Goal: Information Seeking & Learning: Find specific fact

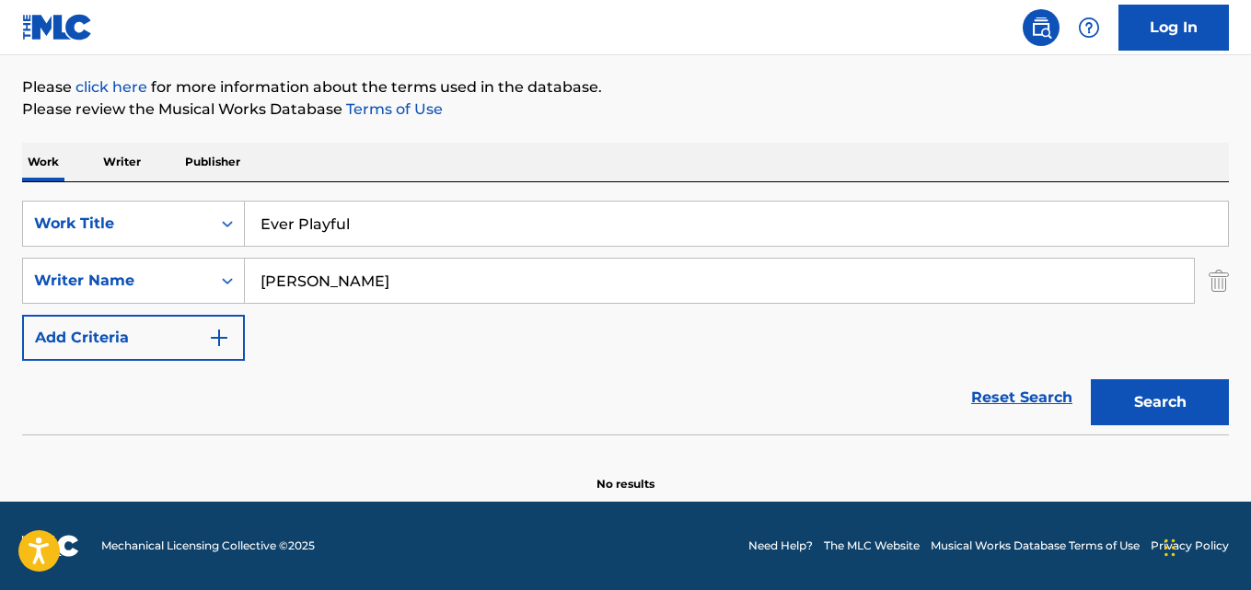
click at [362, 221] on input "Ever Playful" at bounding box center [736, 224] width 983 height 44
paste input "Left Unsaid"
click at [1091, 379] on button "Search" at bounding box center [1160, 402] width 138 height 46
drag, startPoint x: 243, startPoint y: 227, endPoint x: 202, endPoint y: 225, distance: 40.5
click at [191, 227] on div "SearchWithCriteriaaf59c858-9840-4ddc-a77e-7ab5fbca8d47 Work Title Left Unsaid" at bounding box center [625, 224] width 1207 height 46
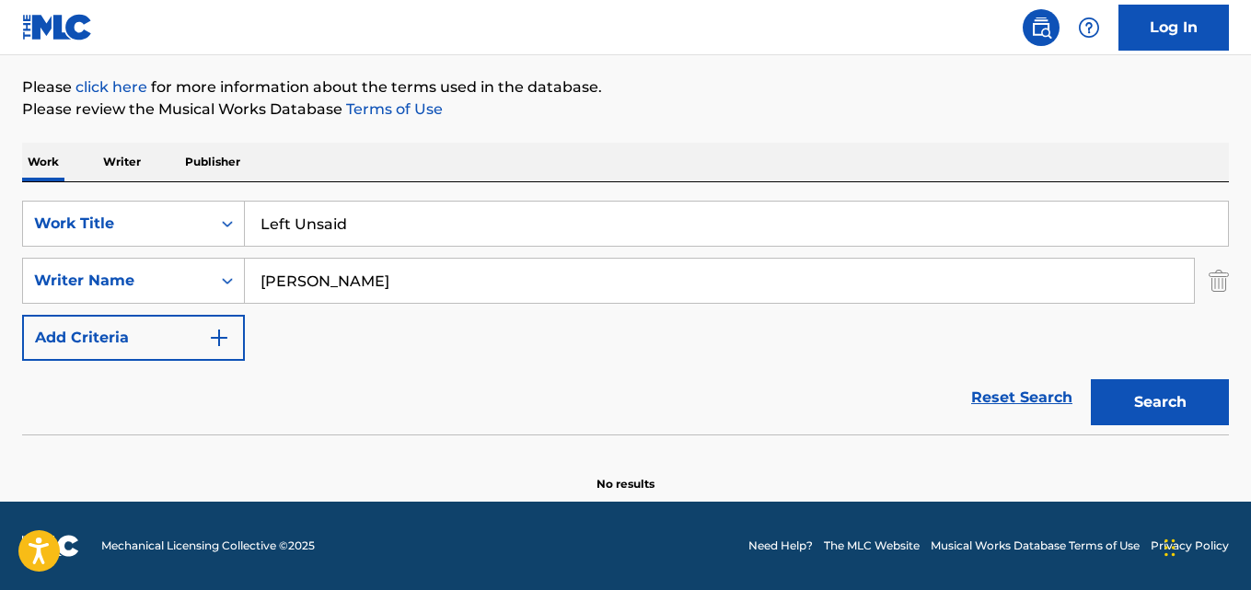
paste input "Cooking Outside"
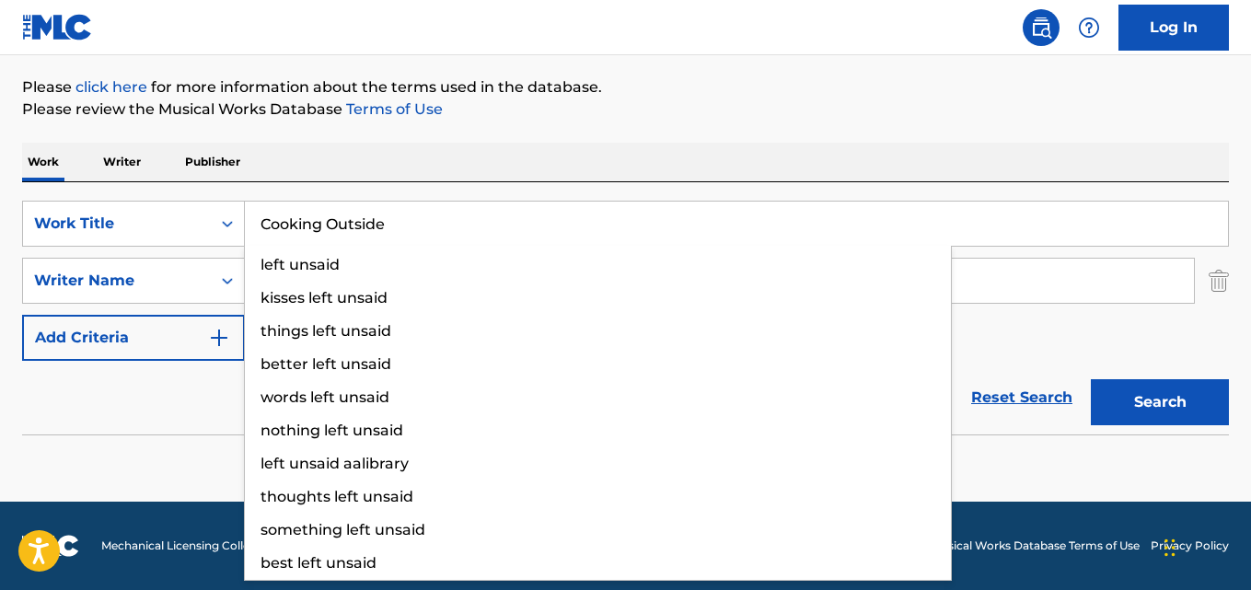
click at [1091, 379] on button "Search" at bounding box center [1160, 402] width 138 height 46
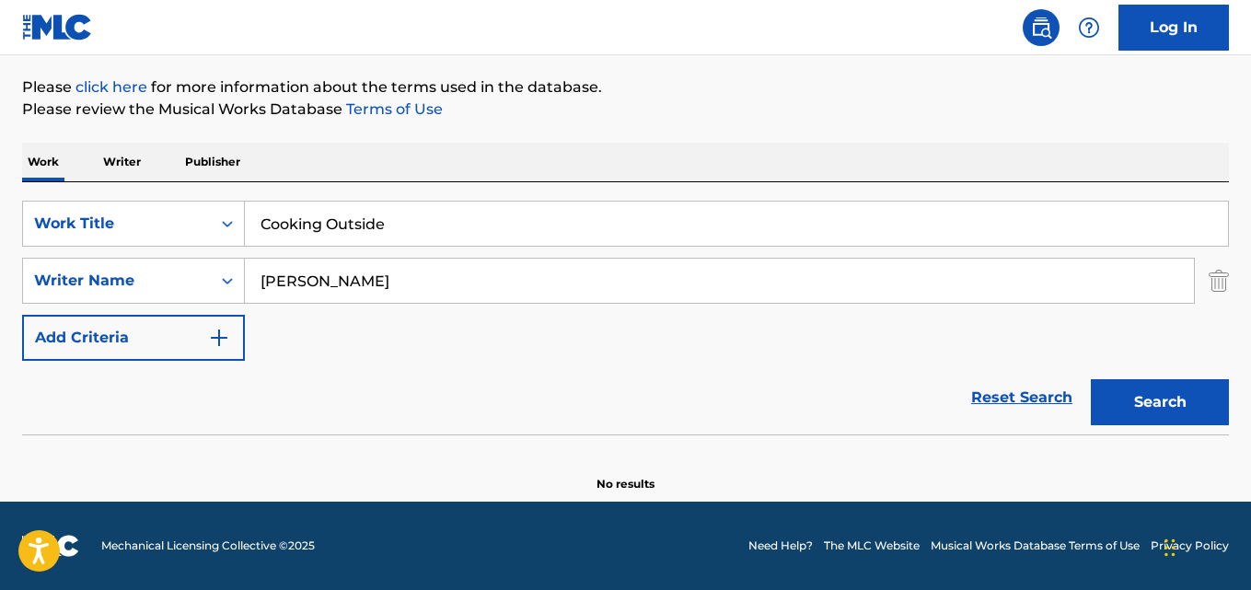
click at [375, 225] on input "Cooking Outside" at bounding box center [736, 224] width 983 height 44
paste input "Acceptanc"
click at [1091, 379] on button "Search" at bounding box center [1160, 402] width 138 height 46
click at [343, 226] on input "Acceptance" at bounding box center [736, 224] width 983 height 44
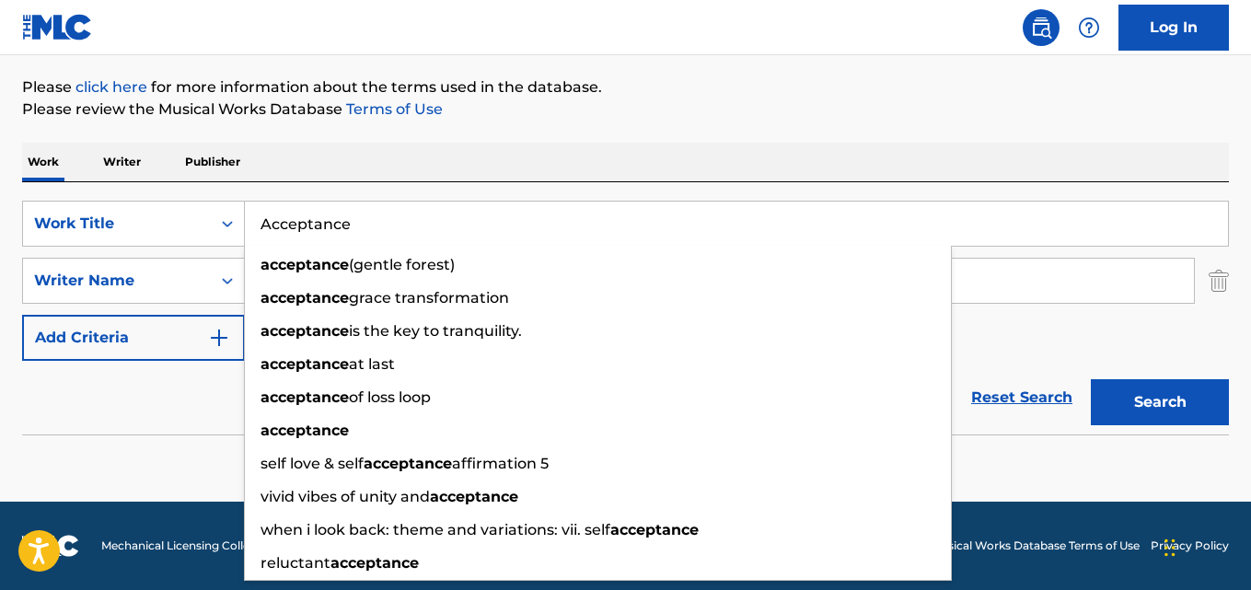
paste input "The Other Side Of Fear"
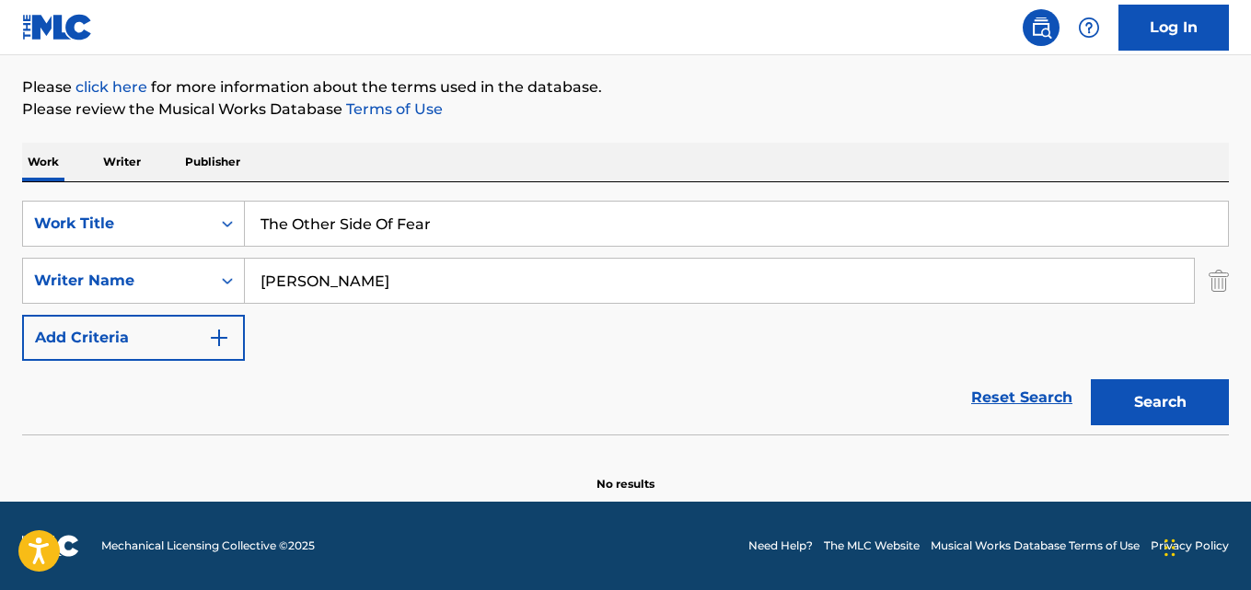
click at [1091, 379] on button "Search" at bounding box center [1160, 402] width 138 height 46
click at [390, 236] on input "The Other Side Of Fear" at bounding box center [736, 224] width 983 height 44
paste input "Reflections"
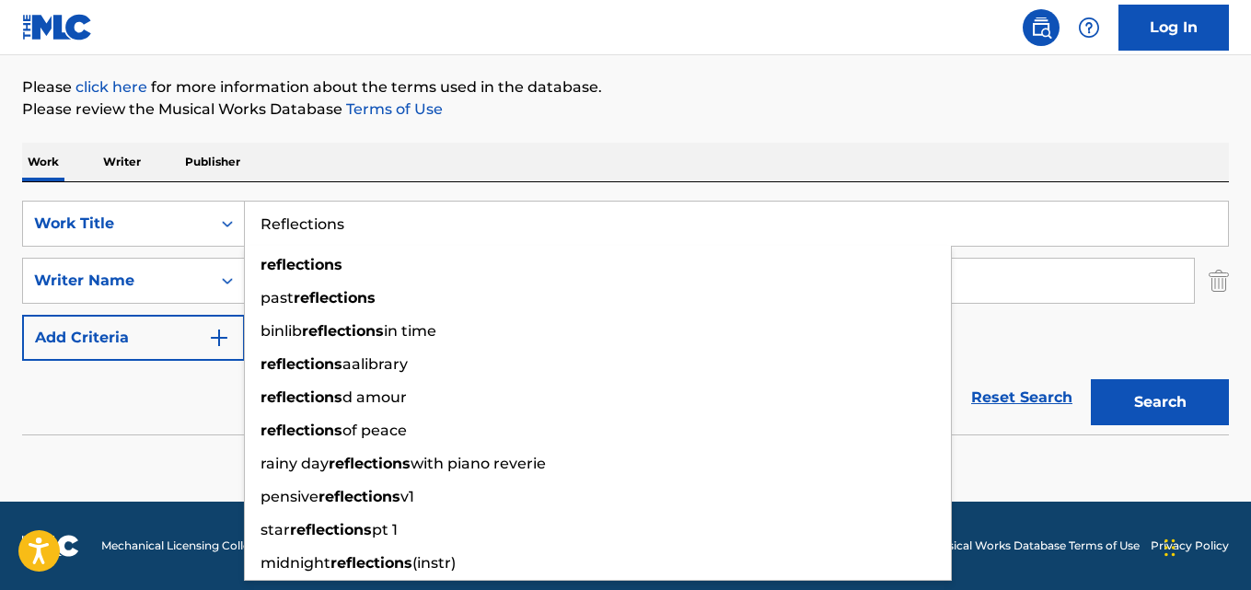
click at [1091, 379] on button "Search" at bounding box center [1160, 402] width 138 height 46
click at [322, 225] on input "Reflections" at bounding box center [736, 224] width 983 height 44
paste input "Itera"
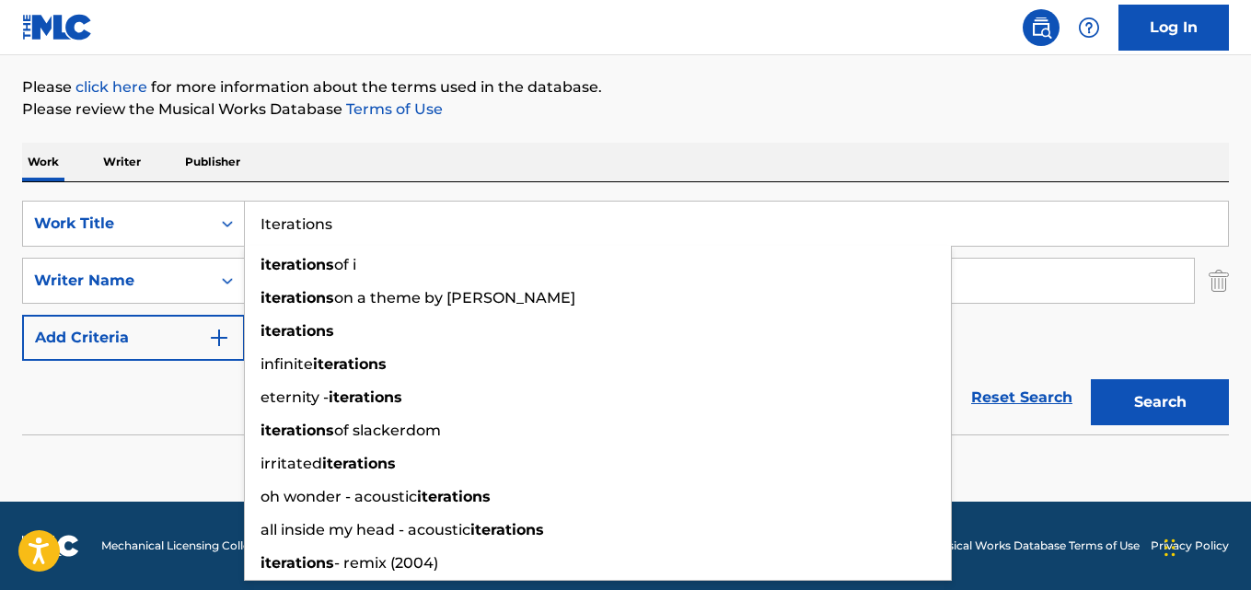
click at [1091, 379] on button "Search" at bounding box center [1160, 402] width 138 height 46
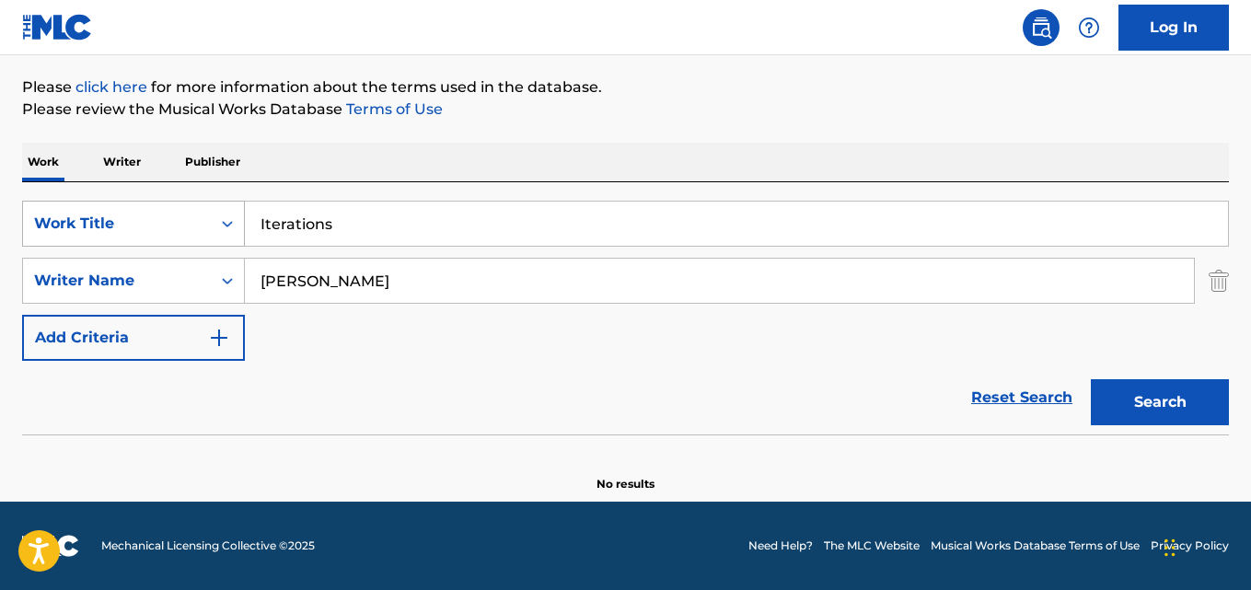
drag, startPoint x: 249, startPoint y: 230, endPoint x: 235, endPoint y: 228, distance: 14.8
click at [209, 230] on div "SearchWithCriteriaaf59c858-9840-4ddc-a77e-7ab5fbca8d47 Work Title Iterations" at bounding box center [625, 224] width 1207 height 46
paste input "Psalm117 (Praise The Lord Extol The Lord)"
type input "Psalm117 (Praise The Lord Extol The Lord)"
drag, startPoint x: 387, startPoint y: 289, endPoint x: 177, endPoint y: 289, distance: 210.8
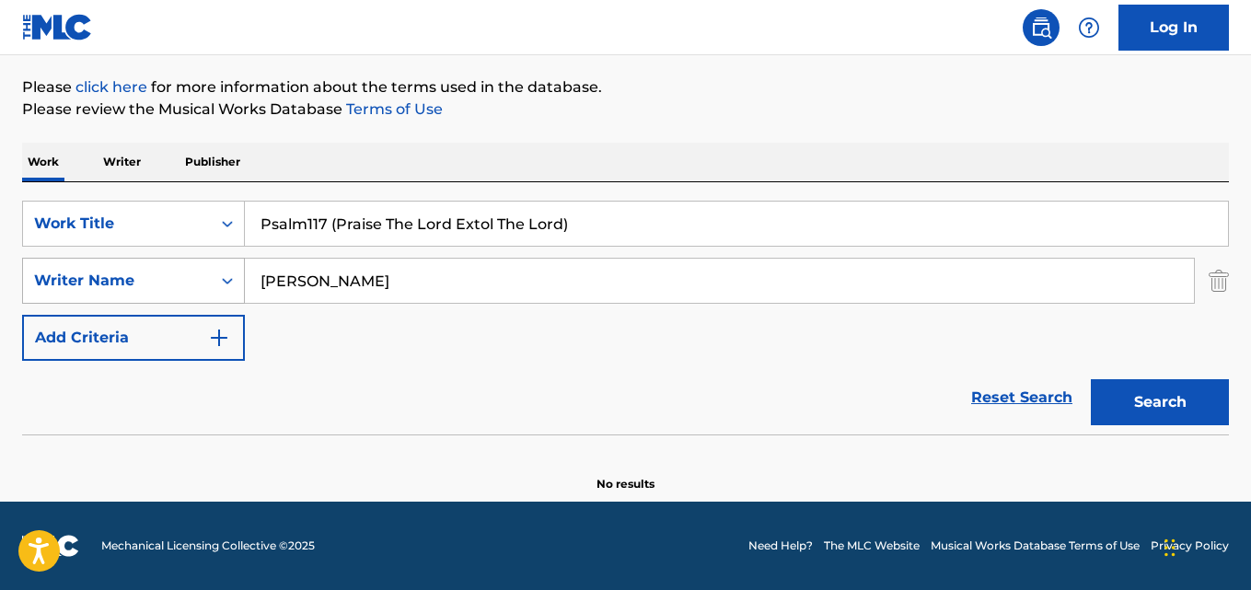
click at [177, 289] on div "SearchWithCriteriaa6c0ec93-4613-4e3e-bc14-9cad3a69cb32 Writer Name [PERSON_NAME]" at bounding box center [625, 281] width 1207 height 46
paste input "[PERSON_NAME]"
type input "[PERSON_NAME]"
click at [1091, 379] on button "Search" at bounding box center [1160, 402] width 138 height 46
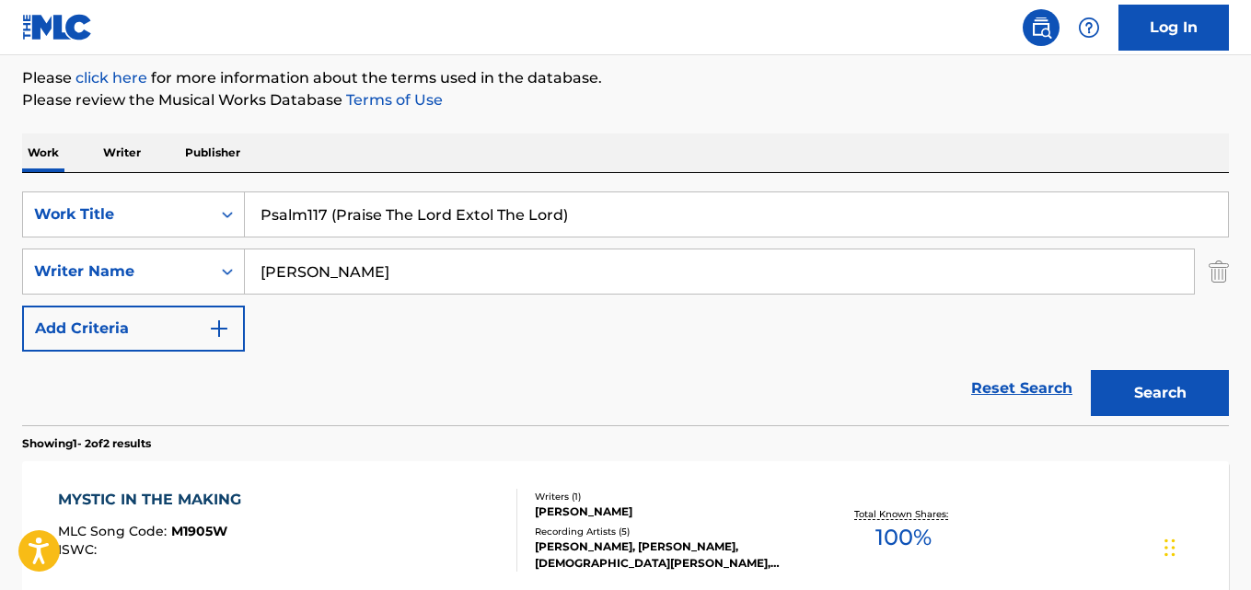
scroll to position [188, 0]
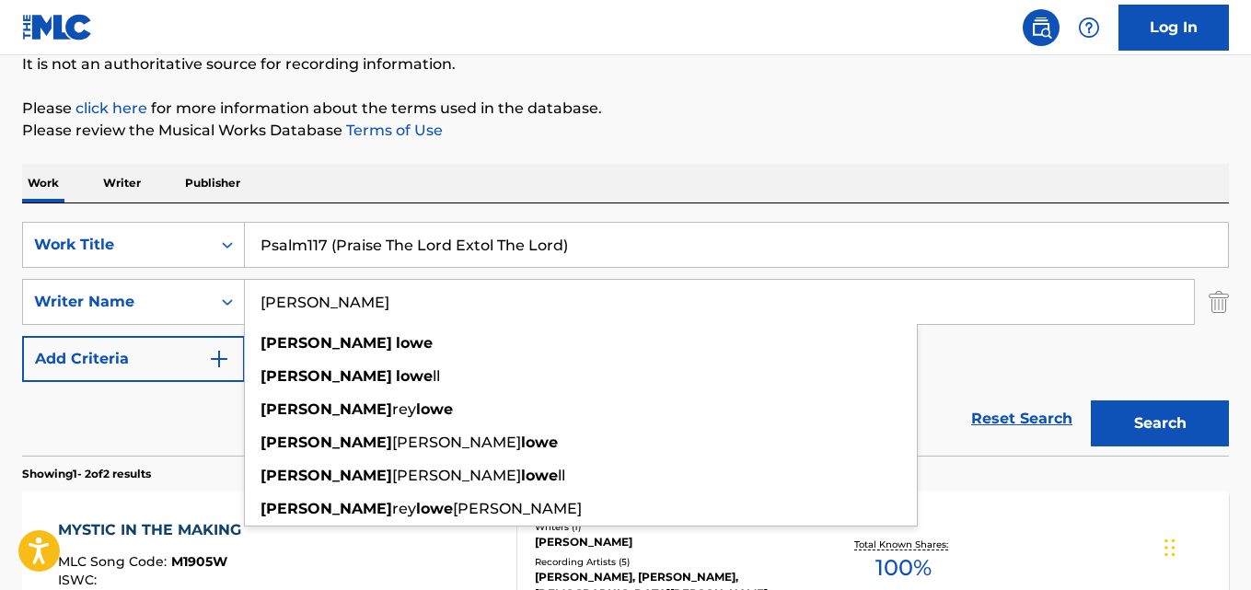
click at [398, 238] on input "Psalm117 (Praise The Lord Extol The Lord)" at bounding box center [736, 245] width 983 height 44
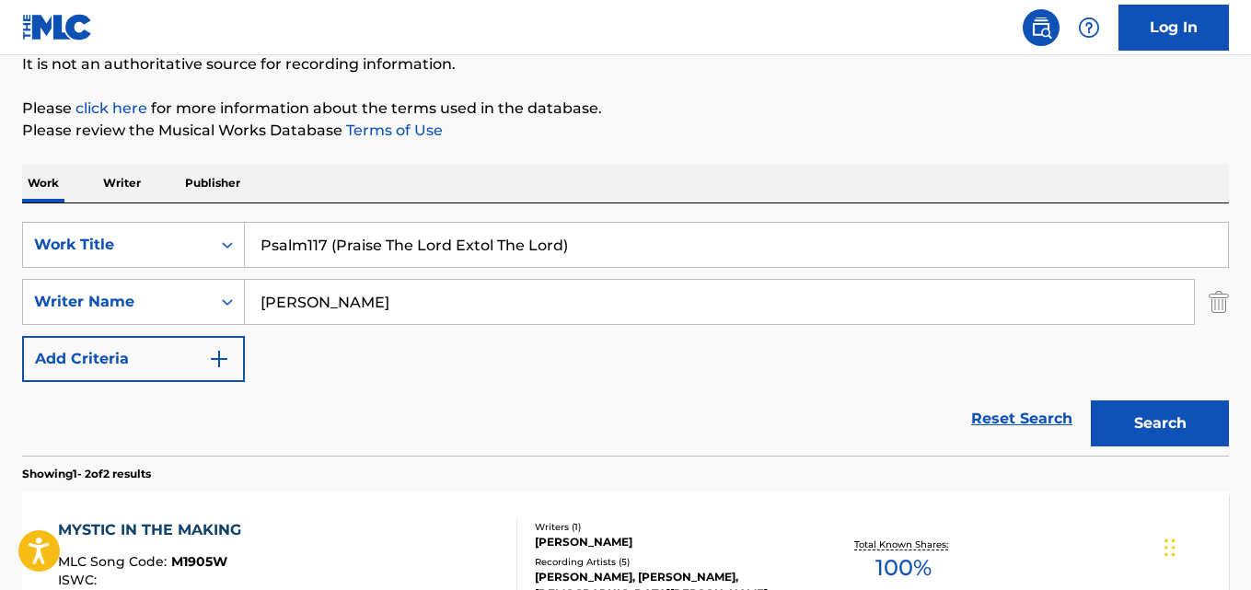
paste input "Hard Lines"
type input "Hard Lines"
click at [333, 301] on input "[PERSON_NAME]" at bounding box center [719, 302] width 949 height 44
paste input "[PERSON_NAME], [PERSON_NAME], [PERSON_NAME], [PERSON_NAME], [PERSON_NAME], [PER…"
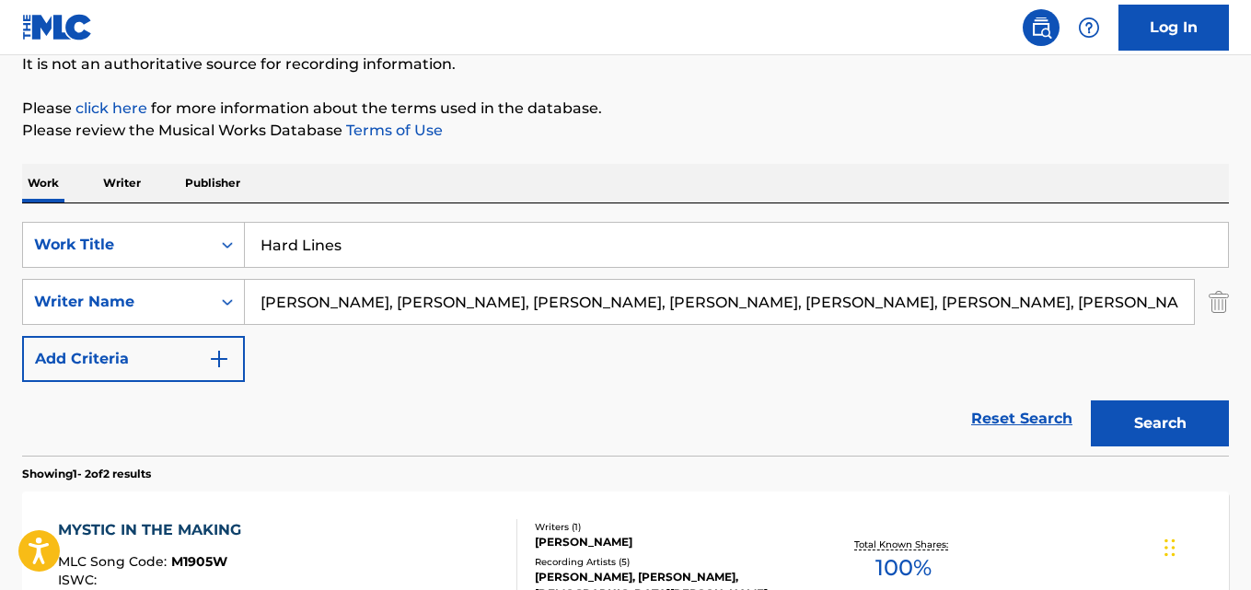
click at [361, 305] on input "[PERSON_NAME], [PERSON_NAME], [PERSON_NAME], [PERSON_NAME], [PERSON_NAME], [PER…" at bounding box center [719, 302] width 949 height 44
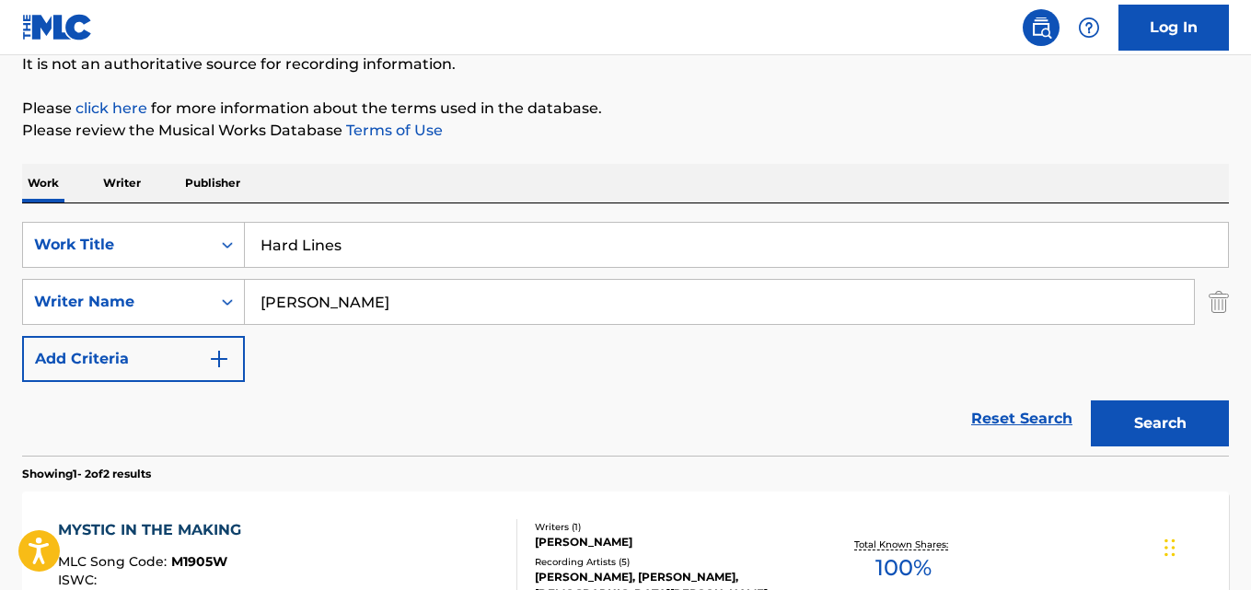
type input "[PERSON_NAME]"
click at [1091, 400] on button "Search" at bounding box center [1160, 423] width 138 height 46
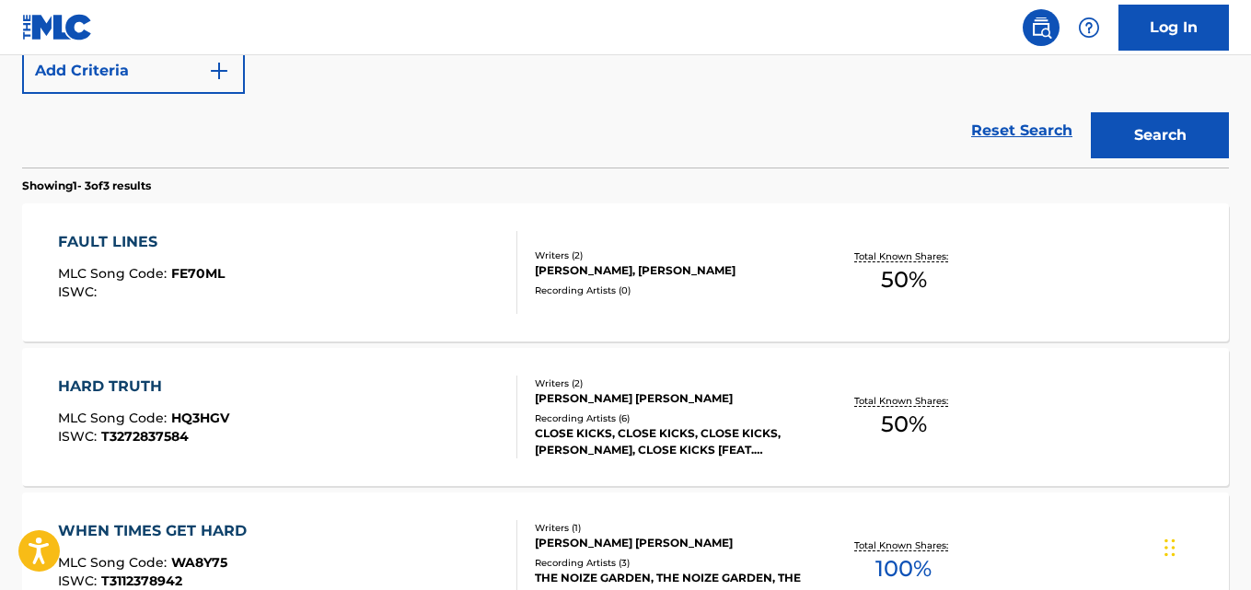
scroll to position [332, 0]
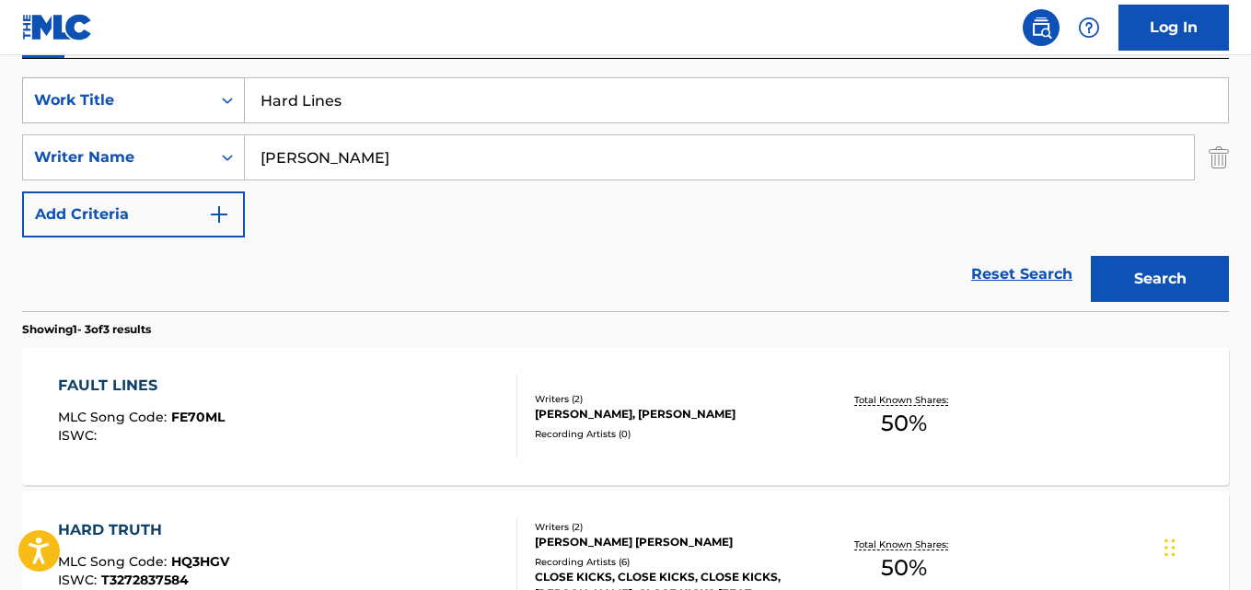
drag, startPoint x: 347, startPoint y: 90, endPoint x: 183, endPoint y: 93, distance: 163.8
click at [183, 93] on div "SearchWithCriteriaaf59c858-9840-4ddc-a77e-7ab5fbca8d47 Work Title Hard Lines" at bounding box center [625, 100] width 1207 height 46
paste input "Bird Raptures: III. And My Love Loves Me!"
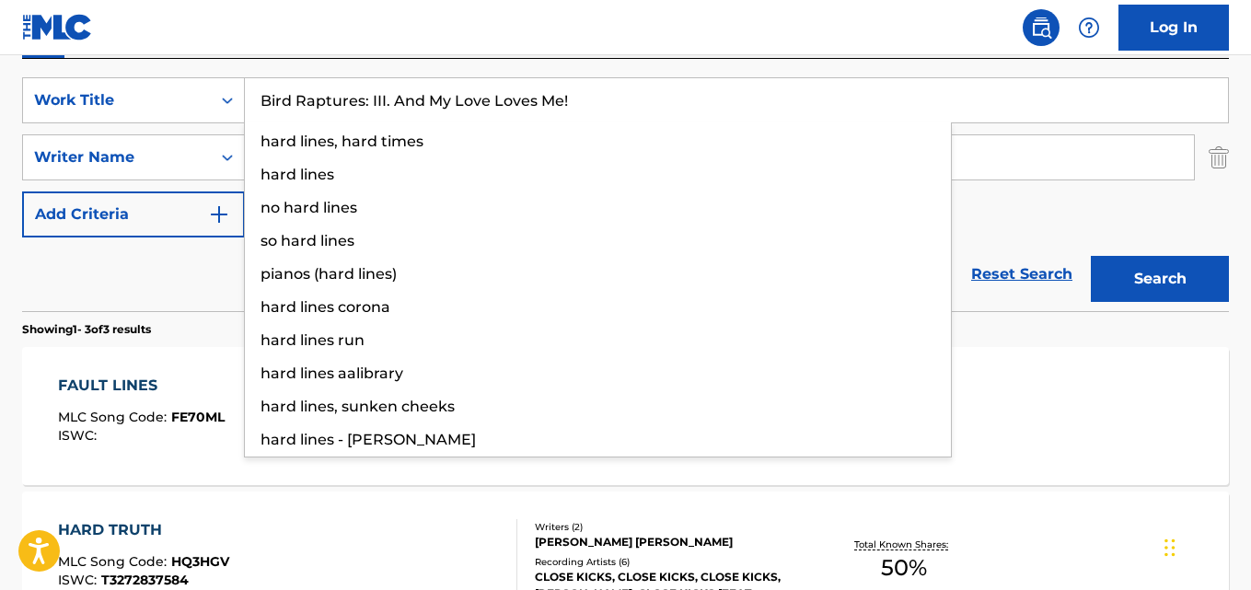
type input "Bird Raptures: III. And My Love Loves Me!"
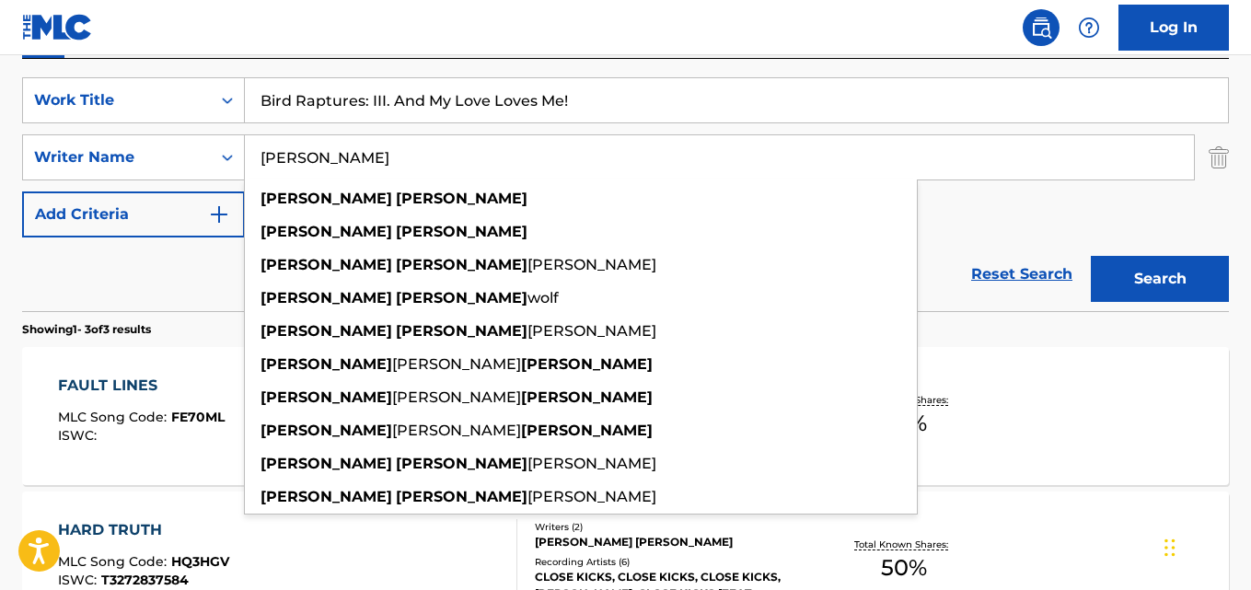
drag, startPoint x: 348, startPoint y: 162, endPoint x: 247, endPoint y: 163, distance: 101.2
click at [249, 163] on input "[PERSON_NAME]" at bounding box center [719, 157] width 949 height 44
paste input "[PERSON_NAME]"
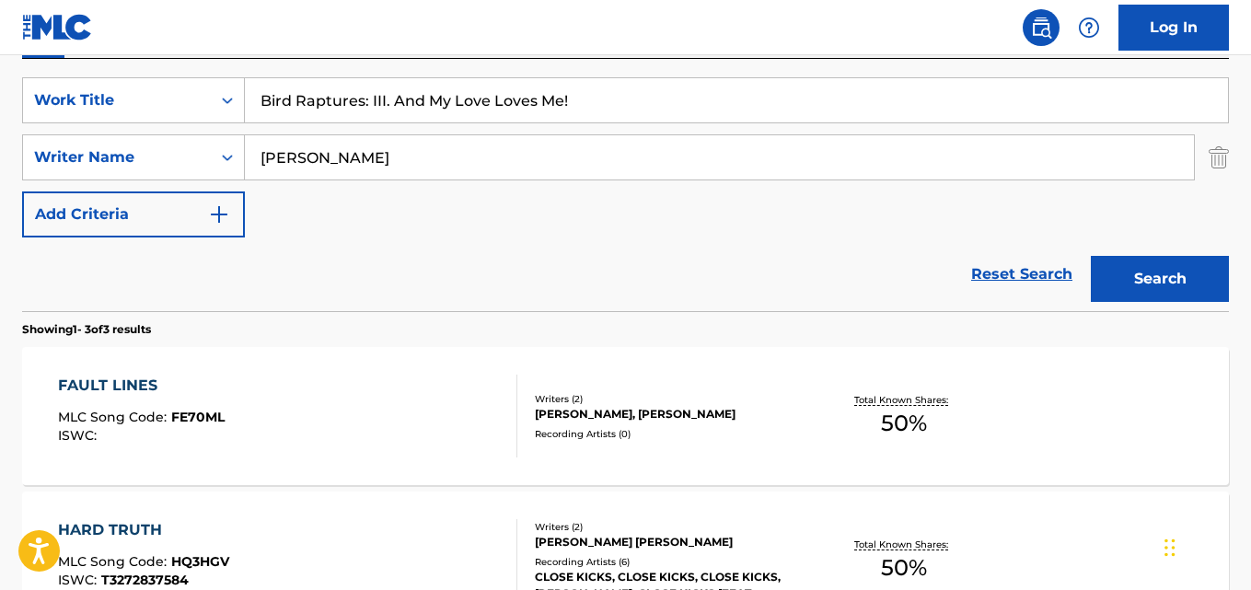
type input "[PERSON_NAME]"
click at [1091, 256] on button "Search" at bounding box center [1160, 279] width 138 height 46
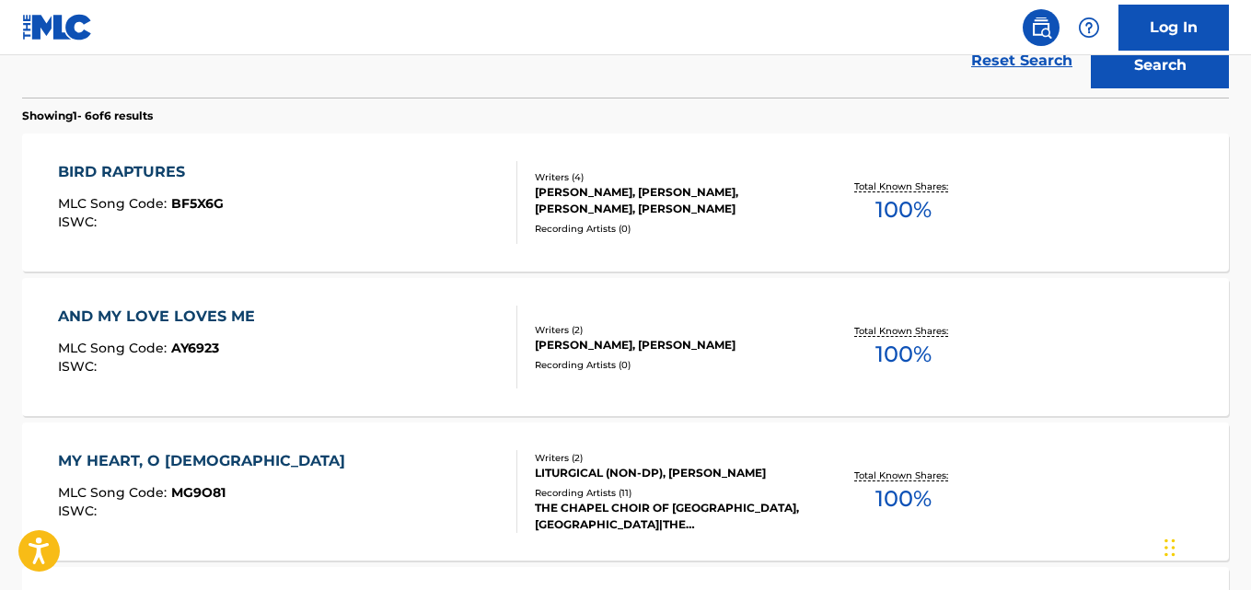
scroll to position [516, 0]
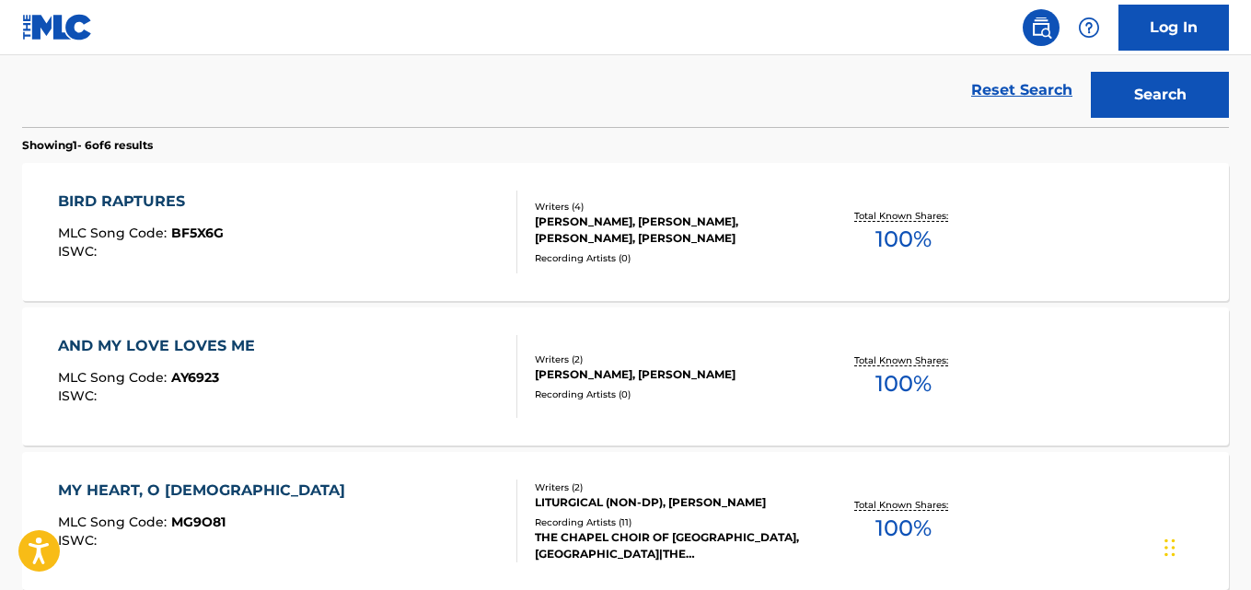
click at [391, 382] on div "AND MY LOVE LOVES ME MLC Song Code : AY6923 ISWC :" at bounding box center [287, 376] width 458 height 83
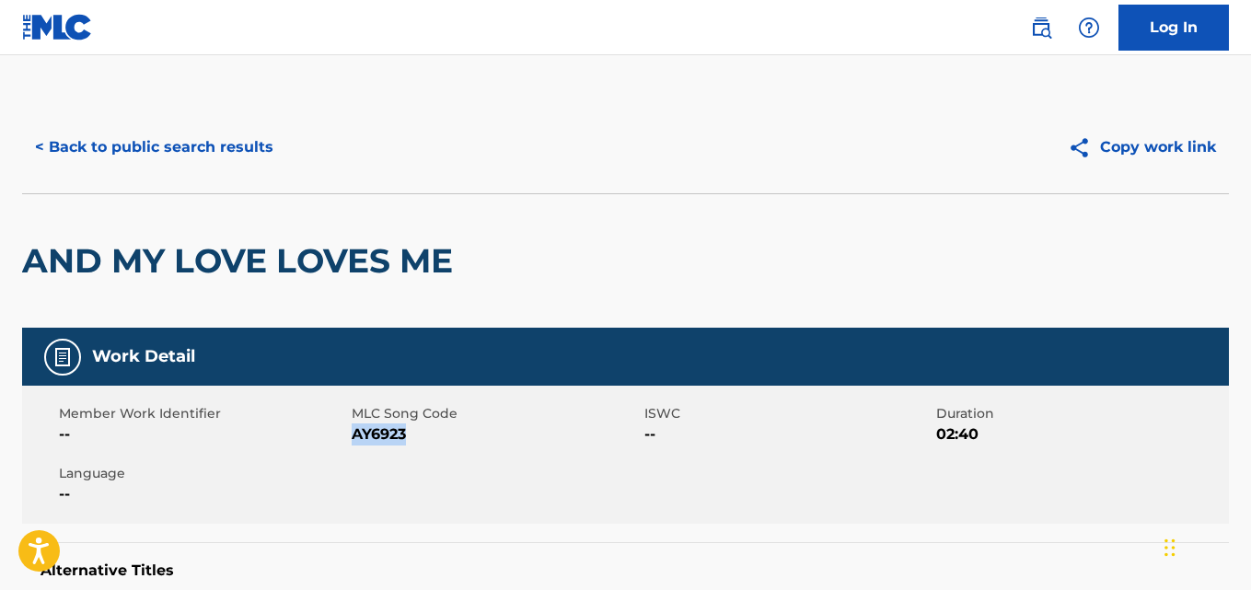
drag, startPoint x: 399, startPoint y: 432, endPoint x: 352, endPoint y: 437, distance: 47.3
click at [352, 437] on span "AY6923" at bounding box center [496, 434] width 288 height 22
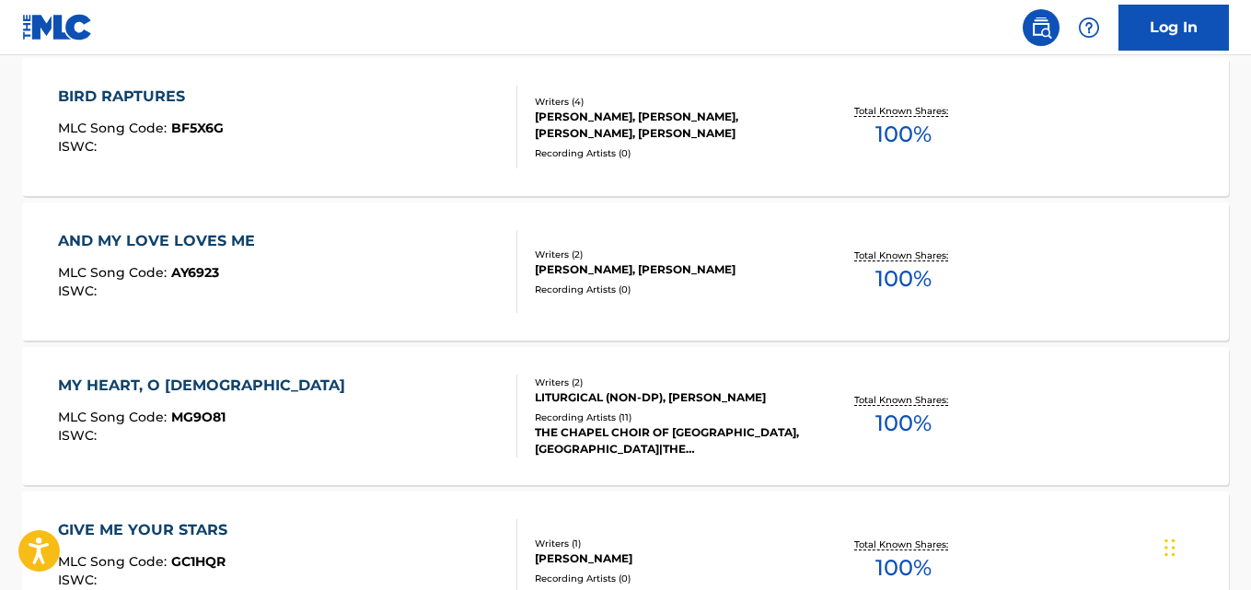
scroll to position [345, 0]
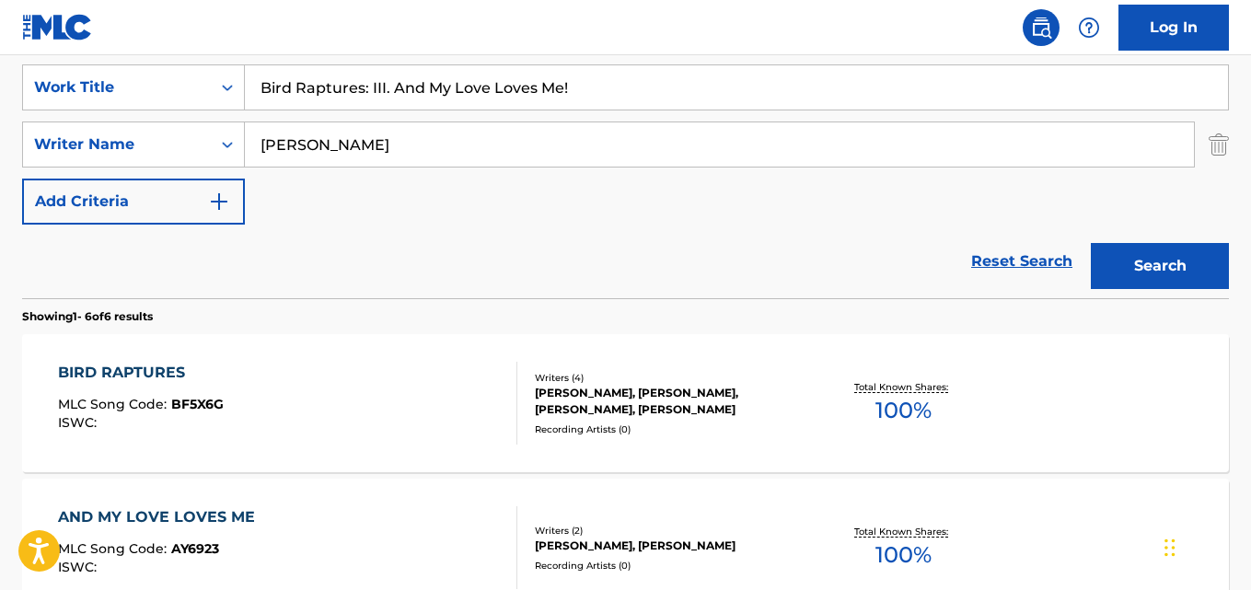
click at [427, 88] on input "Bird Raptures: III. And My Love Loves Me!" at bounding box center [736, 87] width 983 height 44
paste input "Here, Home"
click at [1091, 243] on button "Search" at bounding box center [1160, 266] width 138 height 46
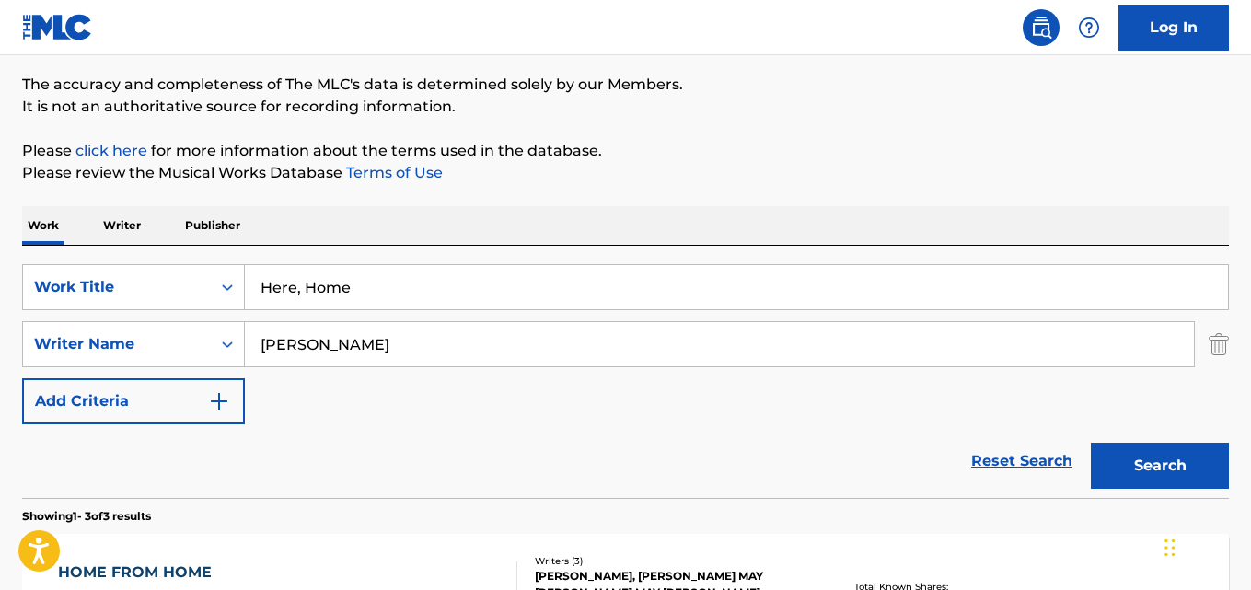
scroll to position [56, 0]
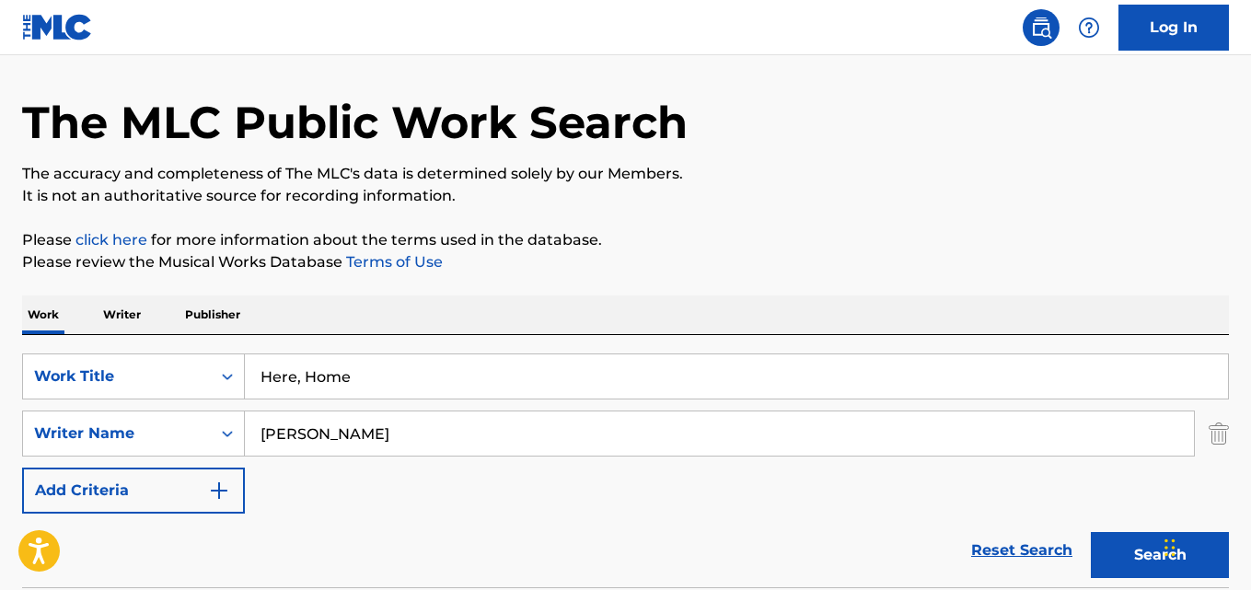
click at [351, 385] on input "Here, Home" at bounding box center [736, 376] width 983 height 44
paste input "69 (Strychnine)"
type input "69 (Strychnine)"
drag, startPoint x: 359, startPoint y: 438, endPoint x: 187, endPoint y: 437, distance: 172.1
click at [187, 437] on div "SearchWithCriteriaa6c0ec93-4613-4e3e-bc14-9cad3a69cb32 Writer Name [PERSON_NAME]" at bounding box center [625, 433] width 1207 height 46
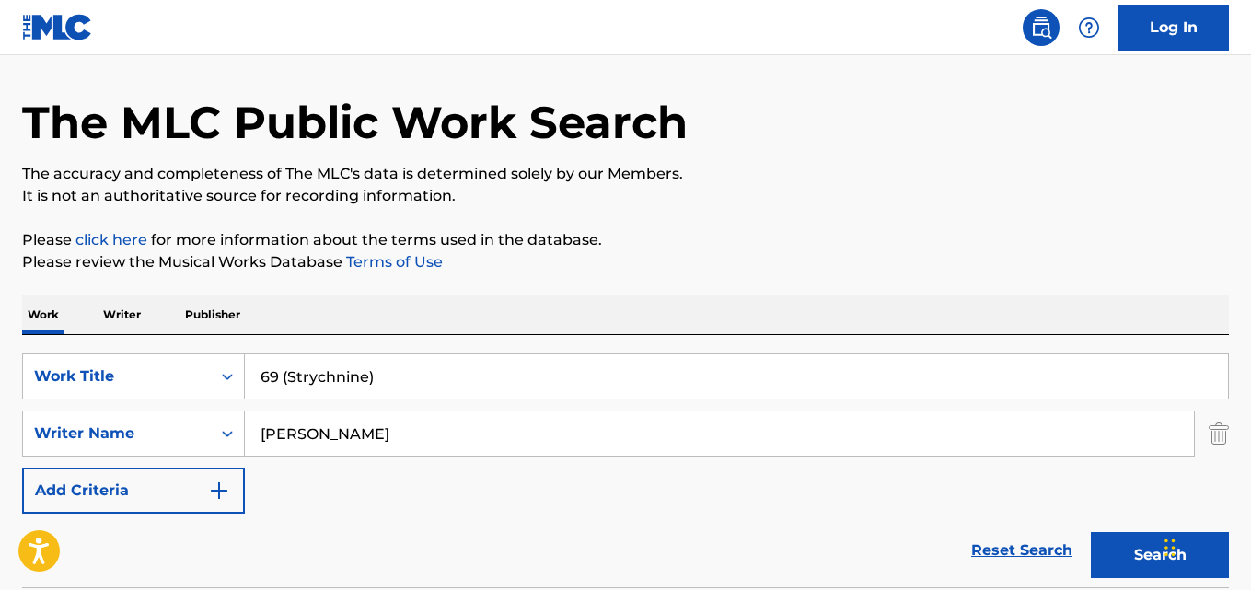
paste input "[PERSON_NAME]"
type input "[PERSON_NAME]"
click at [1091, 532] on button "Search" at bounding box center [1160, 555] width 138 height 46
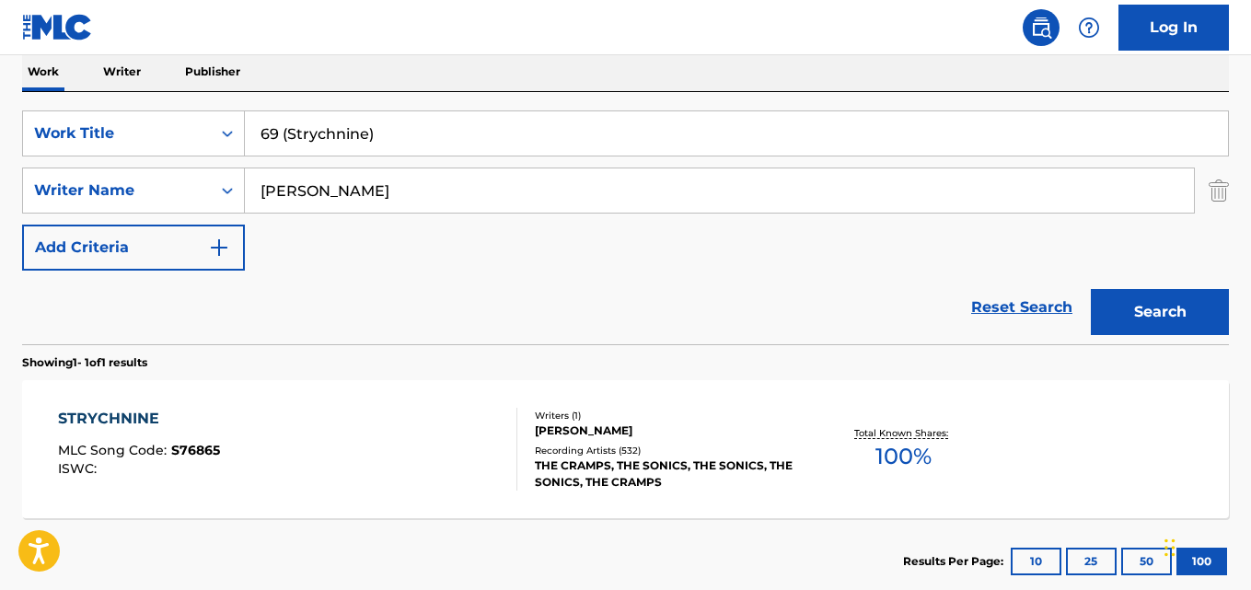
scroll to position [319, 0]
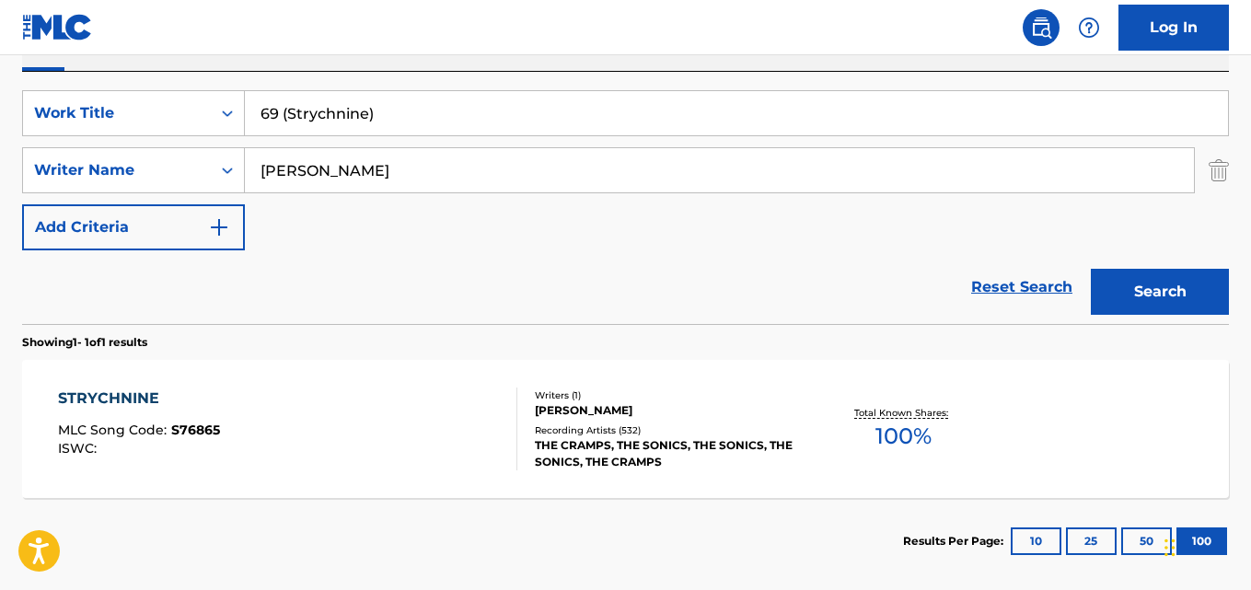
click at [365, 434] on div "STRYCHNINE MLC Song Code : S76865 ISWC :" at bounding box center [287, 428] width 458 height 83
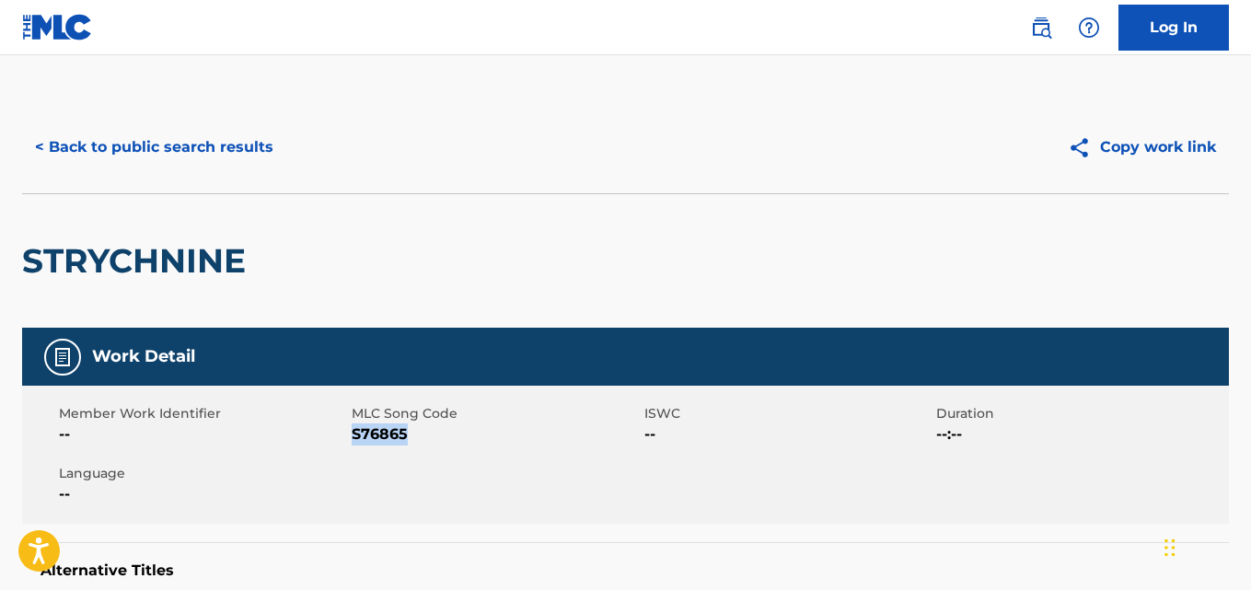
drag, startPoint x: 417, startPoint y: 436, endPoint x: 354, endPoint y: 436, distance: 62.6
click at [354, 436] on span "S76865" at bounding box center [496, 434] width 288 height 22
copy span "S76865"
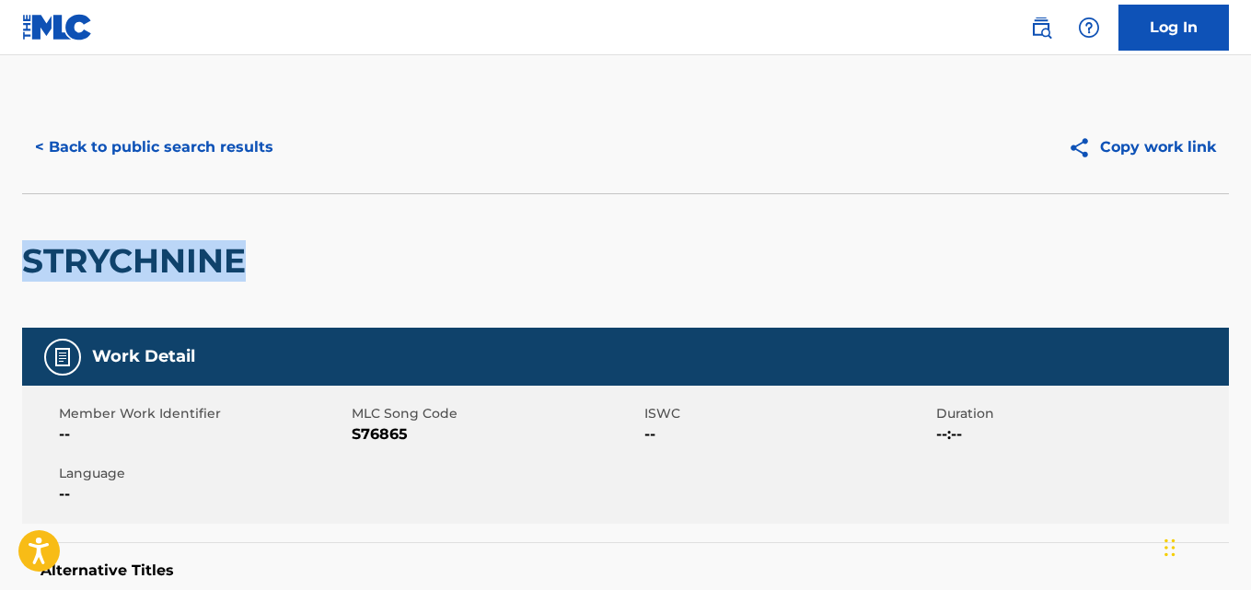
drag, startPoint x: 245, startPoint y: 260, endPoint x: 31, endPoint y: 289, distance: 215.5
click at [31, 289] on div "STRYCHNINE" at bounding box center [625, 260] width 1207 height 134
copy h2 "STRYCHNINE"
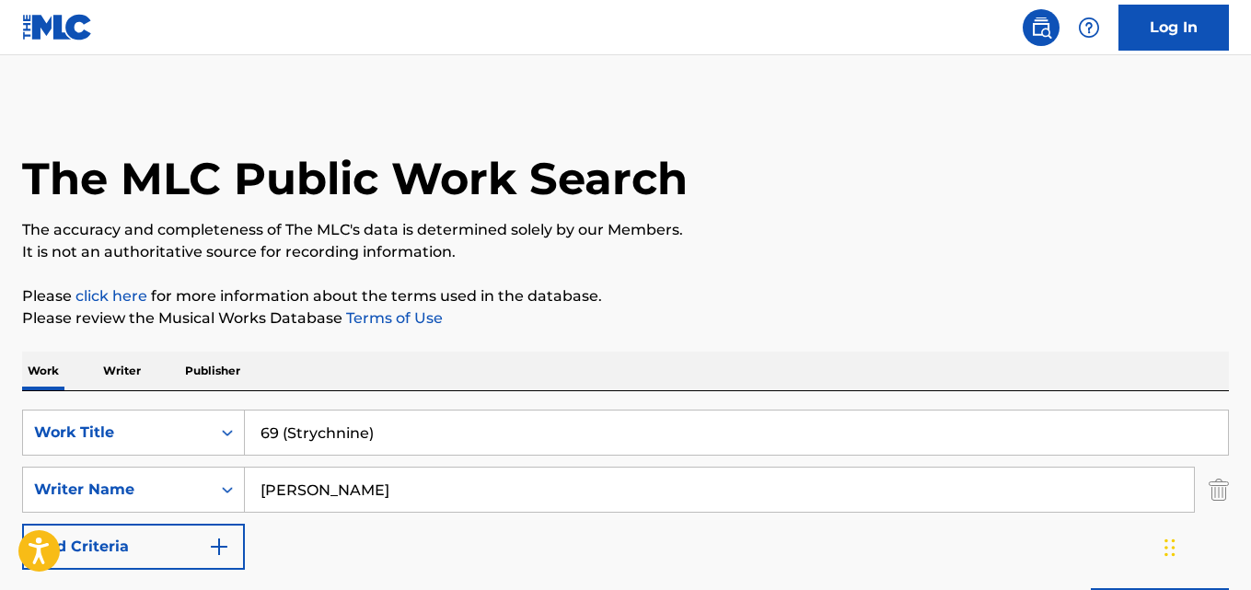
scroll to position [306, 0]
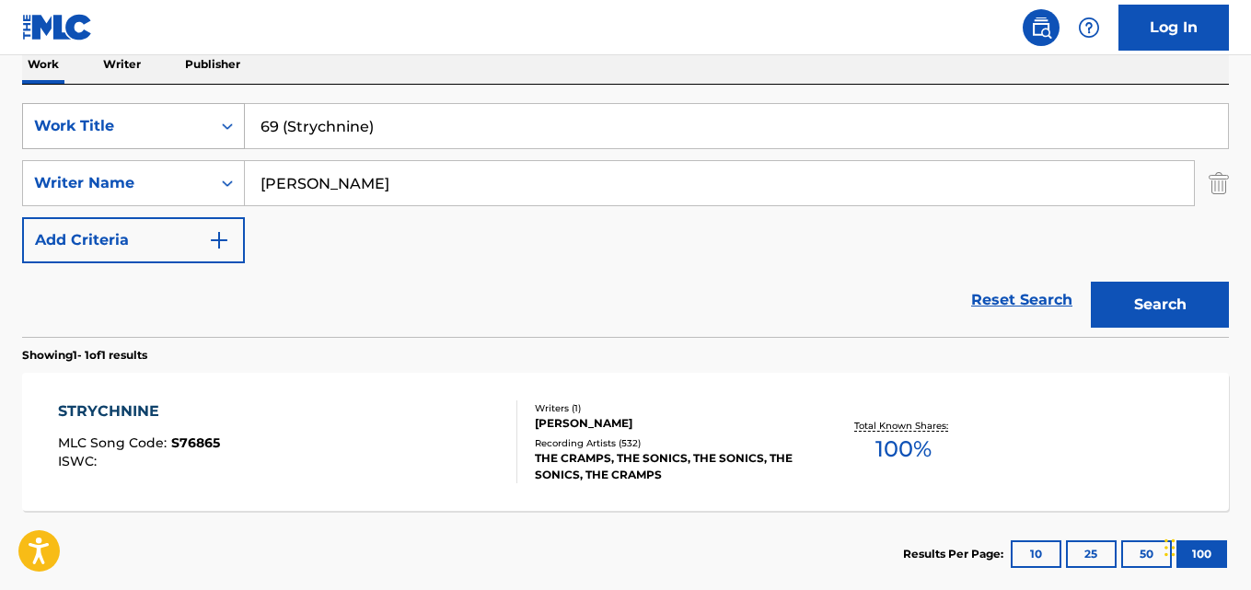
drag, startPoint x: 399, startPoint y: 121, endPoint x: 61, endPoint y: 121, distance: 337.8
click at [61, 121] on div "SearchWithCriteriaaf59c858-9840-4ddc-a77e-7ab5fbca8d47 Work Title 69 (Strychnin…" at bounding box center [625, 126] width 1207 height 46
paste input "Tangled Up In Blue"
type input "Tangled Up In Blue"
click at [336, 191] on input "[PERSON_NAME]" at bounding box center [719, 183] width 949 height 44
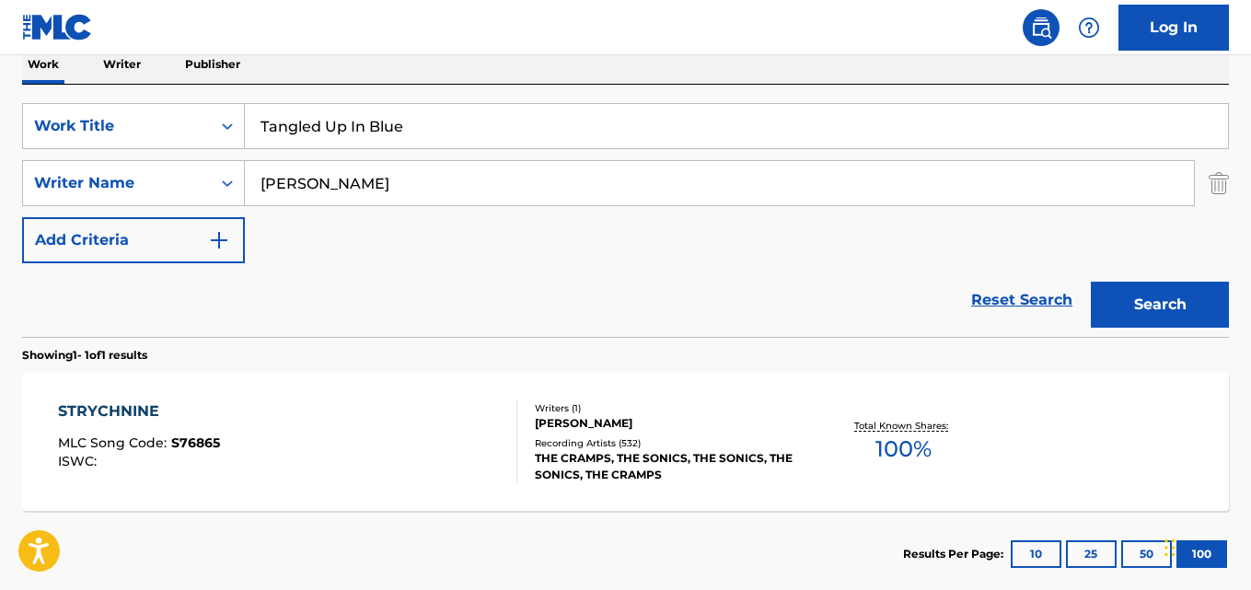
paste input "[PERSON_NAME]"
type input "[PERSON_NAME]"
click at [1091, 282] on button "Search" at bounding box center [1160, 305] width 138 height 46
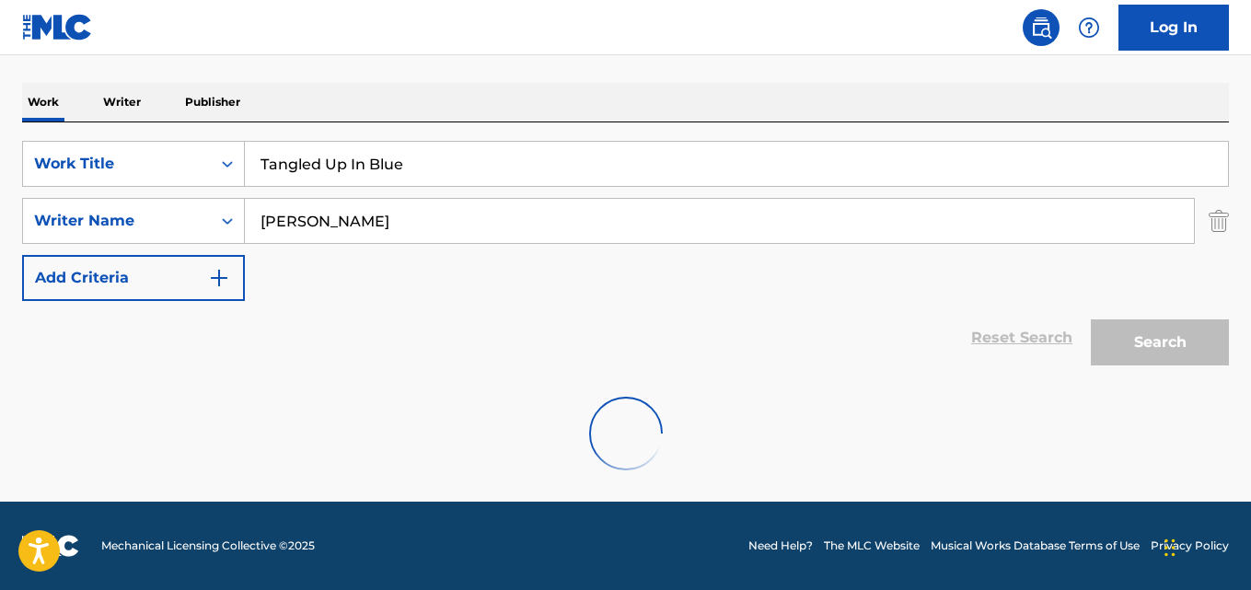
scroll to position [209, 0]
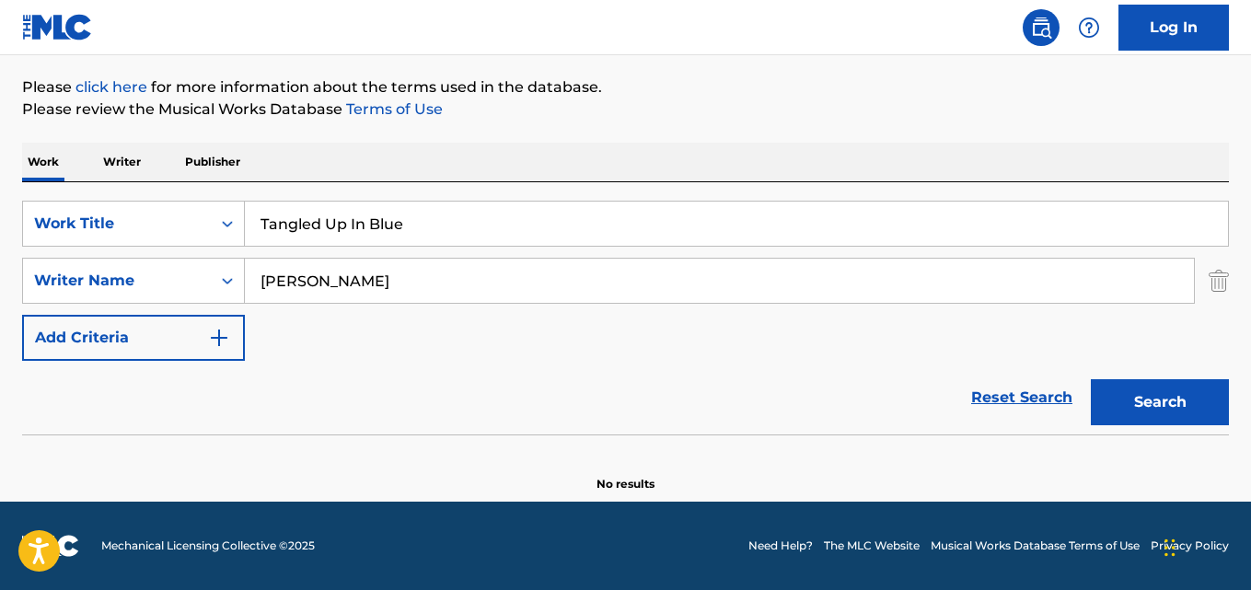
click at [359, 198] on div "SearchWithCriteriaaf59c858-9840-4ddc-a77e-7ab5fbca8d47 Work Title Tangled Up In…" at bounding box center [625, 308] width 1207 height 252
click at [346, 236] on input "Tangled Up In Blue" at bounding box center [736, 224] width 983 height 44
paste input "Love Flows"
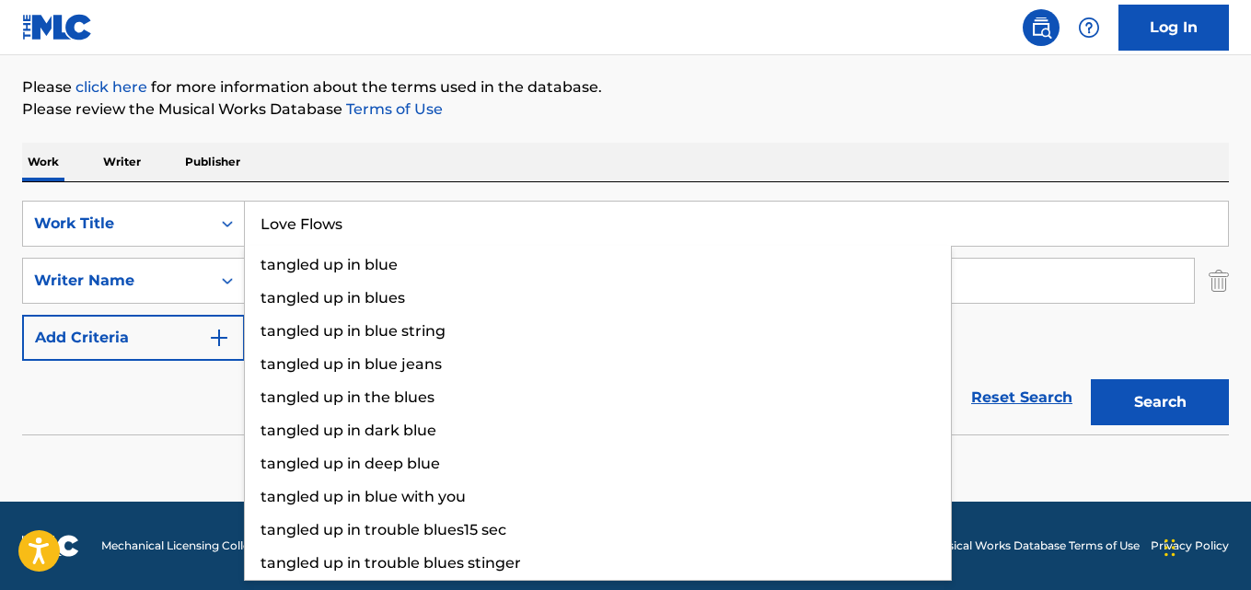
type input "Love Flows"
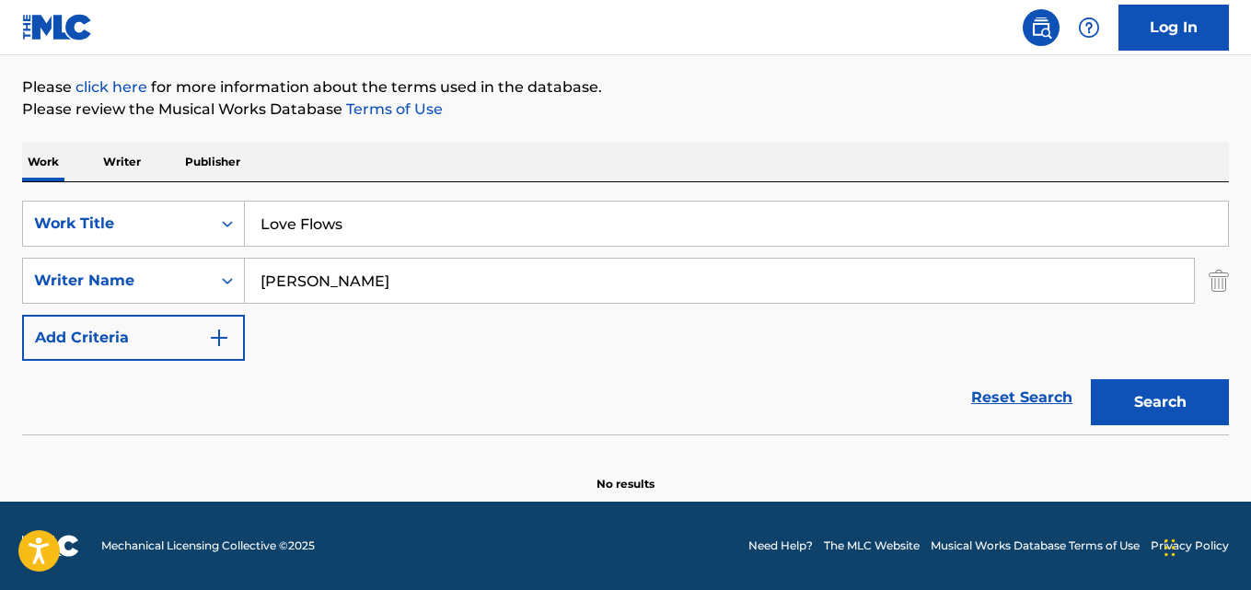
click at [355, 274] on input "[PERSON_NAME]" at bounding box center [719, 281] width 949 height 44
paste input "[PERSON_NAME]"
type input "[PERSON_NAME]"
click at [1091, 379] on button "Search" at bounding box center [1160, 402] width 138 height 46
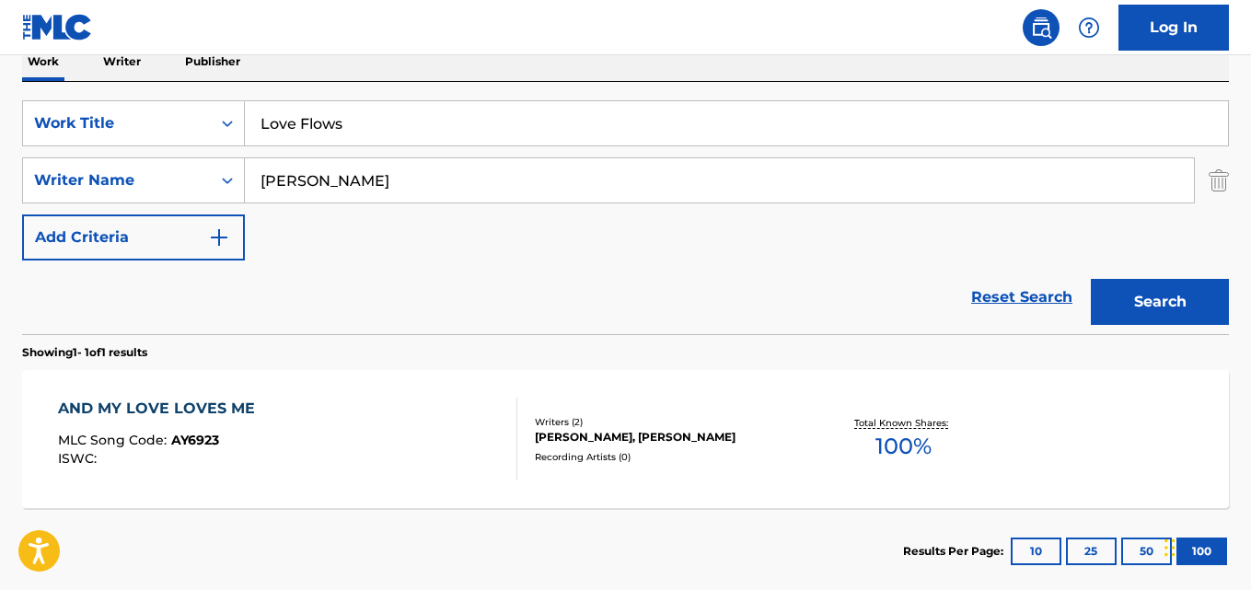
scroll to position [135, 0]
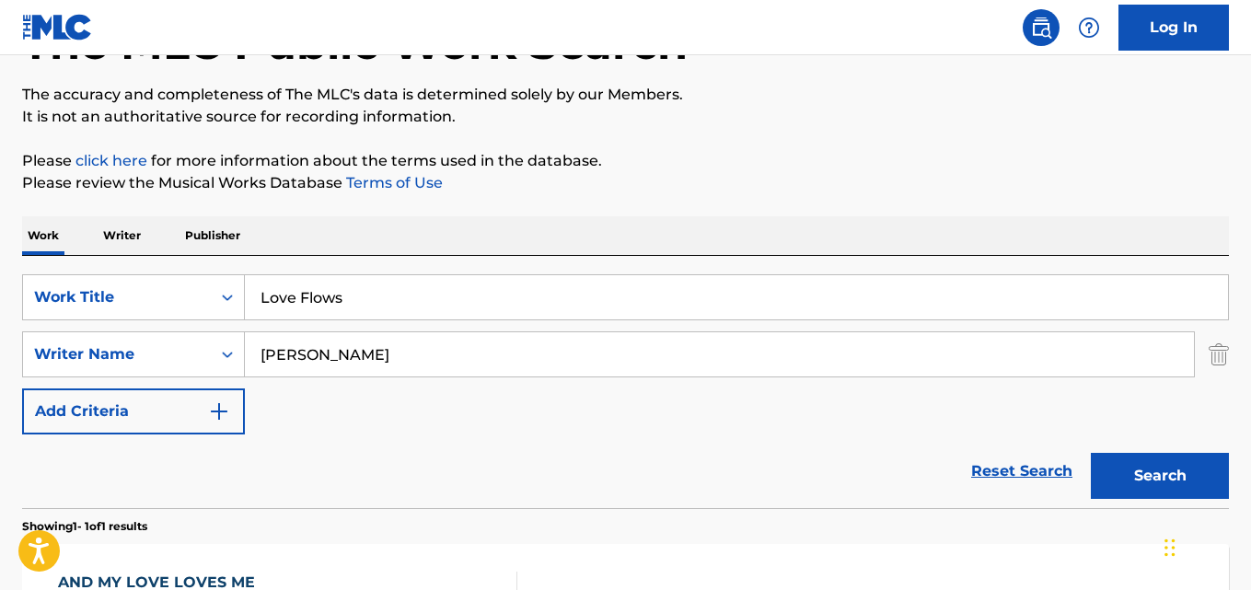
click at [348, 293] on input "Love Flows" at bounding box center [736, 297] width 983 height 44
paste input "There Will Come Soft Rain"
click at [1091, 453] on button "Search" at bounding box center [1160, 476] width 138 height 46
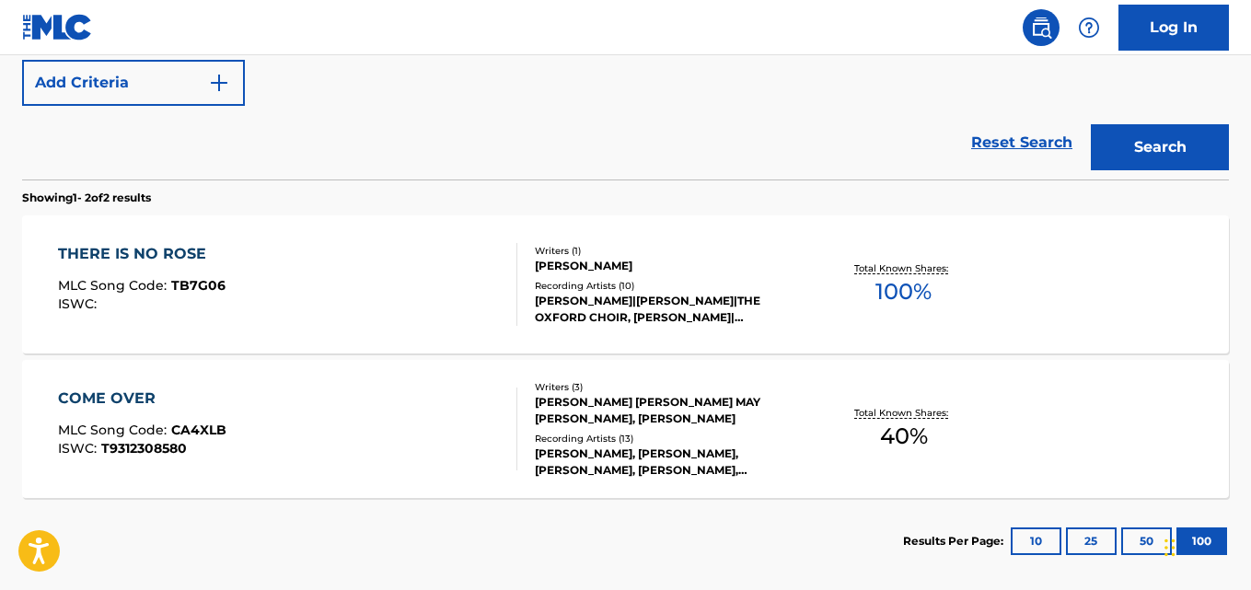
scroll to position [188, 0]
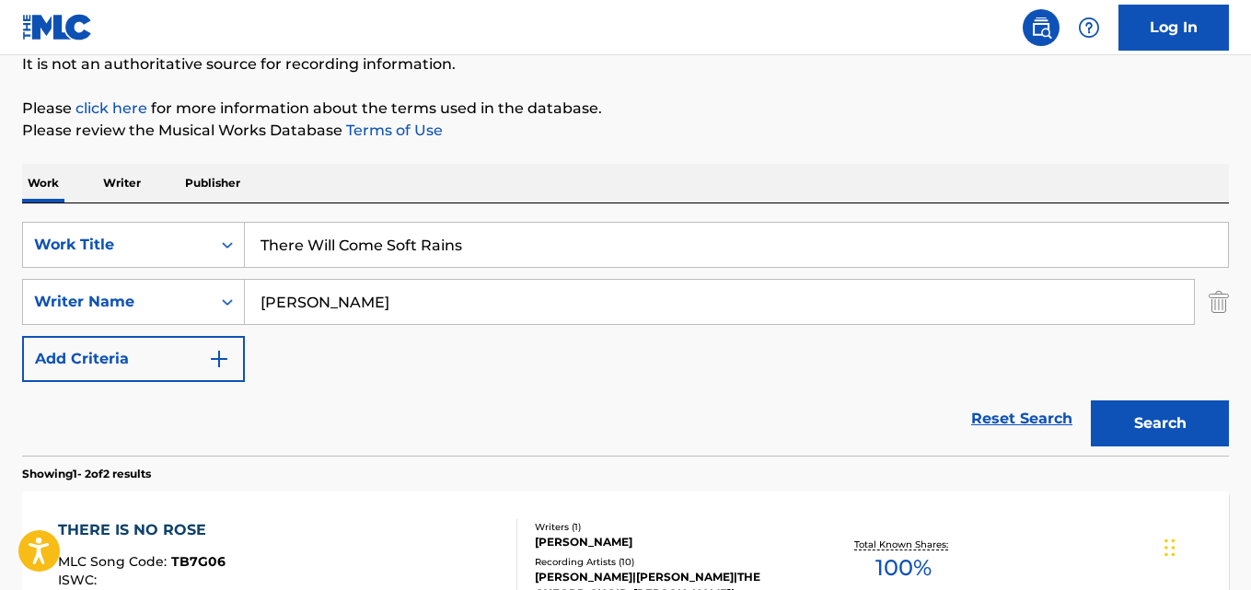
click at [338, 246] on input "There Will Come Soft Rains" at bounding box center [736, 245] width 983 height 44
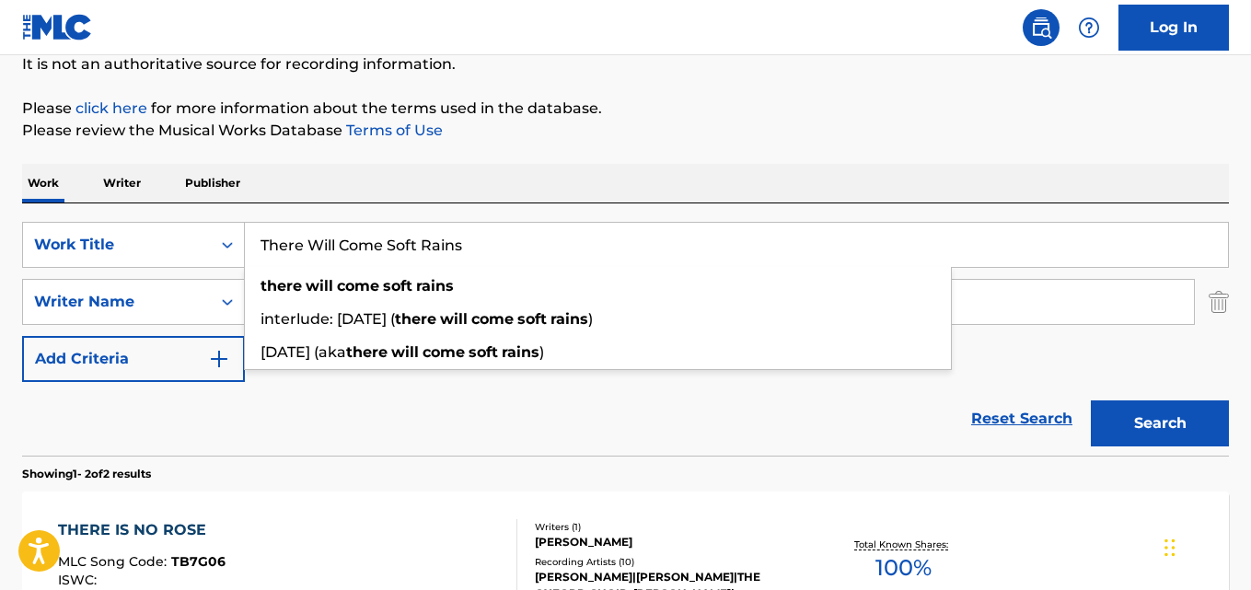
paste input "Before the Ending of the Day"
click at [1091, 400] on button "Search" at bounding box center [1160, 423] width 138 height 46
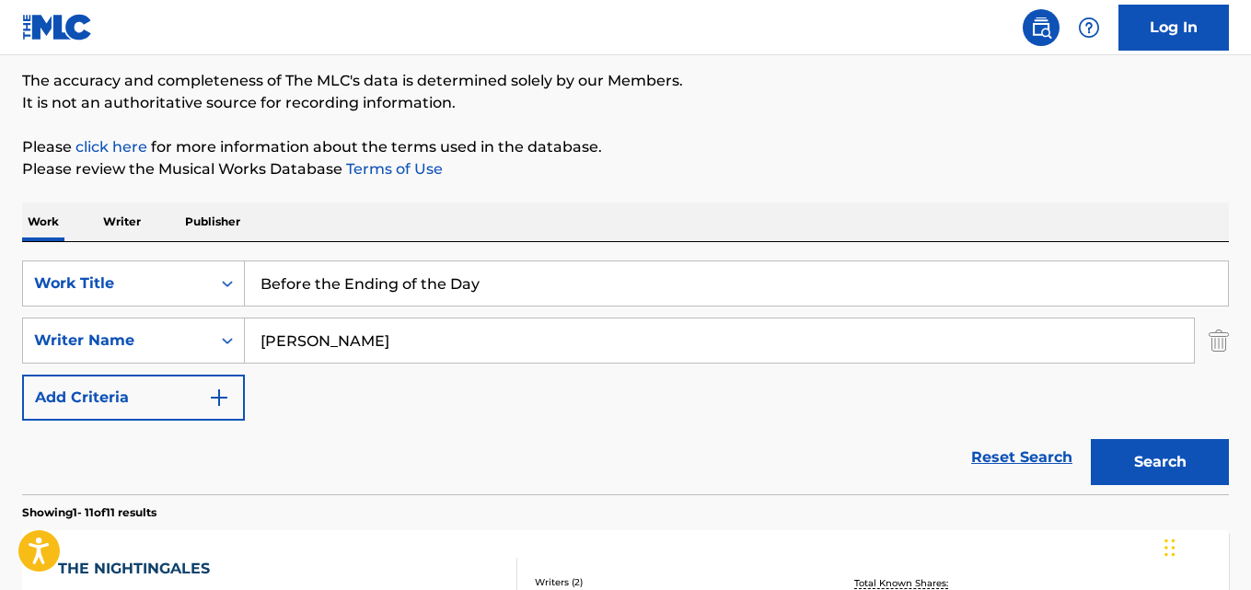
scroll to position [361, 0]
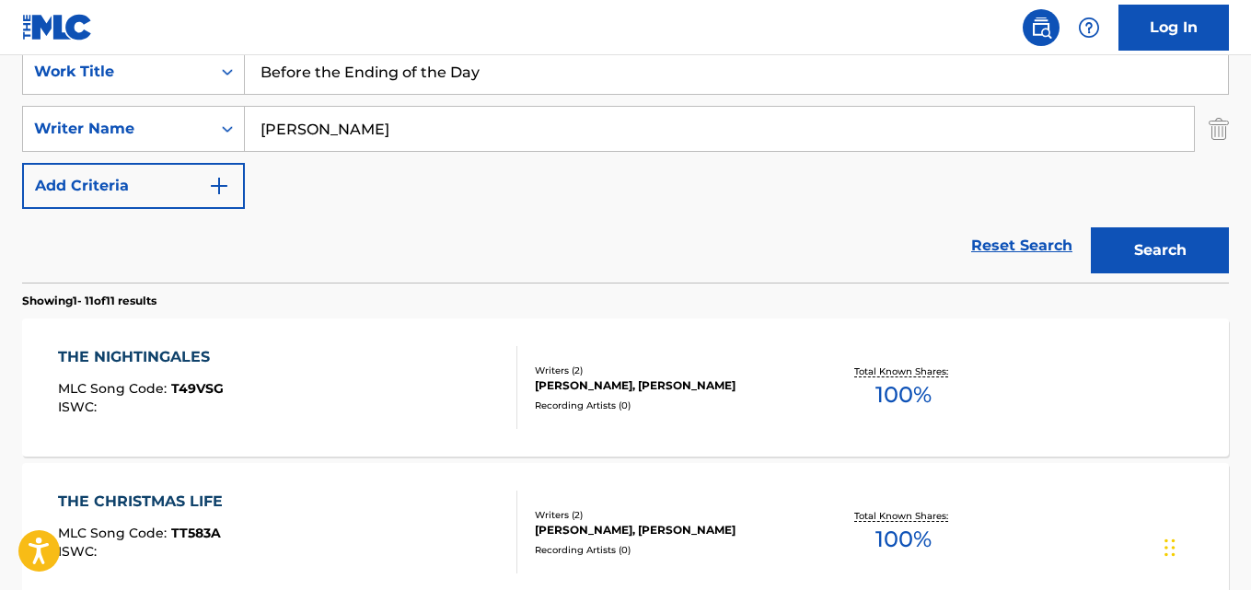
click at [418, 86] on input "Before the Ending of the Day" at bounding box center [736, 72] width 983 height 44
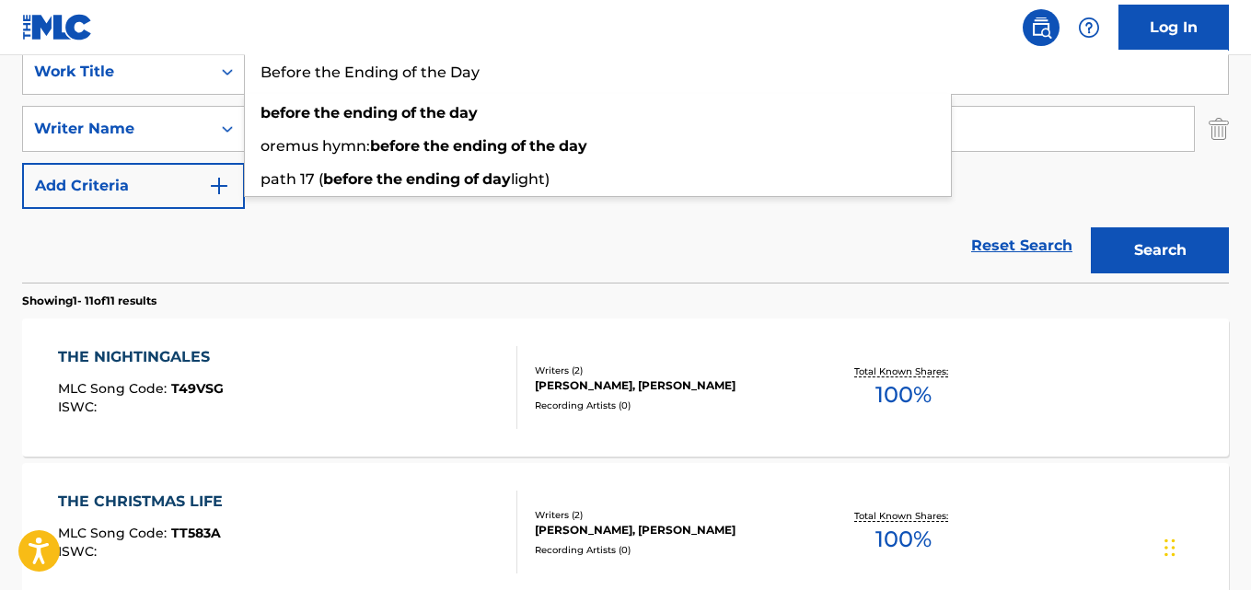
paste input "arking Up The Wrong Tree"
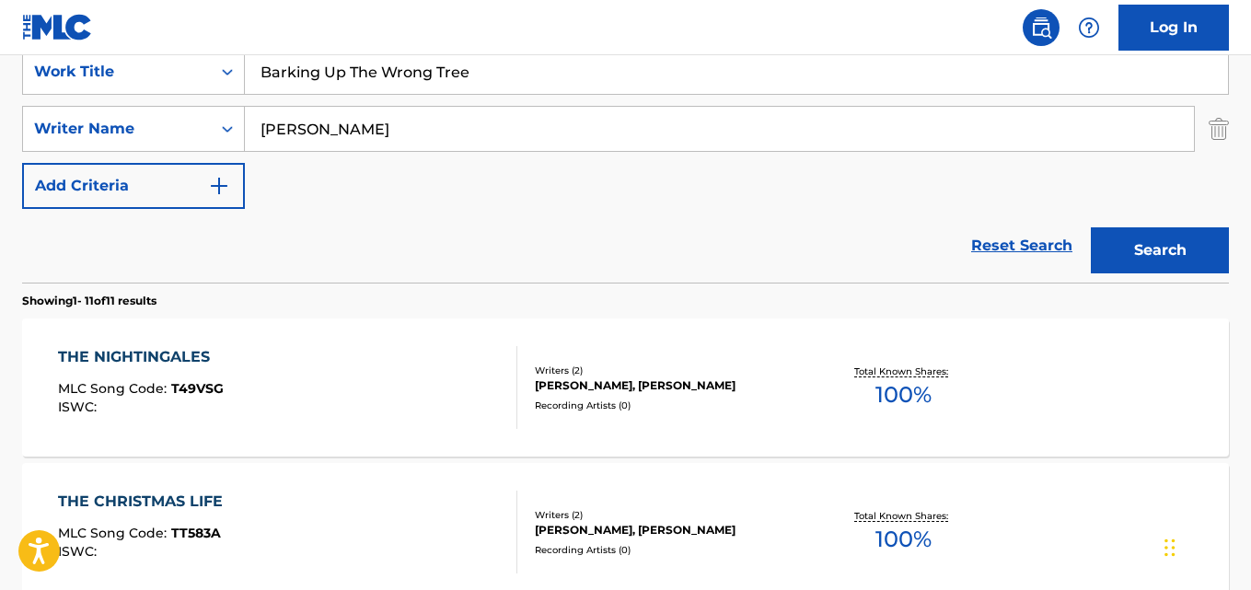
click at [1091, 227] on button "Search" at bounding box center [1160, 250] width 138 height 46
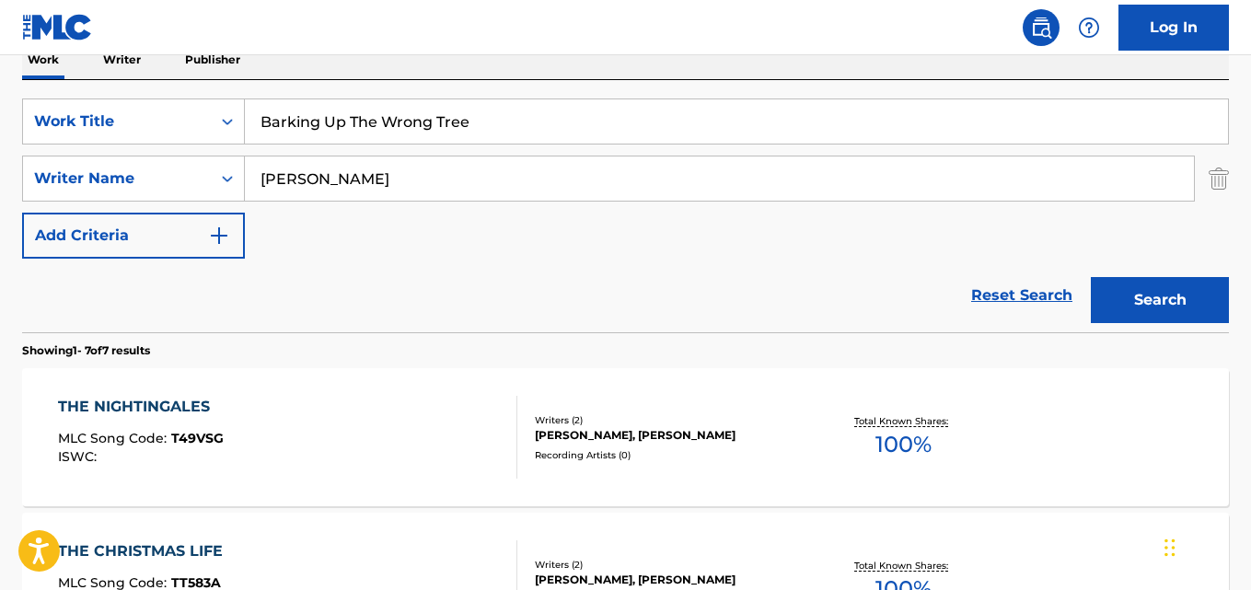
scroll to position [269, 0]
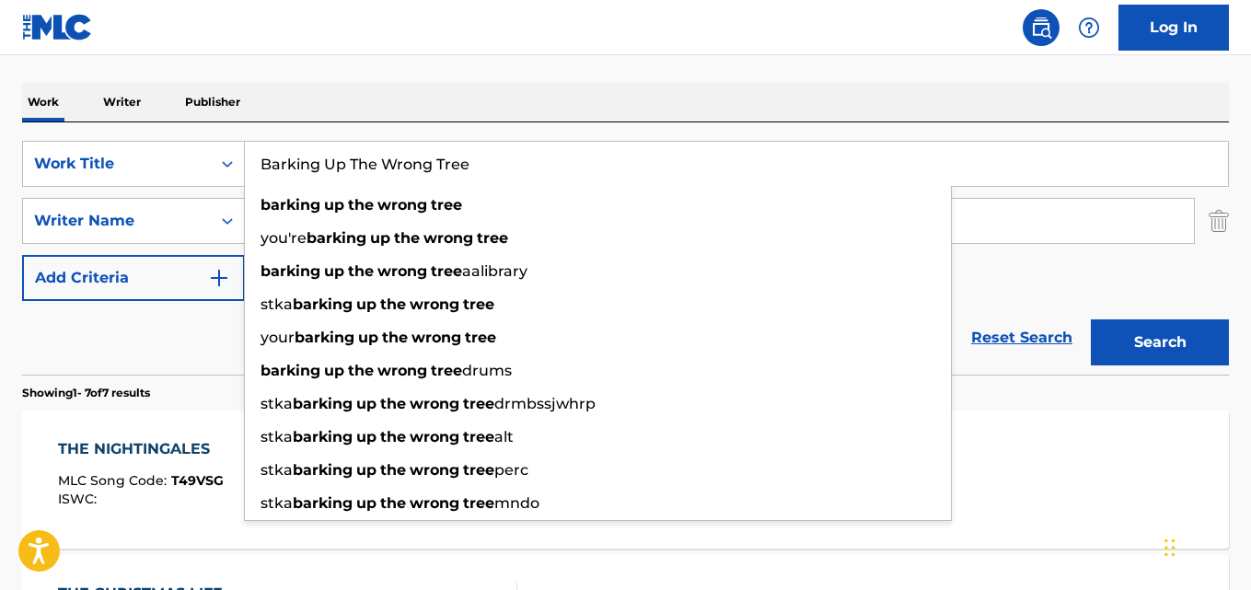
click at [382, 157] on input "Barking Up The Wrong Tree" at bounding box center [736, 164] width 983 height 44
paste input "[DATE]"
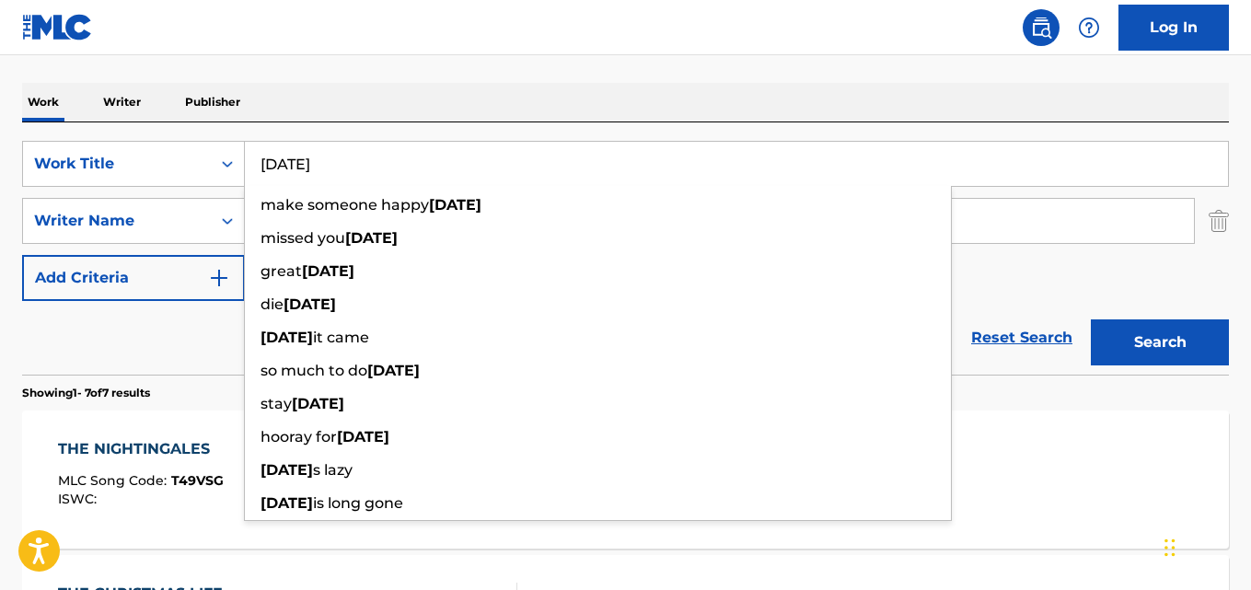
click at [1091, 319] on button "Search" at bounding box center [1160, 342] width 138 height 46
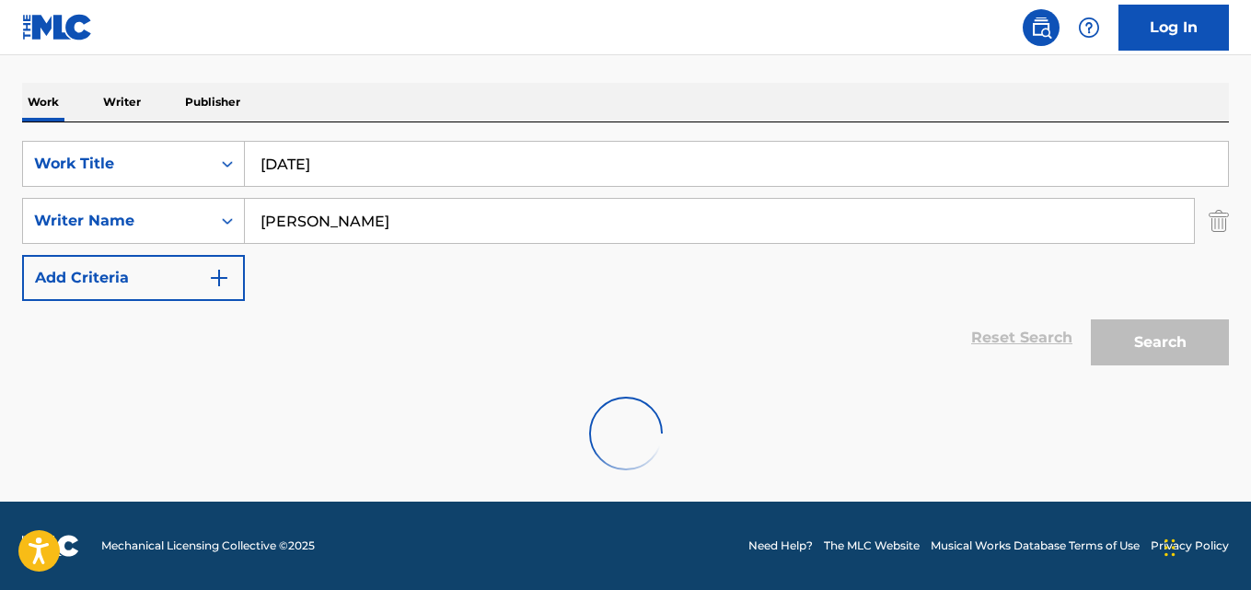
scroll to position [209, 0]
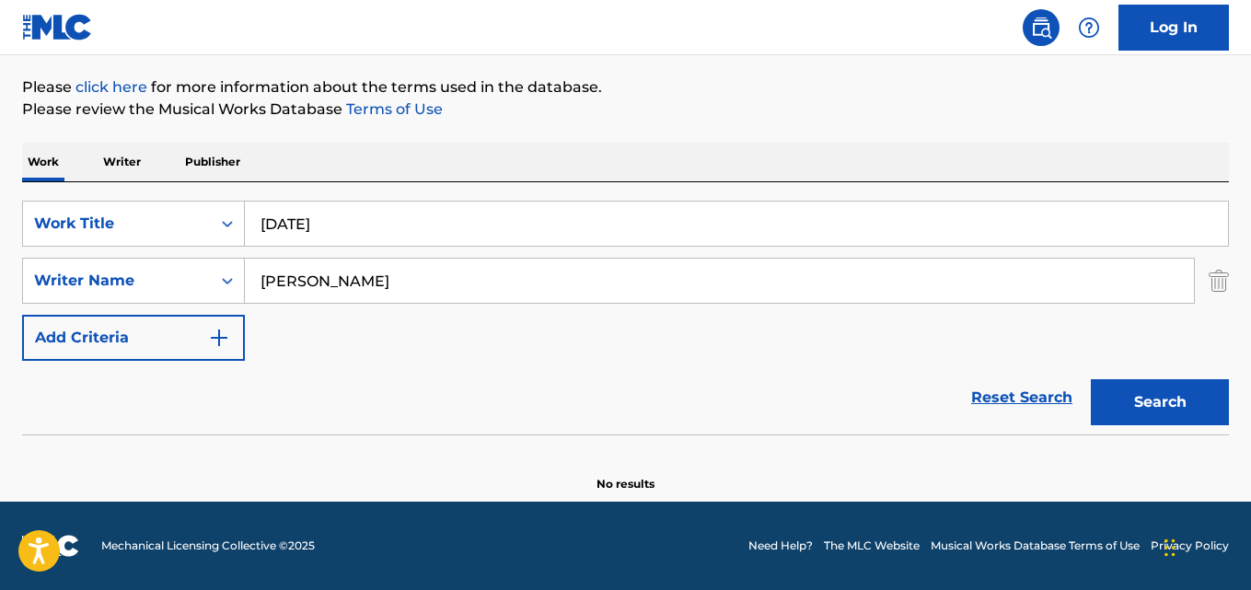
click at [311, 227] on input "[DATE]" at bounding box center [736, 224] width 983 height 44
click at [219, 226] on div "SearchWithCriteriaaf59c858-9840-4ddc-a77e-7ab5fbca8d47 Work Title [DATE]" at bounding box center [625, 224] width 1207 height 46
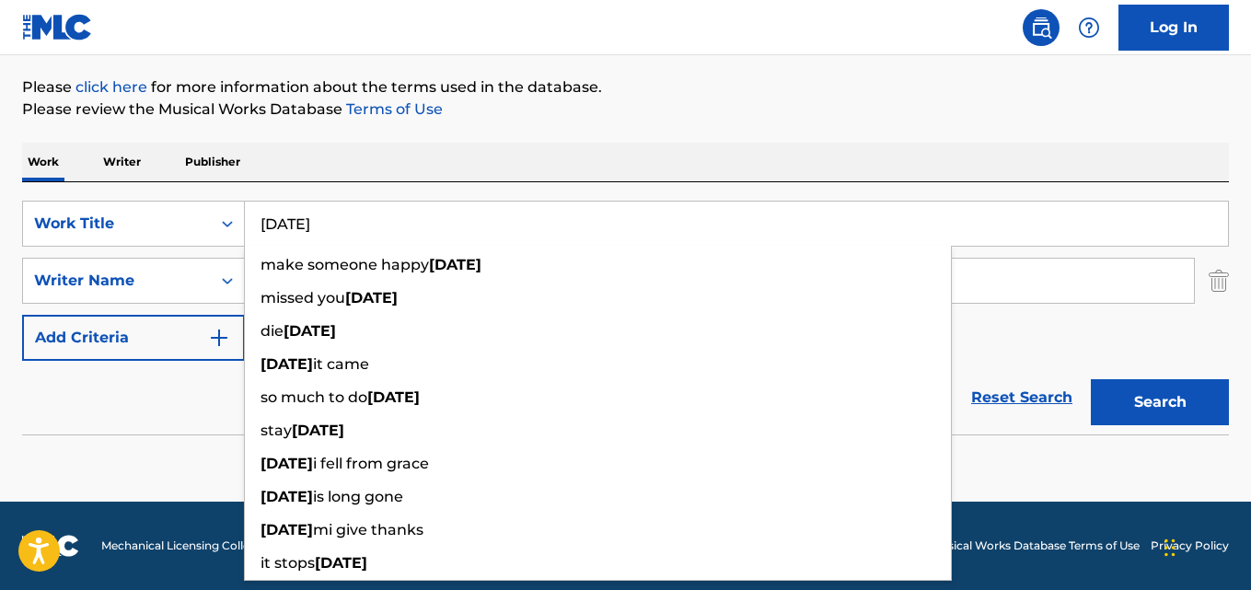
click at [301, 229] on input "[DATE]" at bounding box center [736, 224] width 983 height 44
paste input "he St [PERSON_NAME] Service: I. Magnificat"
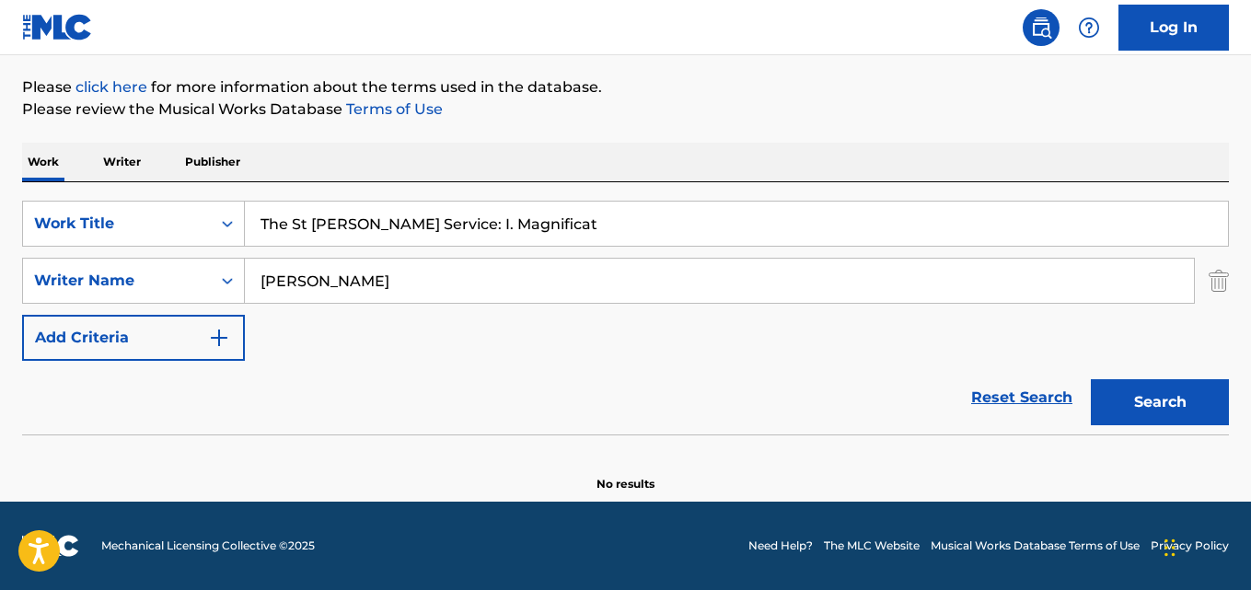
click at [1091, 379] on button "Search" at bounding box center [1160, 402] width 138 height 46
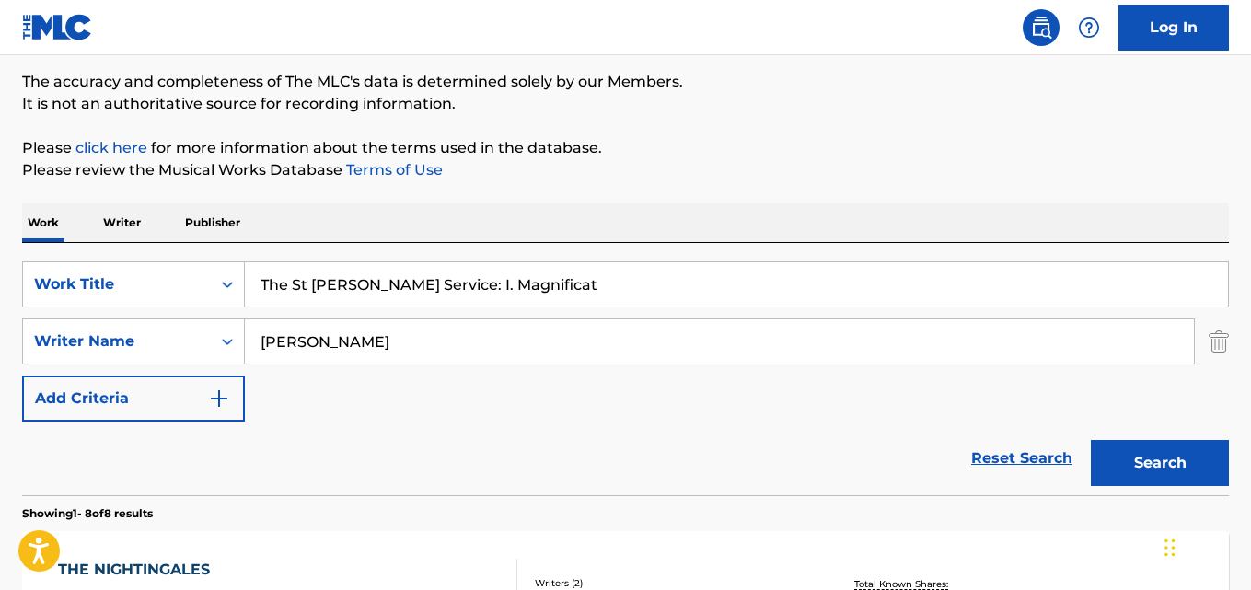
scroll to position [117, 0]
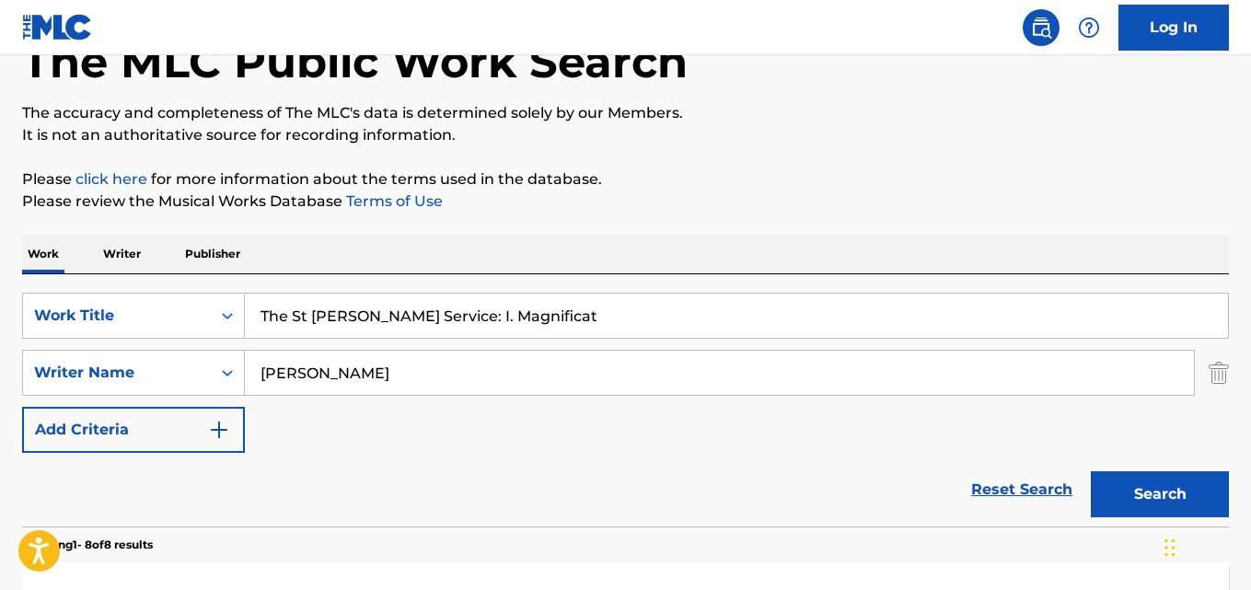
click at [386, 306] on input "The St [PERSON_NAME] Service: I. Magnificat" at bounding box center [736, 316] width 983 height 44
paste input "I Saw Eternity"
click at [1091, 471] on button "Search" at bounding box center [1160, 494] width 138 height 46
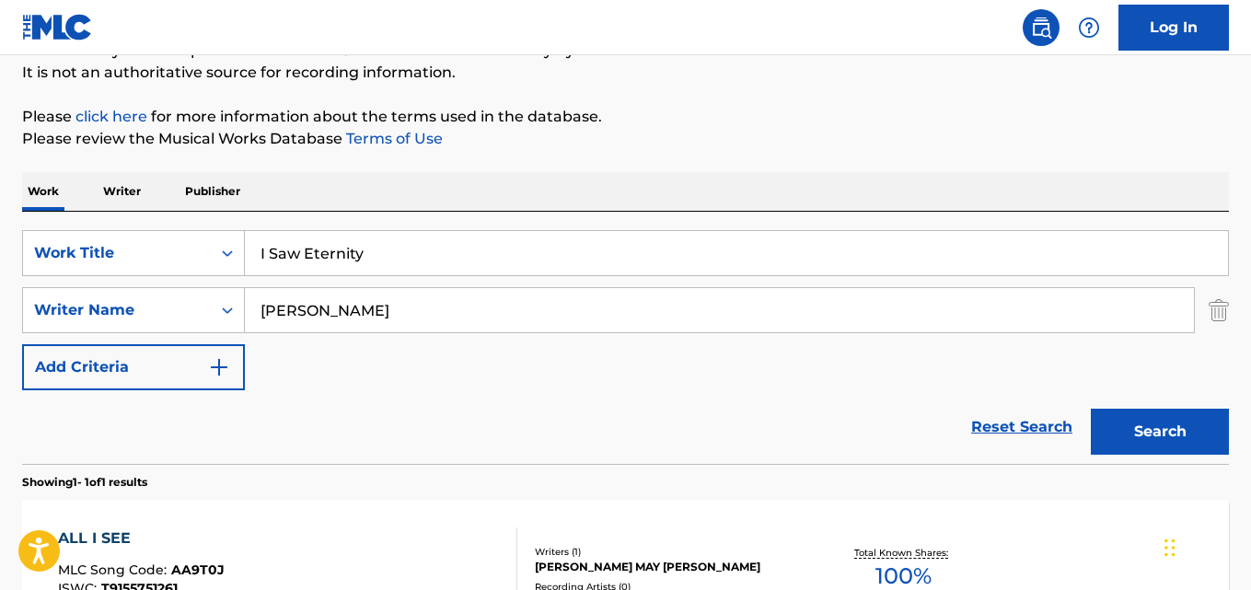
scroll to position [43, 0]
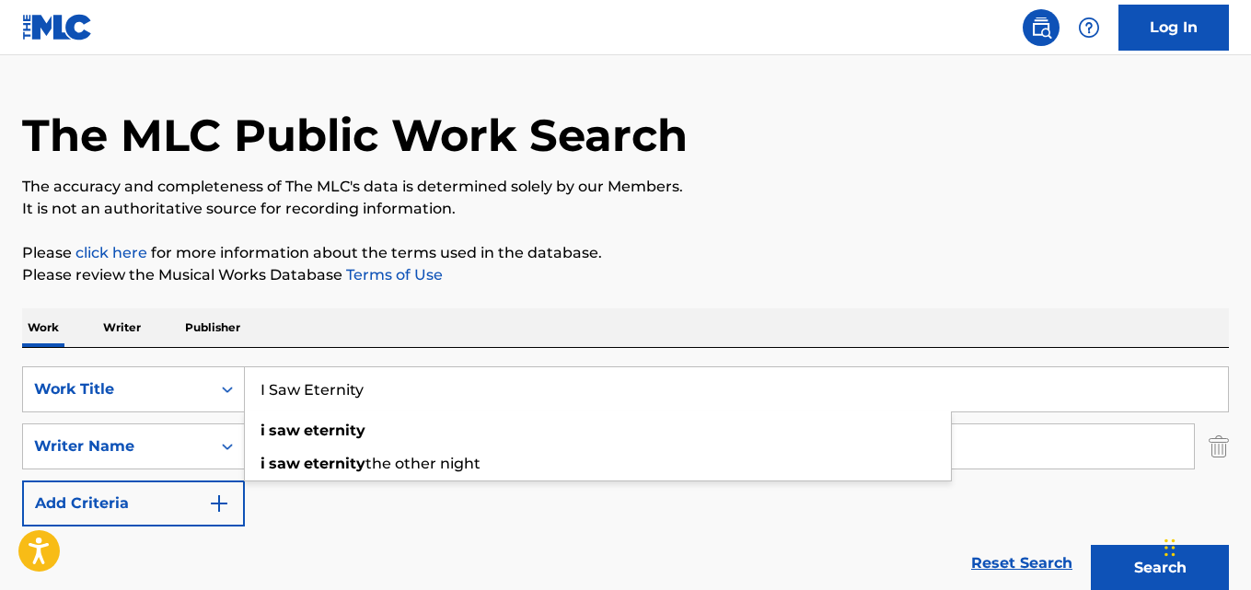
click at [350, 404] on input "I Saw Eternity" at bounding box center [736, 389] width 983 height 44
paste input "Let All the World"
click at [1091, 545] on button "Search" at bounding box center [1160, 568] width 138 height 46
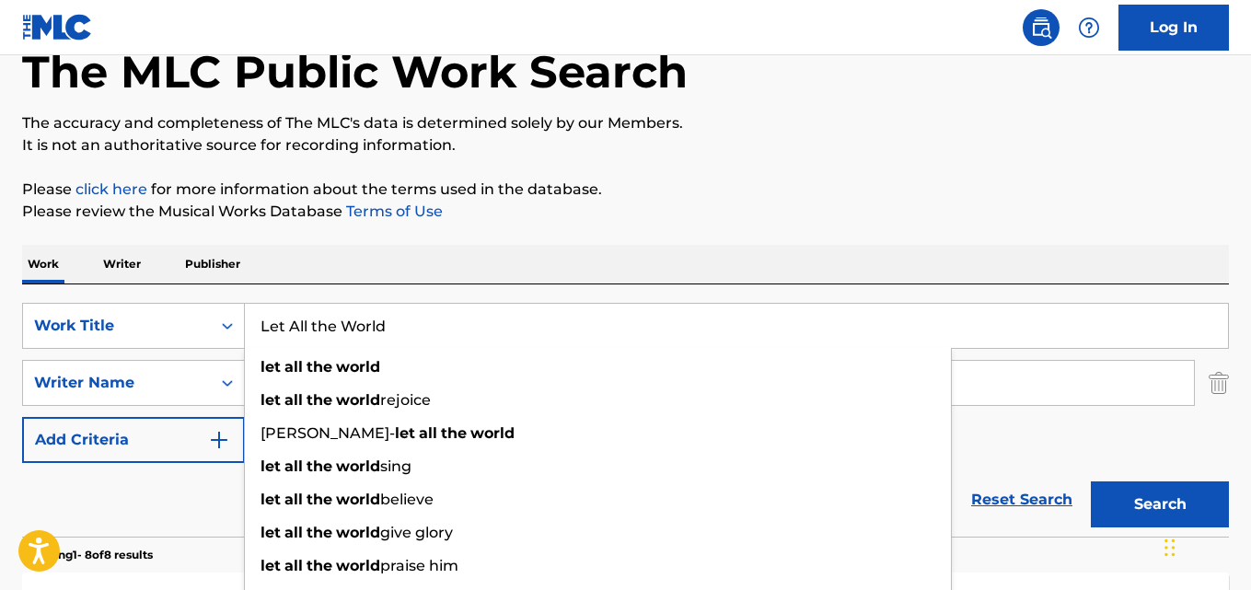
scroll to position [135, 0]
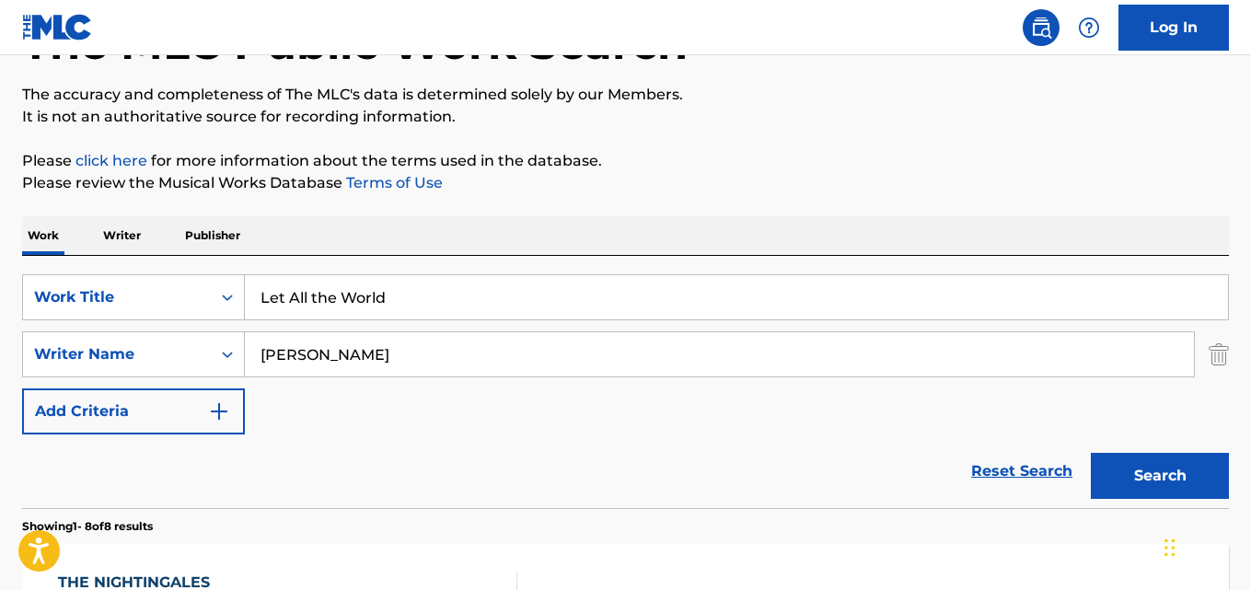
click at [1091, 453] on button "Search" at bounding box center [1160, 476] width 138 height 46
drag, startPoint x: 410, startPoint y: 299, endPoint x: 215, endPoint y: 303, distance: 195.1
click at [215, 303] on div "SearchWithCriteriaaf59c858-9840-4ddc-a77e-7ab5fbca8d47 Work Title Let All the W…" at bounding box center [625, 297] width 1207 height 46
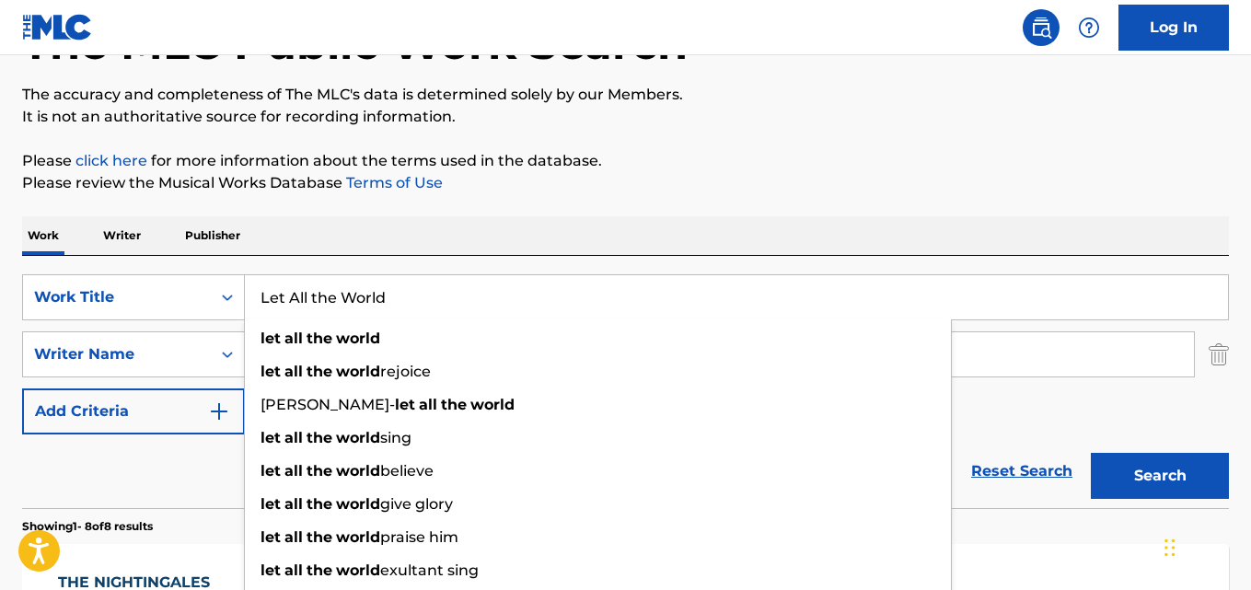
paste input "ighten Our Darkness"
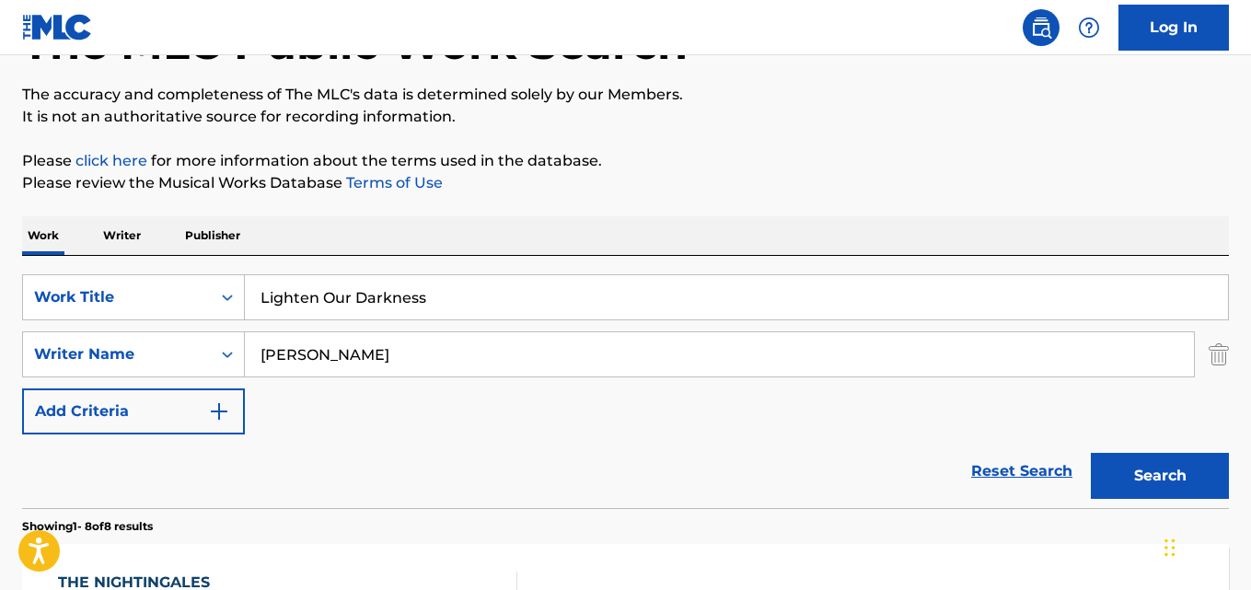
click at [1091, 453] on button "Search" at bounding box center [1160, 476] width 138 height 46
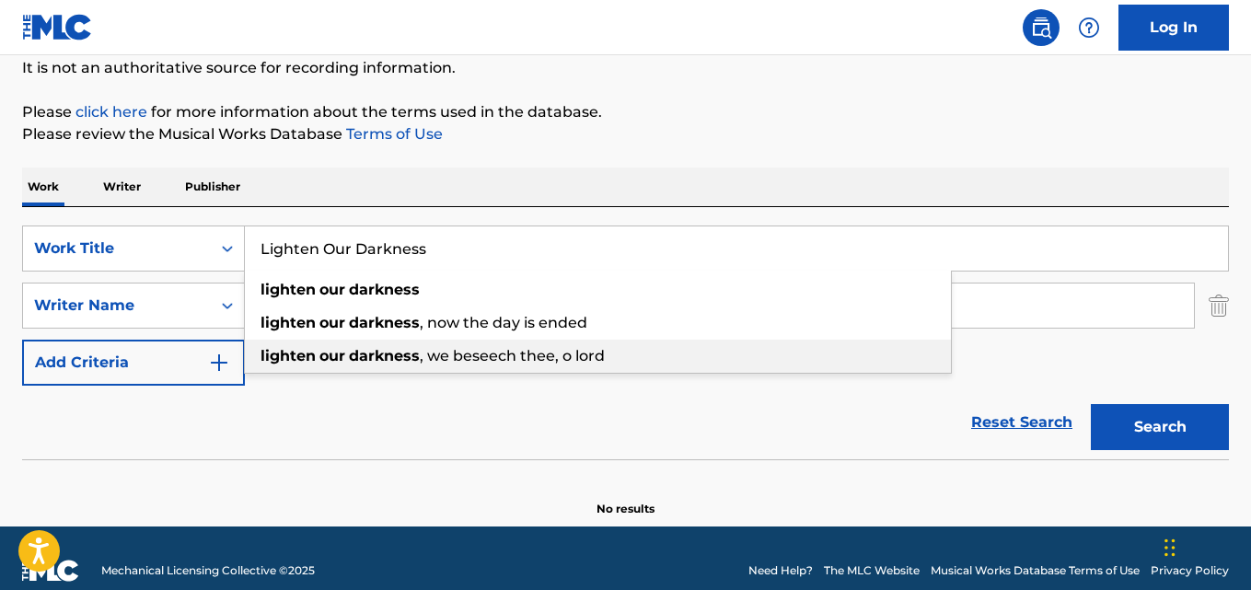
scroll to position [209, 0]
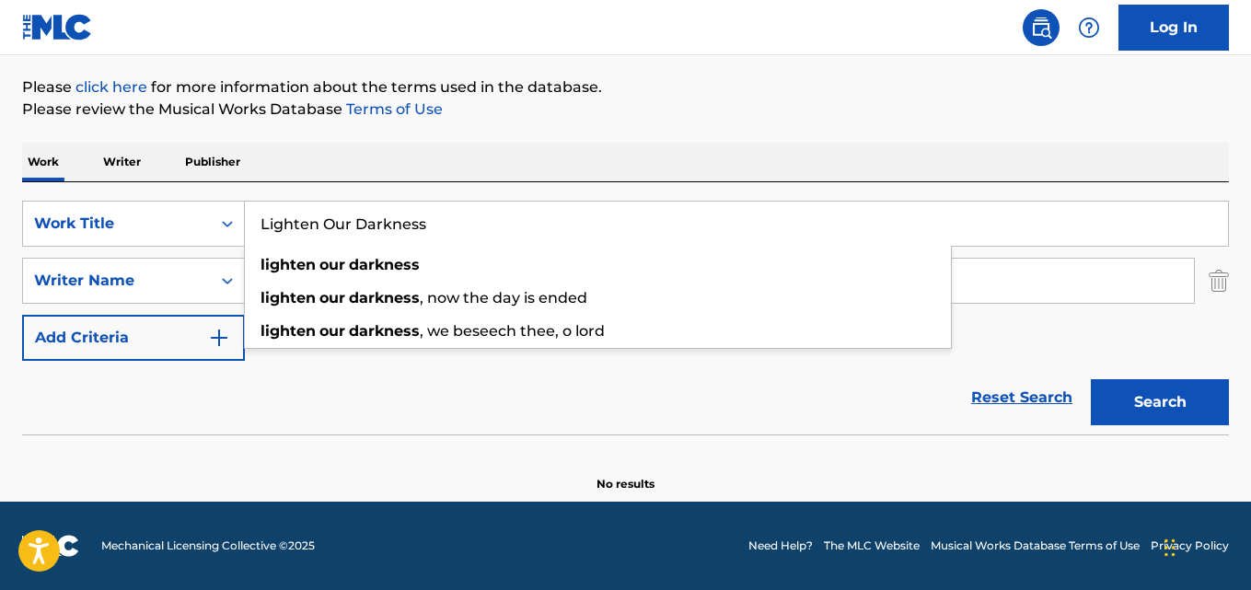
click at [403, 235] on input "Lighten Our Darkness" at bounding box center [736, 224] width 983 height 44
paste input "The Lord's Prayer"
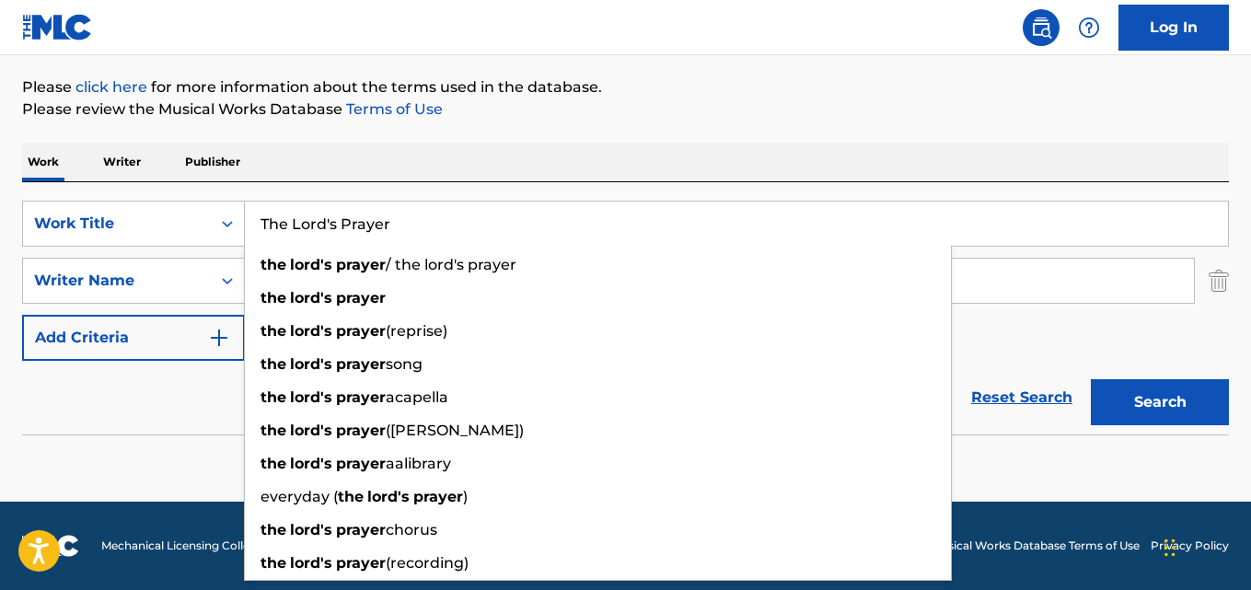
click at [1091, 379] on button "Search" at bounding box center [1160, 402] width 138 height 46
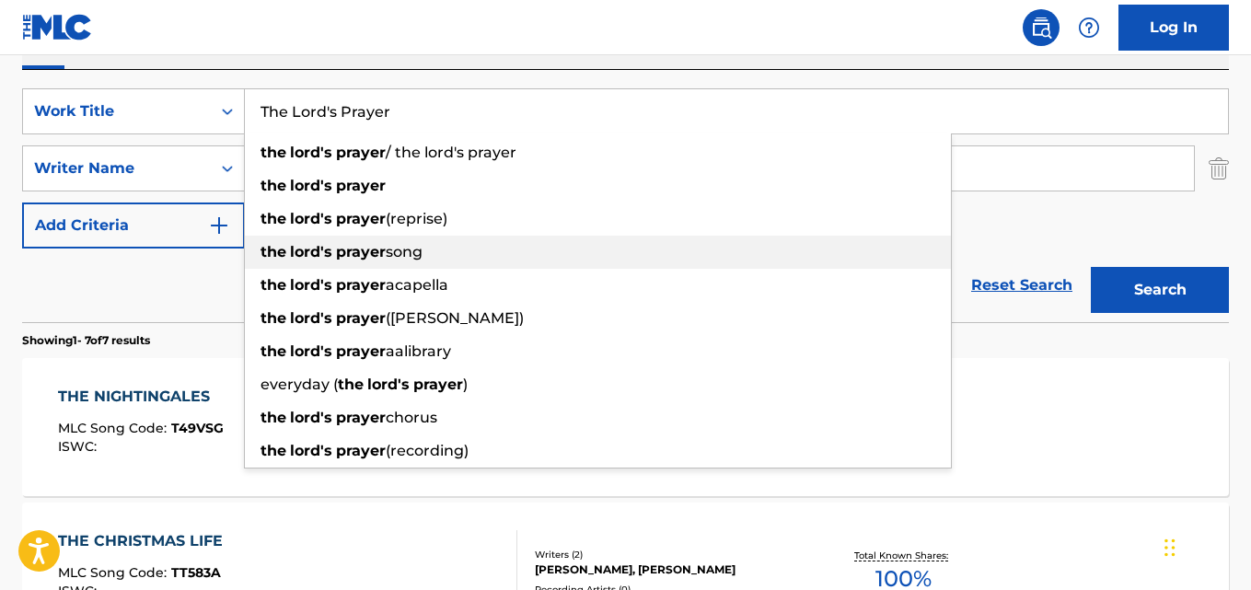
scroll to position [301, 0]
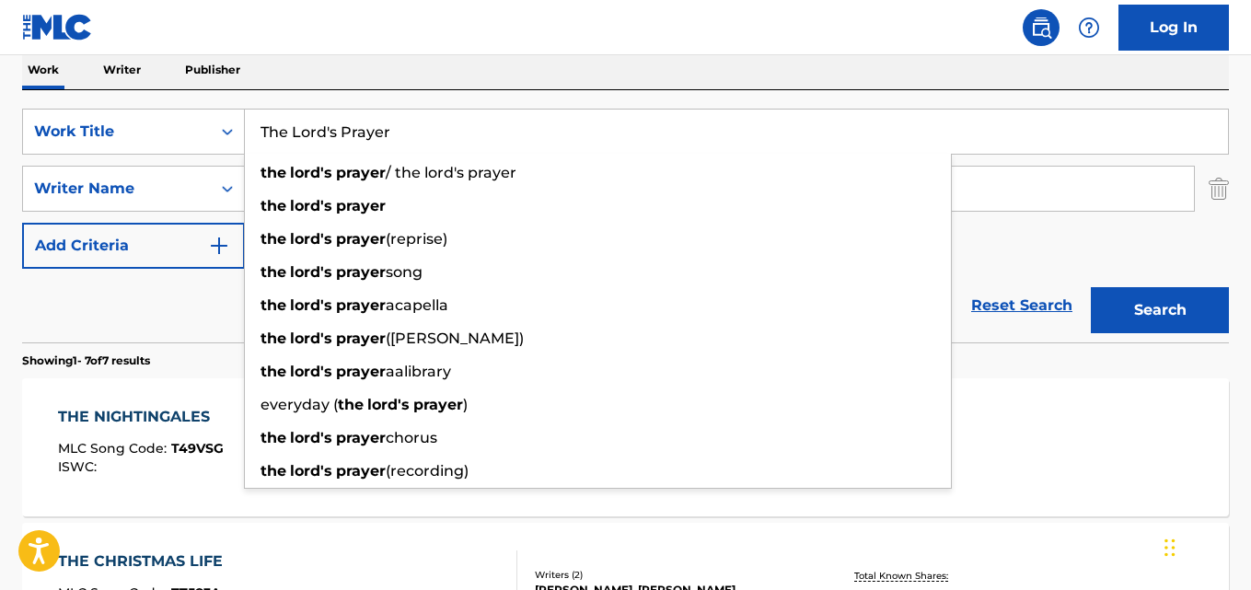
click at [401, 140] on input "The Lord's Prayer" at bounding box center [736, 132] width 983 height 44
paste input "Cheyenne Rid"
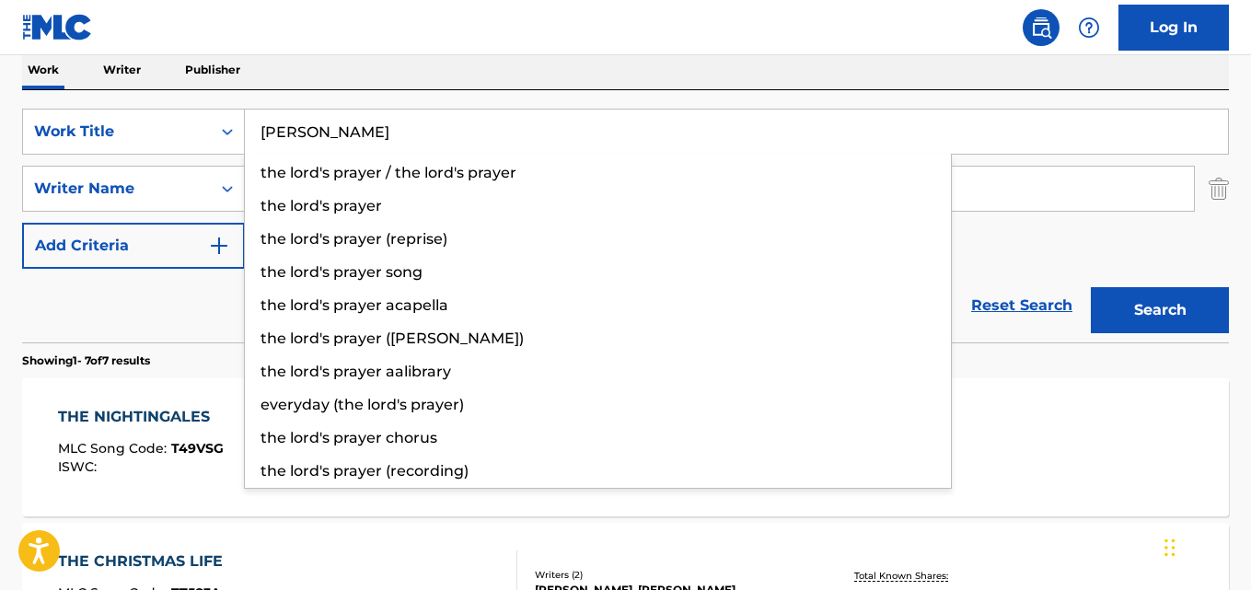
type input "[PERSON_NAME]"
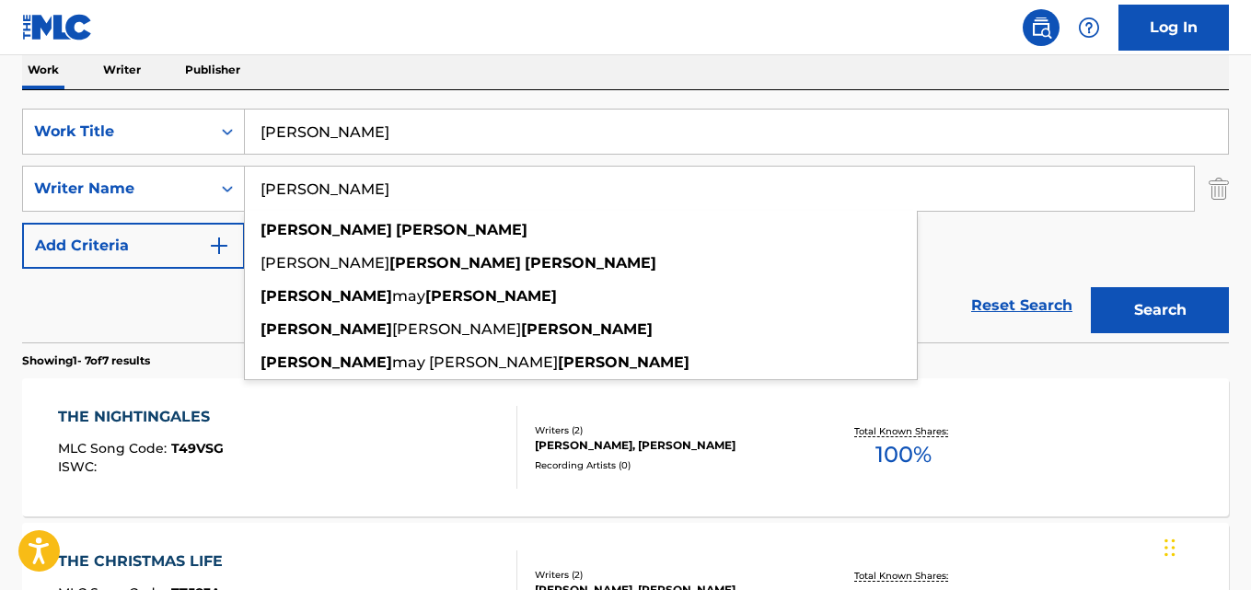
click at [375, 189] on input "[PERSON_NAME]" at bounding box center [719, 189] width 949 height 44
paste input "[PERSON_NAME] [PERSON_NAME] [PERSON_NAME]"
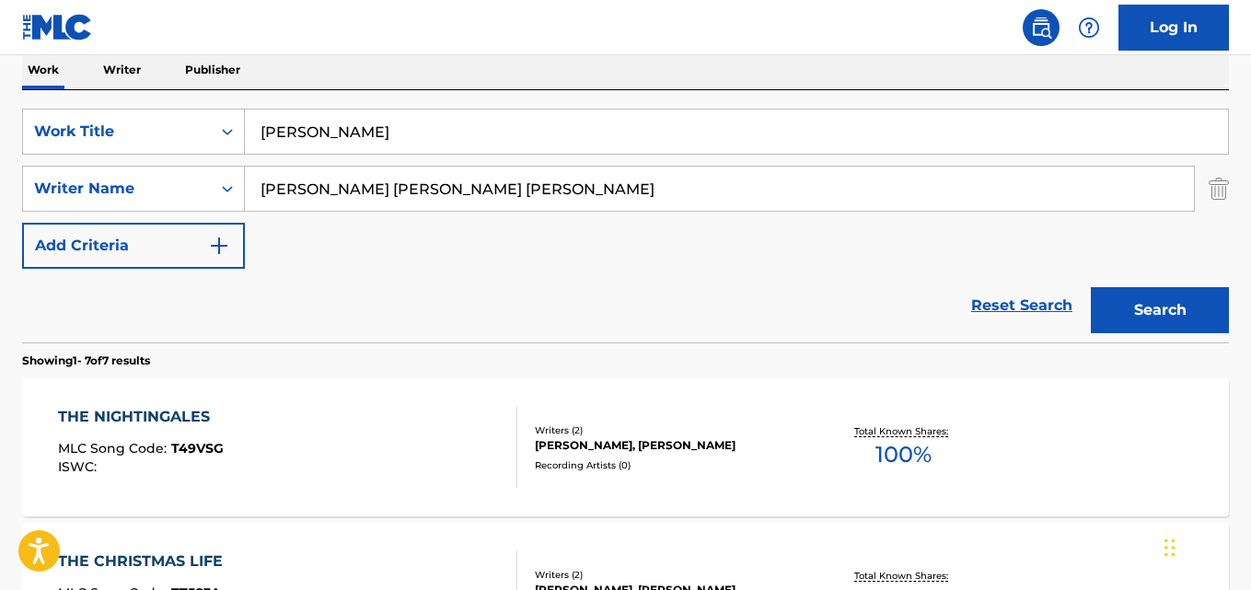
click at [1091, 287] on button "Search" at bounding box center [1160, 310] width 138 height 46
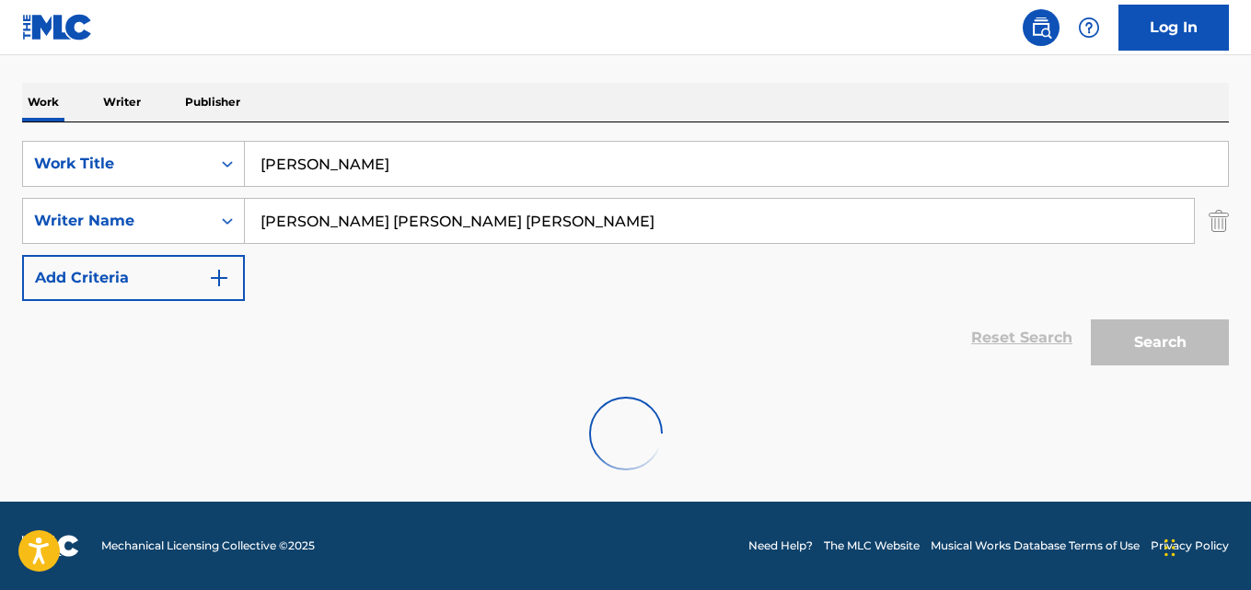
scroll to position [209, 0]
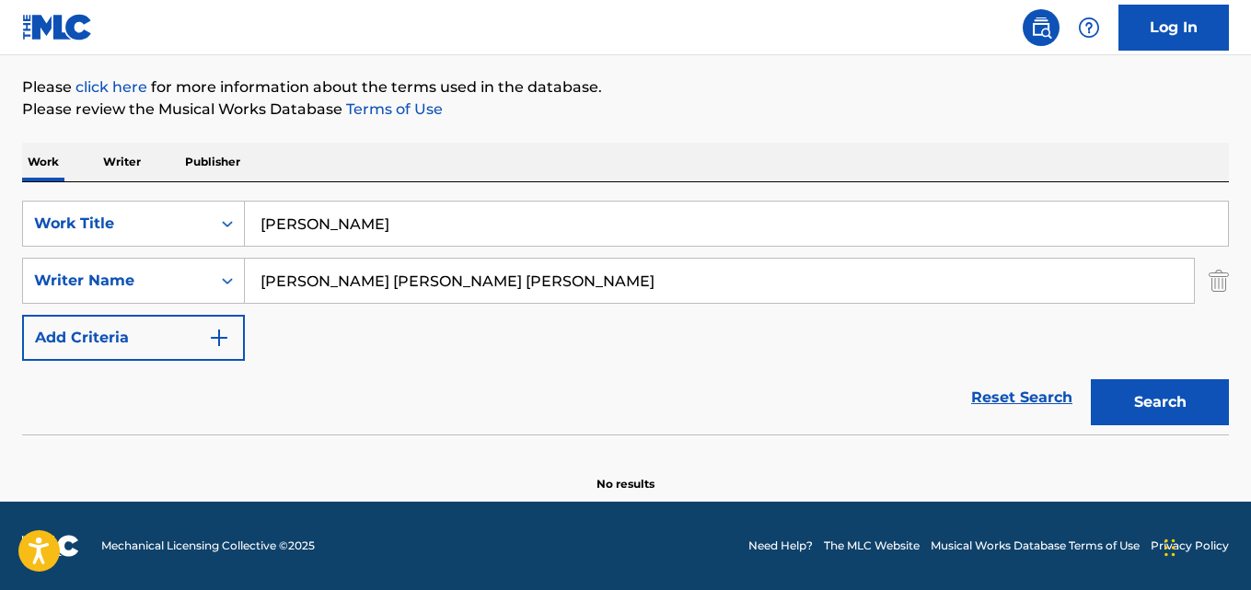
click at [390, 284] on input "[PERSON_NAME] [PERSON_NAME] [PERSON_NAME]" at bounding box center [719, 281] width 949 height 44
type input "[PERSON_NAME]"
click at [1091, 379] on button "Search" at bounding box center [1160, 402] width 138 height 46
drag, startPoint x: 367, startPoint y: 231, endPoint x: 397, endPoint y: 230, distance: 29.5
click at [369, 231] on input "[PERSON_NAME]" at bounding box center [736, 224] width 983 height 44
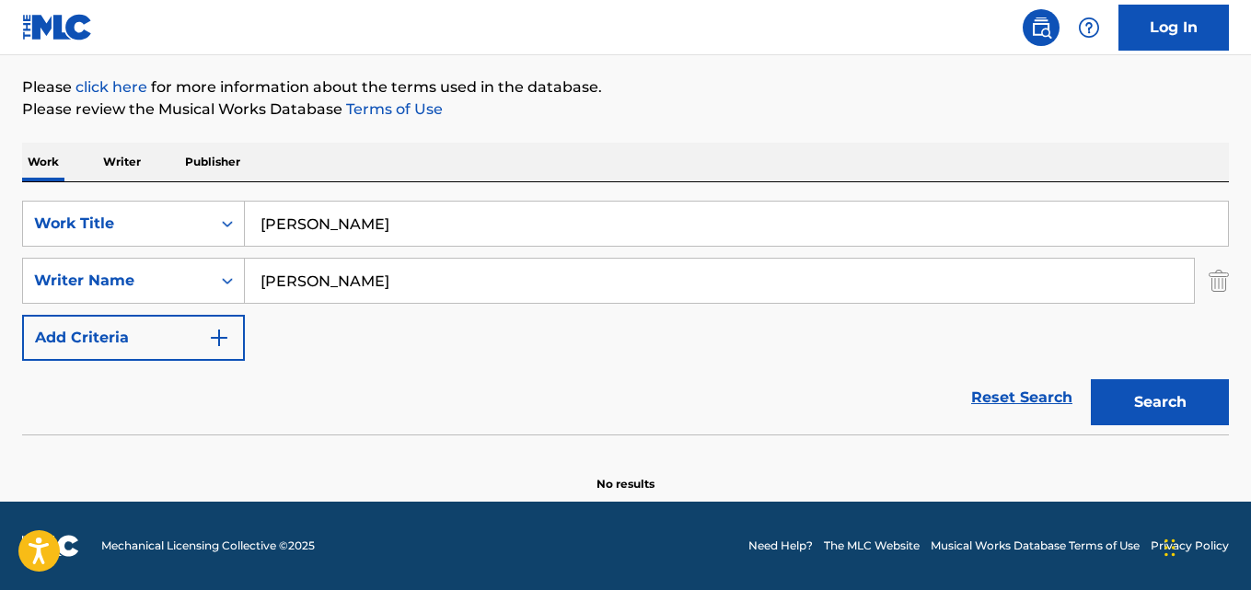
paste input "One Night Stand"
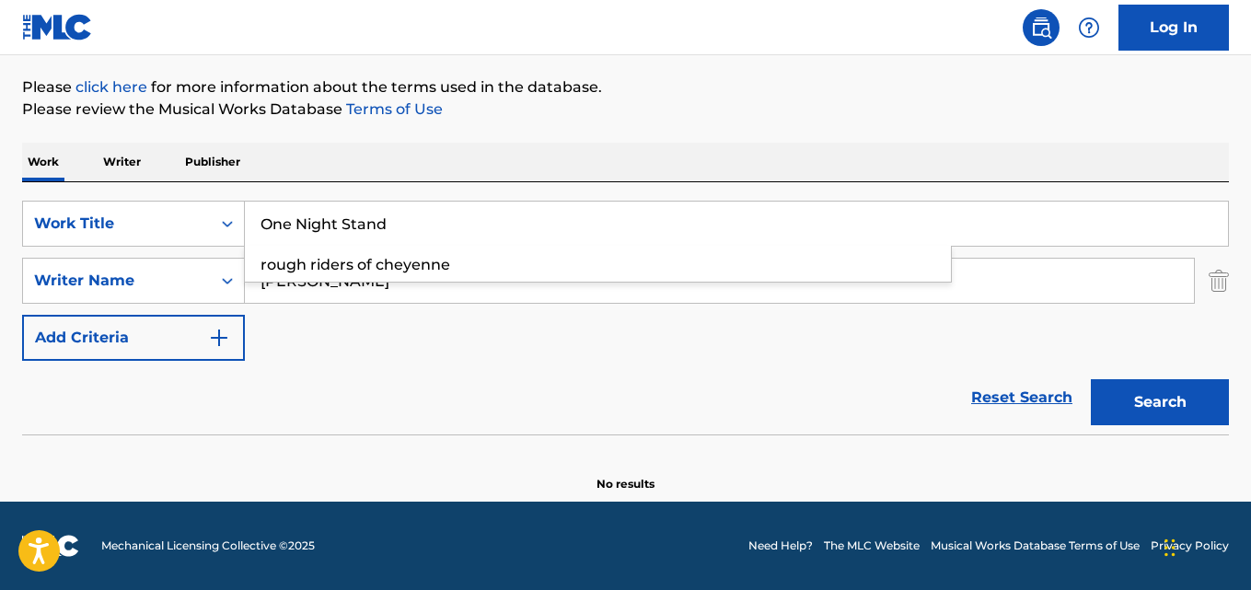
type input "One Night Stand"
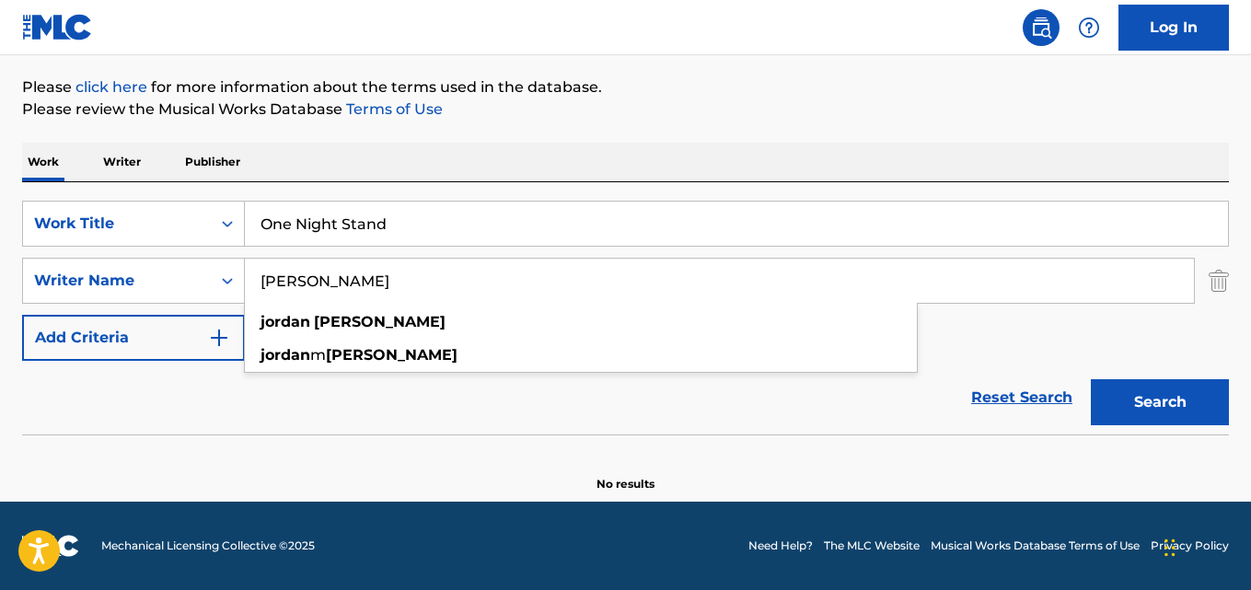
click at [366, 289] on input "[PERSON_NAME]" at bounding box center [719, 281] width 949 height 44
paste input "[PERSON_NAME]"
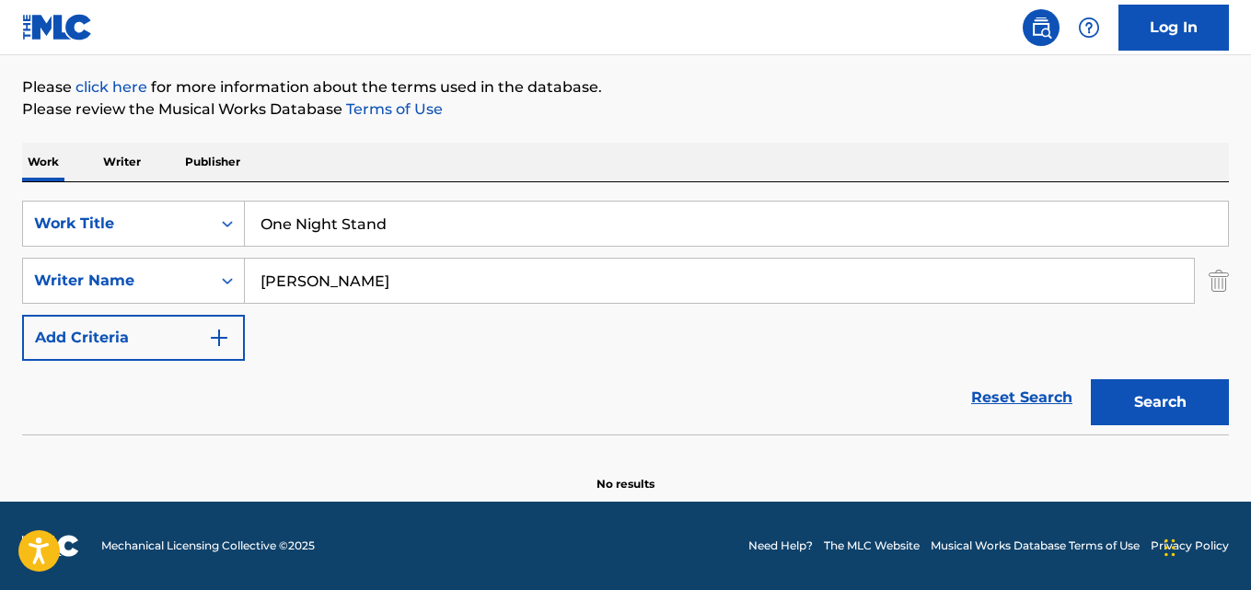
type input "[PERSON_NAME]"
click at [1091, 379] on button "Search" at bounding box center [1160, 402] width 138 height 46
click at [341, 226] on input "One Night Stand" at bounding box center [736, 224] width 983 height 44
paste input "Bird Raptures: II. Twilight"
type input "Bird Raptures: II. Twilight"
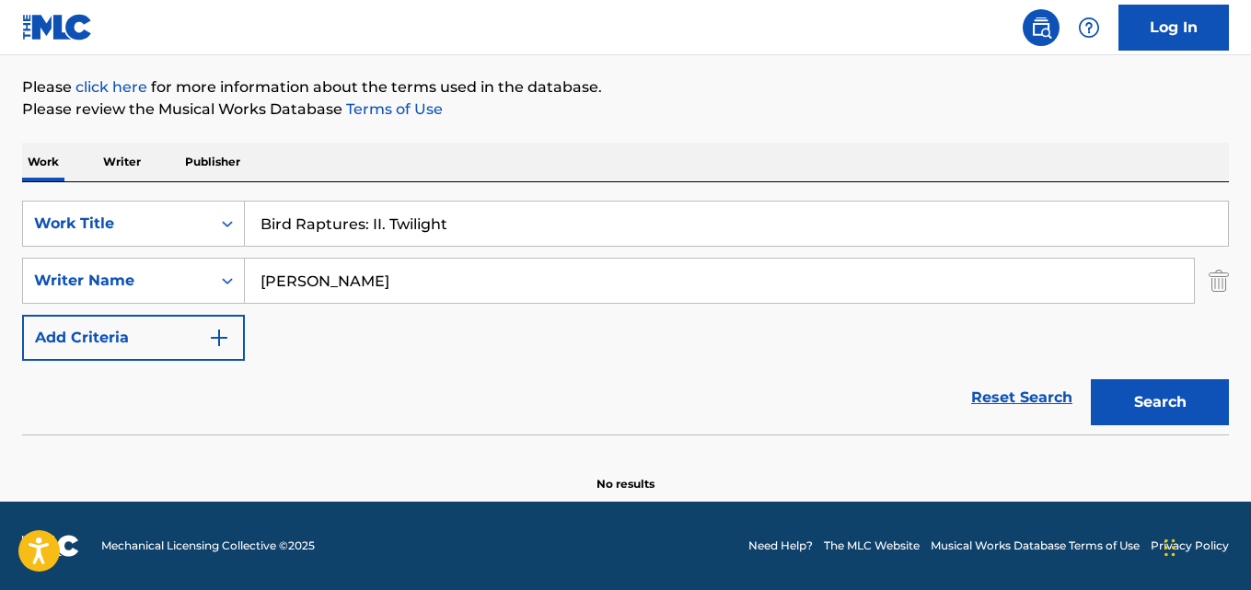
click at [374, 289] on input "[PERSON_NAME]" at bounding box center [719, 281] width 949 height 44
paste input "[PERSON_NAME]"
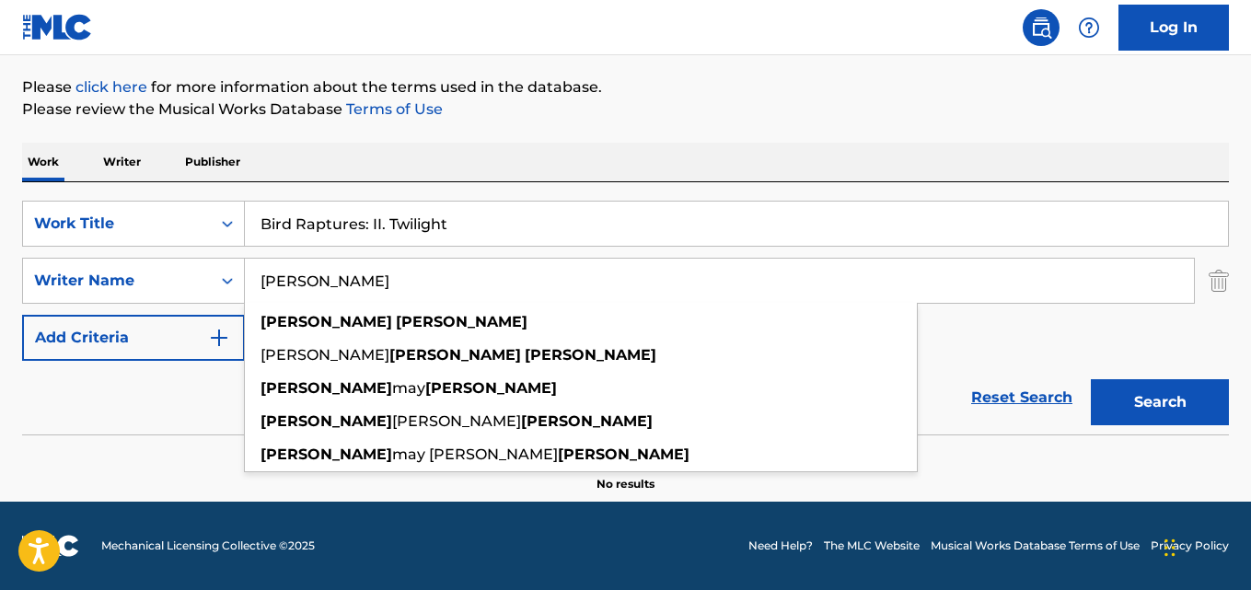
type input "[PERSON_NAME]"
click at [1091, 379] on button "Search" at bounding box center [1160, 402] width 138 height 46
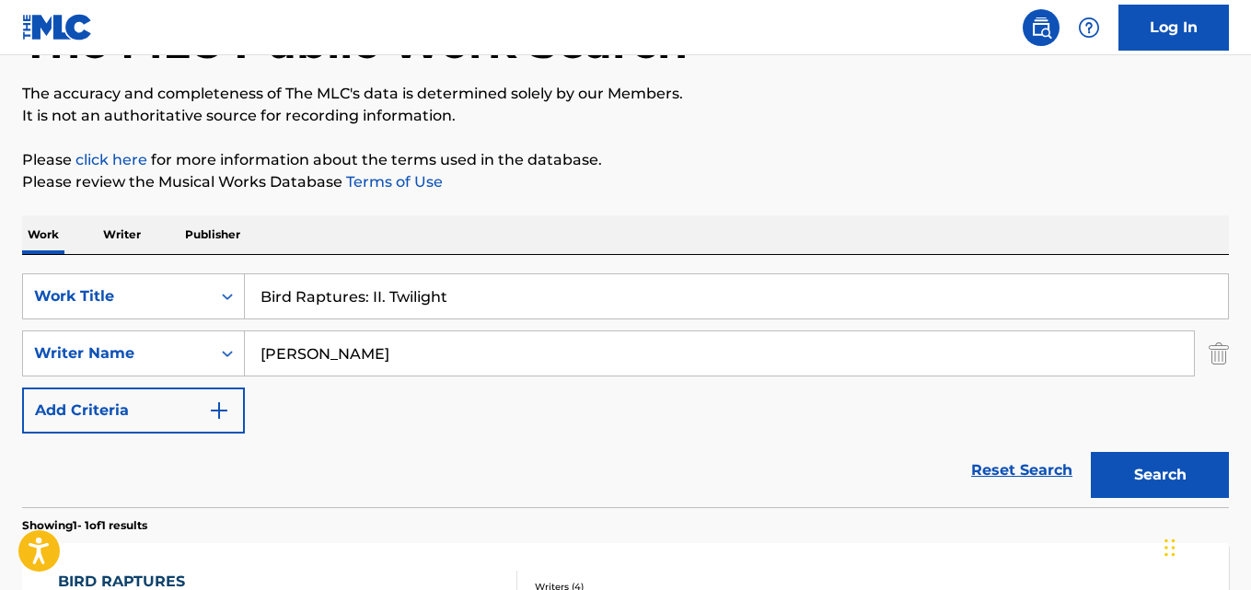
scroll to position [135, 0]
click at [355, 304] on input "Bird Raptures: II. Twilight" at bounding box center [736, 297] width 983 height 44
paste input "Invisible"
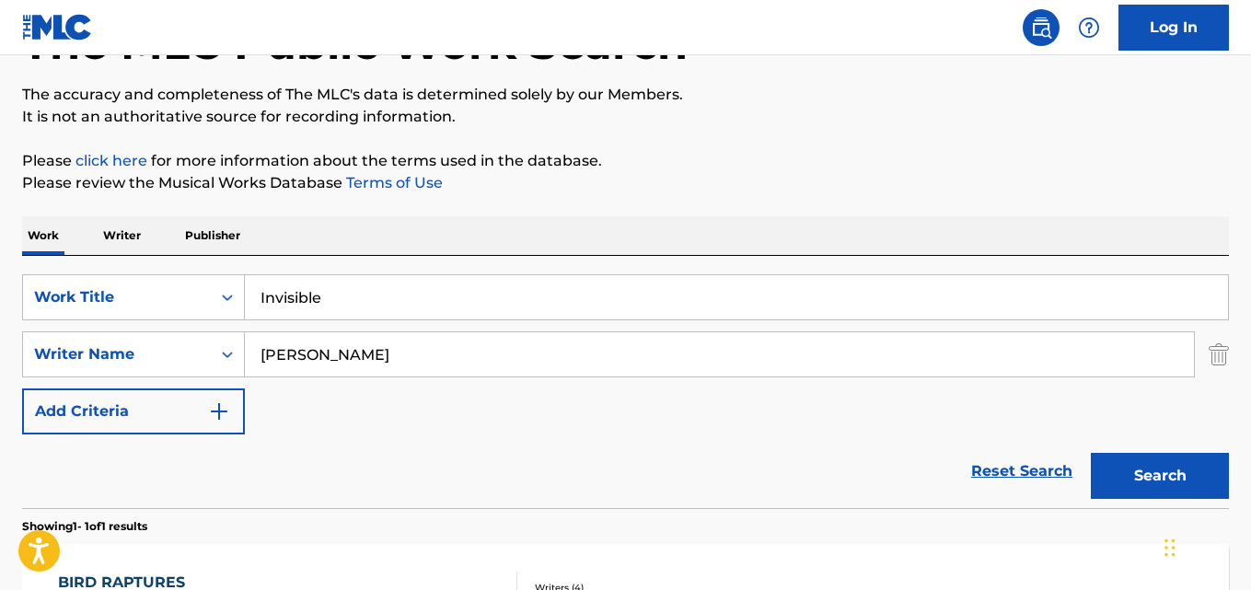
type input "Invisible"
click at [301, 355] on input "[PERSON_NAME]" at bounding box center [719, 354] width 949 height 44
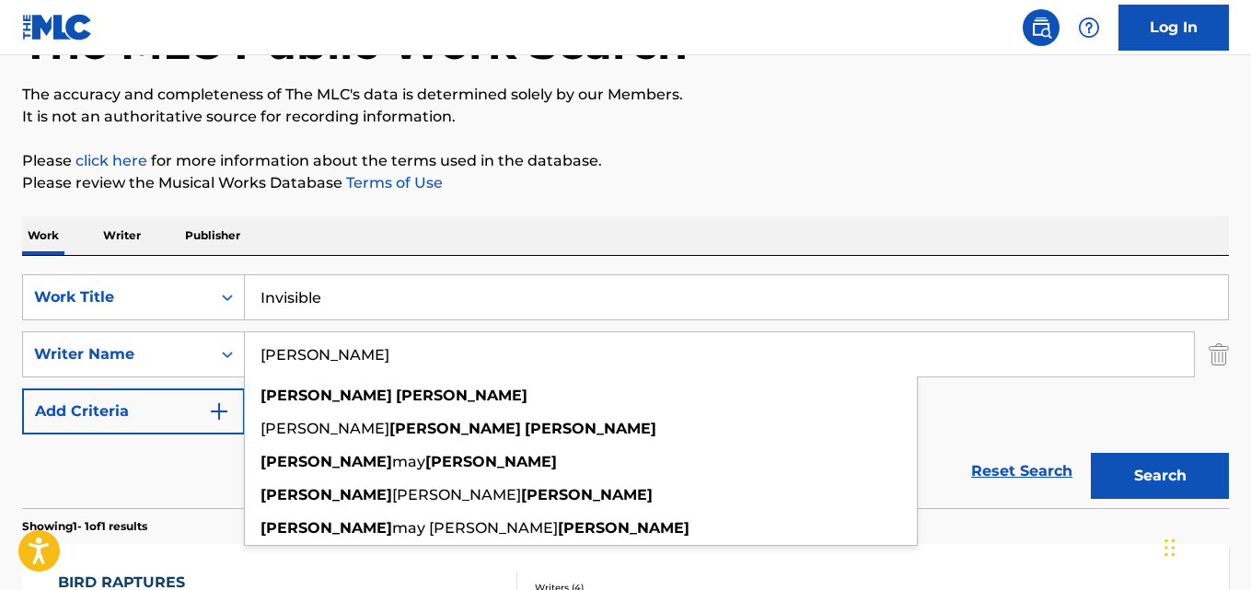
paste input "[PERSON_NAME]"
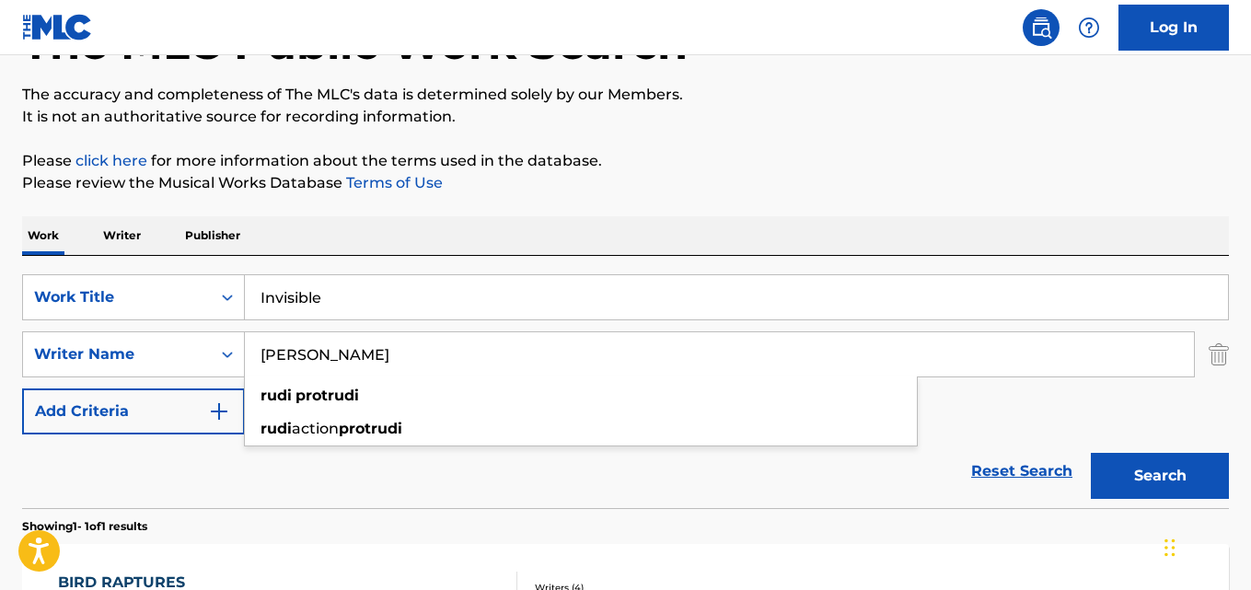
type input "[PERSON_NAME]"
click at [1091, 453] on button "Search" at bounding box center [1160, 476] width 138 height 46
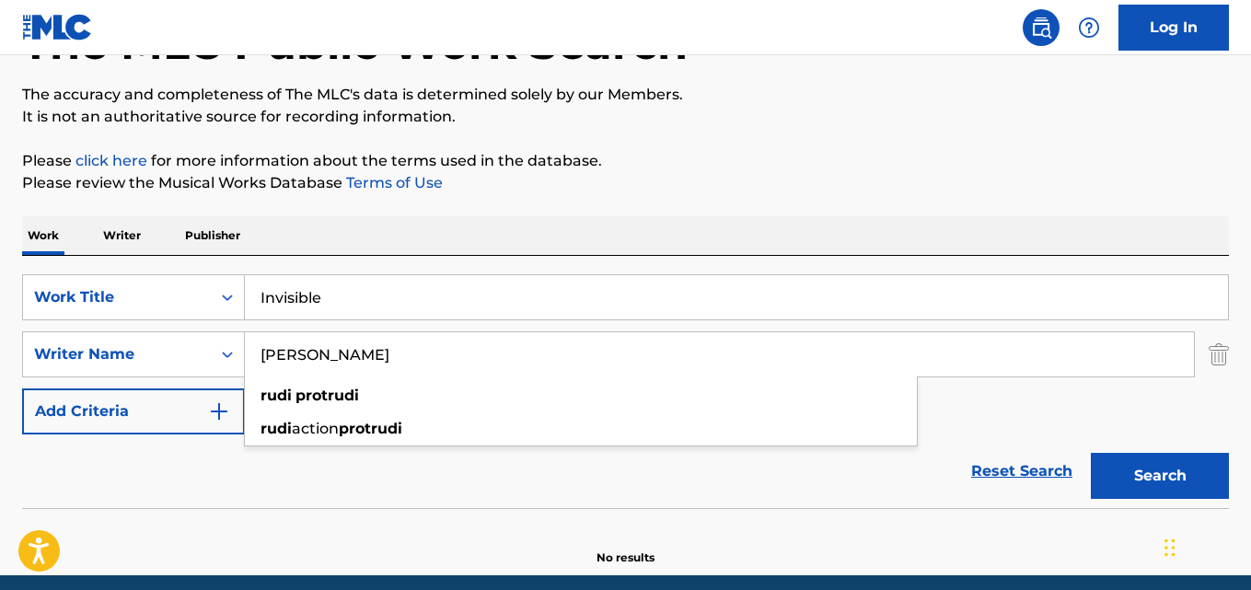
click at [331, 310] on input "Invisible" at bounding box center [736, 297] width 983 height 44
paste input "Make Me an Island"
type input "Make Me an Island"
click at [349, 352] on input "[PERSON_NAME]" at bounding box center [719, 354] width 949 height 44
paste input "[PERSON_NAME]"
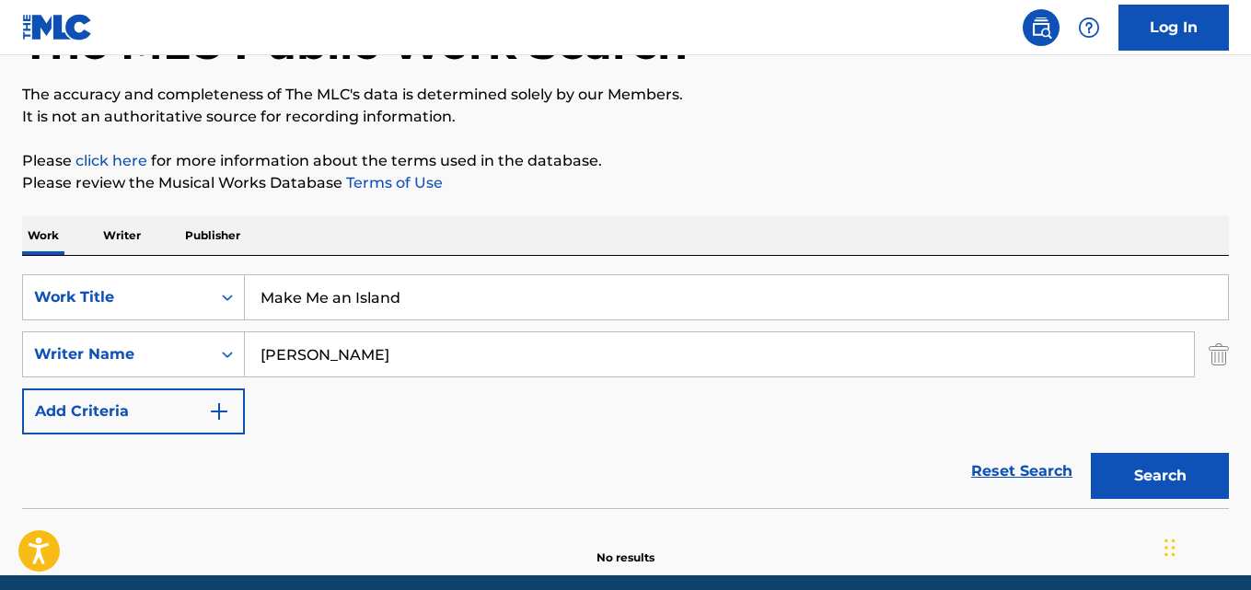
type input "[PERSON_NAME]"
click at [1091, 453] on button "Search" at bounding box center [1160, 476] width 138 height 46
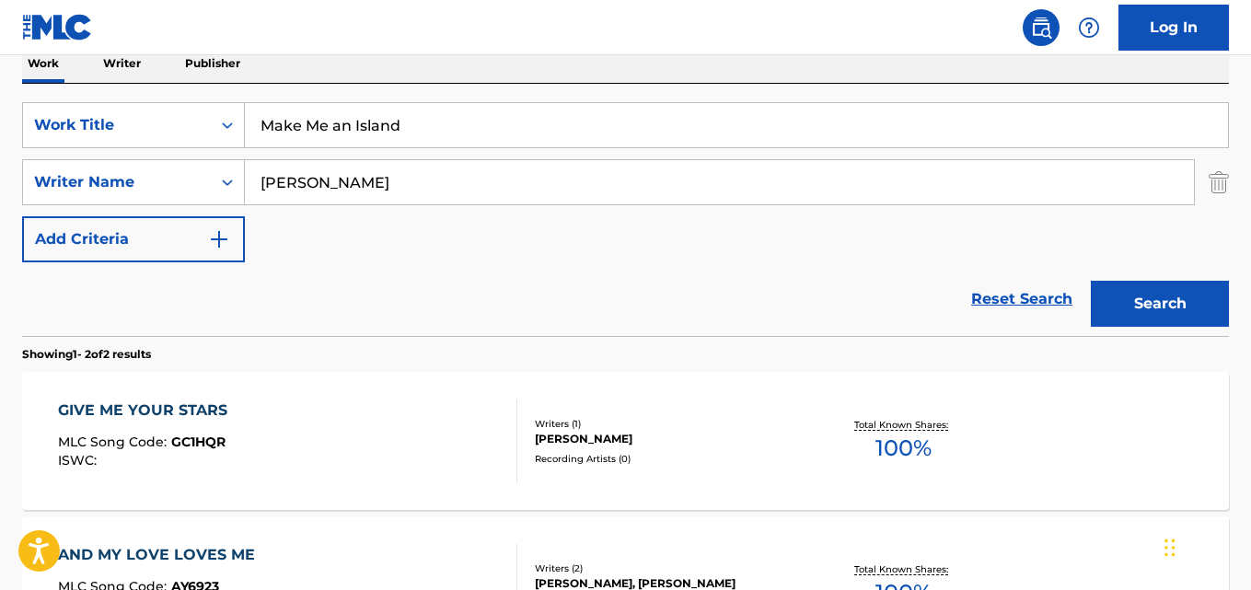
scroll to position [280, 0]
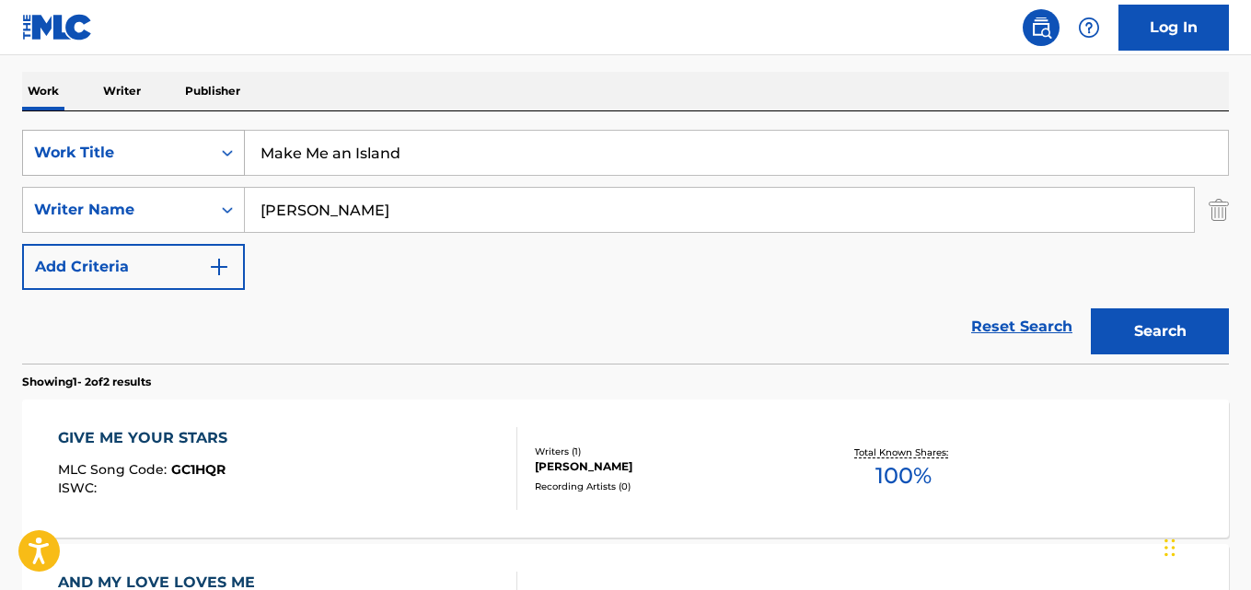
drag, startPoint x: 424, startPoint y: 160, endPoint x: 173, endPoint y: 160, distance: 251.3
click at [173, 160] on div "SearchWithCriteriaaf59c858-9840-4ddc-a77e-7ab5fbca8d47 Work Title Make Me an Is…" at bounding box center [625, 153] width 1207 height 46
paste input "The Man from Snowy River: [PERSON_NAME]'s Theme"
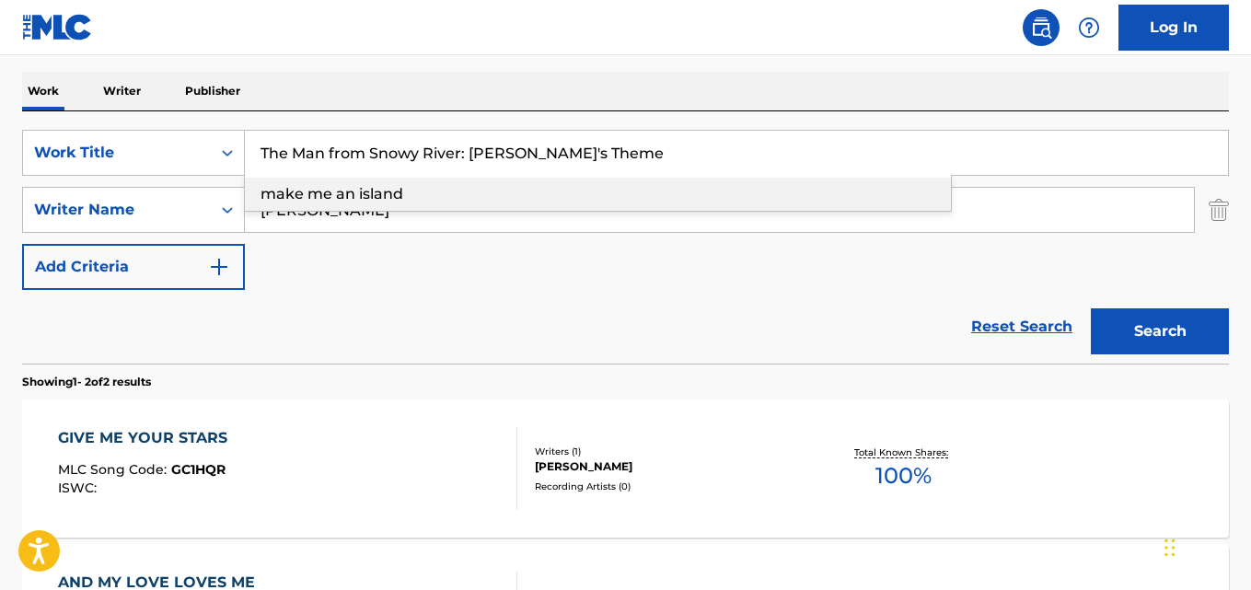
type input "The Man from Snowy River: [PERSON_NAME]'s Theme"
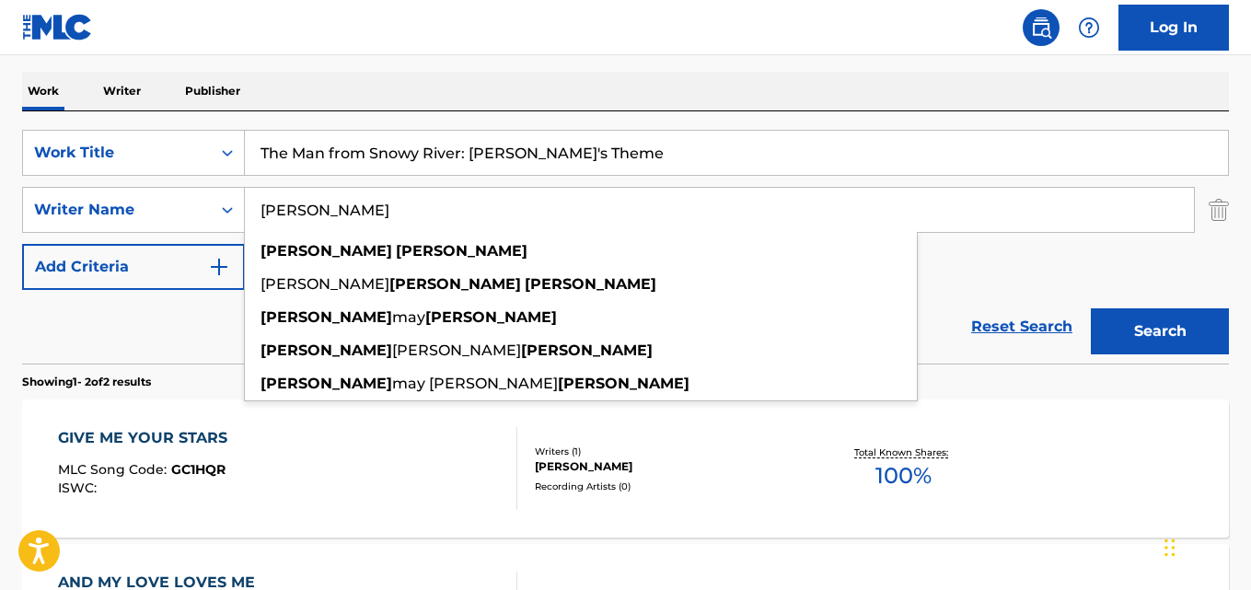
click at [307, 209] on input "[PERSON_NAME]" at bounding box center [719, 210] width 949 height 44
paste input "[PERSON_NAME]"
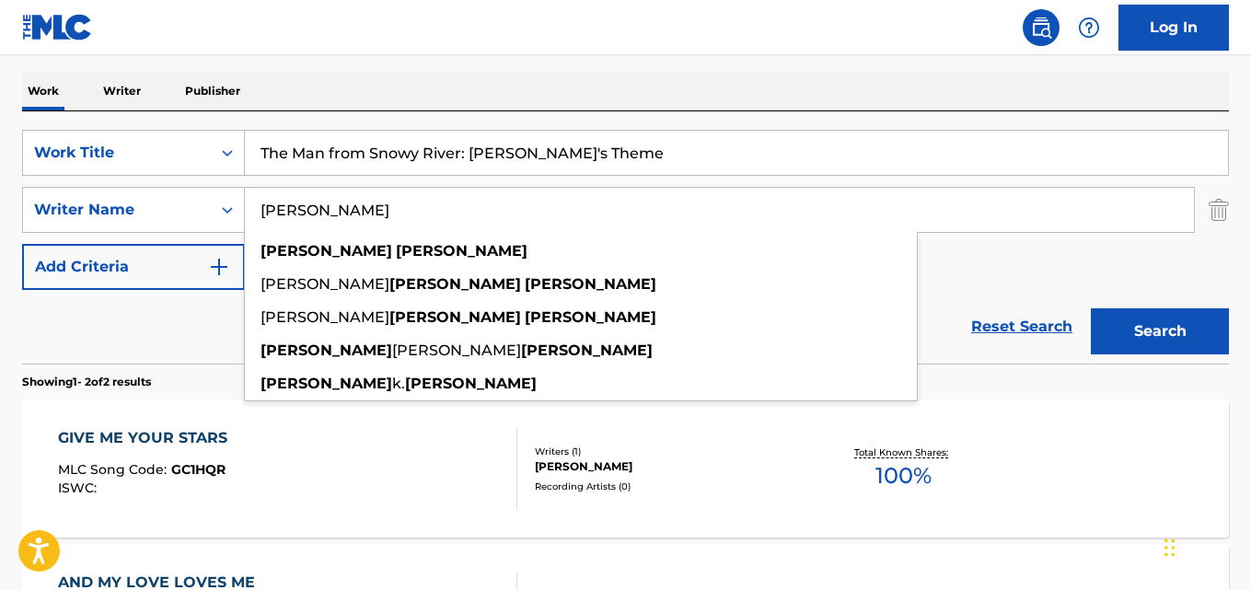
type input "[PERSON_NAME]"
click at [1091, 308] on button "Search" at bounding box center [1160, 331] width 138 height 46
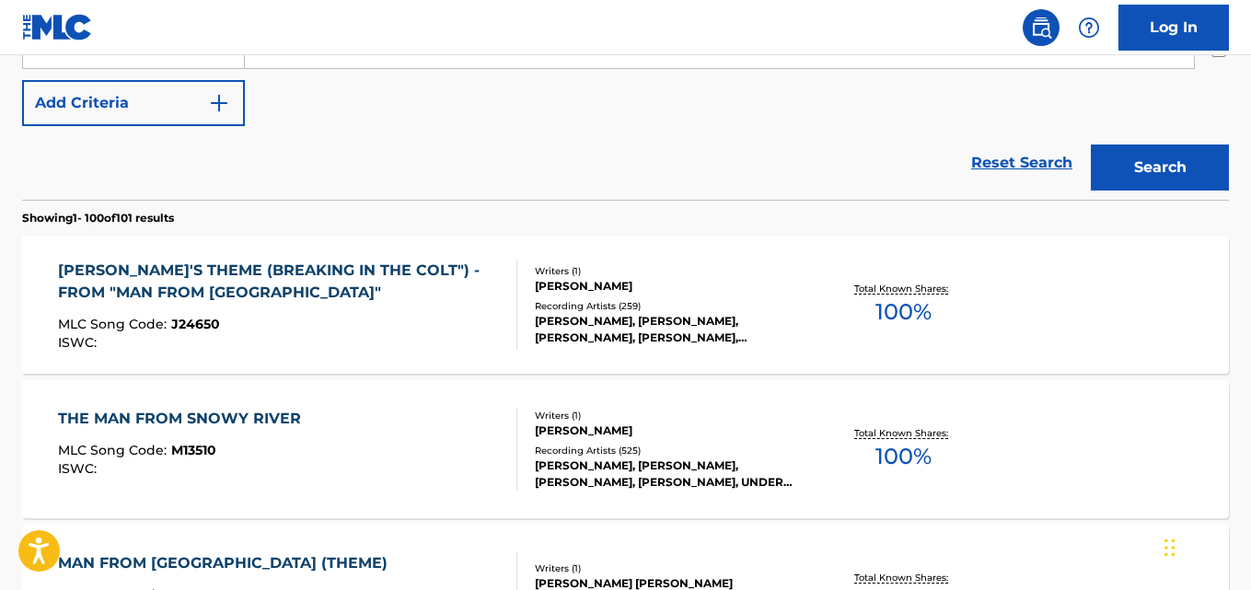
scroll to position [464, 0]
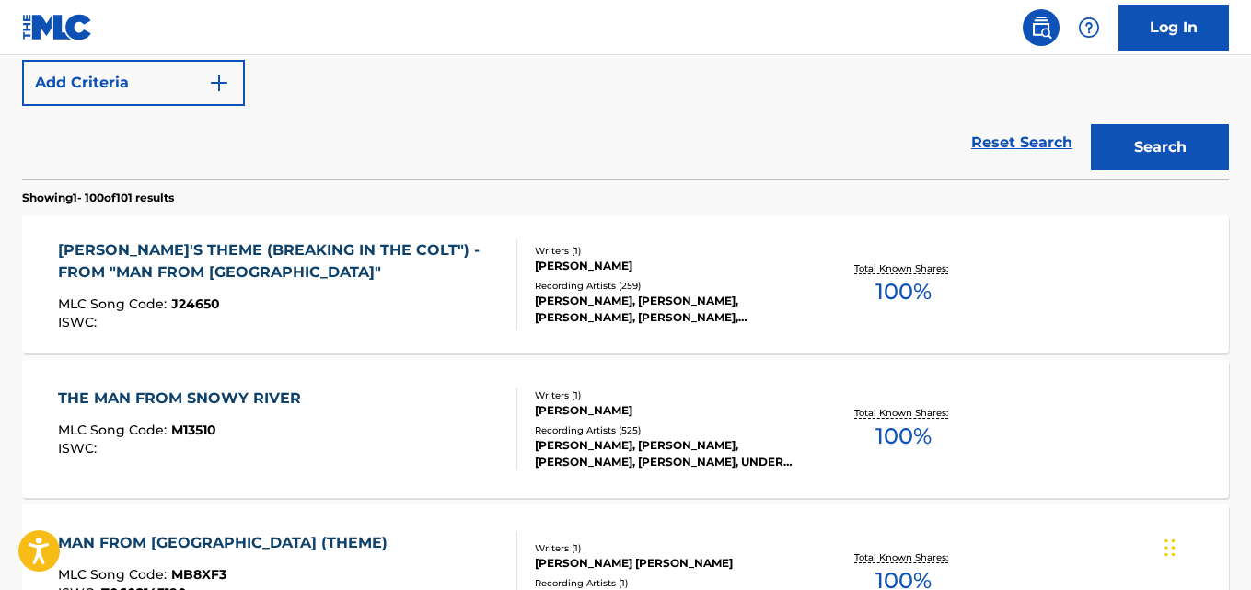
click at [313, 296] on div "[PERSON_NAME]'S THEME (BREAKING IN THE COLT") - FROM "MAN FROM SNOWY RIVER" MLC…" at bounding box center [279, 284] width 443 height 90
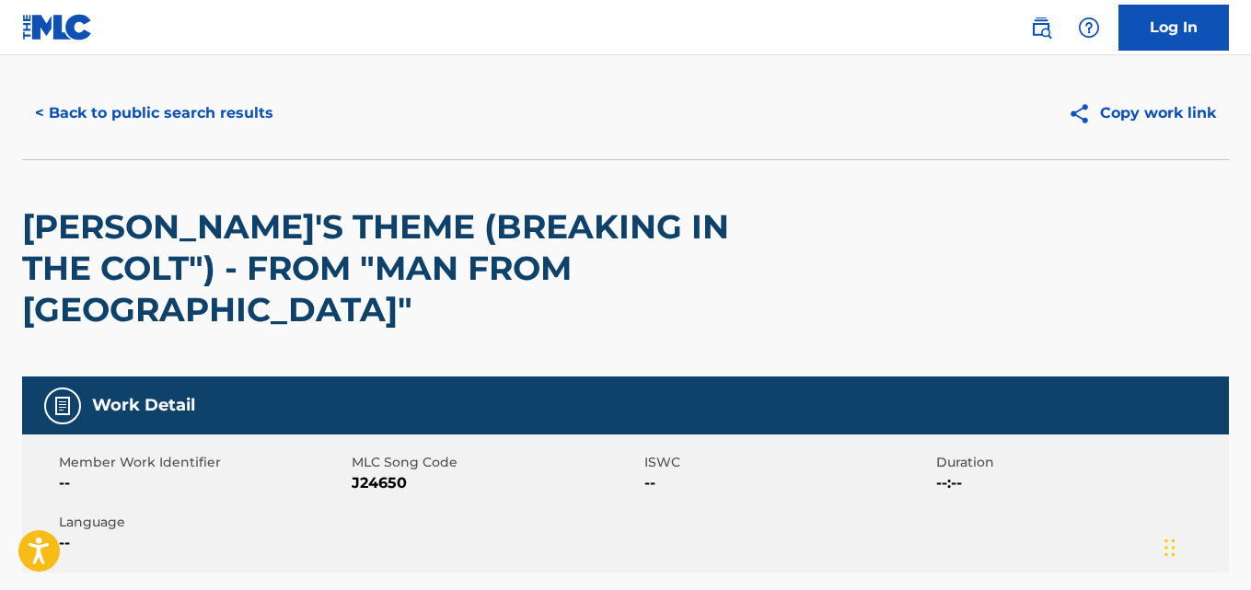
scroll to position [92, 0]
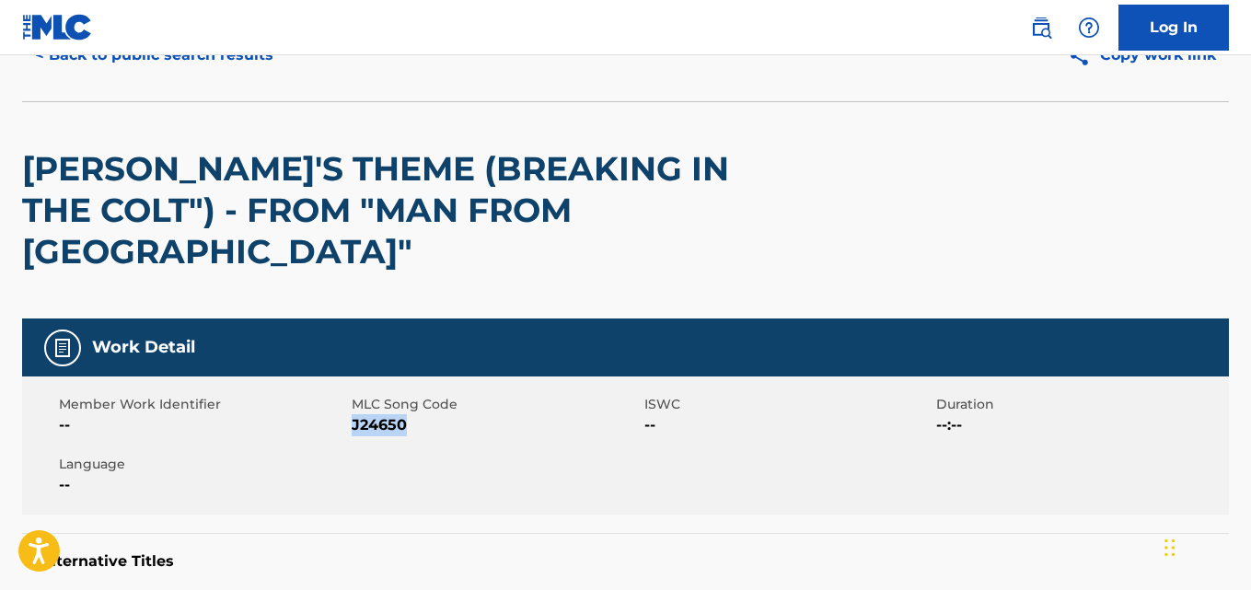
drag, startPoint x: 424, startPoint y: 430, endPoint x: 352, endPoint y: 433, distance: 71.8
click at [352, 433] on span "J24650" at bounding box center [496, 425] width 288 height 22
copy span "J24650"
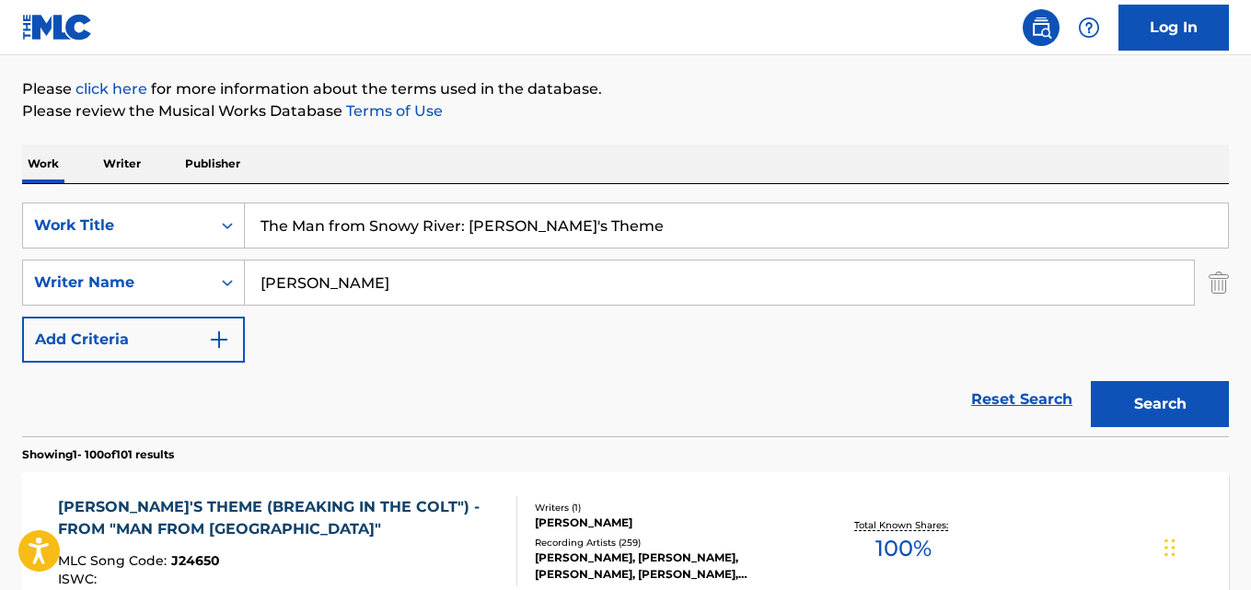
scroll to position [109, 0]
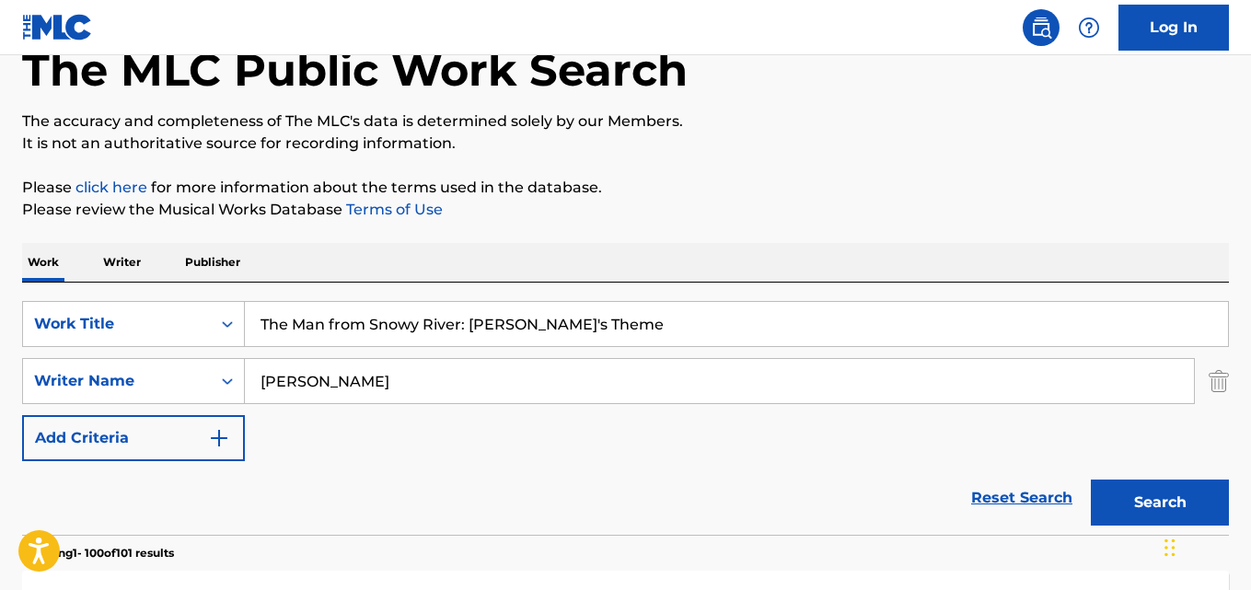
click at [397, 322] on input "The Man from Snowy River: [PERSON_NAME]'s Theme" at bounding box center [736, 324] width 983 height 44
paste input "Howl’s Moving Castle: Merry-Go-Round"
type input "Howl’s Moving Castle: Merry-Go-Round"
drag, startPoint x: 424, startPoint y: 375, endPoint x: 181, endPoint y: 376, distance: 243.0
click at [182, 376] on div "SearchWithCriteriaa6c0ec93-4613-4e3e-bc14-9cad3a69cb32 Writer Name [PERSON_NAME]" at bounding box center [625, 381] width 1207 height 46
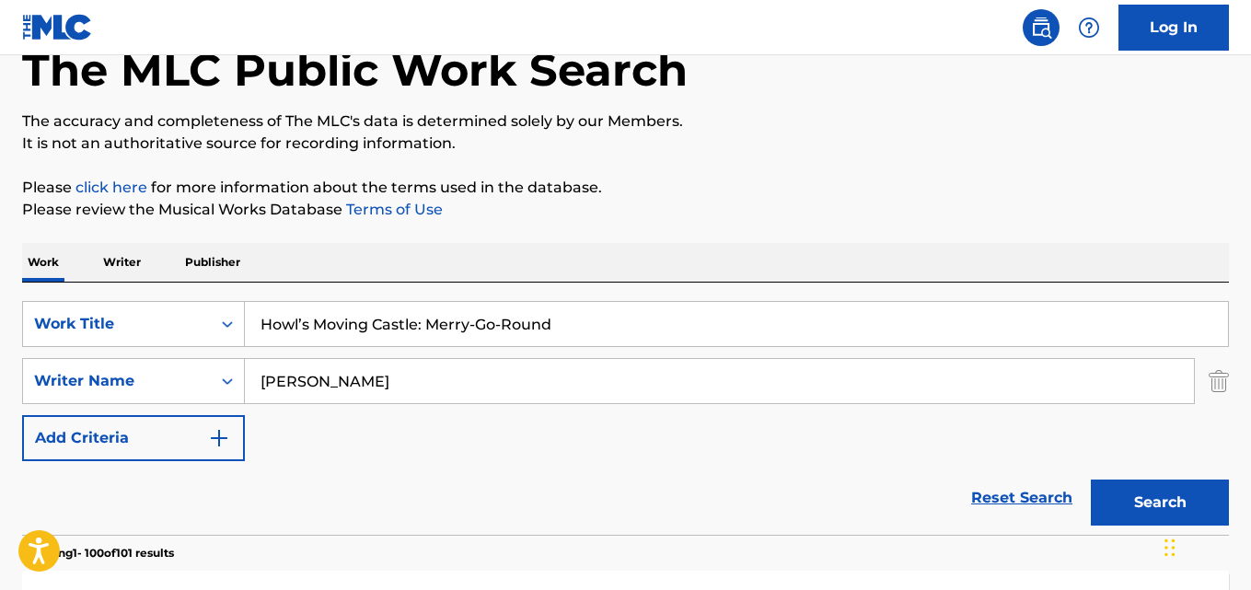
paste input "[PERSON_NAME]"
type input "[PERSON_NAME]"
click at [1091, 479] on button "Search" at bounding box center [1160, 502] width 138 height 46
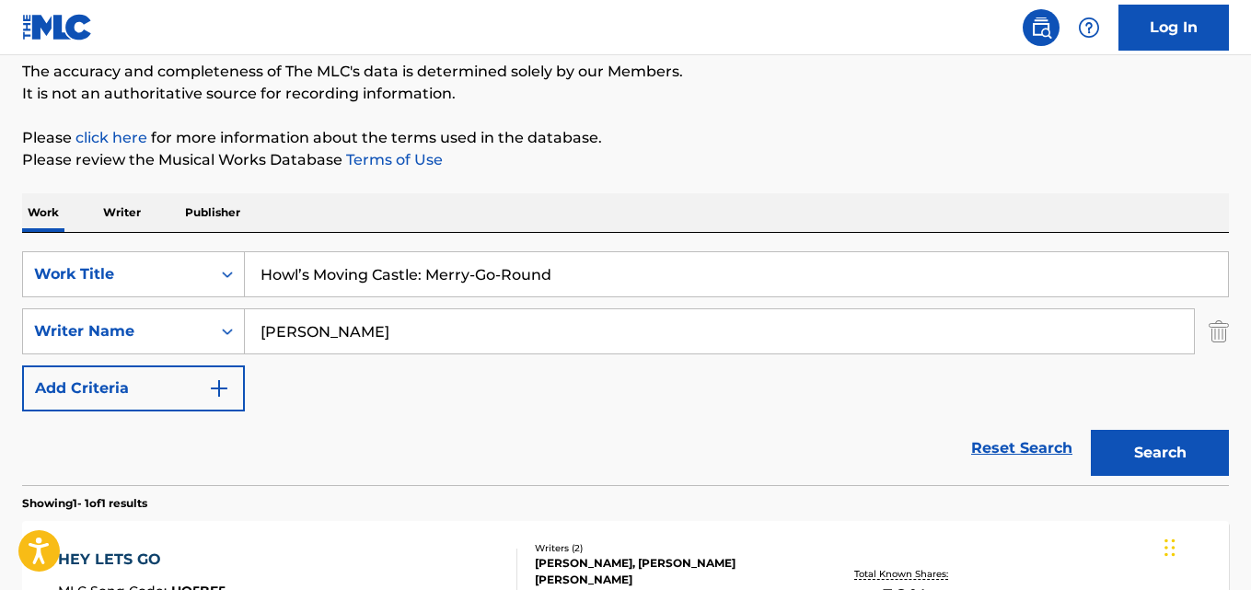
scroll to position [43, 0]
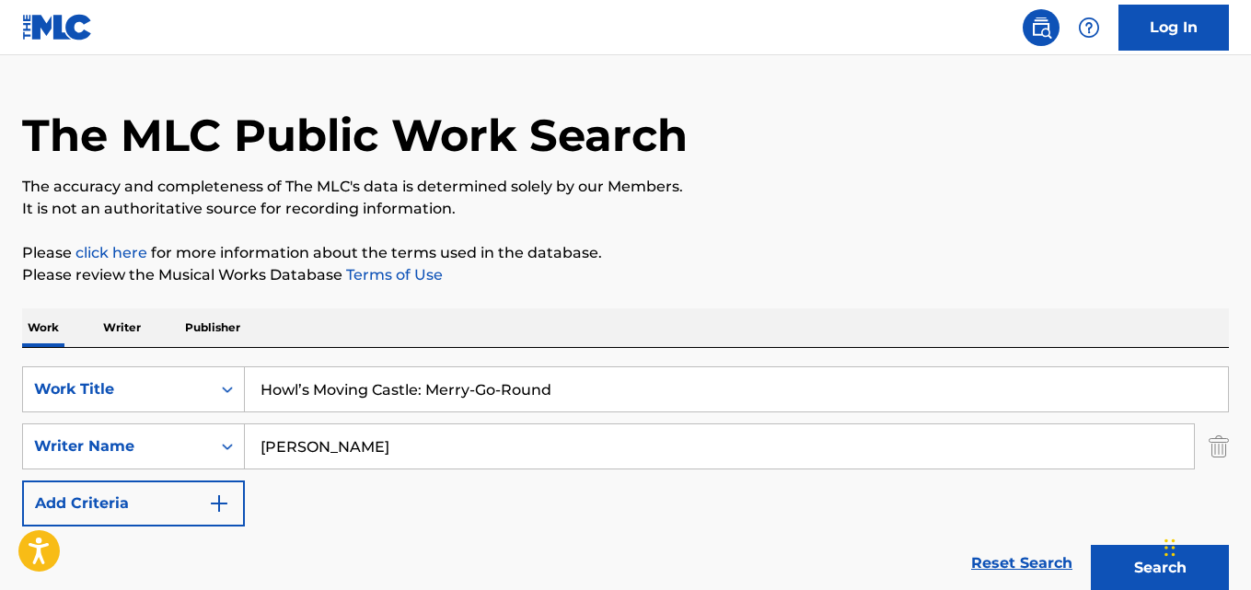
click at [321, 387] on input "Howl’s Moving Castle: Merry-Go-Round" at bounding box center [736, 389] width 983 height 44
paste input "[PERSON_NAME]’s Waltz"
type input "[PERSON_NAME]’s Waltz"
drag, startPoint x: 348, startPoint y: 447, endPoint x: 224, endPoint y: 454, distance: 124.4
click at [224, 454] on div "SearchWithCriteriaa6c0ec93-4613-4e3e-bc14-9cad3a69cb32 Writer Name [PERSON_NAME]" at bounding box center [625, 446] width 1207 height 46
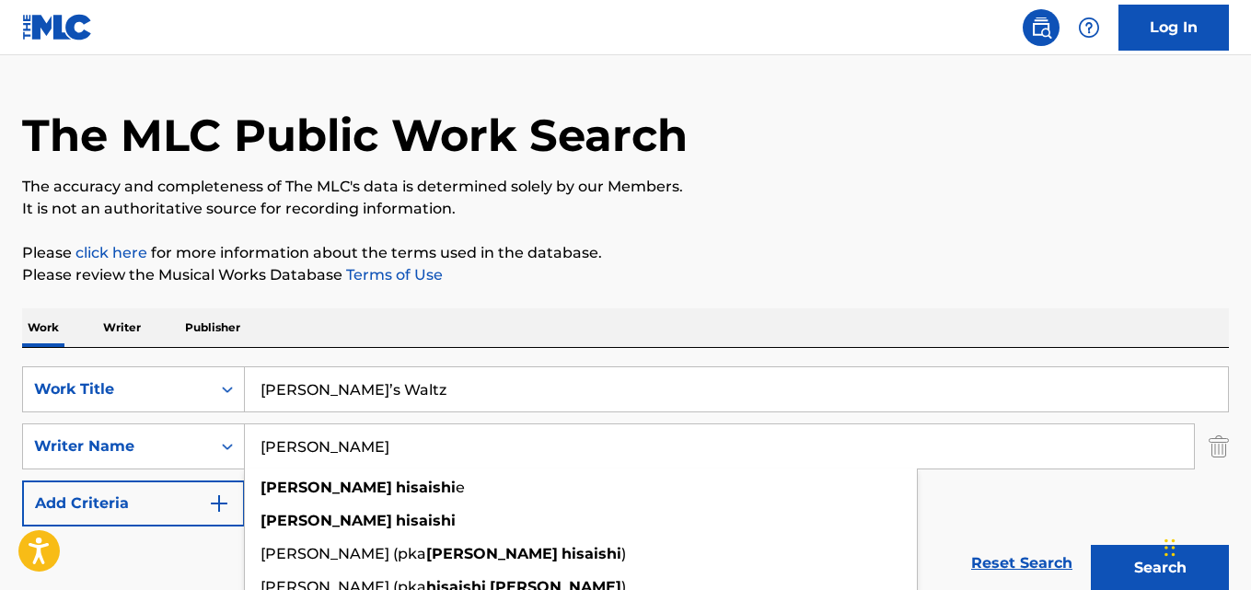
paste input "[PERSON_NAME]"
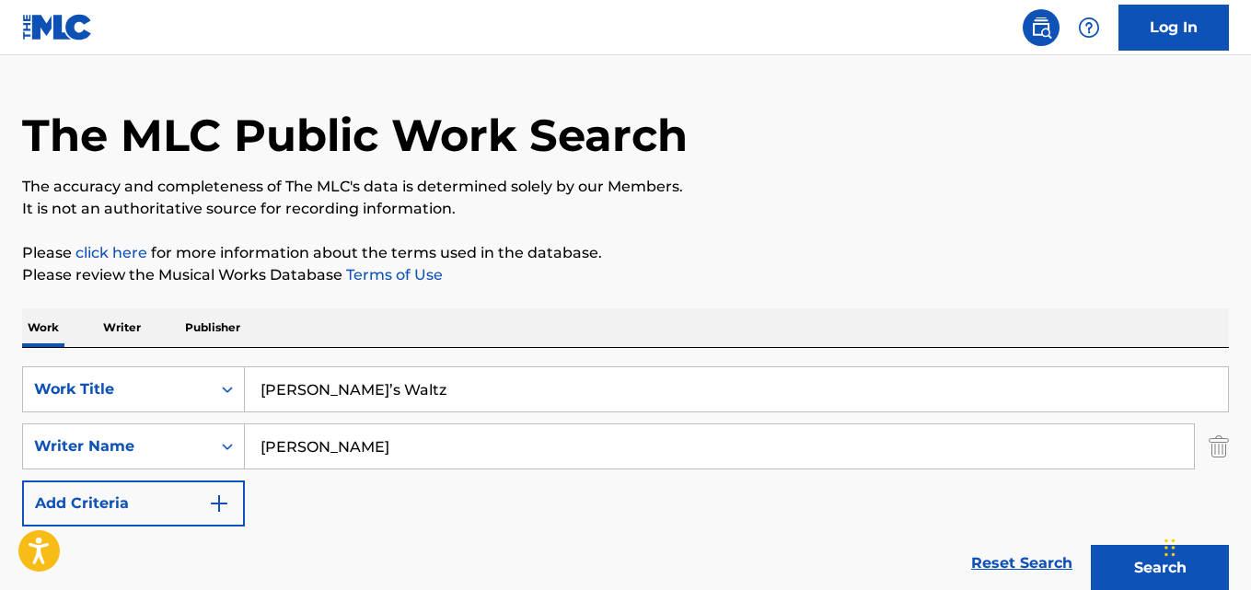
type input "[PERSON_NAME]"
click at [1091, 545] on button "Search" at bounding box center [1160, 568] width 138 height 46
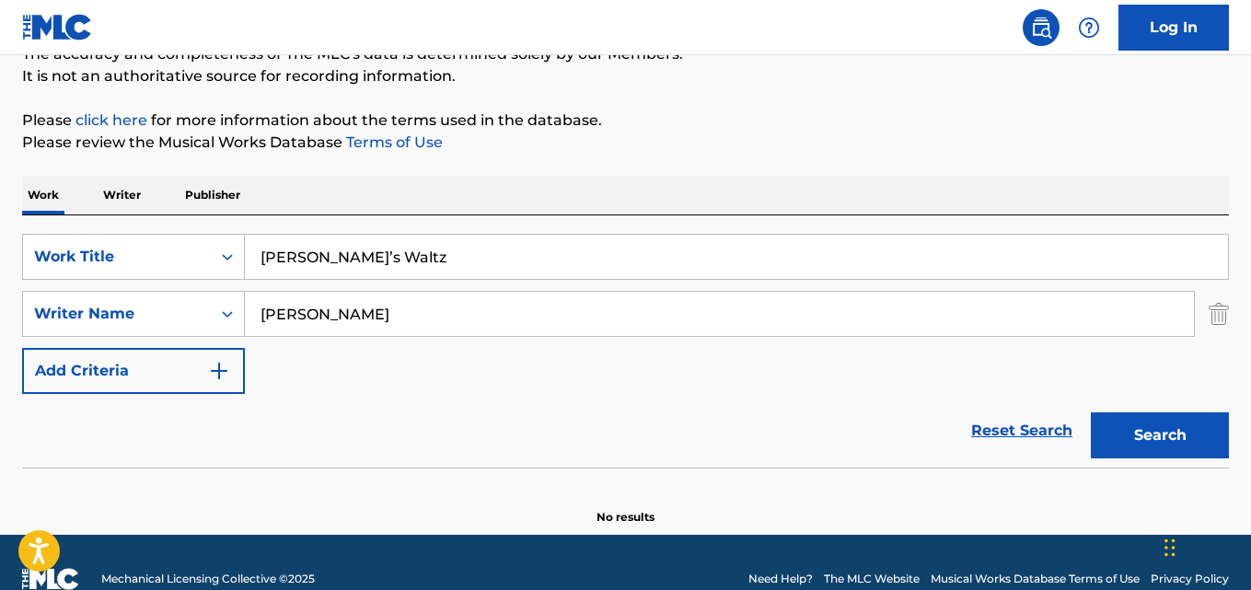
scroll to position [209, 0]
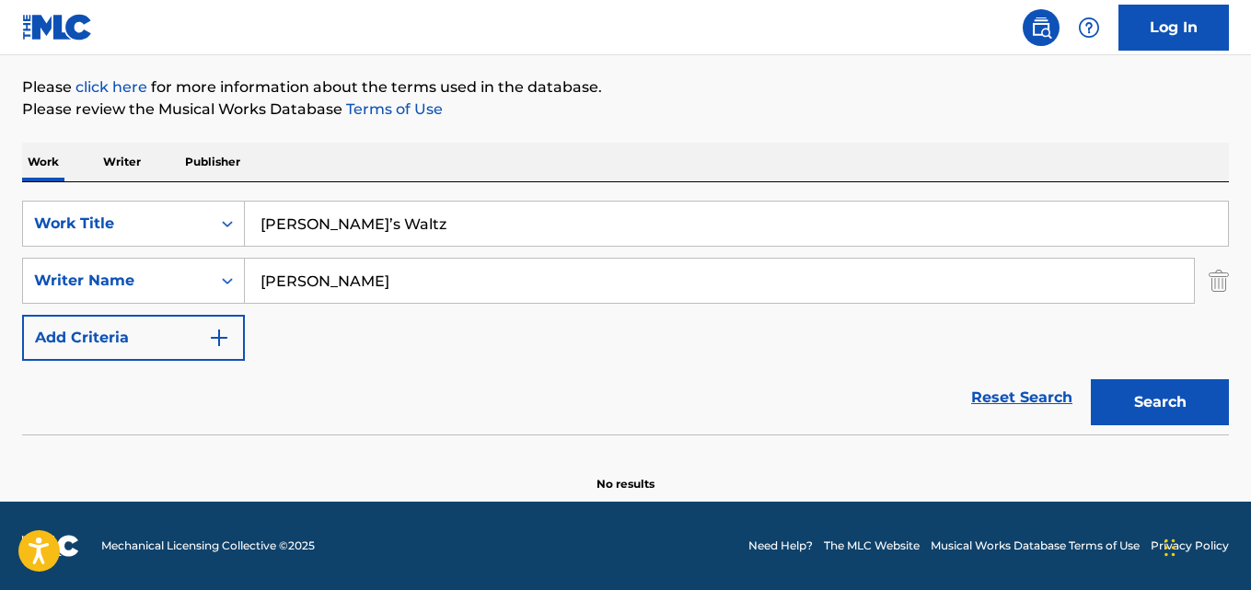
drag, startPoint x: 351, startPoint y: 225, endPoint x: 368, endPoint y: 225, distance: 17.5
click at [351, 225] on input "[PERSON_NAME]’s Waltz" at bounding box center [736, 224] width 983 height 44
paste input "Spirited Away: One Summer’s Day"
type input "Spirited Away: One Summer’s Day"
click at [317, 284] on input "[PERSON_NAME]" at bounding box center [719, 281] width 949 height 44
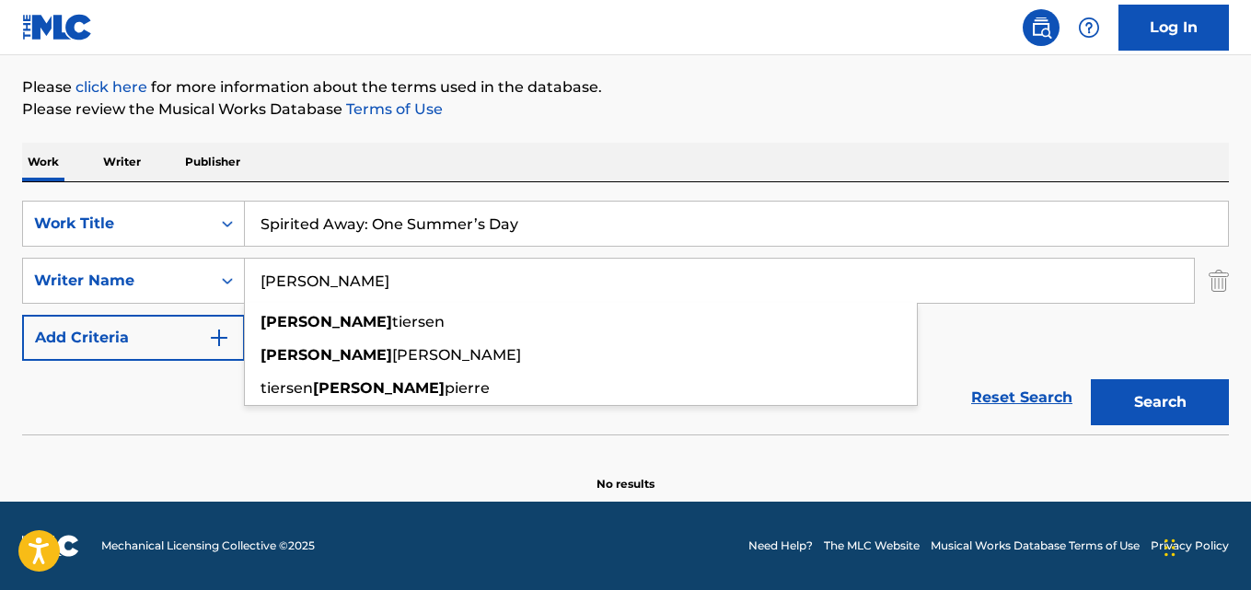
paste input "[PERSON_NAME]"
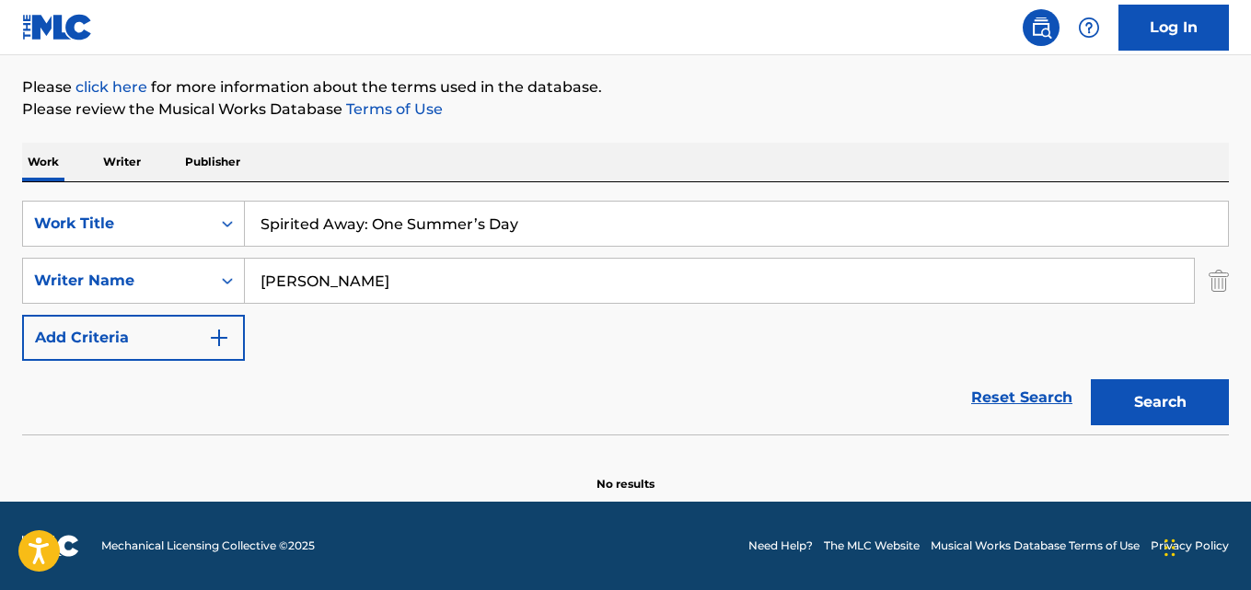
paste input "[PERSON_NAME]"
type input "[PERSON_NAME]"
click at [1091, 379] on button "Search" at bounding box center [1160, 402] width 138 height 46
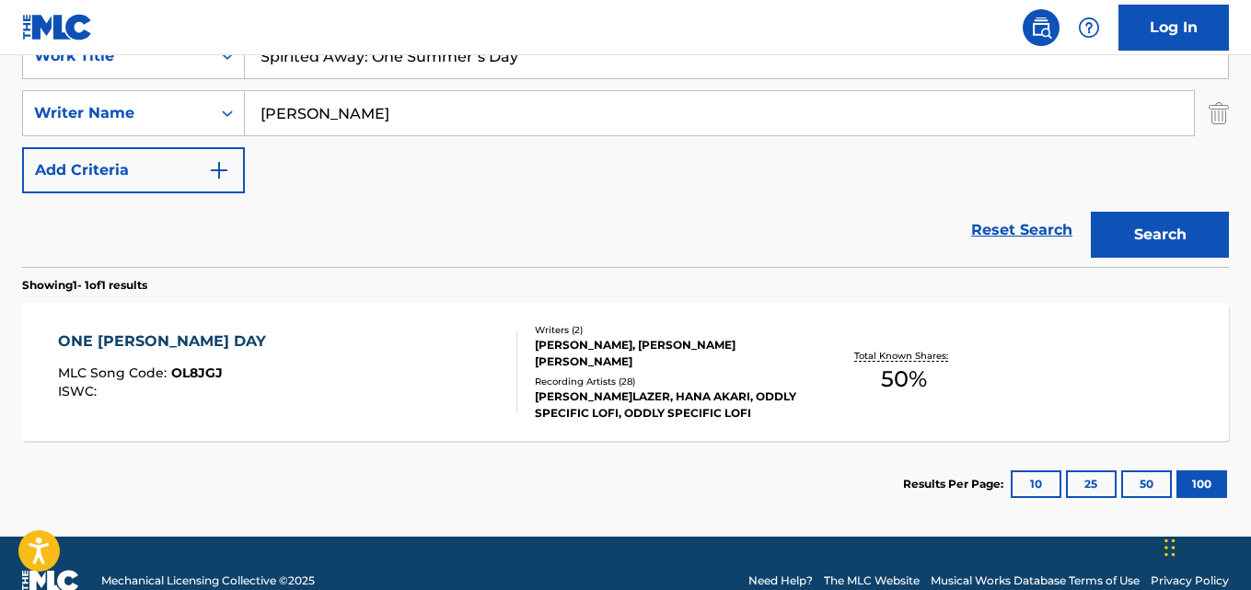
scroll to position [393, 0]
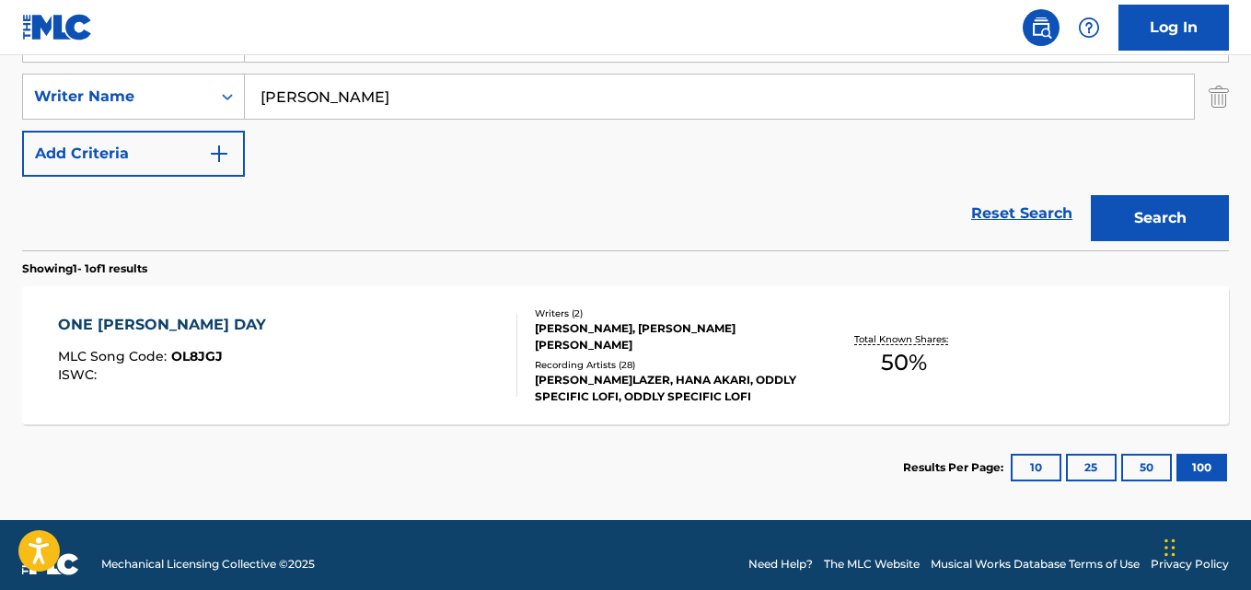
click at [405, 336] on div "ONE [PERSON_NAME] DAY MLC Song Code : OL8JGJ ISWC :" at bounding box center [287, 355] width 458 height 83
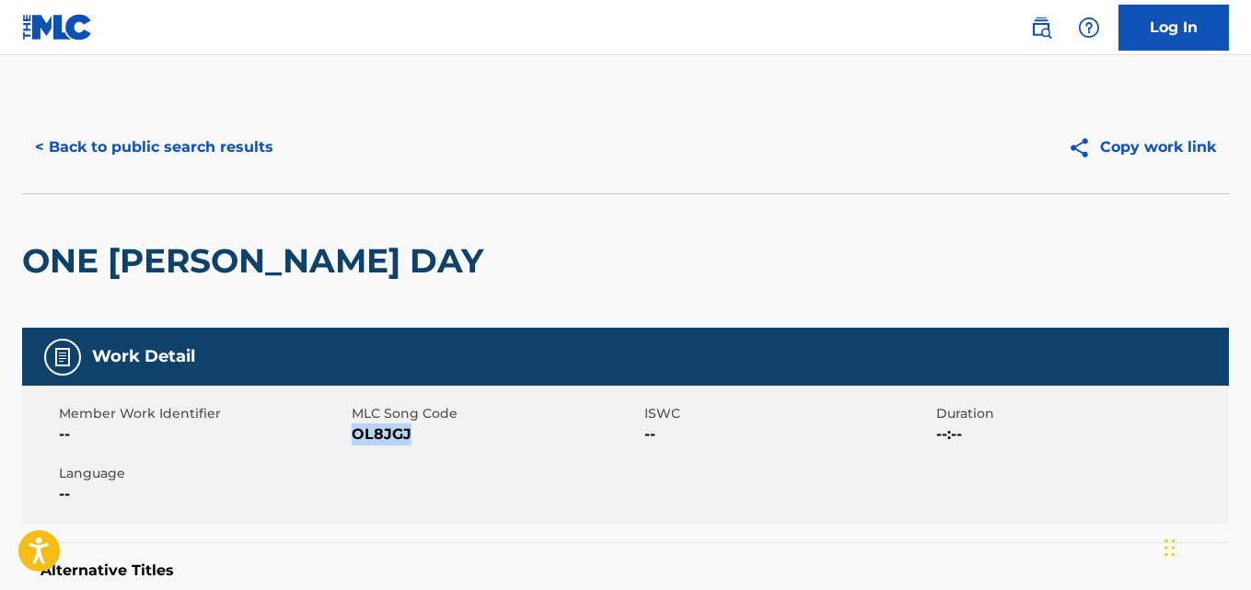
drag, startPoint x: 411, startPoint y: 438, endPoint x: 355, endPoint y: 445, distance: 56.6
click at [355, 445] on div "Member Work Identifier -- MLC Song Code OL8JGJ ISWC -- Duration --:-- Language …" at bounding box center [625, 455] width 1207 height 138
copy span "OL8JGJ"
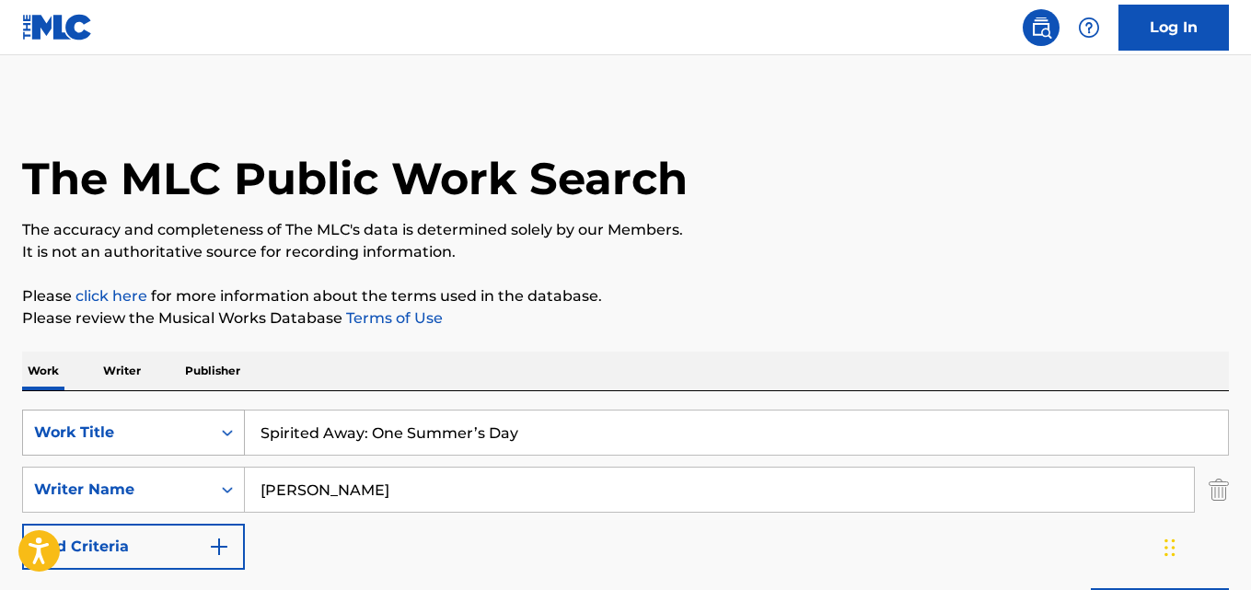
scroll to position [306, 0]
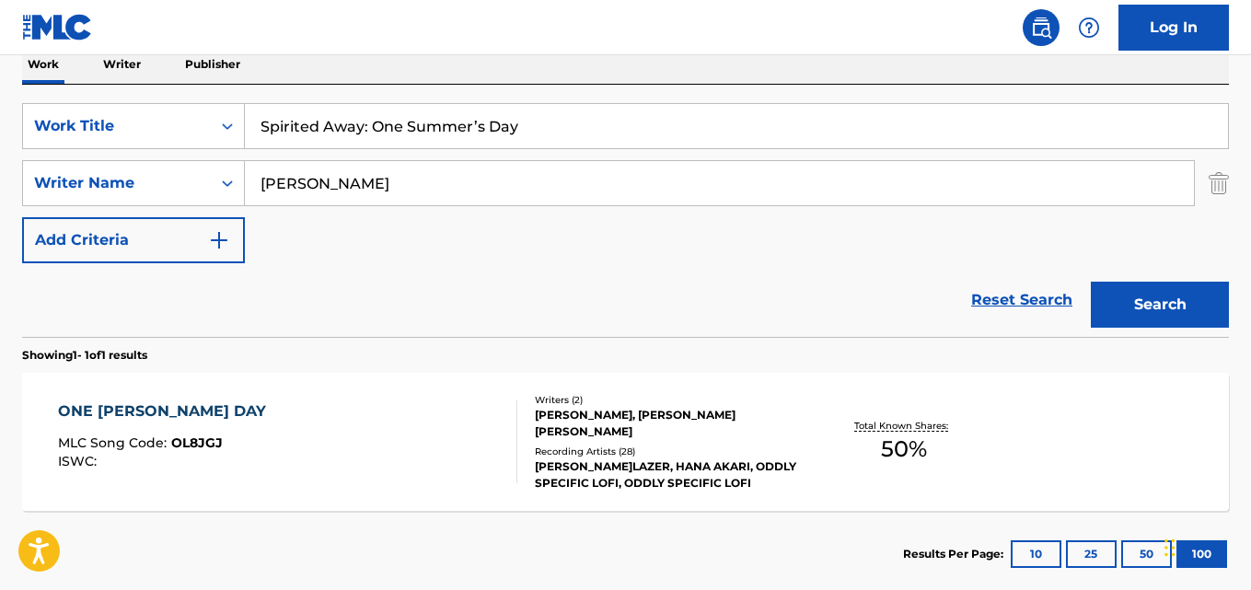
click at [323, 121] on input "Spirited Away: One Summer’s Day" at bounding box center [736, 126] width 983 height 44
paste input "Guidance"
type input "Guidance"
click at [326, 192] on input "[PERSON_NAME]" at bounding box center [719, 183] width 949 height 44
paste input "[PERSON_NAME], [PERSON_NAME]"
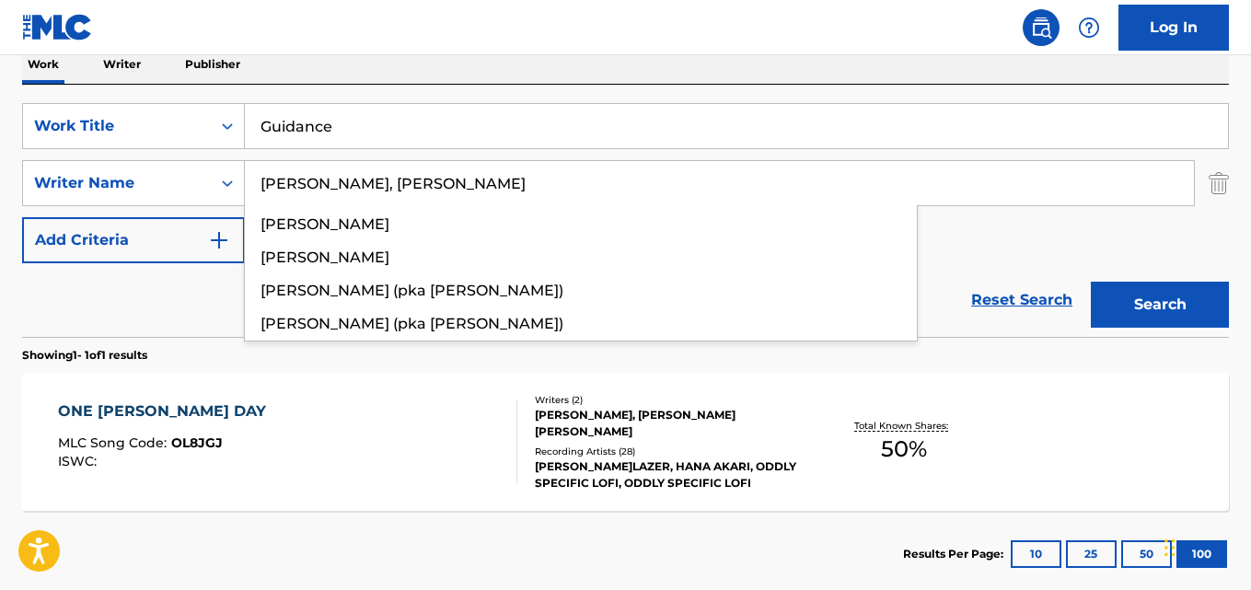
click at [352, 181] on input "[PERSON_NAME], [PERSON_NAME]" at bounding box center [719, 183] width 949 height 44
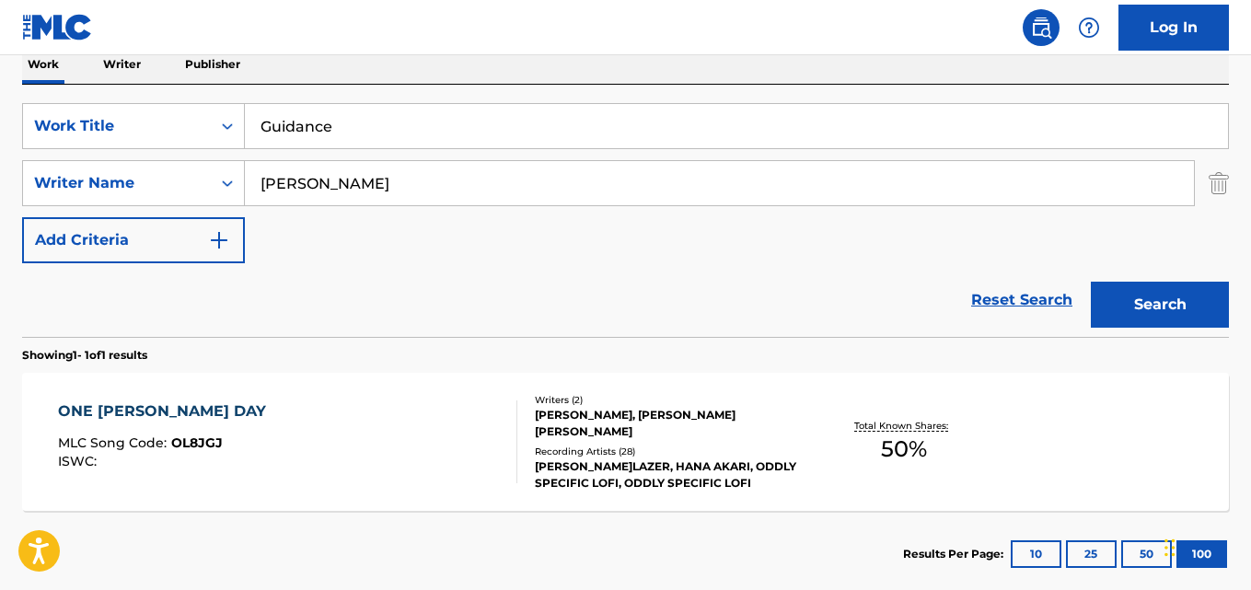
type input "[PERSON_NAME]"
click at [1091, 282] on button "Search" at bounding box center [1160, 305] width 138 height 46
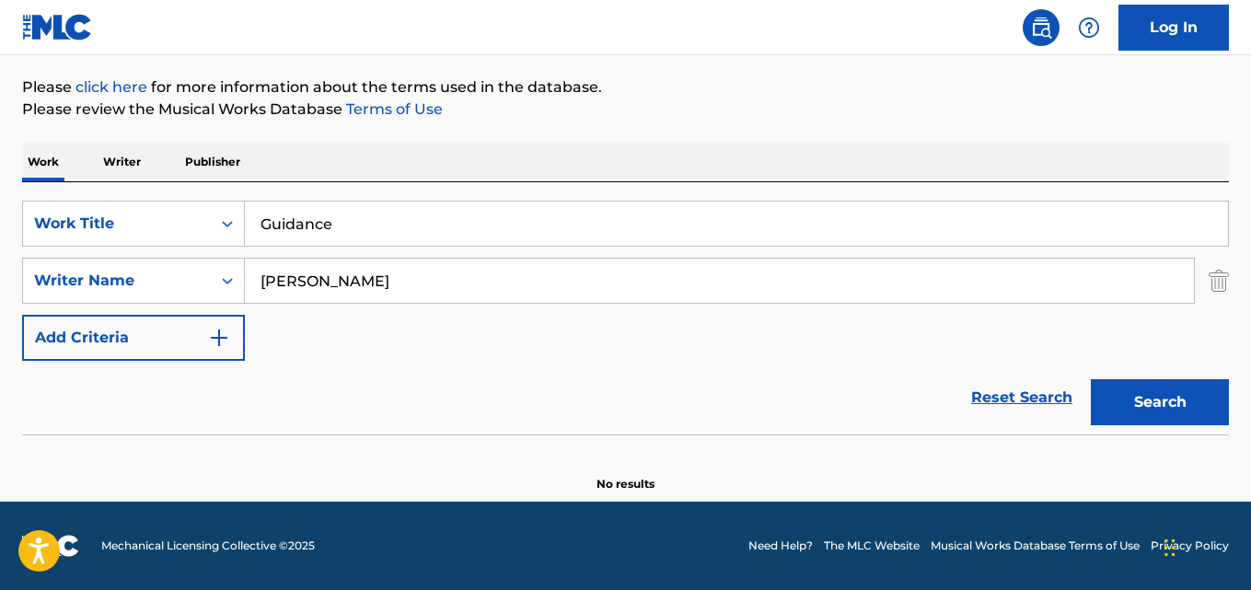
scroll to position [209, 0]
click at [179, 217] on div "SearchWithCriteriaaf59c858-9840-4ddc-a77e-7ab5fbca8d47 Work Title Guidance" at bounding box center [625, 224] width 1207 height 46
paste input "Six Pieces for Piano, Volume 2: IV. La Valse [PERSON_NAME]"
type input "Six Pieces for Piano, Volume 2: IV. La Valse d’Amélie"
drag, startPoint x: 349, startPoint y: 287, endPoint x: 220, endPoint y: 290, distance: 128.9
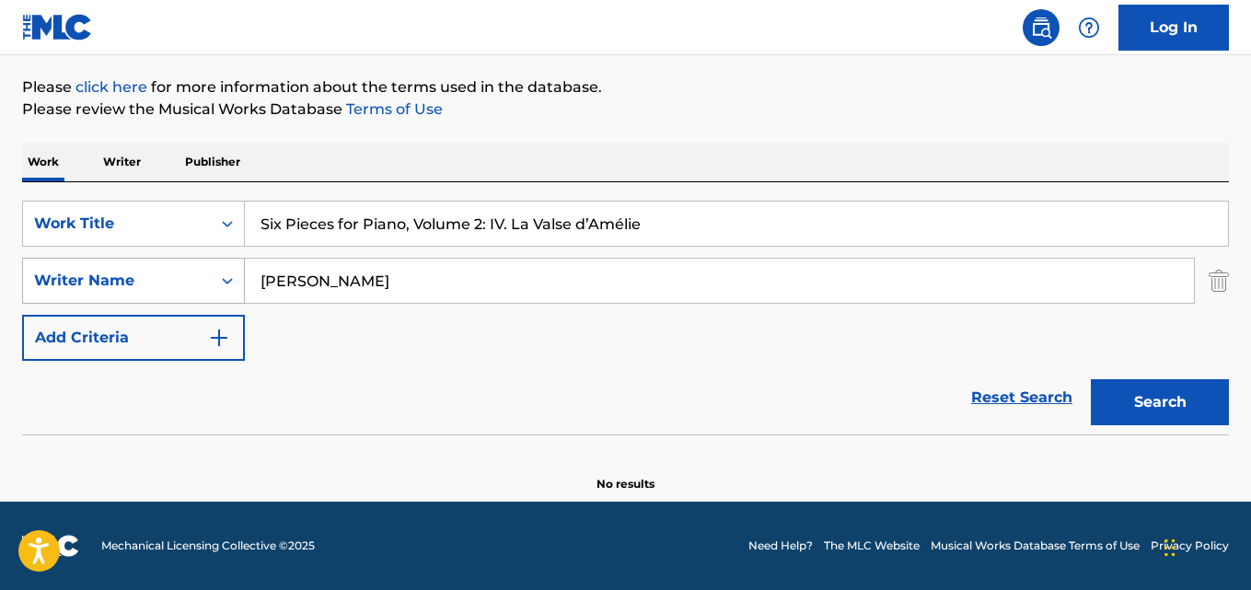
click at [222, 289] on div "SearchWithCriteriaa6c0ec93-4613-4e3e-bc14-9cad3a69cb32 Writer Name [PERSON_NAME]" at bounding box center [625, 281] width 1207 height 46
paste input "[PERSON_NAME]"
type input "[PERSON_NAME]"
click at [1091, 379] on button "Search" at bounding box center [1160, 402] width 138 height 46
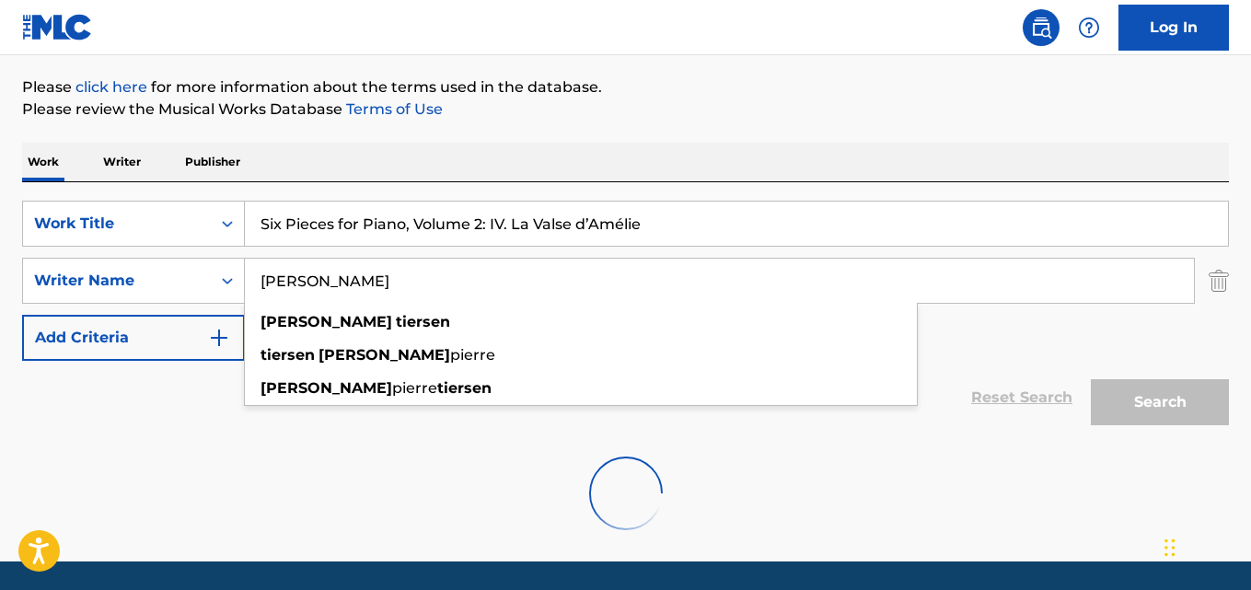
click at [653, 213] on input "Six Pieces for Piano, Volume 2: IV. La Valse d’Amélie" at bounding box center [736, 224] width 983 height 44
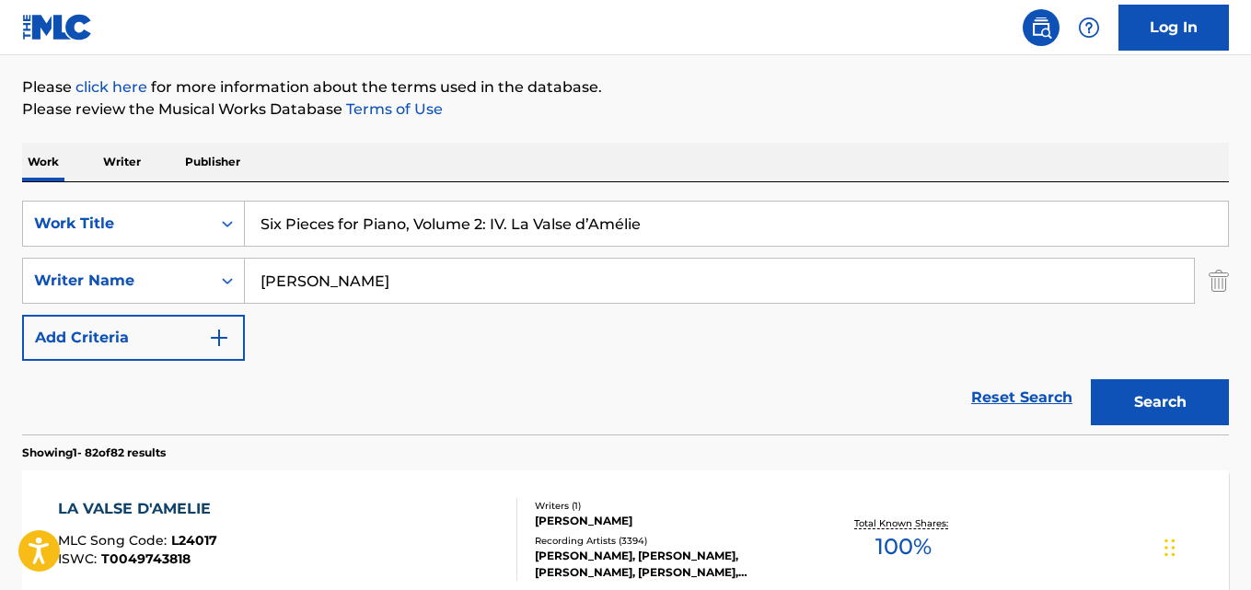
click at [359, 224] on input "Six Pieces for Piano, Volume 2: IV. La Valse d’Amélie" at bounding box center [736, 224] width 983 height 44
paste input "The Man From Snowy River: [PERSON_NAME]'s Them"
type input "The Man From Snowy River: [PERSON_NAME]'s Theme"
drag, startPoint x: 373, startPoint y: 283, endPoint x: 230, endPoint y: 277, distance: 142.8
click at [230, 277] on div "SearchWithCriteriaa6c0ec93-4613-4e3e-bc14-9cad3a69cb32 Writer Name [PERSON_NAME]" at bounding box center [625, 281] width 1207 height 46
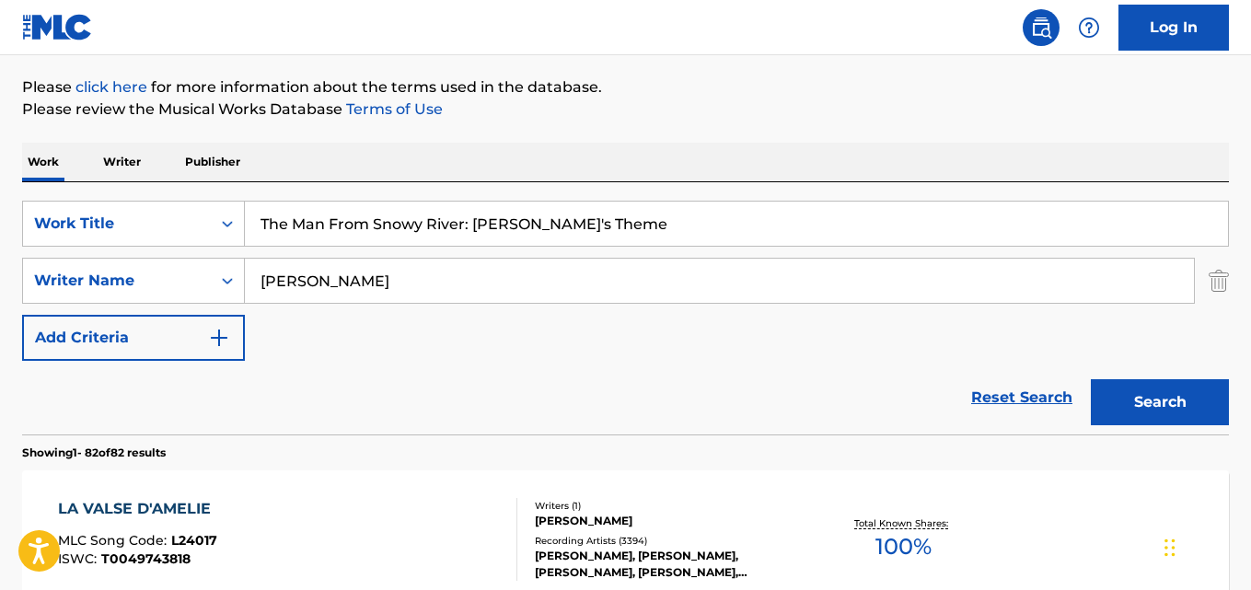
paste input "[PERSON_NAME]"
type input "[PERSON_NAME]"
click at [1091, 379] on button "Search" at bounding box center [1160, 402] width 138 height 46
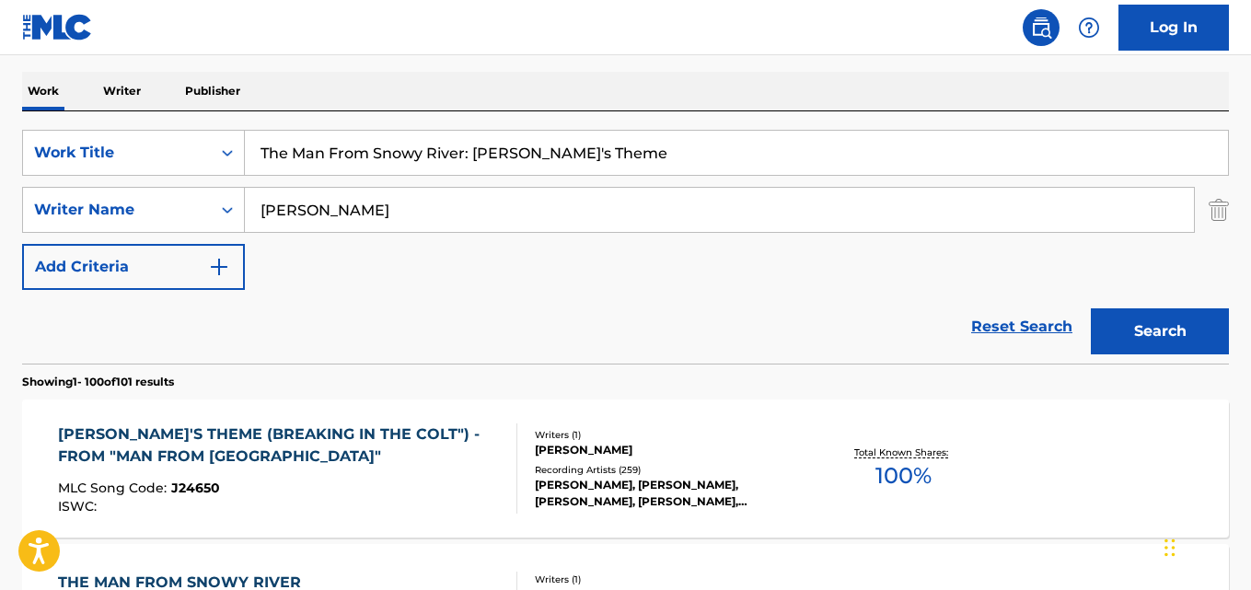
scroll to position [301, 0]
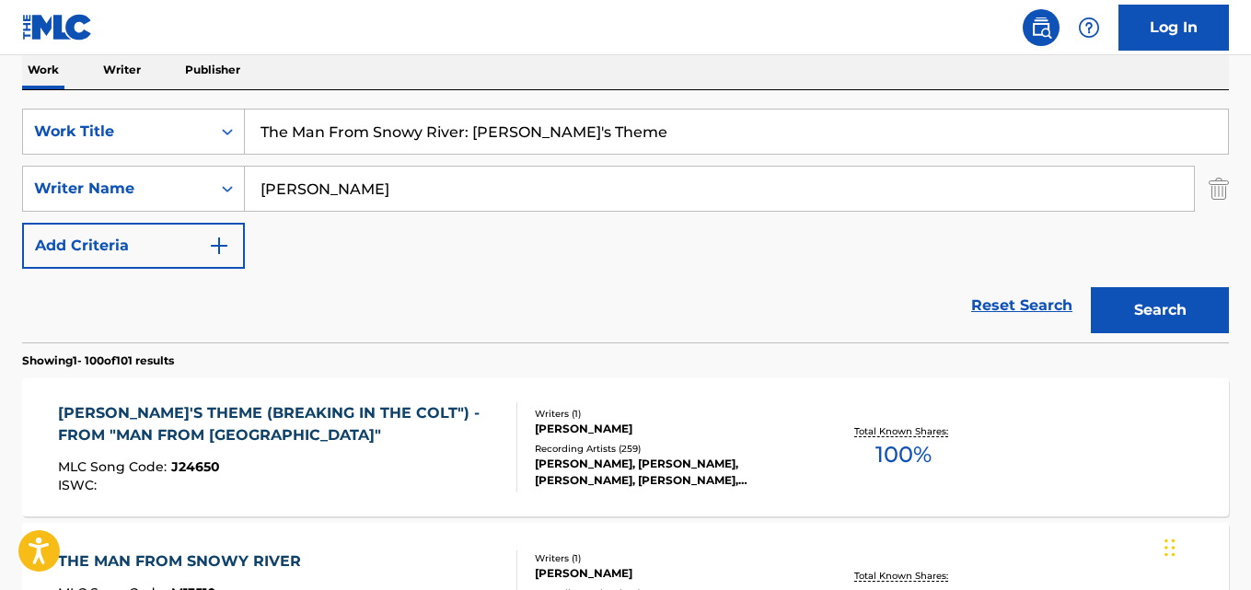
click at [403, 141] on input "The Man From Snowy River: [PERSON_NAME]'s Theme" at bounding box center [736, 132] width 983 height 44
paste input "wo [PERSON_NAME], a lyric poem for piano and two performers"
type input "Two Halves, a lyric poem for piano and two performers"
click at [359, 202] on input "[PERSON_NAME]" at bounding box center [719, 189] width 949 height 44
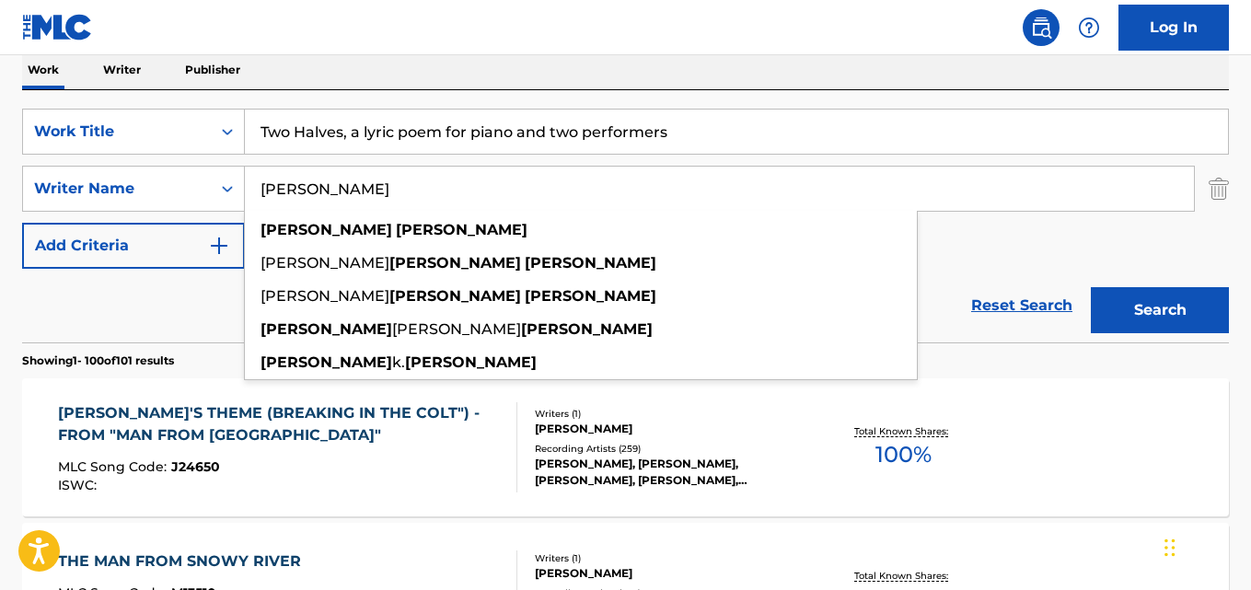
paste input "[PERSON_NAME]"
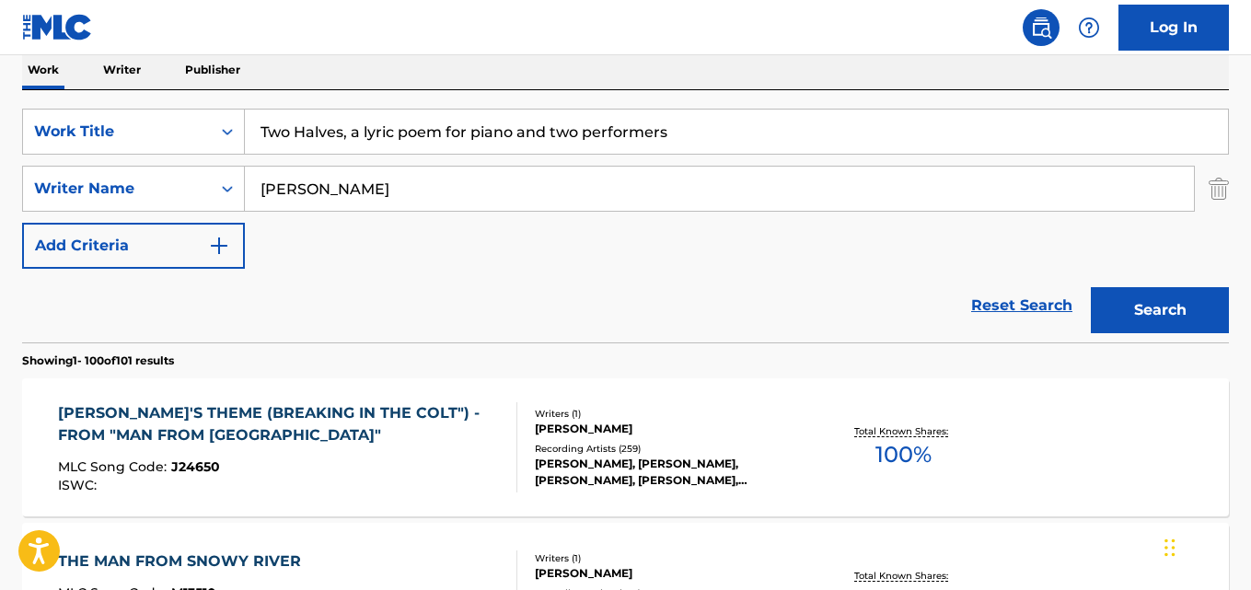
type input "[PERSON_NAME]"
click at [1091, 287] on button "Search" at bounding box center [1160, 310] width 138 height 46
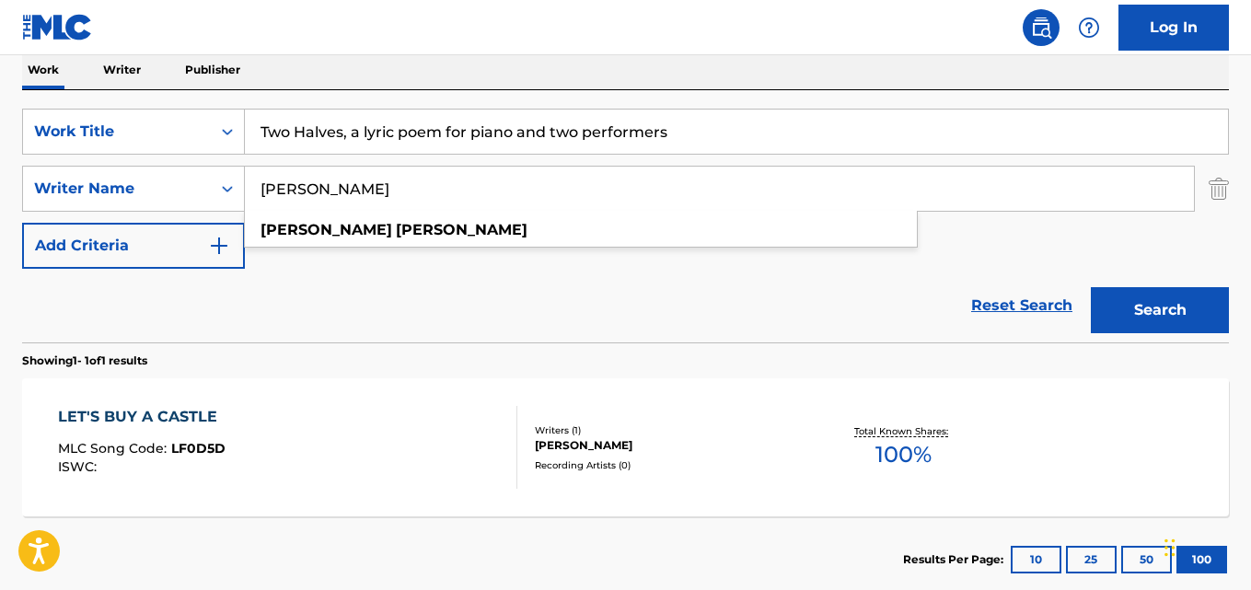
click at [331, 136] on input "Two Halves, a lyric poem for piano and two performers" at bounding box center [736, 132] width 983 height 44
paste input "Love as New"
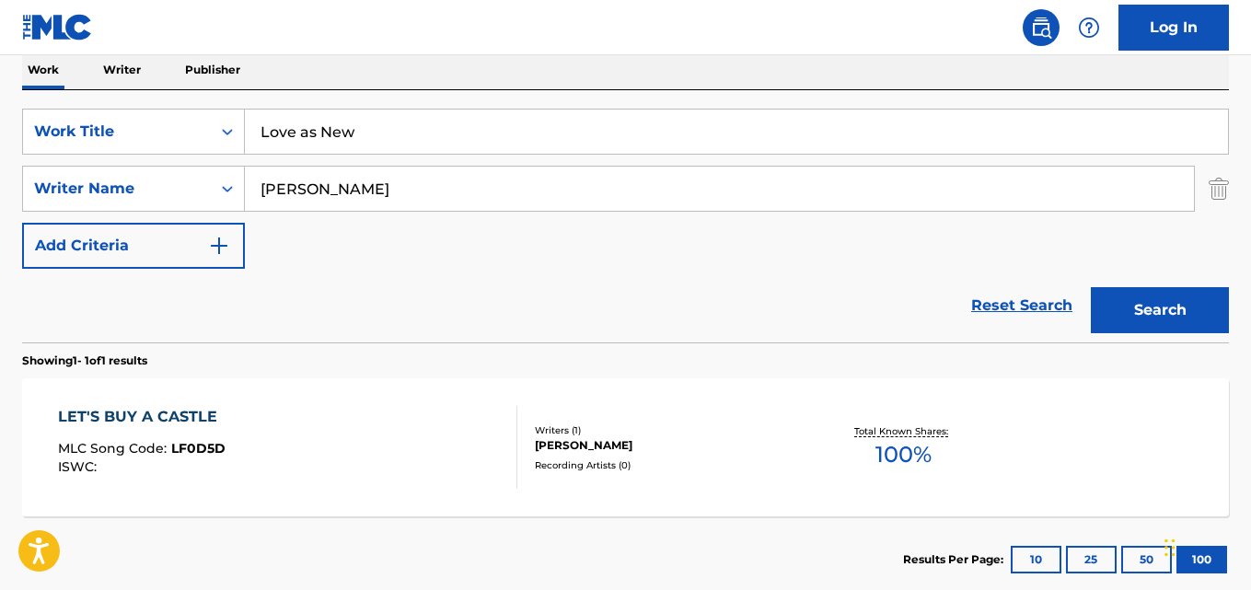
type input "Love as New"
drag, startPoint x: 337, startPoint y: 198, endPoint x: 355, endPoint y: 200, distance: 18.5
click at [341, 200] on input "[PERSON_NAME]" at bounding box center [719, 189] width 949 height 44
paste input "[PERSON_NAME], [PERSON_NAME]"
click at [344, 191] on input "[PERSON_NAME], [PERSON_NAME]" at bounding box center [719, 189] width 949 height 44
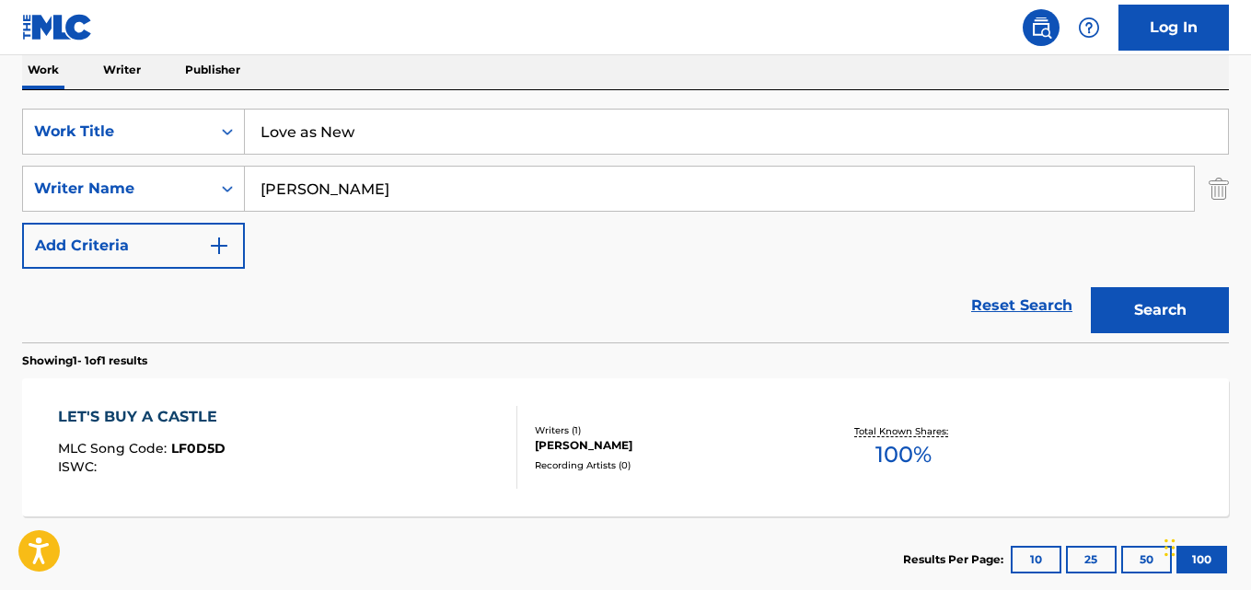
type input "[PERSON_NAME]"
click at [1091, 287] on button "Search" at bounding box center [1160, 310] width 138 height 46
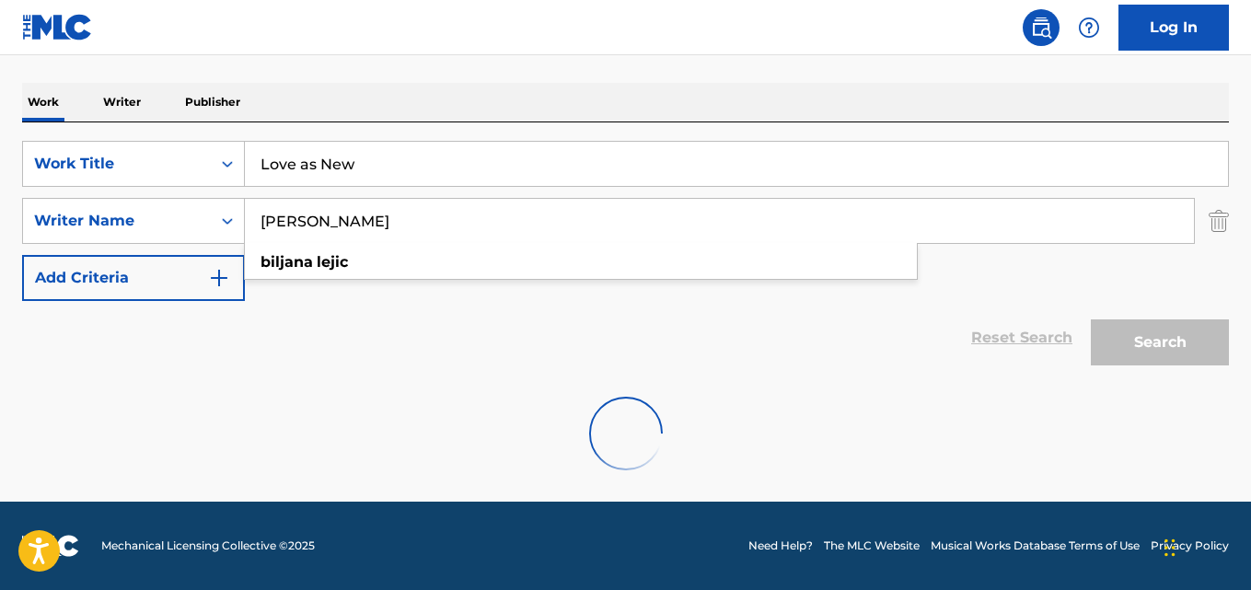
scroll to position [209, 0]
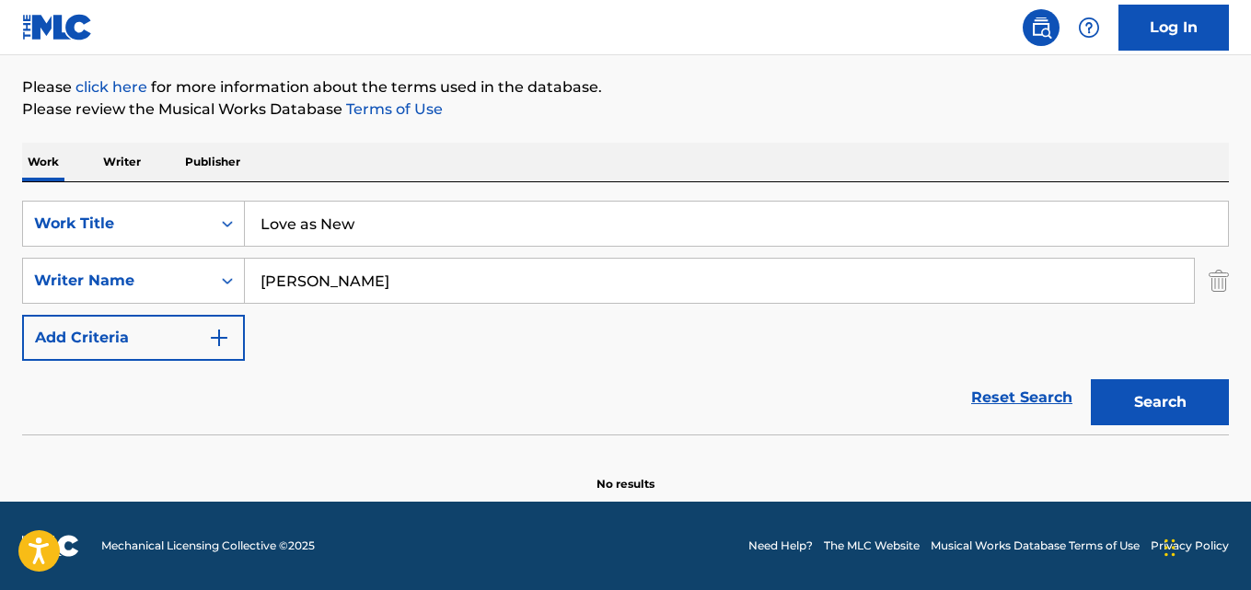
click at [292, 219] on input "Love as New" at bounding box center [736, 224] width 983 height 44
paste input "Impromptu, for [PERSON_NAME] and piano"
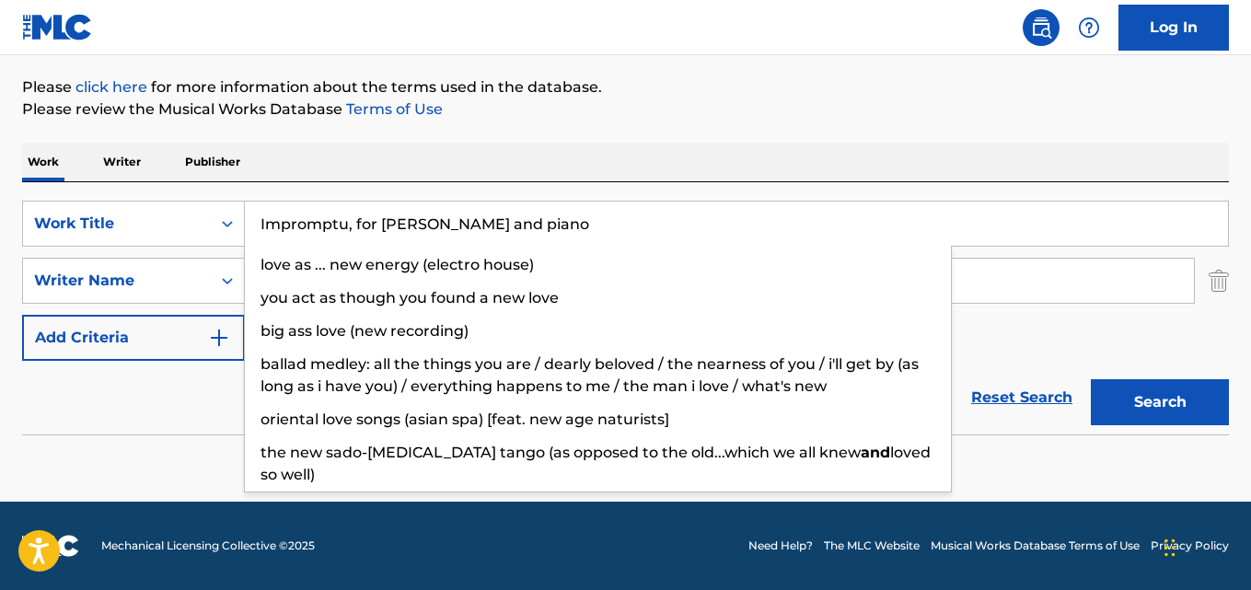
type input "Impromptu, for [PERSON_NAME] and piano"
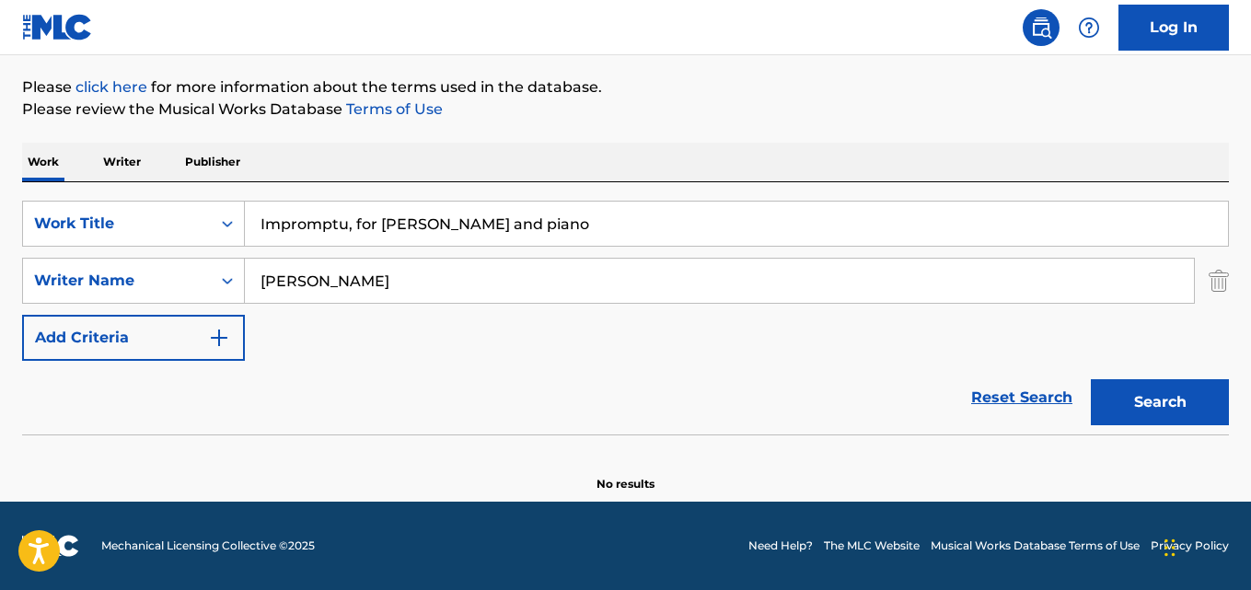
click at [346, 281] on input "[PERSON_NAME]" at bounding box center [719, 281] width 949 height 44
paste input "[PERSON_NAME]"
type input "[PERSON_NAME]"
click at [1091, 379] on button "Search" at bounding box center [1160, 402] width 138 height 46
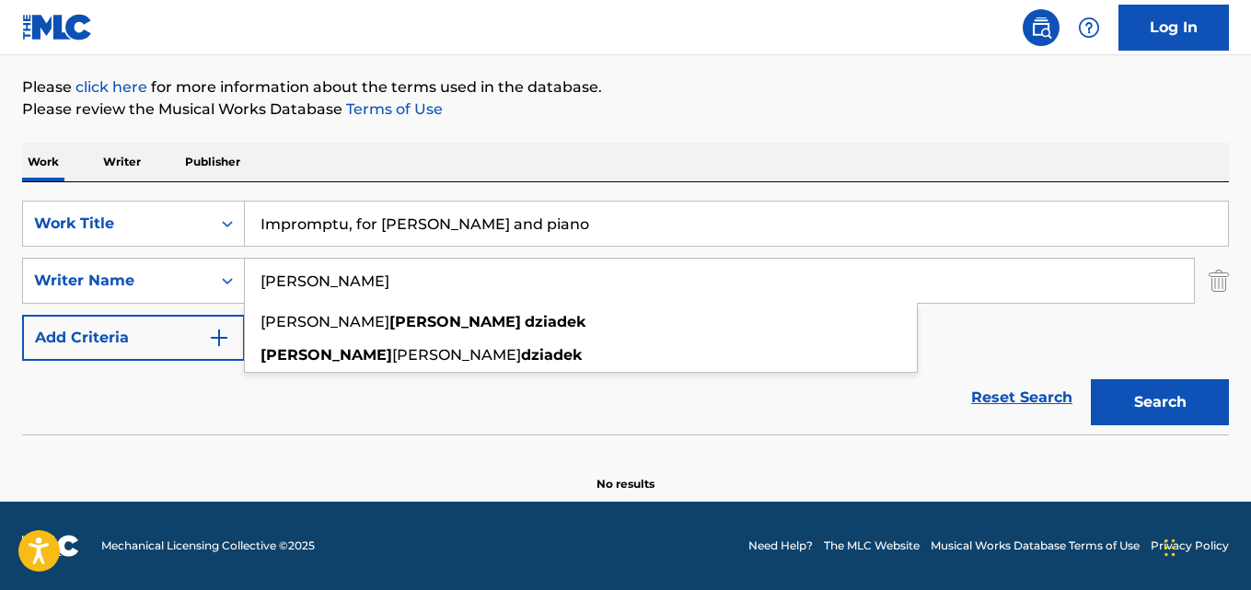
click at [364, 224] on input "Impromptu, for [PERSON_NAME] and piano" at bounding box center [736, 224] width 983 height 44
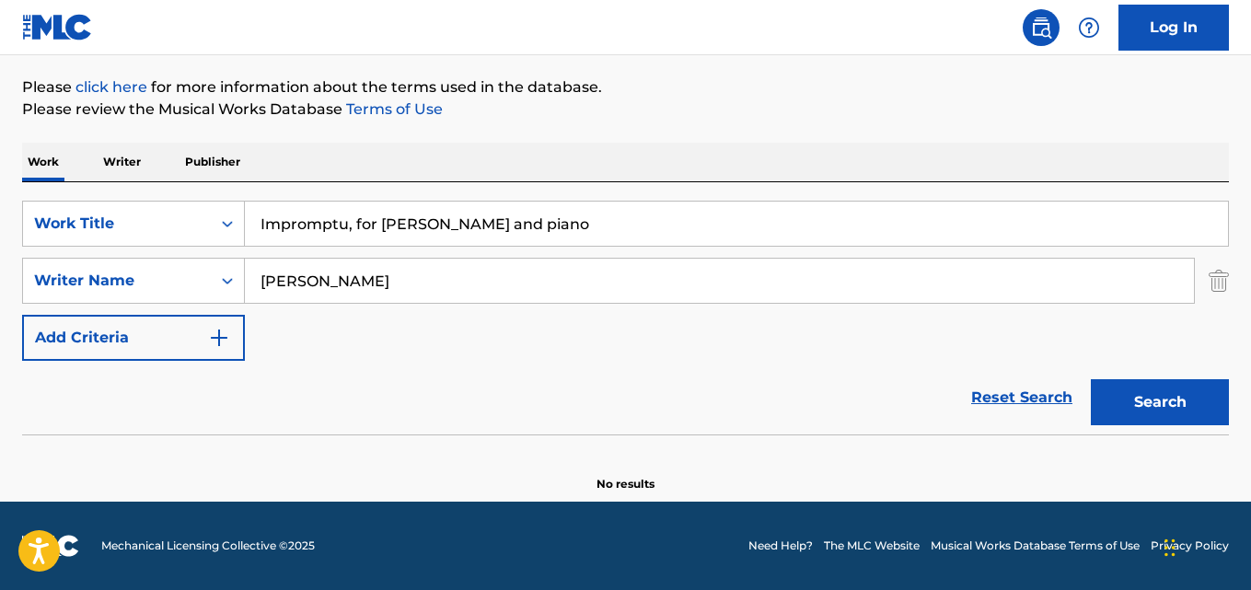
paste input "Spirited Away: One Summer's Day"
type input "Spirited Away: One Summer's Day"
click at [335, 283] on input "[PERSON_NAME]" at bounding box center [719, 281] width 949 height 44
paste input "[PERSON_NAME]"
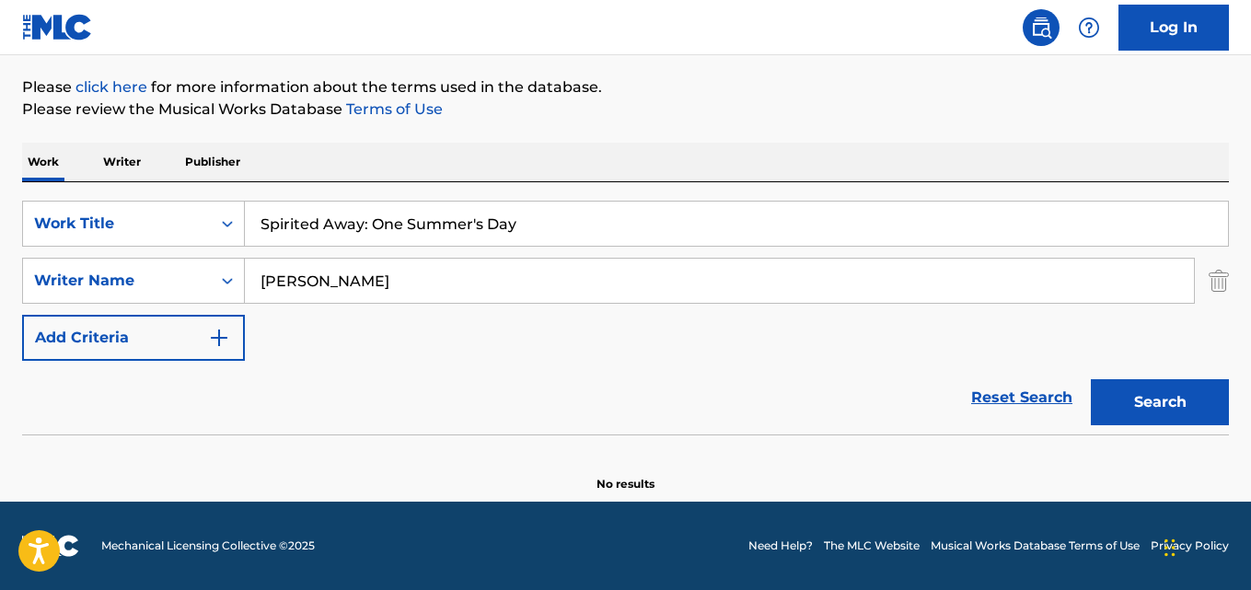
type input "[PERSON_NAME]"
click at [1091, 379] on button "Search" at bounding box center [1160, 402] width 138 height 46
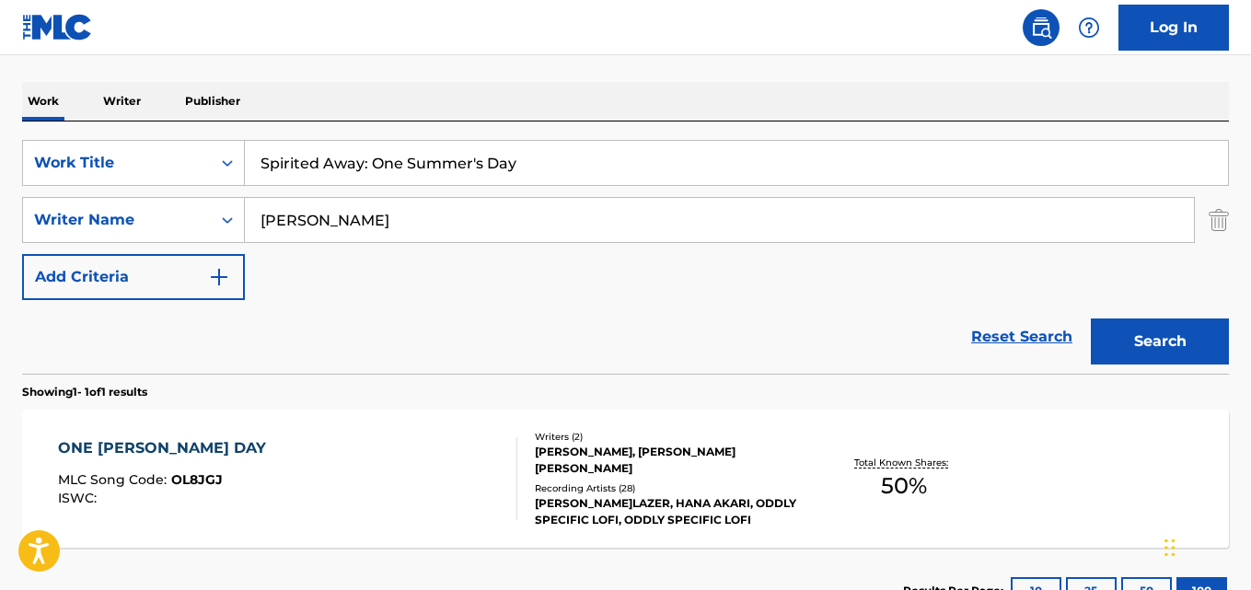
scroll to position [301, 0]
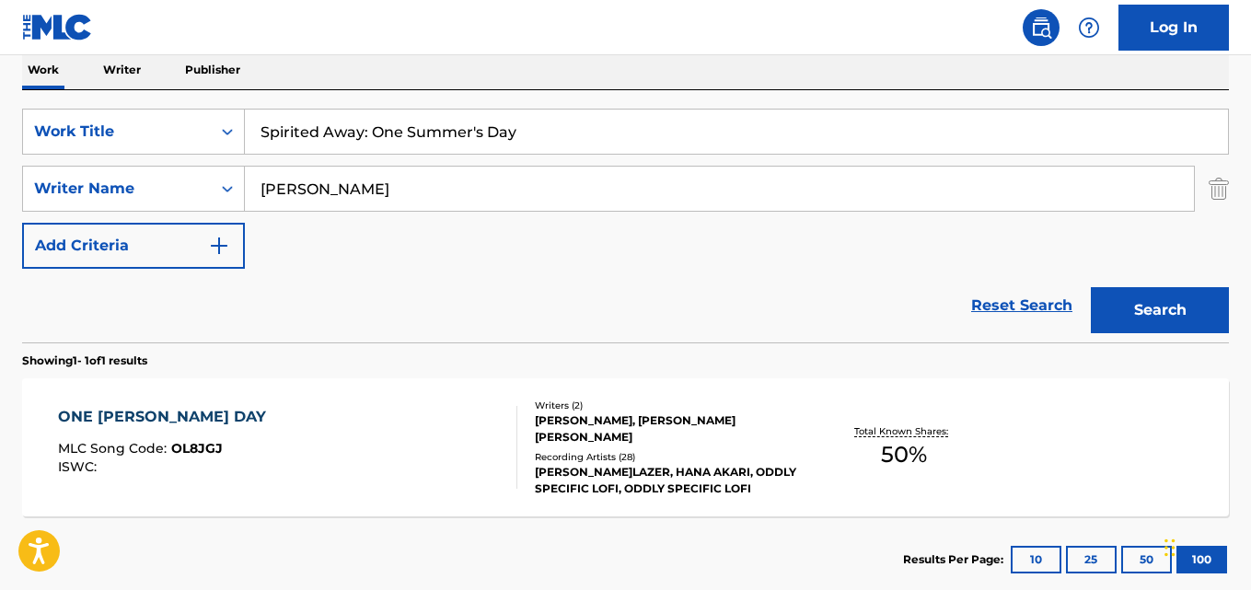
click at [313, 417] on div "ONE [PERSON_NAME] DAY MLC Song Code : OL8JGJ ISWC :" at bounding box center [287, 447] width 458 height 83
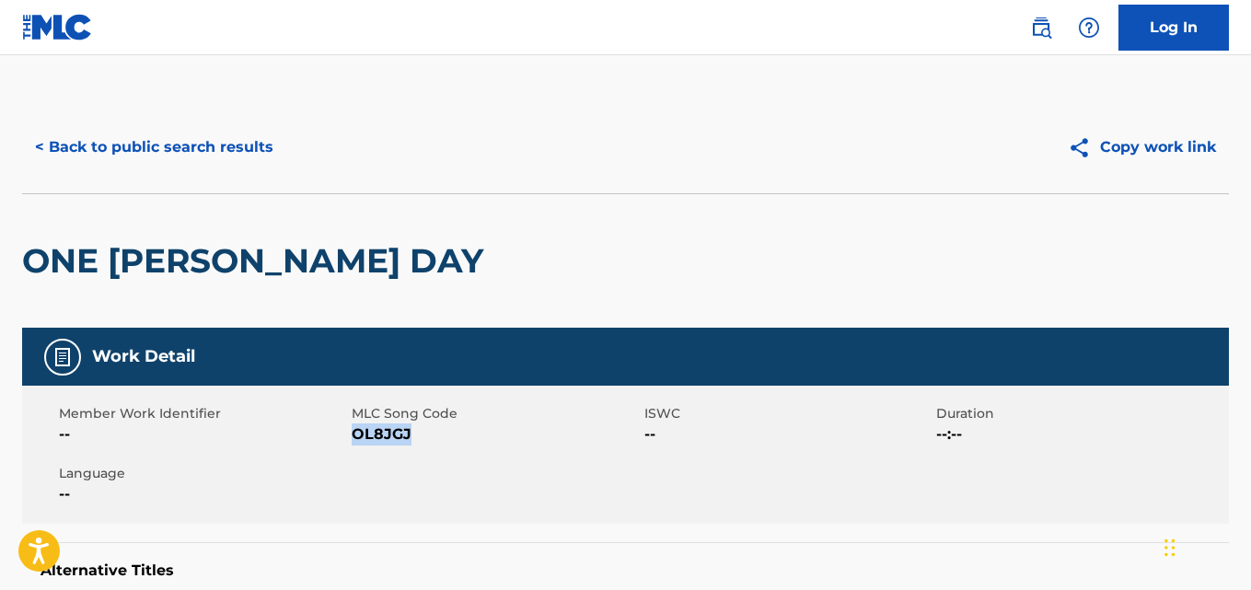
drag, startPoint x: 412, startPoint y: 433, endPoint x: 353, endPoint y: 440, distance: 59.4
click at [352, 440] on span "OL8JGJ" at bounding box center [496, 434] width 288 height 22
copy span "OL8JGJ"
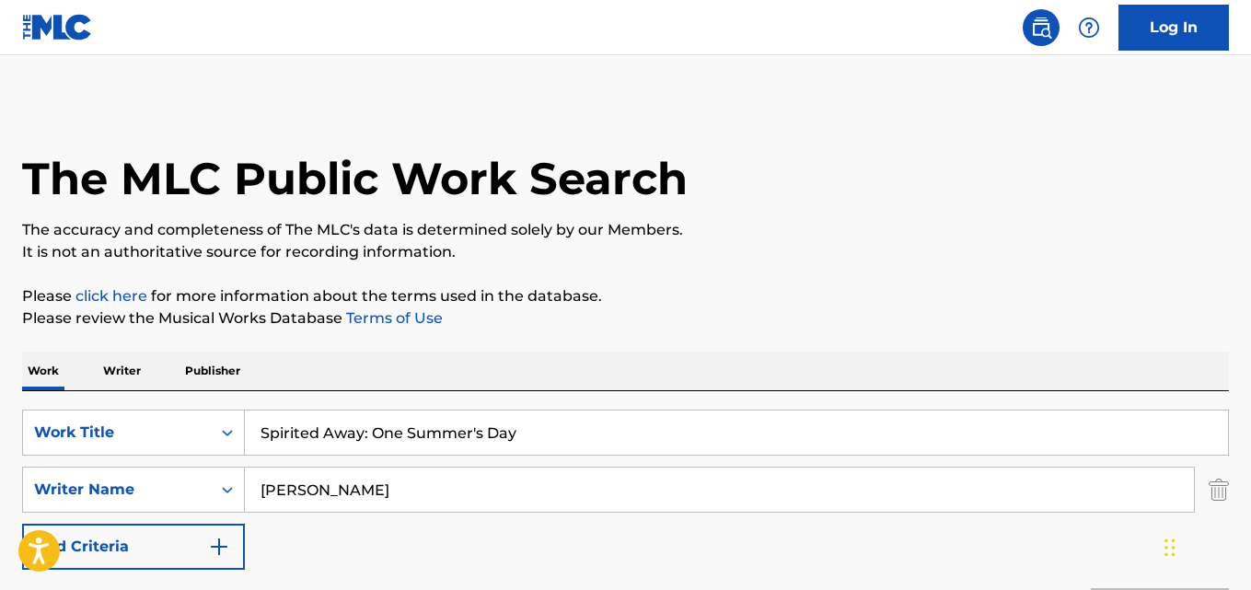
scroll to position [301, 0]
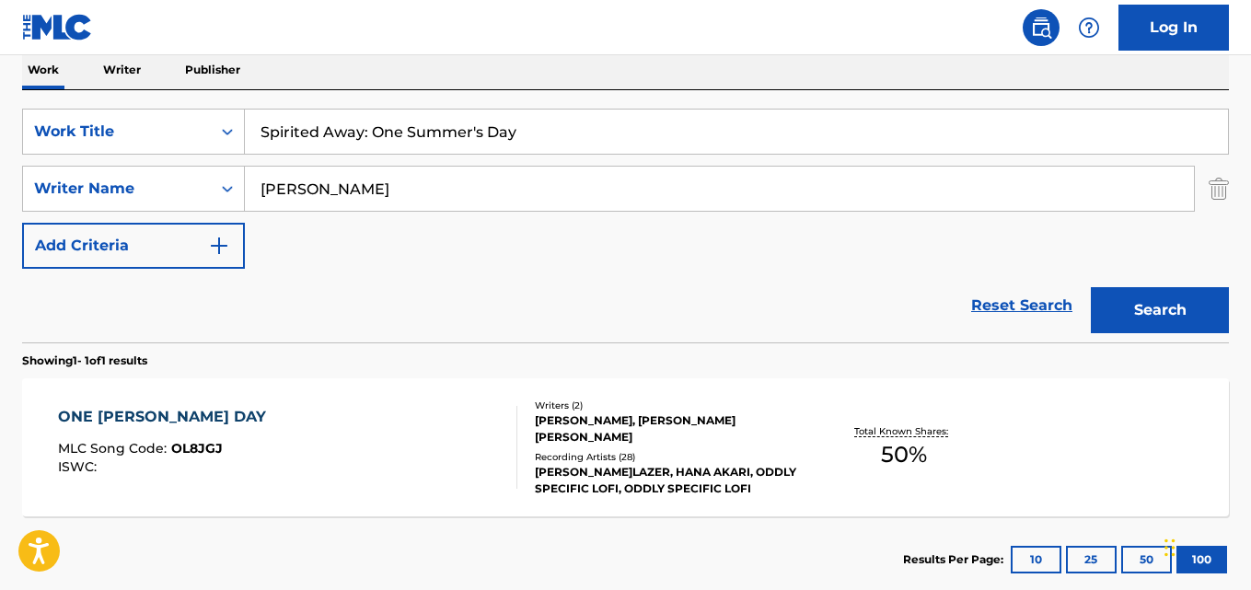
click at [326, 126] on input "Spirited Away: One Summer's Day" at bounding box center [736, 132] width 983 height 44
paste input "Cinema Paradiso: Main Theme"
type input "Cinema Paradiso: Main Theme"
click at [328, 187] on input "[PERSON_NAME]" at bounding box center [719, 189] width 949 height 44
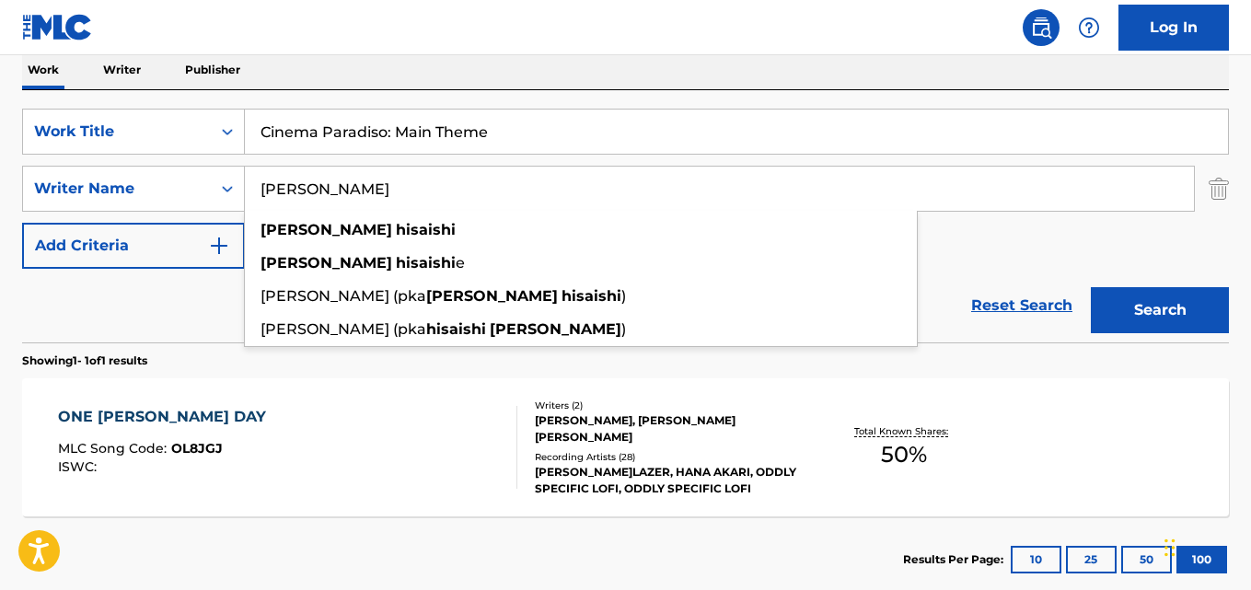
paste input "Ennio & [PERSON_NAME]"
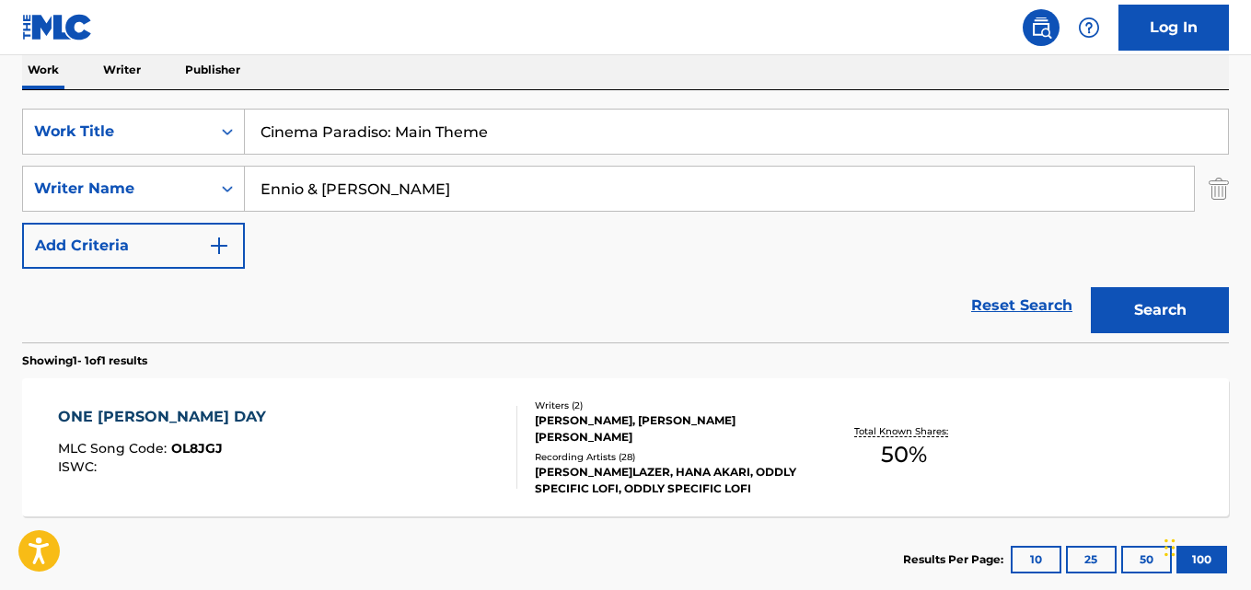
type input "Ennio & [PERSON_NAME]"
click at [1091, 287] on button "Search" at bounding box center [1160, 310] width 138 height 46
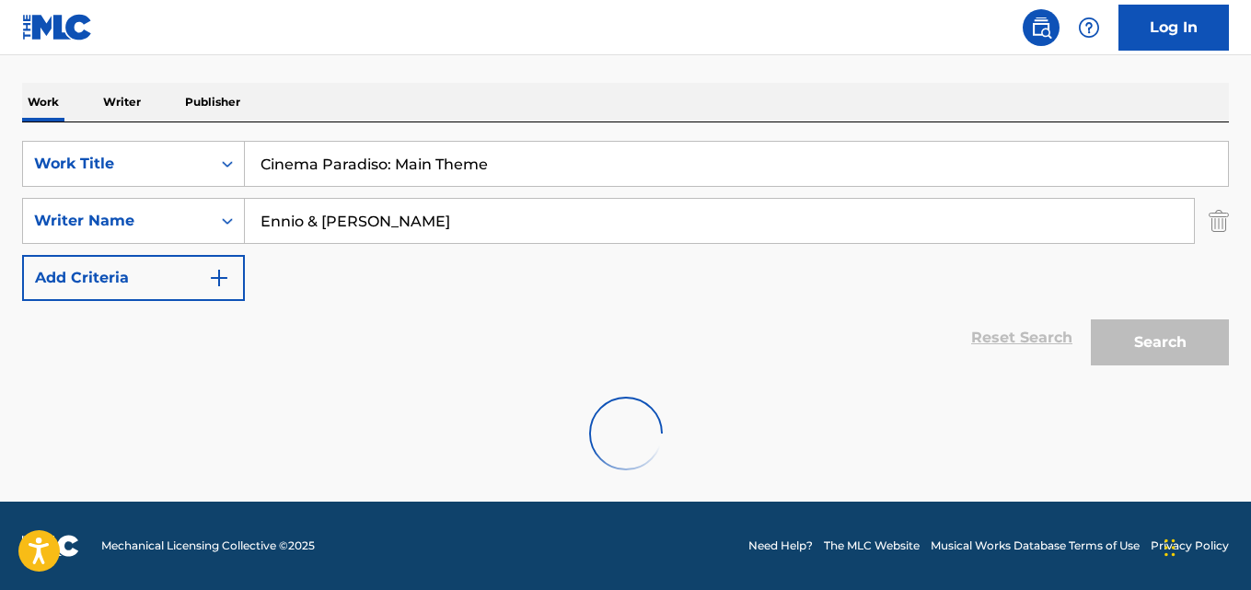
scroll to position [209, 0]
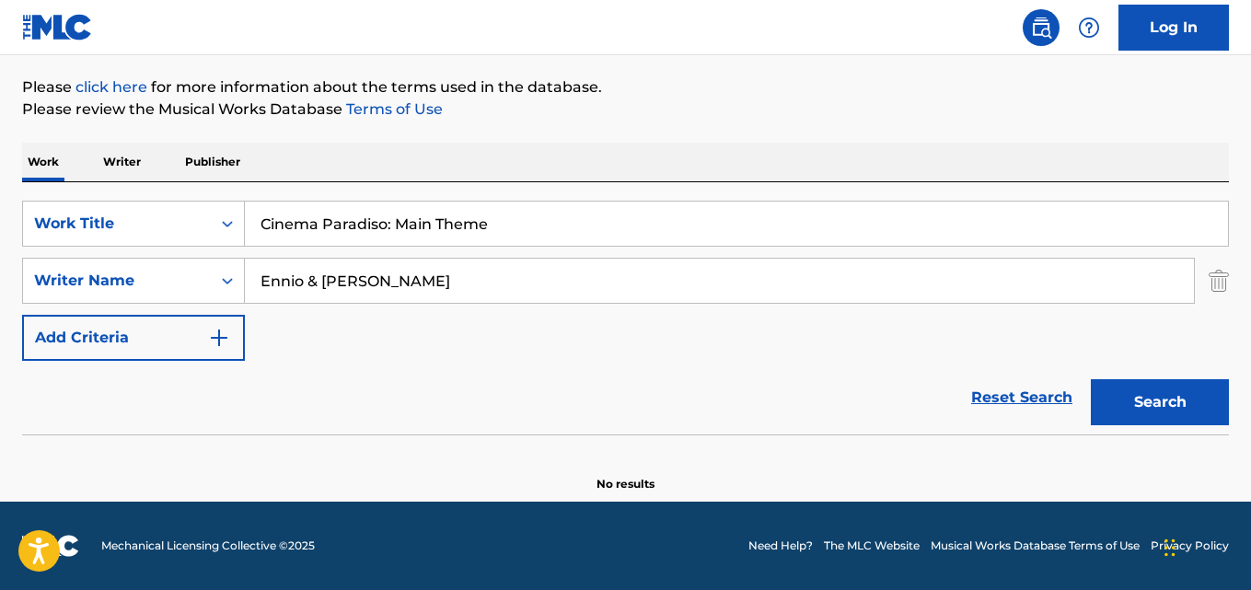
click at [367, 232] on input "Cinema Paradiso: Main Theme" at bounding box center [736, 224] width 983 height 44
paste input "Veste sub altera, for [PERSON_NAME] solo"
type input "Veste sub altera, for [PERSON_NAME] solo"
click at [382, 270] on input "Ennio & [PERSON_NAME]" at bounding box center [719, 281] width 949 height 44
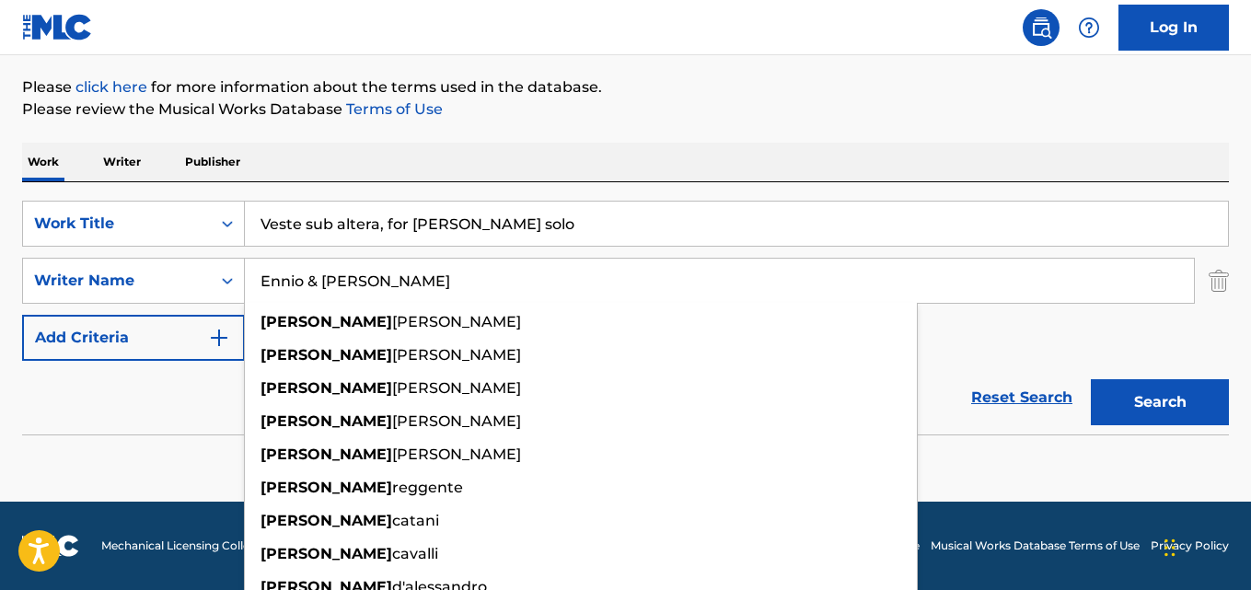
paste input "[PERSON_NAME]"
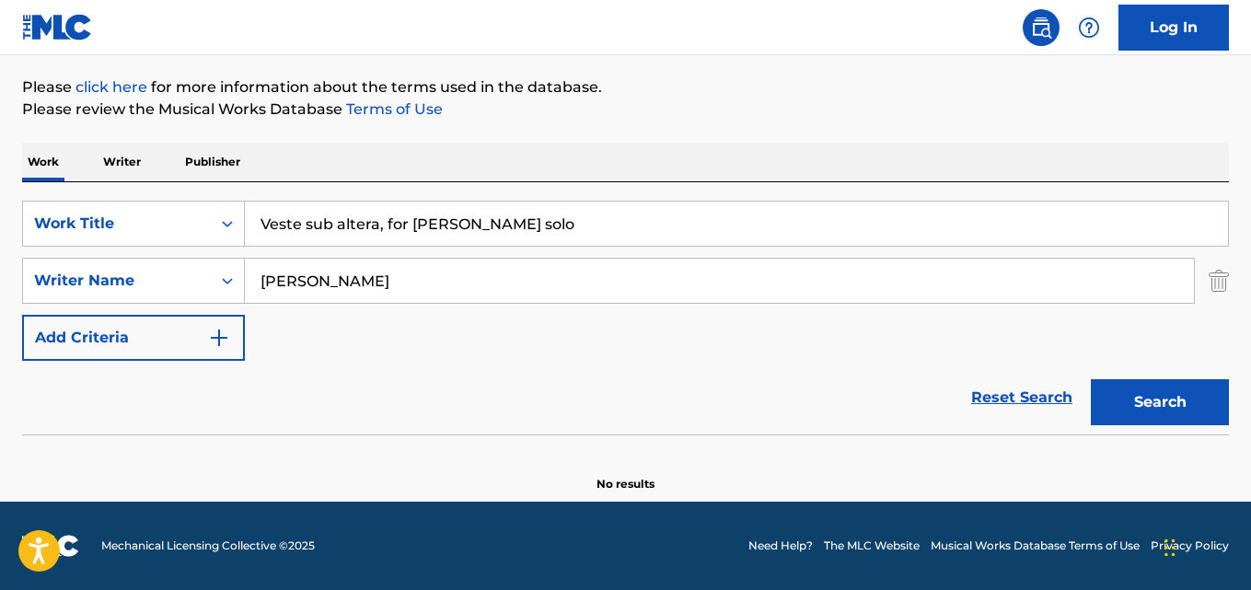
type input "[PERSON_NAME]"
click at [1091, 379] on button "Search" at bounding box center [1160, 402] width 138 height 46
click at [306, 227] on input "Veste sub altera, for [PERSON_NAME] solo" at bounding box center [736, 224] width 983 height 44
paste input "Rondo alla Cassubi"
type input "Rondo alla Cassubia, for [PERSON_NAME] solo"
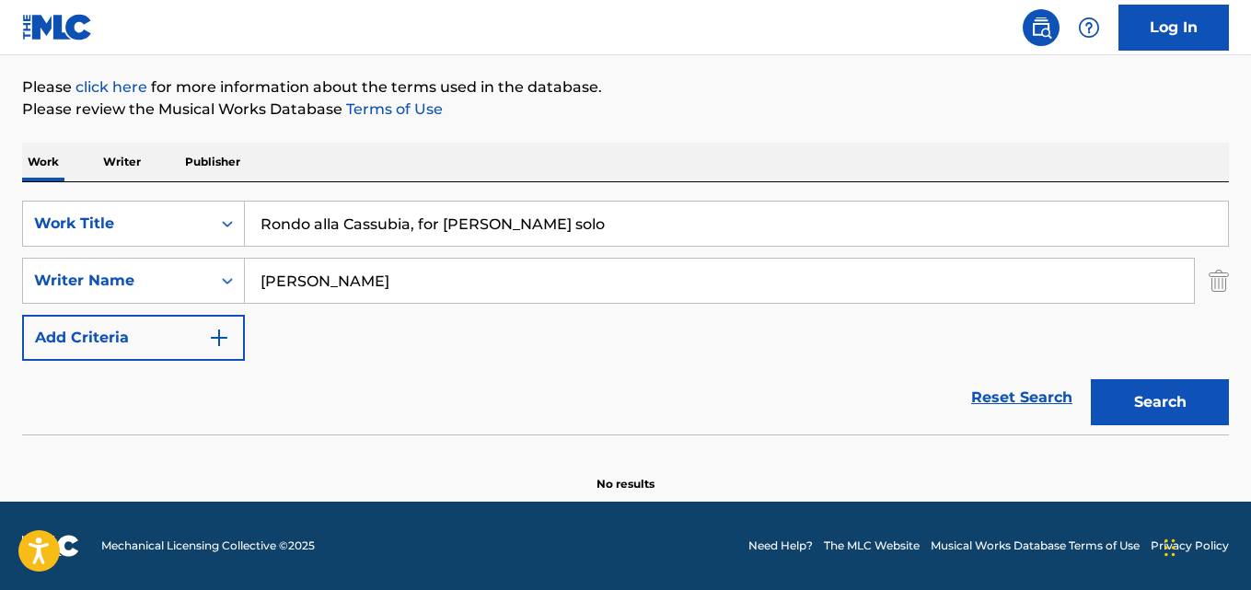
click at [388, 285] on input "[PERSON_NAME]" at bounding box center [719, 281] width 949 height 44
paste input "[PERSON_NAME]"
type input "[PERSON_NAME]"
click at [1091, 379] on button "Search" at bounding box center [1160, 402] width 138 height 46
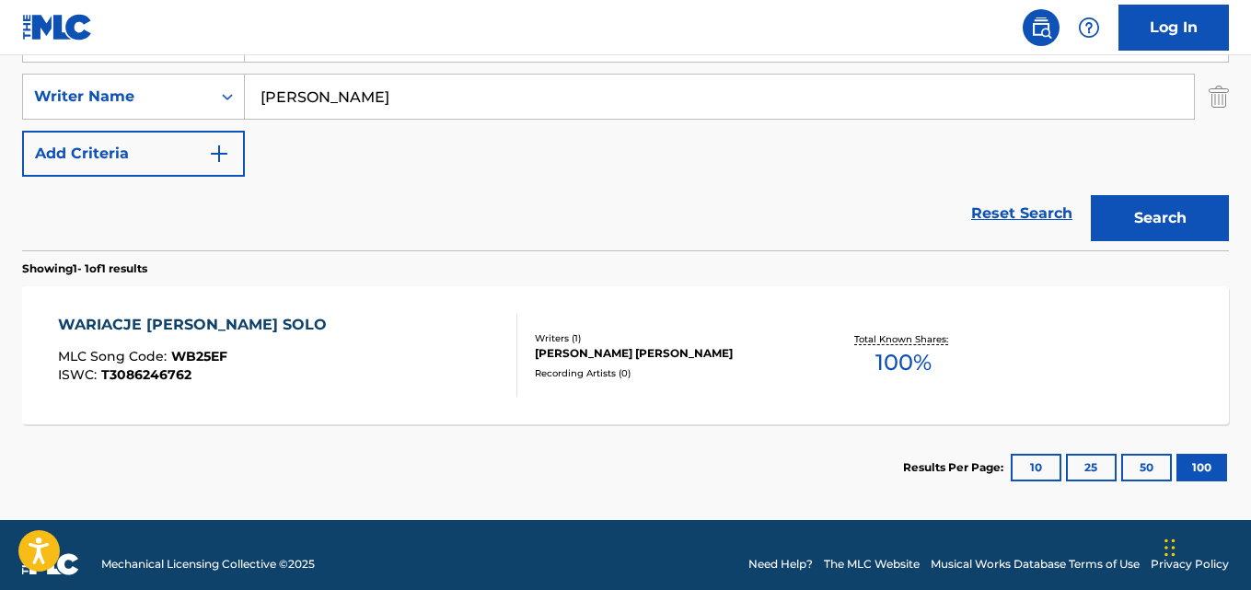
scroll to position [301, 0]
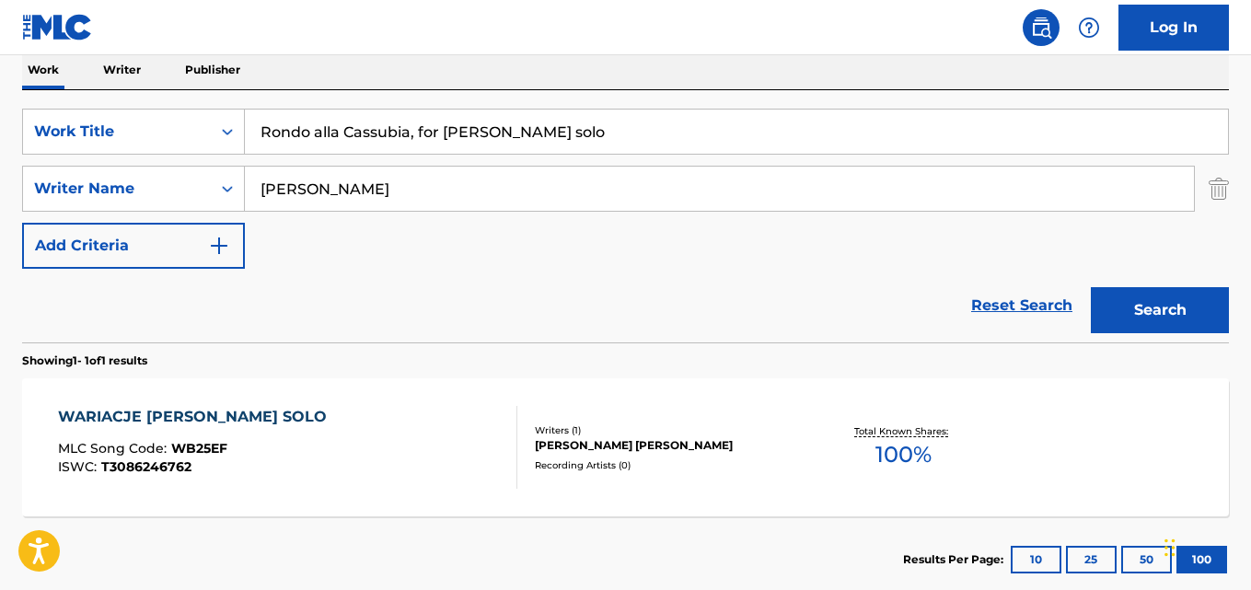
click at [313, 142] on input "Rondo alla Cassubia, for [PERSON_NAME] solo" at bounding box center [736, 132] width 983 height 44
paste input "Fantasia and Canon, duo for flute, [PERSON_NAME] block, accordion, loopers and …"
type input "Fantasia and Canon, duo for flute, [PERSON_NAME] block, accordion, loopers and …"
click at [310, 199] on input "[PERSON_NAME]" at bounding box center [719, 189] width 949 height 44
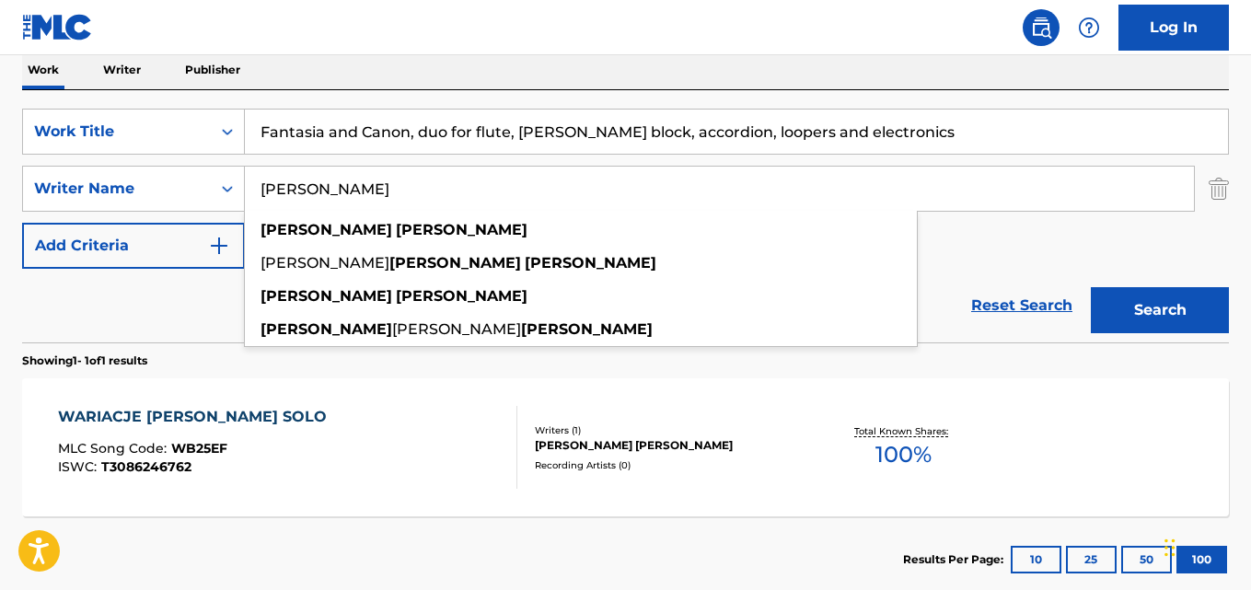
paste input "[PERSON_NAME]"
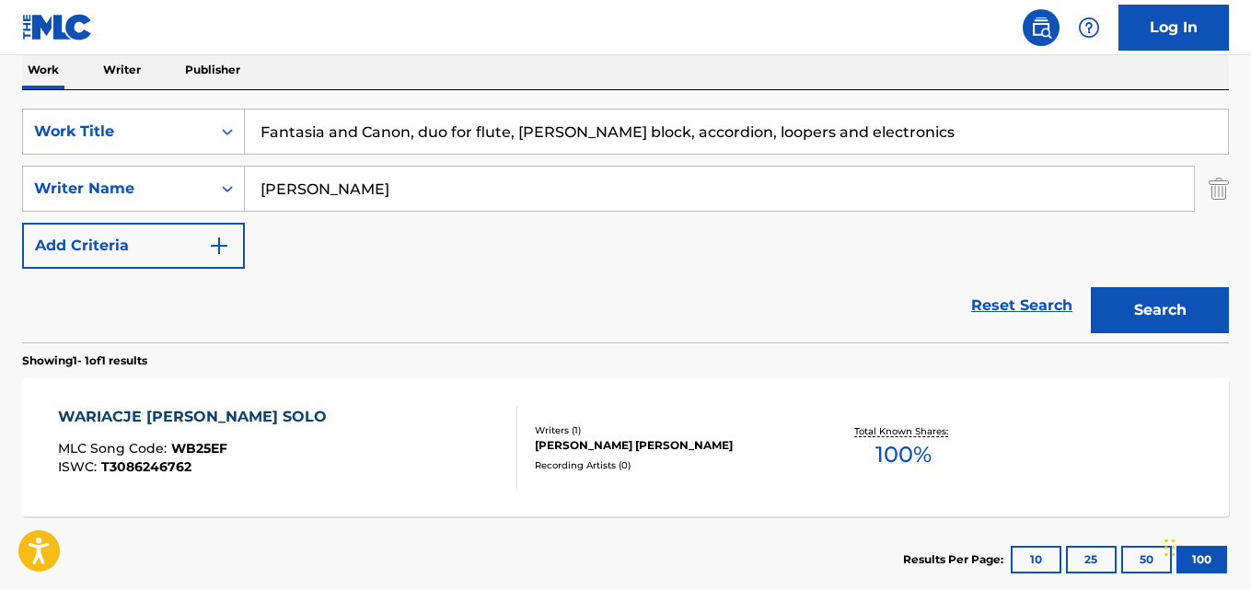
type input "[PERSON_NAME]"
click at [1091, 287] on button "Search" at bounding box center [1160, 310] width 138 height 46
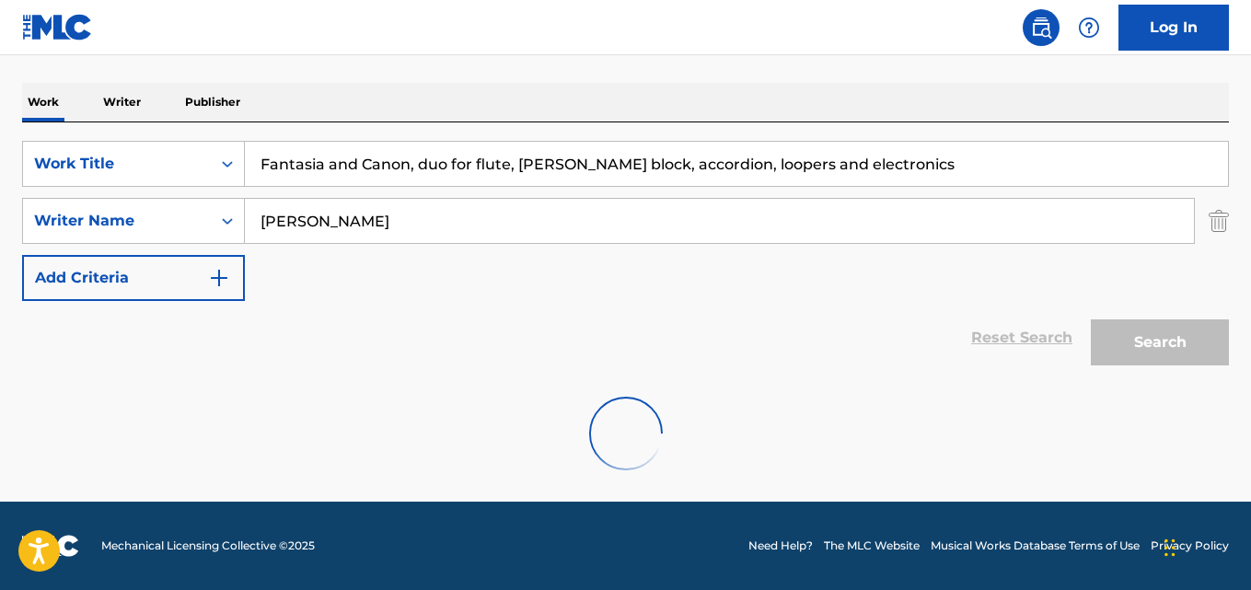
scroll to position [209, 0]
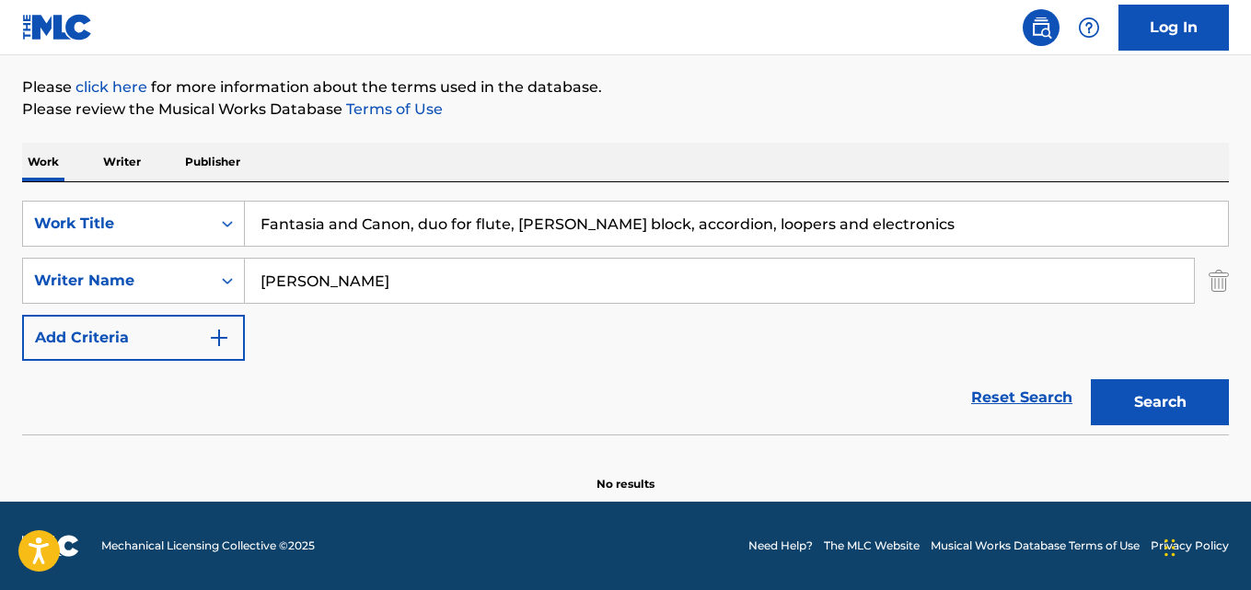
click at [338, 233] on input "Fantasia and Canon, duo for flute, [PERSON_NAME] block, accordion, loopers and …" at bounding box center [736, 224] width 983 height 44
paste input "String Quartet, No. 1"
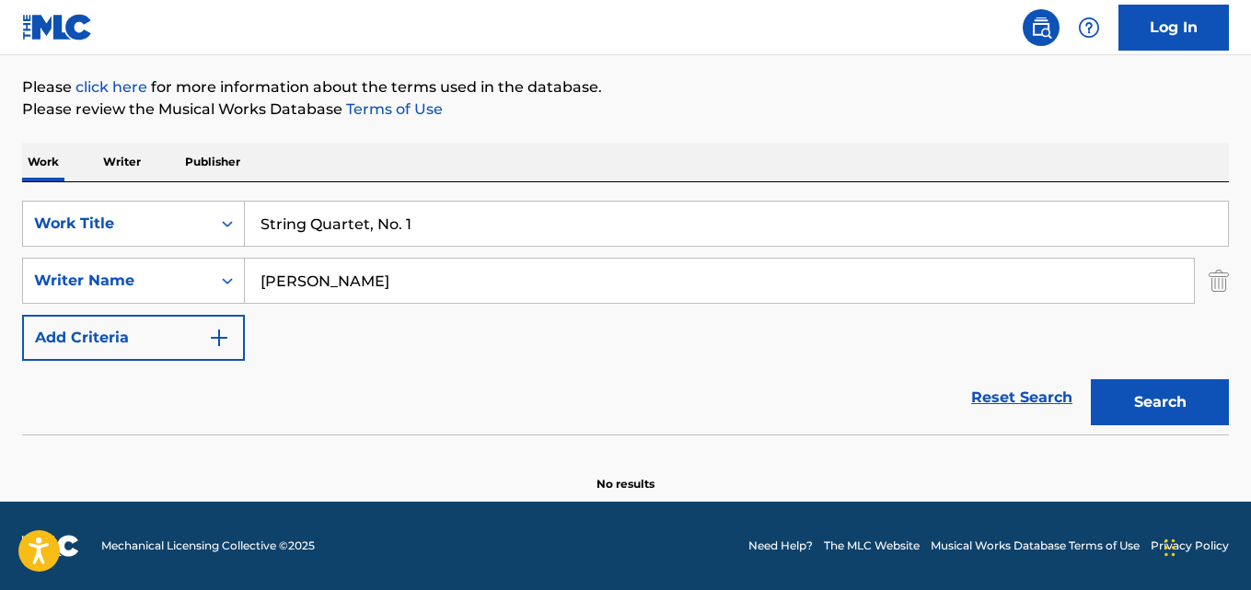
type input "String Quartet, No. 1"
click at [315, 286] on input "[PERSON_NAME]" at bounding box center [719, 281] width 949 height 44
paste input "[PERSON_NAME]"
click at [333, 288] on input "[PERSON_NAME]" at bounding box center [719, 281] width 949 height 44
type input "[PERSON_NAME]"
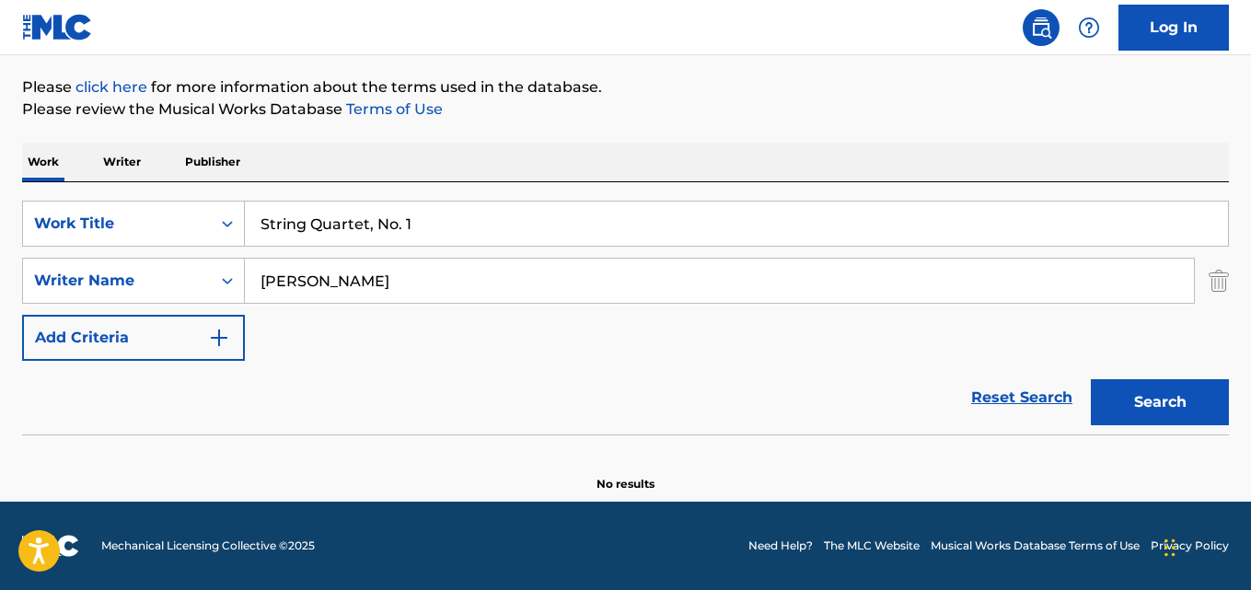
click at [1091, 379] on button "Search" at bounding box center [1160, 402] width 138 height 46
click at [355, 225] on input "String Quartet, No. 1" at bounding box center [736, 224] width 983 height 44
paste input "Etruscan Concerto: I. Promenade"
type input "Etruscan Concerto: I. Promenade"
click at [352, 279] on input "[PERSON_NAME]" at bounding box center [719, 281] width 949 height 44
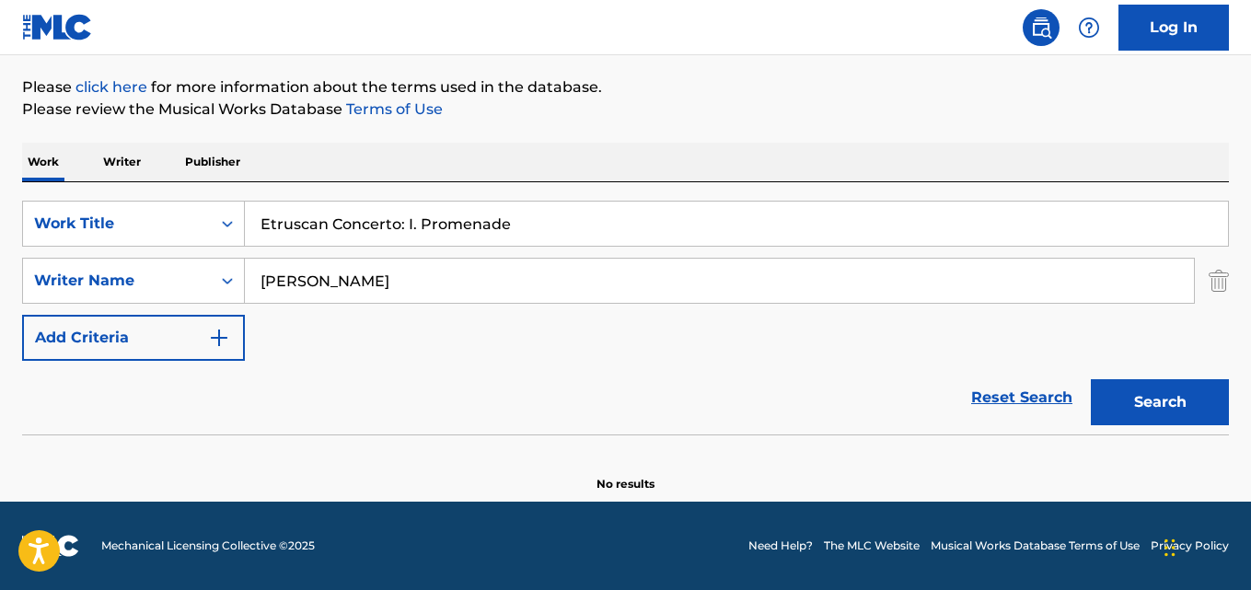
paste input "[PERSON_NAME]"
type input "[PERSON_NAME]"
click at [1091, 379] on button "Search" at bounding box center [1160, 402] width 138 height 46
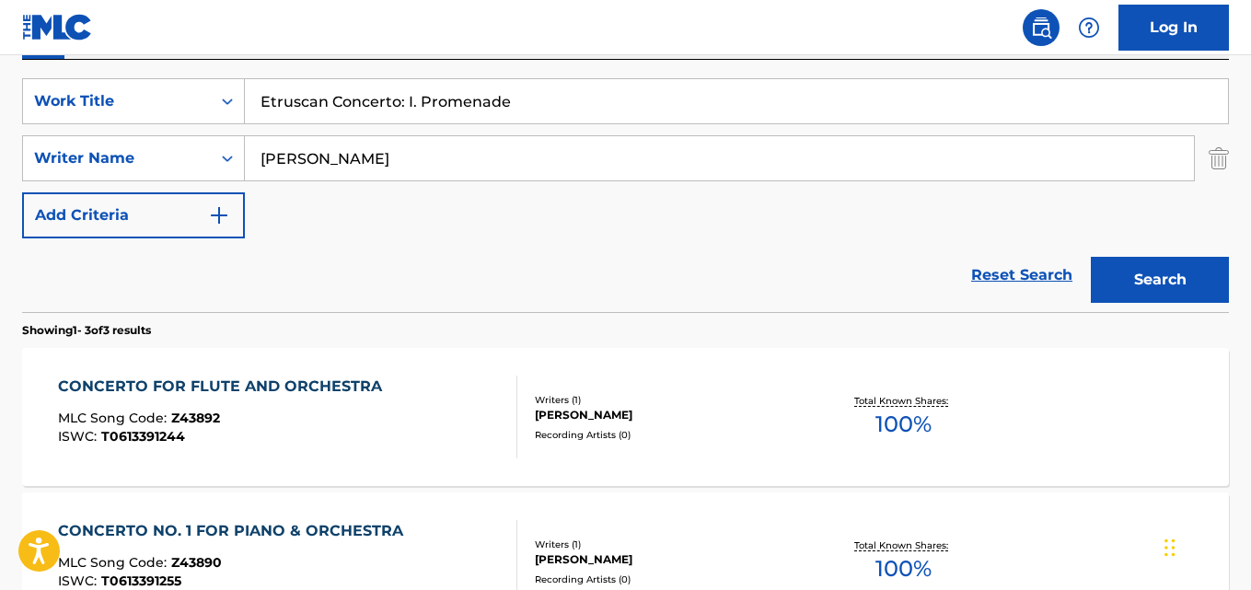
scroll to position [56, 0]
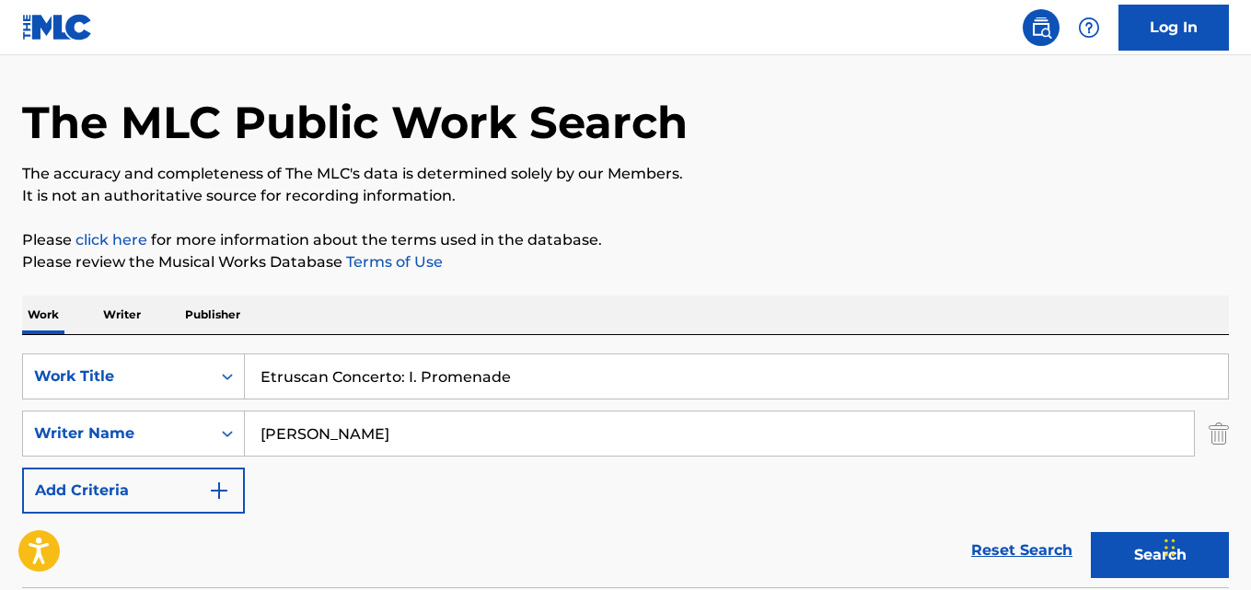
click at [348, 362] on input "Etruscan Concerto: I. Promenade" at bounding box center [736, 376] width 983 height 44
paste input "Big Ben"
type input "Big Ben"
click at [321, 426] on input "[PERSON_NAME]" at bounding box center [719, 433] width 949 height 44
paste input "Tanzania [PERSON_NAME], [PERSON_NAME], [PERSON_NAME]"
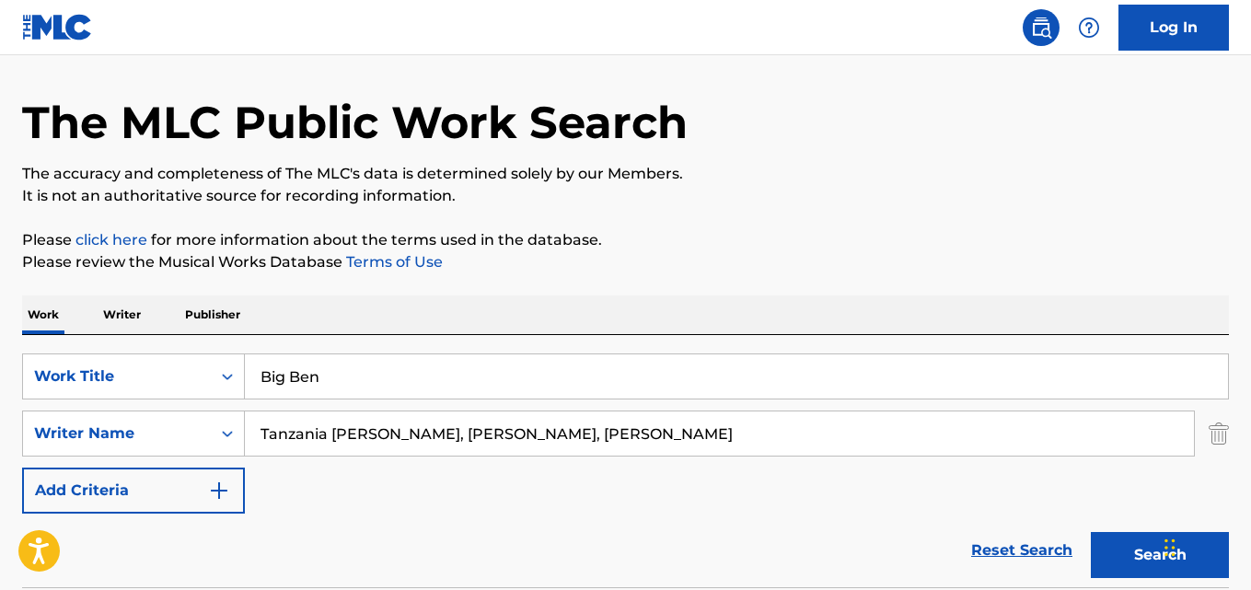
click at [1091, 532] on button "Search" at bounding box center [1160, 555] width 138 height 46
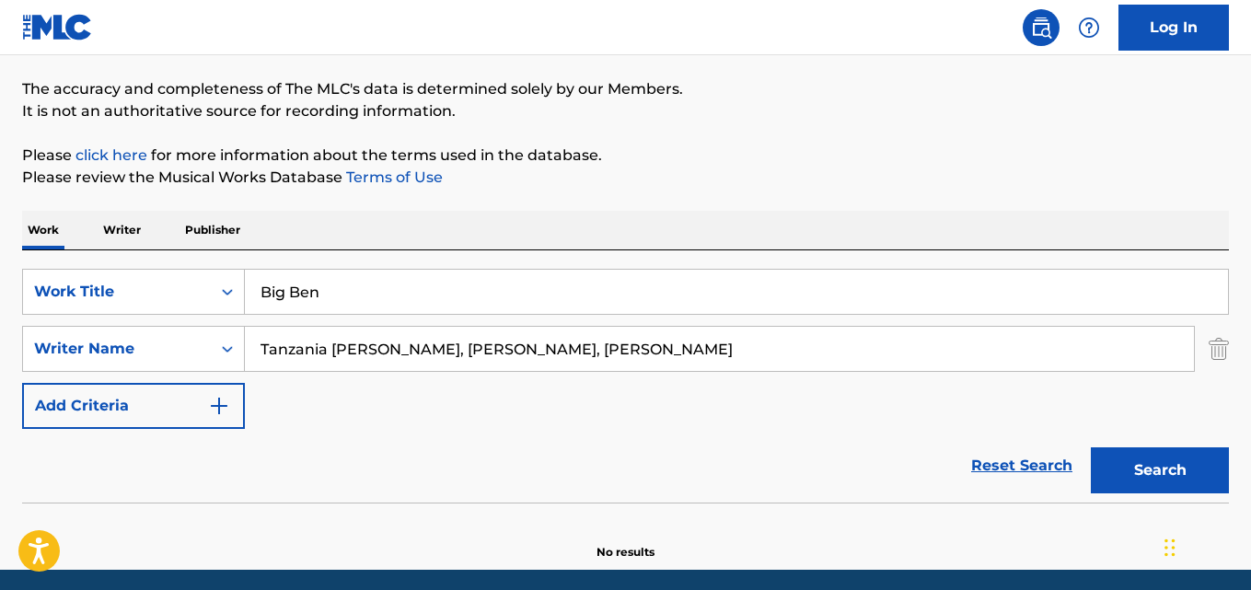
scroll to position [209, 0]
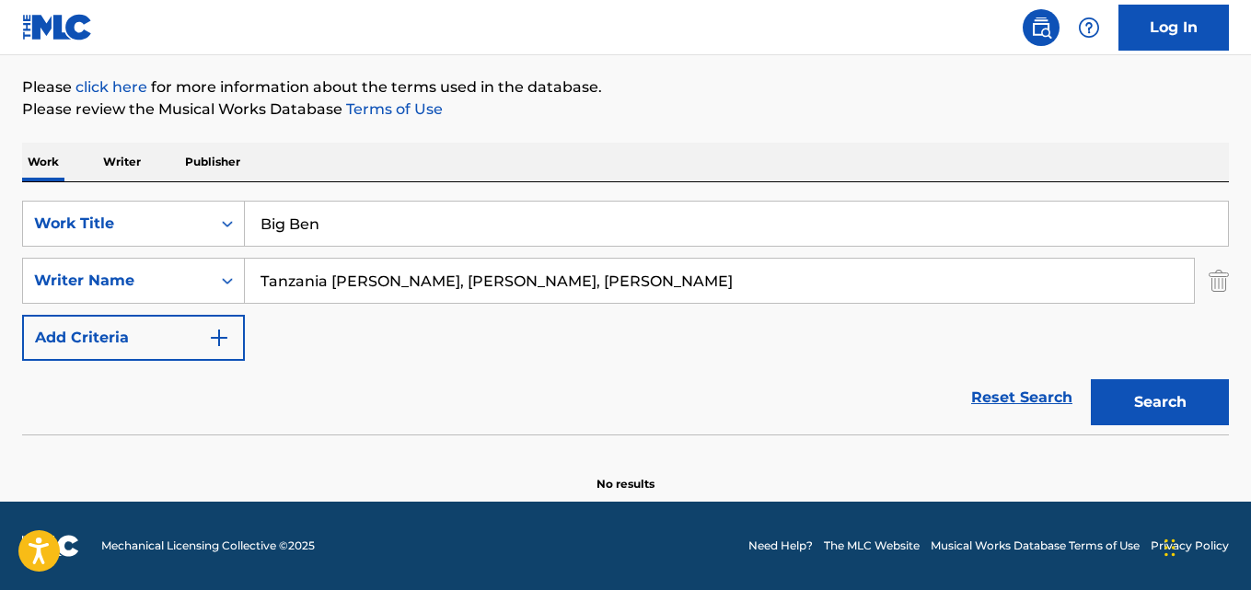
click at [402, 284] on input "Tanzania [PERSON_NAME], [PERSON_NAME], [PERSON_NAME]" at bounding box center [719, 281] width 949 height 44
type input "[GEOGRAPHIC_DATA] [PERSON_NAME]"
click at [1091, 379] on button "Search" at bounding box center [1160, 402] width 138 height 46
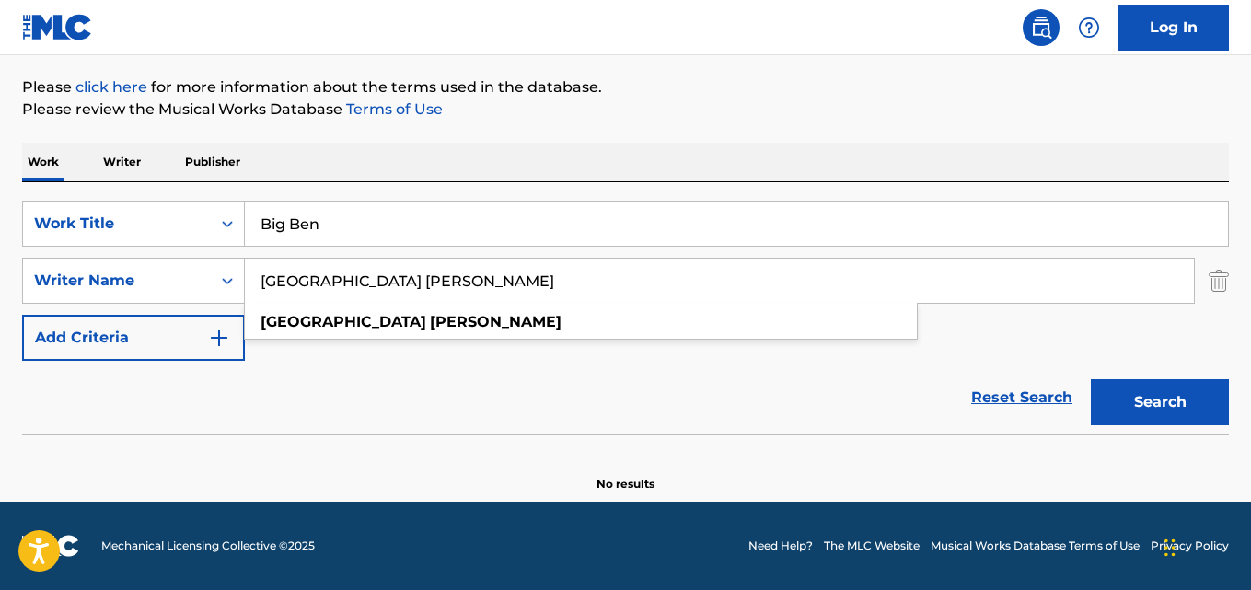
click at [328, 245] on input "Big Ben" at bounding box center [736, 224] width 983 height 44
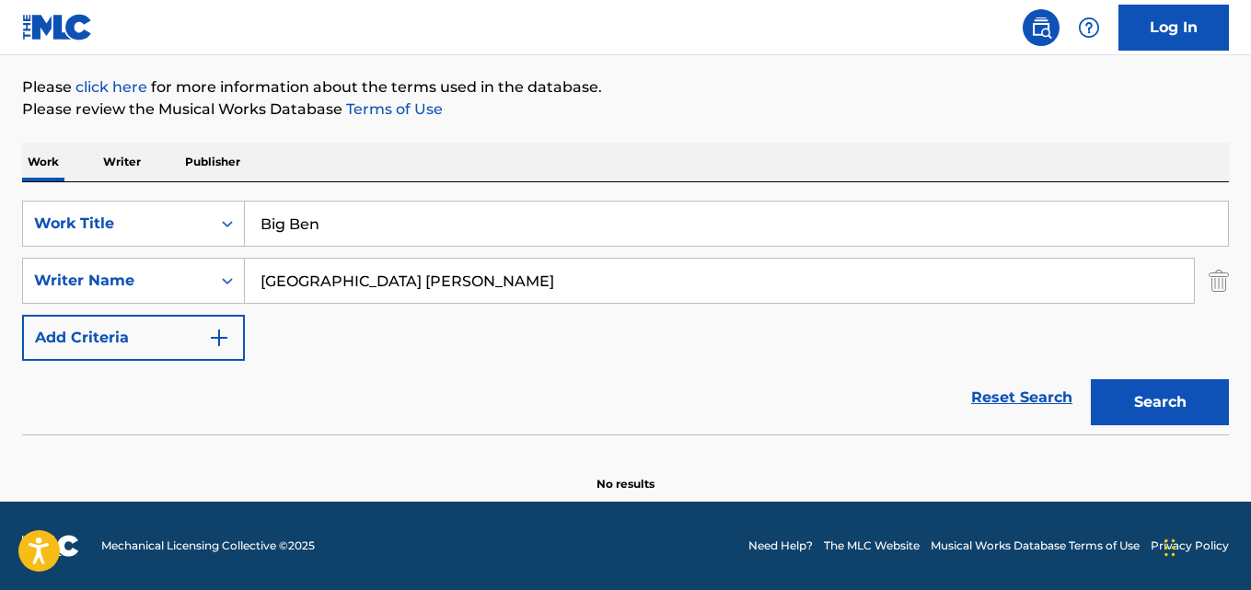
paste input "Howl's Moving Castle: Merry-Go-Round of Life"
type input "Howl's Moving Castle: Merry-Go-Round of Life"
click at [333, 276] on input "[GEOGRAPHIC_DATA] [PERSON_NAME]" at bounding box center [719, 281] width 949 height 44
paste input "[PERSON_NAME]"
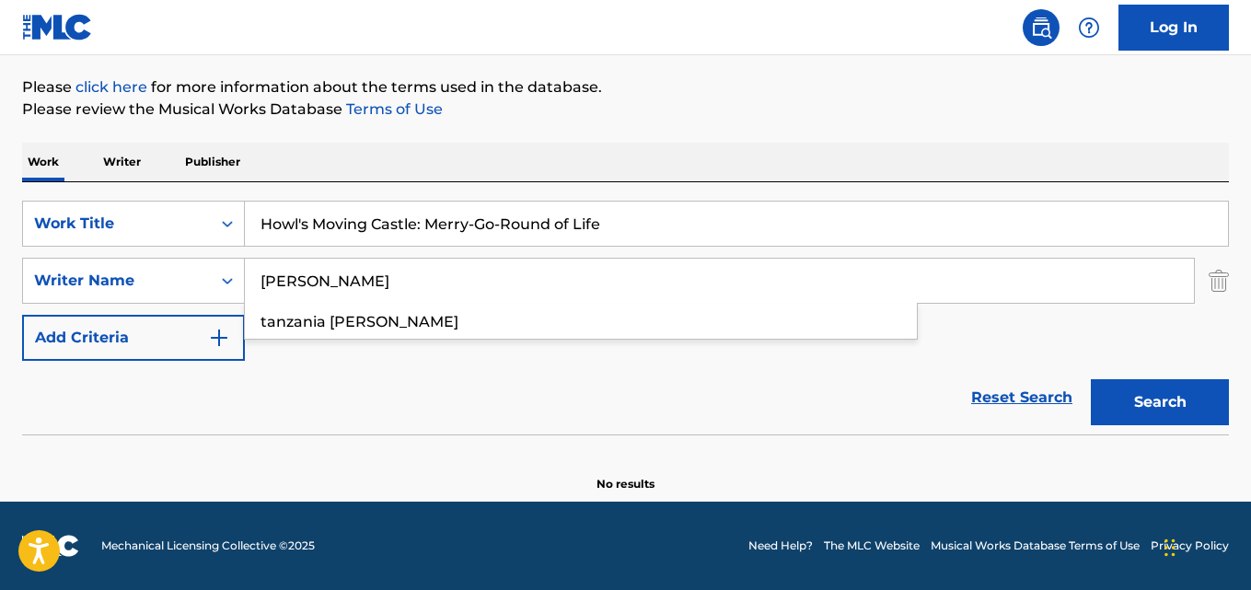
type input "[PERSON_NAME]"
click at [1091, 379] on button "Search" at bounding box center [1160, 402] width 138 height 46
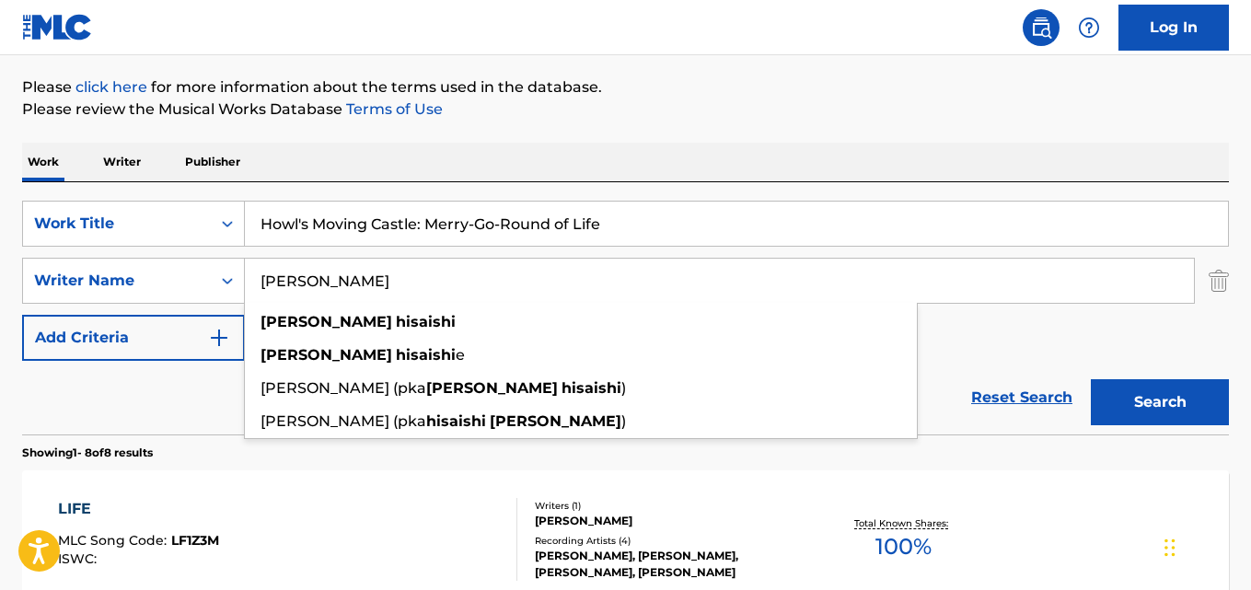
click at [159, 401] on div "Reset Search Search" at bounding box center [625, 398] width 1207 height 74
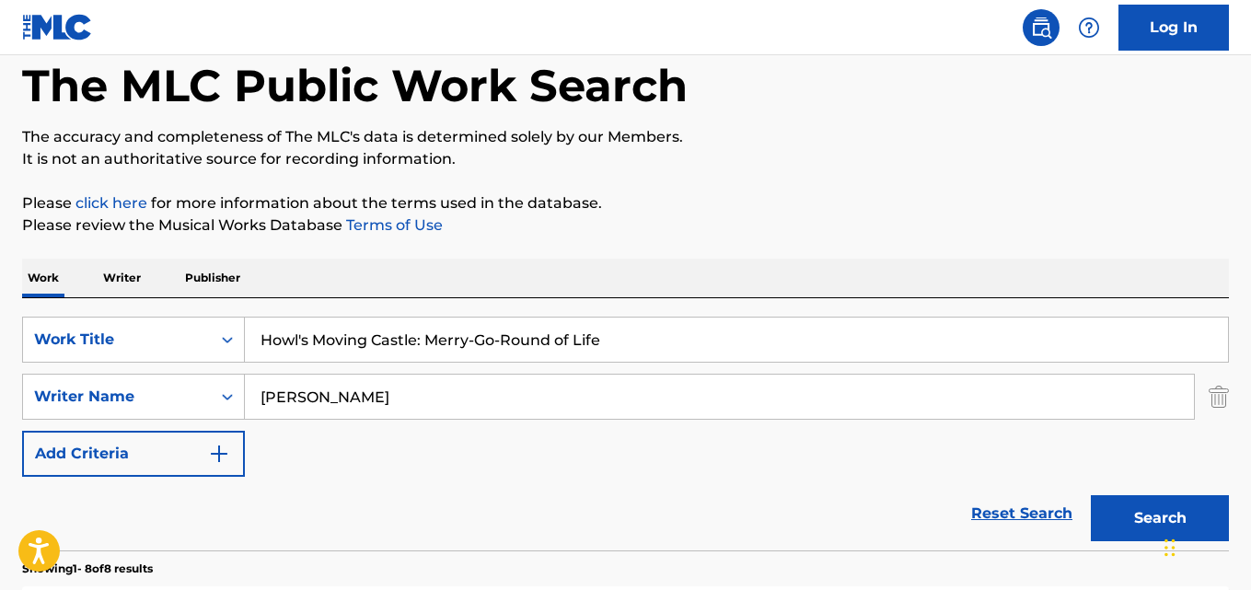
scroll to position [25, 0]
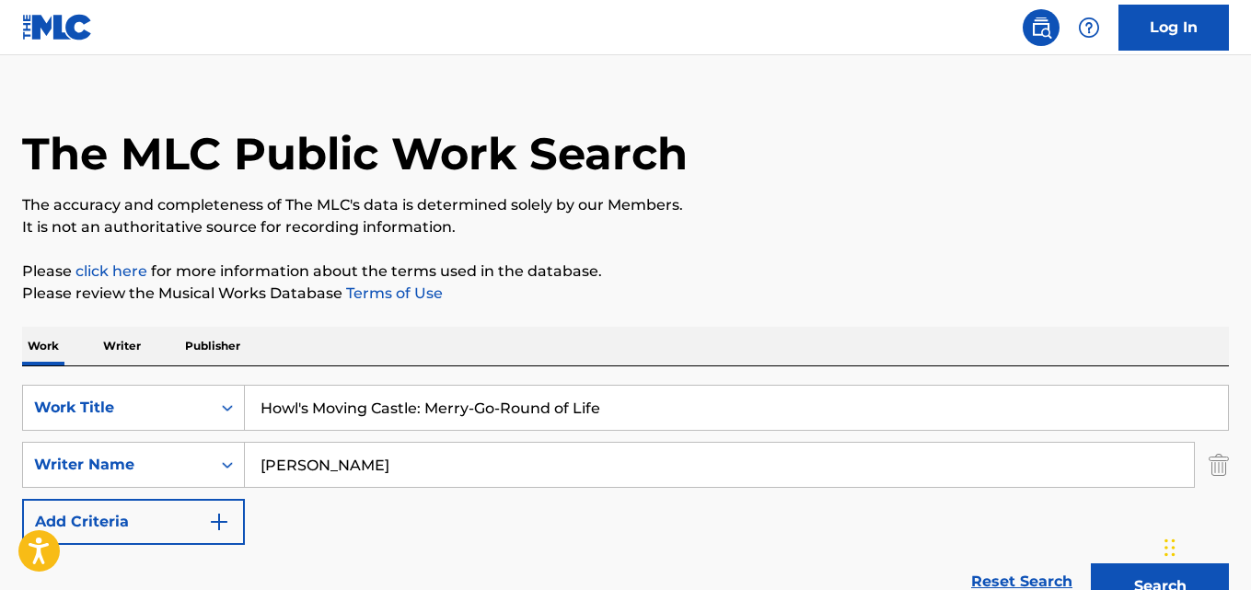
drag, startPoint x: 351, startPoint y: 403, endPoint x: 384, endPoint y: 407, distance: 33.3
click at [351, 403] on input "Howl's Moving Castle: Merry-Go-Round of Life" at bounding box center [736, 408] width 983 height 44
paste input "Sheep May Safely Graz"
type input "Sheep May Safely Graze"
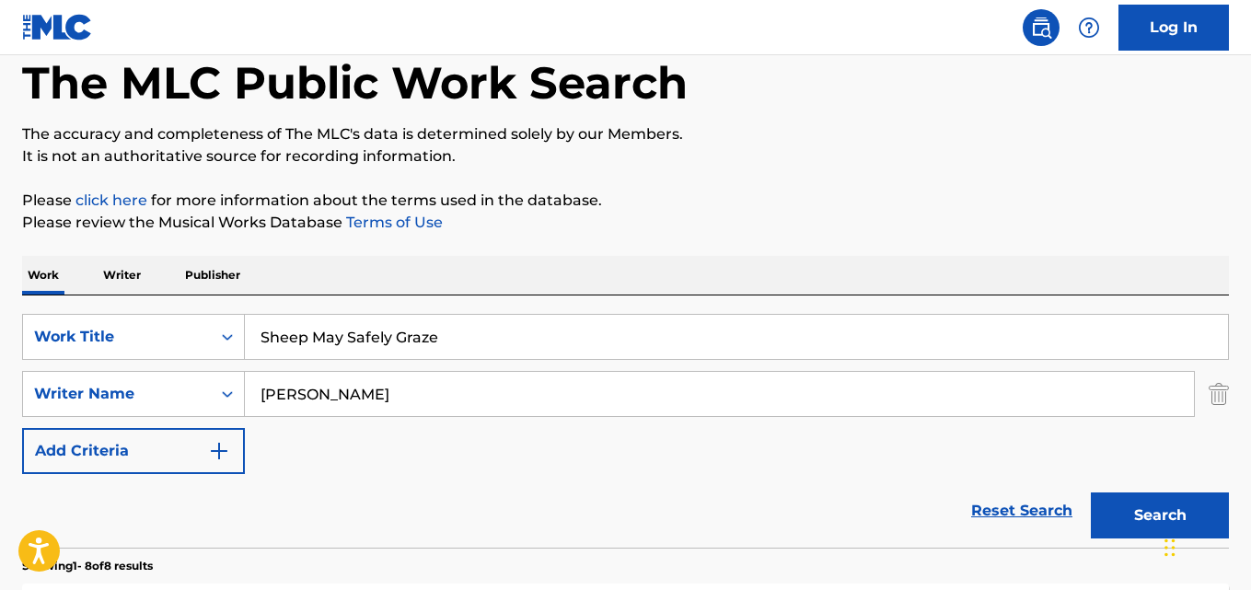
scroll to position [117, 0]
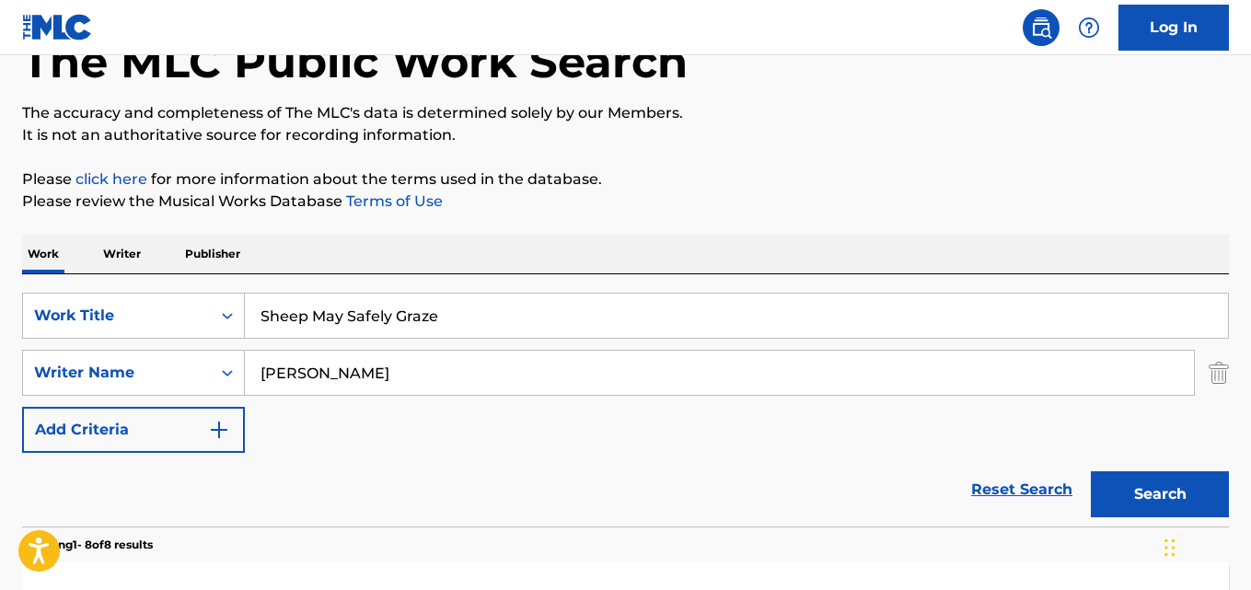
click at [346, 378] on input "[PERSON_NAME]" at bounding box center [719, 373] width 949 height 44
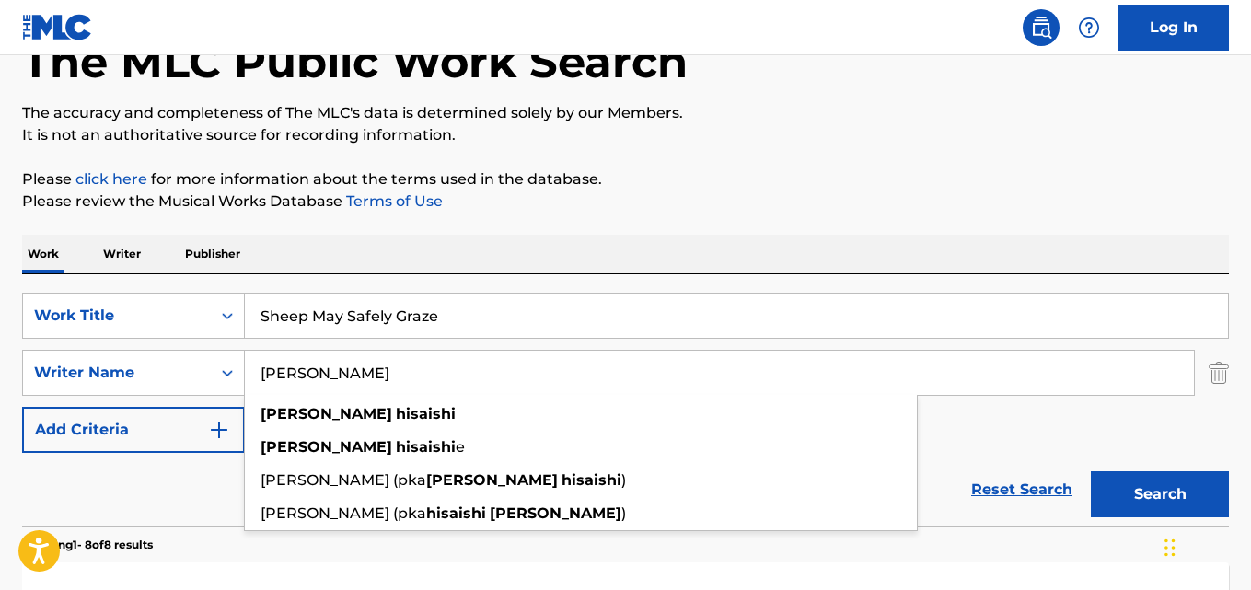
paste input "[PERSON_NAME] [PERSON_NAME] arr. [PERSON_NAME]"
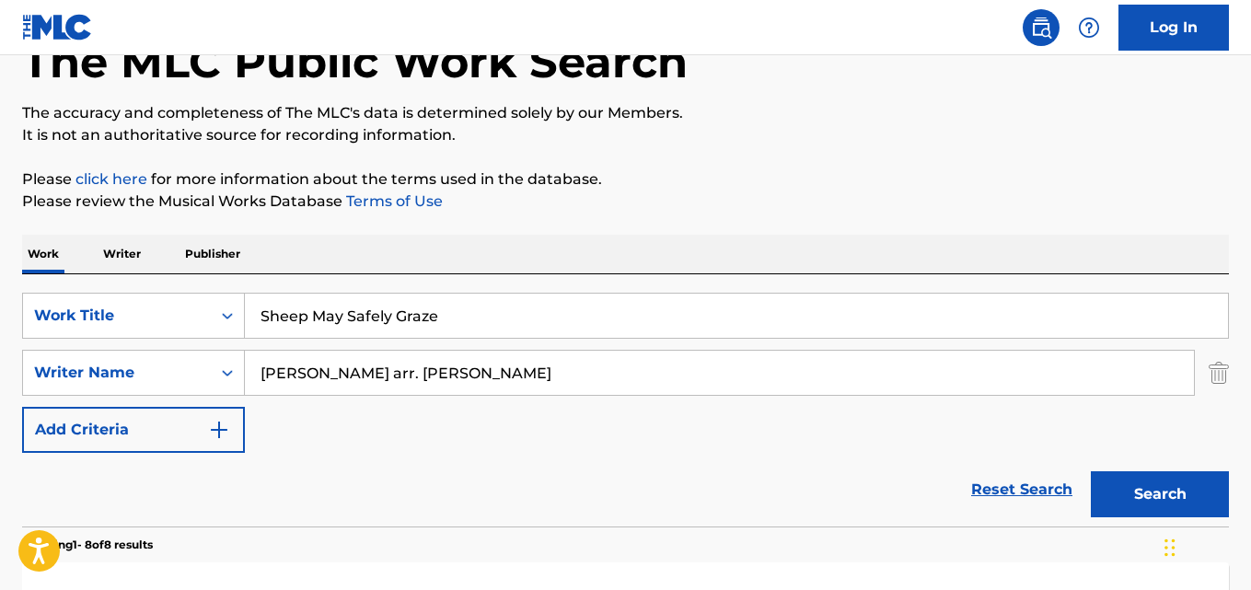
type input "[PERSON_NAME] arr. [PERSON_NAME]"
click at [1091, 471] on button "Search" at bounding box center [1160, 494] width 138 height 46
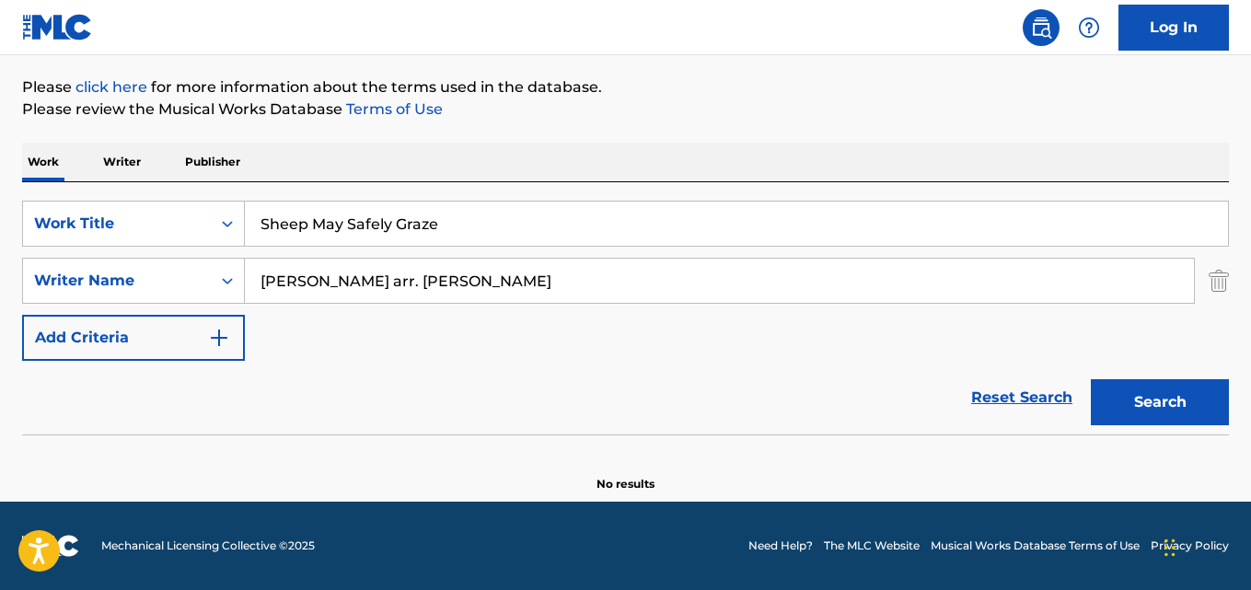
click at [370, 238] on input "Sheep May Safely Graze" at bounding box center [736, 224] width 983 height 44
paste input "Etruscan Concerto: I. Promenad"
click at [379, 233] on input "Etruscan Concerto: I. Promenade" at bounding box center [736, 224] width 983 height 44
paste input "udes for Solo Piano: No. 9"
type input "Etudes for Solo Piano: No. 9"
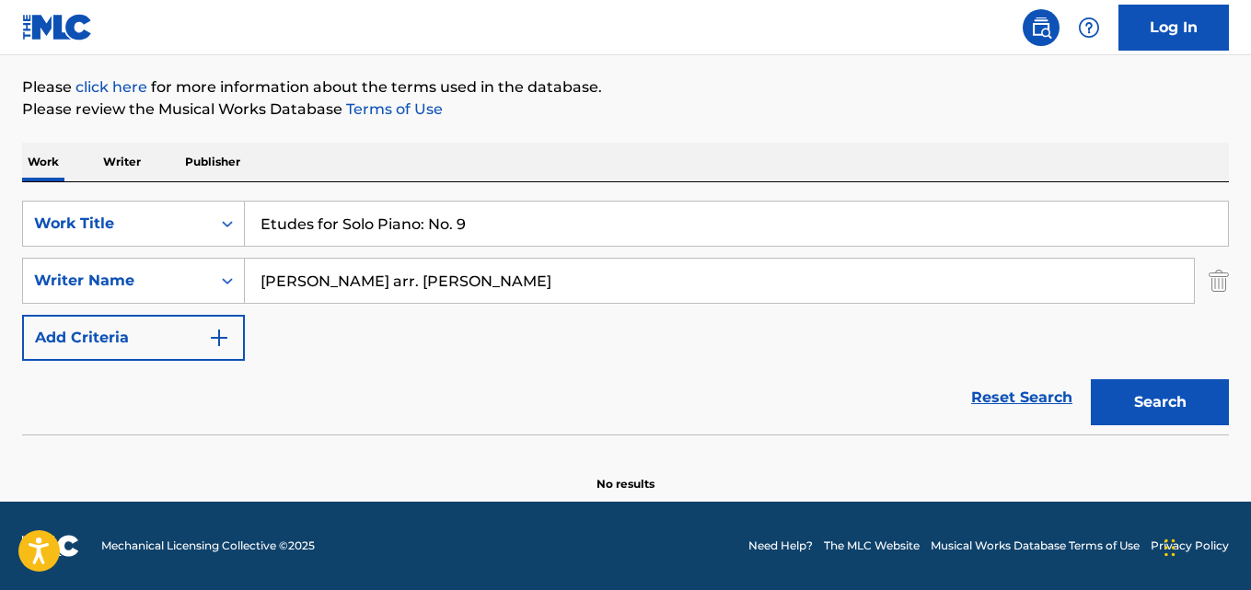
click at [332, 287] on input "[PERSON_NAME] arr. [PERSON_NAME]" at bounding box center [719, 281] width 949 height 44
paste input "[PERSON_NAME]"
type input "[PERSON_NAME]"
click at [1091, 379] on button "Search" at bounding box center [1160, 402] width 138 height 46
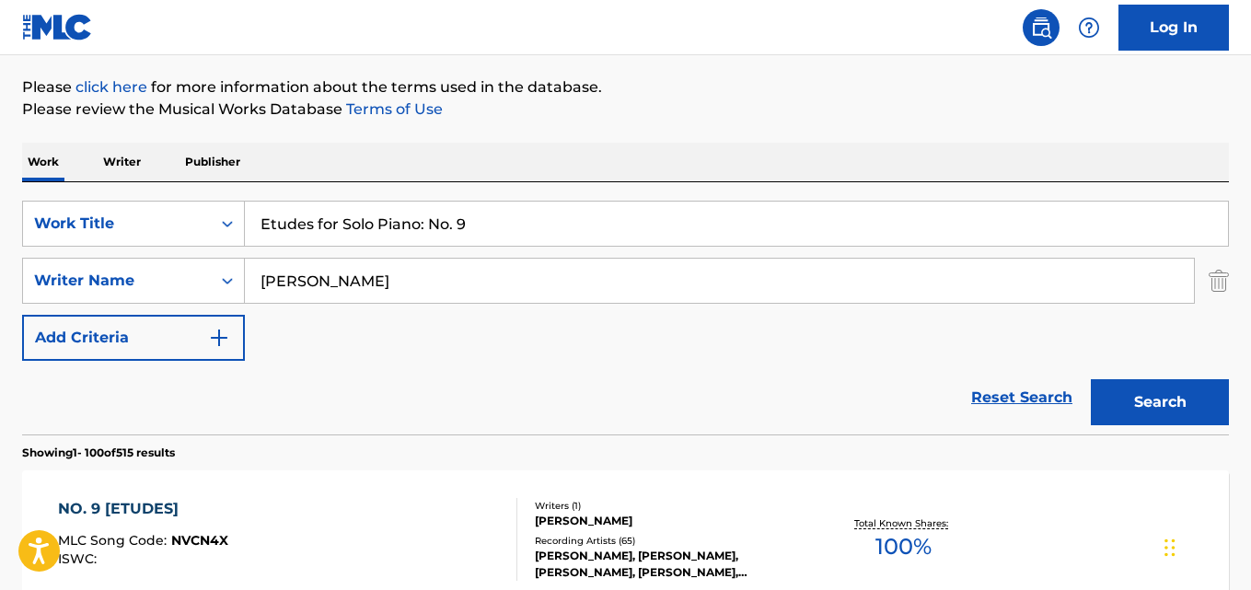
click at [196, 404] on div "Reset Search Search" at bounding box center [625, 398] width 1207 height 74
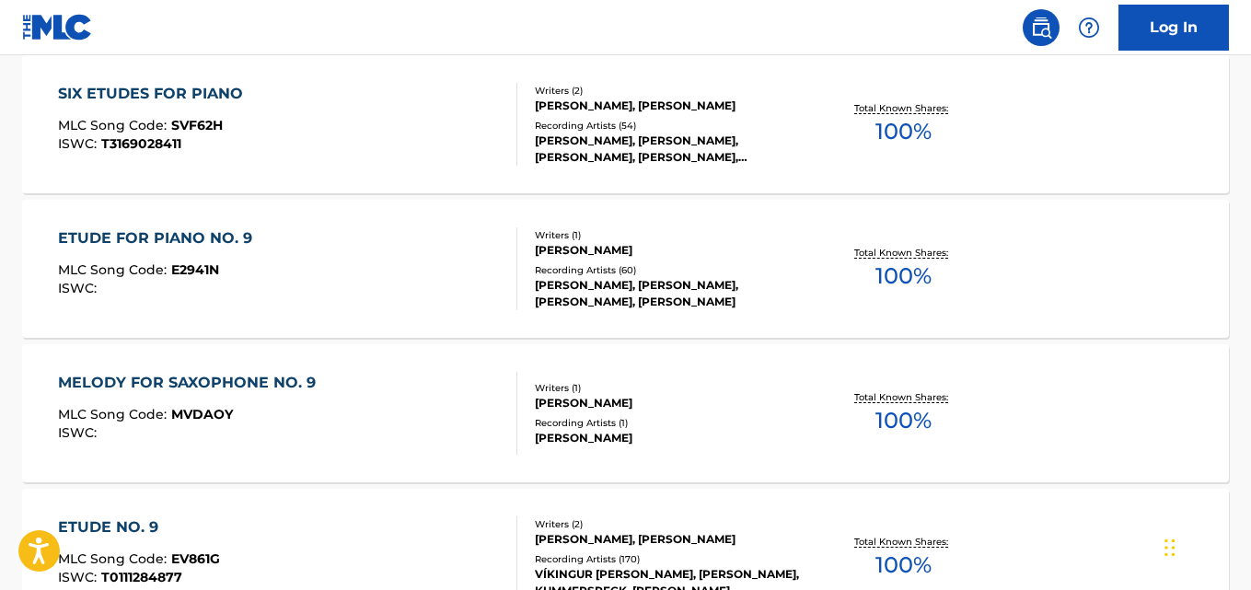
scroll to position [945, 0]
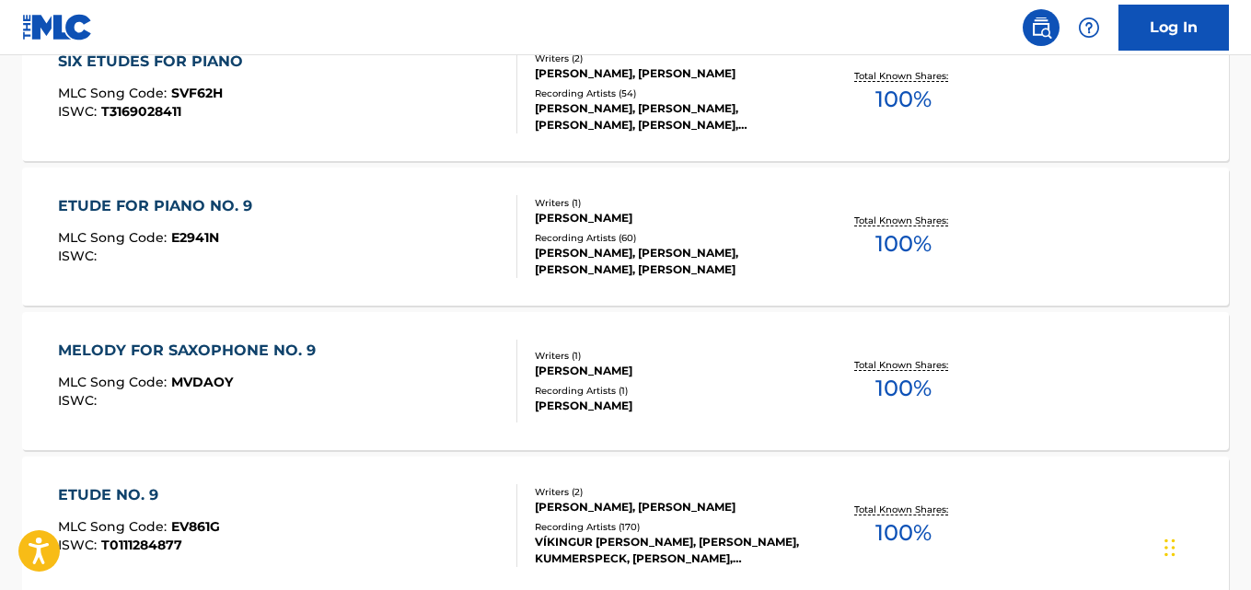
click at [369, 259] on div "ETUDE FOR PIANO NO. 9 MLC Song Code : E2941N ISWC :" at bounding box center [287, 236] width 458 height 83
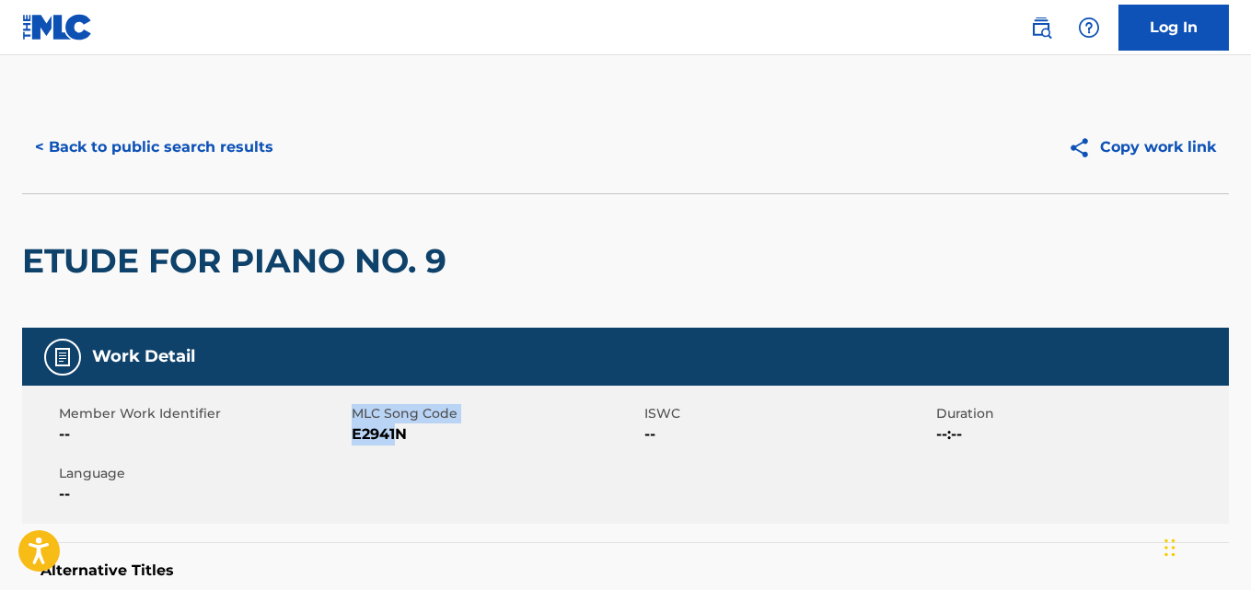
drag, startPoint x: 350, startPoint y: 438, endPoint x: 399, endPoint y: 433, distance: 49.0
click at [399, 433] on div "Member Work Identifier -- MLC Song Code E2941N ISWC -- Duration --:-- Language …" at bounding box center [625, 455] width 1207 height 138
click at [414, 437] on span "E2941N" at bounding box center [496, 434] width 288 height 22
drag, startPoint x: 407, startPoint y: 433, endPoint x: 352, endPoint y: 444, distance: 55.4
click at [352, 444] on span "E2941N" at bounding box center [496, 434] width 288 height 22
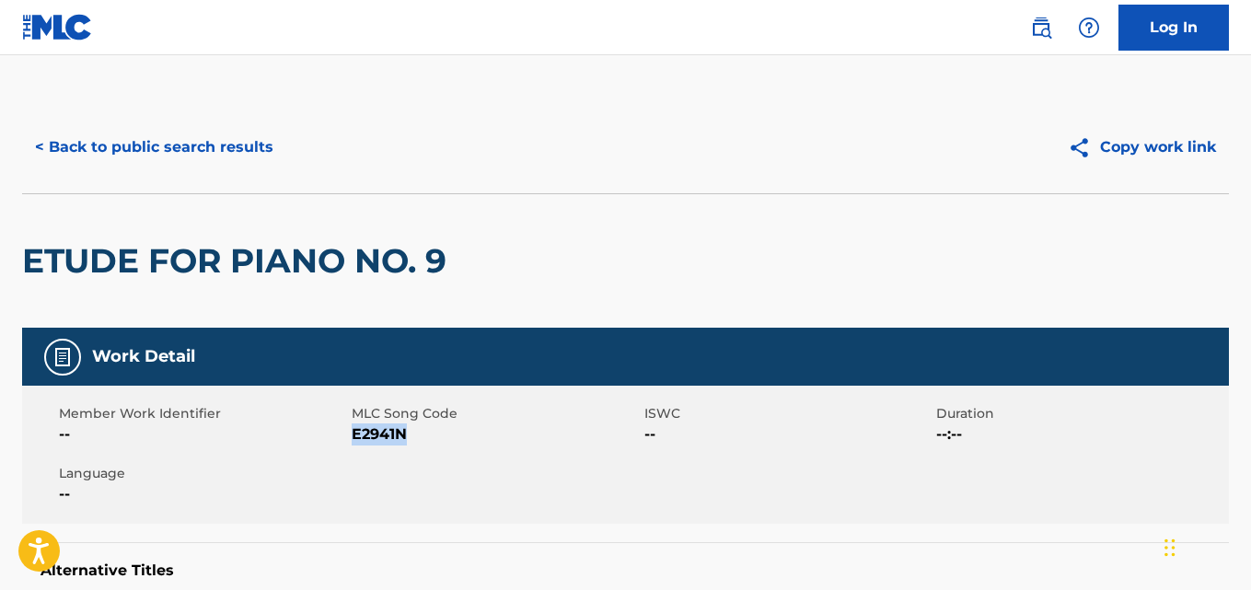
copy span "E2941N"
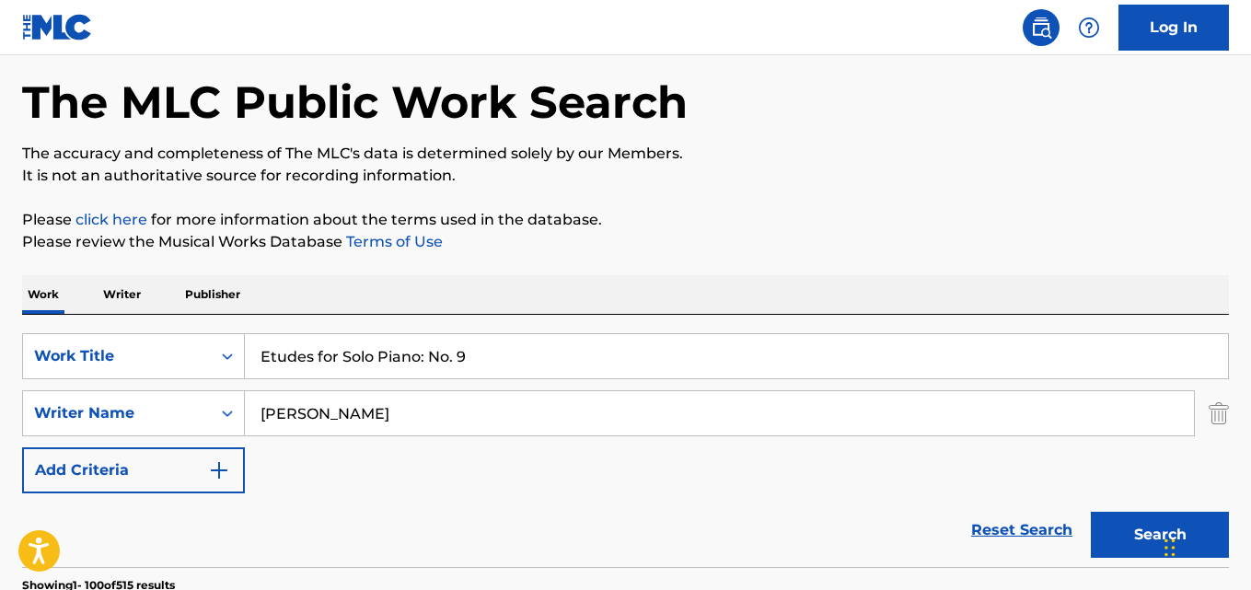
scroll to position [38, 0]
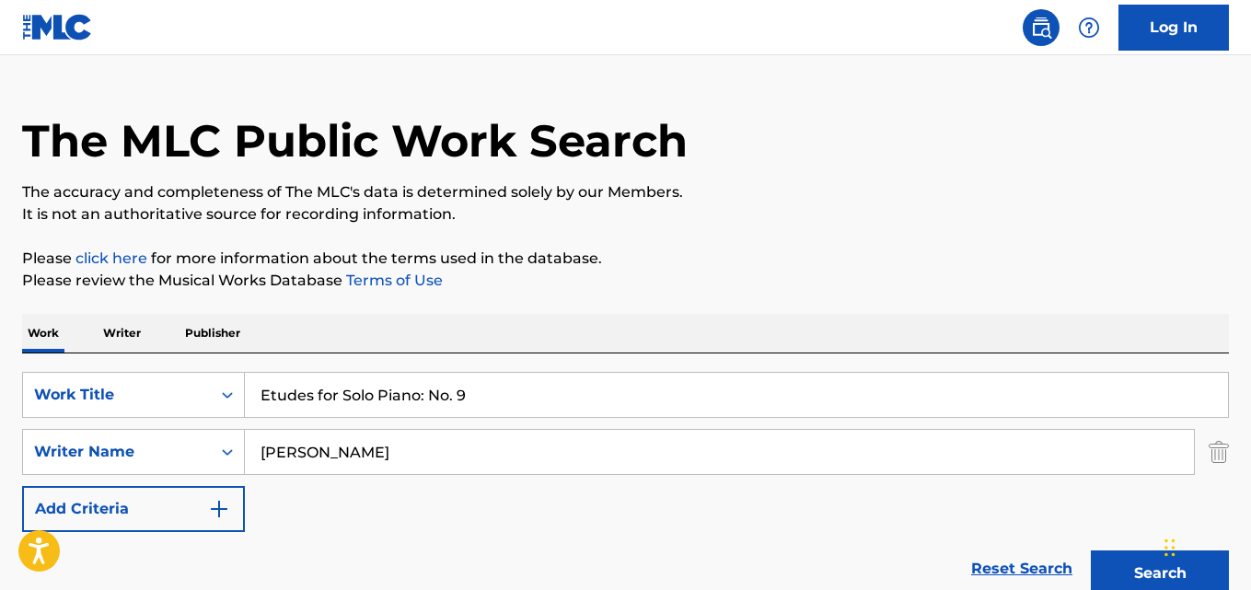
click at [385, 396] on input "Etudes for Solo Piano: No. 9" at bounding box center [736, 395] width 983 height 44
paste input "lullaby for another time, for [PERSON_NAME] and piano"
type input "lullaby for another time, for [PERSON_NAME] and piano"
click at [325, 443] on input "[PERSON_NAME]" at bounding box center [719, 452] width 949 height 44
paste input "[PERSON_NAME]"
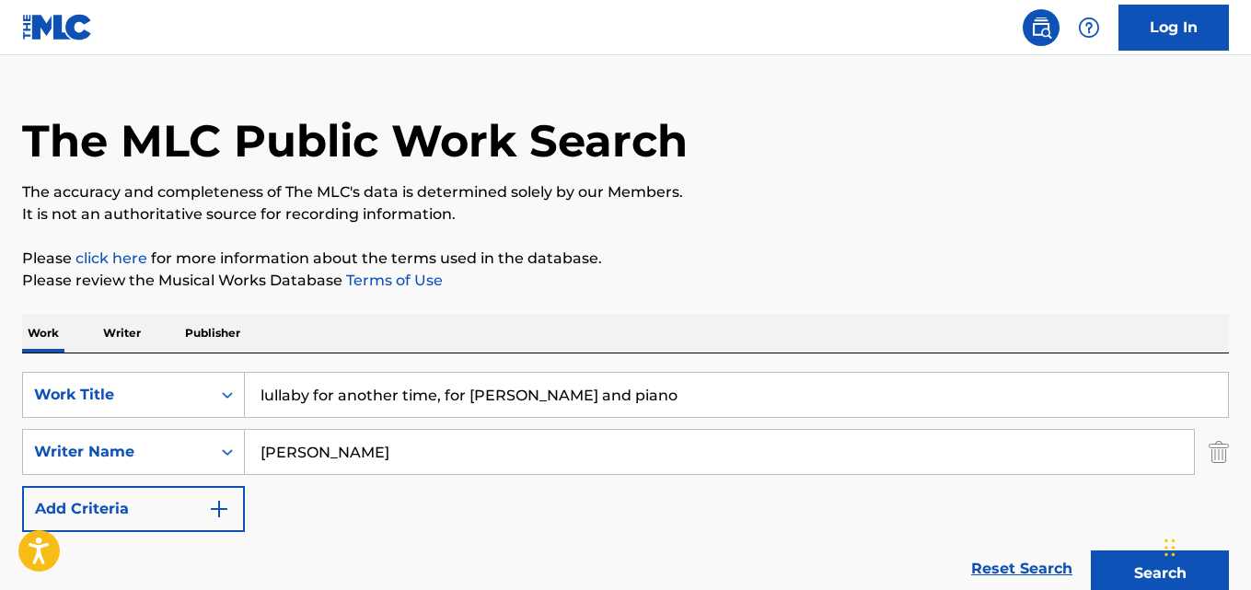
type input "[PERSON_NAME]"
click at [1091, 550] on button "Search" at bounding box center [1160, 573] width 138 height 46
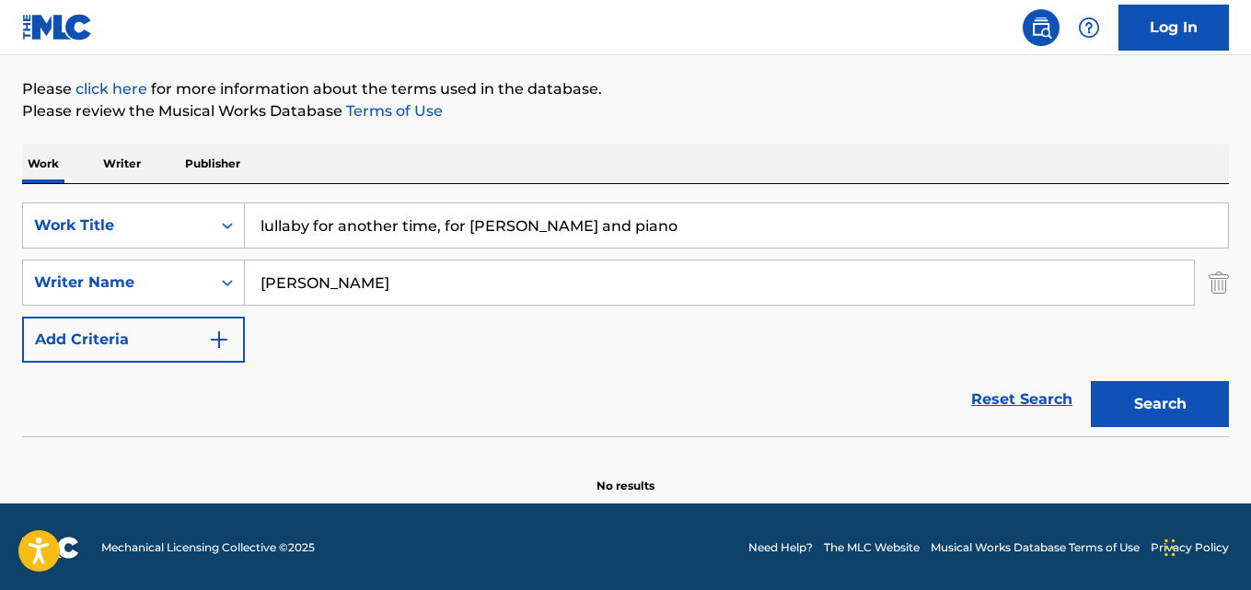
scroll to position [209, 0]
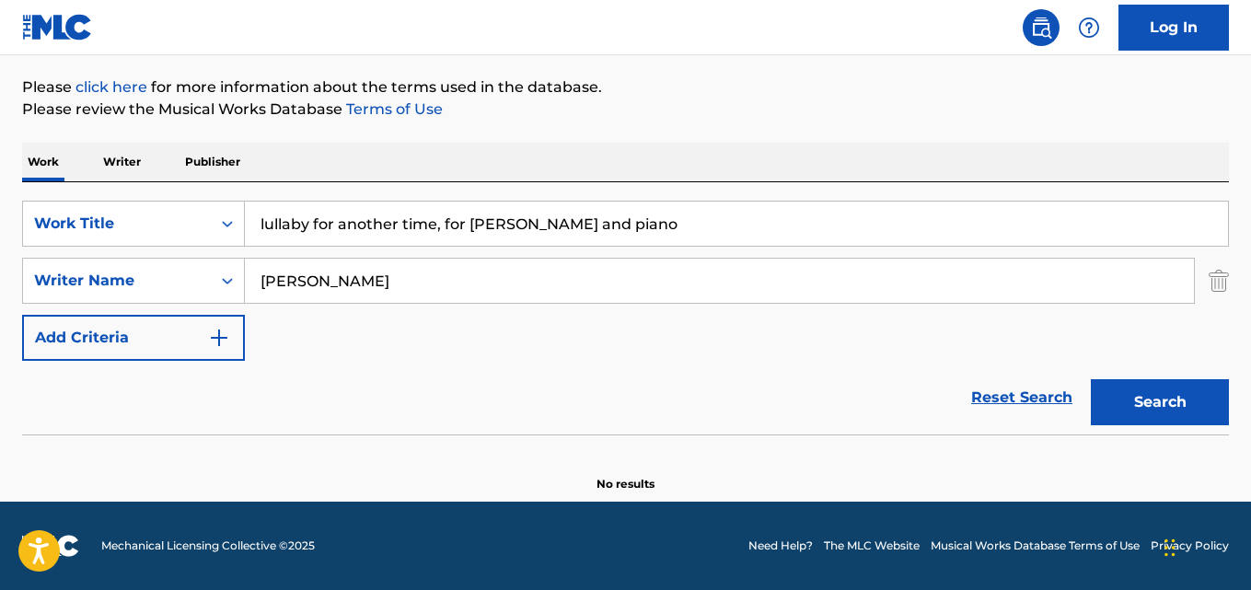
click at [352, 207] on input "lullaby for another time, for [PERSON_NAME] and piano" at bounding box center [736, 224] width 983 height 44
paste input "Road Trip"
type input "Road Trip"
click at [325, 277] on input "[PERSON_NAME]" at bounding box center [719, 281] width 949 height 44
paste input "[PERSON_NAME]"
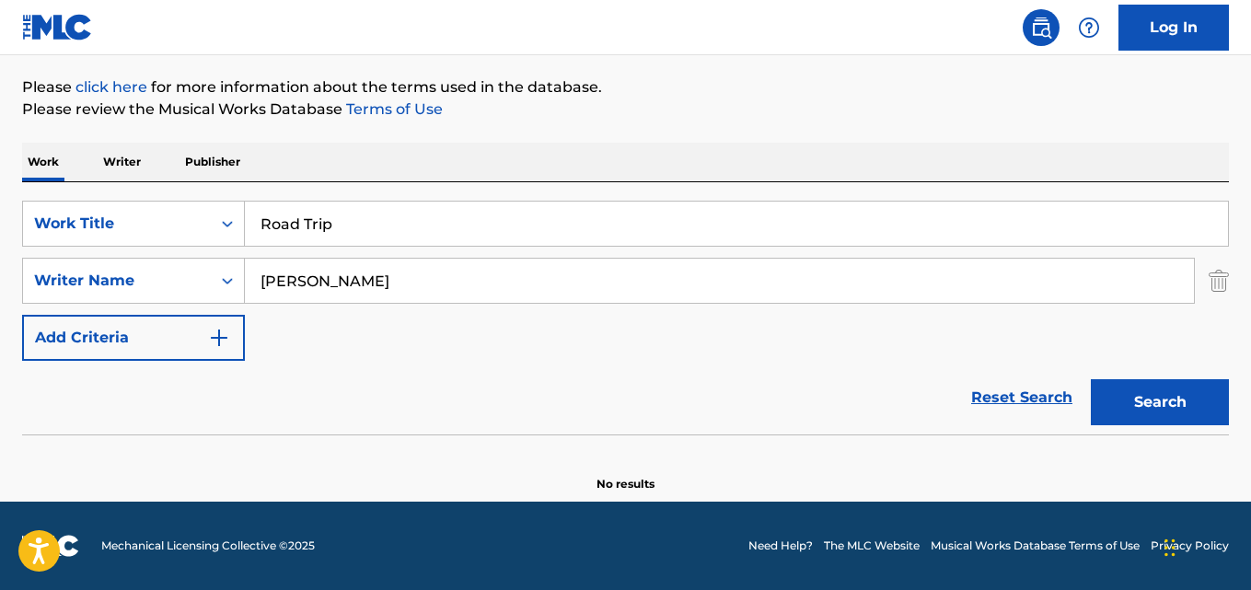
type input "[PERSON_NAME]"
click at [1091, 379] on button "Search" at bounding box center [1160, 402] width 138 height 46
click at [341, 223] on input "Road Trip" at bounding box center [736, 224] width 983 height 44
paste input "Impression, for percussion and piano"
type input "Impression, for percussion and piano"
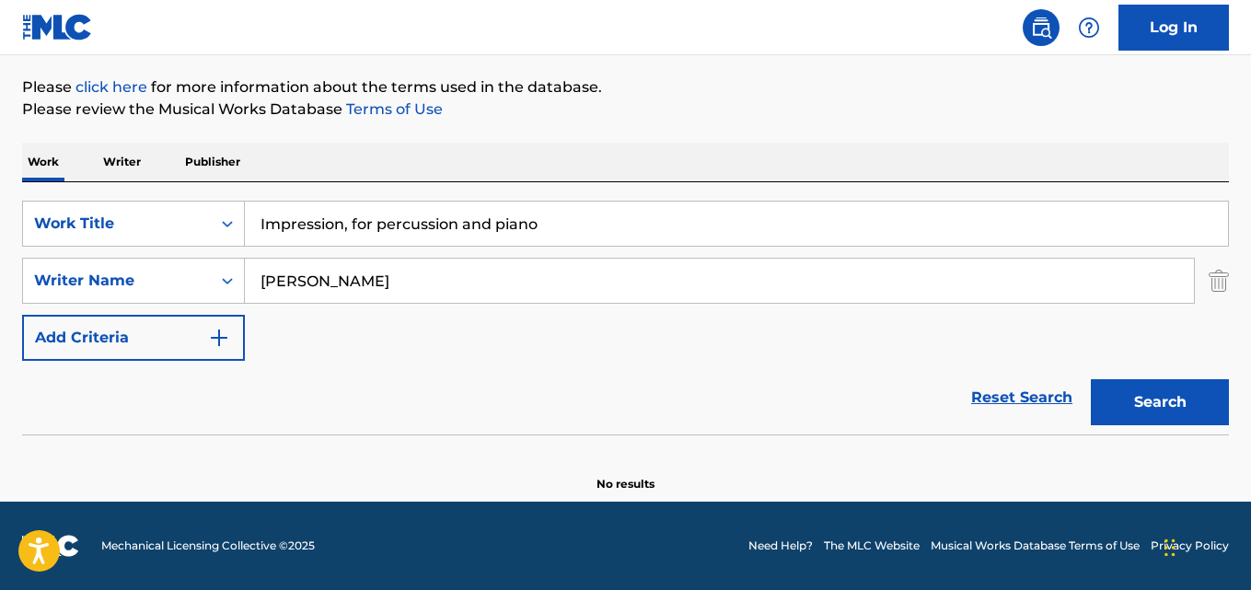
click at [330, 292] on input "[PERSON_NAME]" at bounding box center [719, 281] width 949 height 44
paste input "[PERSON_NAME]"
type input "[PERSON_NAME]"
click at [1091, 379] on button "Search" at bounding box center [1160, 402] width 138 height 46
click at [329, 222] on input "Impression, for percussion and piano" at bounding box center [736, 224] width 983 height 44
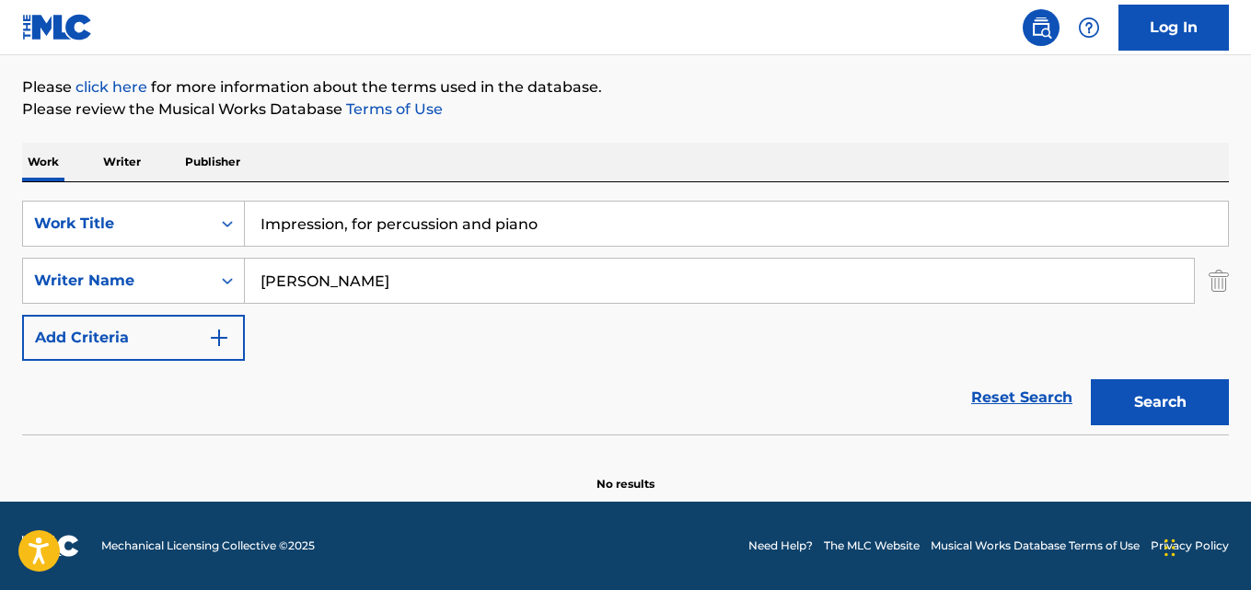
paste input "Left Bank Waltz"
type input "Left Bank Waltz"
click at [321, 281] on input "[PERSON_NAME]" at bounding box center [719, 281] width 949 height 44
paste input "[PERSON_NAME]"
type input "[PERSON_NAME]"
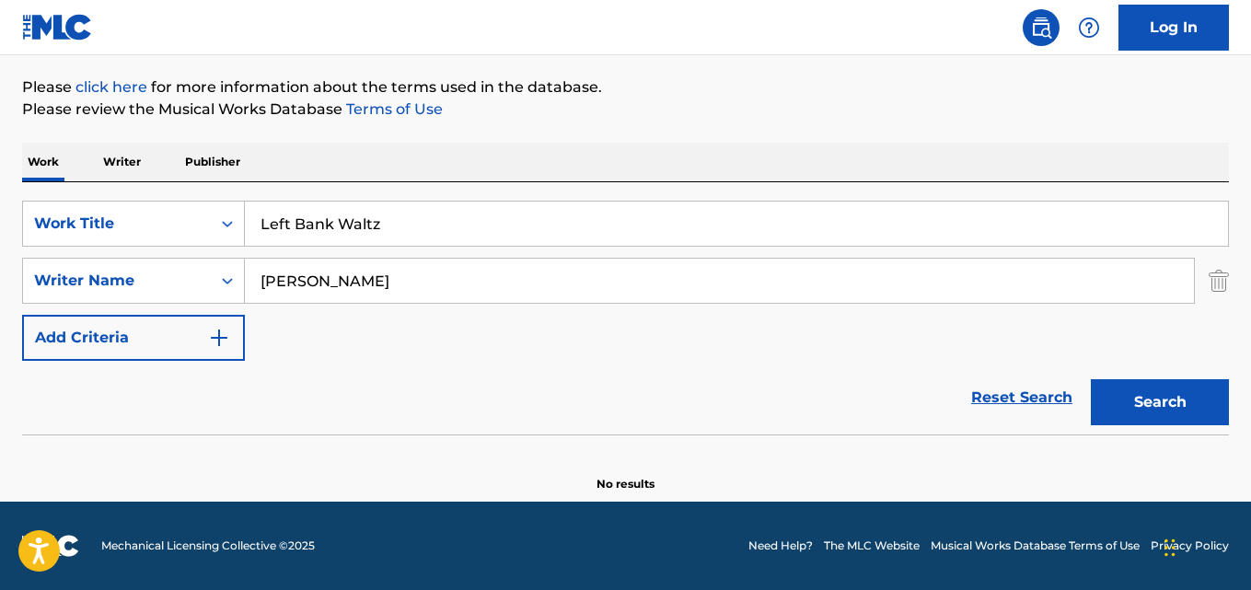
click at [1091, 379] on button "Search" at bounding box center [1160, 402] width 138 height 46
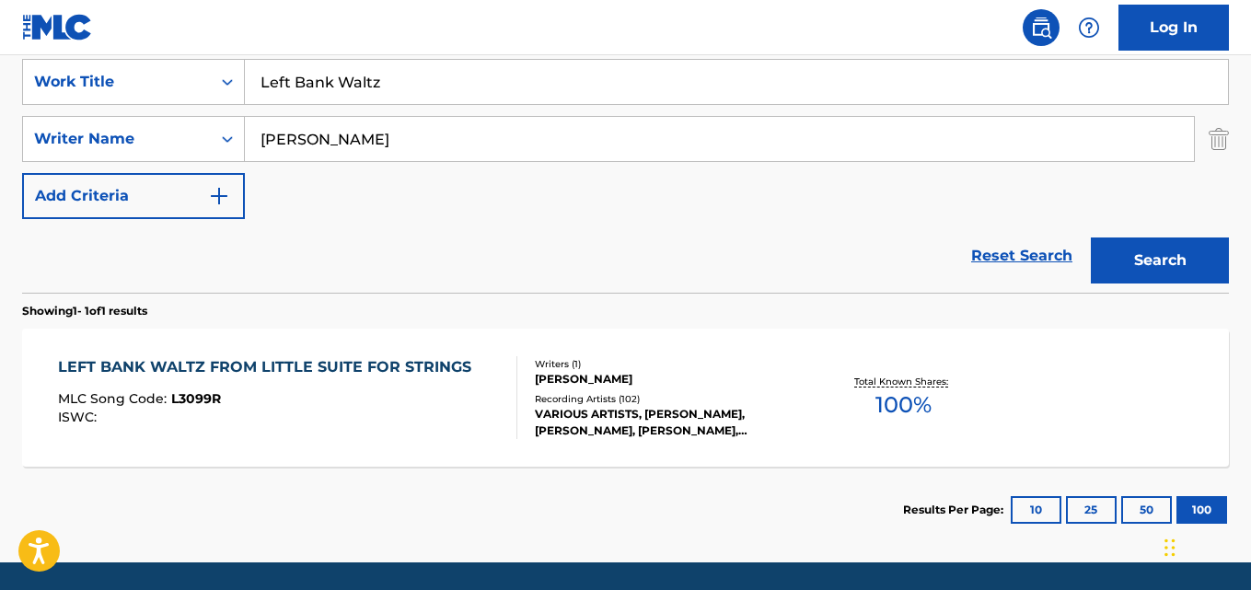
scroll to position [319, 0]
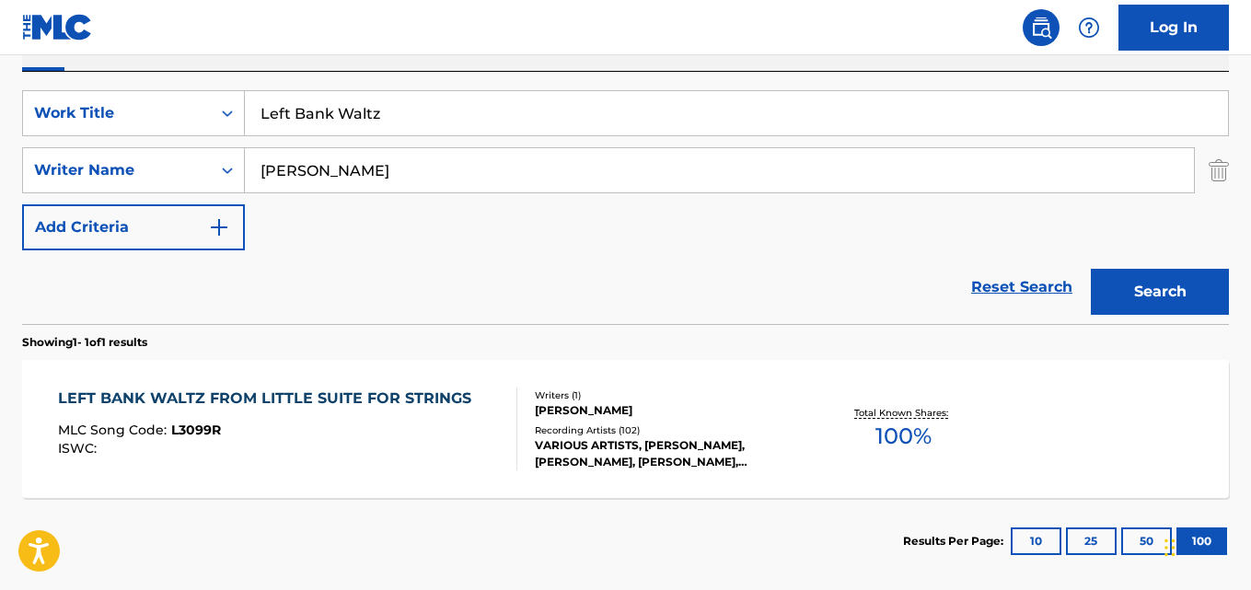
click at [389, 417] on div "LEFT BANK WALTZ FROM LITTLE SUITE FOR STRINGS MLC Song Code : L3099R ISWC :" at bounding box center [269, 428] width 422 height 83
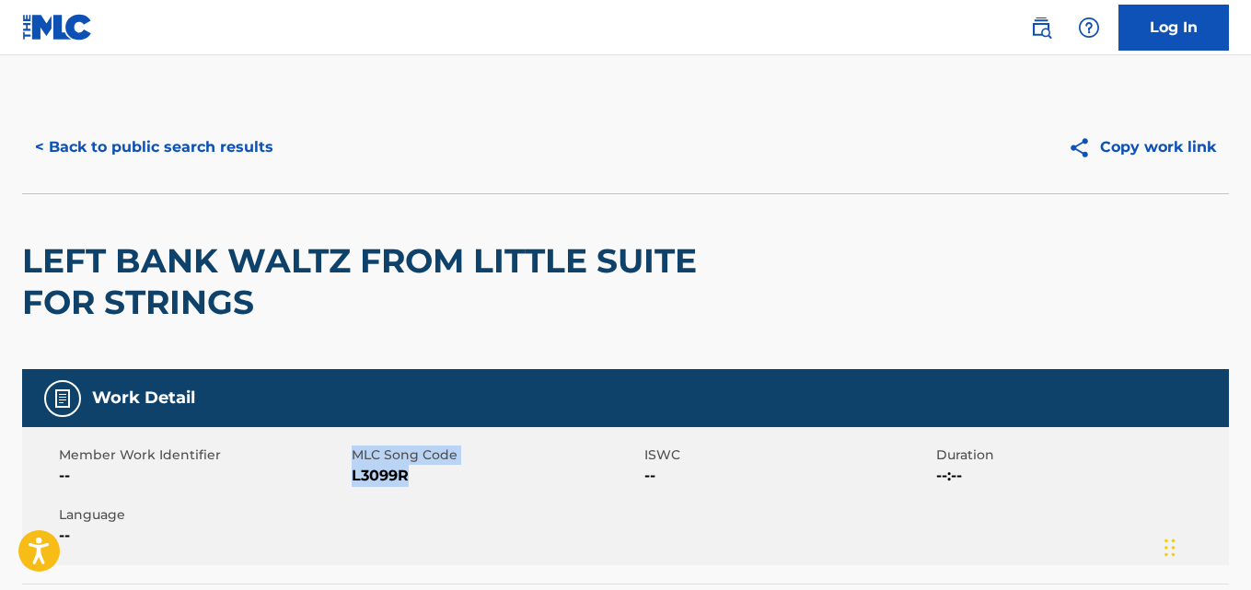
drag, startPoint x: 431, startPoint y: 471, endPoint x: 346, endPoint y: 491, distance: 86.8
click at [346, 491] on div "Member Work Identifier -- MLC Song Code L3099R ISWC -- Duration --:-- Language …" at bounding box center [625, 496] width 1207 height 138
click at [504, 484] on span "L3099R" at bounding box center [496, 476] width 288 height 22
drag, startPoint x: 410, startPoint y: 481, endPoint x: 352, endPoint y: 488, distance: 58.3
click at [352, 488] on div "Member Work Identifier -- MLC Song Code L3099R ISWC -- Duration --:-- Language …" at bounding box center [625, 496] width 1207 height 138
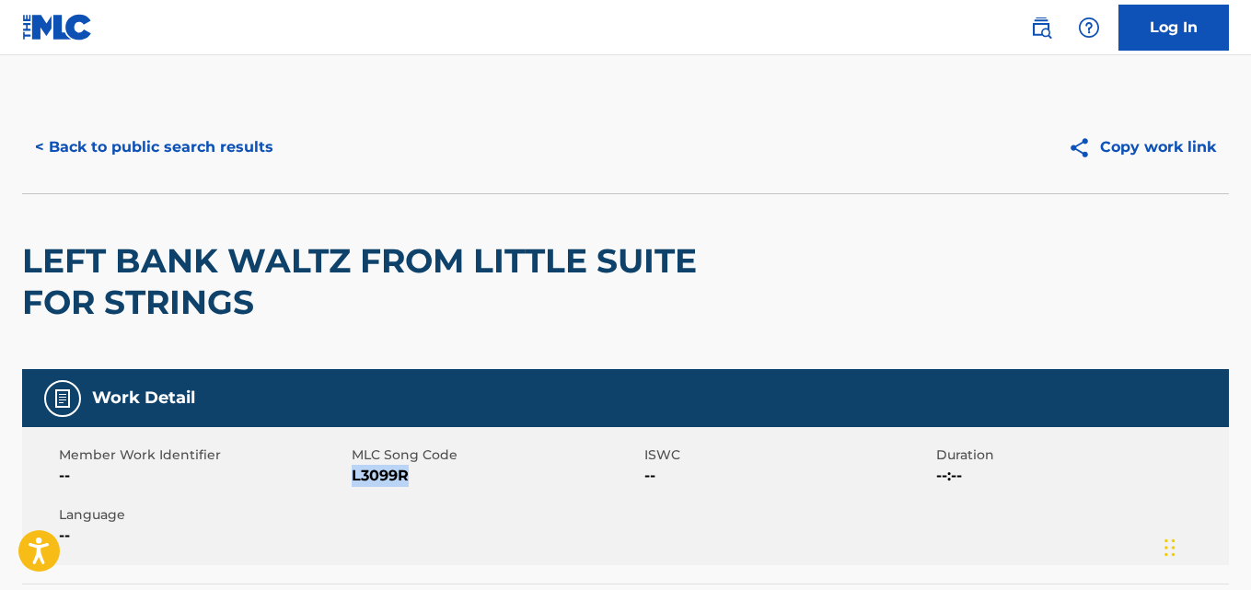
copy span "L3099R"
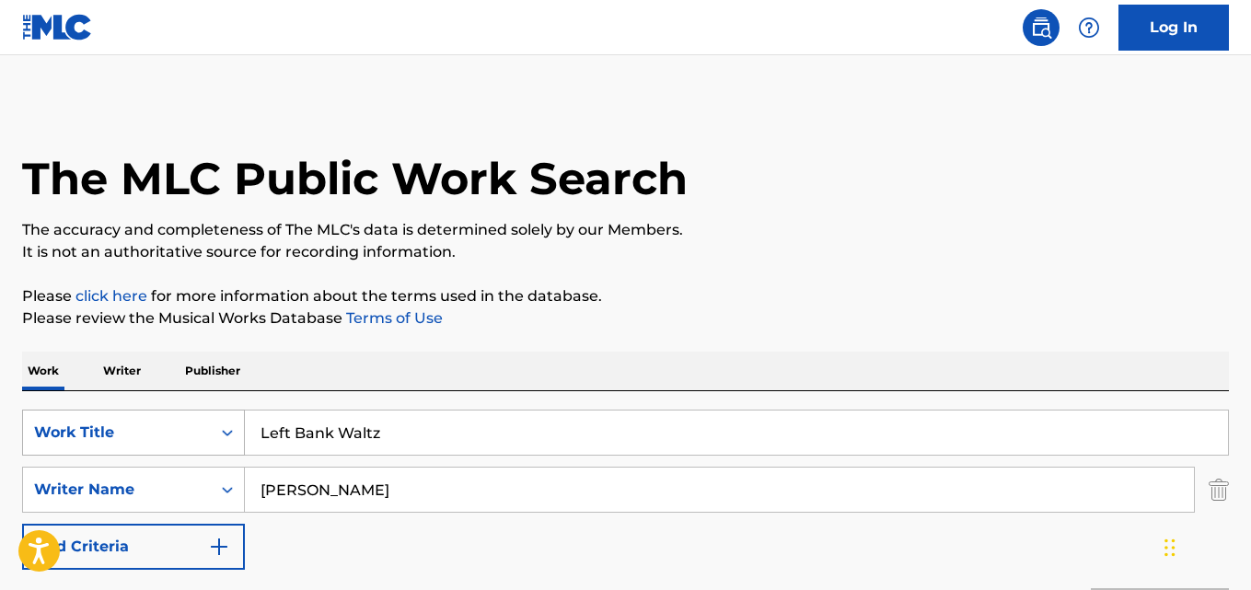
scroll to position [306, 0]
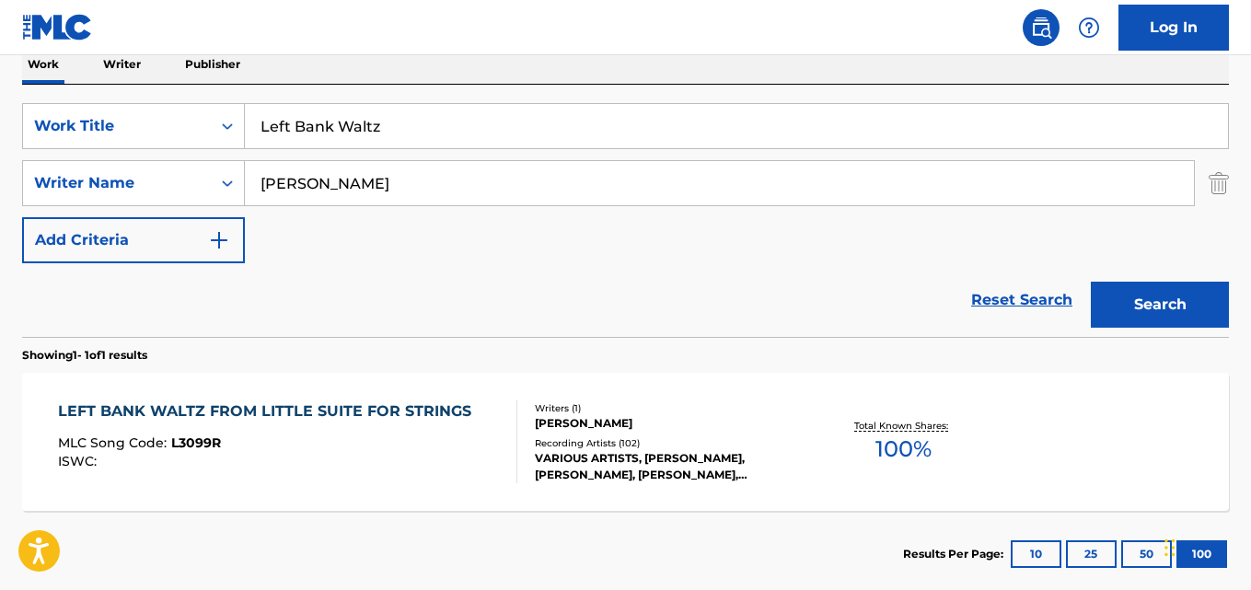
click at [331, 122] on input "Left Bank Waltz" at bounding box center [736, 126] width 983 height 44
paste input "ifecycle, Op. 489: No. 21, Walking in the Air"
type input "Lifecycle, Op. 489: No. 21, Walking in the Air"
click at [369, 198] on input "[PERSON_NAME]" at bounding box center [719, 183] width 949 height 44
paste input "[PERSON_NAME]"
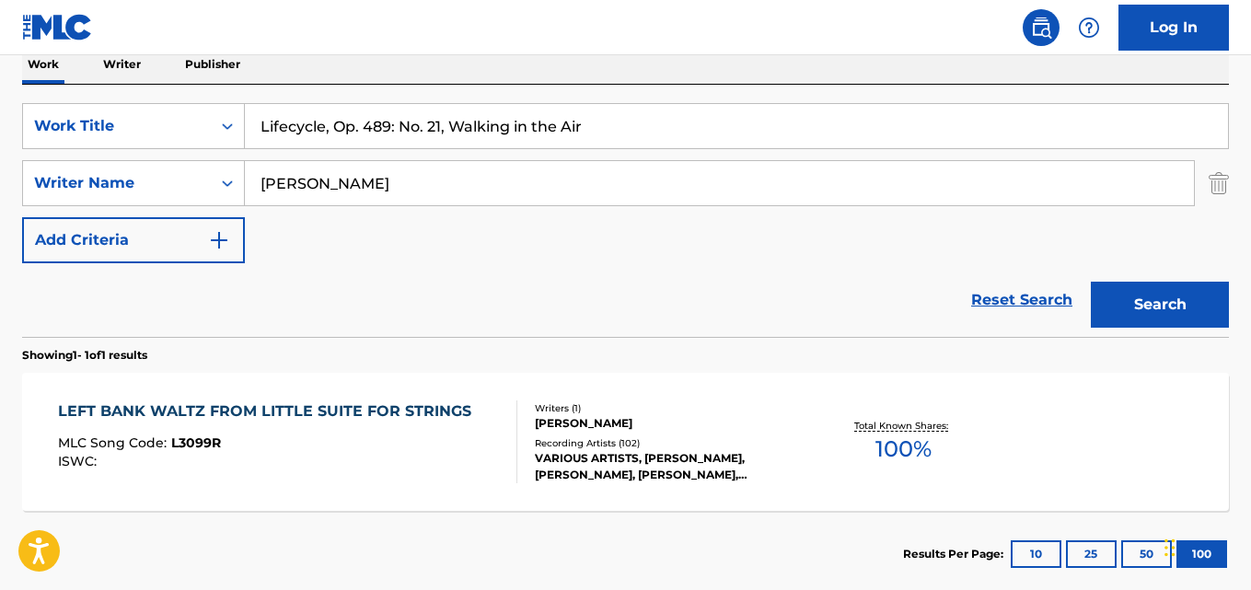
type input "[PERSON_NAME]"
click at [1091, 282] on button "Search" at bounding box center [1160, 305] width 138 height 46
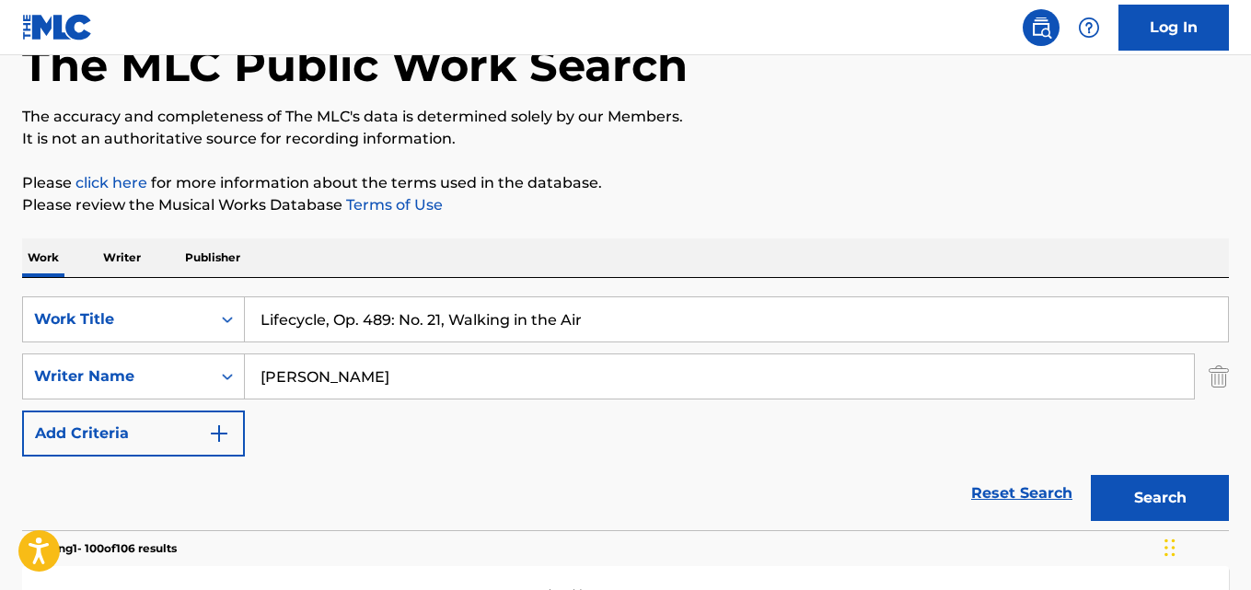
scroll to position [85, 0]
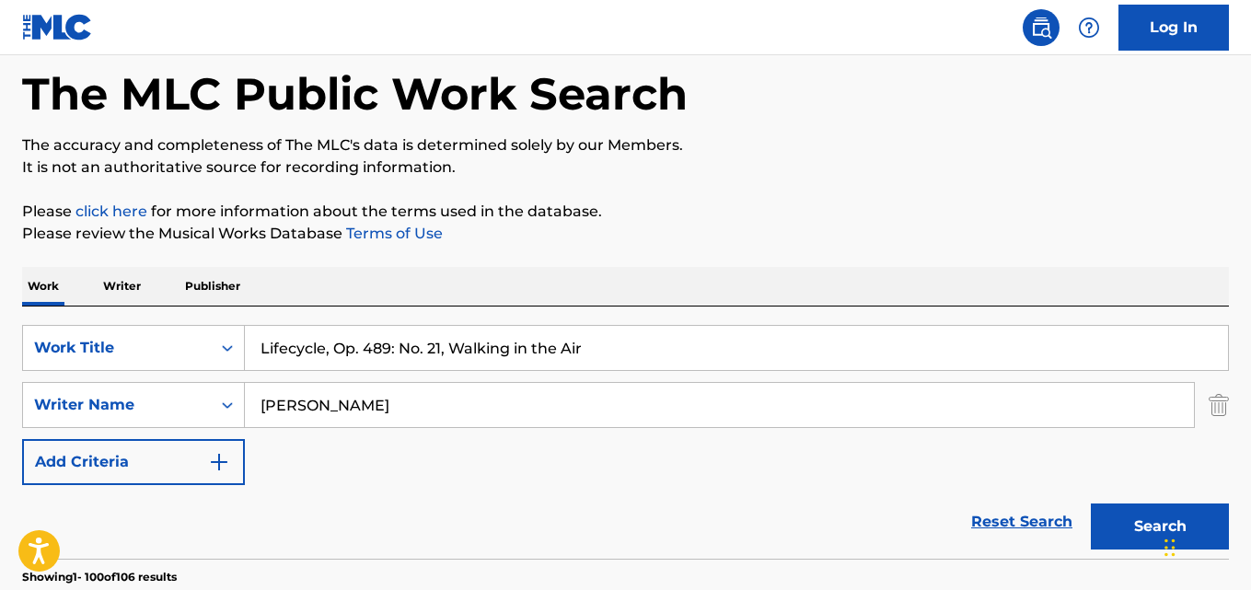
click at [372, 351] on input "Lifecycle, Op. 489: No. 21, Walking in the Air" at bounding box center [736, 348] width 983 height 44
paste input "Brightness in the Hills"
type input "Brightness in the Hills"
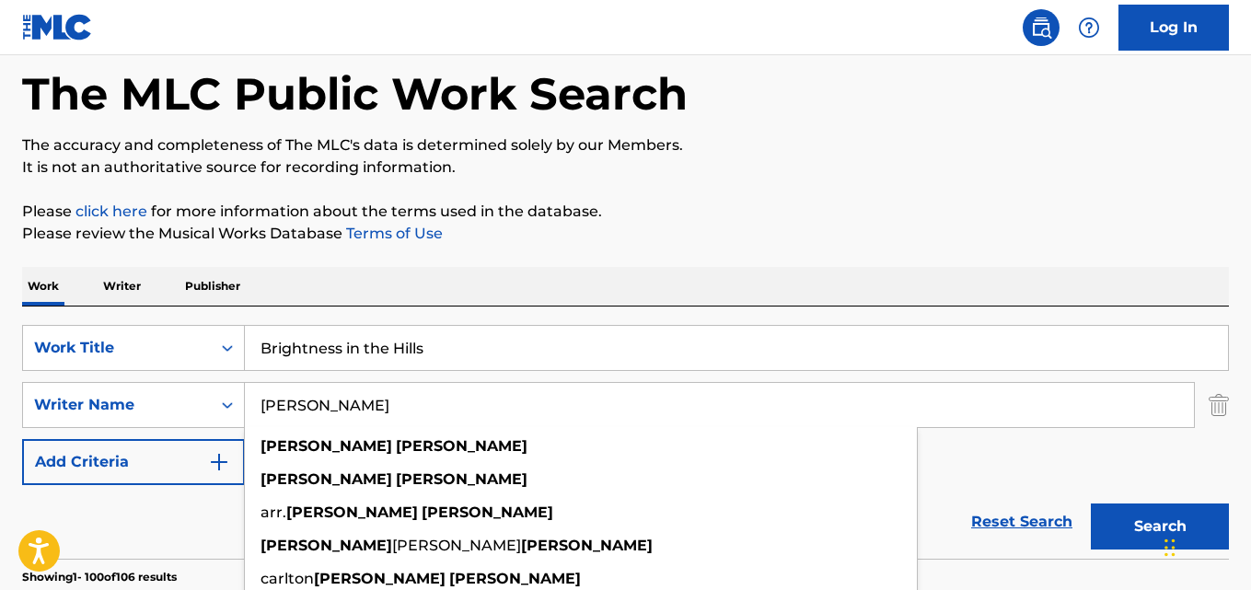
click at [355, 409] on input "[PERSON_NAME]" at bounding box center [719, 405] width 949 height 44
paste input "[PERSON_NAME]"
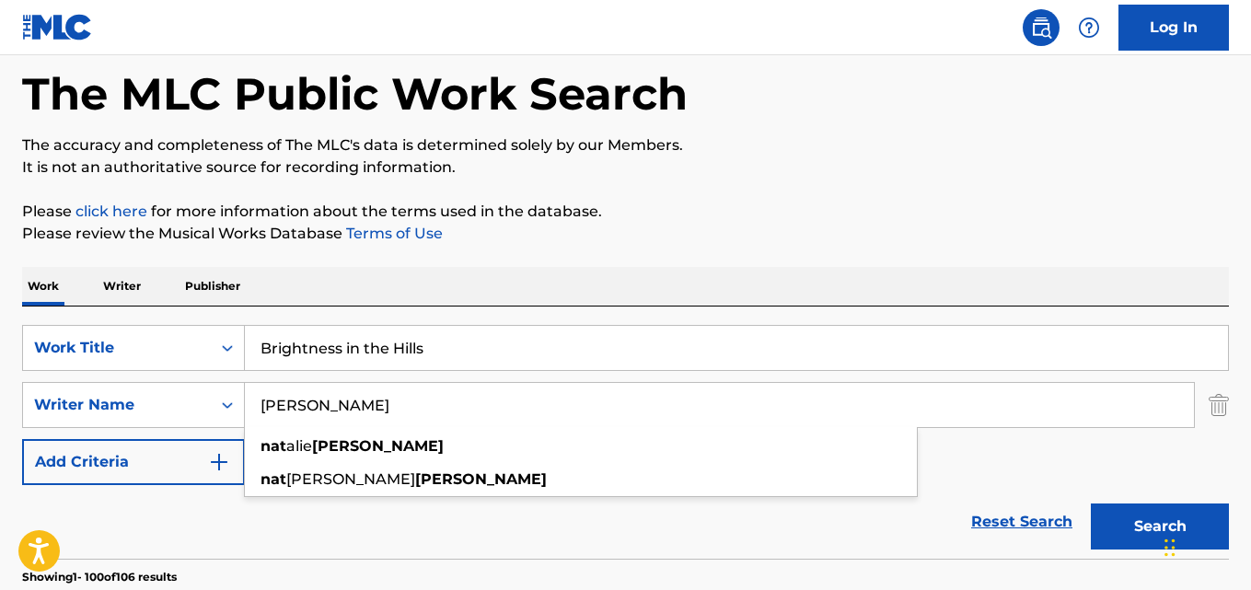
type input "[PERSON_NAME]"
click at [1091, 503] on button "Search" at bounding box center [1160, 526] width 138 height 46
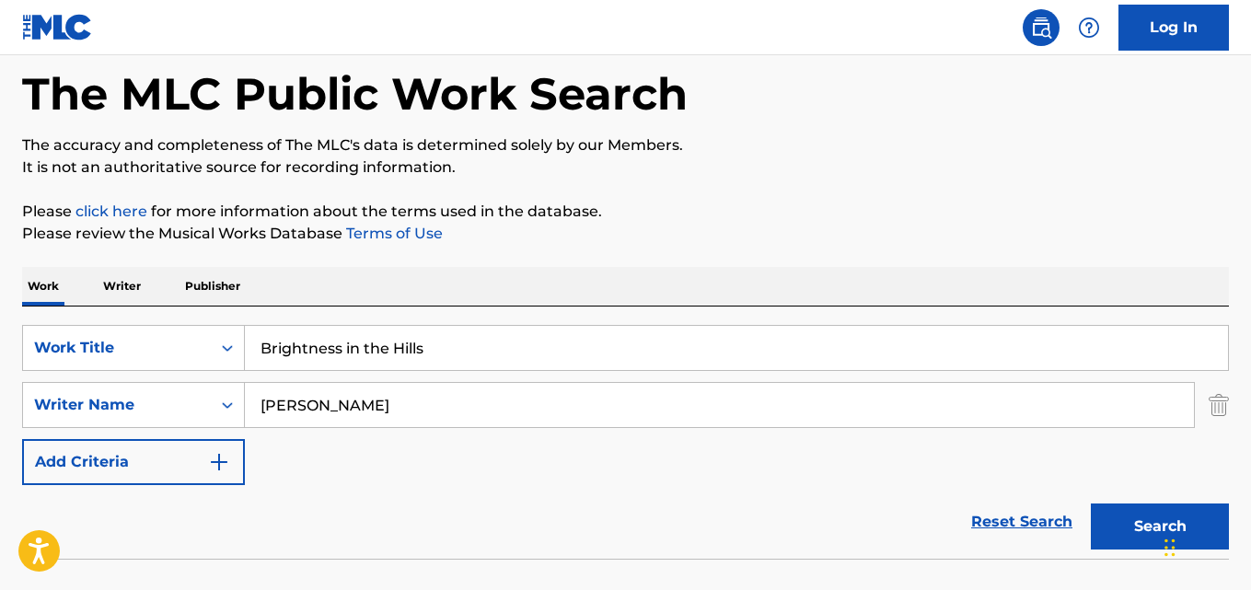
scroll to position [177, 0]
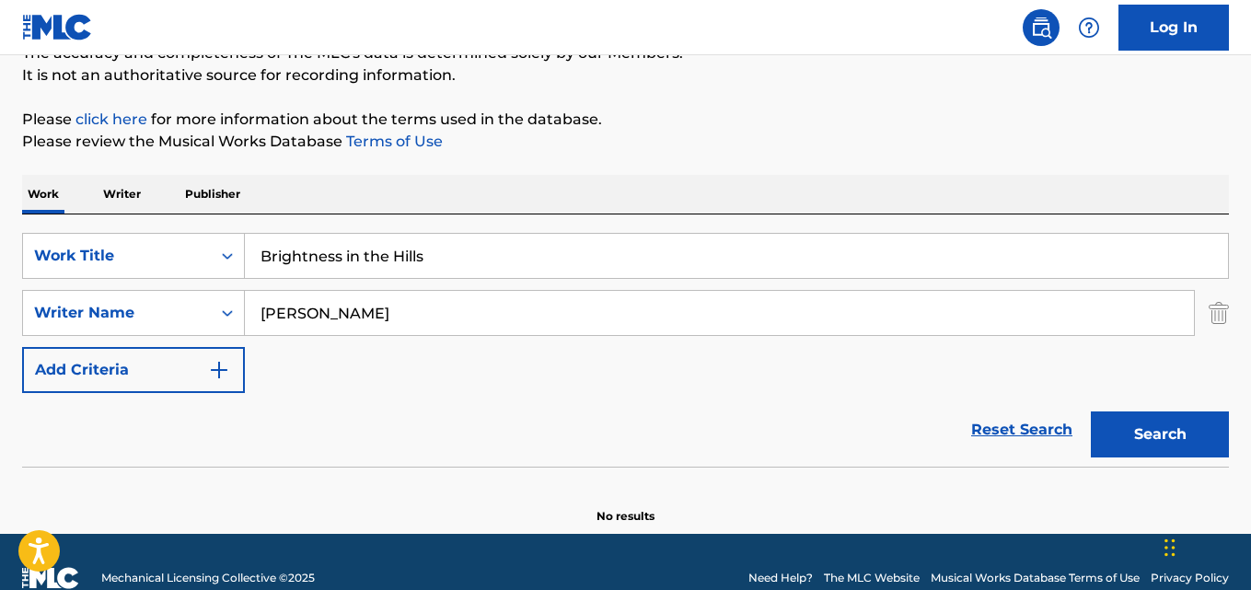
click at [350, 257] on input "Brightness in the Hills" at bounding box center [736, 256] width 983 height 44
paste input "North Waves, for tenor solo, [PERSON_NAME], accordion, hi-hat and tape"
type input "North Waves, for tenor solo, [PERSON_NAME], accordion, hi-hat and tape"
click at [333, 320] on input "[PERSON_NAME]" at bounding box center [719, 313] width 949 height 44
paste input "[PERSON_NAME]"
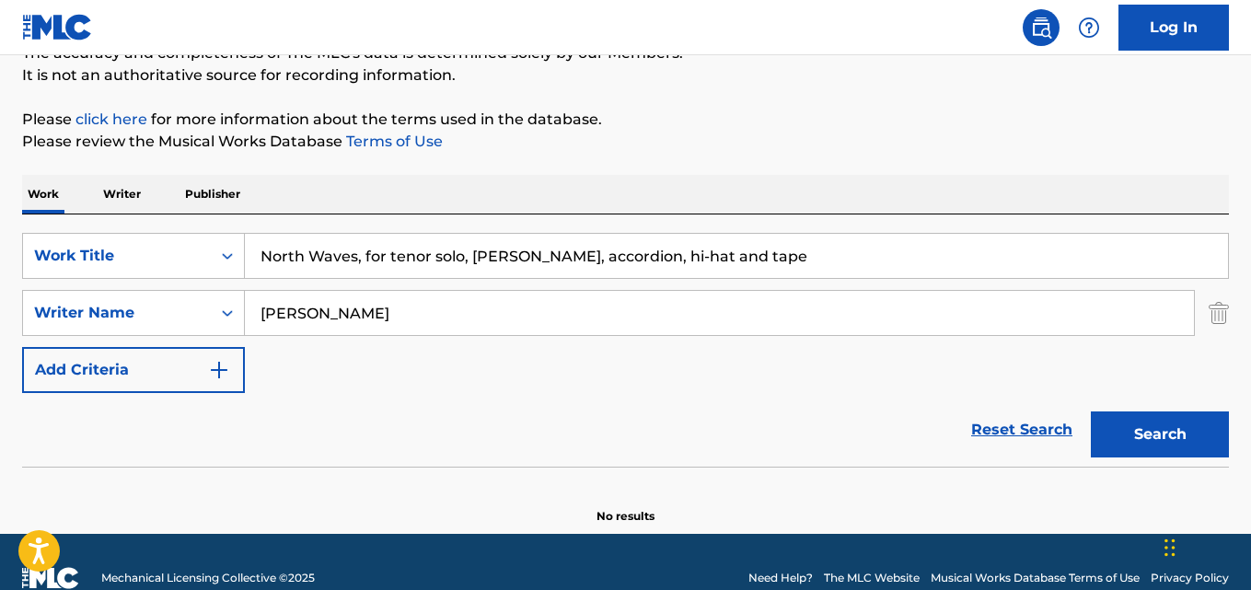
type input "[PERSON_NAME]"
click at [1091, 411] on button "Search" at bounding box center [1160, 434] width 138 height 46
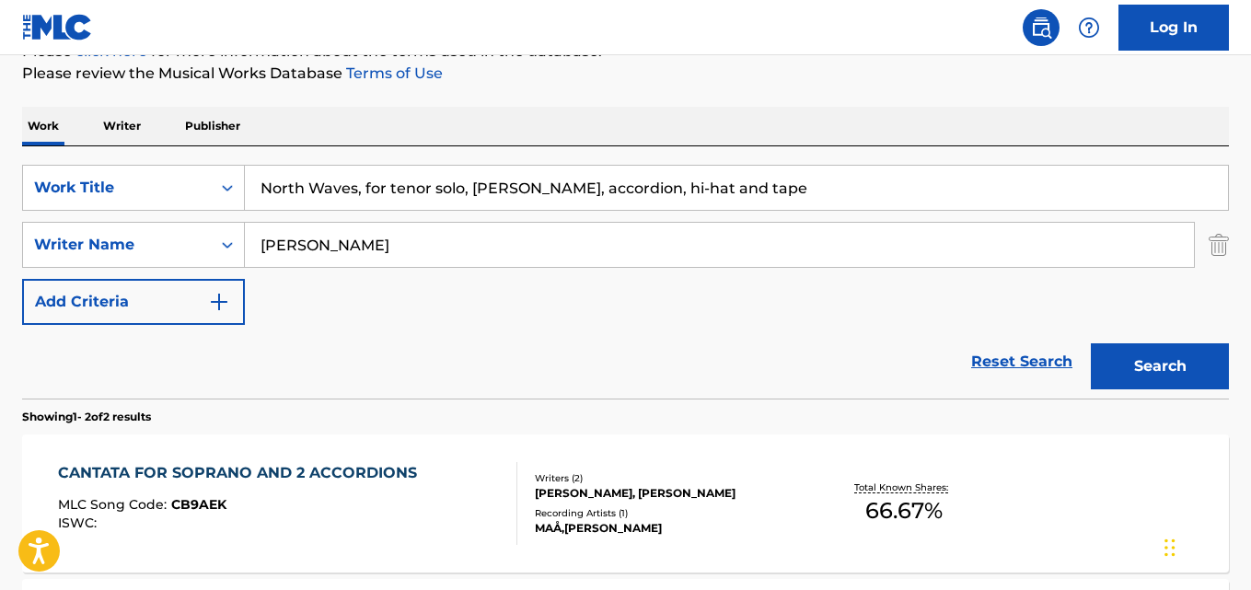
scroll to position [85, 0]
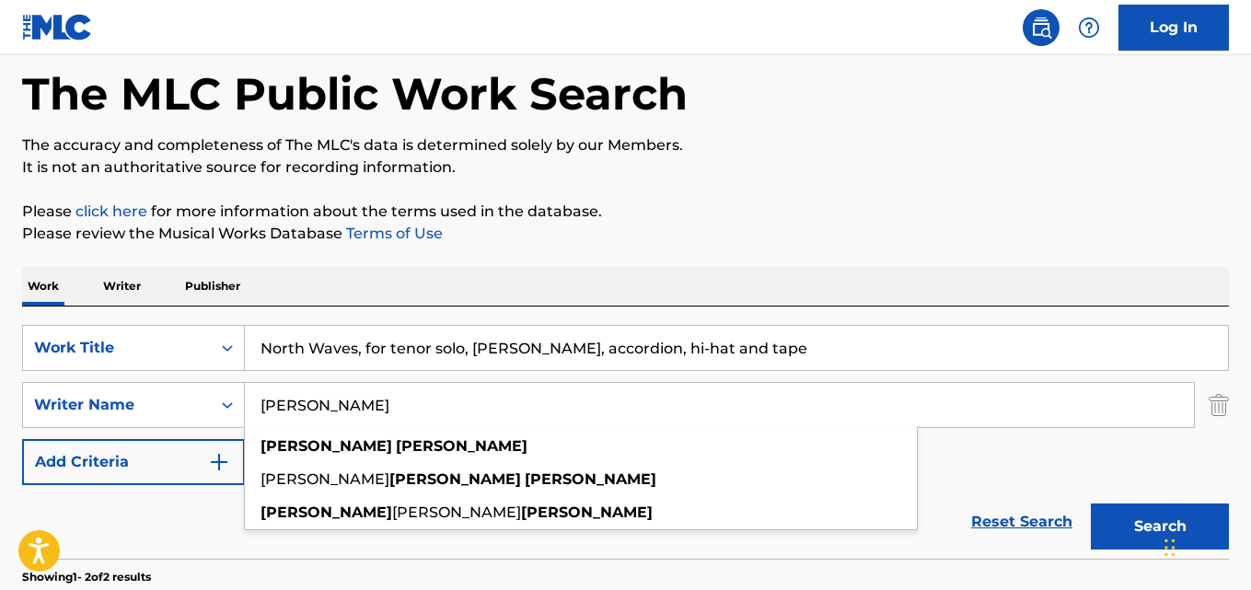
click at [359, 351] on input "North Waves, for tenor solo, [PERSON_NAME], accordion, hi-hat and tape" at bounding box center [736, 348] width 983 height 44
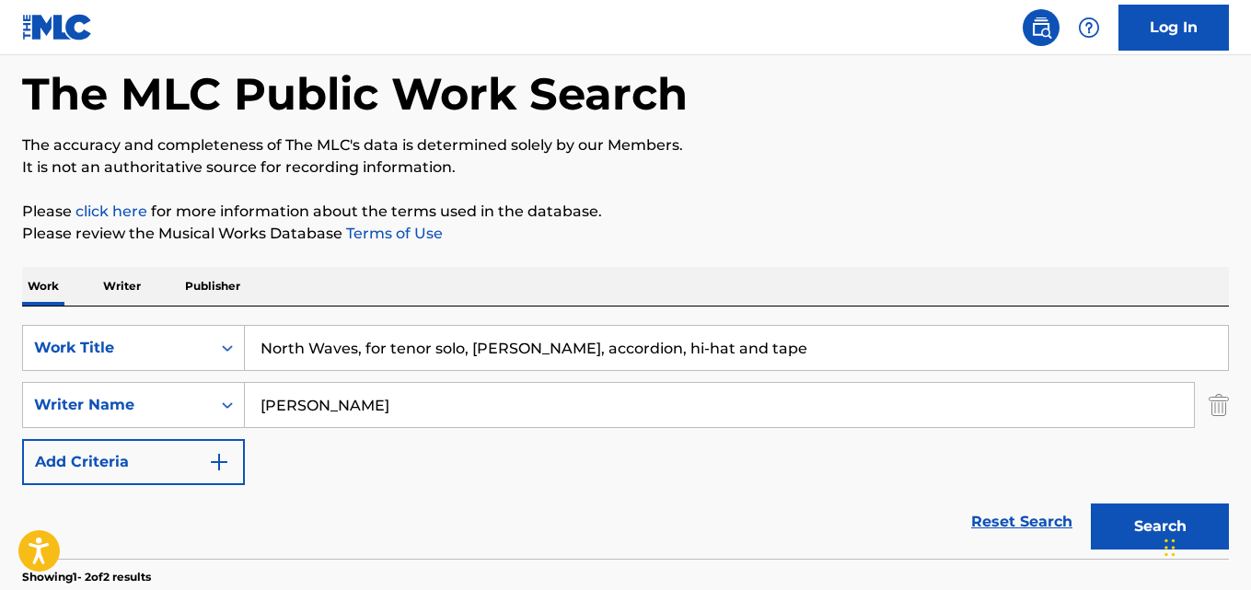
paste input "Road Trip"
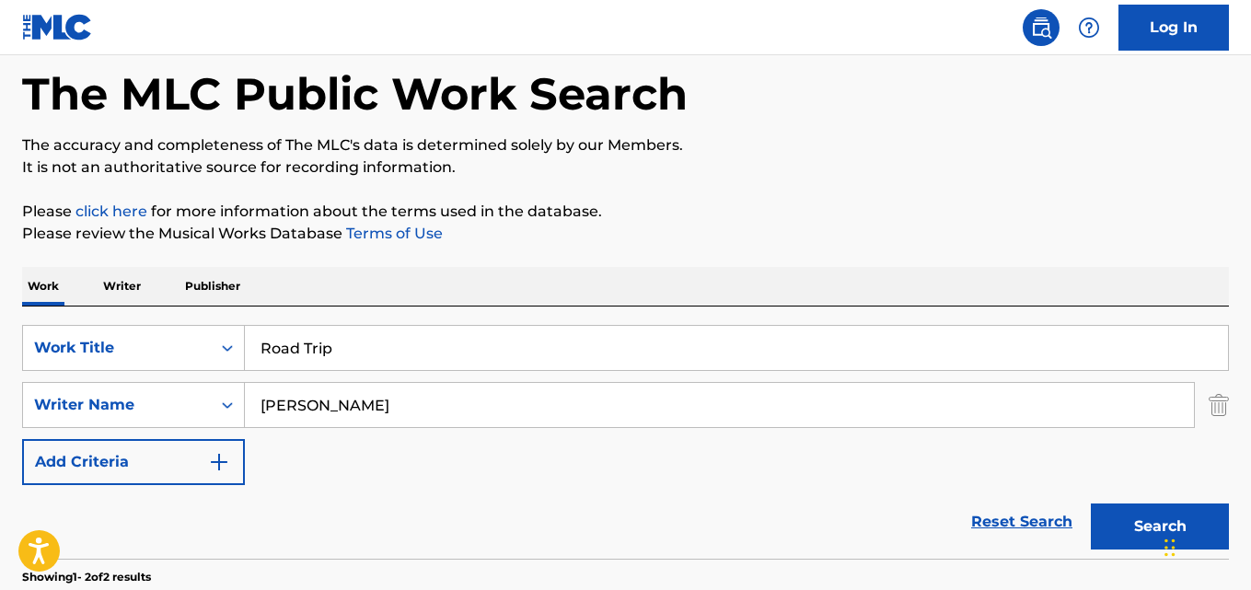
type input "Road Trip"
click at [336, 409] on input "[PERSON_NAME]" at bounding box center [719, 405] width 949 height 44
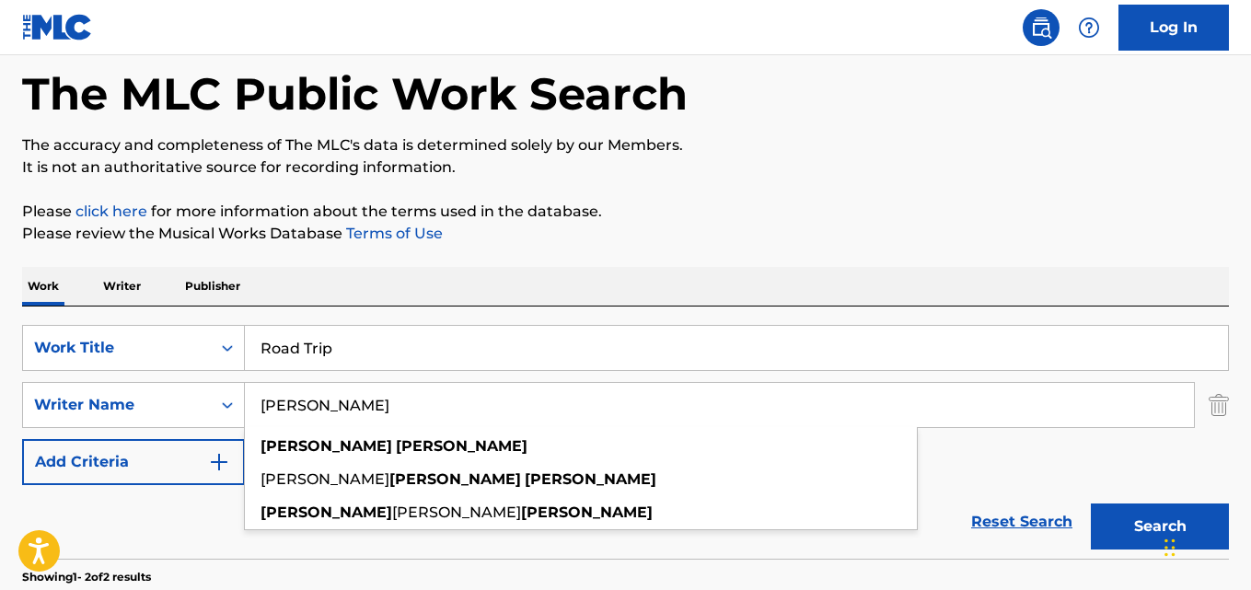
paste input "[PERSON_NAME]"
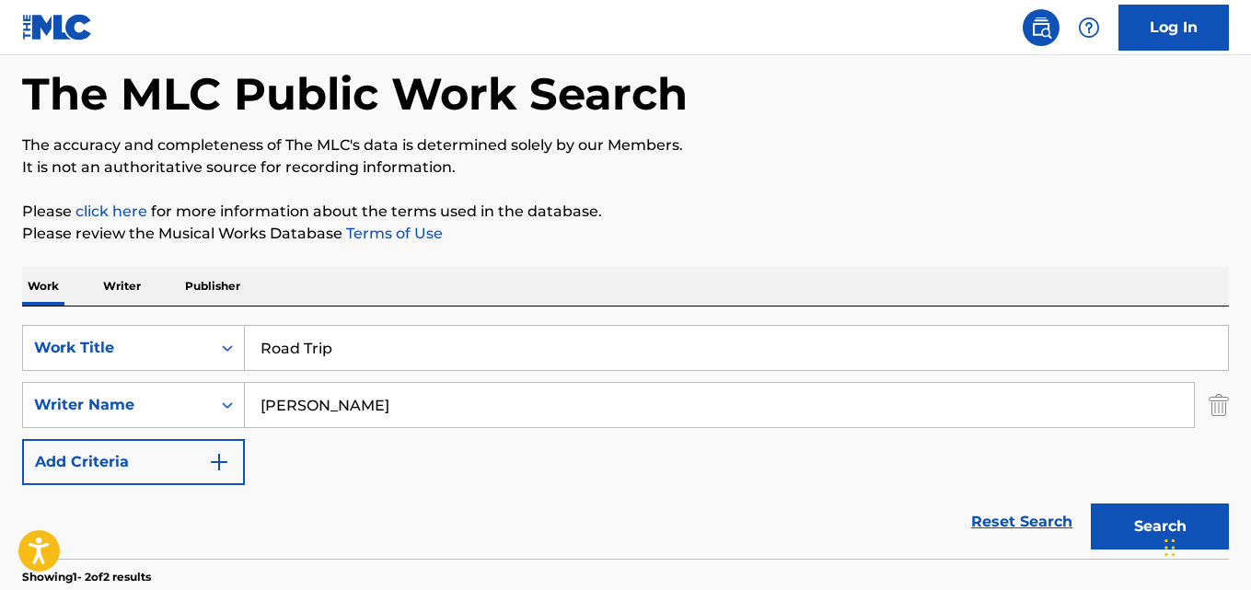
type input "[PERSON_NAME]"
click at [1091, 503] on button "Search" at bounding box center [1160, 526] width 138 height 46
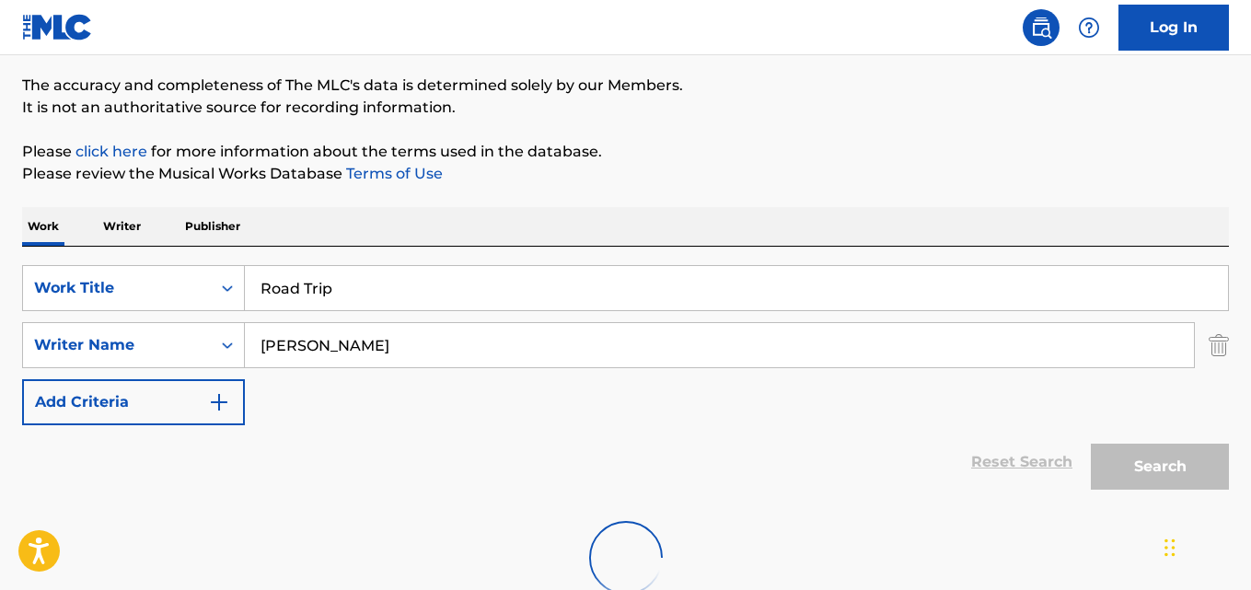
scroll to position [177, 0]
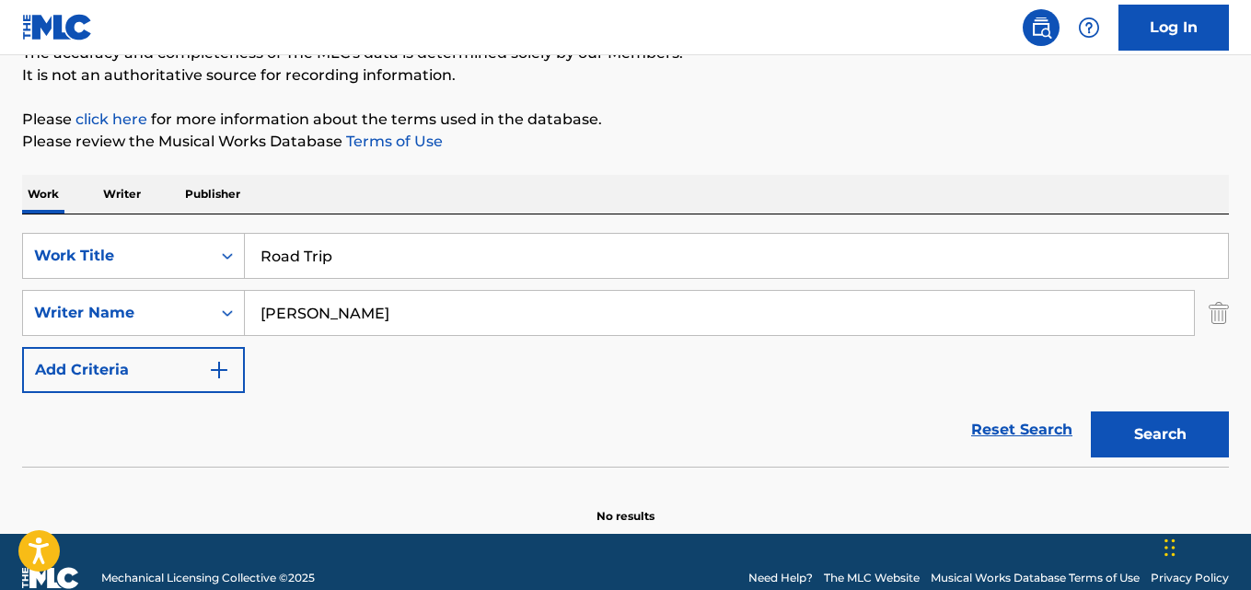
click at [325, 271] on input "Road Trip" at bounding box center [736, 256] width 983 height 44
paste input "Left Bank Waltz"
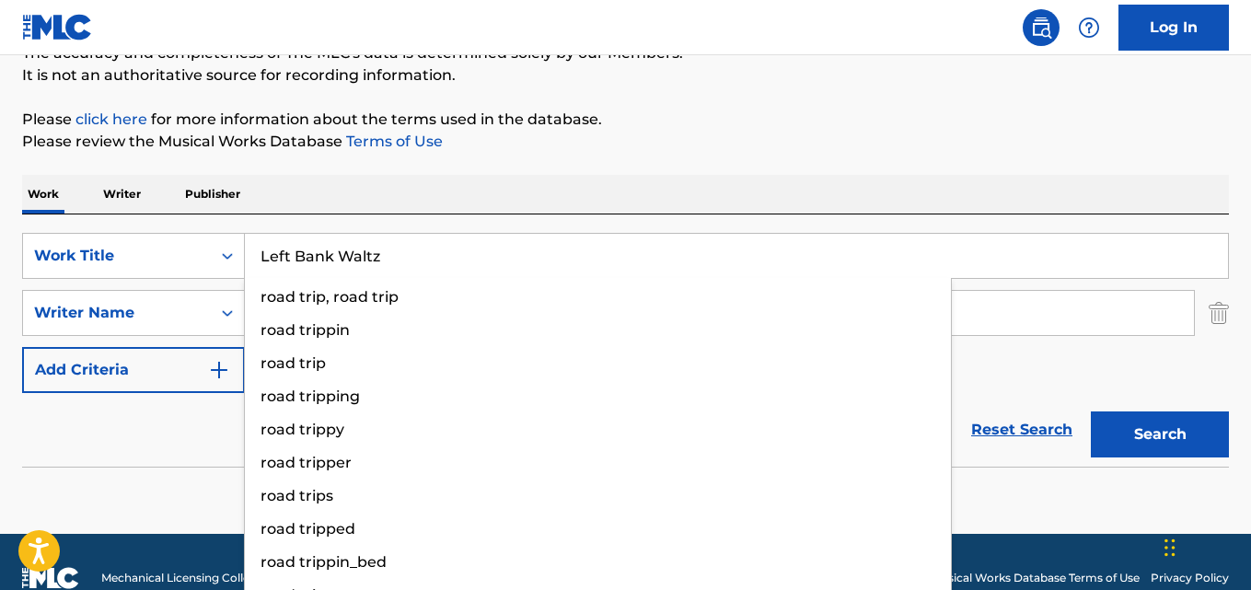
type input "Left Bank Waltz"
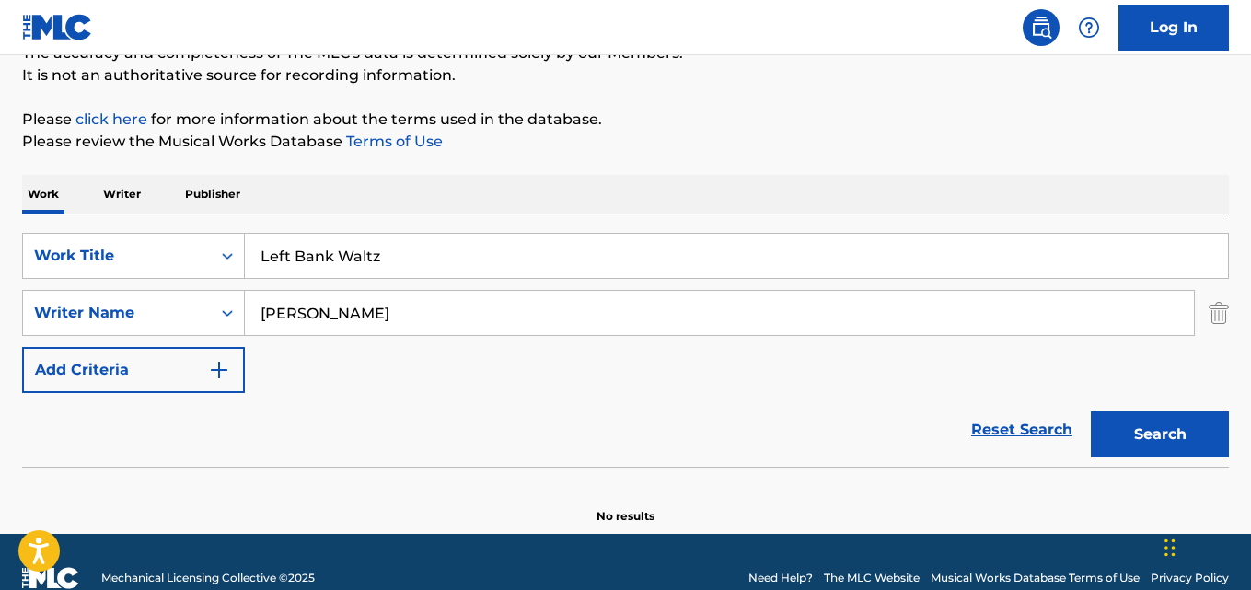
click at [326, 319] on input "[PERSON_NAME]" at bounding box center [719, 313] width 949 height 44
paste
type input "[PERSON_NAME]"
click at [1091, 411] on button "Search" at bounding box center [1160, 434] width 138 height 46
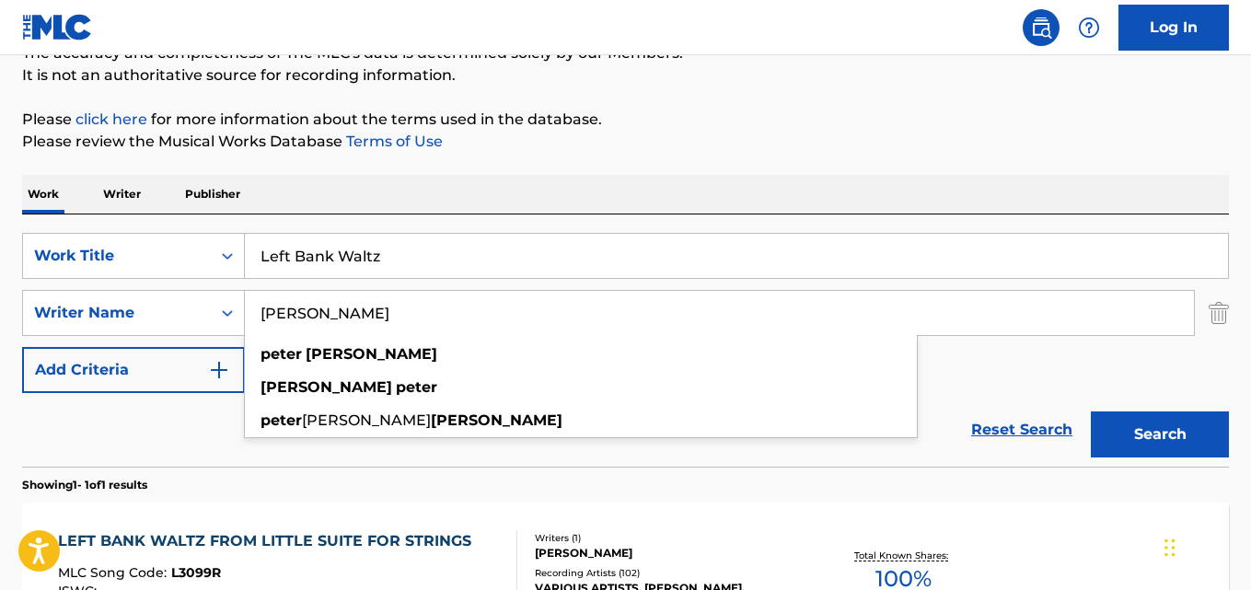
click at [176, 410] on div "Reset Search Search" at bounding box center [625, 430] width 1207 height 74
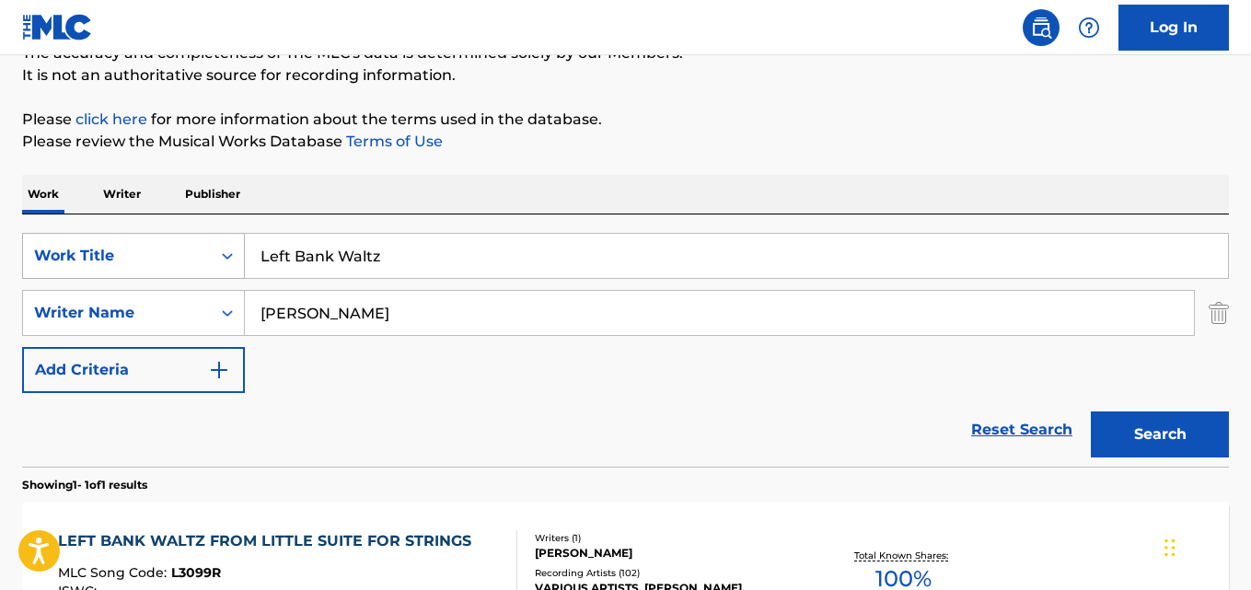
drag, startPoint x: 372, startPoint y: 251, endPoint x: 196, endPoint y: 264, distance: 176.3
click at [198, 264] on div "SearchWithCriteriaaf59c858-9840-4ddc-a77e-7ab5fbca8d47 Work Title Left Bank Wal…" at bounding box center [625, 256] width 1207 height 46
click at [331, 256] on input "Ensimmäiseksi aamulla" at bounding box center [736, 256] width 983 height 44
type input "Ensimmaiseksi aamulla"
drag, startPoint x: 293, startPoint y: 315, endPoint x: 331, endPoint y: 315, distance: 38.7
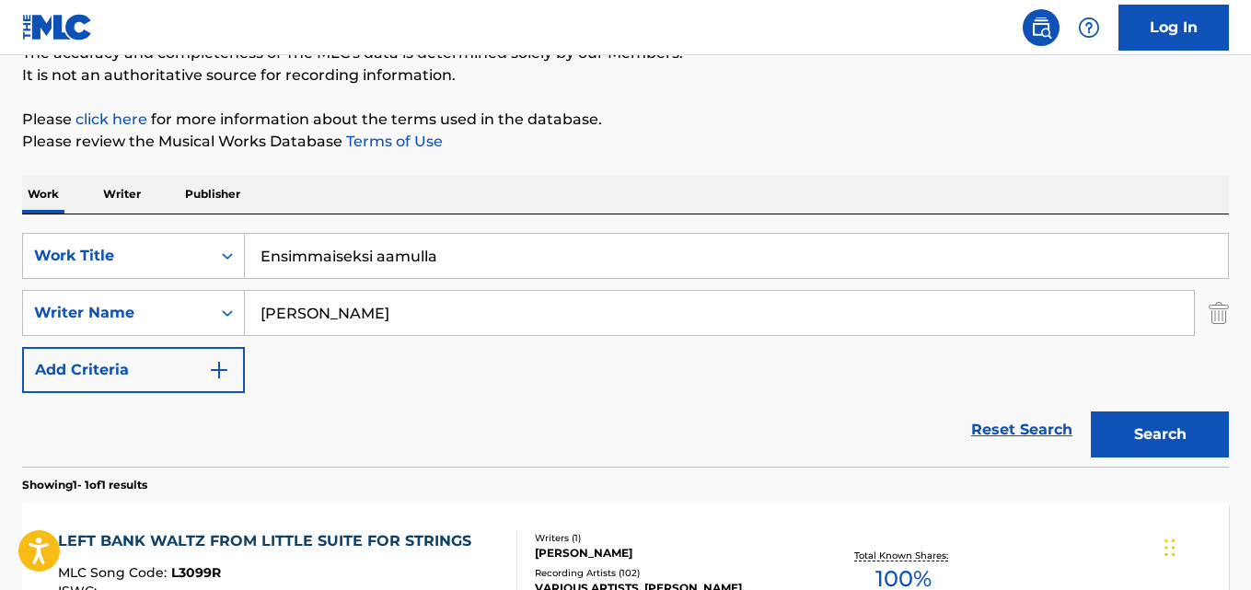
click at [294, 314] on input "[PERSON_NAME]" at bounding box center [719, 313] width 949 height 44
type input "[PERSON_NAME]"
click at [1091, 411] on button "Search" at bounding box center [1160, 434] width 138 height 46
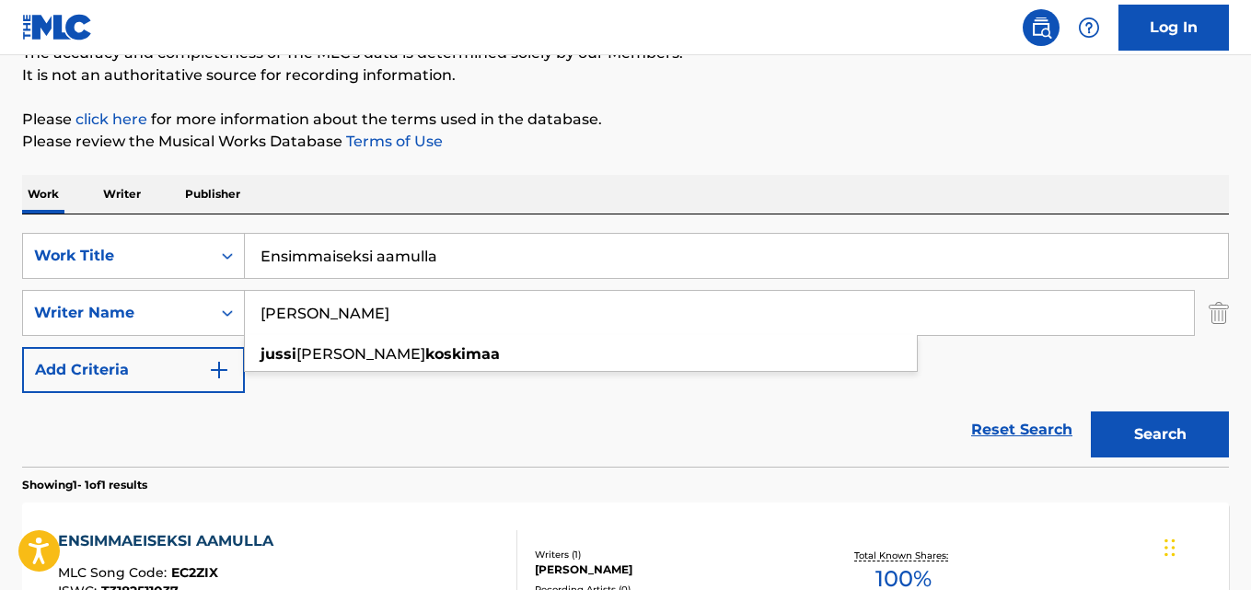
click at [347, 448] on div "Reset Search Search" at bounding box center [625, 430] width 1207 height 74
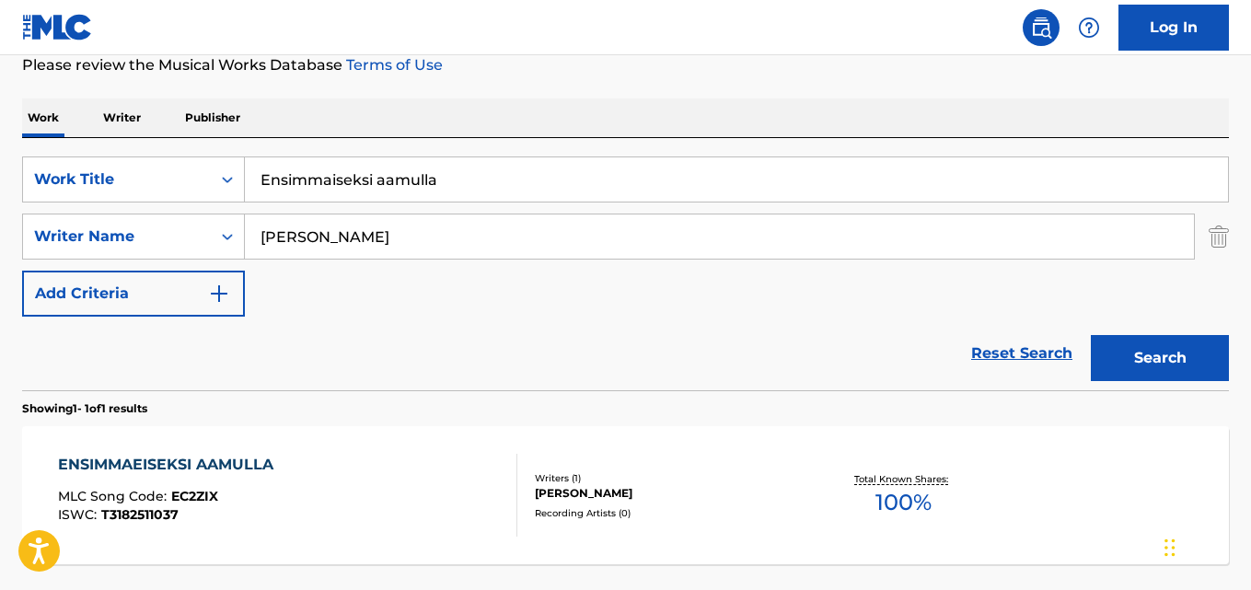
scroll to position [269, 0]
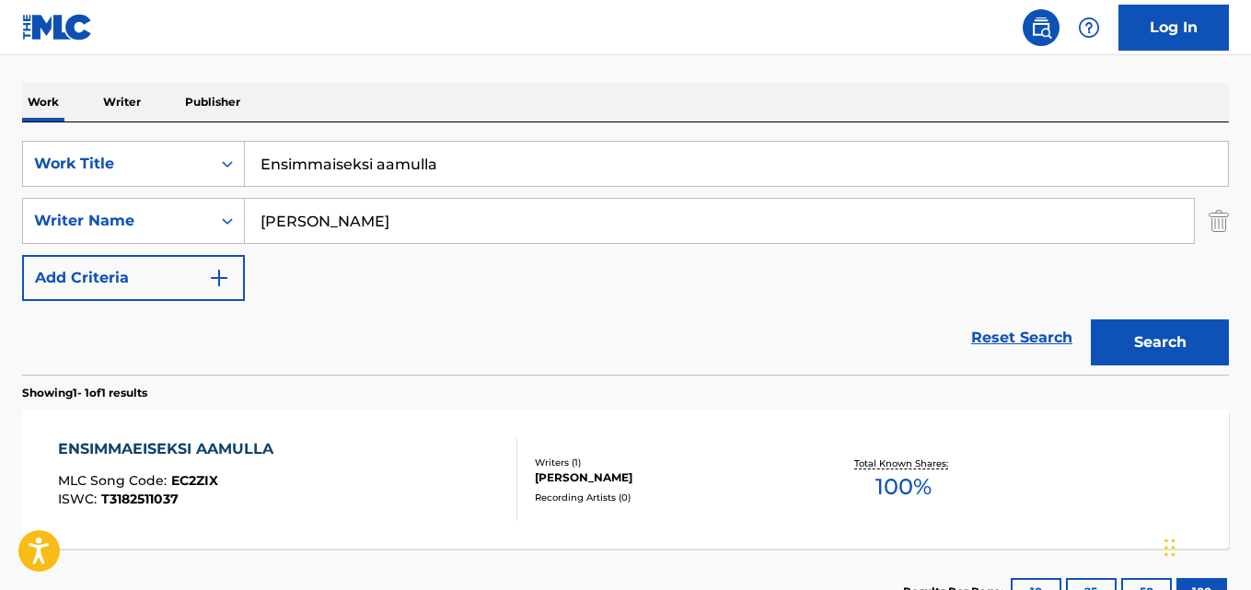
click at [323, 442] on div "ENSIMMAEISEKSI AAMULLA MLC Song Code : EC2ZIX ISWC : T3182511037" at bounding box center [287, 479] width 458 height 83
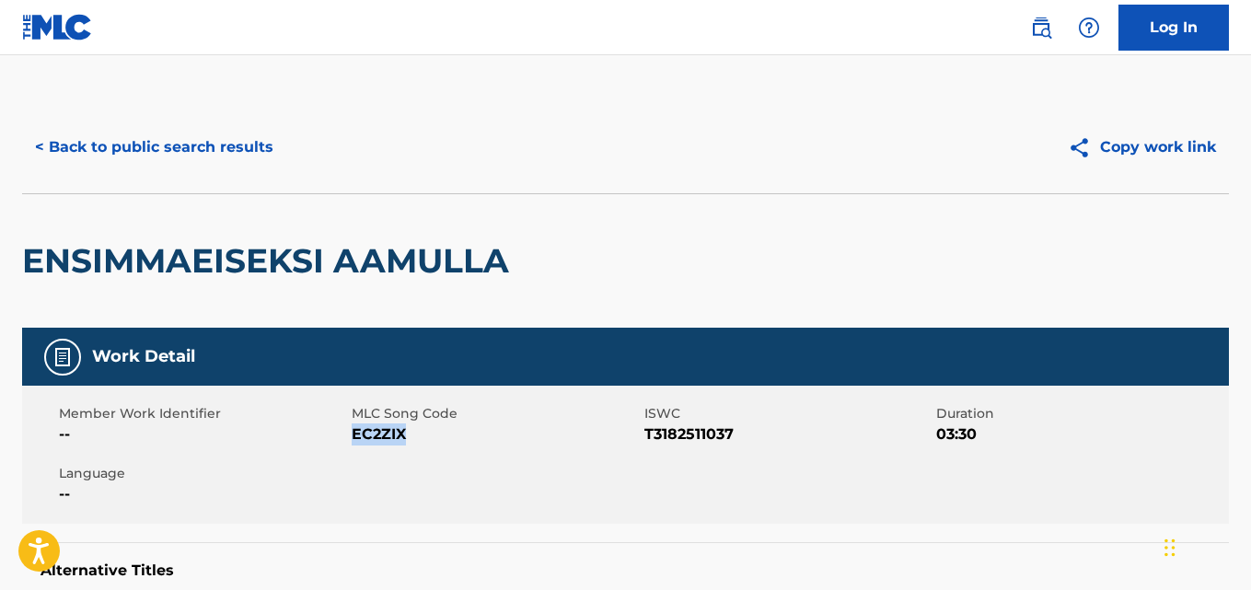
drag, startPoint x: 409, startPoint y: 436, endPoint x: 352, endPoint y: 443, distance: 56.5
click at [352, 443] on span "EC2ZIX" at bounding box center [496, 434] width 288 height 22
copy span "EC2ZIX"
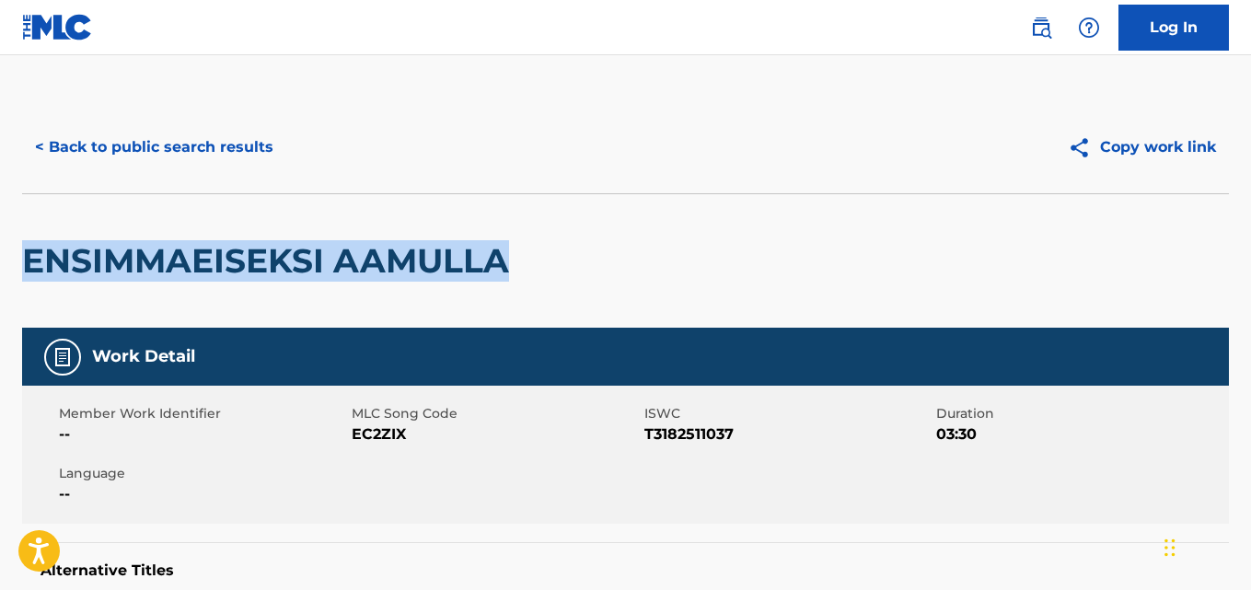
drag, startPoint x: 535, startPoint y: 252, endPoint x: 20, endPoint y: 293, distance: 516.1
copy h2 "ENSIMMAEISEKSI AAMULLA"
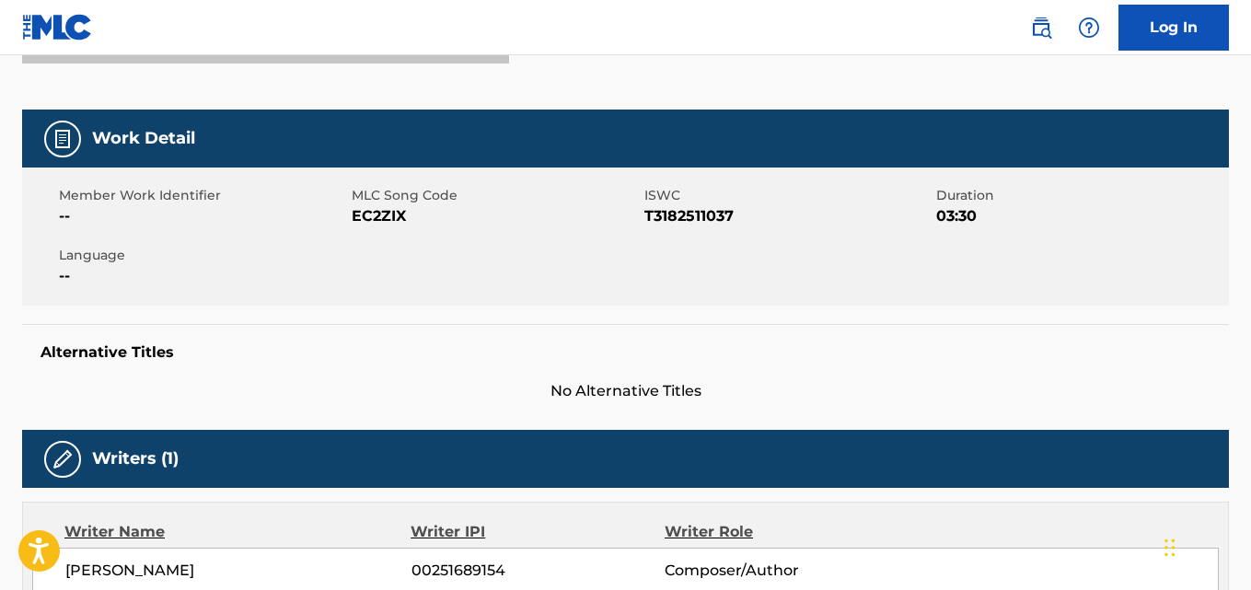
scroll to position [276, 0]
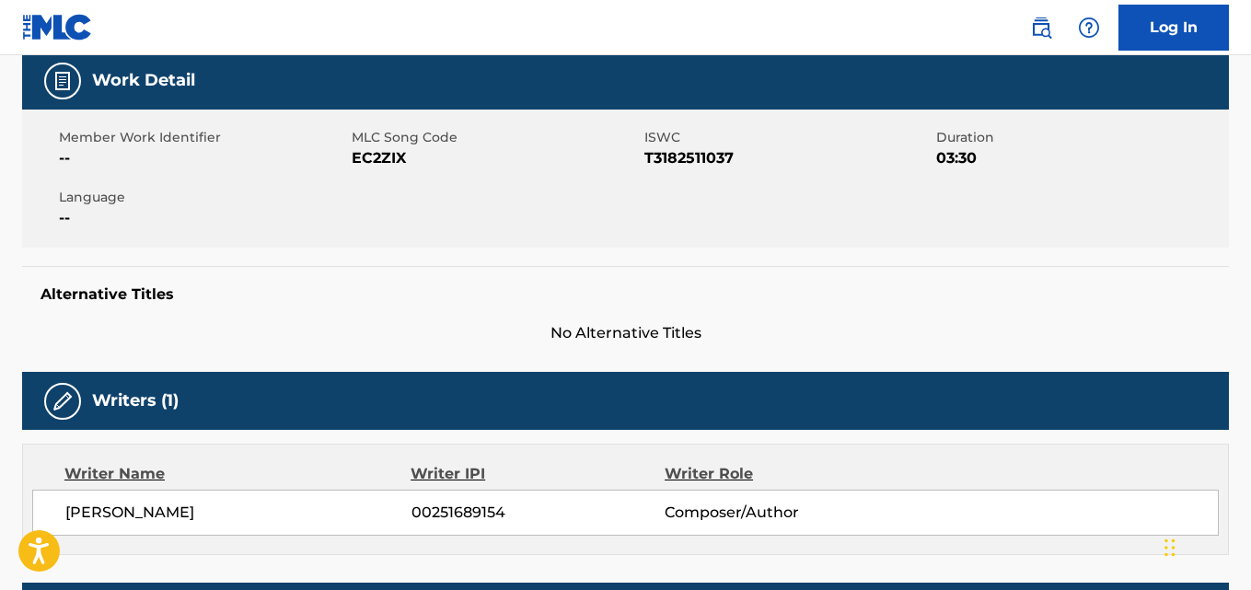
drag, startPoint x: 235, startPoint y: 518, endPoint x: 69, endPoint y: 530, distance: 166.1
click at [69, 530] on div "[PERSON_NAME] 00251689154 Composer/Author" at bounding box center [625, 513] width 1186 height 46
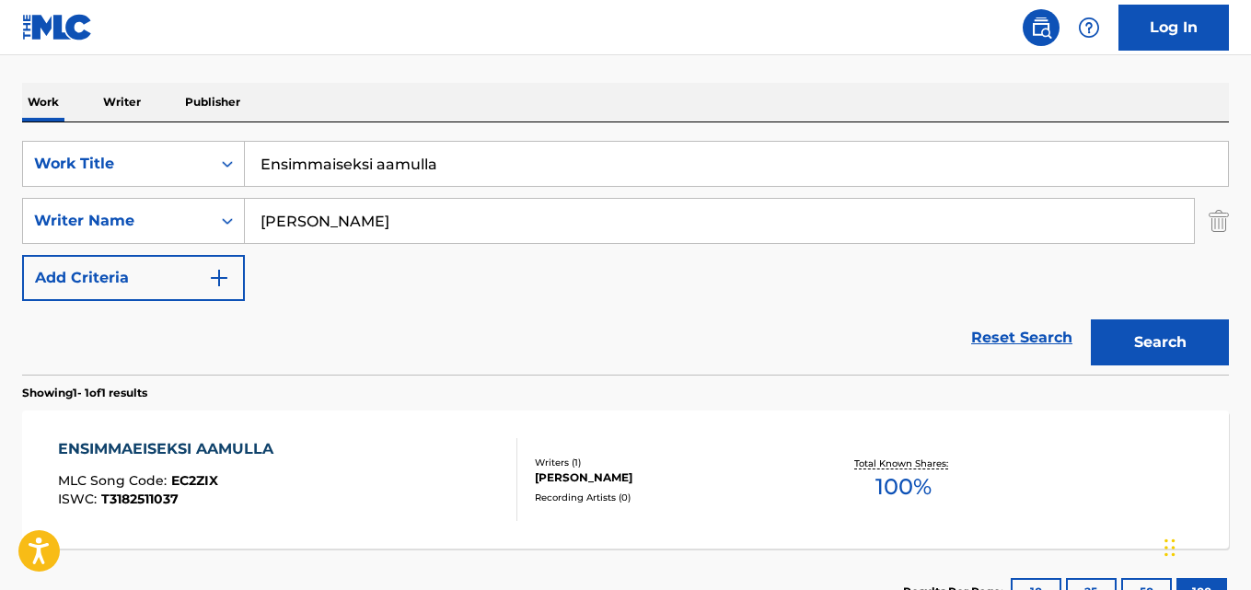
click at [340, 172] on input "Ensimmaiseksi aamulla" at bounding box center [736, 164] width 983 height 44
type input "She's On!"
click at [328, 230] on input "[PERSON_NAME]" at bounding box center [719, 221] width 949 height 44
type input "[PERSON_NAME]"
click at [1091, 319] on button "Search" at bounding box center [1160, 342] width 138 height 46
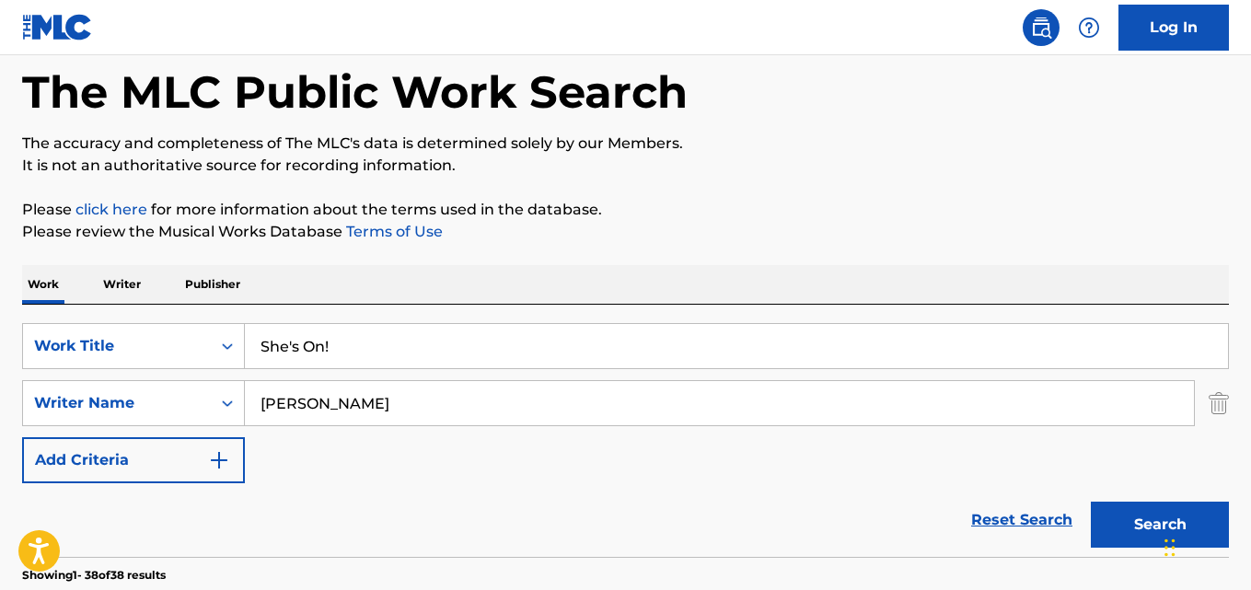
scroll to position [85, 0]
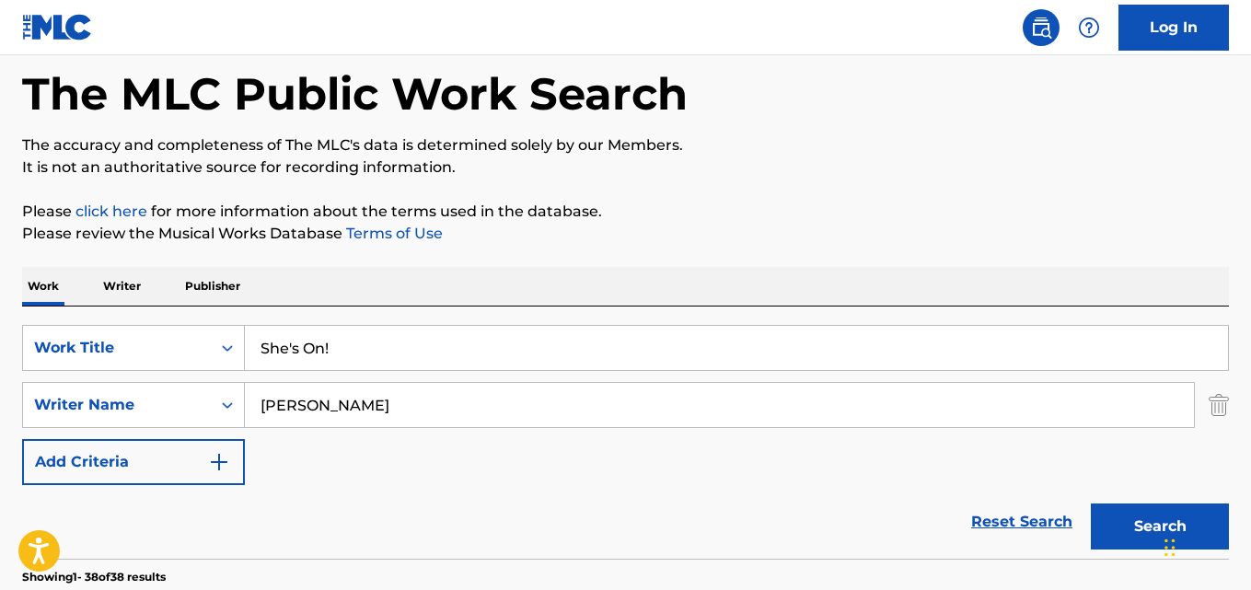
click at [314, 357] on input "She's On!" at bounding box center [736, 348] width 983 height 44
click at [1091, 503] on button "Search" at bounding box center [1160, 526] width 138 height 46
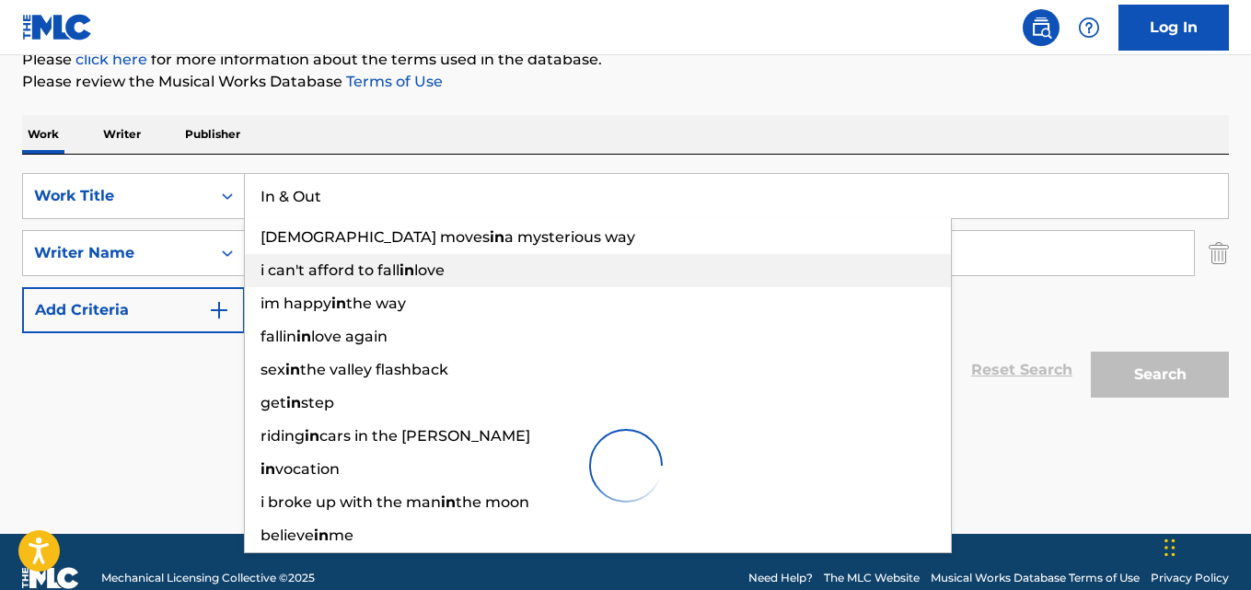
scroll to position [269, 0]
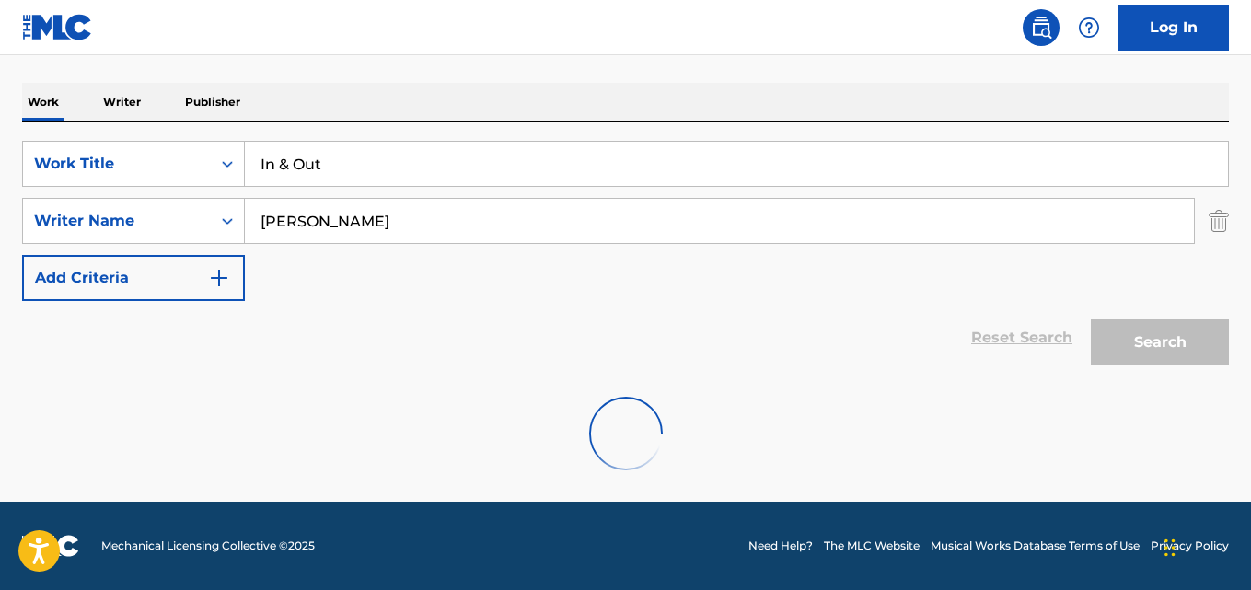
click at [195, 354] on div "Reset Search Search" at bounding box center [625, 338] width 1207 height 74
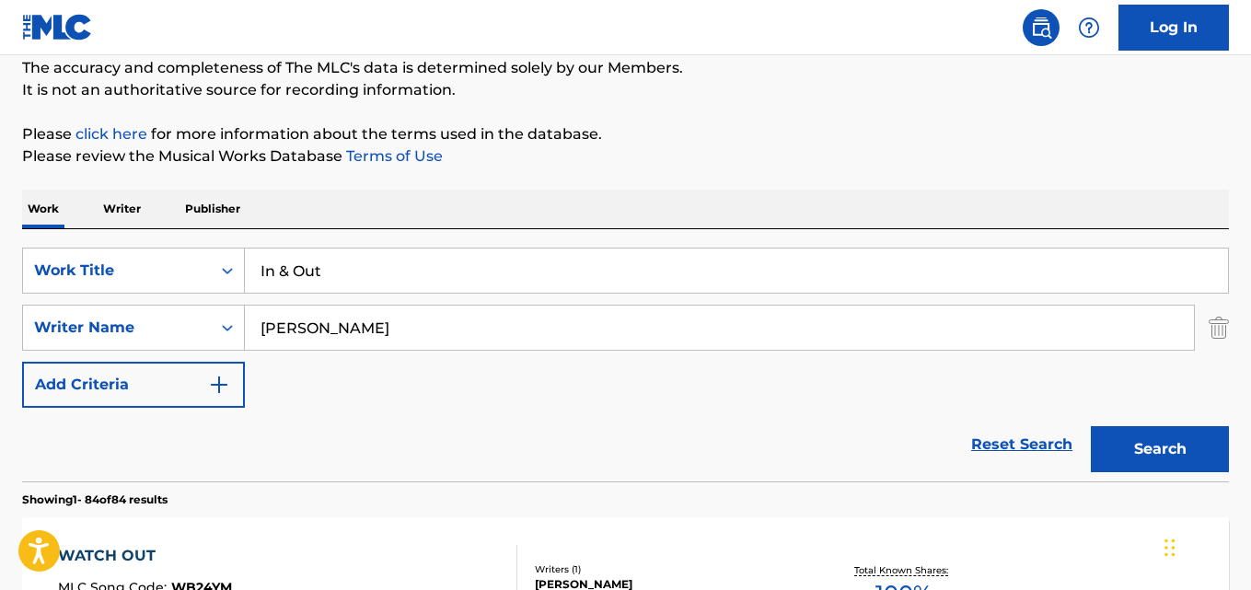
scroll to position [85, 0]
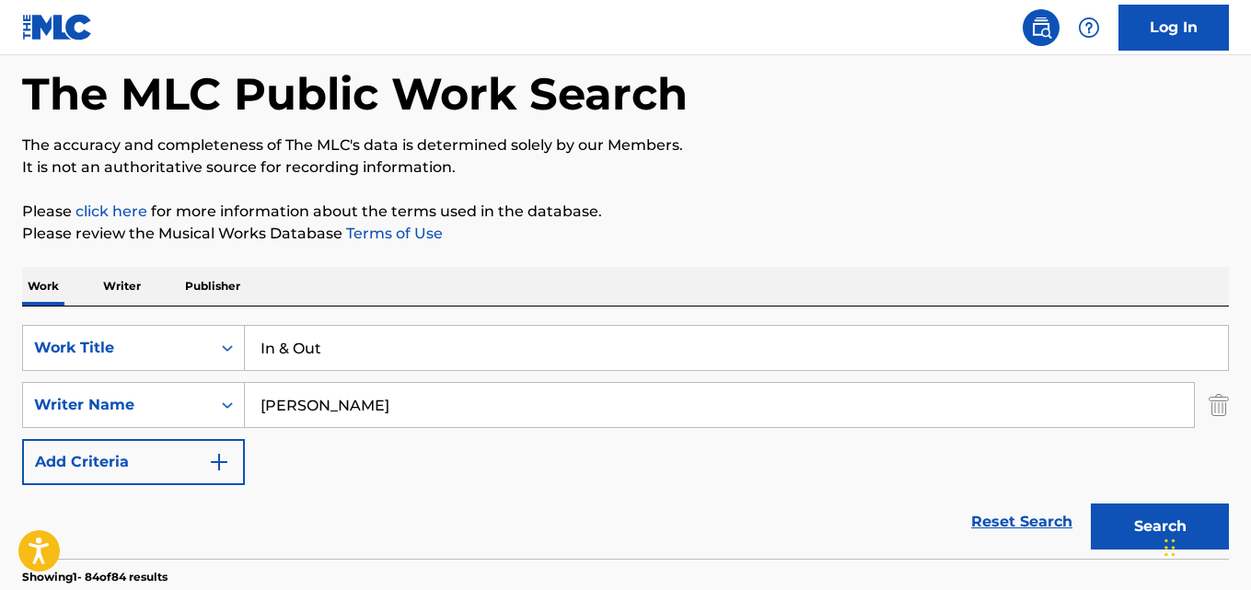
click at [325, 341] on input "In & Out" at bounding box center [736, 348] width 983 height 44
type input "No Voy a Llorar 2.0"
click at [327, 412] on input "[PERSON_NAME]" at bounding box center [719, 405] width 949 height 44
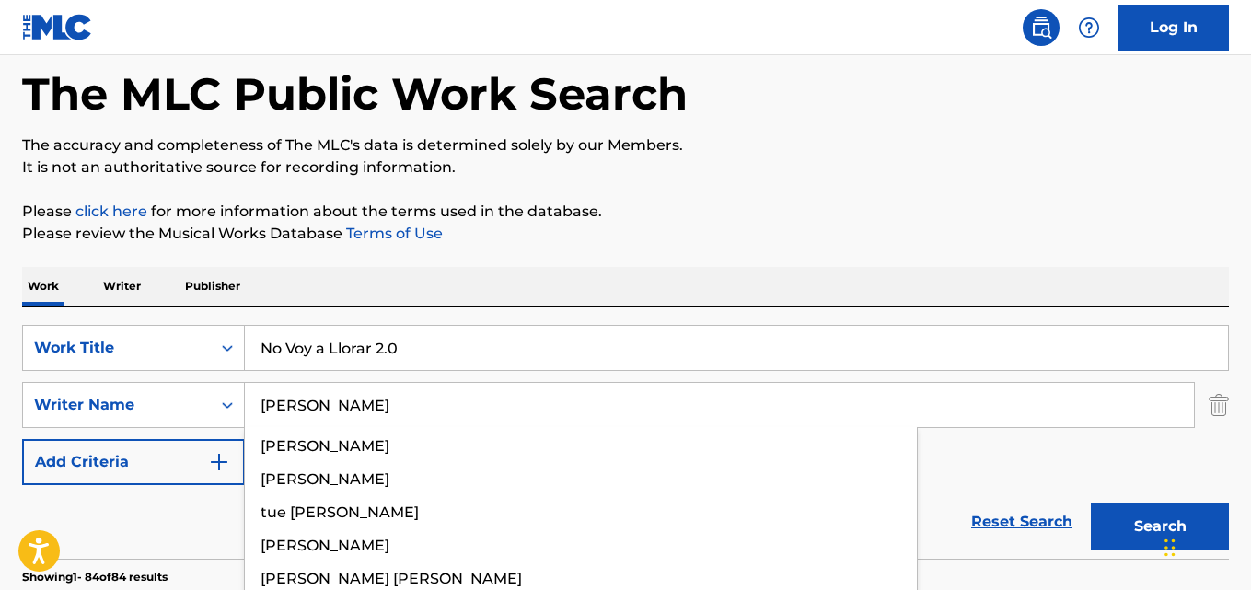
click at [296, 405] on input "[PERSON_NAME]" at bounding box center [719, 405] width 949 height 44
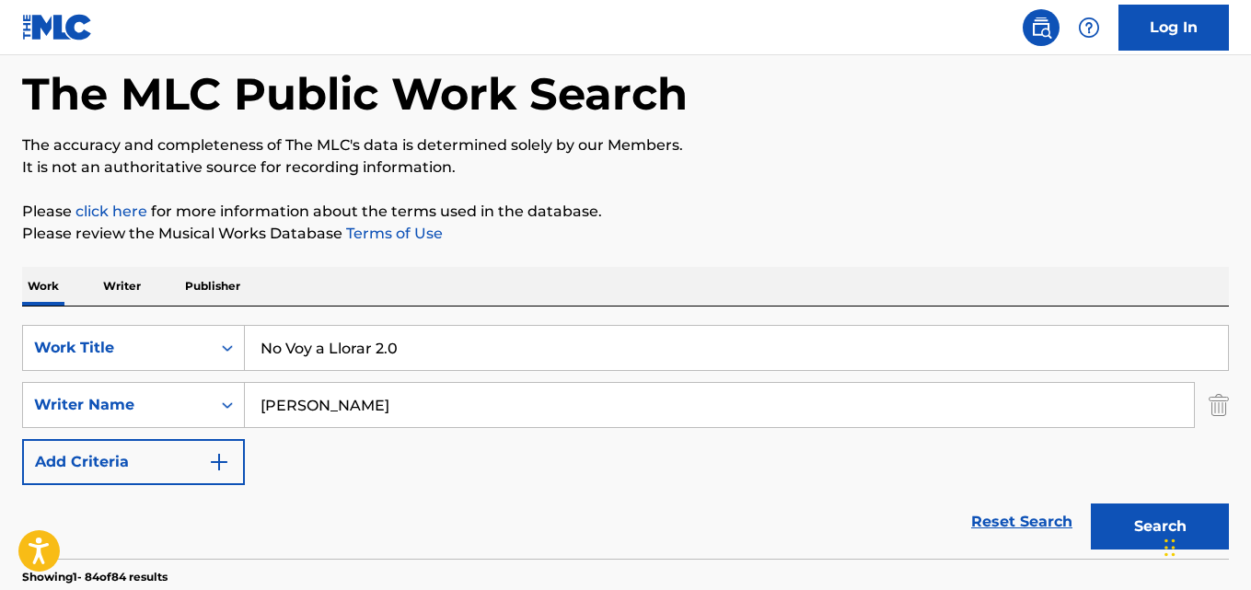
type input "[PERSON_NAME]"
click at [1091, 503] on button "Search" at bounding box center [1160, 526] width 138 height 46
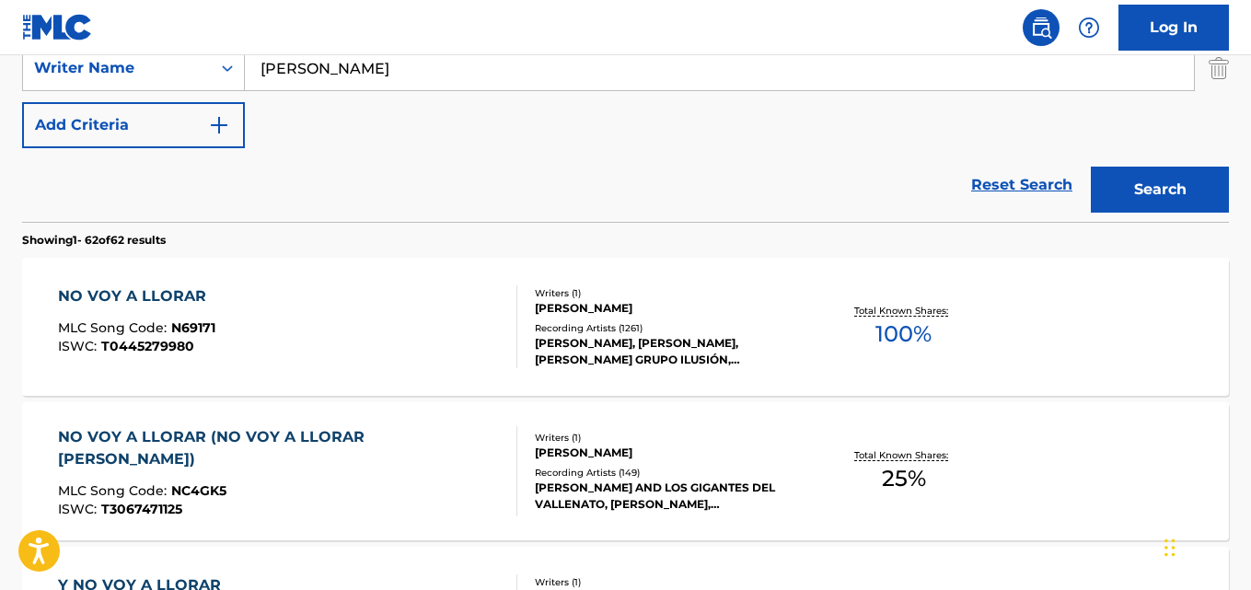
scroll to position [361, 0]
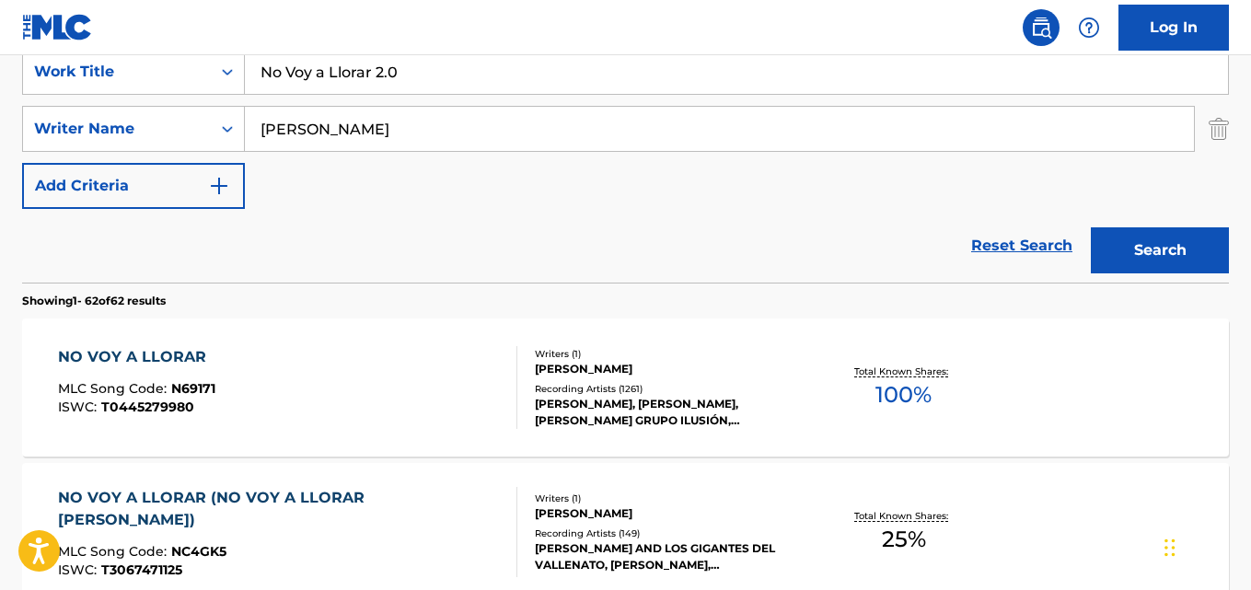
click at [338, 368] on div "NO VOY A LLORAR MLC Song Code : N69171 ISWC : T0445279980" at bounding box center [287, 387] width 458 height 83
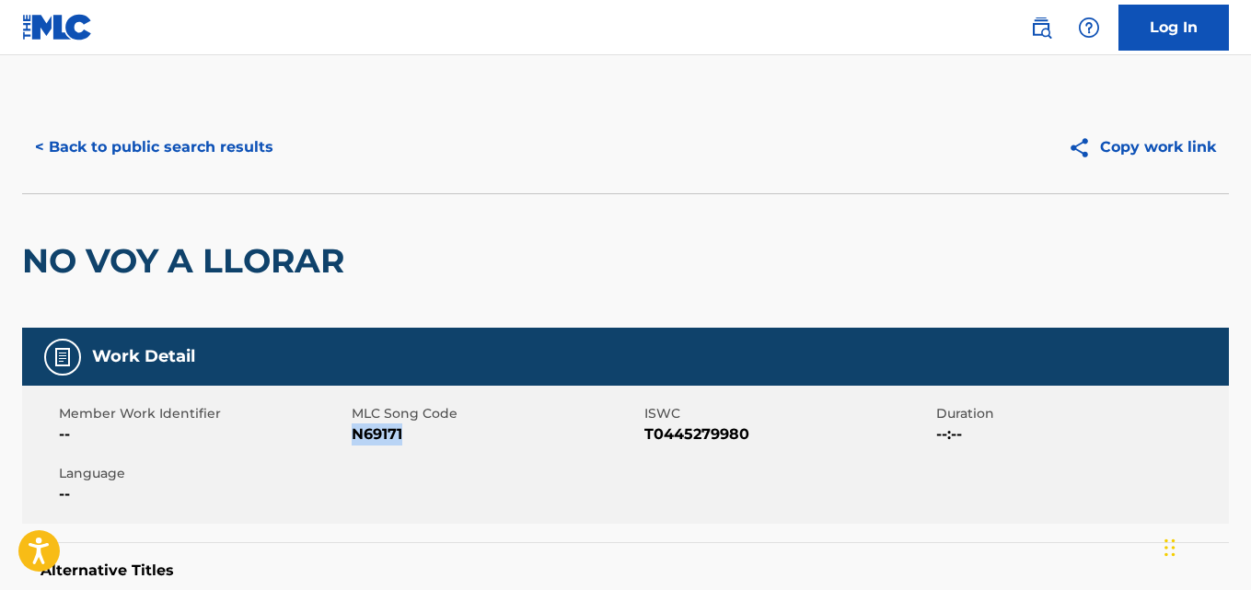
drag, startPoint x: 407, startPoint y: 438, endPoint x: 352, endPoint y: 441, distance: 55.3
click at [352, 441] on span "N69171" at bounding box center [496, 434] width 288 height 22
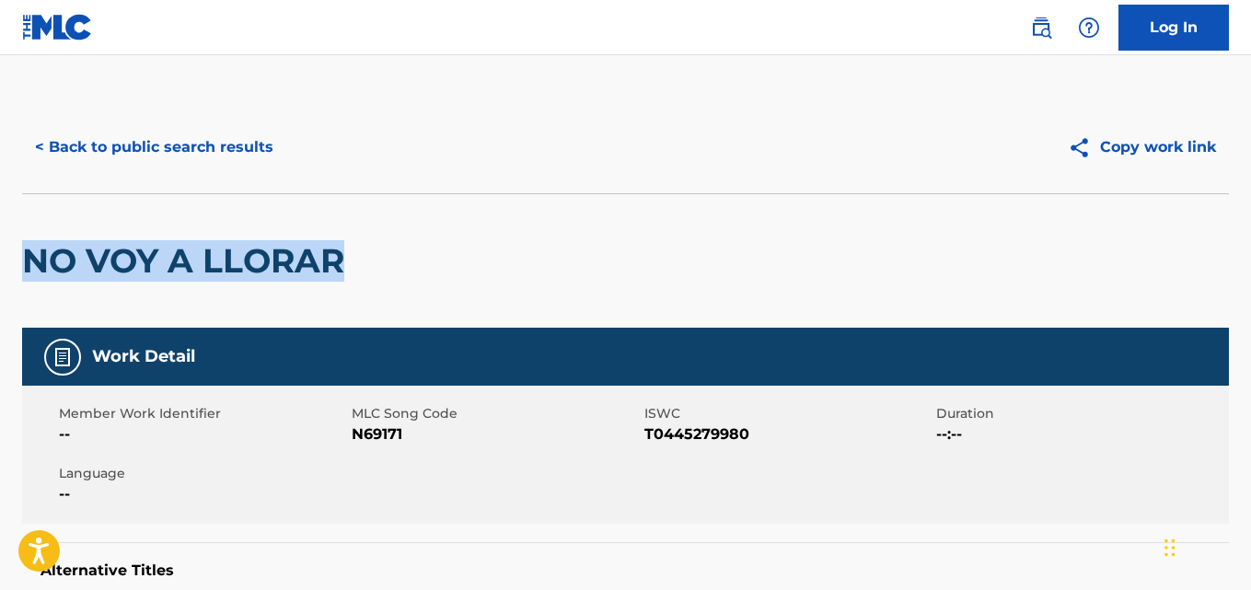
drag, startPoint x: 347, startPoint y: 260, endPoint x: 0, endPoint y: 281, distance: 347.6
click at [379, 261] on div "NO VOY A LLORAR" at bounding box center [625, 260] width 1207 height 134
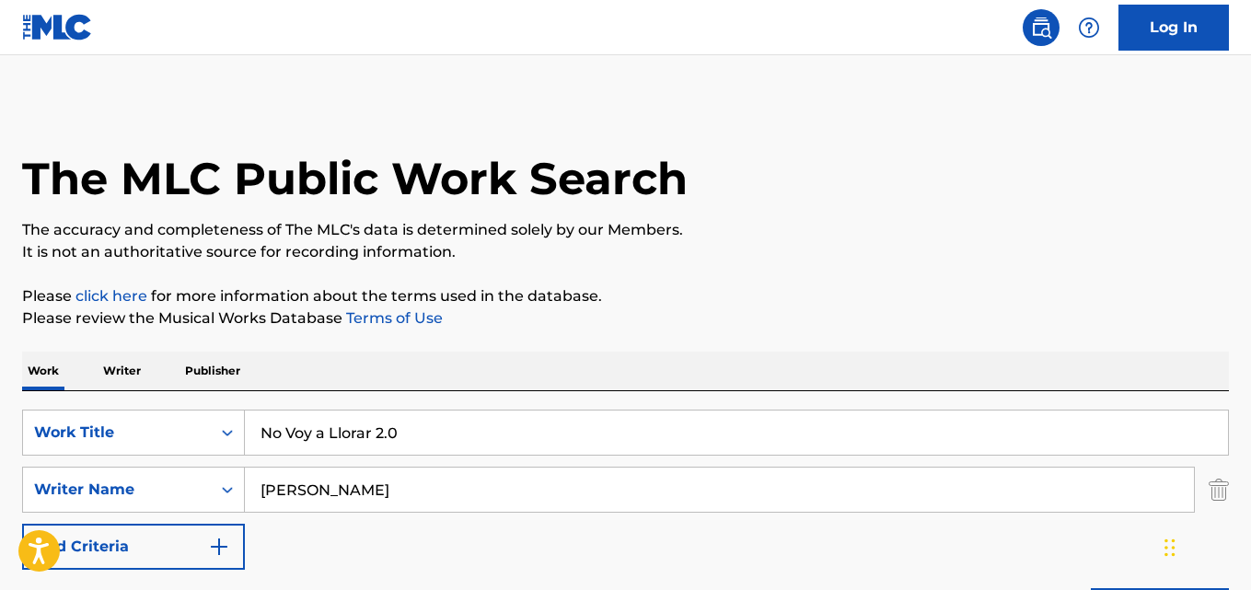
scroll to position [361, 0]
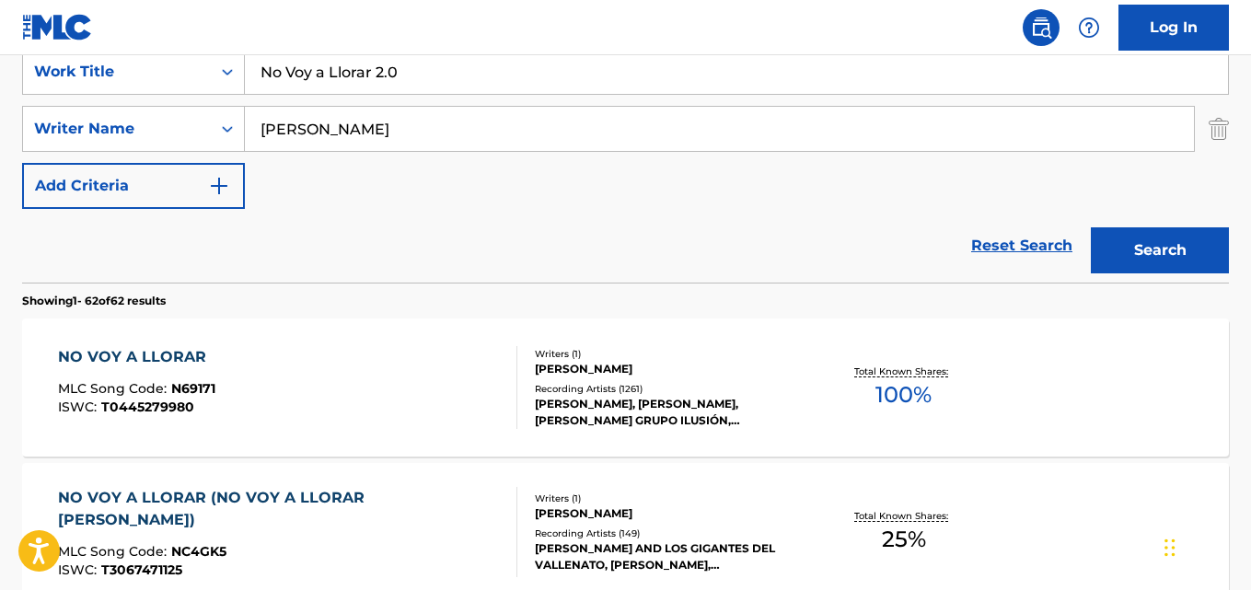
click at [366, 64] on input "No Voy a Llorar 2.0" at bounding box center [736, 72] width 983 height 44
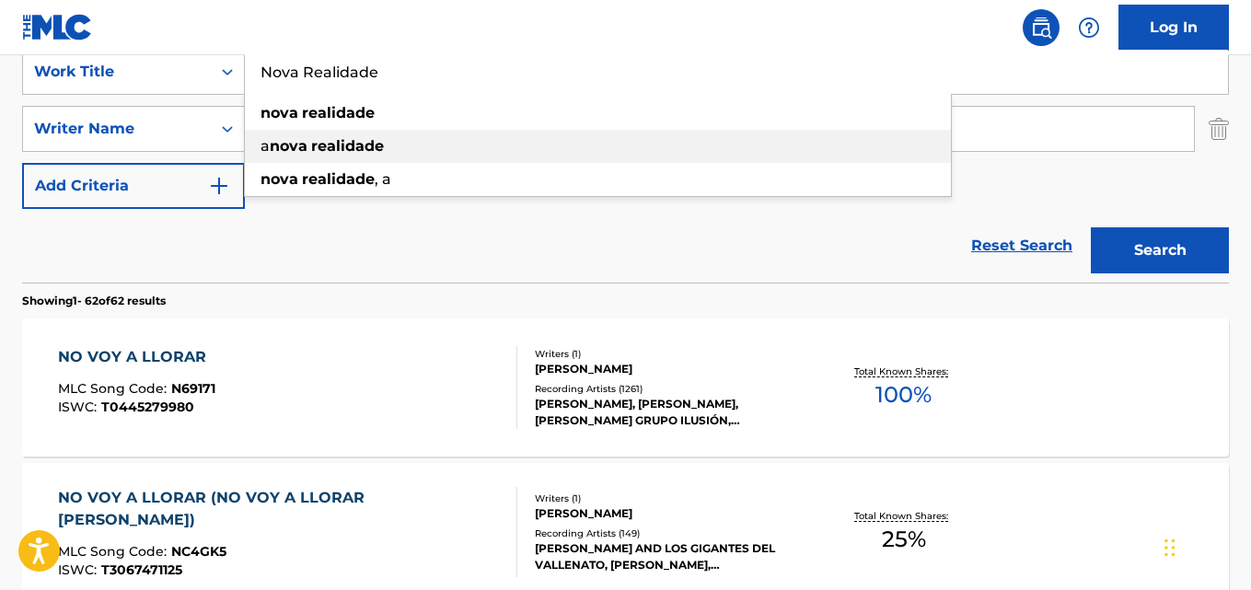
click at [340, 130] on div "a nova realidade" at bounding box center [598, 146] width 706 height 33
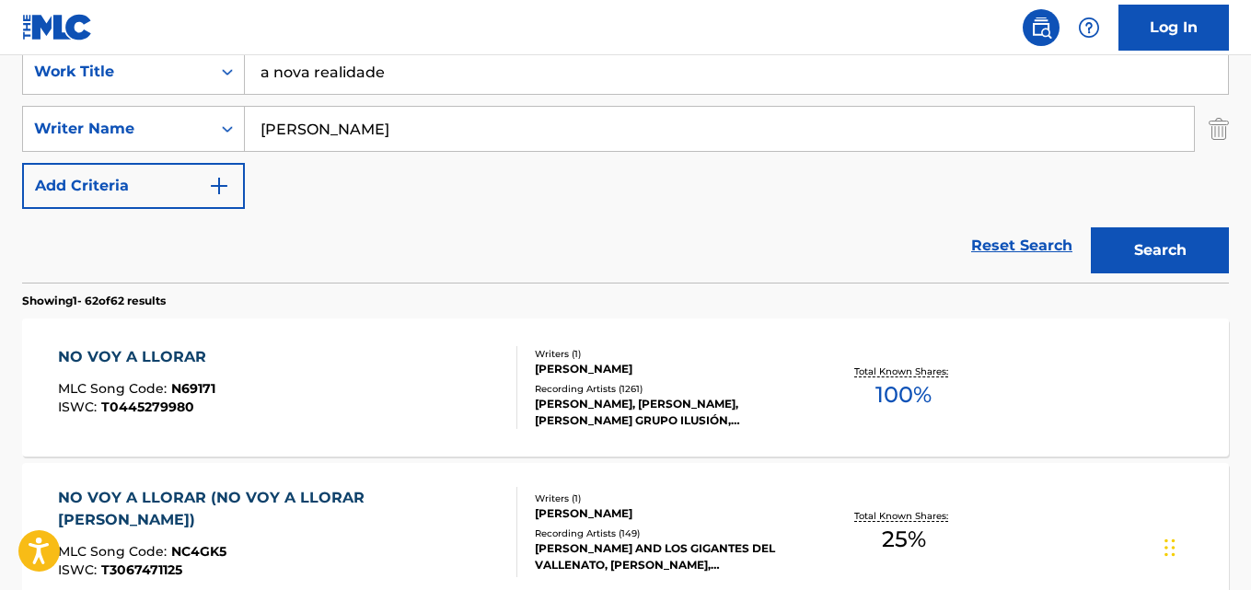
drag, startPoint x: 402, startPoint y: 66, endPoint x: 255, endPoint y: 67, distance: 147.3
click at [256, 67] on input "a nova realidade" at bounding box center [736, 72] width 983 height 44
type input "Nova Realidade"
click at [385, 120] on input "[PERSON_NAME]" at bounding box center [719, 129] width 949 height 44
type input "[PERSON_NAME]"
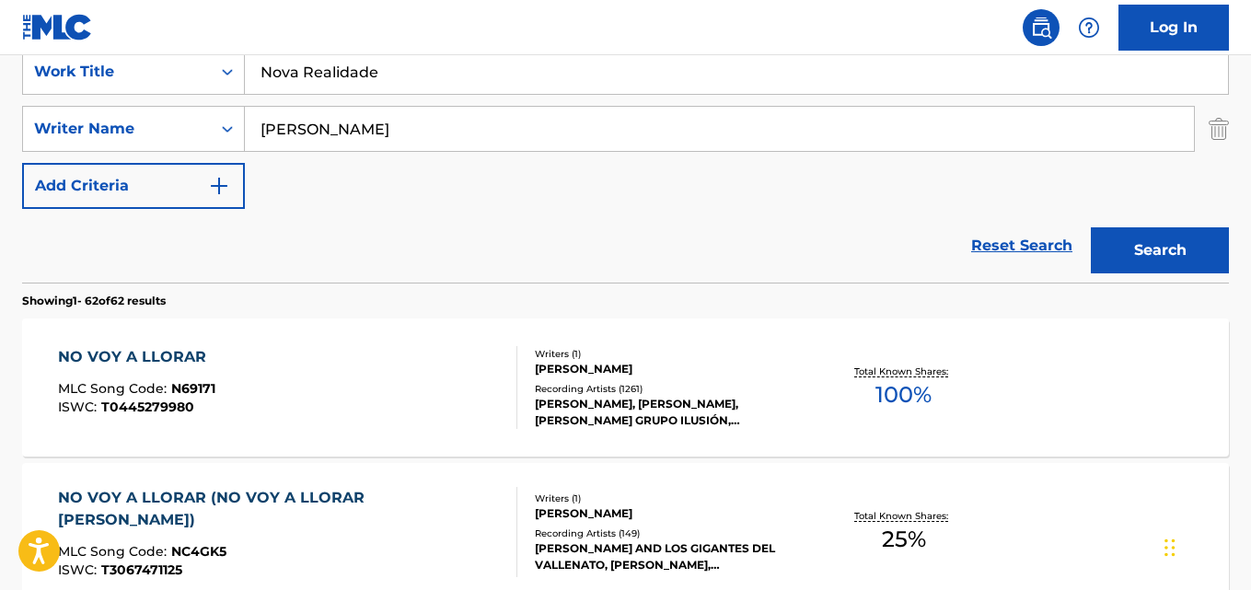
click at [1091, 227] on button "Search" at bounding box center [1160, 250] width 138 height 46
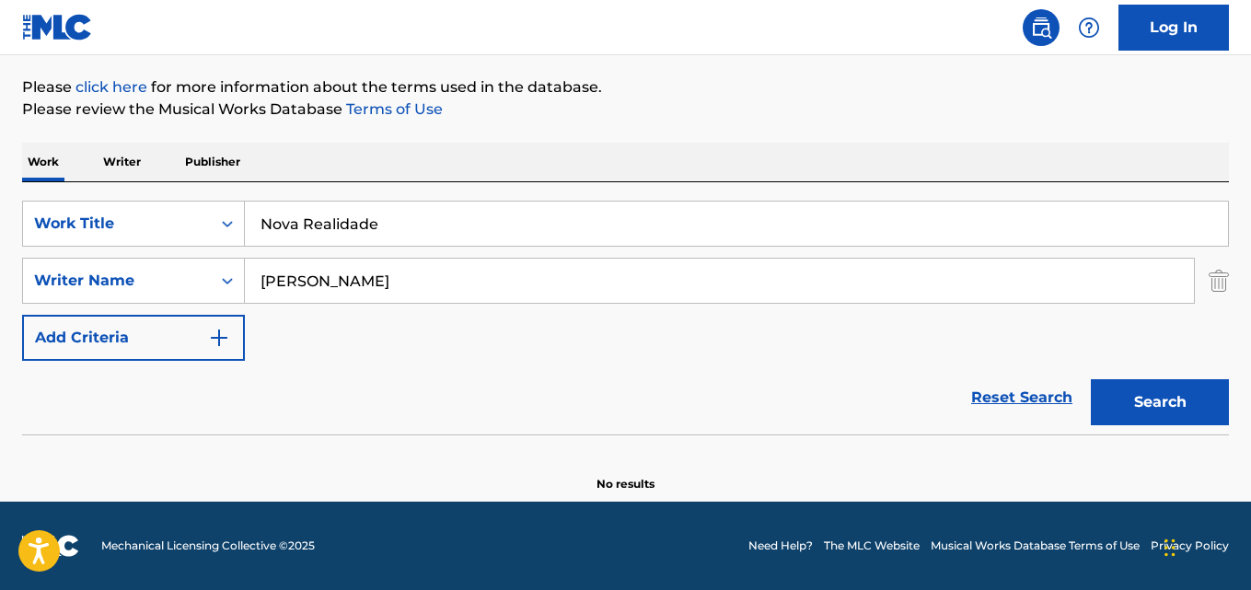
scroll to position [209, 0]
drag, startPoint x: 380, startPoint y: 215, endPoint x: 96, endPoint y: 225, distance: 284.6
click at [97, 225] on div "SearchWithCriteriaaf59c858-9840-4ddc-a77e-7ab5fbca8d47 Work Title Nova Realidade" at bounding box center [625, 224] width 1207 height 46
click at [1091, 379] on button "Search" at bounding box center [1160, 402] width 138 height 46
click at [387, 216] on input "Aliança [PERSON_NAME]" at bounding box center [736, 224] width 983 height 44
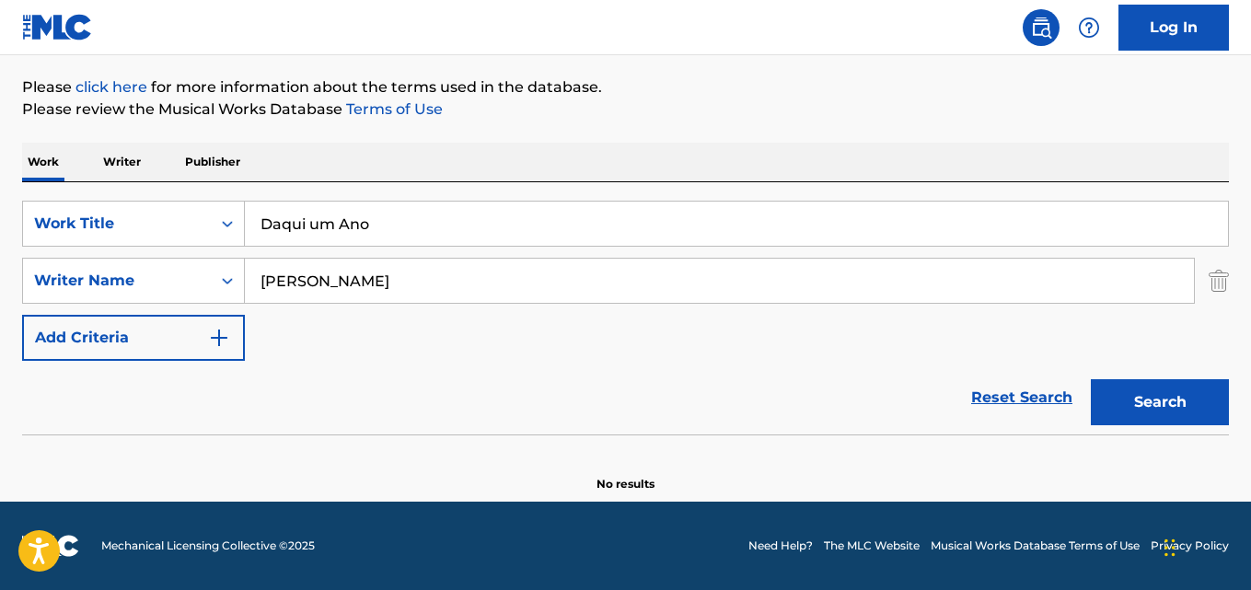
click at [1091, 379] on button "Search" at bounding box center [1160, 402] width 138 height 46
drag, startPoint x: 375, startPoint y: 229, endPoint x: 124, endPoint y: 229, distance: 250.3
click at [124, 229] on div "SearchWithCriteriaaf59c858-9840-4ddc-a77e-7ab5fbca8d47 Work Title Daqui um Ano" at bounding box center [625, 224] width 1207 height 46
click at [1091, 379] on button "Search" at bounding box center [1160, 402] width 138 height 46
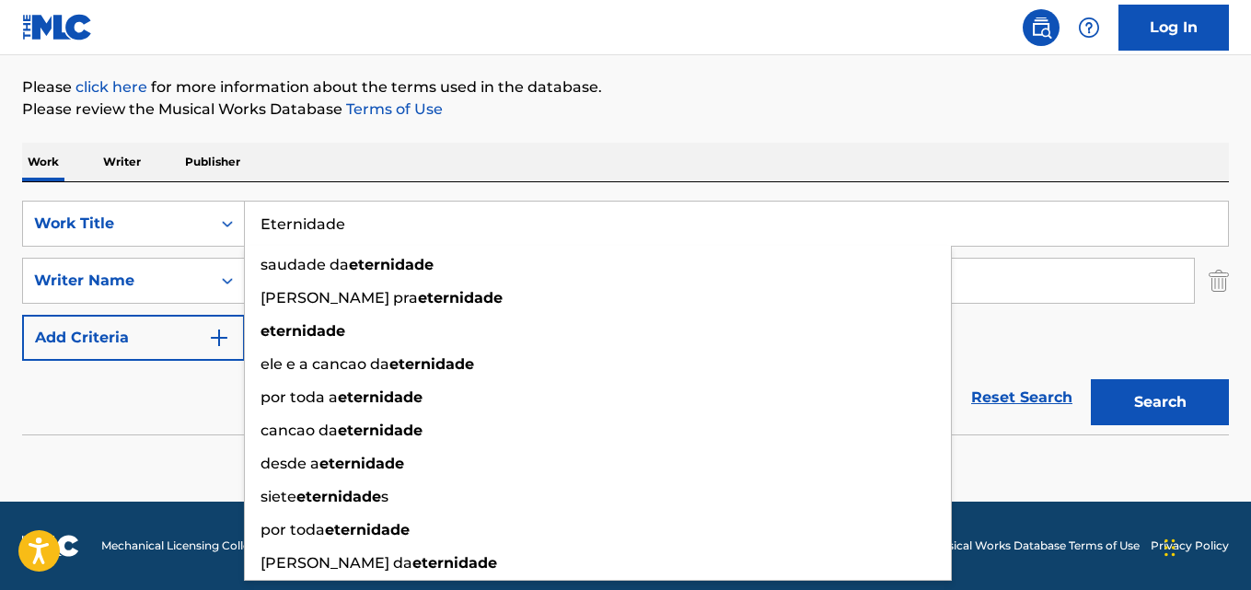
click at [143, 392] on div "Reset Search Search" at bounding box center [625, 398] width 1207 height 74
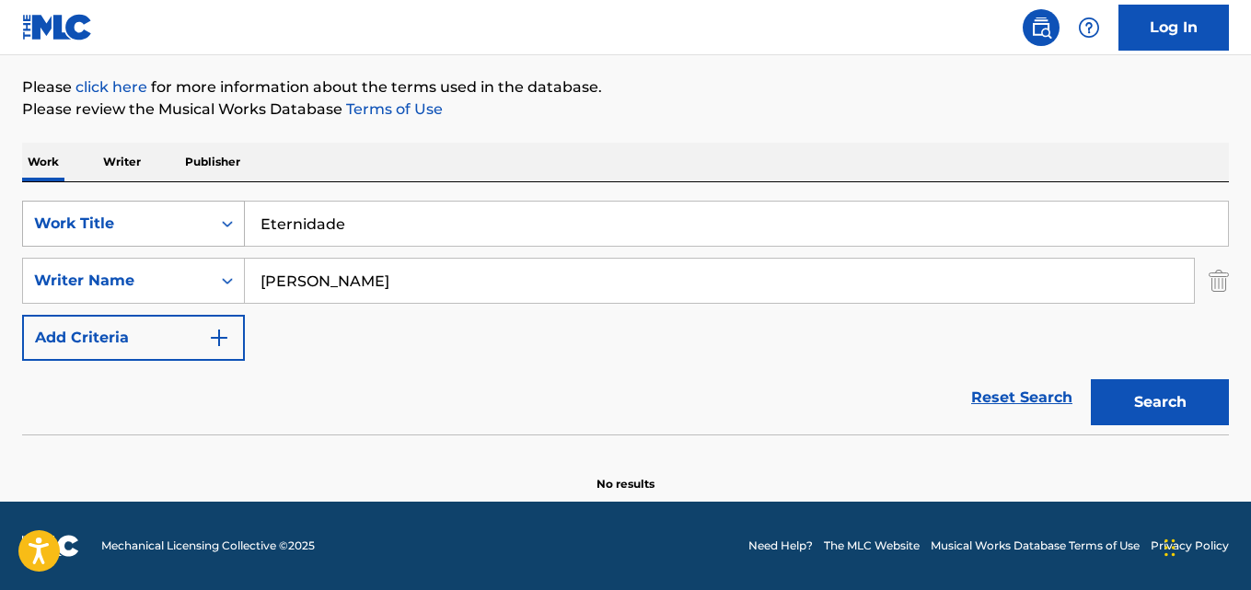
drag, startPoint x: 362, startPoint y: 221, endPoint x: 34, endPoint y: 221, distance: 327.6
click at [34, 221] on div "SearchWithCriteriaaf59c858-9840-4ddc-a77e-7ab5fbca8d47 Work Title Eternidade" at bounding box center [625, 224] width 1207 height 46
type input "Mais Fogo"
click at [345, 286] on input "[PERSON_NAME]" at bounding box center [719, 281] width 949 height 44
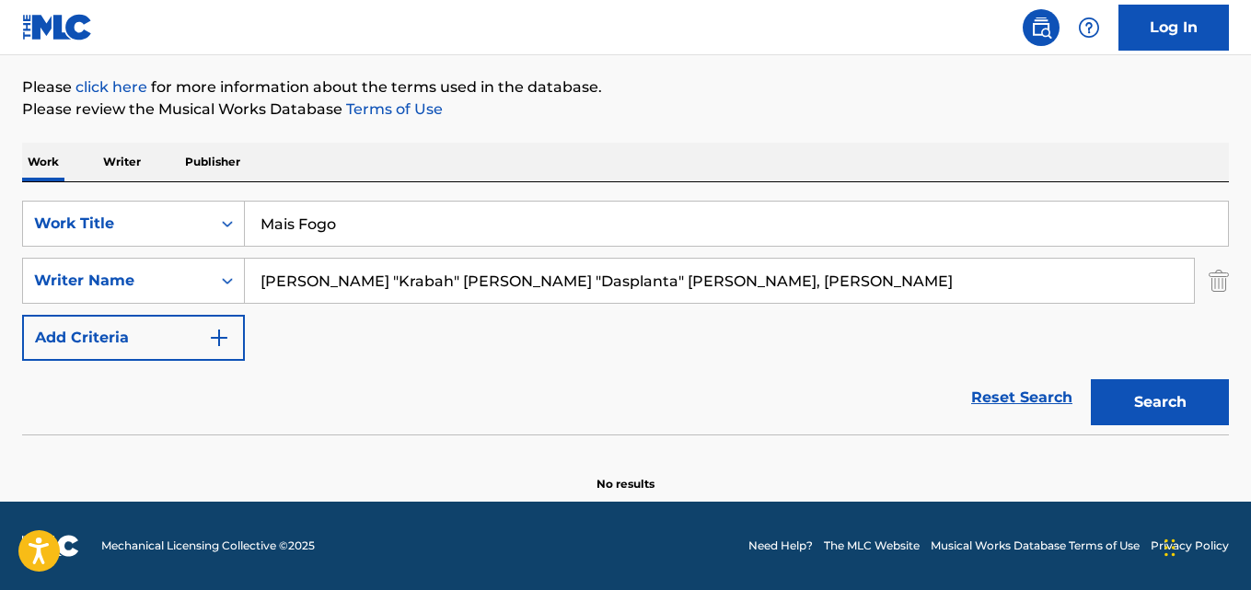
type input "[PERSON_NAME] "Krabah" [PERSON_NAME] "Dasplanta" [PERSON_NAME], [PERSON_NAME]"
click at [1091, 379] on button "Search" at bounding box center [1160, 402] width 138 height 46
drag, startPoint x: 358, startPoint y: 222, endPoint x: 214, endPoint y: 224, distance: 144.5
click at [216, 224] on div "SearchWithCriteriaaf59c858-9840-4ddc-a77e-7ab5fbca8d47 Work Title Mais Fogo" at bounding box center [625, 224] width 1207 height 46
click at [308, 220] on input "Jag Får Aldrig Köpt Ut" at bounding box center [736, 224] width 983 height 44
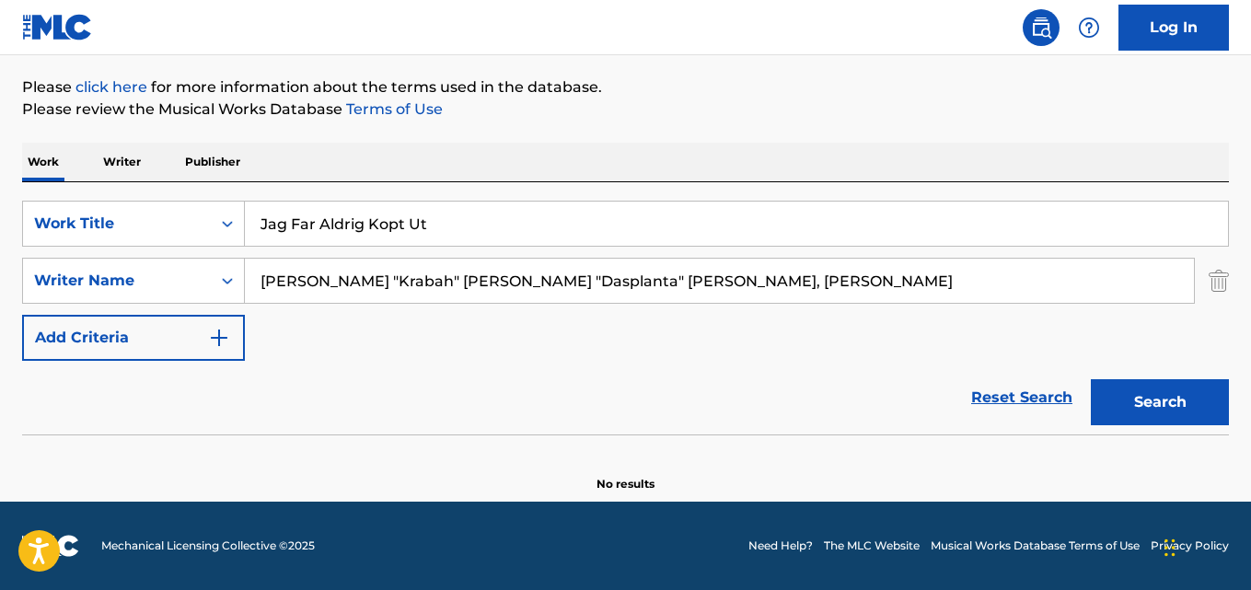
type input "Jag Far Aldrig Kopt Ut"
click at [278, 290] on input "[PERSON_NAME] "Krabah" [PERSON_NAME] "Dasplanta" [PERSON_NAME], [PERSON_NAME]" at bounding box center [719, 281] width 949 height 44
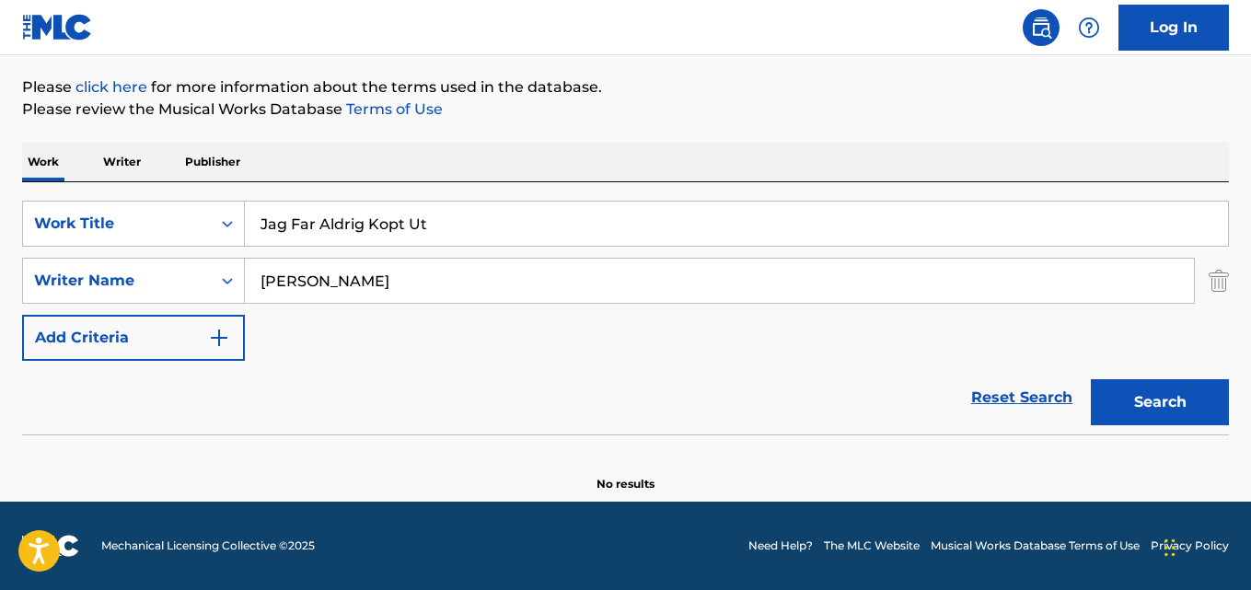
type input "[PERSON_NAME]"
click at [1091, 379] on button "Search" at bounding box center [1160, 402] width 138 height 46
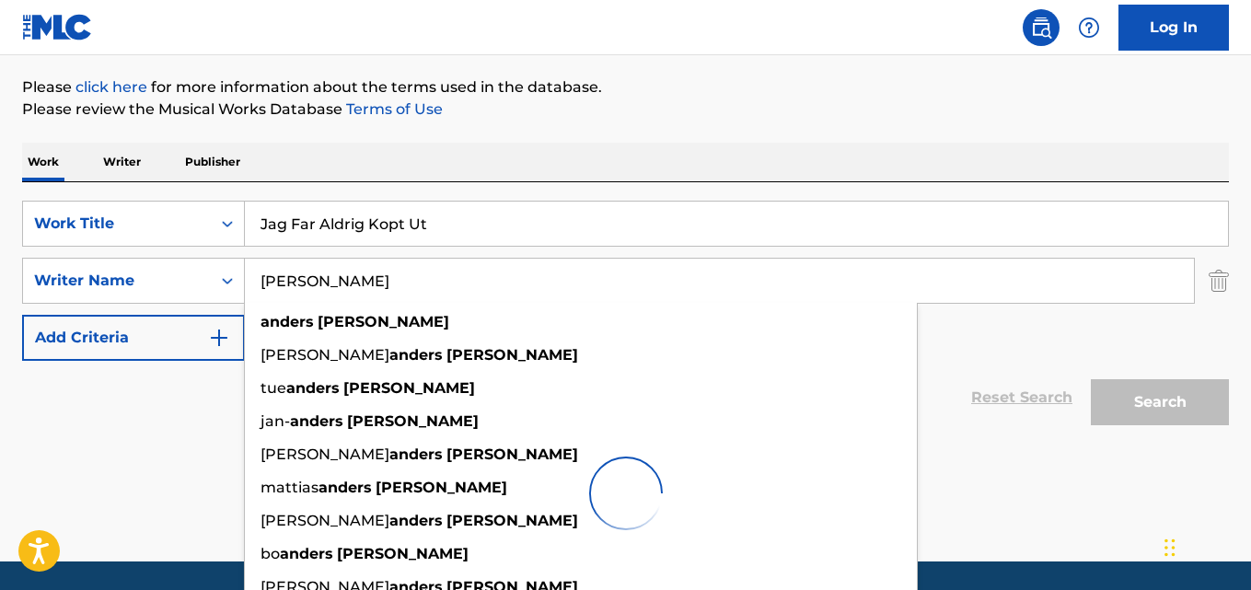
click at [175, 412] on div "Reset Search Search" at bounding box center [625, 398] width 1207 height 74
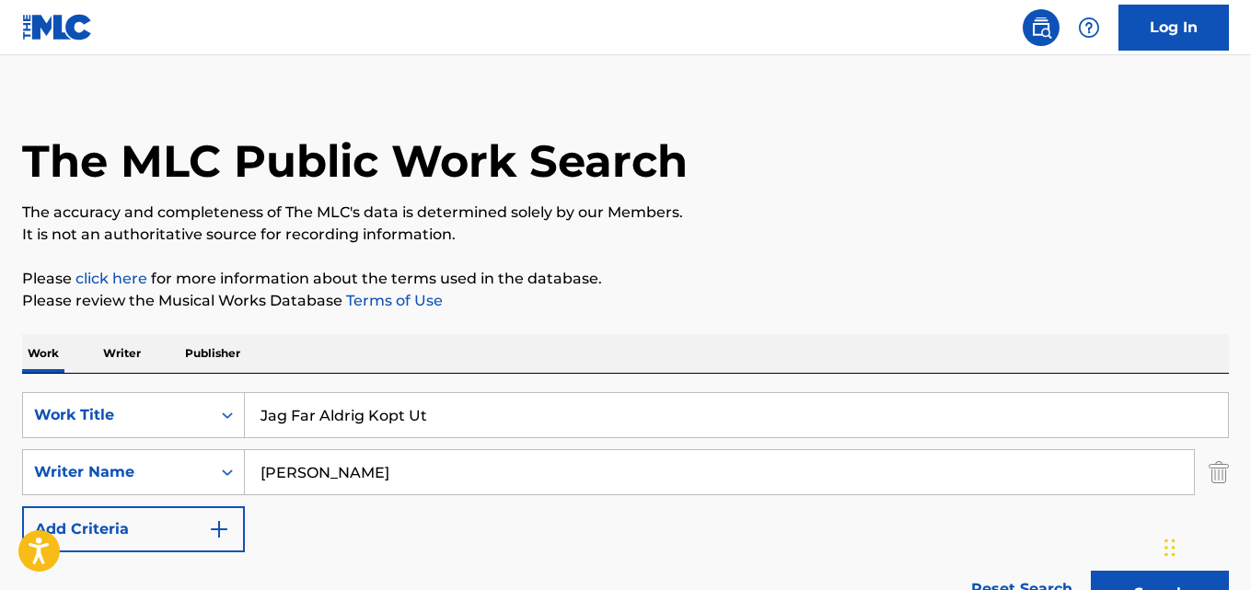
scroll to position [0, 0]
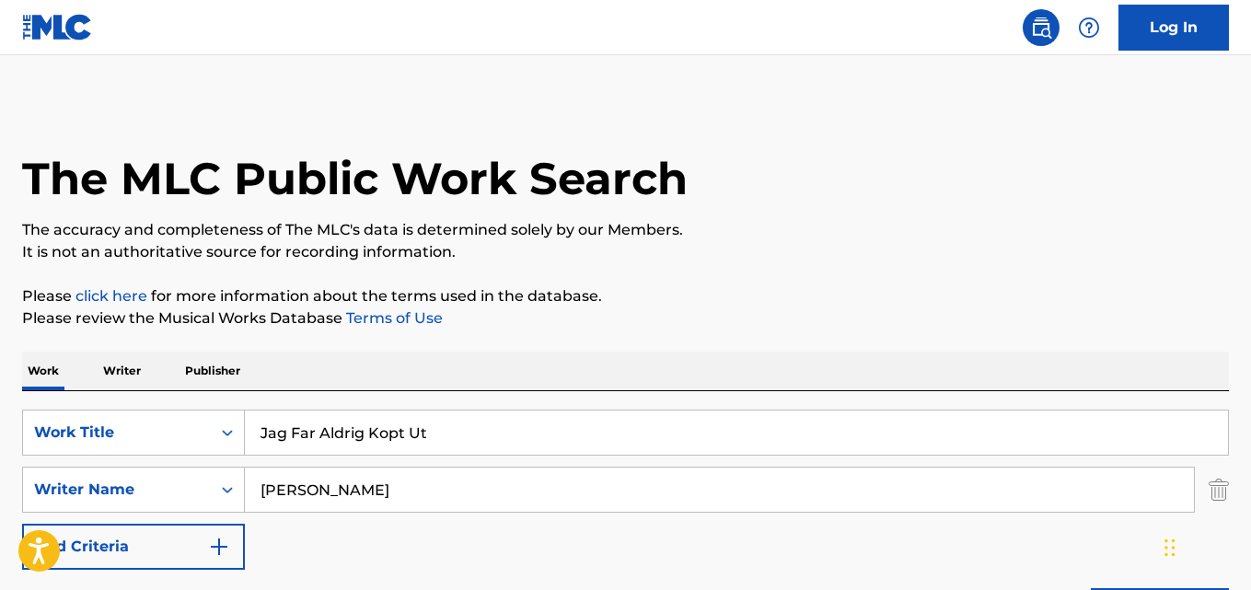
click at [322, 435] on input "Jag Far Aldrig Kopt Ut" at bounding box center [736, 432] width 983 height 44
click at [336, 434] on input "Music of 1994" at bounding box center [736, 432] width 983 height 44
type input "Rapaz"
click at [318, 480] on input "[PERSON_NAME]" at bounding box center [719, 490] width 949 height 44
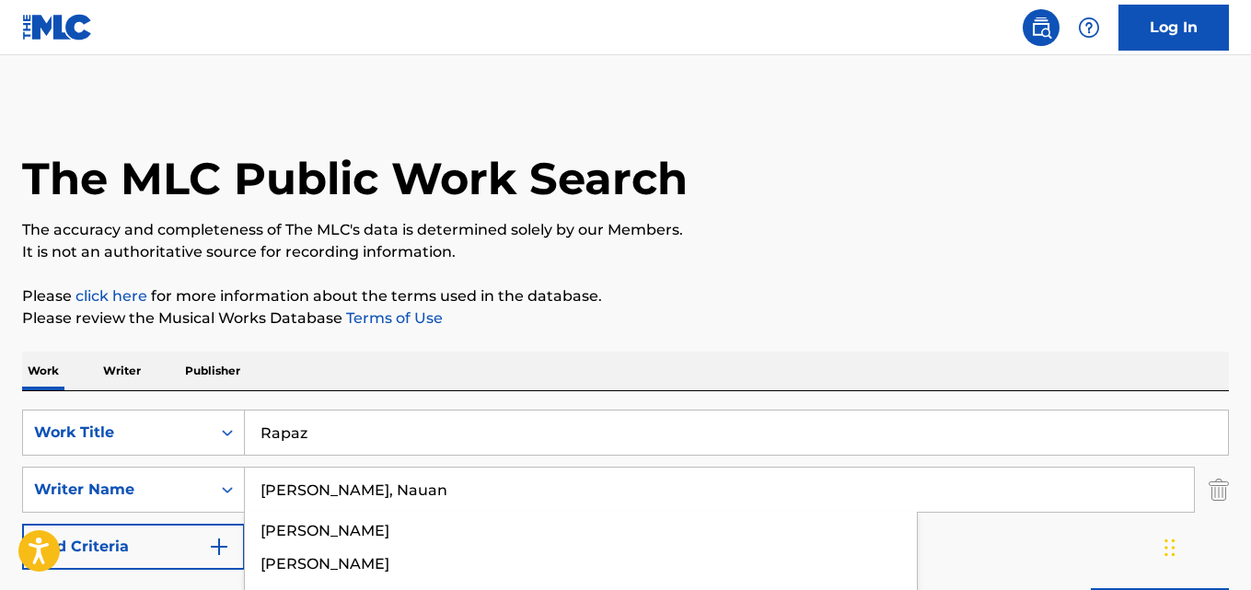
scroll to position [92, 0]
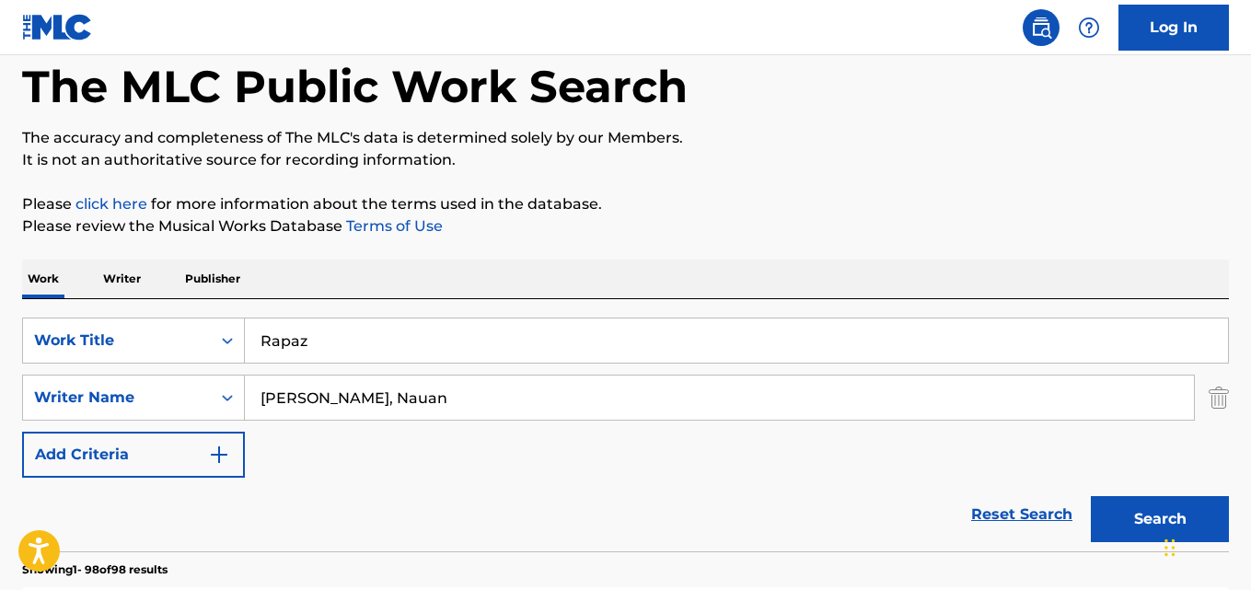
click at [362, 399] on input "[PERSON_NAME], Nauan" at bounding box center [719, 397] width 949 height 44
type input "[PERSON_NAME]"
click at [1091, 496] on button "Search" at bounding box center [1160, 519] width 138 height 46
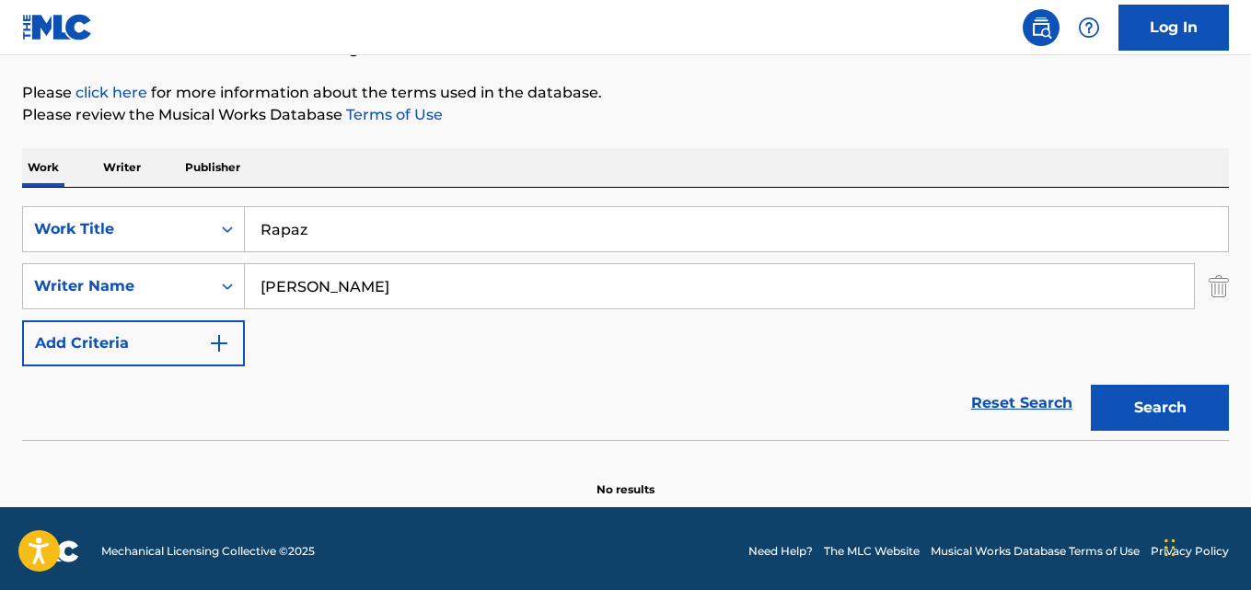
scroll to position [209, 0]
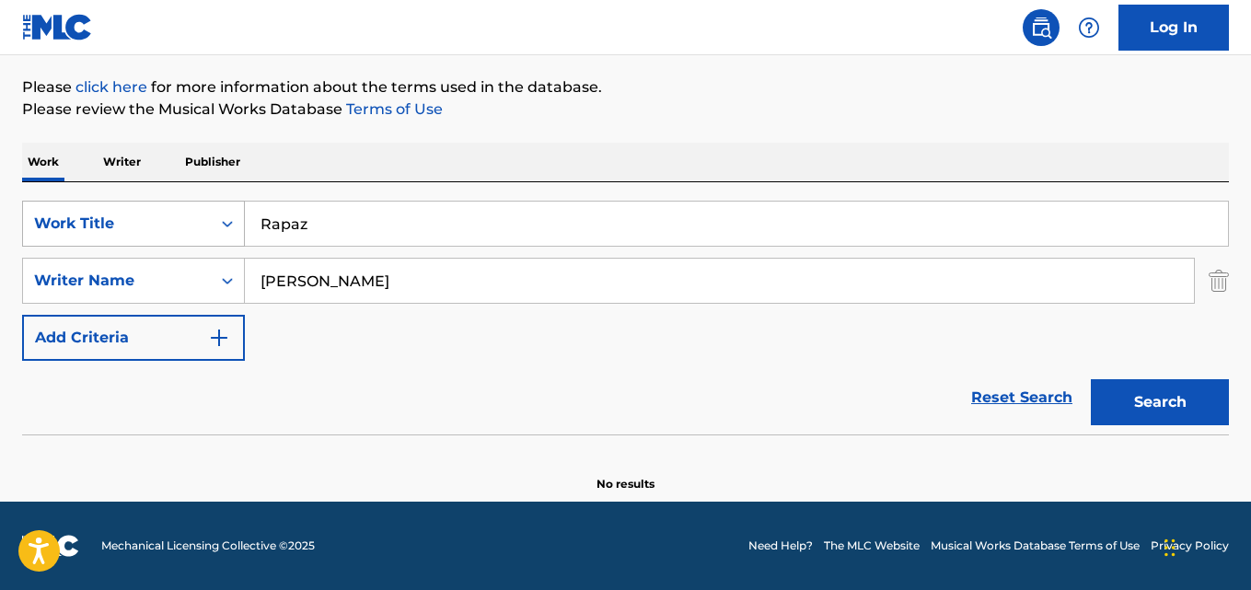
drag, startPoint x: 313, startPoint y: 221, endPoint x: 58, endPoint y: 244, distance: 256.0
click at [58, 244] on div "SearchWithCriteriaaf59c858-9840-4ddc-a77e-7ab5fbca8d47 Work Title Rapaz" at bounding box center [625, 224] width 1207 height 46
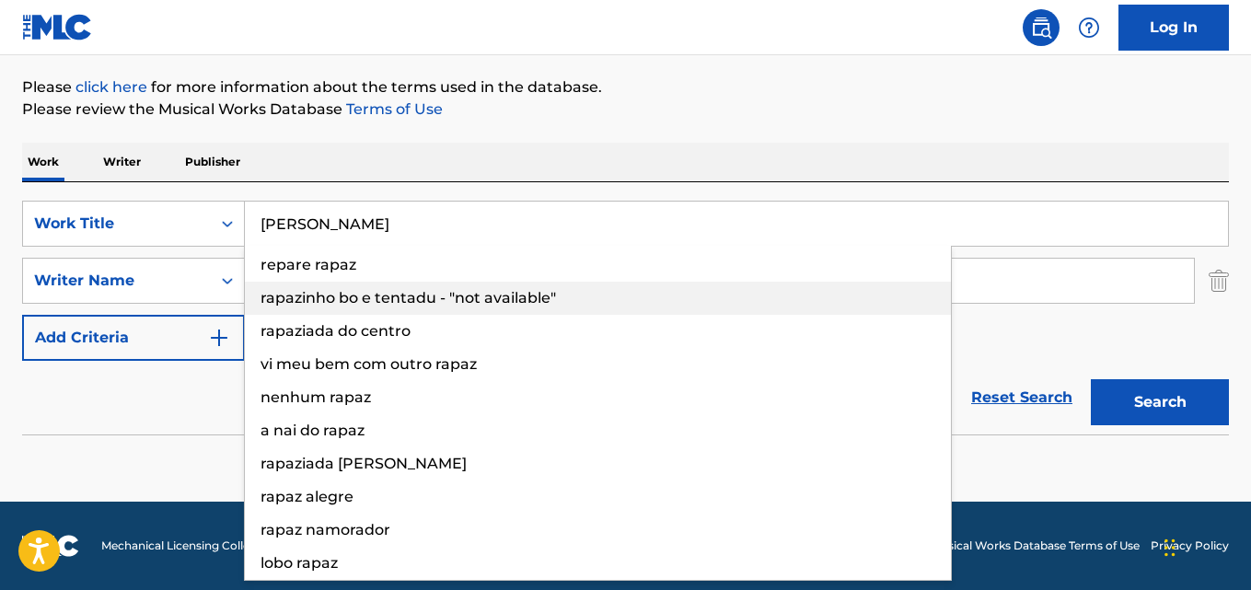
type input "[PERSON_NAME]"
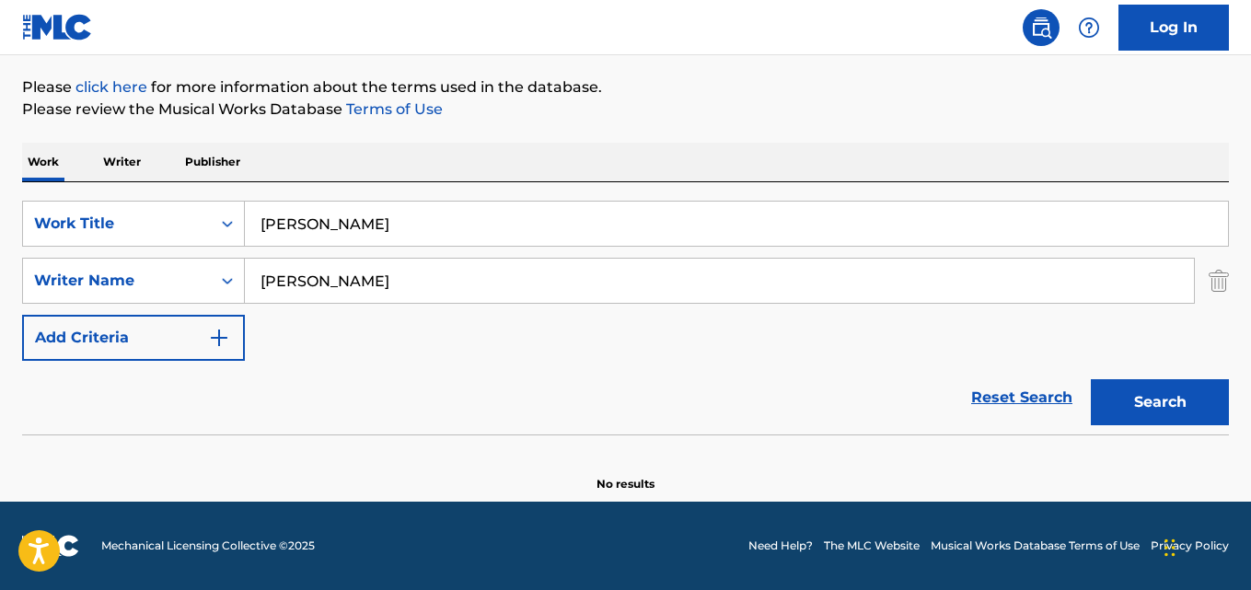
click at [335, 279] on input "[PERSON_NAME]" at bounding box center [719, 281] width 949 height 44
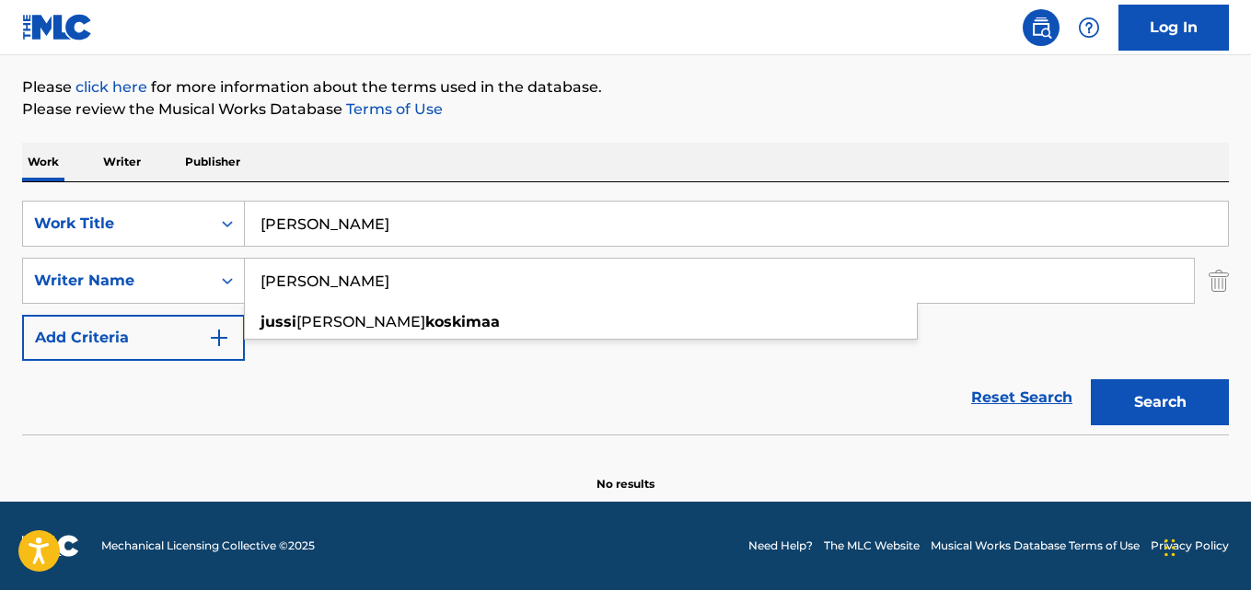
type input "[PERSON_NAME]"
click at [1091, 379] on button "Search" at bounding box center [1160, 402] width 138 height 46
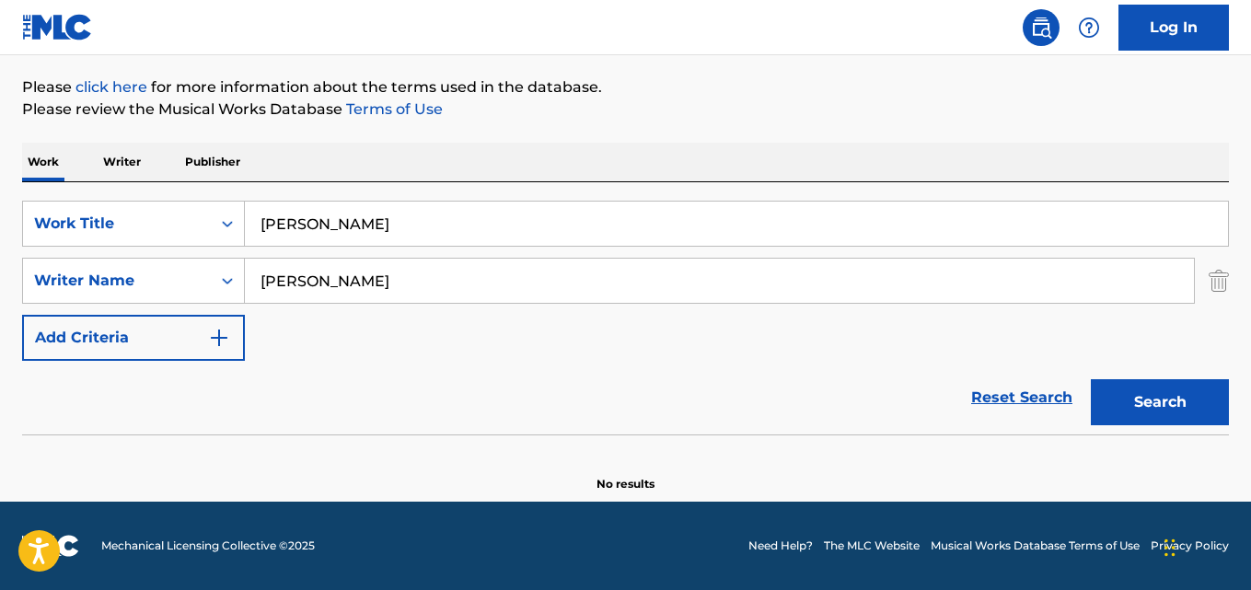
click at [364, 217] on input "[PERSON_NAME]" at bounding box center [736, 224] width 983 height 44
click at [376, 229] on input "Polka Las Alteñitas" at bounding box center [736, 224] width 983 height 44
type input "Polka Las Altenitas"
click at [318, 275] on input "[PERSON_NAME]" at bounding box center [719, 281] width 949 height 44
type input "[PERSON_NAME]"
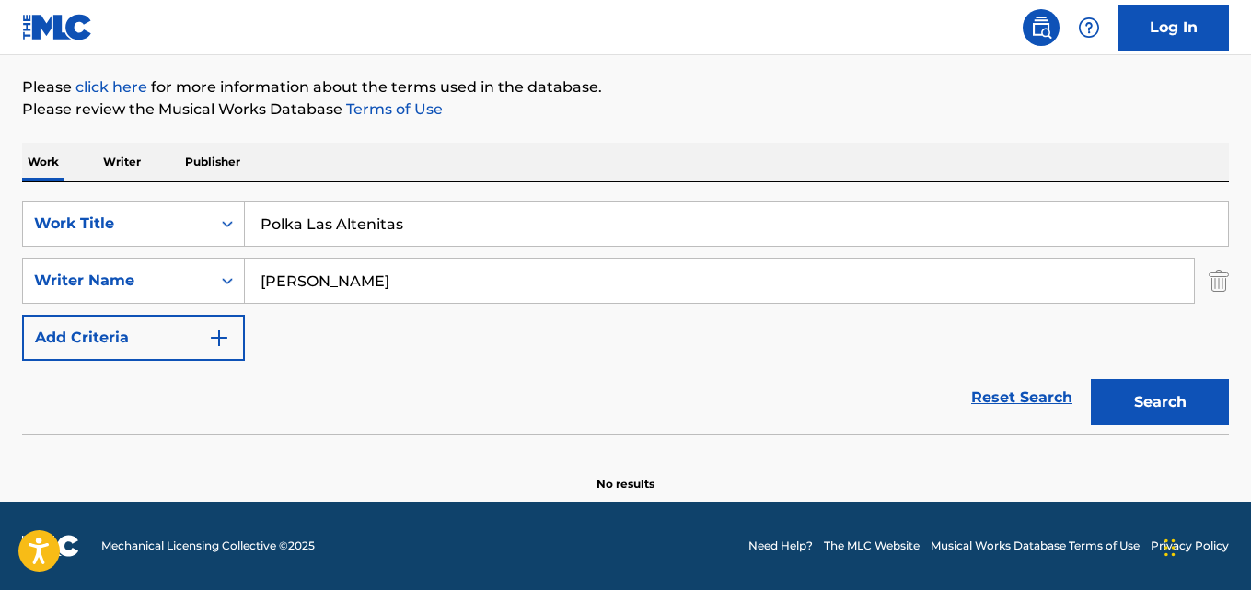
click at [1091, 379] on button "Search" at bounding box center [1160, 402] width 138 height 46
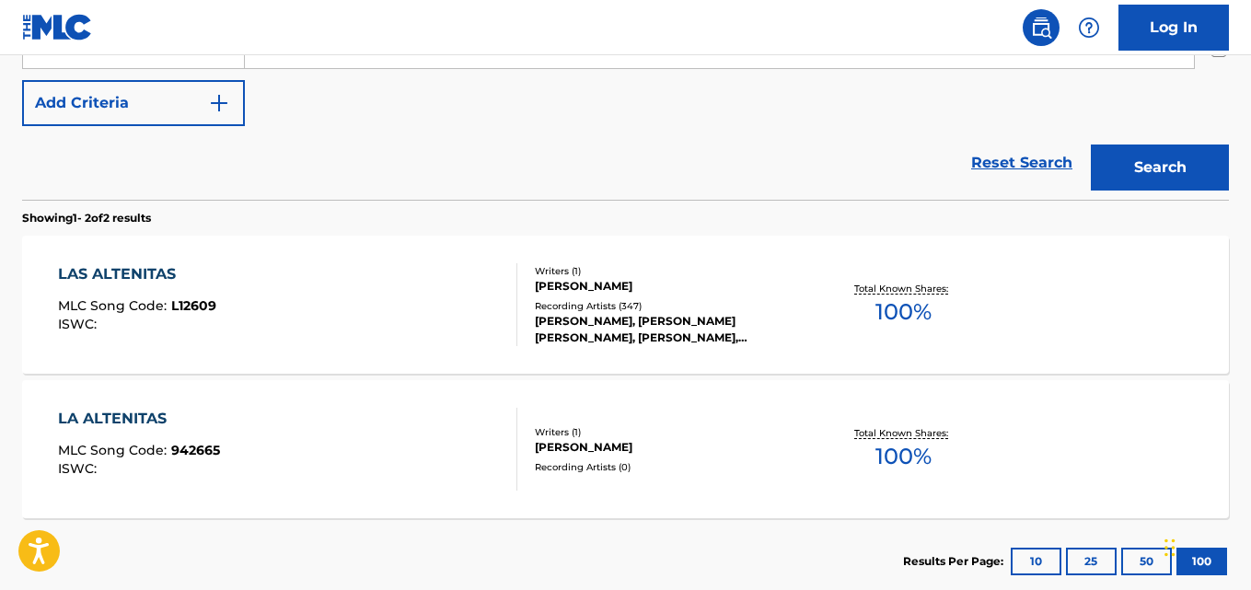
scroll to position [464, 0]
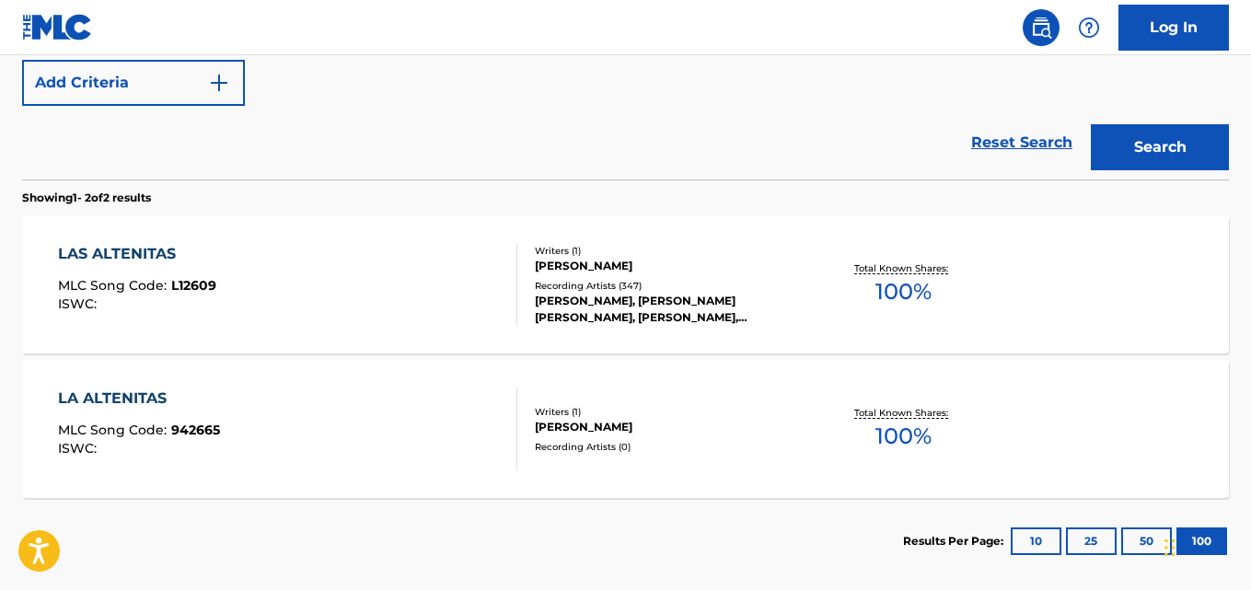
click at [366, 287] on div "LAS ALTENITAS MLC Song Code : L12609 ISWC :" at bounding box center [287, 284] width 458 height 83
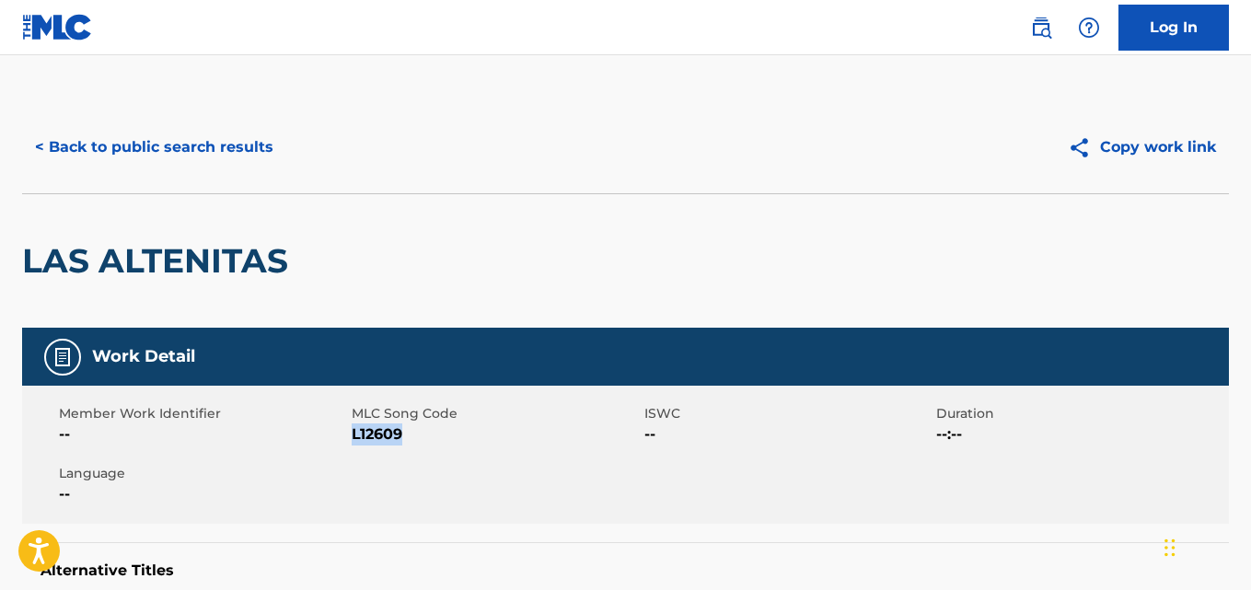
drag, startPoint x: 407, startPoint y: 441, endPoint x: 353, endPoint y: 444, distance: 53.5
click at [353, 444] on span "L12609" at bounding box center [496, 434] width 288 height 22
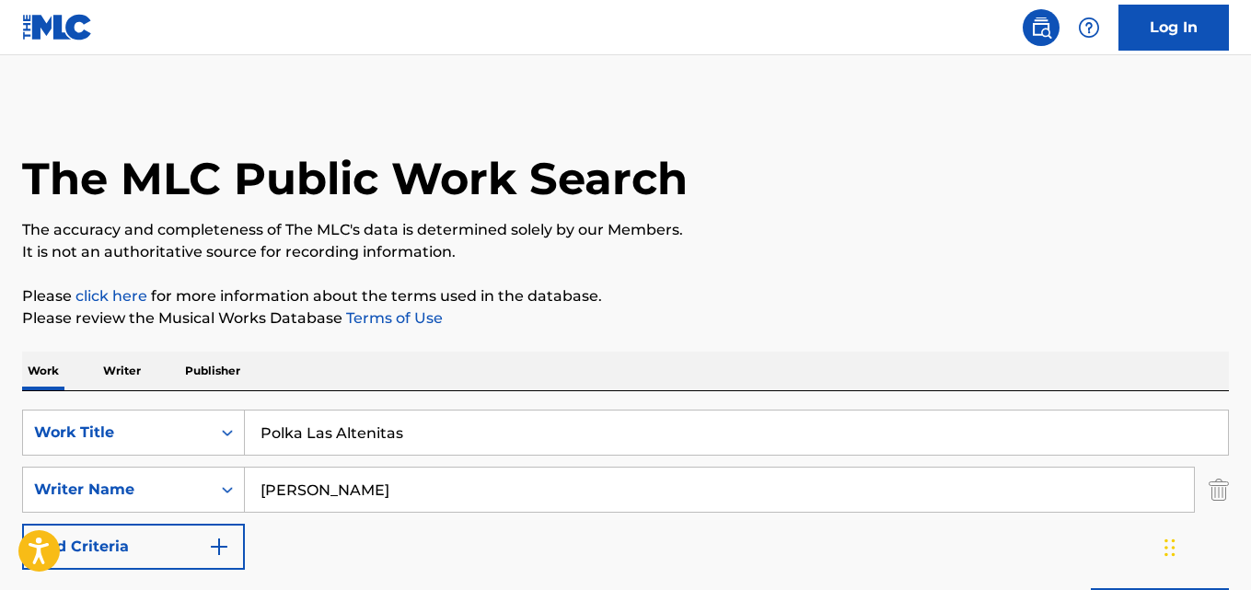
scroll to position [556, 0]
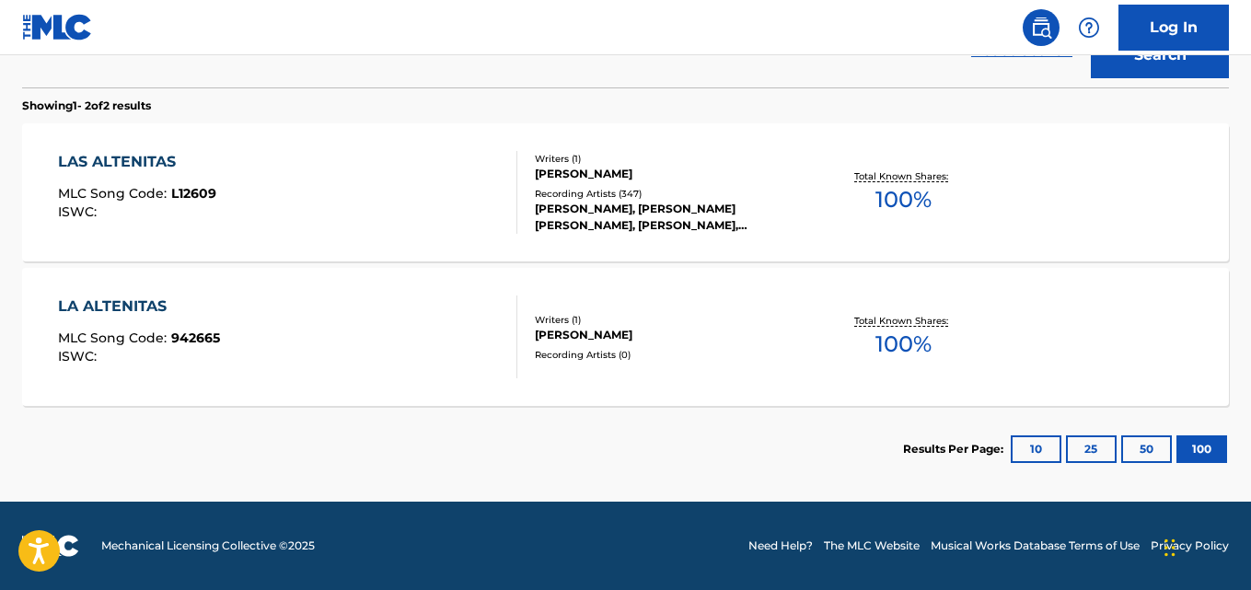
click at [228, 345] on div "LA ALTENITAS MLC Song Code : 942665 ISWC :" at bounding box center [287, 336] width 458 height 83
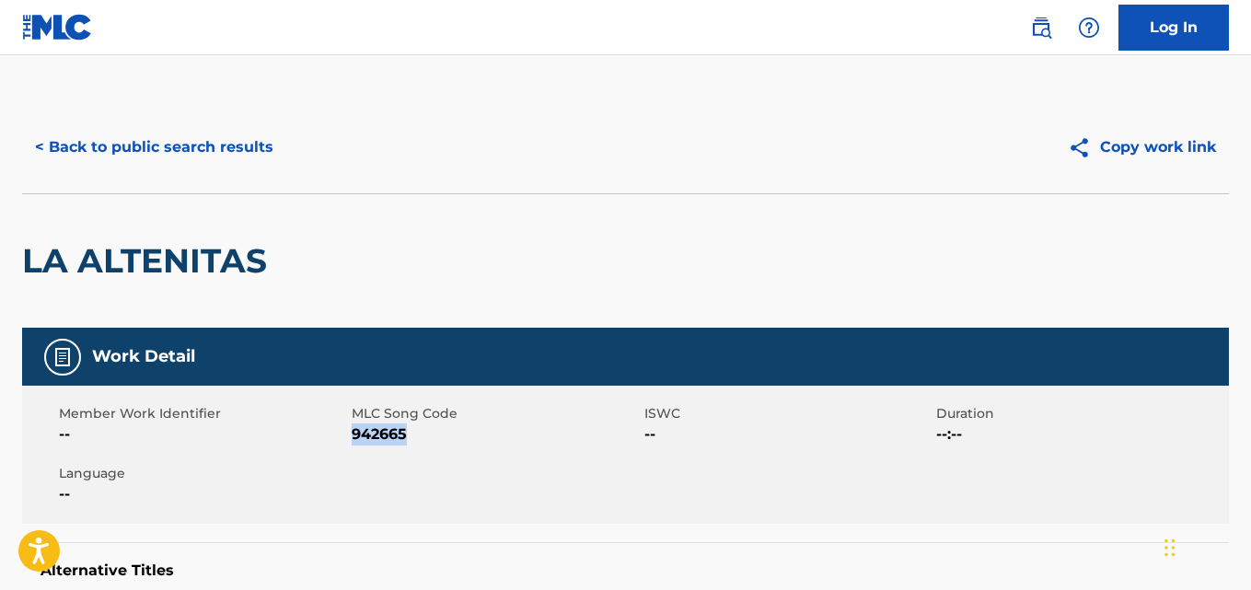
drag, startPoint x: 413, startPoint y: 434, endPoint x: 353, endPoint y: 446, distance: 61.0
click at [353, 446] on div "Member Work Identifier -- MLC Song Code 942665 ISWC -- Duration --:-- Language …" at bounding box center [625, 455] width 1207 height 138
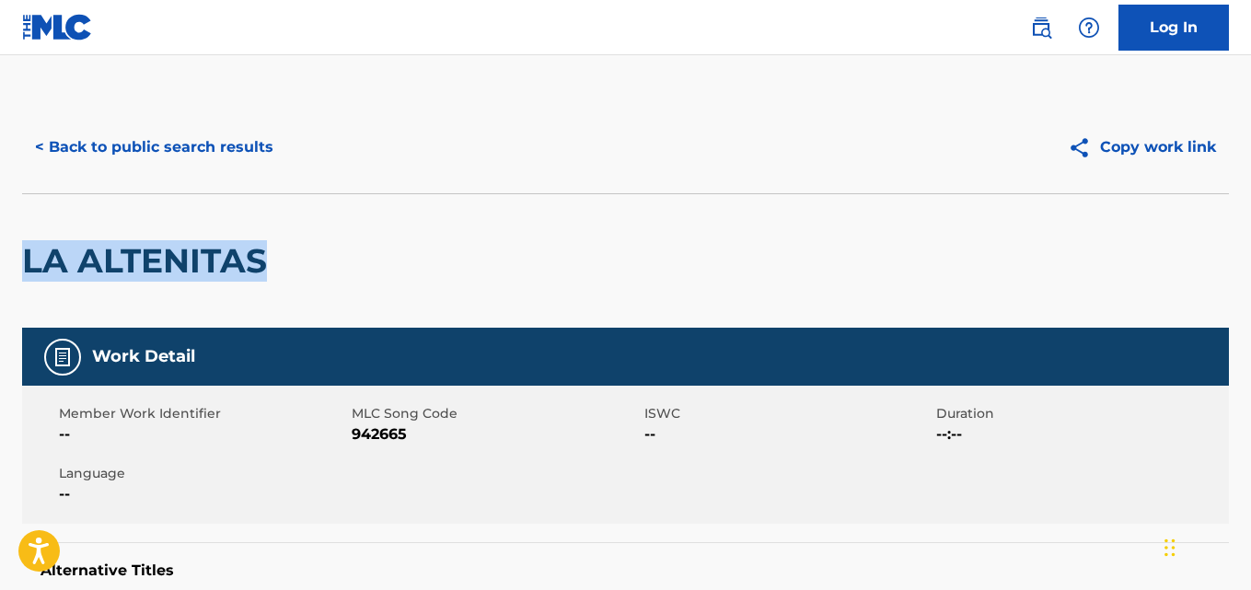
drag, startPoint x: 284, startPoint y: 261, endPoint x: 268, endPoint y: 274, distance: 21.0
click at [313, 252] on div "LA ALTENITAS" at bounding box center [625, 260] width 1207 height 134
drag, startPoint x: 293, startPoint y: 262, endPoint x: 0, endPoint y: 266, distance: 292.7
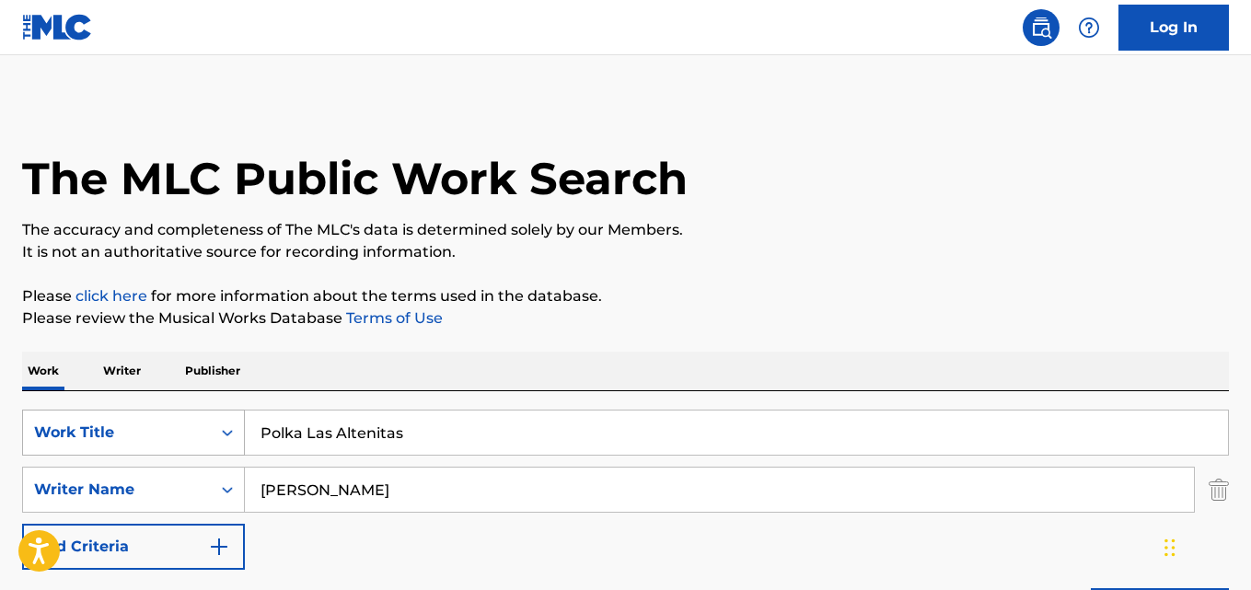
drag, startPoint x: 408, startPoint y: 439, endPoint x: 185, endPoint y: 428, distance: 223.0
click at [118, 434] on div "SearchWithCriteriaaf59c858-9840-4ddc-a77e-7ab5fbca8d47 Work Title Polka Las Alt…" at bounding box center [625, 433] width 1207 height 46
type input "Balada do Sonho e da Saudade"
drag, startPoint x: 429, startPoint y: 494, endPoint x: 160, endPoint y: 478, distance: 269.2
click at [83, 491] on div "SearchWithCriteriaa6c0ec93-4613-4e3e-bc14-9cad3a69cb32 Writer Name [PERSON_NAME]" at bounding box center [625, 490] width 1207 height 46
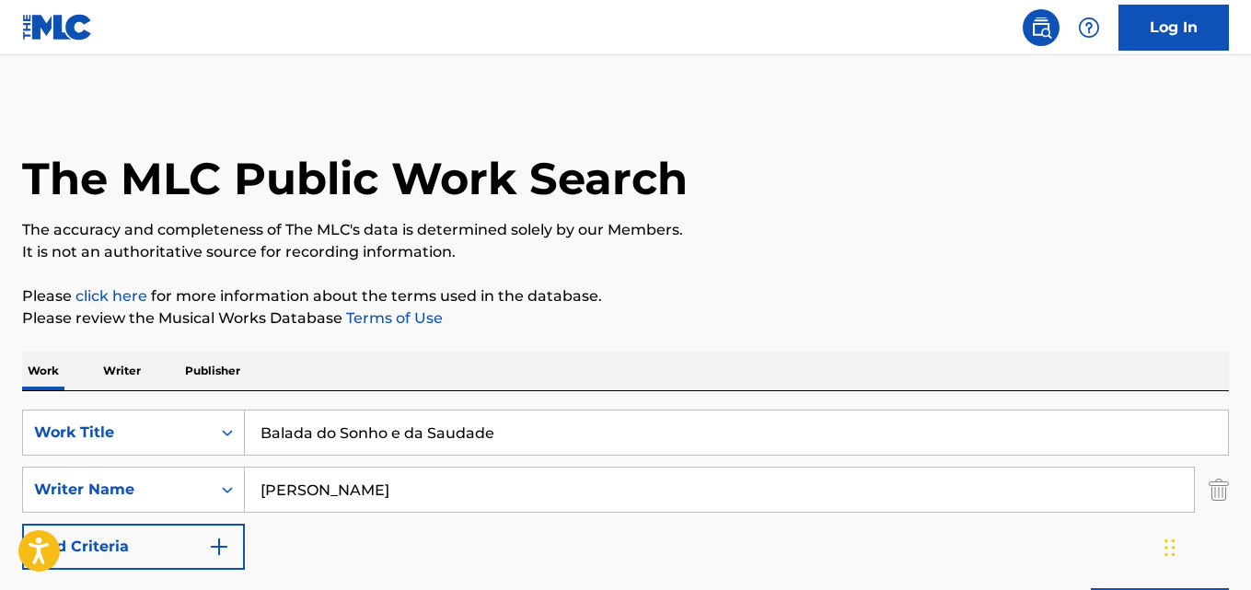
type input "[PERSON_NAME]"
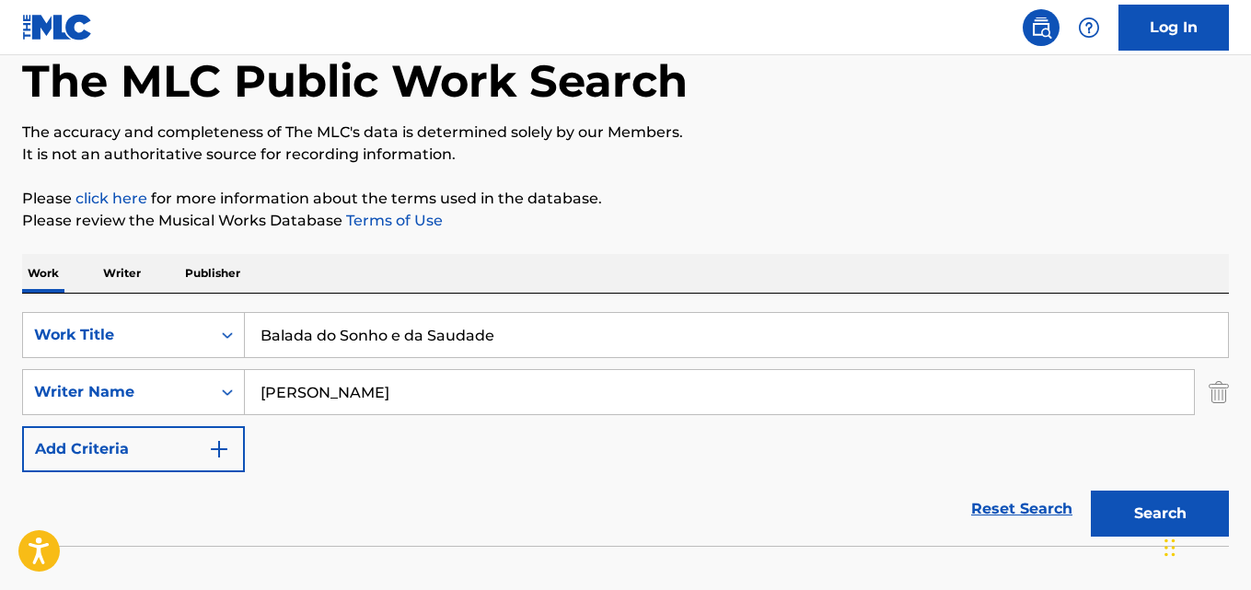
scroll to position [209, 0]
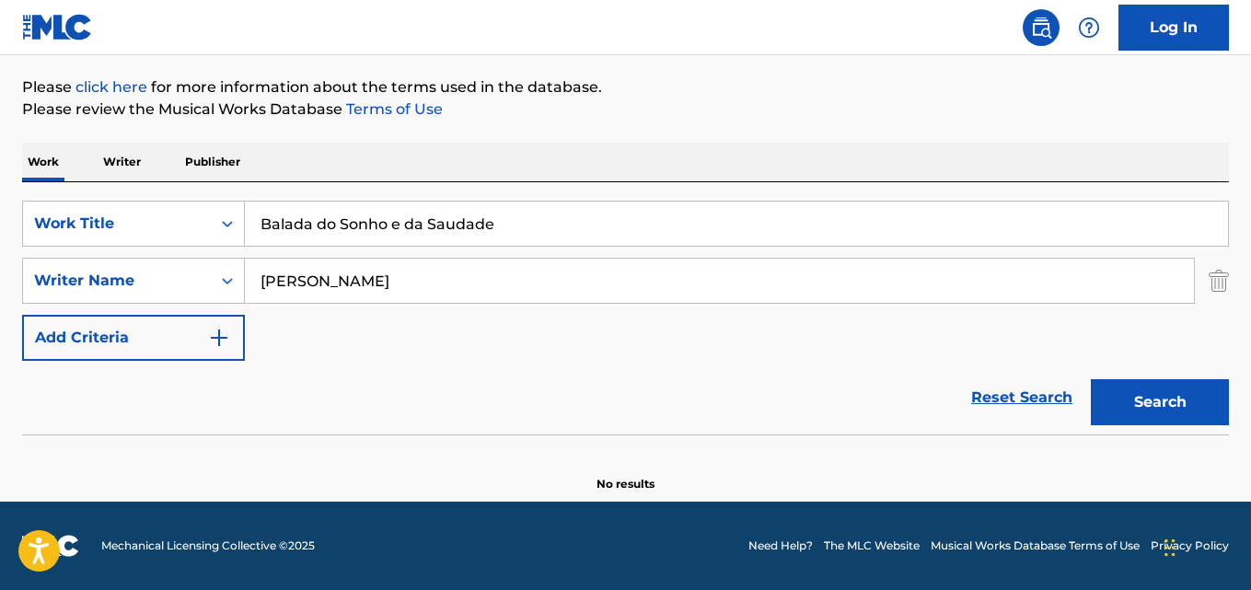
click at [388, 237] on input "Balada do Sonho e da Saudade" at bounding box center [736, 224] width 983 height 44
type input "[PERSON_NAME]"
click at [329, 285] on input "[PERSON_NAME]" at bounding box center [719, 281] width 949 height 44
type input "[PERSON_NAME]"
click at [1091, 379] on button "Search" at bounding box center [1160, 402] width 138 height 46
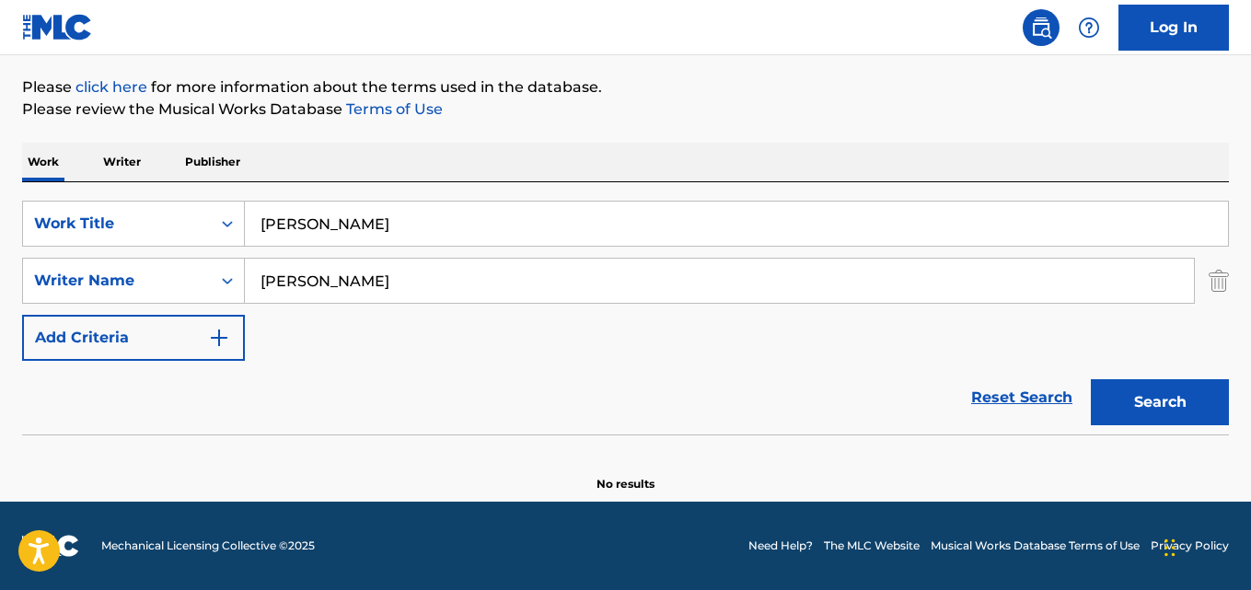
click at [0, 220] on div "The MLC Public Work Search The accuracy and completeness of The MLC's data is d…" at bounding box center [625, 192] width 1251 height 600
click at [278, 214] on input "Hälften så kär" at bounding box center [736, 224] width 983 height 44
type input "halften sa kar"
click at [326, 277] on input "[PERSON_NAME]" at bounding box center [719, 281] width 949 height 44
click at [344, 277] on input "[PERSON_NAME], [PERSON_NAME]" at bounding box center [719, 281] width 949 height 44
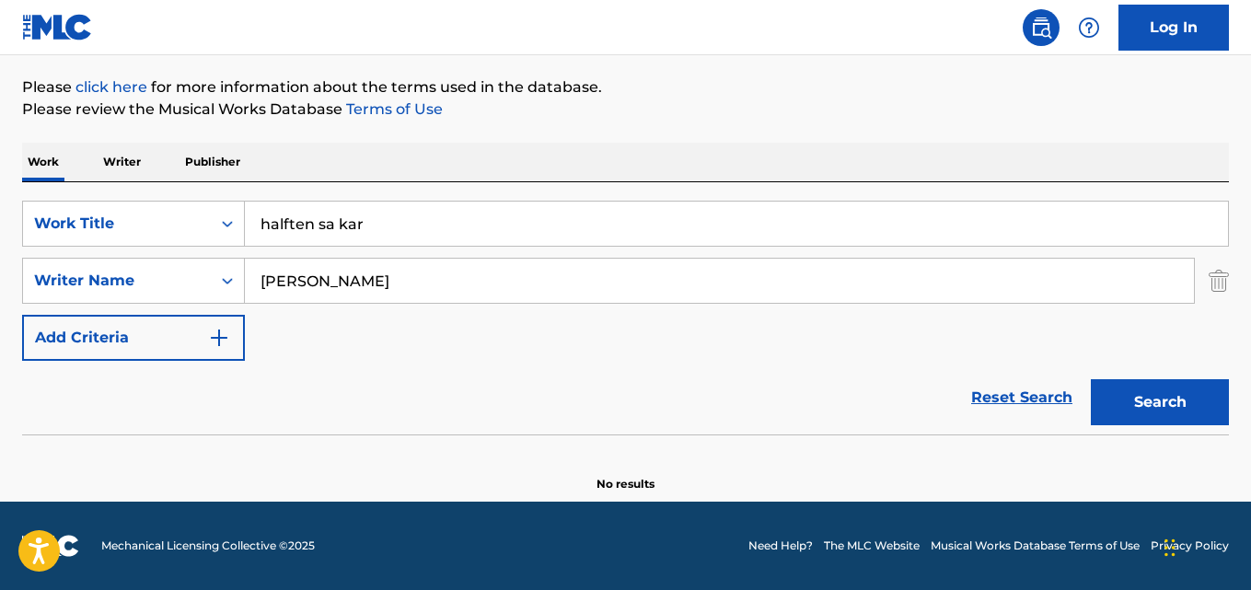
type input "[PERSON_NAME]"
click at [1091, 379] on button "Search" at bounding box center [1160, 402] width 138 height 46
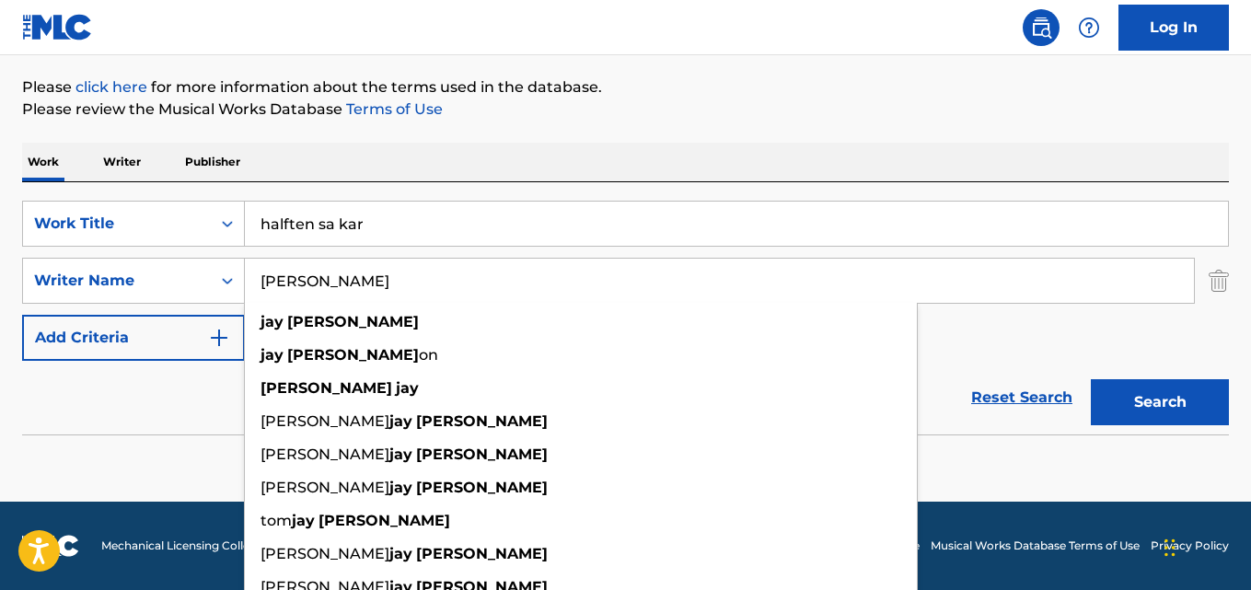
click at [158, 400] on div "Reset Search Search" at bounding box center [625, 398] width 1207 height 74
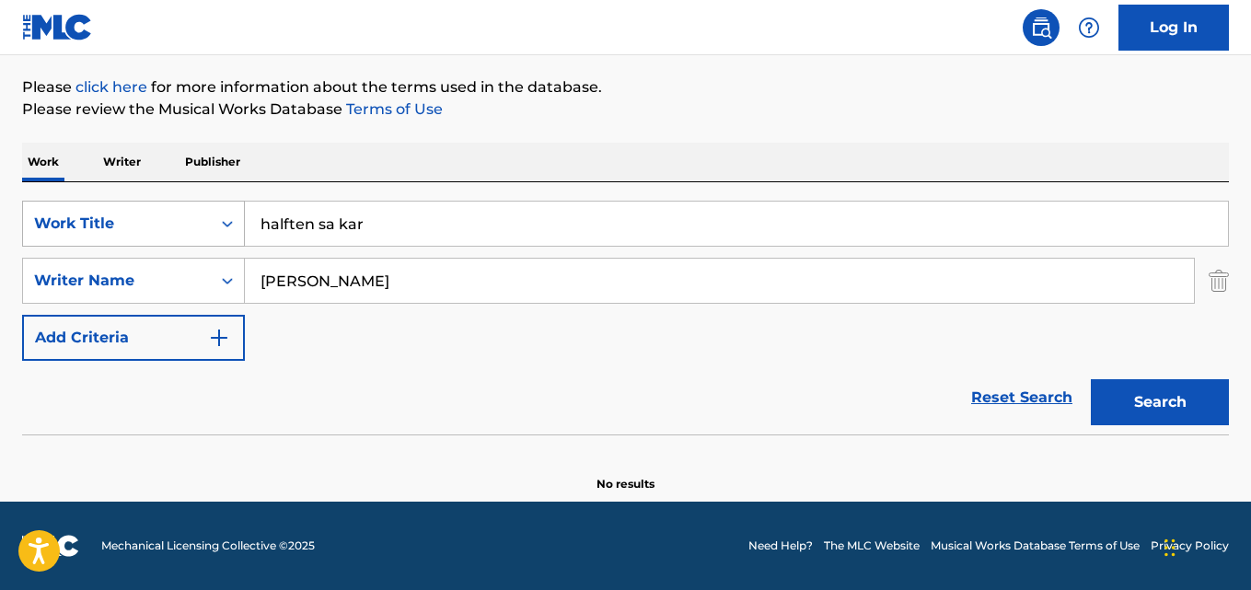
drag, startPoint x: 318, startPoint y: 220, endPoint x: 138, endPoint y: 222, distance: 179.5
click at [135, 220] on div "SearchWithCriteriaaf59c858-9840-4ddc-a77e-7ab5fbca8d47 Work Title halften sa kar" at bounding box center [625, 224] width 1207 height 46
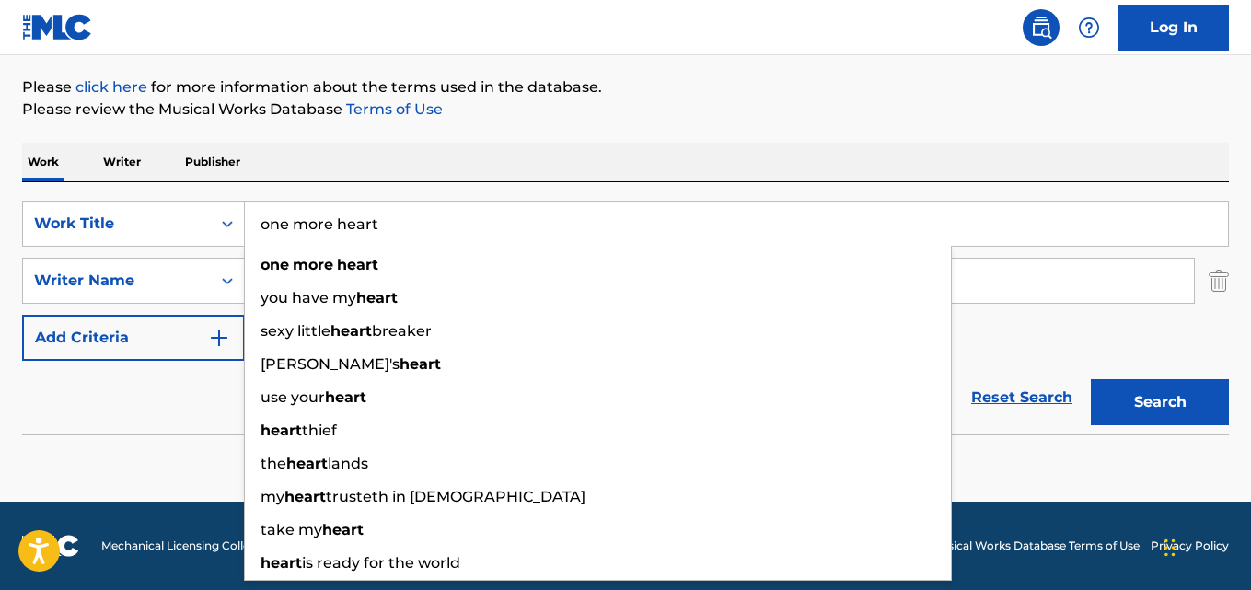
click at [52, 441] on section at bounding box center [625, 439] width 1207 height 10
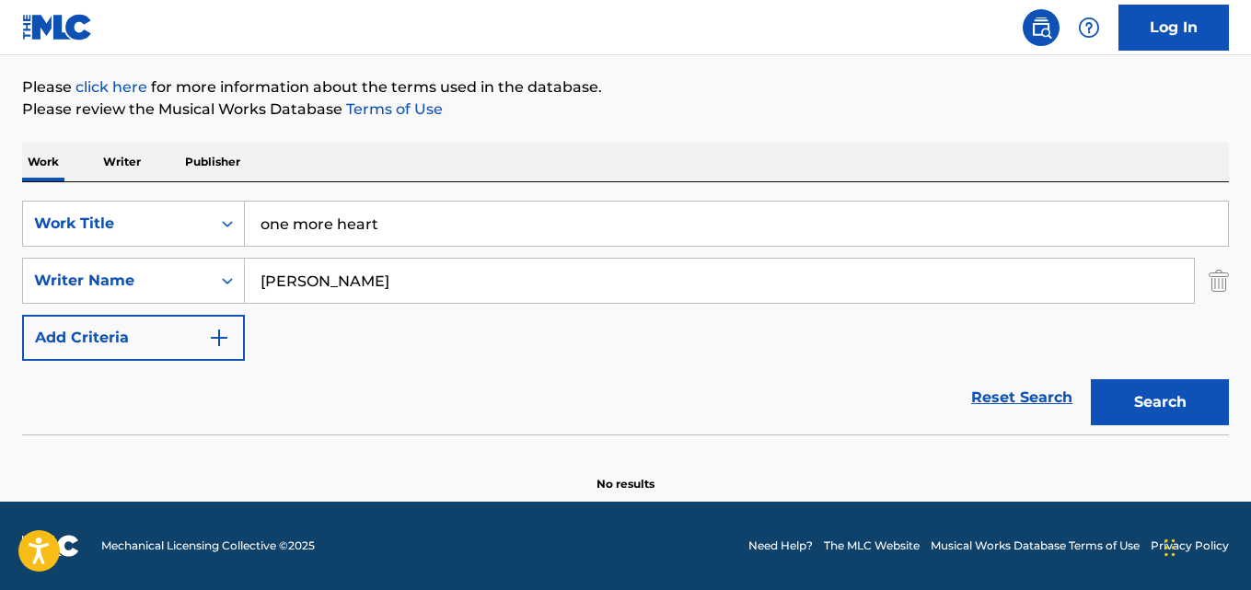
drag, startPoint x: 386, startPoint y: 231, endPoint x: 284, endPoint y: 235, distance: 101.3
click at [192, 227] on div "SearchWithCriteriaaf59c858-9840-4ddc-a77e-7ab5fbca8d47 Work Title one more heart" at bounding box center [625, 224] width 1207 height 46
type input "Heart"
click at [318, 283] on input "[PERSON_NAME]" at bounding box center [719, 281] width 949 height 44
type input "Disco For The People"
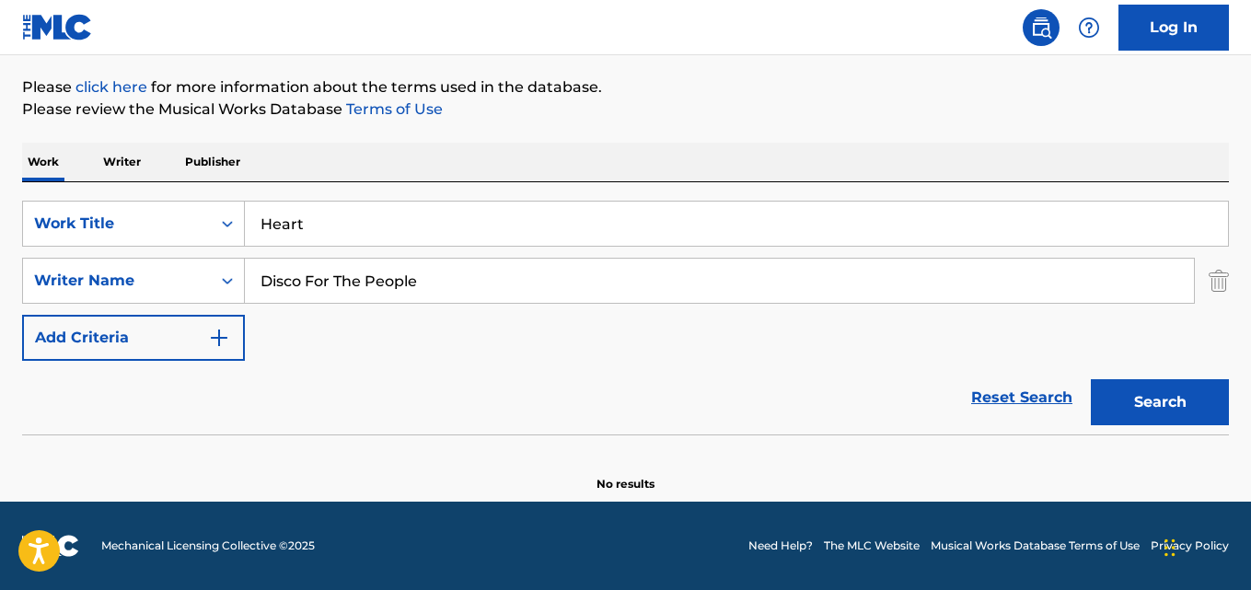
click at [1091, 379] on button "Search" at bounding box center [1160, 402] width 138 height 46
drag, startPoint x: 396, startPoint y: 208, endPoint x: 110, endPoint y: 208, distance: 285.3
click at [110, 208] on div "SearchWithCriteriaaf59c858-9840-4ddc-a77e-7ab5fbca8d47 Work Title Heart" at bounding box center [625, 224] width 1207 height 46
click at [493, 220] on input "Har jag sagt att endast dej jag älskat?" at bounding box center [736, 224] width 983 height 44
type input "Har jag sagt att endast dej jag alskat?"
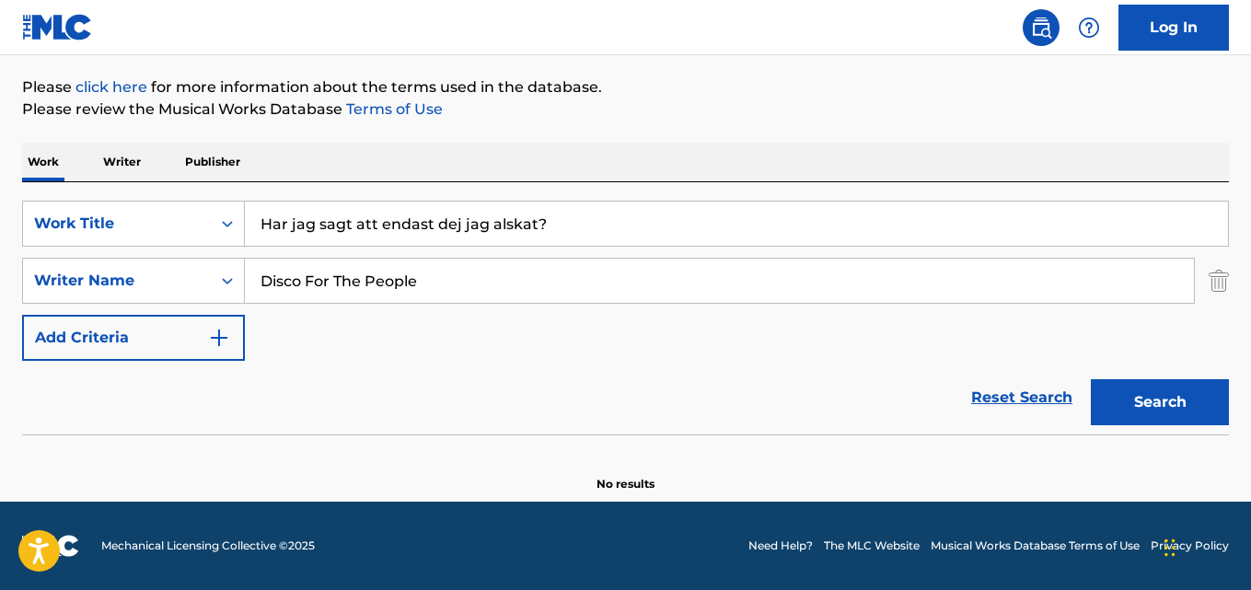
click at [376, 285] on input "Disco For The People" at bounding box center [719, 281] width 949 height 44
click at [327, 279] on input "[PERSON_NAME], [PERSON_NAME]" at bounding box center [719, 281] width 949 height 44
type input "[PERSON_NAME]"
click at [1091, 379] on button "Search" at bounding box center [1160, 402] width 138 height 46
click at [173, 398] on div "Reset Search Search" at bounding box center [625, 398] width 1207 height 74
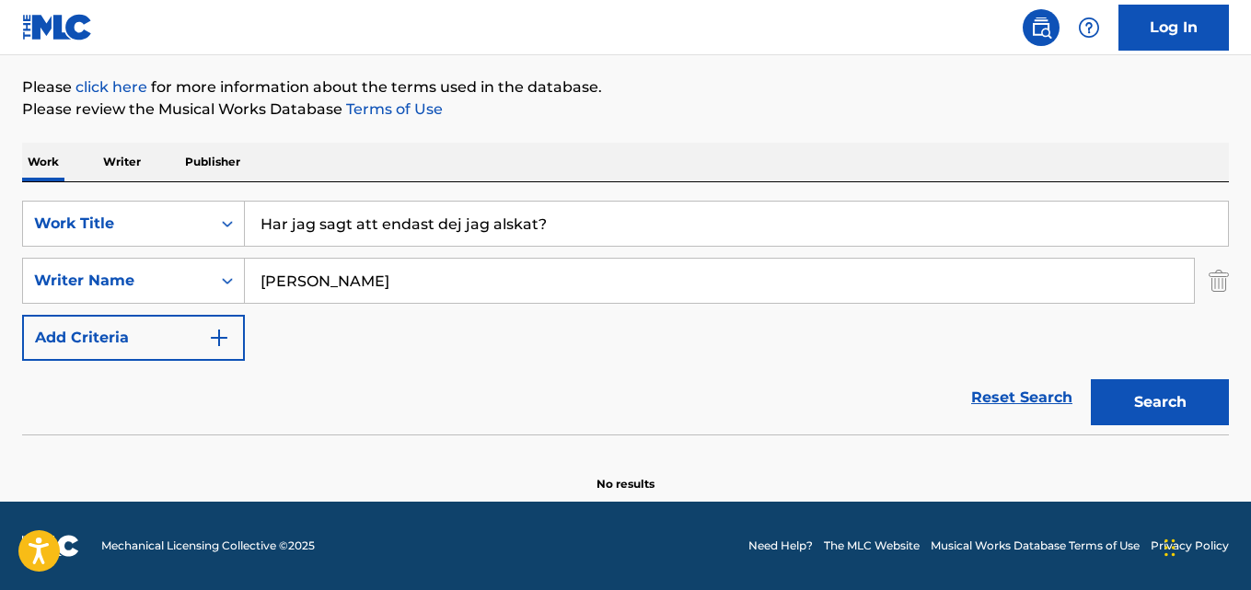
click at [381, 225] on input "Har jag sagt att endast dej jag alskat?" at bounding box center [736, 224] width 983 height 44
type input "Prisoner"
click at [346, 283] on input "[PERSON_NAME]" at bounding box center [719, 281] width 949 height 44
type input "[PERSON_NAME]"
click at [1091, 379] on button "Search" at bounding box center [1160, 402] width 138 height 46
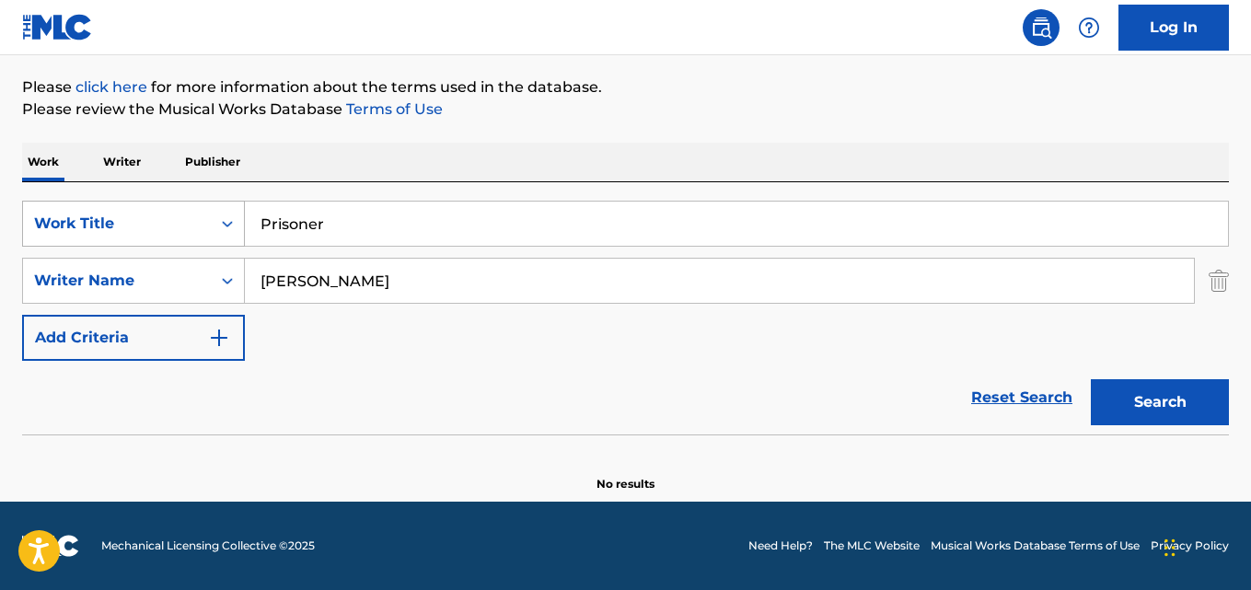
drag, startPoint x: 351, startPoint y: 236, endPoint x: 71, endPoint y: 226, distance: 279.9
click at [71, 226] on div "SearchWithCriteriaaf59c858-9840-4ddc-a77e-7ab5fbca8d47 Work Title Prisoner" at bounding box center [625, 224] width 1207 height 46
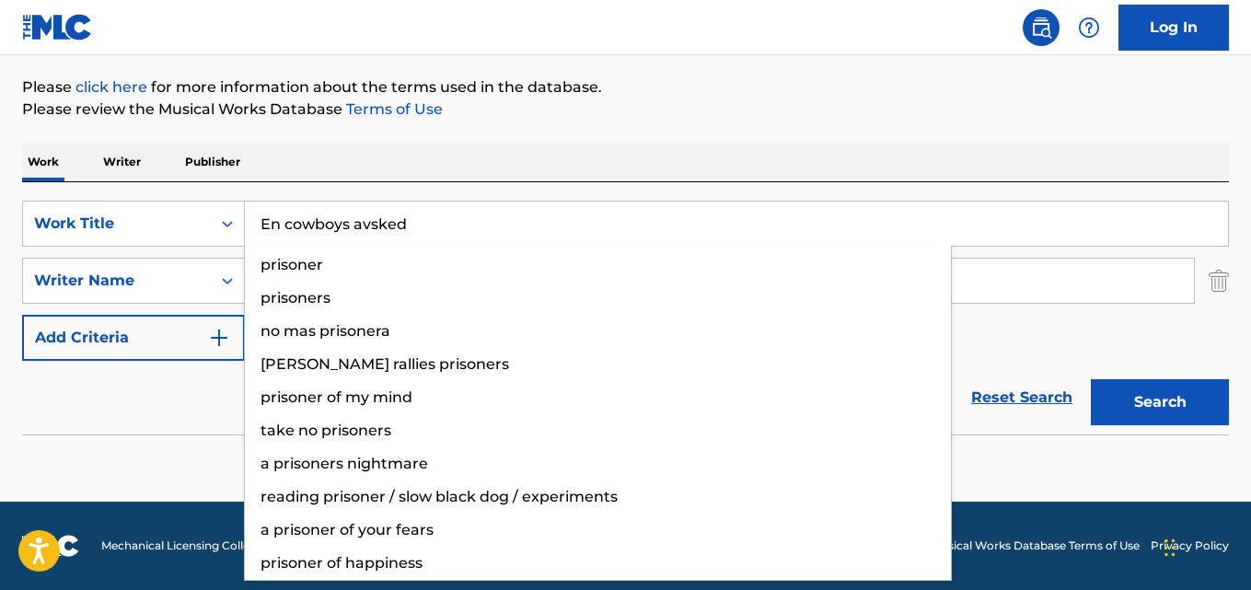
type input "En cowboys avsked"
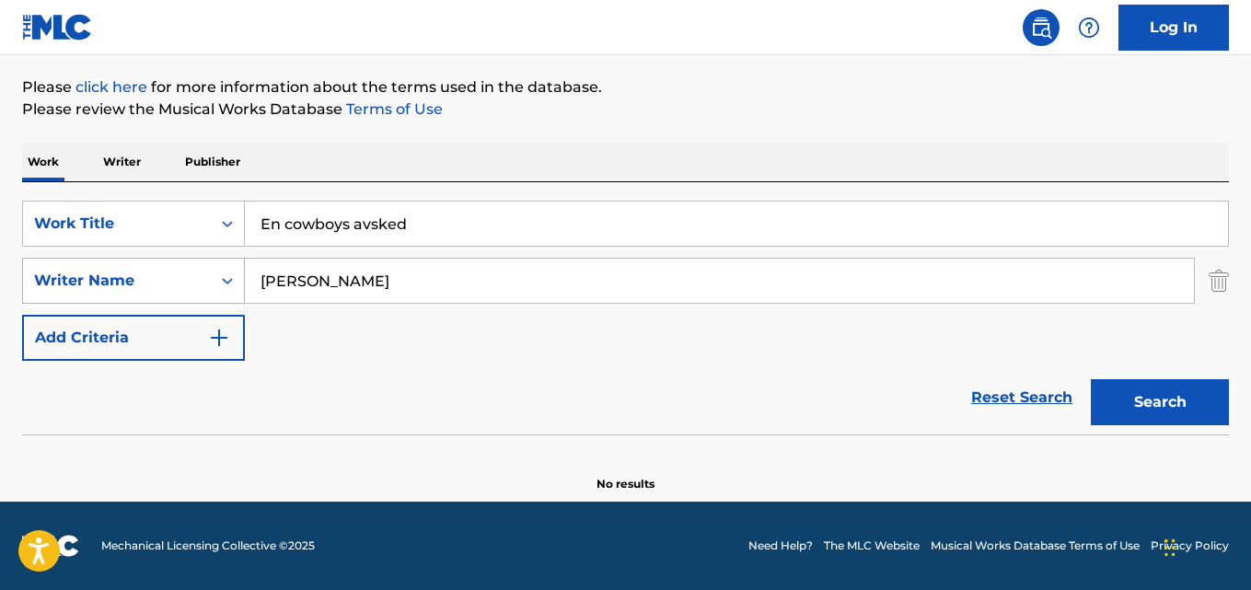
drag, startPoint x: 384, startPoint y: 281, endPoint x: 203, endPoint y: 295, distance: 180.9
click at [203, 295] on div "SearchWithCriteriaa6c0ec93-4613-4e3e-bc14-9cad3a69cb32 Writer Name [PERSON_NAME]" at bounding box center [625, 281] width 1207 height 46
click at [319, 281] on input "A Alm, [PERSON_NAME]" at bounding box center [719, 281] width 949 height 44
type input "[PERSON_NAME]"
click at [1091, 379] on button "Search" at bounding box center [1160, 402] width 138 height 46
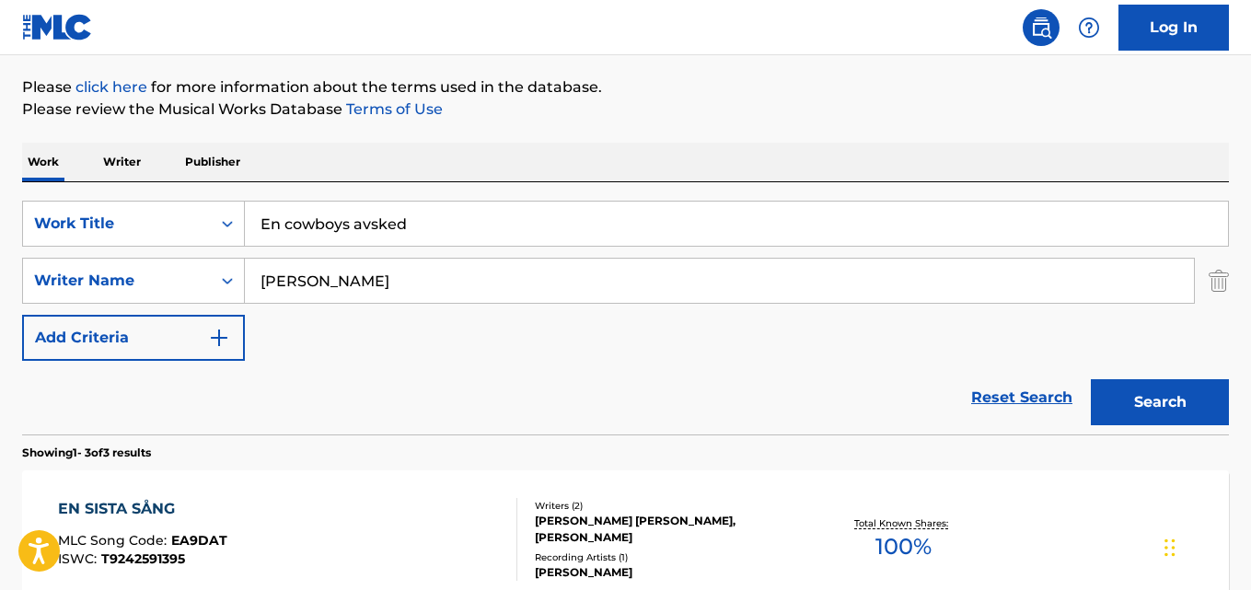
click at [192, 385] on div "Reset Search Search" at bounding box center [625, 398] width 1207 height 74
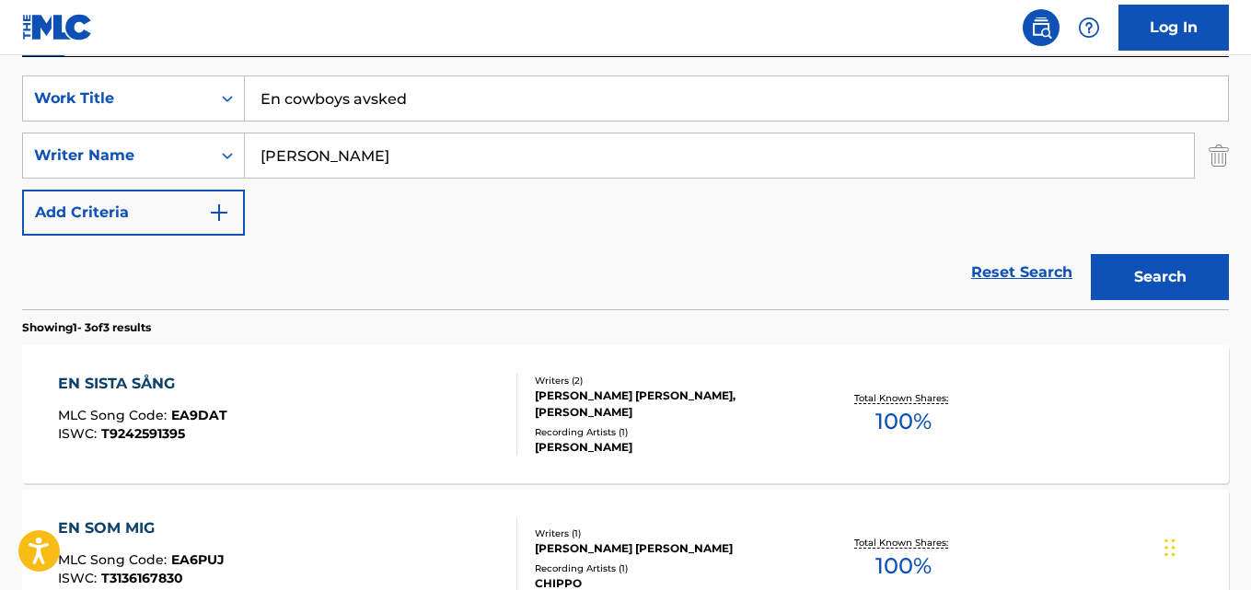
scroll to position [240, 0]
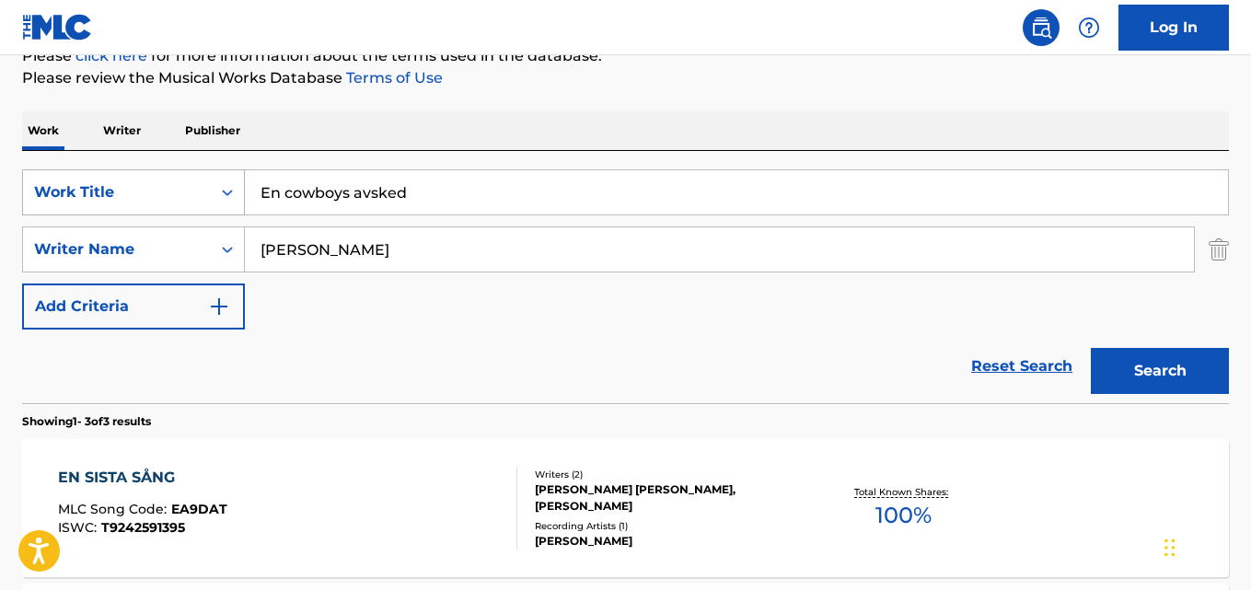
click at [126, 191] on div "SearchWithCriteriaaf59c858-9840-4ddc-a77e-7ab5fbca8d47 Work Title En cowboys av…" at bounding box center [625, 192] width 1207 height 46
click at [281, 188] on input "Göm det i hjärtat" at bounding box center [736, 192] width 983 height 44
type input "Gom det i hjartat"
drag, startPoint x: 390, startPoint y: 250, endPoint x: 106, endPoint y: 247, distance: 284.4
click at [106, 247] on div "SearchWithCriteriaa6c0ec93-4613-4e3e-bc14-9cad3a69cb32 Writer Name [PERSON_NAME]" at bounding box center [625, 249] width 1207 height 46
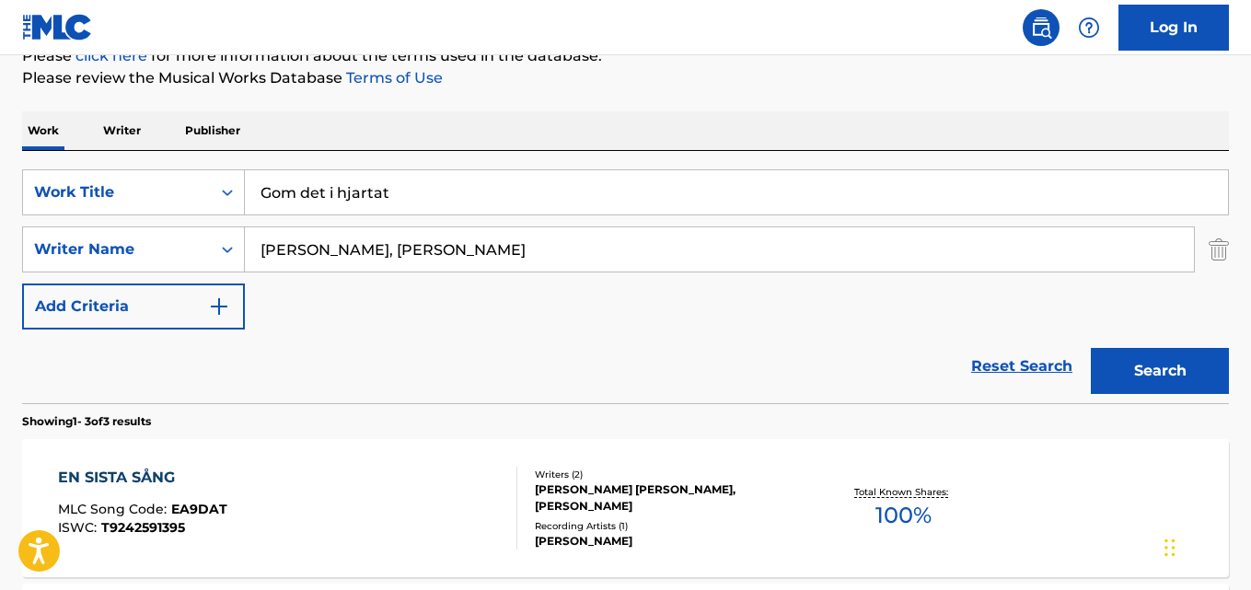
drag, startPoint x: 416, startPoint y: 246, endPoint x: 412, endPoint y: 312, distance: 66.4
click at [416, 245] on input "[PERSON_NAME], [PERSON_NAME]" at bounding box center [719, 249] width 949 height 44
type input "[PERSON_NAME]"
click at [1091, 348] on button "Search" at bounding box center [1160, 371] width 138 height 46
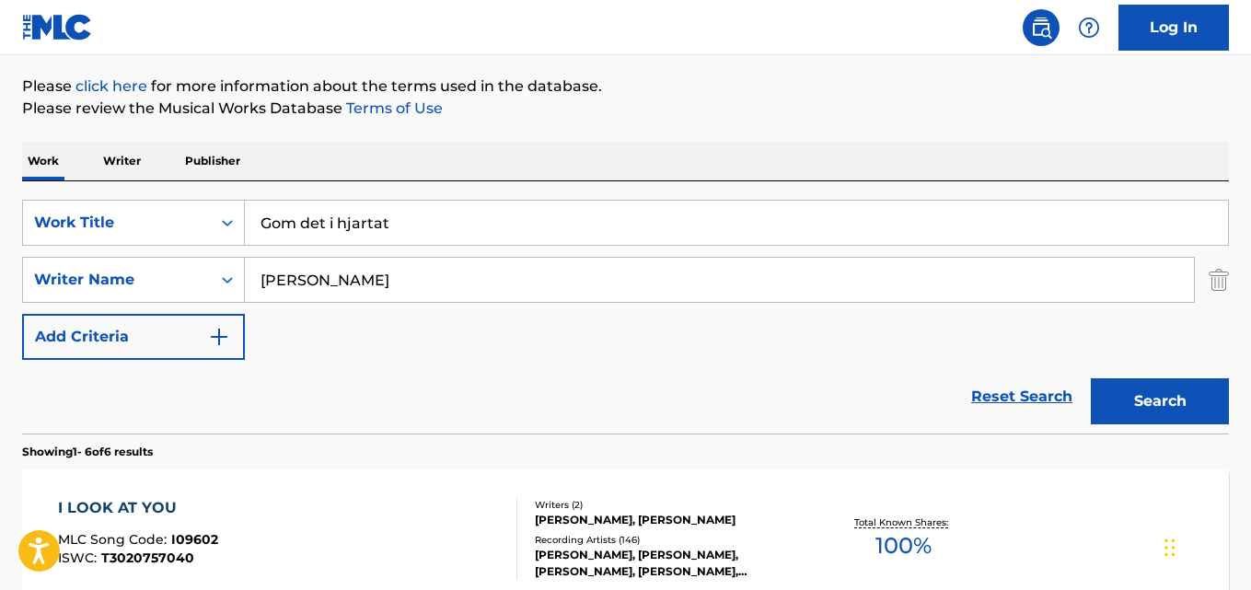
scroll to position [148, 0]
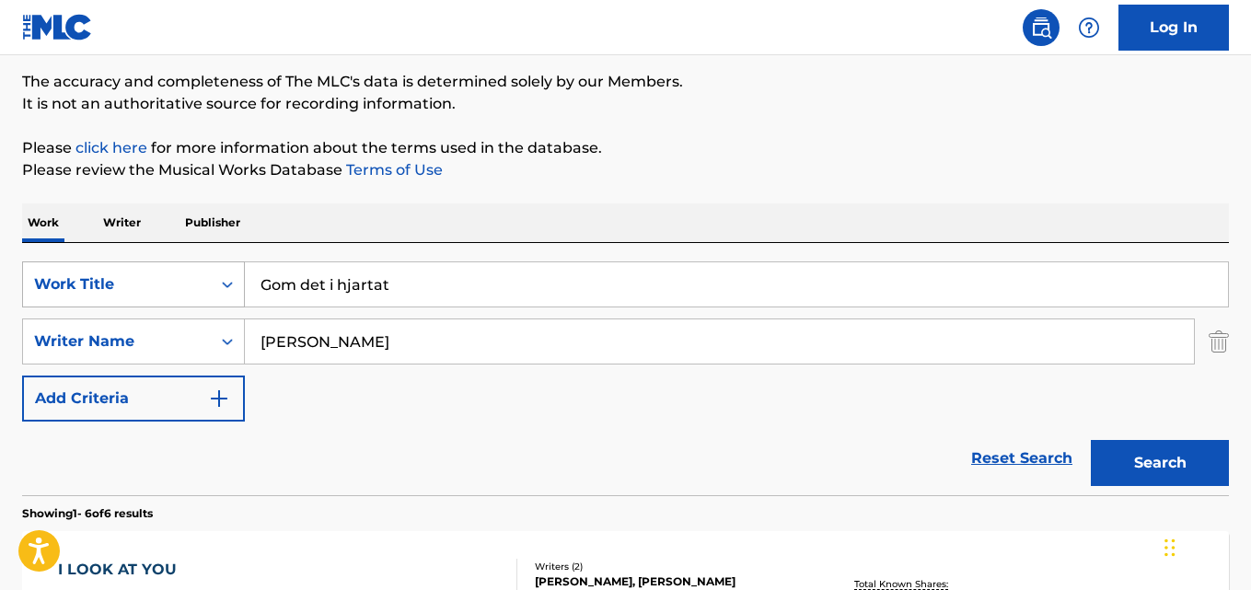
drag, startPoint x: 399, startPoint y: 285, endPoint x: 98, endPoint y: 283, distance: 301.0
click at [99, 283] on div "SearchWithCriteriaaf59c858-9840-4ddc-a77e-7ab5fbca8d47 Work Title Gom det i hja…" at bounding box center [625, 284] width 1207 height 46
click at [314, 280] on input "Ditt stängda hjärtas port" at bounding box center [736, 284] width 983 height 44
click at [380, 285] on input "Ditt stangda hjärtas port" at bounding box center [736, 284] width 983 height 44
type input "Ditt stangda hjartas port"
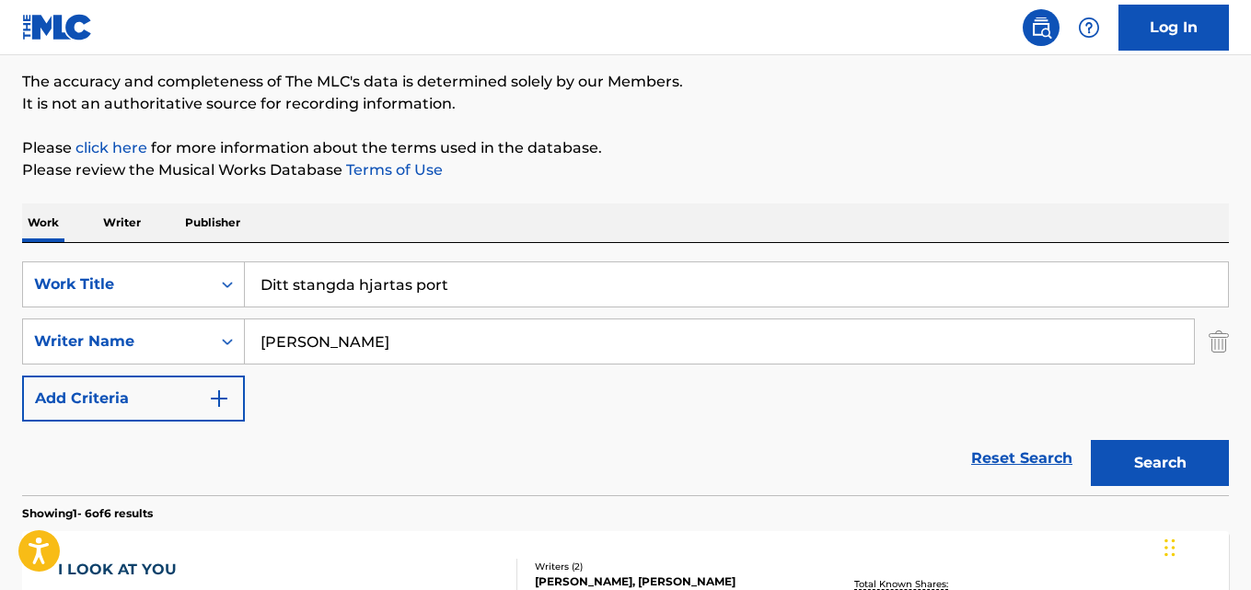
click at [336, 348] on input "[PERSON_NAME]" at bounding box center [719, 341] width 949 height 44
click at [370, 331] on input "[PERSON_NAME], [PERSON_NAME]" at bounding box center [719, 341] width 949 height 44
type input "[PERSON_NAME]"
click at [1091, 440] on button "Search" at bounding box center [1160, 463] width 138 height 46
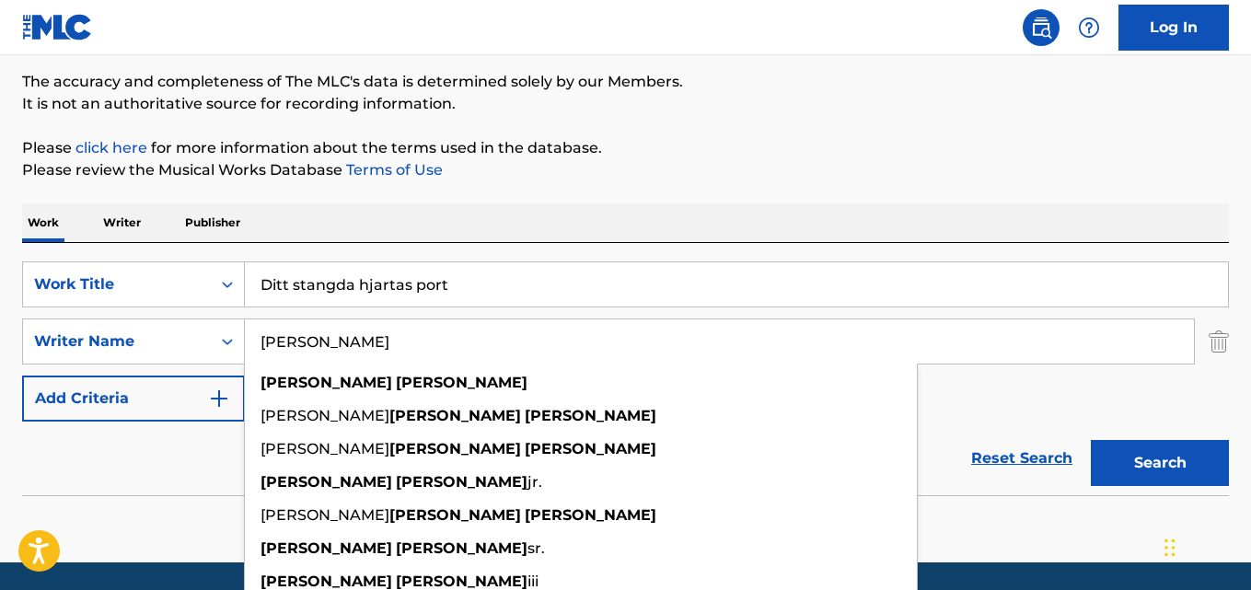
click at [179, 476] on div "Reset Search Search" at bounding box center [625, 459] width 1207 height 74
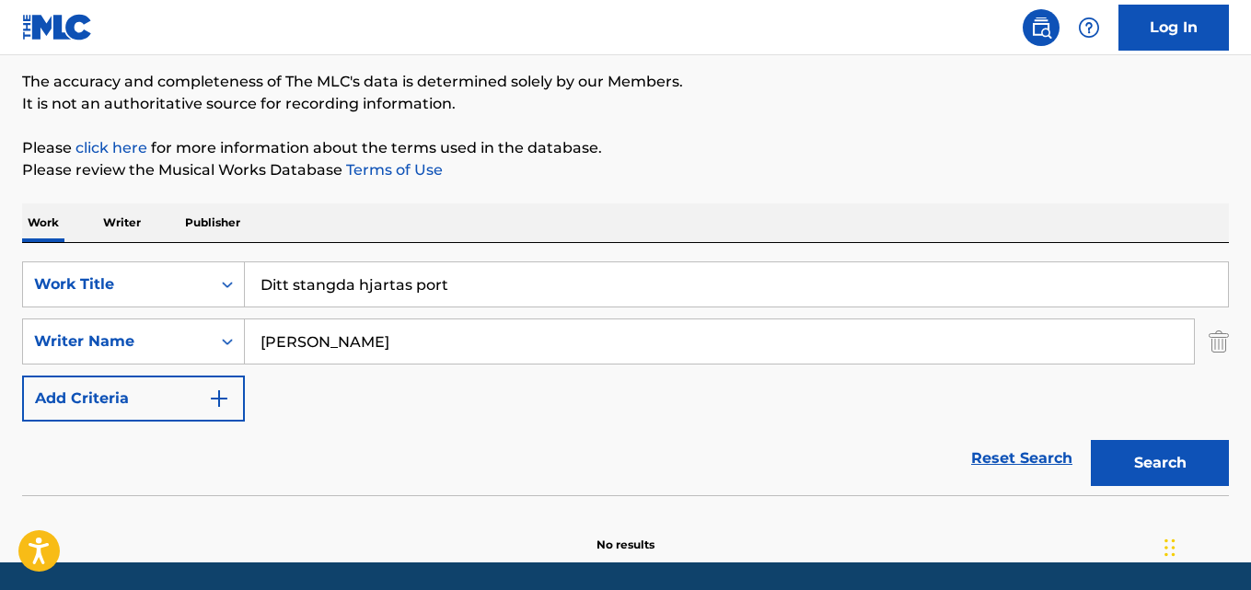
click at [332, 289] on input "Ditt stangda hjartas port" at bounding box center [736, 284] width 983 height 44
type input "Bastards. and backstabbers"
drag, startPoint x: 395, startPoint y: 334, endPoint x: 80, endPoint y: 335, distance: 314.8
click at [79, 332] on div "SearchWithCriteriaa6c0ec93-4613-4e3e-bc14-9cad3a69cb32 Writer Name [PERSON_NAME]" at bounding box center [625, 341] width 1207 height 46
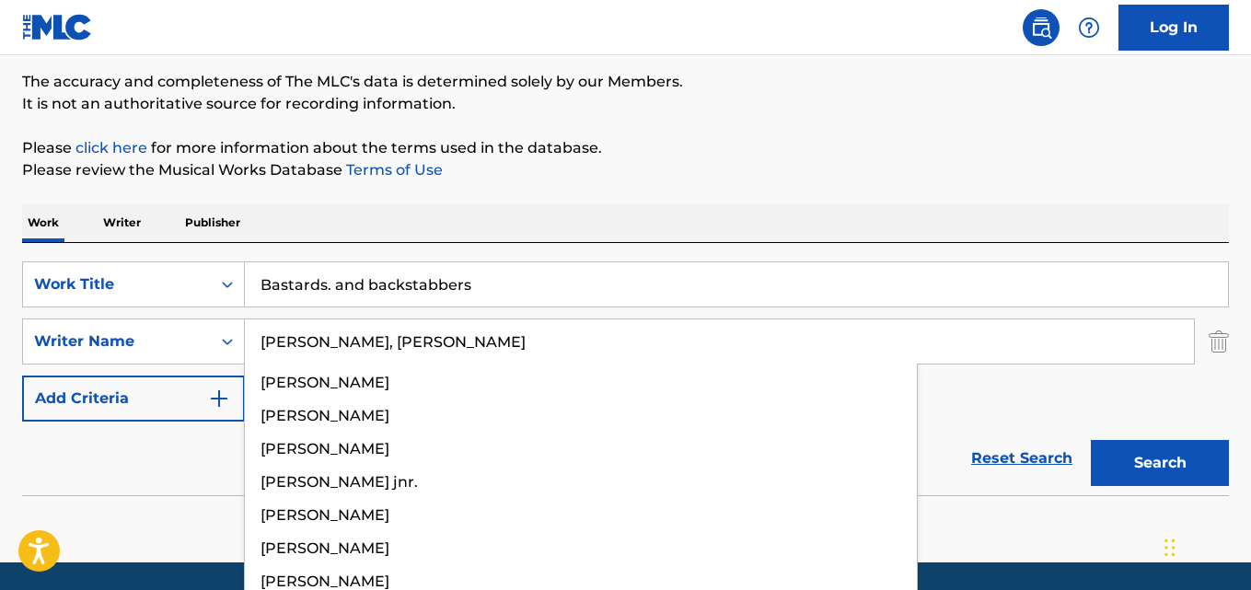
drag, startPoint x: 341, startPoint y: 339, endPoint x: 374, endPoint y: 422, distance: 89.7
click at [342, 341] on input "[PERSON_NAME], [PERSON_NAME]" at bounding box center [719, 341] width 949 height 44
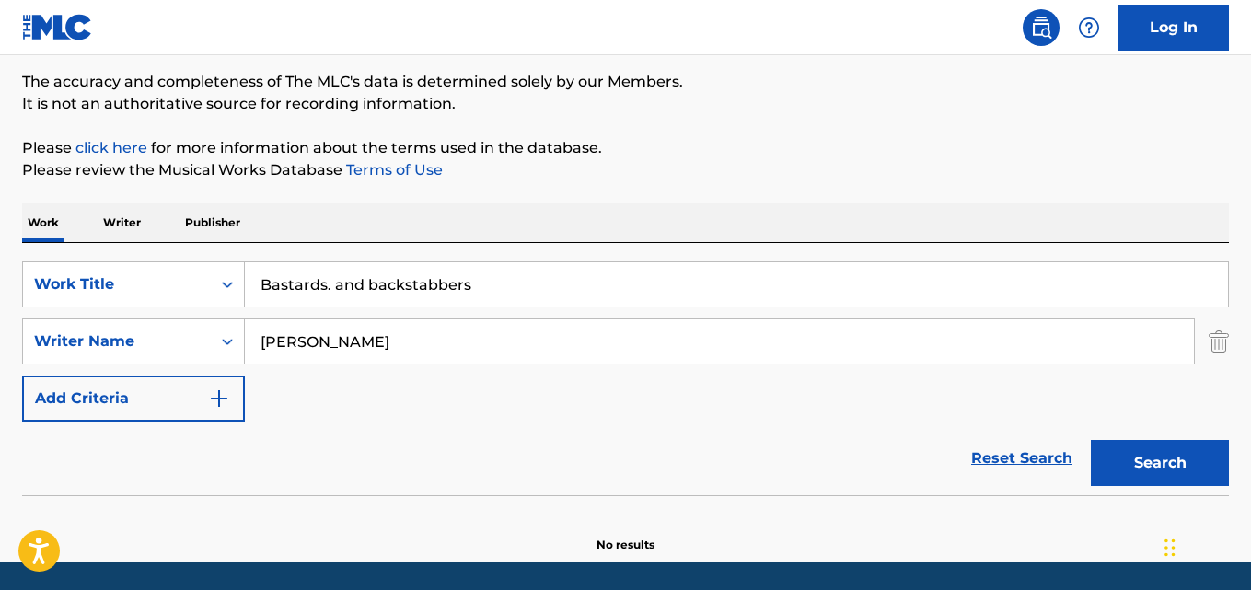
type input "[PERSON_NAME]"
click at [1091, 440] on button "Search" at bounding box center [1160, 463] width 138 height 46
click at [341, 285] on input "Bastards. and backstabbers" at bounding box center [736, 284] width 983 height 44
type input "[US_STATE] valsen"
drag, startPoint x: 364, startPoint y: 345, endPoint x: 0, endPoint y: 341, distance: 363.5
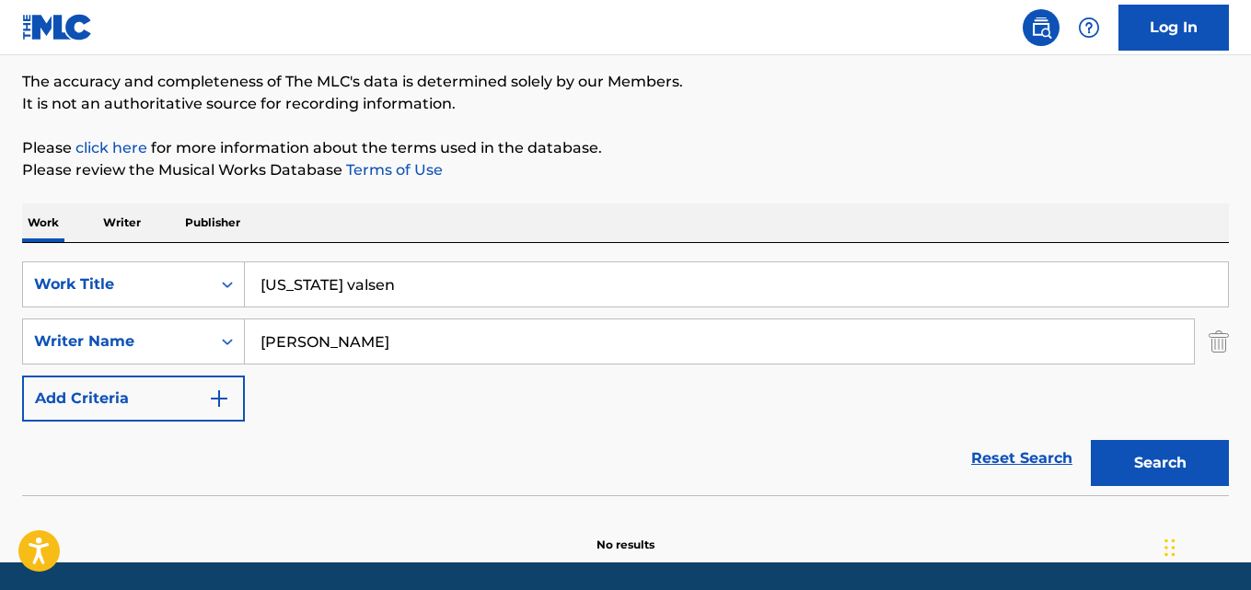
click at [0, 341] on div "The MLC Public Work Search The accuracy and completeness of The MLC's data is d…" at bounding box center [625, 253] width 1251 height 600
click at [368, 339] on input "[PERSON_NAME], [PERSON_NAME]" at bounding box center [719, 341] width 949 height 44
type input "[PERSON_NAME]"
click at [1091, 440] on button "Search" at bounding box center [1160, 463] width 138 height 46
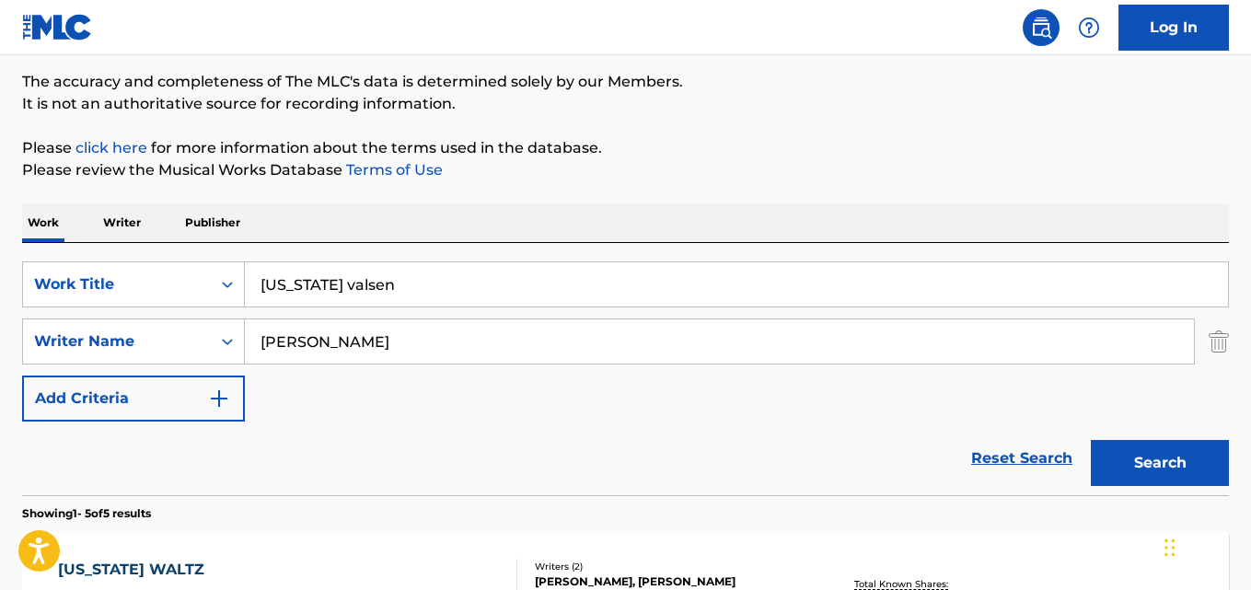
click at [399, 443] on div "Reset Search Search" at bounding box center [625, 459] width 1207 height 74
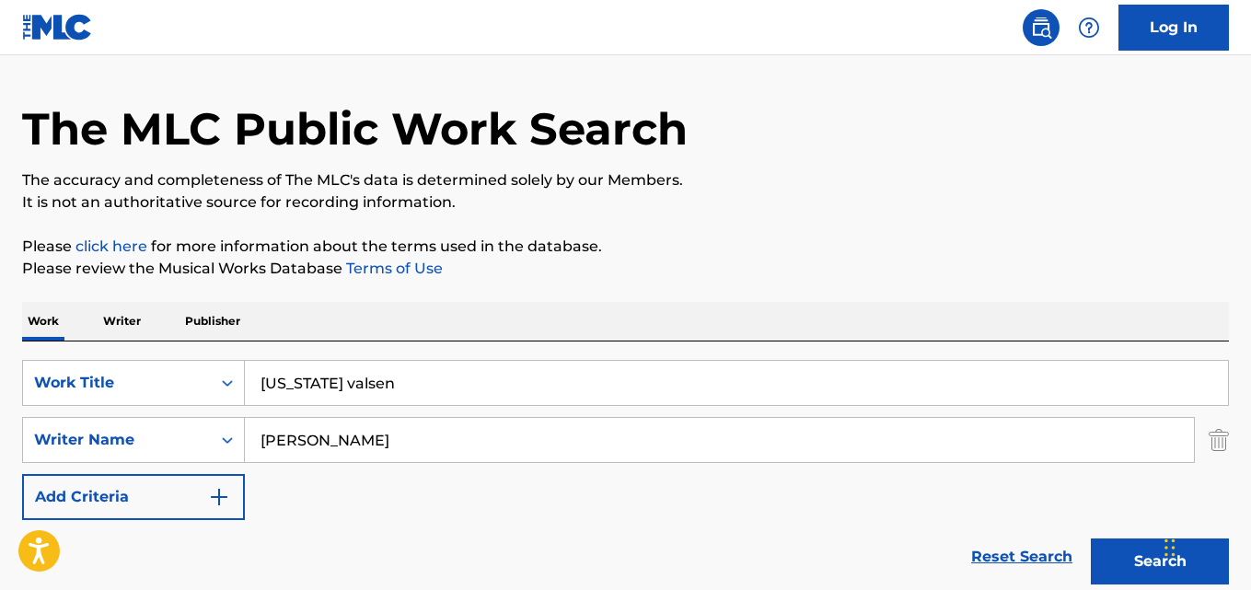
scroll to position [0, 0]
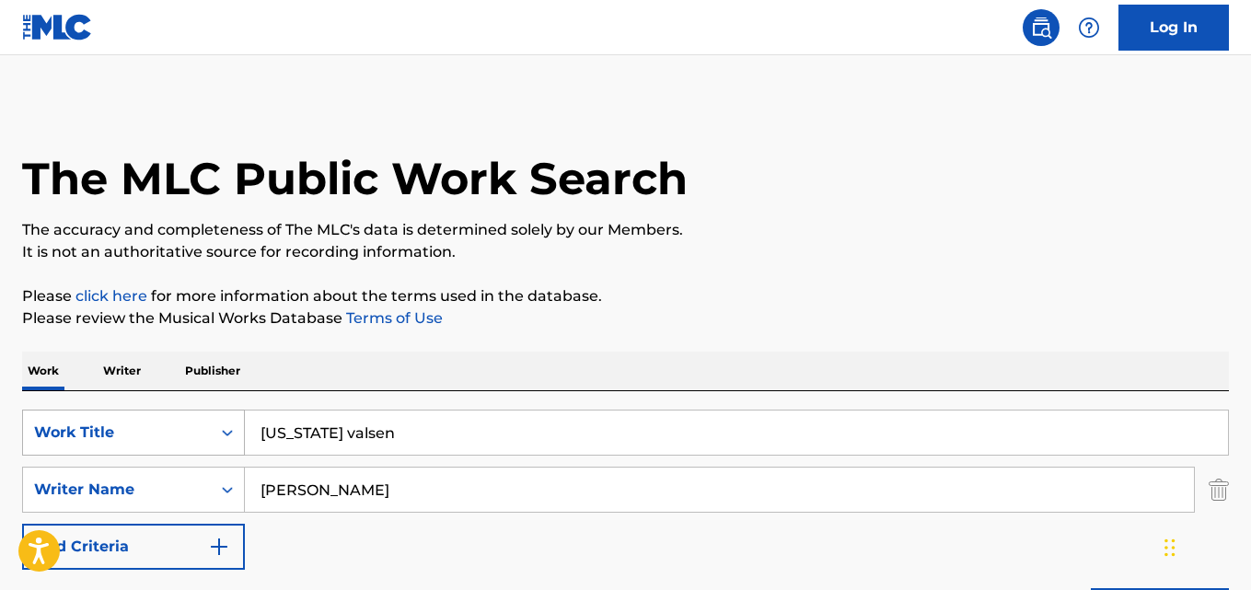
drag, startPoint x: 398, startPoint y: 423, endPoint x: 94, endPoint y: 417, distance: 303.8
click at [94, 417] on div "SearchWithCriteriaaf59c858-9840-4ddc-a77e-7ab5fbca8d47 Work Title [US_STATE] va…" at bounding box center [625, 433] width 1207 height 46
type input "Goodnight"
drag, startPoint x: 377, startPoint y: 487, endPoint x: 60, endPoint y: 487, distance: 317.5
click at [60, 487] on div "SearchWithCriteriaa6c0ec93-4613-4e3e-bc14-9cad3a69cb32 Writer Name [PERSON_NAME]" at bounding box center [625, 490] width 1207 height 46
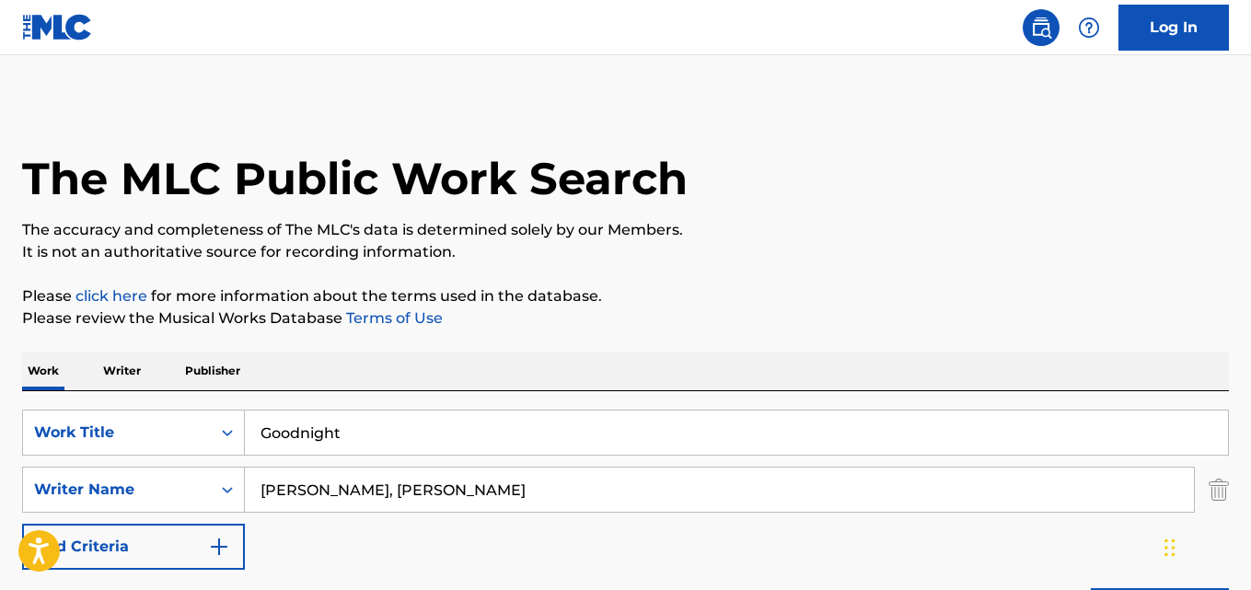
click at [340, 487] on input "[PERSON_NAME], [PERSON_NAME]" at bounding box center [719, 490] width 949 height 44
type input "[PERSON_NAME]"
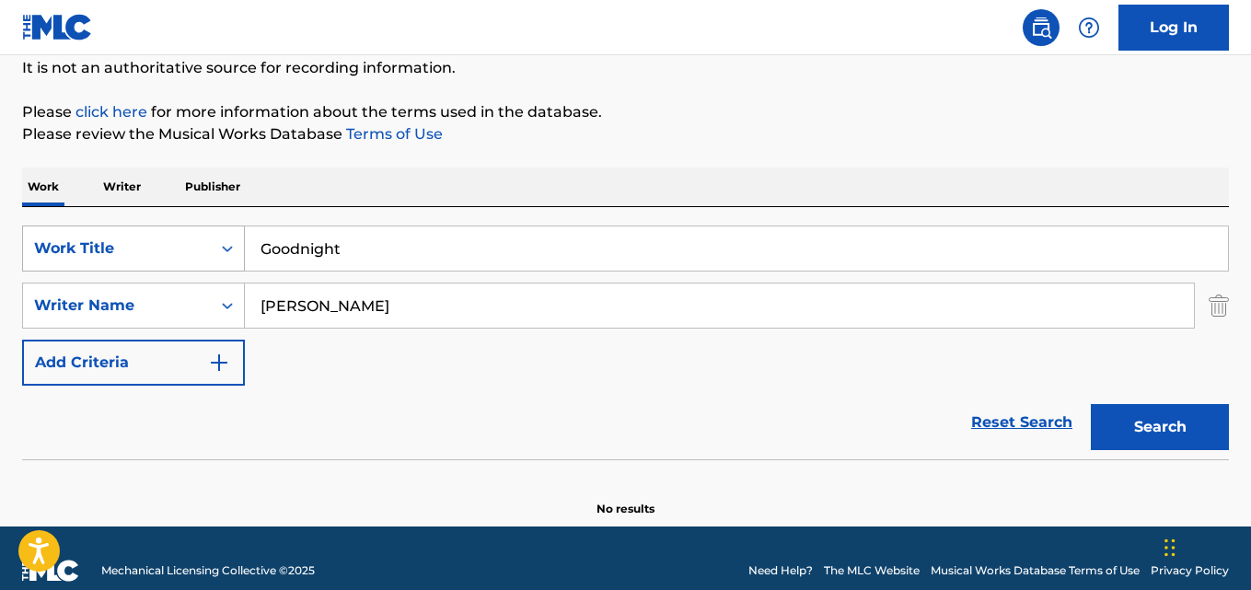
drag, startPoint x: 367, startPoint y: 253, endPoint x: 183, endPoint y: 249, distance: 184.1
click at [183, 249] on div "SearchWithCriteriaaf59c858-9840-4ddc-a77e-7ab5fbca8d47 Work Title Goodnight" at bounding box center [625, 248] width 1207 height 46
type input "Repensista Dos Encantados"
drag, startPoint x: 356, startPoint y: 311, endPoint x: 180, endPoint y: 311, distance: 175.8
click at [180, 311] on div "SearchWithCriteriaa6c0ec93-4613-4e3e-bc14-9cad3a69cb32 Writer Name [PERSON_NAME]" at bounding box center [625, 306] width 1207 height 46
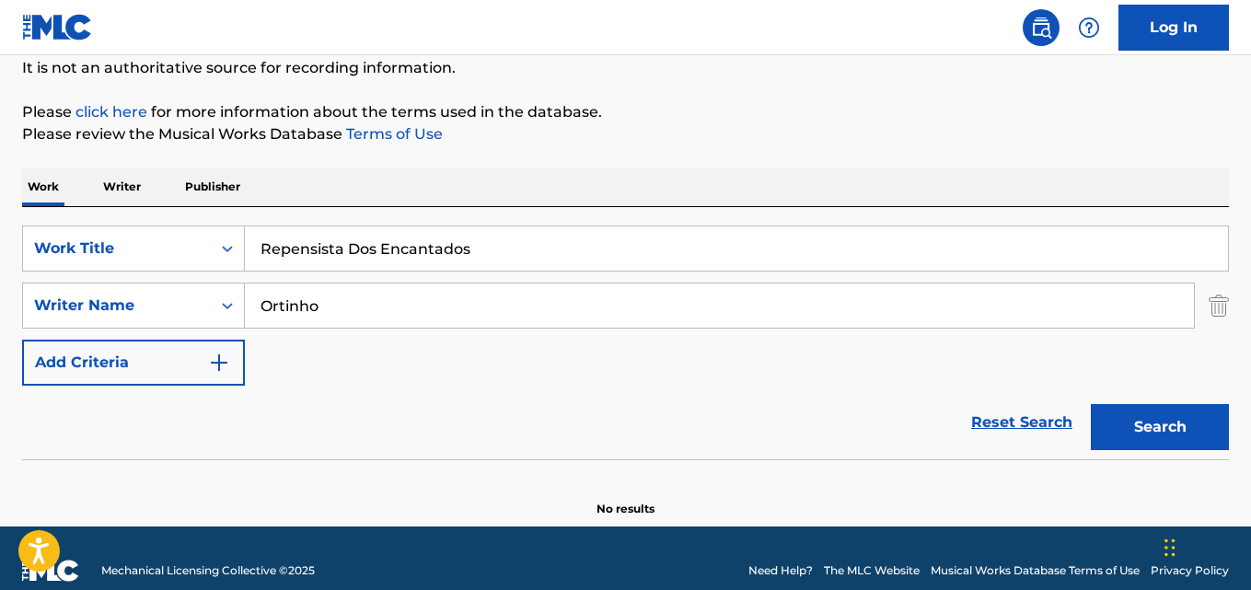
type input "Ortinho"
click at [1091, 404] on button "Search" at bounding box center [1160, 427] width 138 height 46
drag, startPoint x: 245, startPoint y: 242, endPoint x: 156, endPoint y: 238, distance: 88.4
click at [130, 237] on div "SearchWithCriteriaaf59c858-9840-4ddc-a77e-7ab5fbca8d47 Work Title Repensista Do…" at bounding box center [625, 248] width 1207 height 46
click at [286, 246] on input "Spökfiolen i [US_STATE]" at bounding box center [736, 248] width 983 height 44
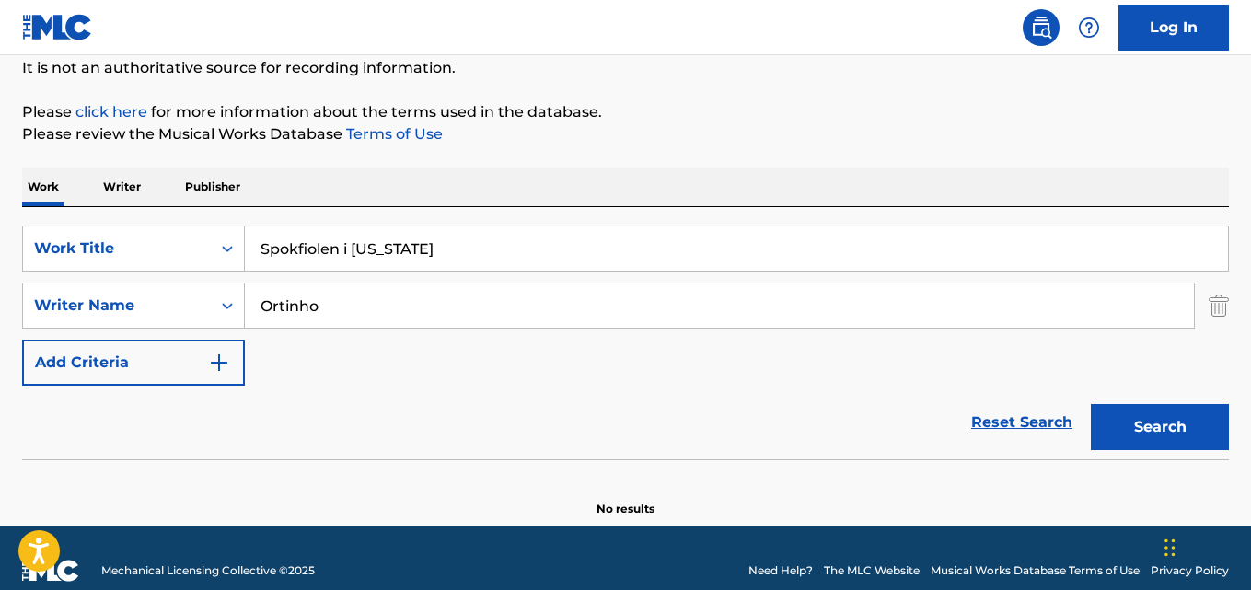
type input "Spokfiolen i [US_STATE]"
drag, startPoint x: 341, startPoint y: 306, endPoint x: 141, endPoint y: 309, distance: 199.7
click at [140, 309] on div "SearchWithCriteriaa6c0ec93-4613-4e3e-bc14-9cad3a69cb32 Writer Name [PERSON_NAME]" at bounding box center [625, 306] width 1207 height 46
click at [1091, 404] on button "Search" at bounding box center [1160, 427] width 138 height 46
click at [327, 305] on input "[PERSON_NAME], [PERSON_NAME] [PERSON_NAME]" at bounding box center [719, 305] width 949 height 44
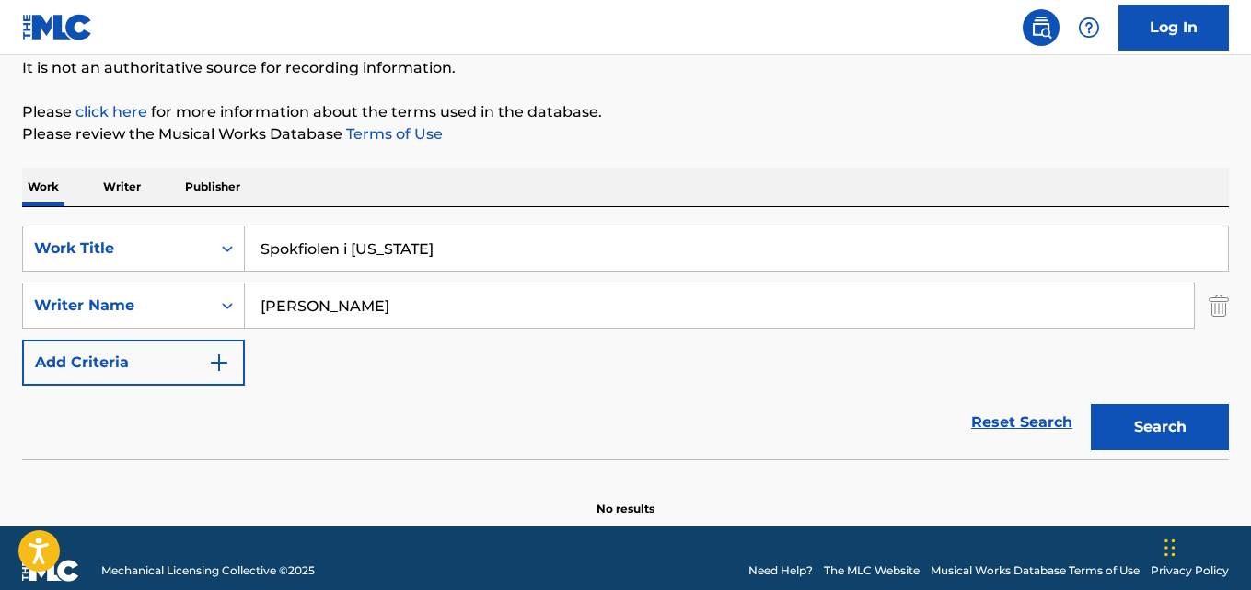
type input "[PERSON_NAME]"
click at [1091, 404] on button "Search" at bounding box center [1160, 427] width 138 height 46
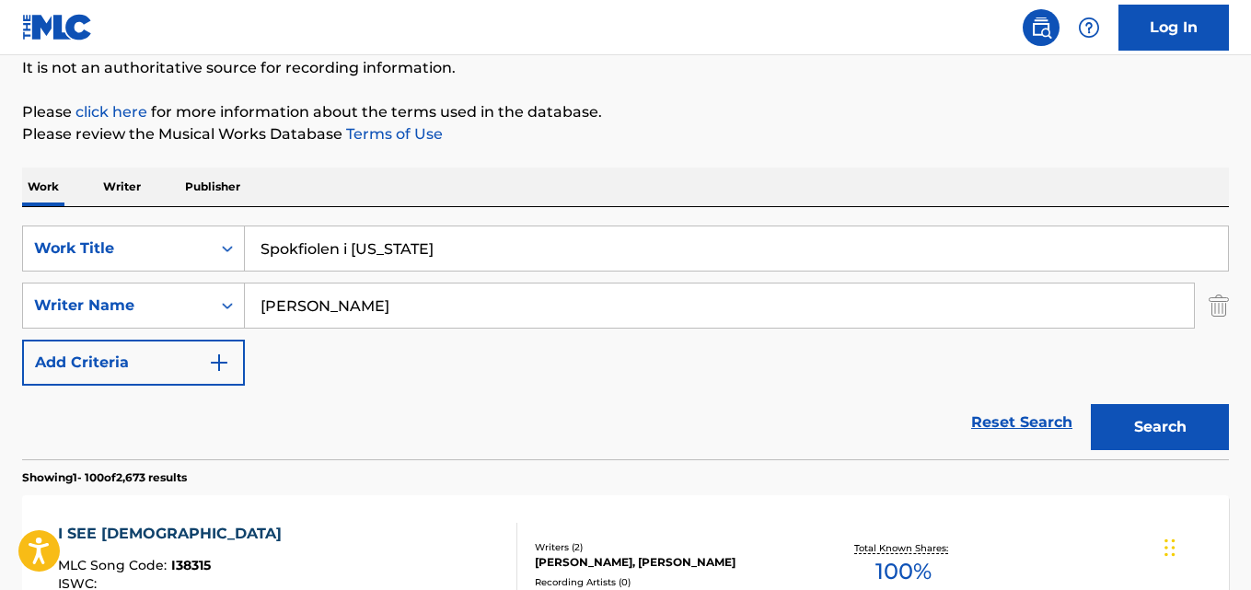
click at [1091, 404] on button "Search" at bounding box center [1160, 427] width 138 height 46
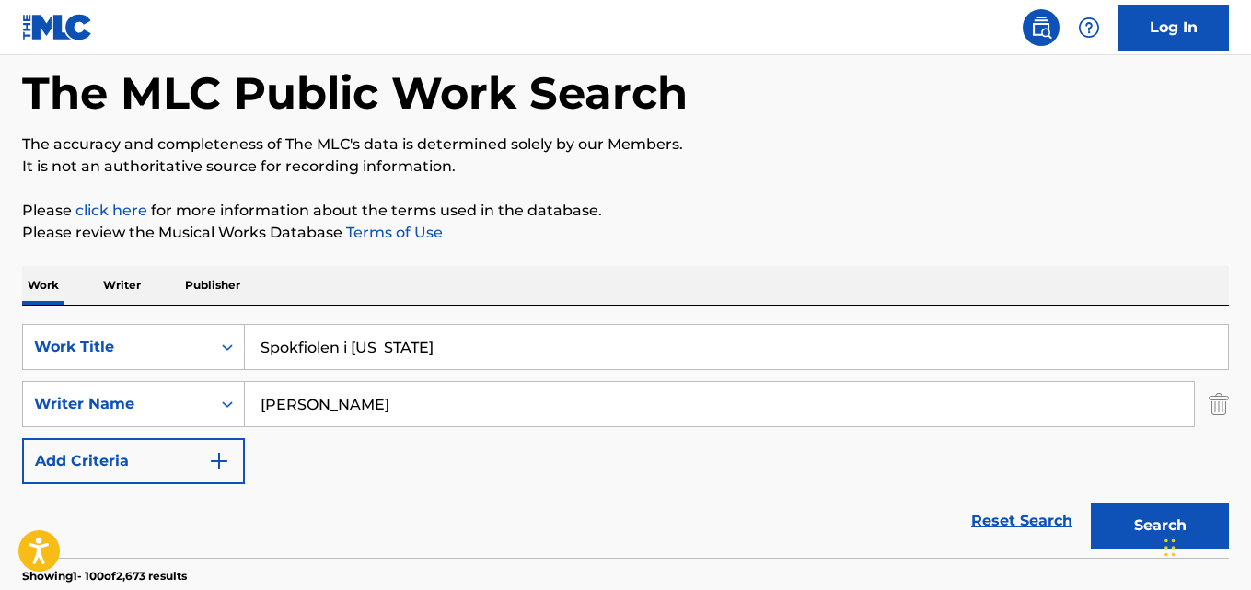
scroll to position [0, 0]
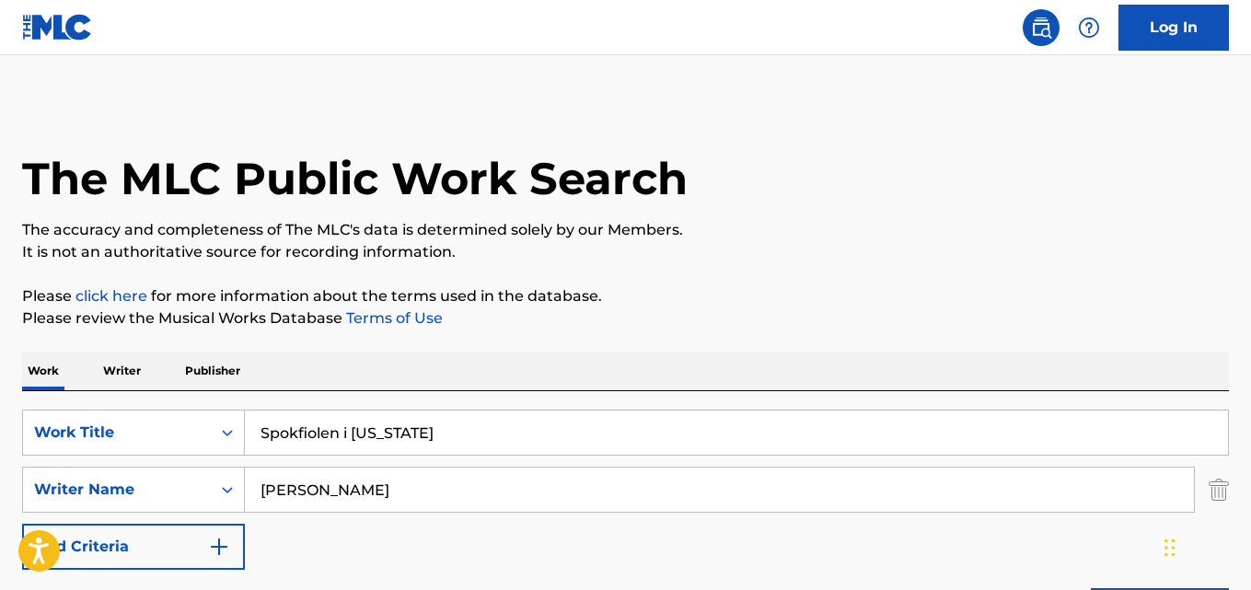
click at [399, 433] on input "Spokfiolen i [US_STATE]" at bounding box center [736, 432] width 983 height 44
type input "Easy Rider"
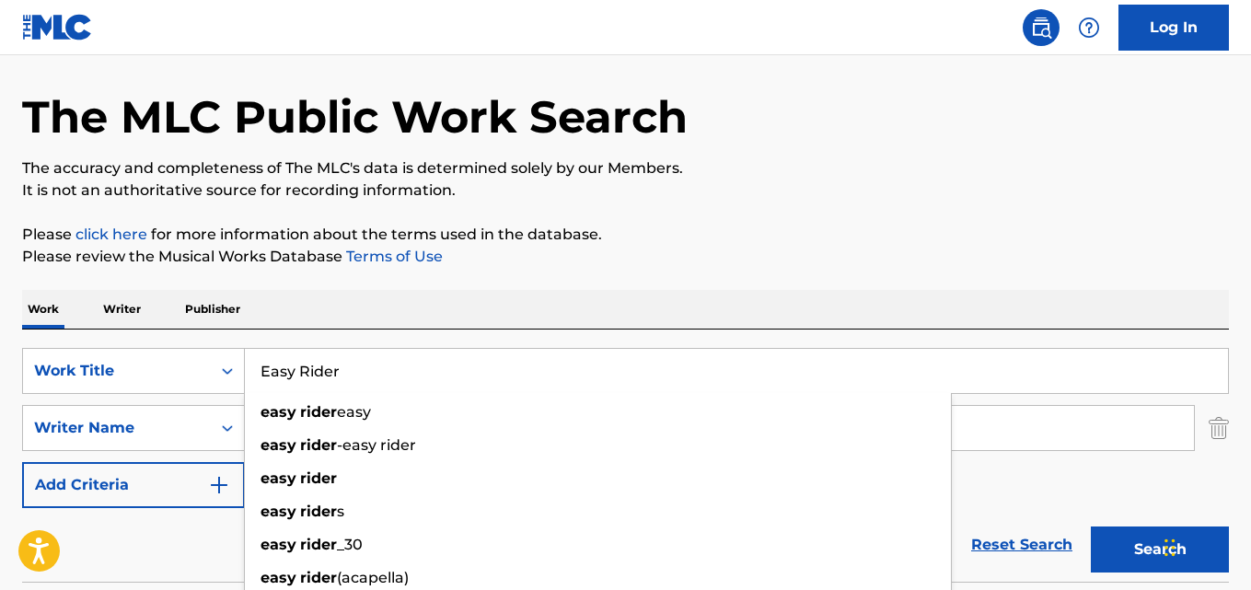
scroll to position [92, 0]
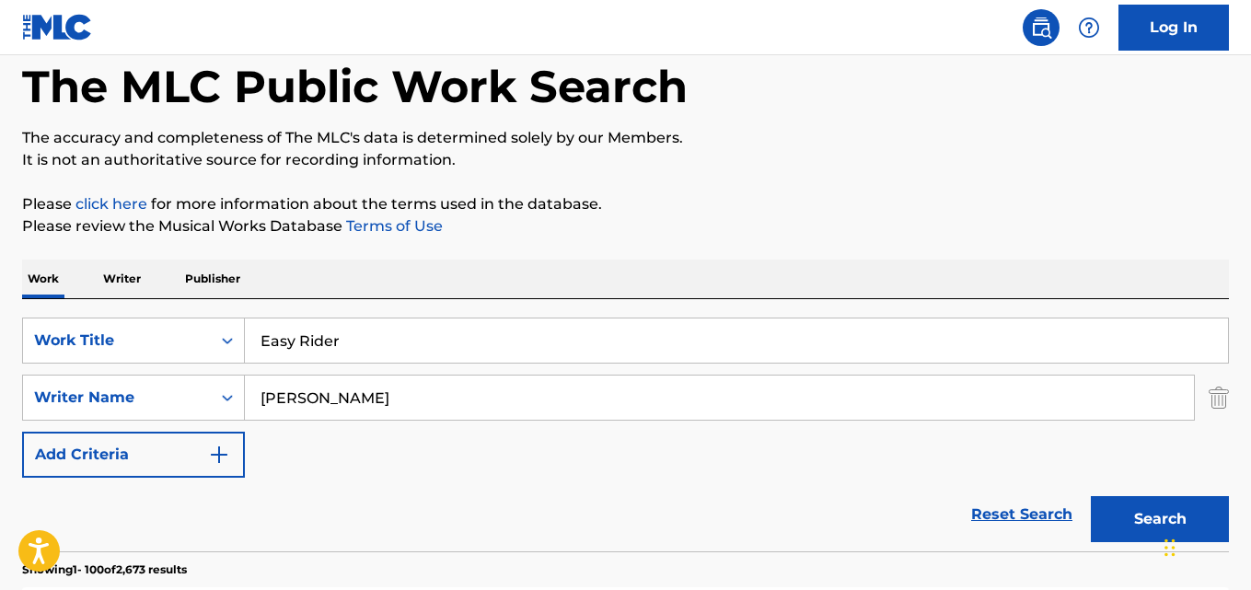
drag, startPoint x: 334, startPoint y: 406, endPoint x: 293, endPoint y: 402, distance: 41.6
click at [203, 395] on div "SearchWithCriteriaa6c0ec93-4613-4e3e-bc14-9cad3a69cb32 Writer Name [PERSON_NAME]" at bounding box center [625, 398] width 1207 height 46
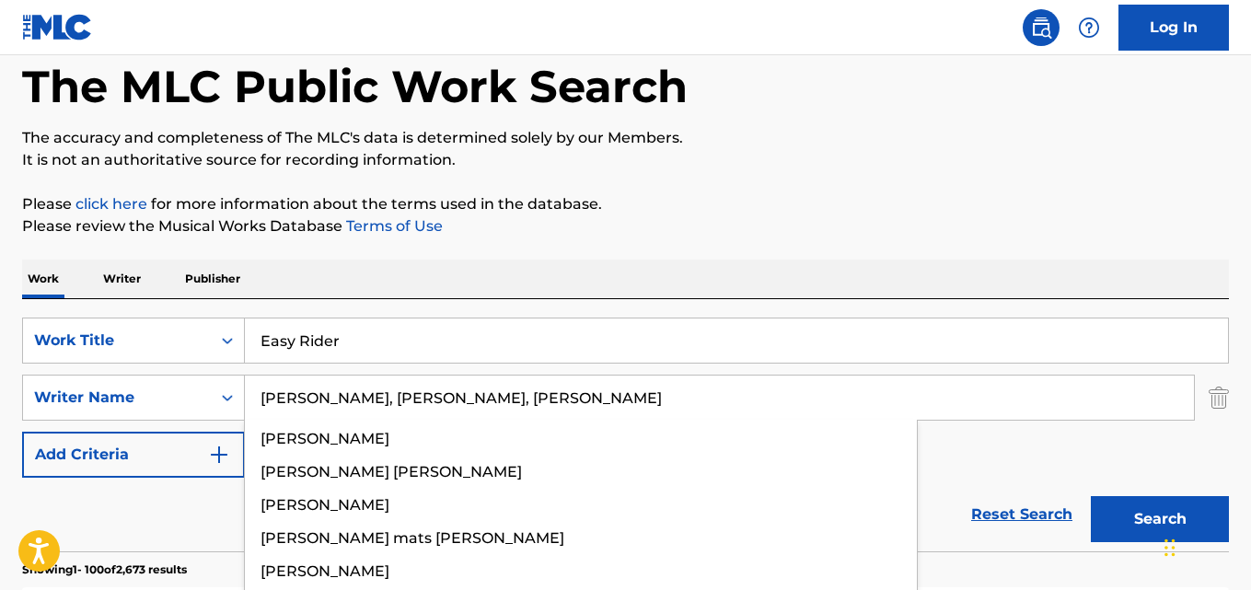
click at [360, 400] on input "[PERSON_NAME], [PERSON_NAME], [PERSON_NAME]" at bounding box center [719, 397] width 949 height 44
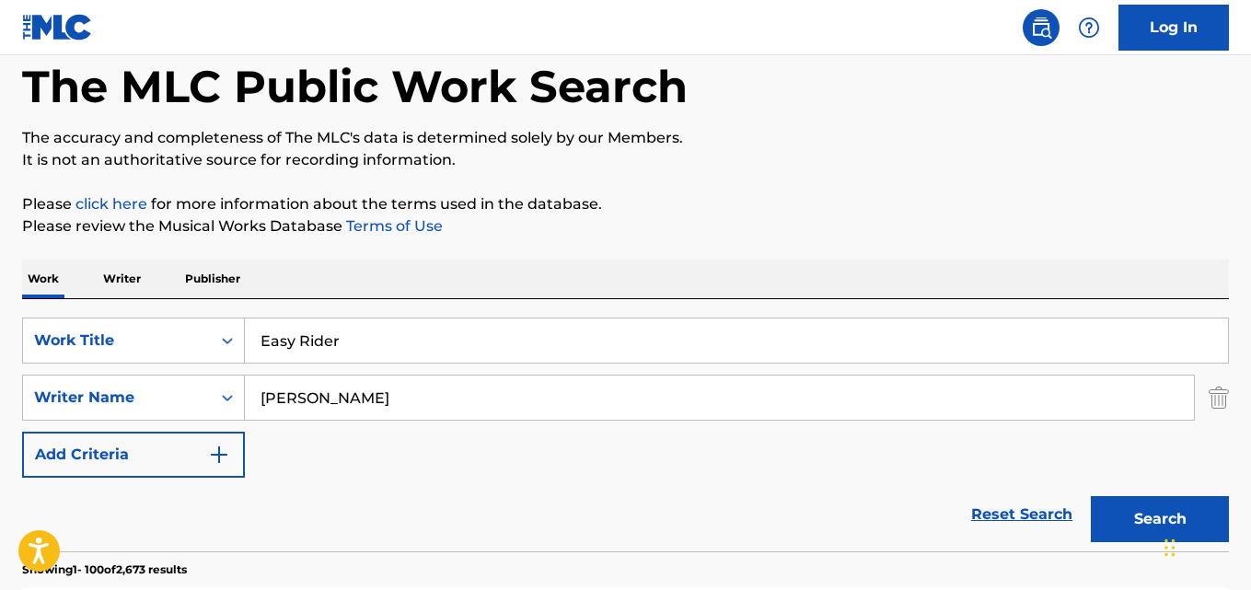
type input "[PERSON_NAME]"
click at [1091, 496] on button "Search" at bounding box center [1160, 519] width 138 height 46
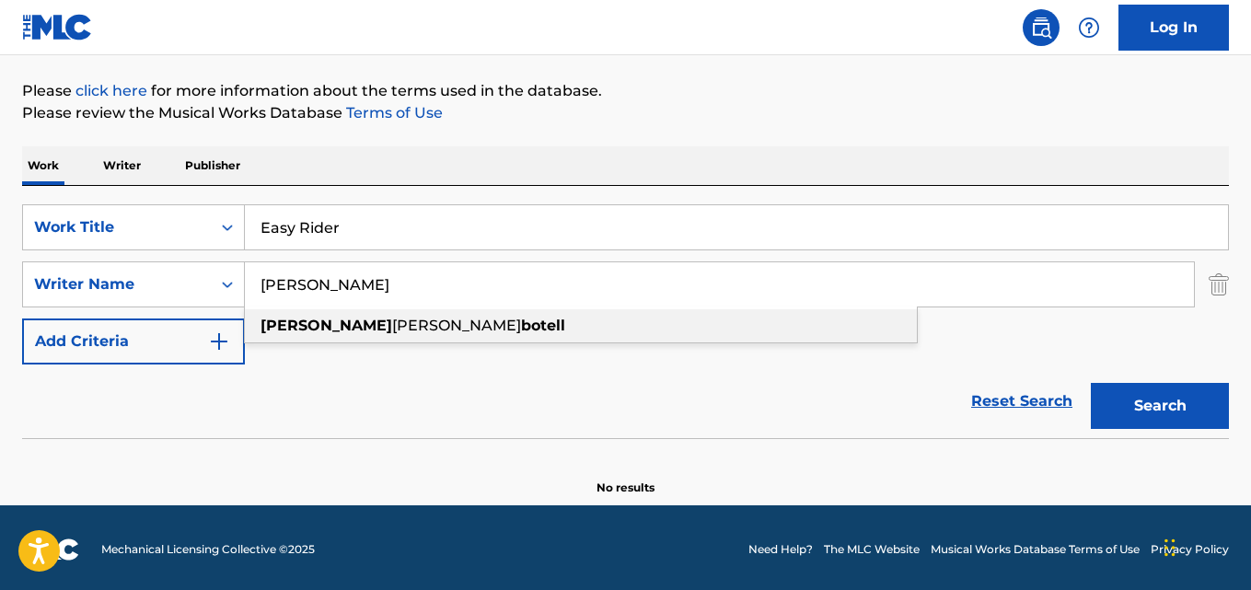
scroll to position [209, 0]
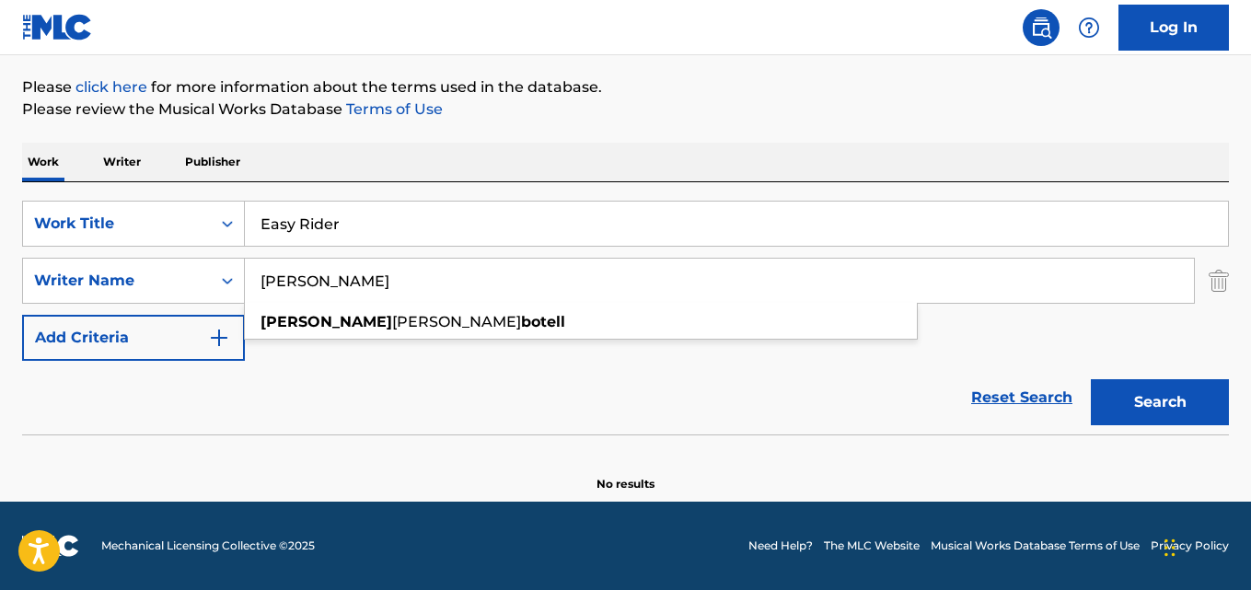
click at [444, 387] on div "Reset Search Search" at bounding box center [625, 398] width 1207 height 74
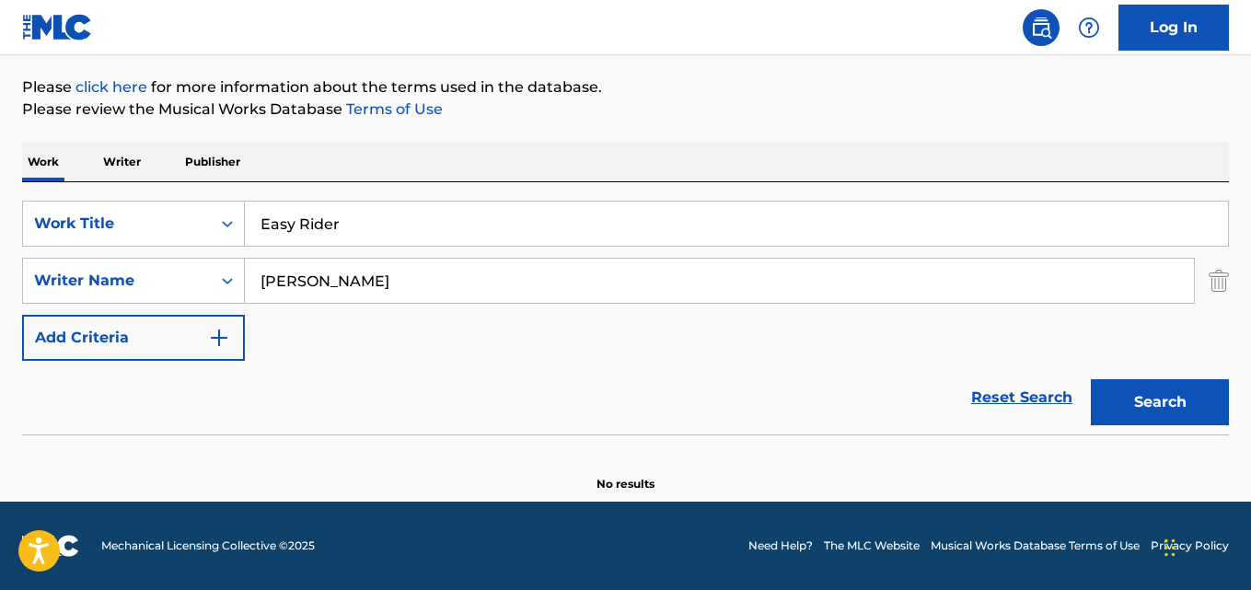
click at [1114, 409] on button "Search" at bounding box center [1160, 402] width 138 height 46
drag, startPoint x: 341, startPoint y: 237, endPoint x: 110, endPoint y: 237, distance: 231.0
click at [112, 237] on div "SearchWithCriteriaaf59c858-9840-4ddc-a77e-7ab5fbca8d47 Work Title Easy Rider" at bounding box center [625, 224] width 1207 height 46
type input "Senhora do Amor"
drag, startPoint x: 382, startPoint y: 292, endPoint x: 141, endPoint y: 287, distance: 241.2
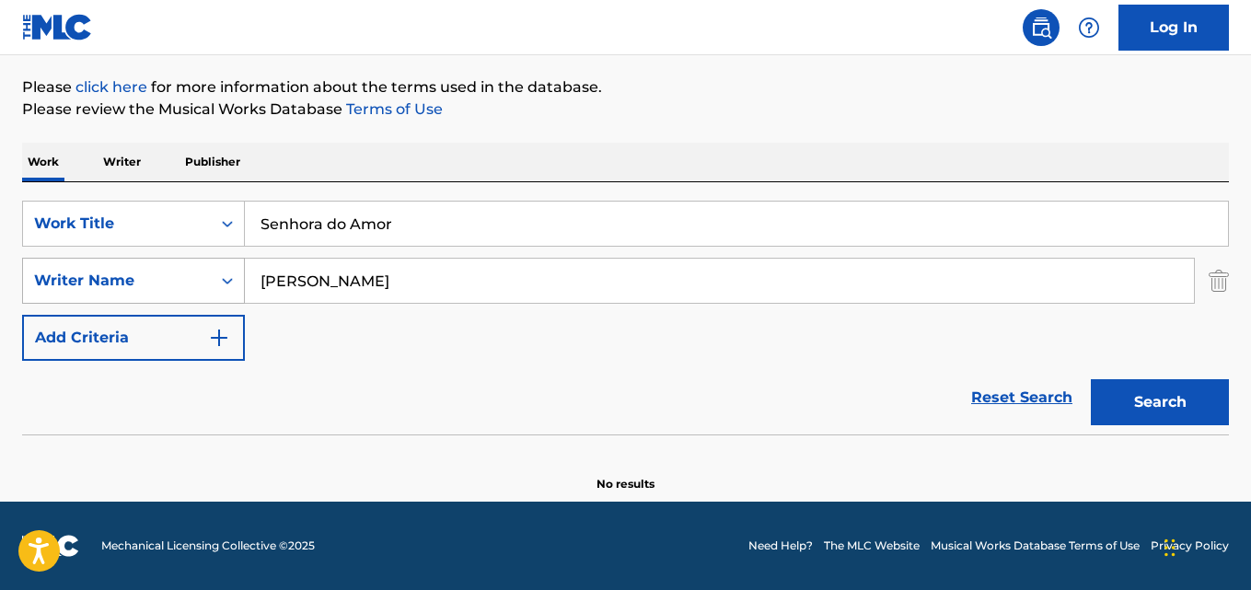
click at [137, 287] on div "SearchWithCriteriaa6c0ec93-4613-4e3e-bc14-9cad3a69cb32 Writer Name [PERSON_NAME]" at bounding box center [625, 281] width 1207 height 46
type input "Ortinho"
click at [1091, 379] on button "Search" at bounding box center [1160, 402] width 138 height 46
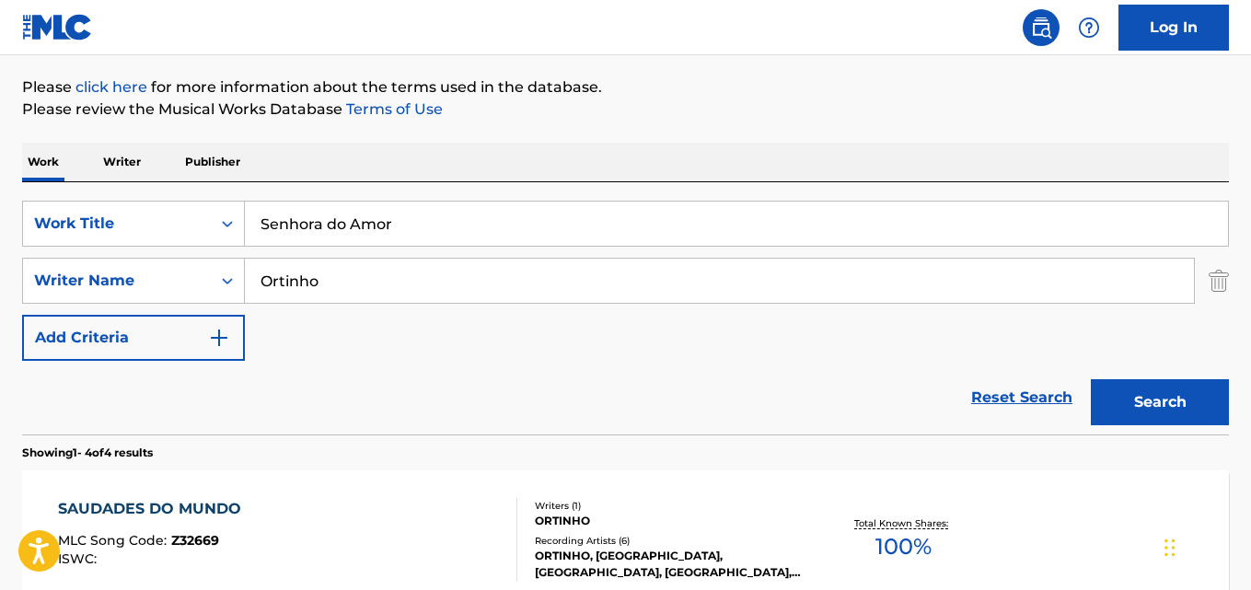
click at [424, 393] on div "Reset Search Search" at bounding box center [625, 398] width 1207 height 74
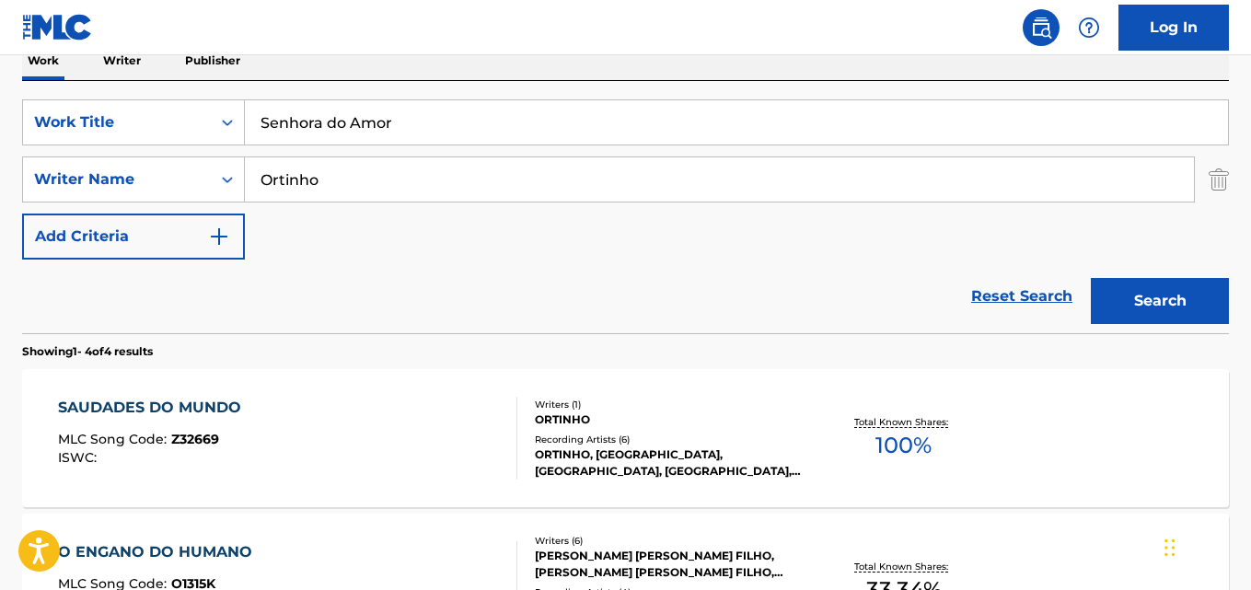
scroll to position [293, 0]
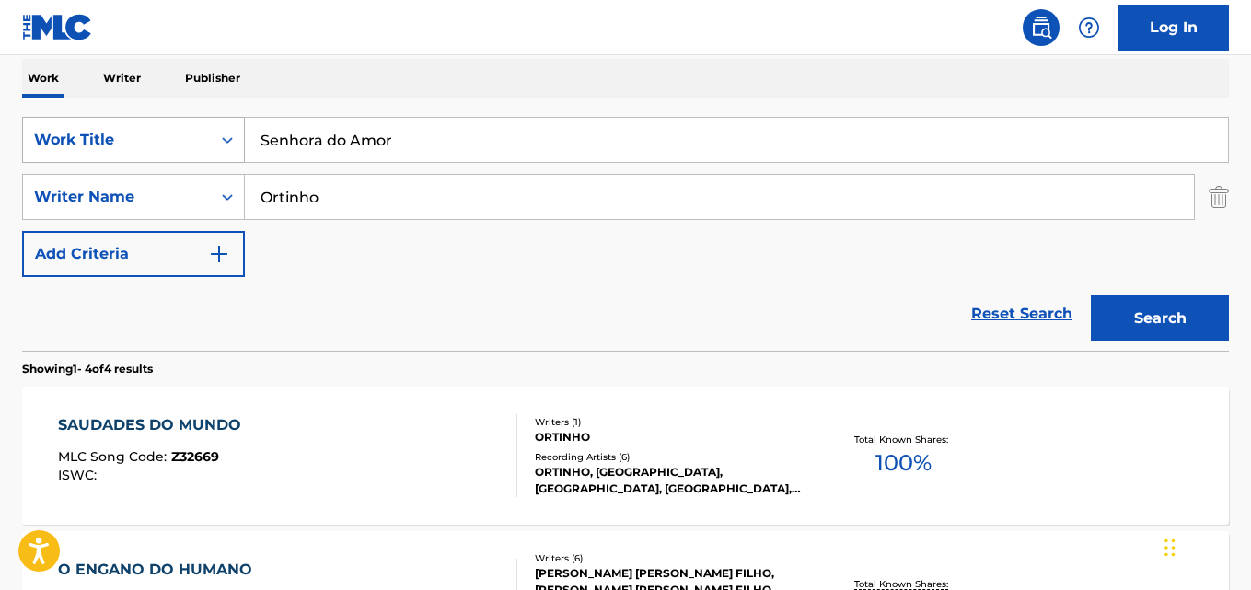
drag, startPoint x: 396, startPoint y: 142, endPoint x: 151, endPoint y: 140, distance: 244.8
click at [152, 140] on div "SearchWithCriteriaaf59c858-9840-4ddc-a77e-7ab5fbca8d47 Work Title Senhora do Am…" at bounding box center [625, 140] width 1207 height 46
type input "Broken"
drag, startPoint x: 204, startPoint y: 199, endPoint x: 150, endPoint y: 199, distance: 54.3
click at [139, 199] on div "SearchWithCriteriaa6c0ec93-4613-4e3e-bc14-9cad3a69cb32 Writer Name [PERSON_NAME]" at bounding box center [625, 197] width 1207 height 46
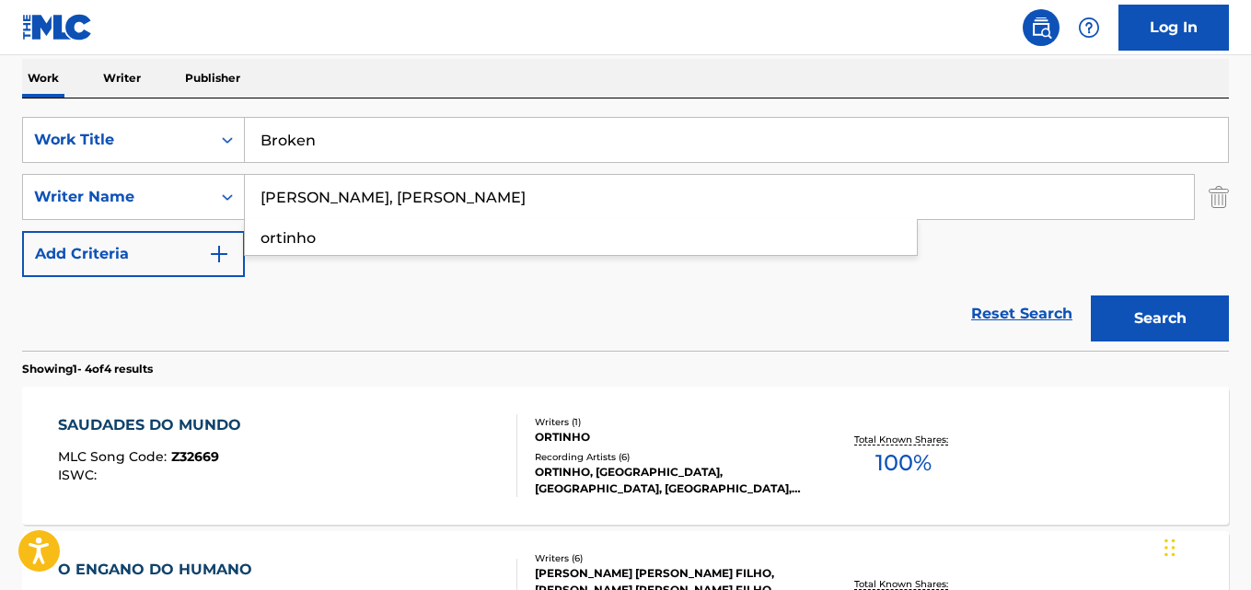
click at [344, 200] on input "[PERSON_NAME], [PERSON_NAME]" at bounding box center [719, 197] width 949 height 44
type input "[PERSON_NAME]"
click at [1091, 295] on button "Search" at bounding box center [1160, 318] width 138 height 46
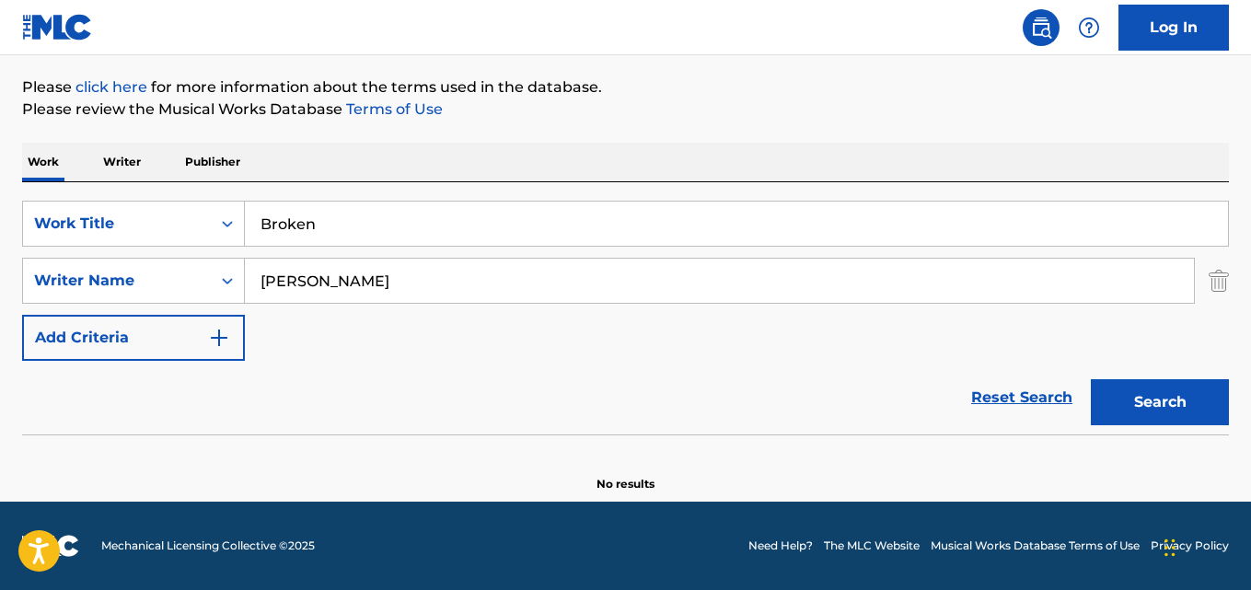
scroll to position [209, 0]
drag, startPoint x: 211, startPoint y: 233, endPoint x: 339, endPoint y: 238, distance: 128.0
click at [144, 233] on div "SearchWithCriteriaaf59c858-9840-4ddc-a77e-7ab5fbca8d47 Work Title Broken" at bounding box center [625, 224] width 1207 height 46
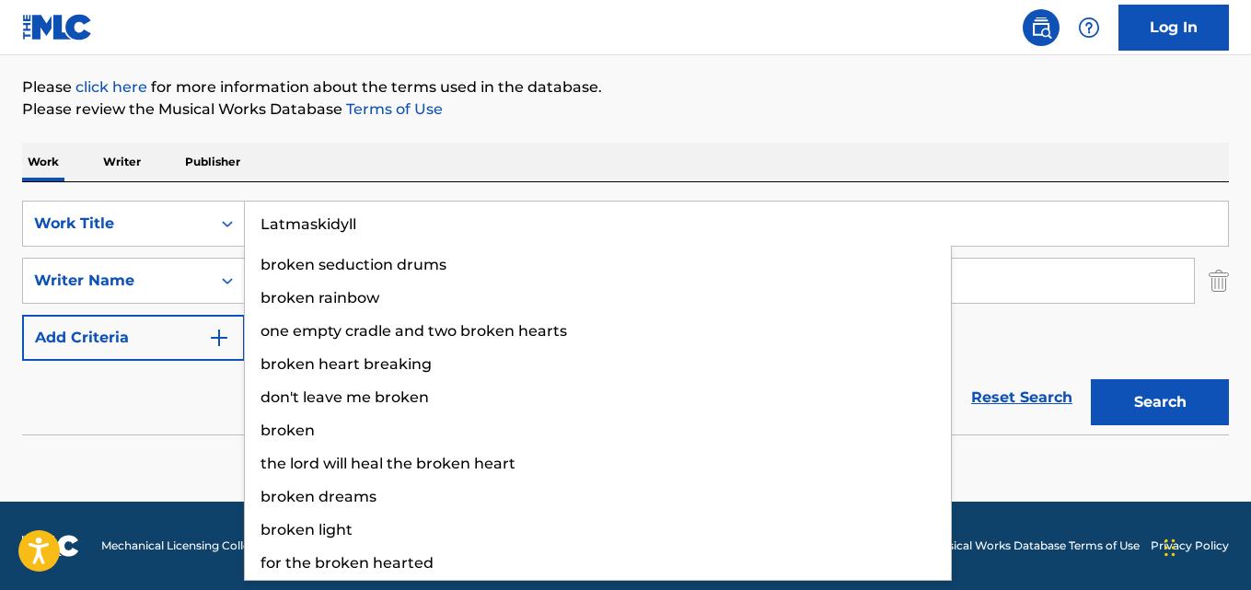
type input "Latmaskidyll"
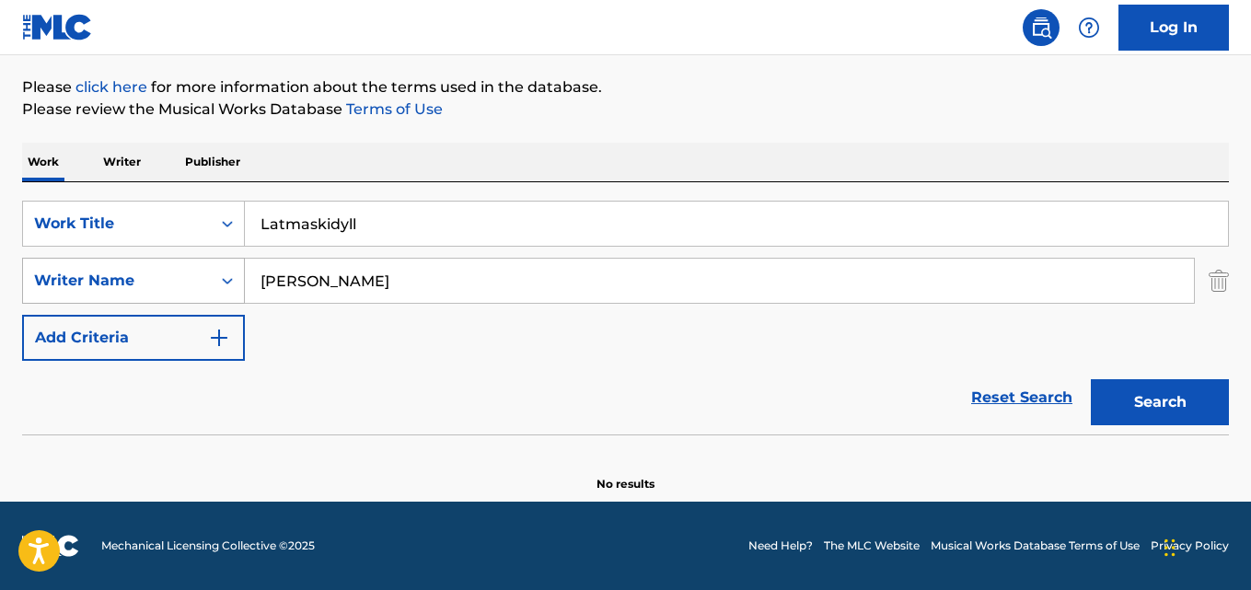
drag, startPoint x: 186, startPoint y: 298, endPoint x: 153, endPoint y: 302, distance: 33.3
click at [153, 302] on div "SearchWithCriteriaa6c0ec93-4613-4e3e-bc14-9cad3a69cb32 Writer Name [PERSON_NAME]" at bounding box center [625, 281] width 1207 height 46
click at [385, 284] on input "[PERSON_NAME], [PERSON_NAME], [PERSON_NAME], [PERSON_NAME]" at bounding box center [719, 281] width 949 height 44
type input "[PERSON_NAME]"
click at [1091, 379] on button "Search" at bounding box center [1160, 402] width 138 height 46
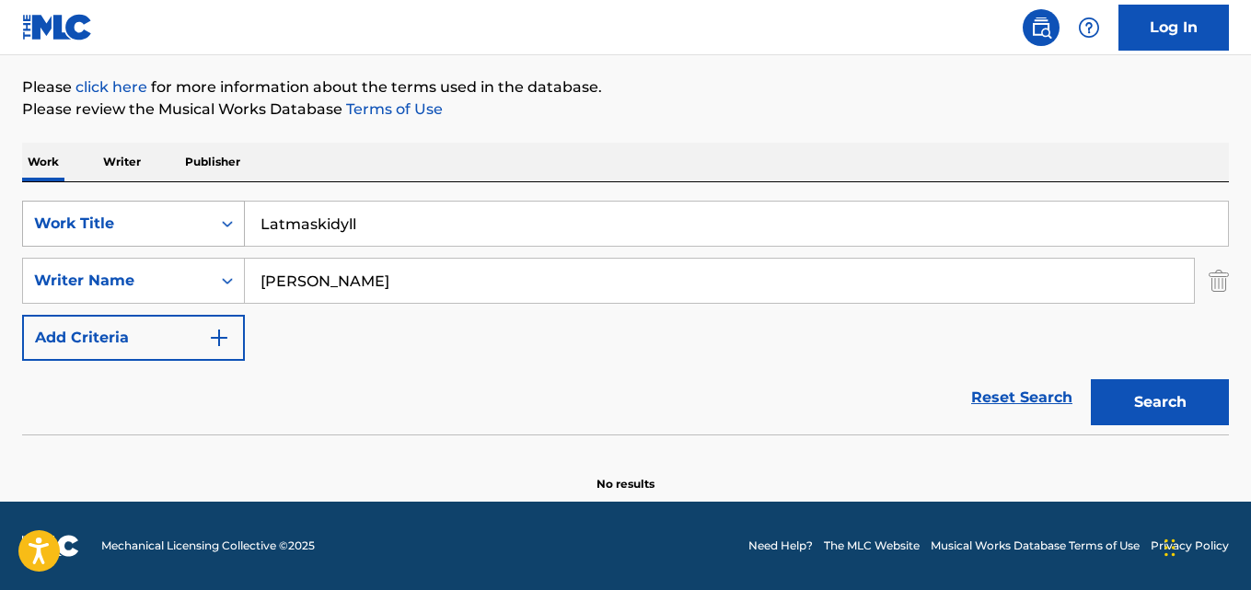
drag, startPoint x: 52, startPoint y: 225, endPoint x: 97, endPoint y: 222, distance: 44.3
click at [51, 225] on div "SearchWithCriteriaaf59c858-9840-4ddc-a77e-7ab5fbca8d47 Work Title Latmaskidyll" at bounding box center [625, 224] width 1207 height 46
click at [320, 219] on input "Lite’ kärlek är allt jag begär" at bounding box center [736, 224] width 983 height 44
type input "Lite’ [PERSON_NAME] ar allt jag begar"
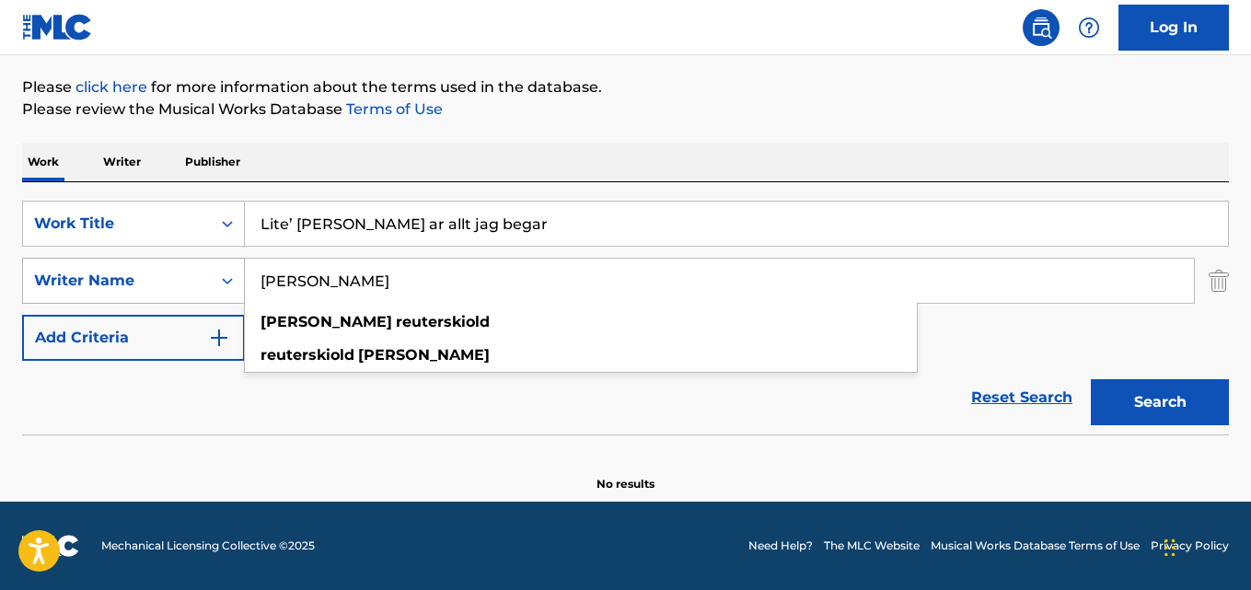
drag, startPoint x: 415, startPoint y: 283, endPoint x: 212, endPoint y: 283, distance: 203.4
click at [212, 283] on div "SearchWithCriteriaa6c0ec93-4613-4e3e-bc14-9cad3a69cb32 Writer Name [PERSON_NAME…" at bounding box center [625, 281] width 1207 height 46
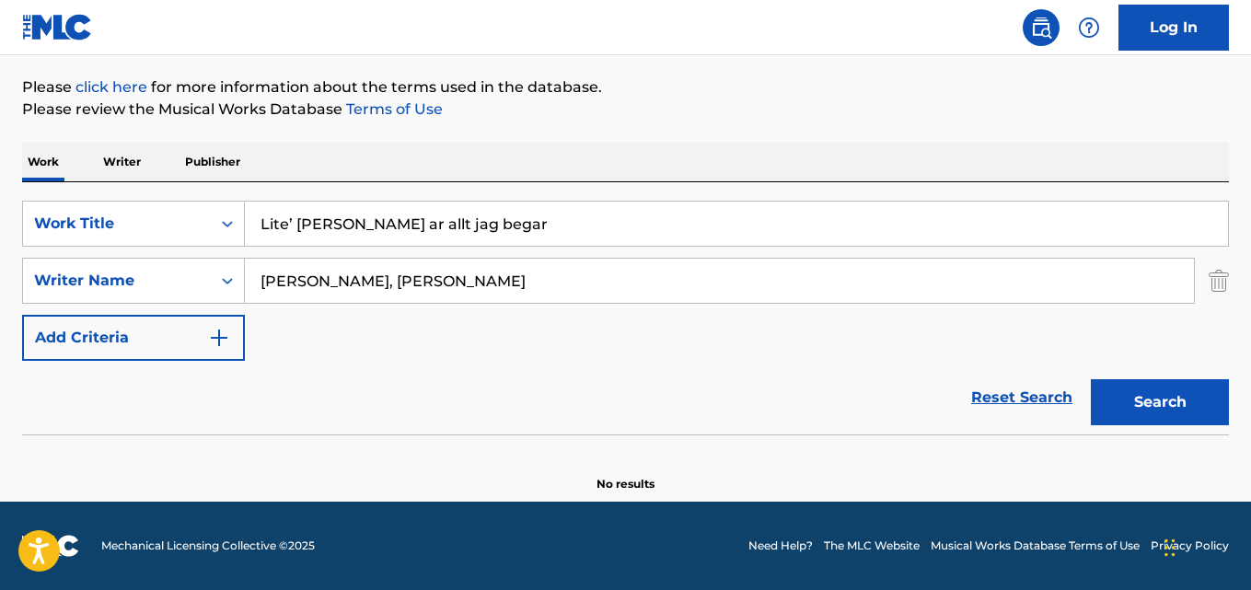
drag, startPoint x: 282, startPoint y: 283, endPoint x: 301, endPoint y: 297, distance: 24.3
click at [283, 282] on input "[PERSON_NAME], [PERSON_NAME]" at bounding box center [719, 281] width 949 height 44
type input "Gosta Canerstam"
click at [1091, 379] on button "Search" at bounding box center [1160, 402] width 138 height 46
drag, startPoint x: 275, startPoint y: 221, endPoint x: 110, endPoint y: 218, distance: 164.8
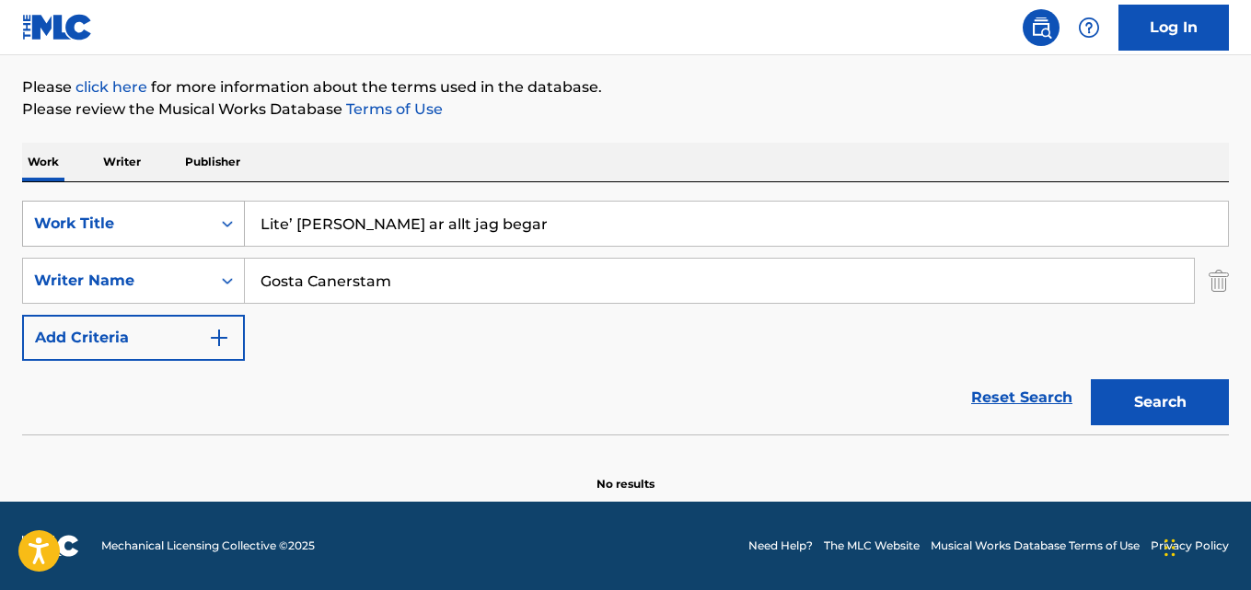
click at [0, 221] on div "The MLC Public Work Search The accuracy and completeness of The MLC's data is d…" at bounding box center [625, 192] width 1251 height 600
type input "[PERSON_NAME]"
drag, startPoint x: 410, startPoint y: 276, endPoint x: 73, endPoint y: 300, distance: 337.7
click at [68, 300] on div "SearchWithCriteriaa6c0ec93-4613-4e3e-bc14-9cad3a69cb32 Writer Name [PERSON_NAME]" at bounding box center [625, 281] width 1207 height 46
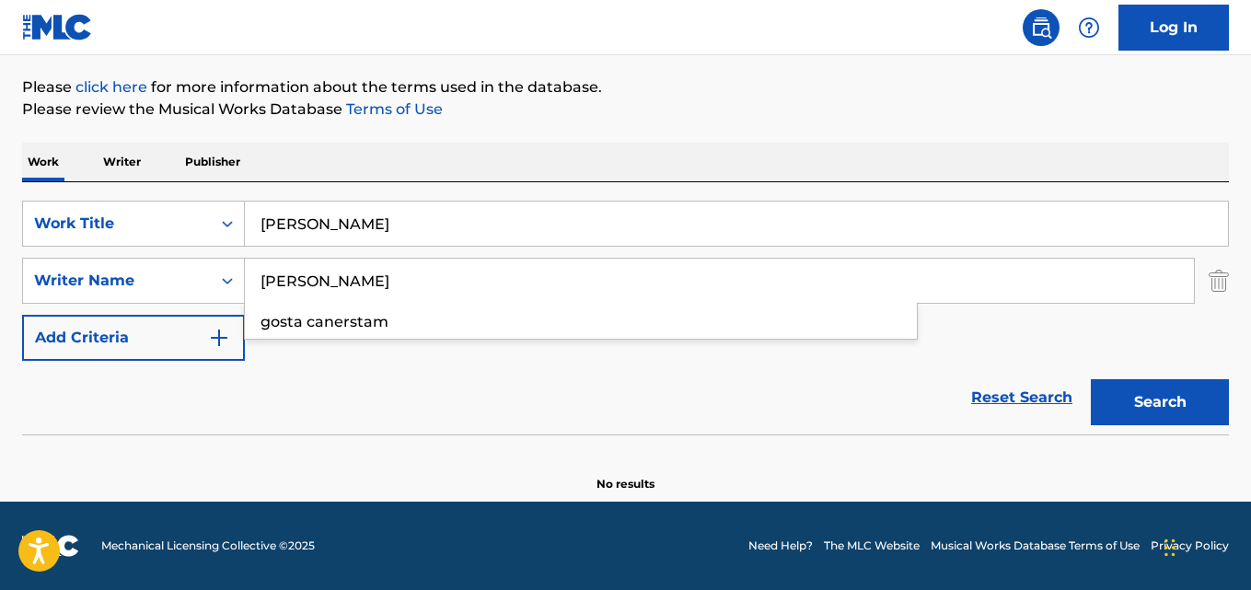
type input "[PERSON_NAME]"
click at [1091, 379] on button "Search" at bounding box center [1160, 402] width 138 height 46
drag, startPoint x: 10, startPoint y: 224, endPoint x: 39, endPoint y: 224, distance: 28.5
click at [5, 225] on div "The MLC Public Work Search The accuracy and completeness of The MLC's data is d…" at bounding box center [625, 192] width 1251 height 600
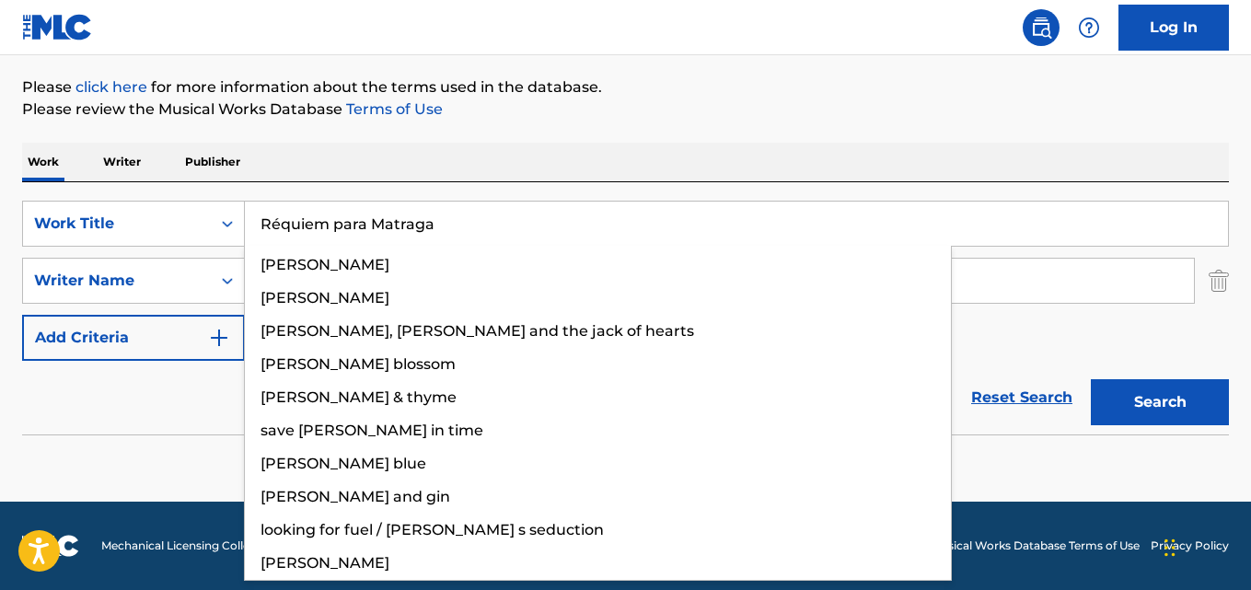
click at [289, 221] on input "Réquiem para Matraga" at bounding box center [736, 224] width 983 height 44
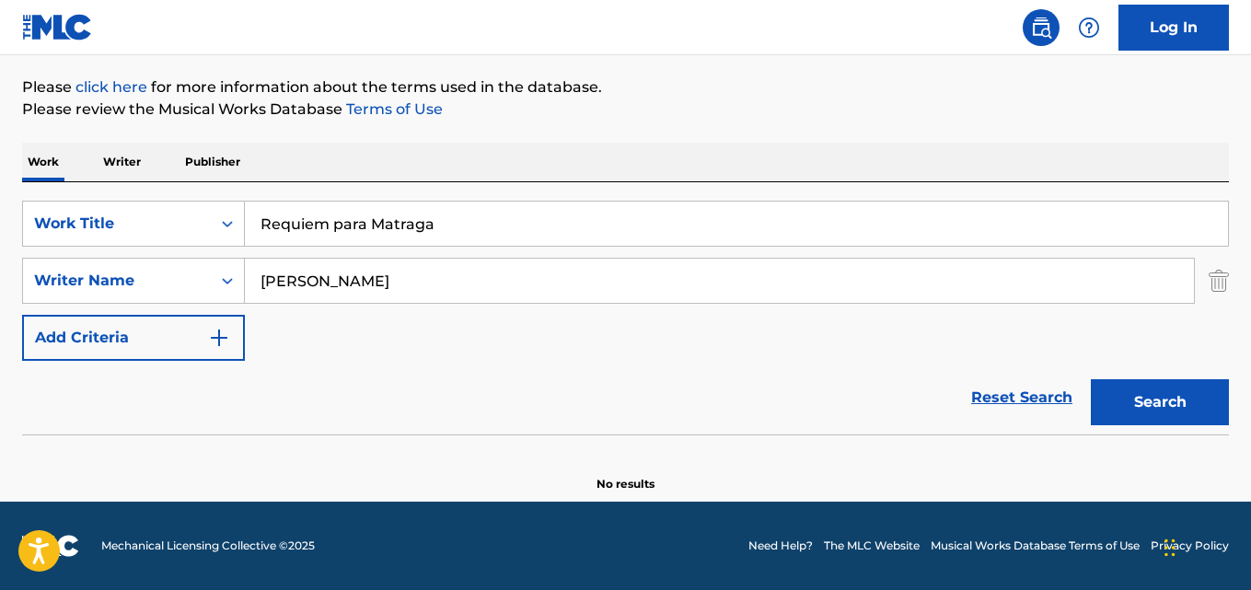
type input "Requiem para Matraga"
drag, startPoint x: 163, startPoint y: 282, endPoint x: 179, endPoint y: 284, distance: 16.8
click at [135, 282] on div "SearchWithCriteriaa6c0ec93-4613-4e3e-bc14-9cad3a69cb32 Writer Name [PERSON_NAME]" at bounding box center [625, 281] width 1207 height 46
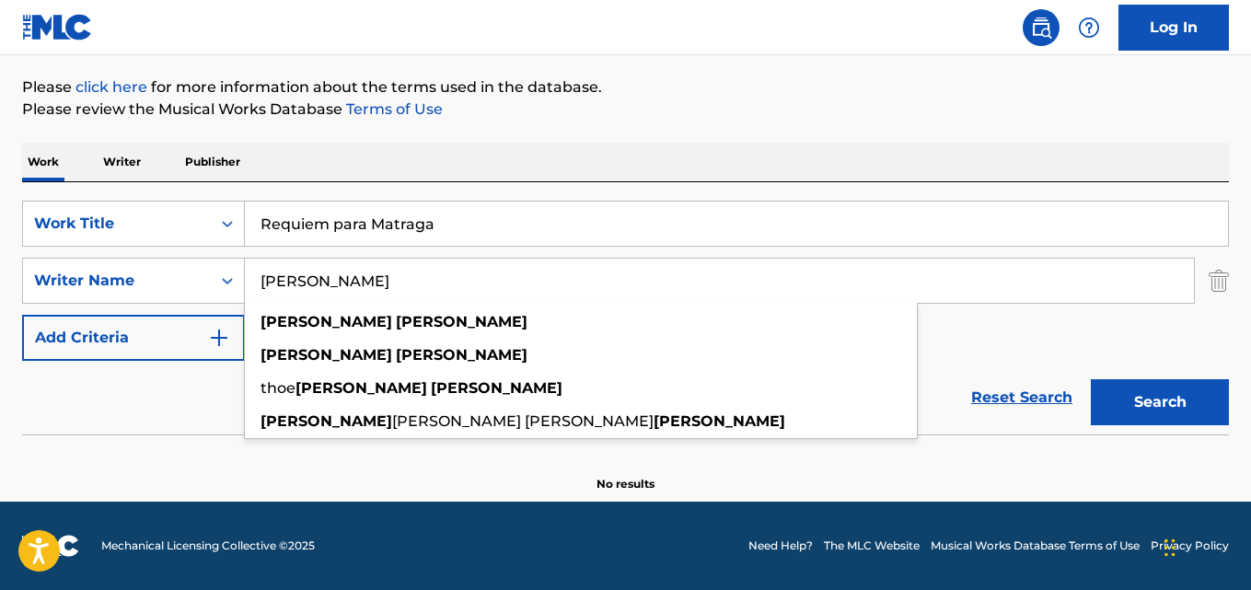
type input "[PERSON_NAME]"
click at [1091, 379] on button "Search" at bounding box center [1160, 402] width 138 height 46
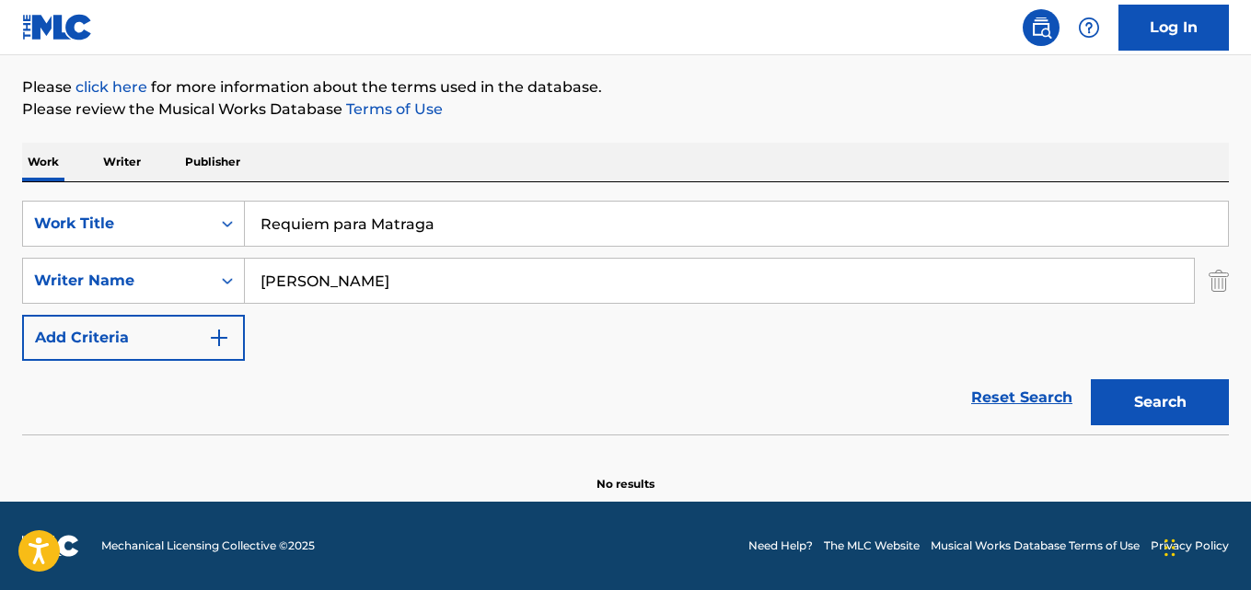
drag, startPoint x: 396, startPoint y: 217, endPoint x: 383, endPoint y: 226, distance: 15.8
click at [384, 223] on input "Requiem para Matraga" at bounding box center [736, 224] width 983 height 44
type input "Grito de uma Arara"
drag, startPoint x: 386, startPoint y: 280, endPoint x: 195, endPoint y: 303, distance: 191.9
click at [195, 303] on div "SearchWithCriteriaa6c0ec93-4613-4e3e-bc14-9cad3a69cb32 Writer Name [PERSON_NAME]" at bounding box center [625, 281] width 1207 height 46
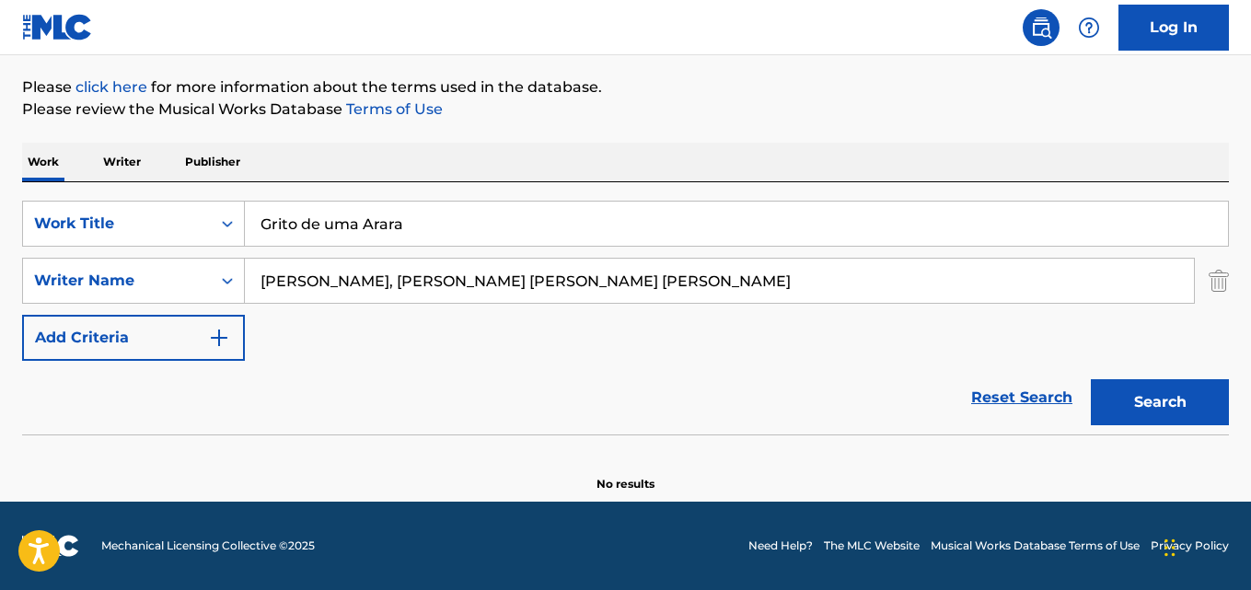
click at [317, 280] on input "[PERSON_NAME], [PERSON_NAME] [PERSON_NAME] [PERSON_NAME]" at bounding box center [719, 281] width 949 height 44
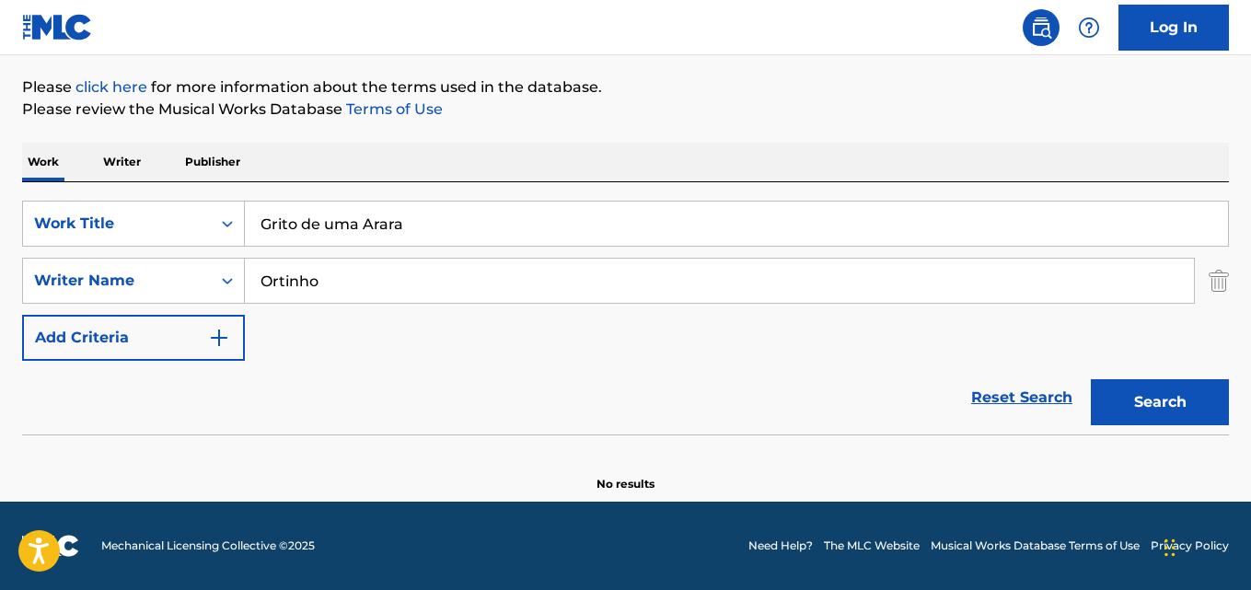
type input "Ortinho"
click at [1091, 379] on button "Search" at bounding box center [1160, 402] width 138 height 46
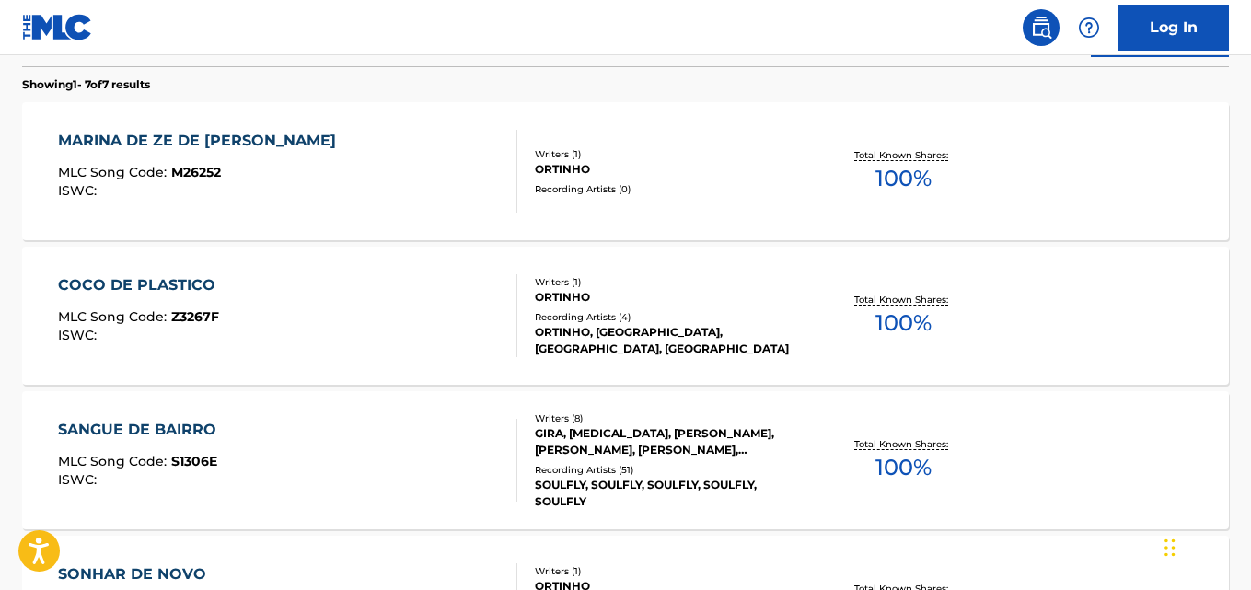
scroll to position [301, 0]
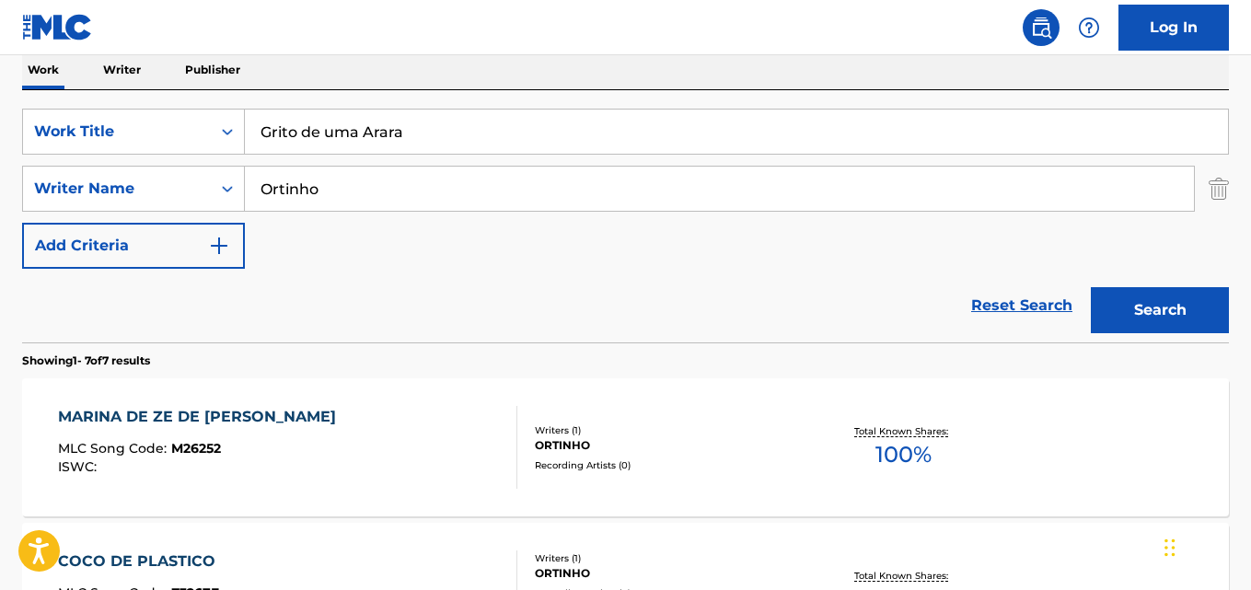
click at [380, 137] on input "Grito de uma Arara" at bounding box center [736, 132] width 983 height 44
type input "Gutter Queen"
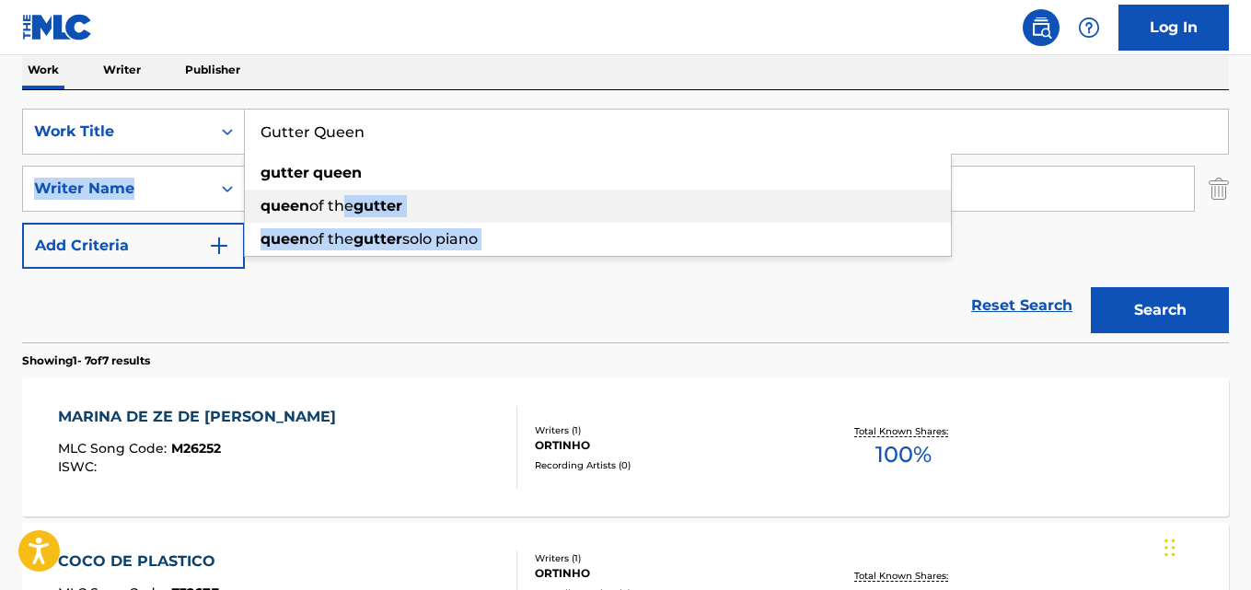
click at [237, 202] on div "SearchWithCriteriaaf59c858-9840-4ddc-a77e-7ab5fbca8d47 Work Title Gutter Queen …" at bounding box center [625, 189] width 1207 height 160
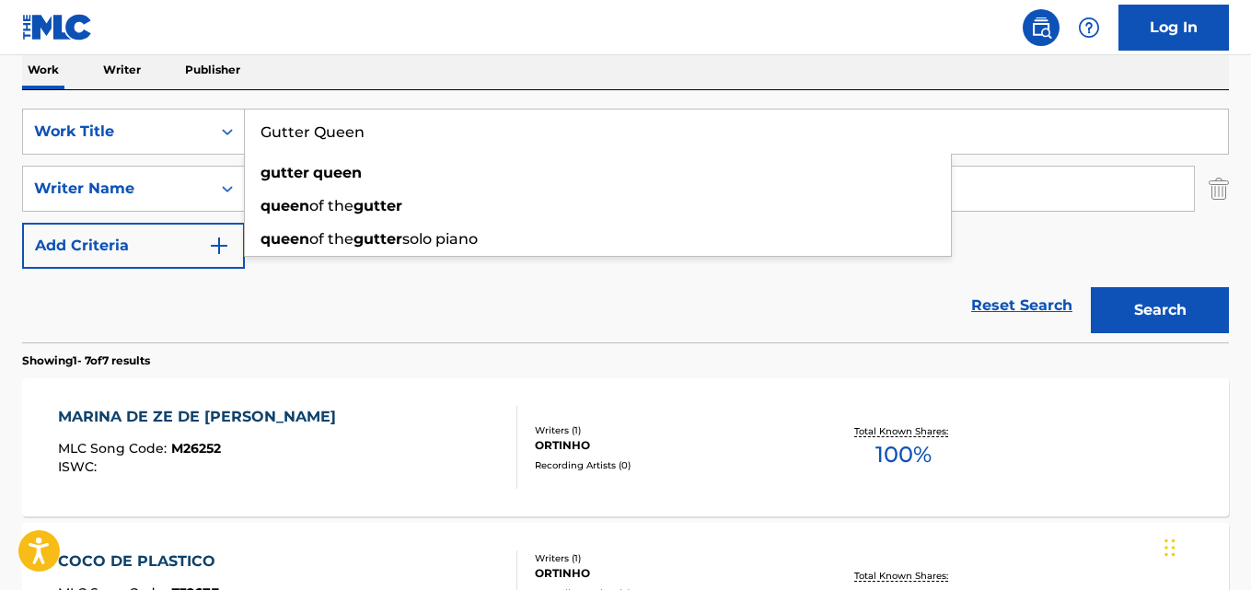
click at [445, 136] on input "Gutter Queen" at bounding box center [736, 132] width 983 height 44
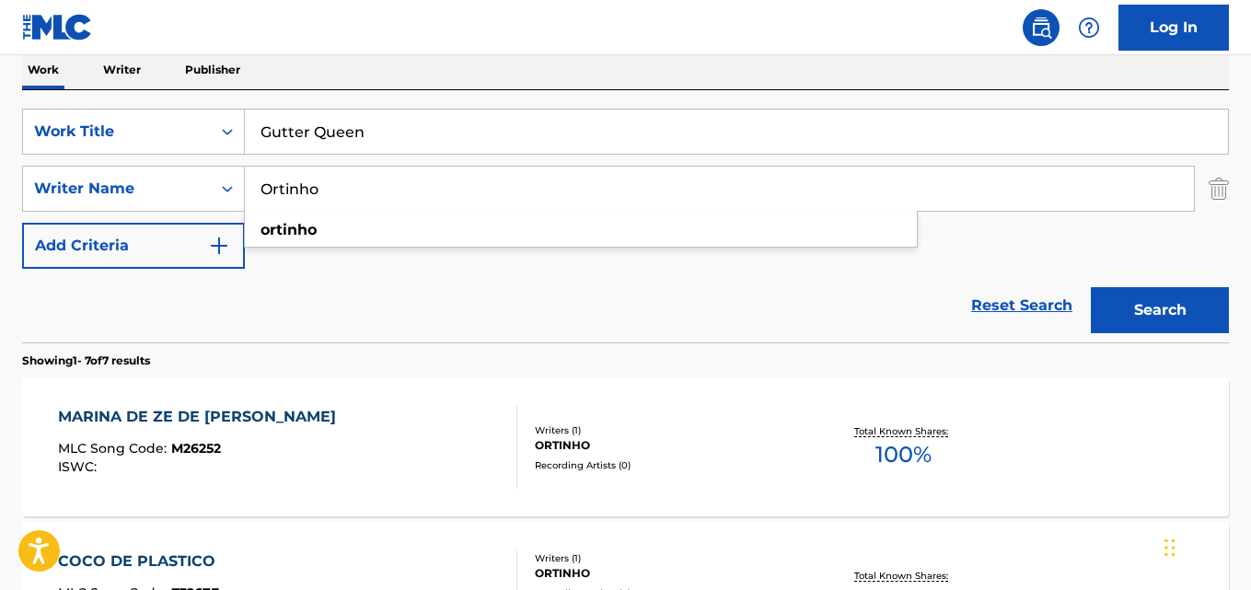
drag, startPoint x: 390, startPoint y: 181, endPoint x: 17, endPoint y: 211, distance: 373.9
click at [341, 190] on input "[PERSON_NAME], [PERSON_NAME]" at bounding box center [719, 189] width 949 height 44
type input "[PERSON_NAME]"
click at [1091, 287] on button "Search" at bounding box center [1160, 310] width 138 height 46
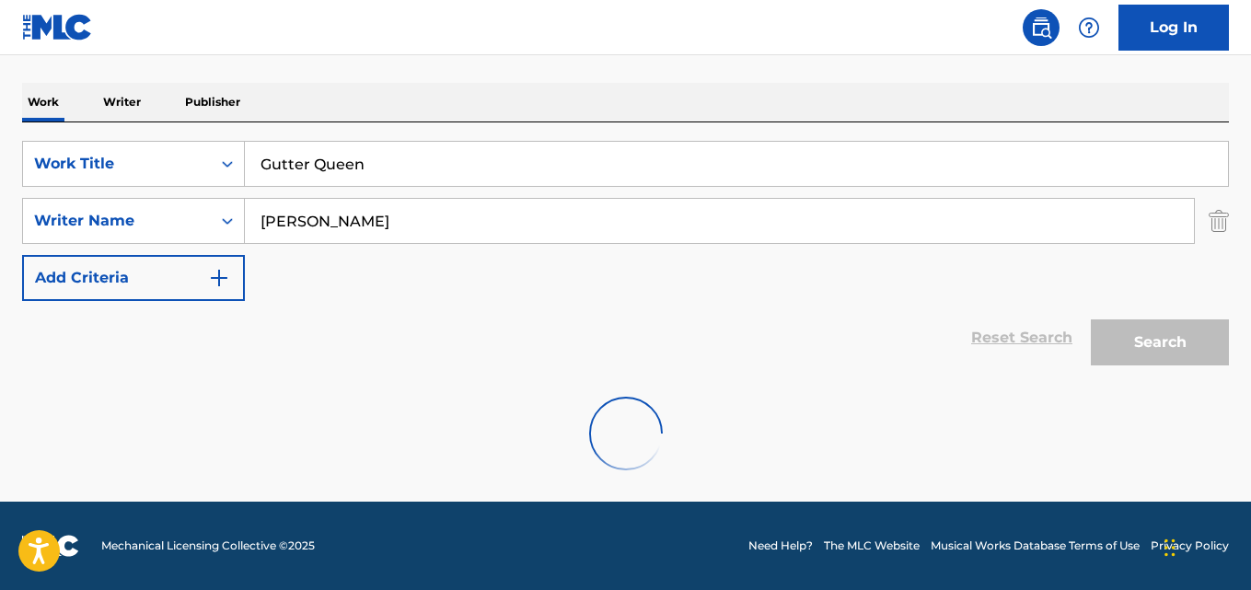
scroll to position [209, 0]
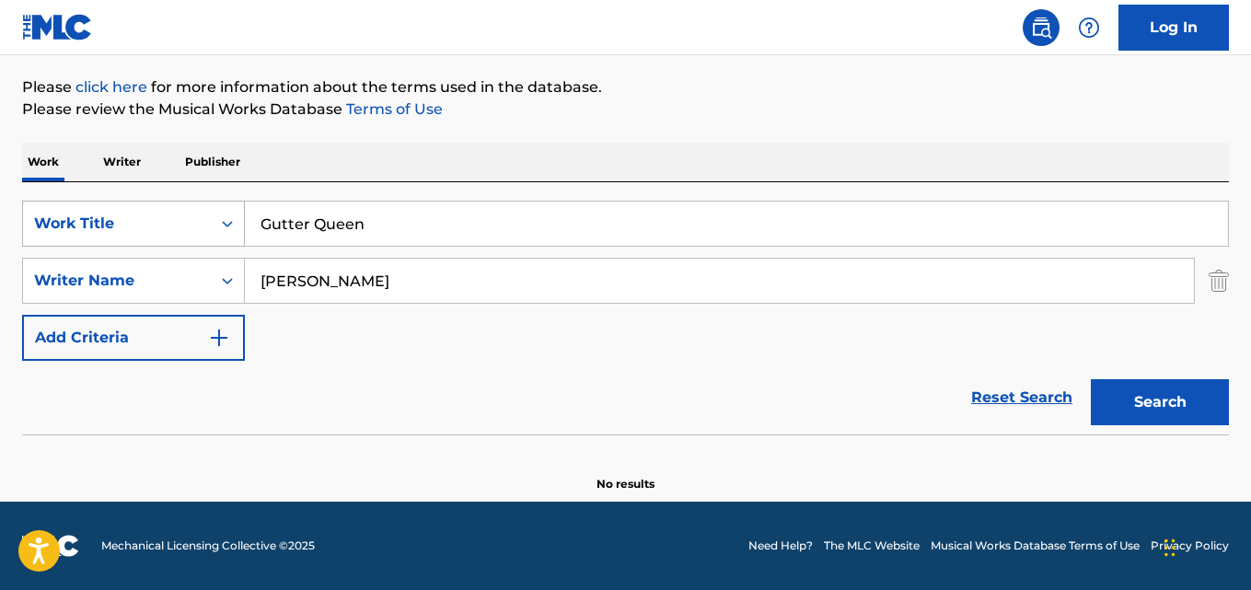
click at [227, 235] on div "SearchWithCriteriaaf59c858-9840-4ddc-a77e-7ab5fbca8d47 Work Title Gutter Queen" at bounding box center [625, 224] width 1207 height 46
type input "Klockorna i dalen"
drag, startPoint x: 317, startPoint y: 283, endPoint x: 211, endPoint y: 283, distance: 105.8
click at [211, 283] on div "SearchWithCriteriaa6c0ec93-4613-4e3e-bc14-9cad3a69cb32 Writer Name [PERSON_NAME]" at bounding box center [625, 281] width 1207 height 46
click at [396, 279] on input "[PERSON_NAME], [PERSON_NAME]" at bounding box center [719, 281] width 949 height 44
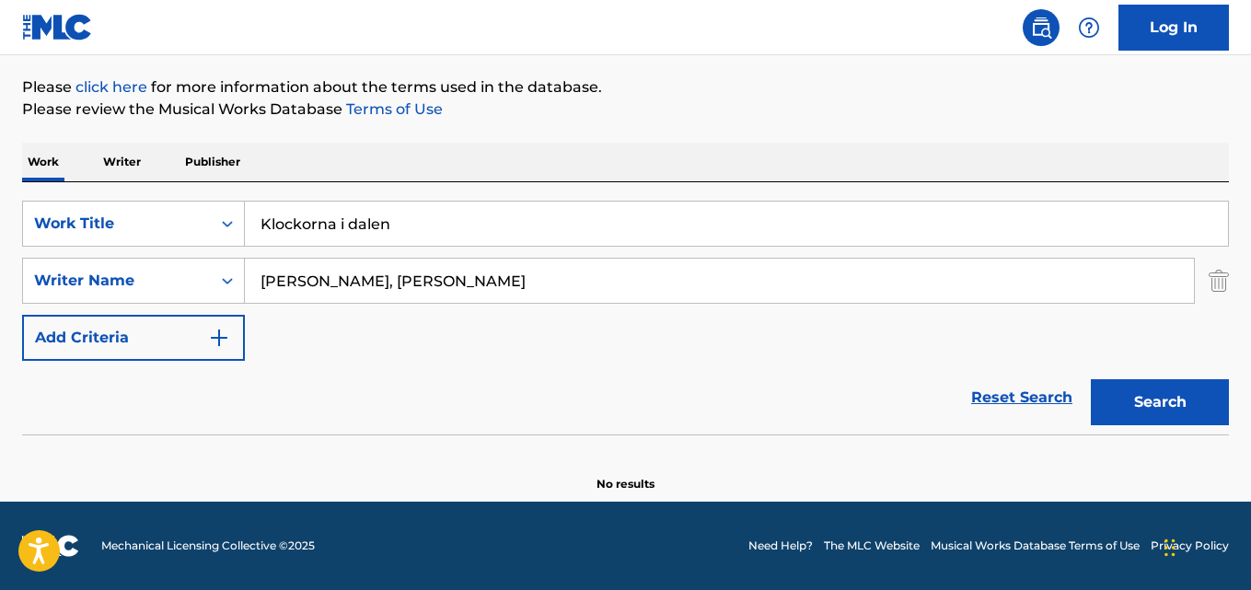
type input "[PERSON_NAME]"
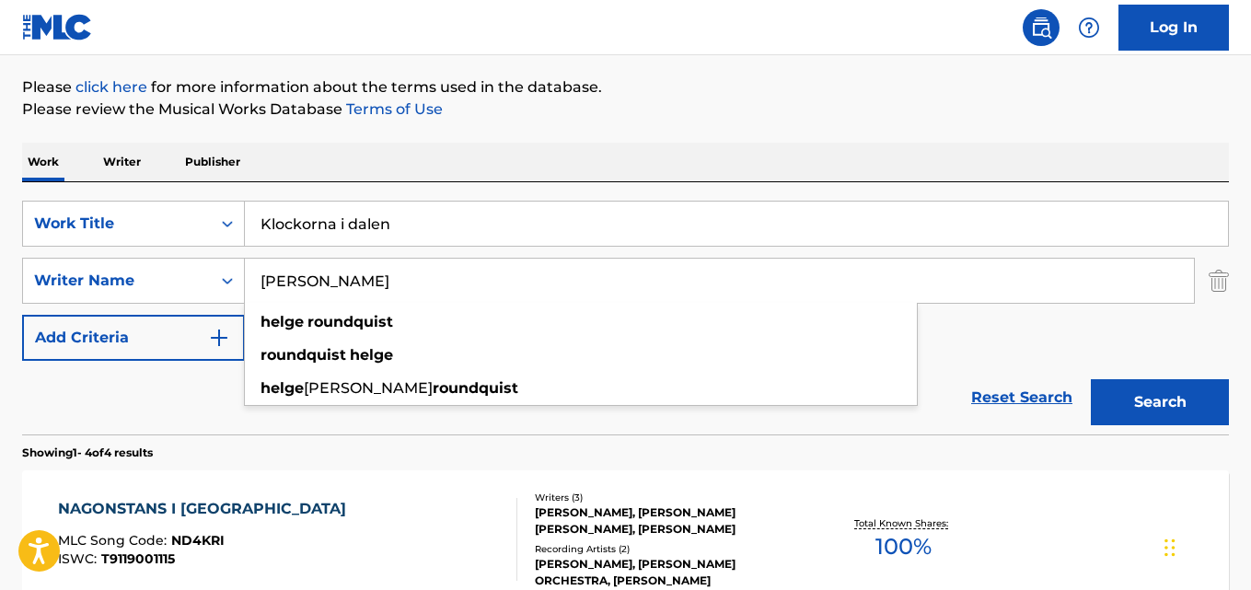
click at [155, 406] on div "Reset Search Search" at bounding box center [625, 398] width 1207 height 74
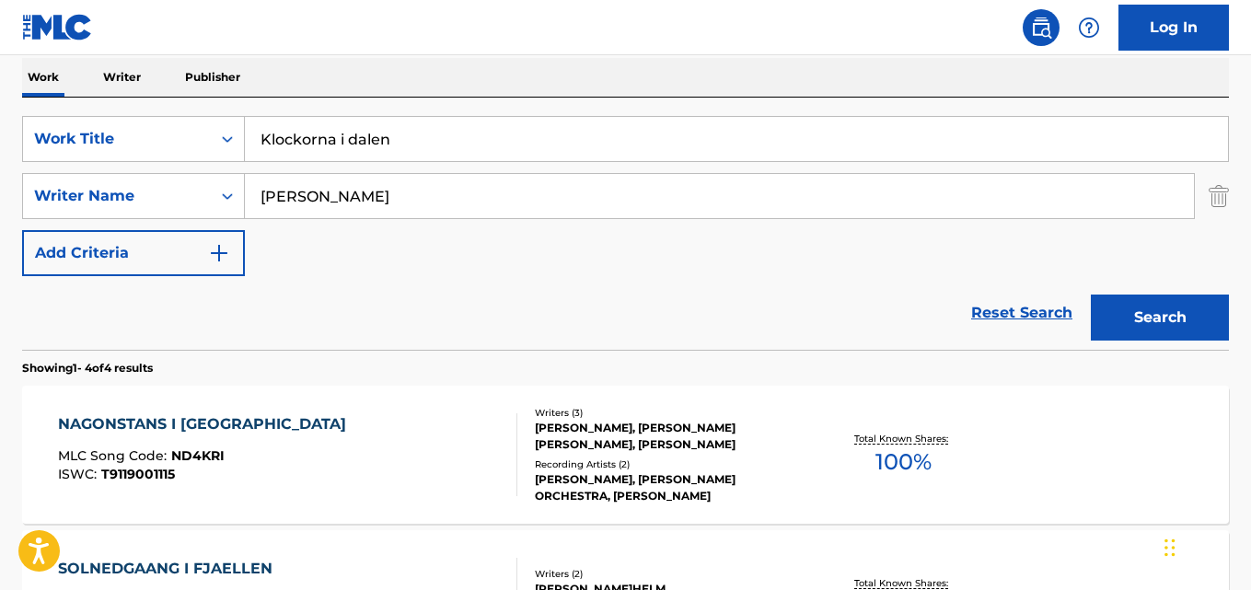
scroll to position [201, 0]
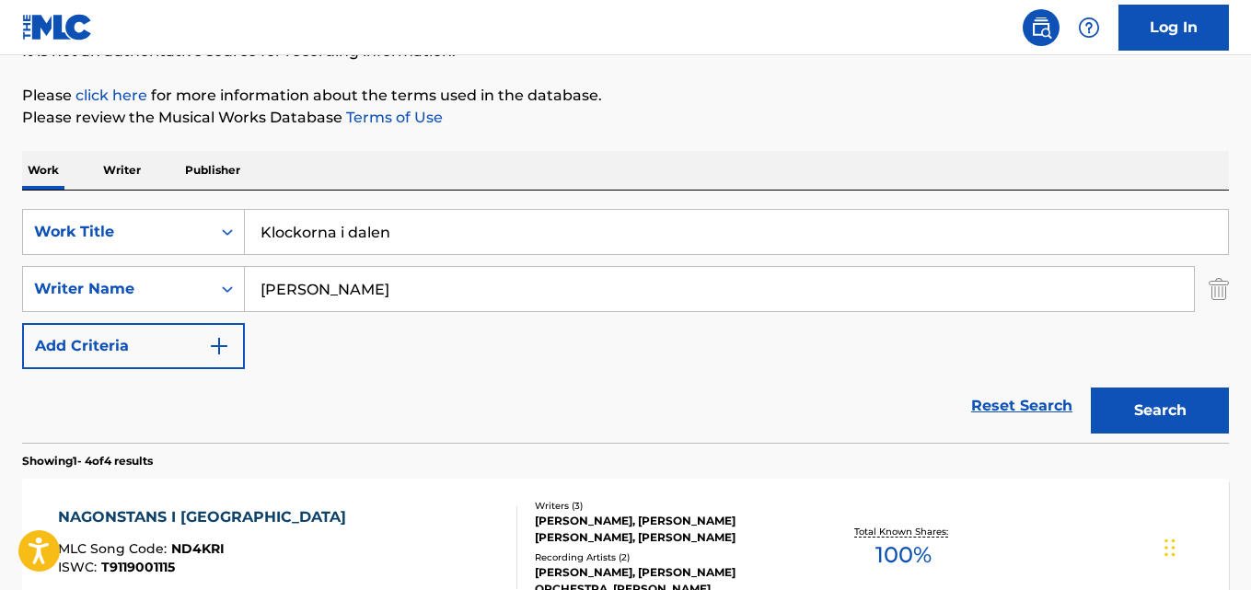
click at [373, 230] on input "Klockorna i dalen" at bounding box center [736, 232] width 983 height 44
paste input "Guldbruna ögo"
click at [351, 236] on input "Guldbruna ögon" at bounding box center [736, 232] width 983 height 44
type input "Guldbruna ogon"
click at [323, 282] on input "[PERSON_NAME]" at bounding box center [719, 289] width 949 height 44
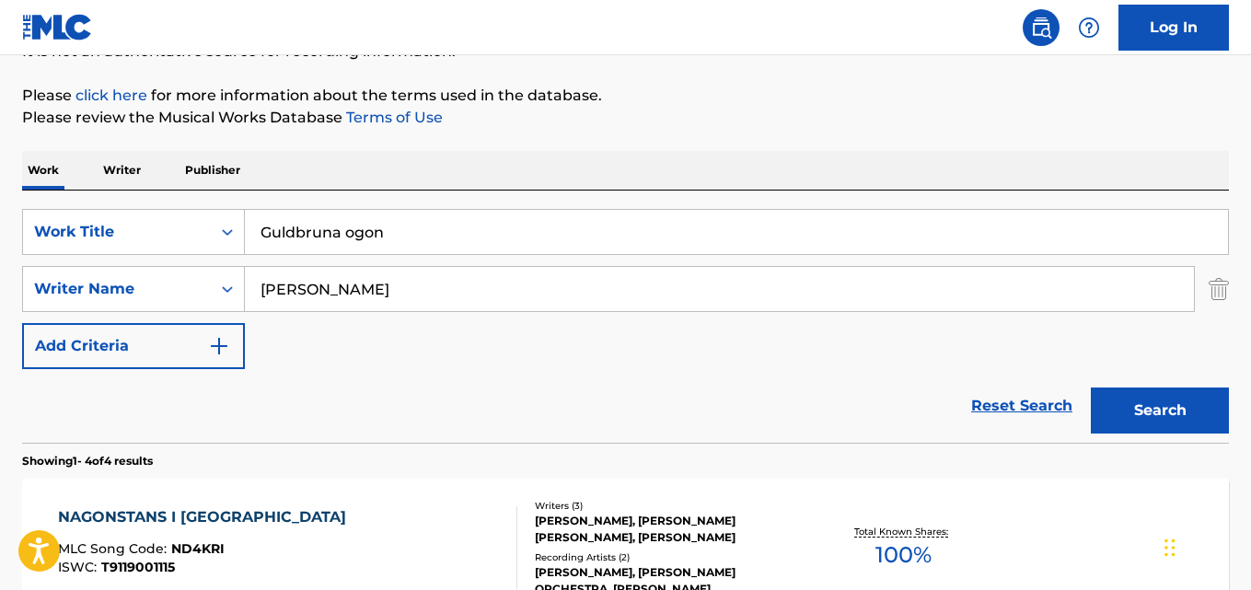
paste input "Alton Delmore, Gösta Canerstam"
click at [364, 283] on input "Alton Delmore, Gösta Canerstam" at bounding box center [719, 289] width 949 height 44
type input "Alton Delmore"
click at [1091, 387] on button "Search" at bounding box center [1160, 410] width 138 height 46
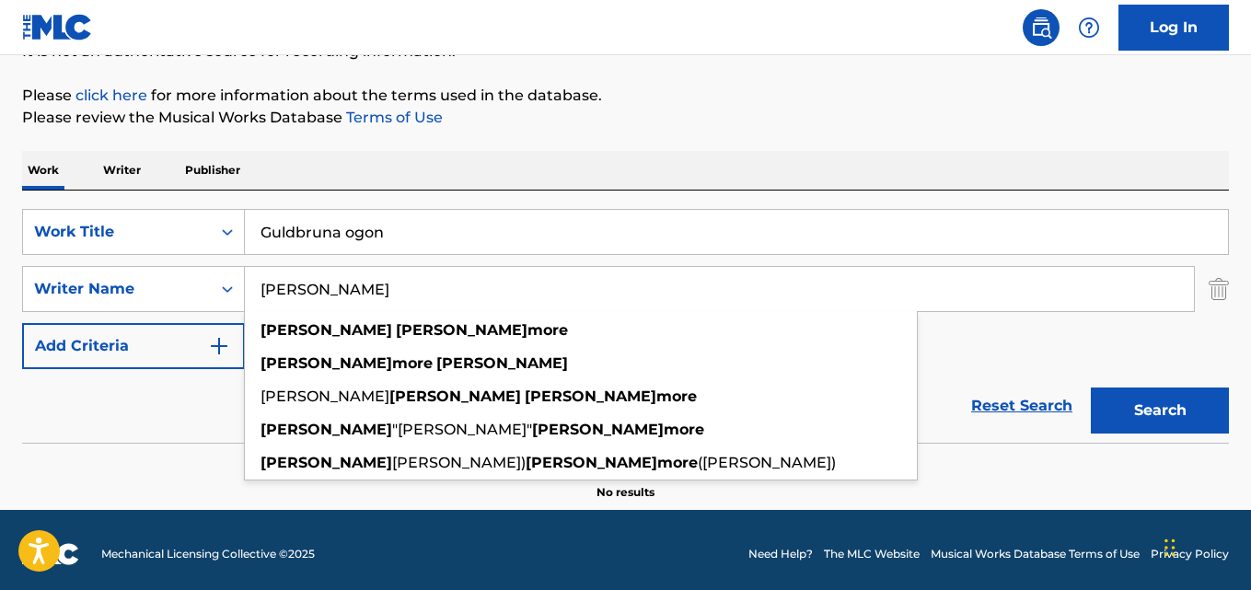
drag, startPoint x: 363, startPoint y: 227, endPoint x: 421, endPoint y: 230, distance: 58.0
click at [363, 228] on input "Guldbruna ogon" at bounding box center [736, 232] width 983 height 44
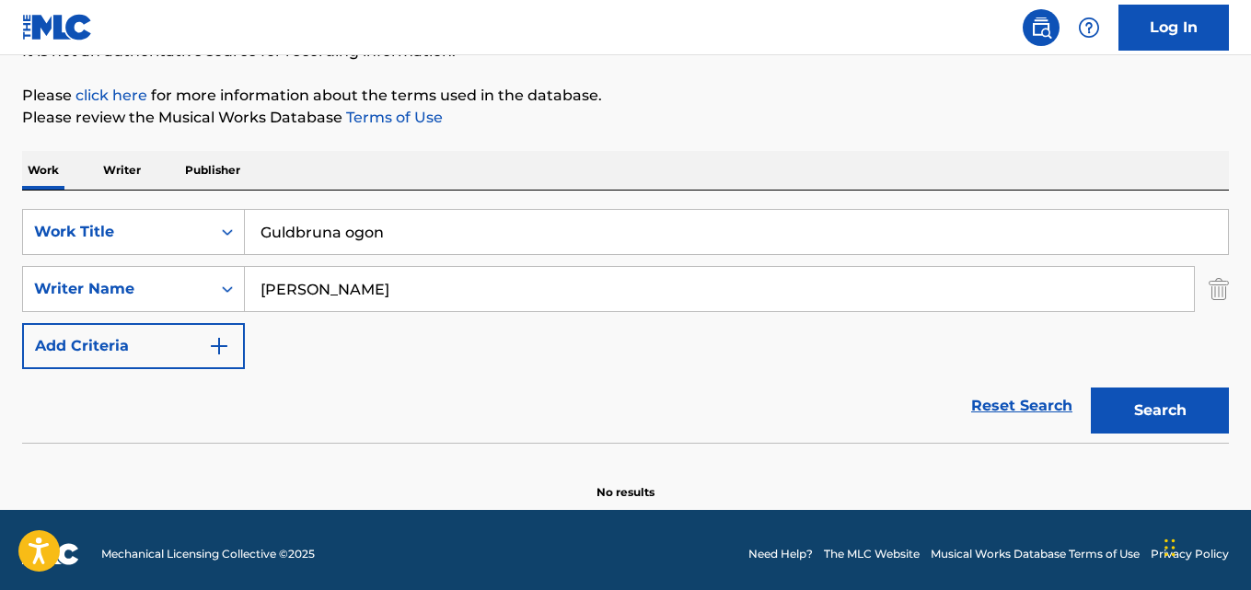
paste input "En sliten grimma"
type input "En sliten grimma"
drag, startPoint x: 380, startPoint y: 290, endPoint x: 113, endPoint y: 314, distance: 268.0
click at [107, 314] on div "SearchWithCriteriaaf59c858-9840-4ddc-a77e-7ab5fbca8d47 Work Title En sliten gri…" at bounding box center [625, 289] width 1207 height 160
paste input "Leon Landgren, Carson J Robinson"
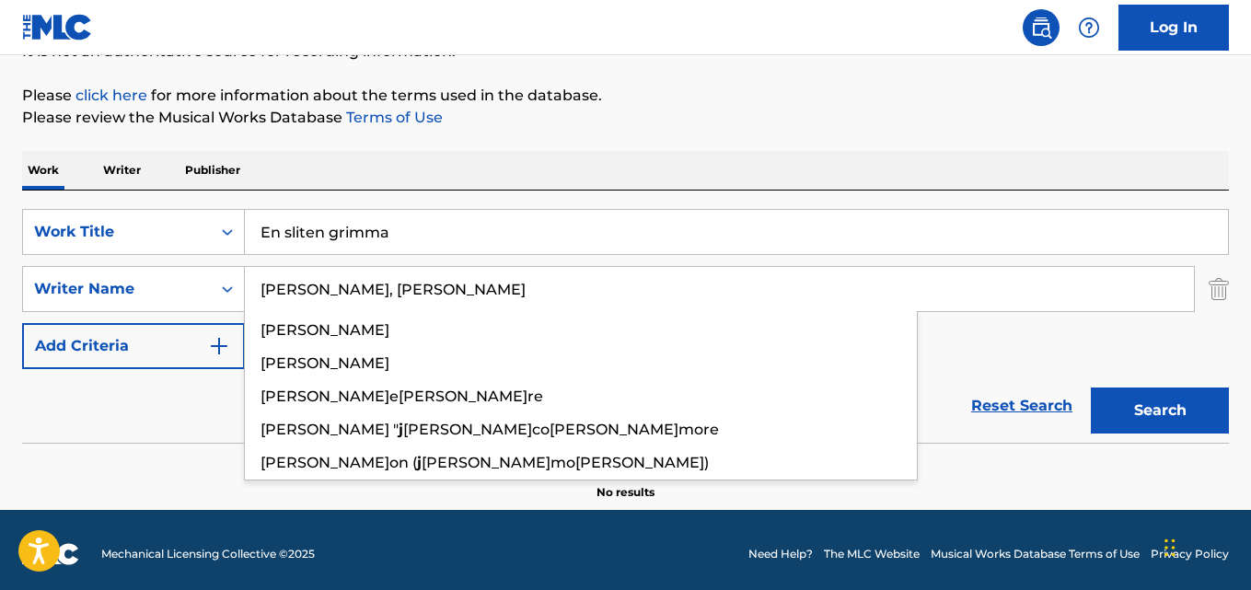
click at [374, 283] on input "Leon Landgren, Carson J Robinson" at bounding box center [719, 289] width 949 height 44
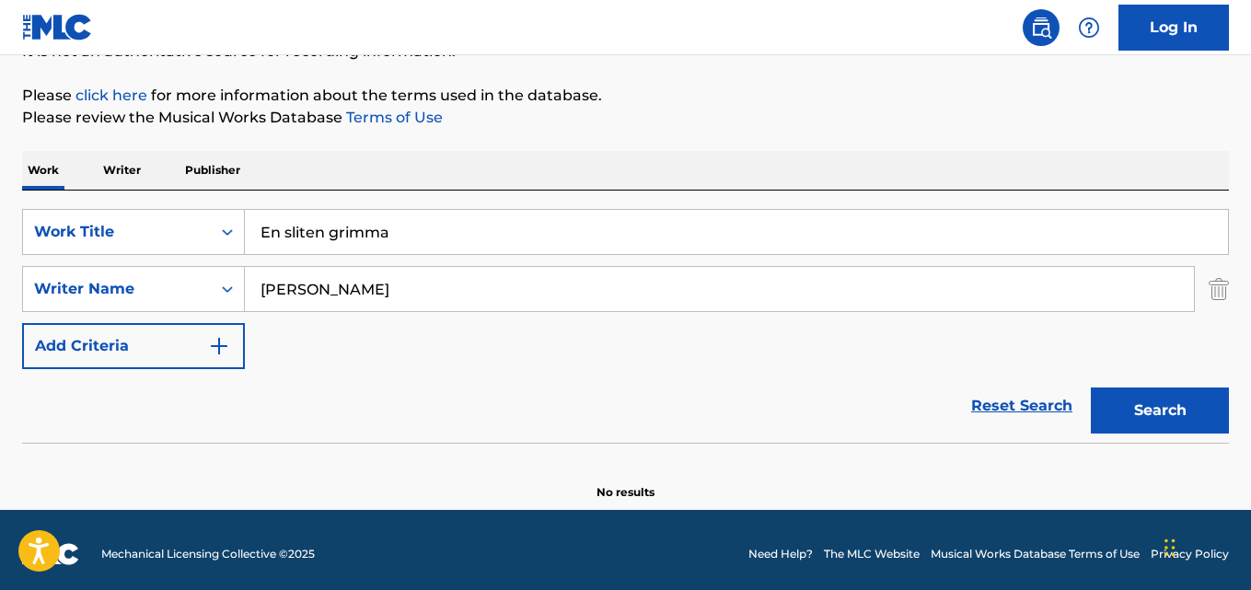
type input "Leon Landgren"
click at [1091, 387] on button "Search" at bounding box center [1160, 410] width 138 height 46
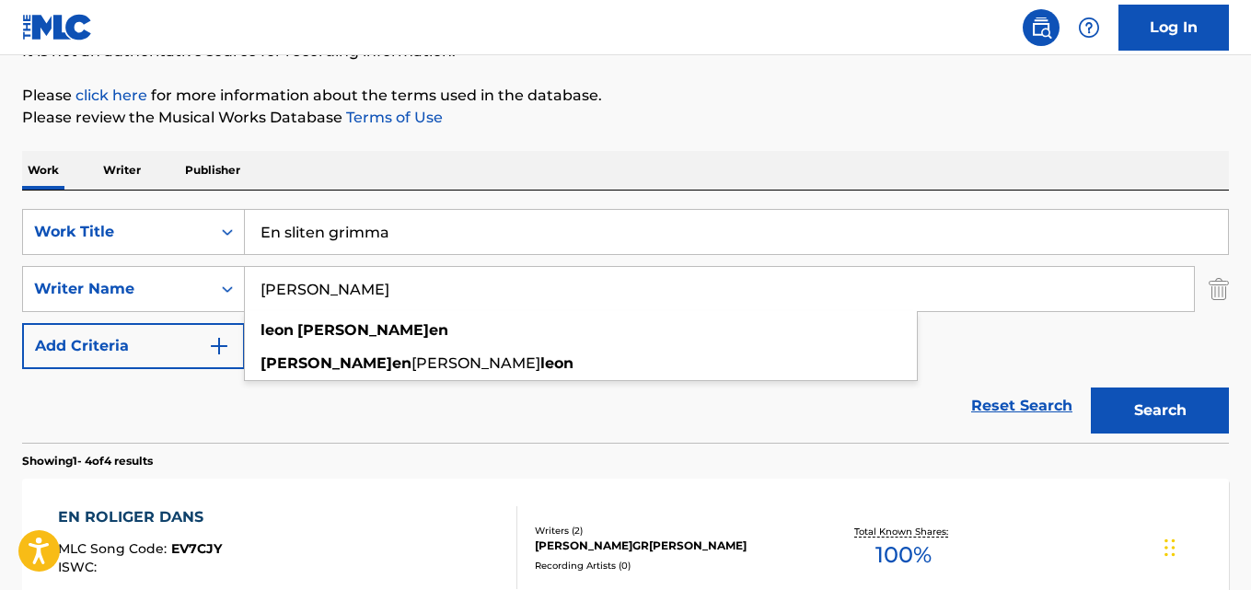
click at [405, 422] on div "Reset Search Search" at bounding box center [625, 406] width 1207 height 74
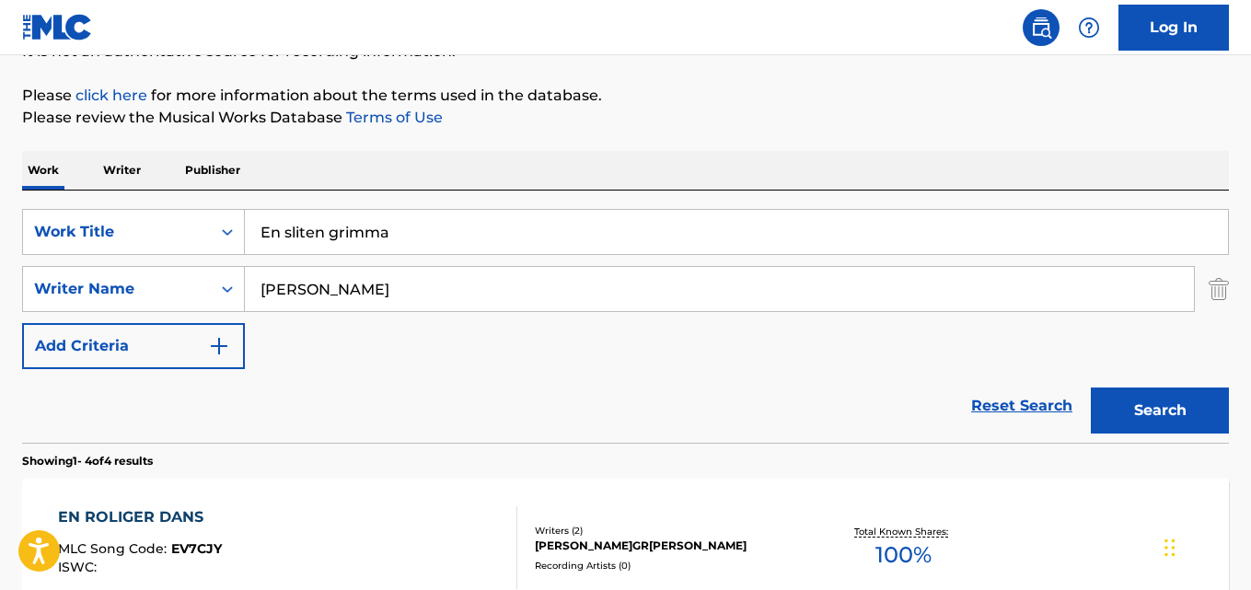
drag, startPoint x: 355, startPoint y: 236, endPoint x: 421, endPoint y: 241, distance: 65.6
click at [355, 237] on input "En sliten grimma" at bounding box center [736, 232] width 983 height 44
paste input "Låt inte stjärnorna blända dig"
click at [277, 227] on input "Låt inte stjärnorna blända dig" at bounding box center [736, 232] width 983 height 44
type input "Lat inte stjarnorna blanda dig"
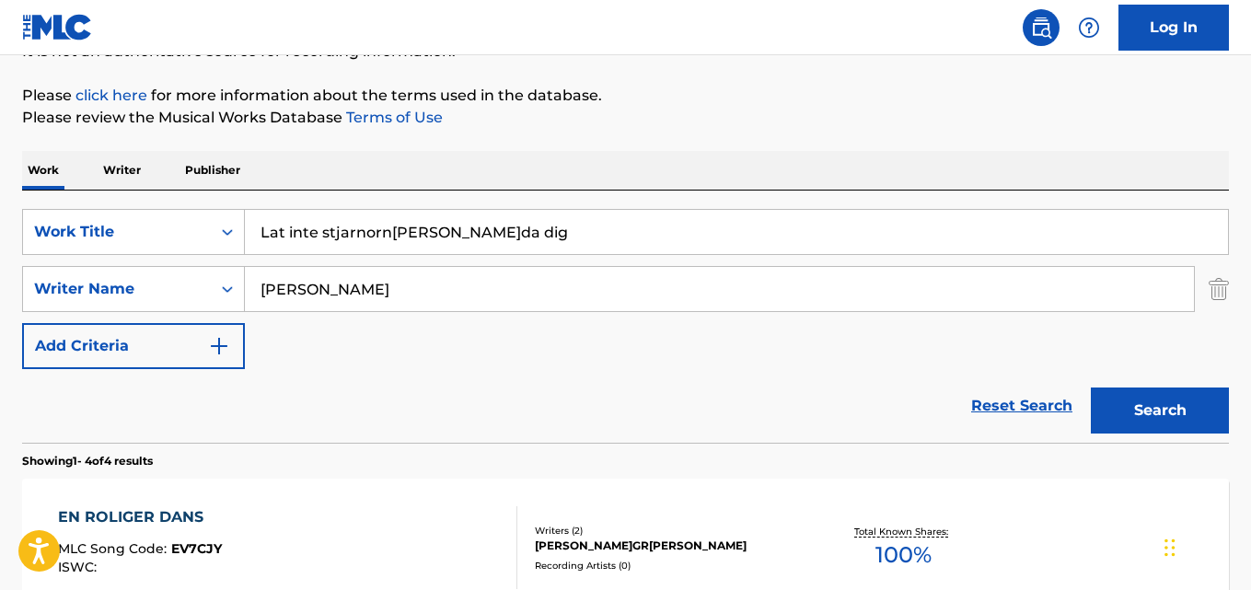
click at [313, 299] on input "Leon Landgren" at bounding box center [719, 289] width 949 height 44
paste input "Slim Willet"
type input "Slim Willet"
click at [1091, 387] on button "Search" at bounding box center [1160, 410] width 138 height 46
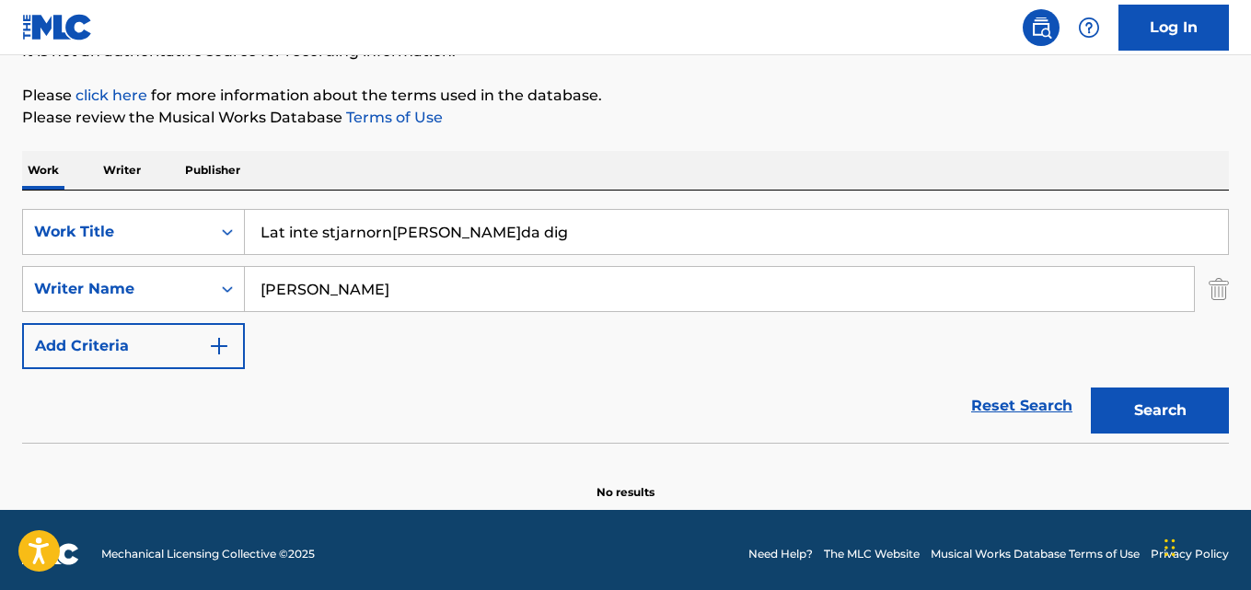
click at [1091, 387] on button "Search" at bounding box center [1160, 410] width 138 height 46
click at [394, 225] on input "Lat inte stjarnorna blanda dig" at bounding box center [736, 232] width 983 height 44
paste input "Fiebre"
type input "Fiebre"
click at [328, 290] on input "Slim Willet" at bounding box center [719, 289] width 949 height 44
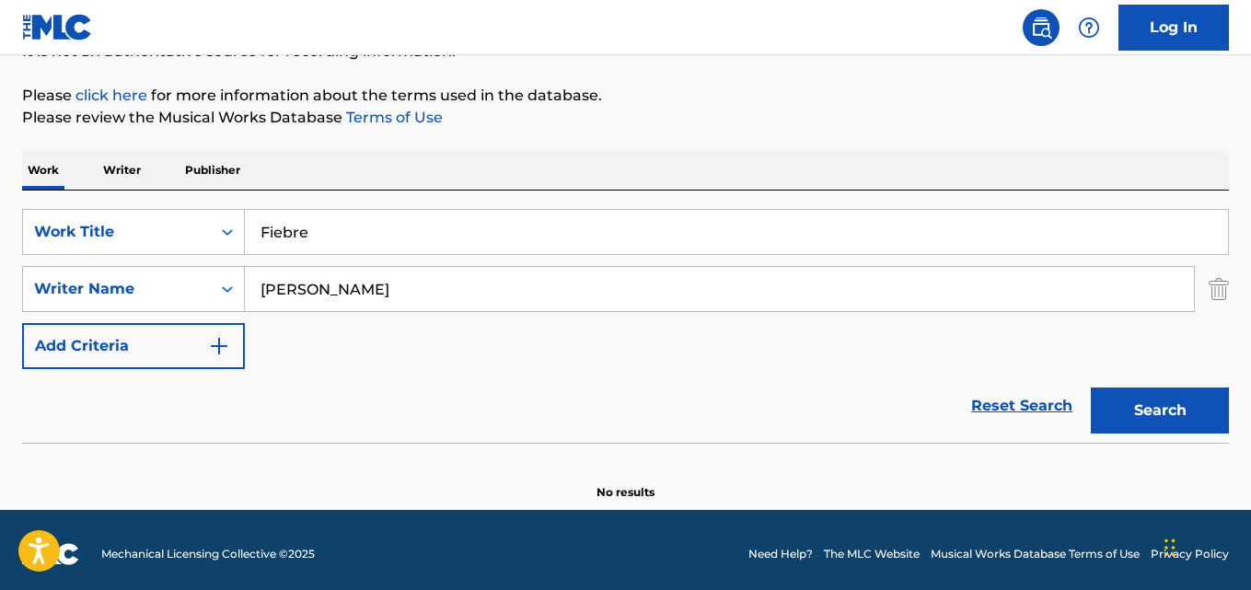
paste input "Rodolfo Gonzales Pinedo"
type input "Rodolfo Gonzales Pinedo"
click at [1091, 387] on button "Search" at bounding box center [1160, 410] width 138 height 46
drag, startPoint x: 358, startPoint y: 237, endPoint x: 183, endPoint y: 248, distance: 175.2
click at [173, 248] on div "SearchWithCriteriaaf59c858-9840-4ddc-a77e-7ab5fbca8d47 Work Title Fiebre" at bounding box center [625, 232] width 1207 height 46
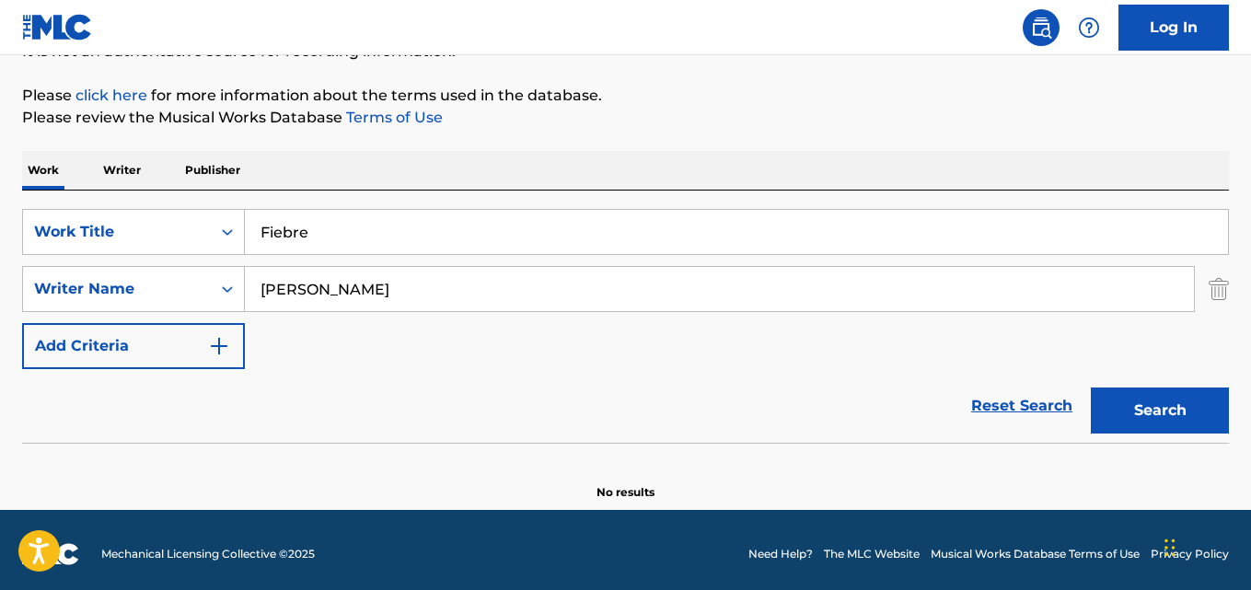
paste input "Sensaciones"
click at [1091, 387] on button "Search" at bounding box center [1160, 410] width 138 height 46
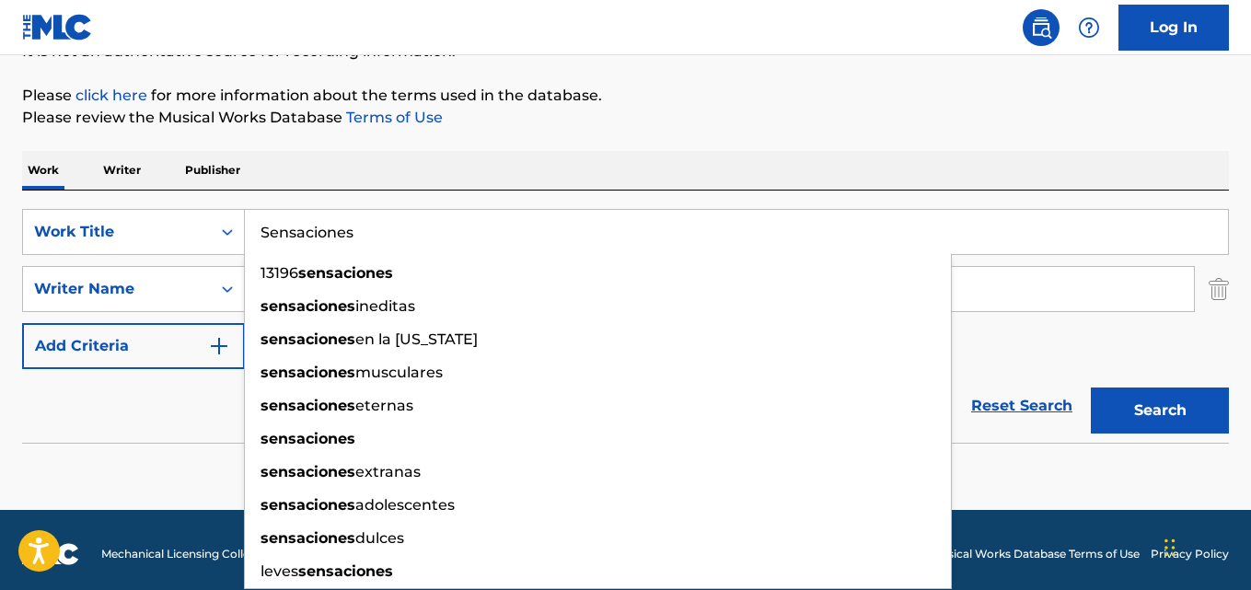
click at [135, 417] on div "Reset Search Search" at bounding box center [625, 406] width 1207 height 74
click at [185, 419] on div "Reset Search Search" at bounding box center [625, 406] width 1207 height 74
click at [223, 416] on div "Reset Search Search" at bounding box center [625, 406] width 1207 height 74
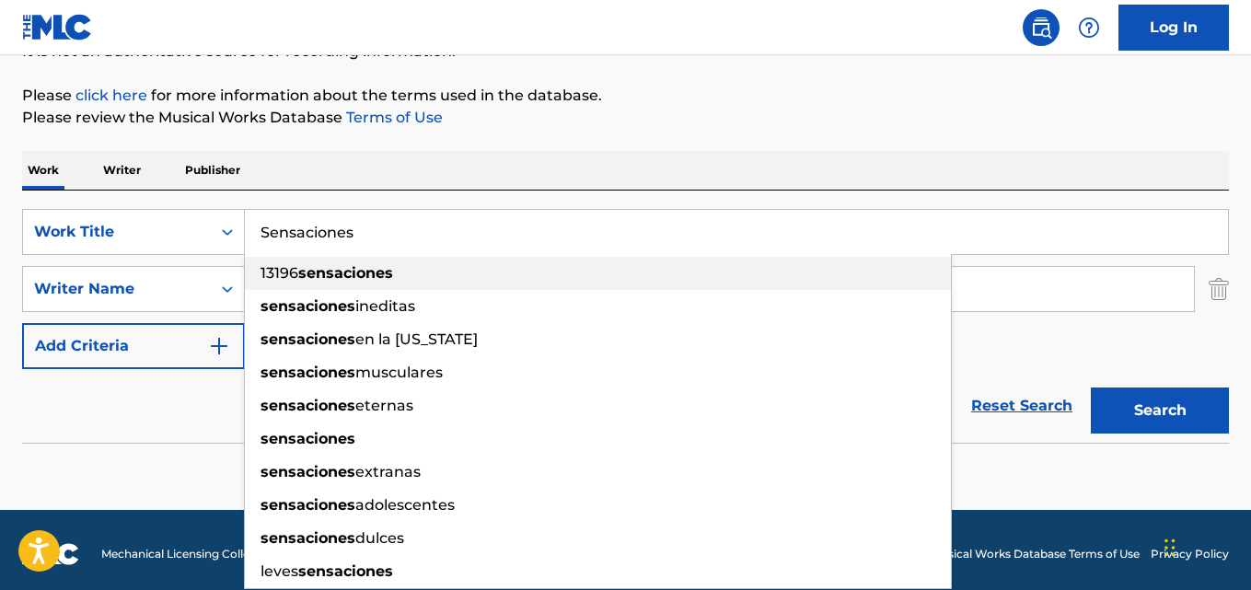
click at [380, 234] on input "Sensaciones" at bounding box center [736, 232] width 983 height 44
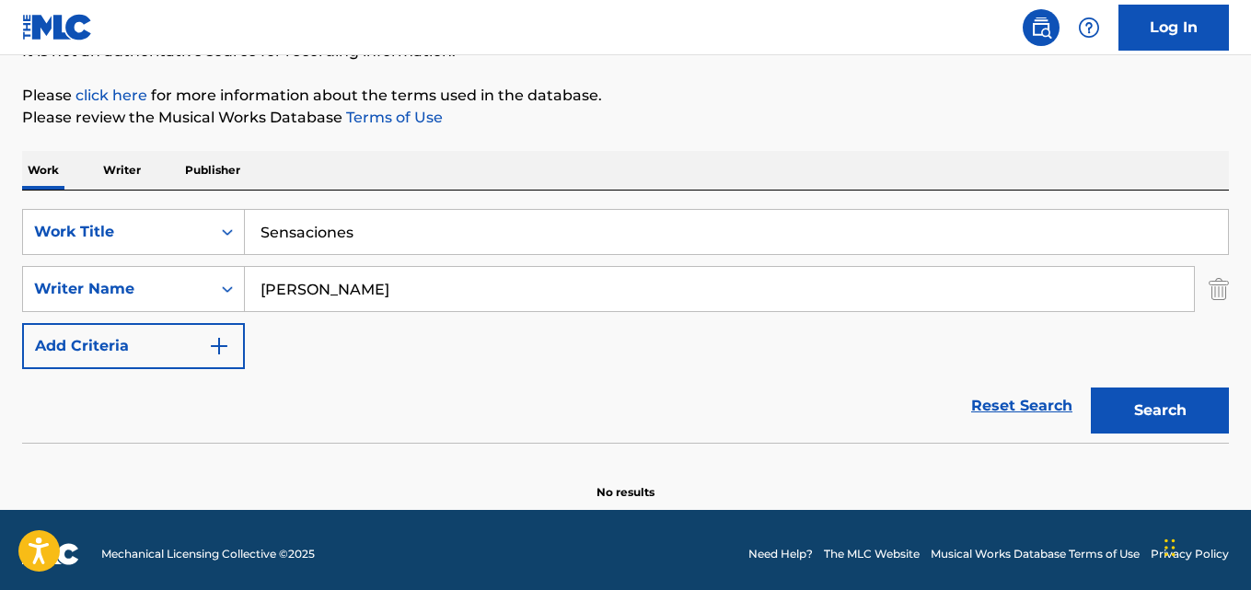
click at [1091, 387] on button "Search" at bounding box center [1160, 410] width 138 height 46
drag, startPoint x: 374, startPoint y: 225, endPoint x: 80, endPoint y: 225, distance: 293.6
click at [80, 225] on div "SearchWithCriteriaaf59c858-9840-4ddc-a77e-7ab5fbca8d47 Work Title Sensaciones" at bounding box center [625, 232] width 1207 height 46
paste input "Tocar Tu Piel"
click at [1091, 387] on button "Search" at bounding box center [1160, 410] width 138 height 46
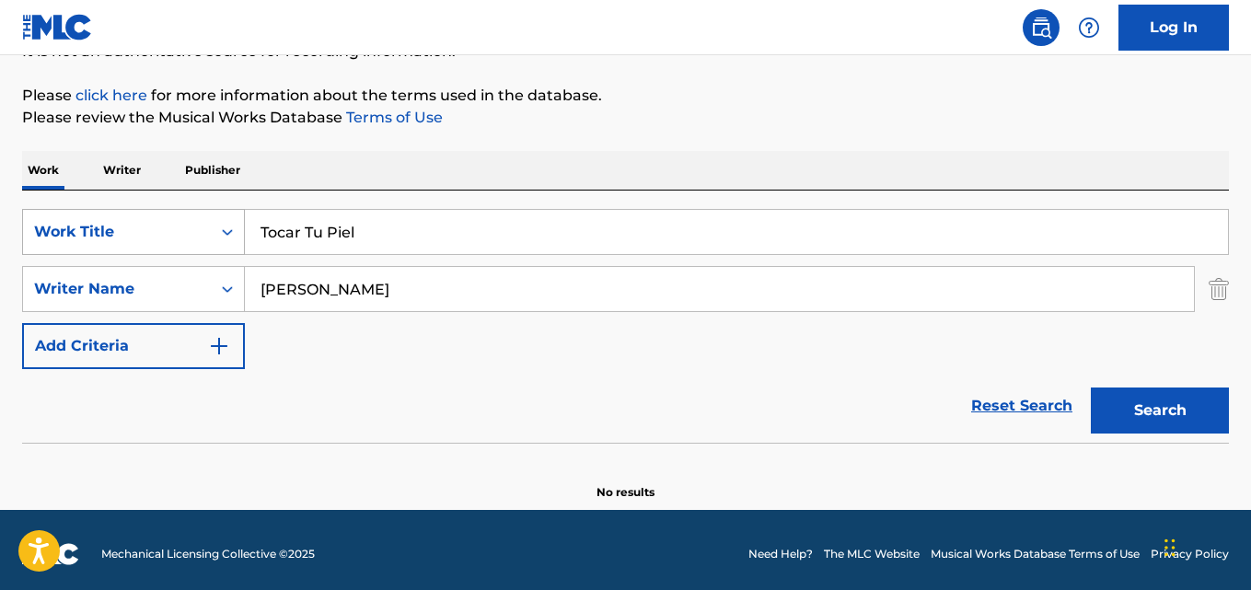
drag, startPoint x: 403, startPoint y: 248, endPoint x: 139, endPoint y: 243, distance: 264.2
click at [139, 243] on div "SearchWithCriteriaaf59c858-9840-4ddc-a77e-7ab5fbca8d47 Work Title Tocar Tu Piel" at bounding box center [625, 232] width 1207 height 46
paste input "Espejismo"
click at [1091, 387] on button "Search" at bounding box center [1160, 410] width 138 height 46
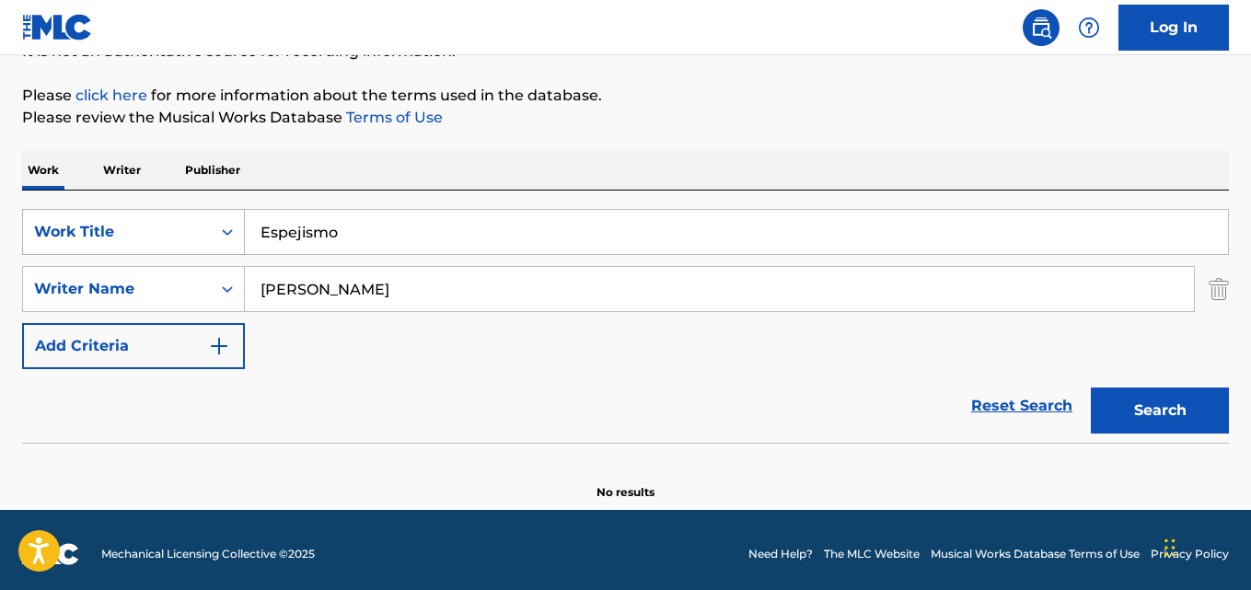
drag, startPoint x: 298, startPoint y: 230, endPoint x: 78, endPoint y: 230, distance: 220.0
click at [78, 230] on div "SearchWithCriteriaaf59c858-9840-4ddc-a77e-7ab5fbca8d47 Work Title Espejismo" at bounding box center [625, 232] width 1207 height 46
paste input "Que Tonto Fui"
click at [1091, 387] on button "Search" at bounding box center [1160, 410] width 138 height 46
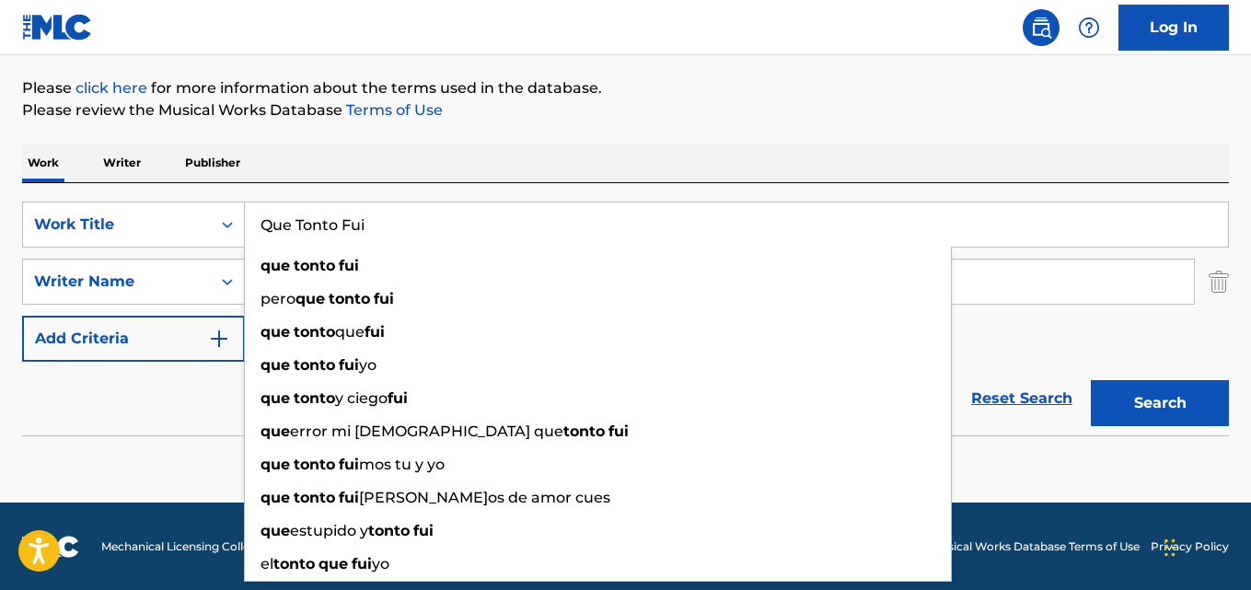
scroll to position [209, 0]
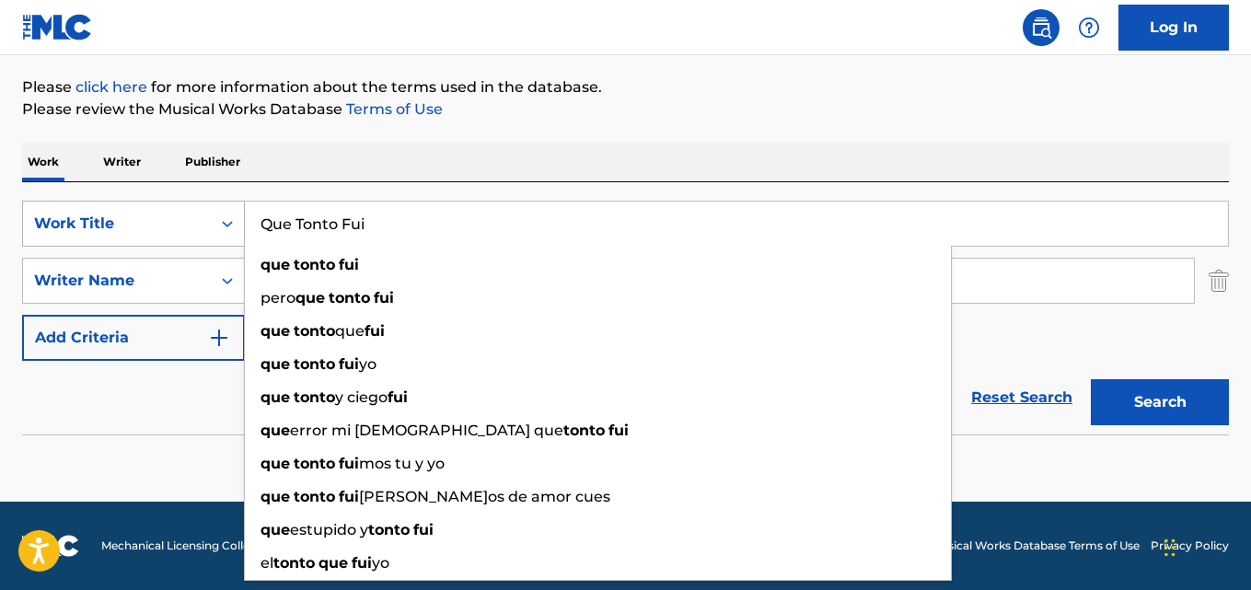
drag, startPoint x: 397, startPoint y: 227, endPoint x: 181, endPoint y: 218, distance: 215.6
click at [181, 218] on div "SearchWithCriteriaaf59c858-9840-4ddc-a77e-7ab5fbca8d47 Work Title Que Tonto Fui…" at bounding box center [625, 224] width 1207 height 46
paste input "Sobre o Tempo"
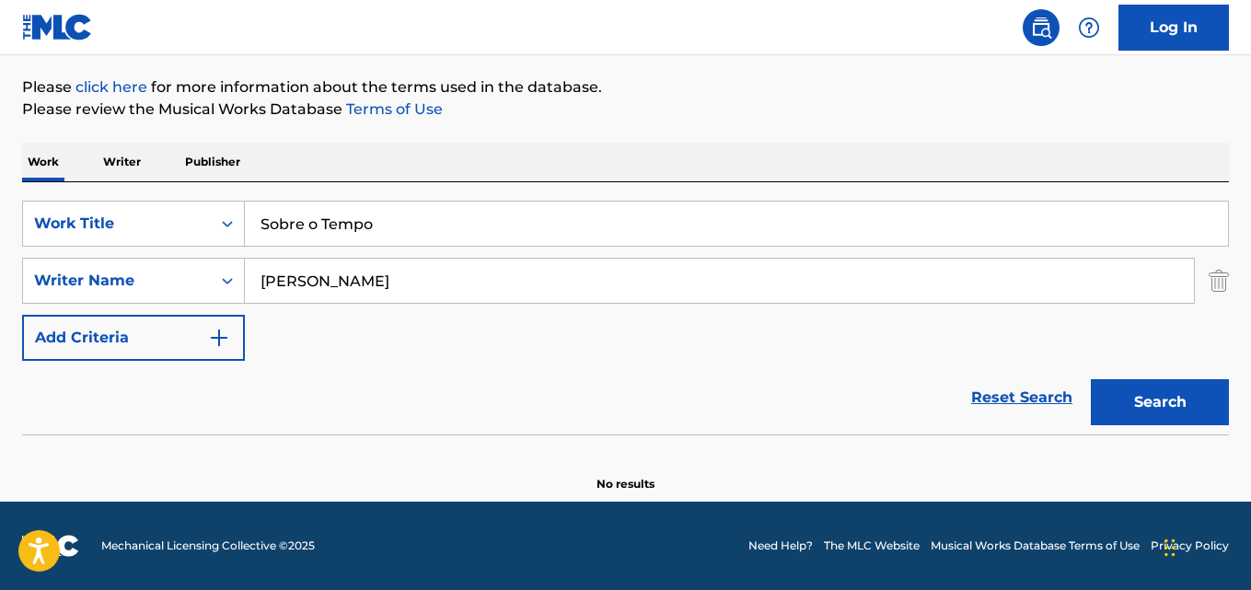
type input "Sobre o Tempo"
click at [435, 286] on input "Rodolfo Gonzales Pinedo" at bounding box center [719, 281] width 949 height 44
paste input "John Ulhoa"
type input "John Ulhoa"
click at [1091, 379] on button "Search" at bounding box center [1160, 402] width 138 height 46
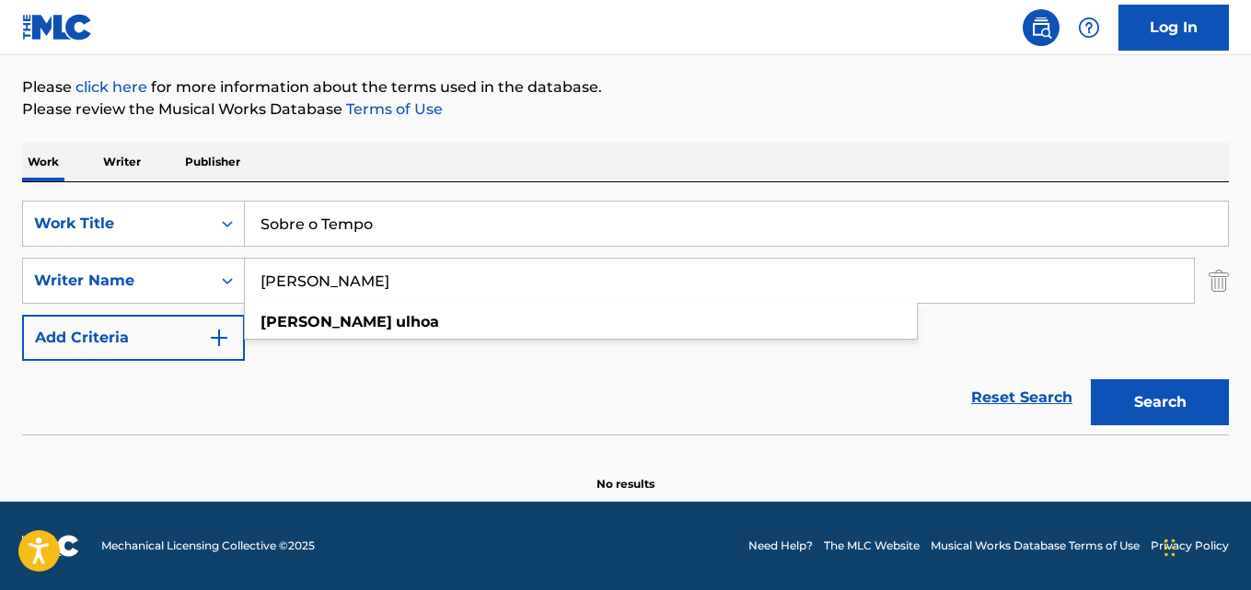
click at [347, 212] on input "Sobre o Tempo" at bounding box center [736, 224] width 983 height 44
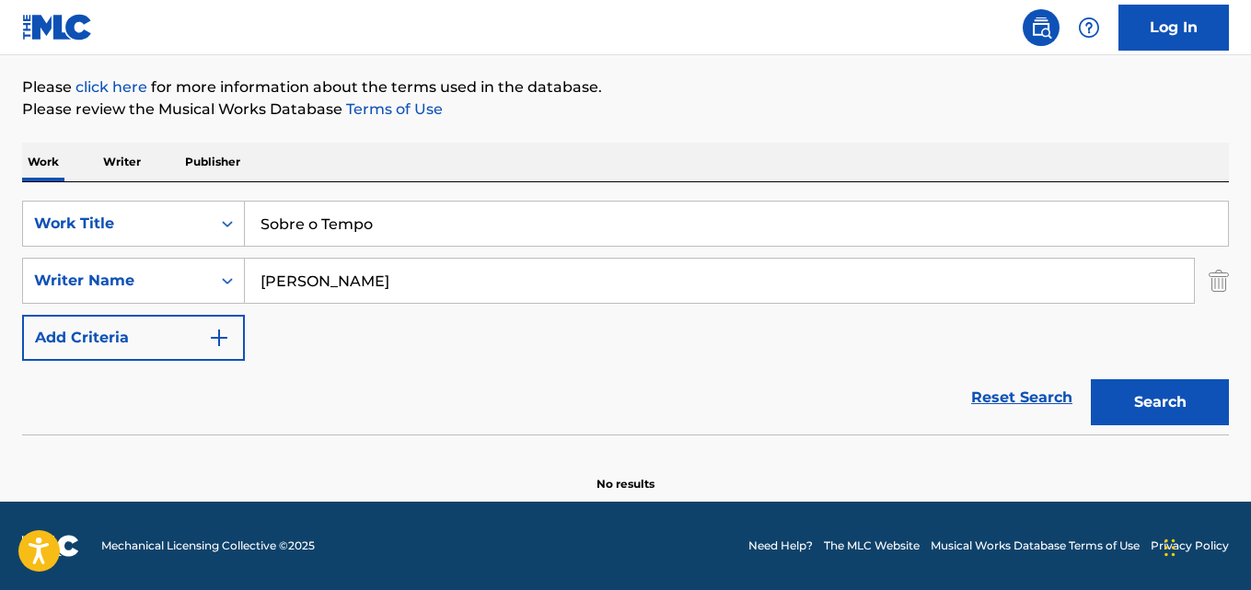
paste input "ecret"
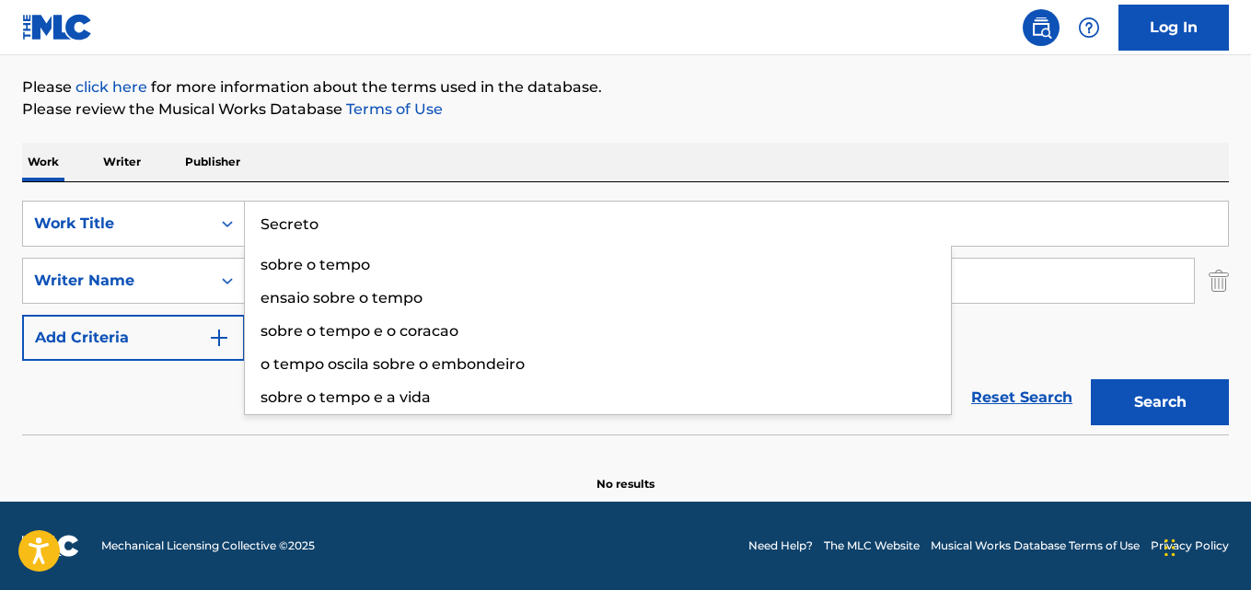
type input "Secreto"
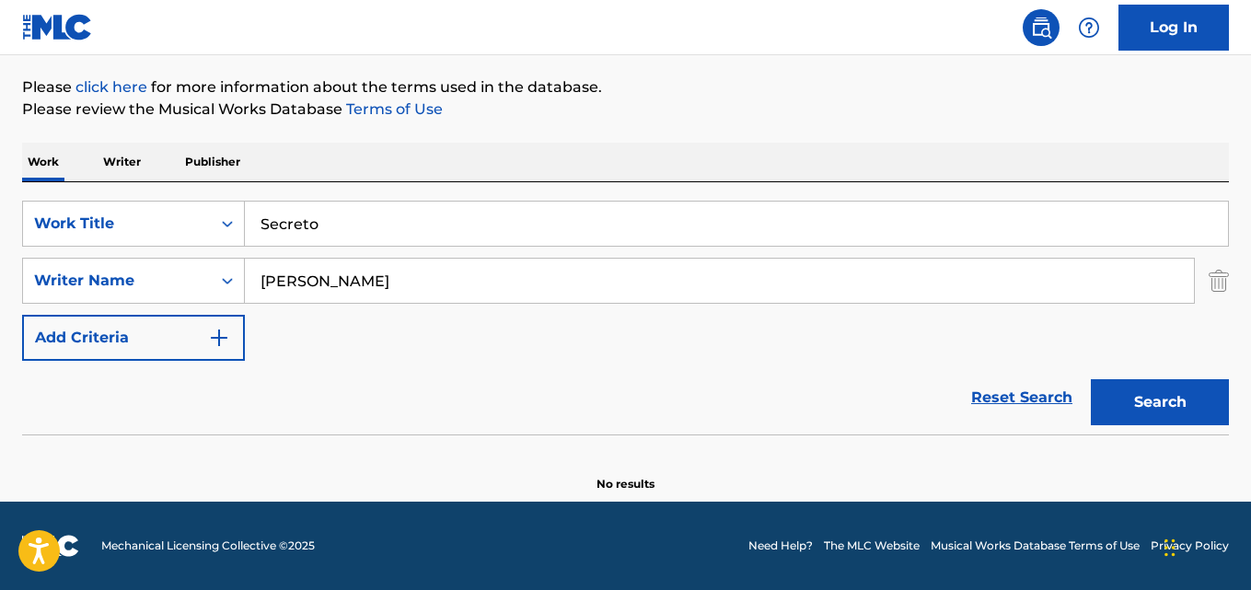
click at [334, 280] on input "John Ulhoa" at bounding box center [719, 281] width 949 height 44
paste input "Moisés Abraham Velázquez García, Marco Antonio Delgado Sánchez"
click at [298, 283] on input "Moisés Abraham Velázquez García, Marco Antonio Delgado Sánchez" at bounding box center [719, 281] width 949 height 44
type input "Moises Abraham Velazquez Garcia"
click at [1091, 379] on button "Search" at bounding box center [1160, 402] width 138 height 46
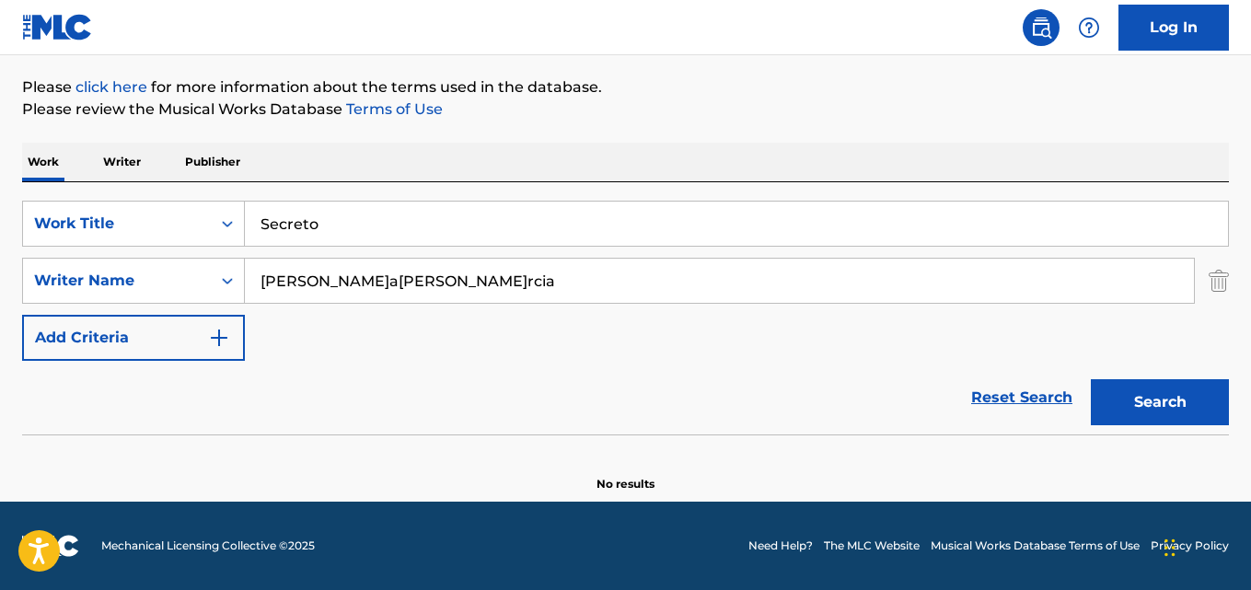
click at [313, 223] on input "Secreto" at bounding box center [736, 224] width 983 height 44
paste input "Céu de Brasília"
click at [277, 226] on input "Céu de Brasília" at bounding box center [736, 224] width 983 height 44
type input "Ceu de Brasilia"
click at [394, 279] on input "Moises Abraham Velazquez Garcia" at bounding box center [719, 281] width 949 height 44
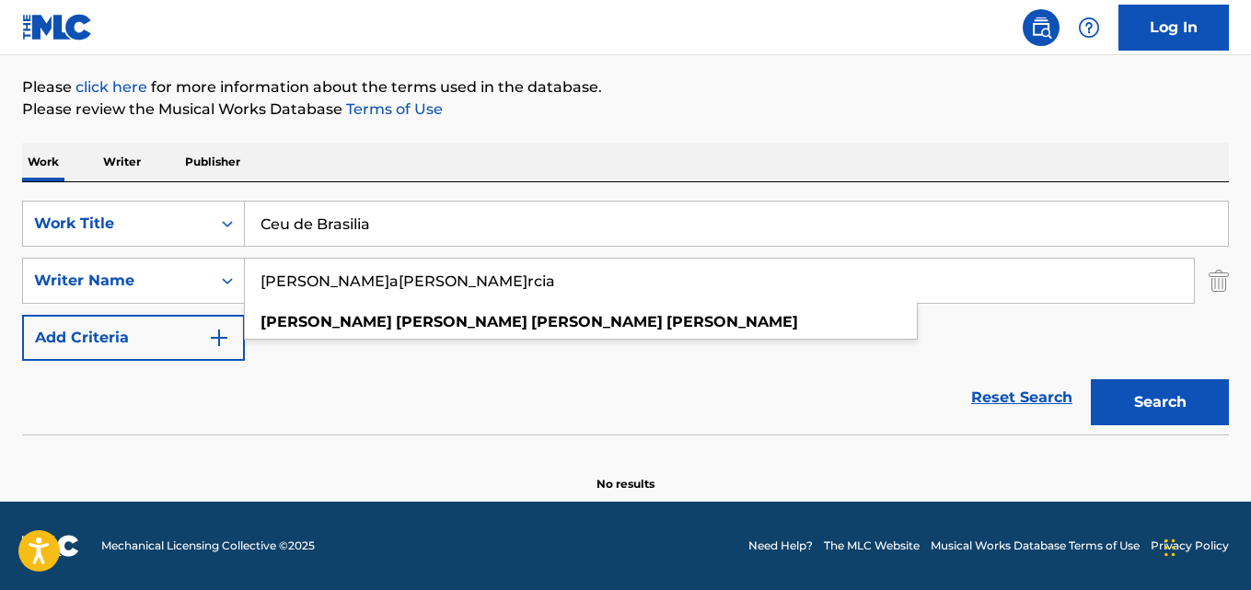
paste input "Toninho Horta e Fernando Brant"
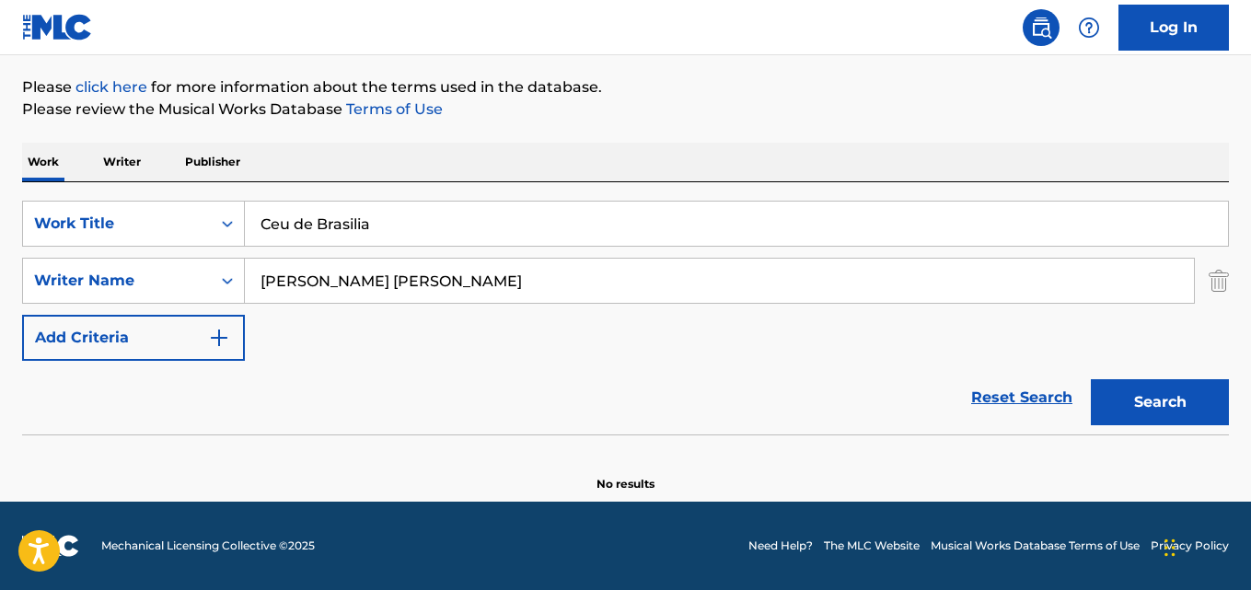
type input "Toninho Horta e Fernando Brant"
click at [1091, 379] on button "Search" at bounding box center [1160, 402] width 138 height 46
click at [361, 225] on input "Ceu de Brasilia" at bounding box center [736, 224] width 983 height 44
paste input "O, O, O, O"
type input "O, O, O, O"
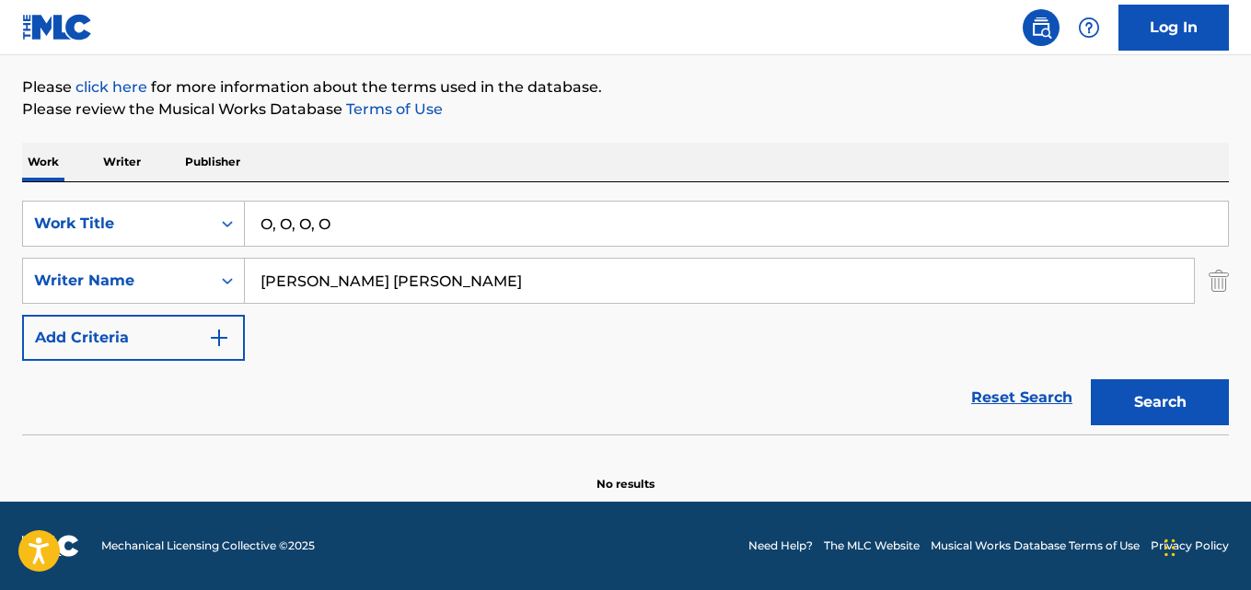
click at [358, 294] on input "Toninho Horta e Fernando Brant" at bounding box center [719, 281] width 949 height 44
paste input "Angela Flynn"
type input "Angela Flynn"
click at [1091, 379] on button "Search" at bounding box center [1160, 402] width 138 height 46
drag, startPoint x: 356, startPoint y: 216, endPoint x: 232, endPoint y: 208, distance: 124.5
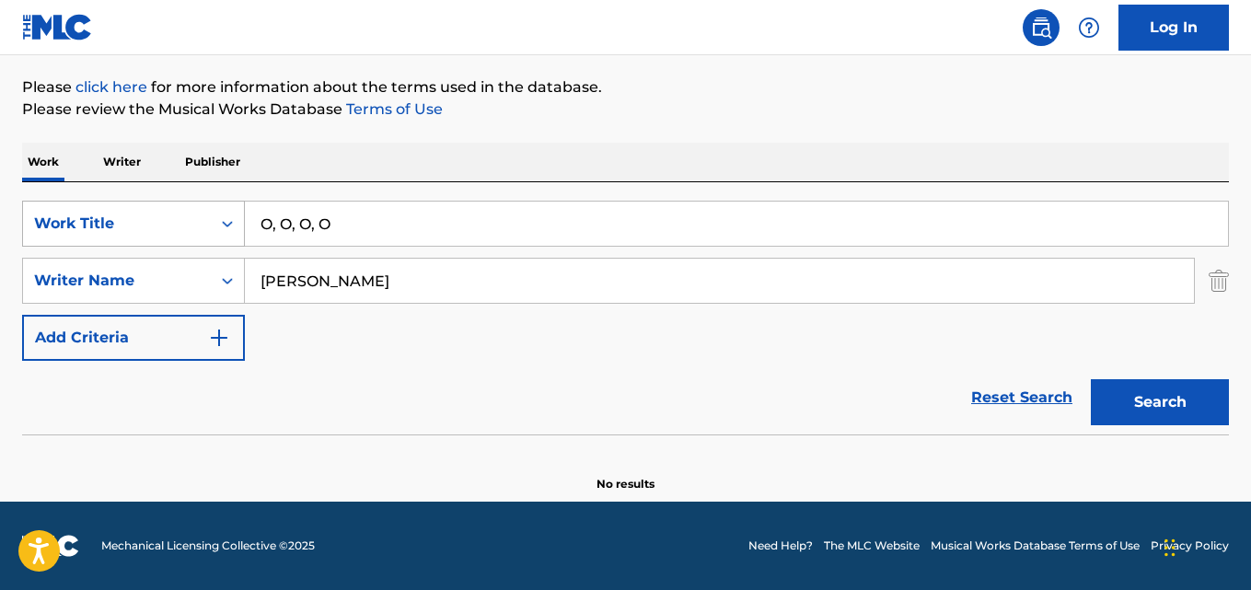
click at [232, 208] on div "SearchWithCriteriaaf59c858-9840-4ddc-a77e-7ab5fbca8d47 Work Title O, O, O, O" at bounding box center [625, 224] width 1207 height 46
paste input "Saint"
type input "Saint"
drag, startPoint x: 374, startPoint y: 282, endPoint x: 242, endPoint y: 284, distance: 131.6
click at [246, 283] on input "Angela Flynn" at bounding box center [719, 281] width 949 height 44
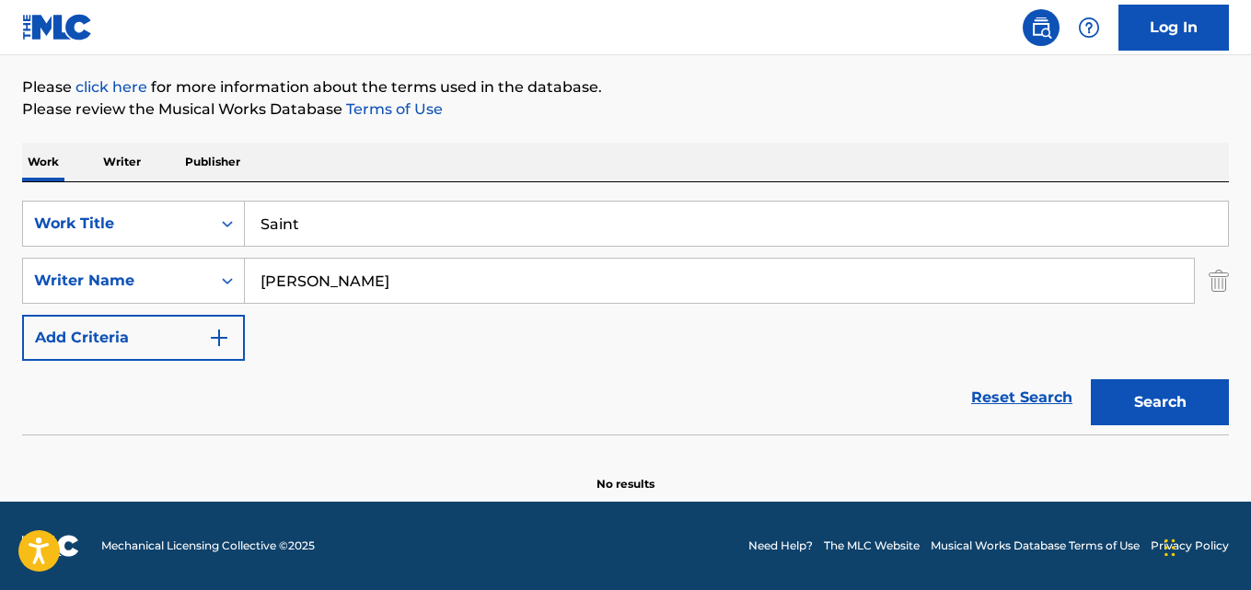
paste input "SABELO HLANZI"
drag, startPoint x: 382, startPoint y: 280, endPoint x: 224, endPoint y: 277, distance: 158.3
click at [224, 277] on div "SearchWithCriteriaa6c0ec93-4613-4e3e-bc14-9cad3a69cb32 Writer Name angela flynn" at bounding box center [625, 281] width 1207 height 46
paste input "SABELO HLANZI"
type input "SABELO HLANZI"
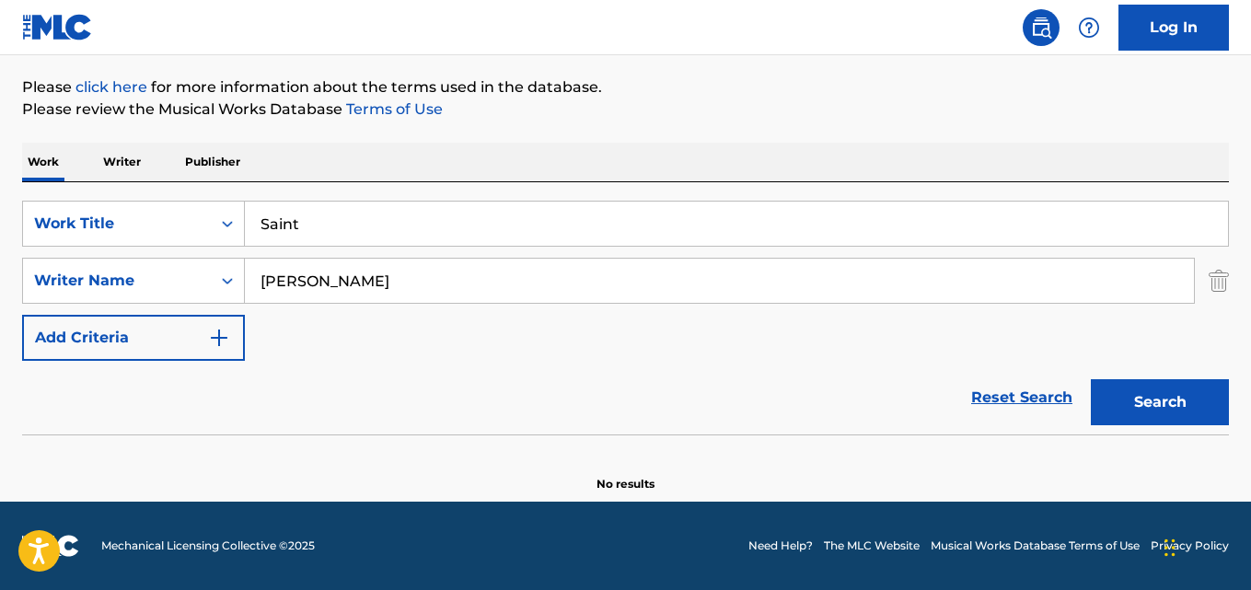
click at [1091, 379] on button "Search" at bounding box center [1160, 402] width 138 height 46
drag, startPoint x: 136, startPoint y: 216, endPoint x: 332, endPoint y: 217, distance: 196.0
click at [130, 216] on div "SearchWithCriteriaaf59c858-9840-4ddc-a77e-7ab5fbca8d47 Work Title Saint" at bounding box center [625, 224] width 1207 height 46
paste input "Tears on the String"
type input "Tears on the String"
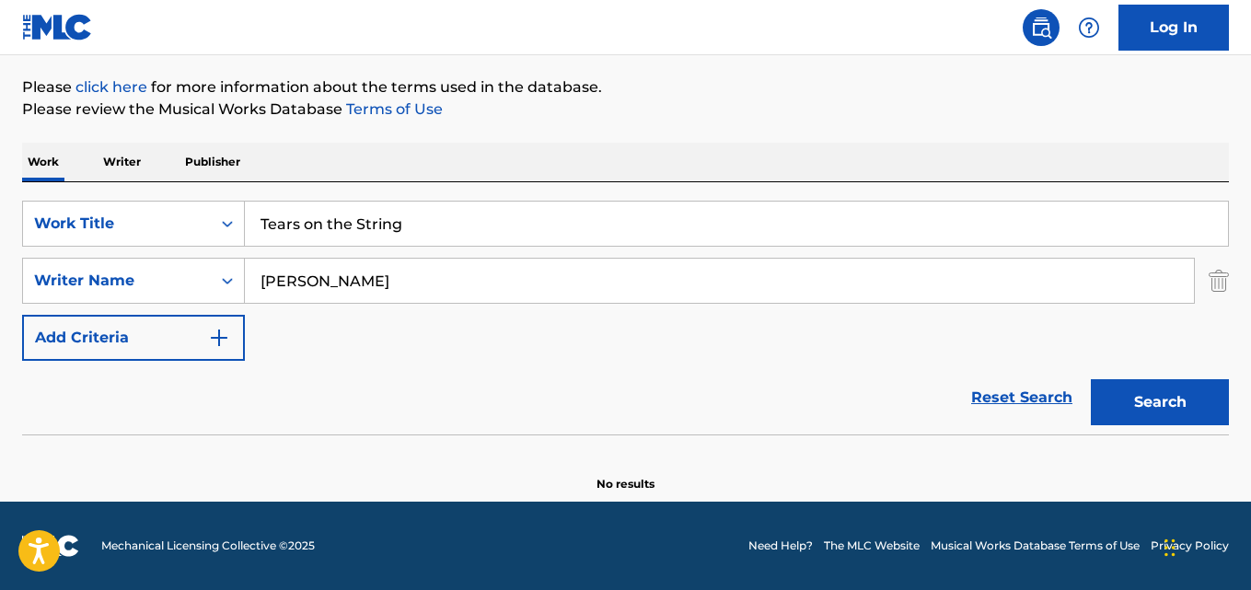
drag, startPoint x: 415, startPoint y: 274, endPoint x: 17, endPoint y: 284, distance: 398.6
click at [0, 284] on div "The MLC Public Work Search The accuracy and completeness of The MLC's data is d…" at bounding box center [625, 192] width 1251 height 600
paste input "NELISIWE NGCOBO"
type input "NELISIWE NGCOBO"
click at [1091, 379] on button "Search" at bounding box center [1160, 402] width 138 height 46
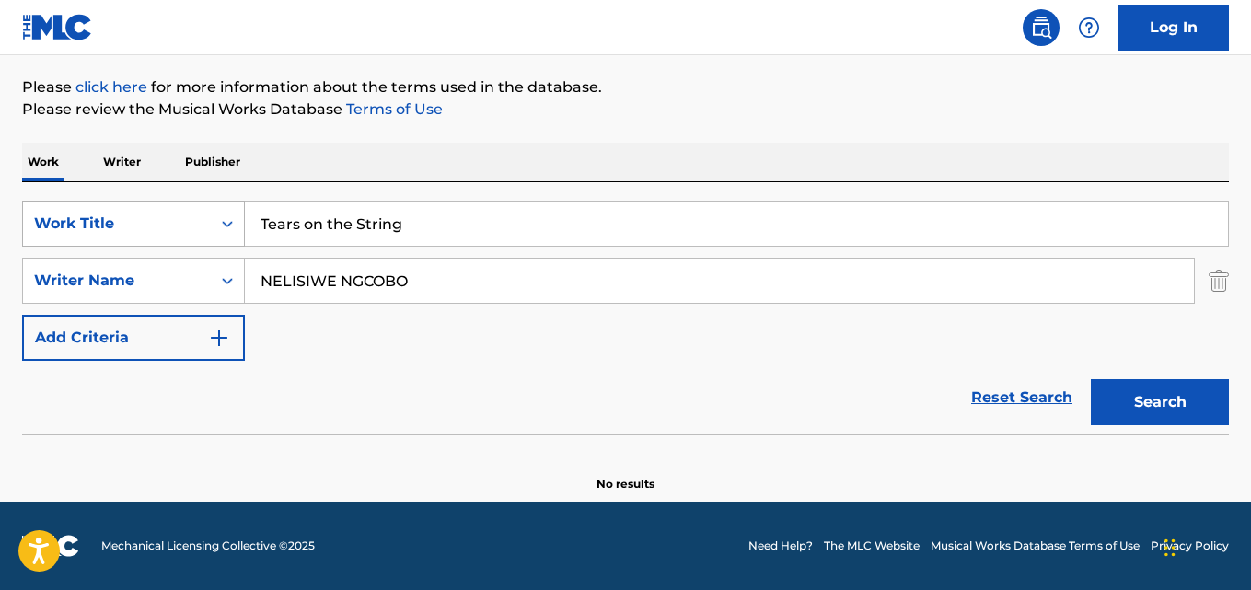
drag, startPoint x: 425, startPoint y: 225, endPoint x: 45, endPoint y: 235, distance: 380.2
click at [45, 235] on div "SearchWithCriteriaaf59c858-9840-4ddc-a77e-7ab5fbca8d47 Work Title Tears on the …" at bounding box center [625, 224] width 1207 height 46
paste input "I Am Hurt"
type input "I Am Hurting"
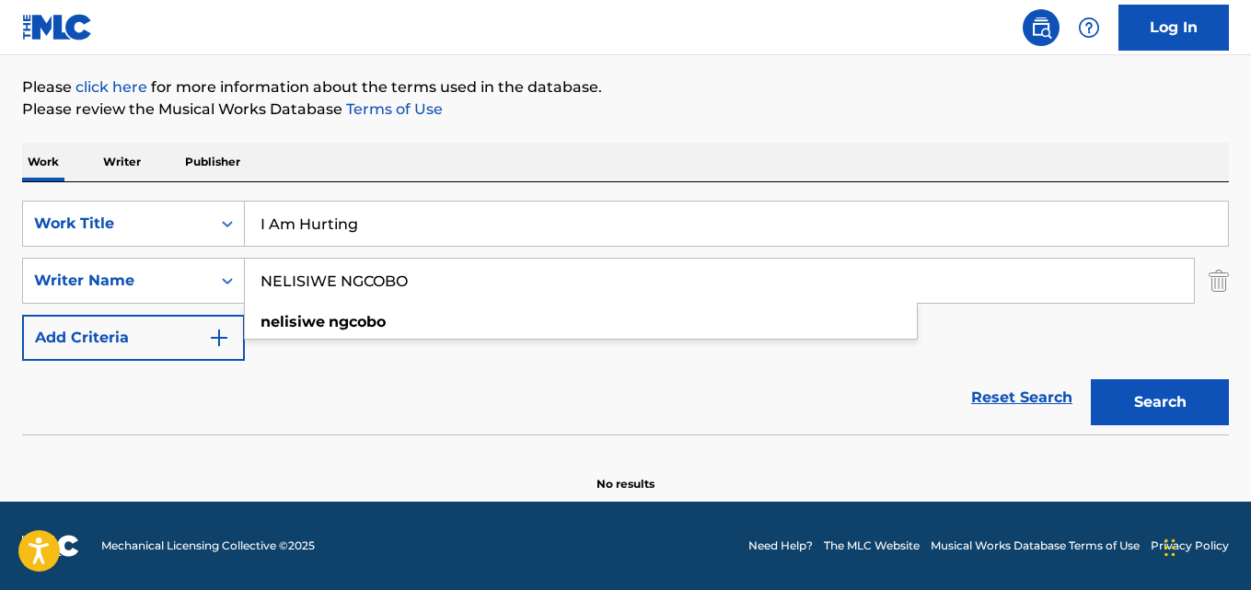
click at [368, 270] on input "NELISIWE NGCOBO" at bounding box center [719, 281] width 949 height 44
paste input "TSHEPISO MULEYA"
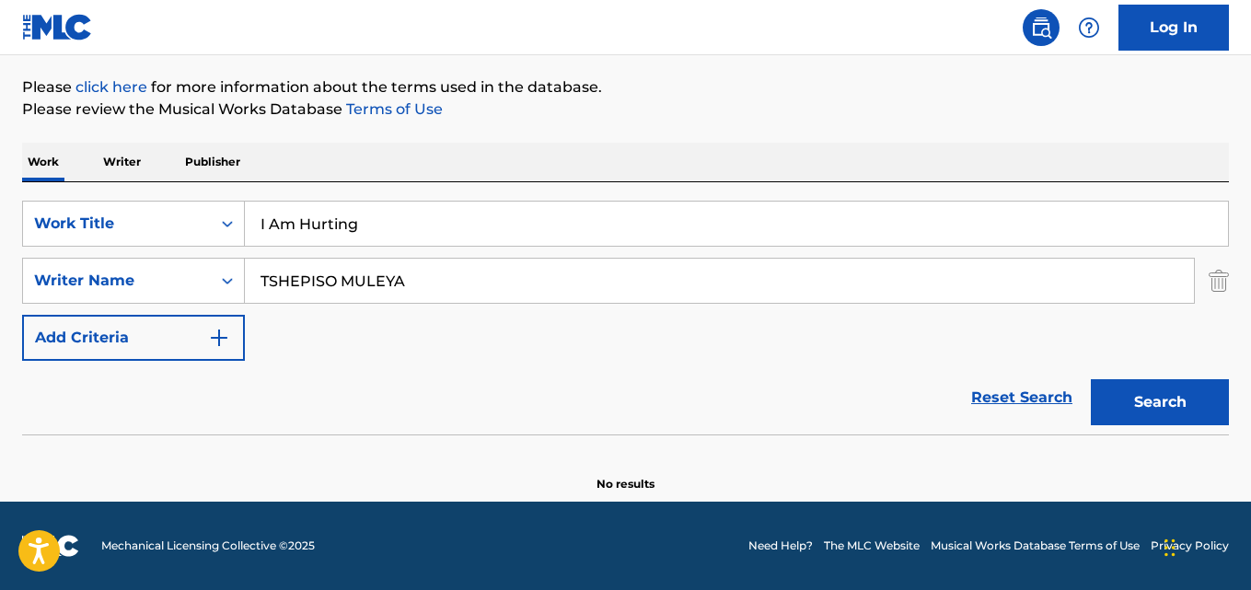
type input "TSHEPISO MULEYA"
click at [1091, 379] on button "Search" at bounding box center [1160, 402] width 138 height 46
drag, startPoint x: 366, startPoint y: 225, endPoint x: 195, endPoint y: 224, distance: 171.2
click at [193, 224] on div "SearchWithCriteriaaf59c858-9840-4ddc-a77e-7ab5fbca8d47 Work Title I Am Hurting" at bounding box center [625, 224] width 1207 height 46
paste input "Tribute to Malume Vector"
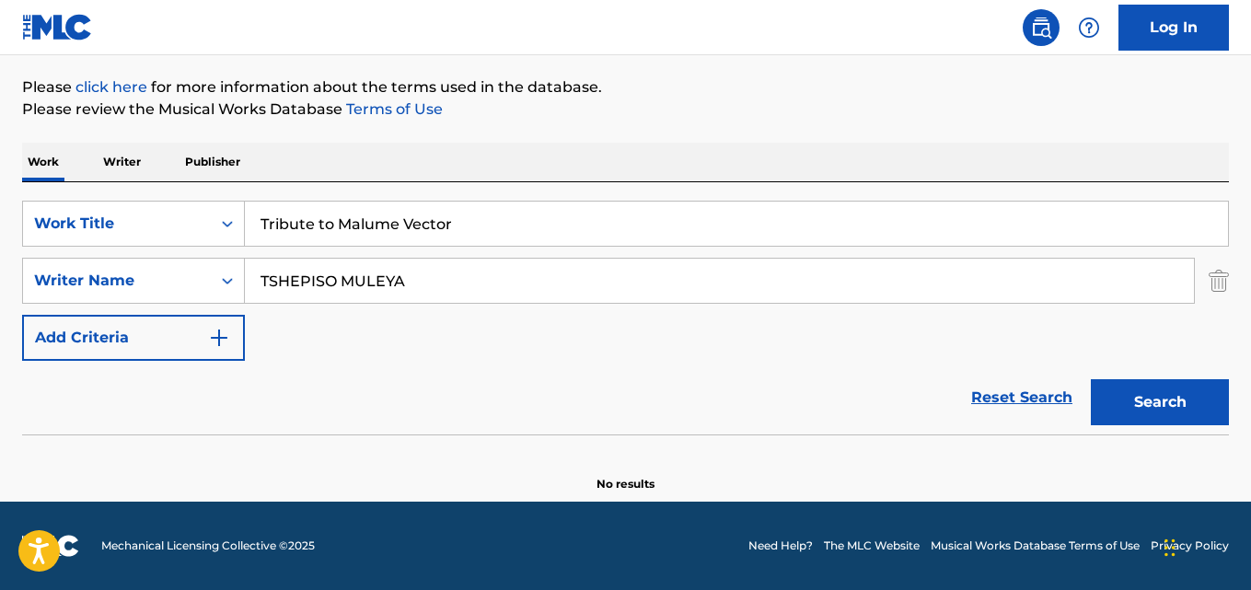
click at [1091, 379] on button "Search" at bounding box center [1160, 402] width 138 height 46
drag, startPoint x: 191, startPoint y: 229, endPoint x: 103, endPoint y: 225, distance: 88.5
click at [103, 225] on div "SearchWithCriteriaaf59c858-9840-4ddc-a77e-7ab5fbca8d47 Work Title Tribute to Ma…" at bounding box center [625, 224] width 1207 height 46
paste input "I Am Lost Without You"
click at [1091, 379] on button "Search" at bounding box center [1160, 402] width 138 height 46
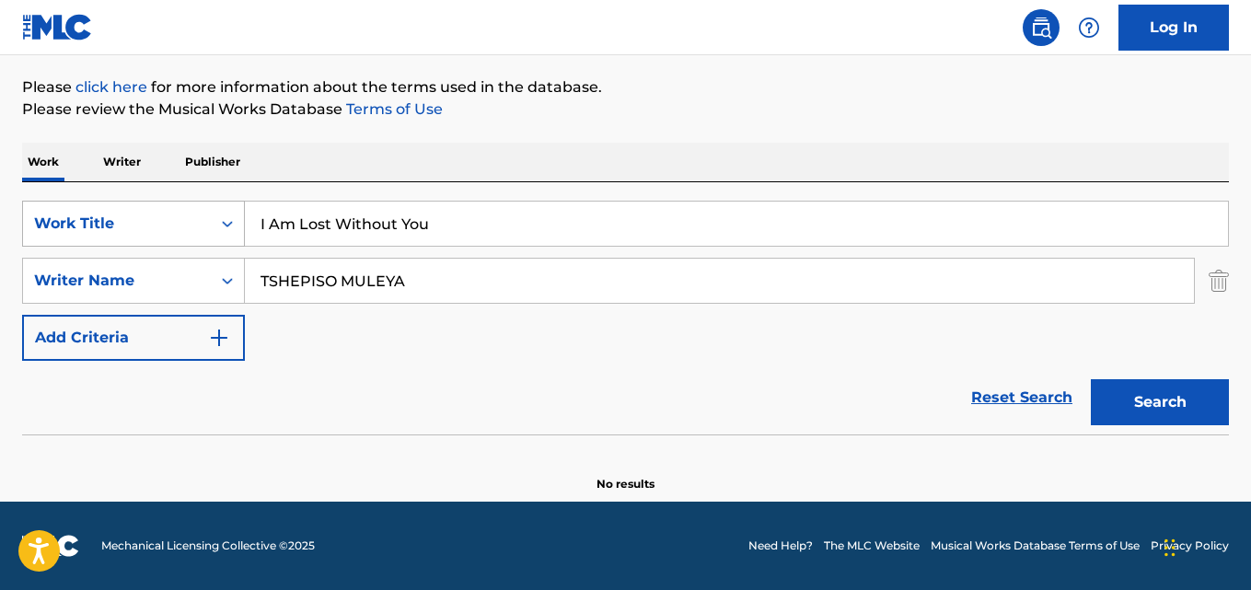
drag, startPoint x: 430, startPoint y: 230, endPoint x: 113, endPoint y: 208, distance: 317.4
click at [91, 205] on div "SearchWithCriteriaaf59c858-9840-4ddc-a77e-7ab5fbca8d47 Work Title I Am Lost Wit…" at bounding box center [625, 224] width 1207 height 46
paste input "The One I Love"
click at [1091, 379] on button "Search" at bounding box center [1160, 402] width 138 height 46
drag, startPoint x: 399, startPoint y: 227, endPoint x: 98, endPoint y: 224, distance: 301.0
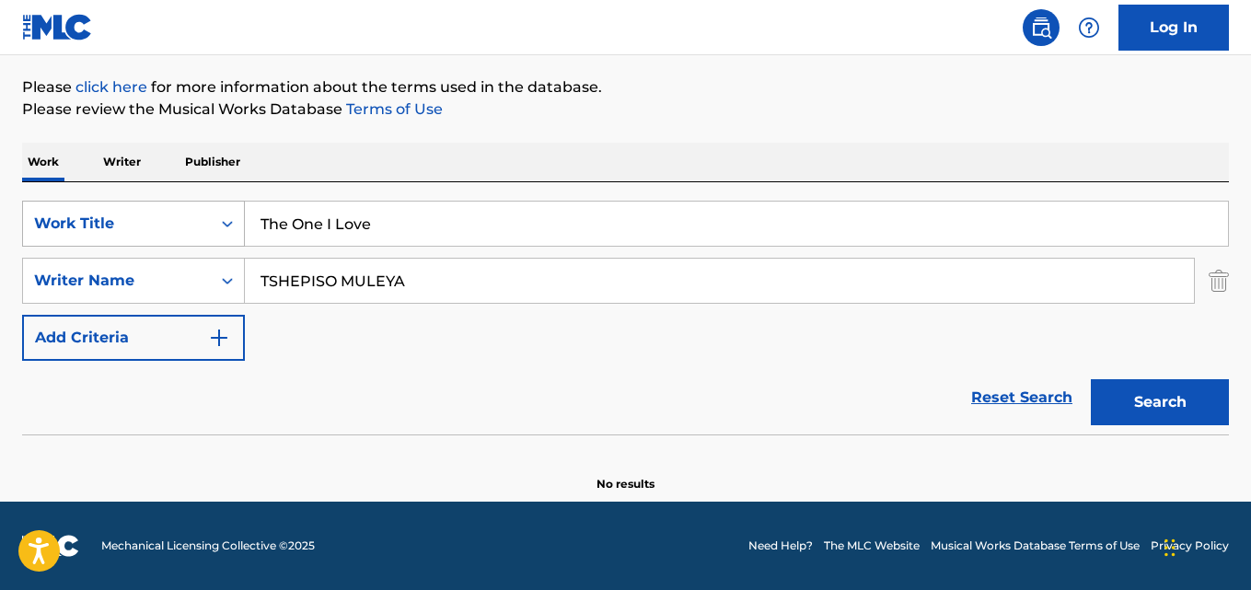
click at [92, 224] on div "SearchWithCriteriaaf59c858-9840-4ddc-a77e-7ab5fbca8d47 Work Title The One I Love" at bounding box center [625, 224] width 1207 height 46
paste input "My Heart Is Soaring"
click at [1091, 379] on button "Search" at bounding box center [1160, 402] width 138 height 46
drag, startPoint x: 283, startPoint y: 214, endPoint x: 122, endPoint y: 209, distance: 160.2
click at [114, 209] on div "SearchWithCriteriaaf59c858-9840-4ddc-a77e-7ab5fbca8d47 Work Title My Heart Is S…" at bounding box center [625, 224] width 1207 height 46
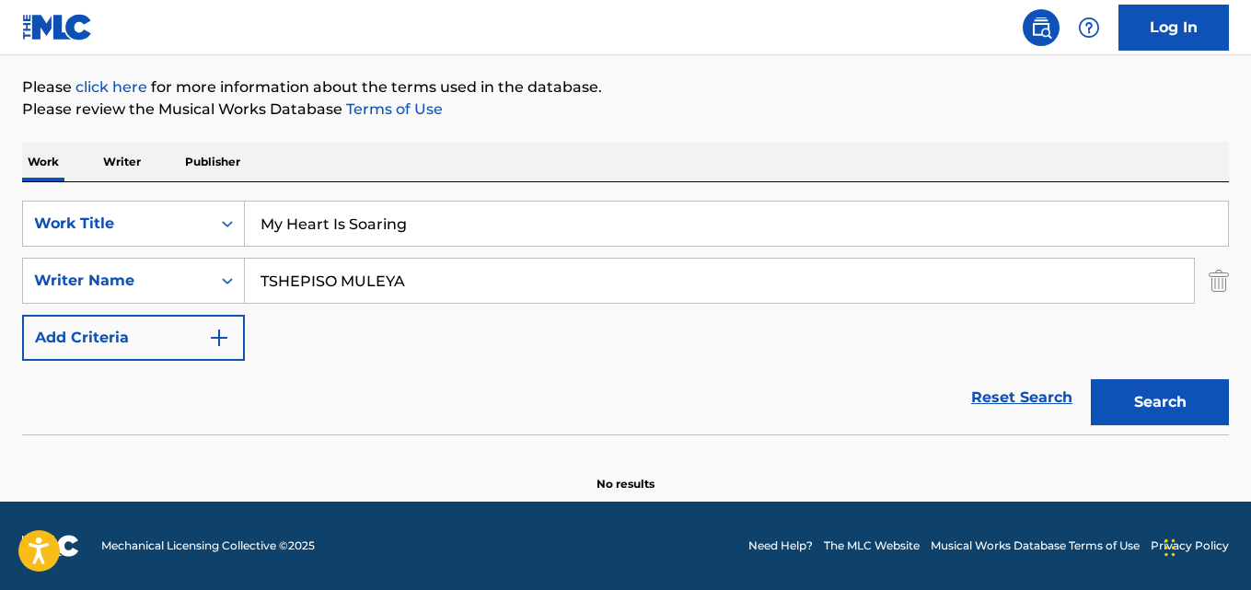
paste input "Limpopo Ke Gae"
click at [1091, 379] on button "Search" at bounding box center [1160, 402] width 138 height 46
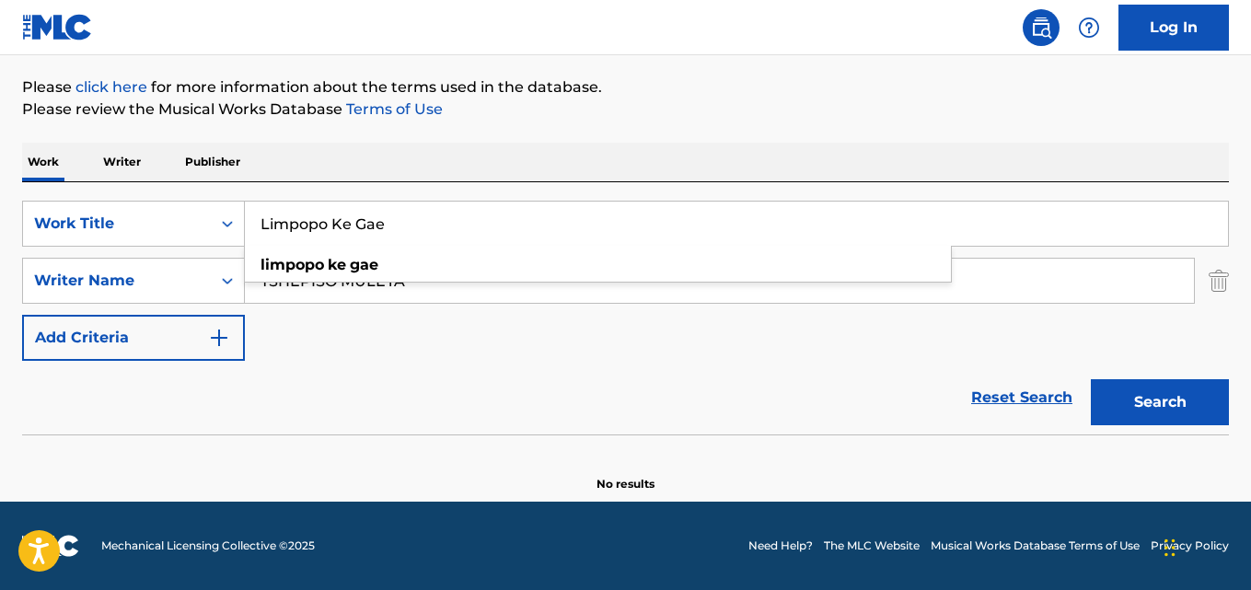
click at [514, 363] on div "Reset Search Search" at bounding box center [625, 398] width 1207 height 74
click at [481, 311] on div "SearchWithCriteriaaf59c858-9840-4ddc-a77e-7ab5fbca8d47 Work Title Limpopo Ke Ga…" at bounding box center [625, 281] width 1207 height 160
click at [459, 219] on input "Limpopo Ke Gae" at bounding box center [736, 224] width 983 height 44
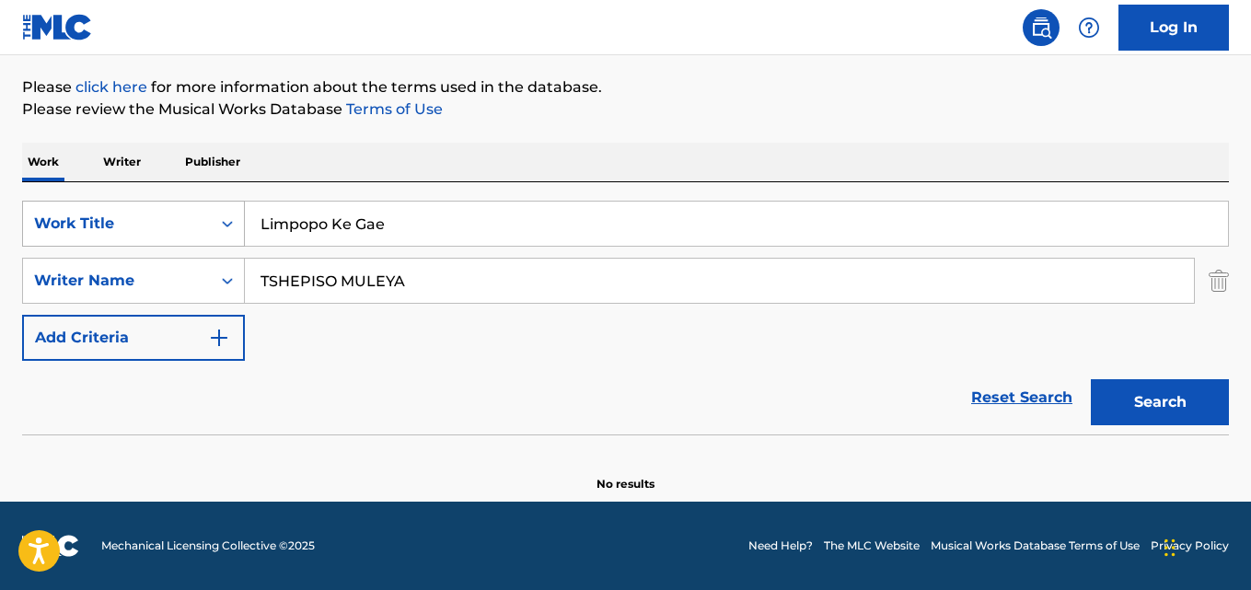
drag, startPoint x: 413, startPoint y: 222, endPoint x: 144, endPoint y: 228, distance: 268.8
click at [144, 228] on div "SearchWithCriteriaaf59c858-9840-4ddc-a77e-7ab5fbca8d47 Work Title Limpopo Ke Gae" at bounding box center [625, 224] width 1207 height 46
paste input "Inhliziyo Ibuhlungu"
click at [1091, 379] on button "Search" at bounding box center [1160, 402] width 138 height 46
drag, startPoint x: 403, startPoint y: 227, endPoint x: 160, endPoint y: 218, distance: 243.1
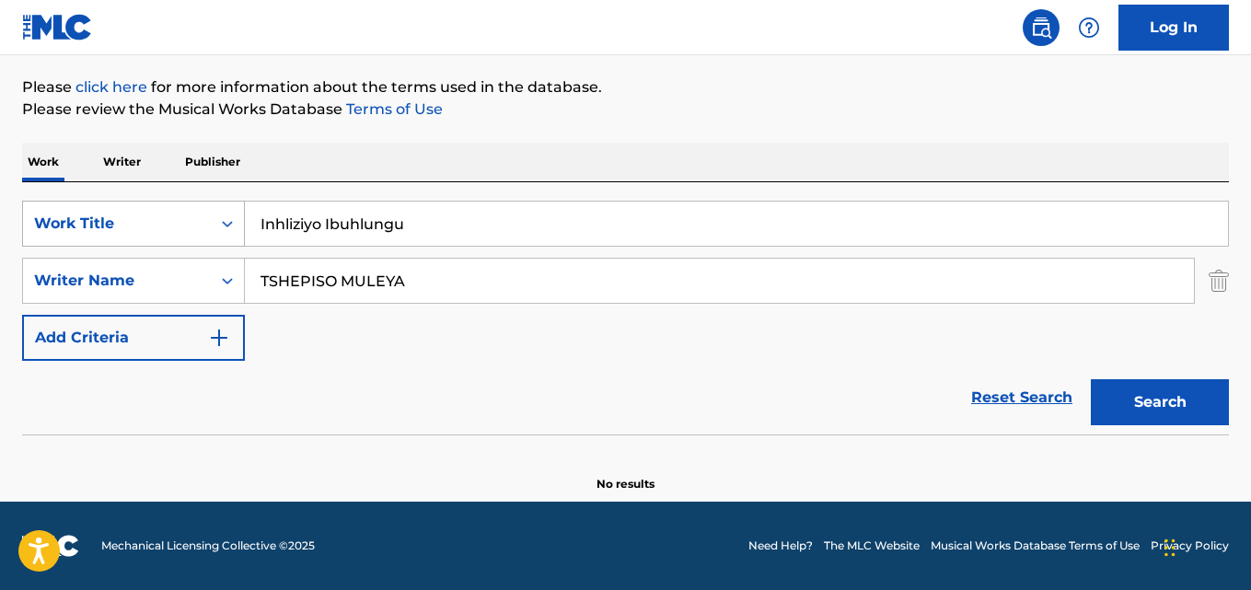
click at [154, 223] on div "SearchWithCriteriaaf59c858-9840-4ddc-a77e-7ab5fbca8d47 Work Title Inhliziyo Ibu…" at bounding box center [625, 224] width 1207 height 46
paste input "Life of Naija"
click at [1091, 379] on button "Search" at bounding box center [1160, 402] width 138 height 46
drag, startPoint x: 355, startPoint y: 224, endPoint x: 160, endPoint y: 228, distance: 195.2
click at [146, 227] on div "SearchWithCriteriaaf59c858-9840-4ddc-a77e-7ab5fbca8d47 Work Title Life of Naija" at bounding box center [625, 224] width 1207 height 46
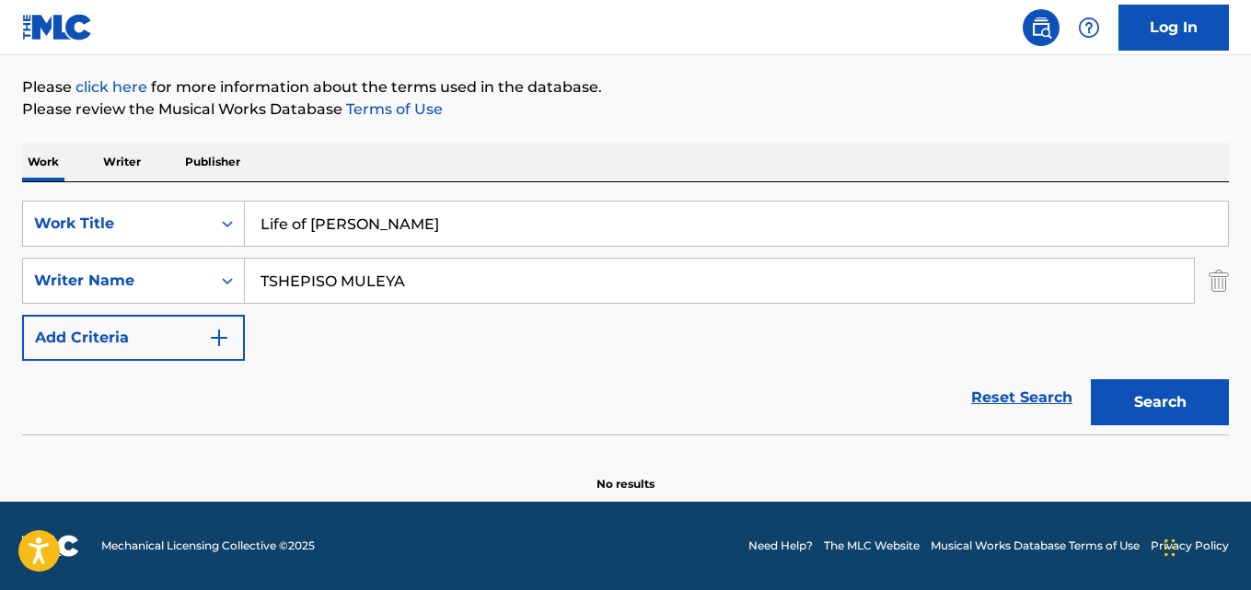
paste input "Utopi"
click at [1091, 379] on button "Search" at bounding box center [1160, 402] width 138 height 46
drag, startPoint x: 313, startPoint y: 229, endPoint x: 161, endPoint y: 230, distance: 151.9
click at [150, 229] on div "SearchWithCriteriaaf59c858-9840-4ddc-a77e-7ab5fbca8d47 Work Title Utopia" at bounding box center [625, 224] width 1207 height 46
paste input "Hard to Find"
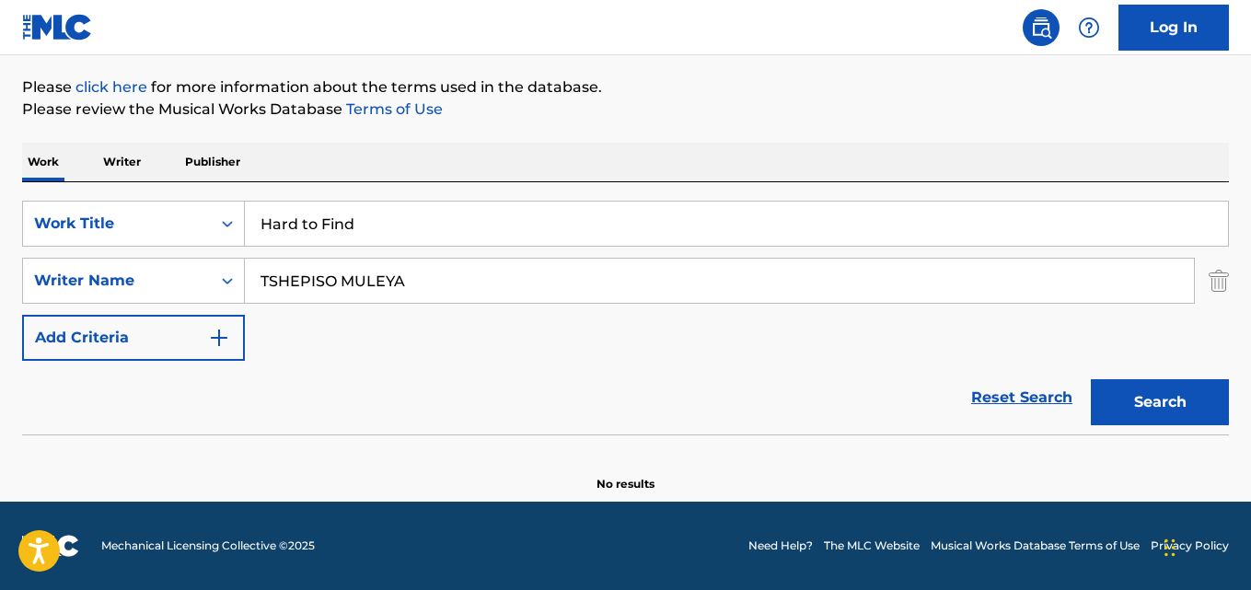
click at [1091, 379] on button "Search" at bounding box center [1160, 402] width 138 height 46
drag, startPoint x: 333, startPoint y: 222, endPoint x: 314, endPoint y: 222, distance: 19.3
click at [144, 222] on div "SearchWithCriteriaaf59c858-9840-4ddc-a77e-7ab5fbca8d47 Work Title Hard to Find" at bounding box center [625, 224] width 1207 height 46
paste input "Wrecking Ball"
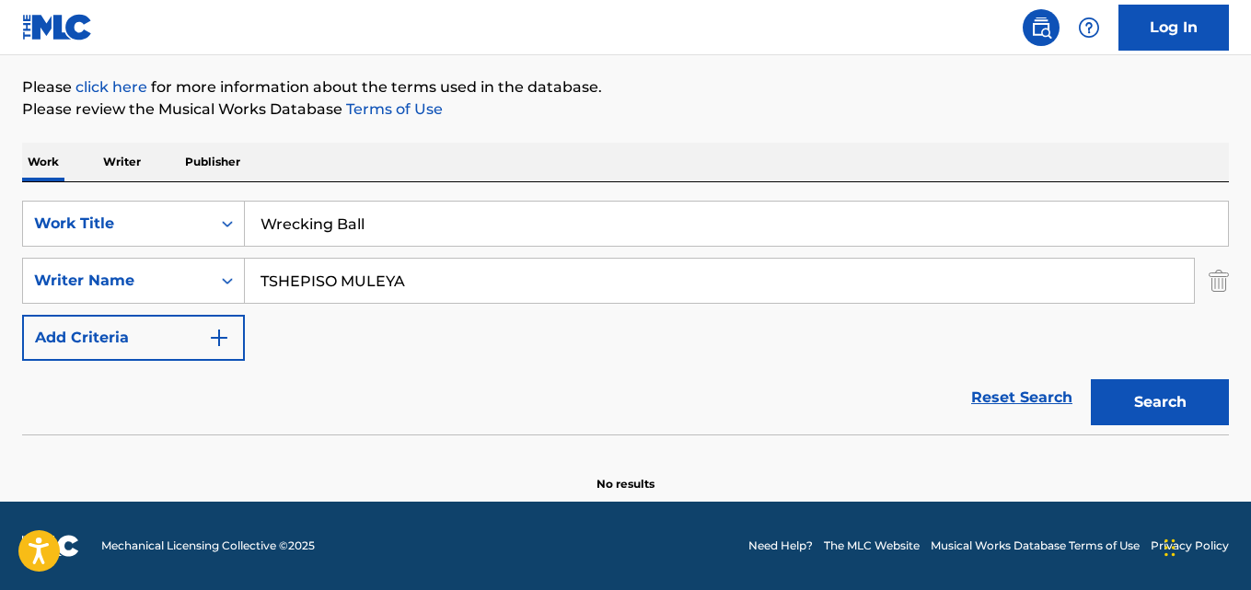
type input "Wrecking Ball"
drag, startPoint x: 430, startPoint y: 277, endPoint x: 136, endPoint y: 291, distance: 293.9
click at [135, 290] on div "SearchWithCriteriaa6c0ec93-4613-4e3e-bc14-9cad3a69cb32 Writer Name TSHEPISO MUL…" at bounding box center [625, 281] width 1207 height 46
paste input "MILEY CYRUS"
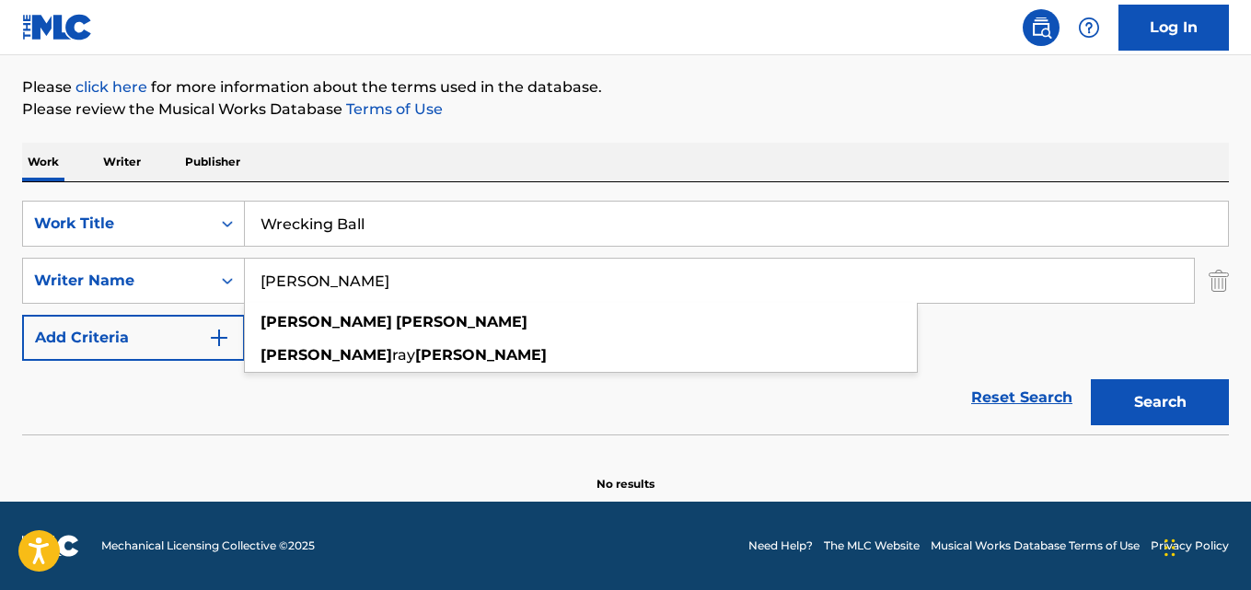
type input "MILEY CYRUS"
click at [1091, 379] on button "Search" at bounding box center [1160, 402] width 138 height 46
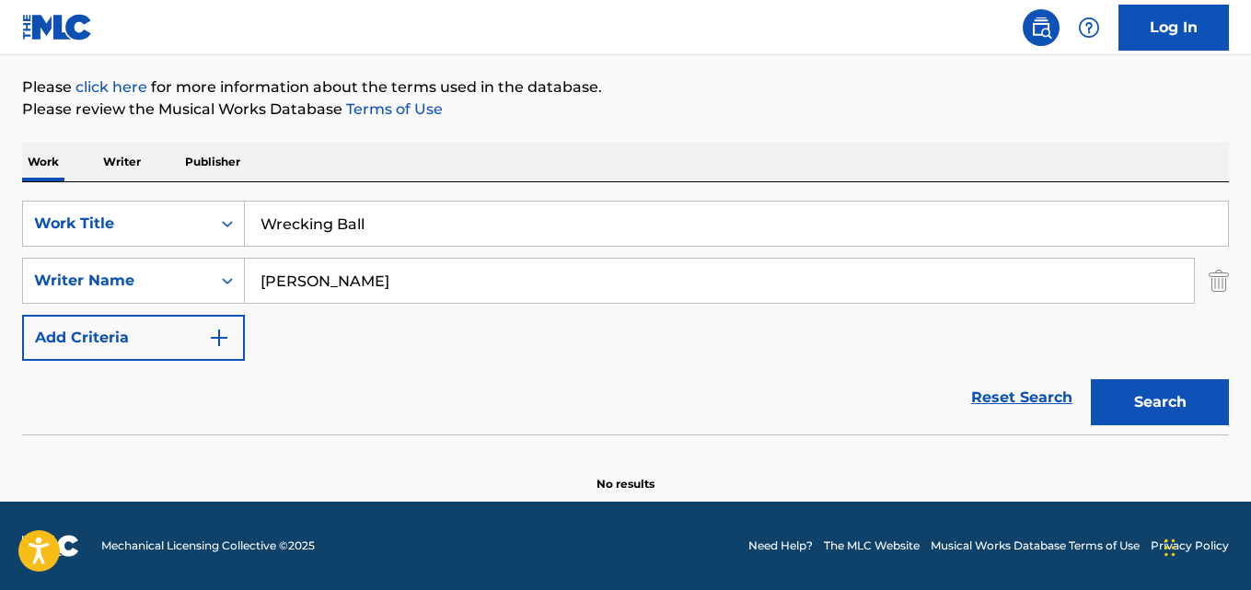
drag, startPoint x: 259, startPoint y: 208, endPoint x: 479, endPoint y: 213, distance: 220.0
click at [242, 208] on div "SearchWithCriteriaaf59c858-9840-4ddc-a77e-7ab5fbca8d47 Work Title Wrecking Ball" at bounding box center [625, 224] width 1207 height 46
paste input "Stitches"
type input "Stitches"
drag, startPoint x: 397, startPoint y: 270, endPoint x: 557, endPoint y: 270, distance: 160.1
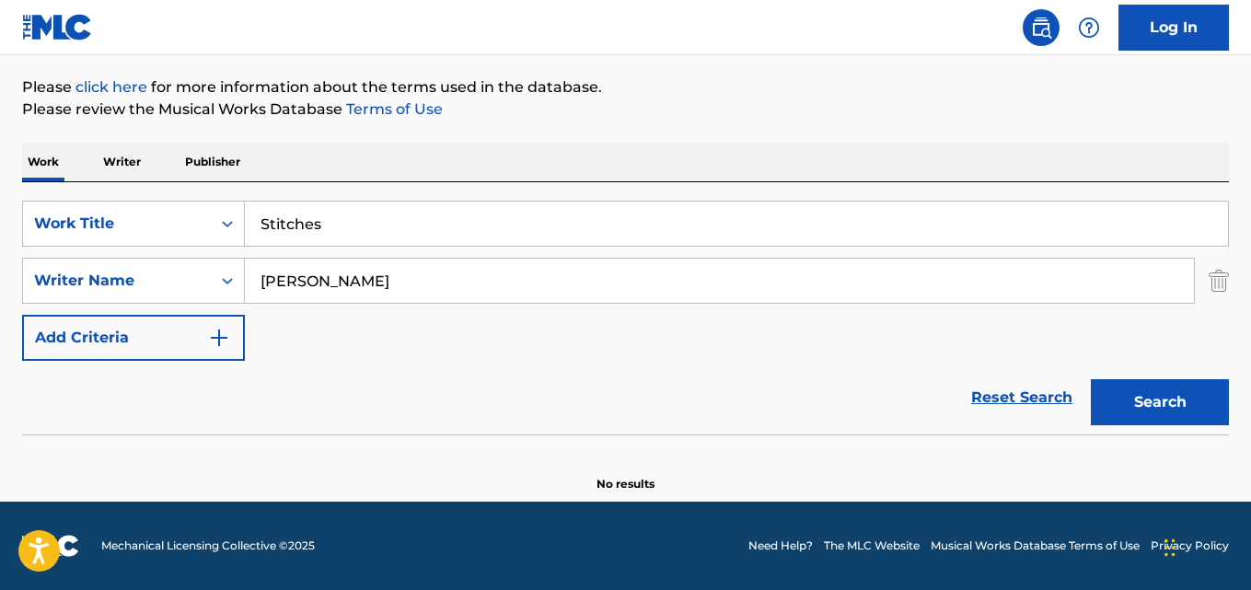
click at [234, 269] on div "SearchWithCriteriaa6c0ec93-4613-4e3e-bc14-9cad3a69cb32 Writer Name MILEY CYRUS" at bounding box center [625, 281] width 1207 height 46
paste input "SHAWN MENDE"
type input "SHAWN MENDES"
click at [1091, 379] on button "Search" at bounding box center [1160, 402] width 138 height 46
drag, startPoint x: 332, startPoint y: 227, endPoint x: 189, endPoint y: 226, distance: 143.6
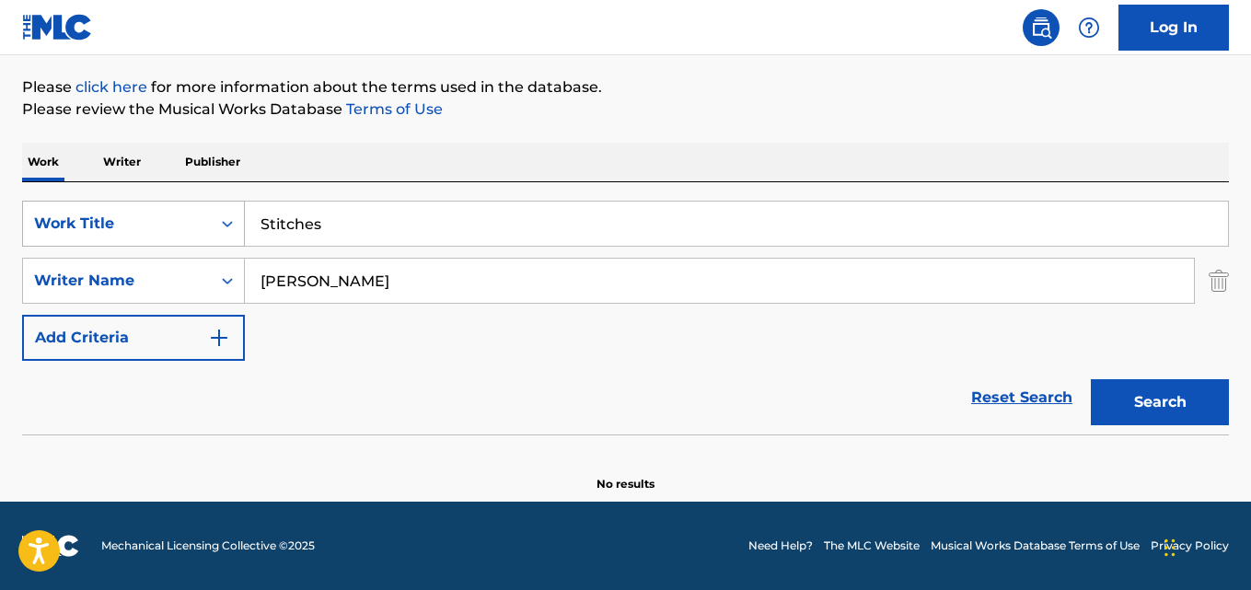
click at [189, 225] on div "SearchWithCriteriaaf59c858-9840-4ddc-a77e-7ab5fbca8d47 Work Title Stitches" at bounding box center [625, 224] width 1207 height 46
paste input "Conversations with God"
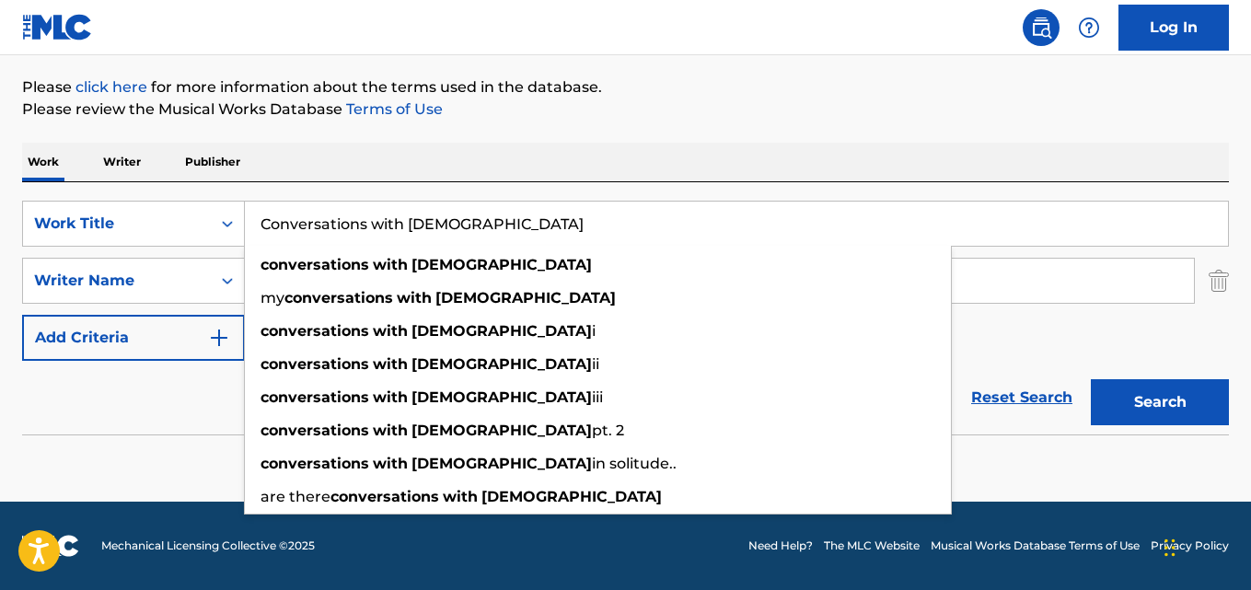
click at [489, 225] on input "Conversations with God" at bounding box center [736, 224] width 983 height 44
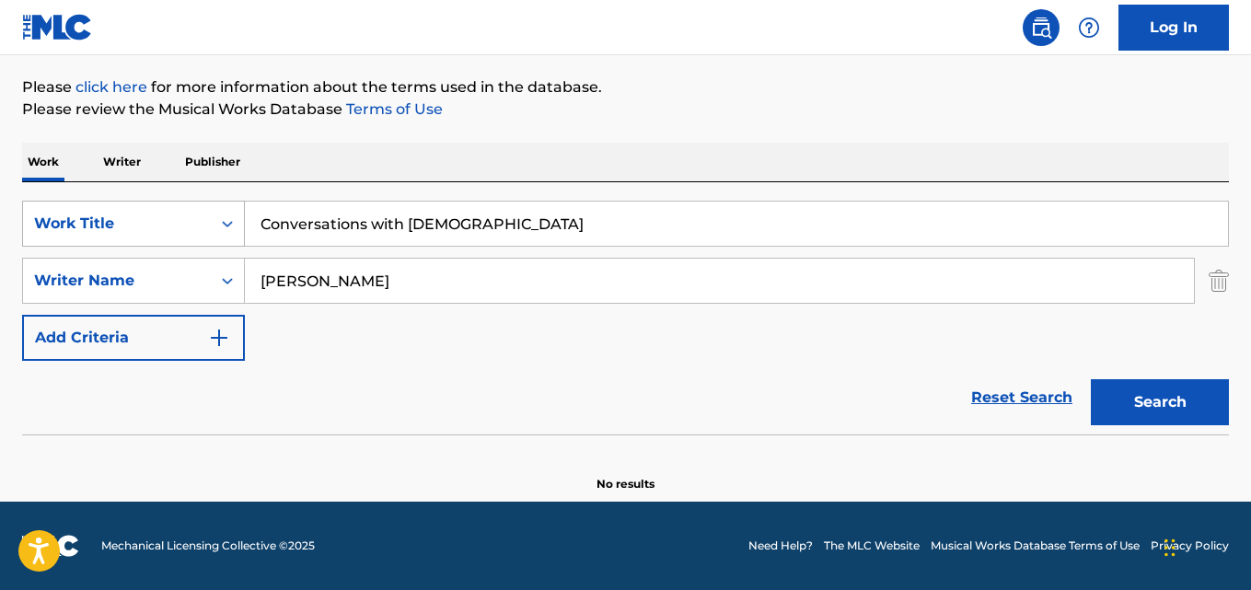
drag, startPoint x: 454, startPoint y: 220, endPoint x: 233, endPoint y: 237, distance: 221.6
click at [232, 237] on div "SearchWithCriteriaaf59c858-9840-4ddc-a77e-7ab5fbca8d47 Work Title Conversations…" at bounding box center [625, 224] width 1207 height 46
paste input "Itsestäänselvälle kiitos"
drag, startPoint x: 313, startPoint y: 219, endPoint x: 356, endPoint y: 250, distance: 53.4
click at [315, 219] on input "Itsestäänselvälle kiitos" at bounding box center [736, 224] width 983 height 44
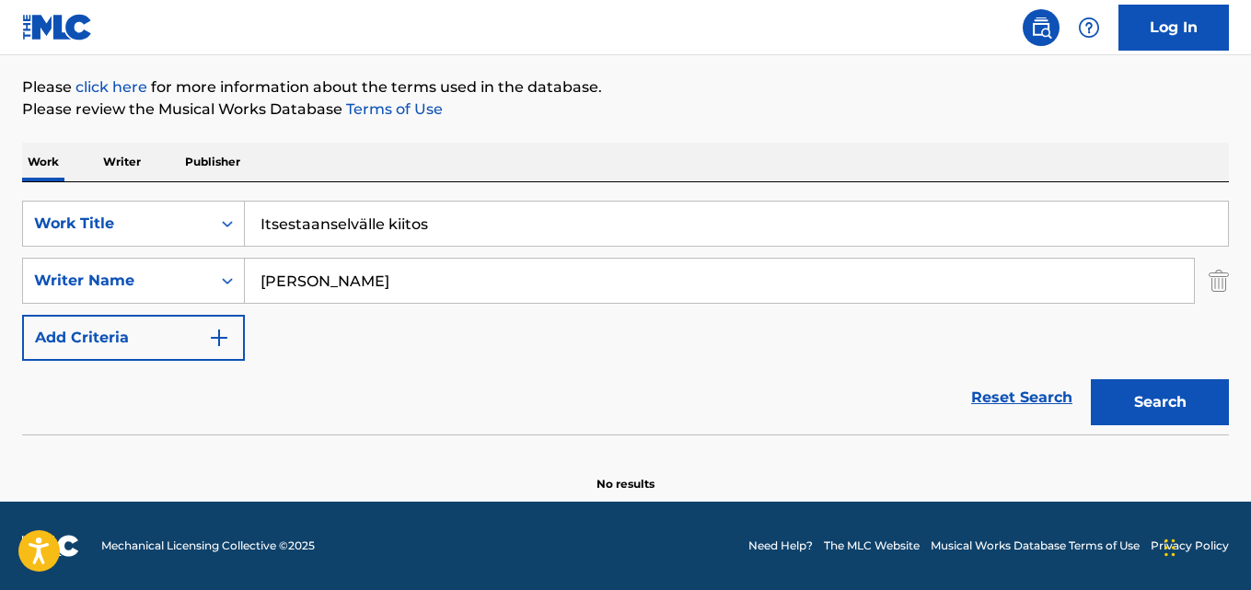
click at [362, 225] on input "Itsestaanselvälle kiitos" at bounding box center [736, 224] width 983 height 44
type input "Itsestaanselvalle kiitos"
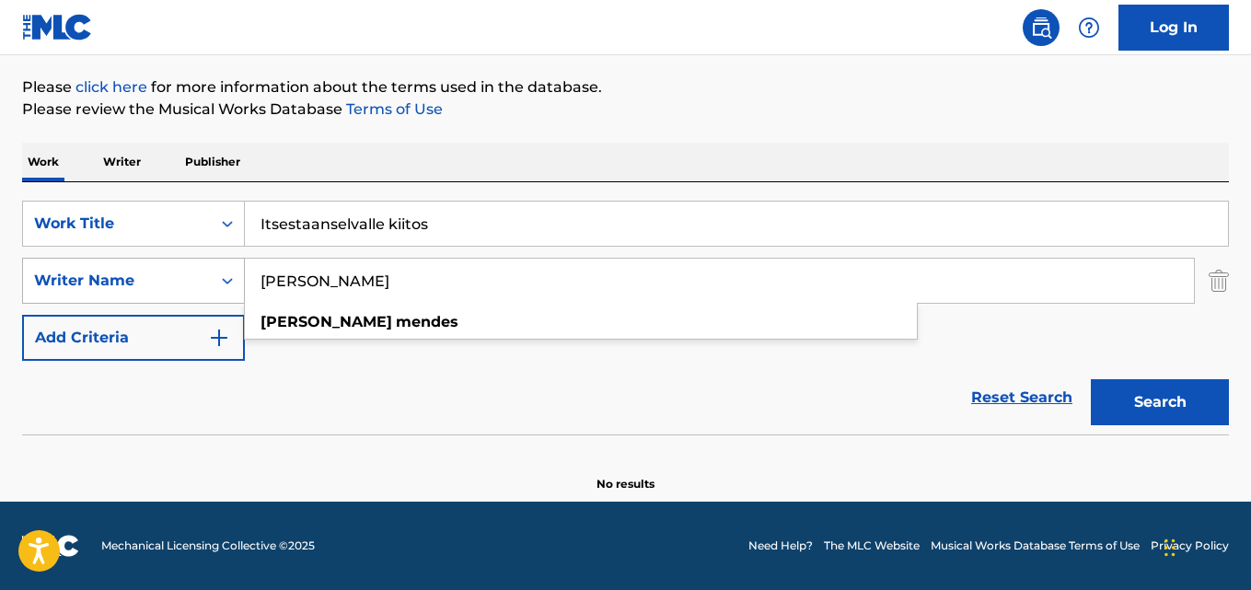
drag, startPoint x: 417, startPoint y: 283, endPoint x: 135, endPoint y: 281, distance: 281.6
click at [135, 281] on div "SearchWithCriteriaa6c0ec93-4613-4e3e-bc14-9cad3a69cb32 Writer Name SHAWN MENDES…" at bounding box center [625, 281] width 1207 height 46
paste input "Kari Matikainen"
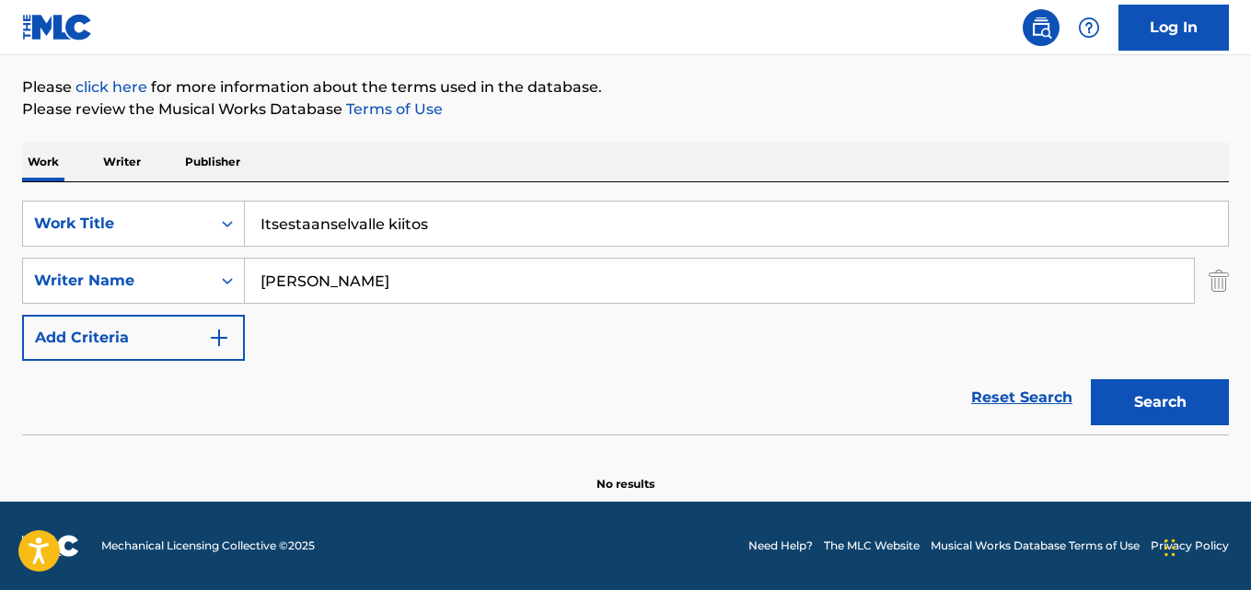
type input "Kari Matikainen"
click at [1091, 379] on button "Search" at bounding box center [1160, 402] width 138 height 46
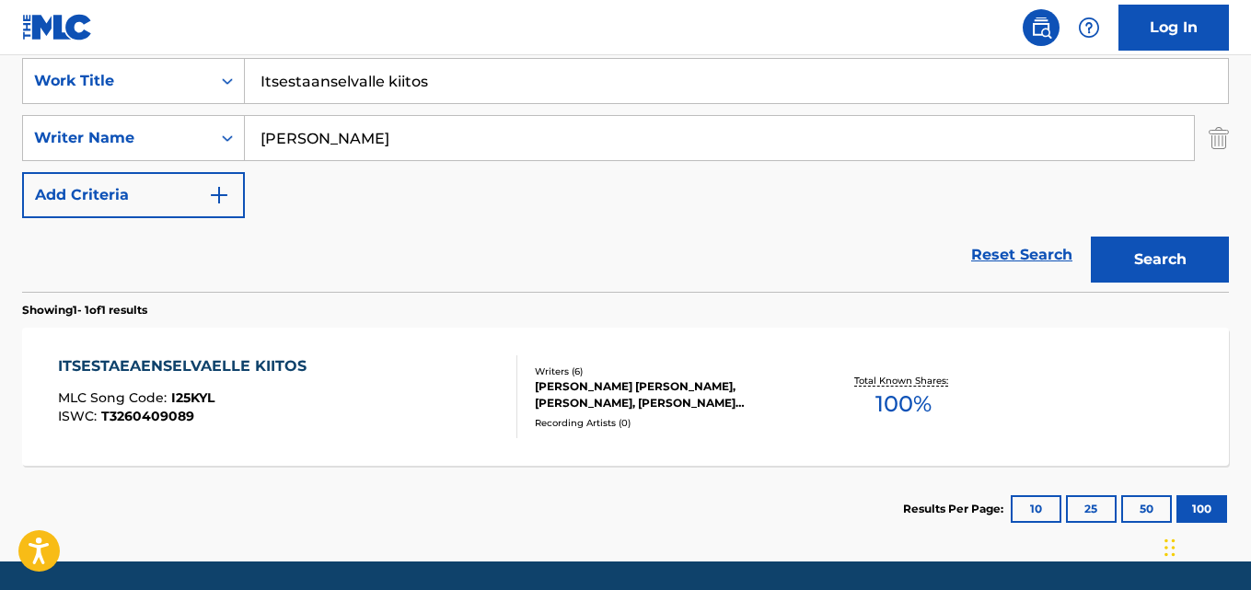
scroll to position [319, 0]
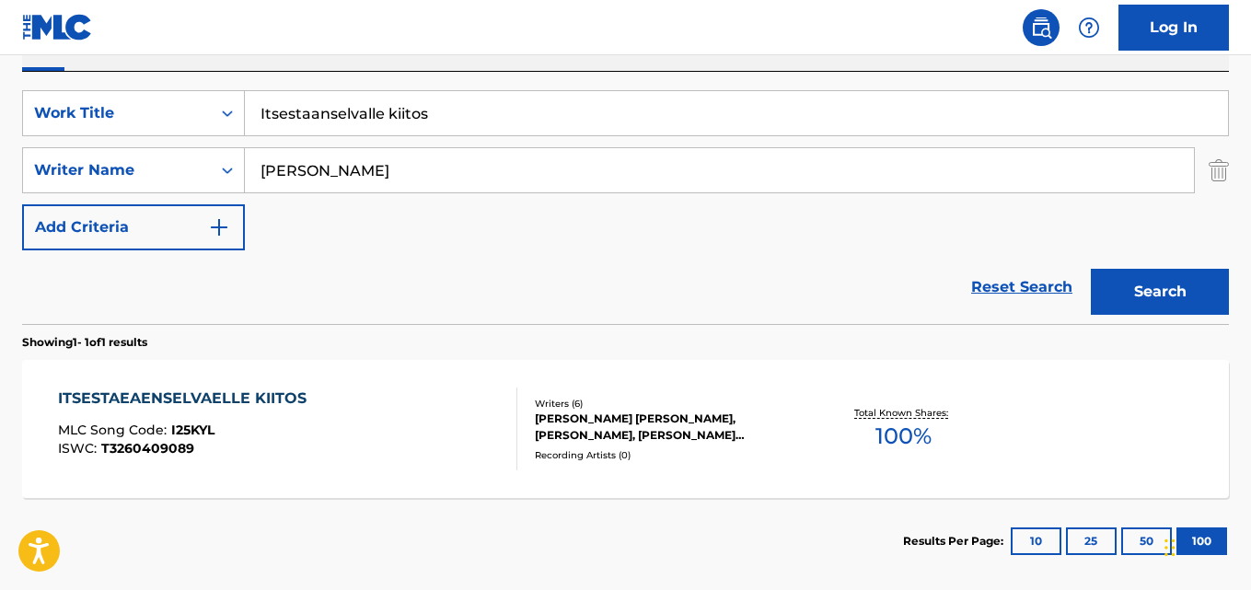
click at [323, 440] on div "ITSESTAEAENSELVAELLE KIITOS MLC Song Code : I25KYL ISWC : T3260409089" at bounding box center [287, 428] width 458 height 83
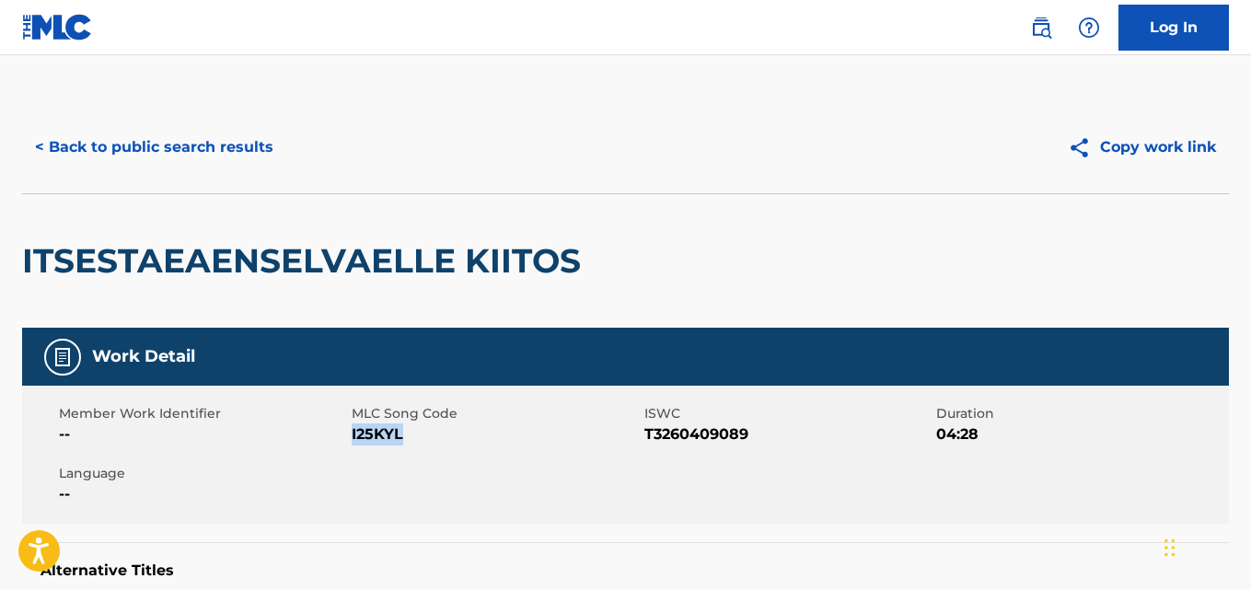
drag, startPoint x: 412, startPoint y: 433, endPoint x: 352, endPoint y: 446, distance: 61.2
click at [352, 446] on div "Member Work Identifier -- MLC Song Code I25KYL ISWC T3260409089 Duration 04:28 …" at bounding box center [625, 455] width 1207 height 138
copy span "I25KYL"
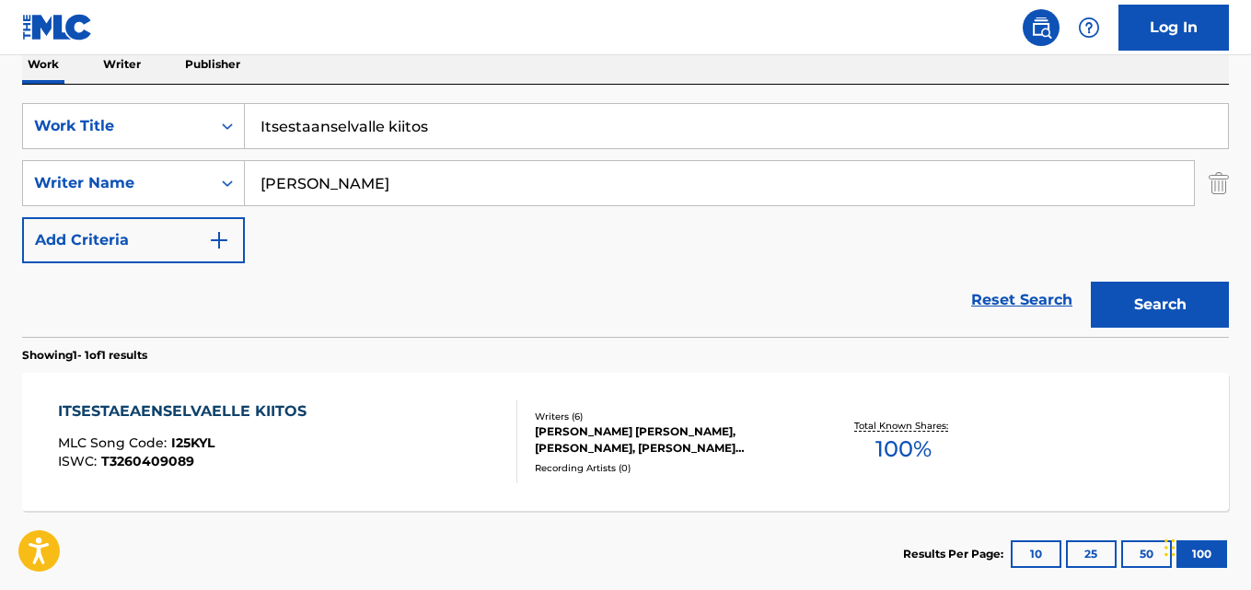
click at [374, 129] on input "Itsestaanselvalle kiitos" at bounding box center [736, 126] width 983 height 44
paste input "Når mi aldri he vært"
click at [271, 122] on input "Når mi aldri he vært" at bounding box center [736, 126] width 983 height 44
type input "Nar mi aldri he vaet"
drag, startPoint x: 365, startPoint y: 180, endPoint x: 169, endPoint y: 175, distance: 196.1
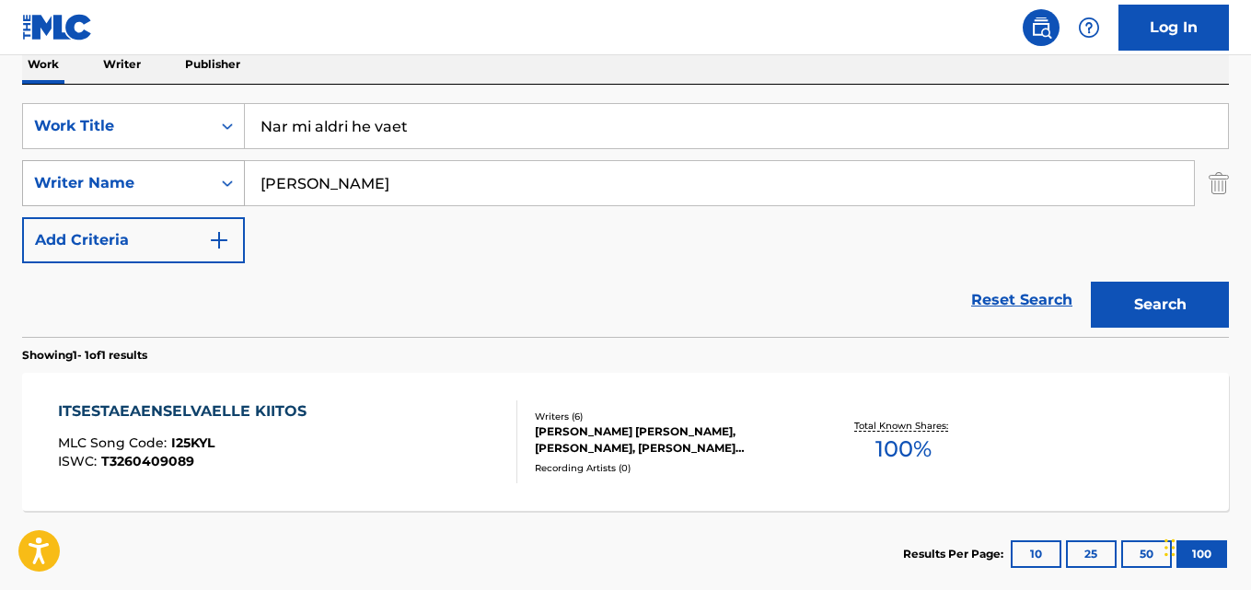
click at [156, 177] on div "SearchWithCriteriaa6c0ec93-4613-4e3e-bc14-9cad3a69cb32 Writer Name Kari Matikai…" at bounding box center [625, 183] width 1207 height 46
paste input "Tor Hans"
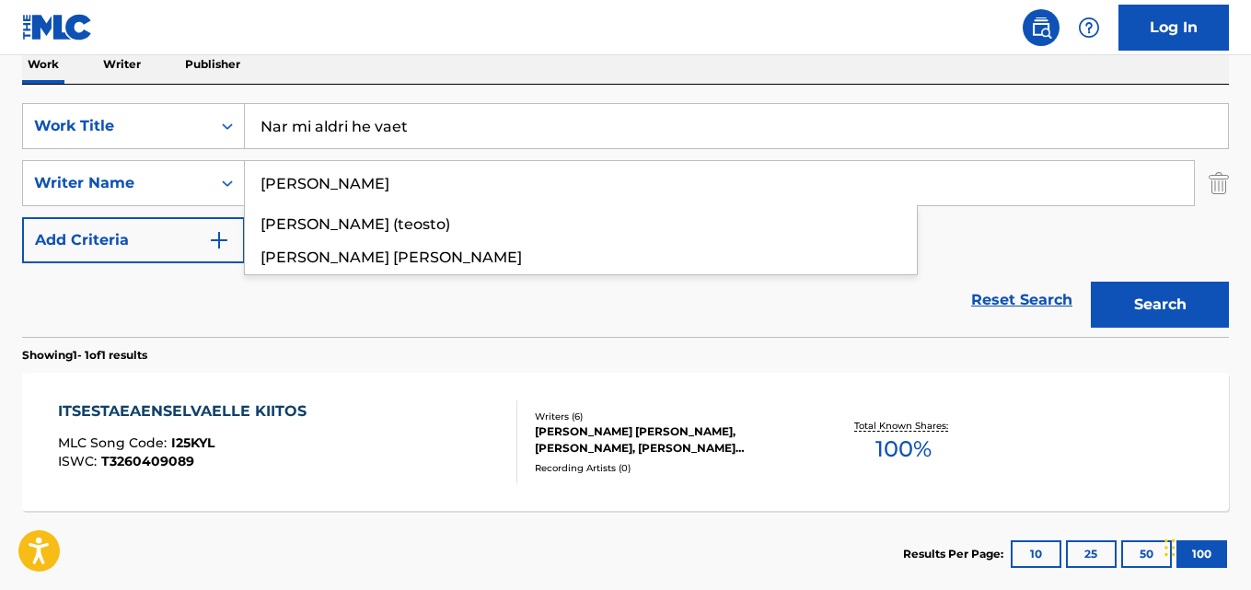
type input "Tor Hansen"
click at [1091, 282] on button "Search" at bounding box center [1160, 305] width 138 height 46
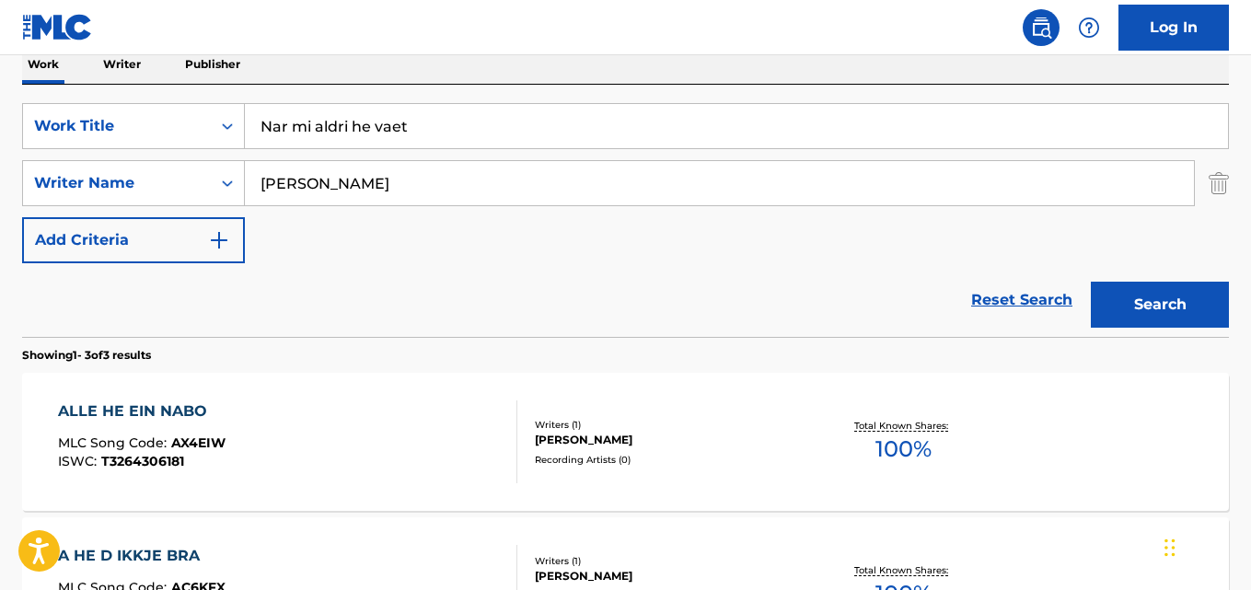
drag, startPoint x: 405, startPoint y: 133, endPoint x: 3, endPoint y: 138, distance: 402.2
click at [3, 138] on div "The MLC Public Work Search The accuracy and completeness of The MLC's data is d…" at bounding box center [625, 341] width 1251 height 1092
paste input "Das Auto von Lucio"
type input "Das Auto von Lucio"
drag, startPoint x: 361, startPoint y: 180, endPoint x: 244, endPoint y: 182, distance: 116.9
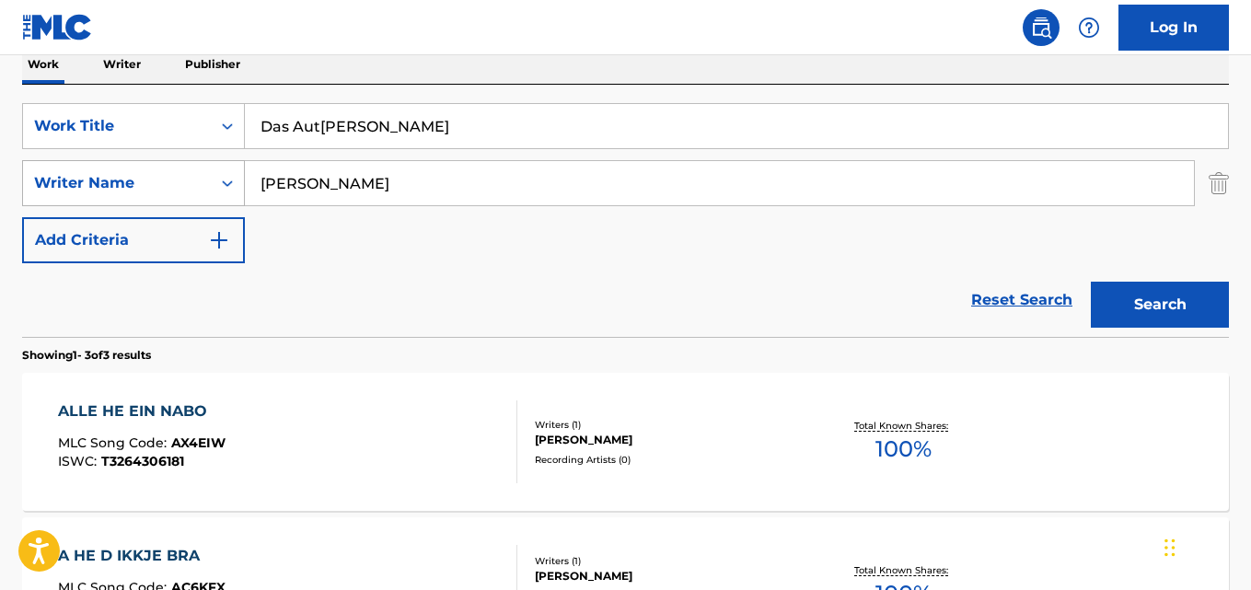
click at [237, 180] on div "SearchWithCriteriaa6c0ec93-4613-4e3e-bc14-9cad3a69cb32 Writer Name Tor Hansen" at bounding box center [625, 183] width 1207 height 46
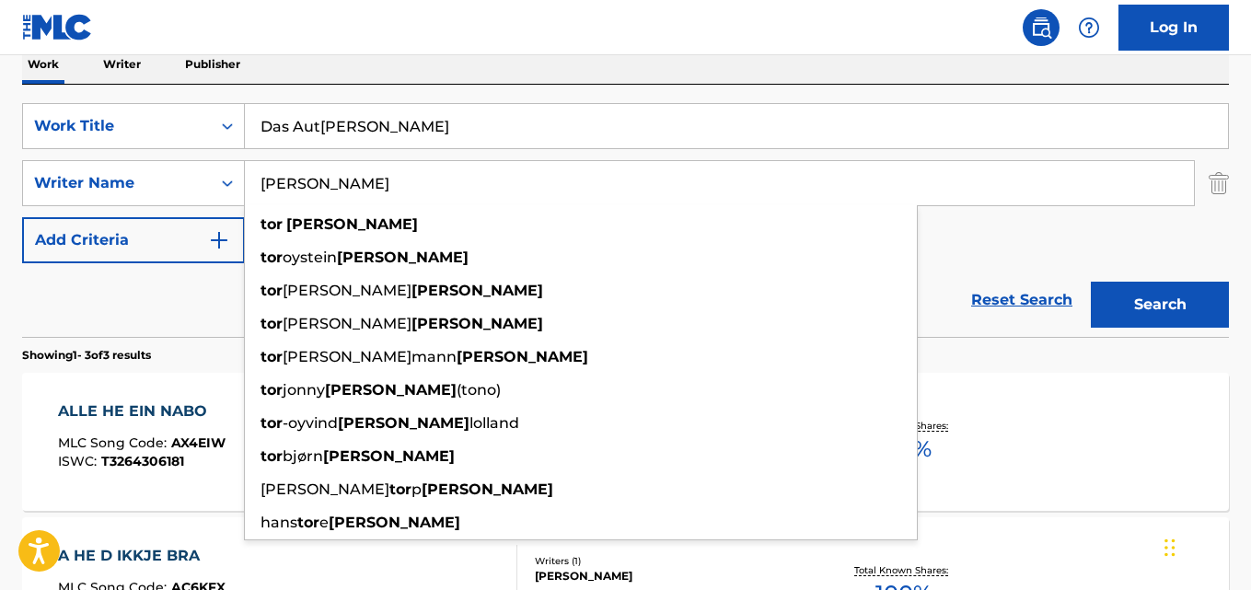
paste input "Gerhard Schöne"
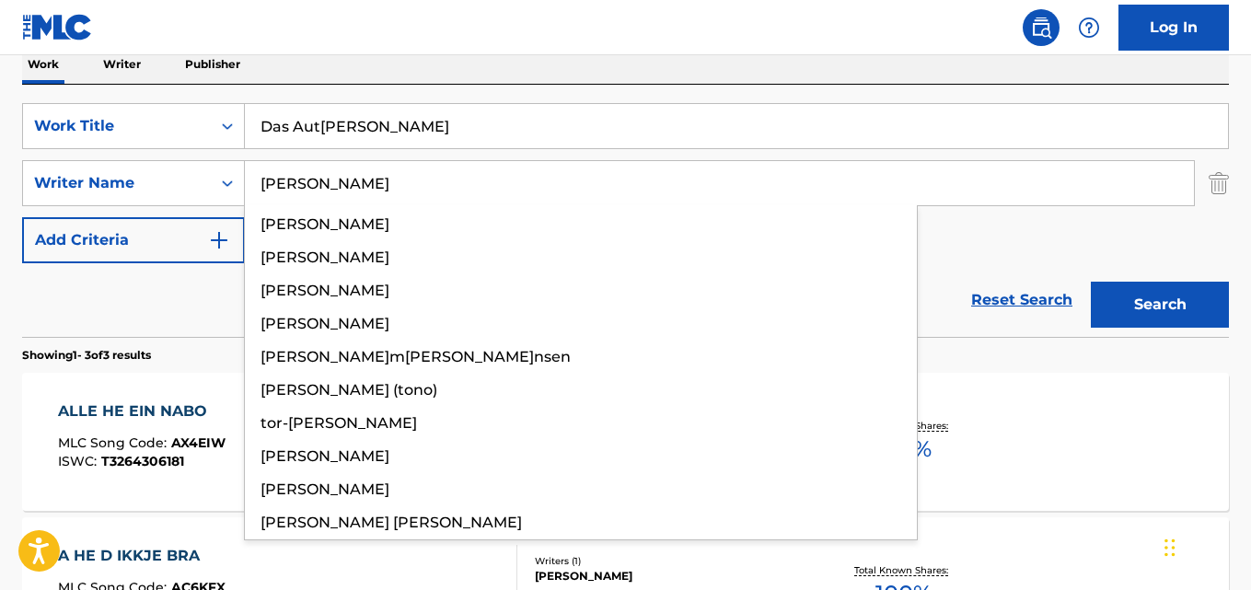
click at [364, 179] on input "Gerhard Schöne" at bounding box center [719, 183] width 949 height 44
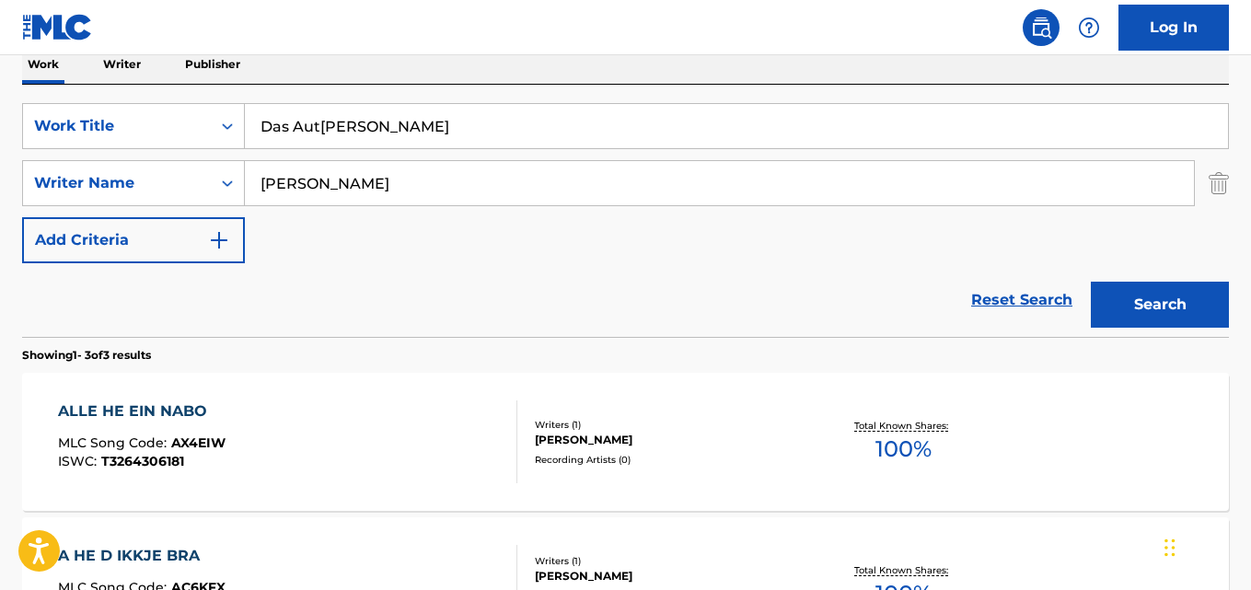
type input "Gerhard Schone"
click at [1091, 282] on button "Search" at bounding box center [1160, 305] width 138 height 46
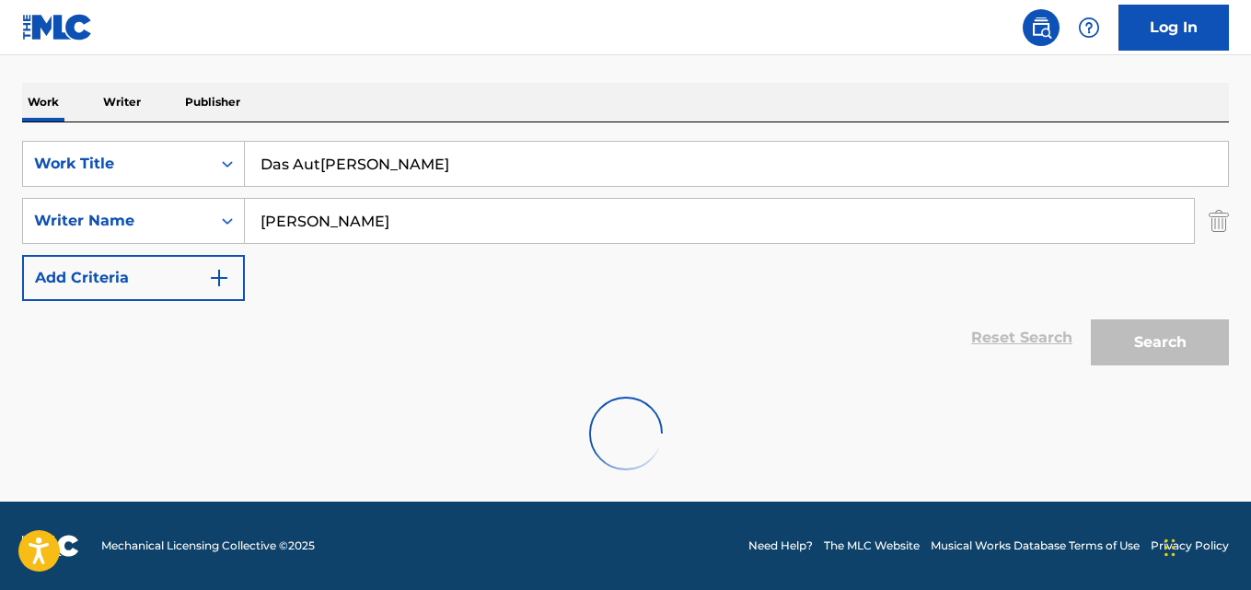
scroll to position [209, 0]
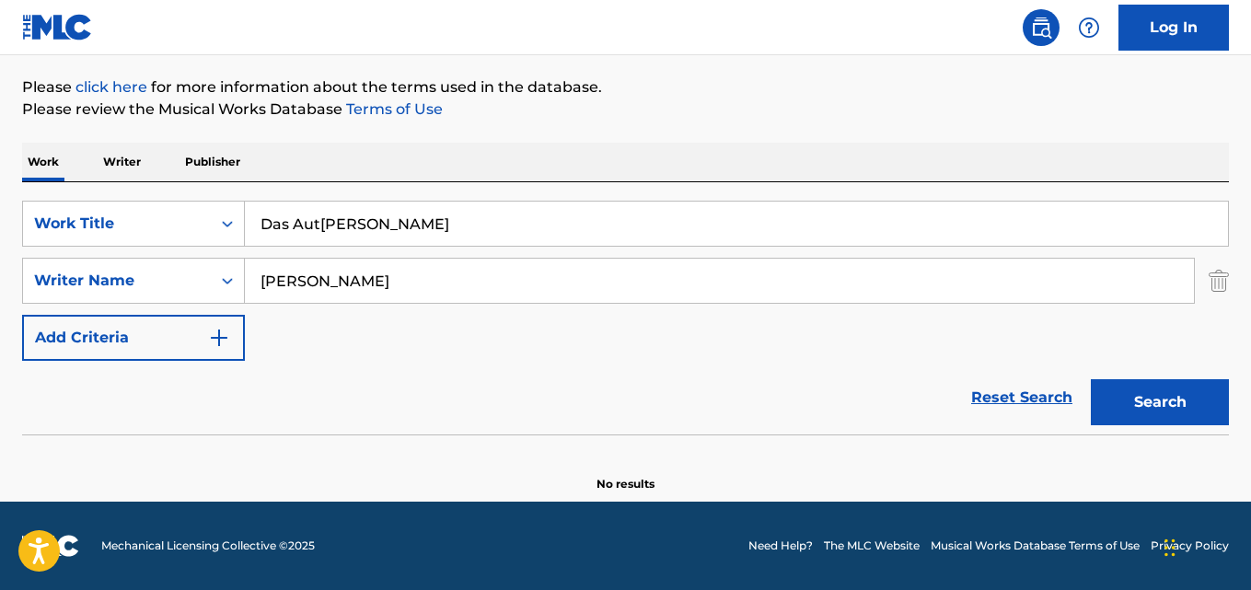
click at [396, 225] on input "Das Auto von Lucio" at bounding box center [736, 224] width 983 height 44
paste input "Plomma i Egge"
type input "Plomma i Egge"
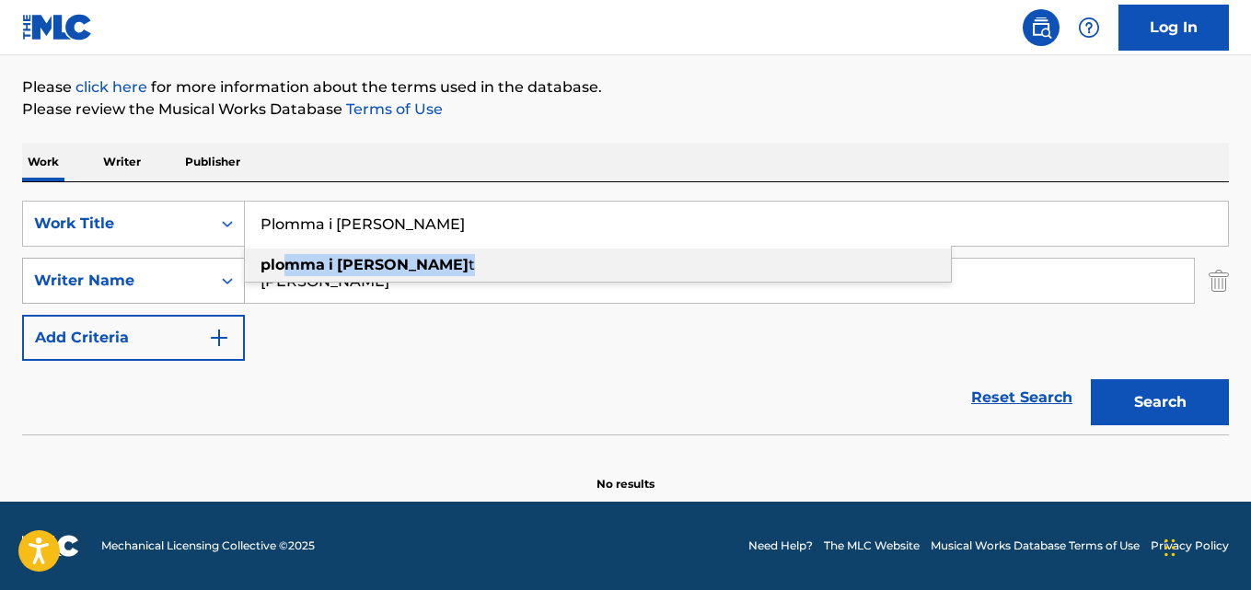
drag, startPoint x: 391, startPoint y: 273, endPoint x: 230, endPoint y: 283, distance: 161.3
click at [222, 280] on div "SearchWithCriteriaaf59c858-9840-4ddc-a77e-7ab5fbca8d47 Work Title Plomma i Egge…" at bounding box center [625, 281] width 1207 height 160
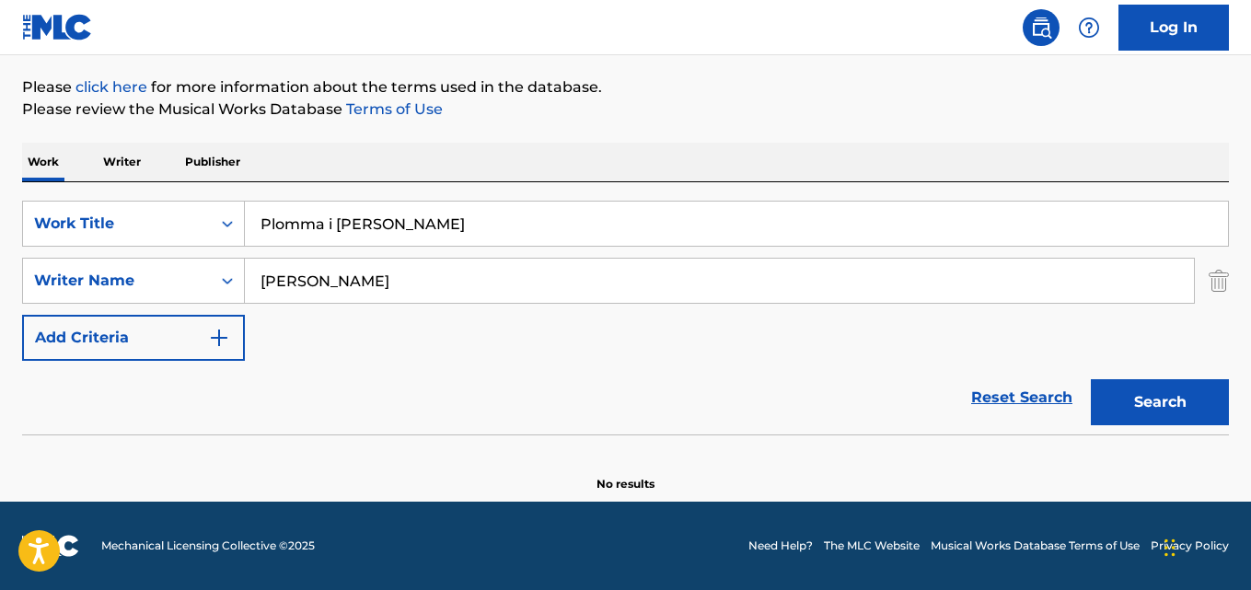
drag, startPoint x: 155, startPoint y: 283, endPoint x: 370, endPoint y: 281, distance: 215.4
click at [93, 283] on div "SearchWithCriteriaa6c0ec93-4613-4e3e-bc14-9cad3a69cb32 Writer Name Gerhard Scho…" at bounding box center [625, 281] width 1207 height 46
paste input "Tor Hansen"
type input "Tor Hansen"
click at [1091, 379] on button "Search" at bounding box center [1160, 402] width 138 height 46
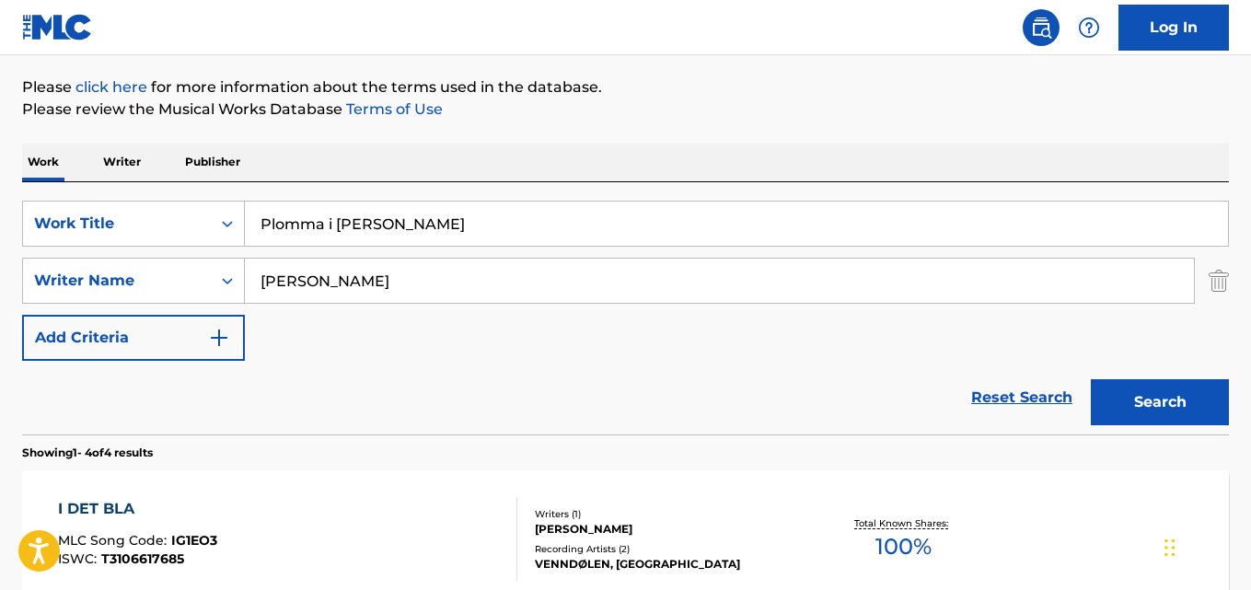
click at [1091, 379] on button "Search" at bounding box center [1160, 402] width 138 height 46
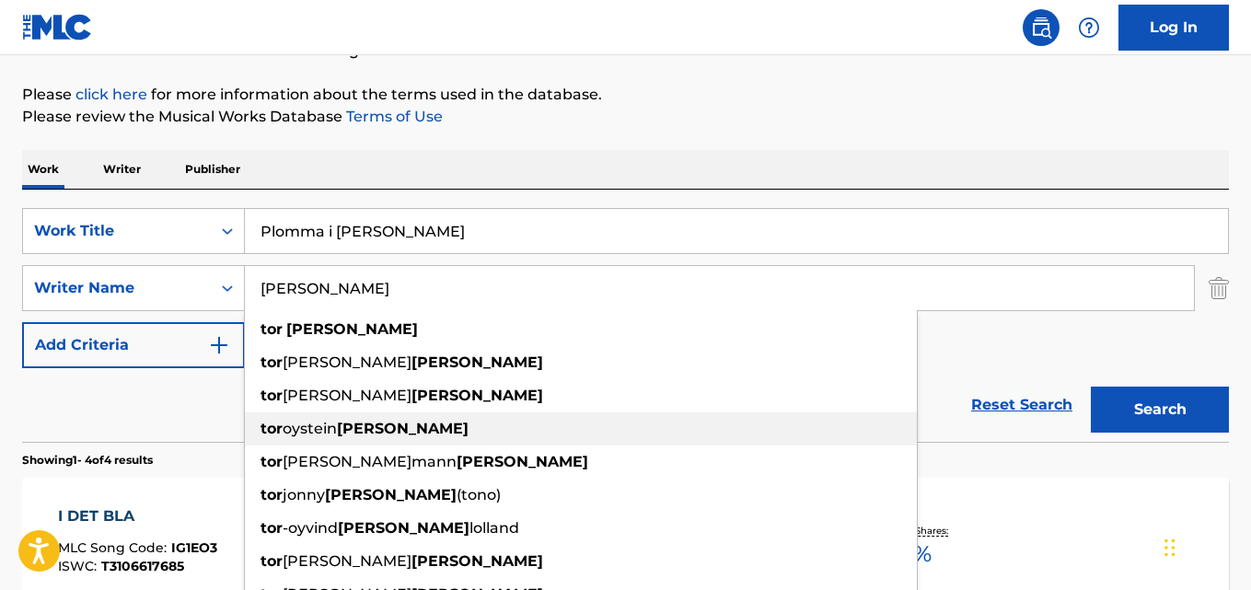
scroll to position [117, 0]
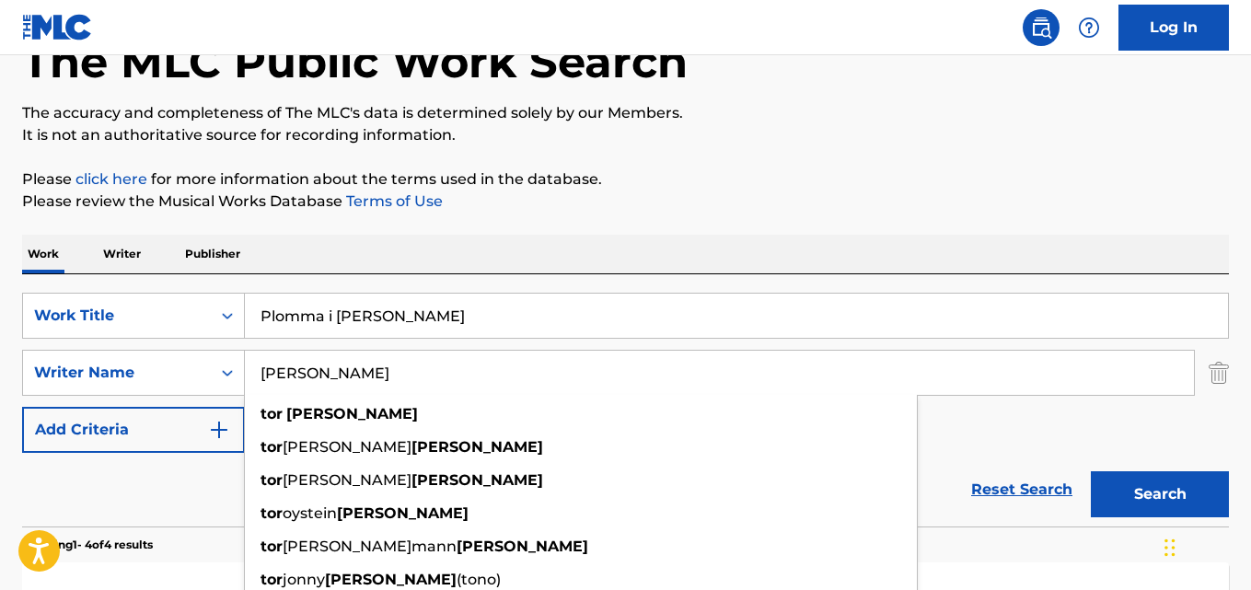
click at [381, 316] on input "Plomma i Egge" at bounding box center [736, 316] width 983 height 44
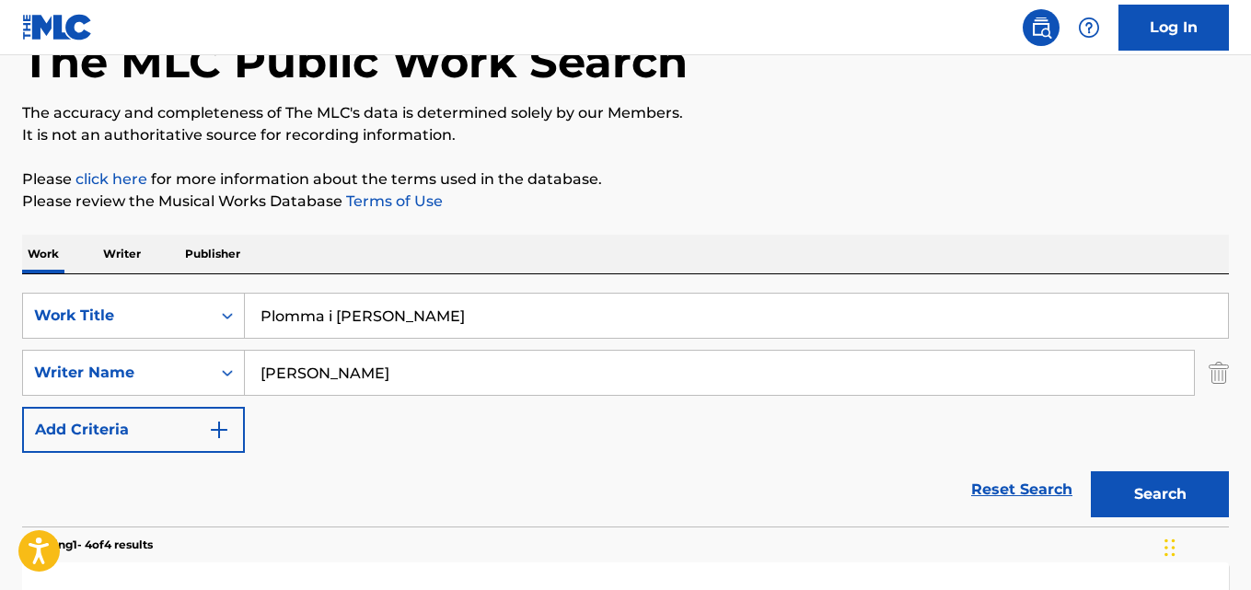
paste input "Tulta Kaminaan"
type input "Tulta Kaminaan"
drag, startPoint x: 369, startPoint y: 375, endPoint x: 116, endPoint y: 374, distance: 253.1
click at [116, 374] on div "SearchWithCriteriaa6c0ec93-4613-4e3e-bc14-9cad3a69cb32 Writer Name Tor Hansen" at bounding box center [625, 373] width 1207 height 46
paste input "Kari Matikain"
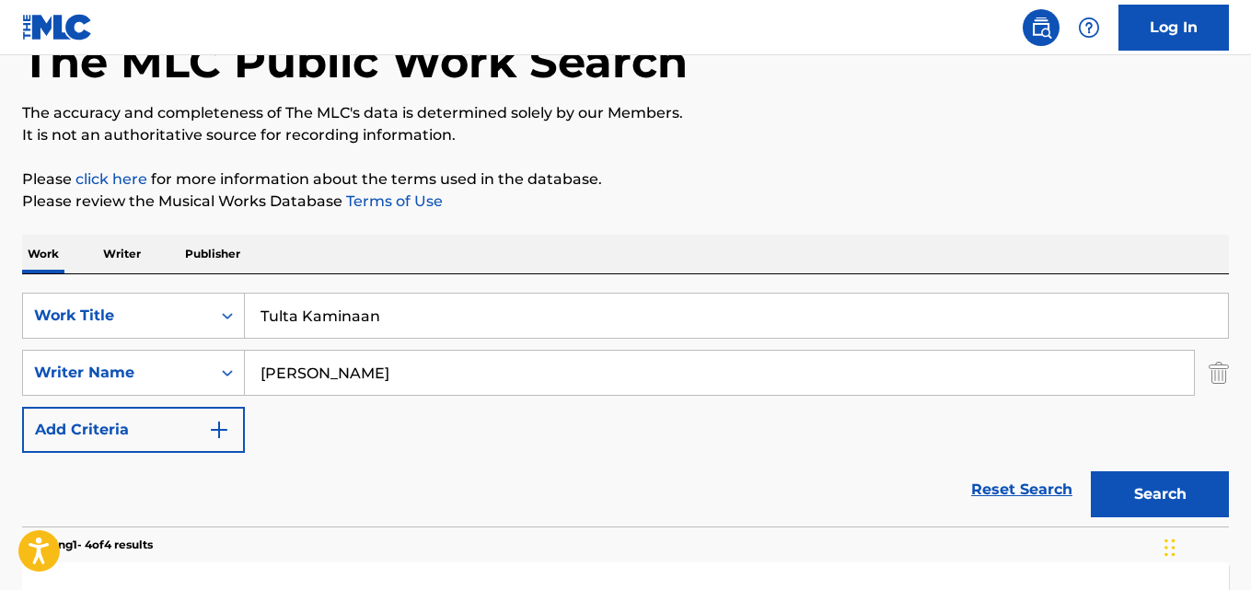
type input "Kari Matikainen"
click at [1091, 471] on button "Search" at bounding box center [1160, 494] width 138 height 46
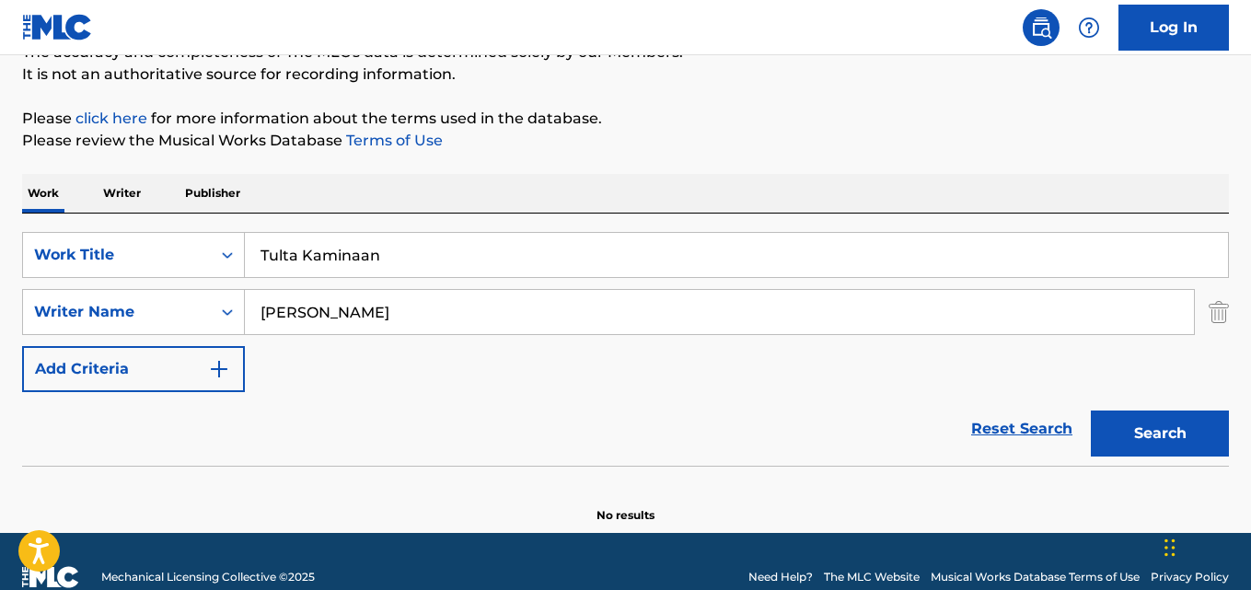
scroll to position [209, 0]
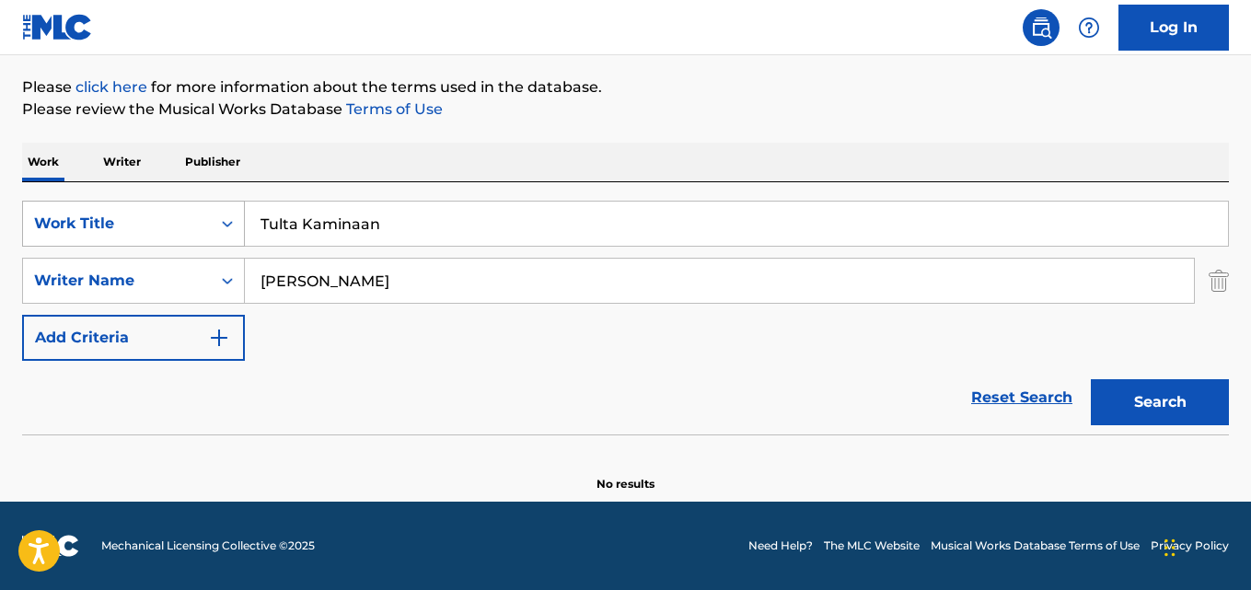
drag, startPoint x: 295, startPoint y: 222, endPoint x: 178, endPoint y: 222, distance: 116.9
click at [178, 222] on div "SearchWithCriteriaaf59c858-9840-4ddc-a77e-7ab5fbca8d47 Work Title Tulta Kaminaan" at bounding box center [625, 224] width 1207 height 46
paste input "Ny Norsk"
type input "Ny Norsk"
click at [351, 288] on input "Kari Matikainen" at bounding box center [719, 281] width 949 height 44
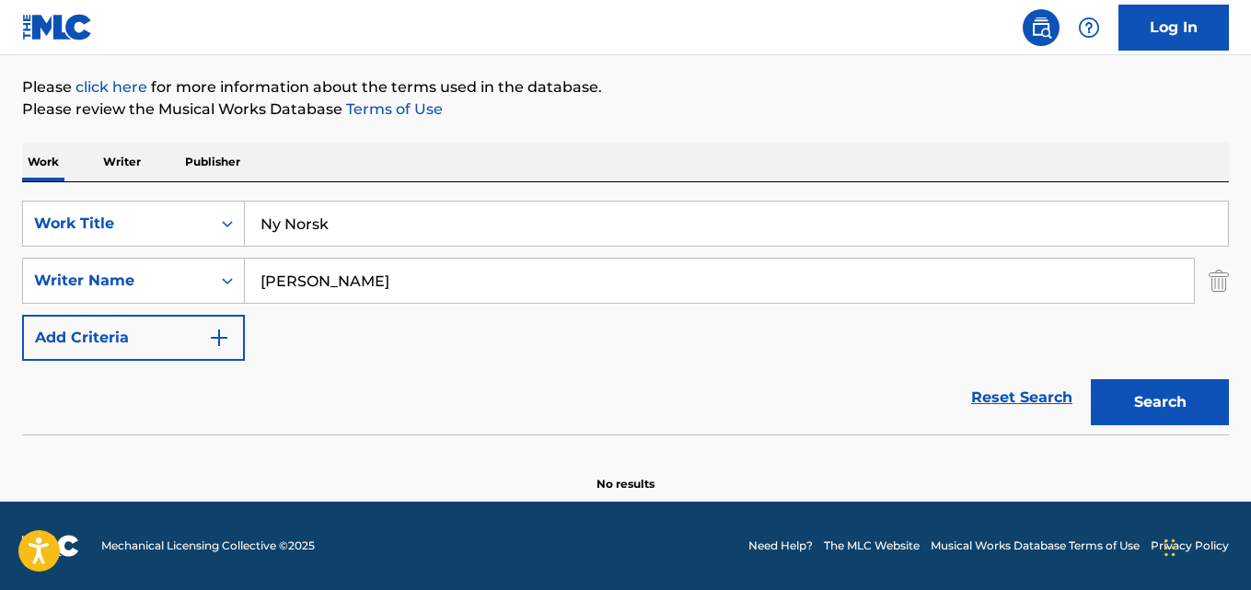
paste input "Tor Hans"
type input "Tor Hansen"
click at [1091, 379] on button "Search" at bounding box center [1160, 402] width 138 height 46
drag, startPoint x: 333, startPoint y: 224, endPoint x: 118, endPoint y: 249, distance: 216.9
click at [119, 249] on div "SearchWithCriteriaaf59c858-9840-4ddc-a77e-7ab5fbca8d47 Work Title Ny Norsk Sear…" at bounding box center [625, 281] width 1207 height 160
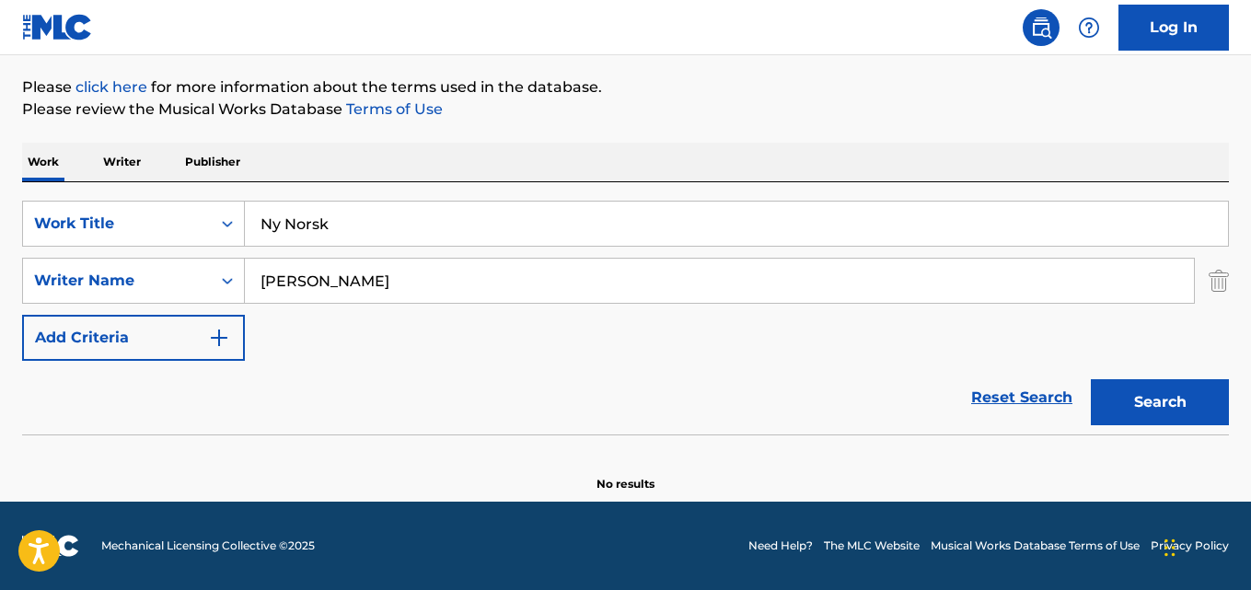
paste input "Sinä vuonna talvi ei tullut"
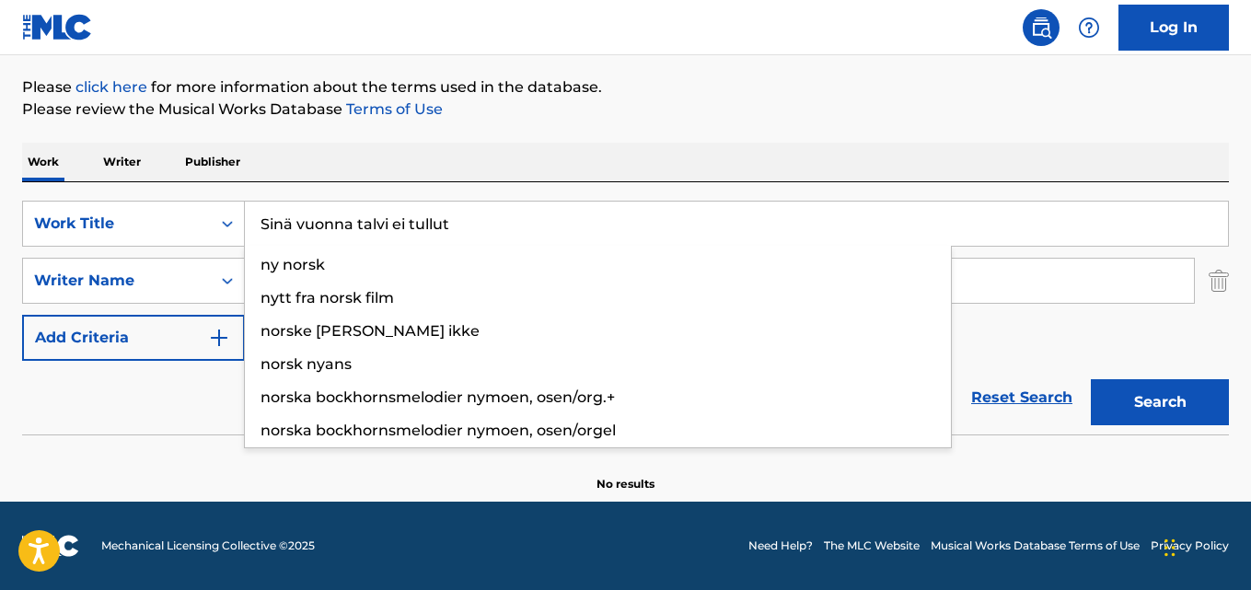
click at [285, 221] on input "Sinä vuonna talvi ei tullut" at bounding box center [736, 224] width 983 height 44
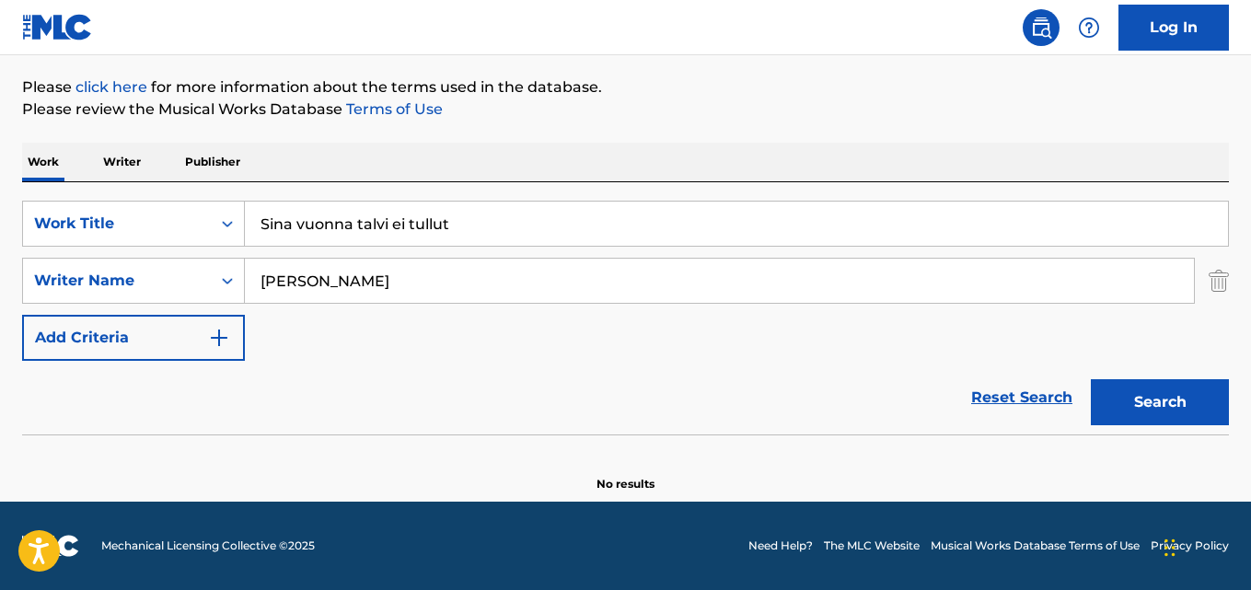
type input "Sina vuonna talvi ei tullut"
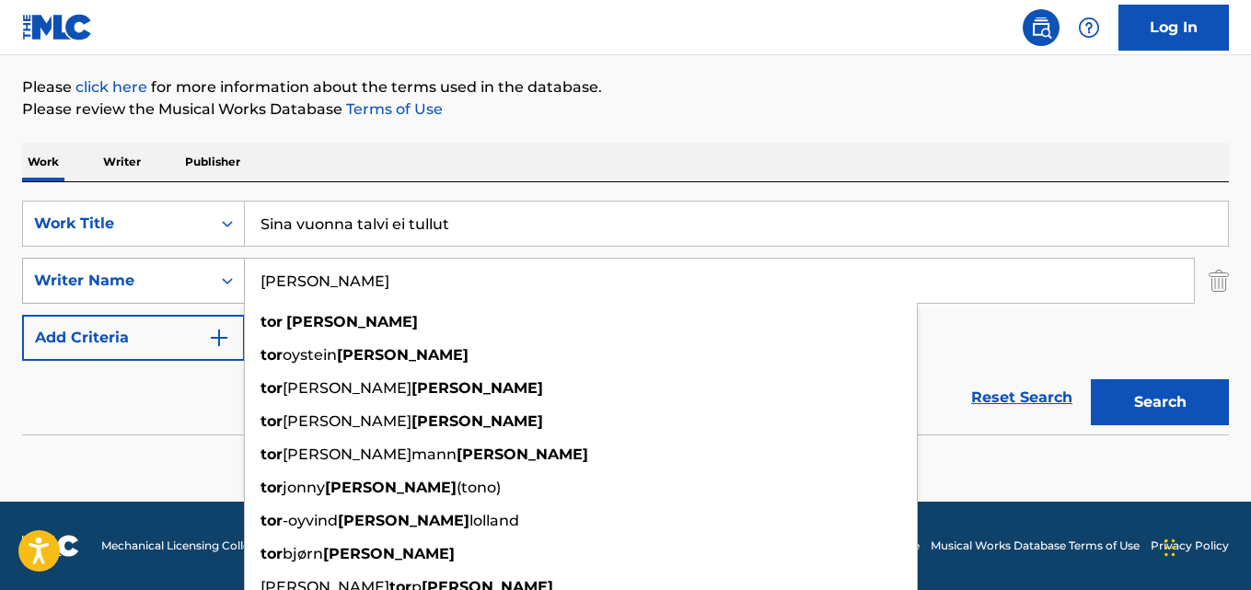
click at [144, 281] on div "SearchWithCriteriaa6c0ec93-4613-4e3e-bc14-9cad3a69cb32 Writer Name Tor Hansen t…" at bounding box center [625, 281] width 1207 height 46
paste input "Kari Matikain"
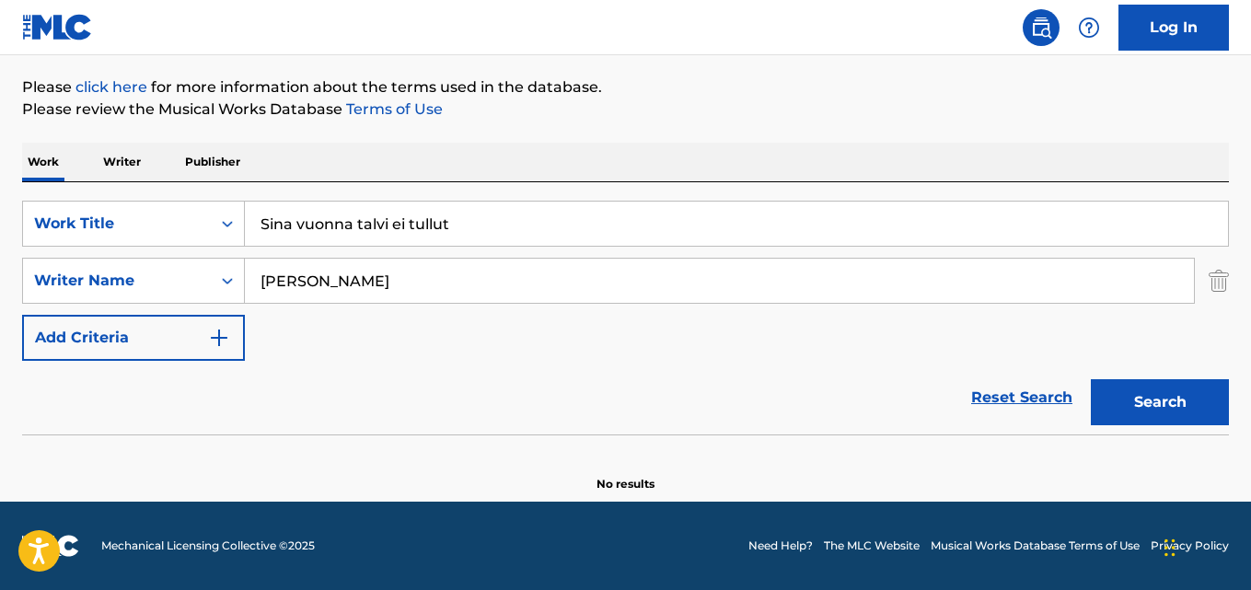
type input "Kari Matikainen"
click at [1091, 379] on button "Search" at bounding box center [1160, 402] width 138 height 46
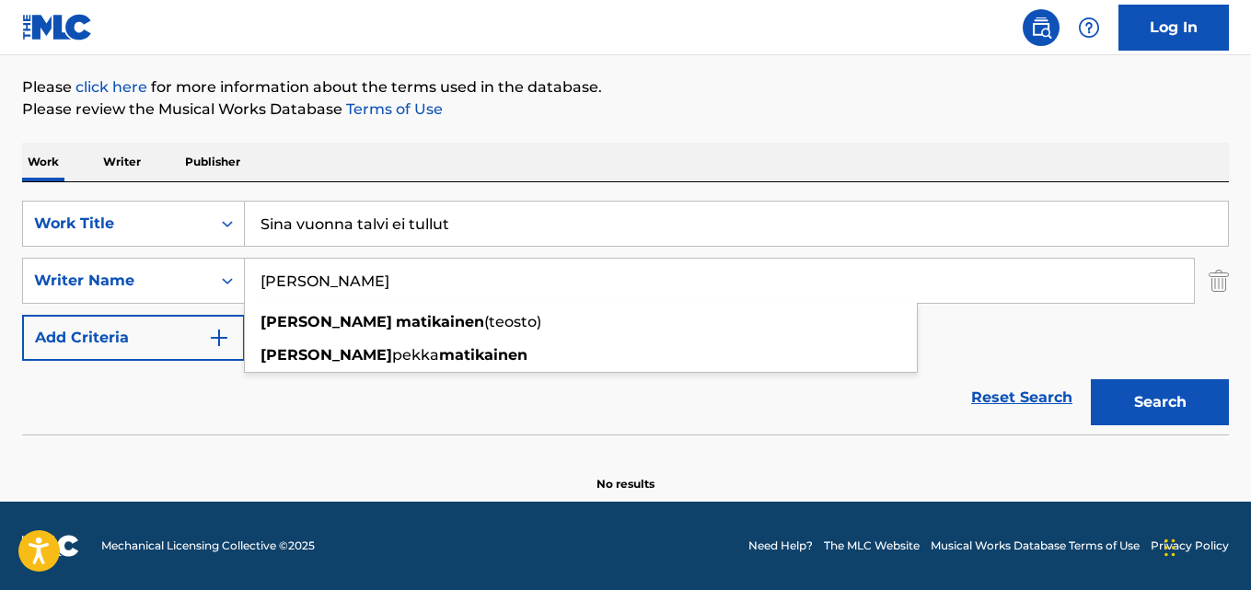
click at [287, 399] on div "Reset Search Search" at bounding box center [625, 398] width 1207 height 74
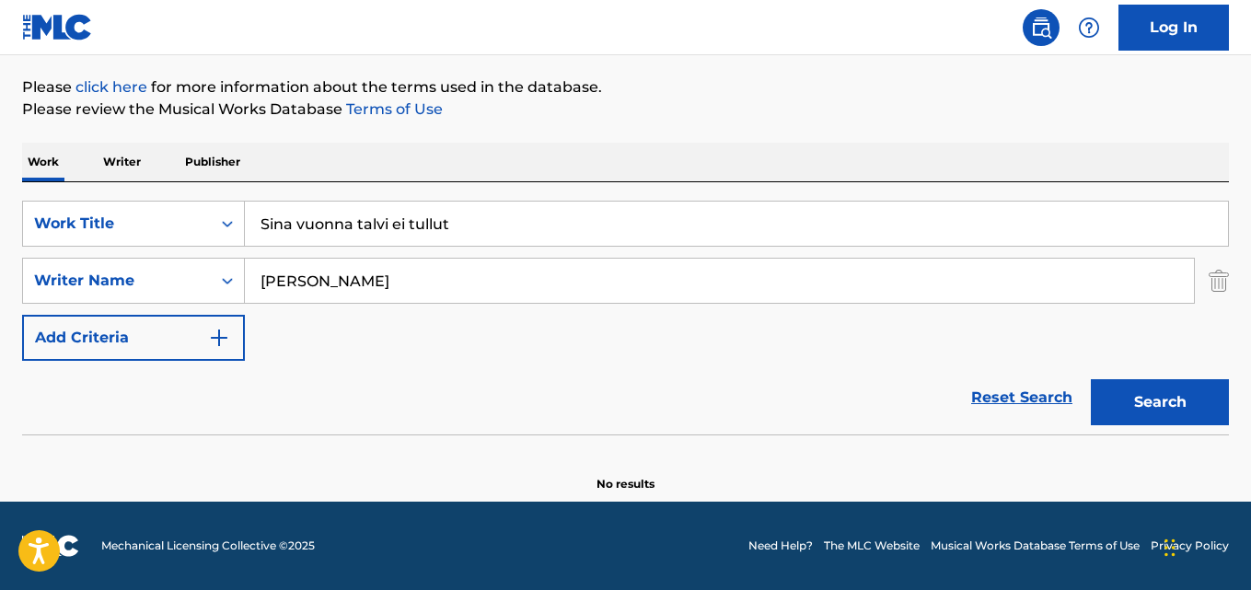
click at [1195, 410] on button "Search" at bounding box center [1160, 402] width 138 height 46
drag, startPoint x: 240, startPoint y: 227, endPoint x: 168, endPoint y: 237, distance: 73.3
click at [144, 227] on div "SearchWithCriteriaaf59c858-9840-4ddc-a77e-7ab5fbca8d47 Work Title Sina vuonna t…" at bounding box center [625, 224] width 1207 height 46
paste input "irtolava"
click at [1091, 379] on button "Search" at bounding box center [1160, 402] width 138 height 46
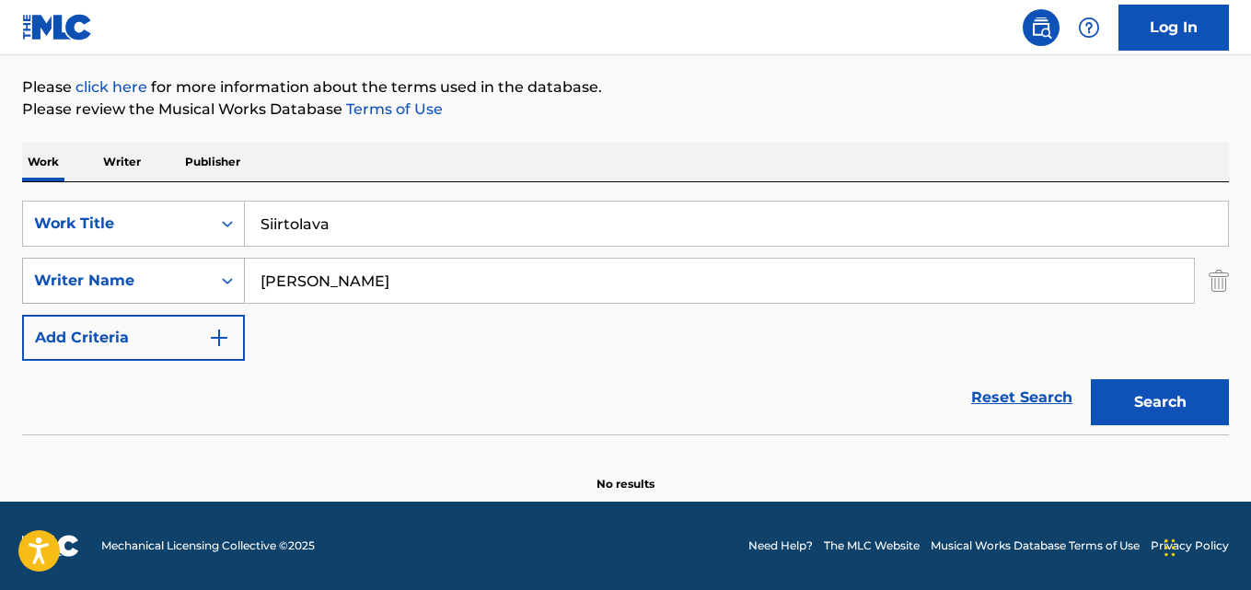
drag, startPoint x: 370, startPoint y: 232, endPoint x: 36, endPoint y: 265, distance: 335.7
click at [34, 265] on div "SearchWithCriteriaaf59c858-9840-4ddc-a77e-7ab5fbca8d47 Work Title Siirtolava Se…" at bounding box center [625, 281] width 1207 height 160
paste input "Was macht der Maier"
type input "Was macht der Maier"
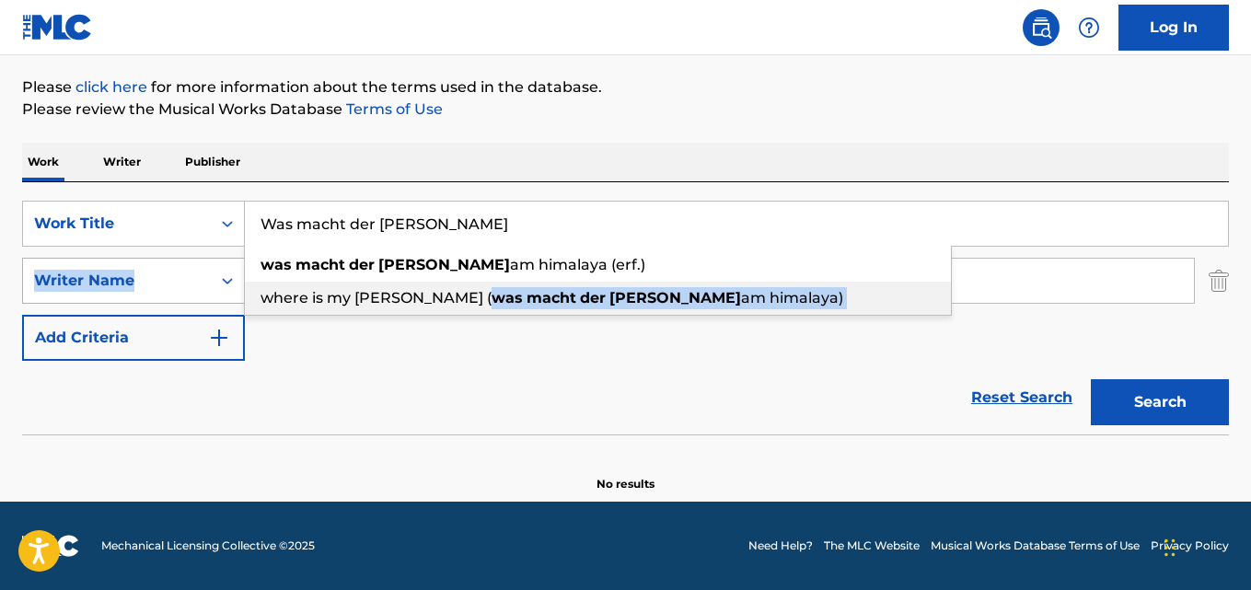
click at [108, 278] on div "SearchWithCriteriaaf59c858-9840-4ddc-a77e-7ab5fbca8d47 Work Title Was macht der…" at bounding box center [625, 281] width 1207 height 160
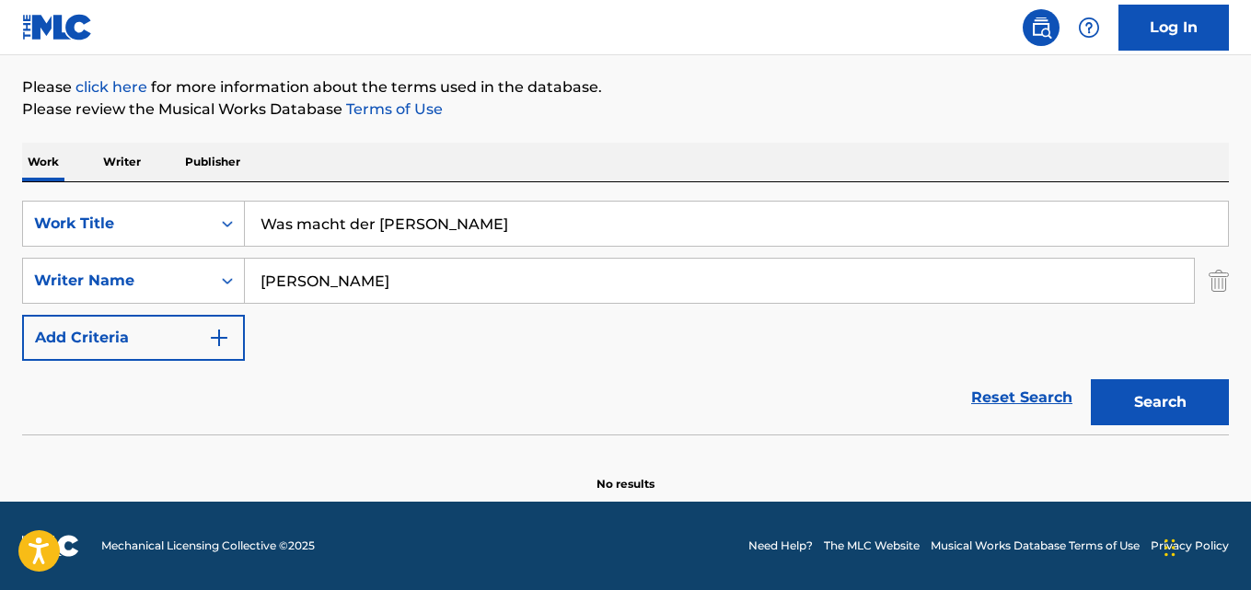
drag, startPoint x: 349, startPoint y: 286, endPoint x: 337, endPoint y: 291, distance: 12.8
click at [17, 286] on div "The MLC Public Work Search The accuracy and completeness of The MLC's data is d…" at bounding box center [625, 192] width 1251 height 600
paste input "Anton Profes, Otto Stransky, Fritz Rotter"
click at [361, 287] on input "Anton Profes, Otto Stransky, Fritz Rotter" at bounding box center [719, 281] width 949 height 44
type input "Anton Profes"
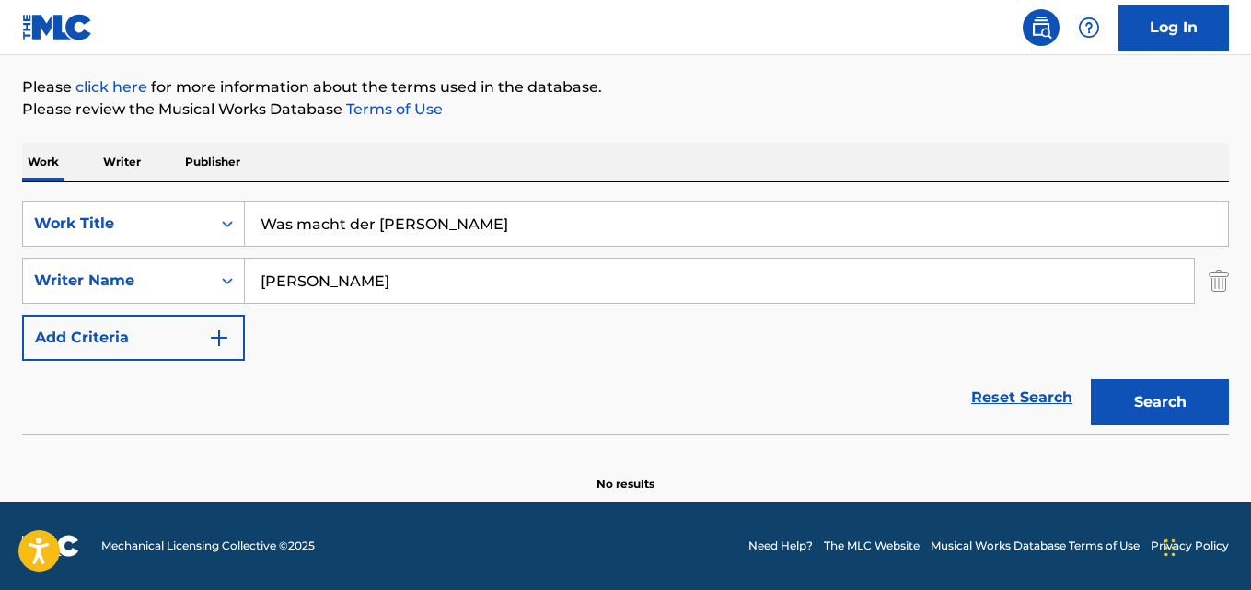
click at [1091, 379] on button "Search" at bounding box center [1160, 402] width 138 height 46
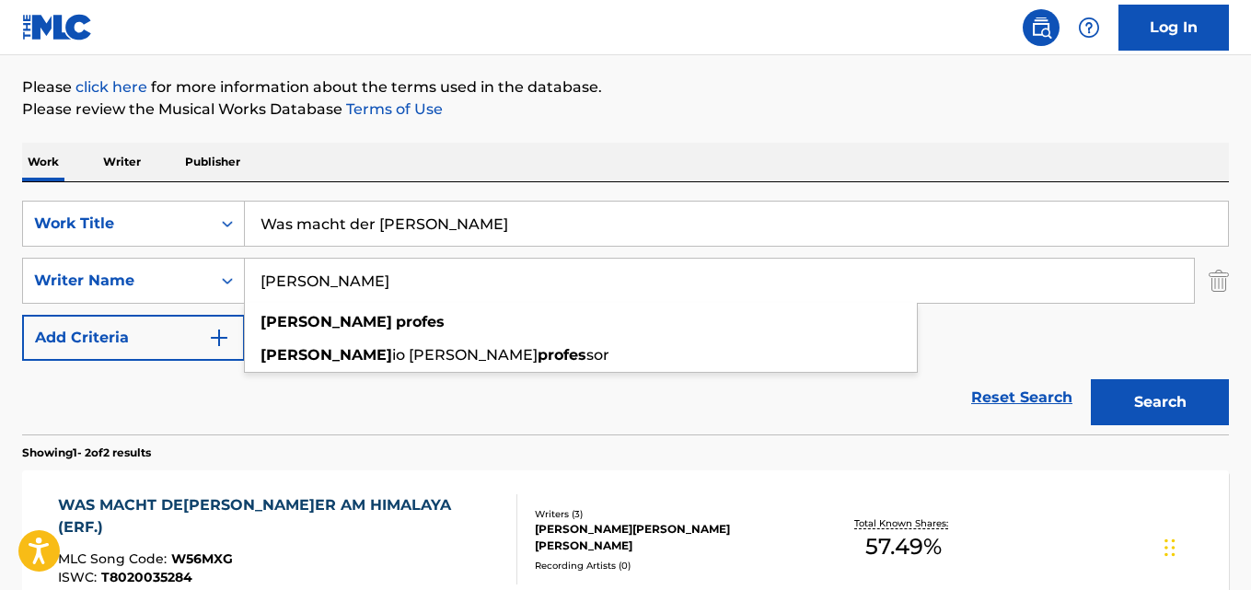
click at [357, 400] on div "Reset Search Search" at bounding box center [625, 398] width 1207 height 74
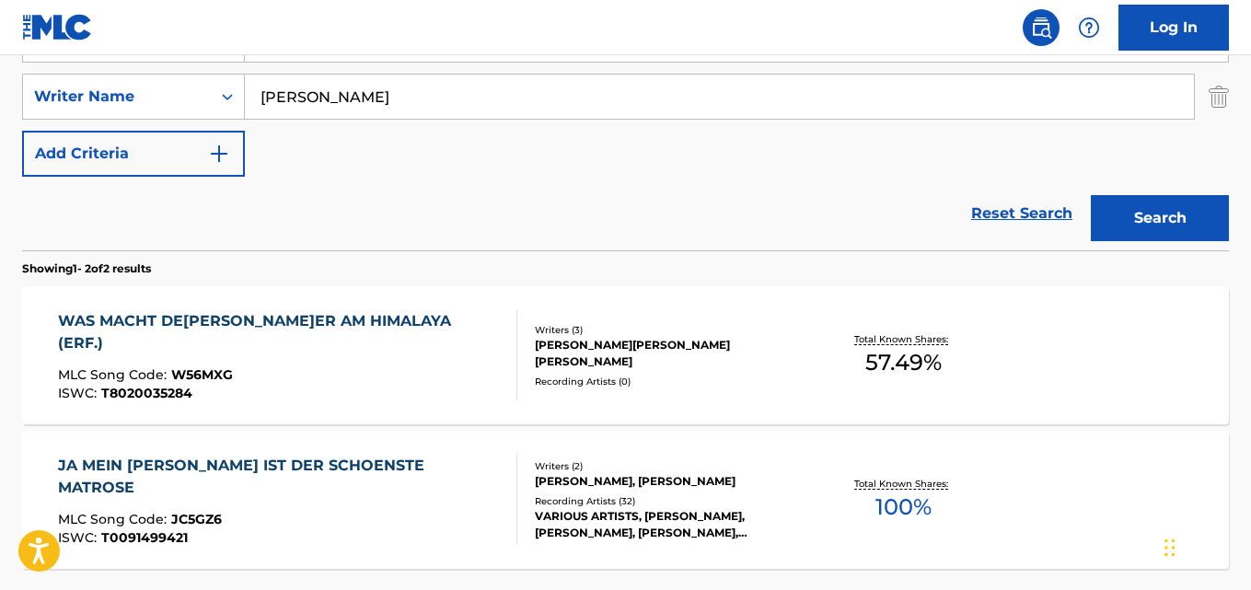
scroll to position [301, 0]
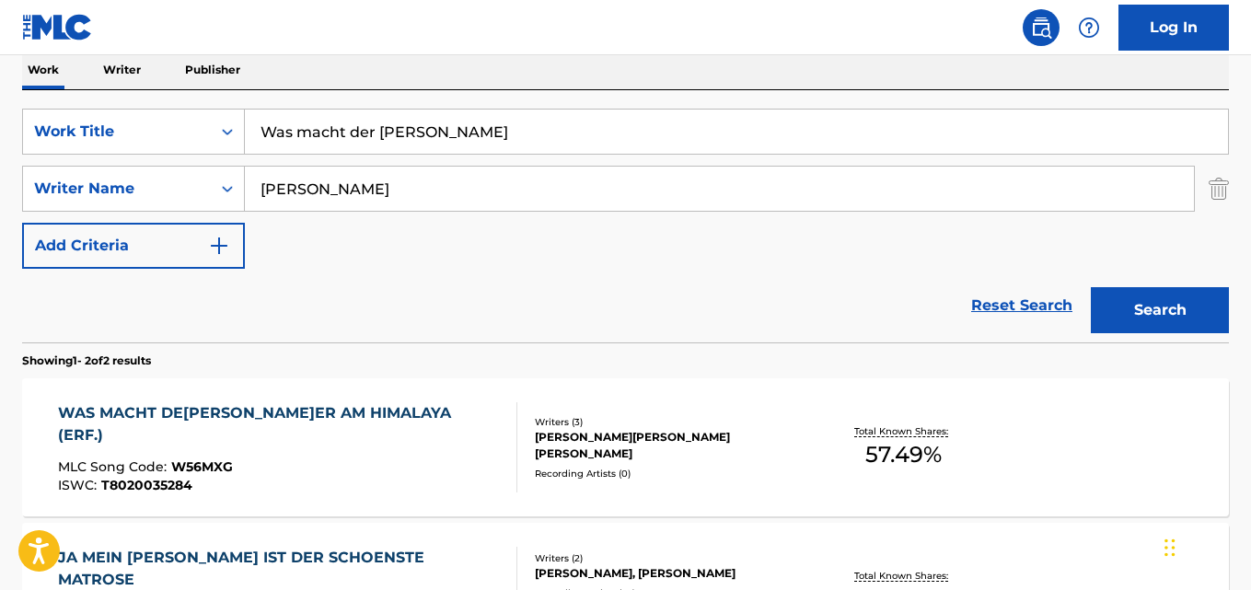
click at [402, 430] on div "WAS MACHT DER MAIER AM HIMALAYA (ERF.) MLC Song Code : W56MXG ISWC : T8020035284" at bounding box center [279, 447] width 443 height 90
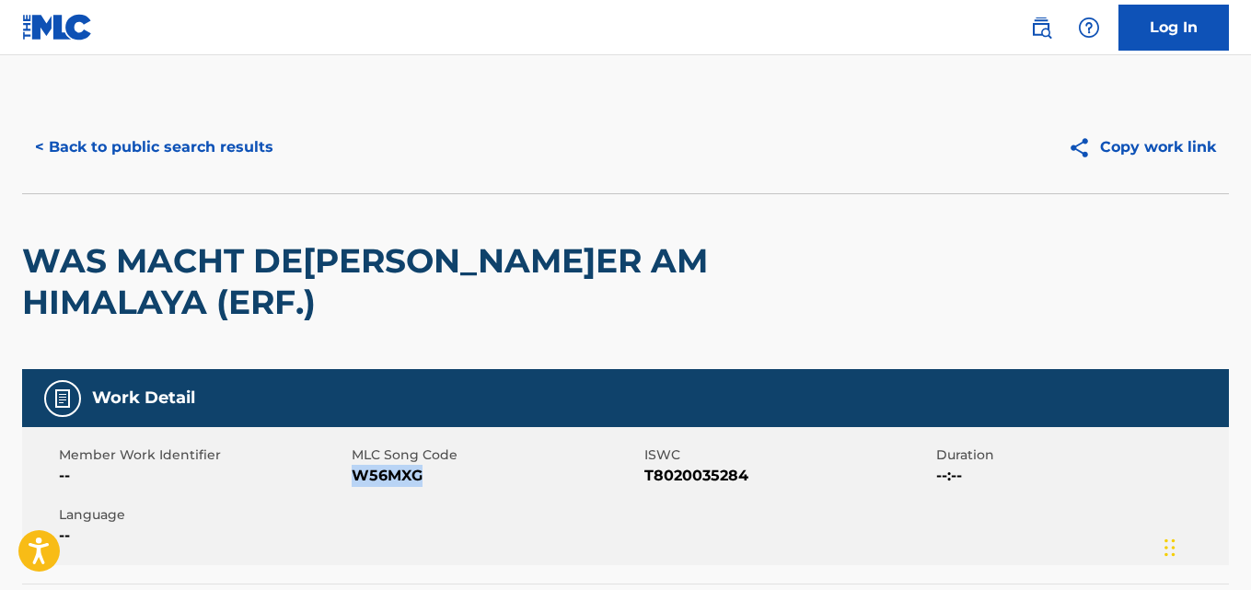
drag, startPoint x: 379, startPoint y: 483, endPoint x: 404, endPoint y: 491, distance: 26.2
click at [354, 487] on div "Member Work Identifier -- MLC Song Code W56MXG ISWC T8020035284 Duration --:-- …" at bounding box center [625, 496] width 1207 height 138
copy span "W56MXG"
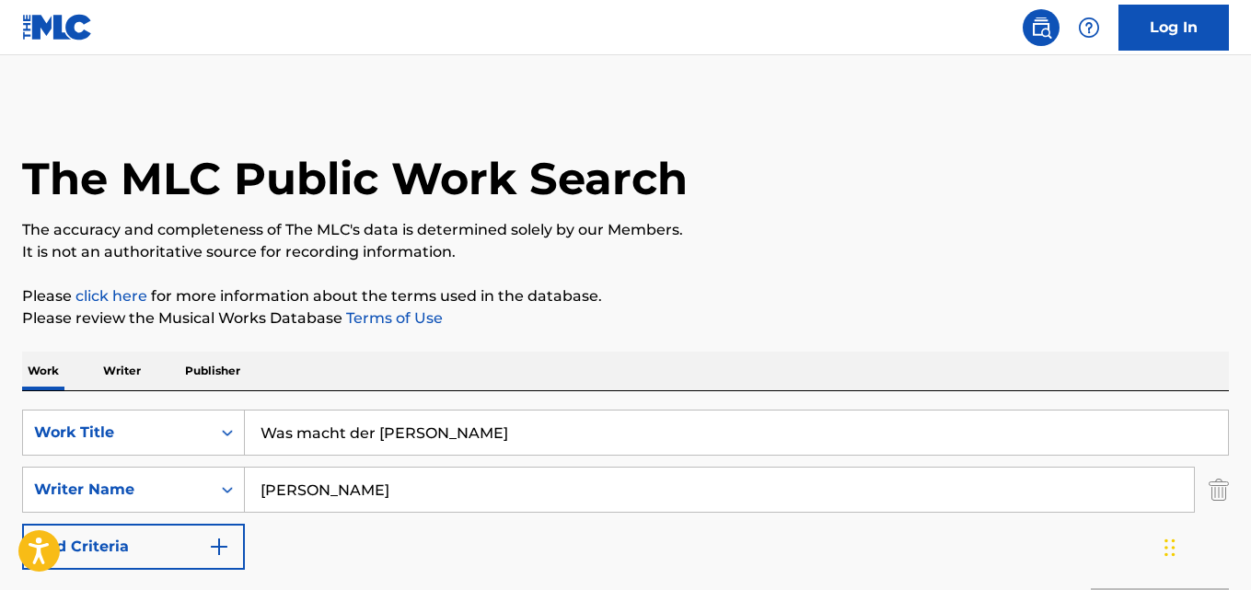
scroll to position [301, 0]
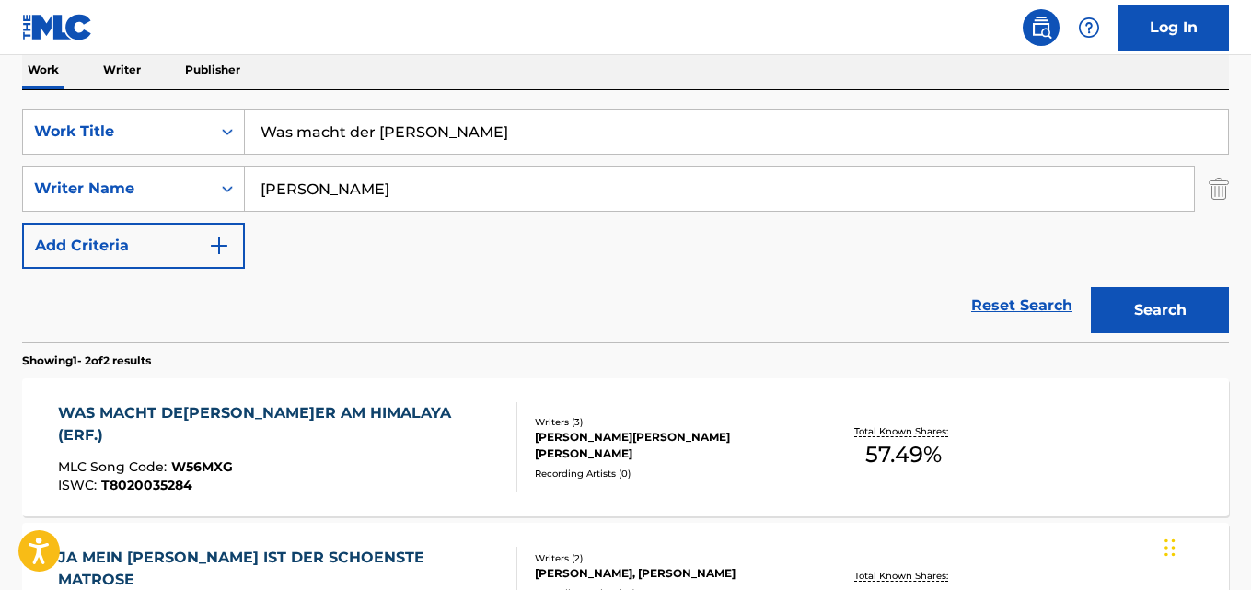
click at [387, 135] on input "Was macht der Maier" at bounding box center [736, 132] width 983 height 44
paste input "enn bei Capri"
type input "Wenn bei Capri"
drag, startPoint x: 389, startPoint y: 182, endPoint x: 113, endPoint y: 184, distance: 276.1
click at [113, 184] on div "SearchWithCriteriaa6c0ec93-4613-4e3e-bc14-9cad3a69cb32 Writer Name Anton Profes" at bounding box center [625, 189] width 1207 height 46
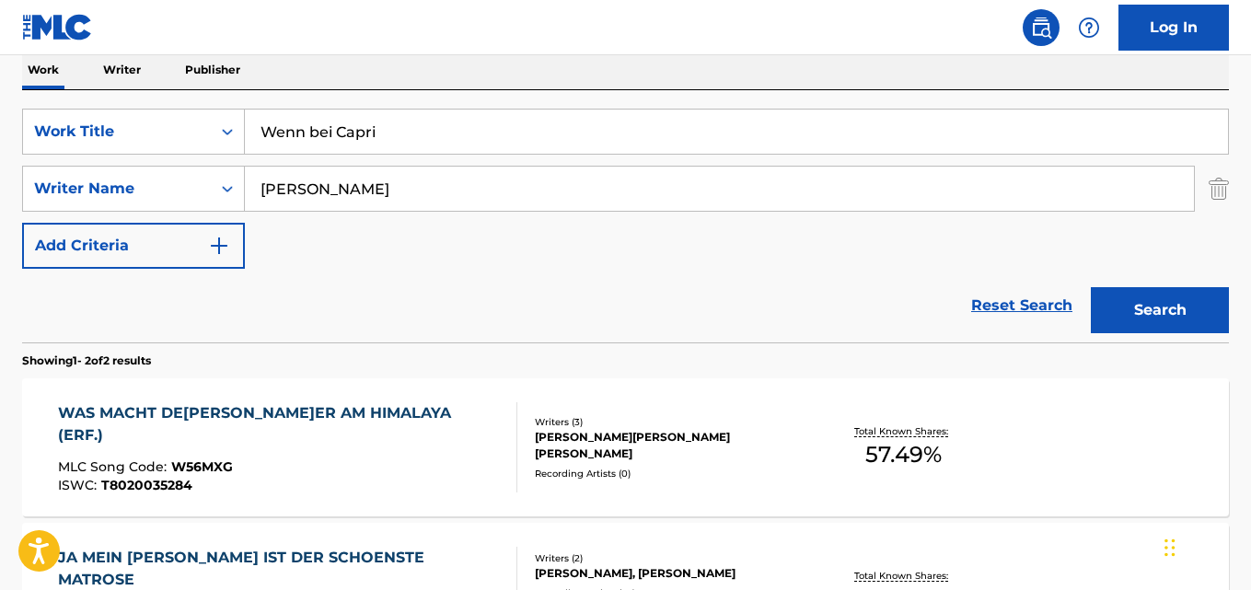
paste input "Gerhard Winkler, Ralph Maria Siegel"
click at [387, 191] on input "Gerhard Winkler, Ralph Maria Siegel" at bounding box center [719, 189] width 949 height 44
type input "Gerhard Winkler"
click at [1091, 287] on button "Search" at bounding box center [1160, 310] width 138 height 46
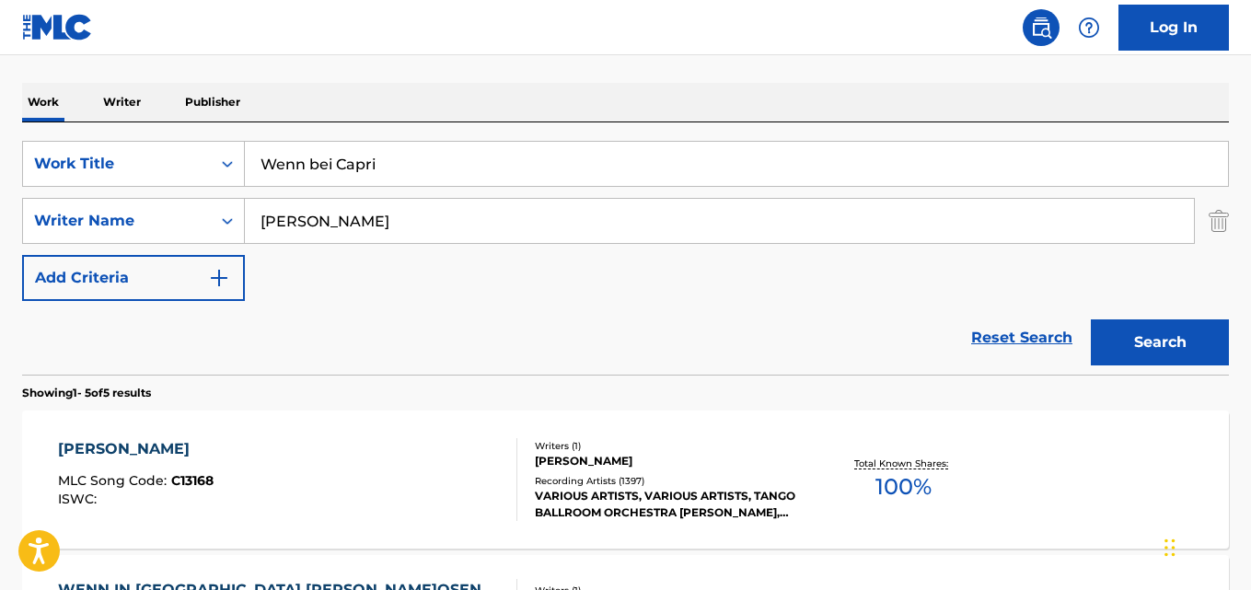
click at [172, 326] on div "Reset Search Search" at bounding box center [625, 338] width 1207 height 74
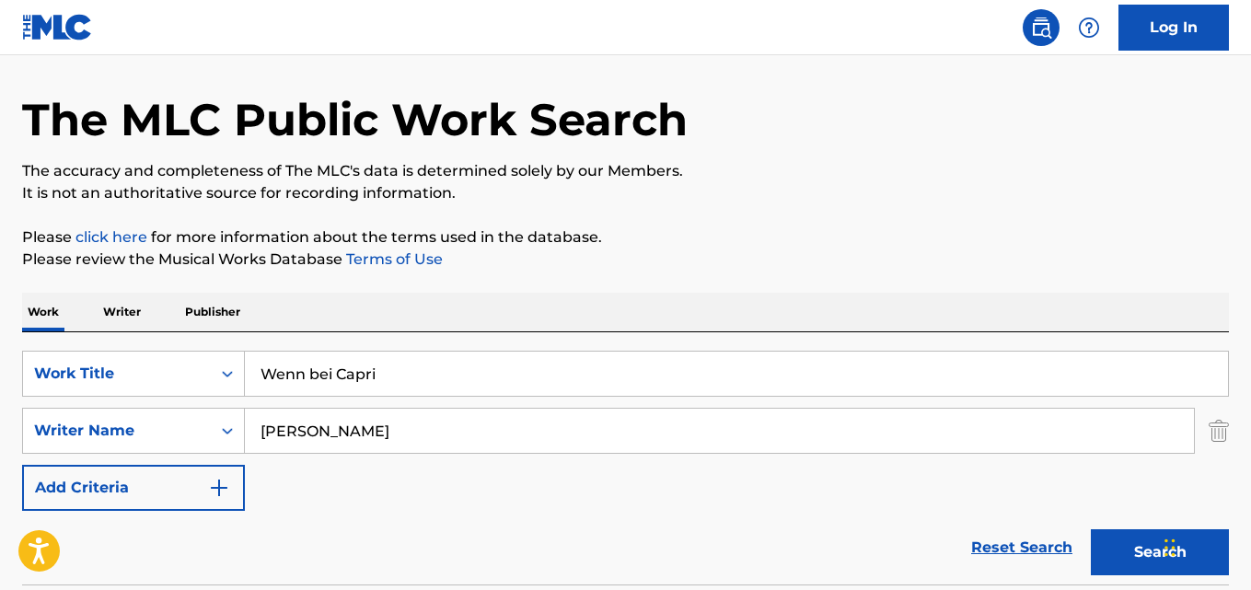
scroll to position [0, 0]
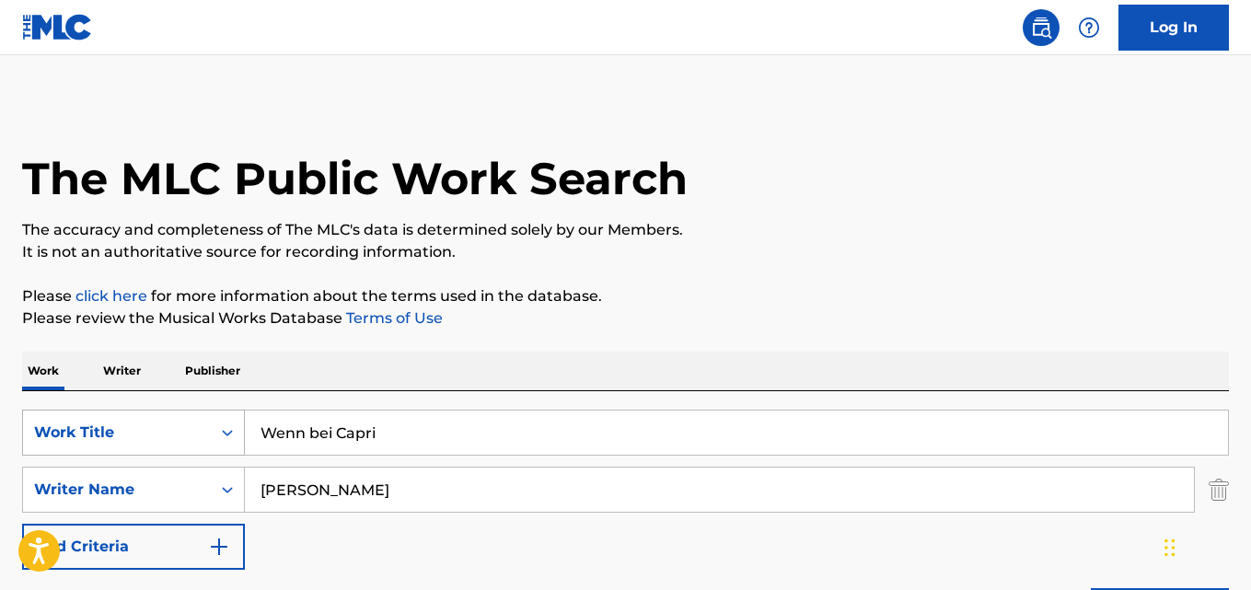
drag, startPoint x: 391, startPoint y: 433, endPoint x: 198, endPoint y: 422, distance: 193.6
click at [168, 431] on div "SearchWithCriteriaaf59c858-9840-4ddc-a77e-7ab5fbca8d47 Work Title Wenn bei Capri" at bounding box center [625, 433] width 1207 height 46
paste input "Dîlbera Min"
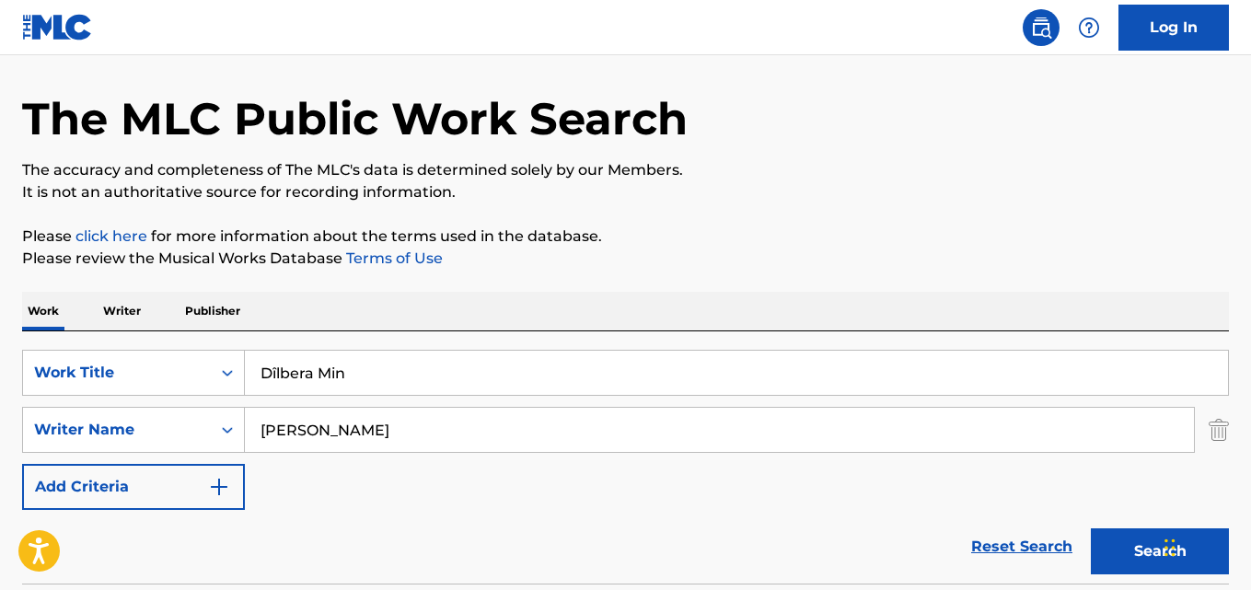
scroll to position [92, 0]
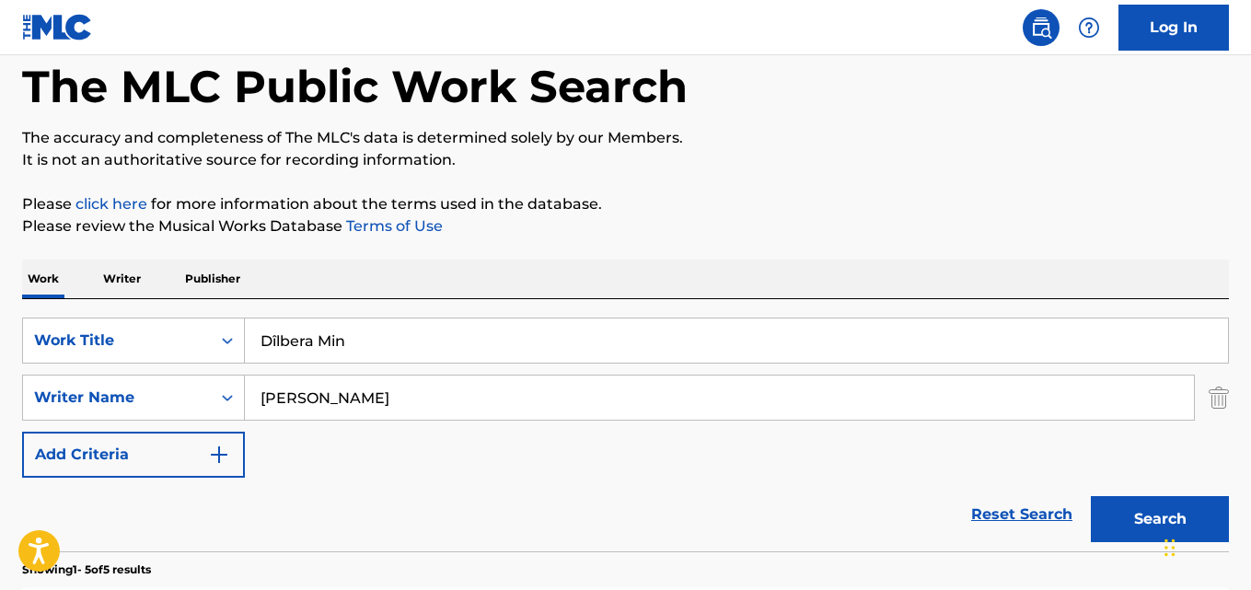
click at [277, 348] on input "Dîlbera Min" at bounding box center [736, 340] width 983 height 44
type input "Dilbera Min"
drag, startPoint x: 213, startPoint y: 401, endPoint x: 121, endPoint y: 401, distance: 91.1
click at [121, 401] on div "SearchWithCriteriaa6c0ec93-4613-4e3e-bc14-9cad3a69cb32 Writer Name Gerhard Wink…" at bounding box center [625, 398] width 1207 height 46
paste input "Hikmet Tançalan"
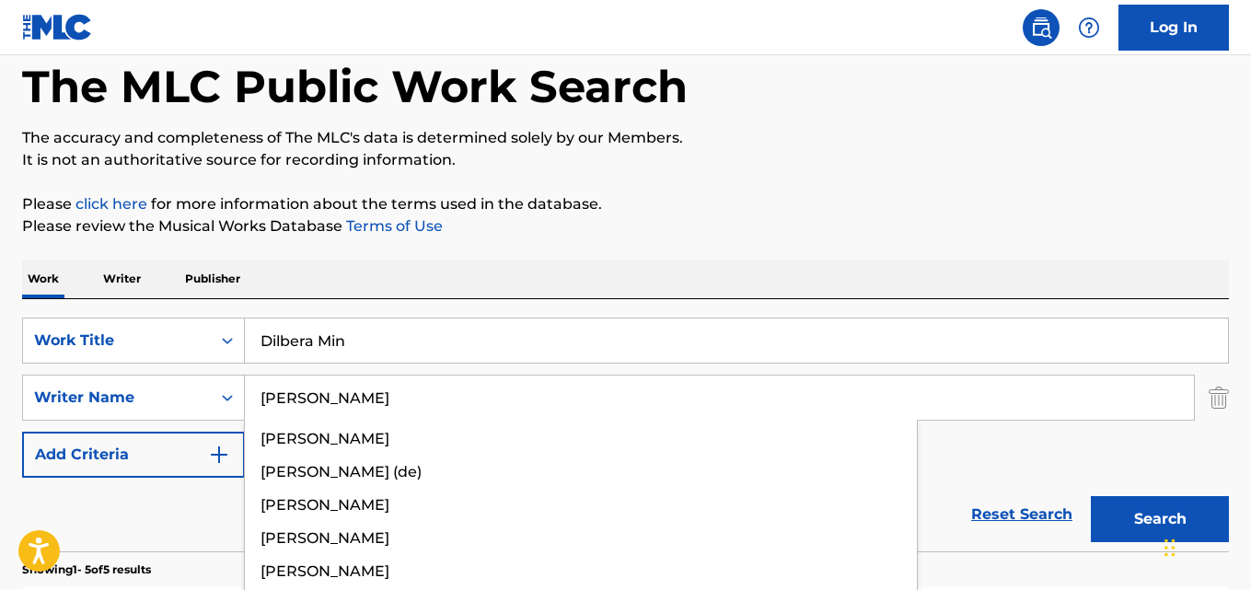
click at [1091, 496] on button "Search" at bounding box center [1160, 519] width 138 height 46
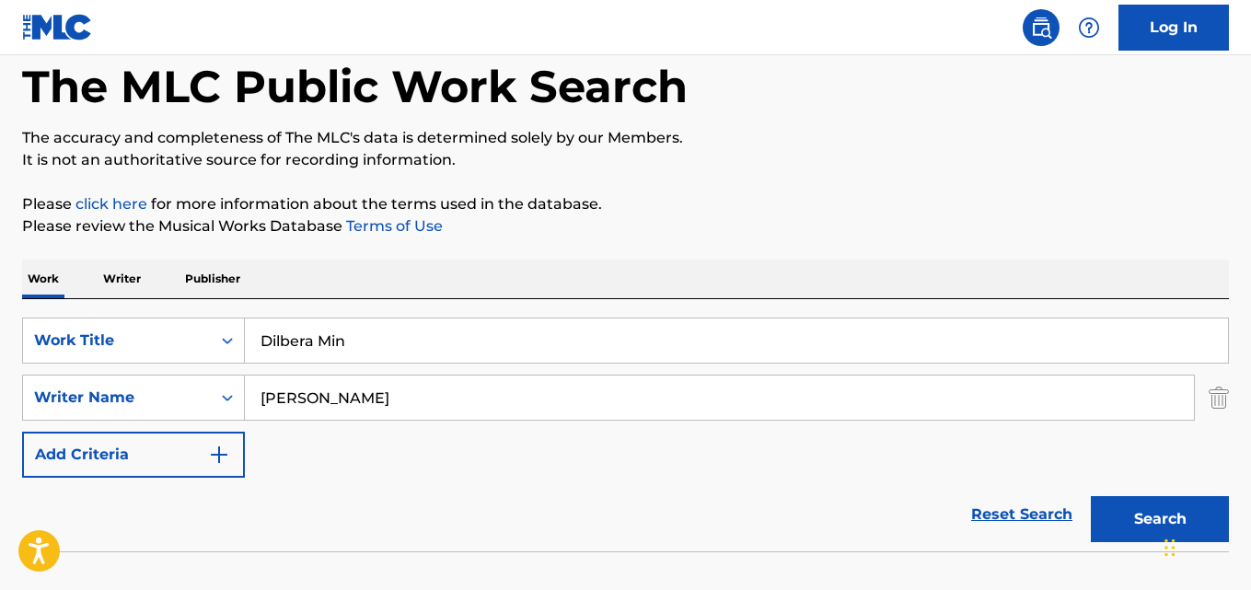
click at [1091, 496] on button "Search" at bounding box center [1160, 519] width 138 height 46
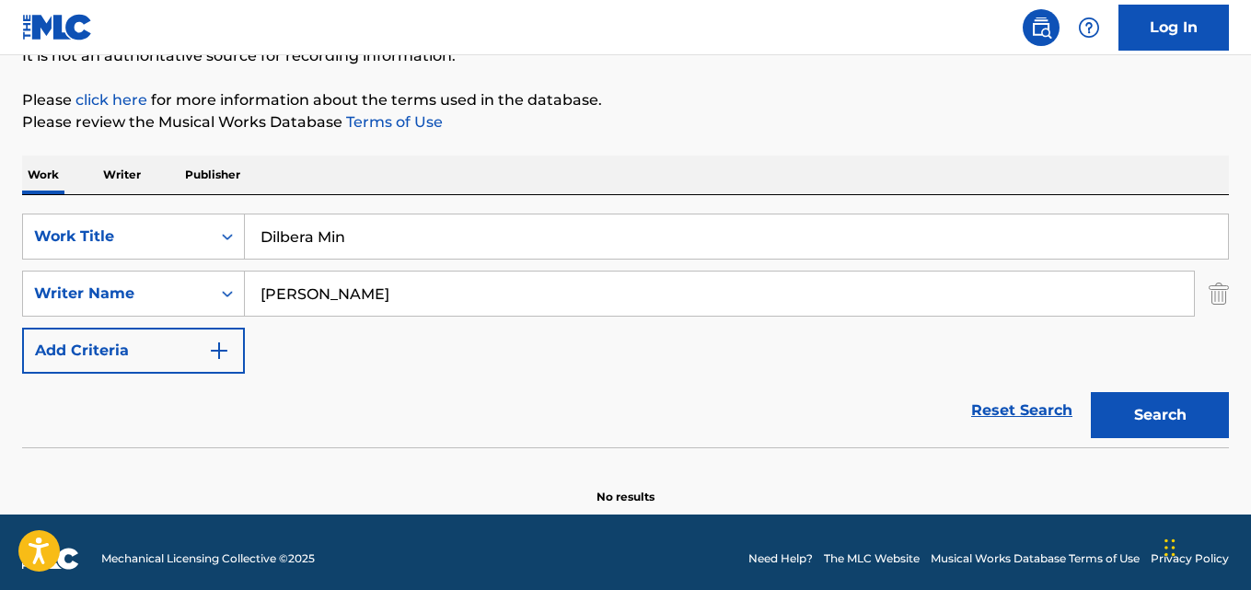
scroll to position [209, 0]
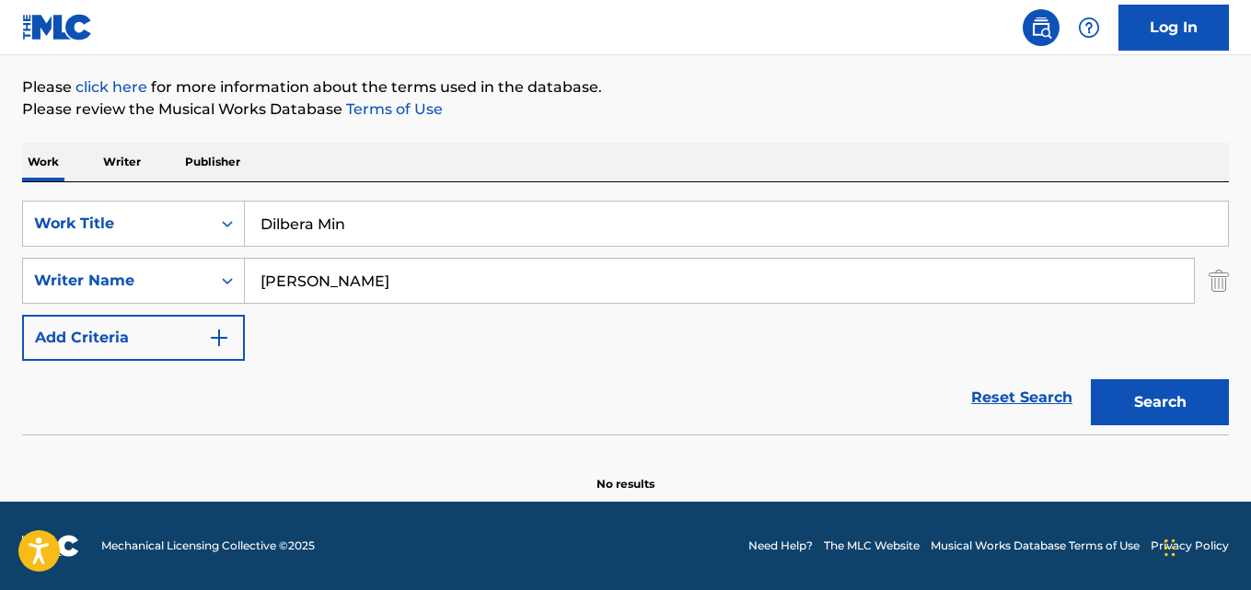
click at [351, 283] on input "Hikmet Tançalan" at bounding box center [719, 281] width 949 height 44
type input "Hikmet Tancalan"
click at [1091, 379] on button "Search" at bounding box center [1160, 402] width 138 height 46
drag, startPoint x: 359, startPoint y: 216, endPoint x: 257, endPoint y: 237, distance: 104.1
click at [96, 214] on div "SearchWithCriteriaaf59c858-9840-4ddc-a77e-7ab5fbca8d47 Work Title Dilbera Min" at bounding box center [625, 224] width 1207 height 46
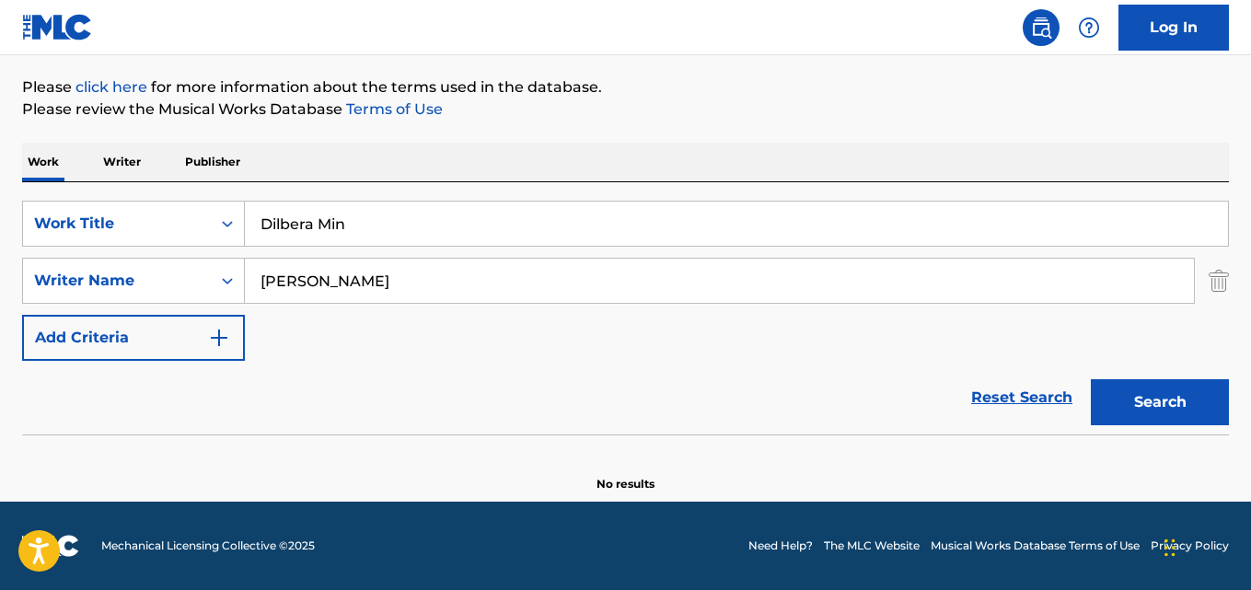
paste input "Veljeni (sinun henkesi elää)"
type input "Veljeni (sinun henkesi elaa)"
drag, startPoint x: 412, startPoint y: 279, endPoint x: 36, endPoint y: 284, distance: 376.5
click at [36, 284] on div "SearchWithCriteriaa6c0ec93-4613-4e3e-bc14-9cad3a69cb32 Writer Name Hikmet Tanca…" at bounding box center [625, 281] width 1207 height 46
paste input "Kari Matikaine"
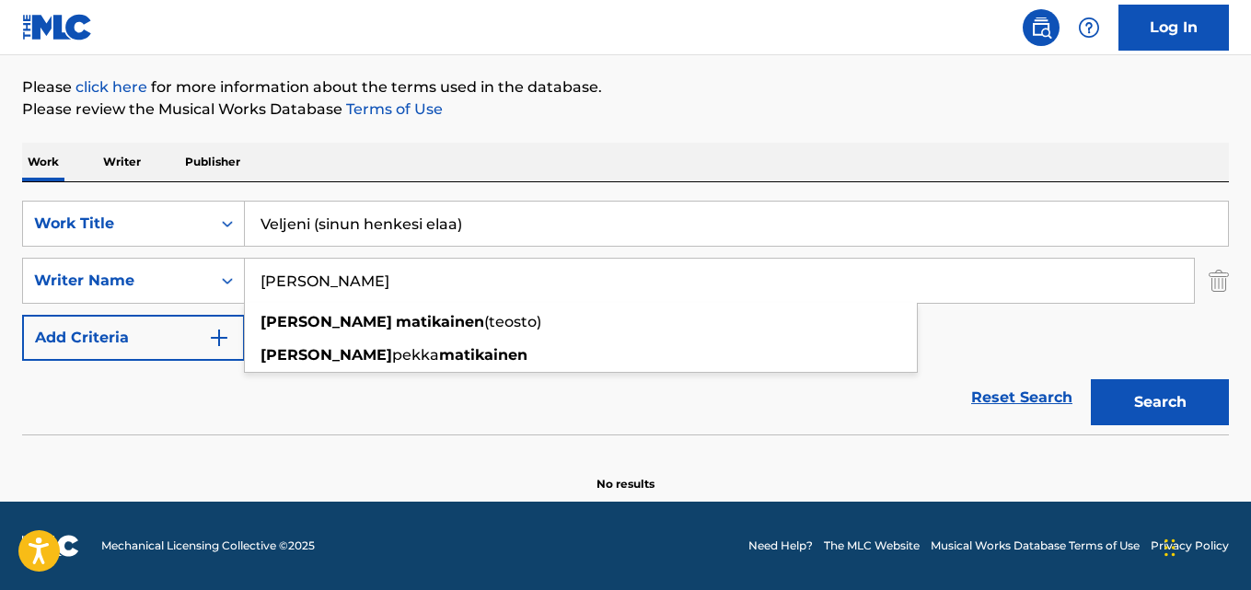
type input "Kari Matikainen"
click at [1091, 379] on button "Search" at bounding box center [1160, 402] width 138 height 46
drag, startPoint x: 260, startPoint y: 238, endPoint x: 236, endPoint y: 238, distance: 24.8
click at [237, 238] on div "SearchWithCriteriaaf59c858-9840-4ddc-a77e-7ab5fbca8d47 Work Title Veljeni (sinu…" at bounding box center [625, 224] width 1207 height 46
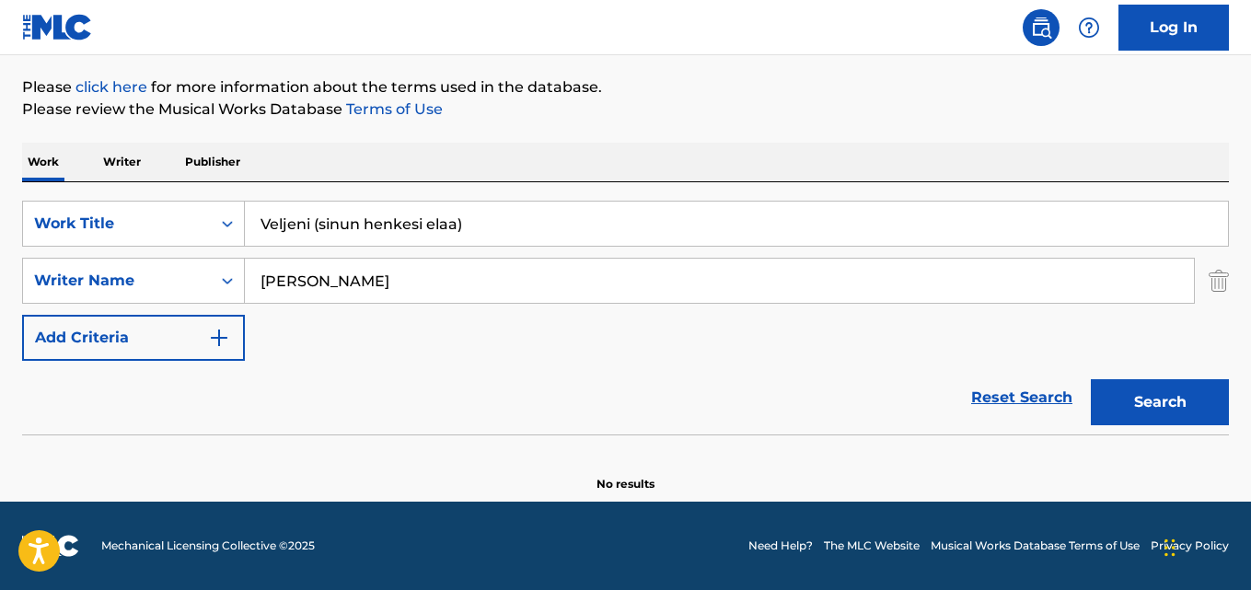
paste input "Losing My Religion"
type input "Losing My Religion"
drag, startPoint x: 283, startPoint y: 274, endPoint x: 198, endPoint y: 283, distance: 86.0
click at [199, 282] on div "SearchWithCriteriaa6c0ec93-4613-4e3e-bc14-9cad3a69cb32 Writer Name Kari Matikai…" at bounding box center [625, 281] width 1207 height 46
paste input "R.E.M."
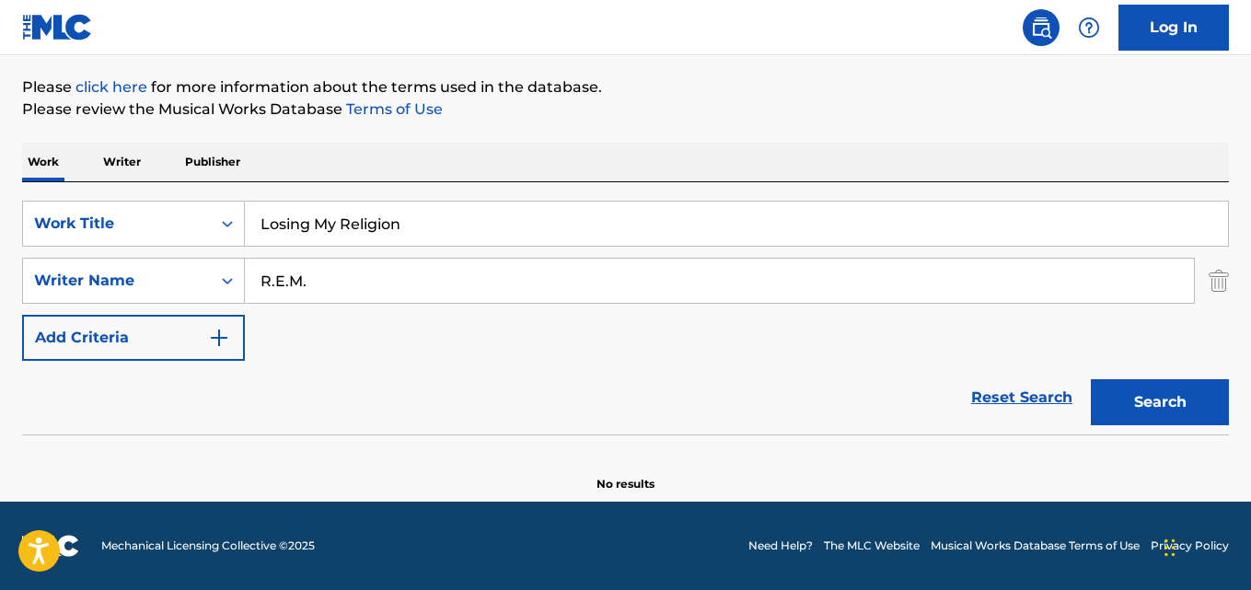
type input "R.E.M."
click at [1091, 379] on button "Search" at bounding box center [1160, 402] width 138 height 46
click at [64, 193] on div "SearchWithCriteriaaf59c858-9840-4ddc-a77e-7ab5fbca8d47 Work Title Losing My Rel…" at bounding box center [625, 308] width 1207 height 252
paste input "Concerto para Dois Pandeiros e Orquestra de Cordas Brasileiras - Seresta - 2 Mo…"
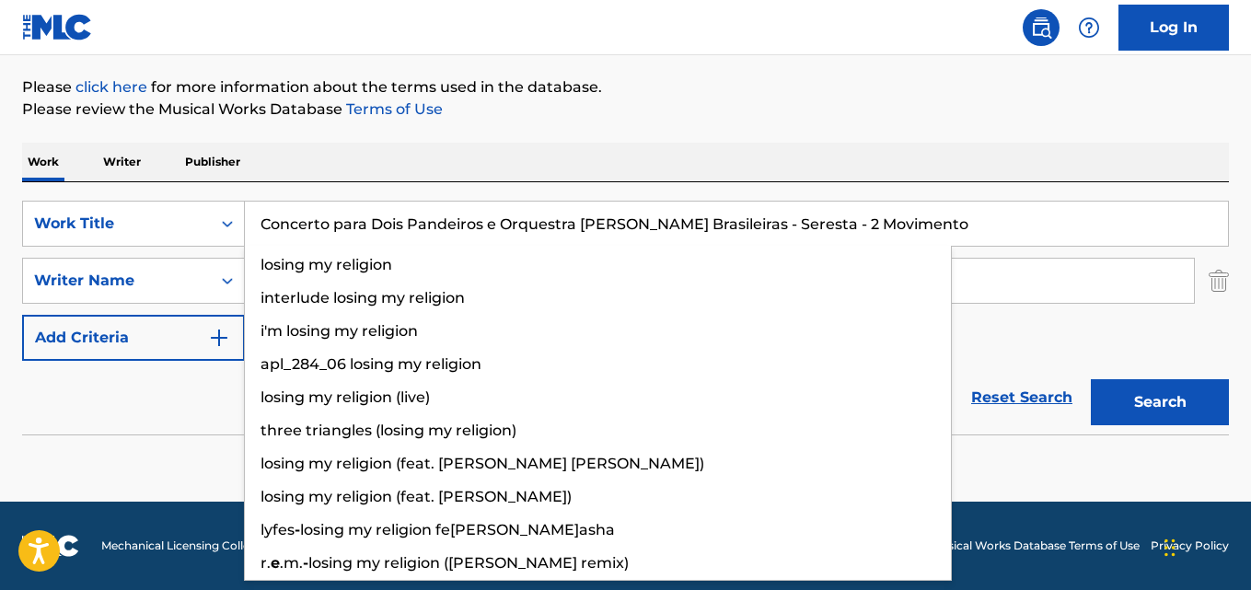
type input "Concerto para Dois Pandeiros e Orquestra de Cordas Brasileiras - Seresta - 2 Mo…"
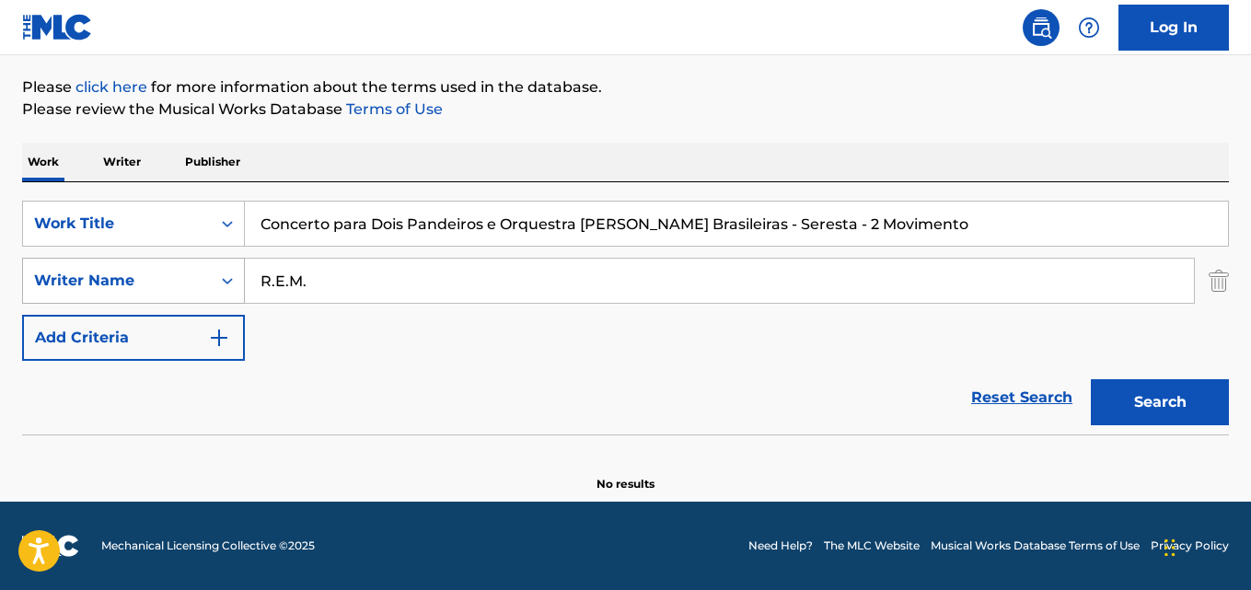
drag, startPoint x: 369, startPoint y: 264, endPoint x: 223, endPoint y: 273, distance: 146.6
click at [225, 268] on div "SearchWithCriteriaa6c0ec93-4613-4e3e-bc14-9cad3a69cb32 Writer Name R.E.M." at bounding box center [625, 281] width 1207 height 46
paste input "Tim Rescala"
type input "Tim Rescala"
click at [1091, 379] on button "Search" at bounding box center [1160, 402] width 138 height 46
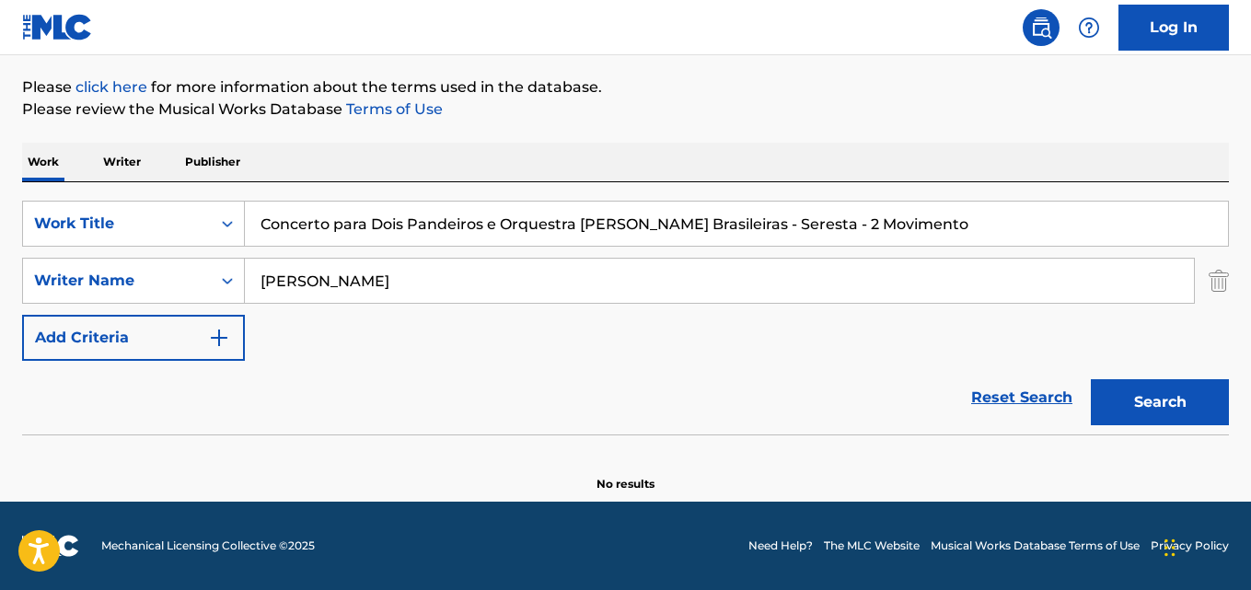
click at [358, 232] on input "Concerto para Dois Pandeiros e Orquestra de Cordas Brasileiras - Seresta - 2 Mo…" at bounding box center [736, 224] width 983 height 44
paste input "Hey Dilê Min"
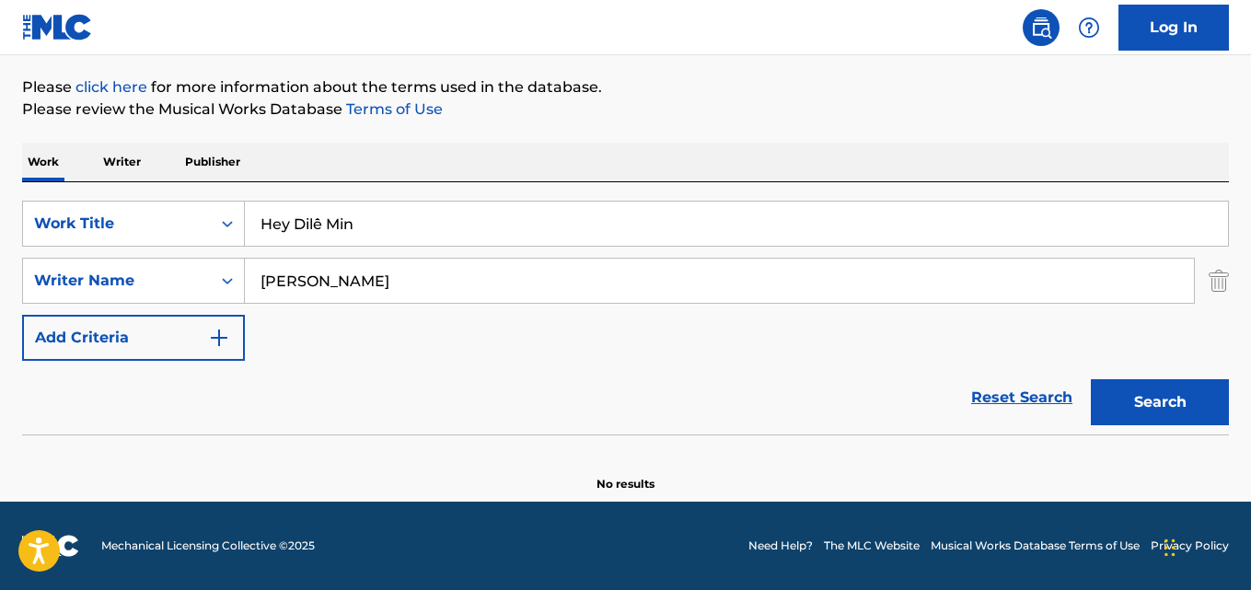
click at [317, 225] on input "Hey Dilê Min" at bounding box center [736, 224] width 983 height 44
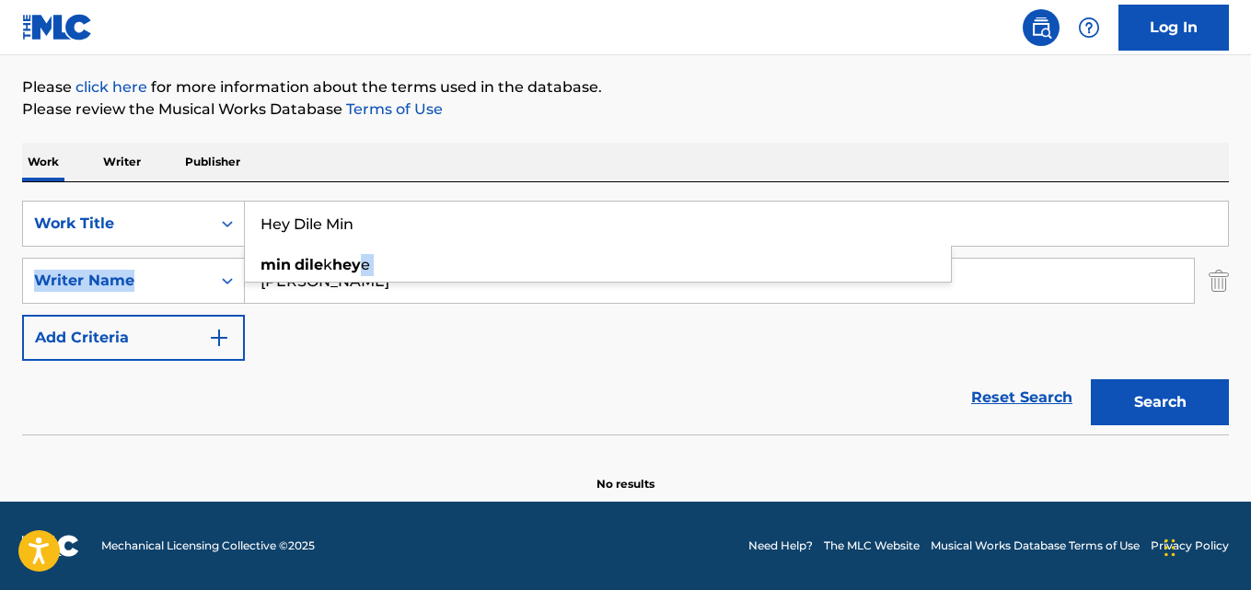
drag, startPoint x: 322, startPoint y: 283, endPoint x: 266, endPoint y: 288, distance: 56.4
click at [267, 284] on div "SearchWithCriteriaaf59c858-9840-4ddc-a77e-7ab5fbca8d47 Work Title Hey Dile Min …" at bounding box center [625, 281] width 1207 height 160
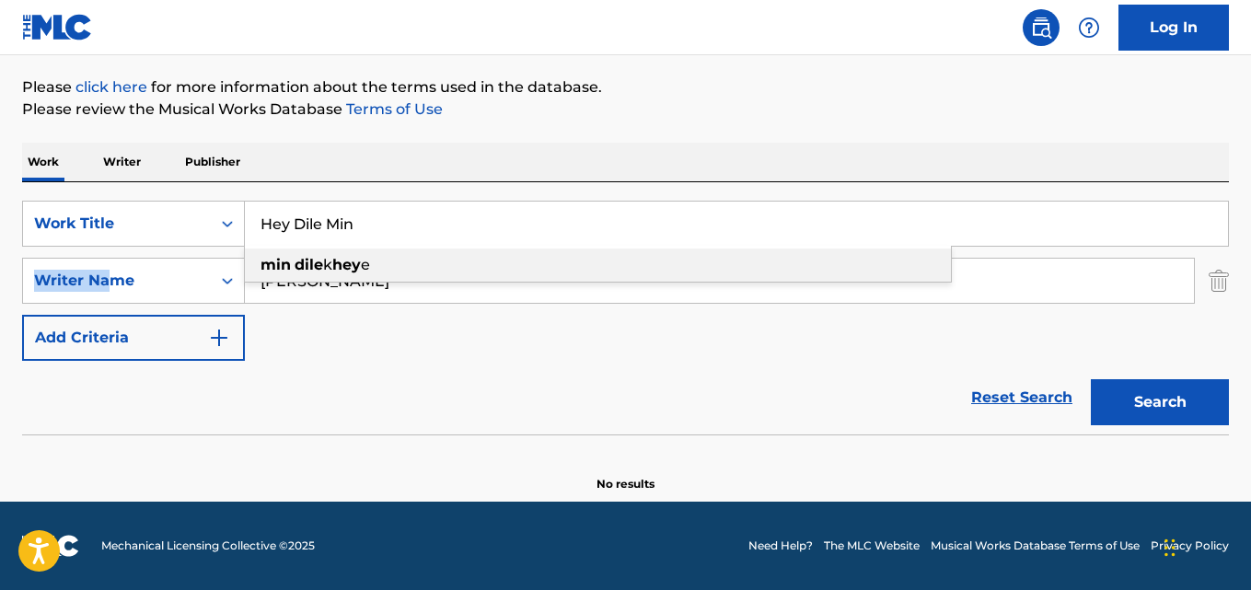
click at [98, 287] on div "SearchWithCriteriaaf59c858-9840-4ddc-a77e-7ab5fbca8d47 Work Title Hey Dile Min …" at bounding box center [625, 281] width 1207 height 160
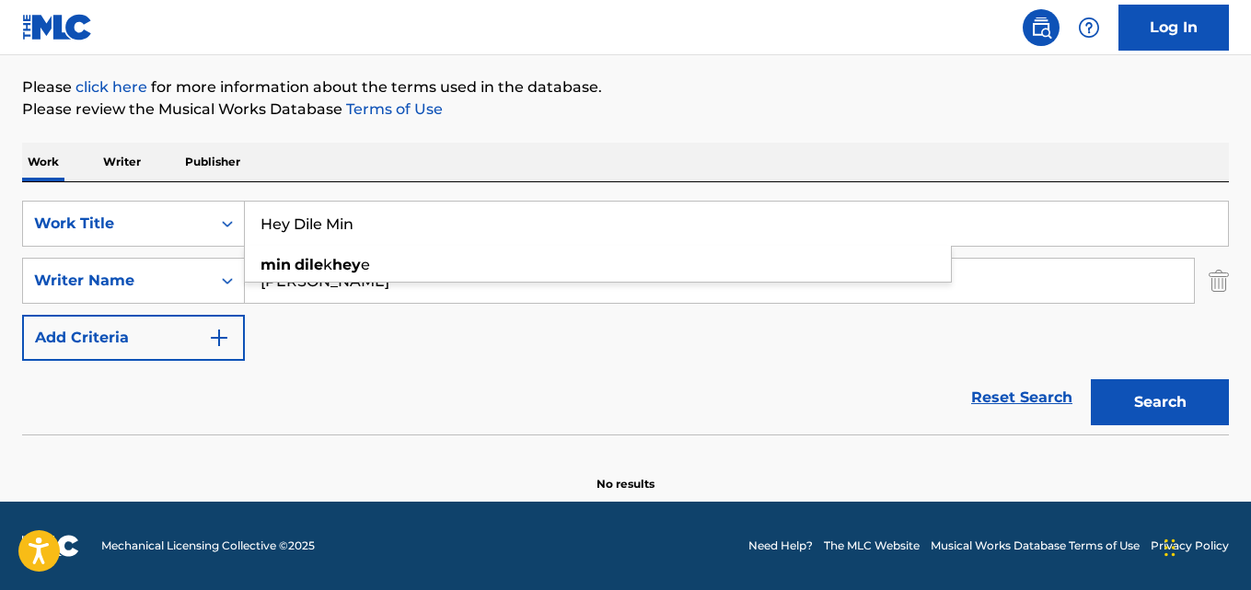
paste input "Nurullah Demirci"
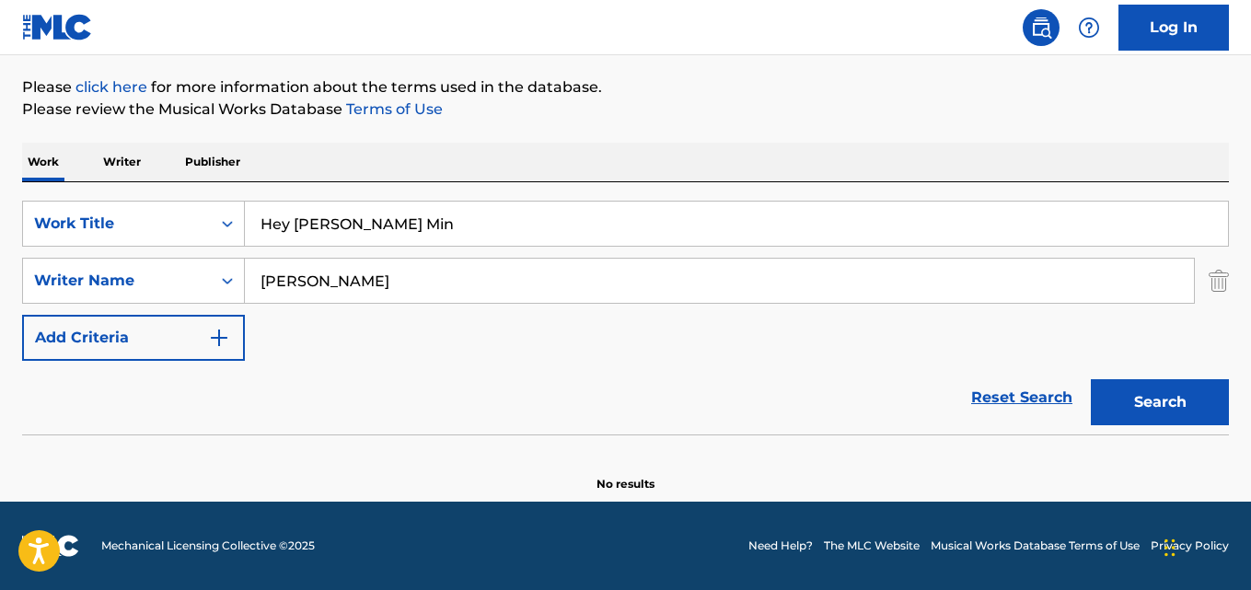
type input "Hey Dile Min"
drag, startPoint x: 292, startPoint y: 275, endPoint x: 299, endPoint y: 306, distance: 32.1
click at [130, 293] on div "SearchWithCriteriaa6c0ec93-4613-4e3e-bc14-9cad3a69cb32 Writer Name Tim Rescala" at bounding box center [625, 281] width 1207 height 46
paste input "Nurullah Demirci"
type input "nurullah demirci"
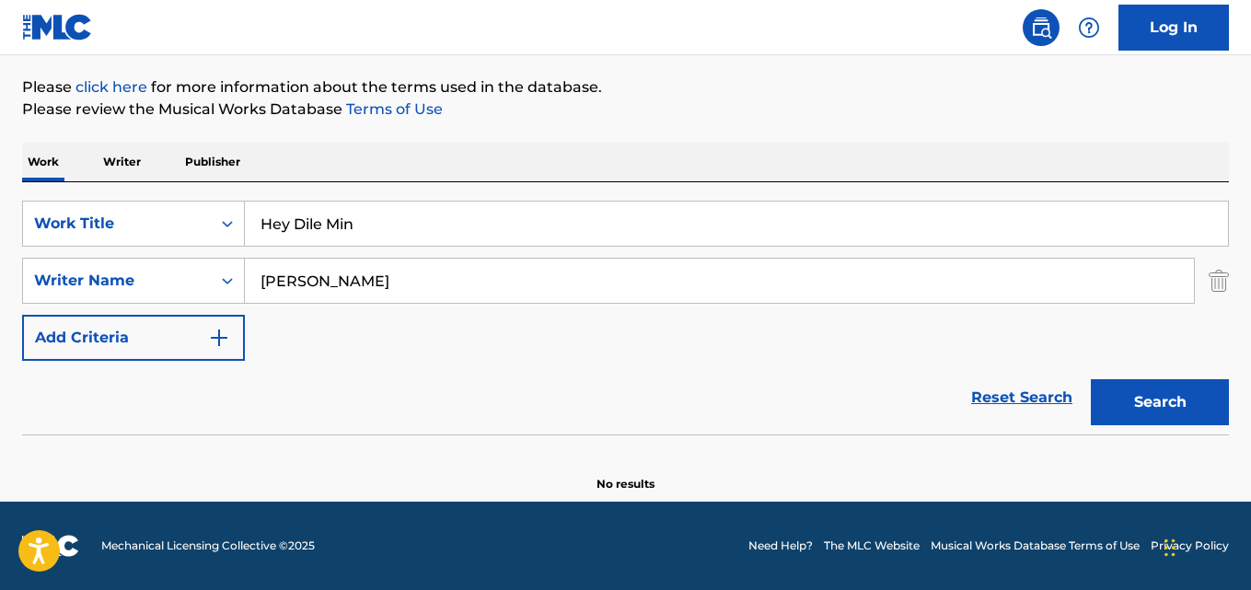
click at [1161, 400] on button "Search" at bounding box center [1160, 402] width 138 height 46
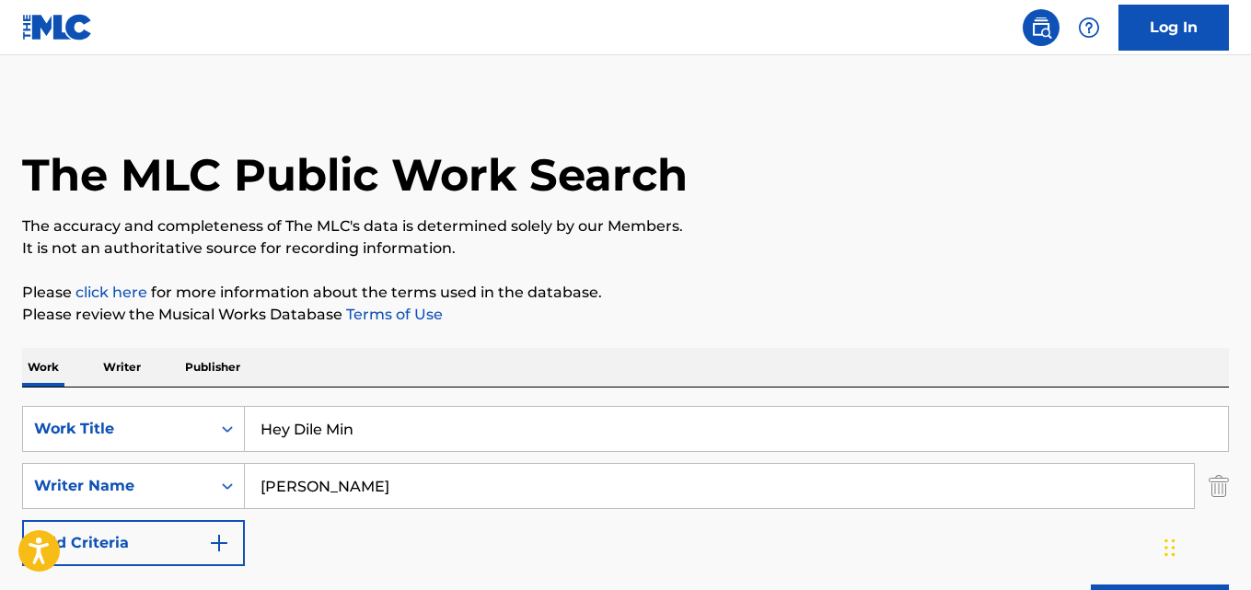
scroll to position [0, 0]
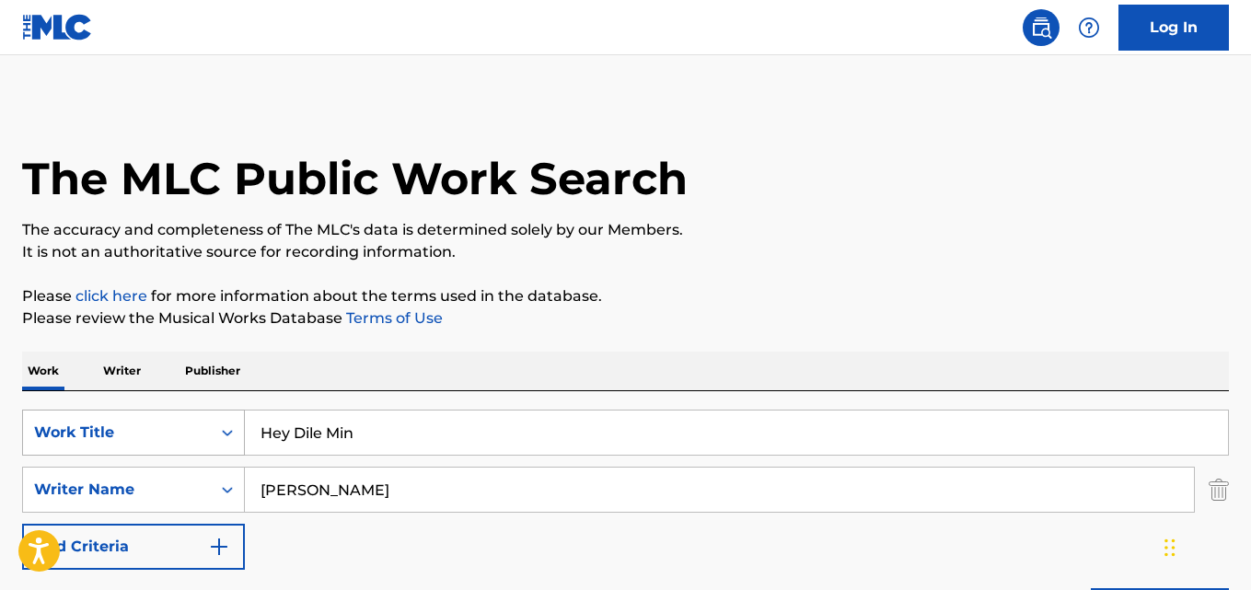
drag, startPoint x: 370, startPoint y: 422, endPoint x: 143, endPoint y: 427, distance: 227.4
click at [143, 427] on div "SearchWithCriteriaaf59c858-9840-4ddc-a77e-7ab5fbca8d47 Work Title Hey Dile Min" at bounding box center [625, 433] width 1207 height 46
paste input "Ungenzela Okuhle"
type input "Ungenzela Okuhle"
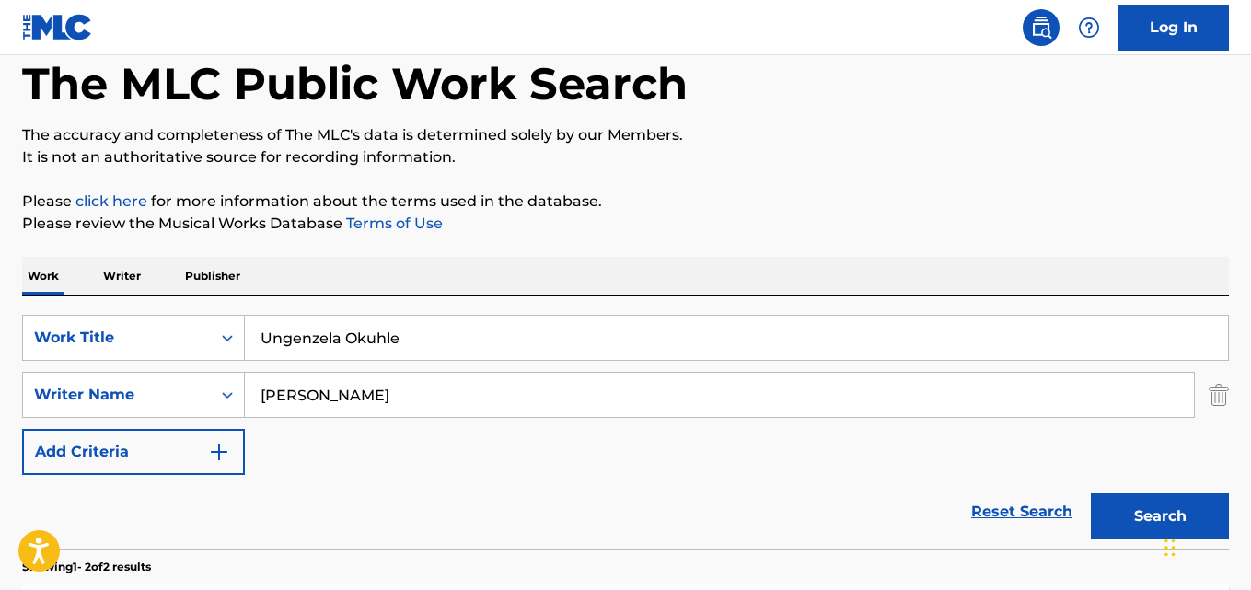
scroll to position [184, 0]
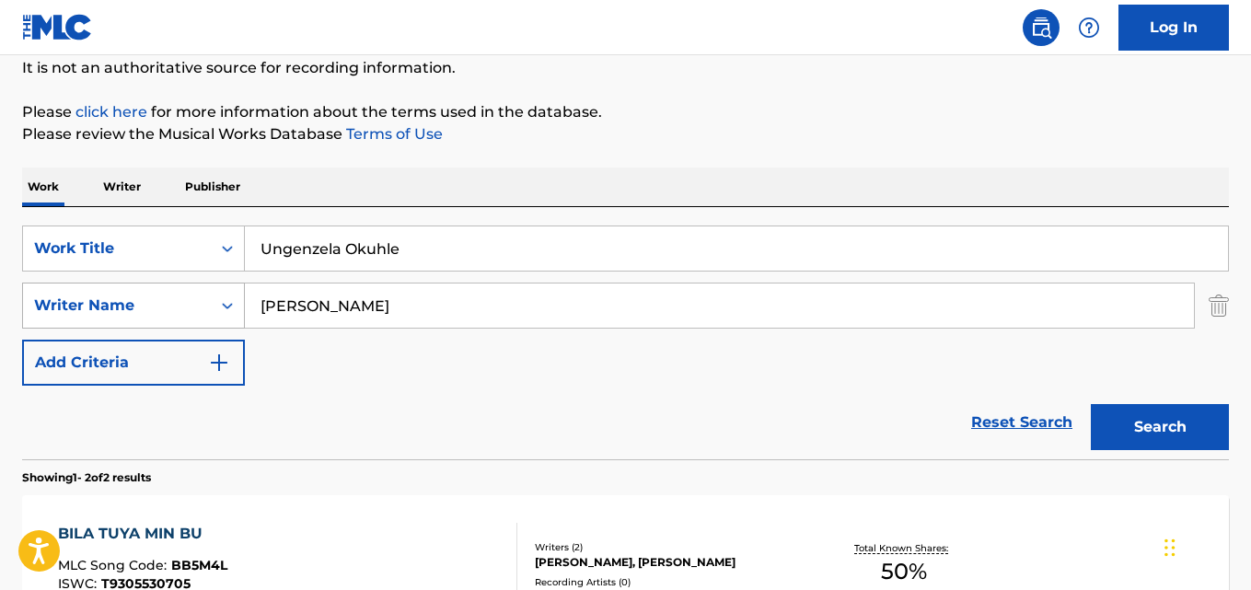
drag, startPoint x: 399, startPoint y: 302, endPoint x: 110, endPoint y: 306, distance: 289.0
click at [110, 306] on div "SearchWithCriteriaa6c0ec93-4613-4e3e-bc14-9cad3a69cb32 Writer Name nurullah dem…" at bounding box center [625, 306] width 1207 height 46
paste input "Sboniso Thobani Gutswa, Lethukuthula Braveman Bekwa"
click at [1091, 404] on button "Search" at bounding box center [1160, 427] width 138 height 46
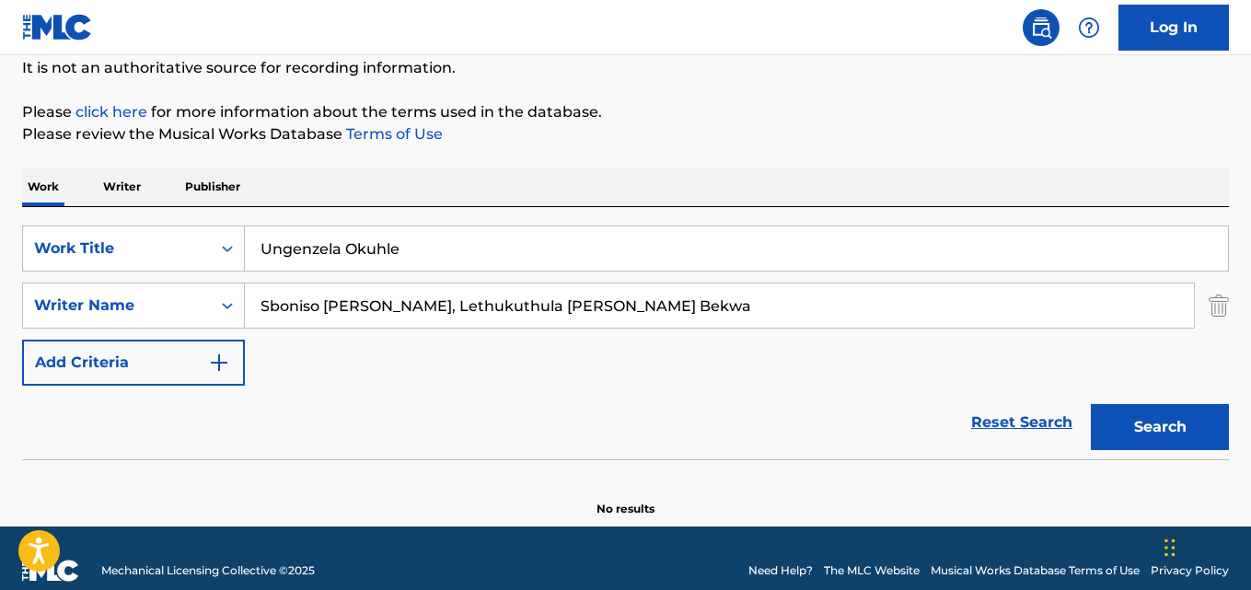
drag, startPoint x: 442, startPoint y: 306, endPoint x: 453, endPoint y: 314, distance: 13.3
click at [443, 306] on input "Sboniso Thobani Gutswa, Lethukuthula Braveman Bekwa" at bounding box center [719, 305] width 949 height 44
type input "Sboniso Thobani Gutswa"
click at [1091, 404] on button "Search" at bounding box center [1160, 427] width 138 height 46
drag, startPoint x: 403, startPoint y: 255, endPoint x: 217, endPoint y: 260, distance: 186.0
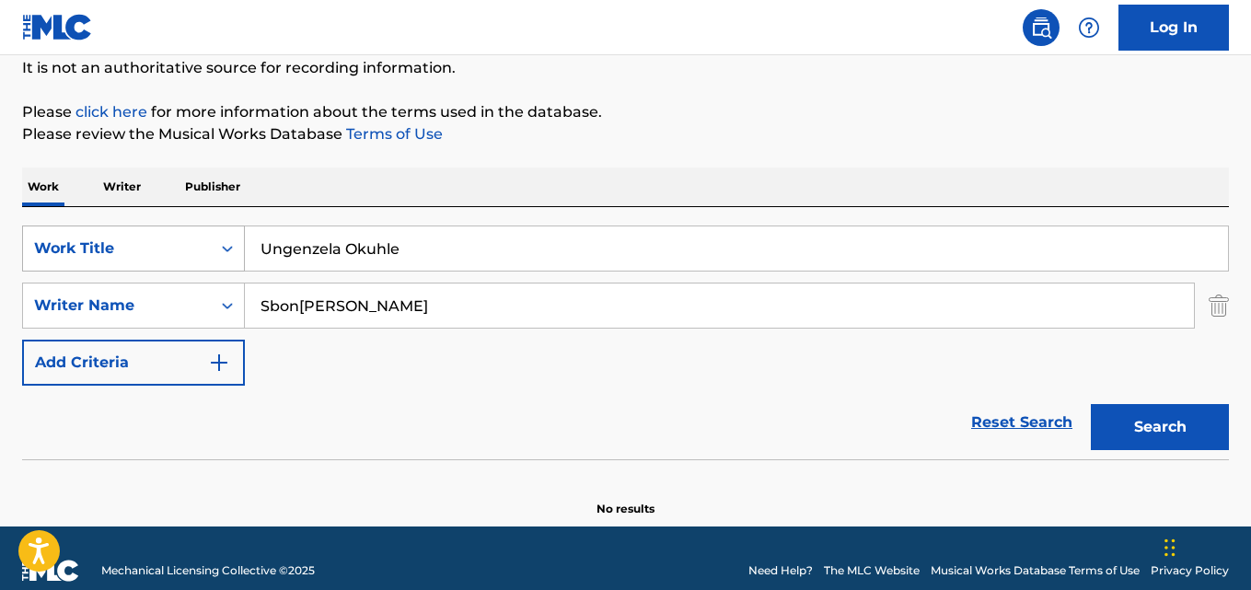
click at [156, 260] on div "SearchWithCriteriaaf59c858-9840-4ddc-a77e-7ab5fbca8d47 Work Title Ungenzela Oku…" at bounding box center [625, 248] width 1207 height 46
paste input "Revîm Çum"
click at [295, 247] on input "Revîm Çum" at bounding box center [736, 248] width 983 height 44
type input "Revim Cum"
click at [379, 311] on input "Sboniso Thobani Gutswa" at bounding box center [719, 305] width 949 height 44
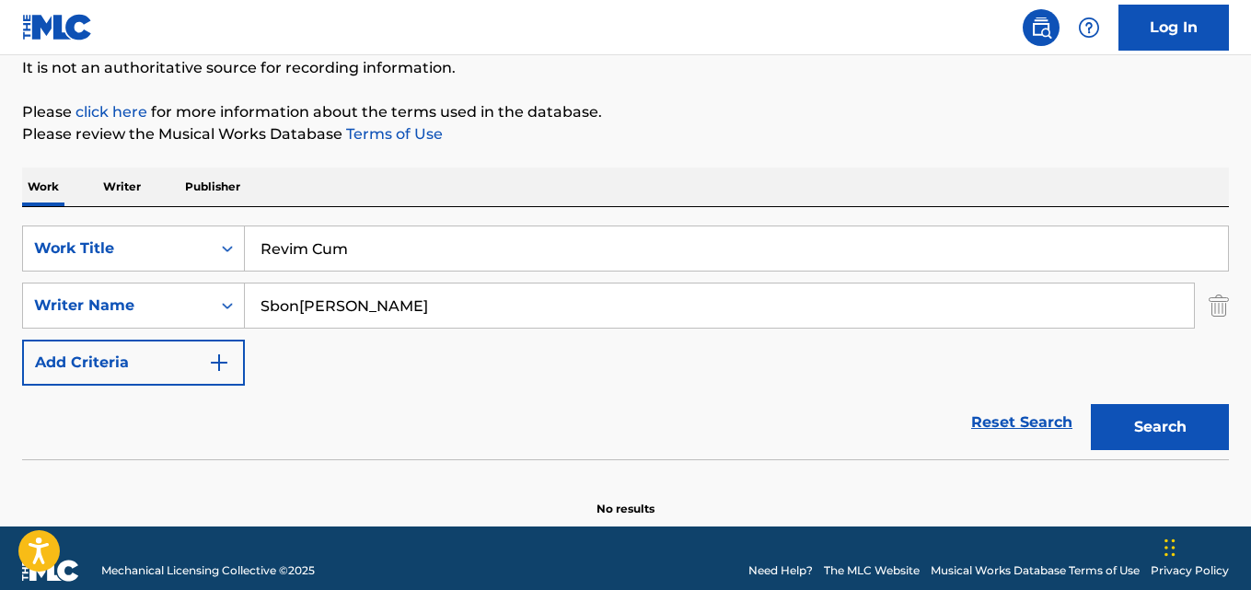
paste input "Halil Bayındır, Baran Şoreş"
click at [1091, 404] on button "Search" at bounding box center [1160, 427] width 138 height 46
click at [358, 307] on input "Halil Bayındır, Baran Şoreş" at bounding box center [719, 305] width 949 height 44
type input "Baran Soreş"
click at [1091, 404] on button "Search" at bounding box center [1160, 427] width 138 height 46
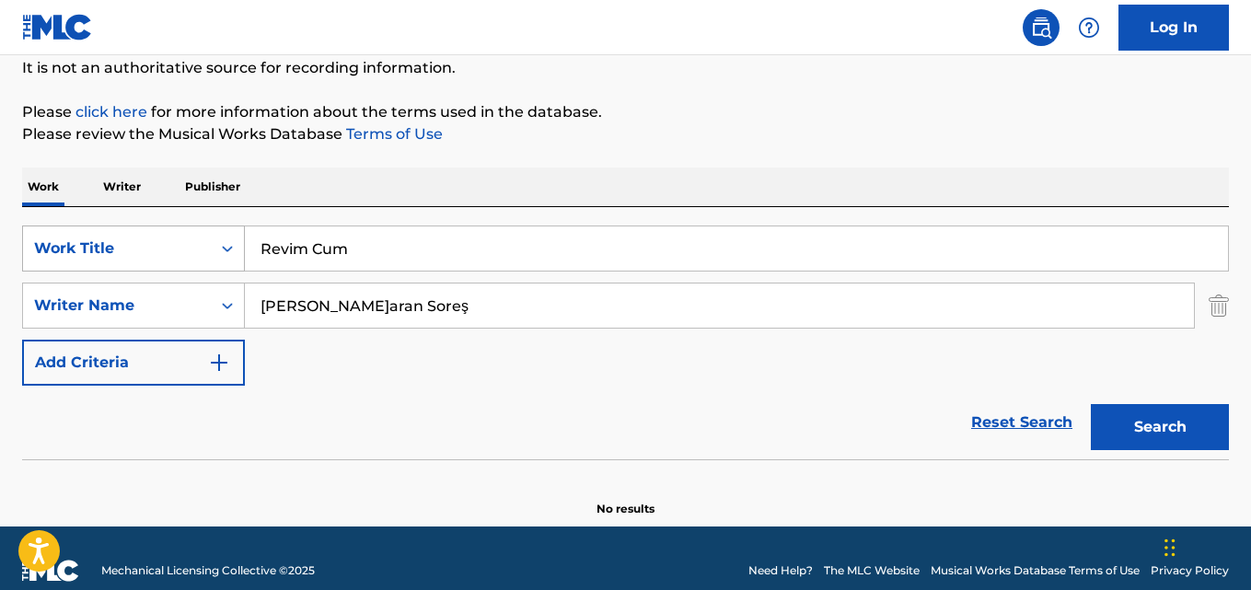
drag, startPoint x: 376, startPoint y: 247, endPoint x: 106, endPoint y: 232, distance: 271.0
click at [107, 232] on div "SearchWithCriteriaaf59c858-9840-4ddc-a77e-7ab5fbca8d47 Work Title Revim Cum" at bounding box center [625, 248] width 1207 height 46
paste input "Snovi"
type input "Snovi"
drag, startPoint x: 356, startPoint y: 316, endPoint x: 156, endPoint y: 313, distance: 200.7
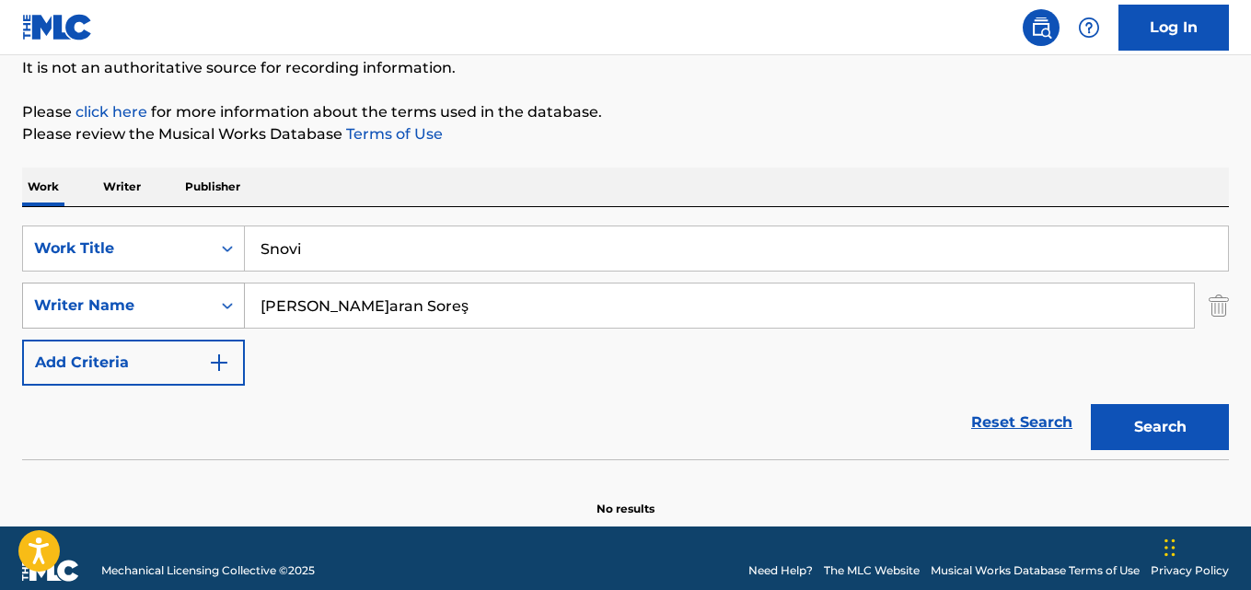
click at [156, 313] on div "SearchWithCriteriaa6c0ec93-4613-4e3e-bc14-9cad3a69cb32 Writer Name Baran Soreş" at bounding box center [625, 306] width 1207 height 46
paste input "Dino Džihić"
click at [316, 298] on input "Dino Džihić" at bounding box center [719, 305] width 949 height 44
type input "Dino Dzihic"
click at [1091, 404] on button "Search" at bounding box center [1160, 427] width 138 height 46
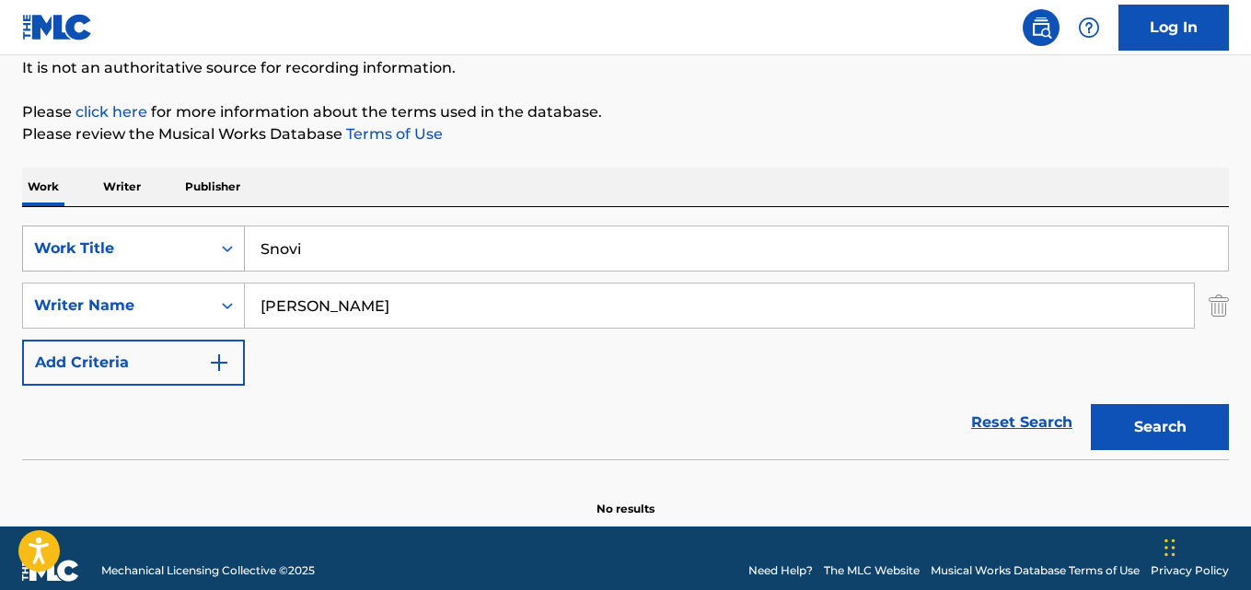
click at [149, 260] on div "SearchWithCriteriaaf59c858-9840-4ddc-a77e-7ab5fbca8d47 Work Title Snovi" at bounding box center [625, 248] width 1207 height 46
paste input "cream"
type input "Scream"
drag, startPoint x: 357, startPoint y: 299, endPoint x: 186, endPoint y: 296, distance: 171.2
click at [186, 296] on div "SearchWithCriteriaa6c0ec93-4613-4e3e-bc14-9cad3a69cb32 Writer Name Dino Dzihic" at bounding box center [625, 306] width 1207 height 46
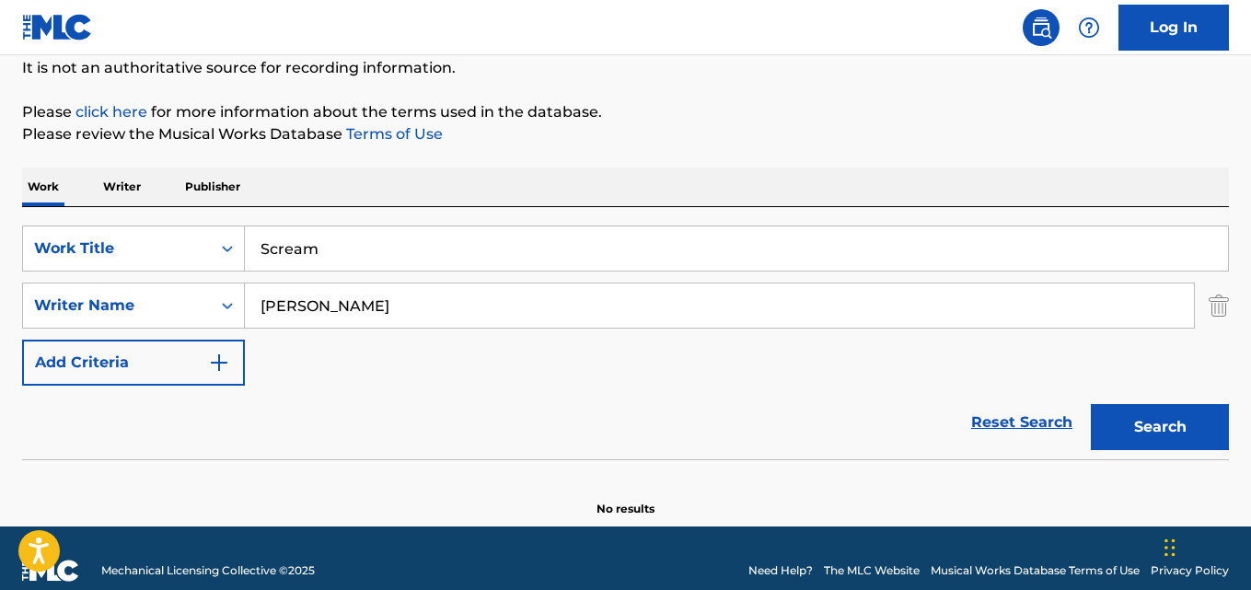
paste input "Helka Taavila, Erika Lukka, Selma Kataja, Sini Valonen"
click at [351, 302] on input "Helka Taavila, Erika Lukka, Selma Kataja, Sini Valonen" at bounding box center [719, 305] width 949 height 44
type input "Helka Taavila"
click at [1091, 404] on button "Search" at bounding box center [1160, 427] width 138 height 46
drag, startPoint x: 194, startPoint y: 251, endPoint x: 363, endPoint y: 254, distance: 168.4
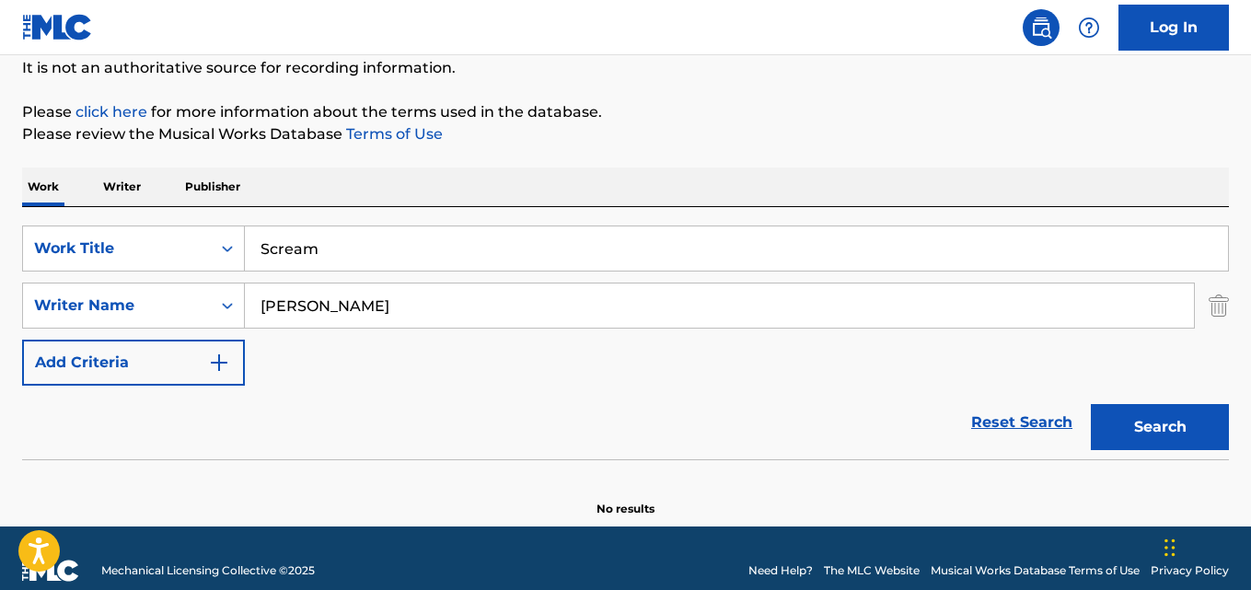
click at [192, 251] on div "SearchWithCriteriaaf59c858-9840-4ddc-a77e-7ab5fbca8d47 Work Title Scream" at bounding box center [625, 248] width 1207 height 46
paste input "Canto Alto"
type input "Canto Alto"
click at [343, 309] on input "Helka Taavila" at bounding box center [719, 305] width 949 height 44
paste input "Filipe Ret, Daniel Shadow, Mãolee, Scarp"
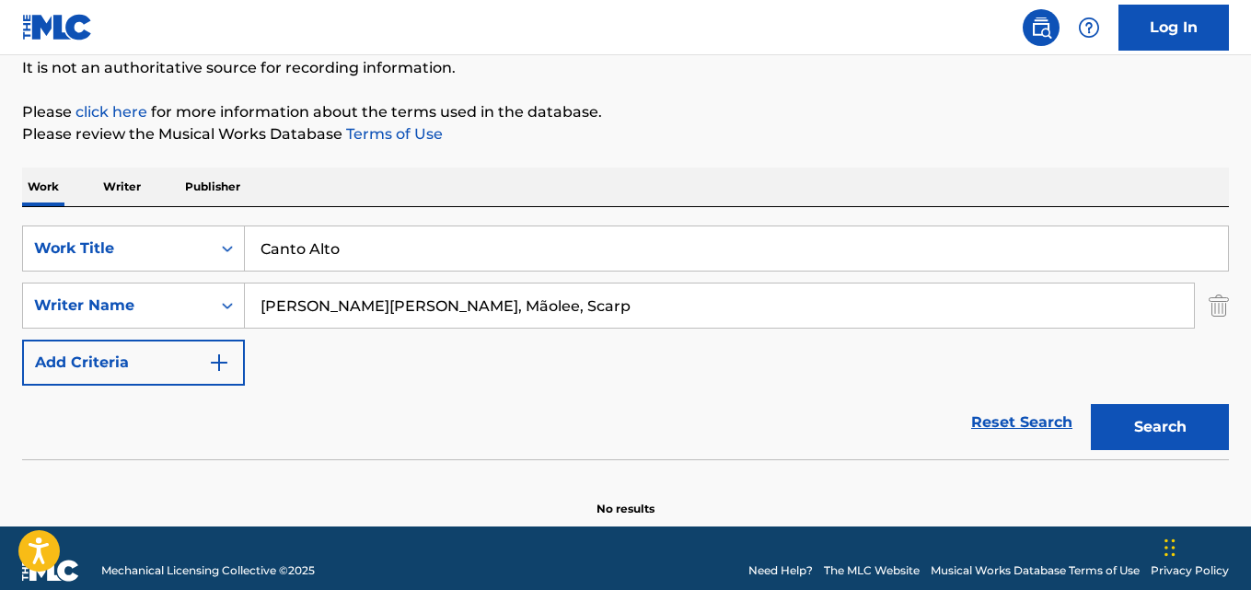
click at [329, 304] on input "Filipe Ret, Daniel Shadow, Mãolee, Scarp" at bounding box center [719, 305] width 949 height 44
type input "Filipe Ret"
click at [1091, 404] on button "Search" at bounding box center [1160, 427] width 138 height 46
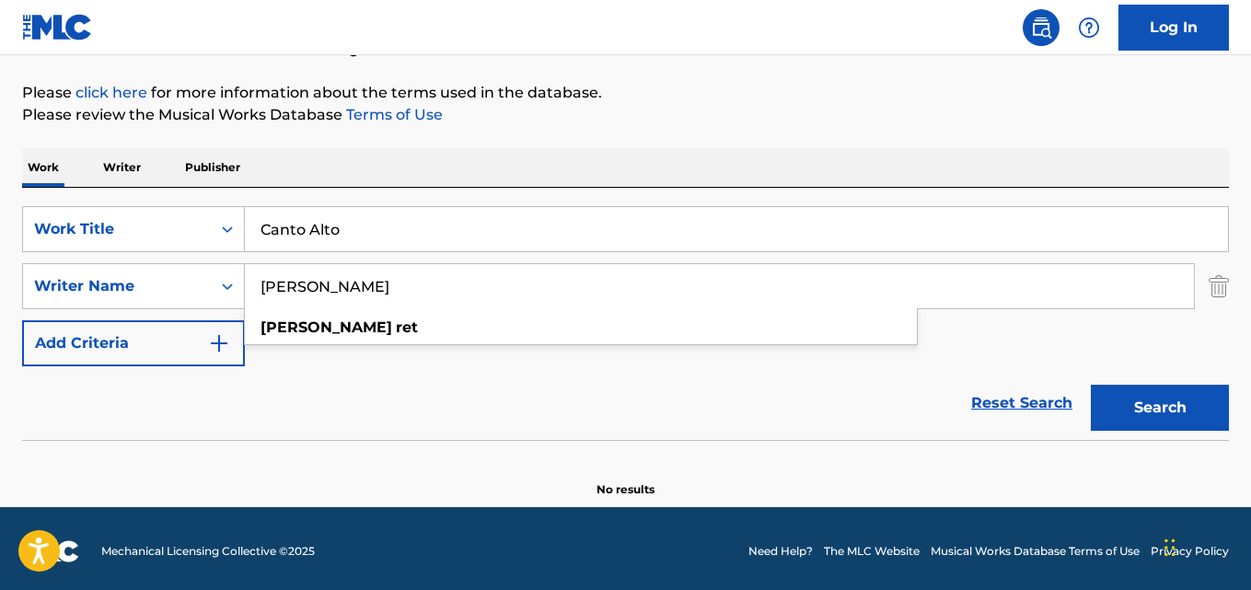
scroll to position [209, 0]
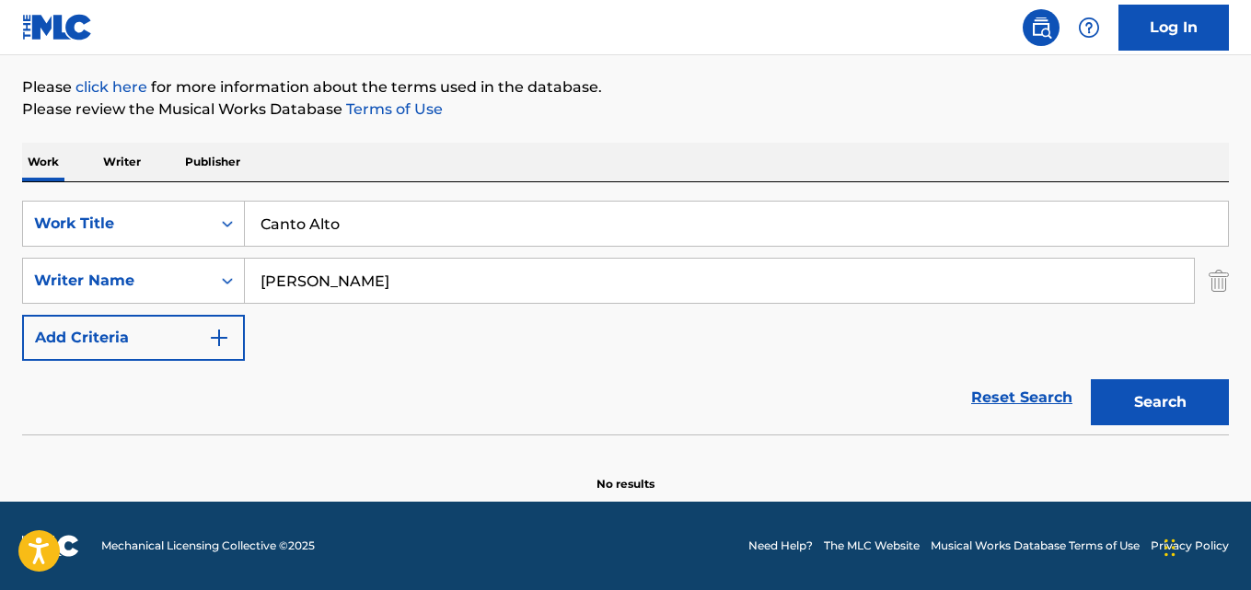
click at [323, 234] on input "Canto Alto" at bounding box center [736, 224] width 983 height 44
paste input "KGL's"
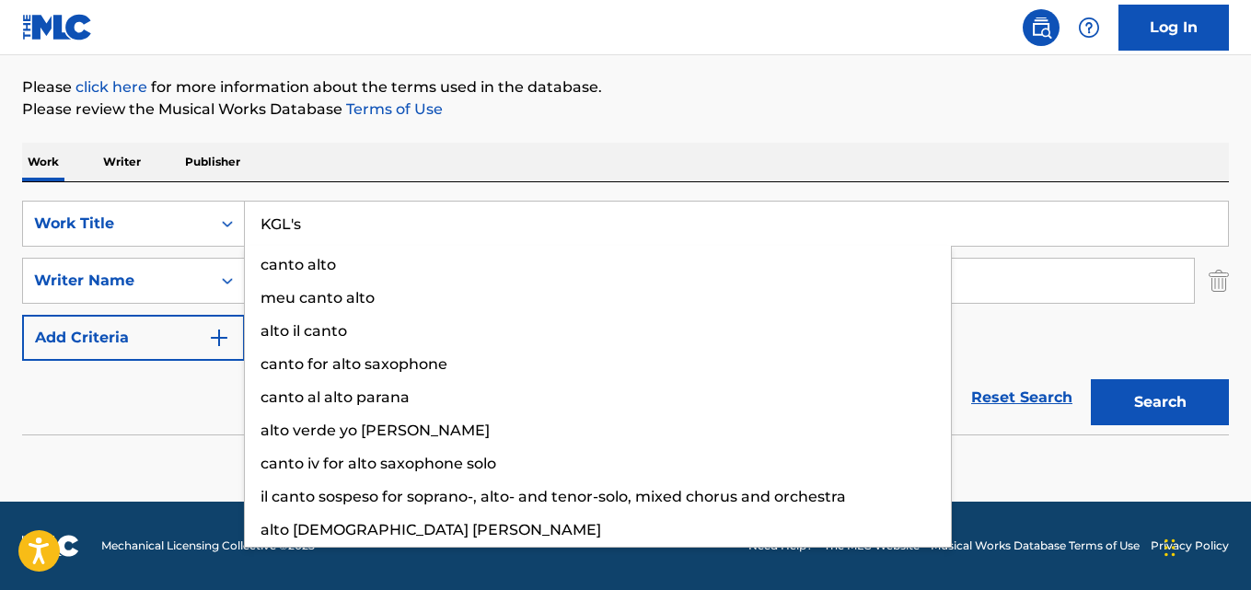
type input "KGL's"
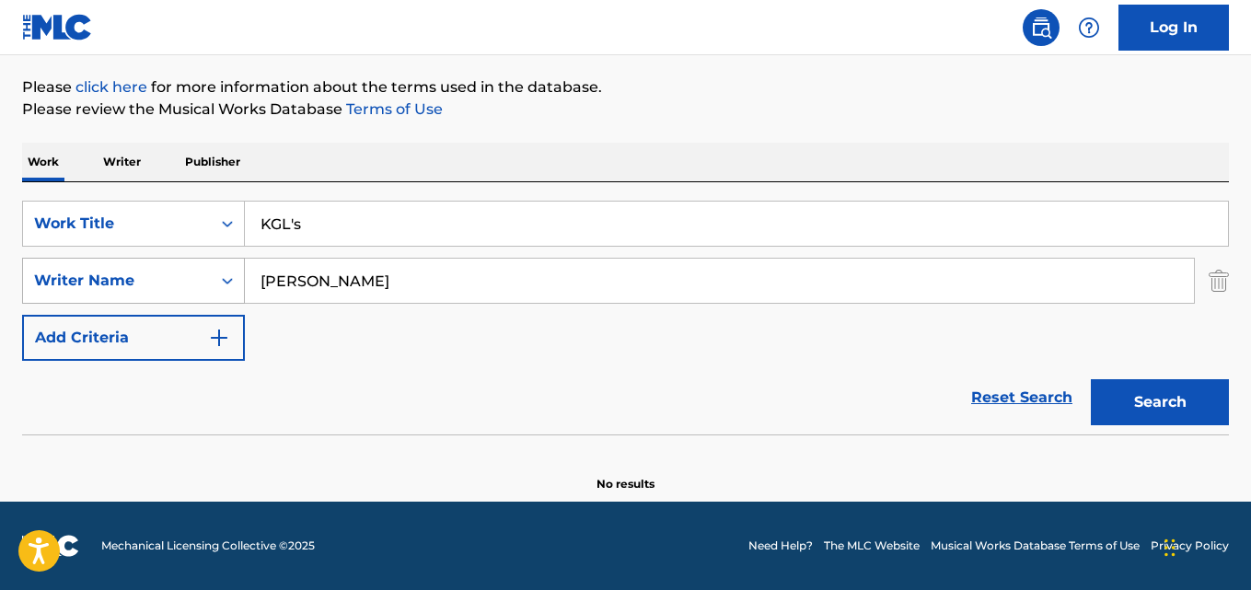
drag, startPoint x: 341, startPoint y: 283, endPoint x: 237, endPoint y: 283, distance: 104.0
click at [237, 283] on div "SearchWithCriteriaa6c0ec93-4613-4e3e-bc14-9cad3a69cb32 Writer Name Filipe Ret" at bounding box center [625, 281] width 1207 height 46
paste input "Traka, BK, Dallass, Sain, Fornalinha,"
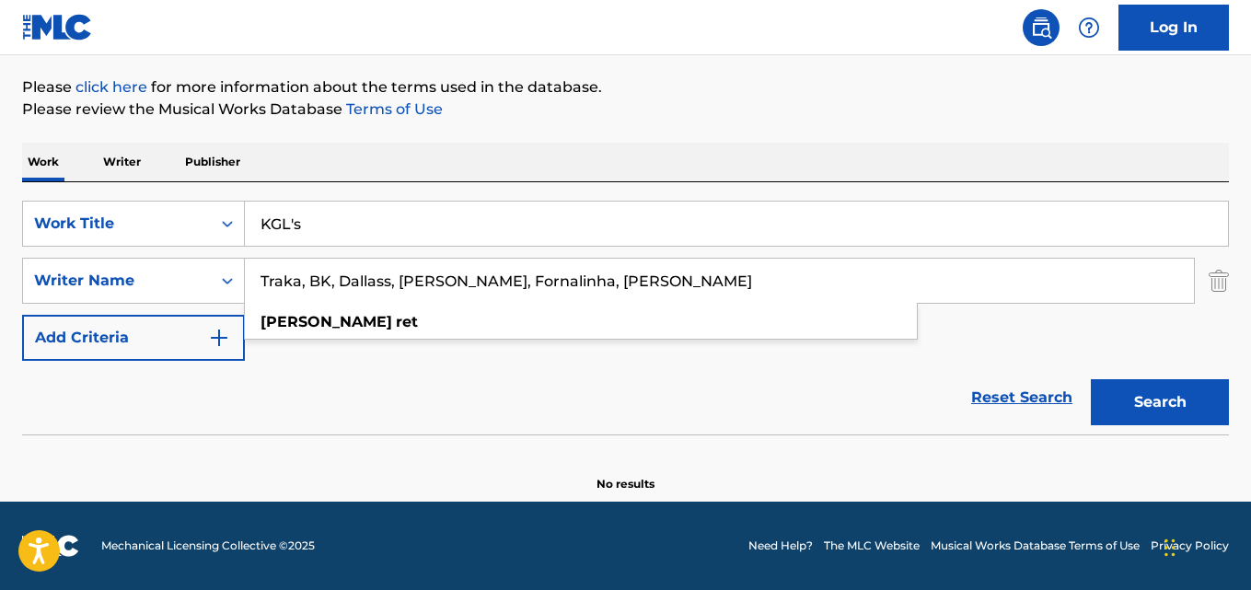
click at [309, 284] on input "Traka, BK, Dallass, Sain, Fornalinha, Filipe Ret" at bounding box center [719, 281] width 949 height 44
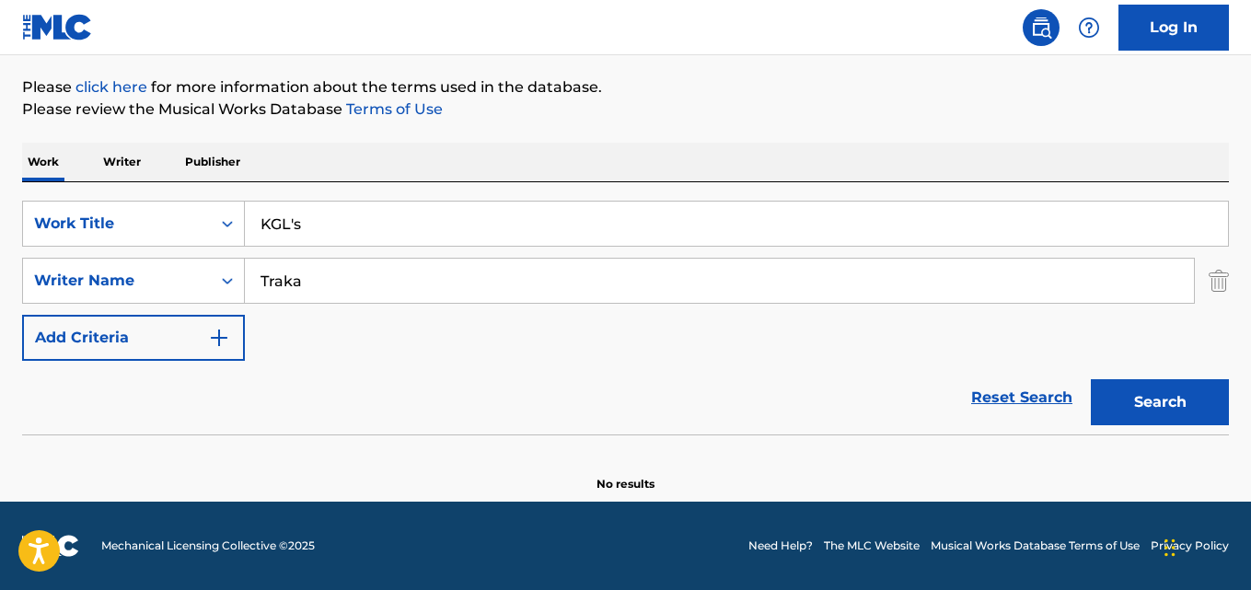
type input "Traka"
click at [1091, 379] on button "Search" at bounding box center [1160, 402] width 138 height 46
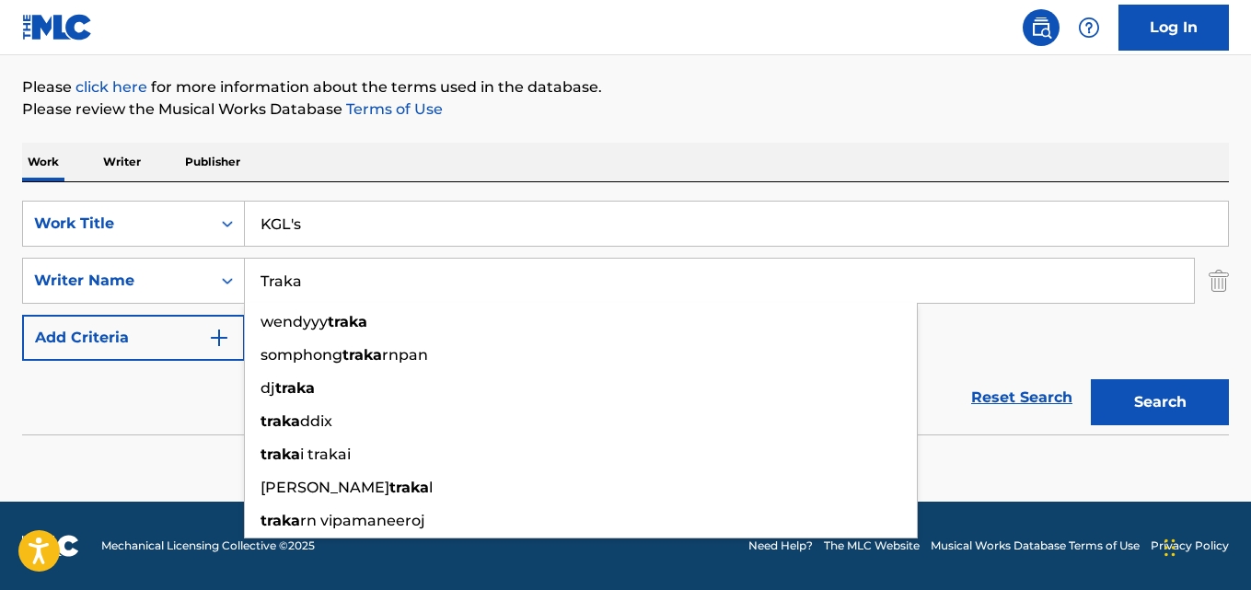
drag, startPoint x: 185, startPoint y: 385, endPoint x: 258, endPoint y: 396, distance: 73.5
click at [185, 387] on div "Reset Search Search" at bounding box center [625, 398] width 1207 height 74
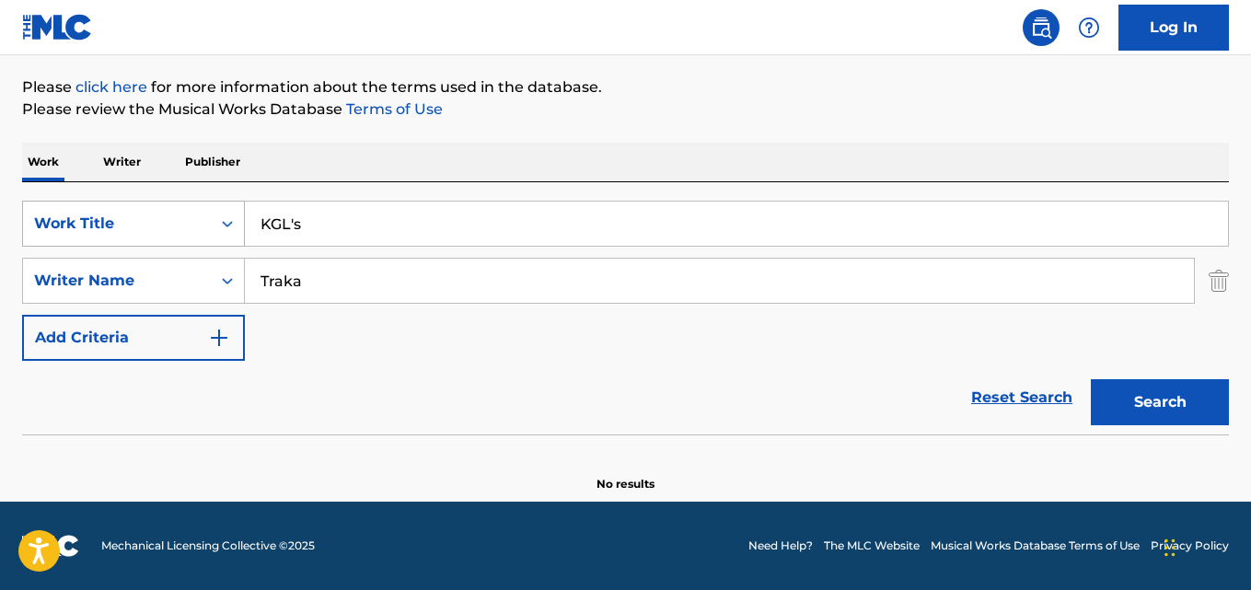
click at [197, 225] on div "SearchWithCriteriaaf59c858-9840-4ddc-a77e-7ab5fbca8d47 Work Title KGL's" at bounding box center [625, 224] width 1207 height 46
paste input "hanyisa Msindisi"
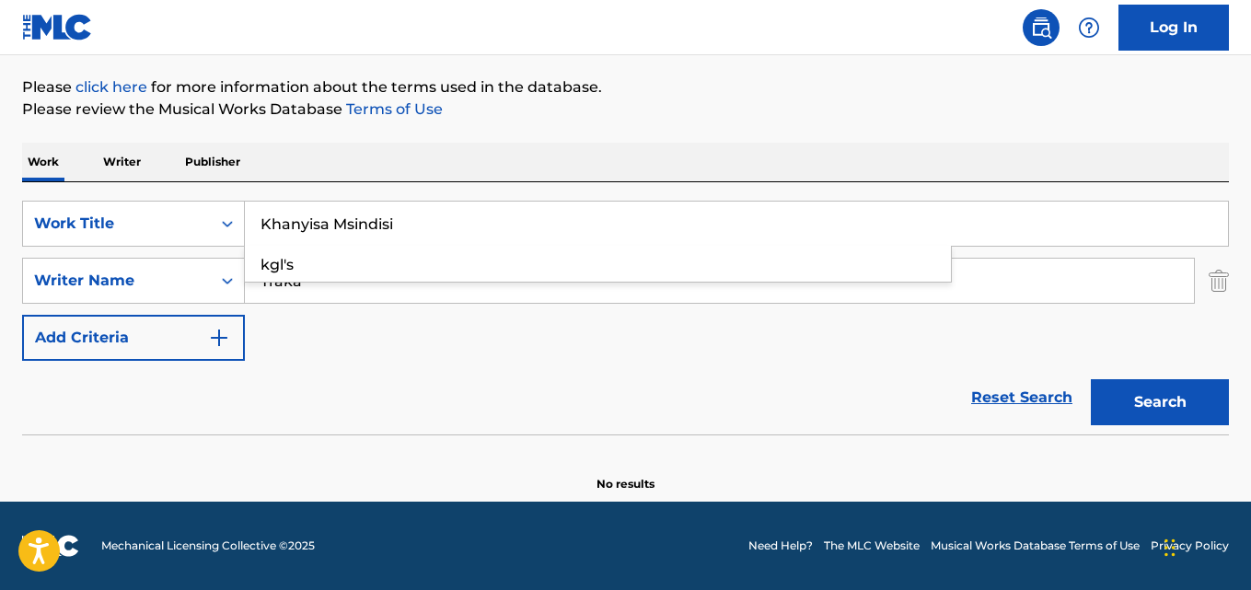
type input "Khanyisa Msindisi"
drag, startPoint x: 359, startPoint y: 287, endPoint x: 340, endPoint y: 295, distance: 21.0
click at [168, 296] on div "SearchWithCriteriaa6c0ec93-4613-4e3e-bc14-9cad3a69cb32 Writer Name Traka" at bounding box center [625, 281] width 1207 height 46
paste input "Nkosinathi Thusi"
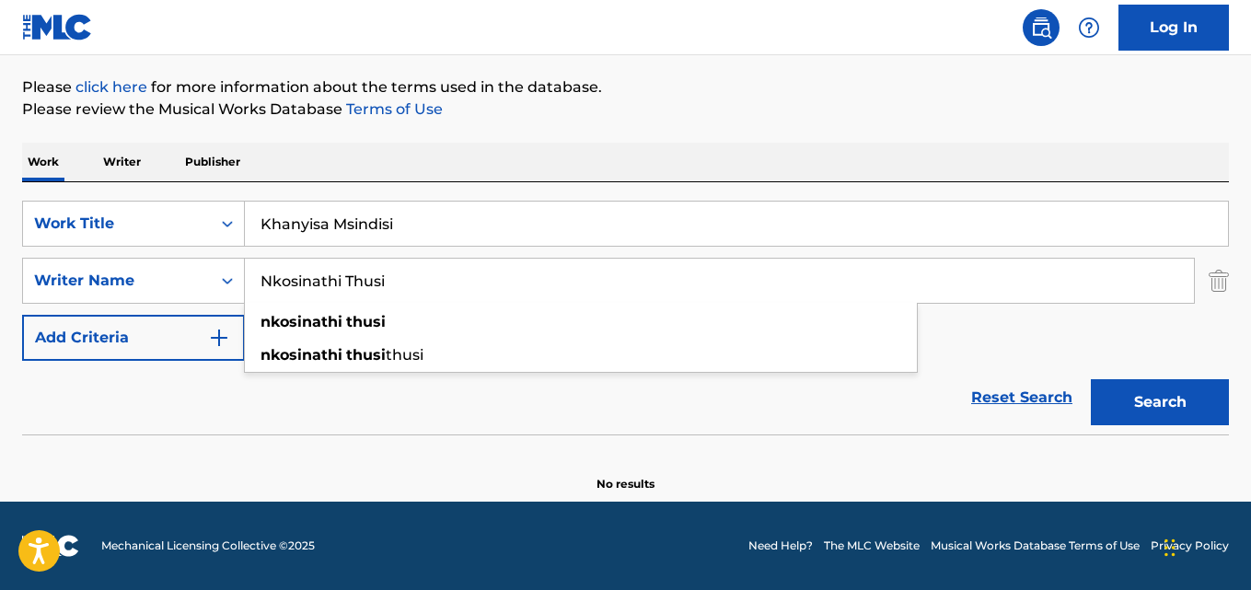
type input "Nkosinathi Thusi"
click at [1091, 379] on button "Search" at bounding box center [1160, 402] width 138 height 46
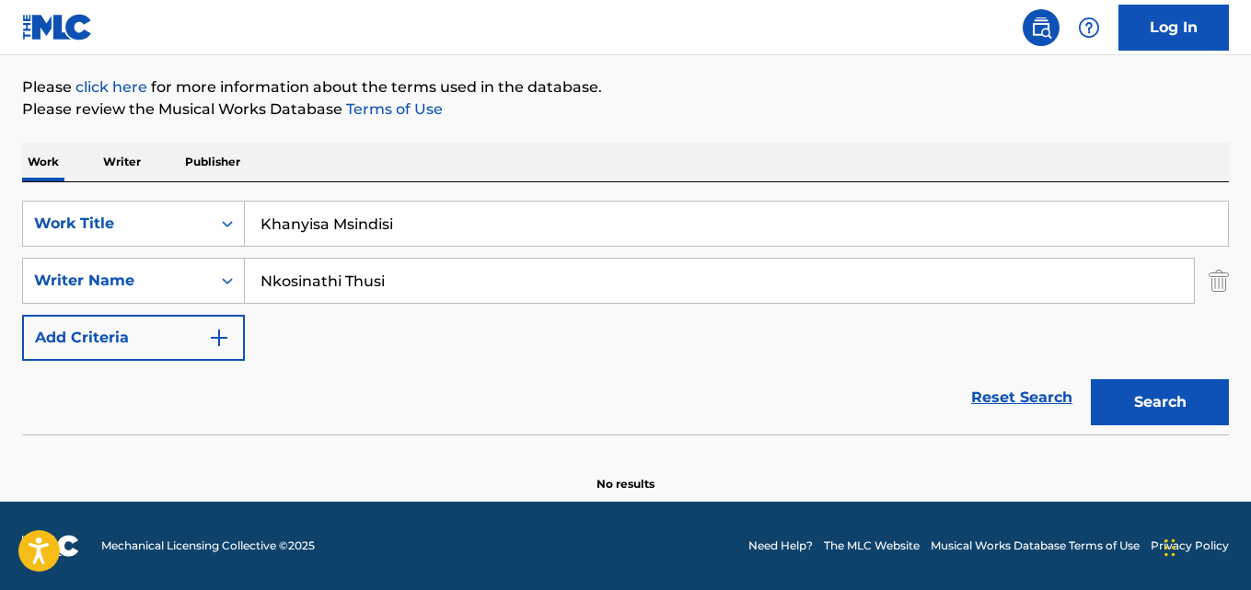
click at [344, 227] on input "Khanyisa Msindisi" at bounding box center [736, 224] width 983 height 44
paste input "Wozo Bloma Nam"
type input "Wozo Bloma Nam"
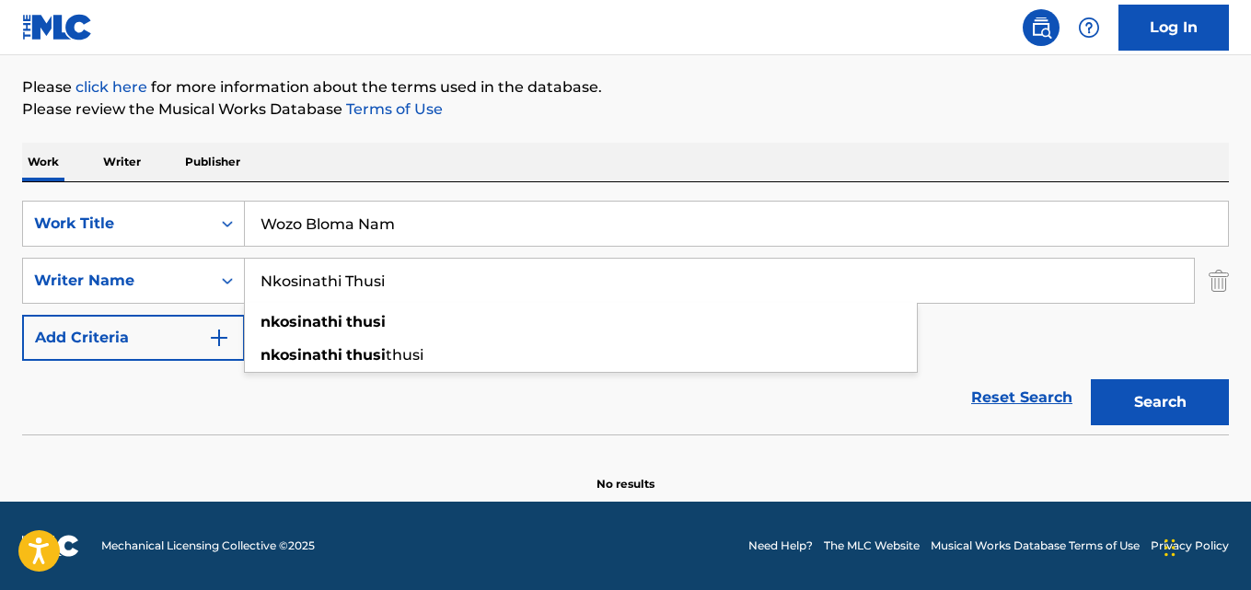
drag, startPoint x: 384, startPoint y: 282, endPoint x: 285, endPoint y: 293, distance: 99.1
click at [109, 290] on div "SearchWithCriteriaa6c0ec93-4613-4e3e-bc14-9cad3a69cb32 Writer Name Nkosinathi T…" at bounding box center [625, 281] width 1207 height 46
paste input "Bhekani Khumalo"
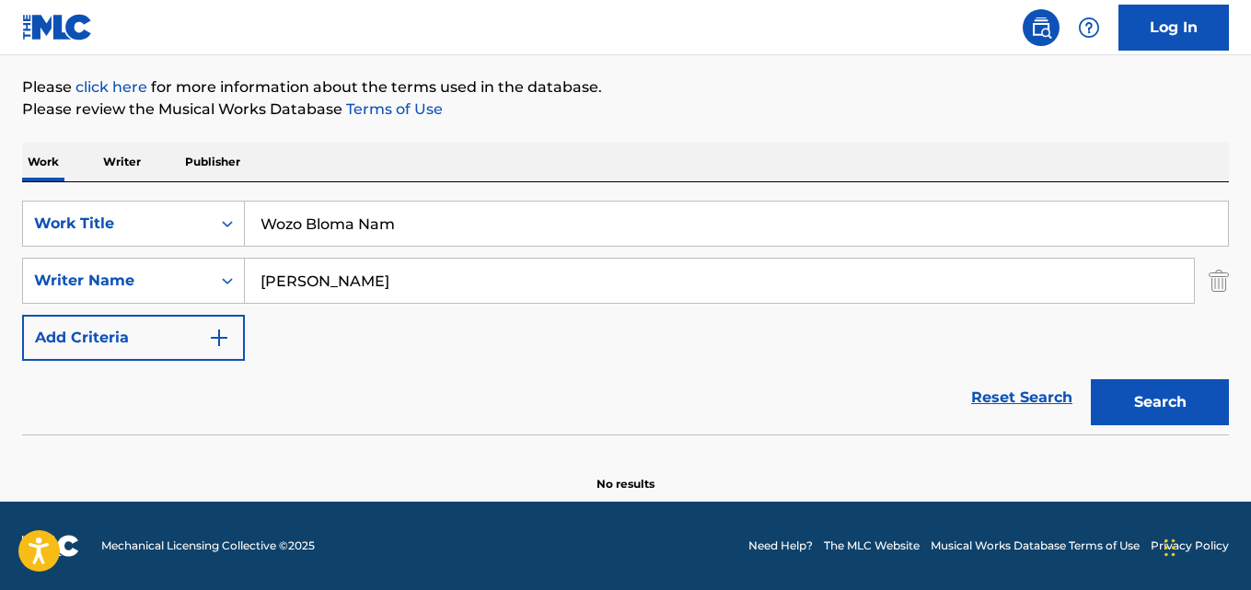
type input "Bhekani Khumalo"
click at [1091, 379] on button "Search" at bounding box center [1160, 402] width 138 height 46
click at [363, 229] on input "Wozo Bloma Nam" at bounding box center [736, 224] width 983 height 44
paste input "Nxa Kufika Ukuhlwa"
type input "Nxa Kufika Ukuhlwa"
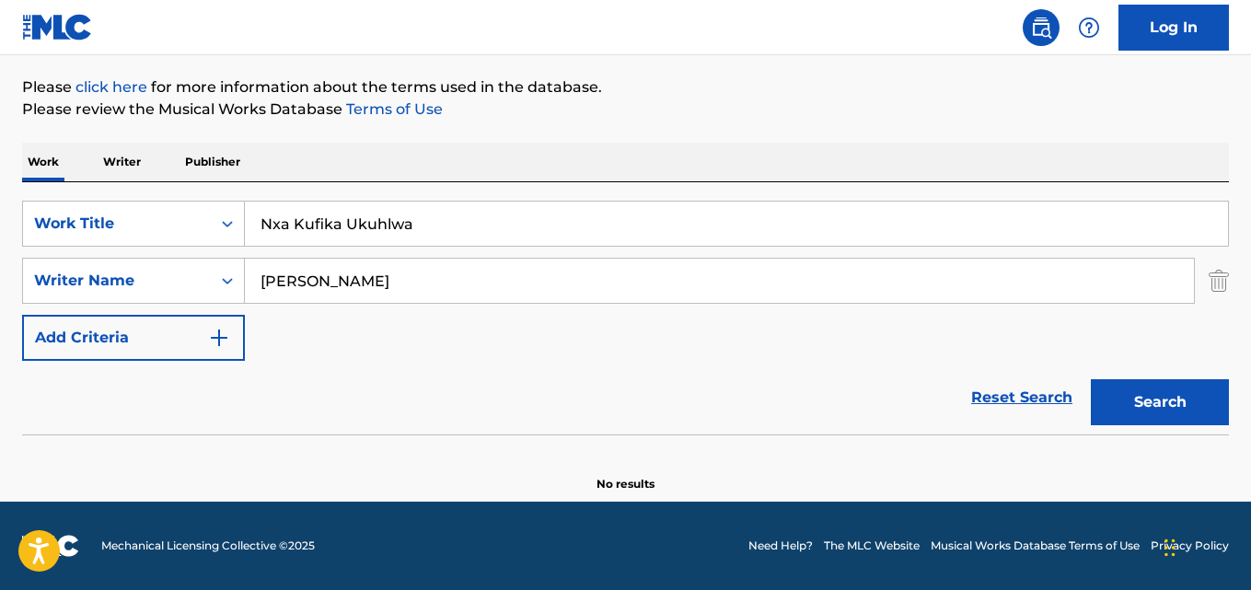
click at [343, 278] on input "Bhekani Khumalo" at bounding box center [719, 281] width 949 height 44
paste input "Nkosinathi Thusi"
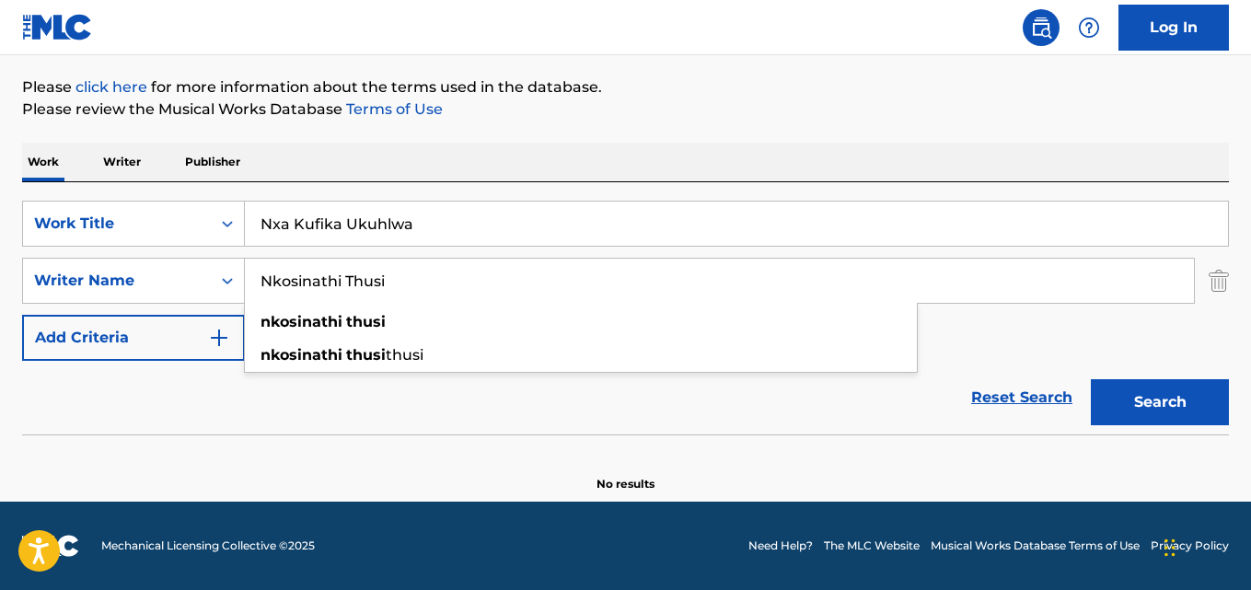
type input "Nkosinathi Thusi"
click at [1091, 379] on button "Search" at bounding box center [1160, 402] width 138 height 46
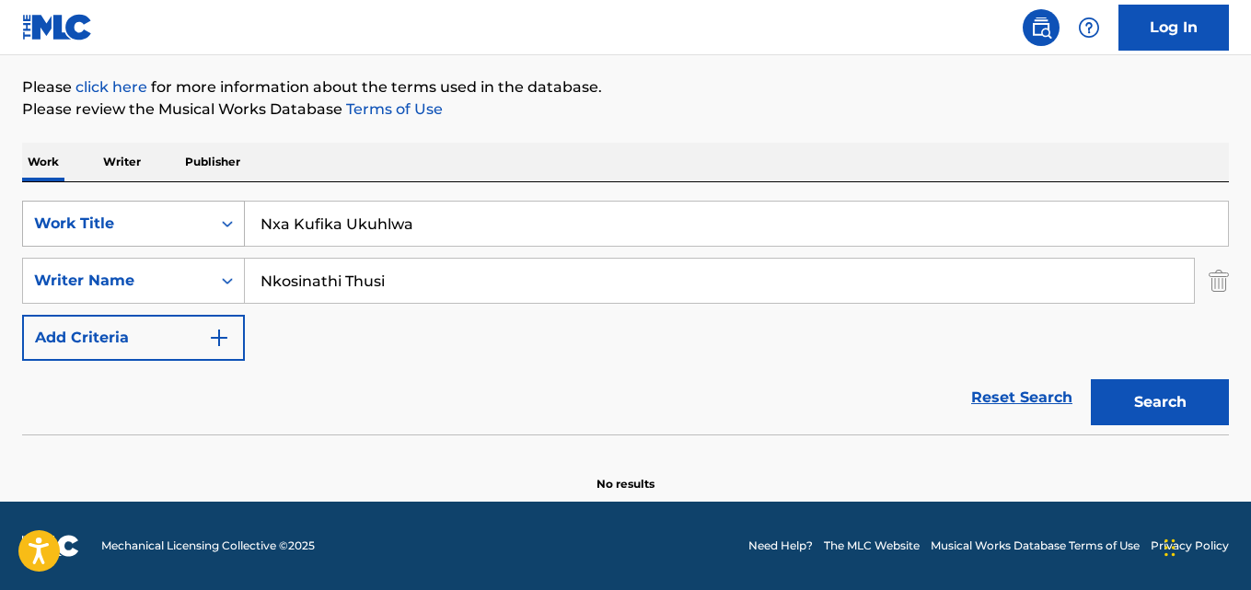
drag, startPoint x: 398, startPoint y: 227, endPoint x: 128, endPoint y: 231, distance: 269.7
click at [116, 227] on div "SearchWithCriteriaaf59c858-9840-4ddc-a77e-7ab5fbca8d47 Work Title Nxa Kufika Uk…" at bounding box center [625, 224] width 1207 height 46
paste input "Ottaa rentoo"
type input "Ottaa rentoo"
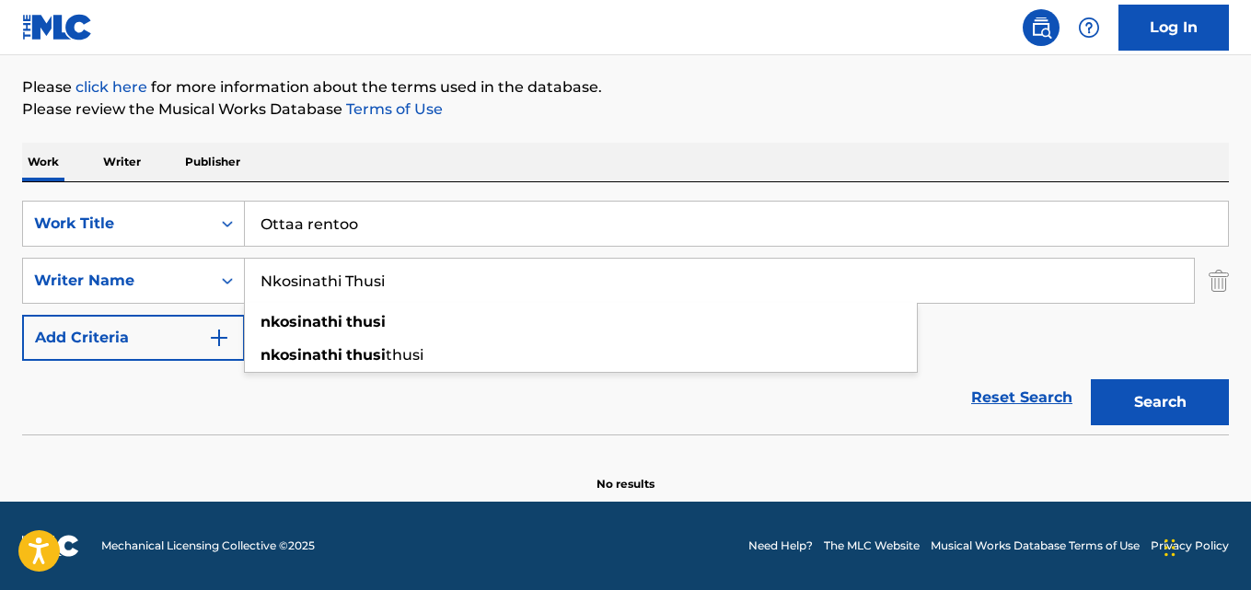
drag, startPoint x: 215, startPoint y: 280, endPoint x: 265, endPoint y: 293, distance: 51.3
click at [128, 281] on div "SearchWithCriteriaa6c0ec93-4613-4e3e-bc14-9cad3a69cb32 Writer Name Nkosinathi T…" at bounding box center [625, 281] width 1207 height 46
paste input "Oskar Fagerman, Jussi Kaav"
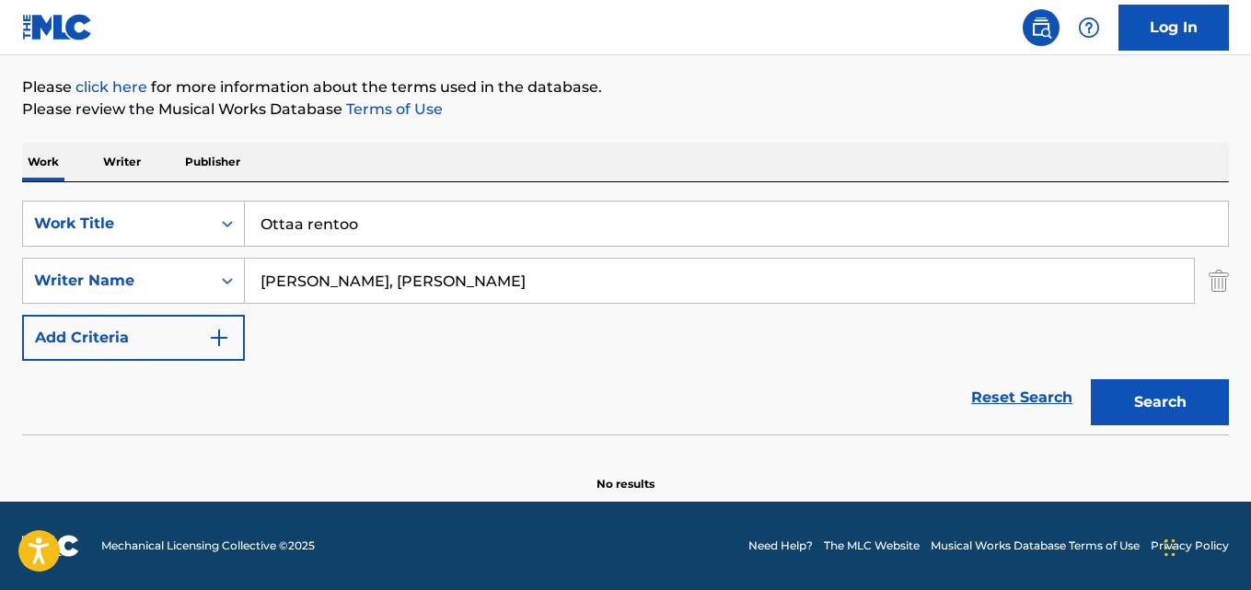
click at [384, 277] on input "Oskar Fagerman, Jussi Kaavi" at bounding box center [719, 281] width 949 height 44
type input "Oskar Fagerman"
click at [1091, 379] on button "Search" at bounding box center [1160, 402] width 138 height 46
drag, startPoint x: 412, startPoint y: 214, endPoint x: 42, endPoint y: 257, distance: 372.5
click at [42, 257] on div "SearchWithCriteriaaf59c858-9840-4ddc-a77e-7ab5fbca8d47 Work Title Ottaa rentoo …" at bounding box center [625, 281] width 1207 height 160
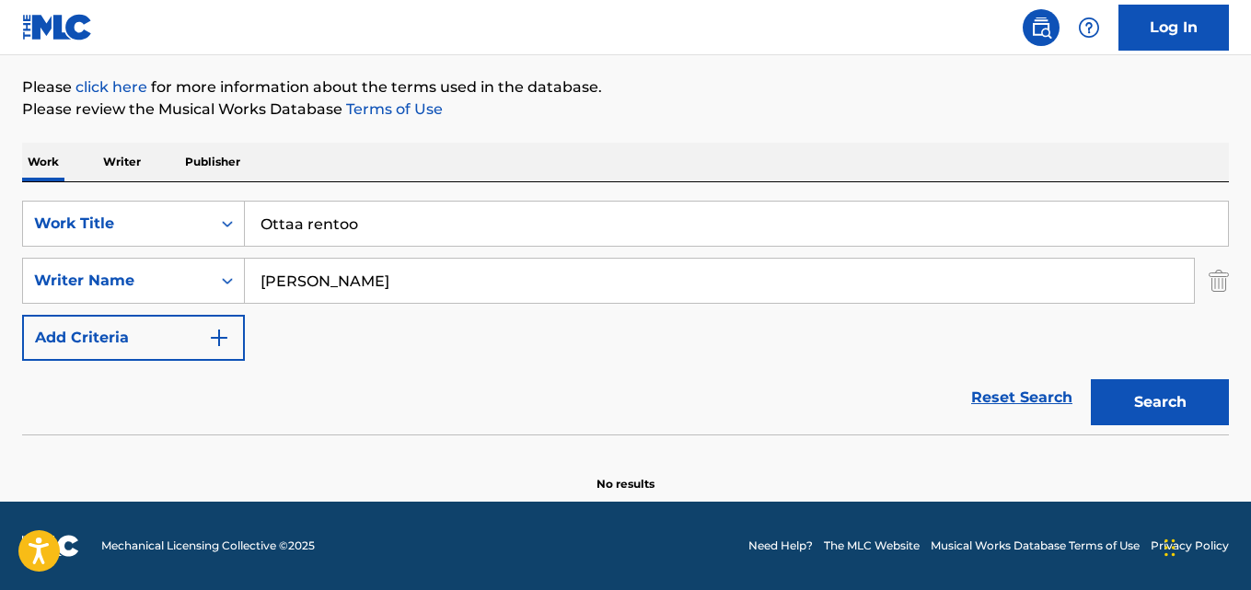
paste input "Surunäytelmää"
click at [304, 225] on input "Surunäytelmää" at bounding box center [736, 224] width 983 height 44
type input "Surunaytelmaa"
drag, startPoint x: 406, startPoint y: 274, endPoint x: 99, endPoint y: 283, distance: 306.6
click at [101, 283] on div "SearchWithCriteriaa6c0ec93-4613-4e3e-bc14-9cad3a69cb32 Writer Name Oskar Fagerm…" at bounding box center [625, 281] width 1207 height 46
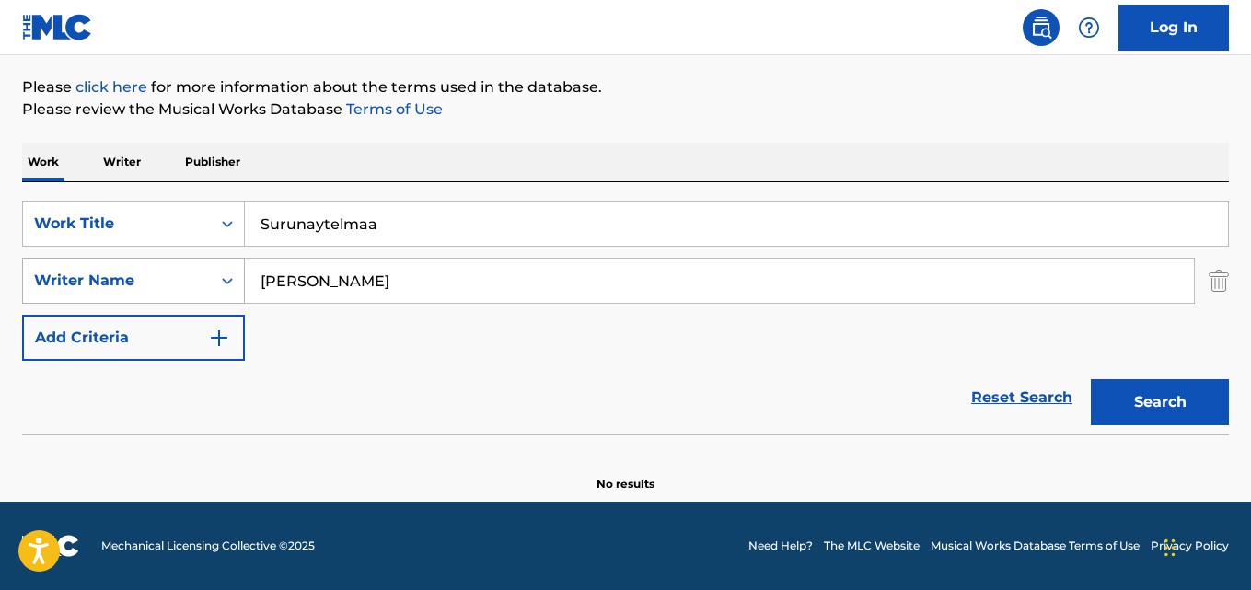
paste input "Aatu Kärkkäinen, Veeti Kärkkäinen, Eemeli Kukkone"
click at [327, 280] on input "Aatu Kärkkäinen, Veeti Kärkkäinen, Eemeli Kukkonen" at bounding box center [719, 281] width 949 height 44
type input "Aatu Karkkainen"
click at [1091, 379] on button "Search" at bounding box center [1160, 402] width 138 height 46
click at [101, 226] on div "SearchWithCriteriaaf59c858-9840-4ddc-a77e-7ab5fbca8d47 Work Title Surunaytelmaa" at bounding box center [625, 224] width 1207 height 46
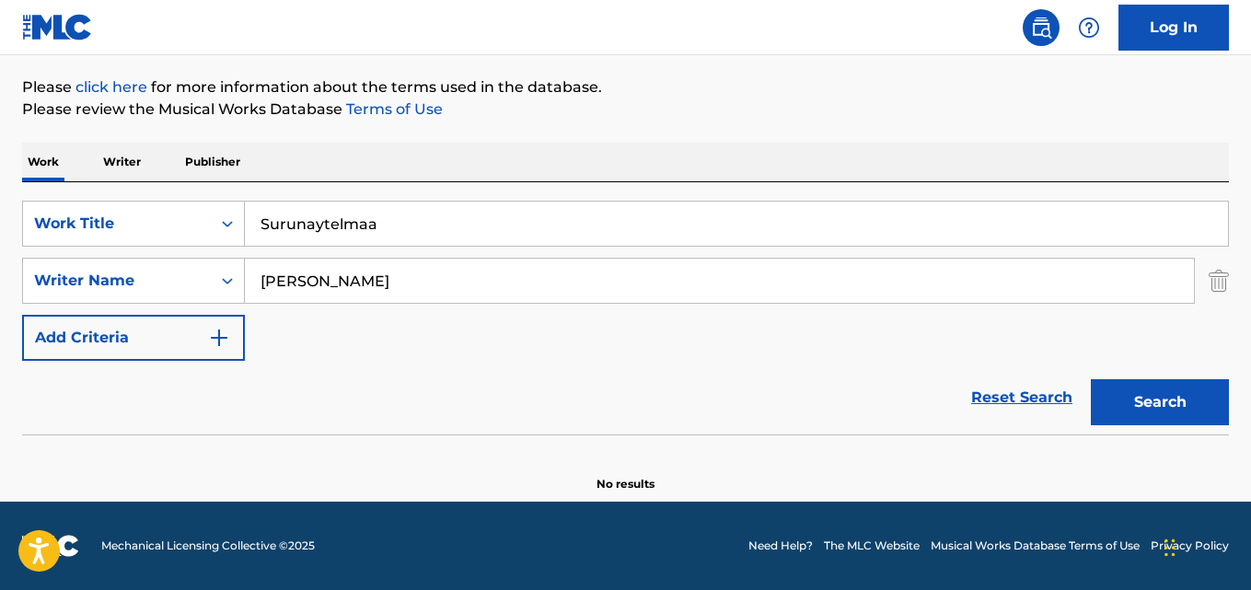
paste input "imatsats"
type input "Simatsatsa"
click at [19, 273] on div "The MLC Public Work Search The accuracy and completeness of The MLC's data is d…" at bounding box center [625, 192] width 1251 height 600
paste input "Matsobane James Kekane"
type input "Matsobane James Kekane"
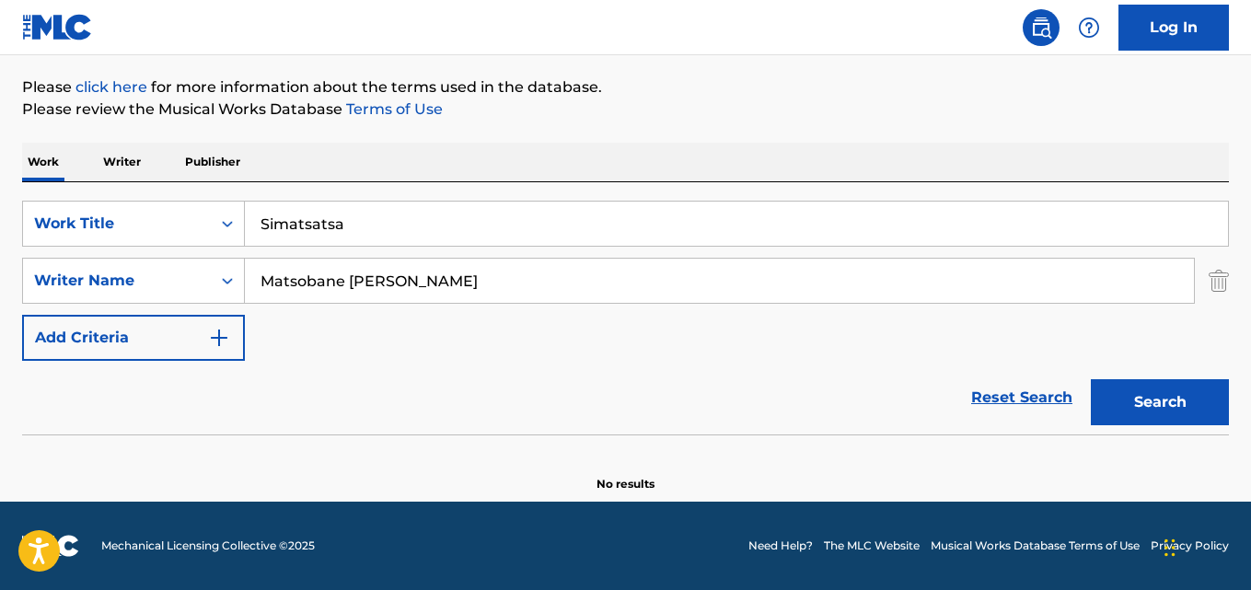
click at [1091, 379] on button "Search" at bounding box center [1160, 402] width 138 height 46
drag, startPoint x: 299, startPoint y: 208, endPoint x: 89, endPoint y: 212, distance: 209.9
click at [77, 212] on div "SearchWithCriteriaaf59c858-9840-4ddc-a77e-7ab5fbca8d47 Work Title Simatsatsa" at bounding box center [625, 224] width 1207 height 46
paste input "Mngani Woz"
type input "Mngani Woza"
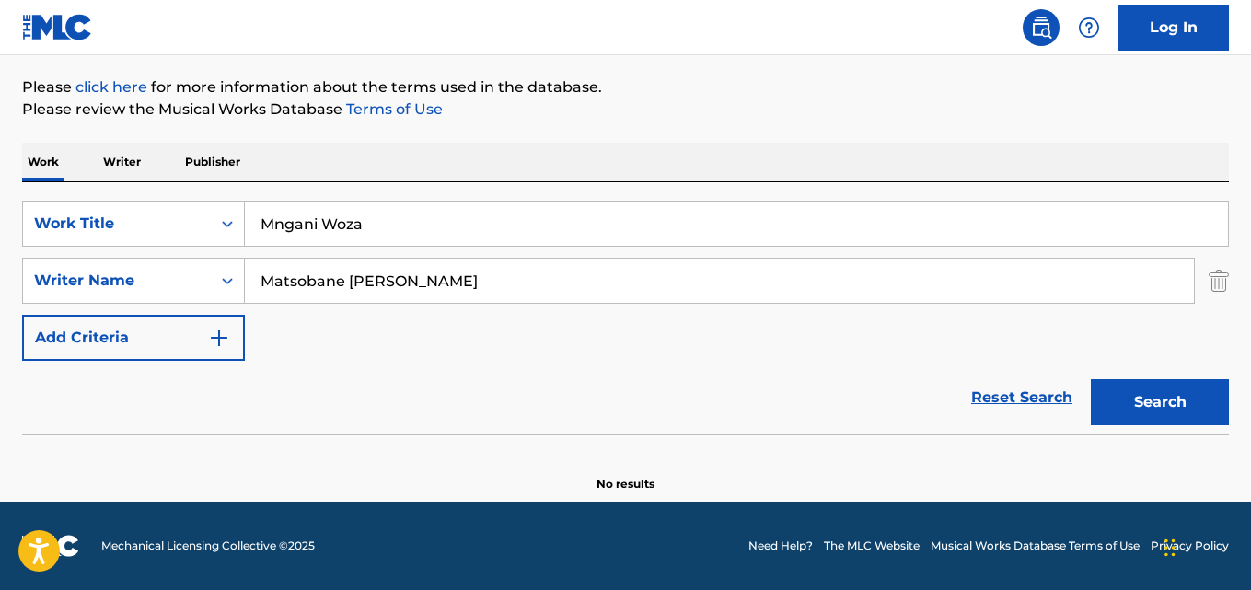
drag, startPoint x: 365, startPoint y: 291, endPoint x: 408, endPoint y: 285, distance: 42.7
click at [365, 290] on input "Matsobane James Kekane" at bounding box center [719, 281] width 949 height 44
paste input "Bhekani Khumalo"
type input "Bhekani Khumalo"
click at [1091, 379] on button "Search" at bounding box center [1160, 402] width 138 height 46
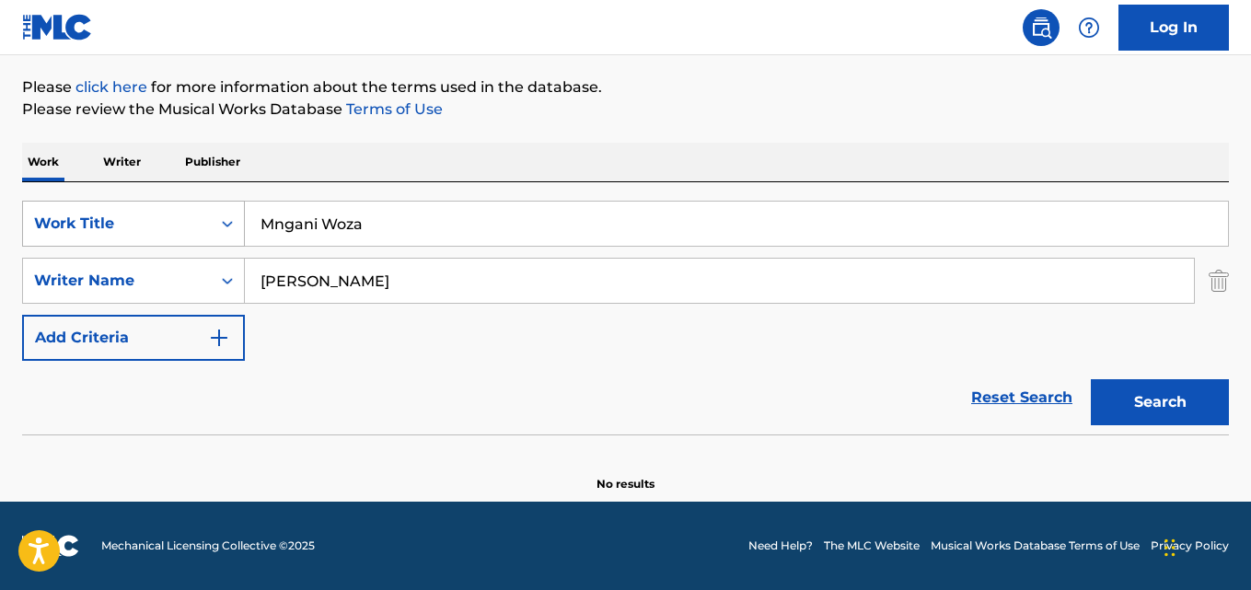
drag, startPoint x: 466, startPoint y: 221, endPoint x: 24, endPoint y: 225, distance: 441.8
click at [3, 225] on div "The MLC Public Work Search The accuracy and completeness of The MLC's data is d…" at bounding box center [625, 192] width 1251 height 600
paste input "Ake Ware"
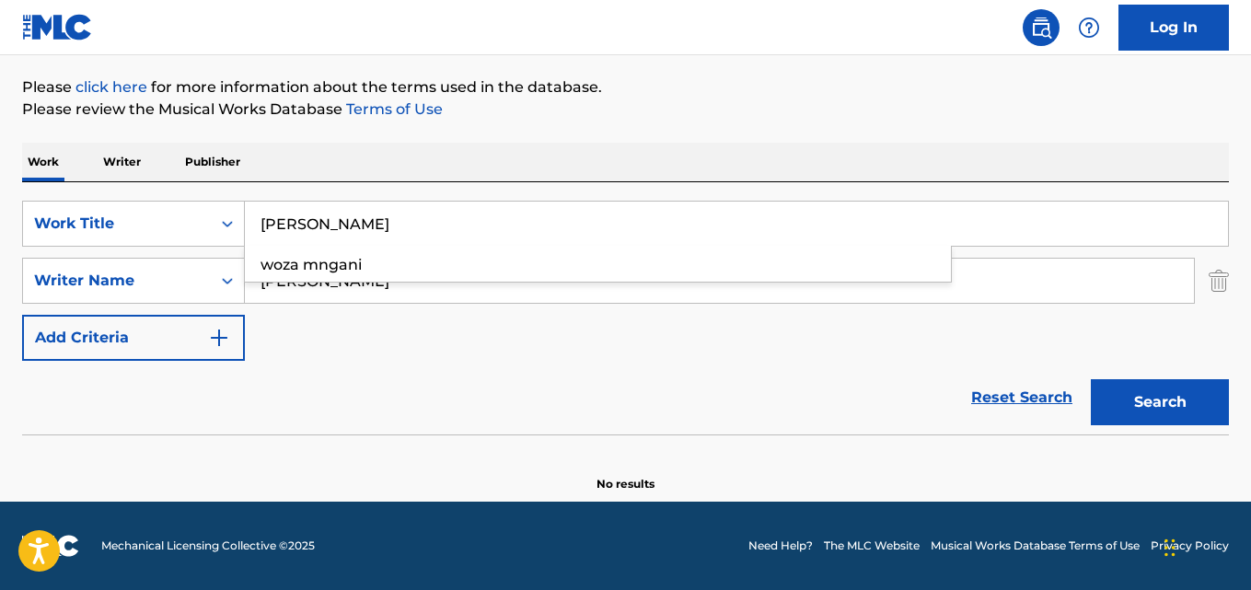
type input "Ake Ware"
click at [341, 290] on input "Bhekani Khumalo" at bounding box center [719, 281] width 949 height 44
paste input "Matsobane James Kekane"
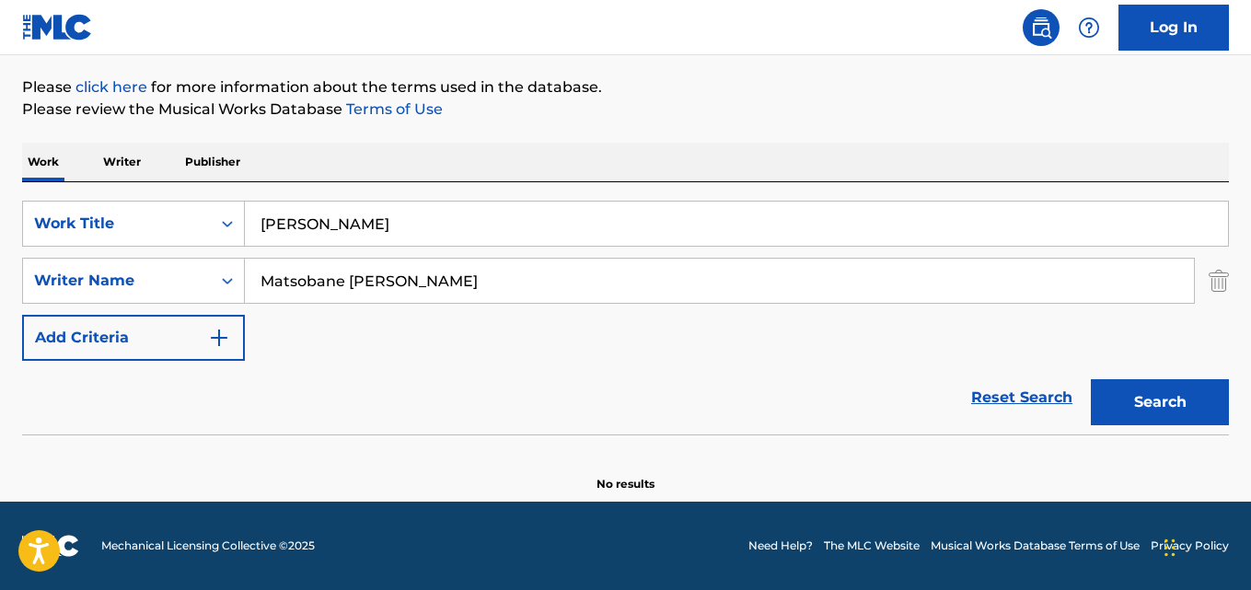
type input "Matsobane James Kekane"
click at [1091, 379] on button "Search" at bounding box center [1160, 402] width 138 height 46
drag, startPoint x: 340, startPoint y: 231, endPoint x: 163, endPoint y: 207, distance: 178.3
click at [163, 207] on div "SearchWithCriteriaaf59c858-9840-4ddc-a77e-7ab5fbca8d47 Work Title Ake Ware" at bounding box center [625, 224] width 1207 height 46
paste input "Kielen päällä"
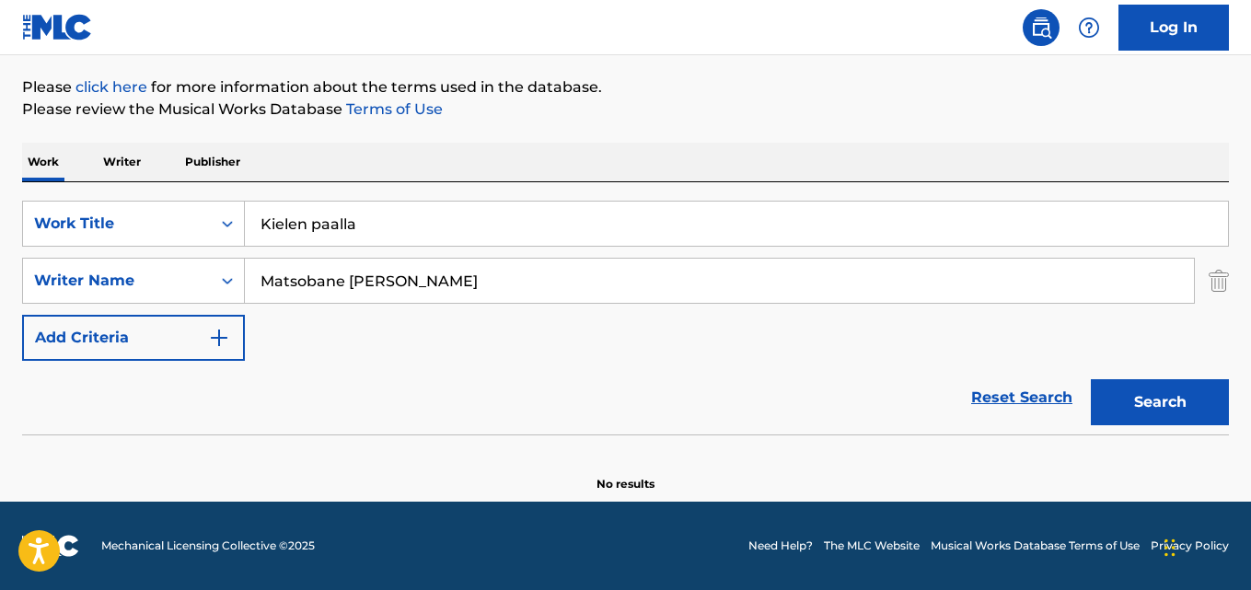
type input "Kielen paalla"
click at [407, 282] on input "Matsobane James Kekane" at bounding box center [719, 281] width 949 height 44
paste
click at [335, 279] on input "Jussi Kaavi, Oskar Fagerman" at bounding box center [719, 281] width 949 height 44
type input "Jussi Kaavi"
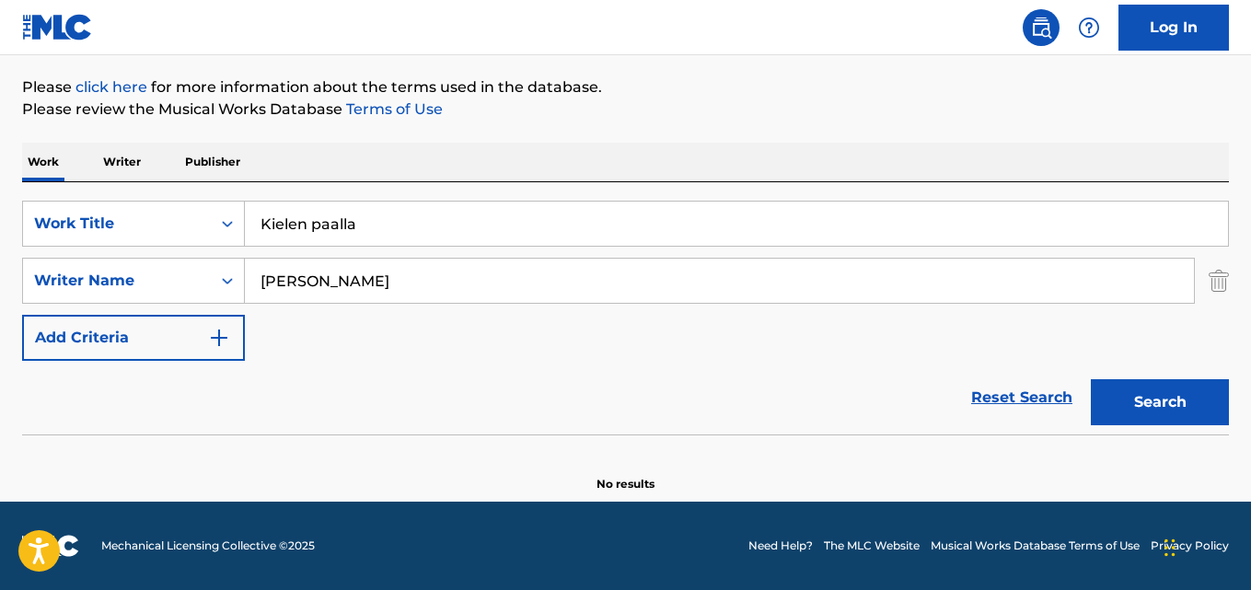
click at [1091, 379] on button "Search" at bounding box center [1160, 402] width 138 height 46
drag, startPoint x: 371, startPoint y: 229, endPoint x: 118, endPoint y: 225, distance: 253.1
click at [118, 225] on div "SearchWithCriteriaaf59c858-9840-4ddc-a77e-7ab5fbca8d47 Work Title Kielen paalla" at bounding box center [625, 224] width 1207 height 46
click at [1091, 379] on button "Search" at bounding box center [1160, 402] width 138 height 46
drag, startPoint x: 391, startPoint y: 214, endPoint x: 63, endPoint y: 214, distance: 328.6
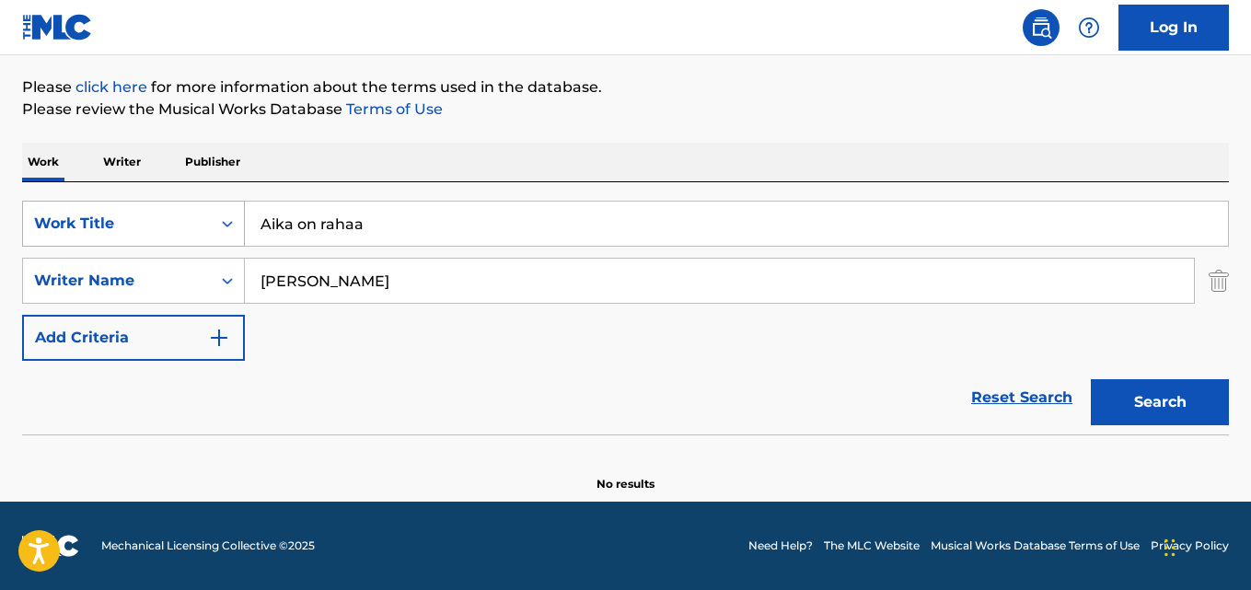
click at [64, 214] on div "SearchWithCriteriaaf59c858-9840-4ddc-a77e-7ab5fbca8d47 Work Title Aika on rahaa" at bounding box center [625, 224] width 1207 height 46
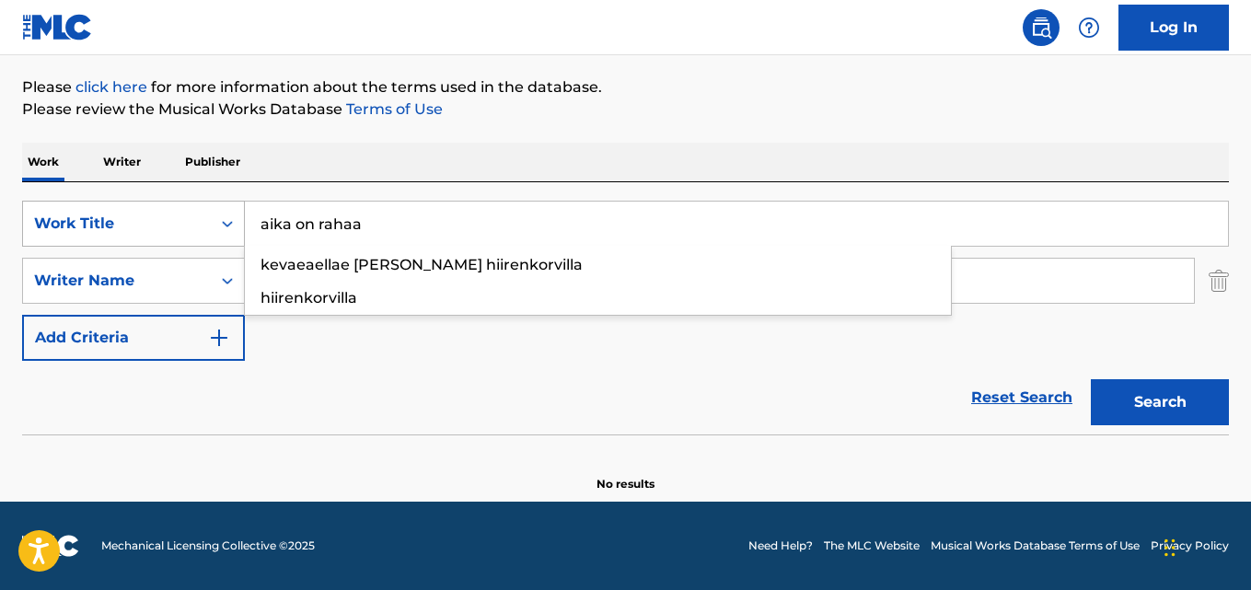
drag, startPoint x: 398, startPoint y: 212, endPoint x: 141, endPoint y: 211, distance: 256.8
click at [141, 211] on div "SearchWithCriteriaaf59c858-9840-4ddc-a77e-7ab5fbca8d47 Work Title aika on rahaa…" at bounding box center [625, 224] width 1207 height 46
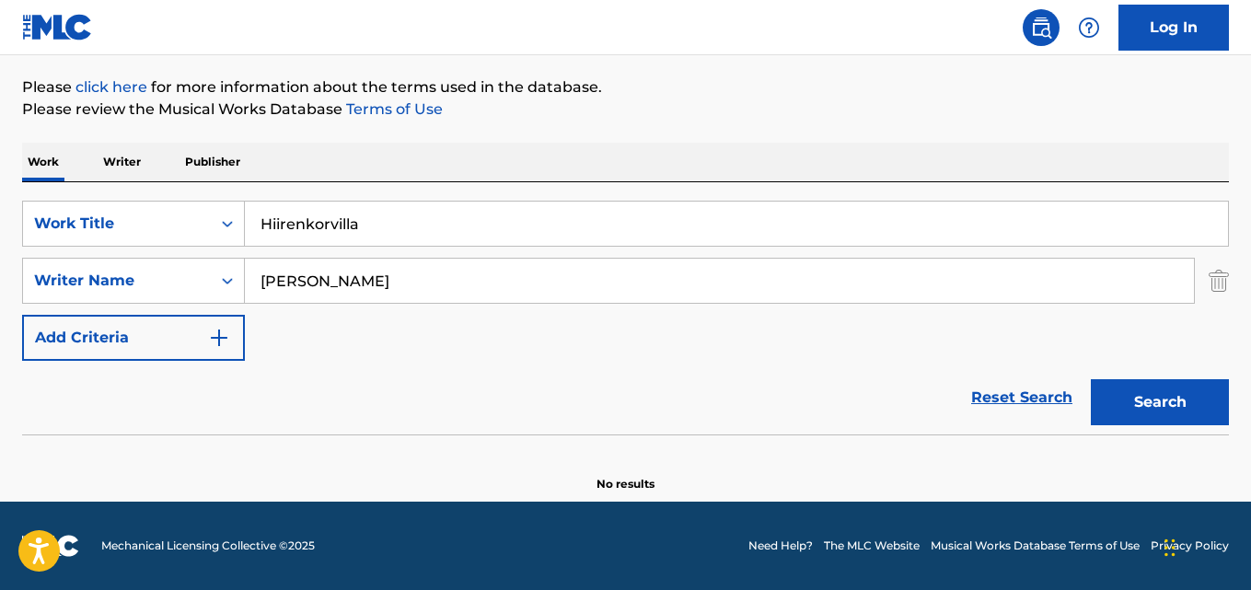
click at [1091, 379] on button "Search" at bounding box center [1160, 402] width 138 height 46
drag, startPoint x: 239, startPoint y: 228, endPoint x: 208, endPoint y: 228, distance: 31.3
click at [209, 228] on div "SearchWithCriteriaaf59c858-9840-4ddc-a77e-7ab5fbca8d47 Work Title Hiirenkorvilla" at bounding box center [625, 224] width 1207 height 46
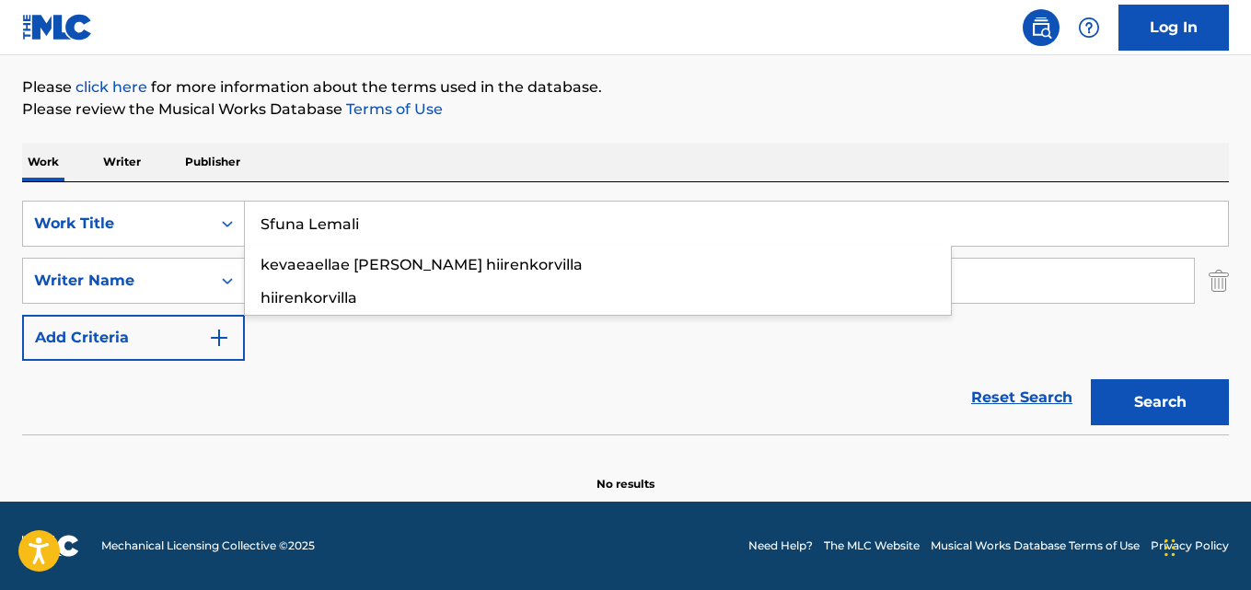
type input "Sfuna Lemali"
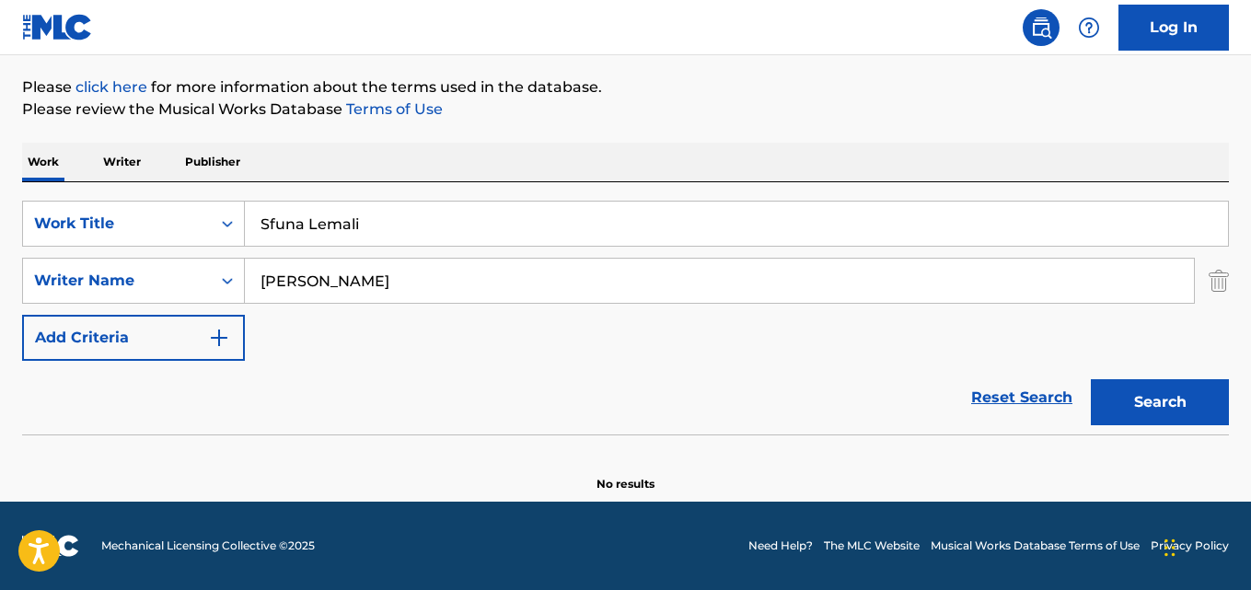
drag, startPoint x: 329, startPoint y: 280, endPoint x: 252, endPoint y: 282, distance: 77.3
click at [250, 280] on input "Jussi Kaavi" at bounding box center [719, 281] width 949 height 44
type input "Bhekani Khumalo"
click at [1091, 379] on button "Search" at bounding box center [1160, 402] width 138 height 46
click at [87, 217] on div "SearchWithCriteriaaf59c858-9840-4ddc-a77e-7ab5fbca8d47 Work Title Sfuna Lemali" at bounding box center [625, 224] width 1207 height 46
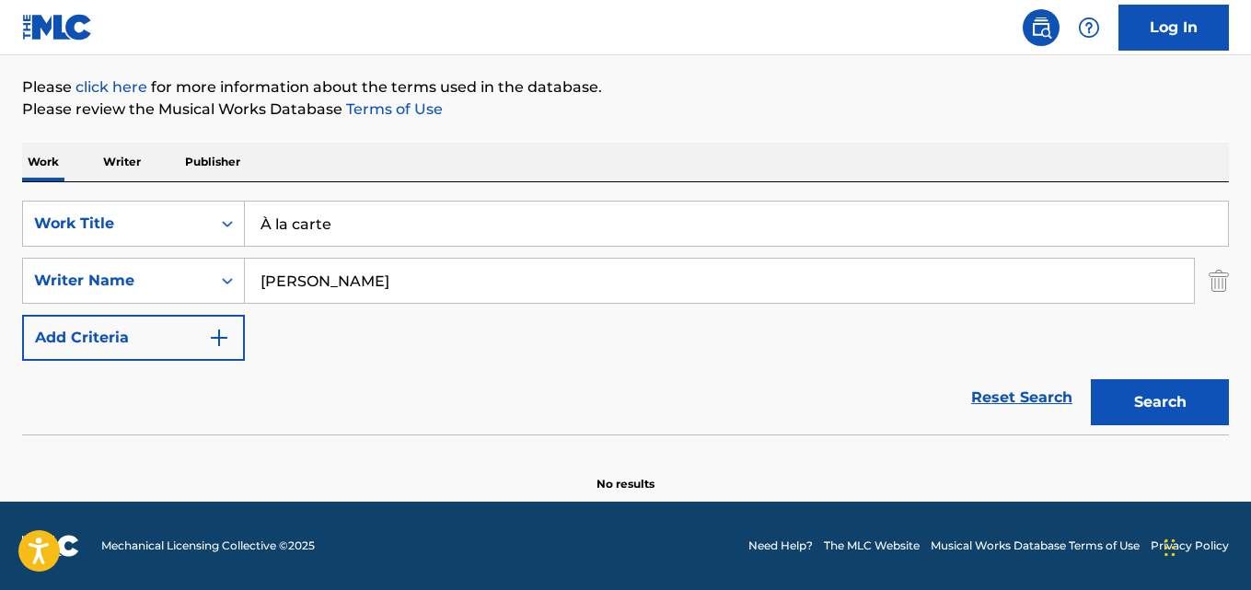
click at [274, 223] on input "À la carte" at bounding box center [736, 224] width 983 height 44
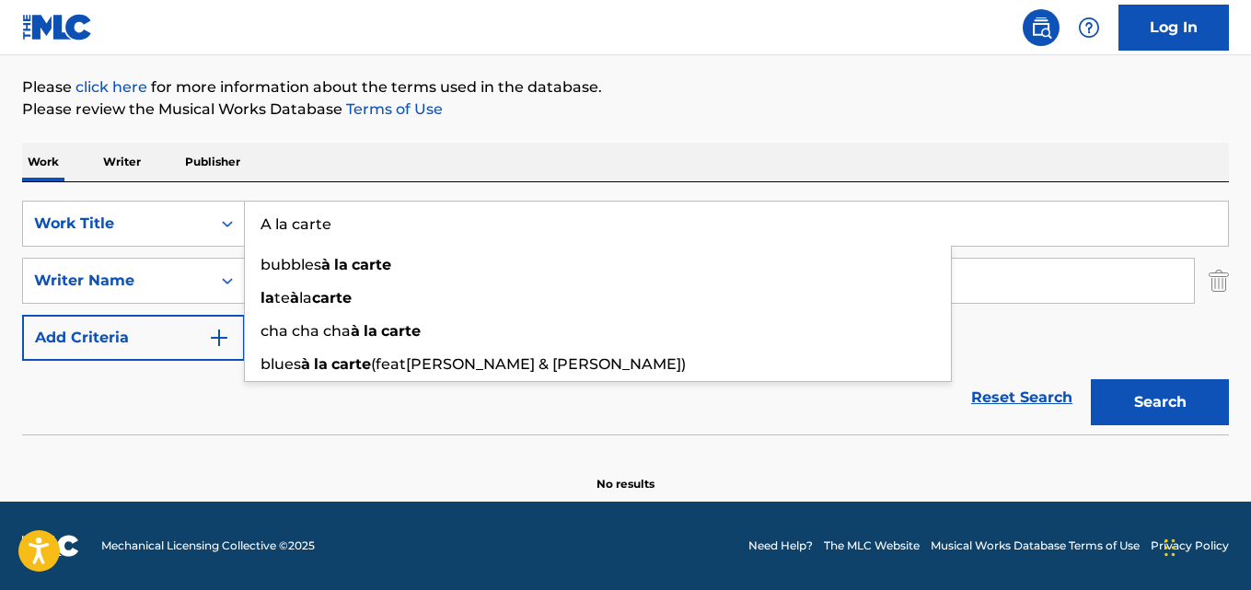
type input "A la carte"
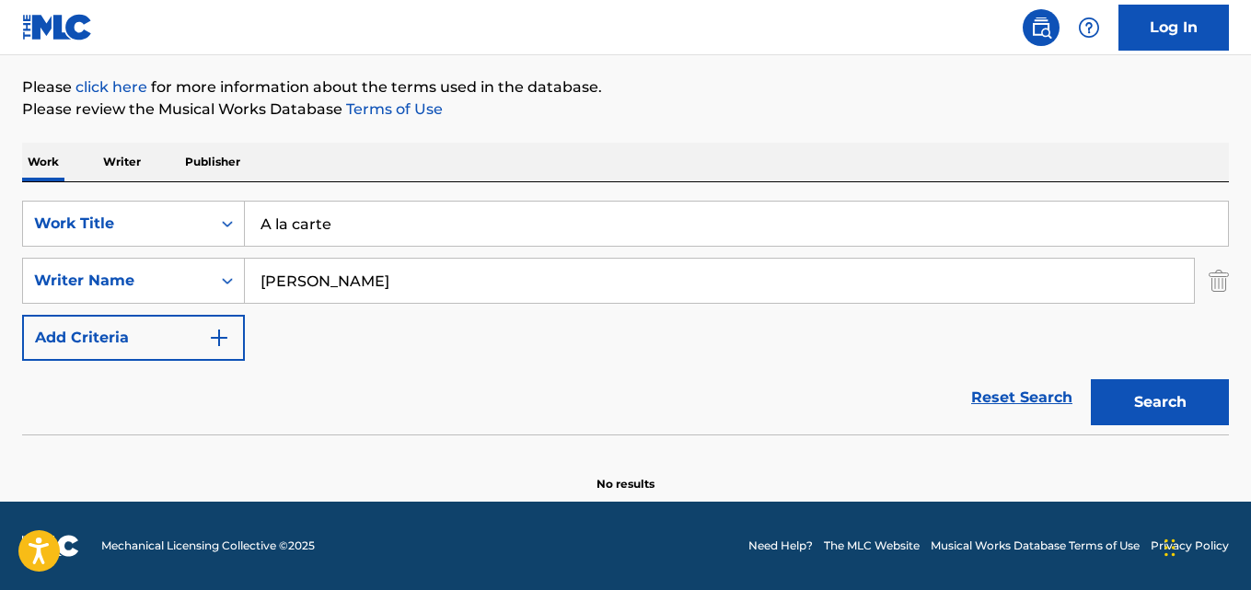
click at [363, 282] on input "Bhekani Khumalo" at bounding box center [719, 281] width 949 height 44
click at [382, 276] on input "Oskar Fagerman, Jussi Kaavi" at bounding box center [719, 281] width 949 height 44
type input "Oskar Fagerman"
click at [1091, 379] on button "Search" at bounding box center [1160, 402] width 138 height 46
drag, startPoint x: 337, startPoint y: 237, endPoint x: 152, endPoint y: 237, distance: 185.0
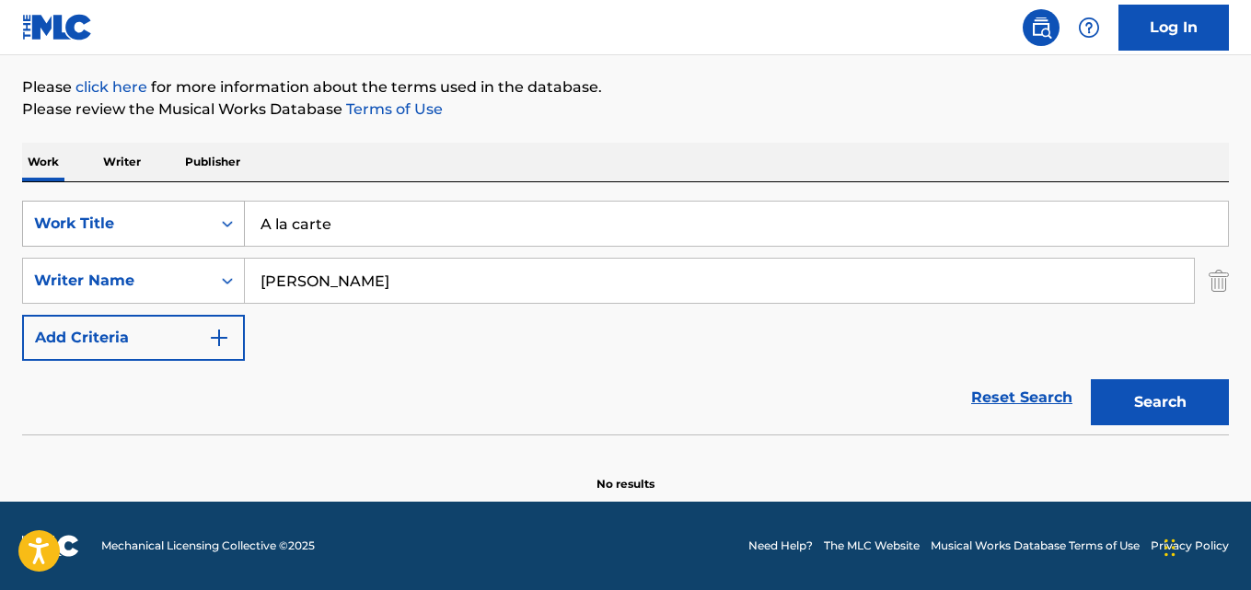
click at [153, 237] on div "SearchWithCriteriaaf59c858-9840-4ddc-a77e-7ab5fbca8d47 Work Title A la carte" at bounding box center [625, 224] width 1207 height 46
type input "Ungenzela Okuhle"
drag, startPoint x: 393, startPoint y: 283, endPoint x: 152, endPoint y: 287, distance: 241.2
click at [118, 281] on div "SearchWithCriteriaa6c0ec93-4613-4e3e-bc14-9cad3a69cb32 Writer Name Oskar Fagerm…" at bounding box center [625, 281] width 1207 height 46
click at [458, 284] on input "Sboniso Thobani Gutshwa, Lethukuthula Braveman Bekwa" at bounding box center [719, 281] width 949 height 44
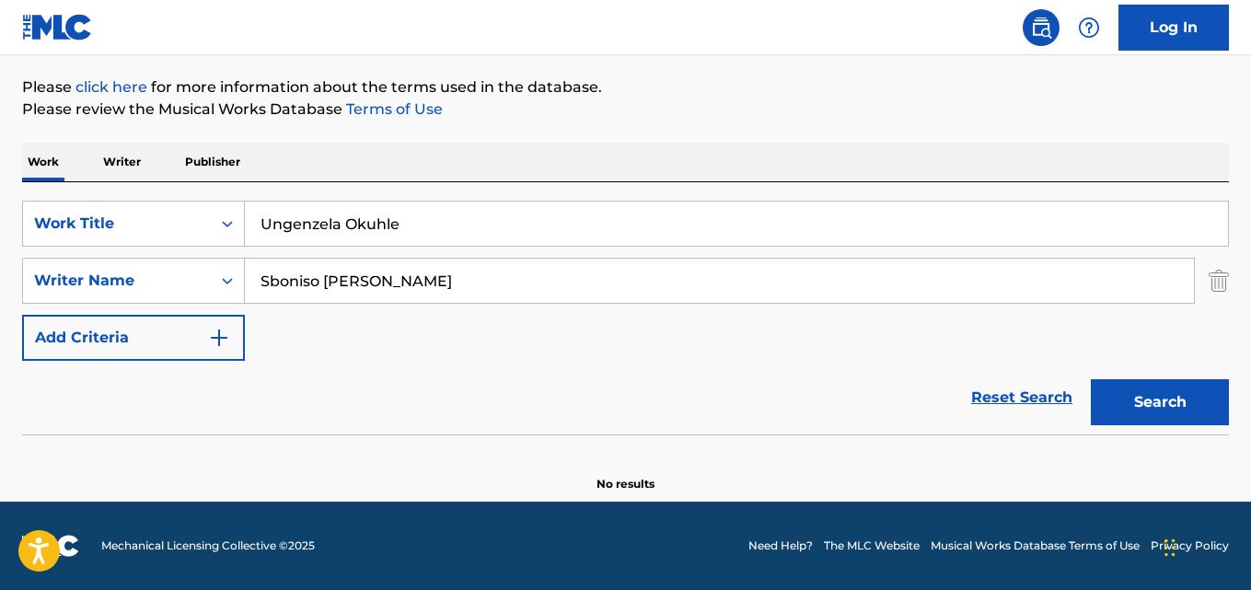
type input "Sboniso Thobani Gutshwa"
click at [1091, 379] on button "Search" at bounding box center [1160, 402] width 138 height 46
drag, startPoint x: 151, startPoint y: 220, endPoint x: 246, endPoint y: 228, distance: 95.2
click at [145, 220] on div "SearchWithCriteriaaf59c858-9840-4ddc-a77e-7ab5fbca8d47 Work Title Ungenzela Oku…" at bounding box center [625, 224] width 1207 height 46
type input "Alien"
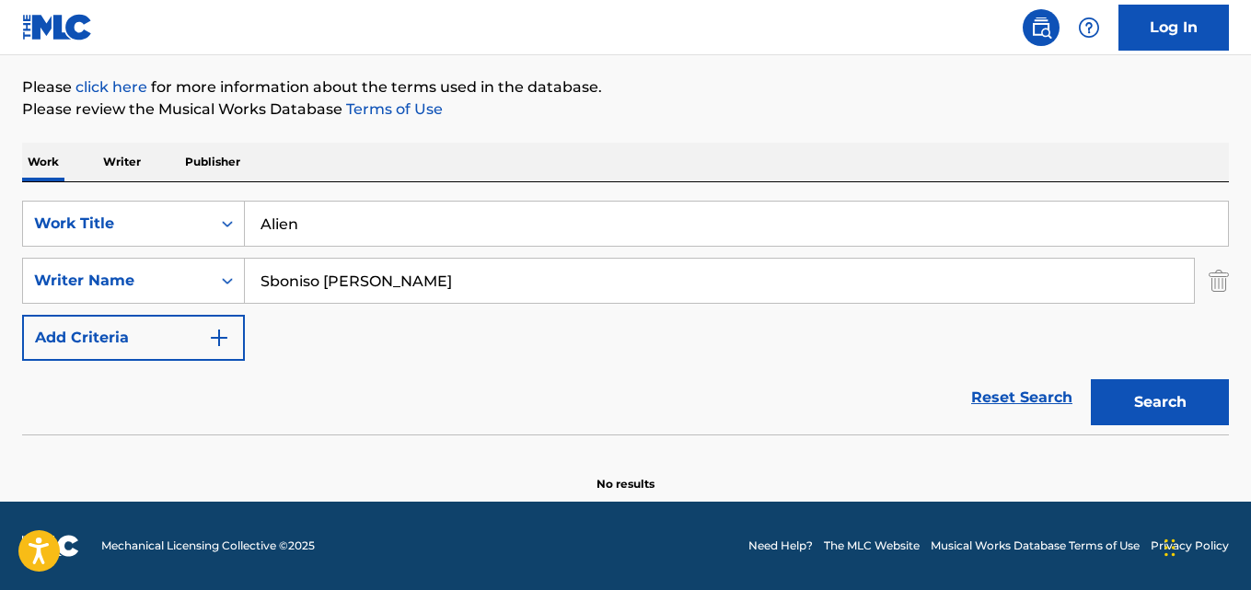
drag, startPoint x: 424, startPoint y: 283, endPoint x: 464, endPoint y: 288, distance: 39.8
click at [425, 283] on input "Sboniso Thobani Gutshwa" at bounding box center [719, 281] width 949 height 44
type input "Patricia Ahearn"
click at [1091, 379] on button "Search" at bounding box center [1160, 402] width 138 height 46
drag, startPoint x: 371, startPoint y: 232, endPoint x: 242, endPoint y: 232, distance: 128.8
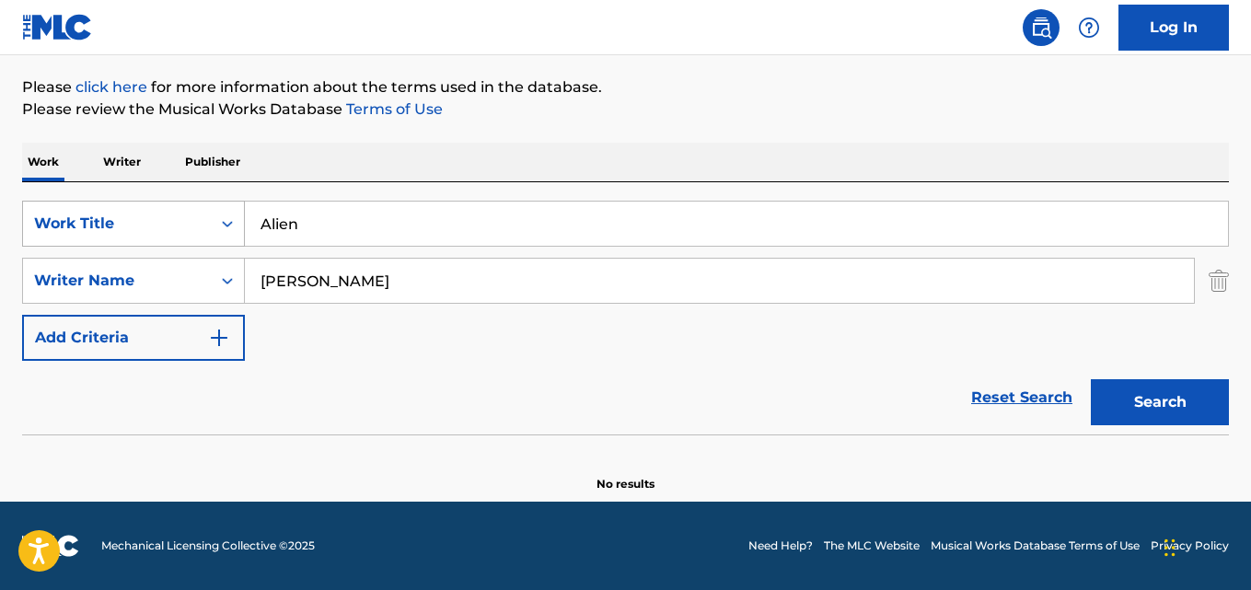
click at [182, 232] on div "SearchWithCriteriaaf59c858-9840-4ddc-a77e-7ab5fbca8d47 Work Title Alien" at bounding box center [625, 224] width 1207 height 46
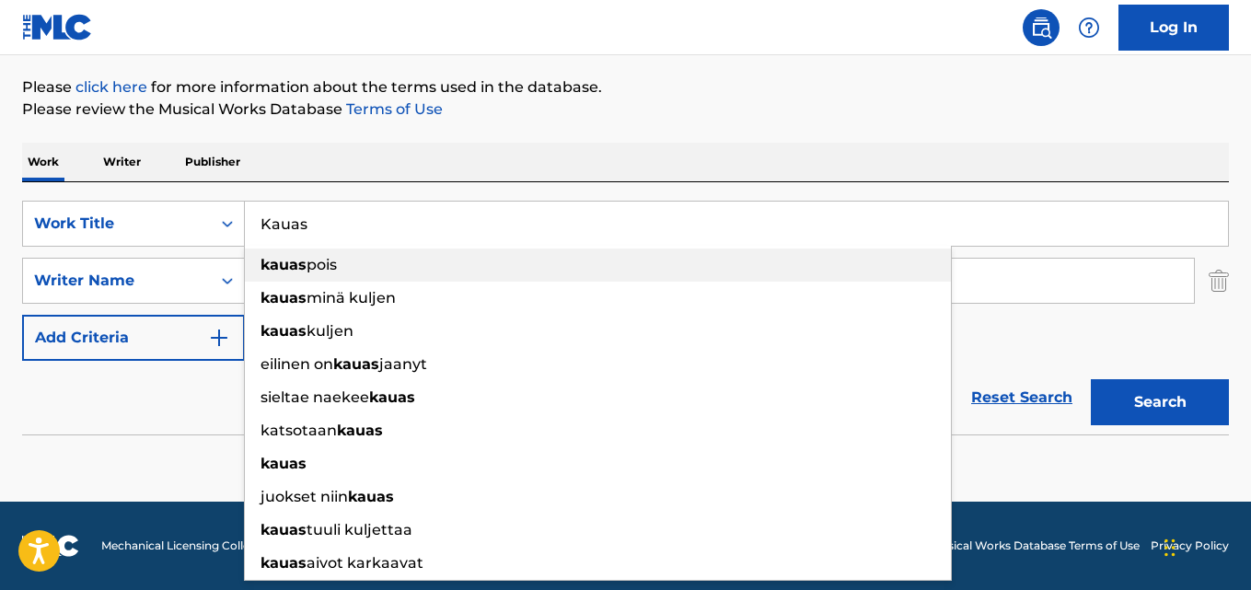
click at [318, 277] on div "kauas pois" at bounding box center [598, 264] width 706 height 33
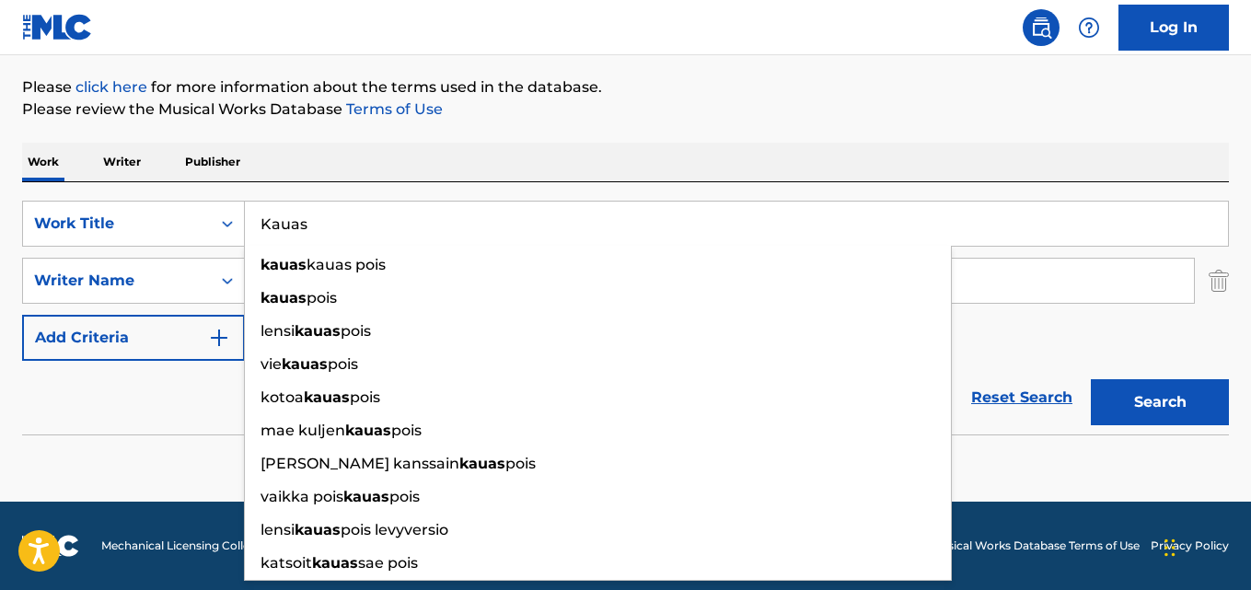
type input "Kauas"
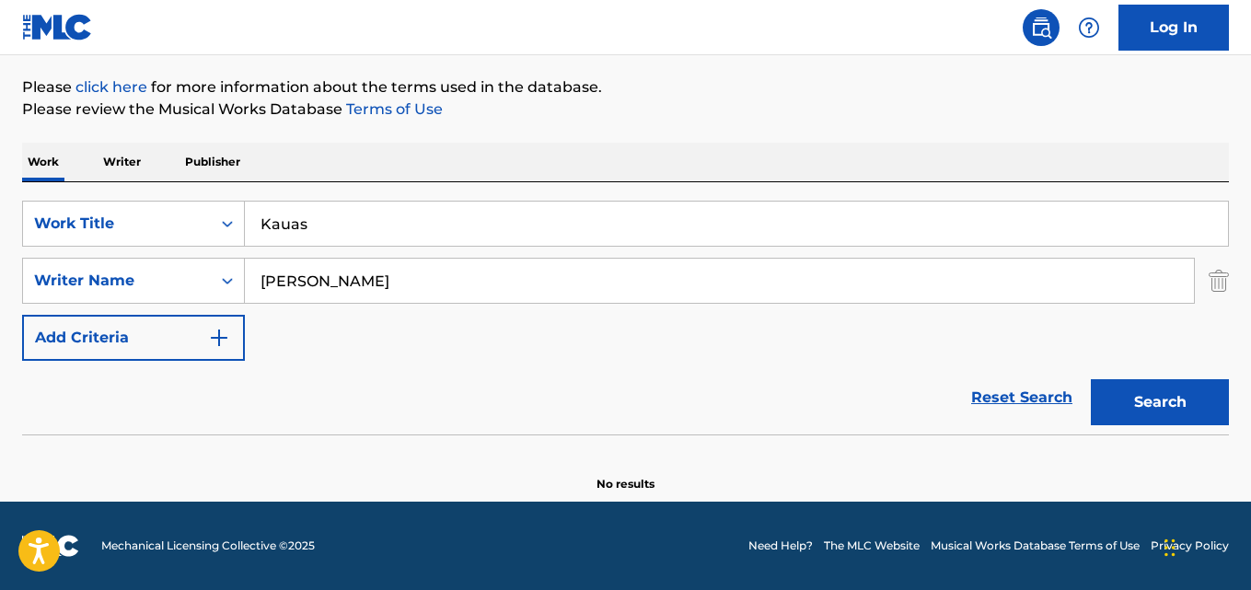
click at [321, 287] on input "Patricia Ahearn" at bounding box center [719, 281] width 949 height 44
click at [338, 275] on input "Jussi Kaavi, Oskar Fagerman" at bounding box center [719, 281] width 949 height 44
type input "Jussi Kaavi"
click at [1091, 379] on button "Search" at bounding box center [1160, 402] width 138 height 46
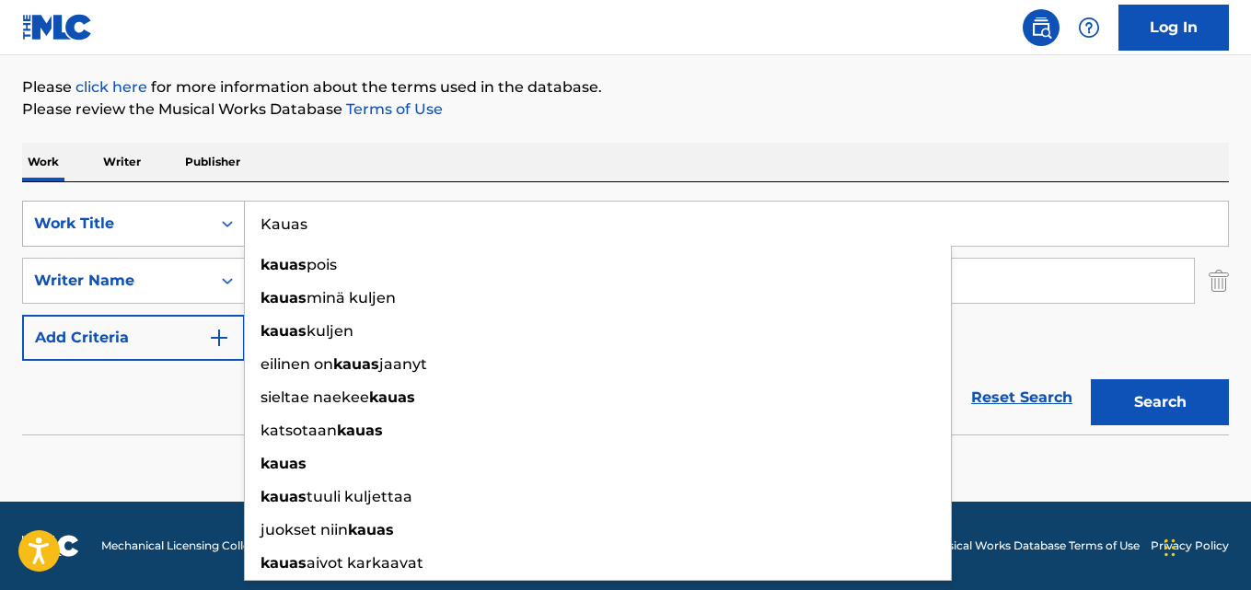
drag, startPoint x: 349, startPoint y: 225, endPoint x: 143, endPoint y: 223, distance: 206.2
click at [106, 223] on div "SearchWithCriteriaaf59c858-9840-4ddc-a77e-7ab5fbca8d47 Work Title Kauas kauas p…" at bounding box center [625, 224] width 1207 height 46
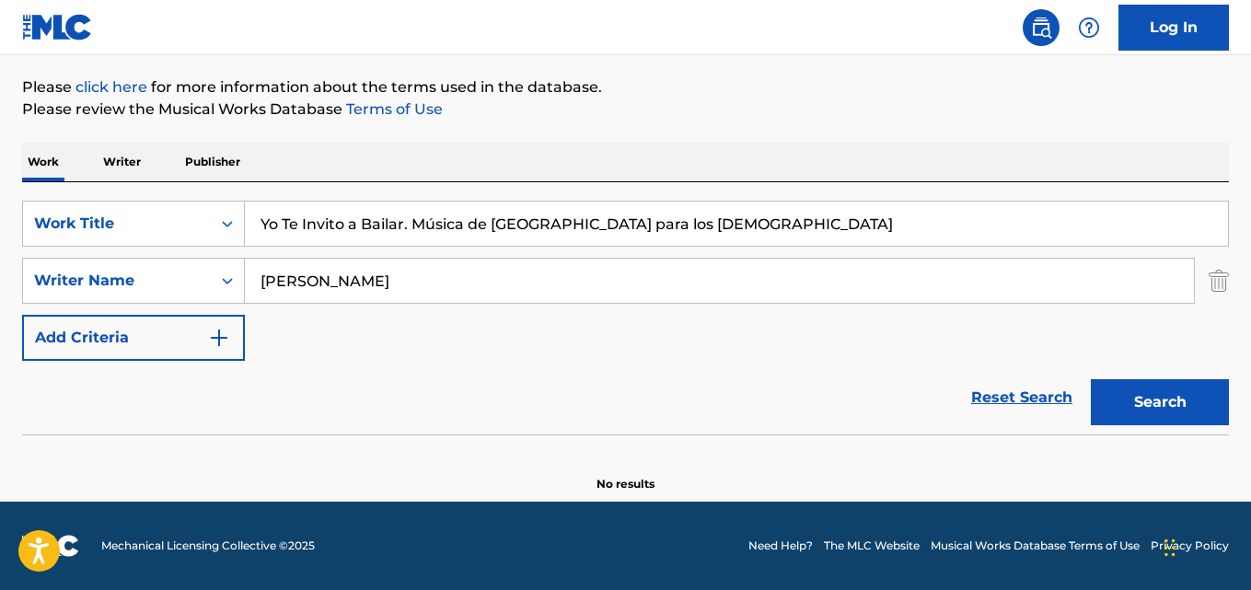
type input "Yo Te Invito a Bailar. Música de Guatemala para los Latinos"
drag, startPoint x: 144, startPoint y: 280, endPoint x: 190, endPoint y: 290, distance: 46.2
click at [137, 280] on div "SearchWithCriteriaa6c0ec93-4613-4e3e-bc14-9cad3a69cb32 Writer Name Jussi Kaavi" at bounding box center [625, 281] width 1207 height 46
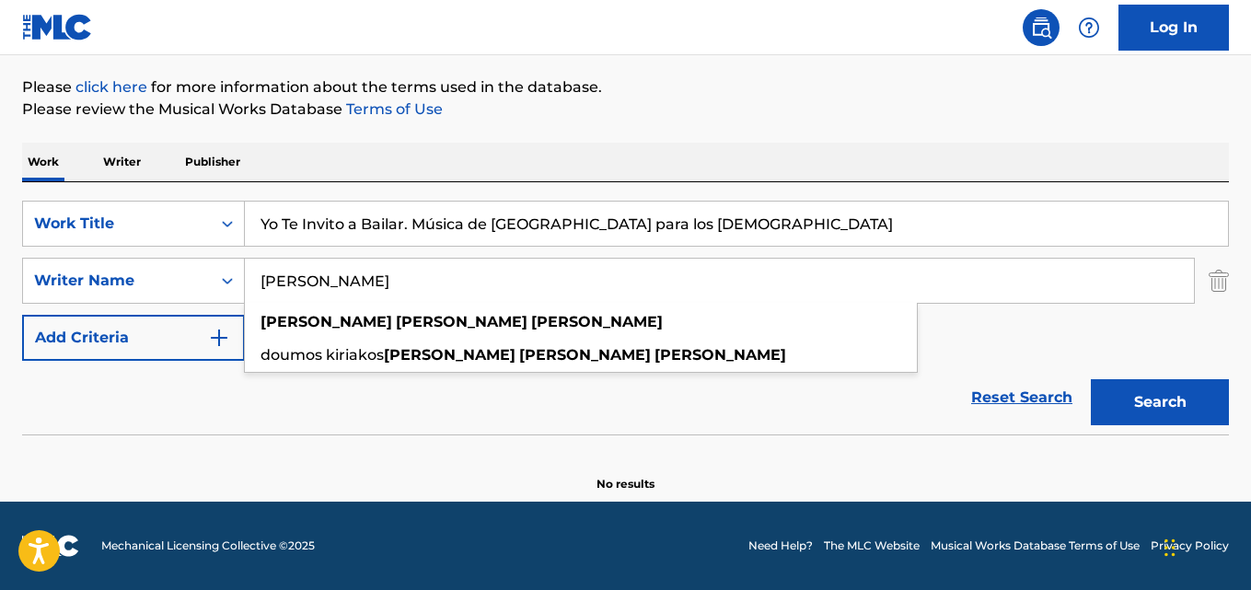
type input "John Clifford Farrar"
click at [435, 223] on input "Yo Te Invito a Bailar. Música de Guatemala para los Latinos" at bounding box center [736, 224] width 983 height 44
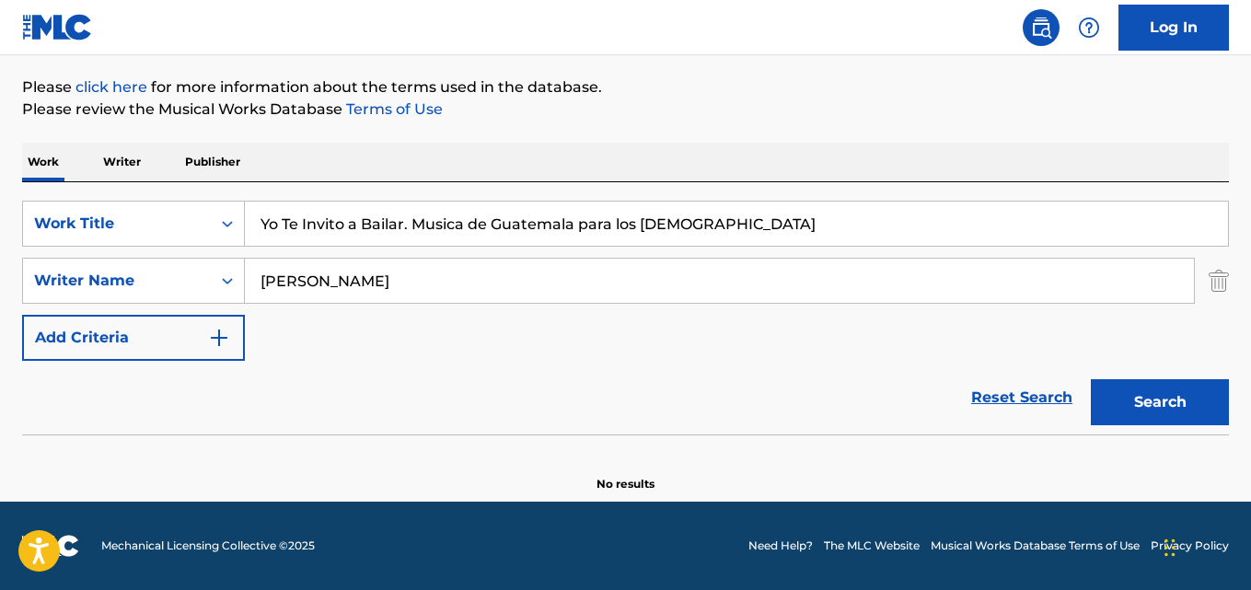
click at [1091, 379] on button "Search" at bounding box center [1160, 402] width 138 height 46
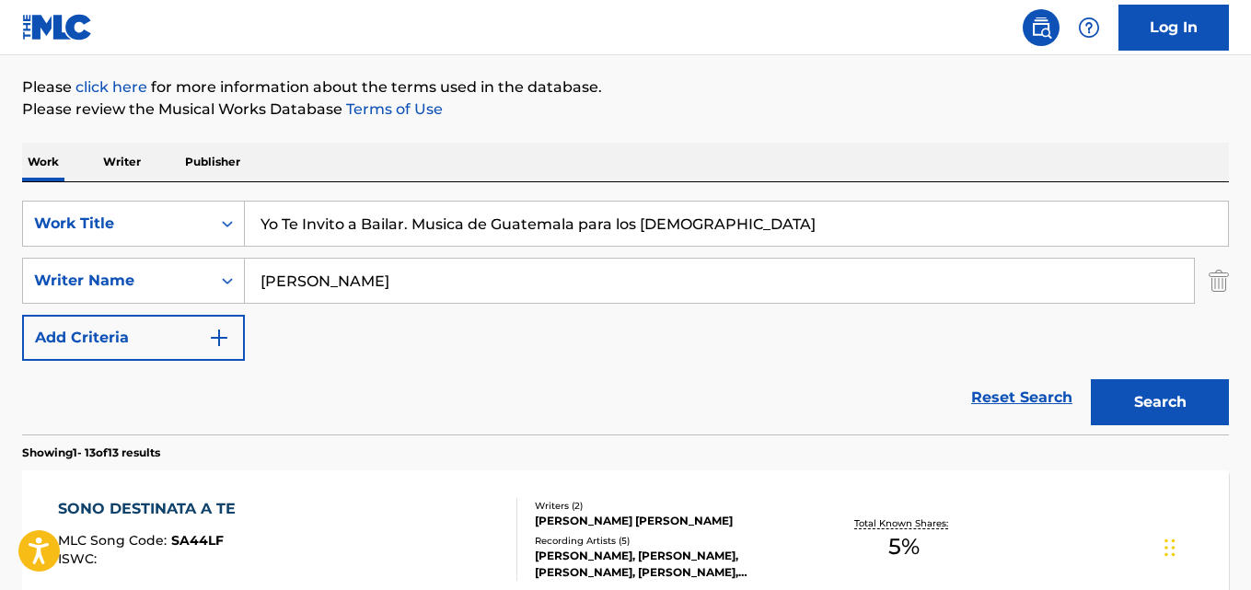
click at [397, 211] on input "Yo Te Invito a Bailar. Musica de Guatemala para los Latinos" at bounding box center [736, 224] width 983 height 44
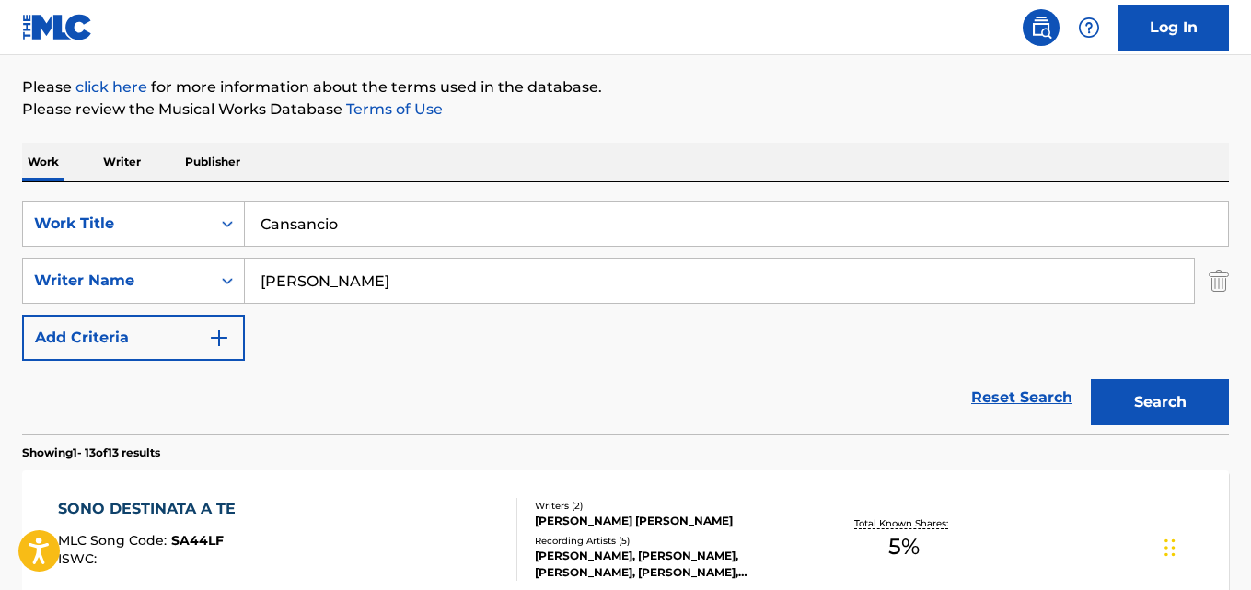
type input "Cansancio"
click at [348, 283] on input "John Clifford Farrar" at bounding box center [719, 281] width 949 height 44
type input "Pedro Echevarria"
click at [1091, 379] on button "Search" at bounding box center [1160, 402] width 138 height 46
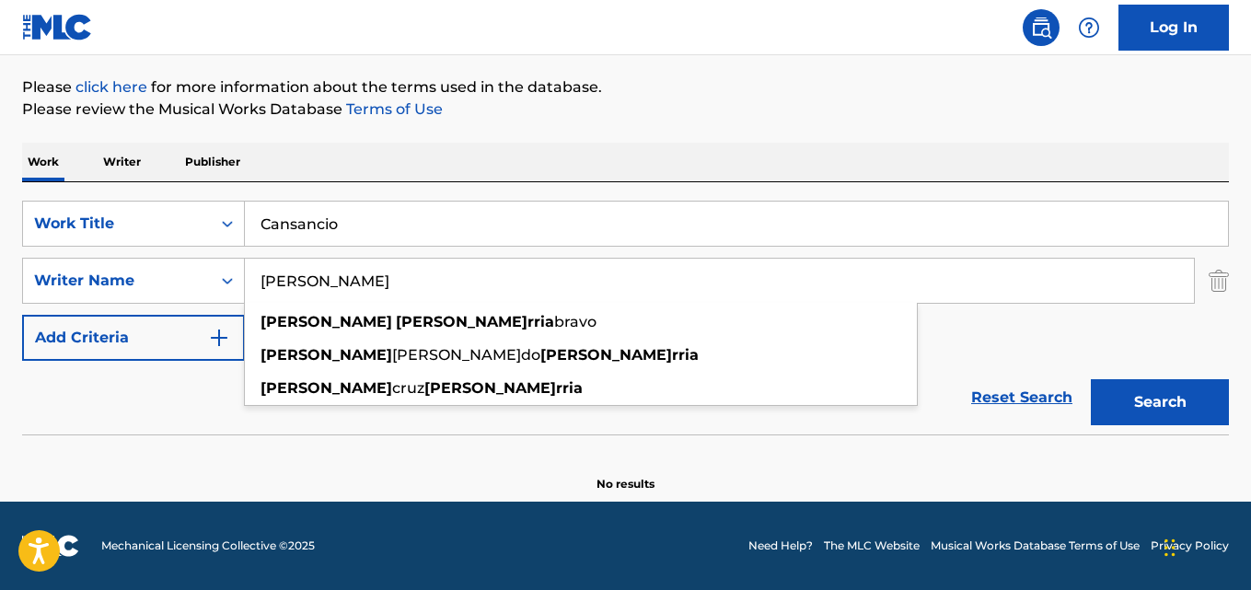
click at [403, 451] on section "No results" at bounding box center [625, 469] width 1207 height 48
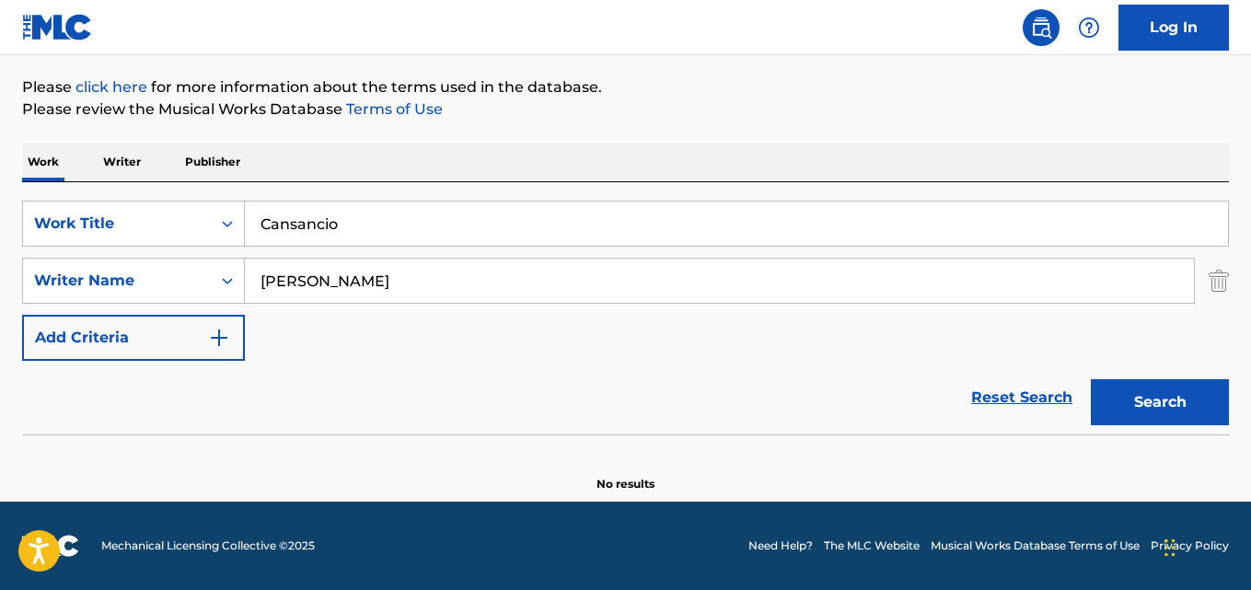
drag, startPoint x: 379, startPoint y: 231, endPoint x: 0, endPoint y: 224, distance: 379.2
click at [0, 224] on div "The MLC Public Work Search The accuracy and completeness of The MLC's data is d…" at bounding box center [625, 192] width 1251 height 600
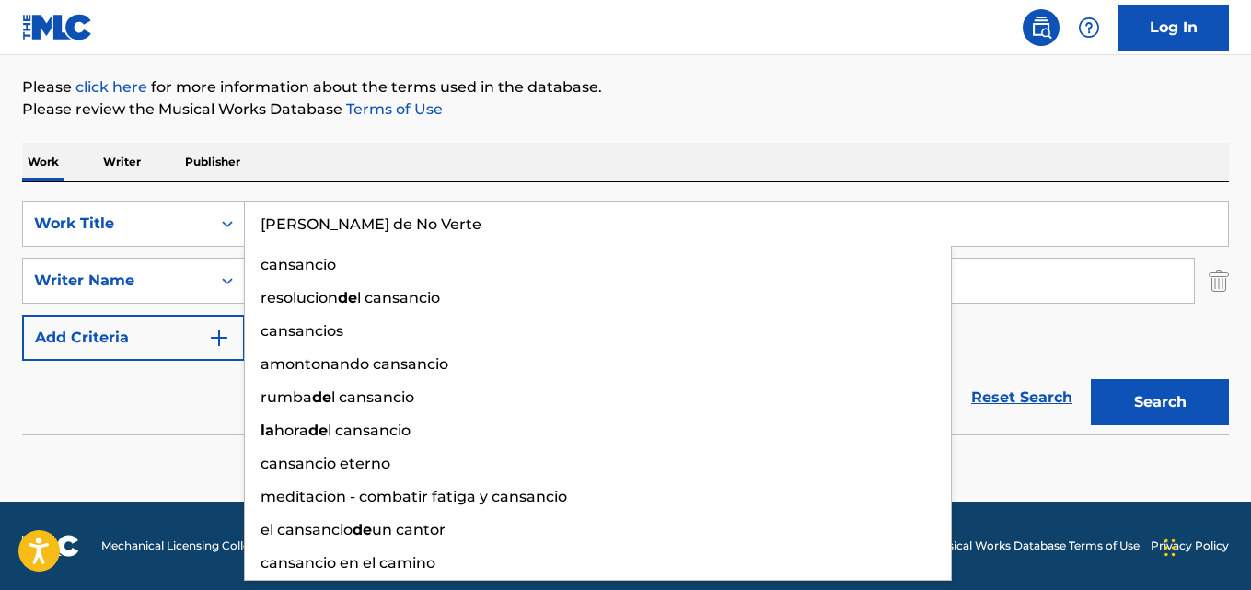
type input "La Pena de No Verte"
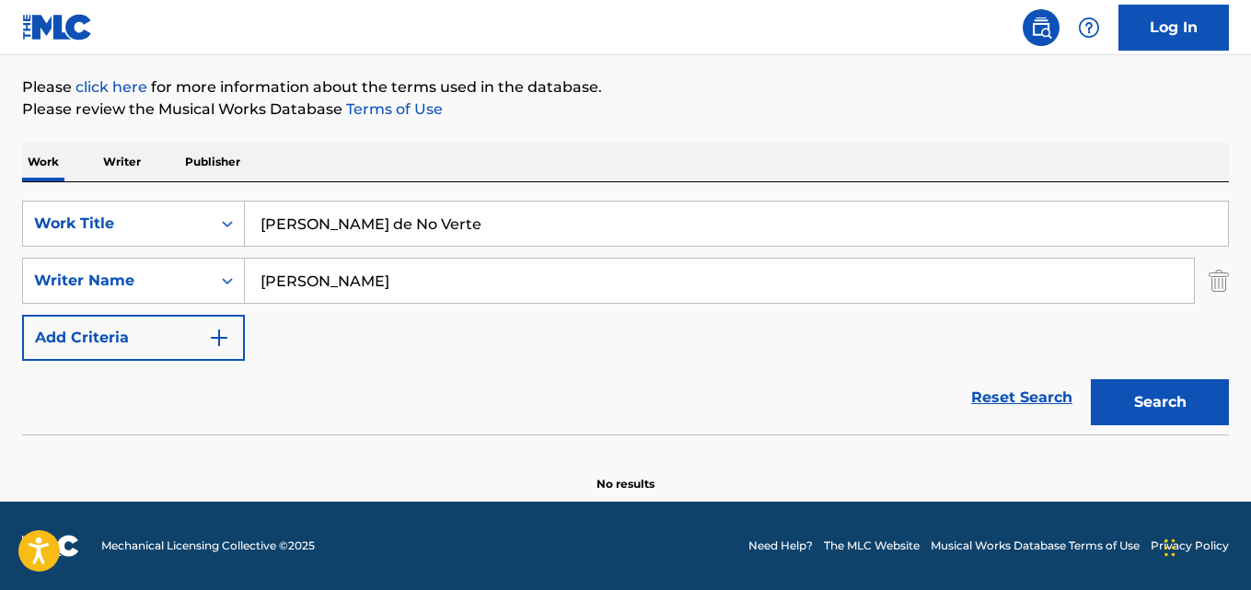
click at [379, 278] on input "Pedro Echevarria" at bounding box center [719, 281] width 949 height 44
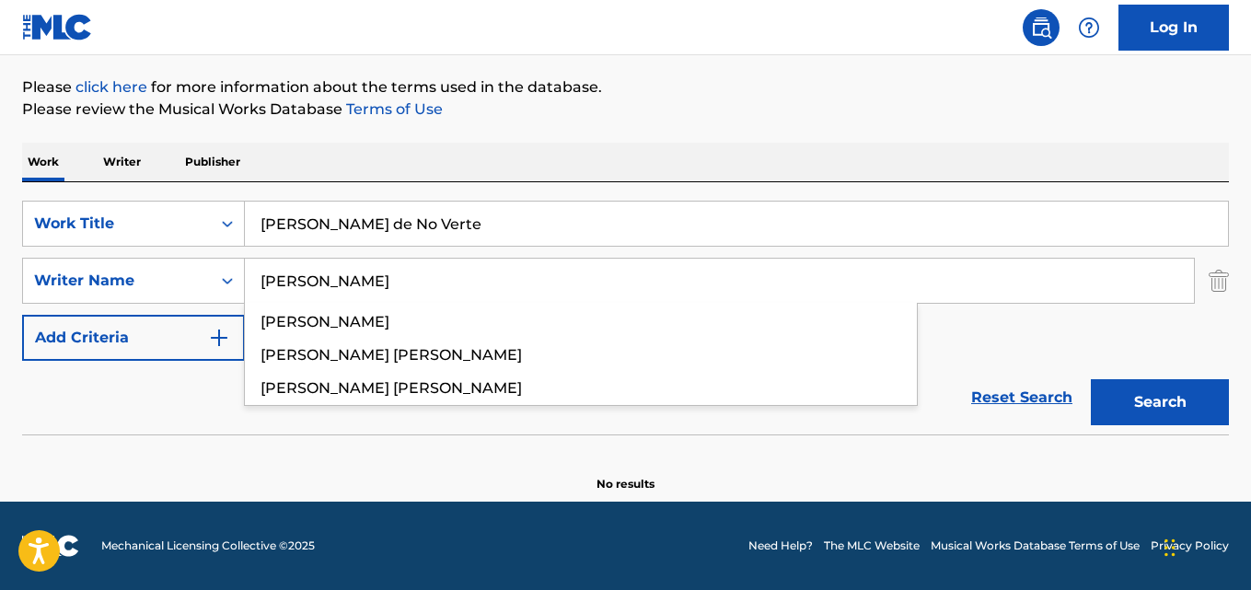
click at [318, 284] on input "Julio César villafuerte" at bounding box center [719, 281] width 949 height 44
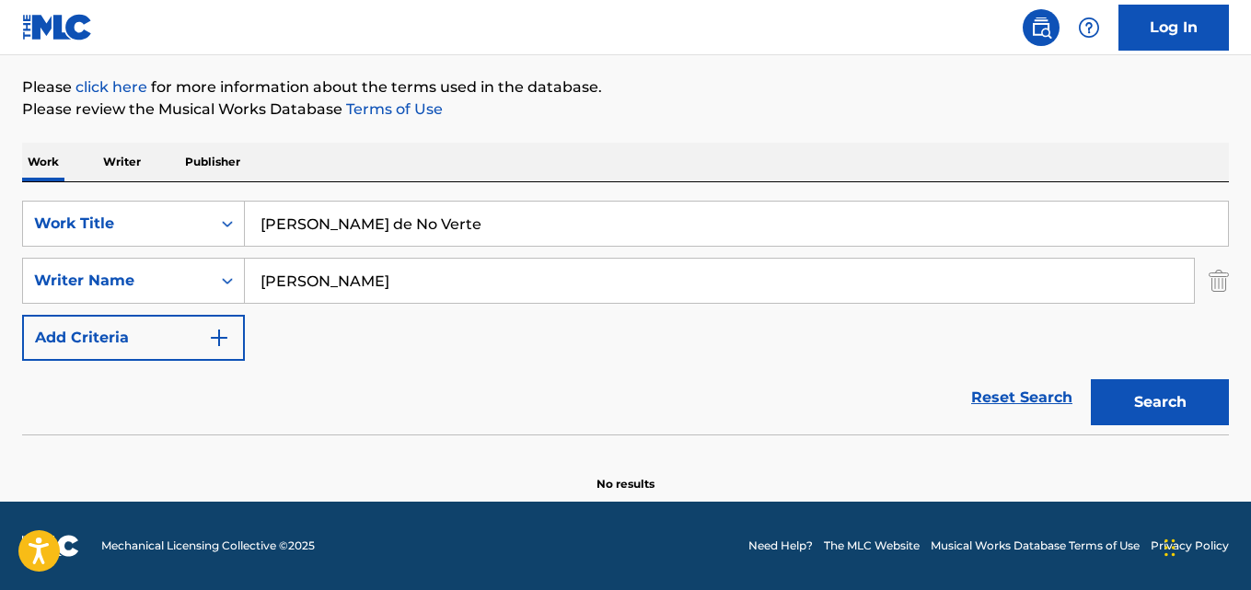
type input "Julio Cesar villafuerte"
click at [1091, 379] on button "Search" at bounding box center [1160, 402] width 138 height 46
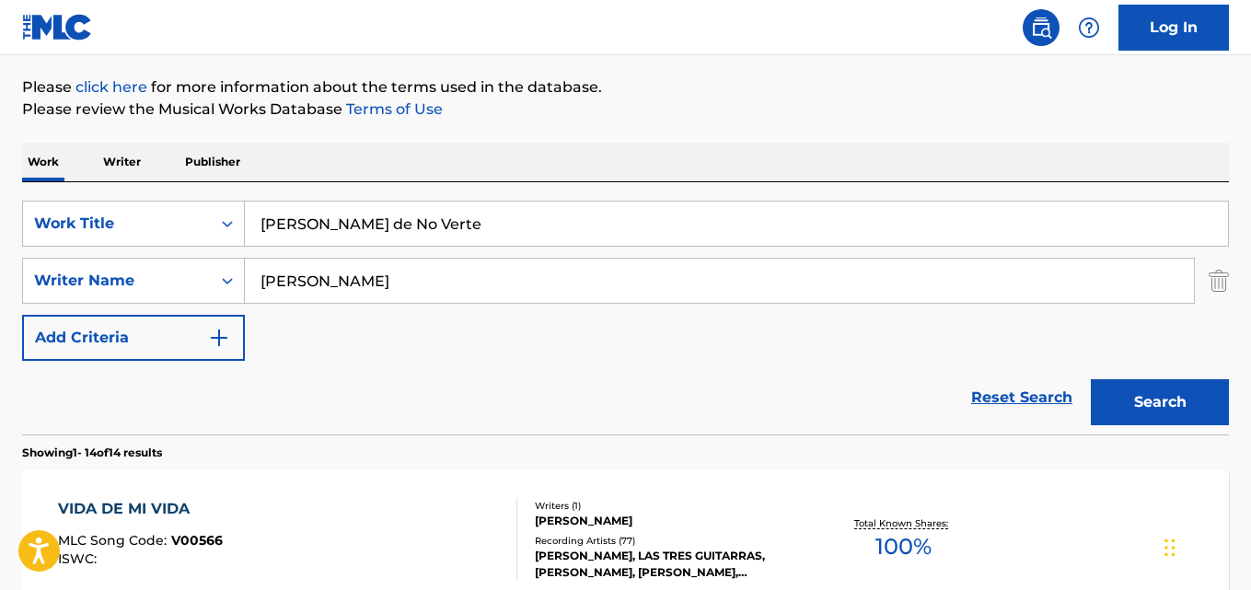
click at [462, 410] on div "Reset Search Search" at bounding box center [625, 398] width 1207 height 74
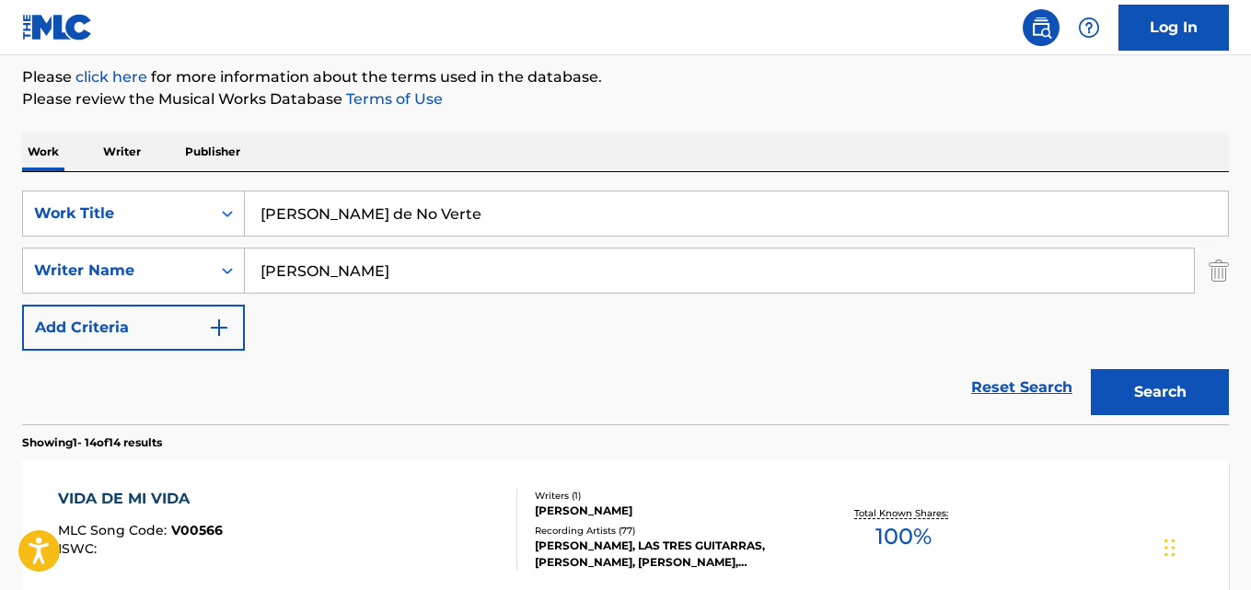
scroll to position [25, 0]
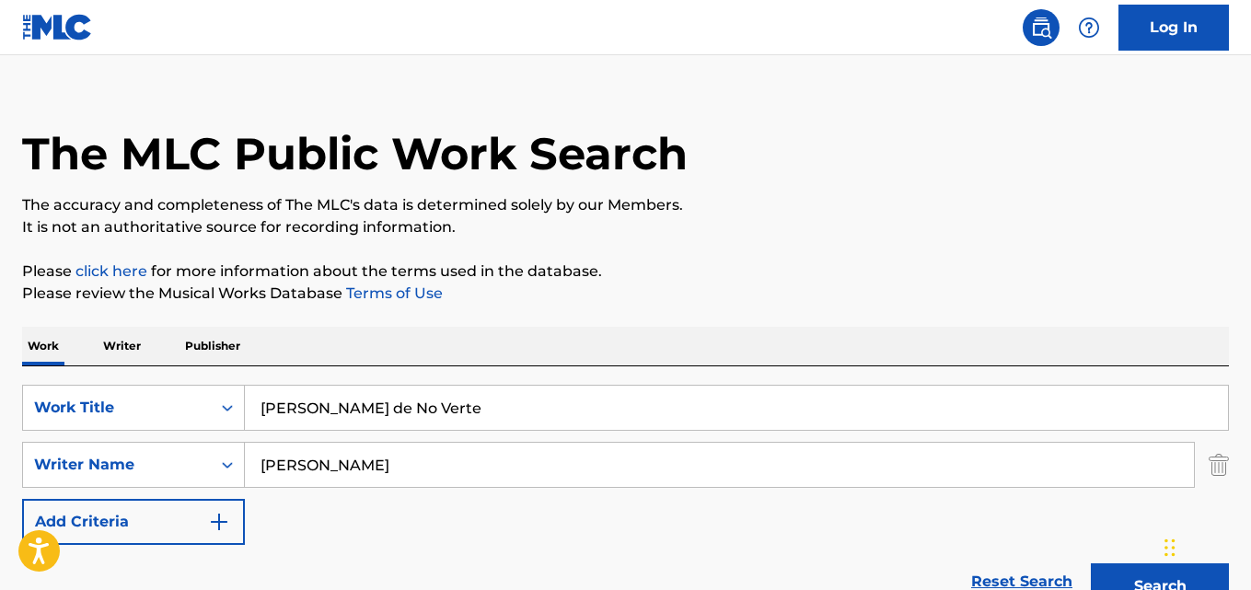
click at [340, 407] on input "La Pena de No Verte" at bounding box center [736, 408] width 983 height 44
type input "Elegia"
click at [317, 468] on input "Julio Cesar villafuerte" at bounding box center [719, 465] width 949 height 44
type input "Armengor Barba"
click at [1091, 563] on button "Search" at bounding box center [1160, 586] width 138 height 46
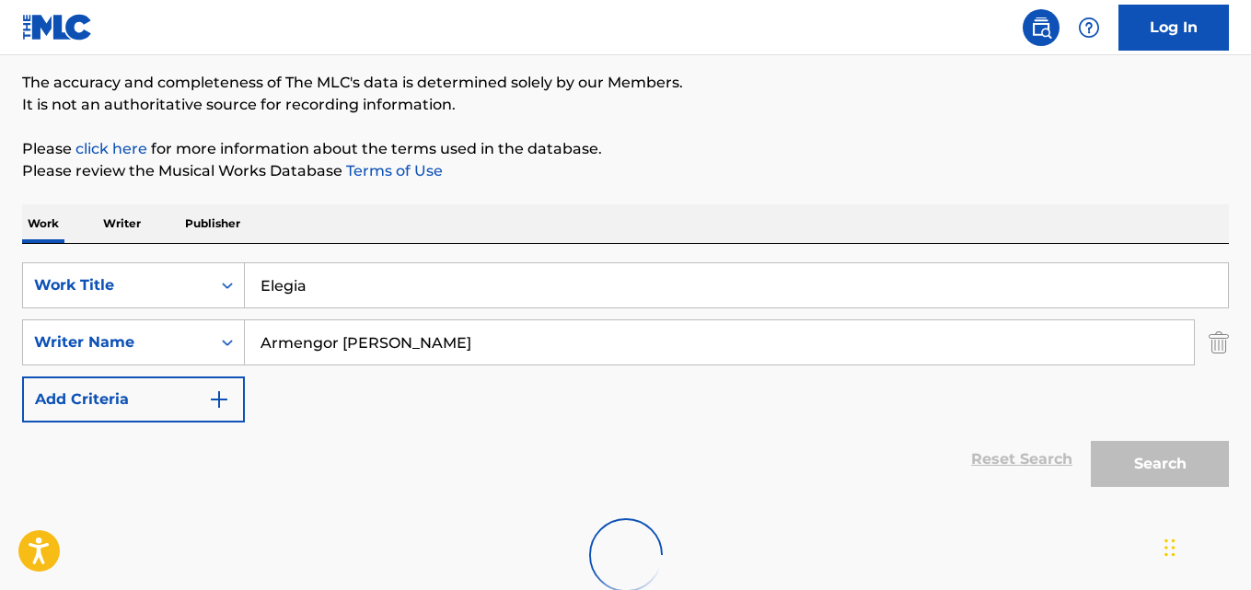
scroll to position [209, 0]
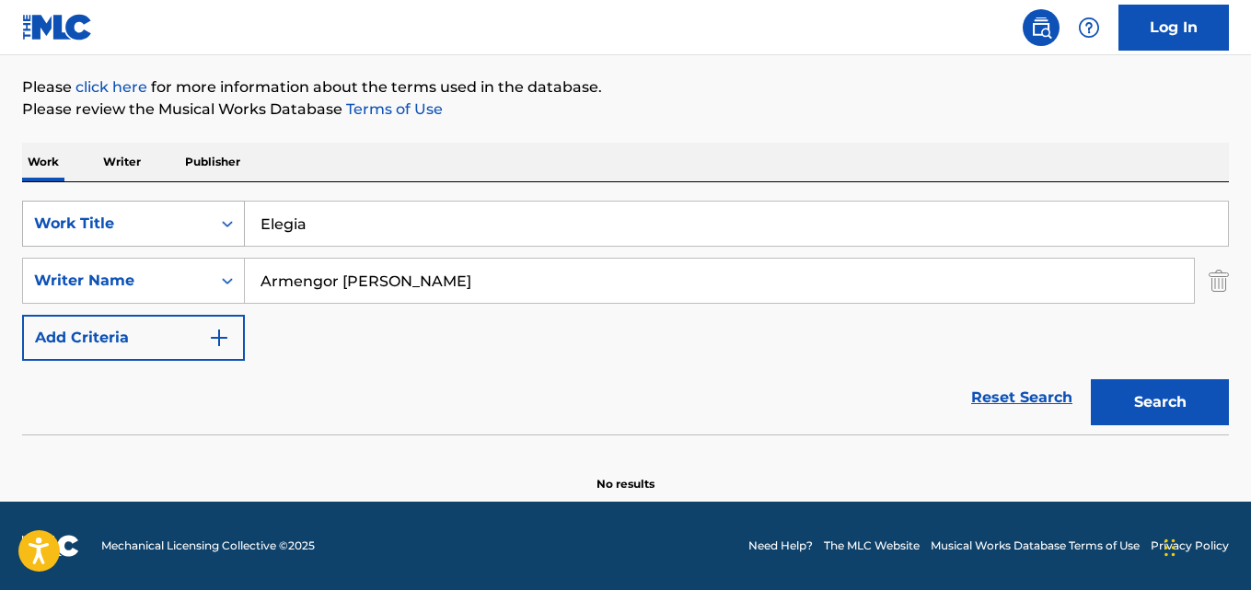
drag, startPoint x: 373, startPoint y: 224, endPoint x: 115, endPoint y: 221, distance: 257.7
click at [102, 221] on div "SearchWithCriteriaaf59c858-9840-4ddc-a77e-7ab5fbca8d47 Work Title Elegia" at bounding box center [625, 224] width 1207 height 46
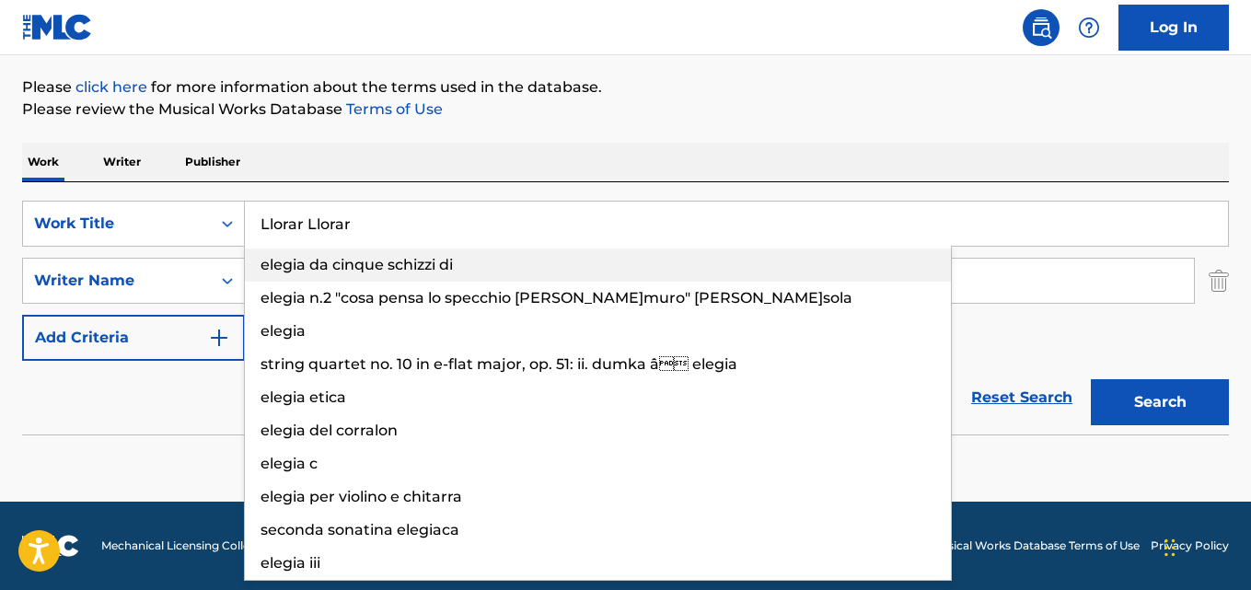
type input "Llorar Llorar"
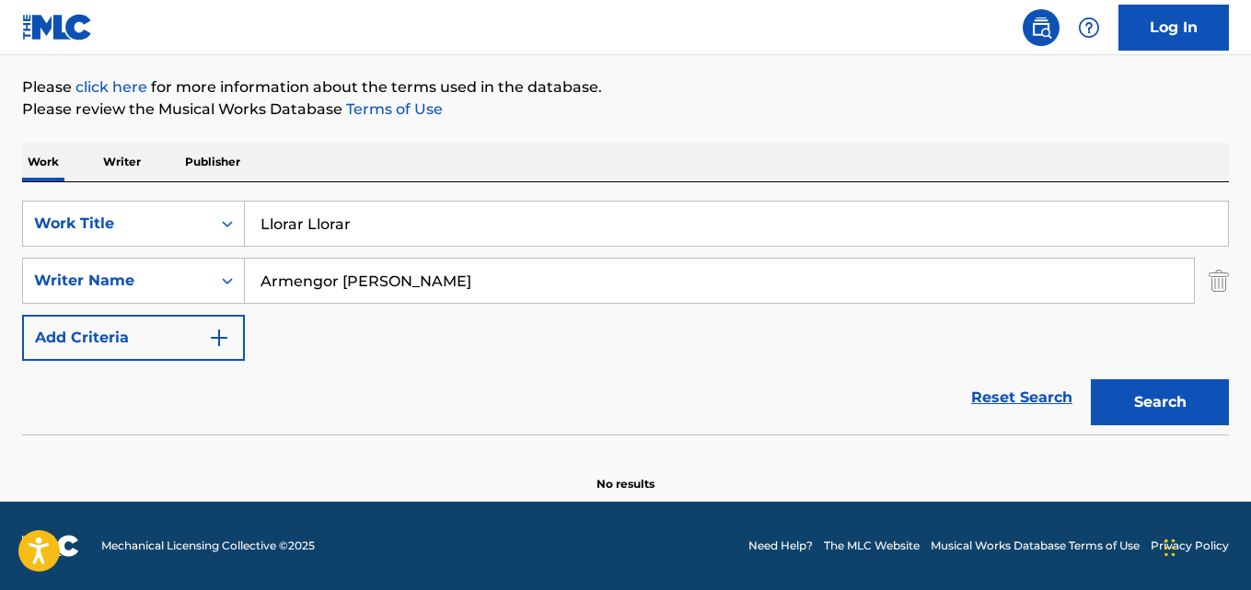
click at [354, 288] on input "Armengor Barba" at bounding box center [719, 281] width 949 height 44
click at [346, 284] on input "Wilson Velásquez Camacho" at bounding box center [719, 281] width 949 height 44
type input "Wilson Velasquez Camacho"
click at [1091, 379] on button "Search" at bounding box center [1160, 402] width 138 height 46
drag, startPoint x: 341, startPoint y: 217, endPoint x: 159, endPoint y: 229, distance: 182.6
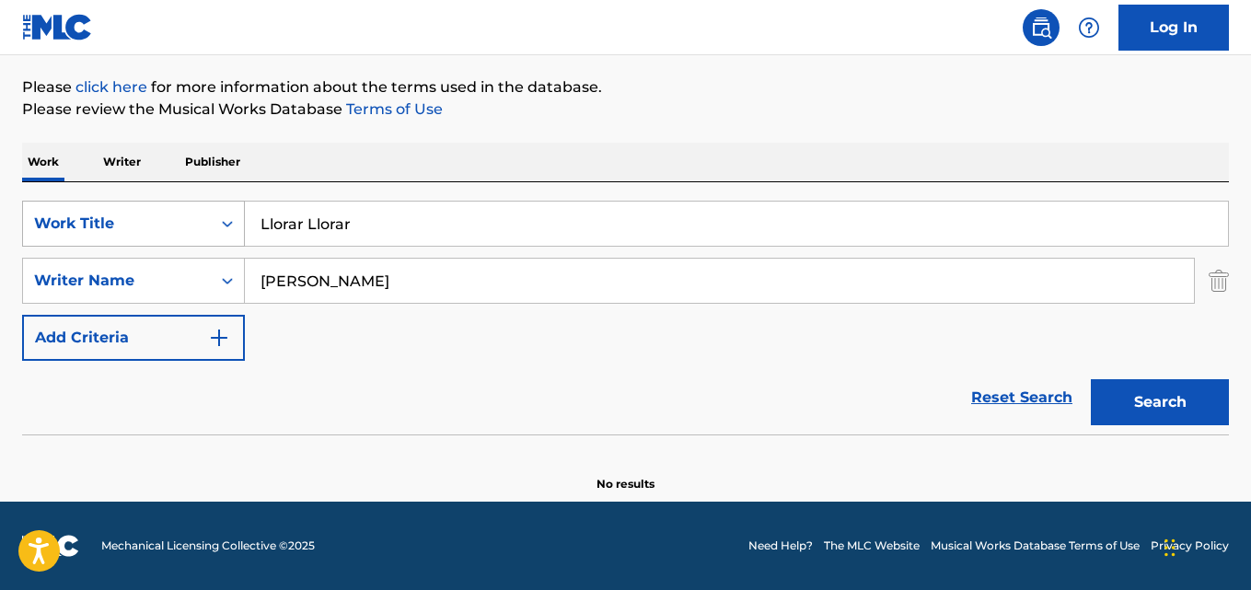
click at [144, 223] on div "SearchWithCriteriaaf59c858-9840-4ddc-a77e-7ab5fbca8d47 Work Title Llorar Llorar" at bounding box center [625, 224] width 1207 height 46
type input "En Mi Sepulcro"
click at [388, 280] on input "Wilson Velasquez Camacho" at bounding box center [719, 281] width 949 height 44
type input "Vicente Reyes Palma"
click at [1091, 379] on button "Search" at bounding box center [1160, 402] width 138 height 46
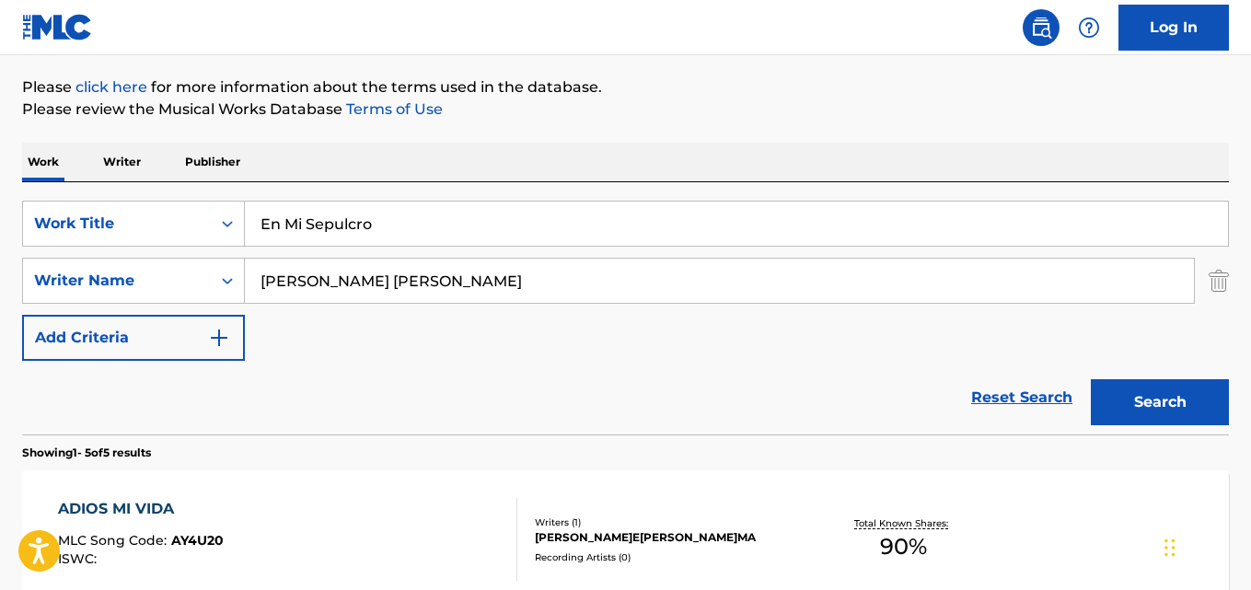
click at [355, 406] on div "Reset Search Search" at bounding box center [625, 398] width 1207 height 74
drag, startPoint x: 377, startPoint y: 229, endPoint x: 32, endPoint y: 231, distance: 345.1
click at [24, 229] on div "SearchWithCriteriaaf59c858-9840-4ddc-a77e-7ab5fbca8d47 Work Title En Mi Sepulcro" at bounding box center [625, 224] width 1207 height 46
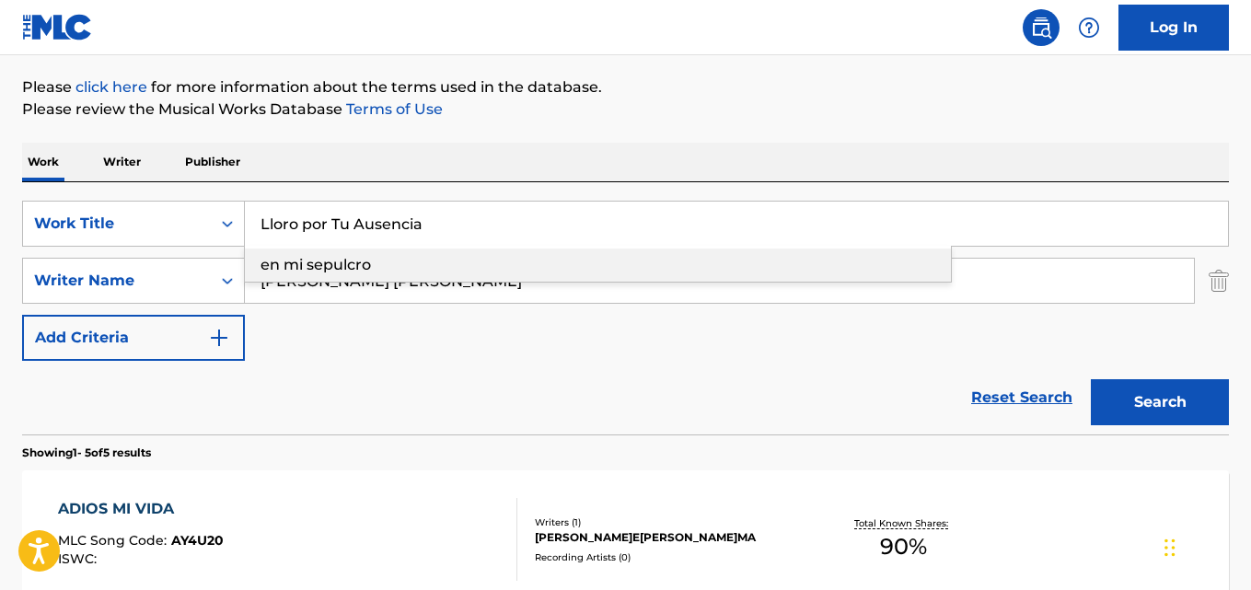
type input "Lloro por Tu Ausencia"
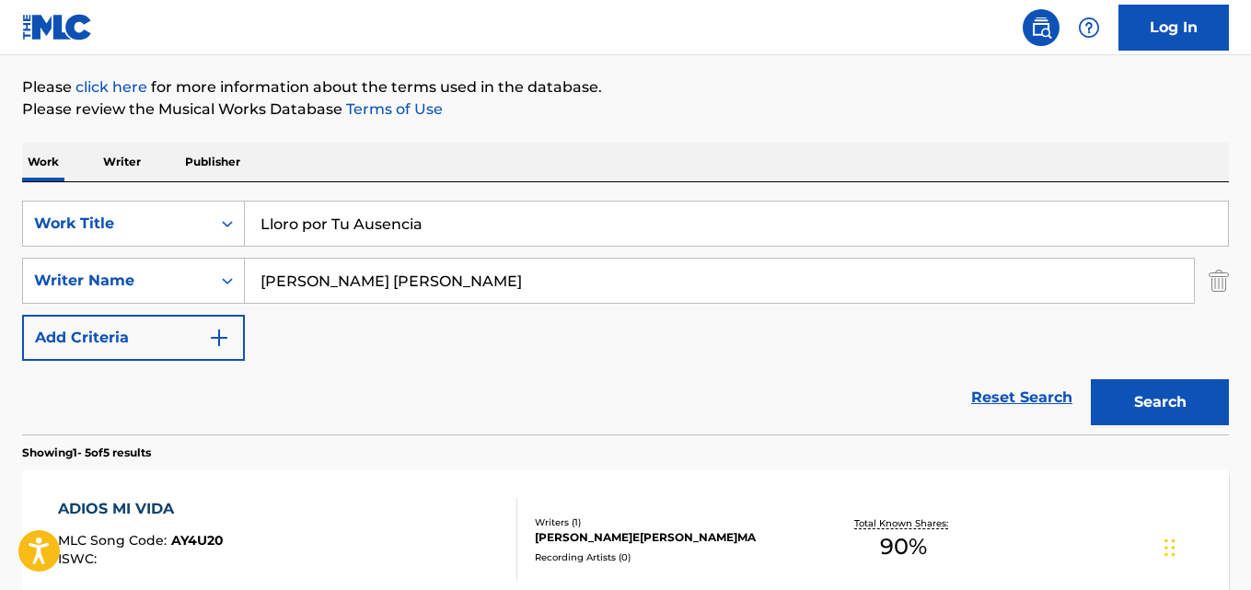
drag, startPoint x: 368, startPoint y: 286, endPoint x: 388, endPoint y: 289, distance: 20.4
click at [370, 285] on input "Vicente Reyes Palma" at bounding box center [719, 281] width 949 height 44
type input "Esperanza Franco villafuere"
click at [1091, 379] on button "Search" at bounding box center [1160, 402] width 138 height 46
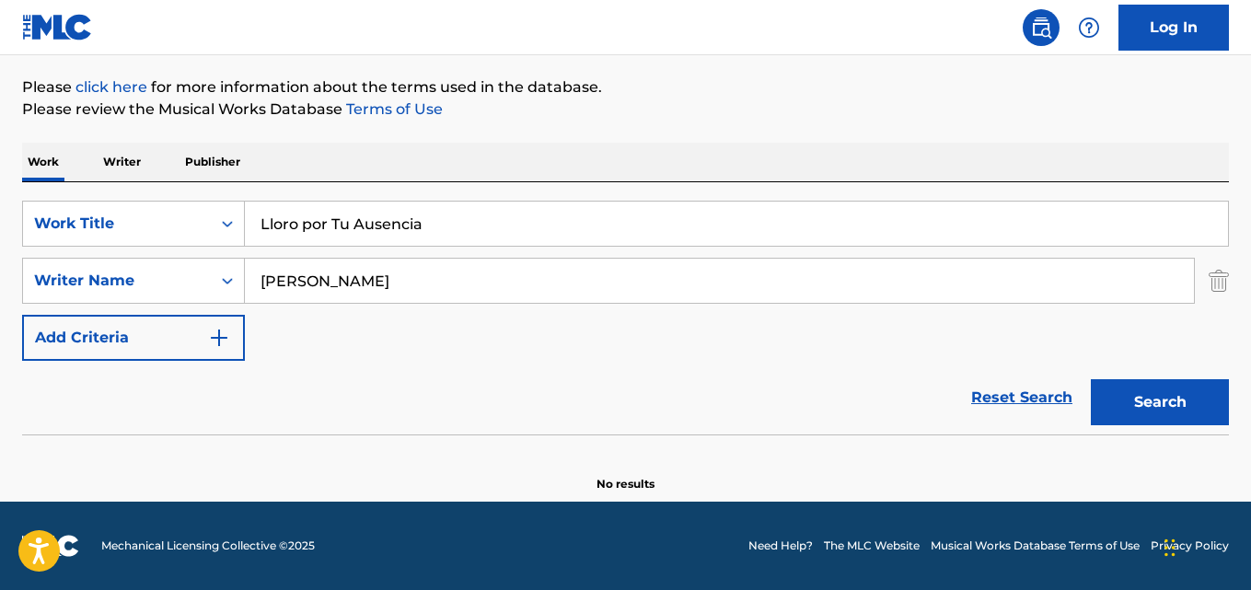
click at [384, 230] on input "Lloro por Tu Ausencia" at bounding box center [736, 224] width 983 height 44
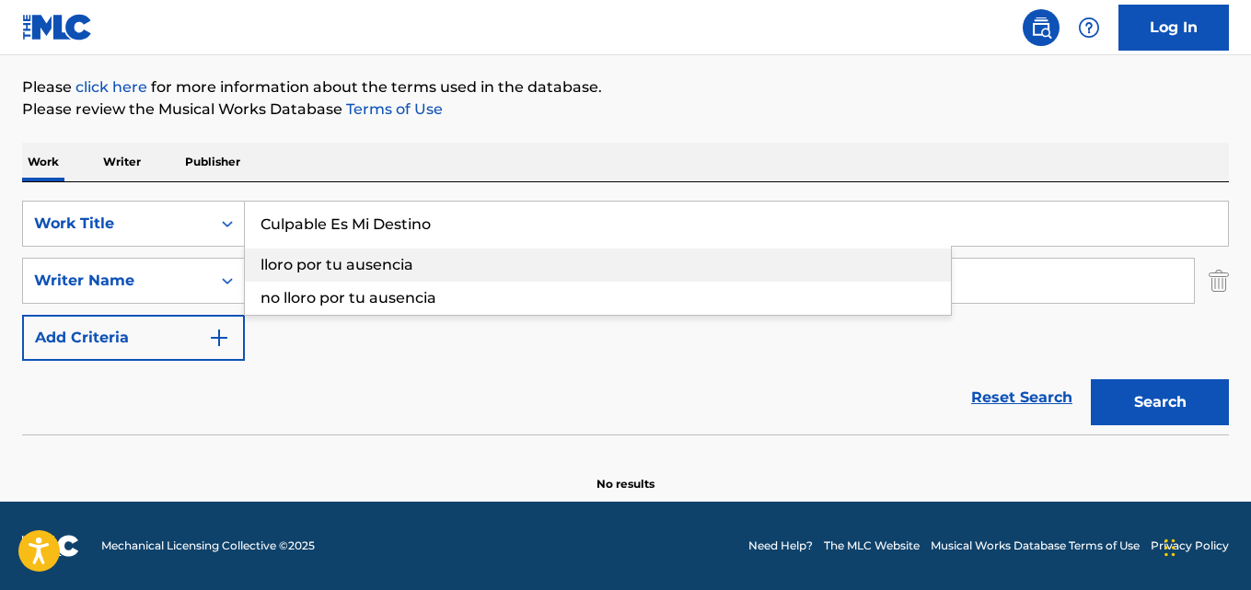
type input "Culpable Es Mi Destino"
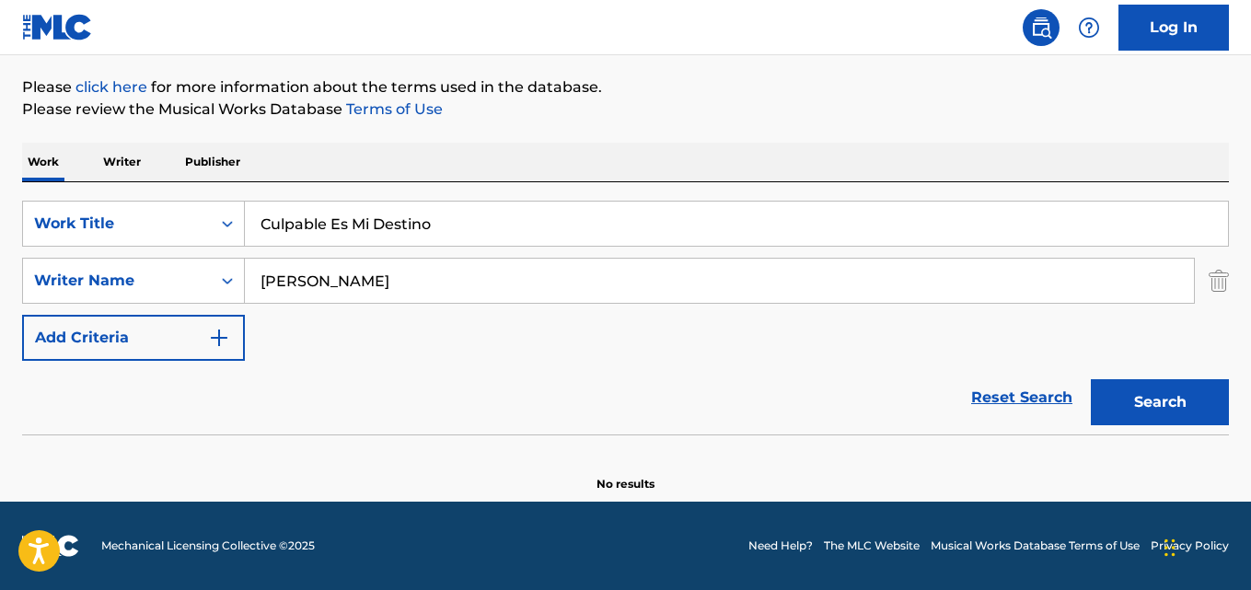
click at [358, 283] on input "Esperanza Franco villafuere" at bounding box center [719, 281] width 949 height 44
type input "Vicente Reyes Palma"
click at [1091, 379] on button "Search" at bounding box center [1160, 402] width 138 height 46
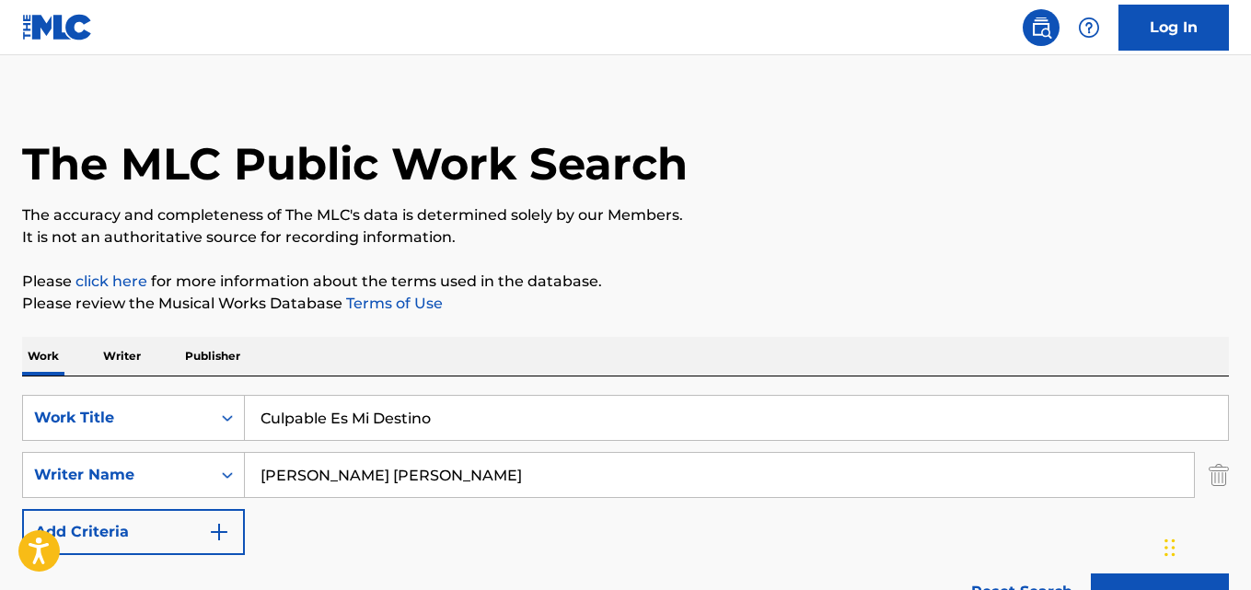
scroll to position [0, 0]
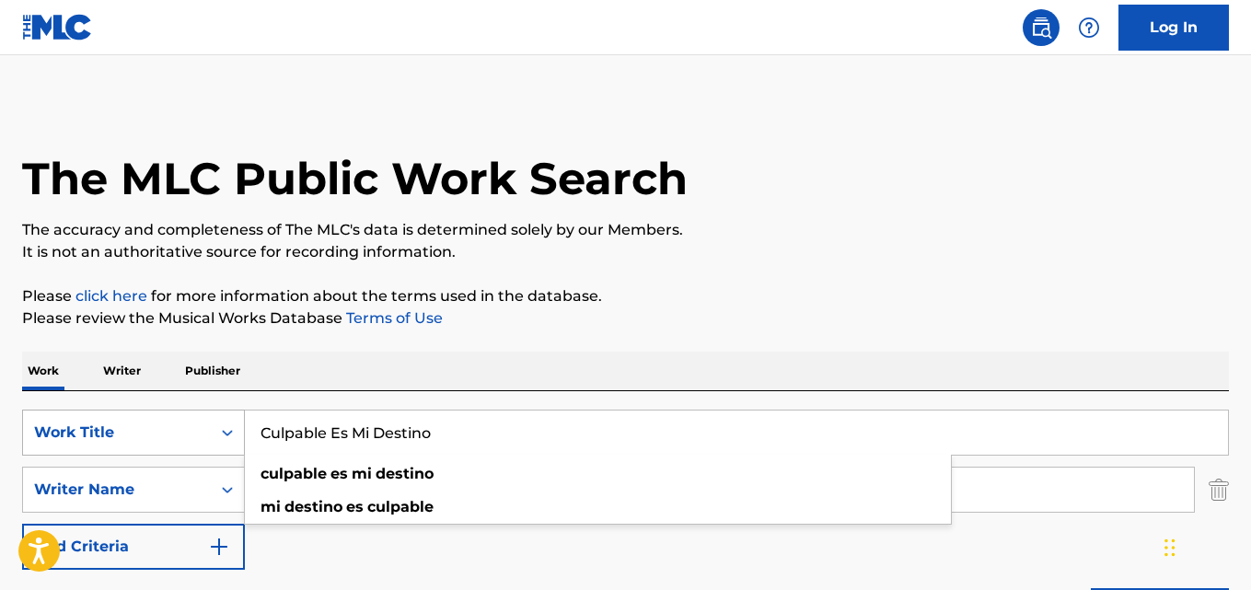
drag, startPoint x: 437, startPoint y: 427, endPoint x: 62, endPoint y: 433, distance: 375.6
type input "Por un Error Te Alejas"
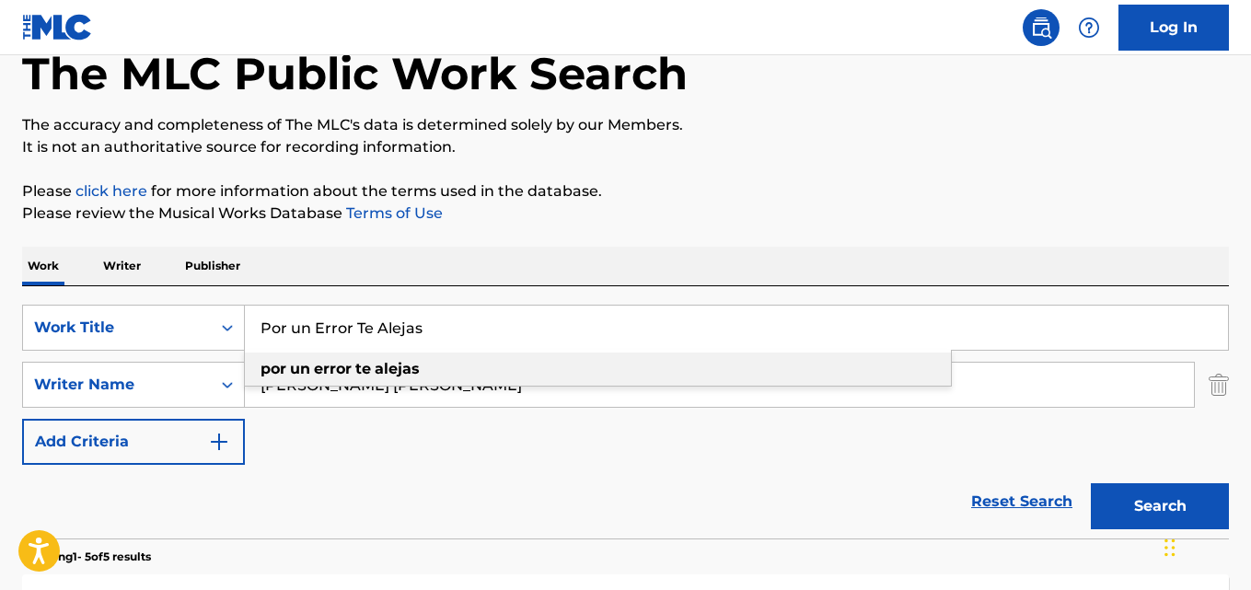
scroll to position [184, 0]
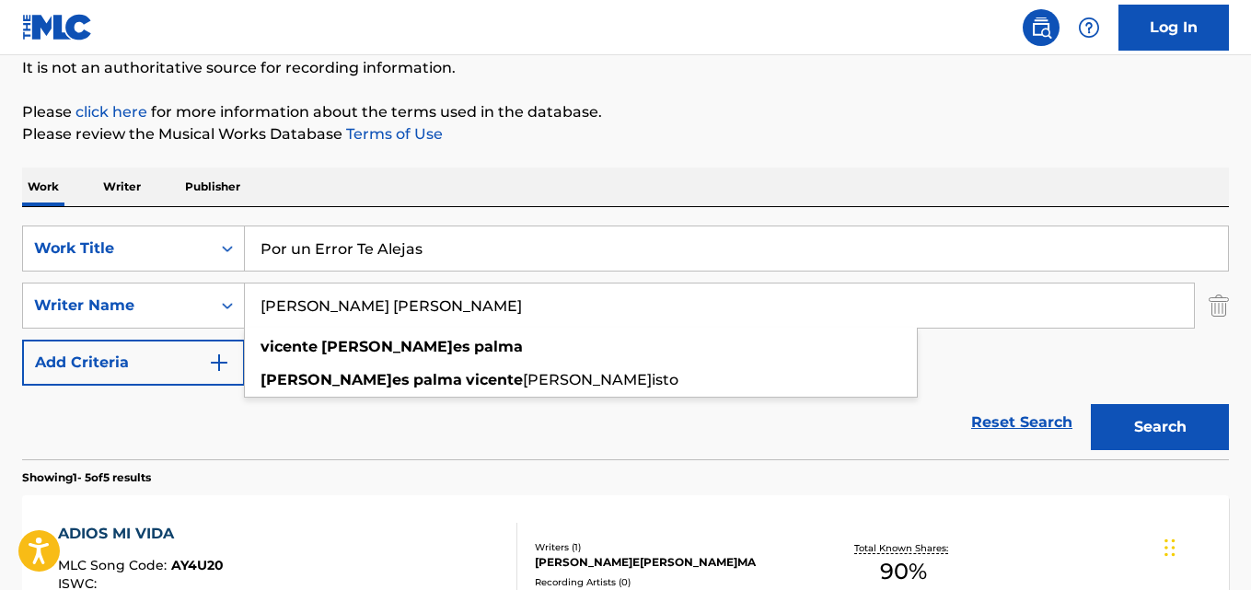
click at [378, 309] on input "Vicente Reyes Palma" at bounding box center [719, 305] width 949 height 44
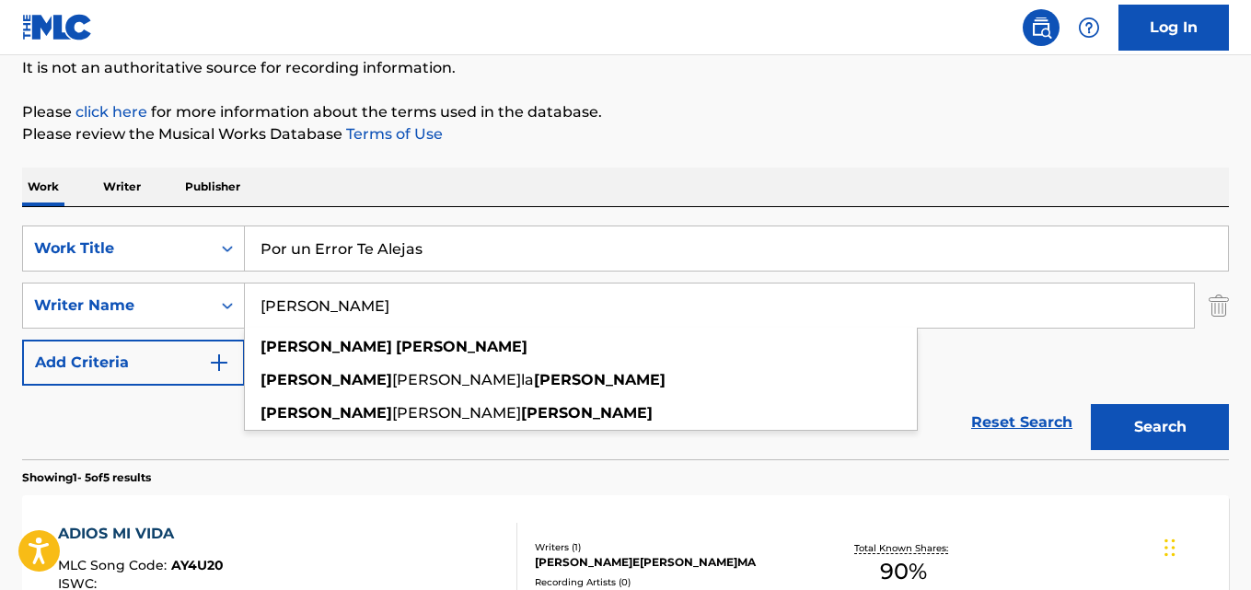
type input "Alfredo Parrales"
click at [1091, 404] on button "Search" at bounding box center [1160, 427] width 138 height 46
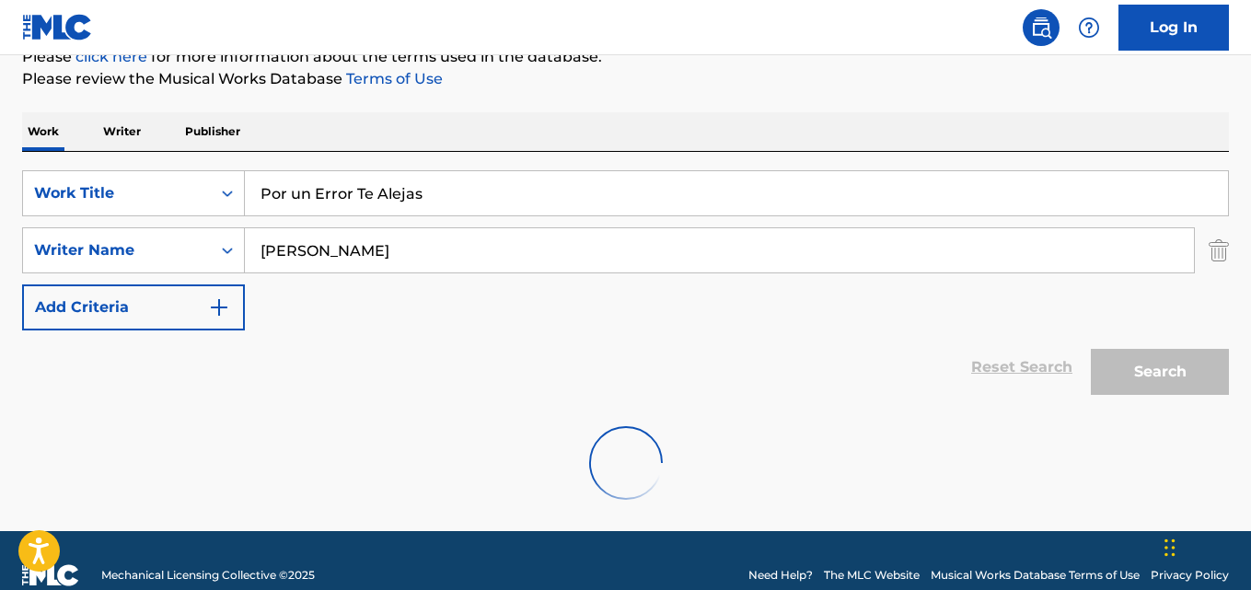
scroll to position [269, 0]
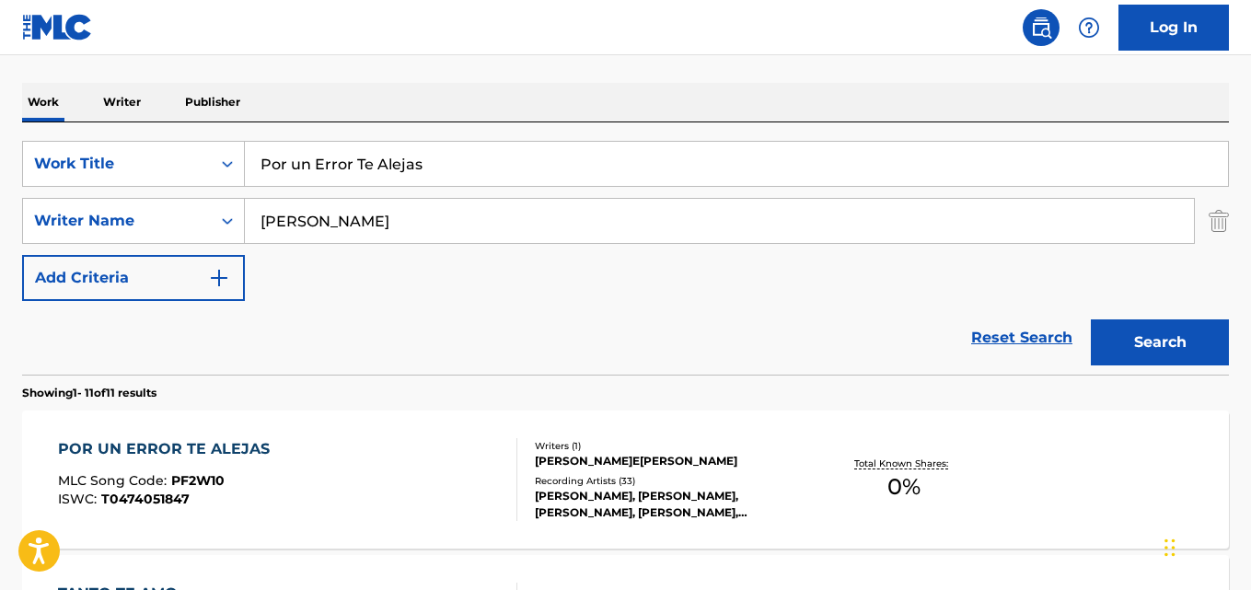
click at [431, 476] on div "POR UN ERROR TE ALEJAS MLC Song Code : PF2W10 ISWC : T0474051847" at bounding box center [287, 479] width 458 height 83
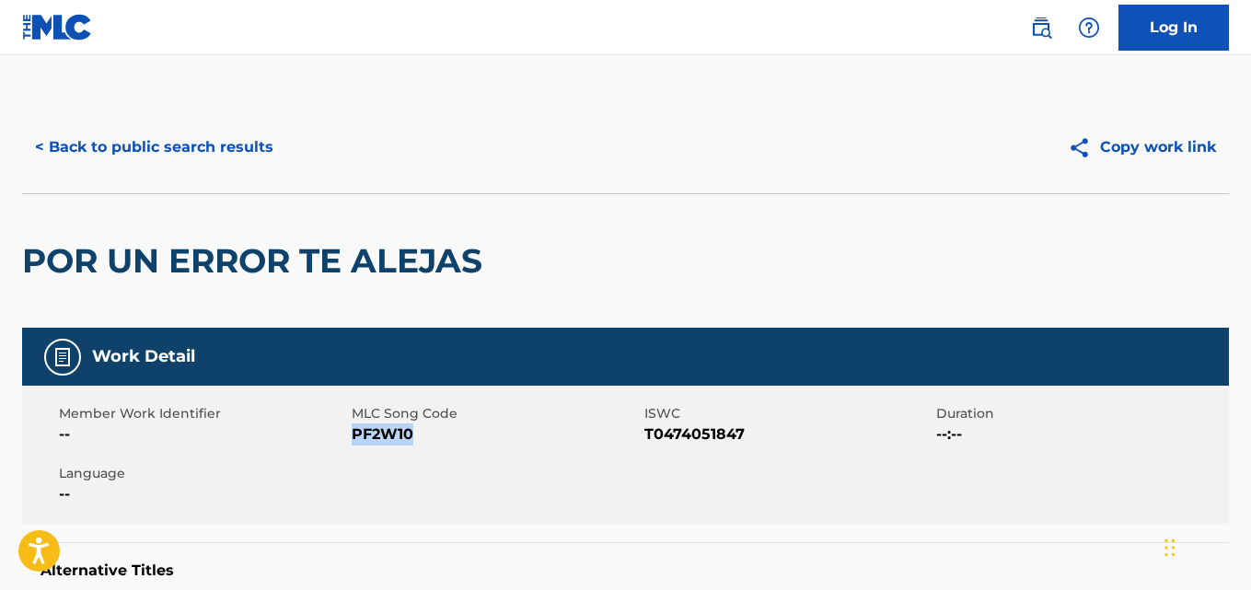
drag, startPoint x: 422, startPoint y: 442, endPoint x: 440, endPoint y: 445, distance: 18.8
click at [352, 442] on span "PF2W10" at bounding box center [496, 434] width 288 height 22
copy span "PF2W10"
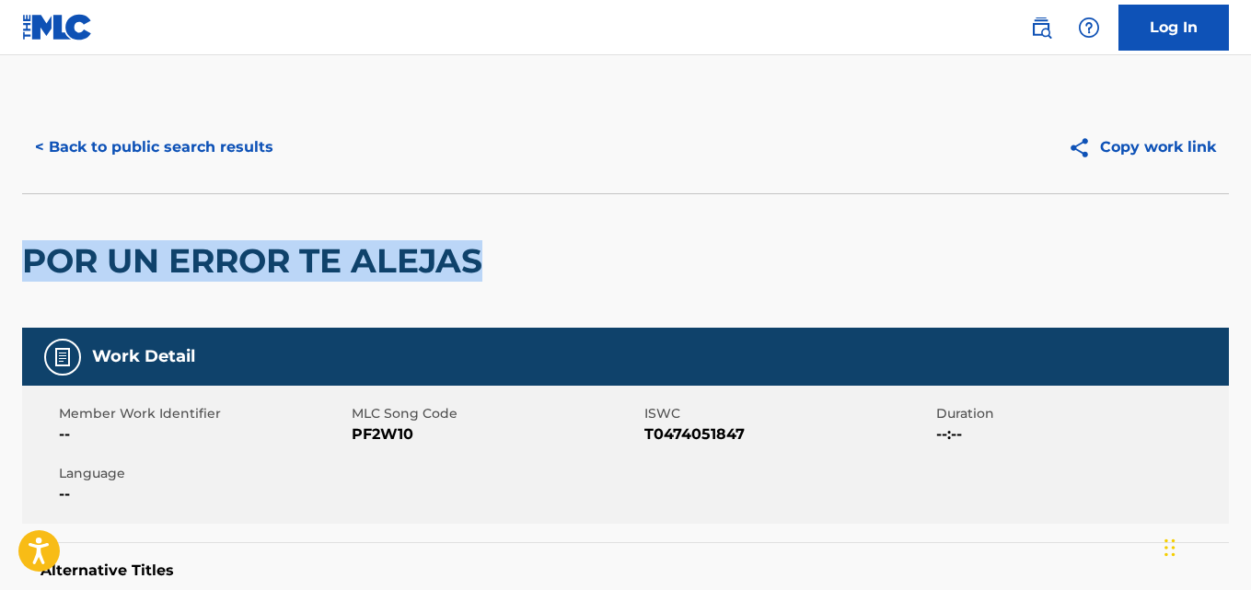
drag, startPoint x: 490, startPoint y: 263, endPoint x: 25, endPoint y: 263, distance: 464.8
click at [25, 263] on h2 "POR UN ERROR TE ALEJAS" at bounding box center [256, 260] width 469 height 41
copy h2 "POR UN ERROR TE ALEJAS"
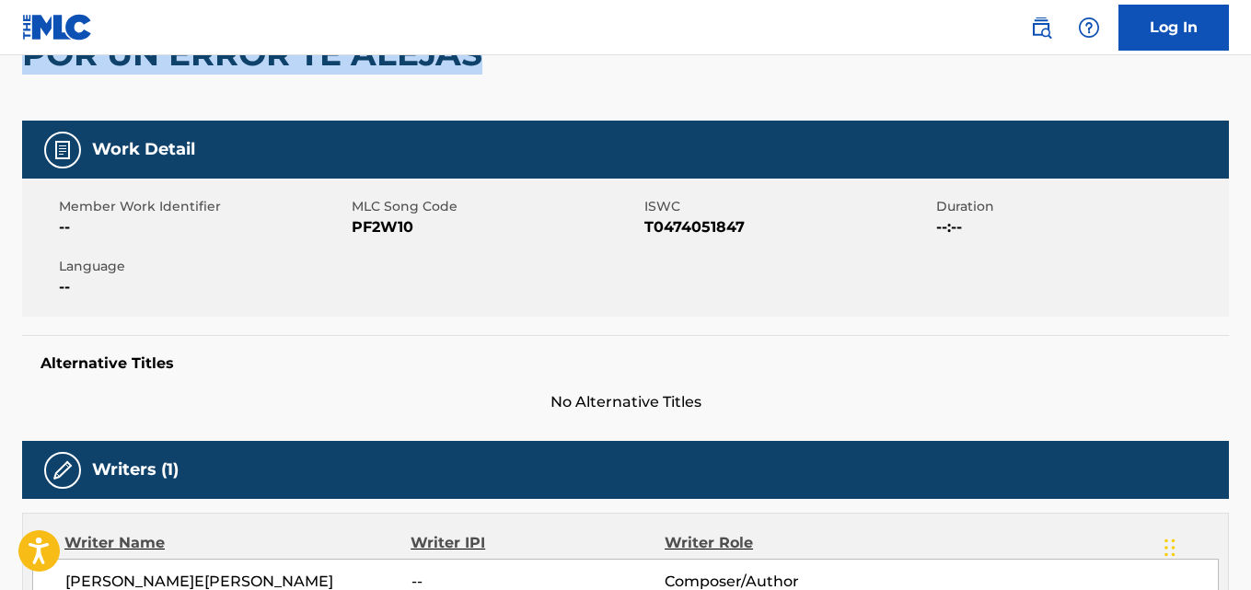
scroll to position [368, 0]
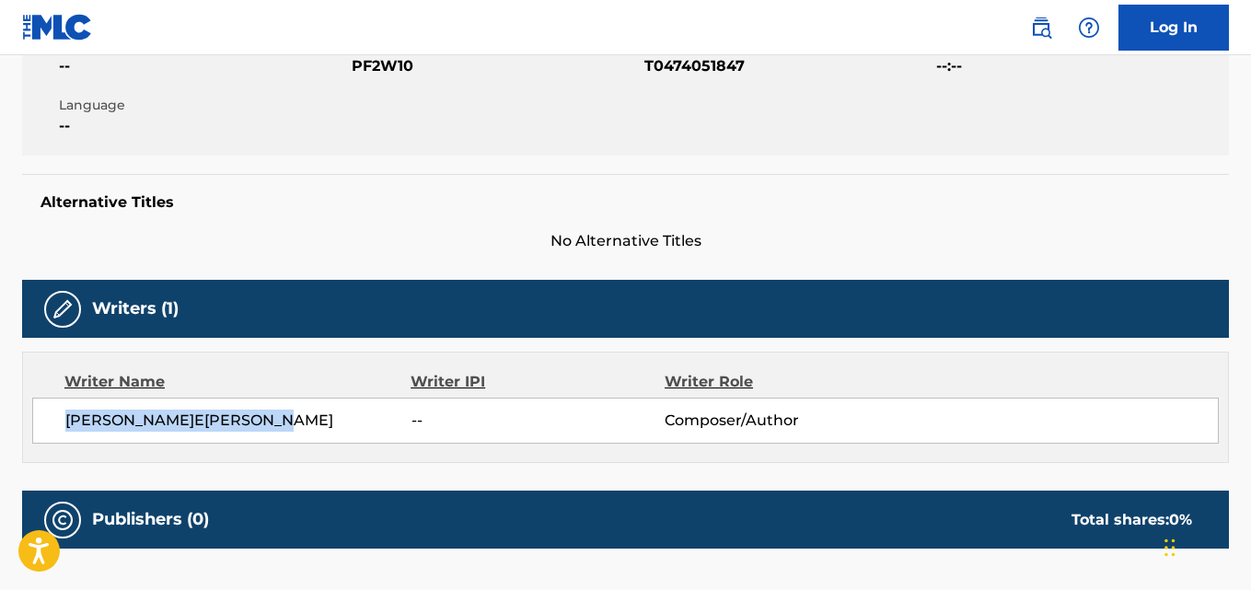
drag, startPoint x: 309, startPoint y: 422, endPoint x: 64, endPoint y: 434, distance: 245.1
click at [64, 434] on div "PARRALES TOMALA ALFREDO -- Composer/Author" at bounding box center [625, 421] width 1186 height 46
copy span "PARRALES TOMALA ALFREDO"
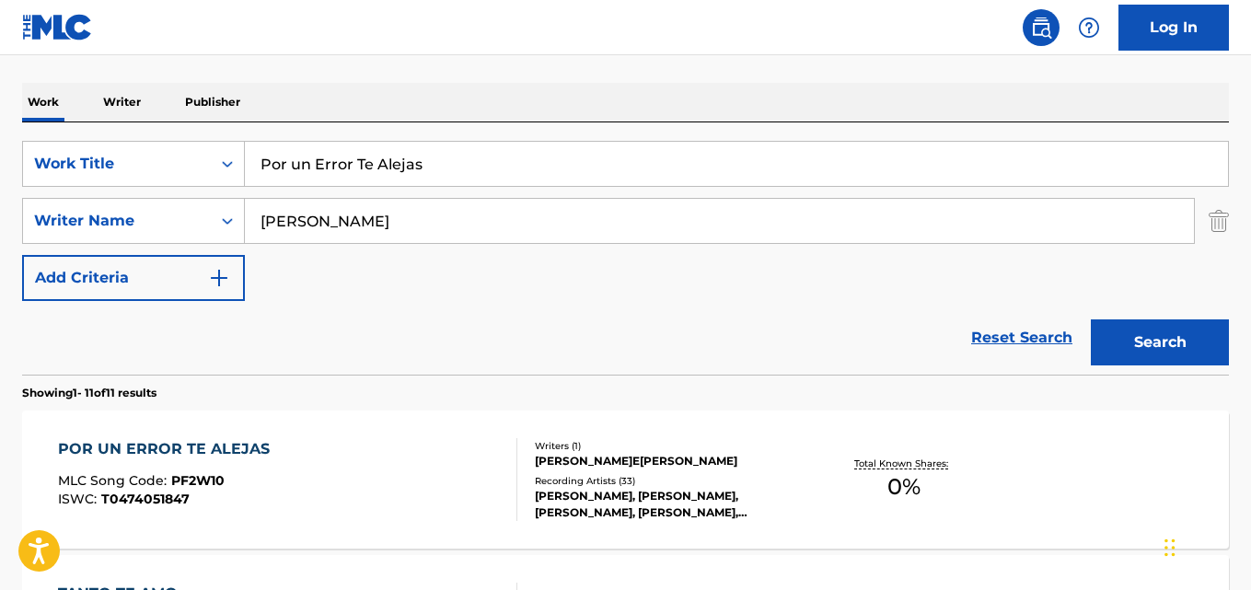
click at [359, 178] on input "Por un Error Te Alejas" at bounding box center [736, 164] width 983 height 44
type input "Nunca Me Amaste"
click at [368, 227] on input "Alfredo Parrales" at bounding box center [719, 221] width 949 height 44
type input "Washington Medina Vacilla"
click at [1091, 319] on button "Search" at bounding box center [1160, 342] width 138 height 46
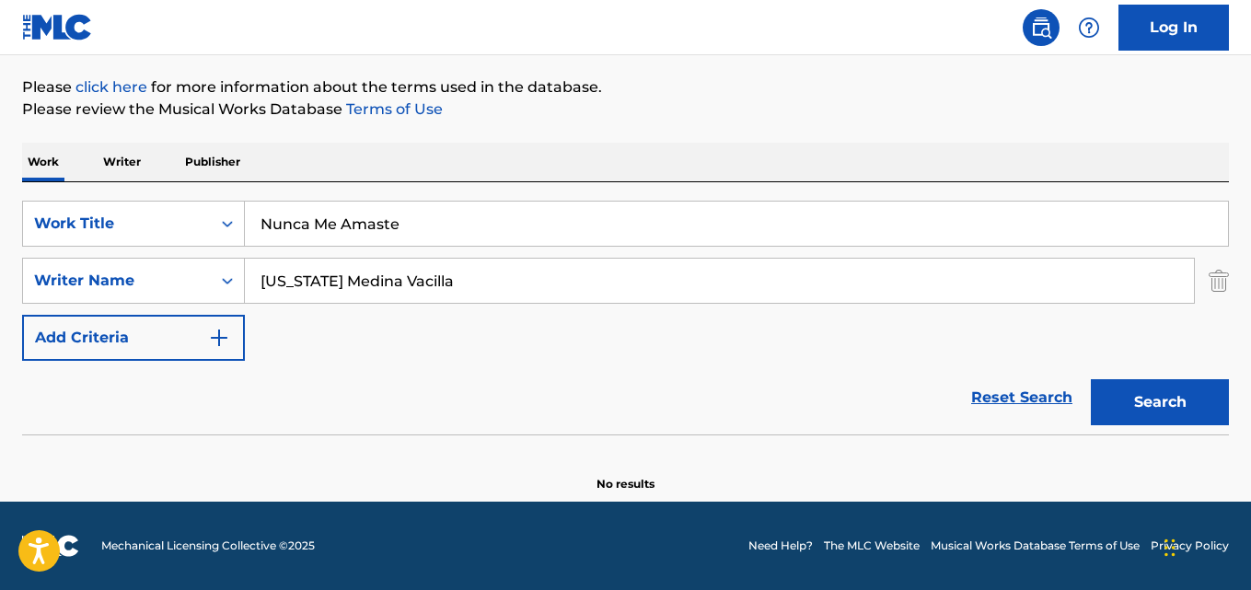
scroll to position [209, 0]
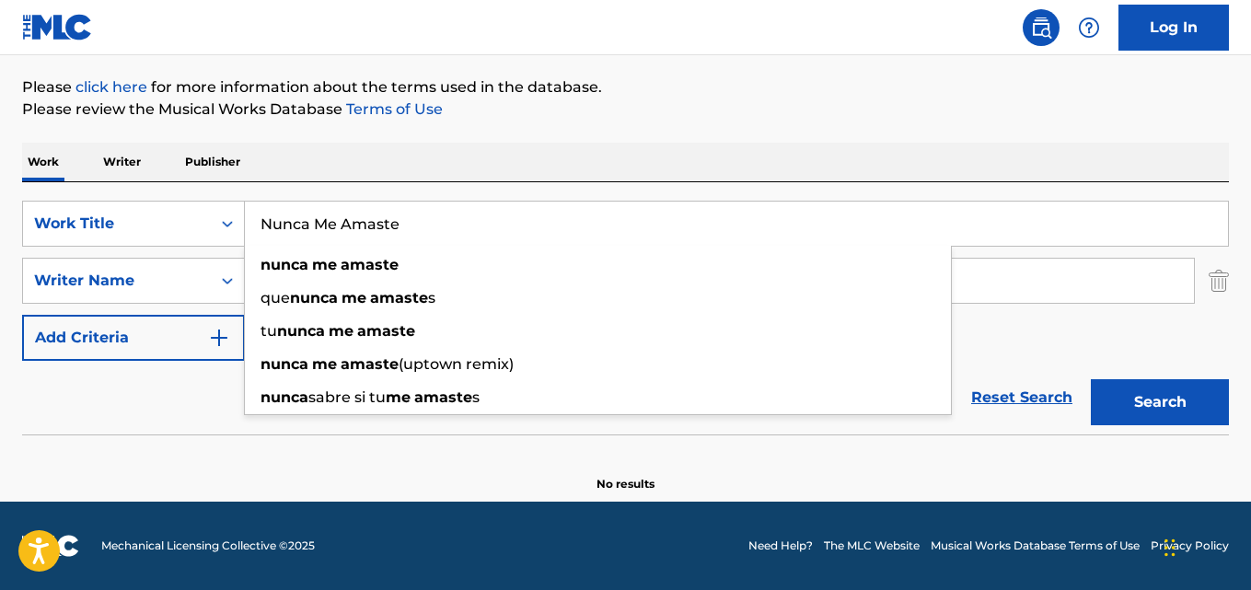
click at [380, 225] on input "Nunca Me Amaste" at bounding box center [736, 224] width 983 height 44
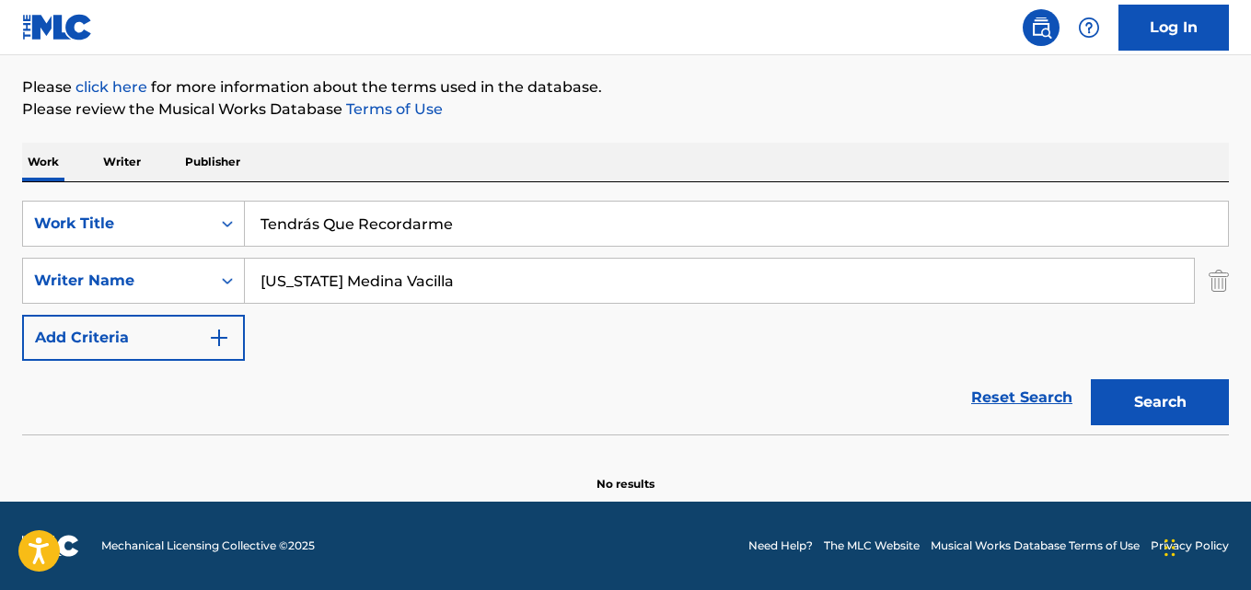
click at [302, 221] on input "Tendrás Que Recordarme" at bounding box center [736, 224] width 983 height 44
type input "Tendras Que Recordarme"
drag, startPoint x: 370, startPoint y: 278, endPoint x: 68, endPoint y: 258, distance: 302.5
click at [68, 258] on div "SearchWithCriteriaa6c0ec93-4613-4e3e-bc14-9cad3a69cb32 Writer Name Washington M…" at bounding box center [625, 281] width 1207 height 46
type input "Naldo Campos"
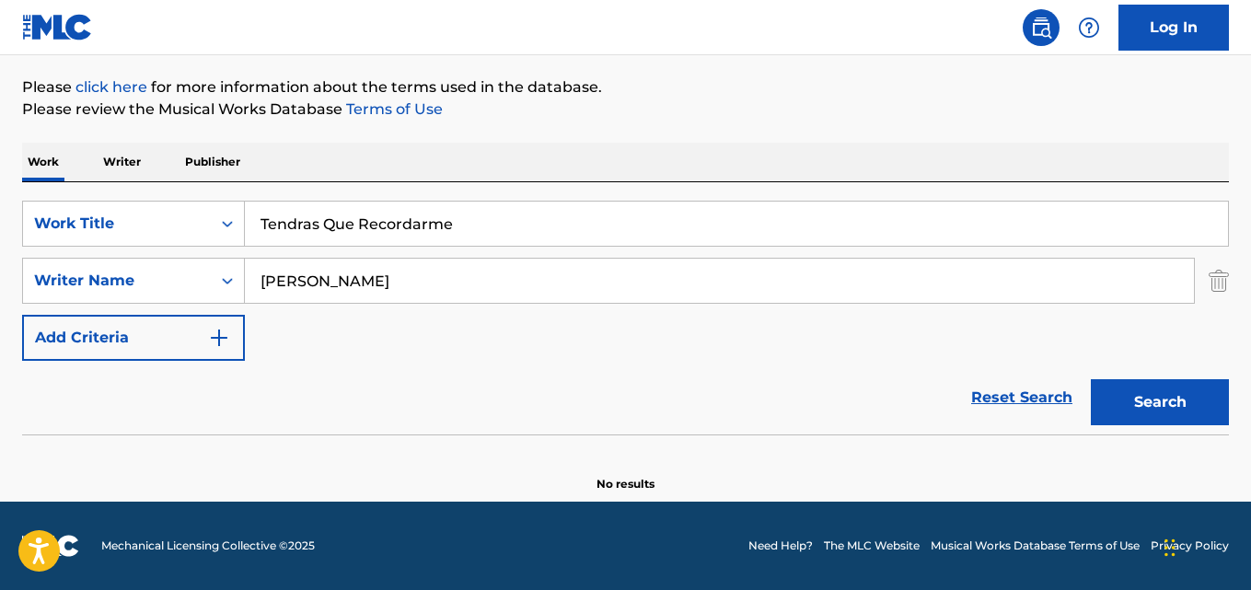
click at [1091, 379] on button "Search" at bounding box center [1160, 402] width 138 height 46
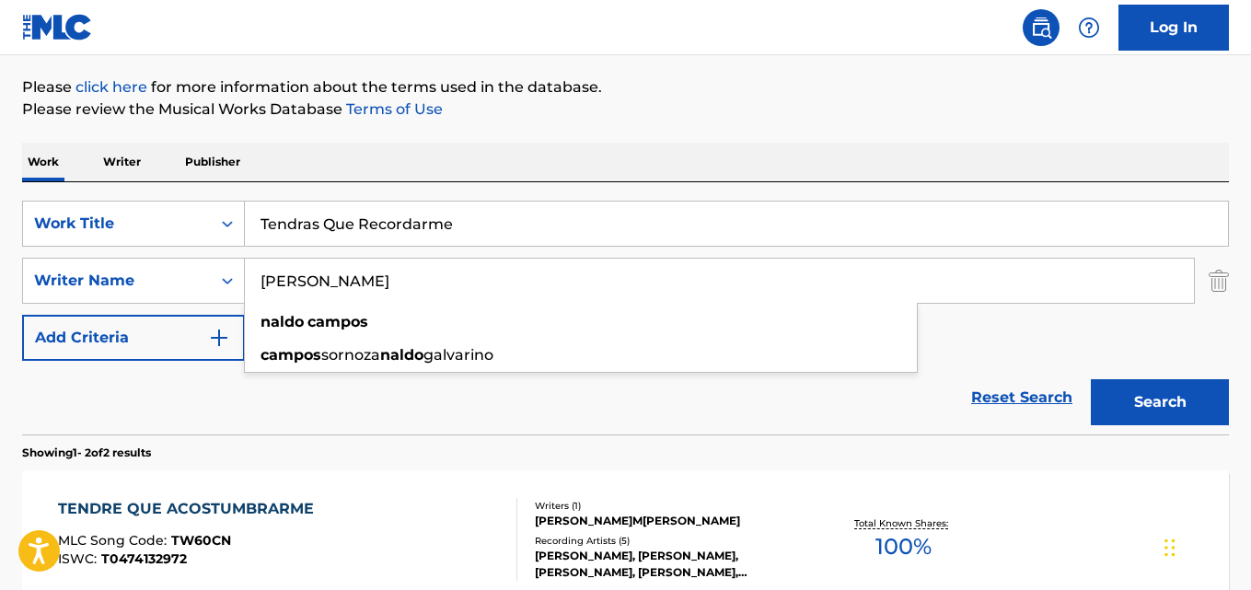
click at [340, 417] on div "Reset Search Search" at bounding box center [625, 398] width 1207 height 74
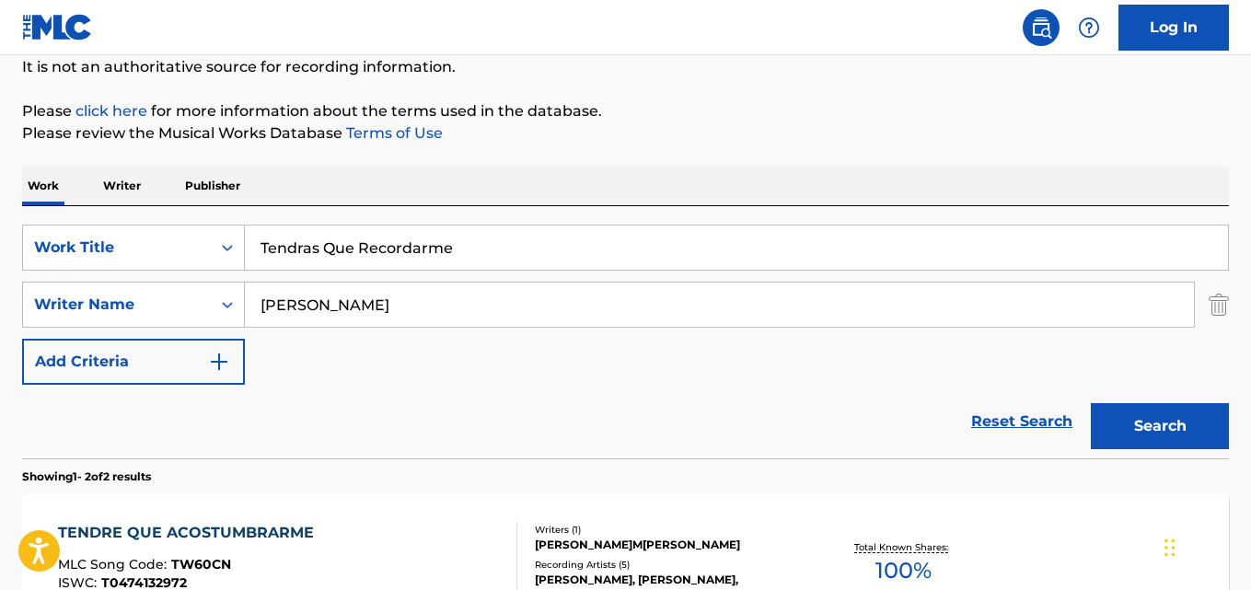
scroll to position [96, 0]
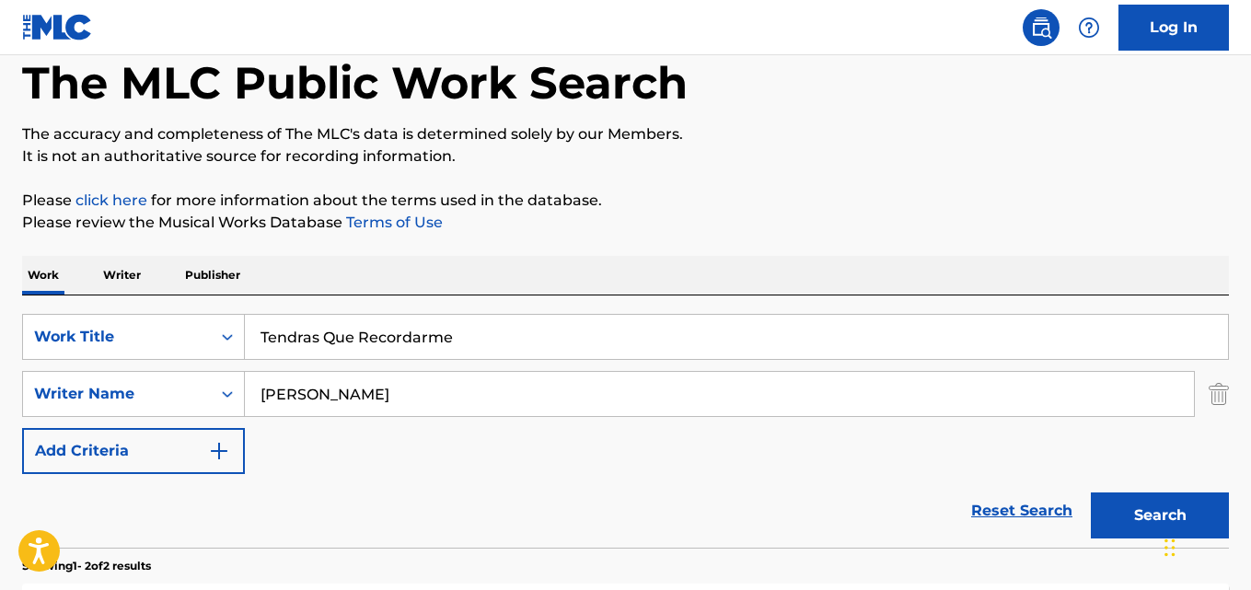
click at [359, 334] on input "Tendras Que Recordarme" at bounding box center [736, 337] width 983 height 44
type input "Minha Doce Ilusao"
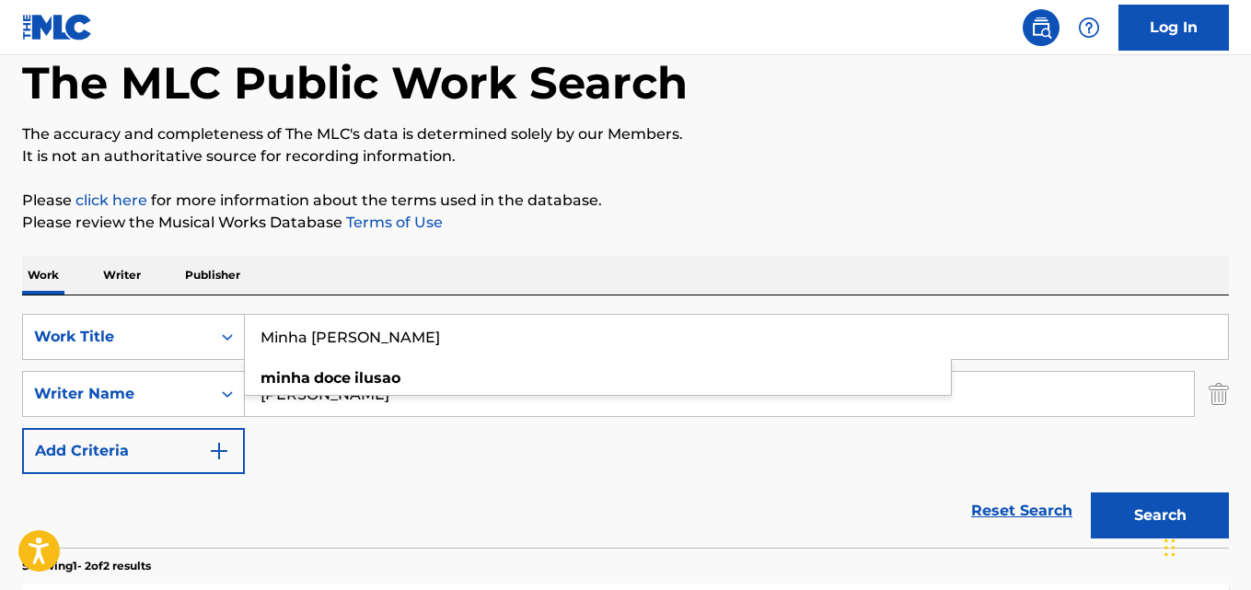
click at [356, 396] on input "Naldo Campos" at bounding box center [719, 394] width 949 height 44
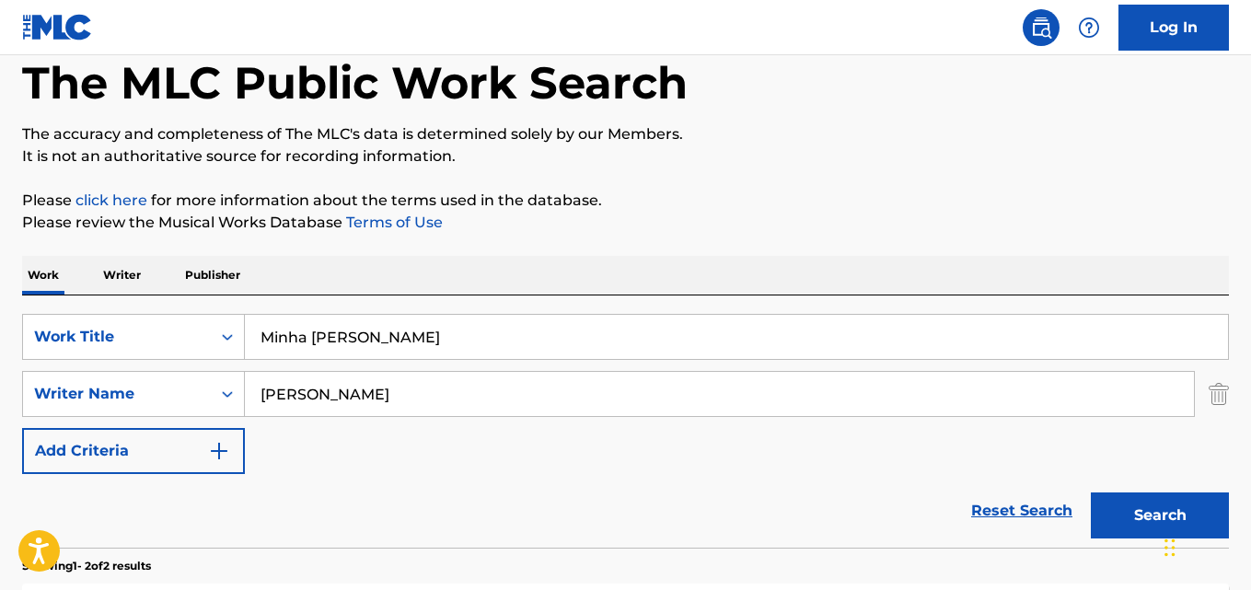
type input "Marcelinho"
click at [1091, 492] on button "Search" at bounding box center [1160, 515] width 138 height 46
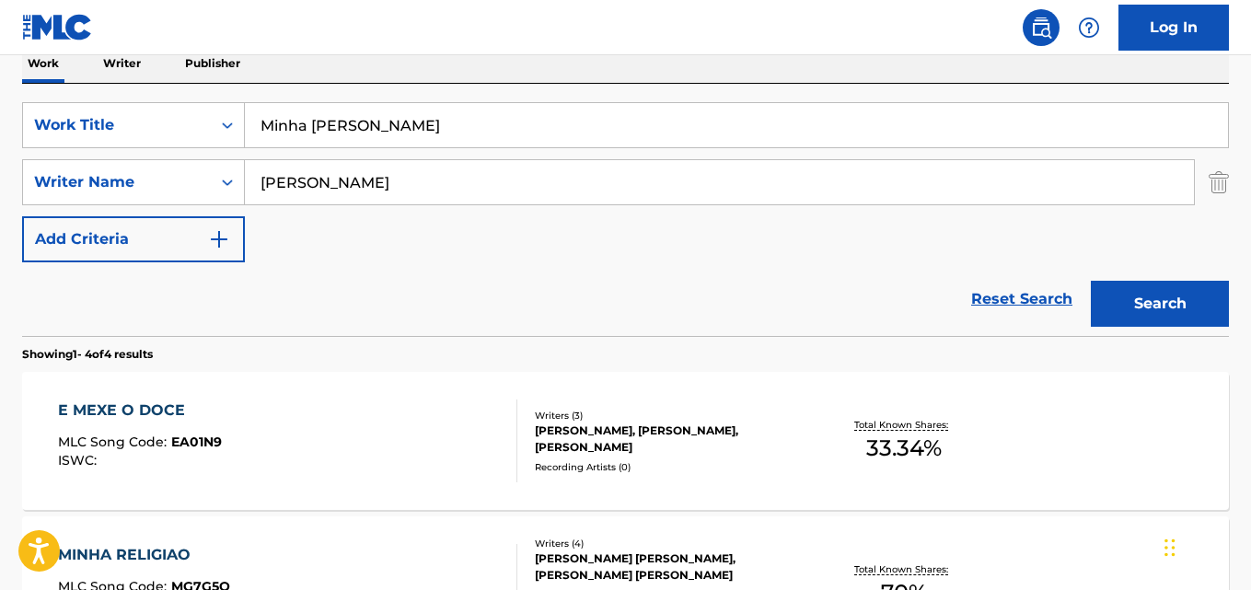
scroll to position [280, 0]
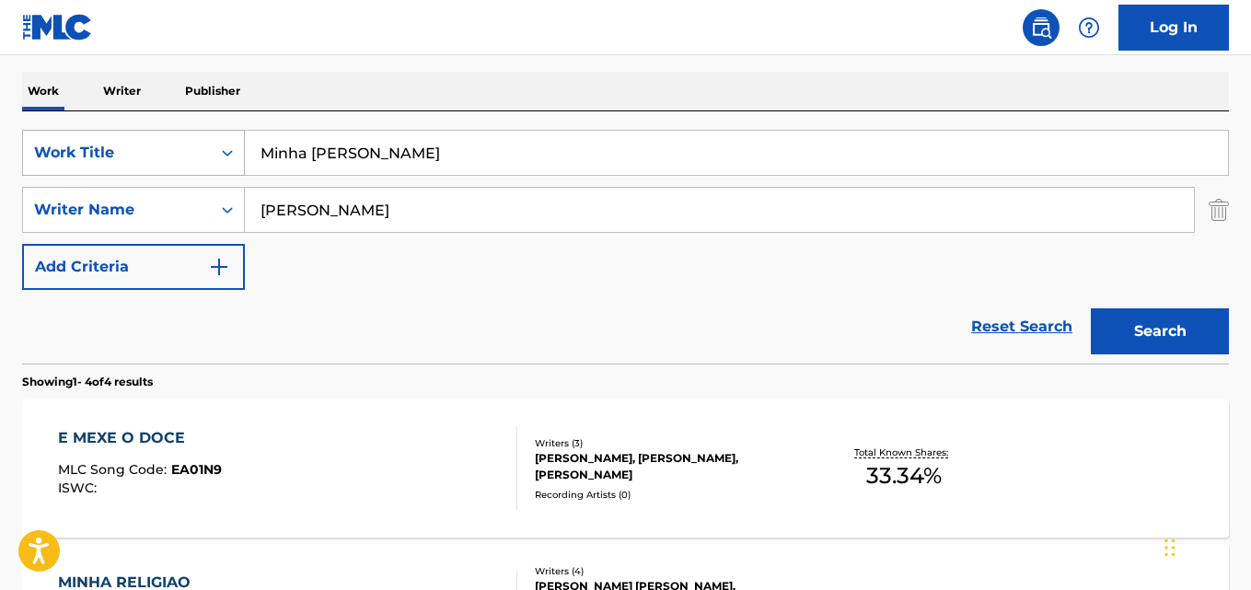
drag, startPoint x: 385, startPoint y: 151, endPoint x: 201, endPoint y: 152, distance: 184.1
click at [202, 152] on div "SearchWithCriteriaaf59c858-9840-4ddc-a77e-7ab5fbca8d47 Work Title Minha Doce Il…" at bounding box center [625, 153] width 1207 height 46
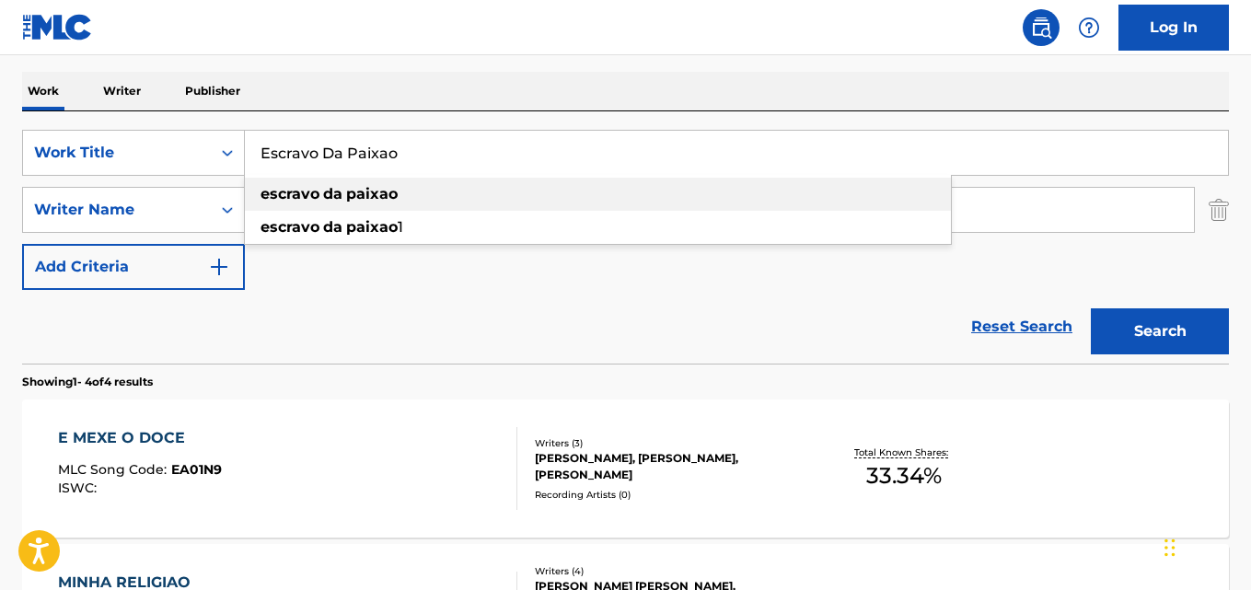
type input "Escravo Da Paixao"
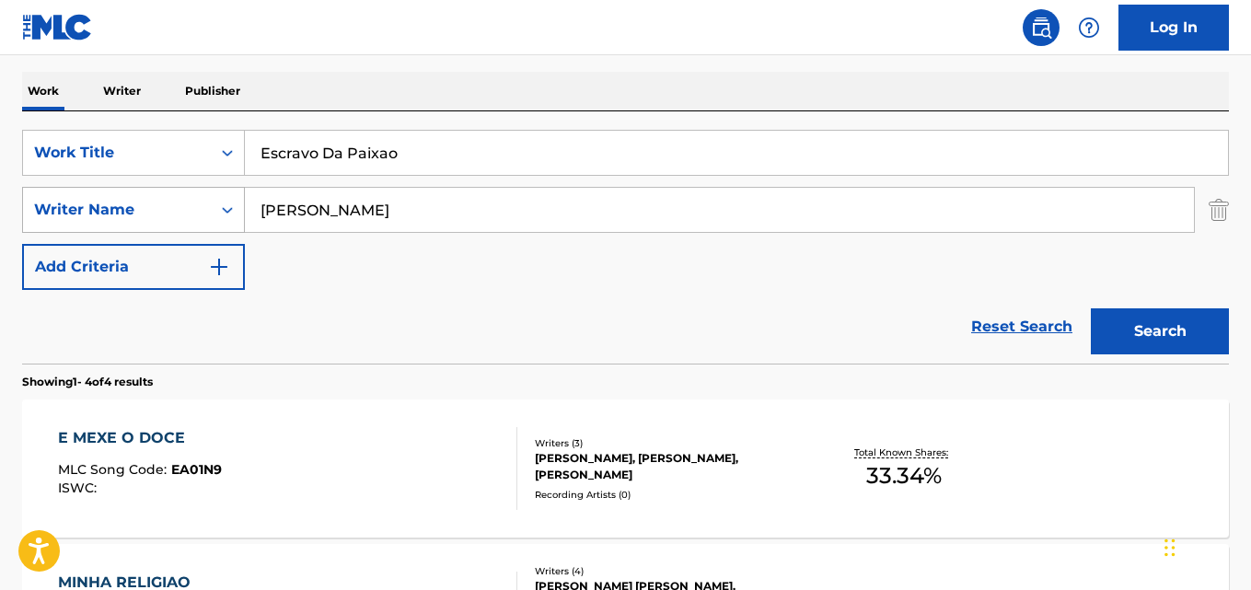
drag, startPoint x: 372, startPoint y: 211, endPoint x: 198, endPoint y: 211, distance: 173.9
click at [199, 211] on div "SearchWithCriteriaa6c0ec93-4613-4e3e-bc14-9cad3a69cb32 Writer Name Marcelinho" at bounding box center [625, 210] width 1207 height 46
type input "Carva, Valdir Luz"
click at [1091, 308] on button "Search" at bounding box center [1160, 331] width 138 height 46
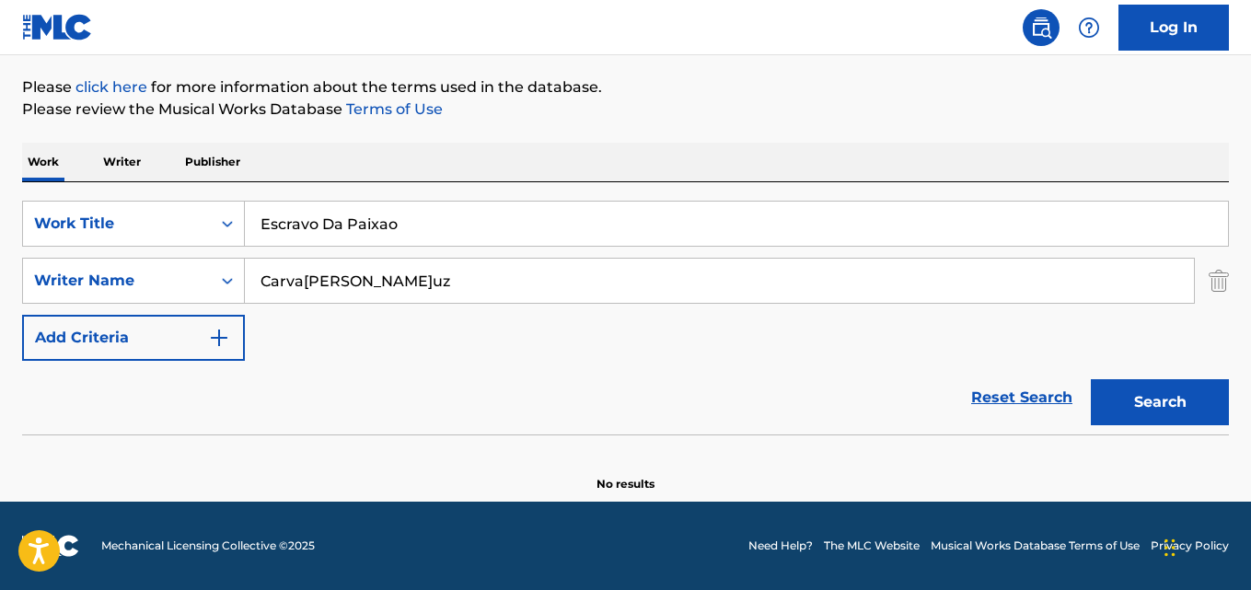
scroll to position [209, 0]
drag, startPoint x: 119, startPoint y: 201, endPoint x: 35, endPoint y: 201, distance: 83.8
click at [36, 201] on div "SearchWithCriteriaaf59c858-9840-4ddc-a77e-7ab5fbca8d47 Work Title Escravo Da Pa…" at bounding box center [625, 224] width 1207 height 46
type input "Resumindo"
click at [147, 274] on div "SearchWithCriteriaa6c0ec93-4613-4e3e-bc14-9cad3a69cb32 Writer Name Carva, Valdi…" at bounding box center [625, 281] width 1207 height 46
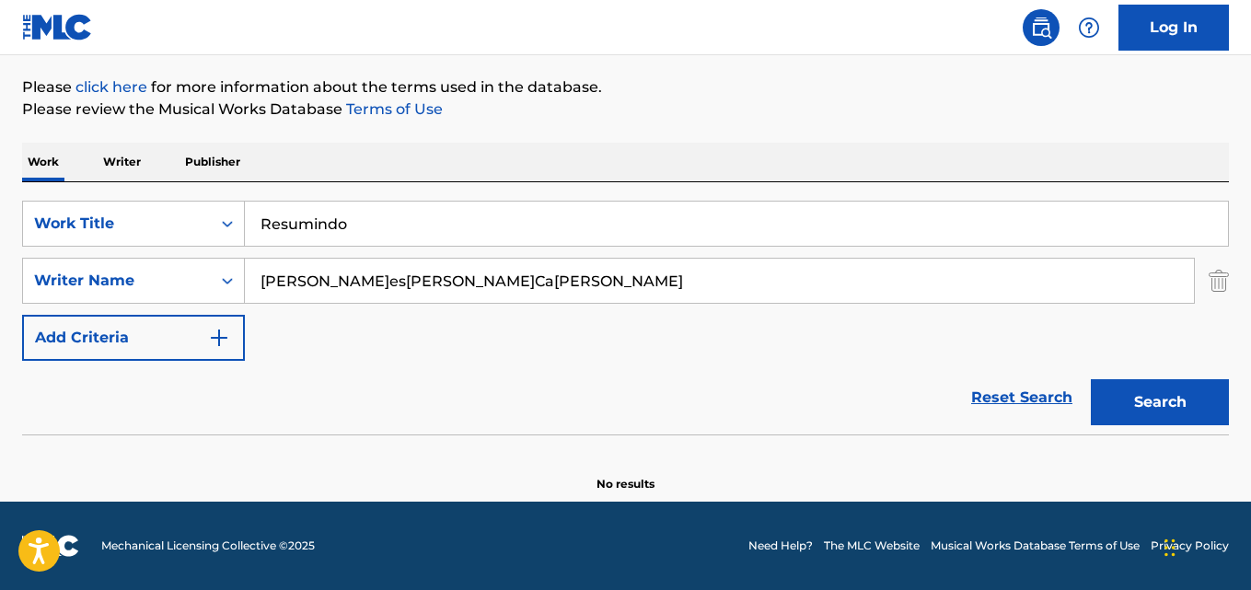
click at [342, 281] on input "Bruno Cesar, Daniel Caon, Elan Rubio" at bounding box center [719, 281] width 949 height 44
type input "Bruno Cesar"
click at [1091, 379] on button "Search" at bounding box center [1160, 402] width 138 height 46
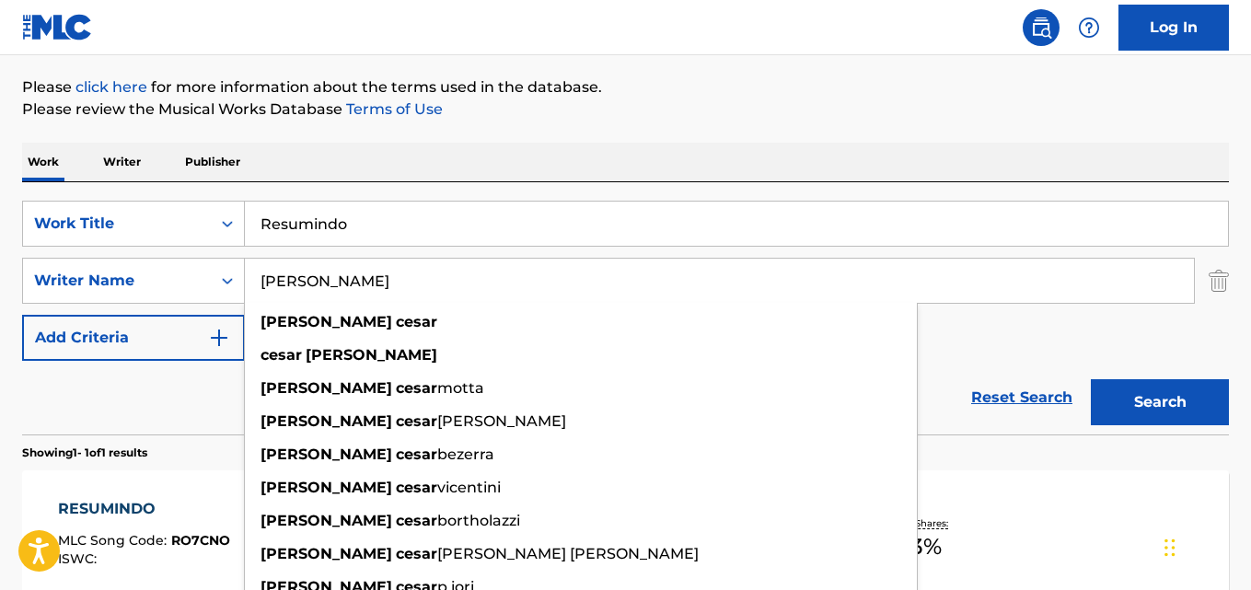
click at [390, 286] on input "Bruno Cesar" at bounding box center [719, 281] width 949 height 44
click at [1091, 379] on button "Search" at bounding box center [1160, 402] width 138 height 46
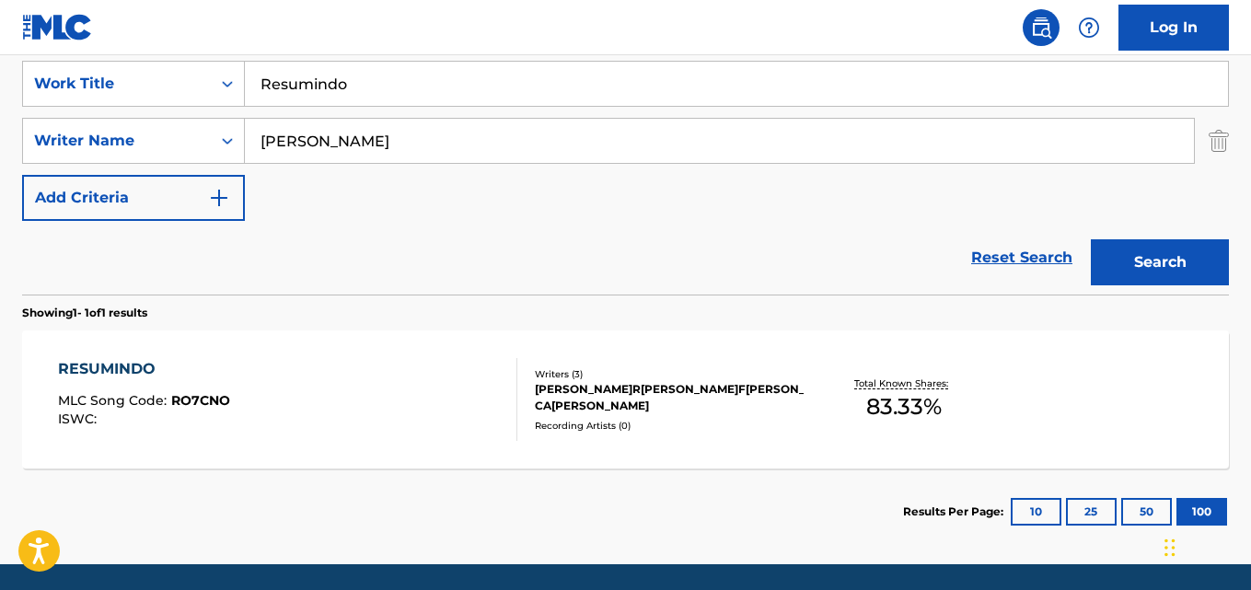
scroll to position [319, 0]
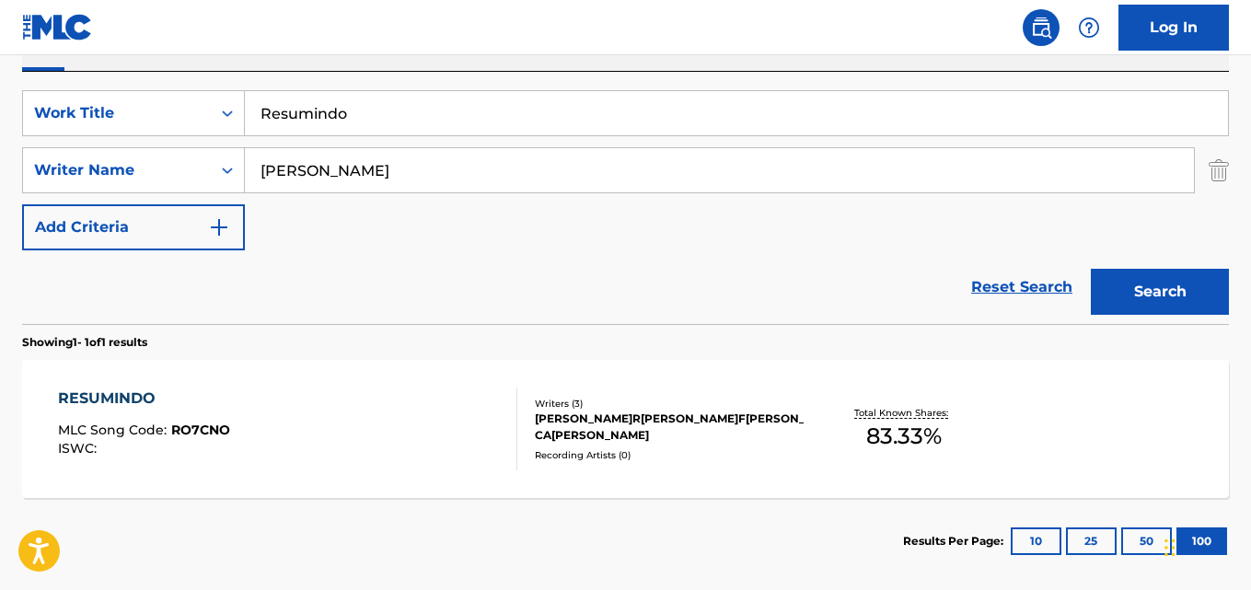
click at [367, 411] on div "RESUMINDO MLC Song Code : RO7CNO ISWC :" at bounding box center [287, 428] width 458 height 83
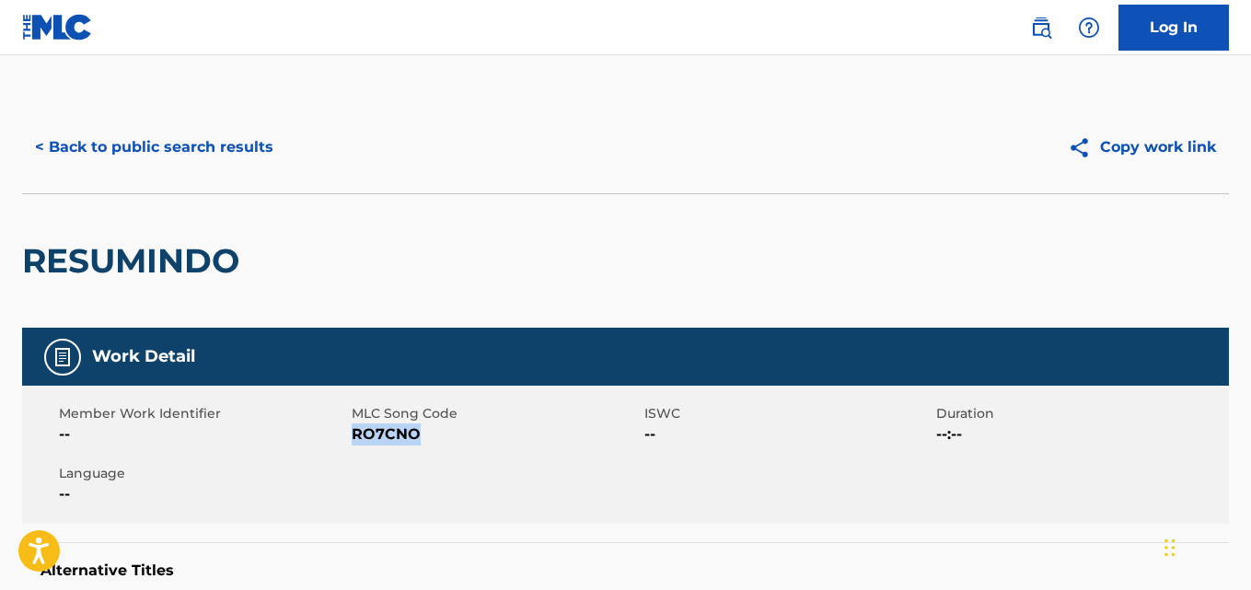
drag, startPoint x: 422, startPoint y: 432, endPoint x: 354, endPoint y: 445, distance: 69.5
click at [354, 445] on span "RO7CNO" at bounding box center [496, 434] width 288 height 22
copy span "RO7CNO"
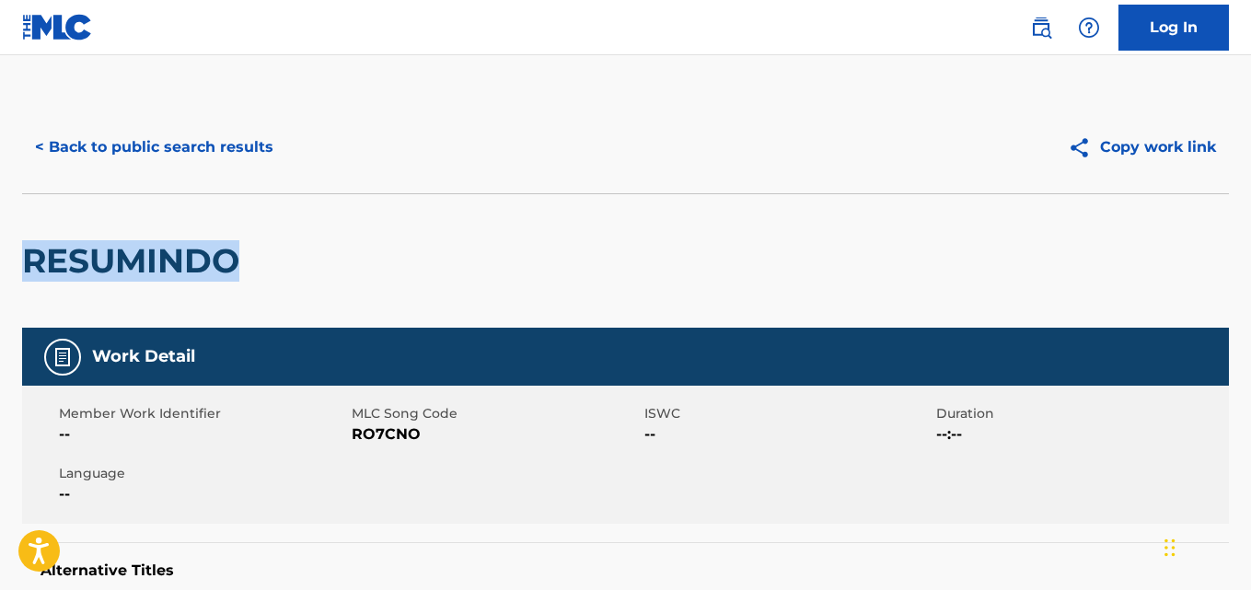
drag, startPoint x: 247, startPoint y: 263, endPoint x: 32, endPoint y: 273, distance: 214.7
click at [32, 273] on h2 "RESUMINDO" at bounding box center [135, 260] width 226 height 41
copy h2 "RESUMINDO"
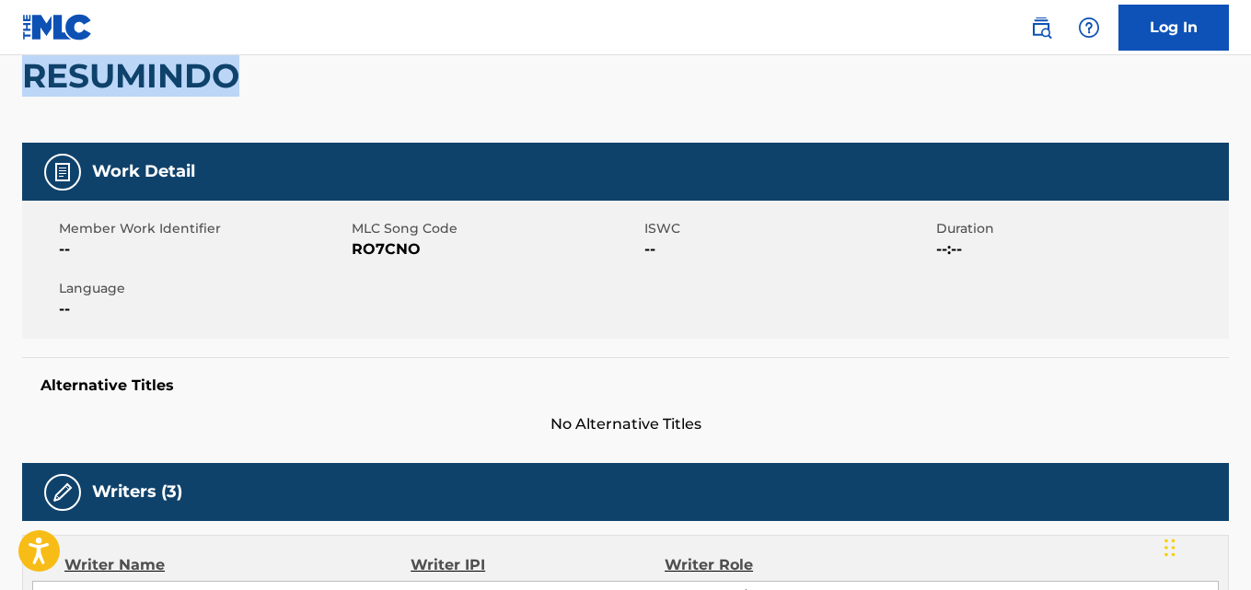
scroll to position [92, 0]
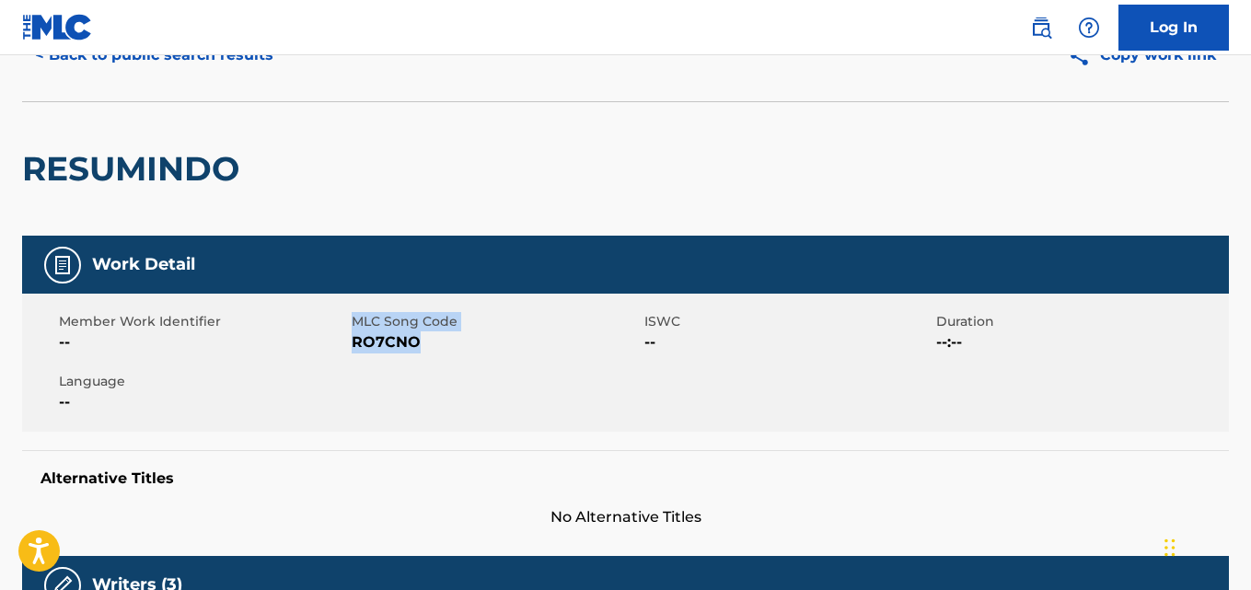
drag, startPoint x: 422, startPoint y: 343, endPoint x: 340, endPoint y: 352, distance: 82.3
click at [340, 352] on div "Member Work Identifier -- MLC Song Code RO7CNO ISWC -- Duration --:-- Language …" at bounding box center [625, 363] width 1207 height 138
click at [355, 343] on span "RO7CNO" at bounding box center [496, 342] width 288 height 22
copy span "RO7CNO"
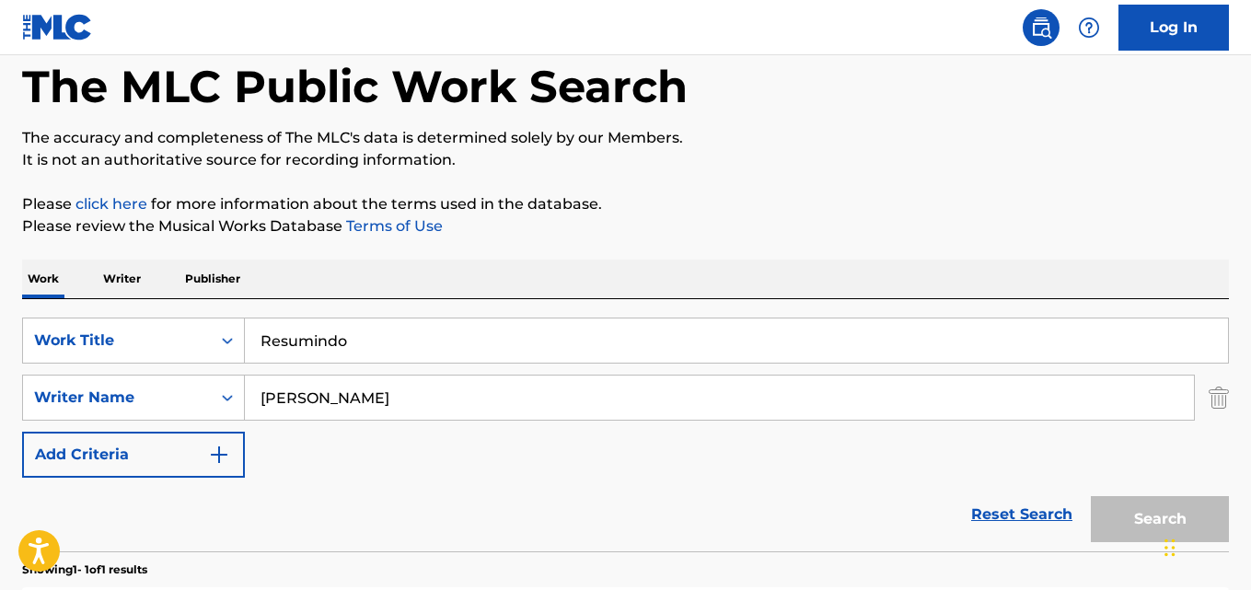
scroll to position [306, 0]
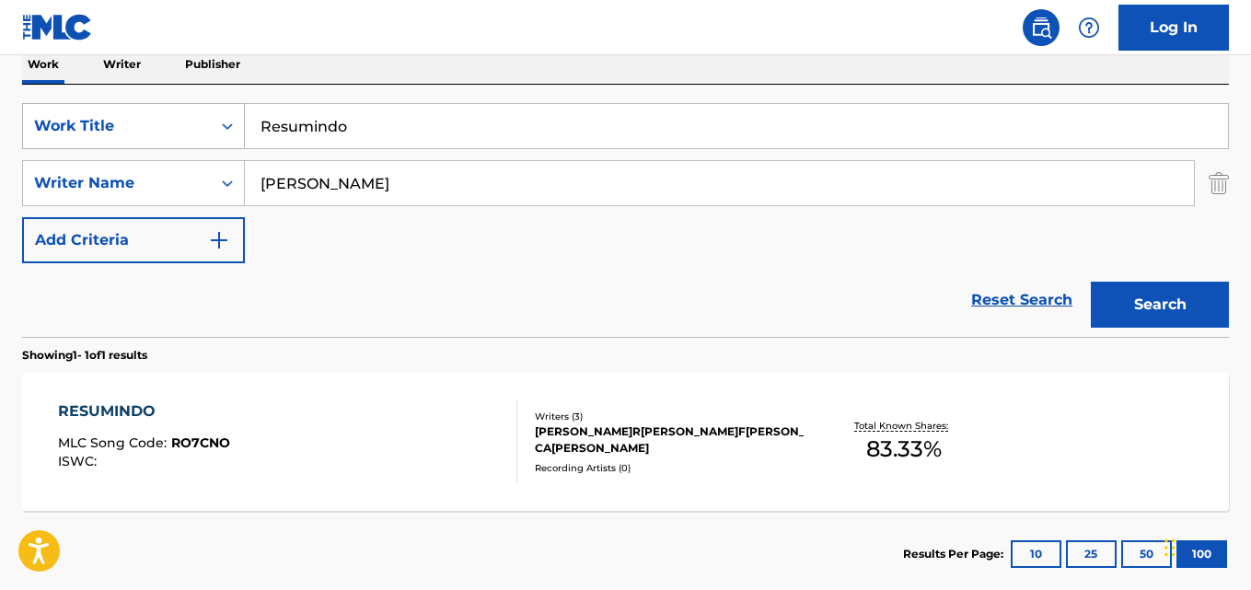
drag, startPoint x: 353, startPoint y: 130, endPoint x: 132, endPoint y: 127, distance: 221.8
click at [131, 130] on div "SearchWithCriteriaaf59c858-9840-4ddc-a77e-7ab5fbca8d47 Work Title Resumindo" at bounding box center [625, 126] width 1207 height 46
type input "SINGULAR"
click at [345, 184] on input "Bruno Cesar" at bounding box center [719, 183] width 949 height 44
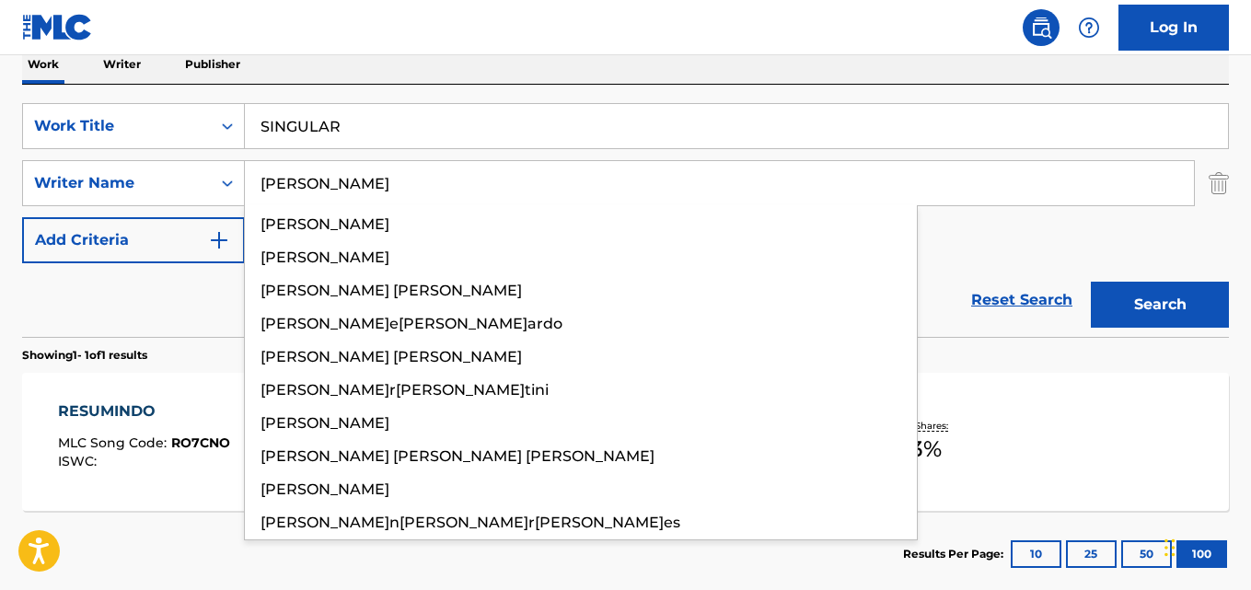
type input "Mauricio Melo"
click at [1091, 282] on button "Search" at bounding box center [1160, 305] width 138 height 46
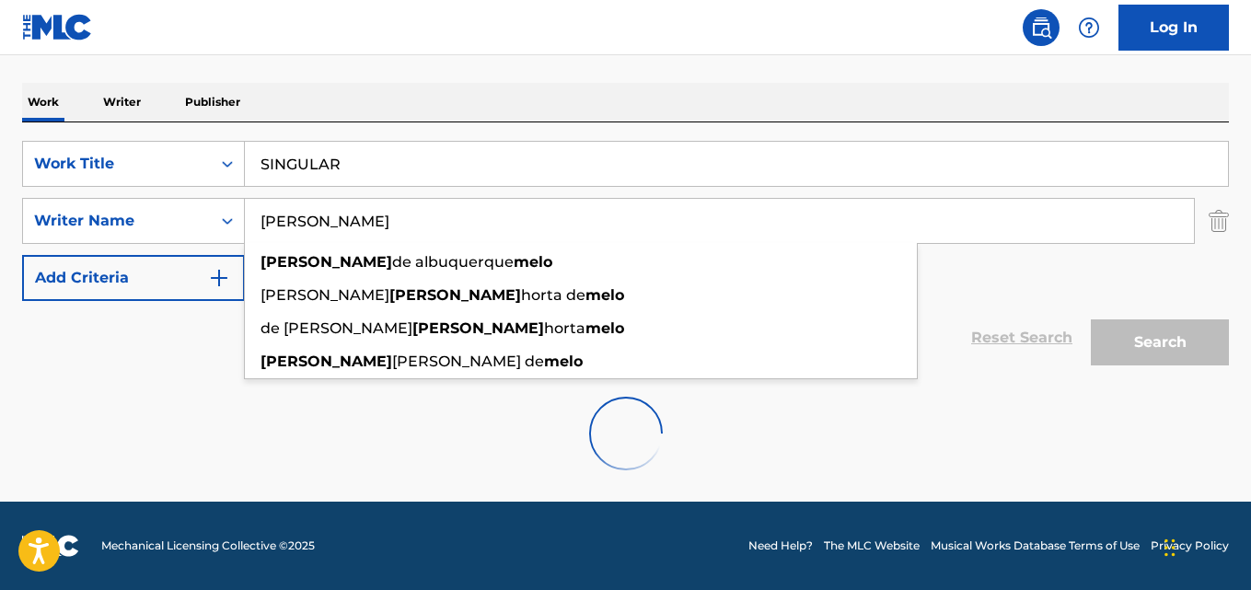
scroll to position [209, 0]
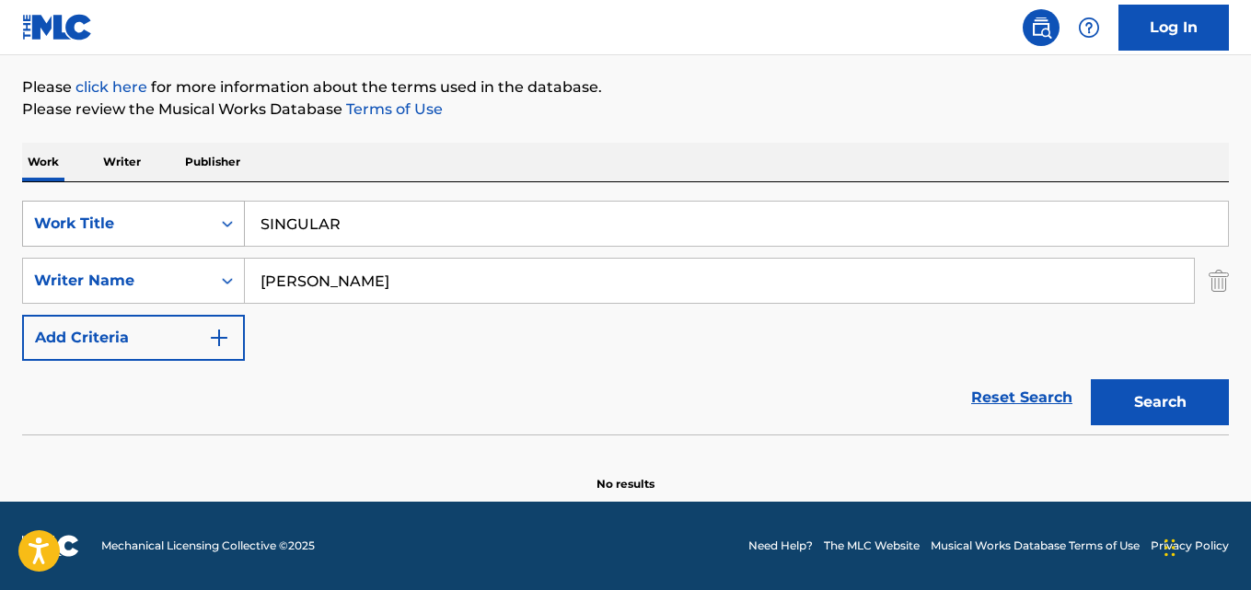
drag, startPoint x: 188, startPoint y: 218, endPoint x: 168, endPoint y: 223, distance: 20.8
click at [168, 223] on div "SearchWithCriteriaaf59c858-9840-4ddc-a77e-7ab5fbca8d47 Work Title SINGULAR" at bounding box center [625, 224] width 1207 height 46
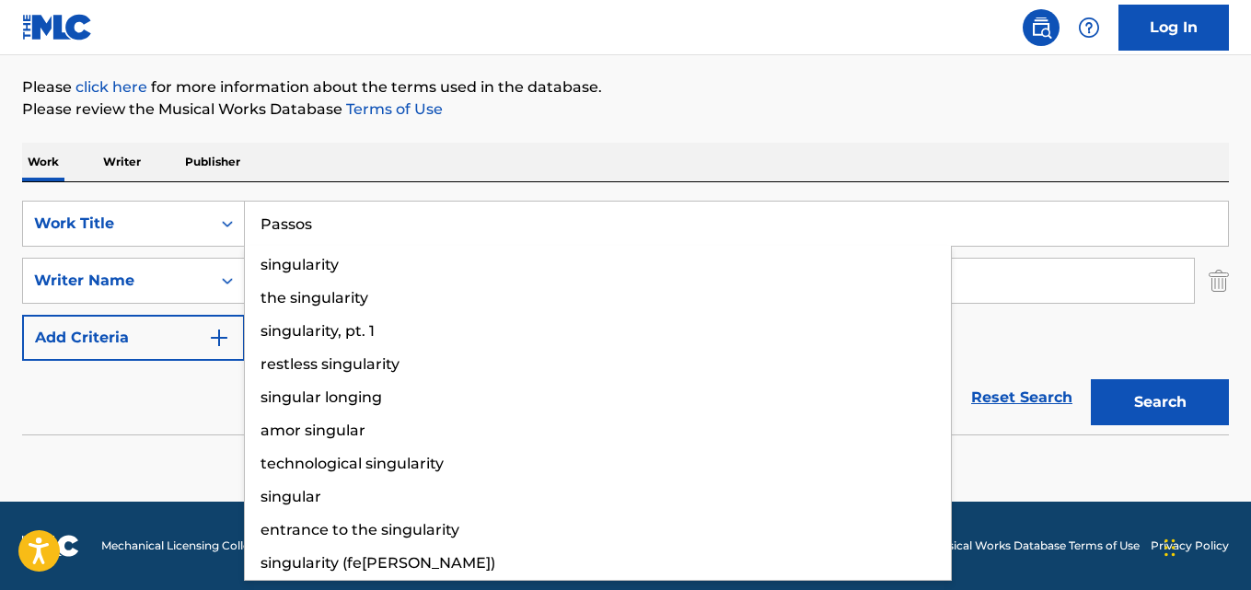
type input "Passos"
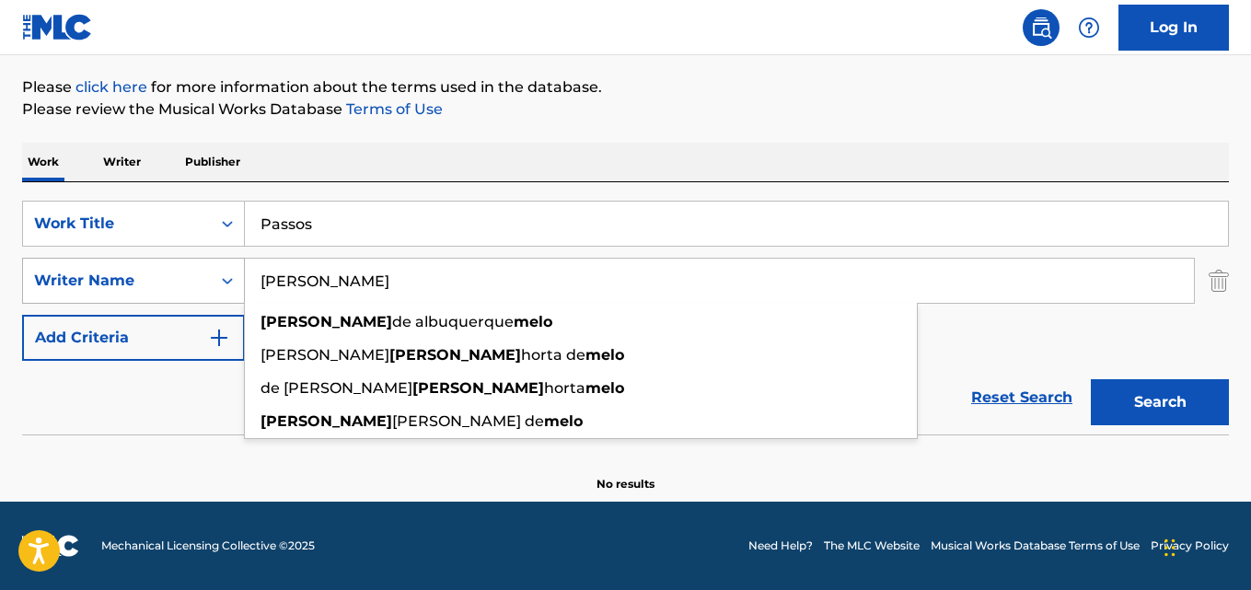
drag, startPoint x: 383, startPoint y: 282, endPoint x: 217, endPoint y: 280, distance: 165.7
click at [218, 280] on div "SearchWithCriteriaa6c0ec93-4613-4e3e-bc14-9cad3a69cb32 Writer Name Mauricio Mel…" at bounding box center [625, 281] width 1207 height 46
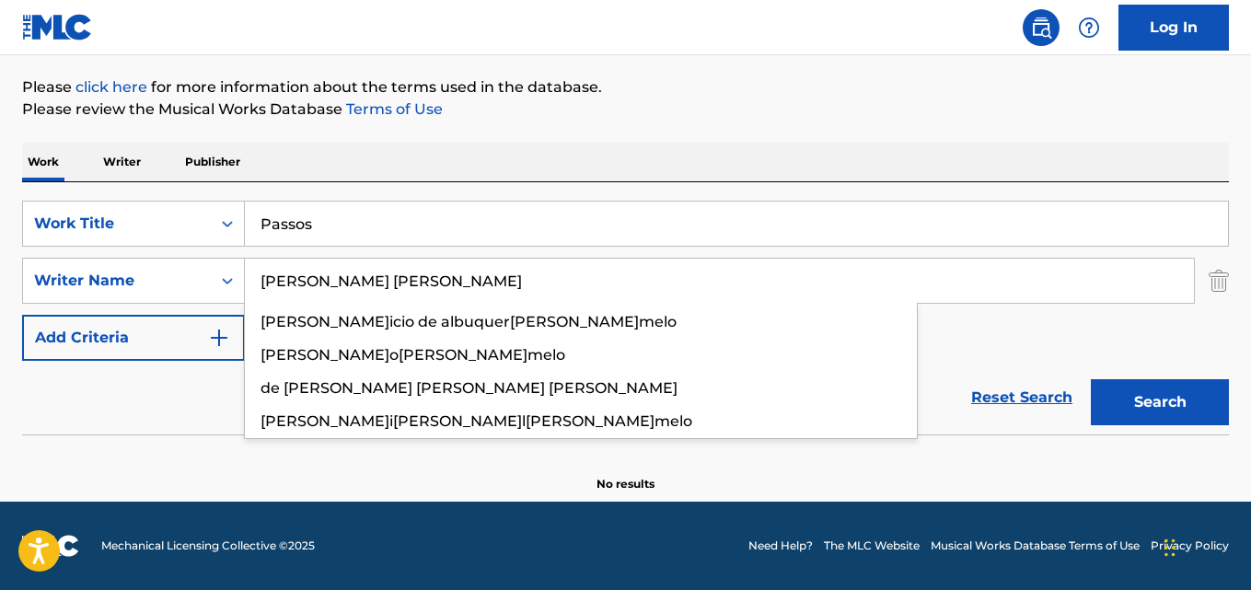
click at [345, 275] on input "Euler Coelho, Fred Liel" at bounding box center [719, 281] width 949 height 44
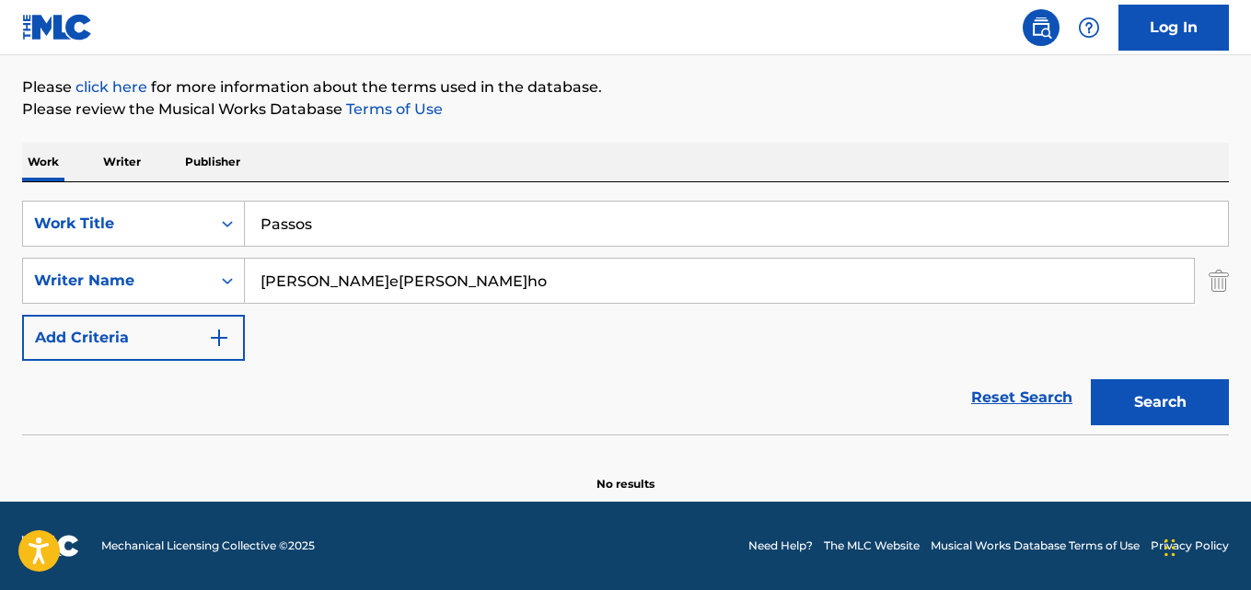
type input "Euler Coelho"
click at [1091, 379] on button "Search" at bounding box center [1160, 402] width 138 height 46
drag, startPoint x: 212, startPoint y: 226, endPoint x: 182, endPoint y: 231, distance: 29.8
click at [184, 231] on div "SearchWithCriteriaaf59c858-9840-4ddc-a77e-7ab5fbca8d47 Work Title Passos" at bounding box center [625, 224] width 1207 height 46
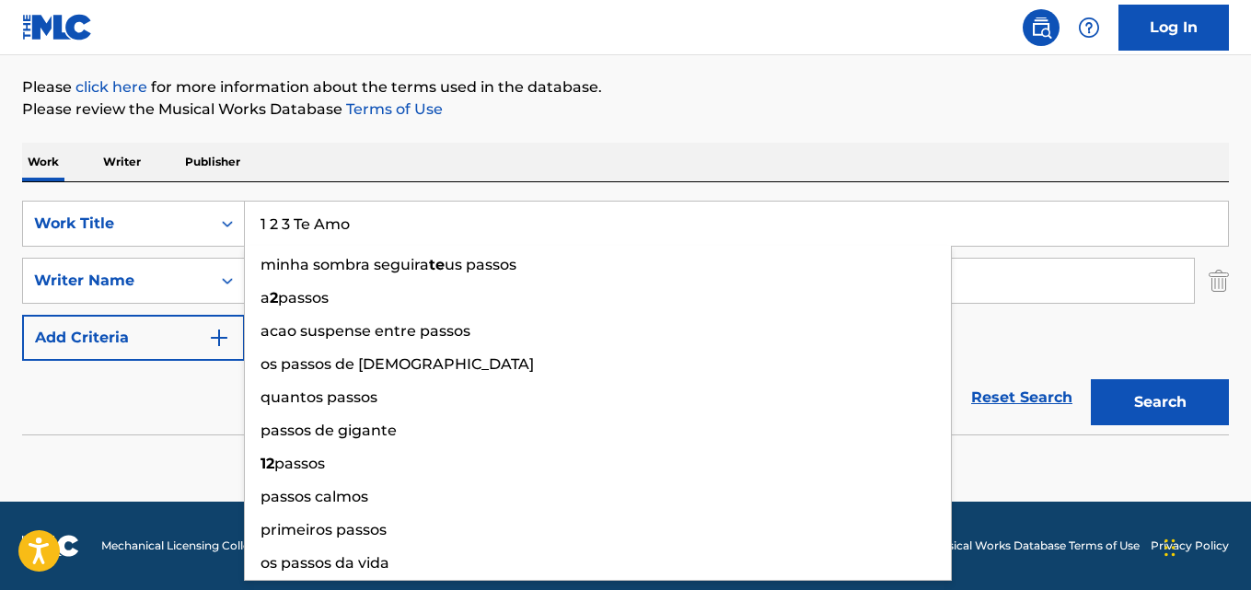
type input "1 2 3 Te Amo"
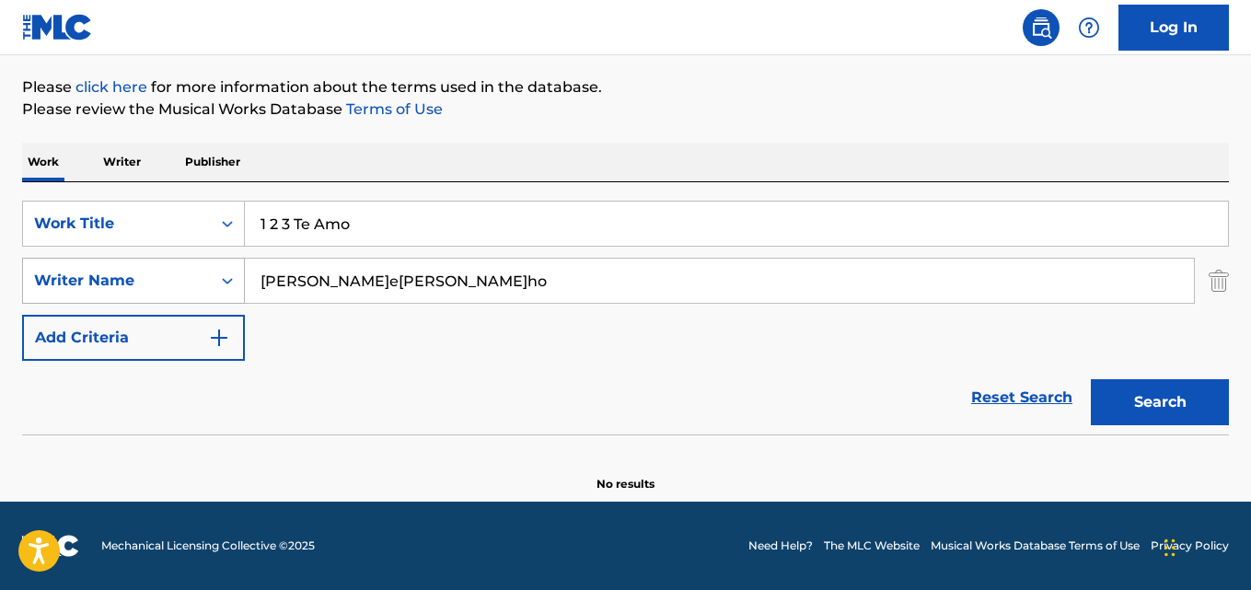
click at [168, 290] on div "SearchWithCriteriaa6c0ec93-4613-4e3e-bc14-9cad3a69cb32 Writer Name Euler Coelho" at bounding box center [625, 281] width 1207 height 46
click at [302, 283] on input "Labre, Marcel Sinhorini, Wendell Vieira, Diego Sinhorini" at bounding box center [719, 281] width 949 height 44
type input "Labre"
click at [1091, 379] on button "Search" at bounding box center [1160, 402] width 138 height 46
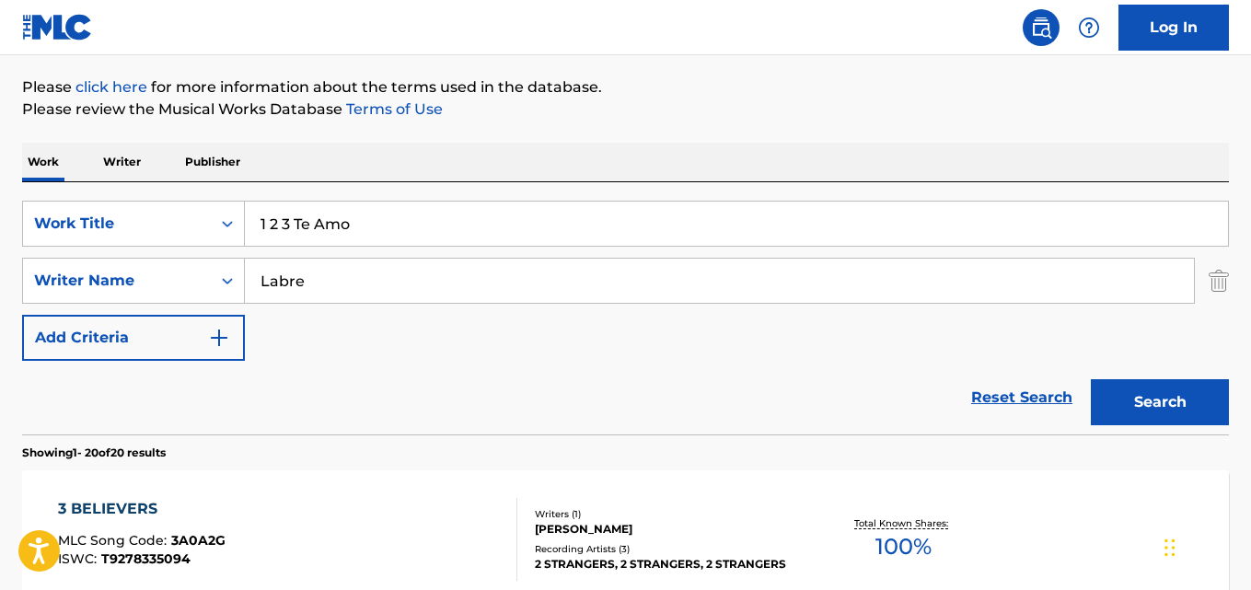
click at [200, 387] on div "Reset Search Search" at bounding box center [625, 398] width 1207 height 74
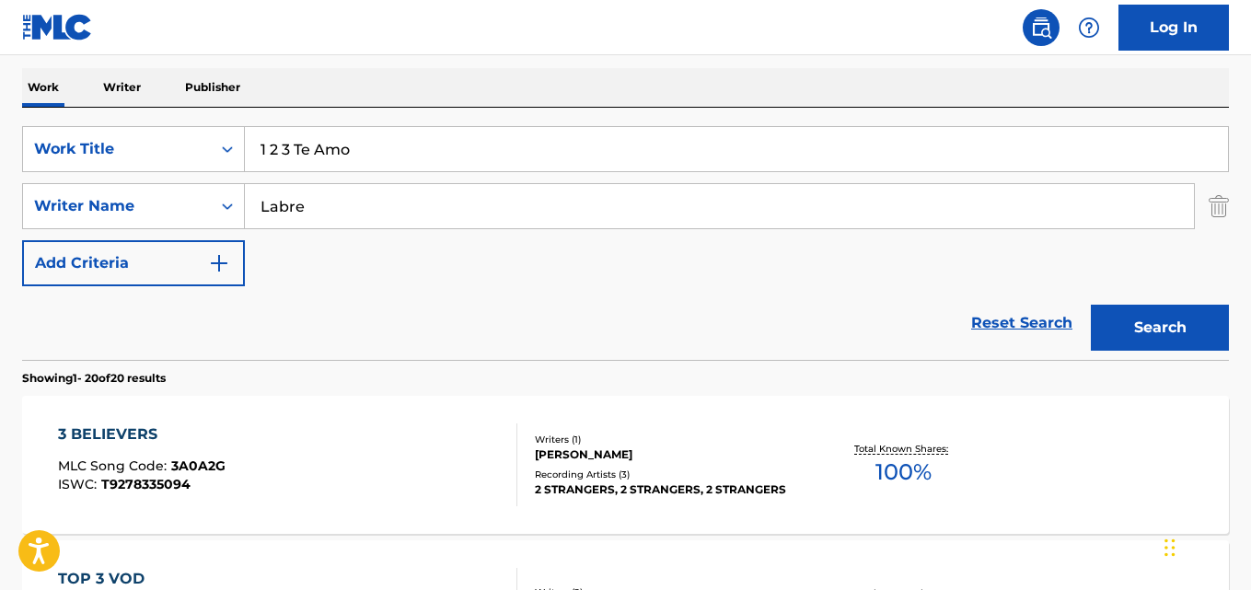
scroll to position [117, 0]
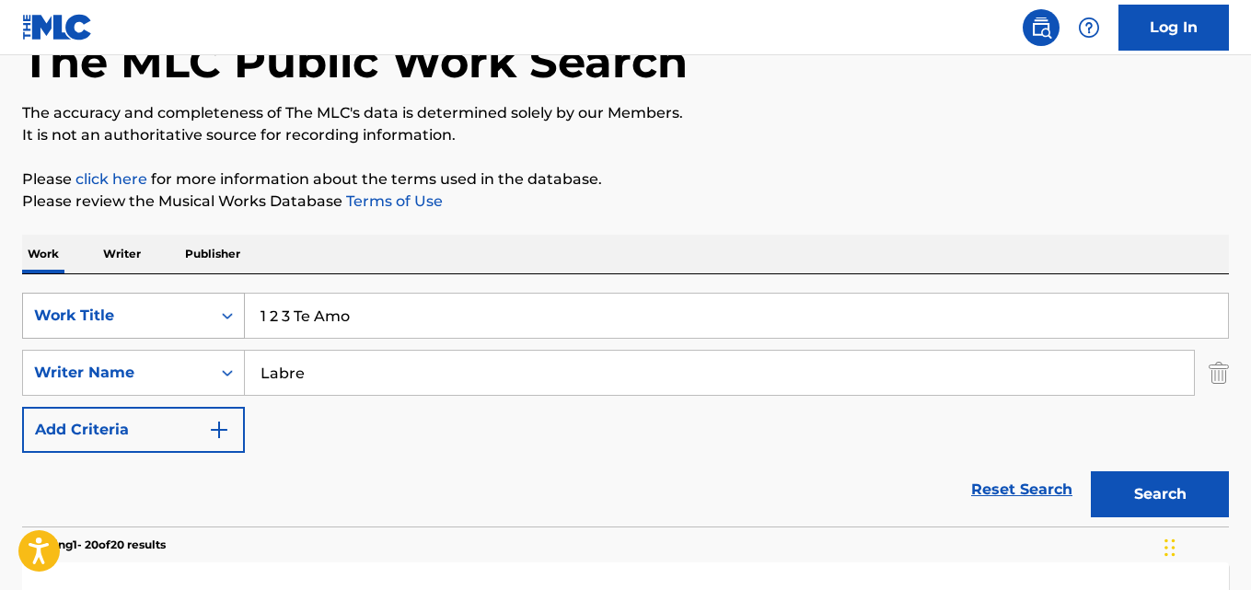
drag, startPoint x: 373, startPoint y: 330, endPoint x: 184, endPoint y: 321, distance: 188.9
click at [184, 321] on div "SearchWithCriteriaaf59c858-9840-4ddc-a77e-7ab5fbca8d47 Work Title 1 2 3 Te Amo" at bounding box center [625, 316] width 1207 height 46
click at [318, 312] on input "Oração de um Rubro Negro" at bounding box center [736, 316] width 983 height 44
type input "Oracao de um Rubro Negro"
drag, startPoint x: 310, startPoint y: 378, endPoint x: 261, endPoint y: 385, distance: 49.2
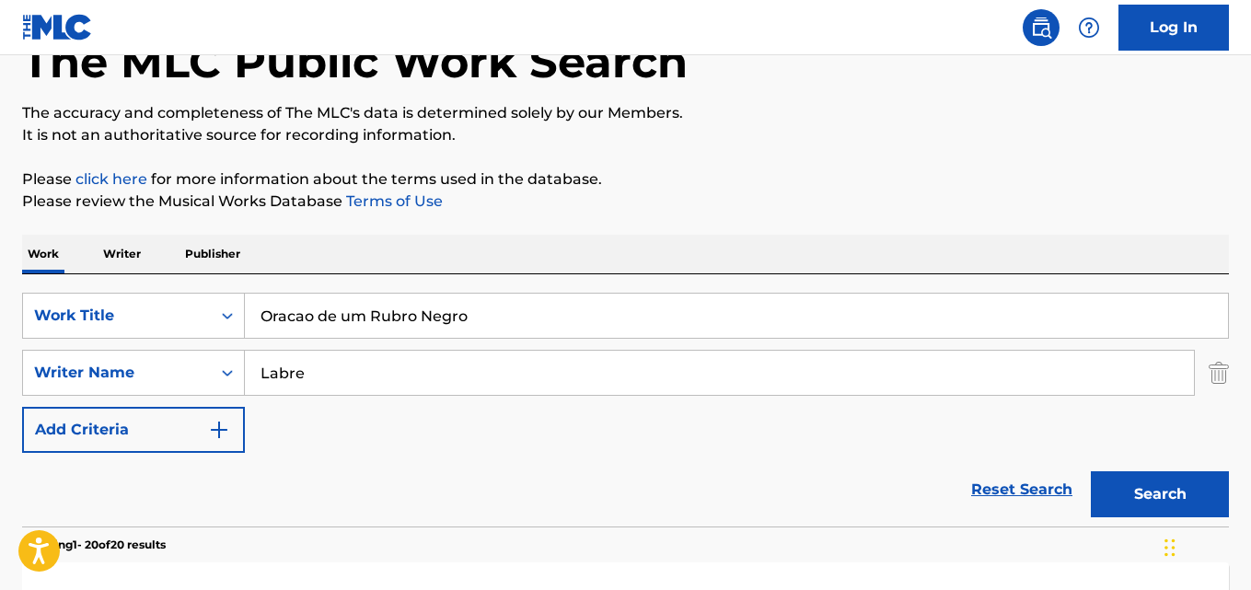
click at [264, 383] on input "Labre" at bounding box center [719, 373] width 949 height 44
type input "Billy Blanco"
click at [1091, 471] on button "Search" at bounding box center [1160, 494] width 138 height 46
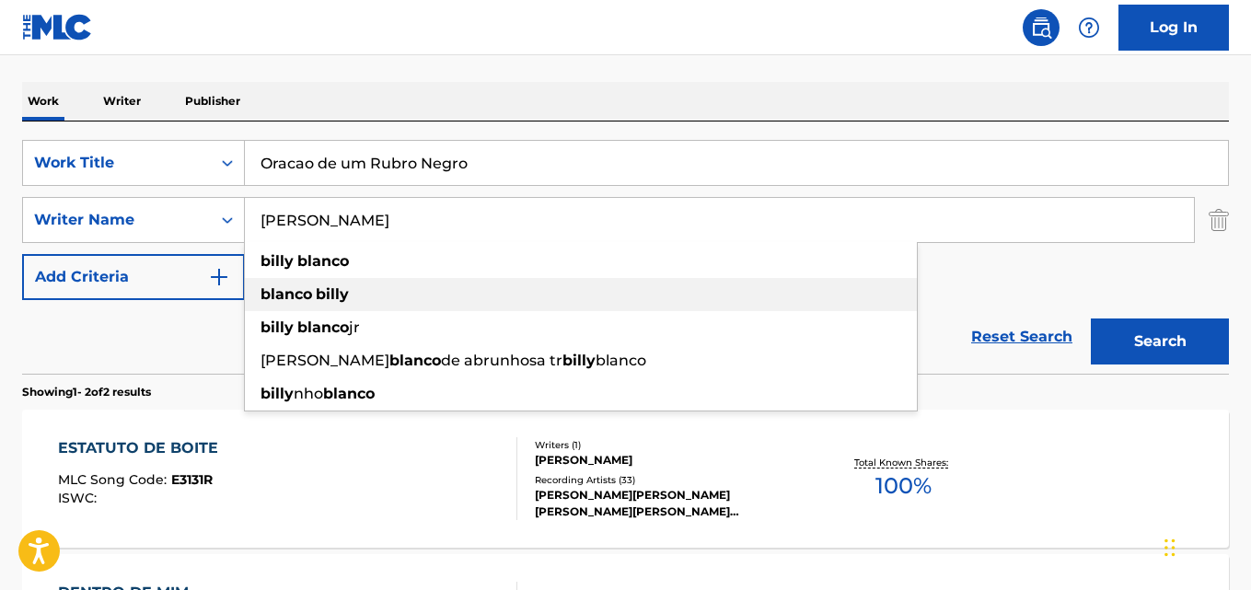
scroll to position [301, 0]
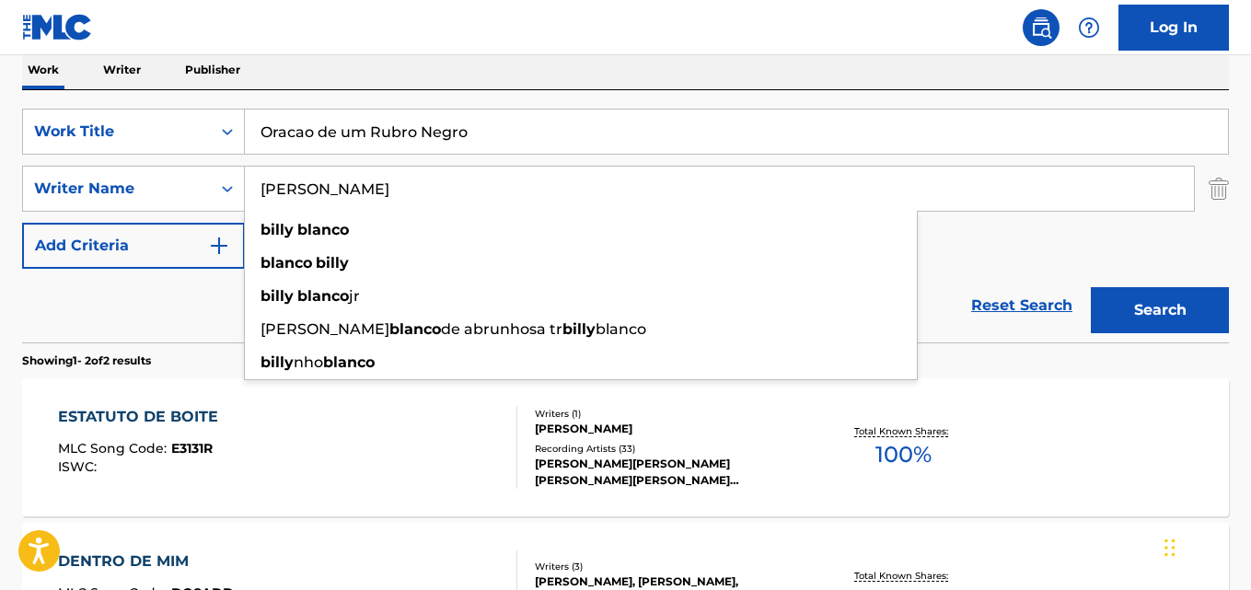
click at [217, 311] on div "Reset Search Search" at bounding box center [625, 306] width 1207 height 74
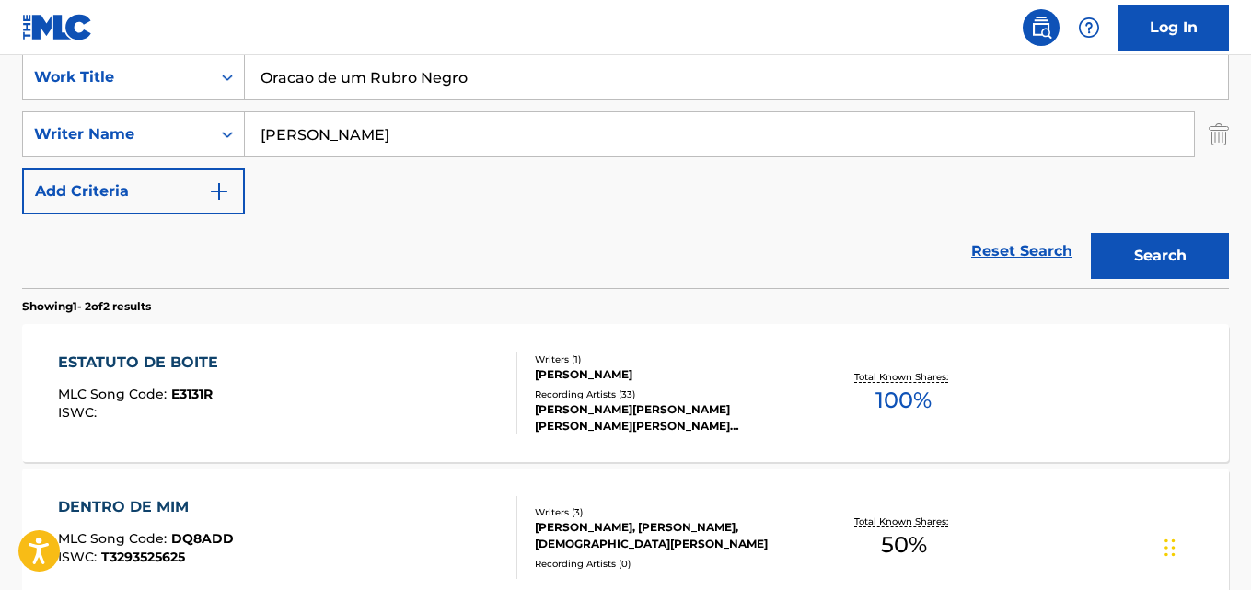
scroll to position [188, 0]
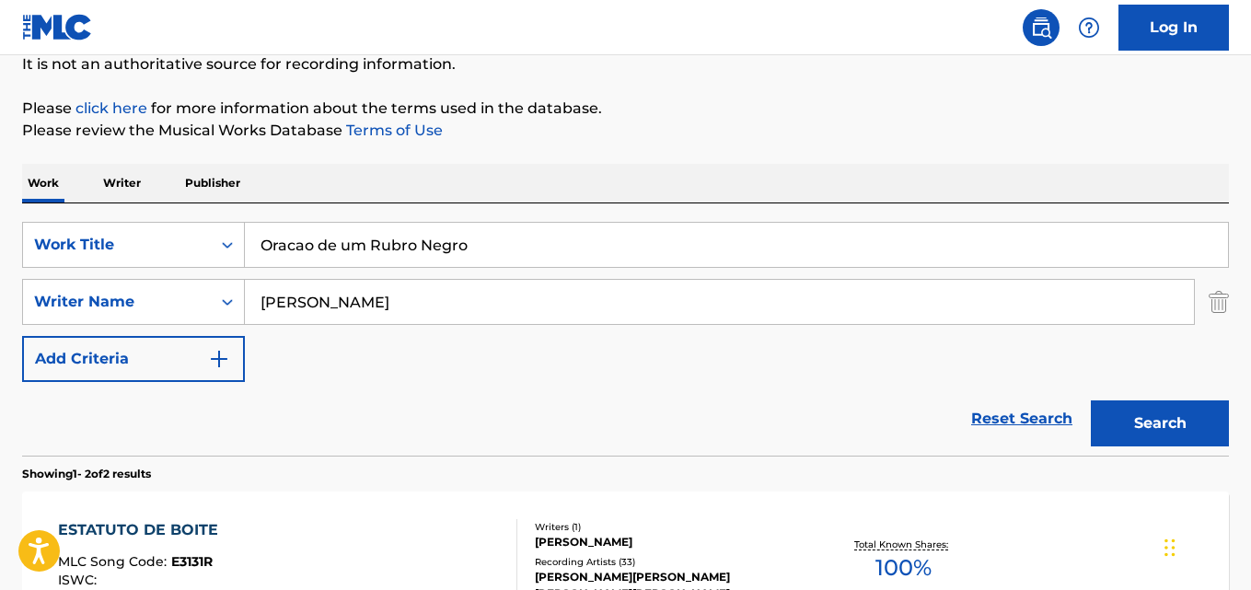
drag, startPoint x: 355, startPoint y: 238, endPoint x: 390, endPoint y: 246, distance: 35.7
click at [354, 239] on input "Oracao de um Rubro Negro" at bounding box center [736, 245] width 983 height 44
type input "Sexta Feira"
click at [165, 319] on div "SearchWithCriteriaa6c0ec93-4613-4e3e-bc14-9cad3a69cb32 Writer Name Billy Blanco" at bounding box center [625, 302] width 1207 height 46
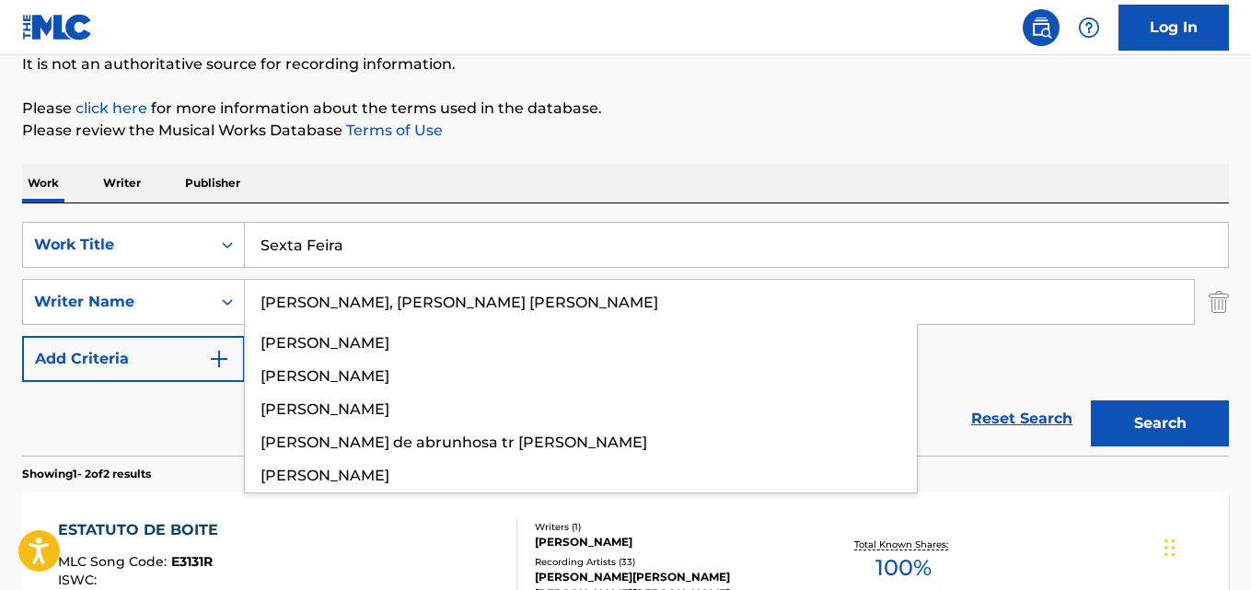
click at [334, 295] on input "Fred Liel, Euler Coelho" at bounding box center [719, 302] width 949 height 44
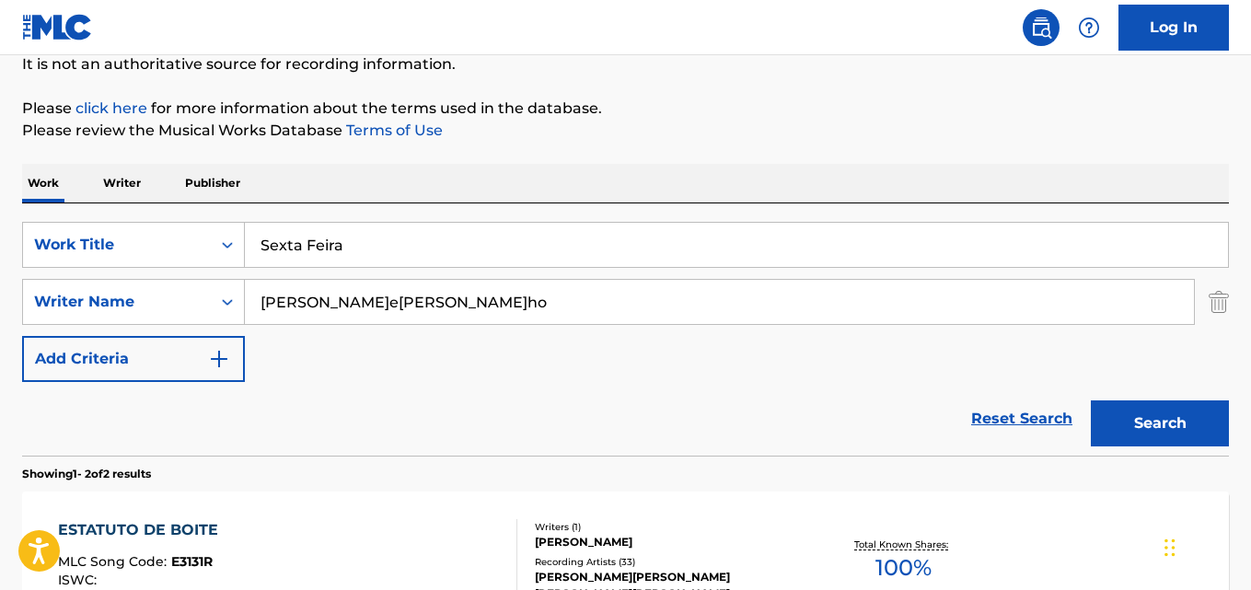
type input "Euler Coelho"
click at [1091, 400] on button "Search" at bounding box center [1160, 423] width 138 height 46
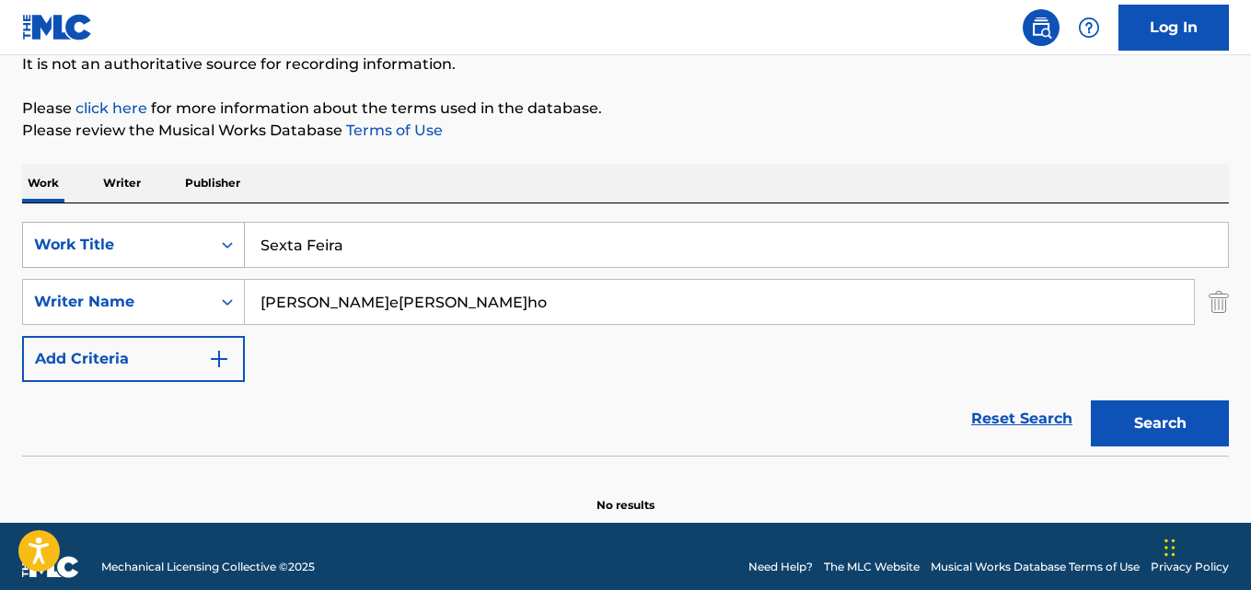
click at [152, 247] on div "SearchWithCriteriaaf59c858-9840-4ddc-a77e-7ab5fbca8d47 Work Title Sexta Feira" at bounding box center [625, 245] width 1207 height 46
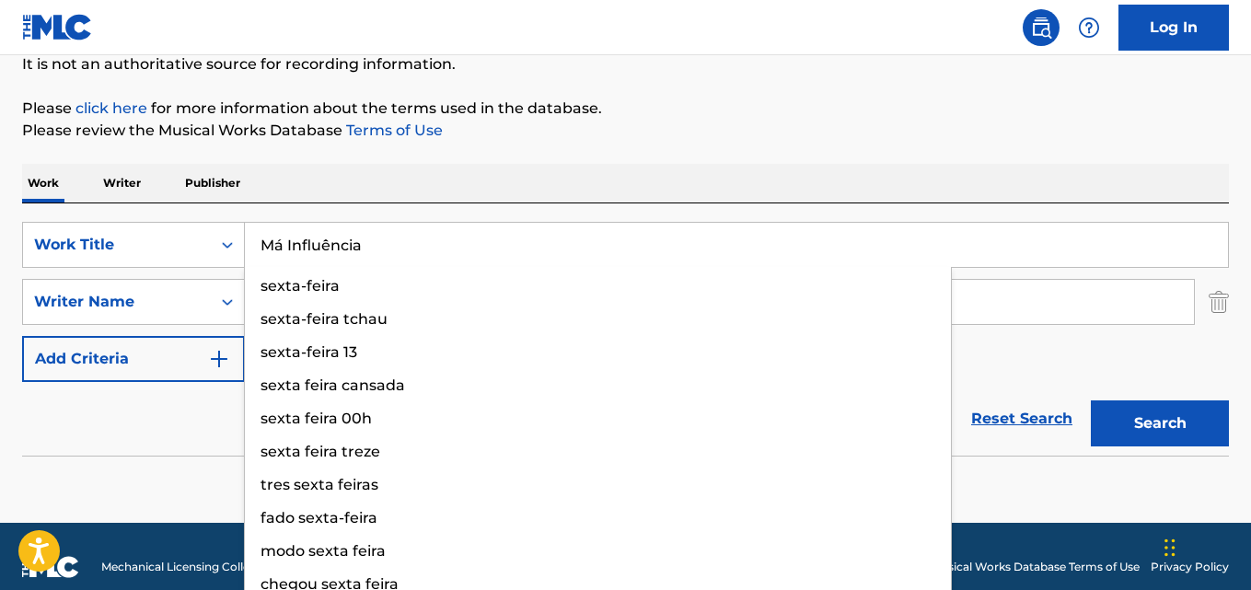
click at [284, 242] on input "Má Influência" at bounding box center [736, 245] width 983 height 44
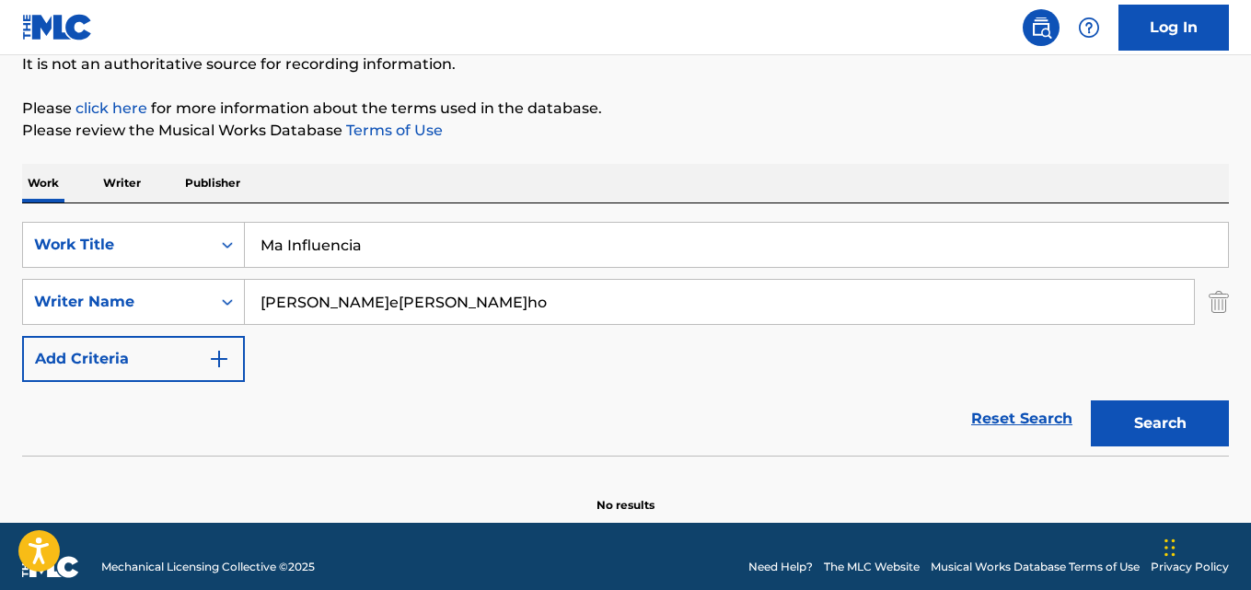
type input "Ma Influencia"
drag, startPoint x: 323, startPoint y: 304, endPoint x: 354, endPoint y: 305, distance: 31.3
click at [328, 305] on input "Euler Coelho" at bounding box center [719, 302] width 949 height 44
click at [353, 303] on input "Thais Miziara, Daniel Rangel, Rodrigo Costa, Ikaro Andrade, João Pedro" at bounding box center [719, 302] width 949 height 44
type input "Thais Miziara"
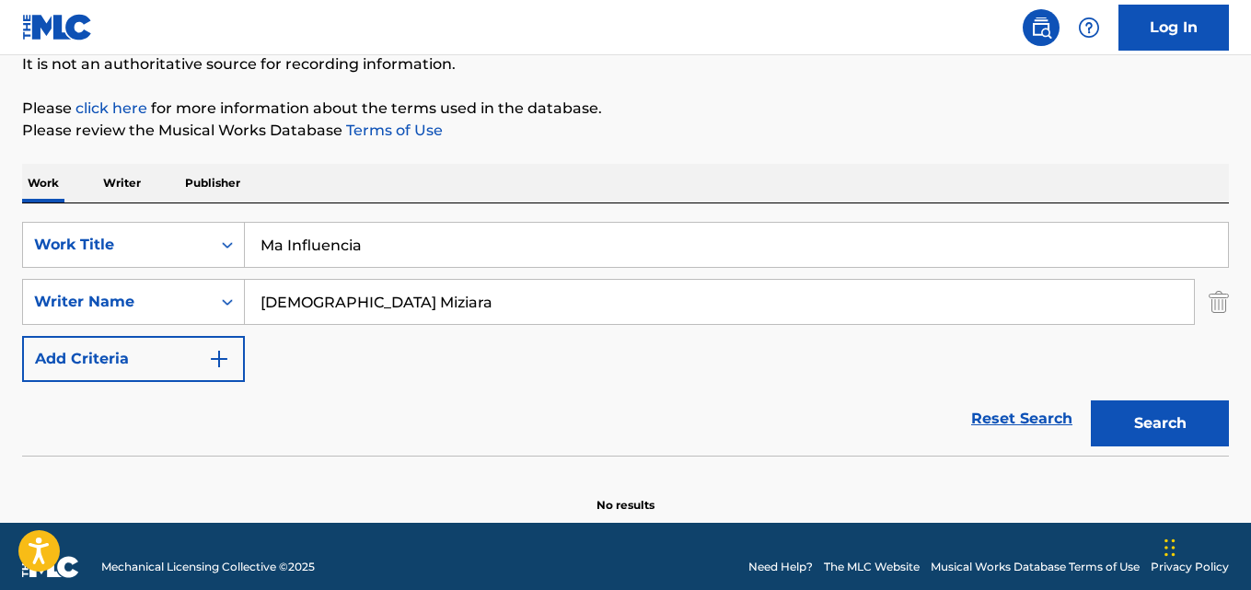
click at [1091, 400] on button "Search" at bounding box center [1160, 423] width 138 height 46
drag, startPoint x: 334, startPoint y: 248, endPoint x: 59, endPoint y: 248, distance: 275.2
click at [35, 248] on div "SearchWithCriteriaaf59c858-9840-4ddc-a77e-7ab5fbca8d47 Work Title Ma Influencia" at bounding box center [625, 245] width 1207 height 46
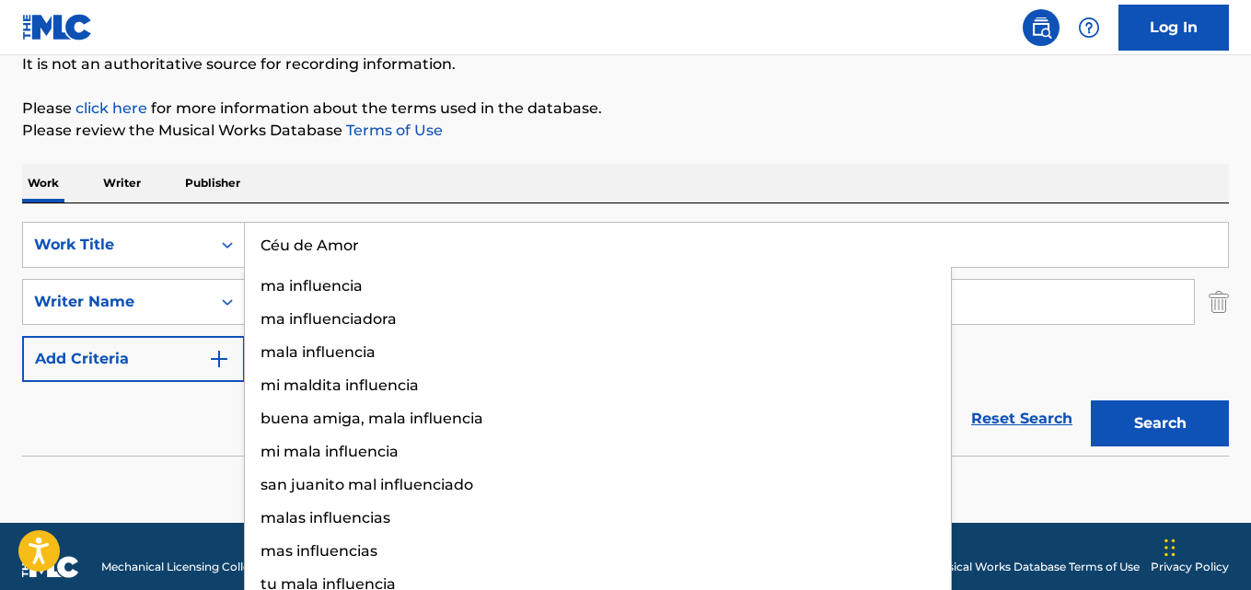
click at [269, 241] on input "Céu de Amor" at bounding box center [736, 245] width 983 height 44
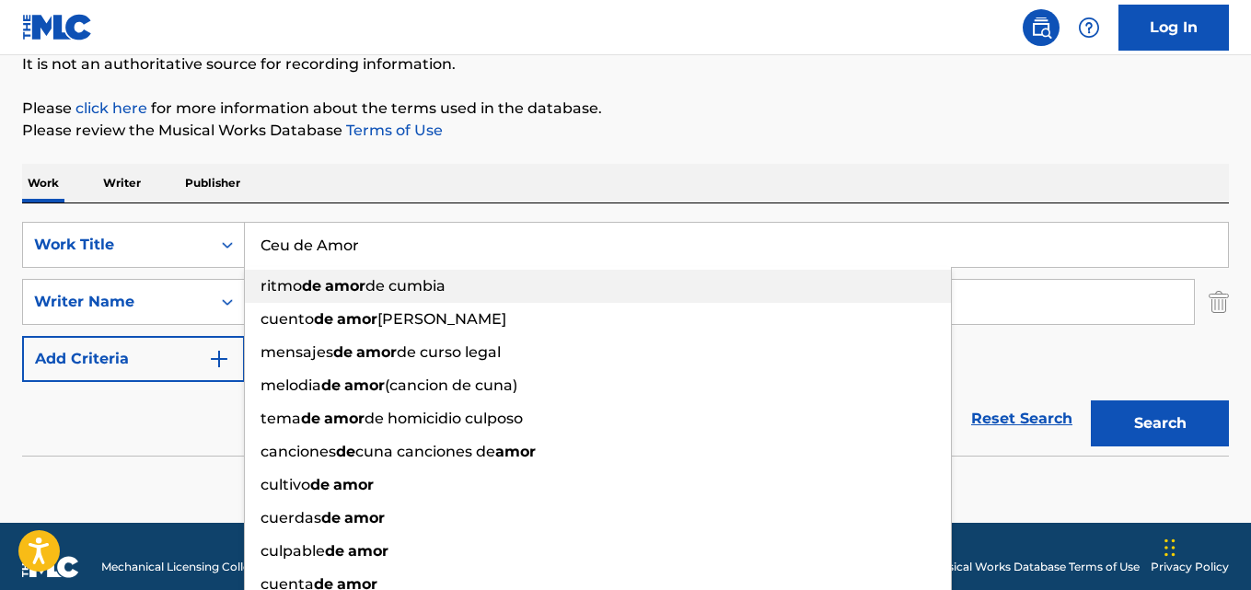
type input "Ceu de Amor"
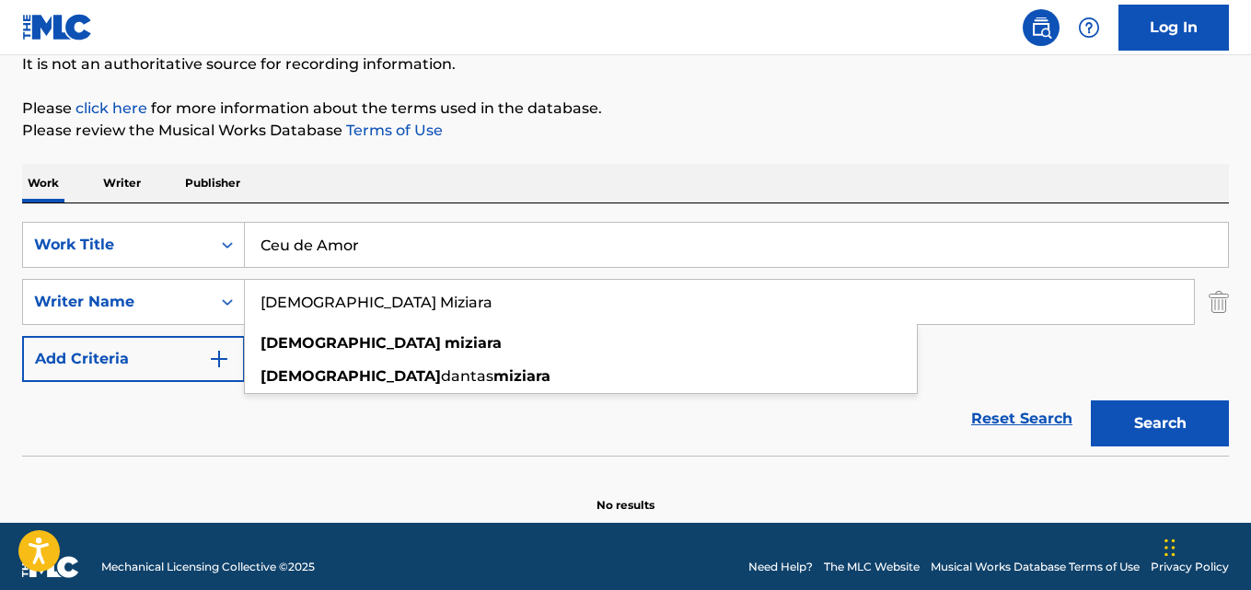
click at [358, 306] on input "Thais Miziara" at bounding box center [719, 302] width 949 height 44
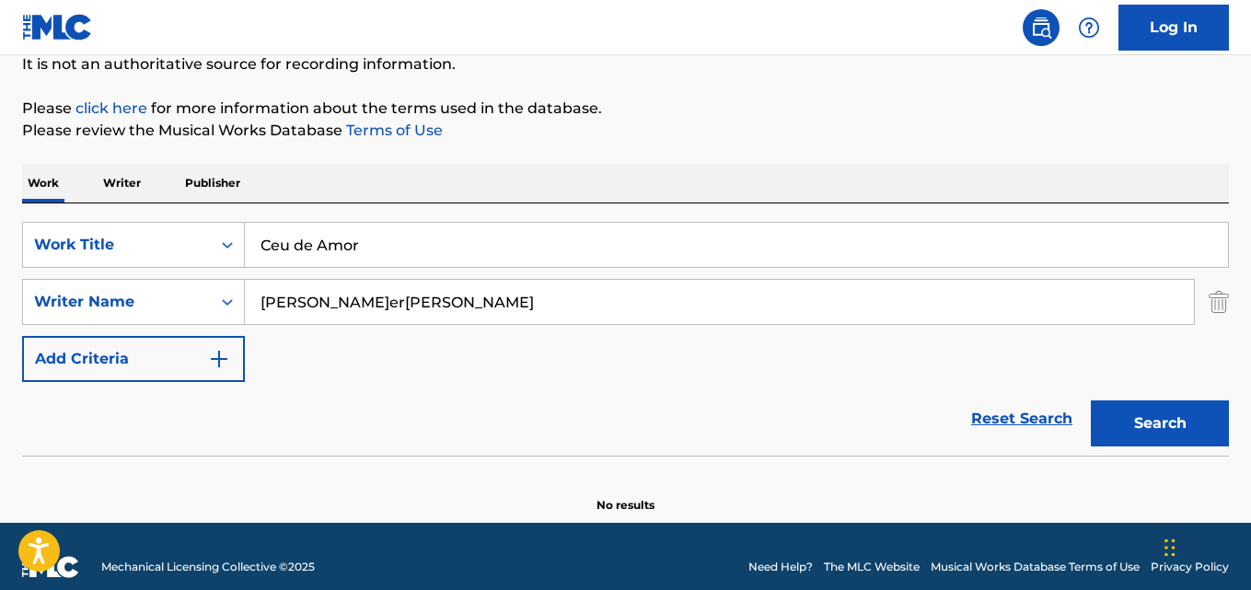
click at [390, 301] on input "Benedito Lacerda, Eustorgio de Carvalho" at bounding box center [719, 302] width 949 height 44
type input "Benedito Lacerda"
click at [1091, 400] on button "Search" at bounding box center [1160, 423] width 138 height 46
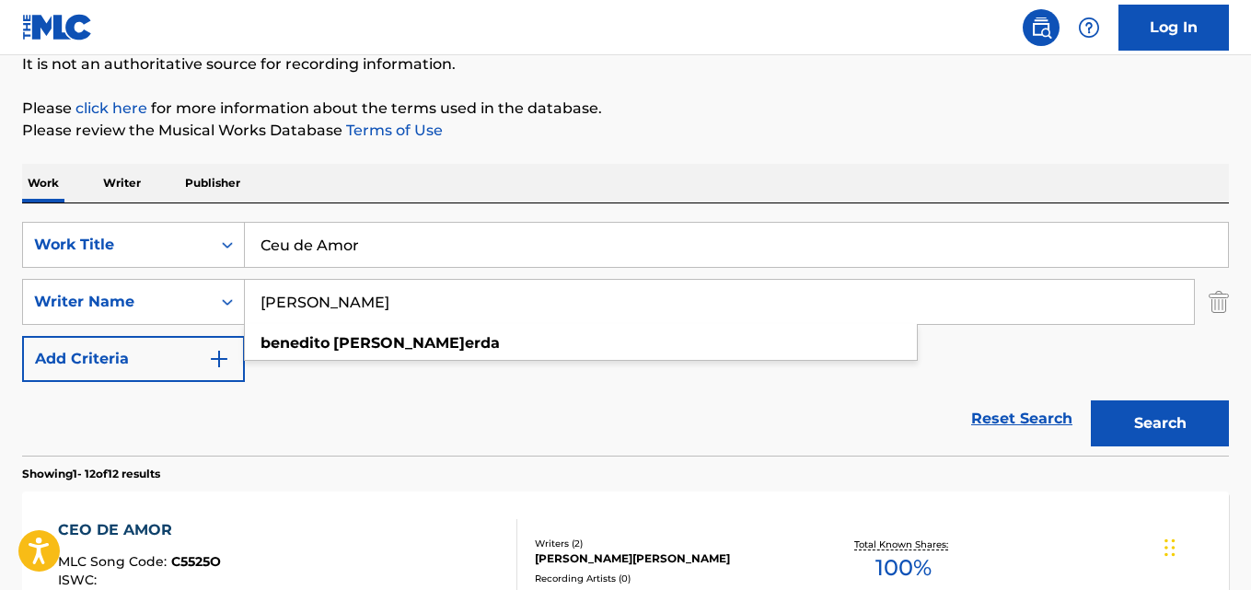
click at [384, 410] on div "Reset Search Search" at bounding box center [625, 419] width 1207 height 74
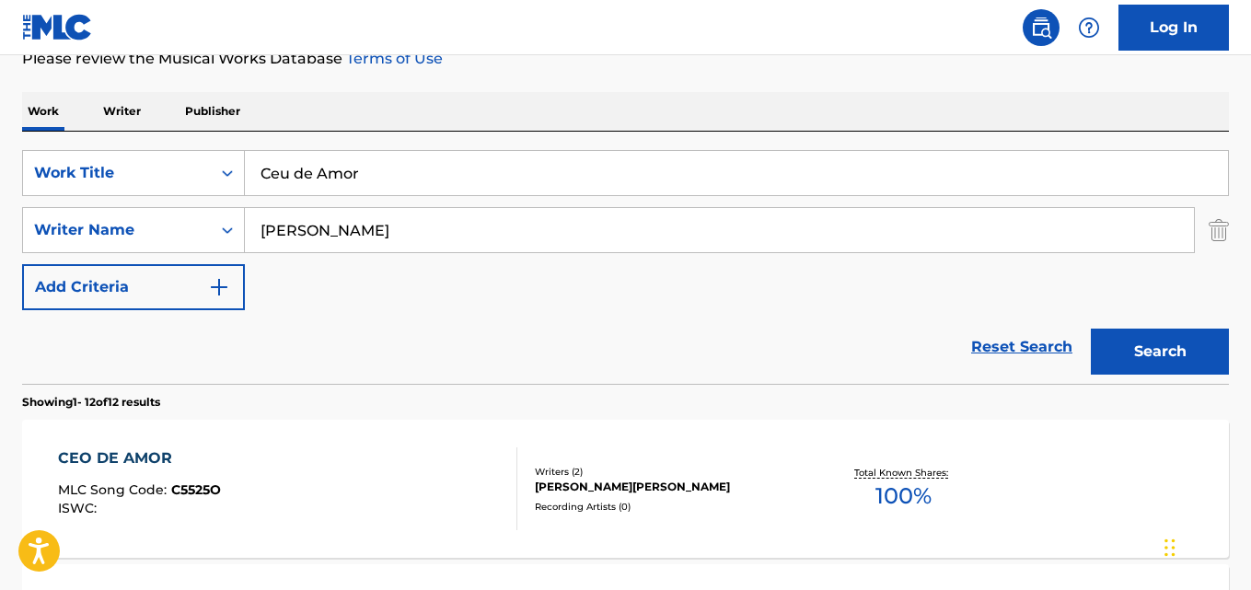
scroll to position [280, 0]
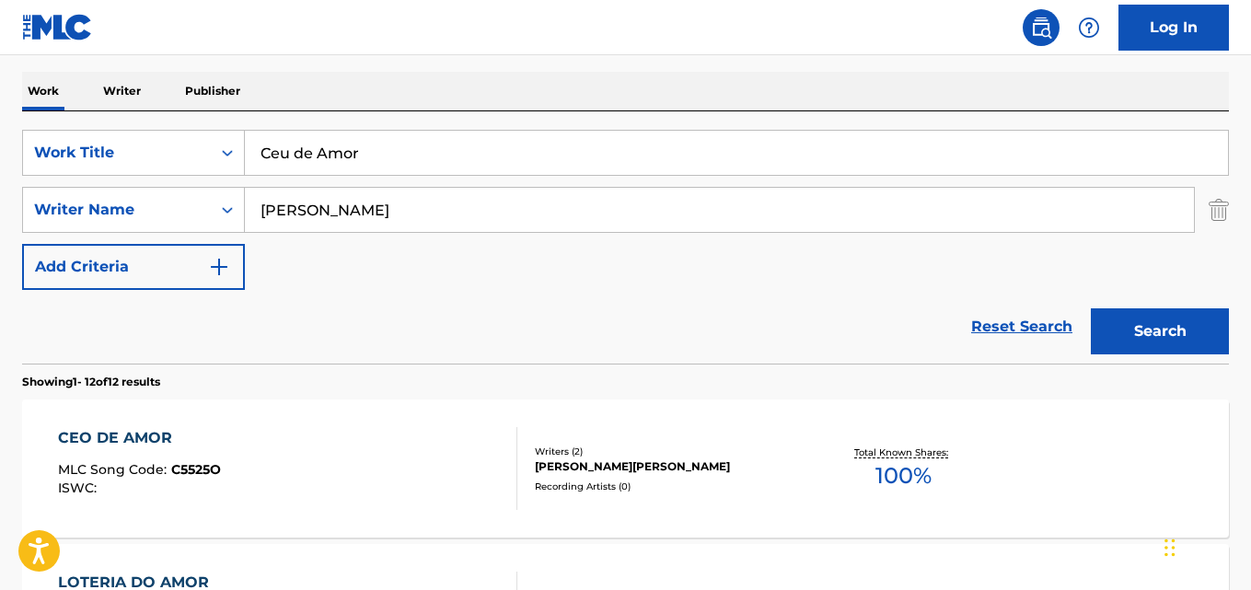
click at [371, 475] on div "CEO DE AMOR MLC Song Code : C5525O ISWC :" at bounding box center [287, 468] width 458 height 83
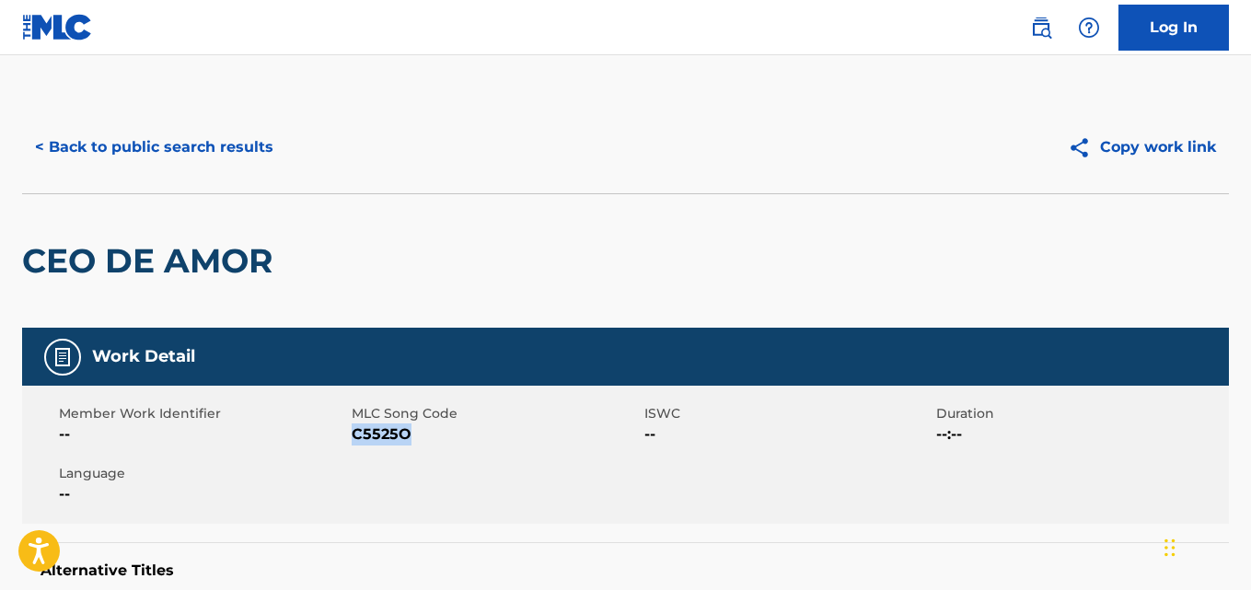
drag, startPoint x: 421, startPoint y: 434, endPoint x: 352, endPoint y: 444, distance: 68.7
click at [352, 444] on span "C5525O" at bounding box center [496, 434] width 288 height 22
copy span "C5525O"
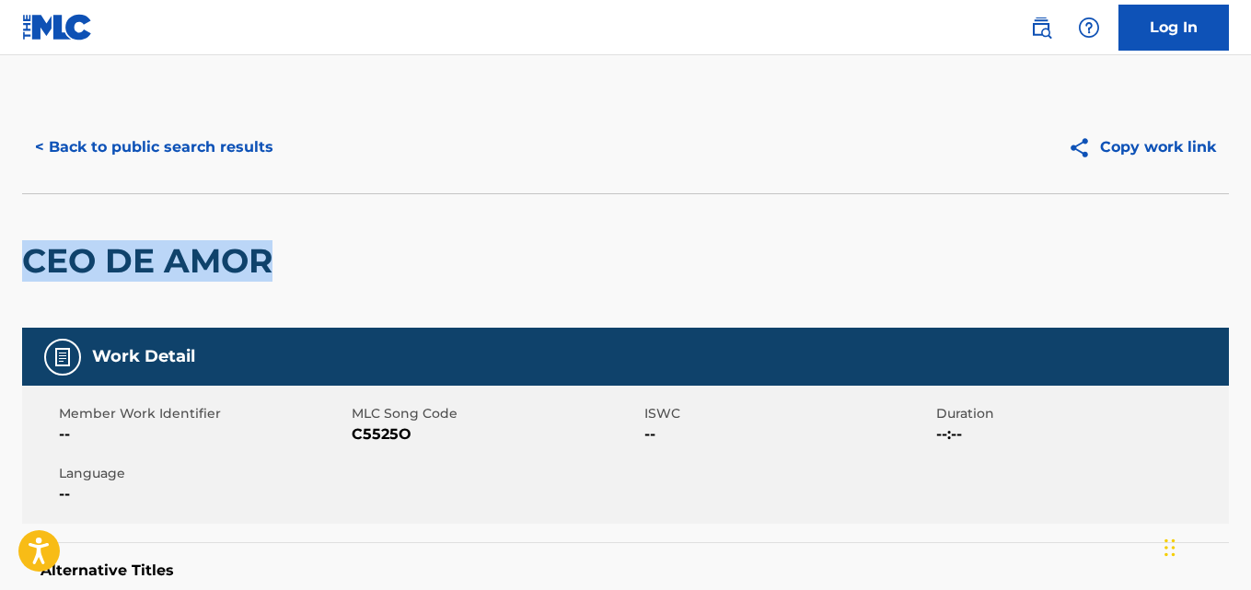
drag, startPoint x: 291, startPoint y: 270, endPoint x: 67, endPoint y: 278, distance: 223.8
click at [28, 275] on div "CEO DE AMOR" at bounding box center [625, 260] width 1207 height 134
copy h2 "CEO DE AMOR"
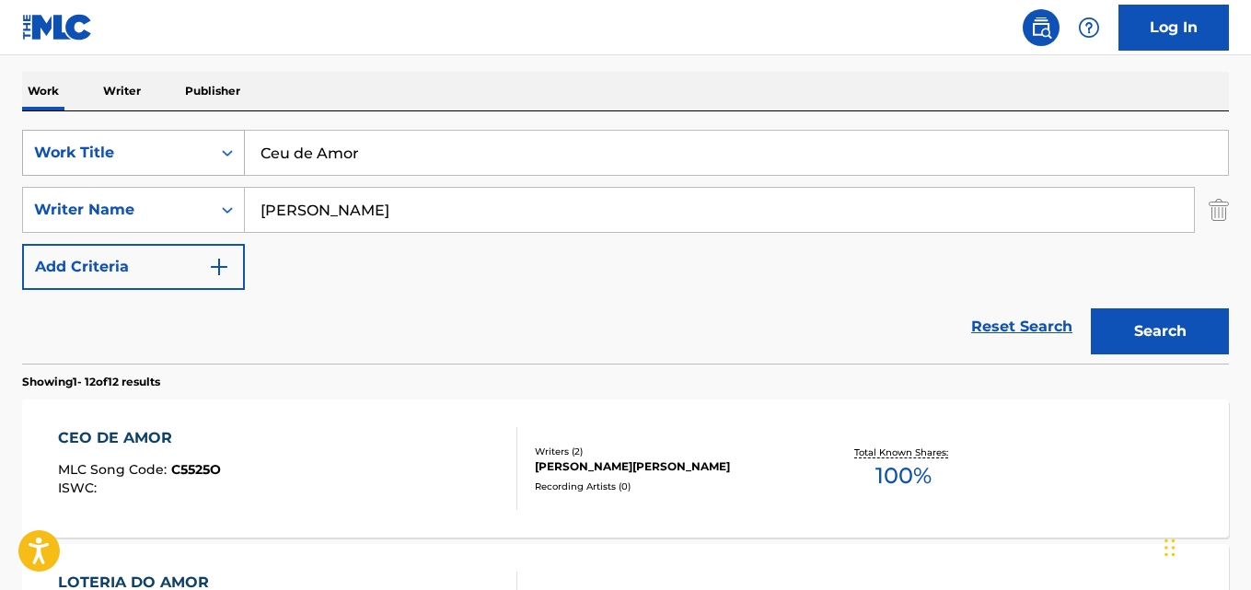
drag, startPoint x: 295, startPoint y: 160, endPoint x: 132, endPoint y: 154, distance: 163.0
click at [132, 154] on div "SearchWithCriteriaaf59c858-9840-4ddc-a77e-7ab5fbca8d47 Work Title Ceu de Amor" at bounding box center [625, 153] width 1207 height 46
click at [310, 156] on input "Ne mašem tugom" at bounding box center [736, 153] width 983 height 44
type input "Ne masem tugom"
drag, startPoint x: 399, startPoint y: 219, endPoint x: 188, endPoint y: 215, distance: 211.7
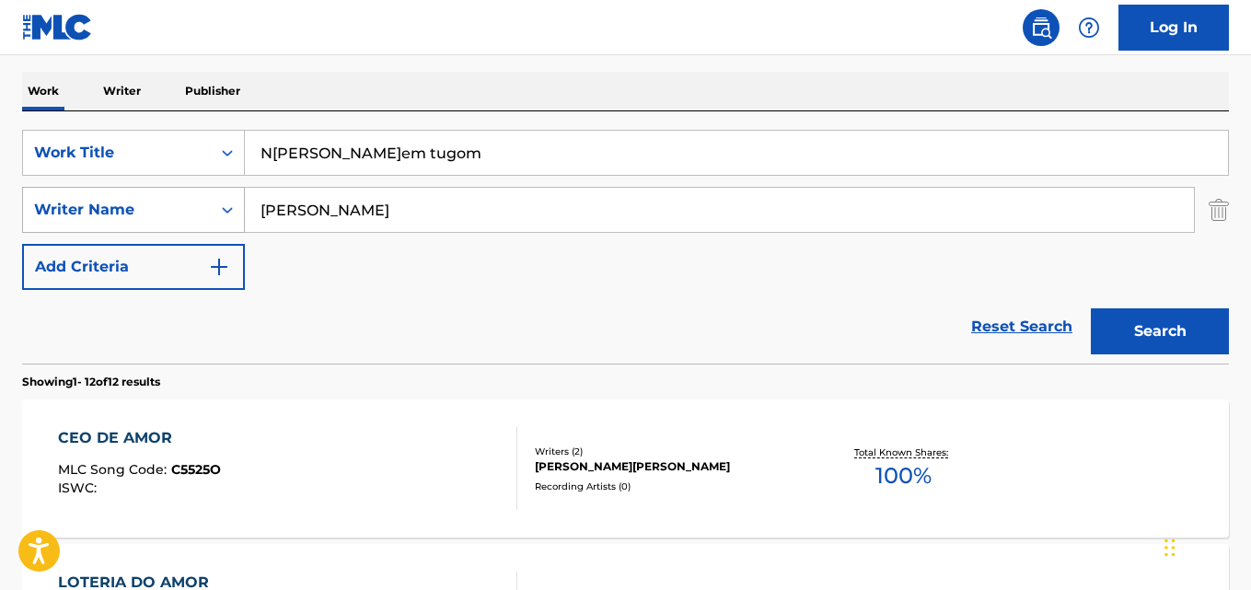
click at [189, 215] on div "SearchWithCriteriaa6c0ec93-4613-4e3e-bc14-9cad3a69cb32 Writer Name Benedito Lac…" at bounding box center [625, 210] width 1207 height 46
click at [380, 202] on input "Aldija Tuzlak Bećar" at bounding box center [719, 210] width 949 height 44
type input "Aldija Tuzlak Becar"
click at [1091, 308] on button "Search" at bounding box center [1160, 331] width 138 height 46
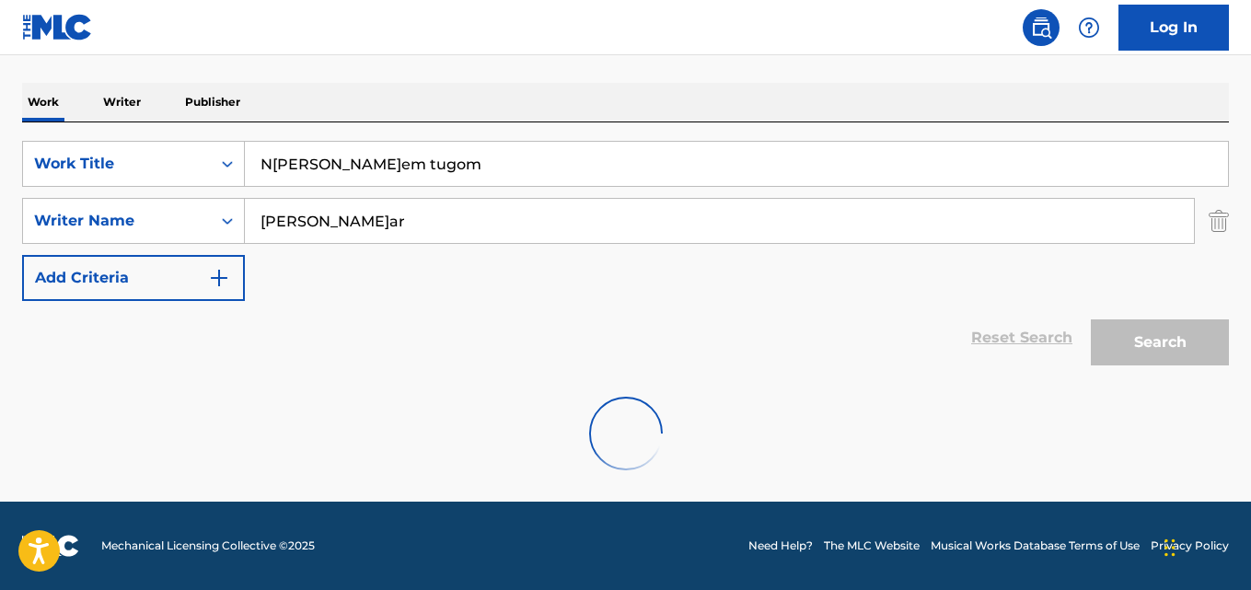
scroll to position [209, 0]
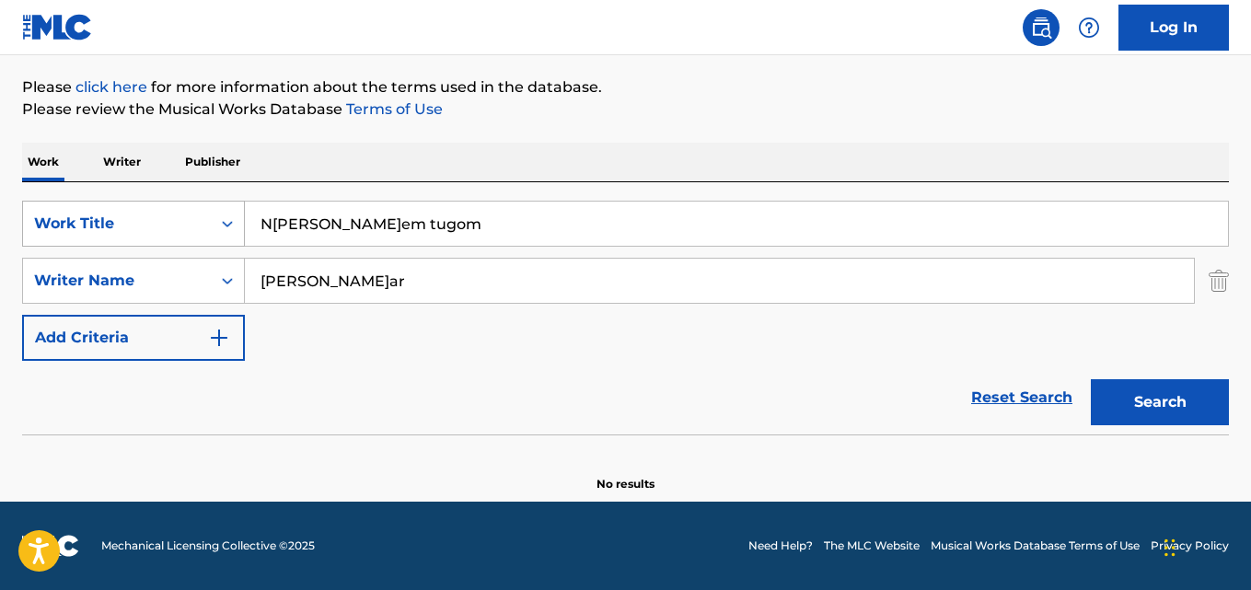
drag, startPoint x: 409, startPoint y: 221, endPoint x: 205, endPoint y: 225, distance: 203.4
click at [204, 225] on div "SearchWithCriteriaaf59c858-9840-4ddc-a77e-7ab5fbca8d47 Work Title Ne masem tugom" at bounding box center [625, 224] width 1207 height 46
type input "Plantando Bem Colhe o Bem"
drag, startPoint x: 158, startPoint y: 283, endPoint x: 139, endPoint y: 286, distance: 19.7
click at [139, 286] on div "SearchWithCriteriaa6c0ec93-4613-4e3e-bc14-9cad3a69cb32 Writer Name Aldija Tuzla…" at bounding box center [625, 281] width 1207 height 46
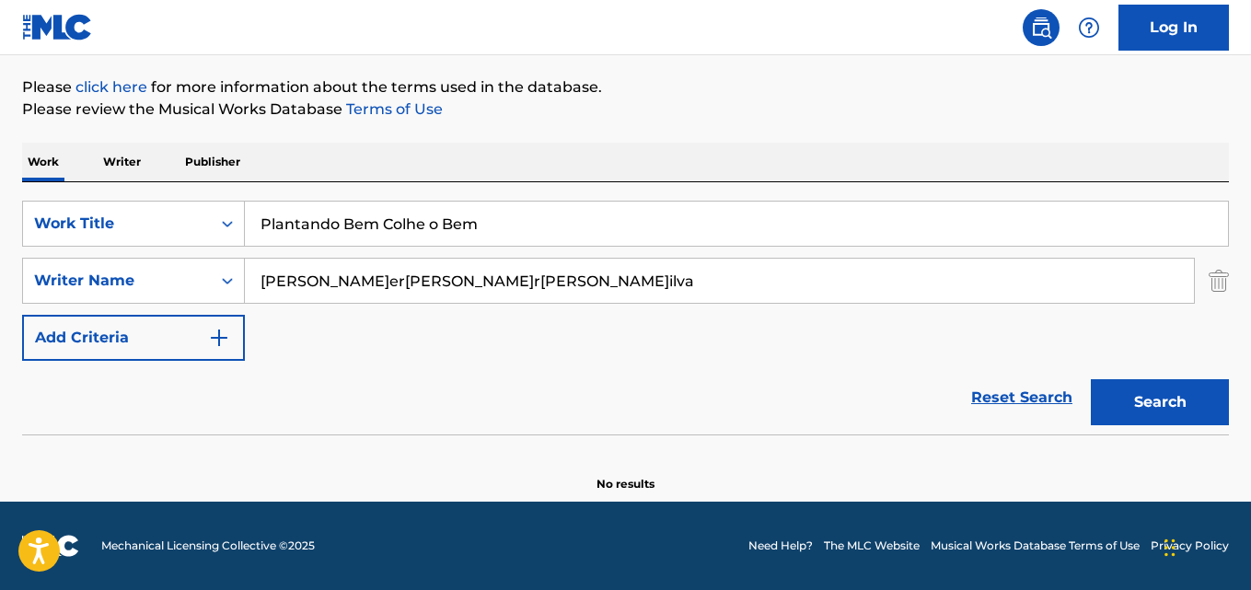
click at [408, 278] on input "Benedito Lacerda, Correia da Silva" at bounding box center [719, 281] width 949 height 44
type input "Correia da Silva"
click at [1091, 379] on button "Search" at bounding box center [1160, 402] width 138 height 46
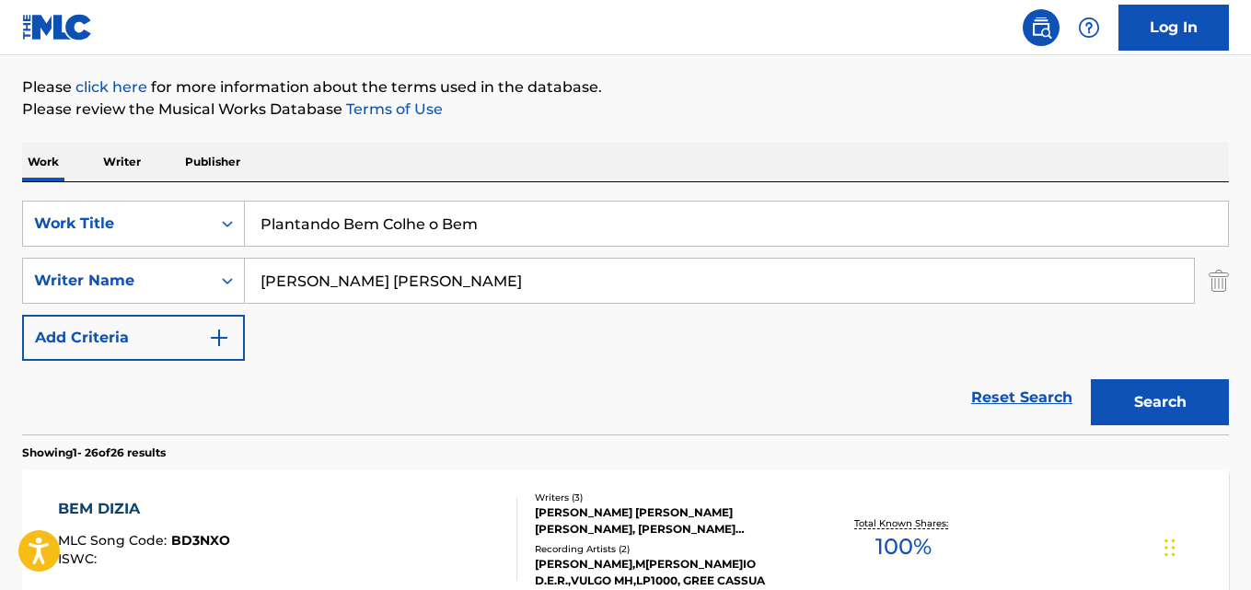
click at [206, 387] on div "Reset Search Search" at bounding box center [625, 398] width 1207 height 74
click at [392, 233] on input "Plantando Bem Colhe o Bem" at bounding box center [736, 224] width 983 height 44
click at [484, 229] on input "Corinthians Campeão Centenário" at bounding box center [736, 224] width 983 height 44
type input "Corinthians Campeão Centenario"
drag, startPoint x: 306, startPoint y: 267, endPoint x: 233, endPoint y: 271, distance: 73.7
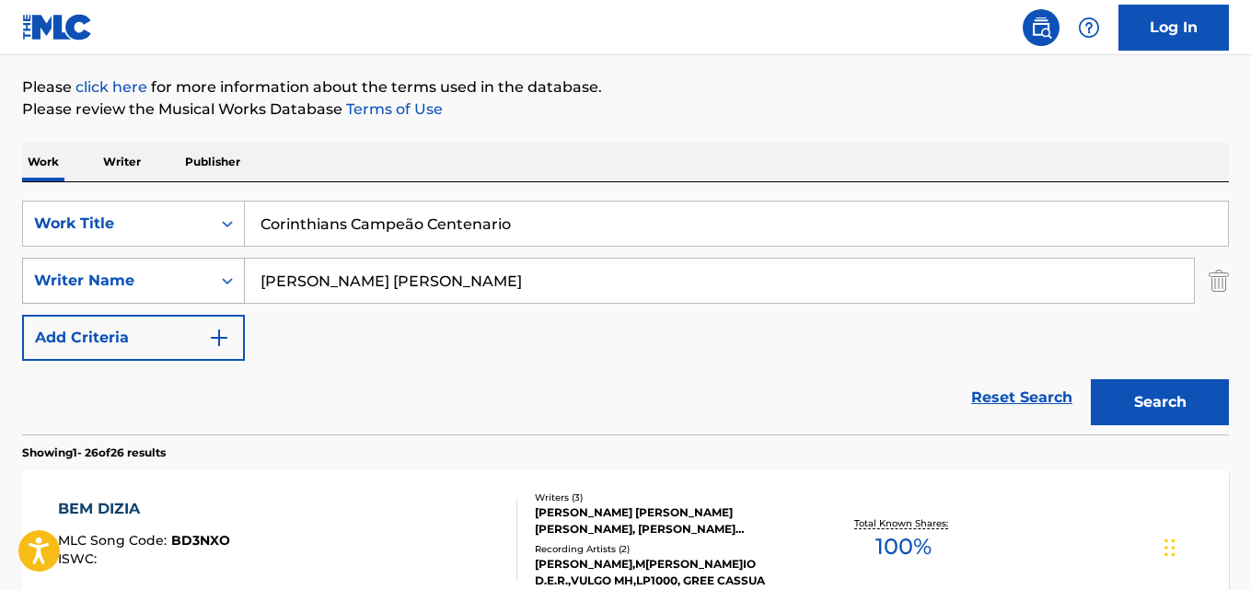
click at [188, 267] on div "SearchWithCriteriaa6c0ec93-4613-4e3e-bc14-9cad3a69cb32 Writer Name Correia da S…" at bounding box center [625, 281] width 1207 height 46
type input "Billy Blanco"
click at [410, 225] on input "Corinthians Campeão Centenario" at bounding box center [736, 224] width 983 height 44
click at [1091, 379] on button "Search" at bounding box center [1160, 402] width 138 height 46
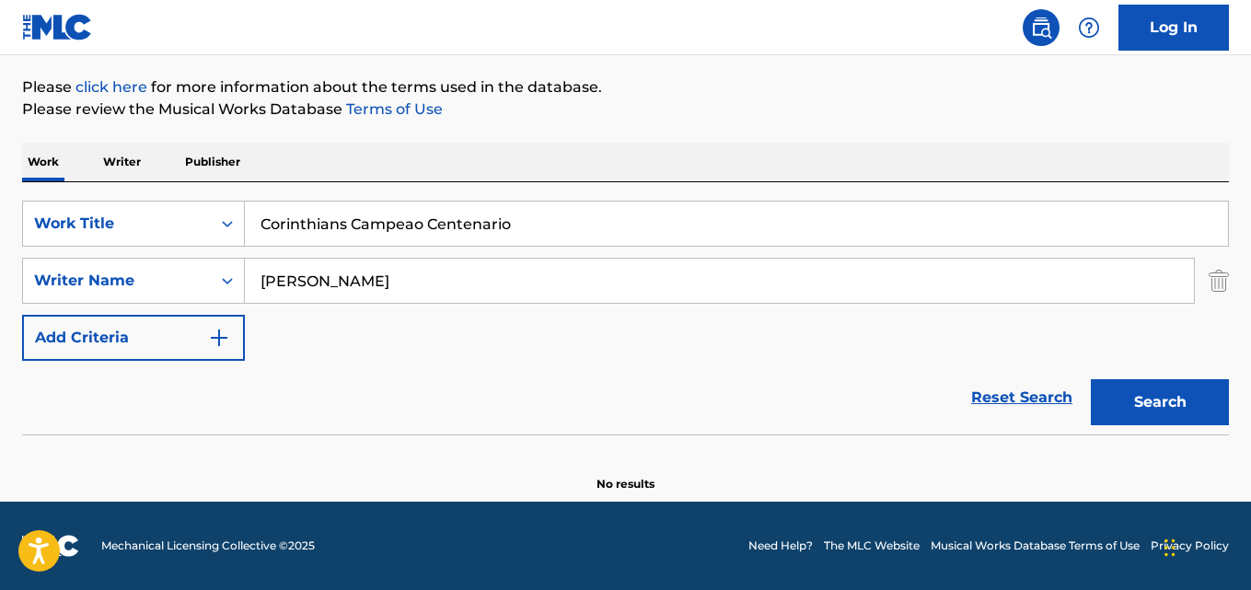
click at [380, 222] on input "Corinthians Campeao Centenario" at bounding box center [736, 224] width 983 height 44
type input "Banfield"
drag, startPoint x: 370, startPoint y: 286, endPoint x: 116, endPoint y: 283, distance: 254.0
click at [117, 285] on div "SearchWithCriteriaa6c0ec93-4613-4e3e-bc14-9cad3a69cb32 Writer Name Billy Blanco" at bounding box center [625, 281] width 1207 height 46
click at [302, 283] on input "Hernán Nassau" at bounding box center [719, 281] width 949 height 44
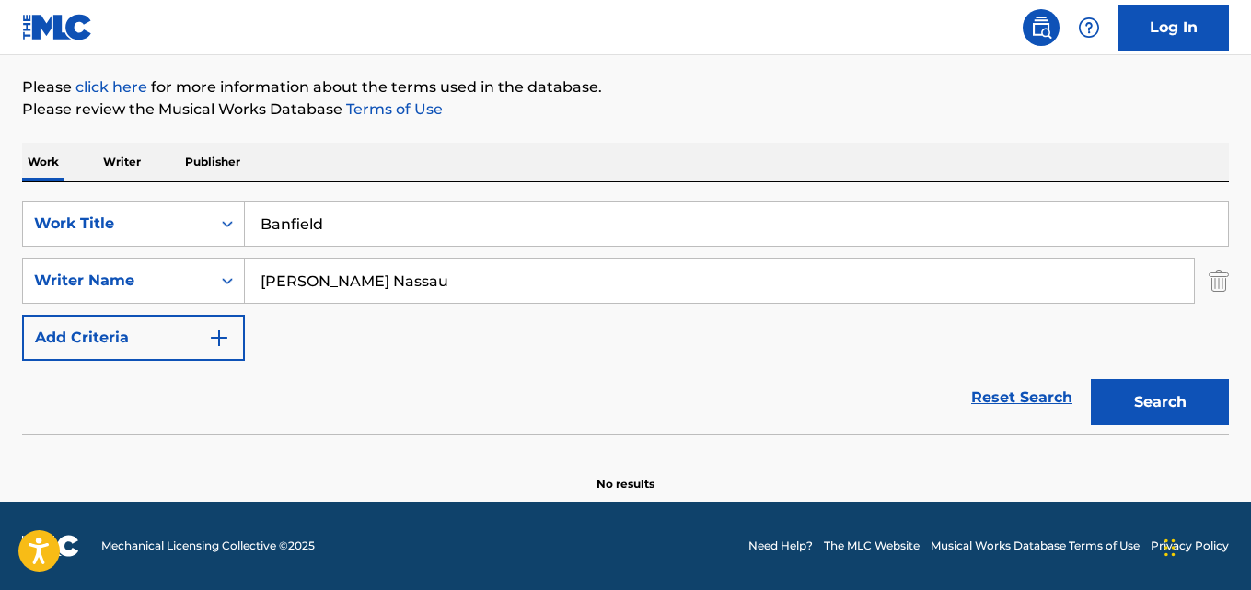
type input "Hernan Nassau"
click at [1091, 379] on button "Search" at bounding box center [1160, 402] width 138 height 46
drag, startPoint x: 284, startPoint y: 218, endPoint x: 419, endPoint y: 221, distance: 134.4
click at [214, 218] on div "SearchWithCriteriaaf59c858-9840-4ddc-a77e-7ab5fbca8d47 Work Title Banfield" at bounding box center [625, 224] width 1207 height 46
type input "Eu Gosto Muito 2"
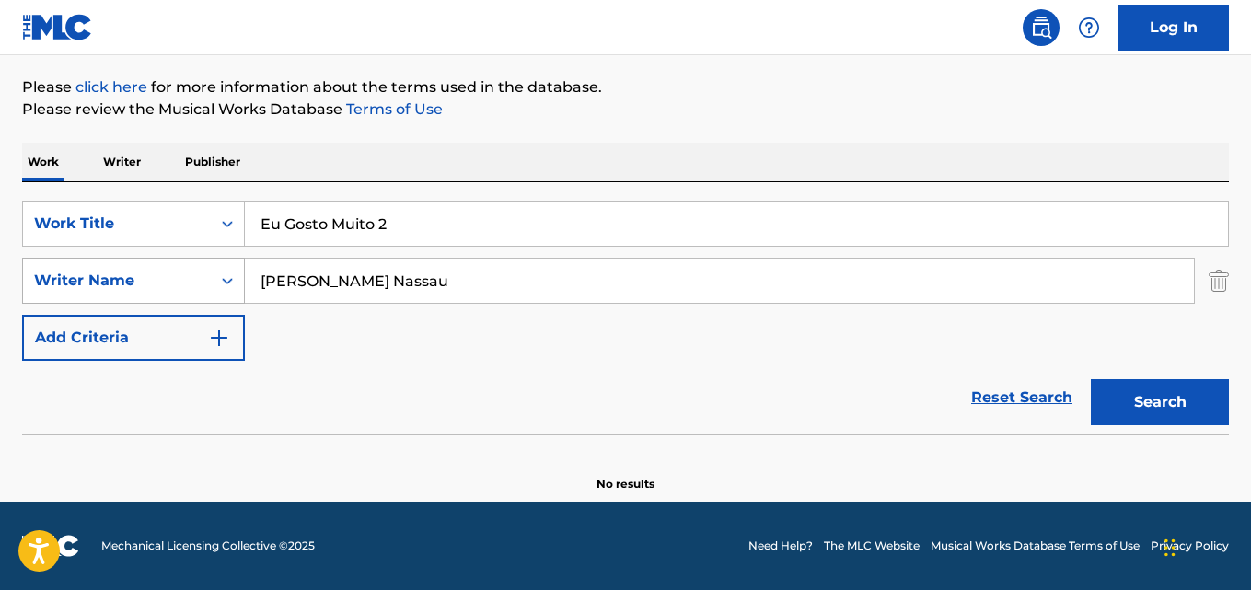
drag, startPoint x: 329, startPoint y: 277, endPoint x: 226, endPoint y: 279, distance: 103.1
click at [227, 279] on div "SearchWithCriteriaa6c0ec93-4613-4e3e-bc14-9cad3a69cb32 Writer Name Hernan Nassau" at bounding box center [625, 281] width 1207 height 46
click at [444, 279] on input "Ramon Cerqueira Ramos, DJ Biel do Furduncinho" at bounding box center [719, 281] width 949 height 44
type input "Ramon Cerqueira Ramos"
click at [1091, 379] on button "Search" at bounding box center [1160, 402] width 138 height 46
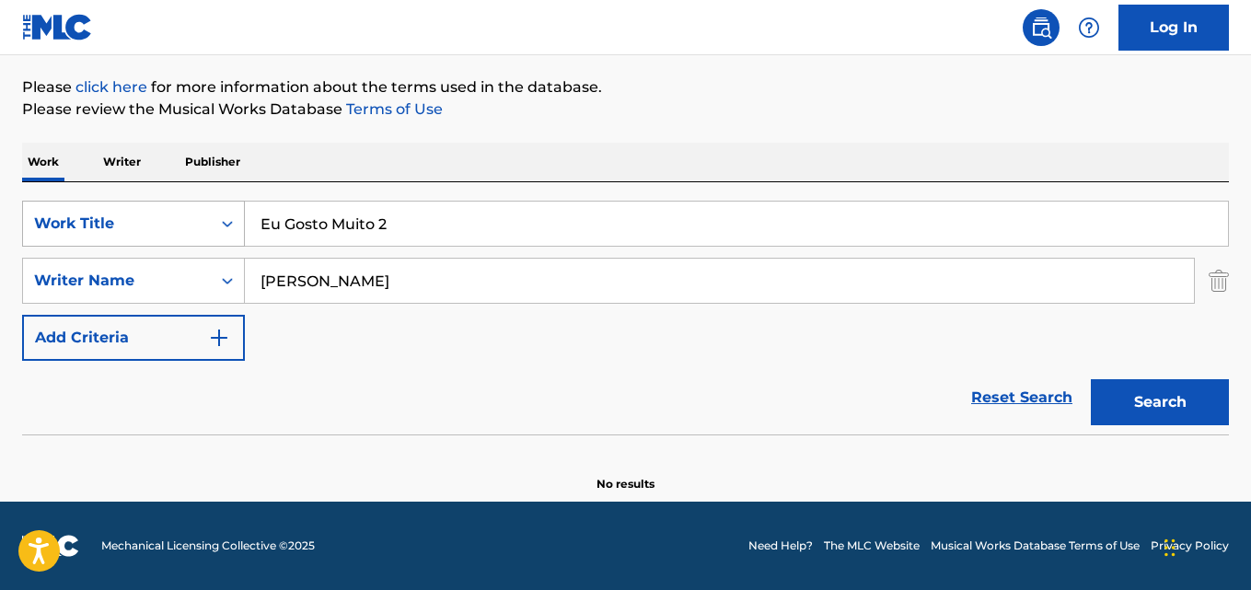
drag, startPoint x: 112, startPoint y: 226, endPoint x: 77, endPoint y: 226, distance: 35.0
click at [77, 226] on div "SearchWithCriteriaaf59c858-9840-4ddc-a77e-7ab5fbca8d47 Work Title Eu Gosto Muit…" at bounding box center [625, 224] width 1207 height 46
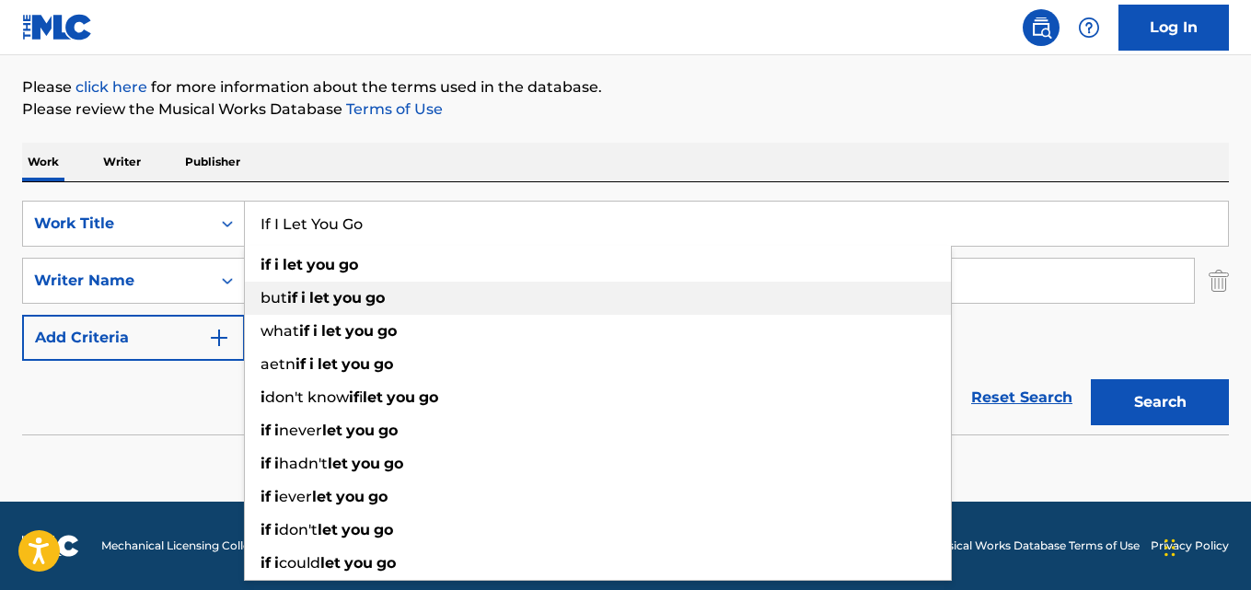
click at [326, 290] on strong "let" at bounding box center [319, 297] width 20 height 17
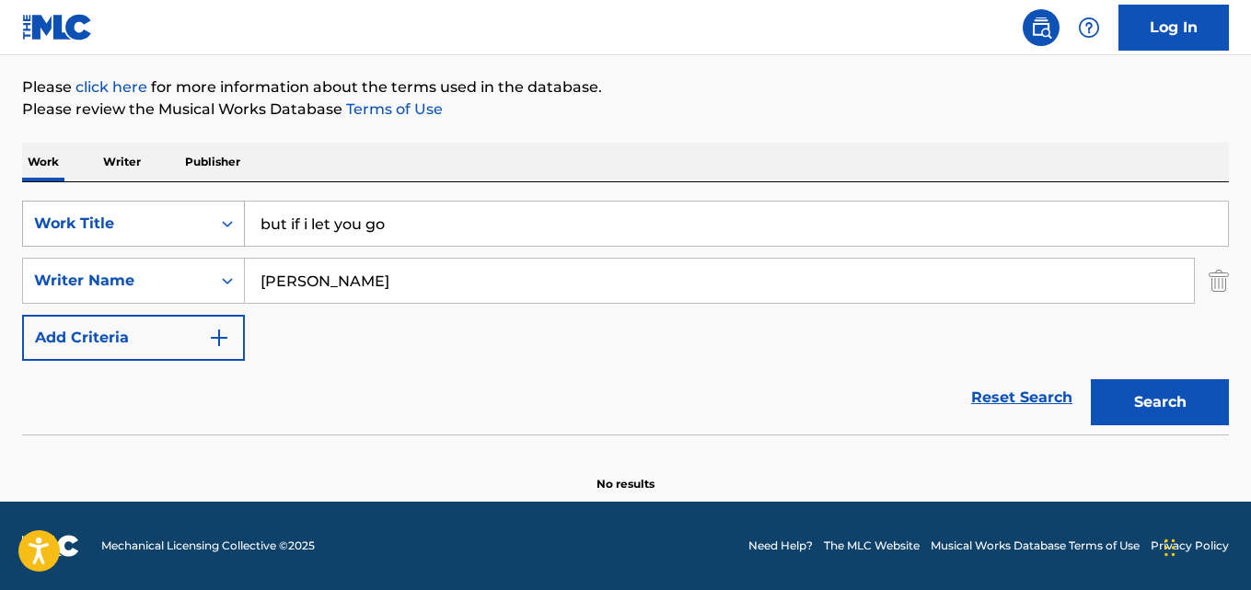
drag, startPoint x: 249, startPoint y: 221, endPoint x: 139, endPoint y: 221, distance: 110.4
click at [139, 221] on div "SearchWithCriteriaaf59c858-9840-4ddc-a77e-7ab5fbca8d47 Work Title but if i let …" at bounding box center [625, 224] width 1207 height 46
type input "Goodbye My Love"
click at [360, 288] on input "Ramon Cerqueira Ramos" at bounding box center [719, 281] width 949 height 44
click at [346, 289] on input "Panther Rex, Tom Cunningham" at bounding box center [719, 281] width 949 height 44
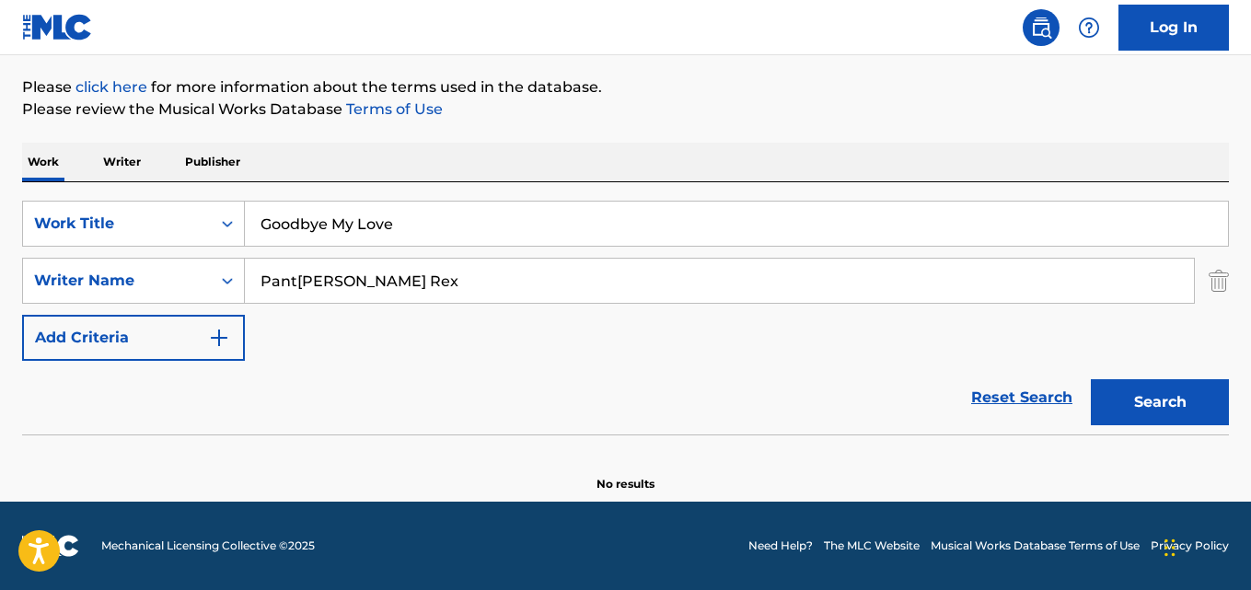
type input "Panther Rex"
click at [1091, 379] on button "Search" at bounding box center [1160, 402] width 138 height 46
drag, startPoint x: 398, startPoint y: 220, endPoint x: 162, endPoint y: 228, distance: 235.8
click at [166, 228] on div "SearchWithCriteriaaf59c858-9840-4ddc-a77e-7ab5fbca8d47 Work Title Goodbye My Lo…" at bounding box center [625, 224] width 1207 height 46
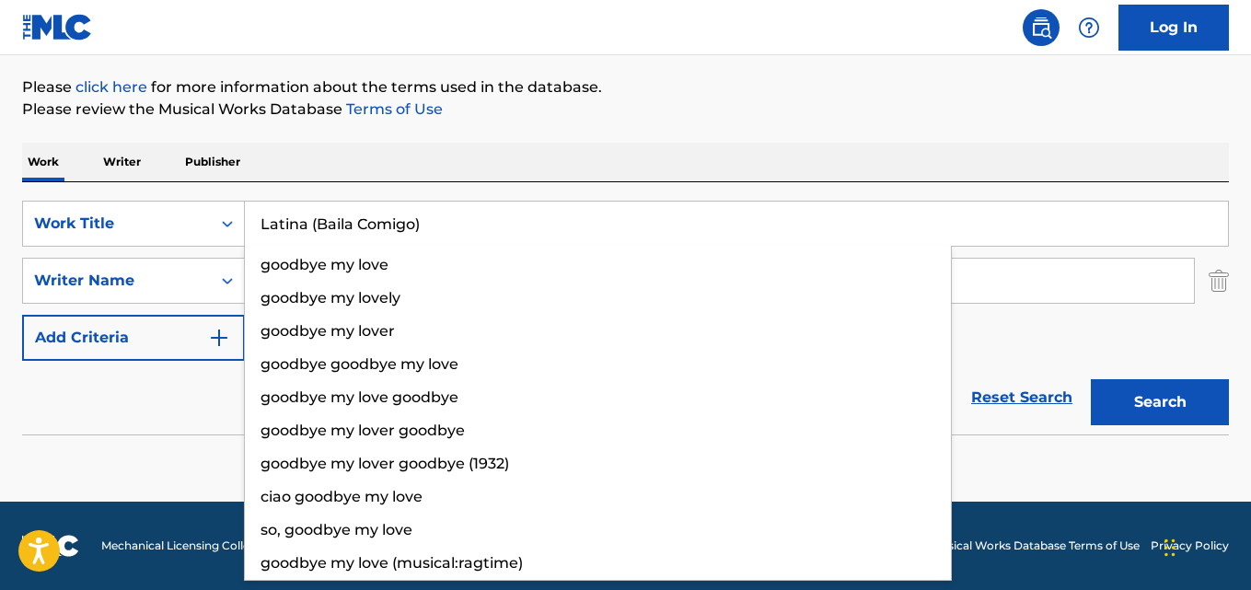
type input "Latina (Baila Comigo)"
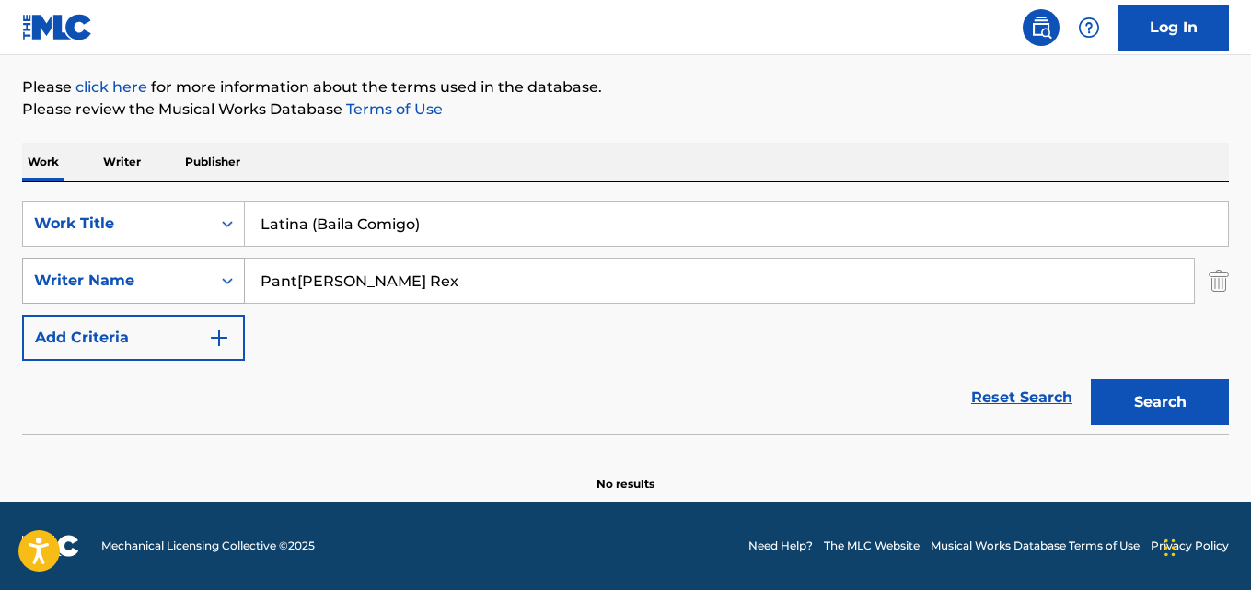
drag, startPoint x: 361, startPoint y: 285, endPoint x: 138, endPoint y: 277, distance: 222.9
click at [138, 277] on div "SearchWithCriteriaa6c0ec93-4613-4e3e-bc14-9cad3a69cb32 Writer Name Panther Rex" at bounding box center [625, 281] width 1207 height 46
click at [343, 282] on input "Master Hits, Davi Kneip, Tucho" at bounding box center [719, 281] width 949 height 44
type input "Master Hits"
click at [1091, 379] on button "Search" at bounding box center [1160, 402] width 138 height 46
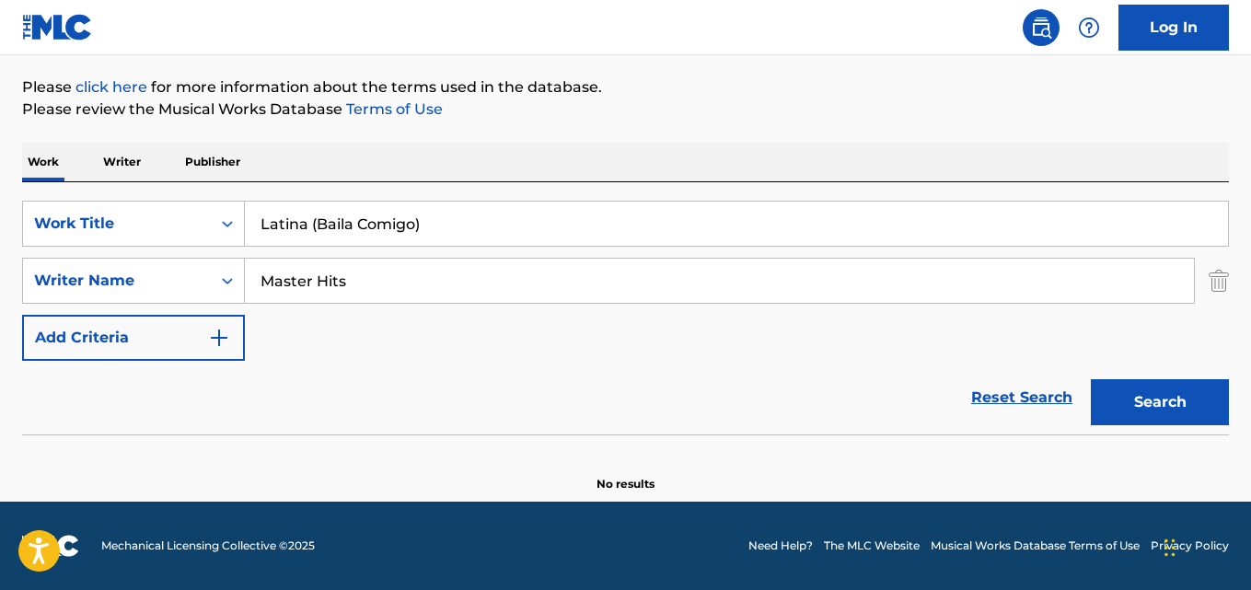
click at [390, 225] on input "Latina (Baila Comigo)" at bounding box center [736, 224] width 983 height 44
type input "Re Atametse"
drag, startPoint x: 165, startPoint y: 283, endPoint x: 147, endPoint y: 284, distance: 17.5
click at [147, 284] on div "SearchWithCriteriaa6c0ec93-4613-4e3e-bc14-9cad3a69cb32 Writer Name Master Hits" at bounding box center [625, 281] width 1207 height 46
type input "Nthabiseng Khabane"
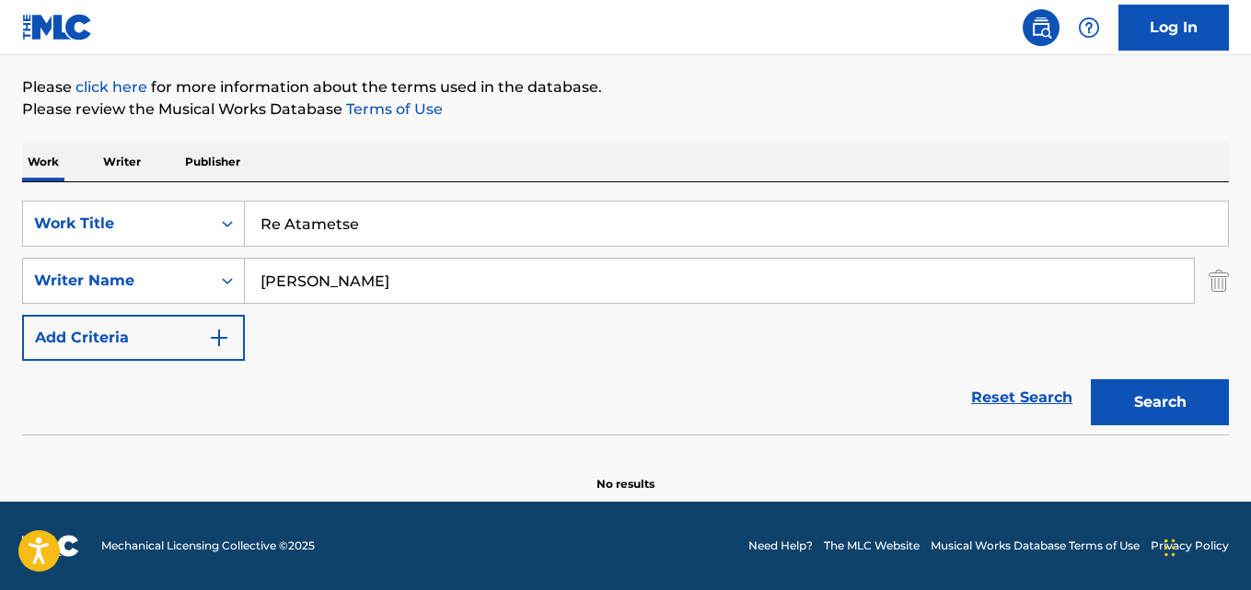
click at [1091, 379] on button "Search" at bounding box center [1160, 402] width 138 height 46
drag, startPoint x: 367, startPoint y: 225, endPoint x: 145, endPoint y: 220, distance: 221.8
click at [146, 220] on div "SearchWithCriteriaaf59c858-9840-4ddc-a77e-7ab5fbca8d47 Work Title Re Atametse" at bounding box center [625, 224] width 1207 height 46
type input "Sonic Classic"
click at [335, 269] on input "Nthabiseng Khabane" at bounding box center [719, 281] width 949 height 44
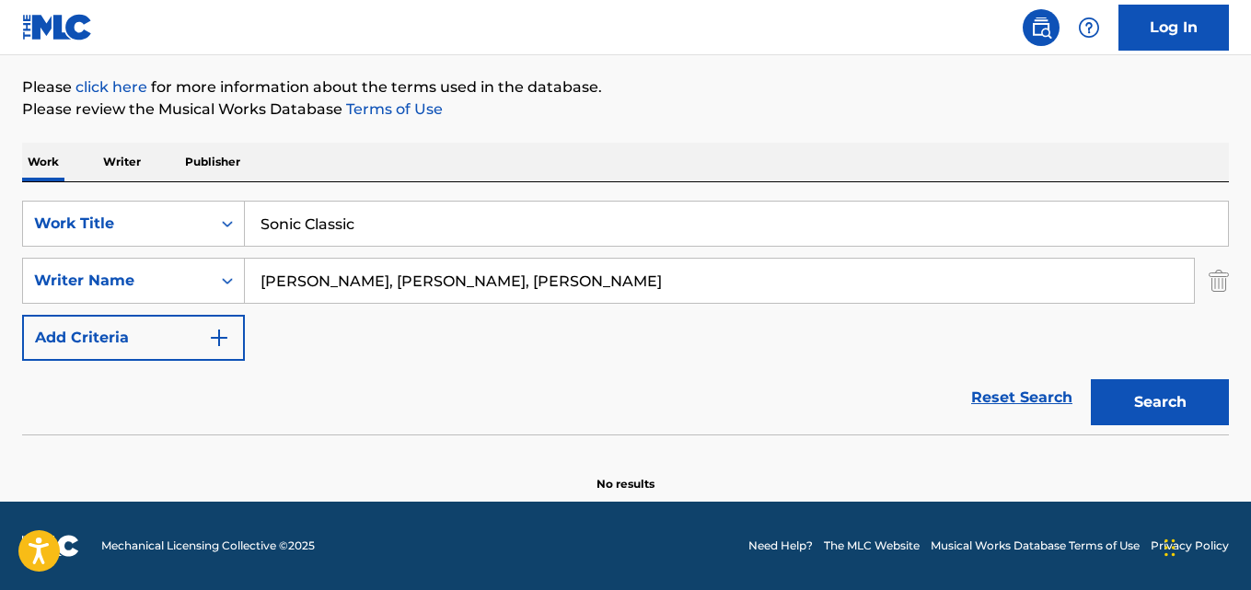
click at [354, 277] on input "Bob patmore, Ian Pont, Paul Moran" at bounding box center [719, 281] width 949 height 44
type input "Bob patmore"
click at [1091, 379] on button "Search" at bounding box center [1160, 402] width 138 height 46
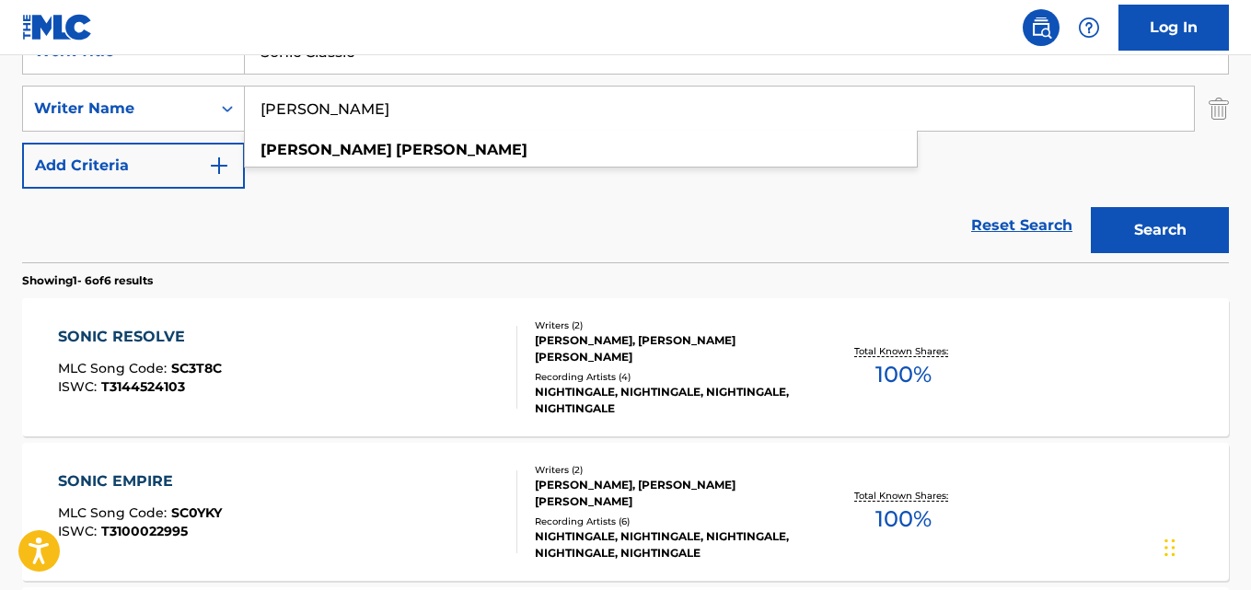
scroll to position [301, 0]
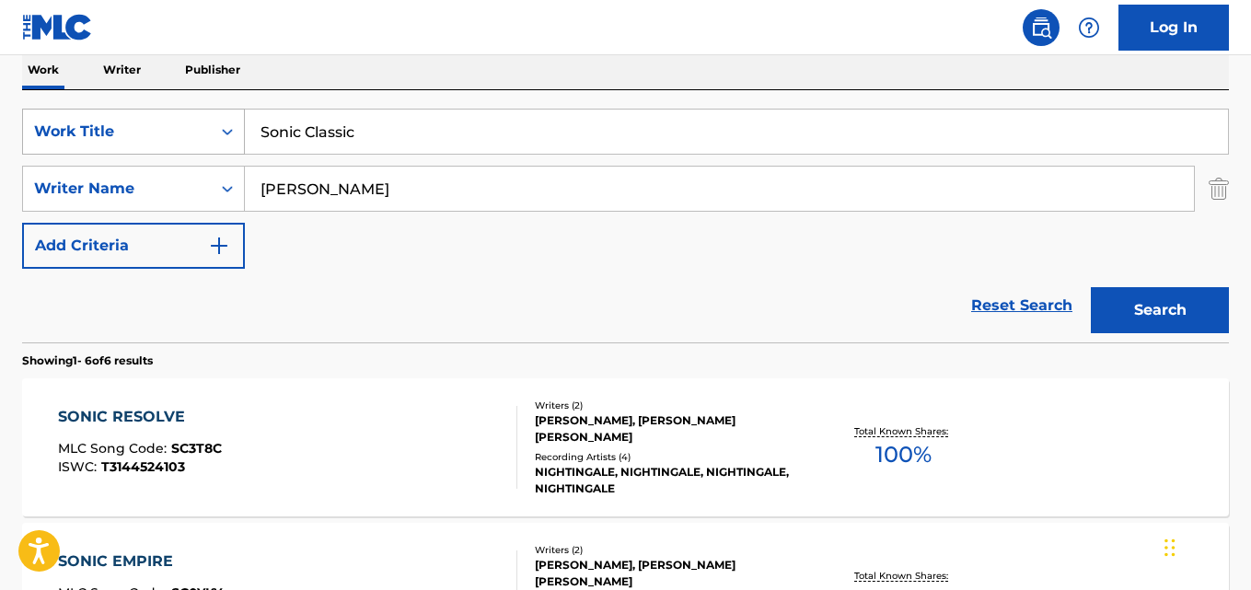
drag, startPoint x: 243, startPoint y: 123, endPoint x: 182, endPoint y: 132, distance: 61.3
click at [185, 131] on div "SearchWithCriteriaaf59c858-9840-4ddc-a77e-7ab5fbca8d47 Work Title Sonic Classic" at bounding box center [625, 132] width 1207 height 46
type input "O Pahame"
drag, startPoint x: 368, startPoint y: 183, endPoint x: 224, endPoint y: 193, distance: 144.8
click at [184, 193] on div "SearchWithCriteriaa6c0ec93-4613-4e3e-bc14-9cad3a69cb32 Writer Name Bob patmore …" at bounding box center [625, 189] width 1207 height 46
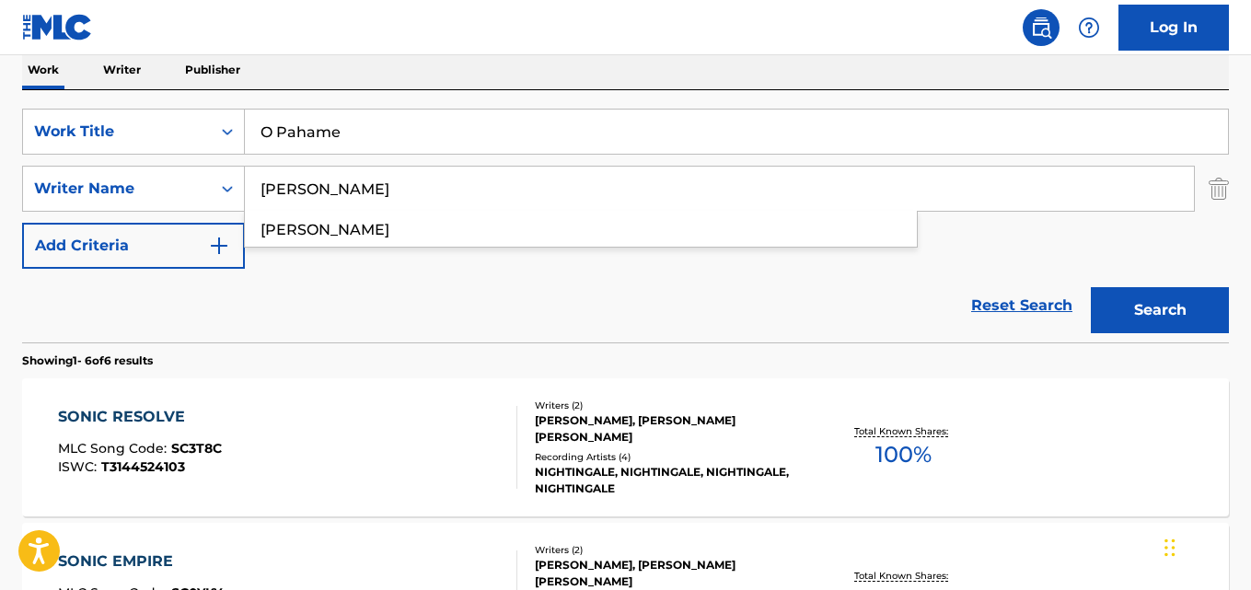
type input "Nthabiseng Khabane"
click at [1091, 287] on button "Search" at bounding box center [1160, 310] width 138 height 46
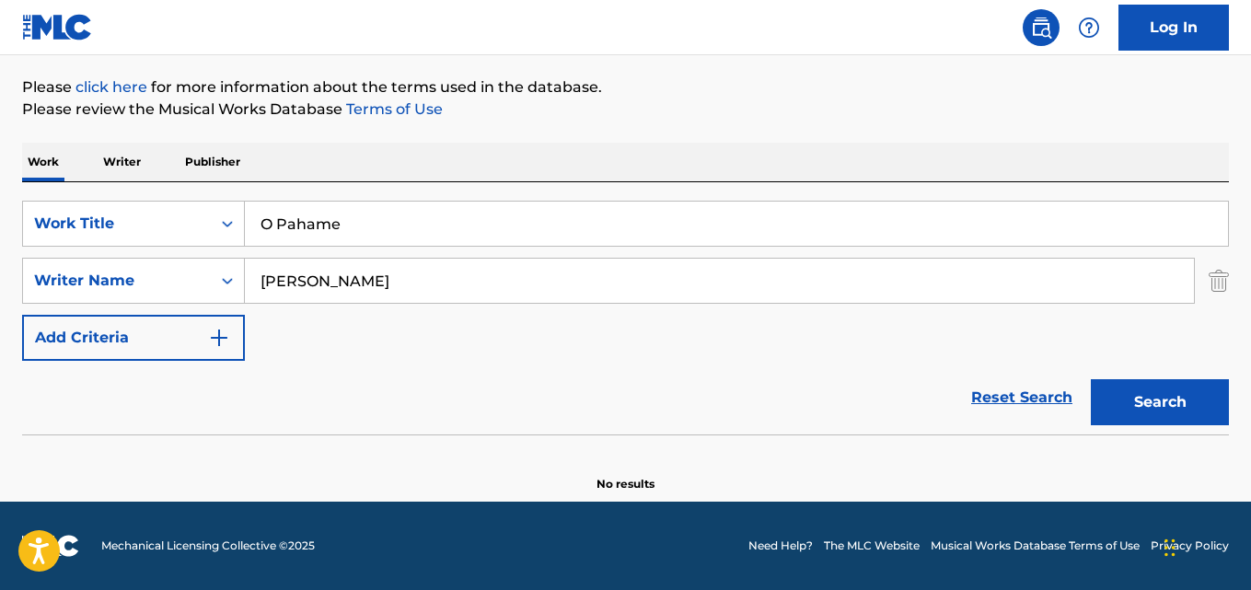
scroll to position [209, 0]
click at [110, 223] on div "SearchWithCriteriaaf59c858-9840-4ddc-a77e-7ab5fbca8d47 Work Title O Pahame" at bounding box center [625, 224] width 1207 height 46
type input "The Spirit of Love: I. As the Harmonic to the Sounding String"
click at [385, 295] on input "Nthabiseng Khabane" at bounding box center [719, 281] width 949 height 44
type input "Ailsa Dixon"
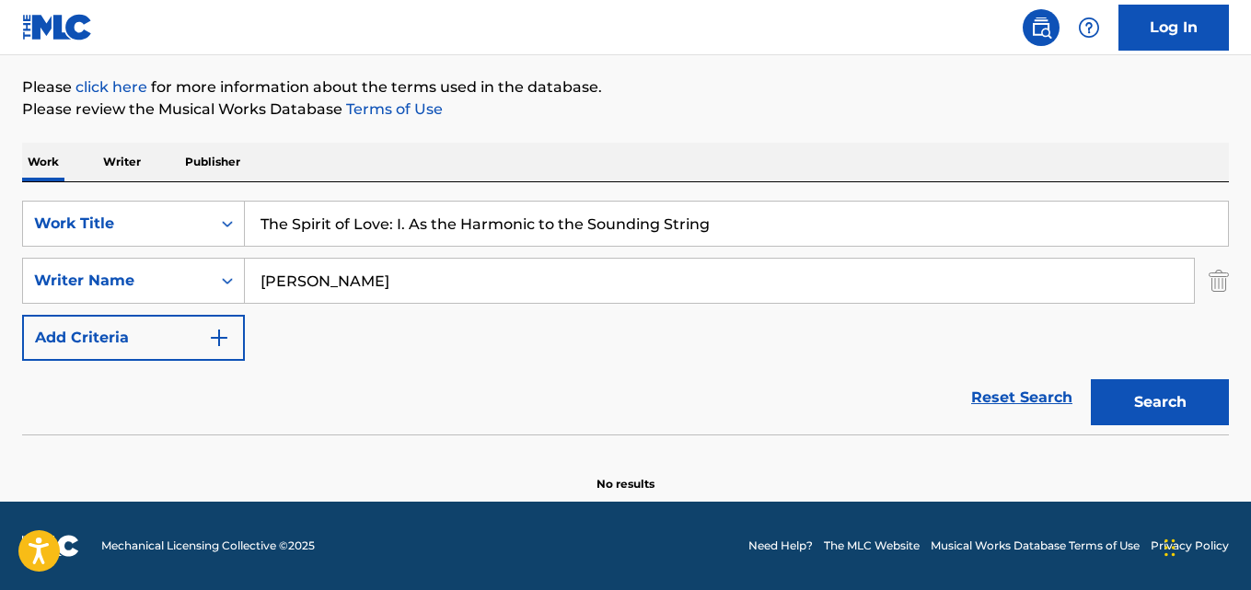
click at [1091, 379] on button "Search" at bounding box center [1160, 402] width 138 height 46
click at [420, 211] on input "The Spirit of Love: I. As the Harmonic to the Sounding String" at bounding box center [736, 224] width 983 height 44
type input "Supera"
click at [322, 279] on input "Ailsa Dixon" at bounding box center [719, 281] width 949 height 44
type input "Larissa Gasper"
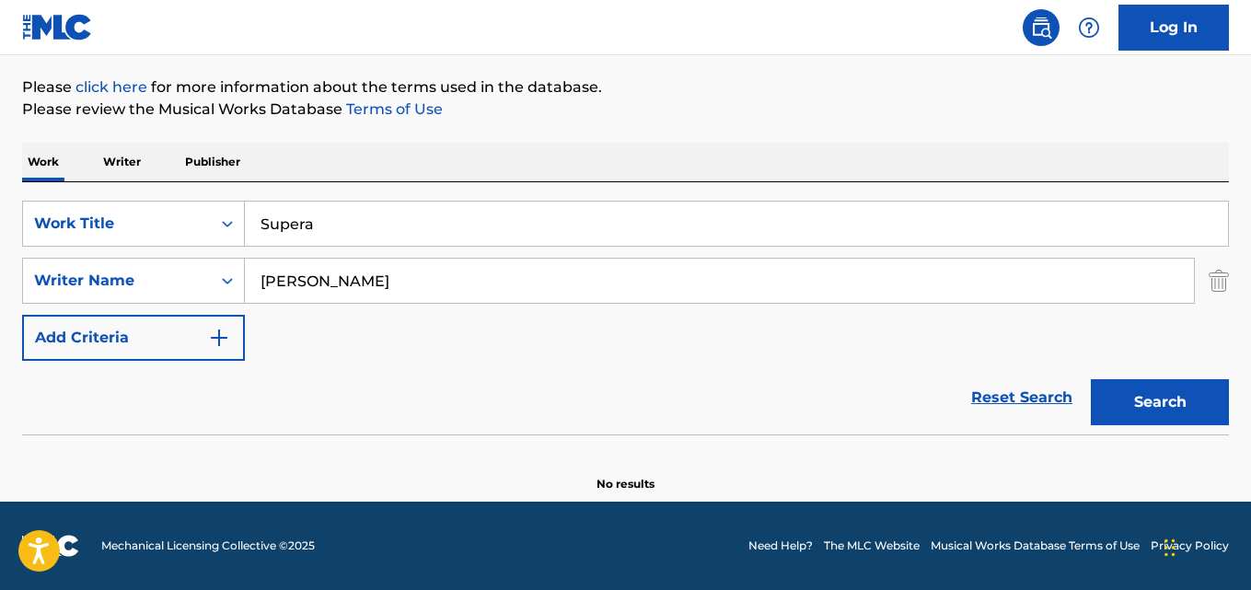
click at [1091, 379] on button "Search" at bounding box center [1160, 402] width 138 height 46
drag, startPoint x: 350, startPoint y: 222, endPoint x: 89, endPoint y: 219, distance: 260.5
click at [81, 222] on div "SearchWithCriteriaaf59c858-9840-4ddc-a77e-7ab5fbca8d47 Work Title Supera" at bounding box center [625, 224] width 1207 height 46
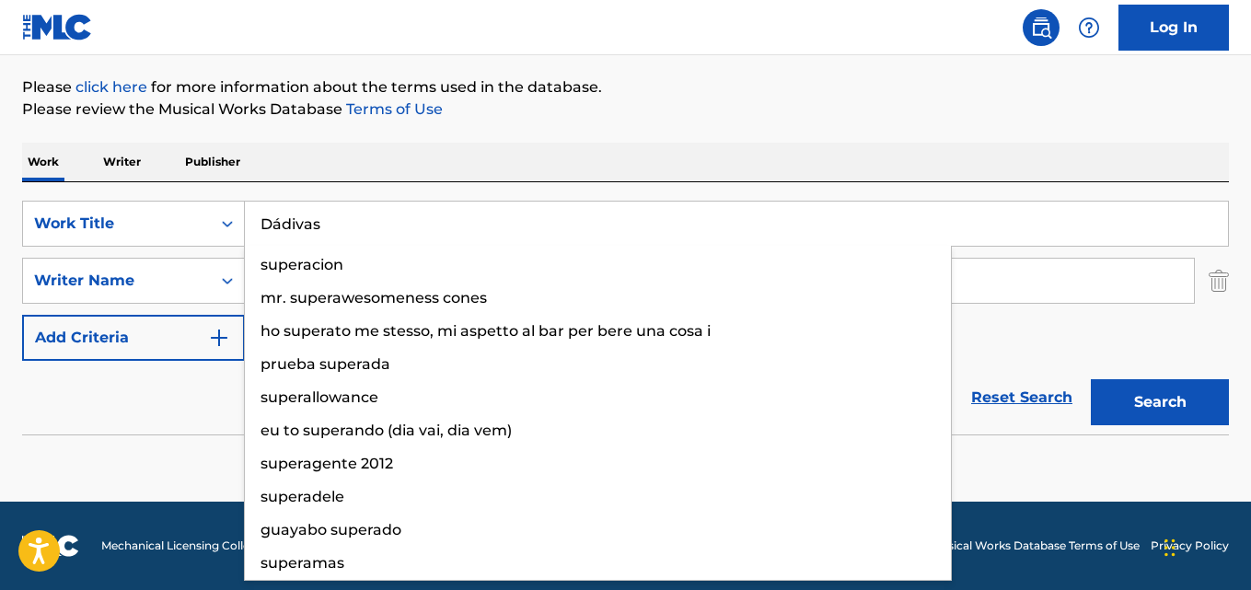
click at [290, 225] on input "Dádivas" at bounding box center [736, 224] width 983 height 44
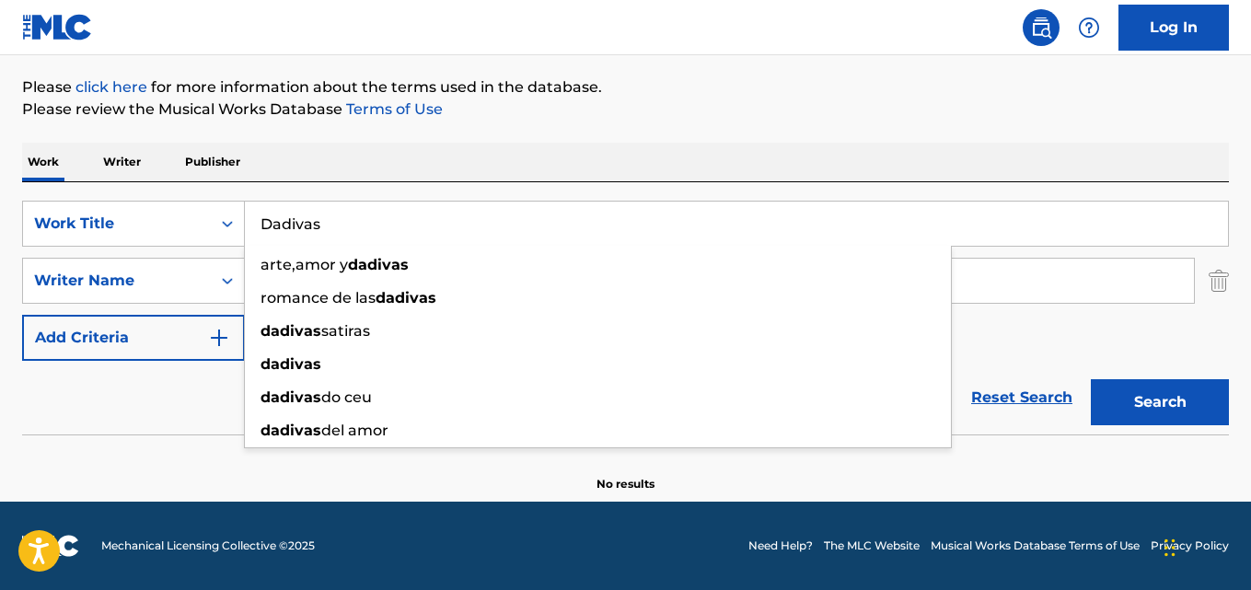
type input "Dadivas"
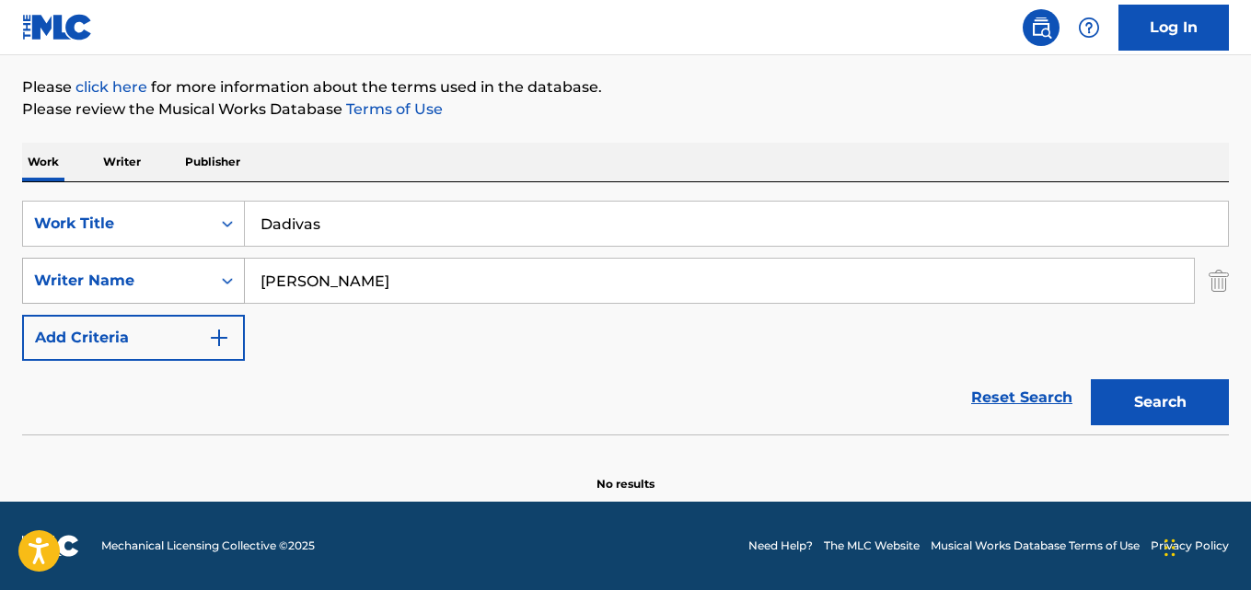
drag, startPoint x: 239, startPoint y: 267, endPoint x: 208, endPoint y: 267, distance: 31.3
click at [208, 267] on div "SearchWithCriteriaa6c0ec93-4613-4e3e-bc14-9cad3a69cb32 Writer Name Larissa Gasp…" at bounding box center [625, 281] width 1207 height 46
click at [281, 276] on input "Valéria Velha" at bounding box center [719, 281] width 949 height 44
type input "Valeria Velha"
click at [1091, 379] on button "Search" at bounding box center [1160, 402] width 138 height 46
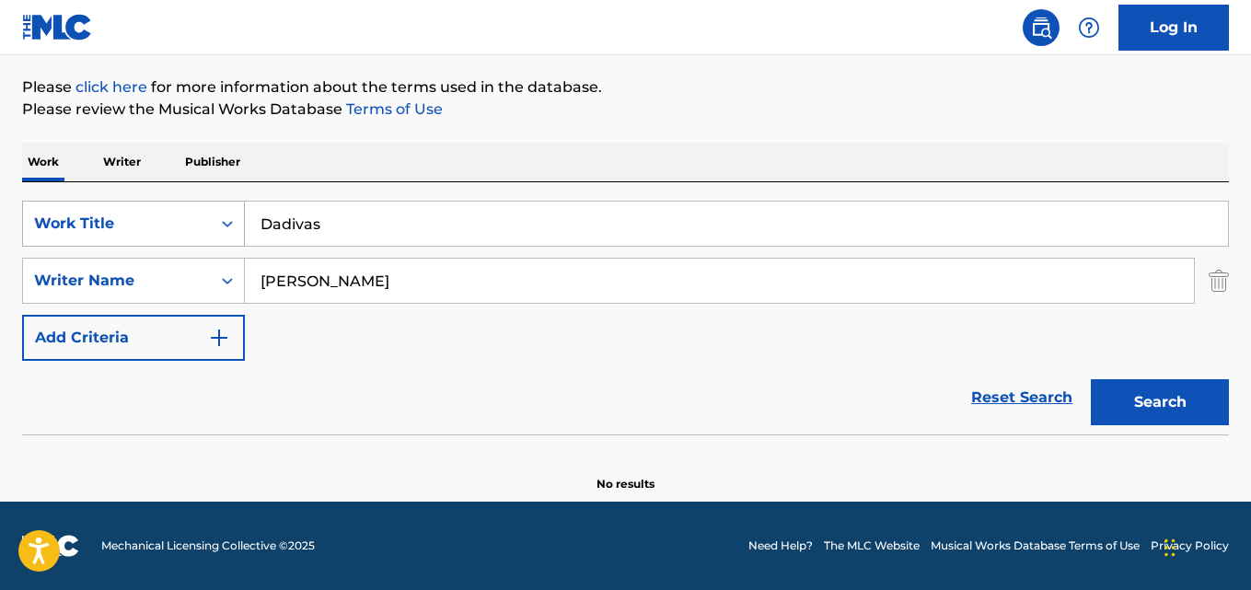
drag, startPoint x: 361, startPoint y: 227, endPoint x: 154, endPoint y: 226, distance: 207.1
click at [154, 226] on div "SearchWithCriteriaaf59c858-9840-4ddc-a77e-7ab5fbca8d47 Work Title Dadivas" at bounding box center [625, 224] width 1207 height 46
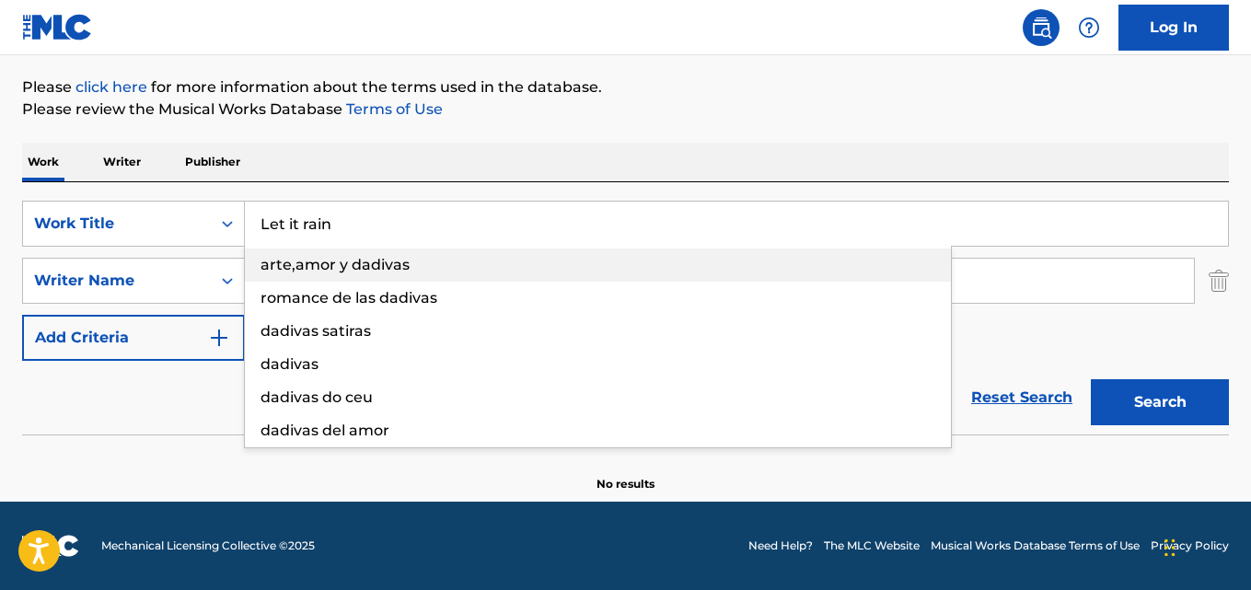
type input "Let it rain"
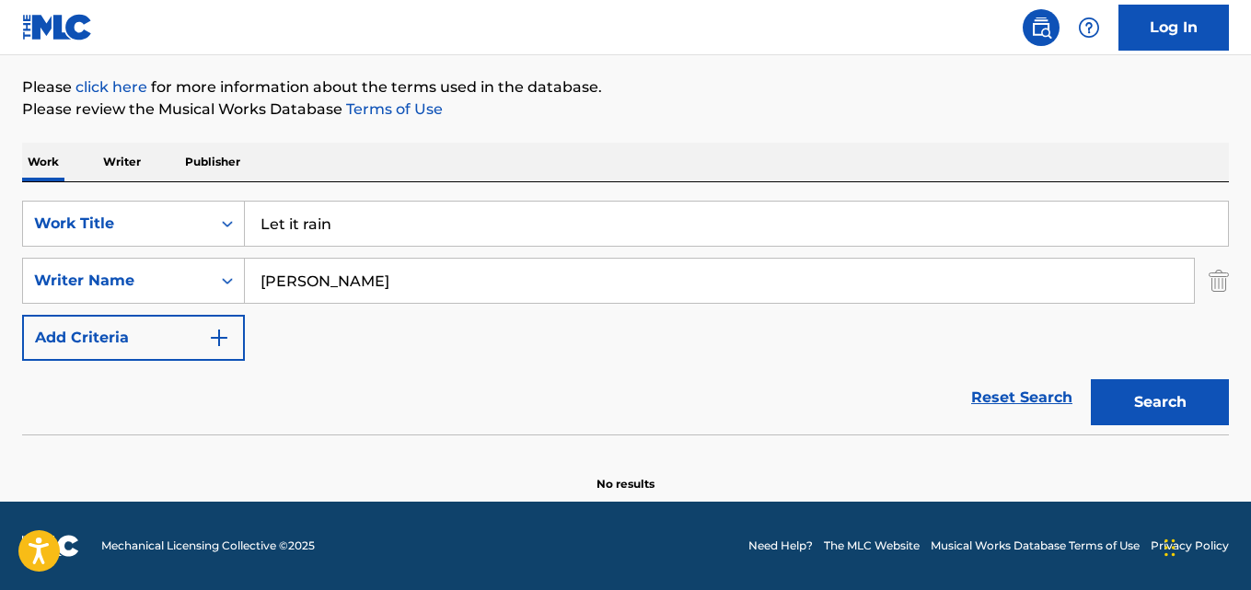
click at [341, 291] on input "Valeria Velha" at bounding box center [719, 281] width 949 height 44
click at [346, 271] on input "M Rollinski, A Bard, A Hansson" at bounding box center [719, 281] width 949 height 44
type input "M Rollinski"
click at [1091, 379] on button "Search" at bounding box center [1160, 402] width 138 height 46
click at [354, 214] on input "Let it rain" at bounding box center [736, 224] width 983 height 44
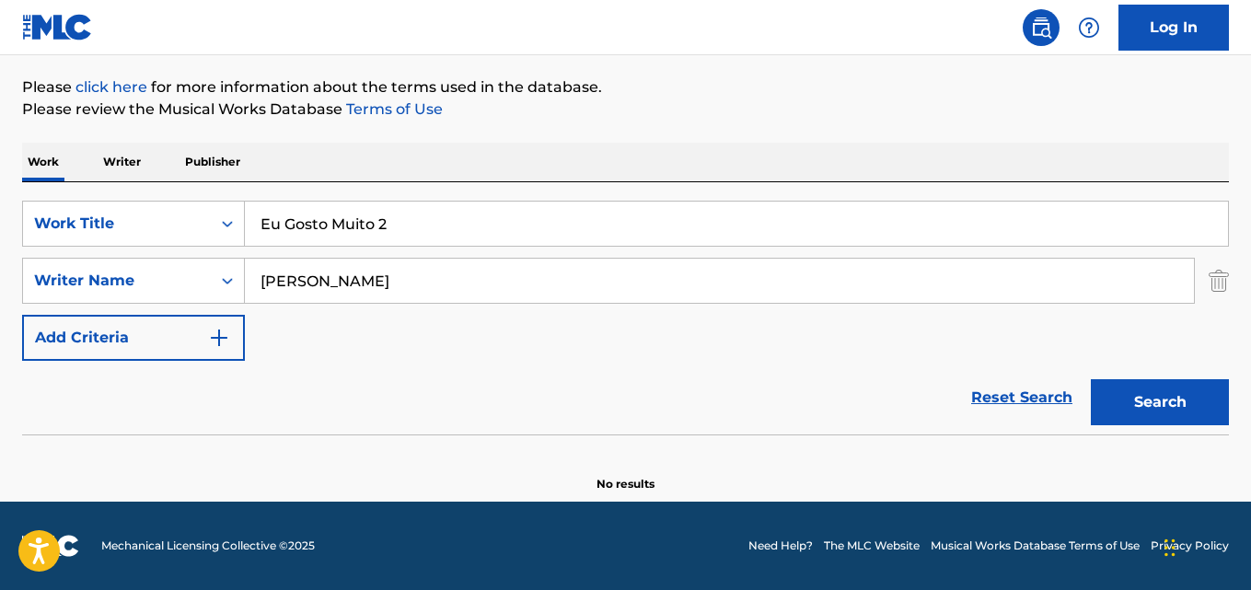
type input "Eu Gosto Muito 2"
drag, startPoint x: 106, startPoint y: 282, endPoint x: 391, endPoint y: 279, distance: 285.3
click at [105, 281] on div "SearchWithCriteriaa6c0ec93-4613-4e3e-bc14-9cad3a69cb32 Writer Name M Rollinski" at bounding box center [625, 281] width 1207 height 46
click at [430, 277] on input "Dj Biel do Furduncinho, Ramon Cerqueira Ramos" at bounding box center [719, 281] width 949 height 44
type input "Dj Biel do Furduncinho"
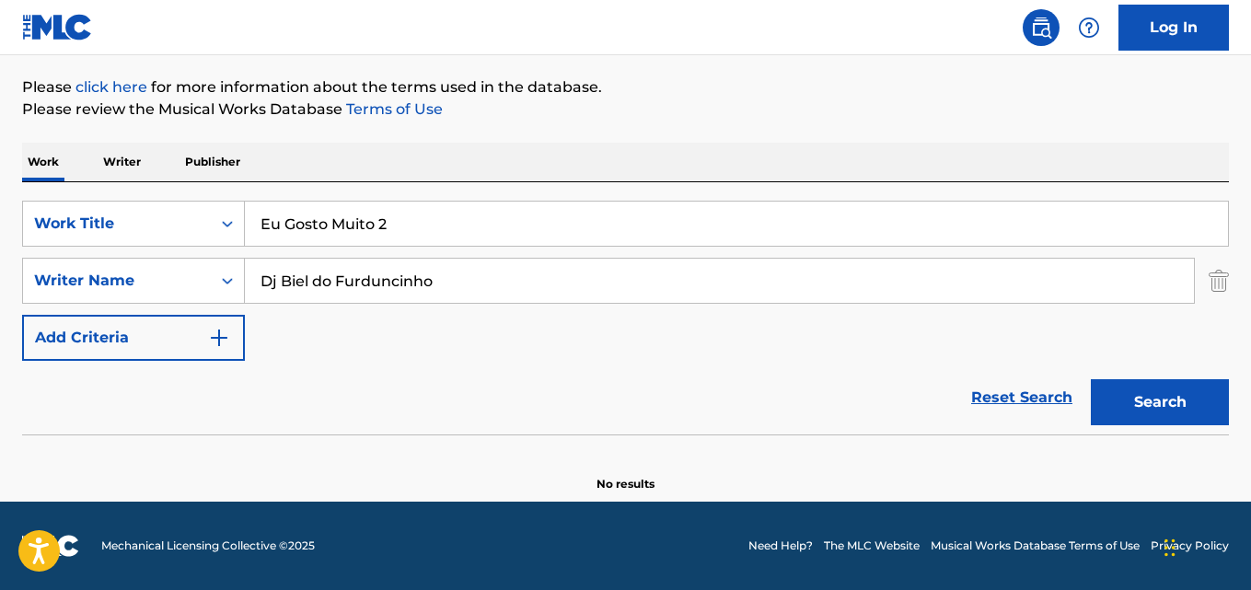
click at [1091, 379] on button "Search" at bounding box center [1160, 402] width 138 height 46
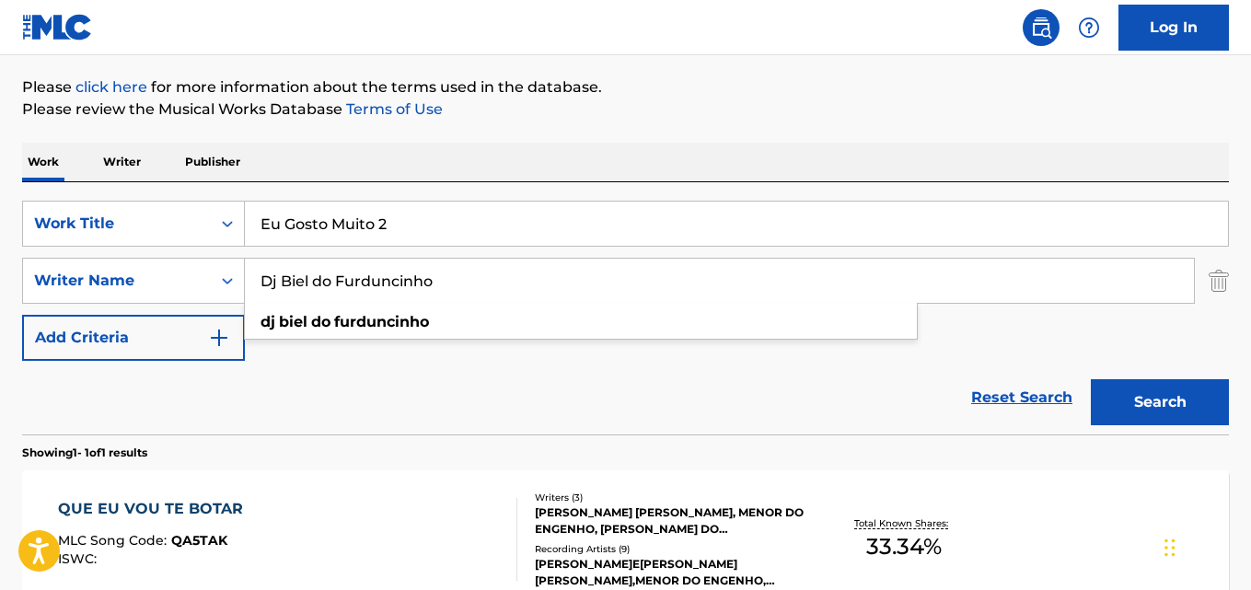
click at [512, 277] on input "Dj Biel do Furduncinho" at bounding box center [719, 281] width 949 height 44
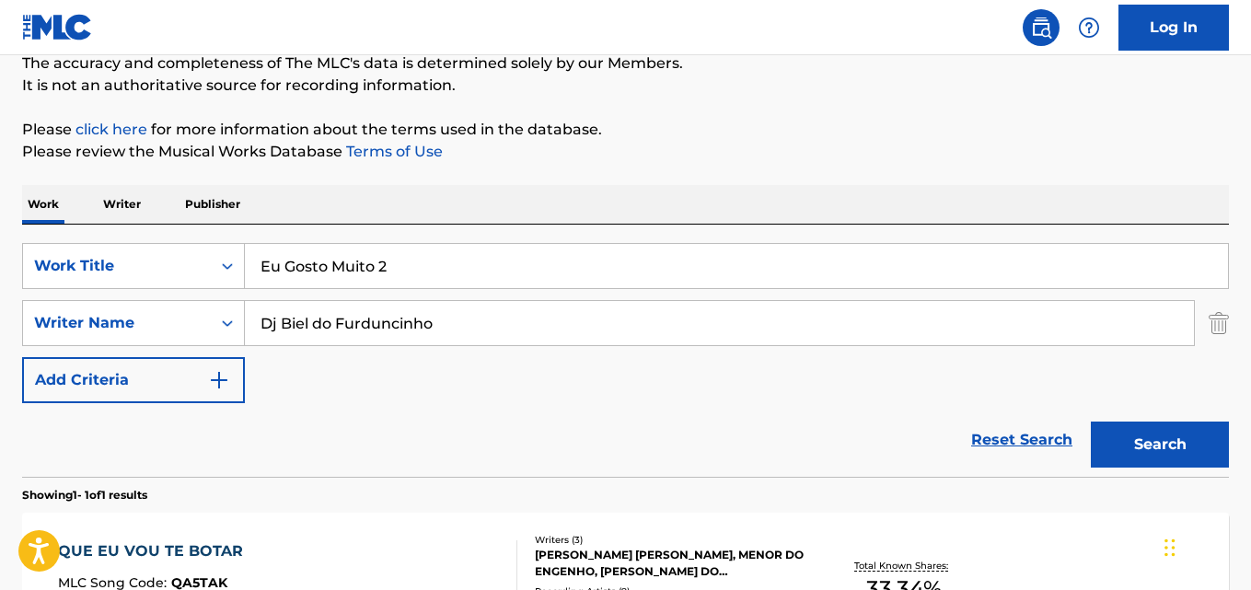
scroll to position [135, 0]
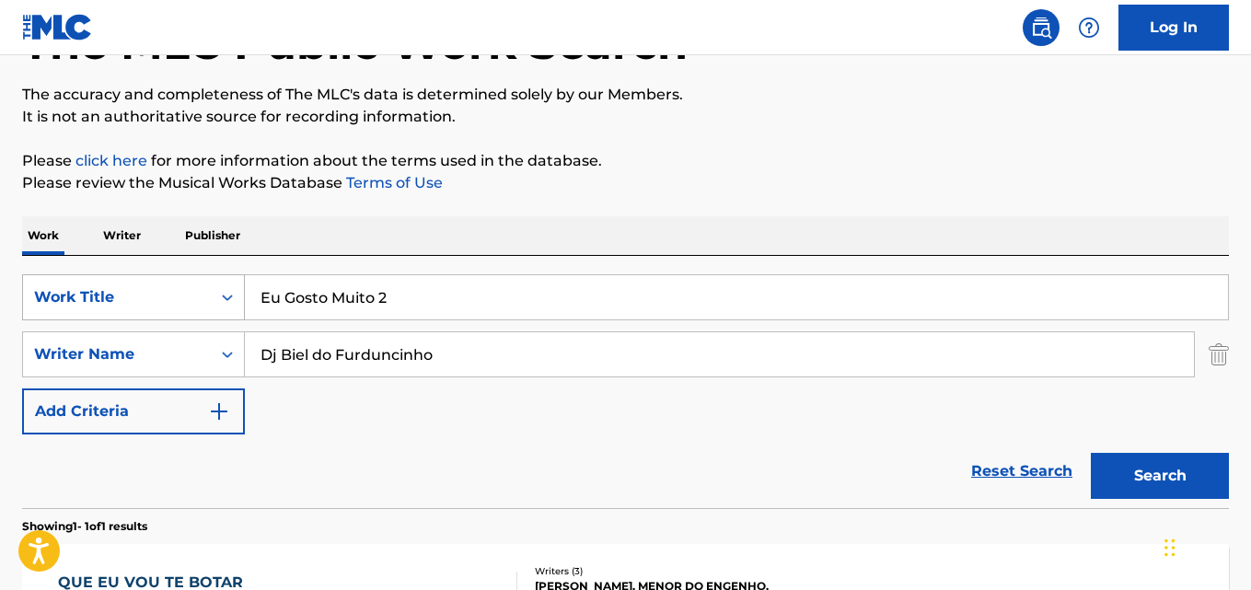
drag, startPoint x: 375, startPoint y: 295, endPoint x: 57, endPoint y: 294, distance: 317.5
click at [52, 295] on div "SearchWithCriteriaaf59c858-9840-4ddc-a77e-7ab5fbca8d47 Work Title Eu Gosto Muit…" at bounding box center [625, 297] width 1207 height 46
paste input "[PERSON_NAME]"
type input "[PERSON_NAME]"
drag, startPoint x: 452, startPoint y: 356, endPoint x: 260, endPoint y: 337, distance: 192.4
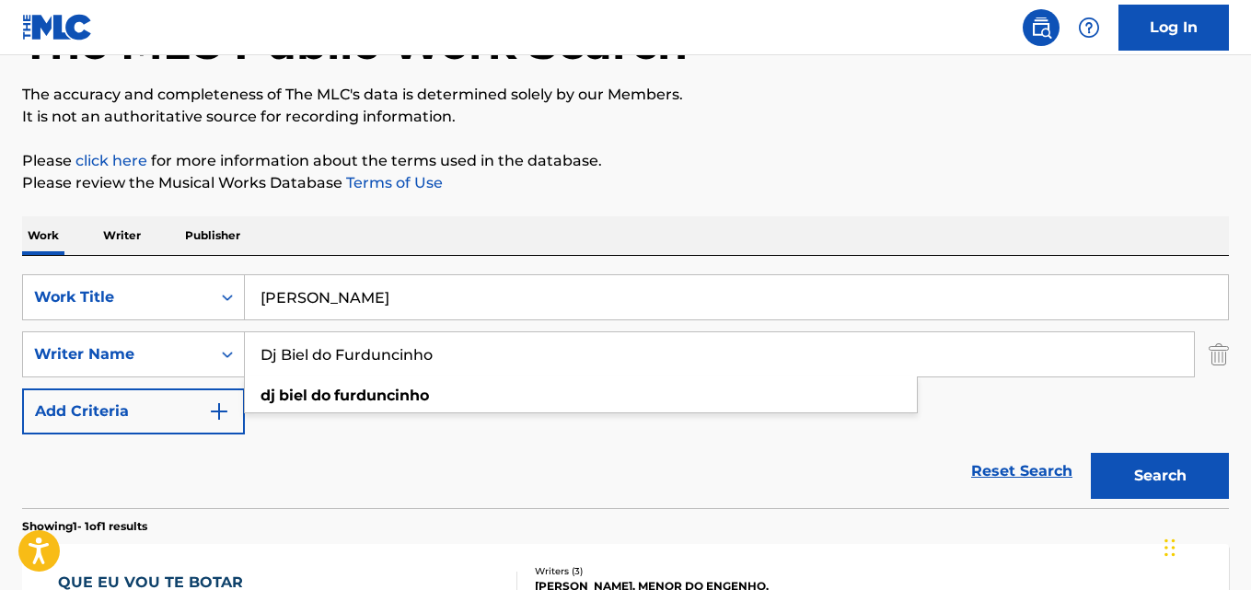
click at [16, 348] on div "The MLC Public Work Search The accuracy and completeness of The MLC's data is d…" at bounding box center [625, 367] width 1251 height 803
paste input "Nqaba Nxumal"
type input "Nqaba Nxumalo"
click at [1091, 453] on button "Search" at bounding box center [1160, 476] width 138 height 46
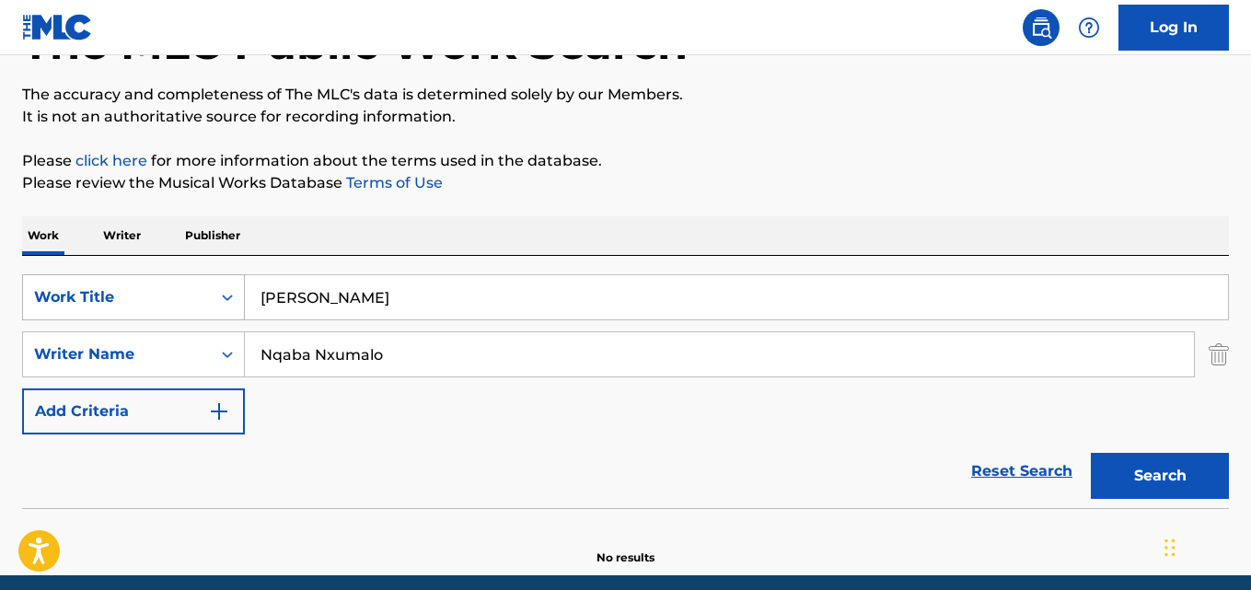
drag, startPoint x: 392, startPoint y: 292, endPoint x: 124, endPoint y: 295, distance: 267.8
click at [133, 297] on div "SearchWithCriteriaaf59c858-9840-4ddc-a77e-7ab5fbca8d47 Work Title Amandla Kamoya" at bounding box center [625, 297] width 1207 height 46
paste input "Eu sou o Amor"
type input "Eu sou o Amor"
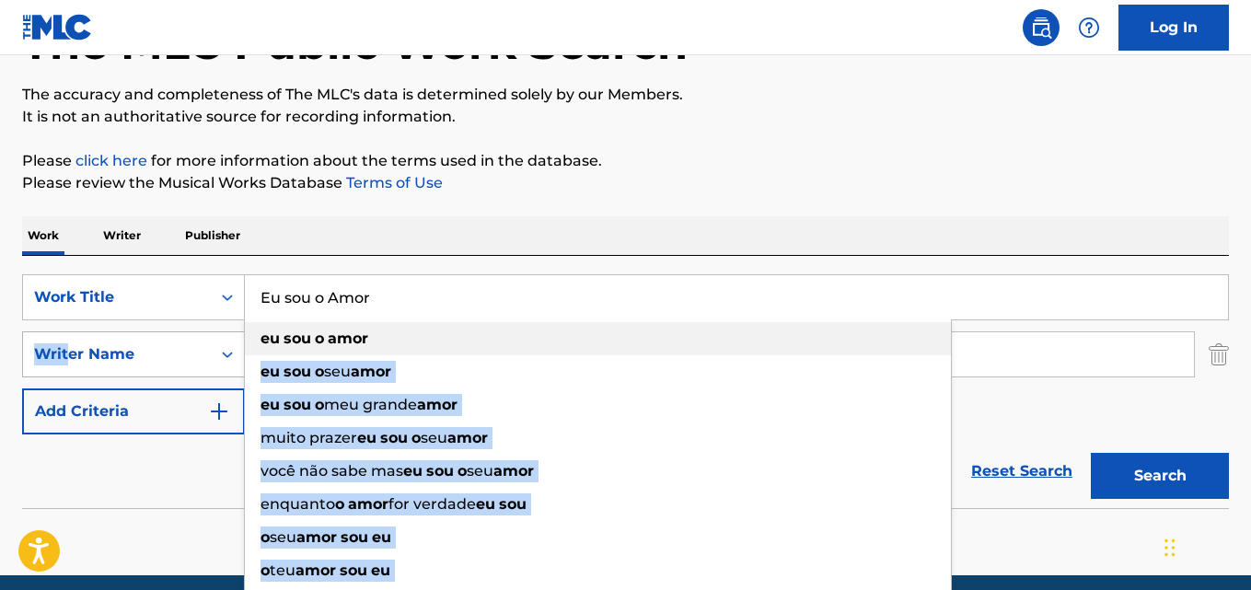
click at [69, 348] on div "SearchWithCriteriaaf59c858-9840-4ddc-a77e-7ab5fbca8d47 Work Title Eu sou o Amor…" at bounding box center [625, 354] width 1207 height 160
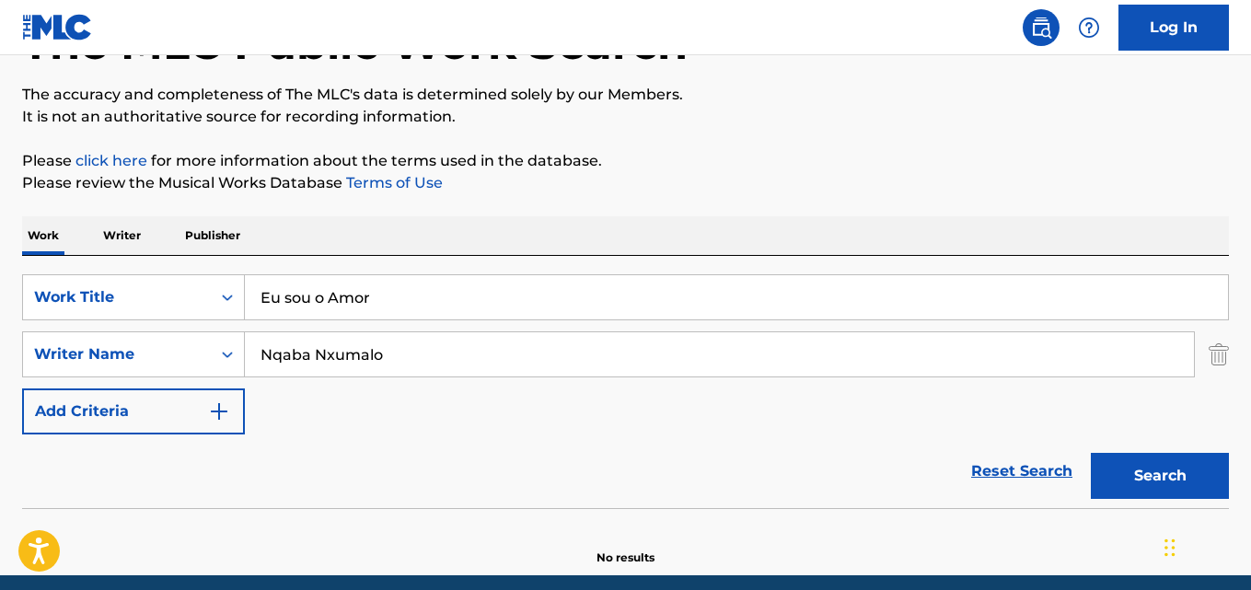
click at [358, 362] on input "Nqaba Nxumalo" at bounding box center [719, 354] width 949 height 44
paste input "Feyjã"
click at [303, 359] on input "Feyjão" at bounding box center [719, 354] width 949 height 44
type input "Feyjao"
click at [1091, 453] on button "Search" at bounding box center [1160, 476] width 138 height 46
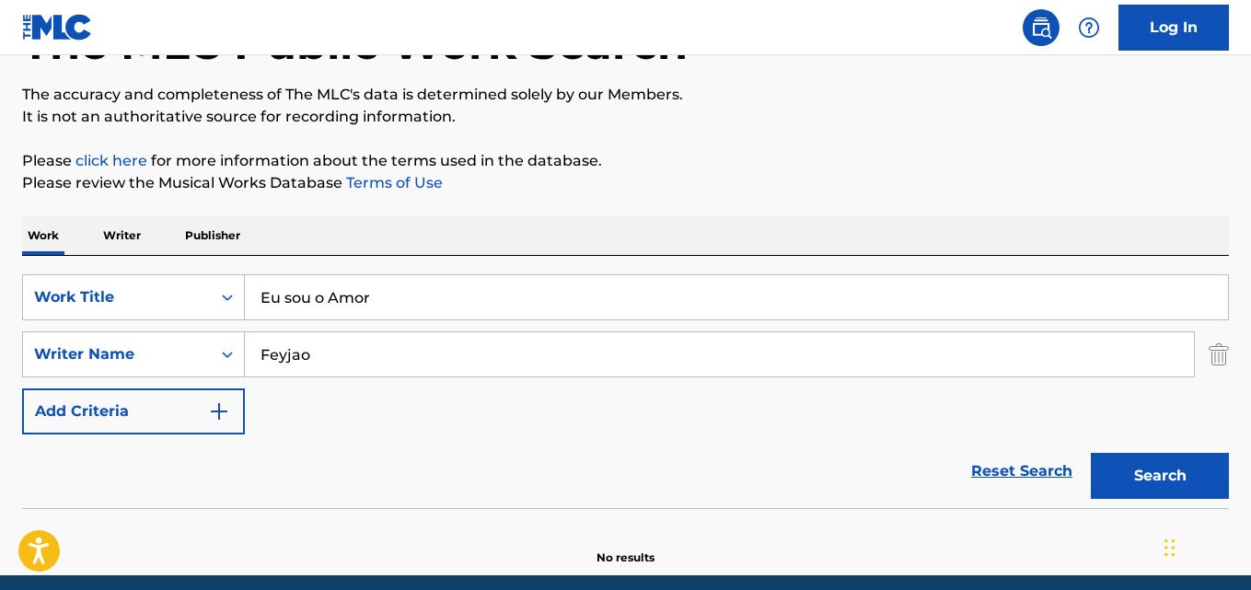
click at [1091, 453] on button "Search" at bounding box center [1160, 476] width 138 height 46
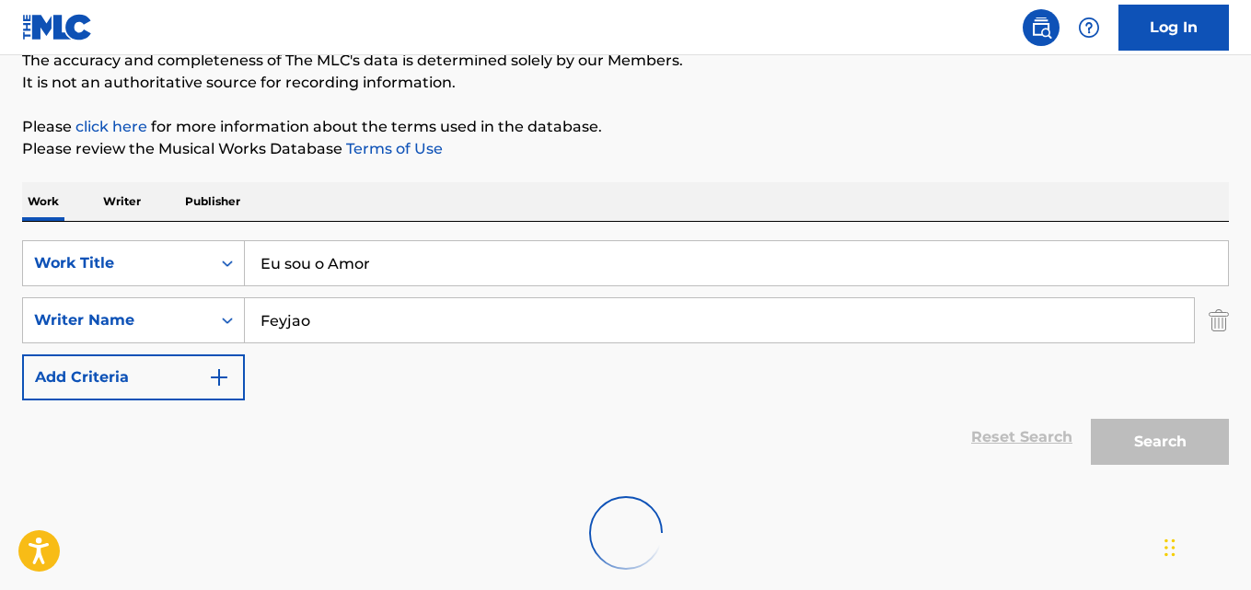
scroll to position [209, 0]
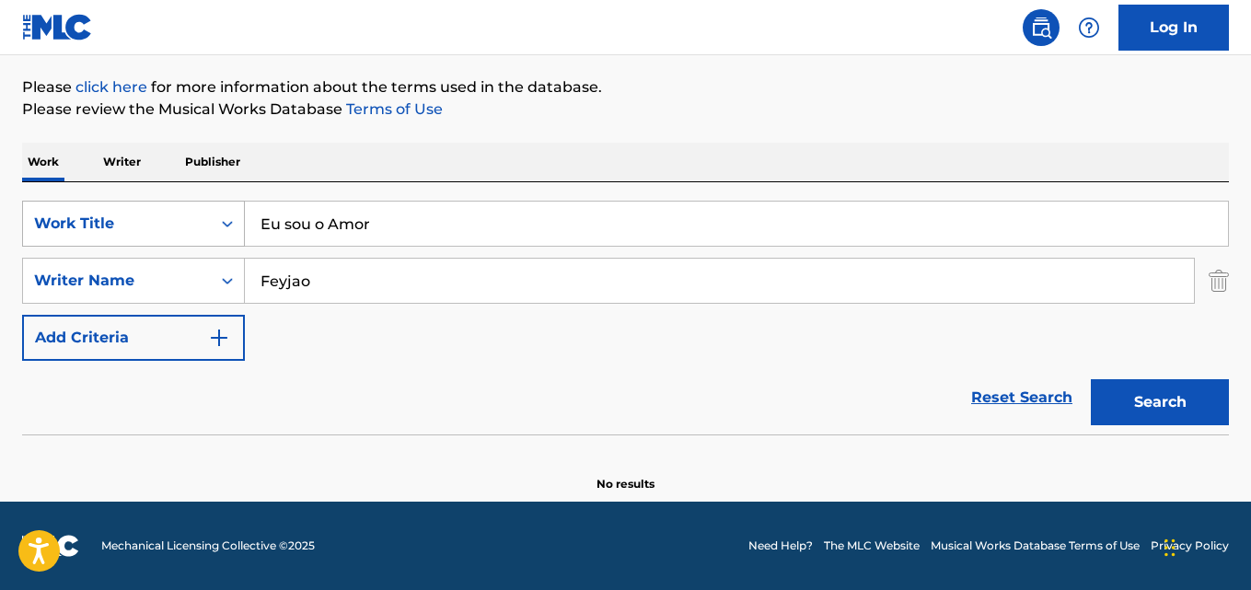
click at [42, 230] on div "SearchWithCriteriaaf59c858-9840-4ddc-a77e-7ab5fbca8d47 Work Title Eu sou o Amor" at bounding box center [625, 224] width 1207 height 46
paste input "Myrskyn Suojaan"
type input "Myrskyn Suojaan"
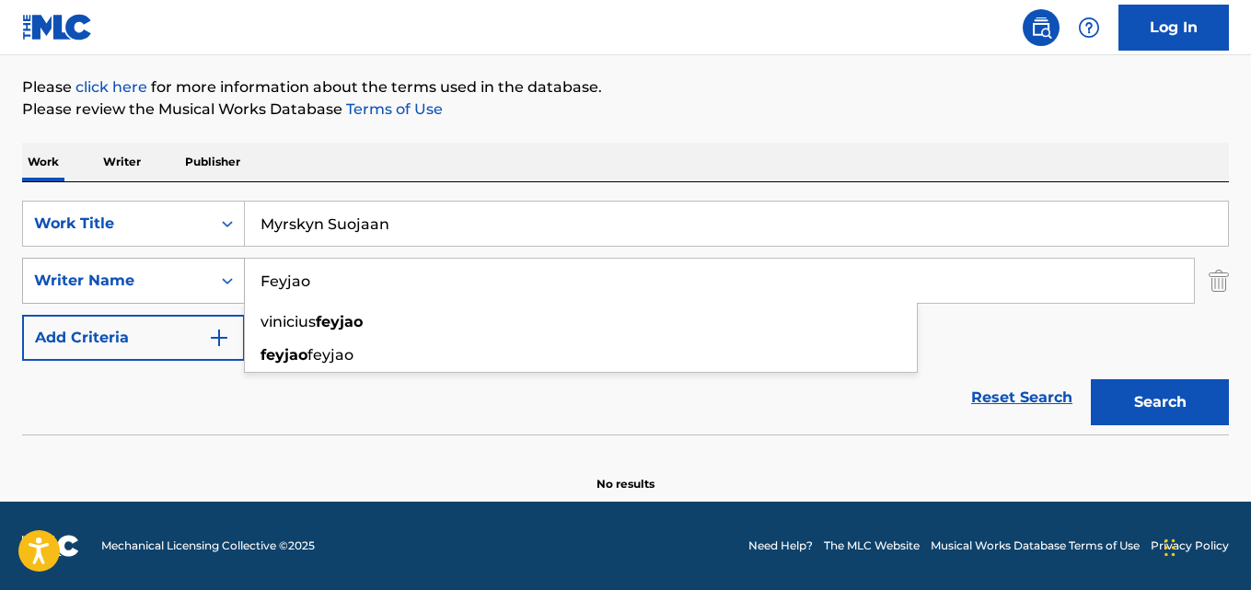
drag, startPoint x: 271, startPoint y: 277, endPoint x: 200, endPoint y: 277, distance: 71.8
click at [201, 277] on div "SearchWithCriteriaa6c0ec93-4613-4e3e-bc14-9cad3a69cb32 Writer Name Feyjao vinic…" at bounding box center [625, 281] width 1207 height 46
paste input "Santeri Kanula, Henrik Röman"
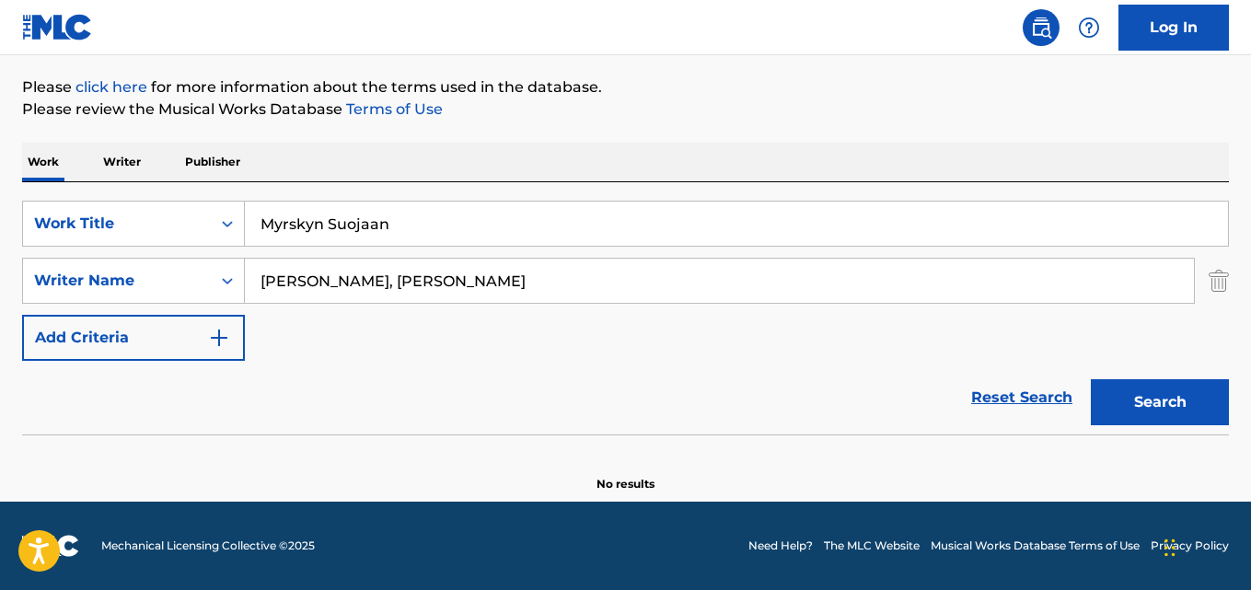
click at [373, 277] on input "Santeri Kanula, Henrik Röman" at bounding box center [719, 281] width 949 height 44
type input "Santeri Kanula"
click at [1091, 379] on button "Search" at bounding box center [1160, 402] width 138 height 46
drag, startPoint x: 156, startPoint y: 225, endPoint x: 181, endPoint y: 216, distance: 27.4
click at [91, 225] on div "SearchWithCriteriaaf59c858-9840-4ddc-a77e-7ab5fbca8d47 Work Title Myrskyn Suoja…" at bounding box center [625, 224] width 1207 height 46
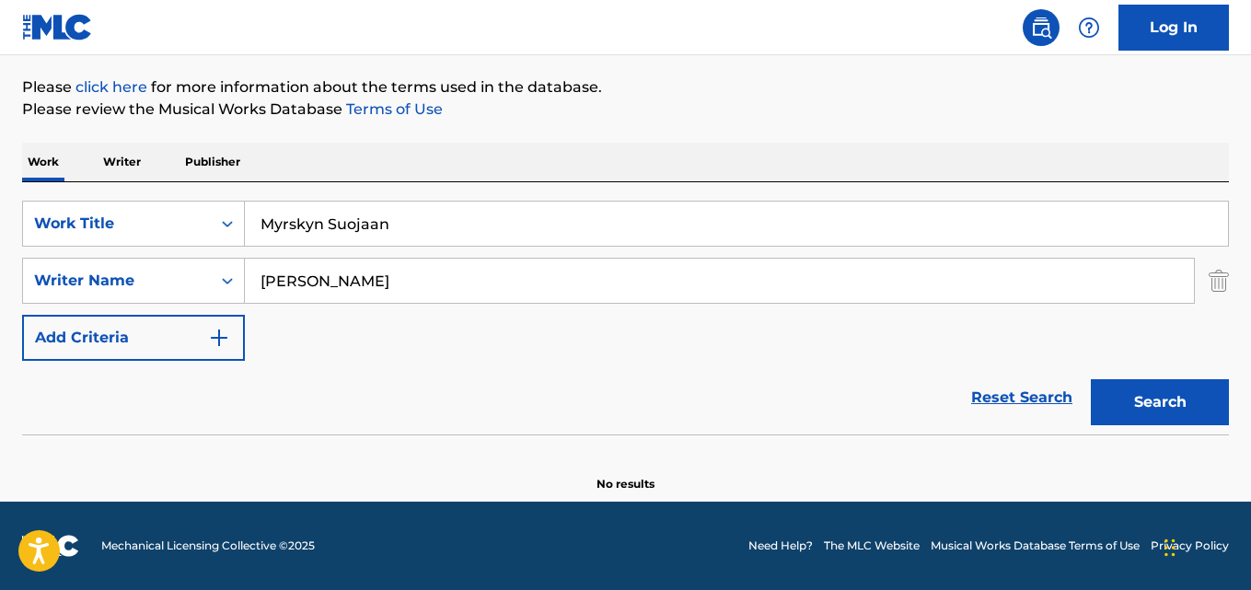
paste input "Lo que no se ve"
type input "Lo que no se ve"
drag, startPoint x: 363, startPoint y: 286, endPoint x: 94, endPoint y: 304, distance: 269.3
click at [83, 304] on div "SearchWithCriteriaaf59c858-9840-4ddc-a77e-7ab5fbca8d47 Work Title Lo que no se …" at bounding box center [625, 281] width 1207 height 160
paste input "Cristián Córdova, Giovani Quezada, Mauricio Díaz, Francisca Aguilar, Daniel Díaz"
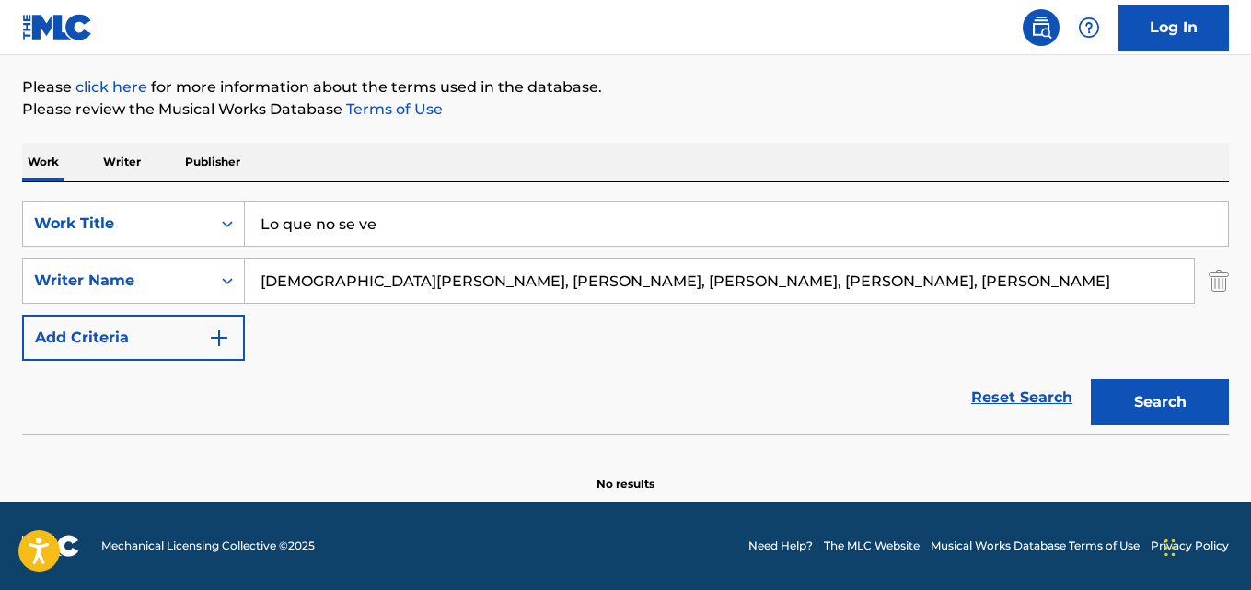
drag, startPoint x: 341, startPoint y: 284, endPoint x: 339, endPoint y: 300, distance: 15.8
click at [341, 285] on input "Cristián Córdova, Giovani Quezada, Mauricio Díaz, Francisca Aguilar, Daniel Díaz" at bounding box center [719, 281] width 949 height 44
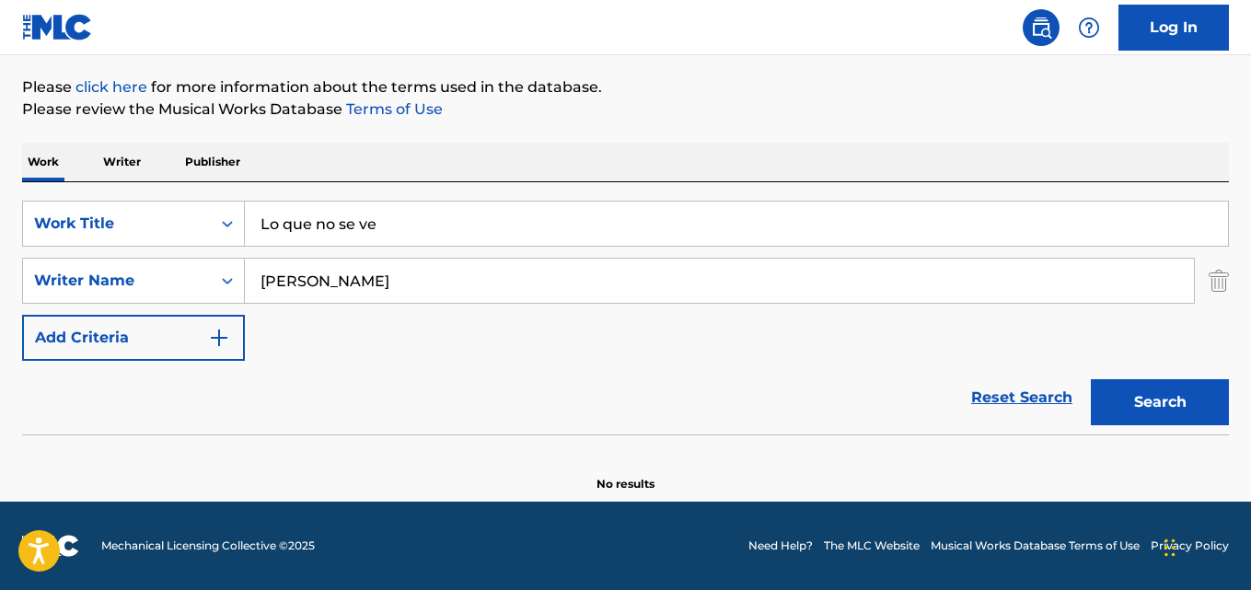
type input "Cristian Cordova"
click at [1091, 379] on button "Search" at bounding box center [1160, 402] width 138 height 46
drag, startPoint x: 270, startPoint y: 220, endPoint x: 94, endPoint y: 217, distance: 175.8
click at [77, 220] on div "SearchWithCriteriaaf59c858-9840-4ddc-a77e-7ab5fbca8d47 Work Title Lo que no se …" at bounding box center [625, 224] width 1207 height 46
paste input "De cordillera a mar"
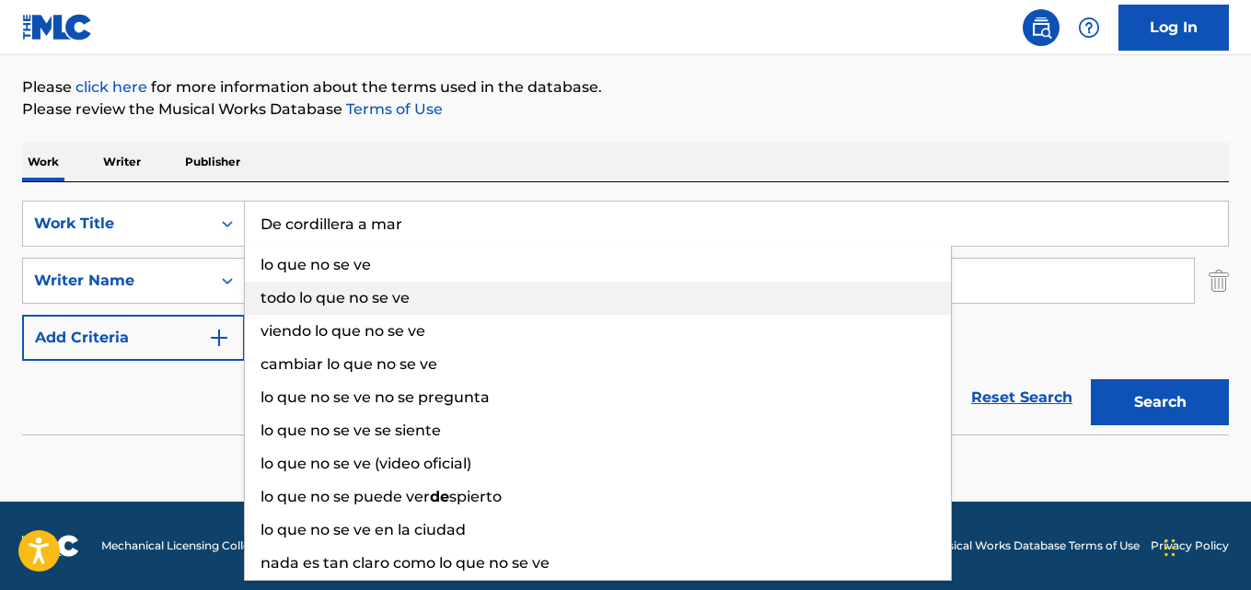
type input "De cordillera a mar"
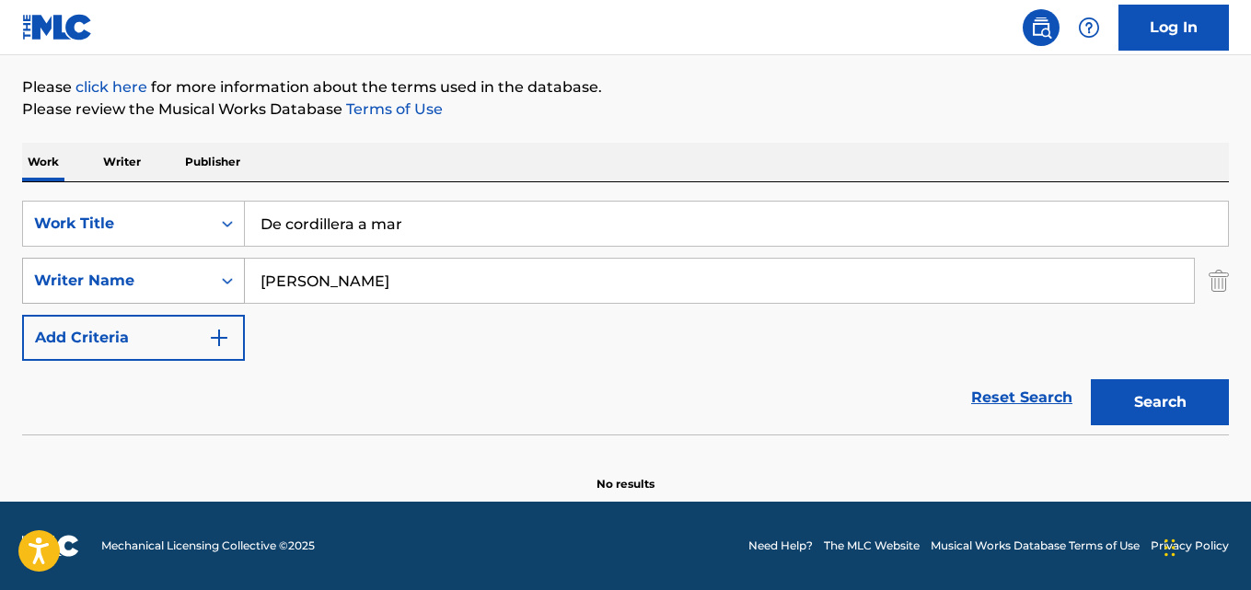
drag, startPoint x: 381, startPoint y: 289, endPoint x: 71, endPoint y: 289, distance: 310.2
click at [71, 289] on div "SearchWithCriteriaa6c0ec93-4613-4e3e-bc14-9cad3a69cb32 Writer Name Cristian Cor…" at bounding box center [625, 281] width 1207 height 46
paste input "Francisca Aguilar"
type input "Francisca Aguilar"
click at [1091, 379] on button "Search" at bounding box center [1160, 402] width 138 height 46
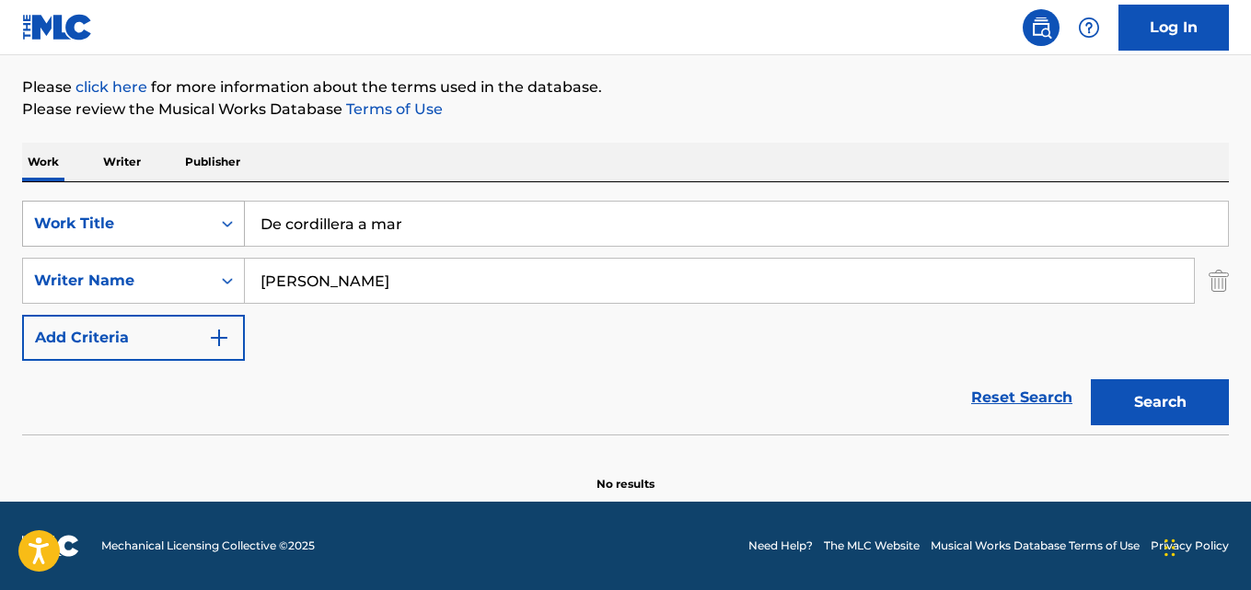
drag, startPoint x: 319, startPoint y: 222, endPoint x: 195, endPoint y: 209, distance: 124.9
click at [193, 209] on div "SearchWithCriteriaaf59c858-9840-4ddc-a77e-7ab5fbca8d47 Work Title De cordillera…" at bounding box center [625, 224] width 1207 height 46
paste input "Beacons"
type input "Beacons"
drag, startPoint x: 371, startPoint y: 288, endPoint x: 110, endPoint y: 283, distance: 260.5
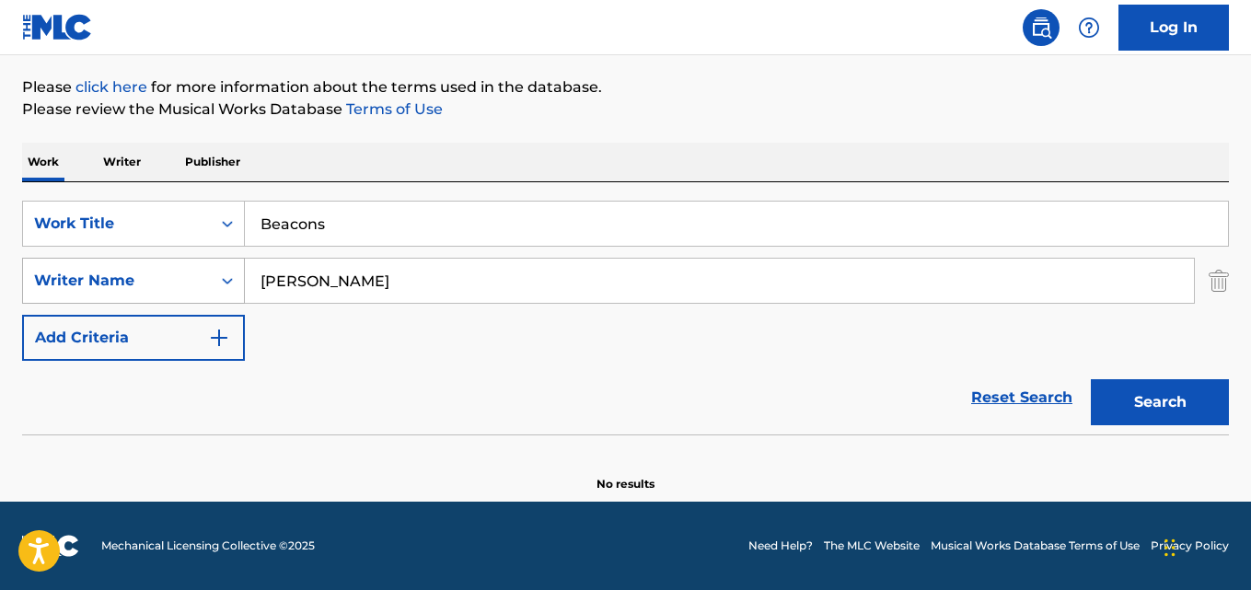
click at [110, 283] on div "SearchWithCriteriaa6c0ec93-4613-4e3e-bc14-9cad3a69cb32 Writer Name Francisca Ag…" at bounding box center [625, 281] width 1207 height 46
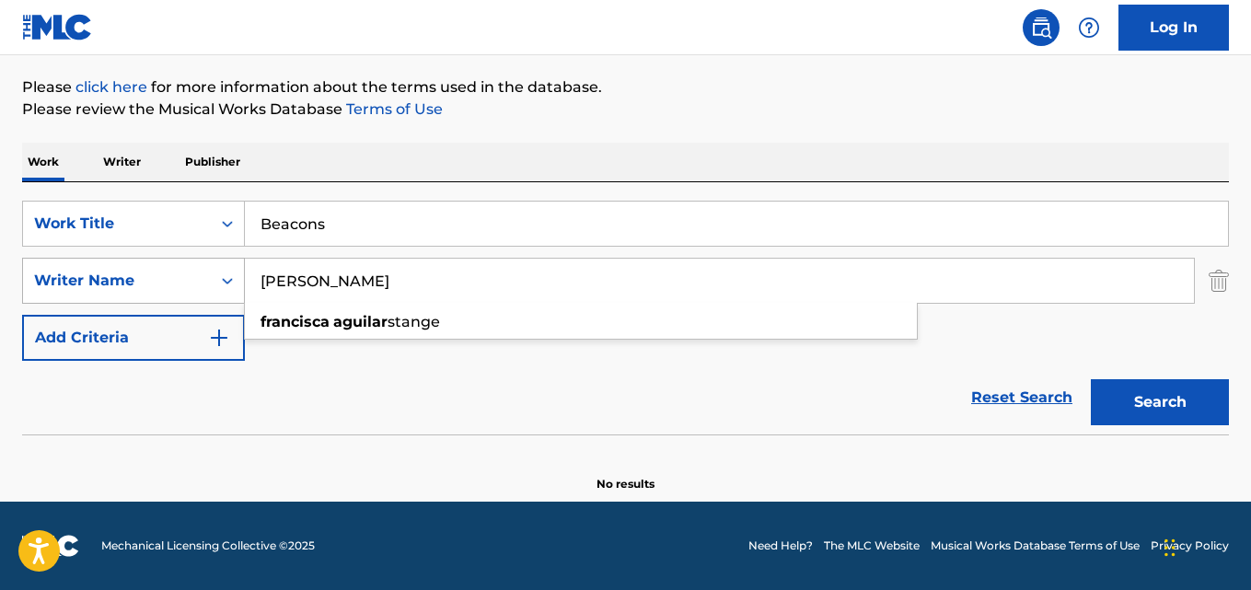
paste input "Sebastian Wijk, Gabriel Melin Svensson, Marcus Eriander, Henrik Blomqvist"
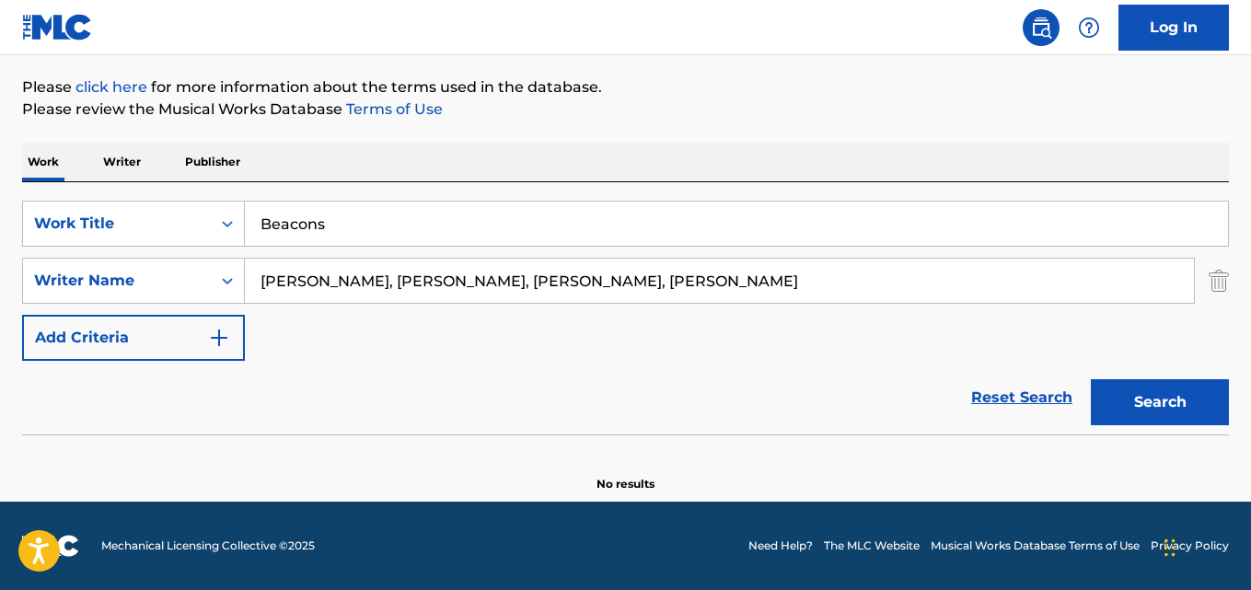
click at [372, 283] on input "Sebastian Wijk, Gabriel Melin Svensson, Marcus Eriander, Henrik Blomqvist" at bounding box center [719, 281] width 949 height 44
type input "Sebastian Wijk"
click at [1091, 379] on button "Search" at bounding box center [1160, 402] width 138 height 46
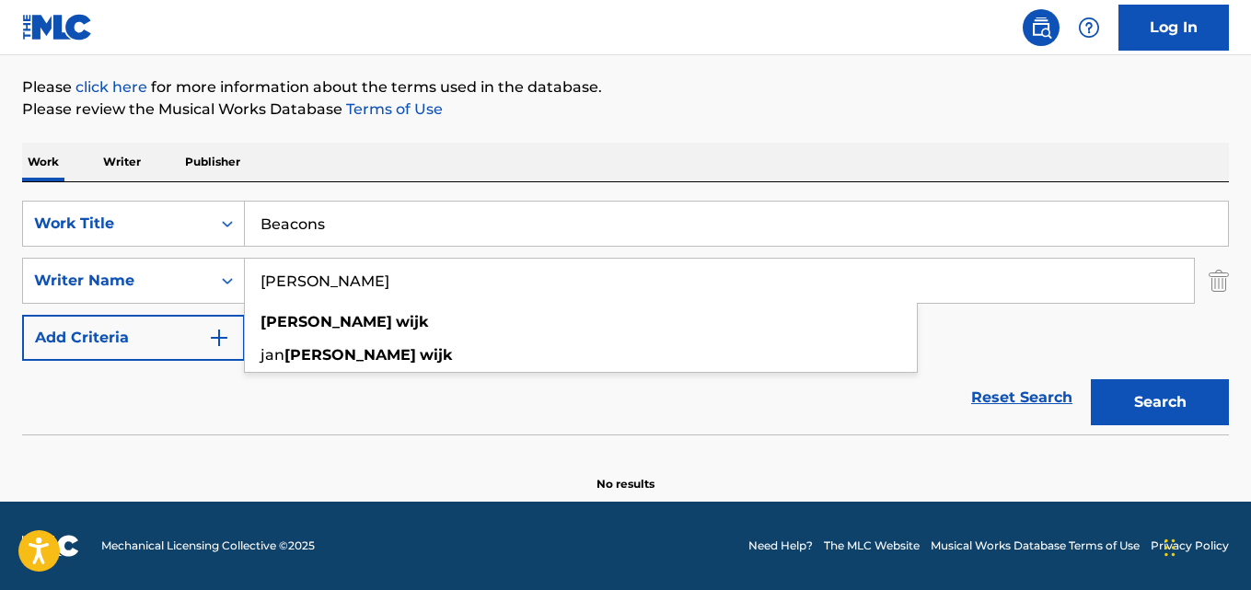
click at [509, 408] on div "Reset Search Search" at bounding box center [625, 398] width 1207 height 74
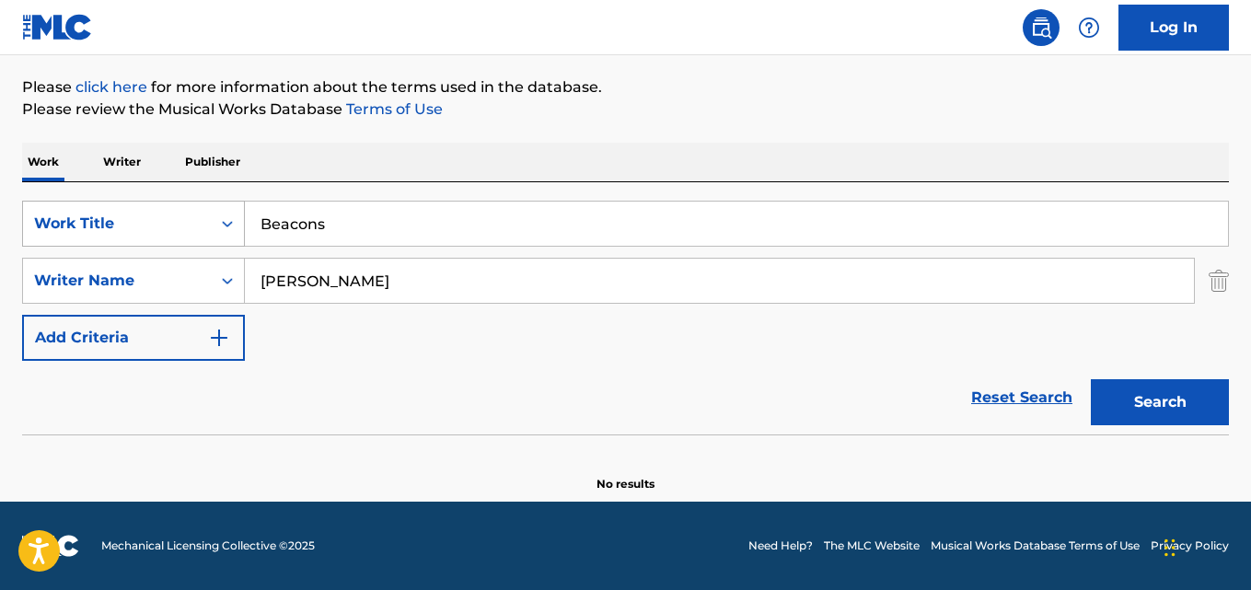
drag, startPoint x: 344, startPoint y: 226, endPoint x: 119, endPoint y: 225, distance: 225.5
click at [119, 225] on div "SearchWithCriteriaaf59c858-9840-4ddc-a77e-7ab5fbca8d47 Work Title Beacons" at bounding box center [625, 224] width 1207 height 46
paste input "Empty Inside"
type input "Empty Inside"
click at [348, 283] on input "Sebastian Wijk" at bounding box center [719, 281] width 949 height 44
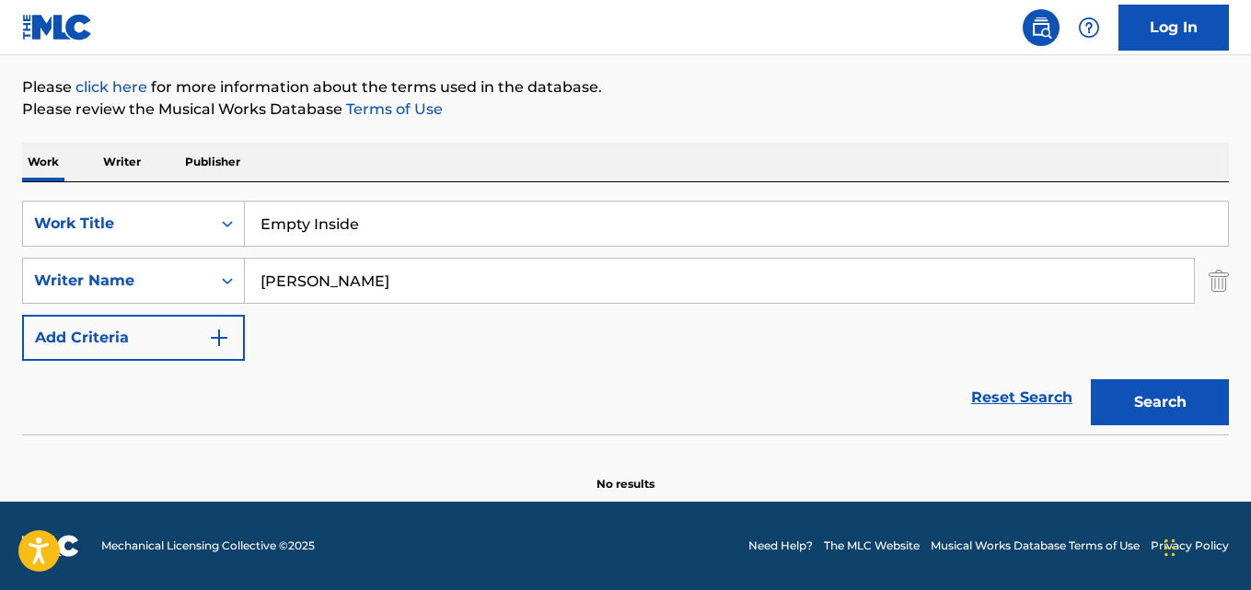
paste input "Marcelo Colares"
type input "Marcelo Colares"
click at [1091, 379] on button "Search" at bounding box center [1160, 402] width 138 height 46
drag, startPoint x: 227, startPoint y: 223, endPoint x: 157, endPoint y: 230, distance: 70.3
click at [159, 230] on div "SearchWithCriteriaaf59c858-9840-4ddc-a77e-7ab5fbca8d47 Work Title Empty Inside" at bounding box center [625, 224] width 1207 height 46
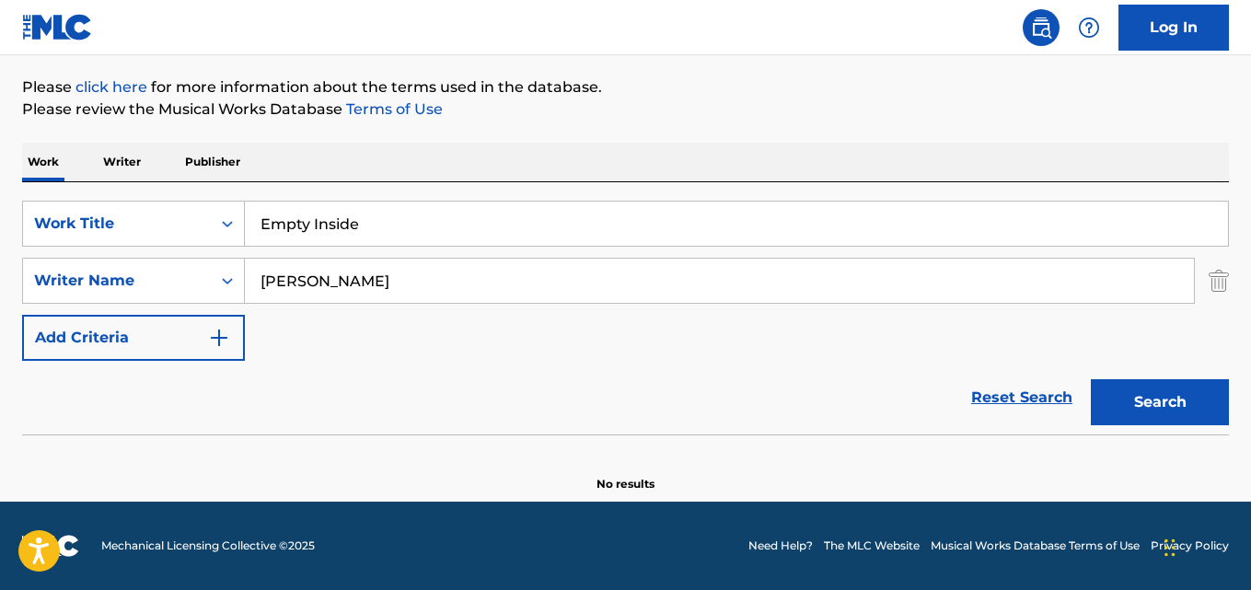
paste input "1994"
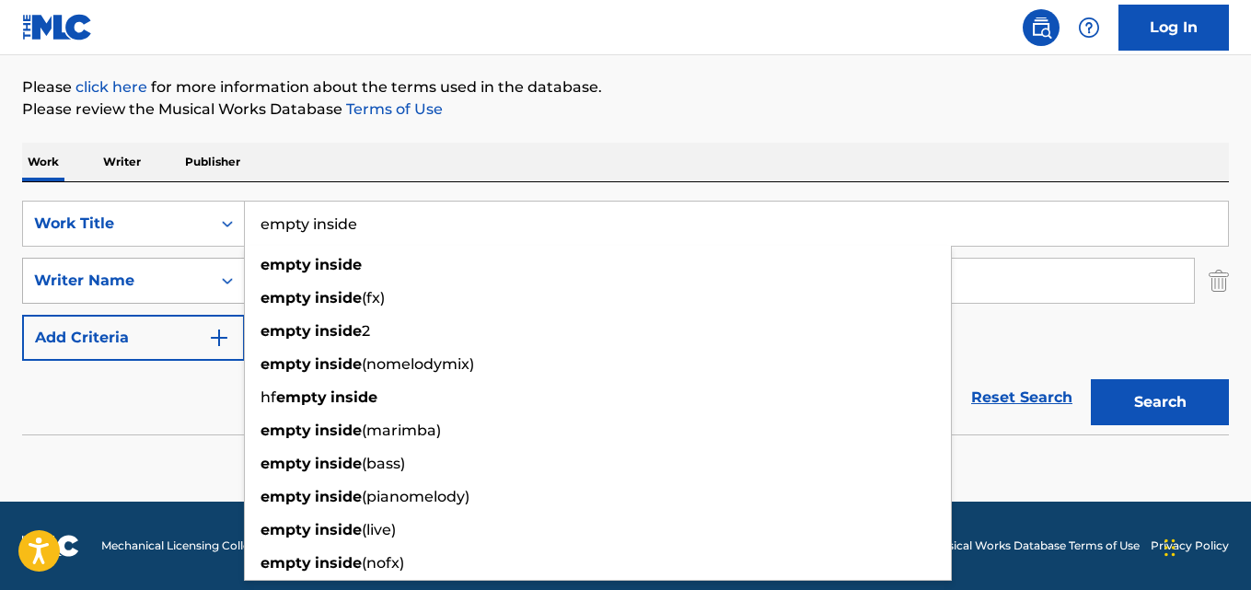
drag, startPoint x: 126, startPoint y: 242, endPoint x: 161, endPoint y: 268, distance: 43.4
click at [43, 253] on div "SearchWithCriteriaaf59c858-9840-4ddc-a77e-7ab5fbca8d47 Work Title empty inside …" at bounding box center [625, 281] width 1207 height 160
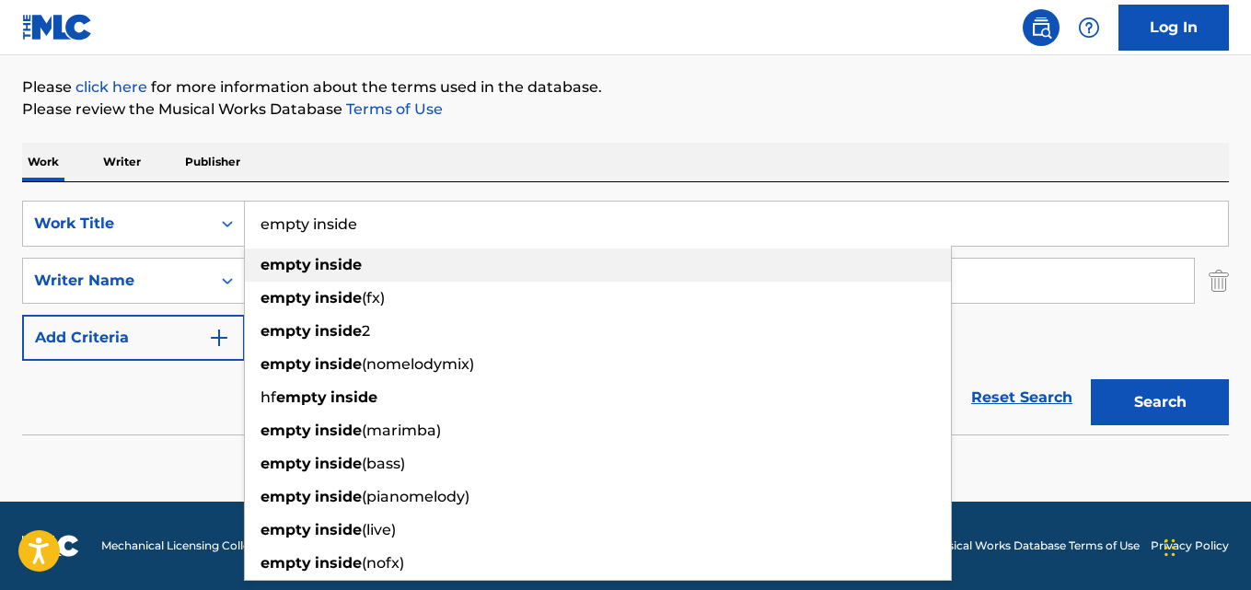
paste input "Stolen Tapes"
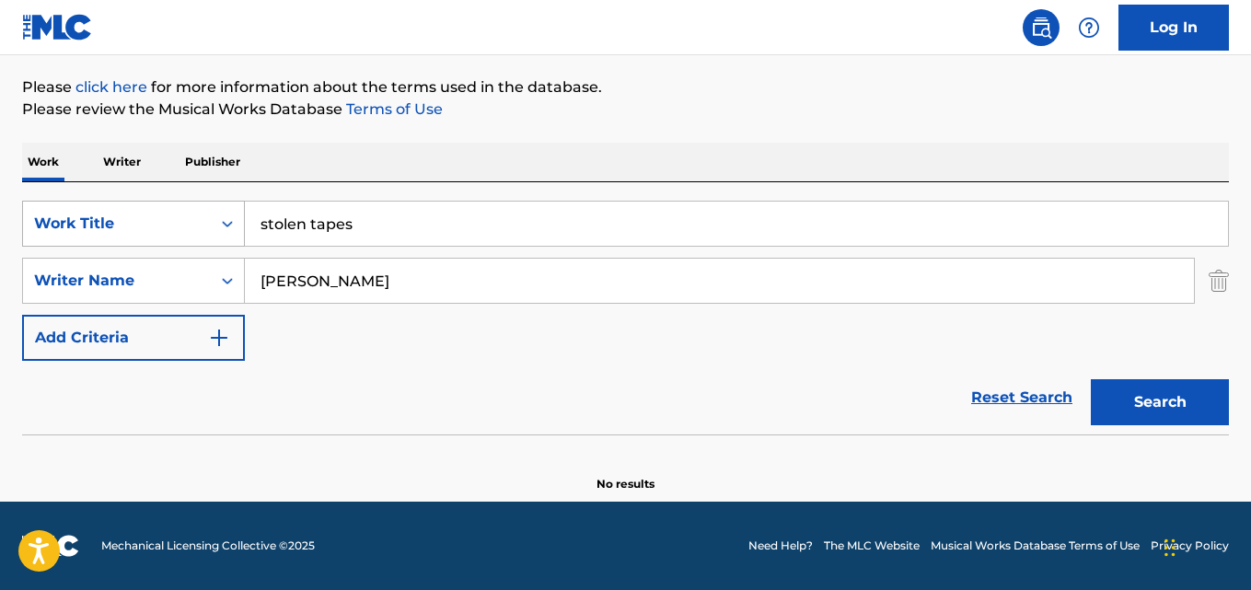
drag, startPoint x: 282, startPoint y: 223, endPoint x: 78, endPoint y: 222, distance: 203.4
click at [66, 223] on div "SearchWithCriteriaaf59c858-9840-4ddc-a77e-7ab5fbca8d47 Work Title stolen tapes" at bounding box center [625, 224] width 1207 height 46
paste input "Darker"
click at [1091, 379] on button "Search" at bounding box center [1160, 402] width 138 height 46
drag, startPoint x: 346, startPoint y: 213, endPoint x: 214, endPoint y: 216, distance: 131.7
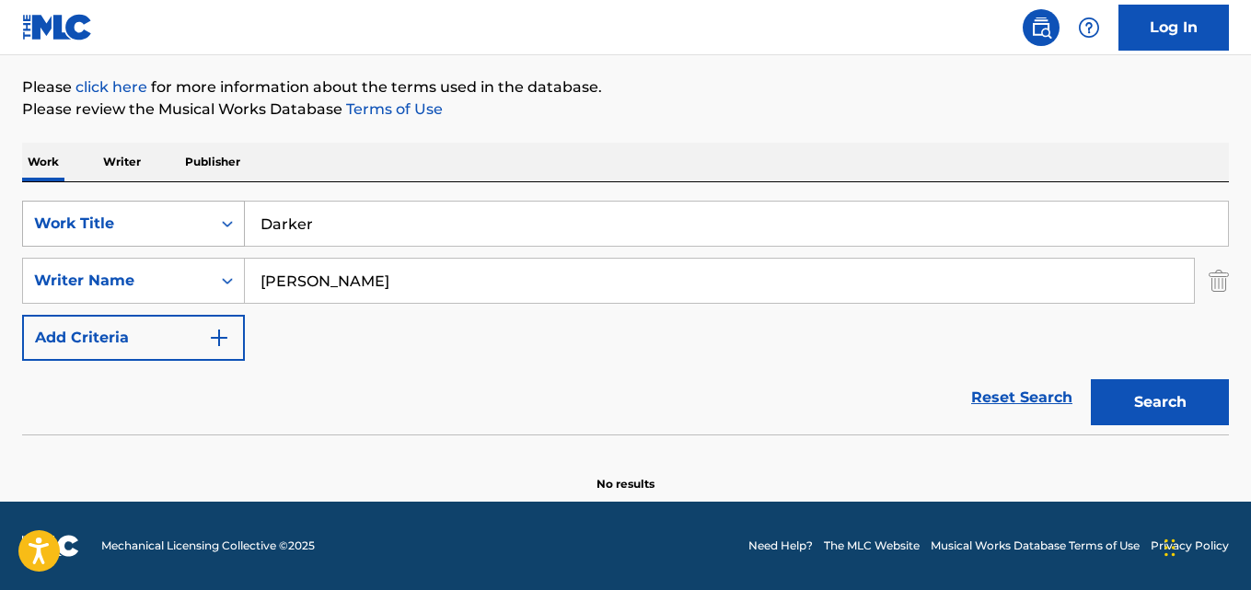
click at [218, 215] on div "SearchWithCriteriaaf59c858-9840-4ddc-a77e-7ab5fbca8d47 Work Title Darker" at bounding box center [625, 224] width 1207 height 46
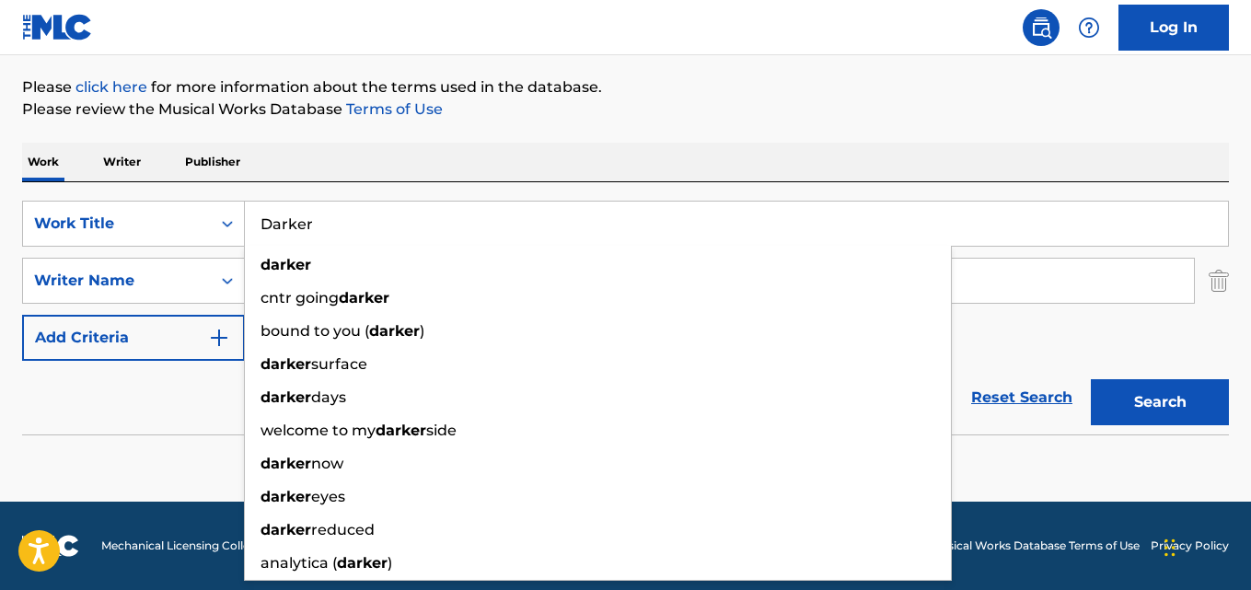
paste input "This Place Is Gonna Fall"
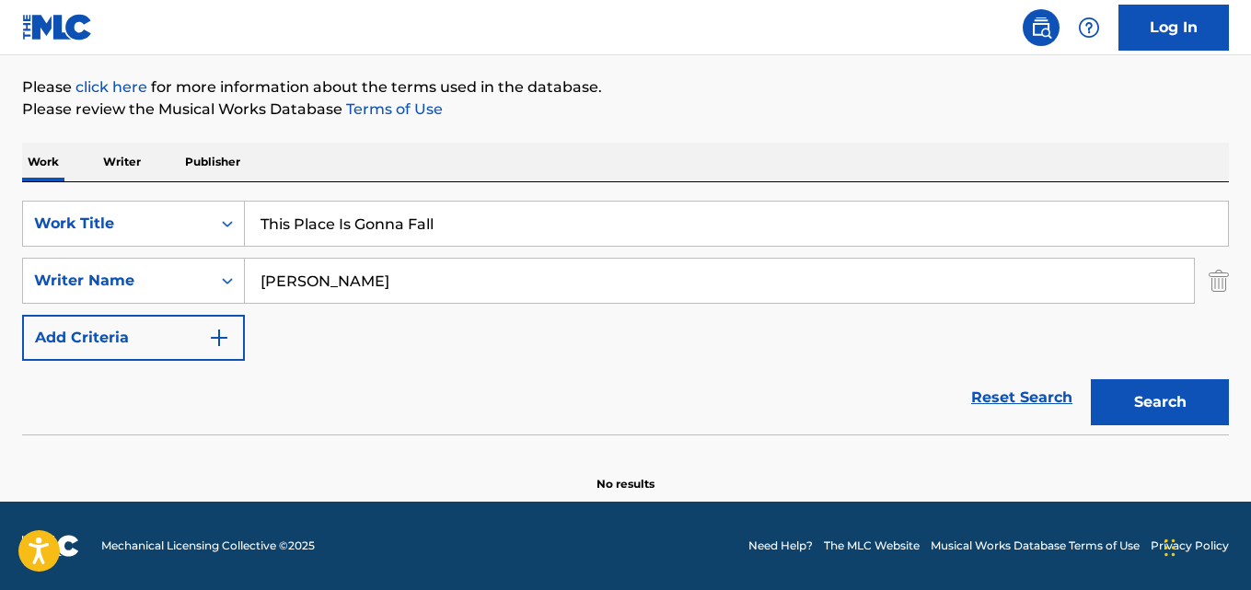
click at [1091, 379] on button "Search" at bounding box center [1160, 402] width 138 height 46
drag, startPoint x: 457, startPoint y: 225, endPoint x: 10, endPoint y: 224, distance: 447.3
click at [0, 227] on div "The MLC Public Work Search The accuracy and completeness of The MLC's data is d…" at bounding box center [625, 192] width 1251 height 600
paste input "Poeta Pássaro"
click at [332, 222] on input "Poeta Pássaro" at bounding box center [736, 224] width 983 height 44
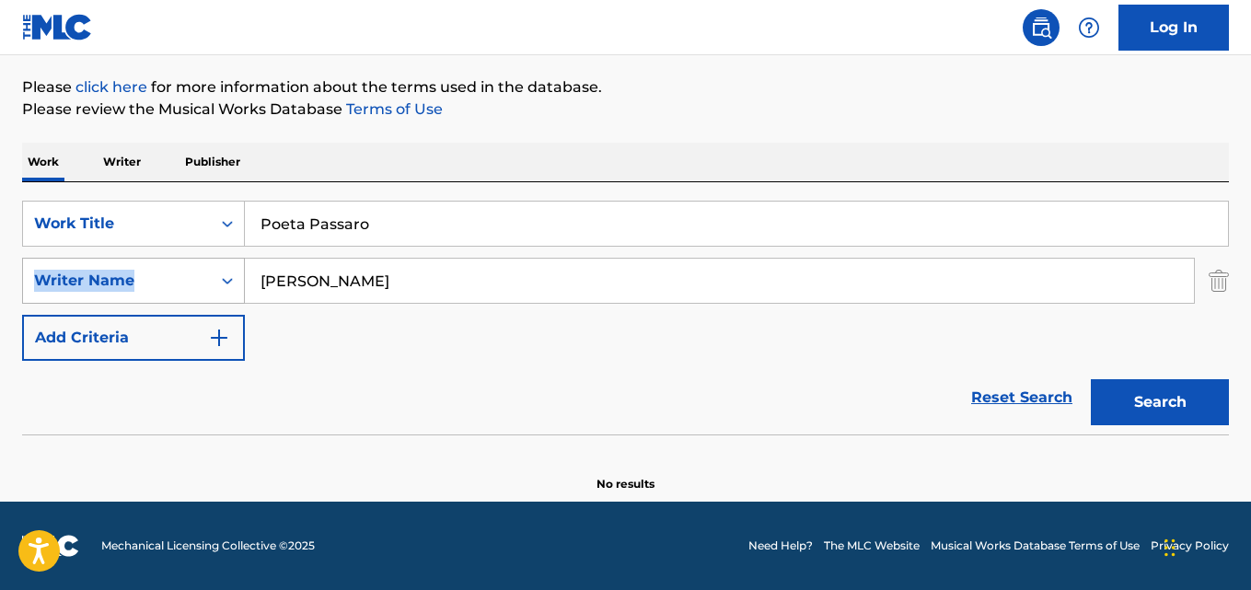
click at [161, 279] on div "SearchWithCriteriaaf59c858-9840-4ddc-a77e-7ab5fbca8d47 Work Title Poeta Passaro…" at bounding box center [625, 281] width 1207 height 160
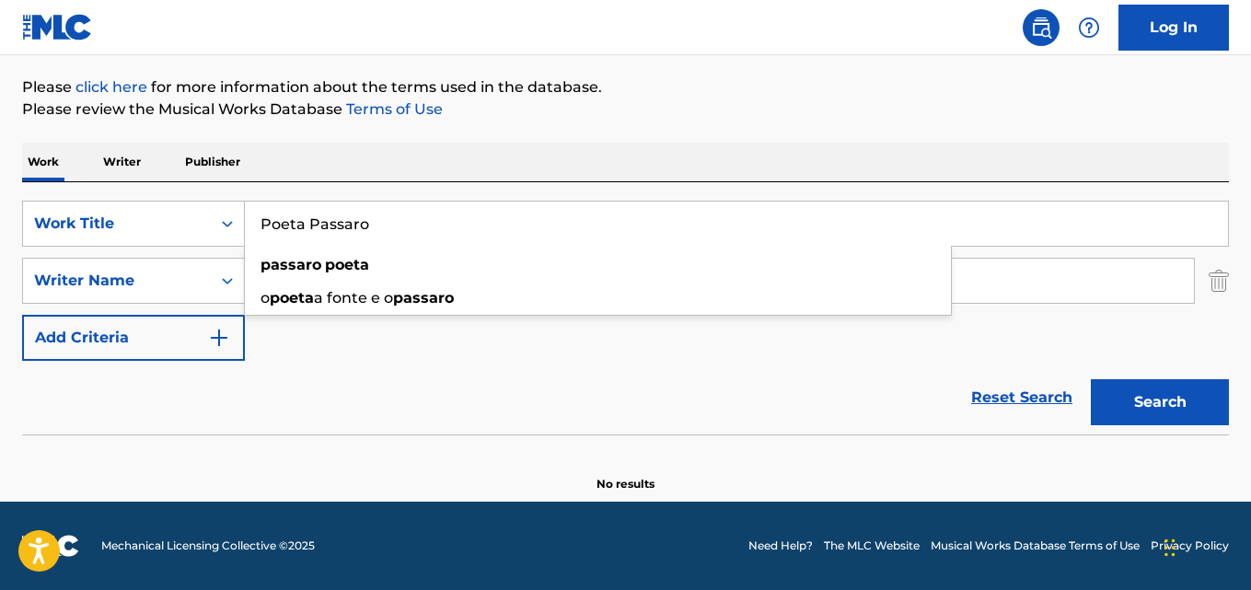
paste input "Laura Wrona"
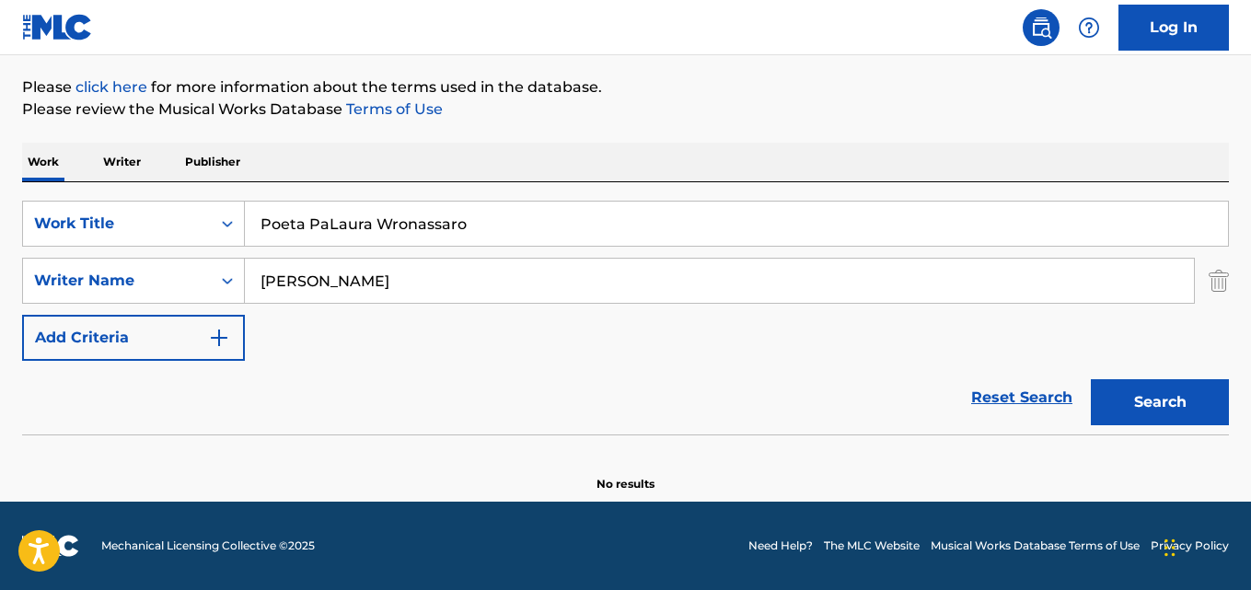
type input "Poeta Passaro"
drag, startPoint x: 218, startPoint y: 290, endPoint x: 188, endPoint y: 294, distance: 30.6
click at [191, 294] on div "SearchWithCriteriaa6c0ec93-4613-4e3e-bc14-9cad3a69cb32 Writer Name Marcelo Cola…" at bounding box center [625, 281] width 1207 height 46
paste input "Laura Wrona"
type input "Laura Wrona"
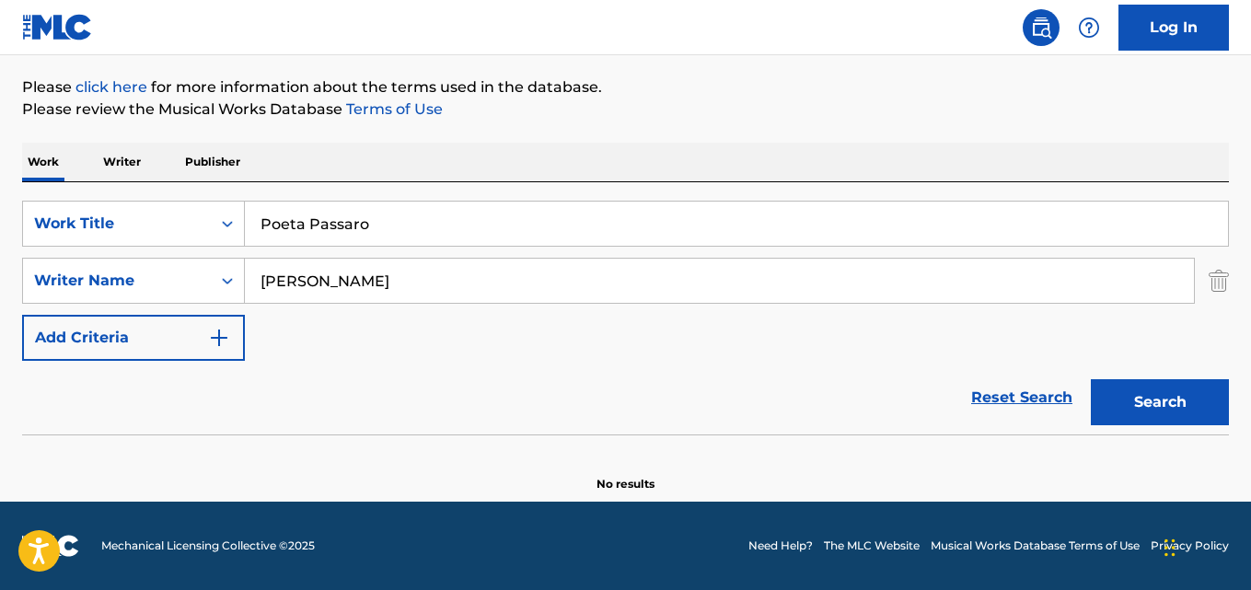
click at [1091, 379] on button "Search" at bounding box center [1160, 402] width 138 height 46
drag, startPoint x: 372, startPoint y: 227, endPoint x: 0, endPoint y: 233, distance: 371.9
click at [0, 233] on div "The MLC Public Work Search The accuracy and completeness of The MLC's data is d…" at bounding box center [625, 192] width 1251 height 600
type input "v"
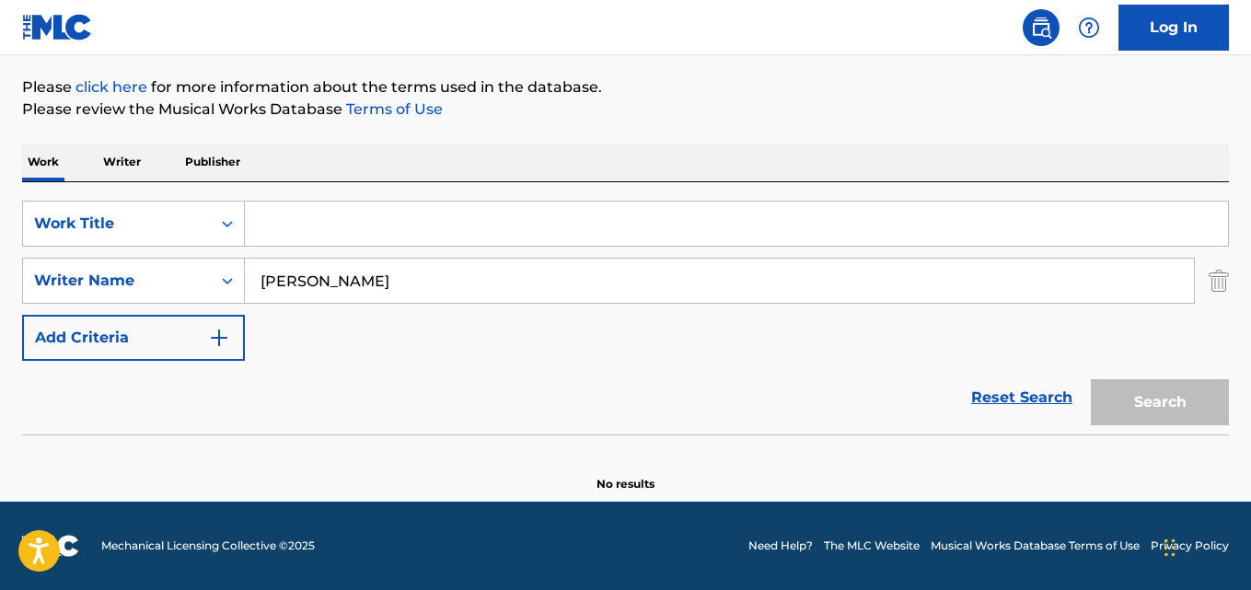
paste input "Mustaa Kultaa"
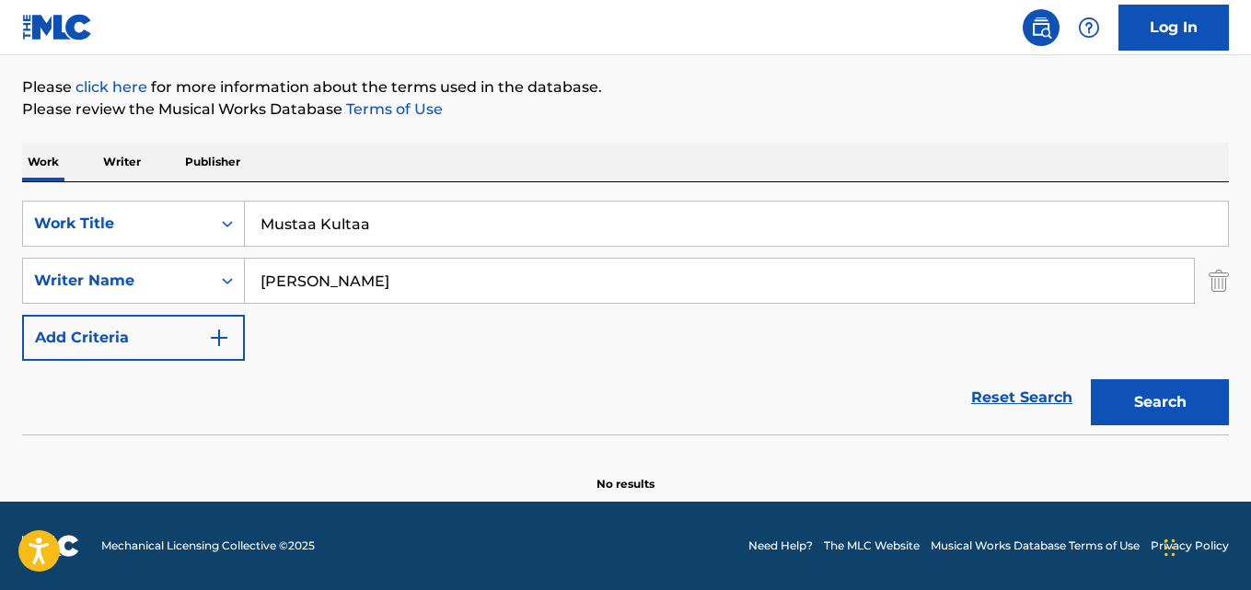
type input "Mustaa Kultaa"
drag, startPoint x: 363, startPoint y: 288, endPoint x: 187, endPoint y: 302, distance: 176.3
click at [175, 302] on div "SearchWithCriteriaa6c0ec93-4613-4e3e-bc14-9cad3a69cb32 Writer Name Laura Wrona" at bounding box center [625, 281] width 1207 height 46
paste input "Heikki Sievänen, Reijo Venäläinen, Vesa Kröger, Ville Pesonen"
click at [343, 284] on input "Heikki Sievänen, Reijo Venäläinen, Vesa Kröger, Ville Pesonen" at bounding box center [719, 281] width 949 height 44
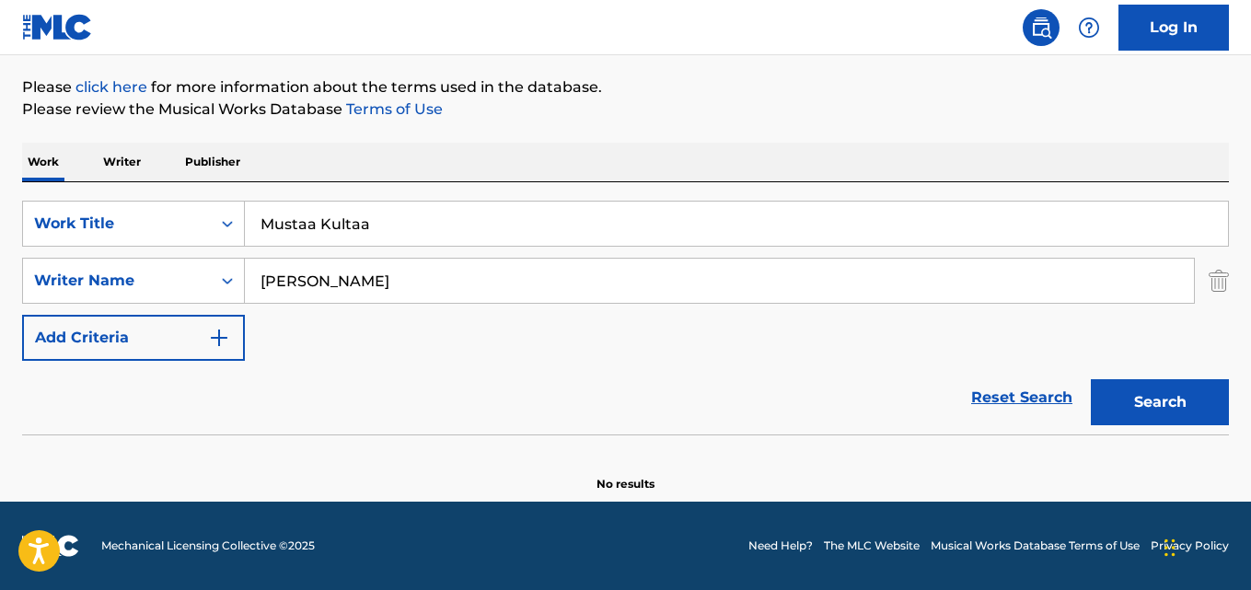
type input "Heikki Sievanen"
click at [1091, 379] on button "Search" at bounding box center [1160, 402] width 138 height 46
drag, startPoint x: 375, startPoint y: 232, endPoint x: 200, endPoint y: 245, distance: 176.3
click at [200, 245] on div "SearchWithCriteriaaf59c858-9840-4ddc-a77e-7ab5fbca8d47 Work Title Mustaa Kultaa" at bounding box center [625, 224] width 1207 height 46
paste input "Teurastaj"
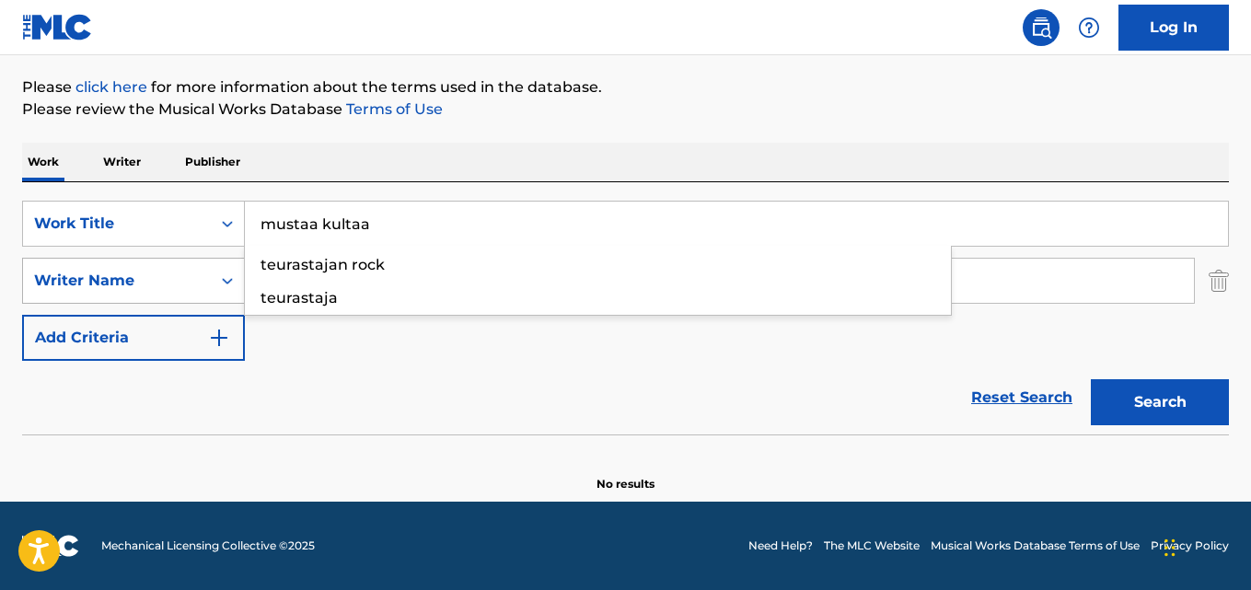
drag, startPoint x: 462, startPoint y: 237, endPoint x: 206, endPoint y: 262, distance: 257.1
click at [167, 264] on div "SearchWithCriteriaaf59c858-9840-4ddc-a77e-7ab5fbca8d47 Work Title mustaa kultaa…" at bounding box center [625, 281] width 1207 height 160
paste input "Teurastaj"
click at [1091, 379] on button "Search" at bounding box center [1160, 402] width 138 height 46
drag, startPoint x: 375, startPoint y: 230, endPoint x: 174, endPoint y: 230, distance: 200.6
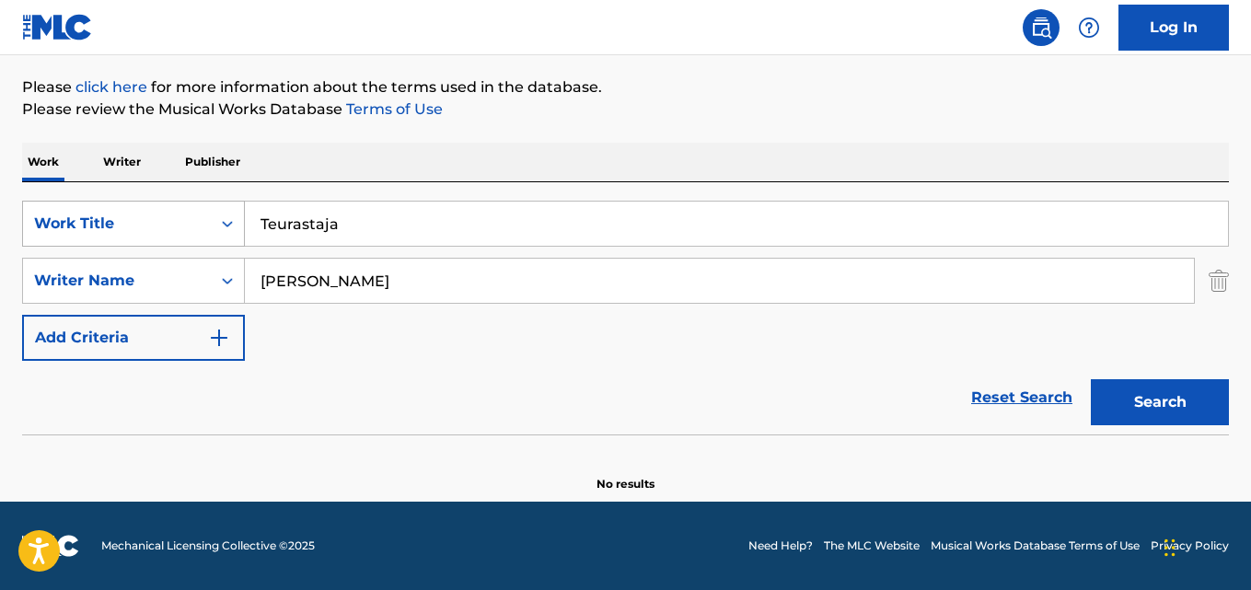
click at [174, 230] on div "SearchWithCriteriaaf59c858-9840-4ddc-a77e-7ab5fbca8d47 Work Title Teurastaja" at bounding box center [625, 224] width 1207 height 46
type input "v"
click at [395, 235] on input "v" at bounding box center [736, 224] width 983 height 44
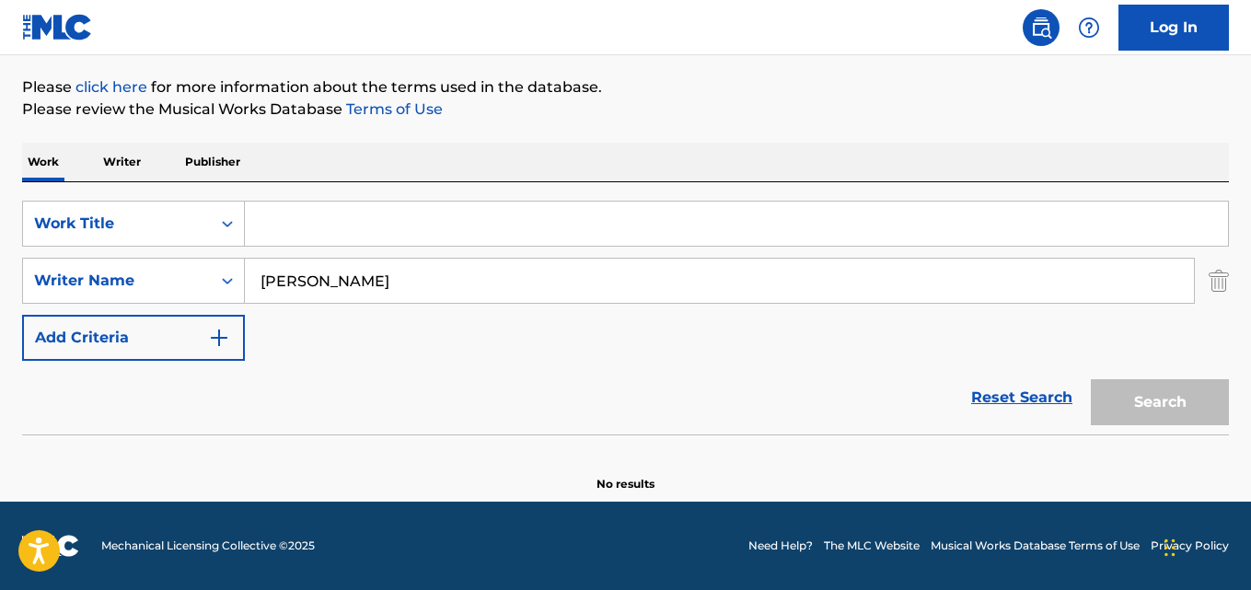
paste input "Risti Vai Vasara"
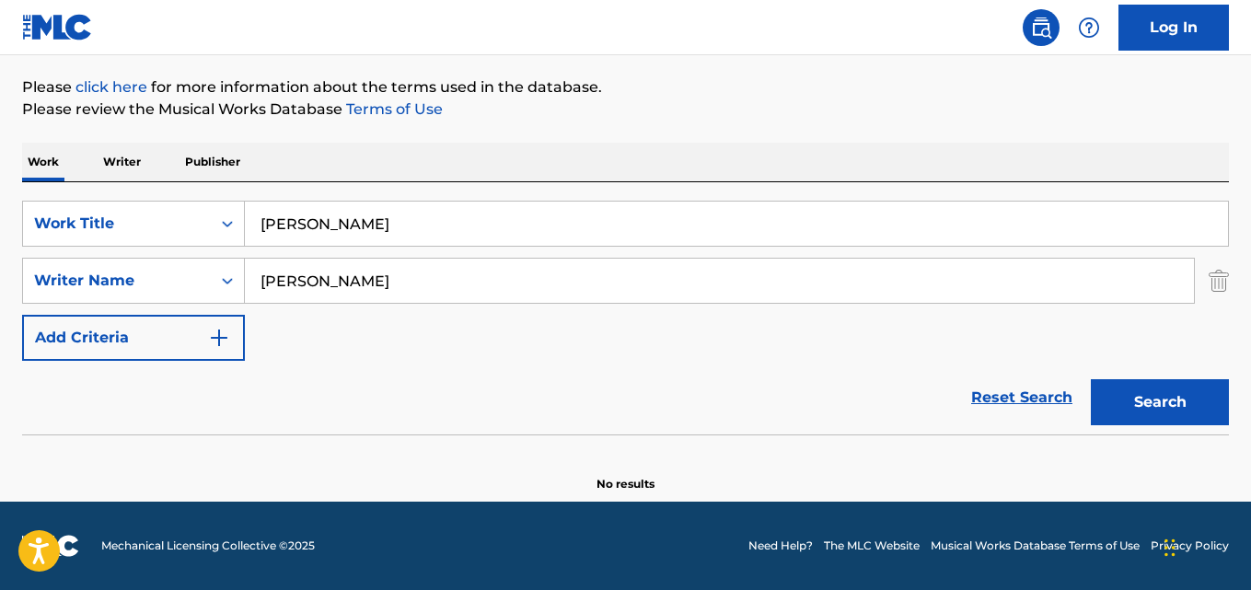
click at [1091, 379] on button "Search" at bounding box center [1160, 402] width 138 height 46
drag, startPoint x: 337, startPoint y: 221, endPoint x: 344, endPoint y: 240, distance: 20.7
click at [251, 233] on input "Risti Vai Vasara" at bounding box center [736, 224] width 983 height 44
paste input "Kudos"
type input "Kudos"
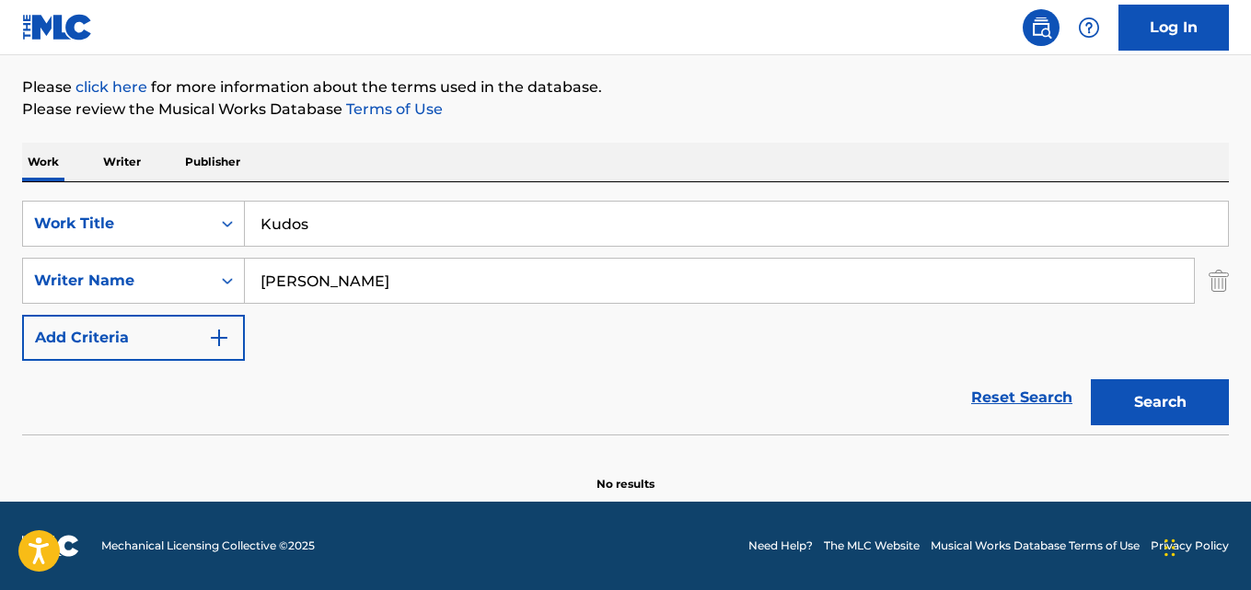
click at [354, 282] on input "Heikki Sievanen" at bounding box center [719, 281] width 949 height 44
paste input "Jukka Väisä"
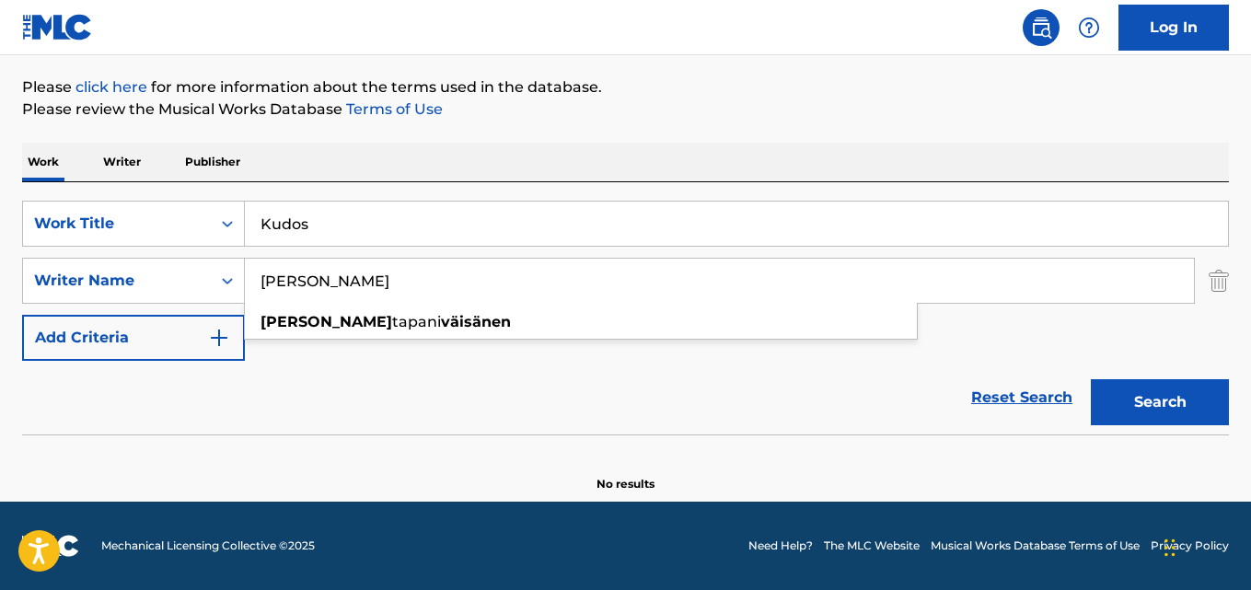
drag, startPoint x: 329, startPoint y: 275, endPoint x: 397, endPoint y: 371, distance: 116.9
click at [331, 282] on input "Jukka Väisänen" at bounding box center [719, 281] width 949 height 44
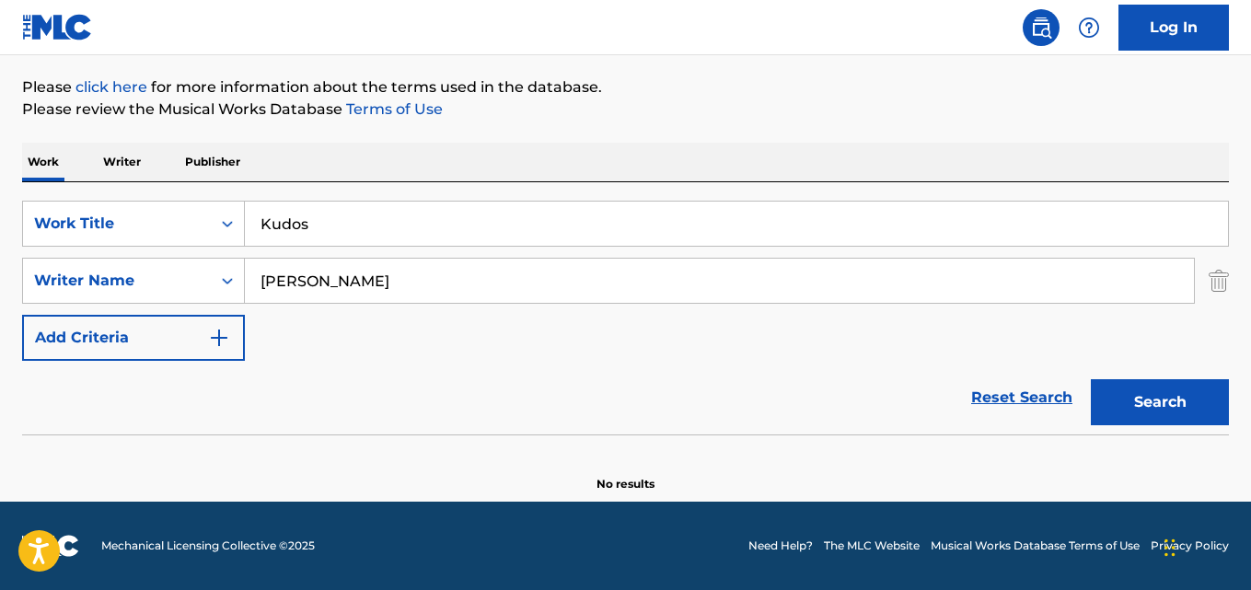
type input "Jukka Vaisanen"
click at [1091, 379] on button "Search" at bounding box center [1160, 402] width 138 height 46
drag, startPoint x: 269, startPoint y: 218, endPoint x: 227, endPoint y: 213, distance: 41.8
click at [168, 218] on div "SearchWithCriteriaaf59c858-9840-4ddc-a77e-7ab5fbca8d47 Work Title Kudos" at bounding box center [625, 224] width 1207 height 46
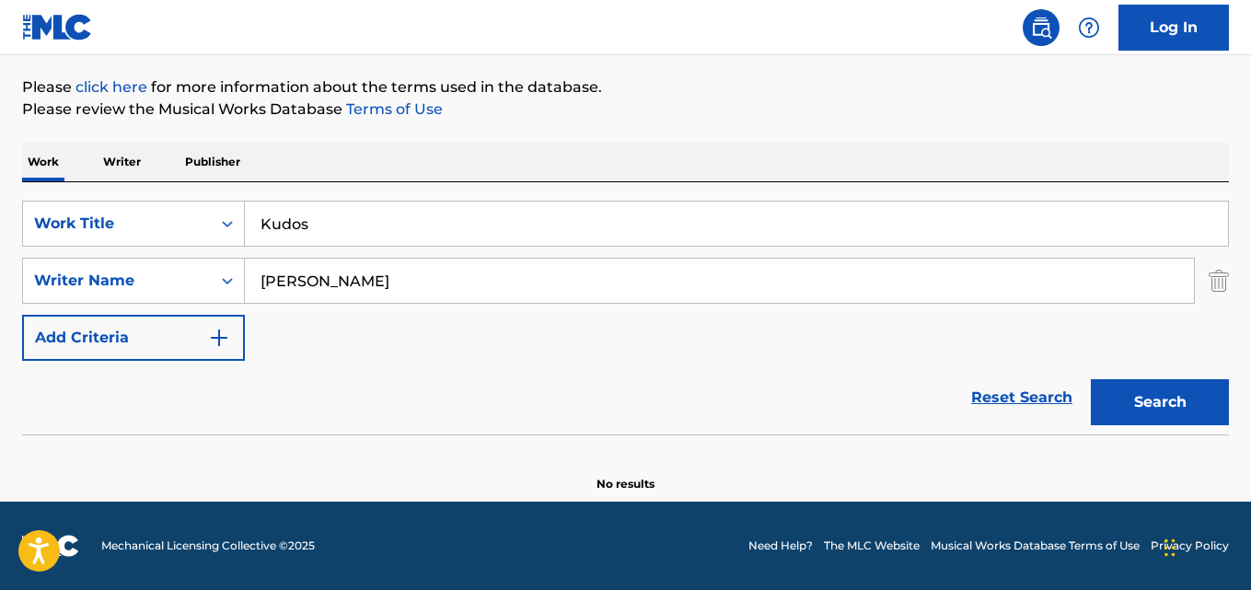
paste input "Soltei Minha Voz"
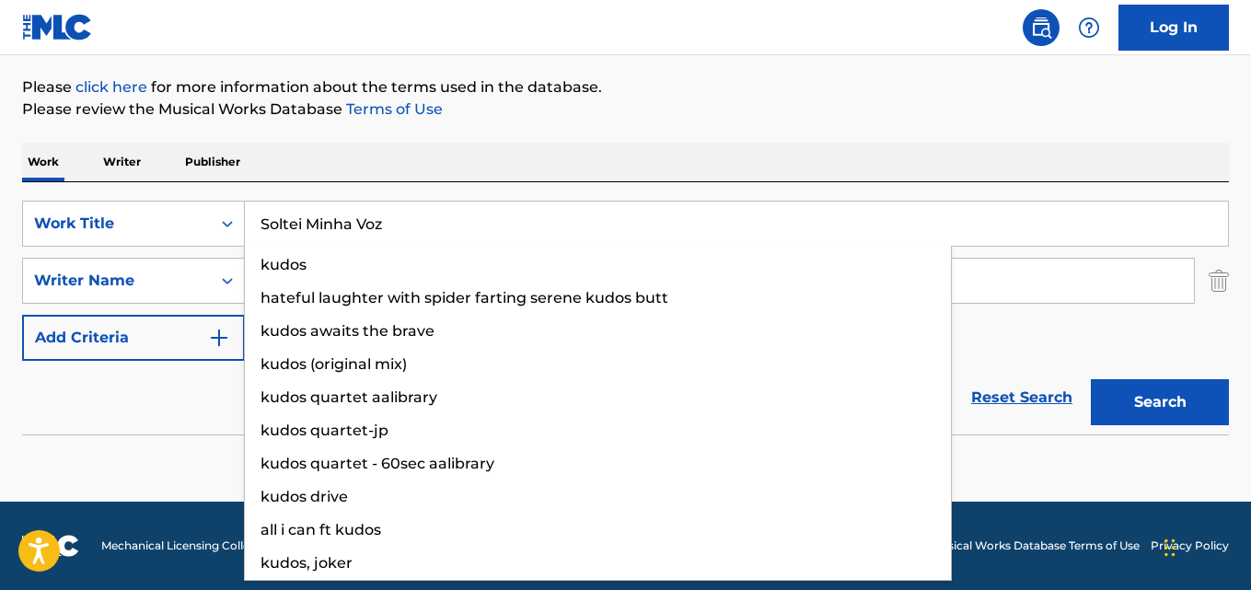
type input "Soltei Minha Voz"
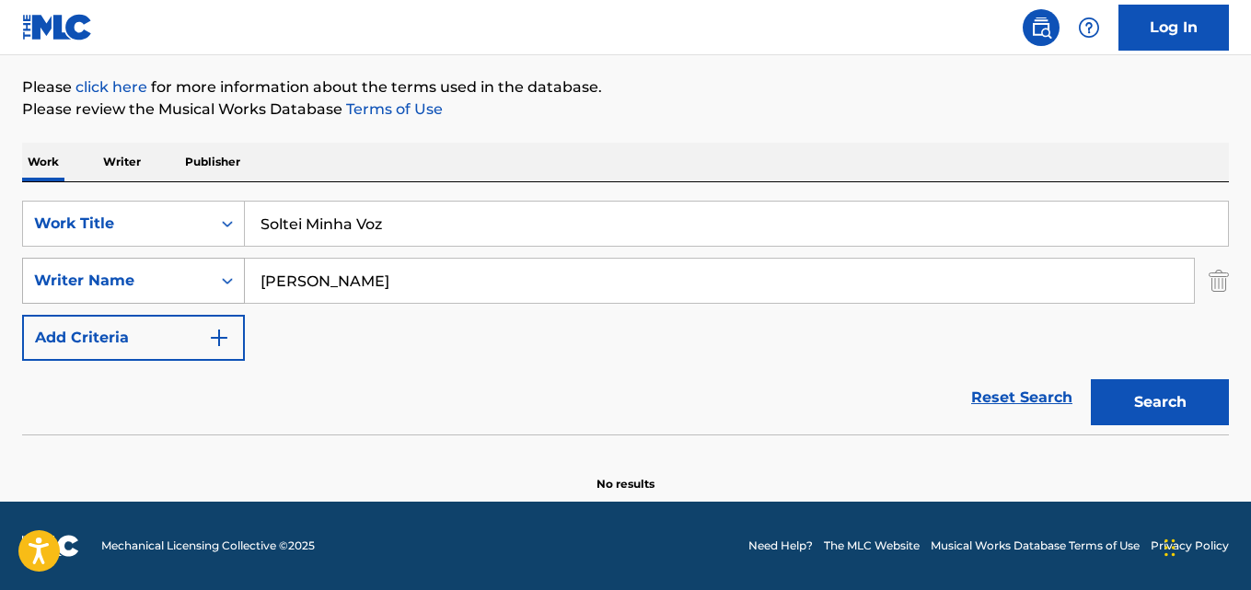
drag, startPoint x: 403, startPoint y: 294, endPoint x: 151, endPoint y: 283, distance: 252.4
click at [150, 284] on div "SearchWithCriteriaa6c0ec93-4613-4e3e-bc14-9cad3a69cb32 Writer Name Jukka Vaisan…" at bounding box center [625, 281] width 1207 height 46
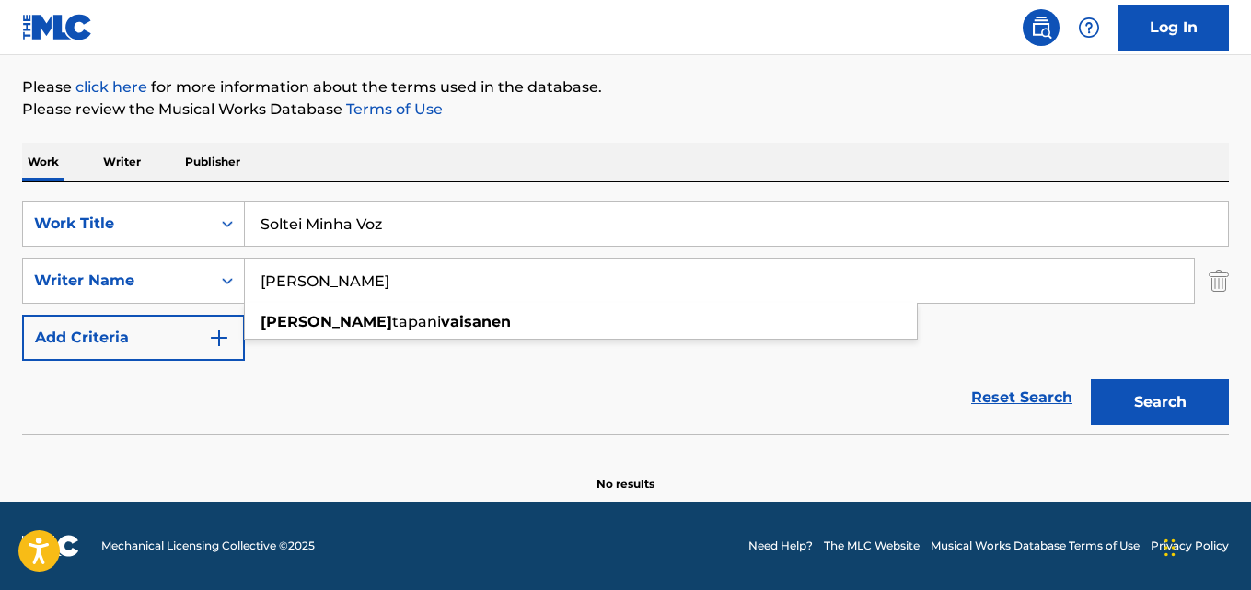
paste input "Beta Rivellino, Tuco Marcondes"
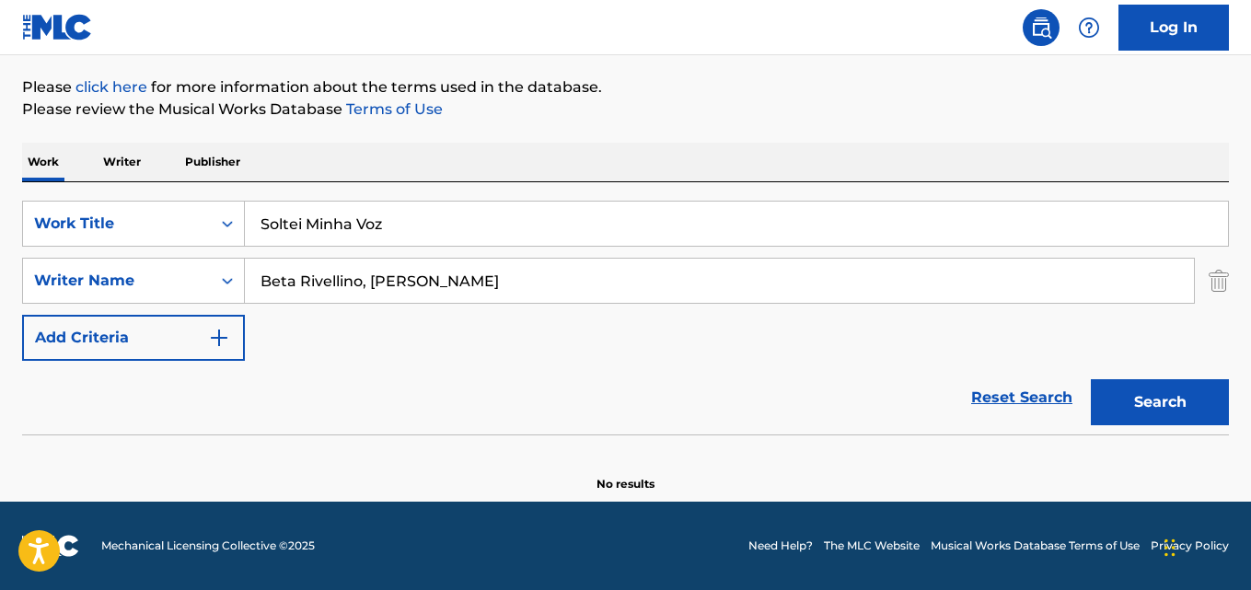
drag, startPoint x: 353, startPoint y: 283, endPoint x: 421, endPoint y: 354, distance: 98.3
click at [355, 283] on input "Beta Rivellino, Tuco Marcondes" at bounding box center [719, 281] width 949 height 44
type input "Beta Rivellino"
click at [1091, 379] on button "Search" at bounding box center [1160, 402] width 138 height 46
drag, startPoint x: 415, startPoint y: 226, endPoint x: 84, endPoint y: 235, distance: 331.4
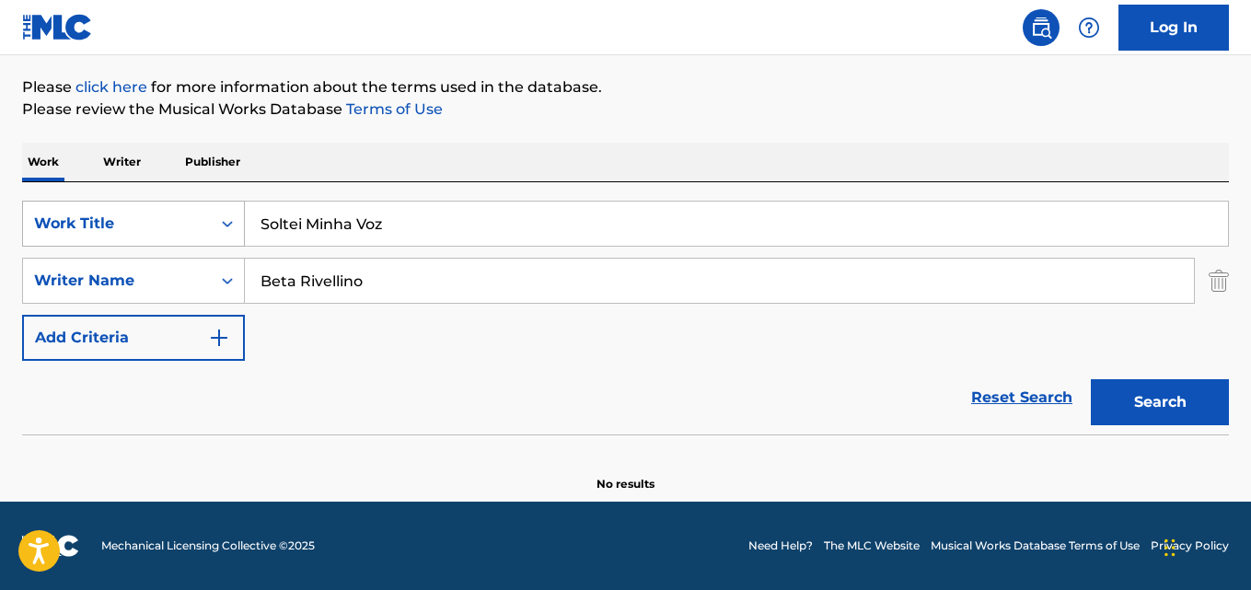
click at [85, 235] on div "SearchWithCriteriaaf59c858-9840-4ddc-a77e-7ab5fbca8d47 Work Title Soltei Minha …" at bounding box center [625, 224] width 1207 height 46
paste input "Maria Madalena"
type input "Maria Madalena"
drag, startPoint x: 205, startPoint y: 286, endPoint x: 182, endPoint y: 285, distance: 23.0
click at [133, 286] on div "SearchWithCriteriaa6c0ec93-4613-4e3e-bc14-9cad3a69cb32 Writer Name Beta Rivelli…" at bounding box center [625, 281] width 1207 height 46
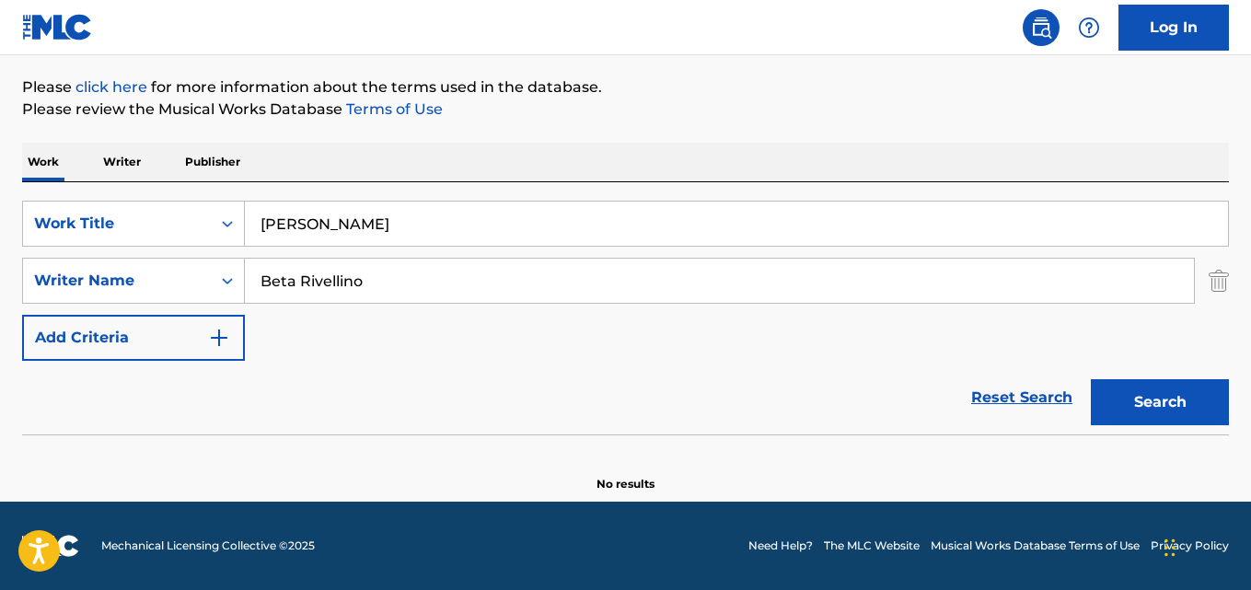
paste input "Gustavito Amaral"
type input "Gustavito Amaral"
click at [1091, 379] on button "Search" at bounding box center [1160, 402] width 138 height 46
drag, startPoint x: 406, startPoint y: 237, endPoint x: 79, endPoint y: 234, distance: 326.7
click at [55, 237] on div "SearchWithCriteriaaf59c858-9840-4ddc-a77e-7ab5fbca8d47 Work Title Maria Madalena" at bounding box center [625, 224] width 1207 height 46
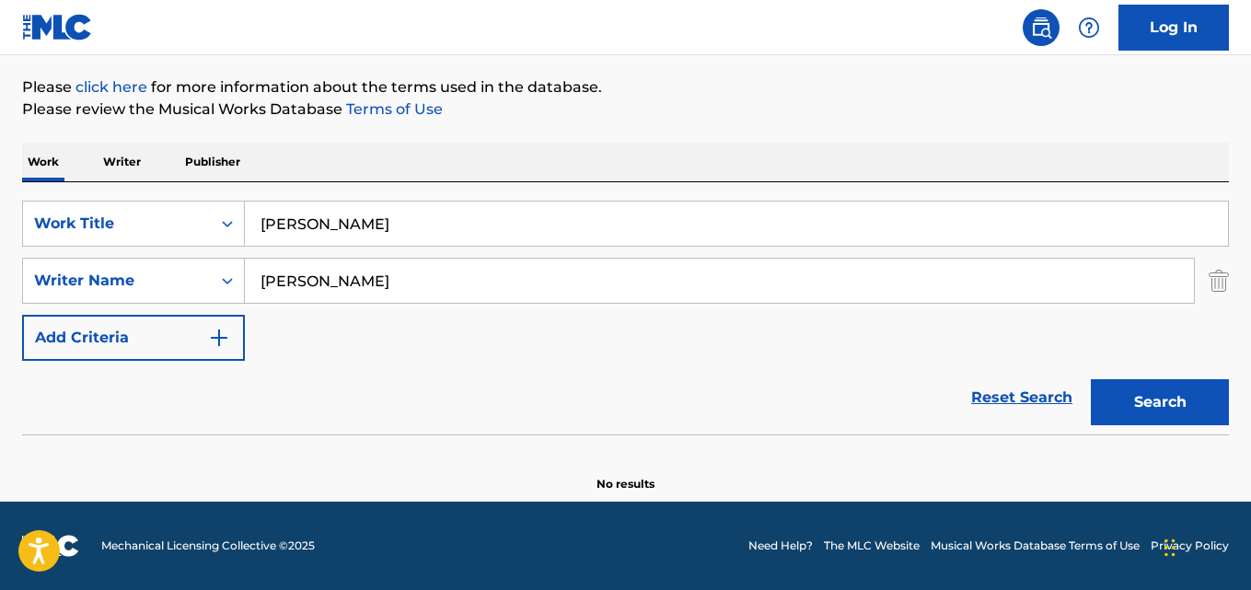
paste input "Soltei Minha Voz"
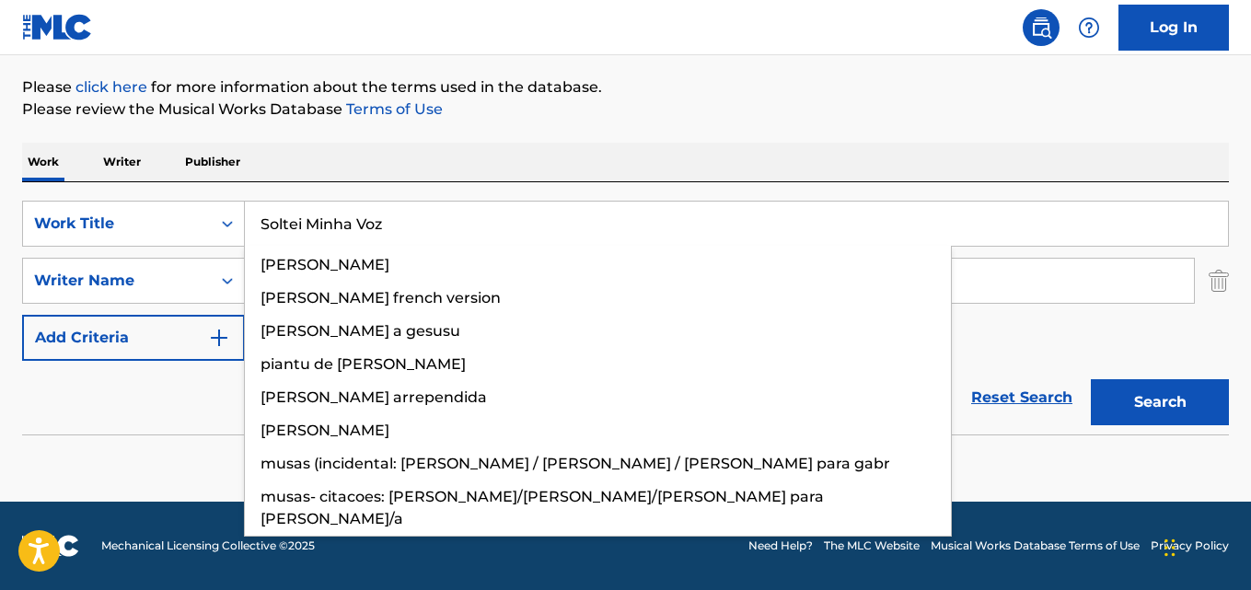
type input "Soltei Minha Voz"
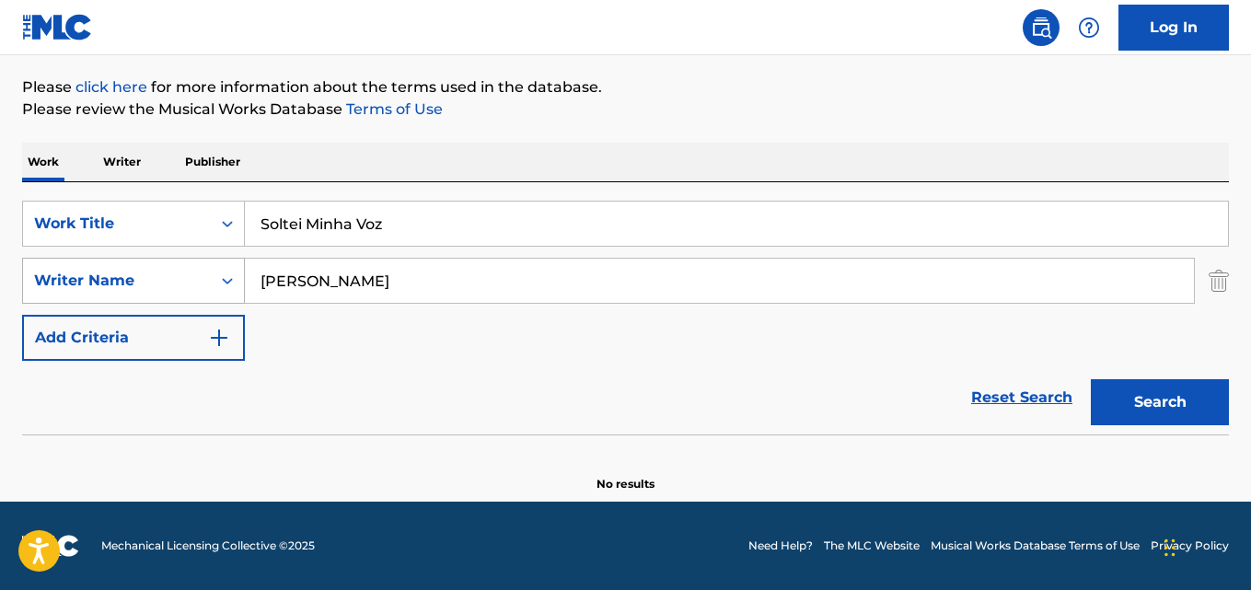
drag, startPoint x: 406, startPoint y: 281, endPoint x: 98, endPoint y: 288, distance: 307.5
click at [98, 288] on div "SearchWithCriteriaa6c0ec93-4613-4e3e-bc14-9cad3a69cb32 Writer Name Gustavito Am…" at bounding box center [625, 281] width 1207 height 46
paste input "Beta Rivellino, Tuco Marcondes"
click at [361, 275] on input "Beta Rivellino, Tuco Marcondes" at bounding box center [719, 281] width 949 height 44
type input "Beta Rivellino"
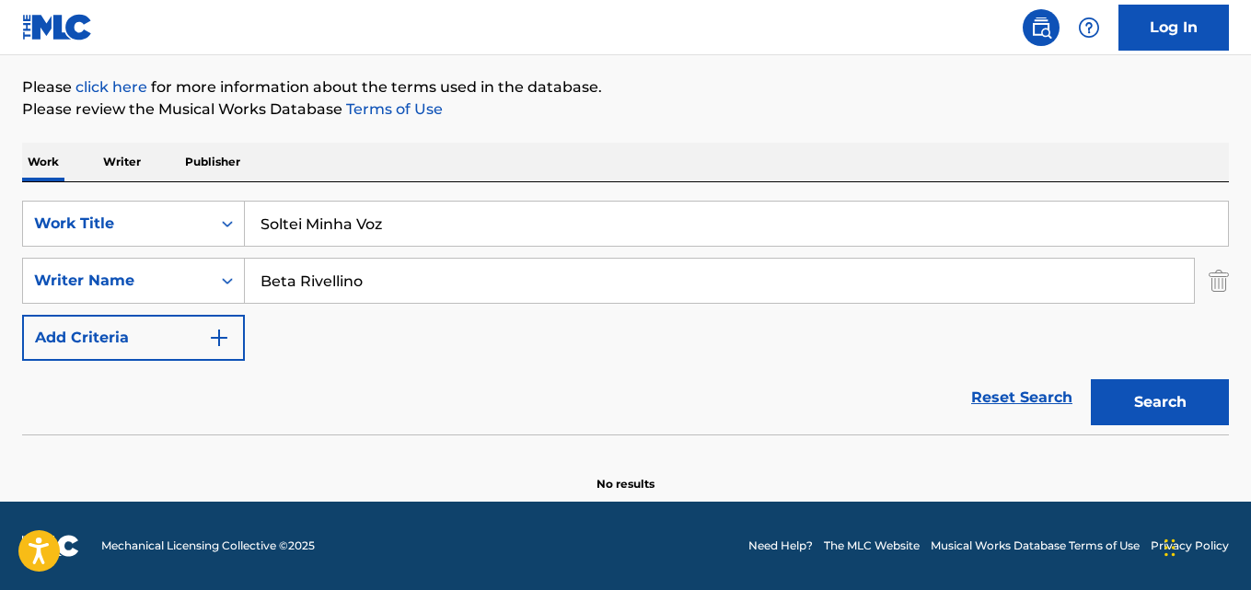
click at [1091, 379] on button "Search" at bounding box center [1160, 402] width 138 height 46
drag, startPoint x: 281, startPoint y: 234, endPoint x: 98, endPoint y: 234, distance: 182.2
click at [98, 234] on div "SearchWithCriteriaaf59c858-9840-4ddc-a77e-7ab5fbca8d47 Work Title Soltei Minha …" at bounding box center [625, 224] width 1207 height 46
paste input "Maria Madalena"
type input "Maria Madalena"
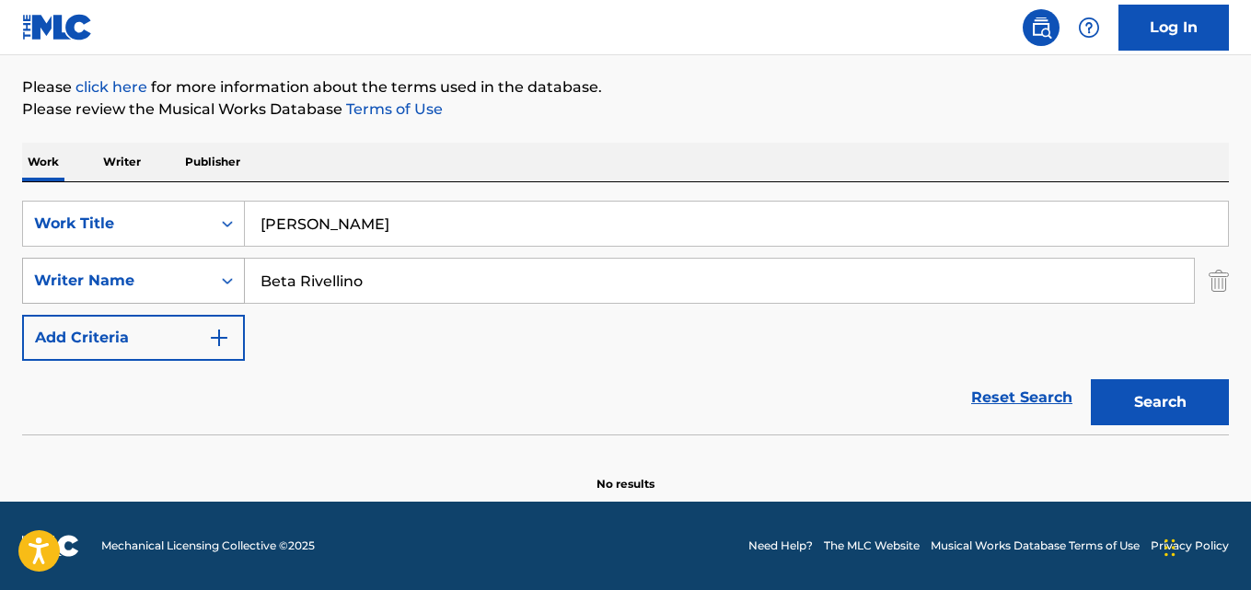
drag, startPoint x: 365, startPoint y: 279, endPoint x: 136, endPoint y: 277, distance: 229.2
click at [49, 279] on div "SearchWithCriteriaa6c0ec93-4613-4e3e-bc14-9cad3a69cb32 Writer Name Beta Rivelli…" at bounding box center [625, 281] width 1207 height 46
paste input "Gustavito Amaral"
type input "Gustavito Amaral"
click at [1091, 379] on button "Search" at bounding box center [1160, 402] width 138 height 46
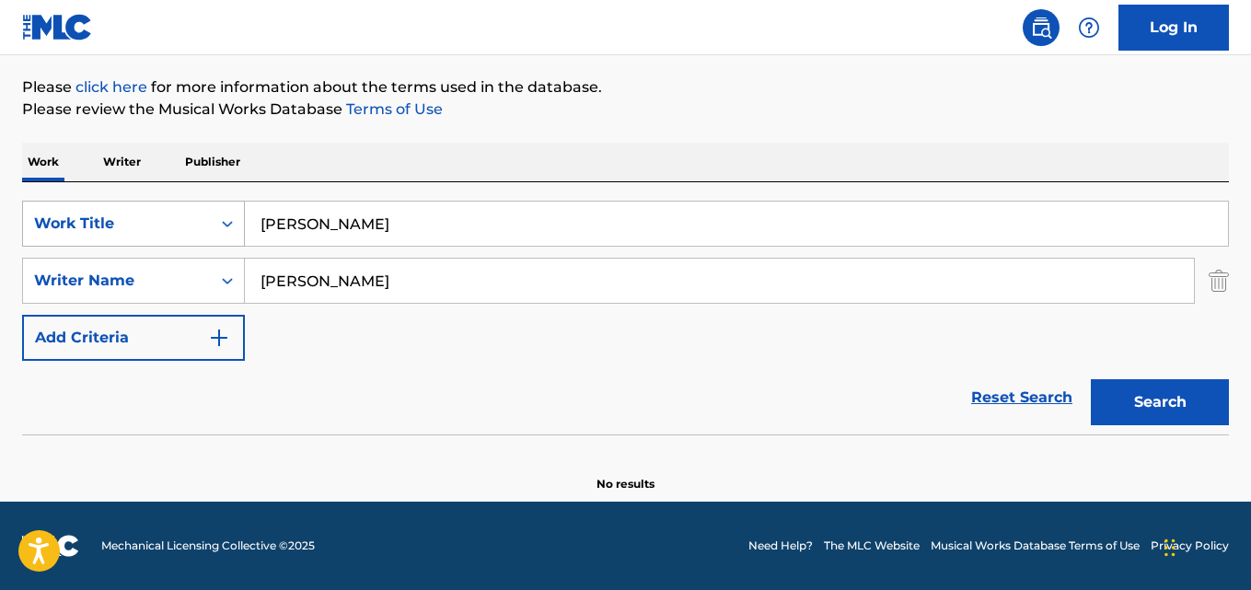
drag, startPoint x: 399, startPoint y: 216, endPoint x: 82, endPoint y: 246, distance: 318.9
click at [52, 245] on div "SearchWithCriteriaaf59c858-9840-4ddc-a77e-7ab5fbca8d47 Work Title Maria Madalena" at bounding box center [625, 224] width 1207 height 46
paste input "Overture"
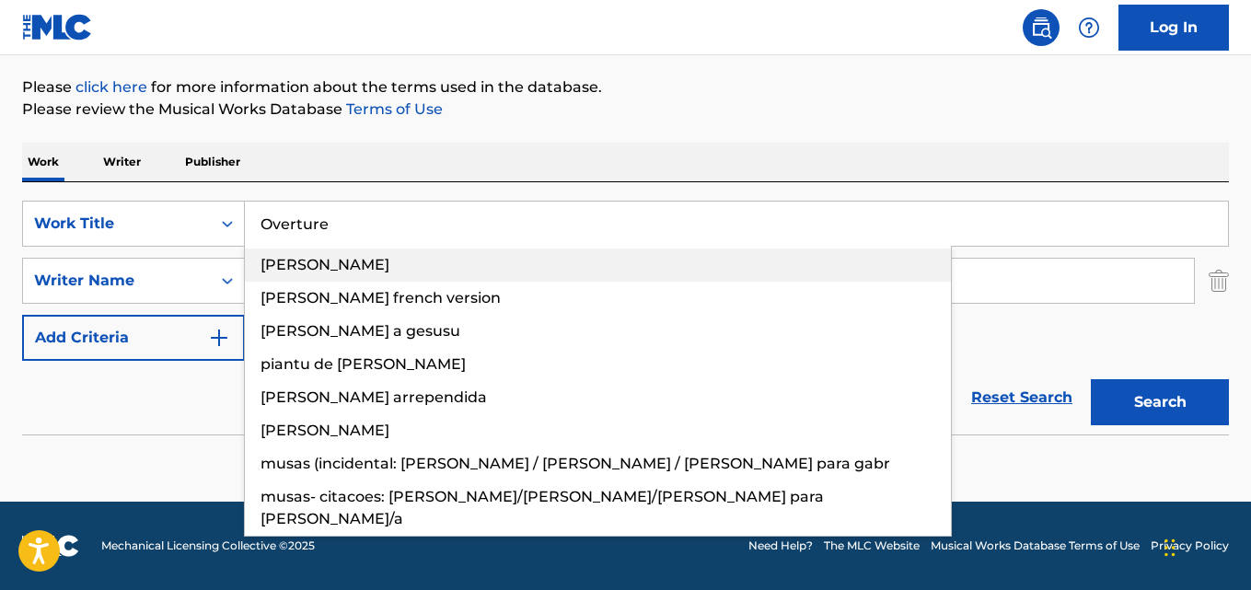
type input "Overture"
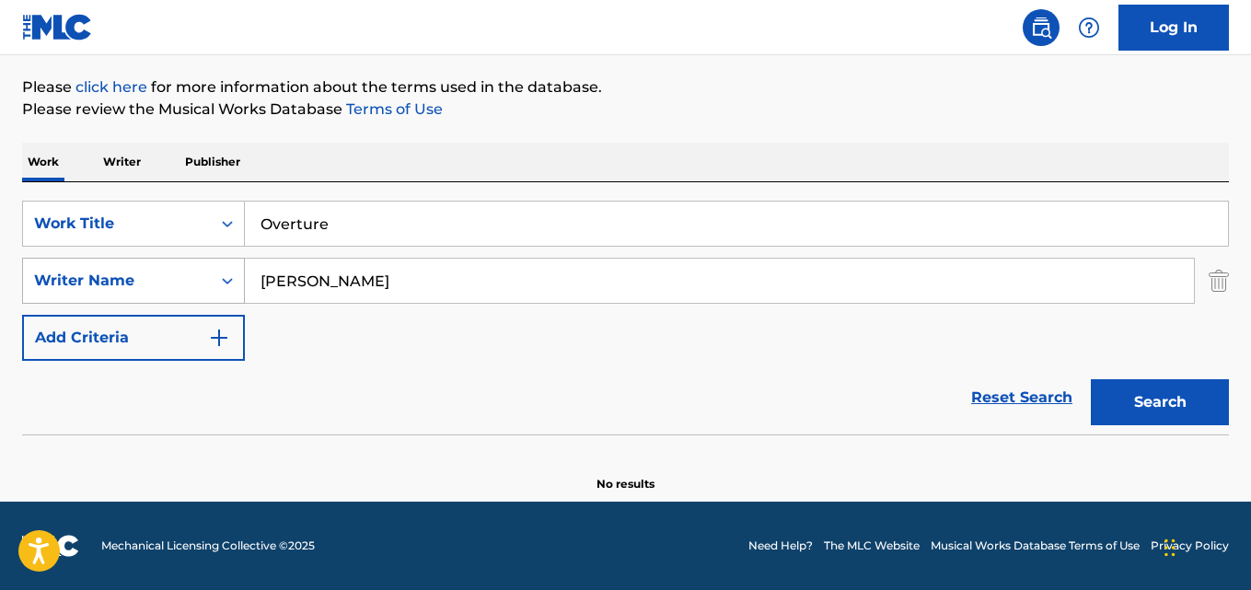
drag, startPoint x: 223, startPoint y: 288, endPoint x: 106, endPoint y: 283, distance: 117.0
click at [40, 288] on div "SearchWithCriteriaa6c0ec93-4613-4e3e-bc14-9cad3a69cb32 Writer Name Gustavito Am…" at bounding box center [625, 281] width 1207 height 46
paste input "Albert Sendrey"
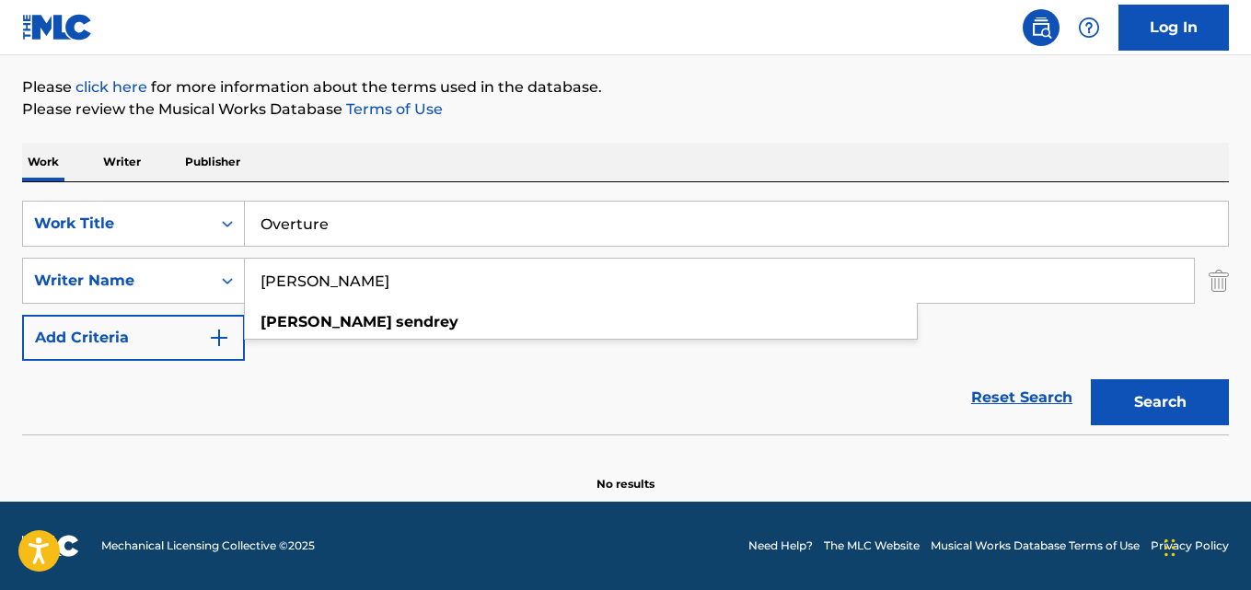
type input "Albert Sendrey"
click at [1091, 379] on button "Search" at bounding box center [1160, 402] width 138 height 46
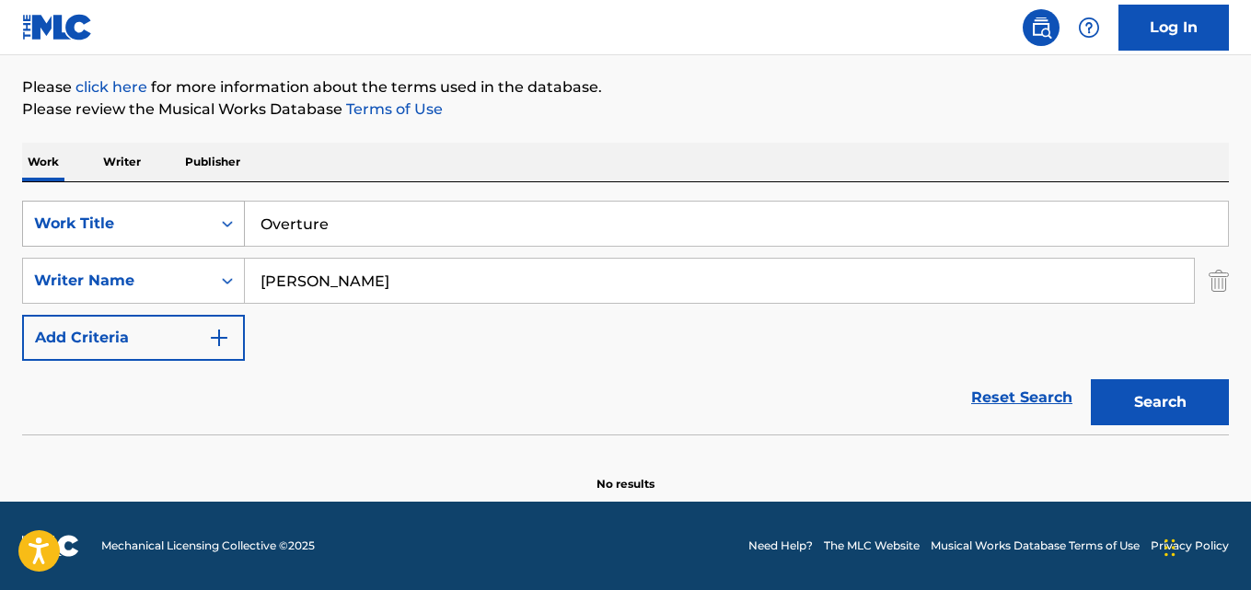
drag, startPoint x: 289, startPoint y: 220, endPoint x: 176, endPoint y: 225, distance: 113.3
click at [110, 225] on div "SearchWithCriteriaaf59c858-9840-4ddc-a77e-7ab5fbca8d47 Work Title Overture" at bounding box center [625, 224] width 1207 height 46
type input "v"
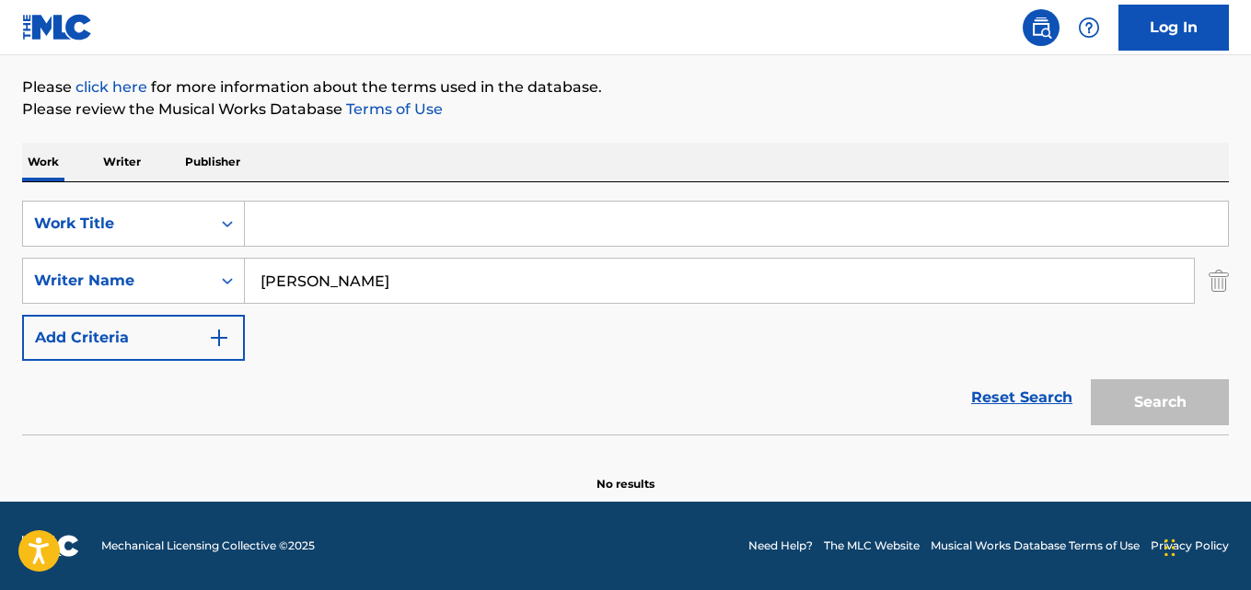
paste input "Do Iapoque Ao Chuí"
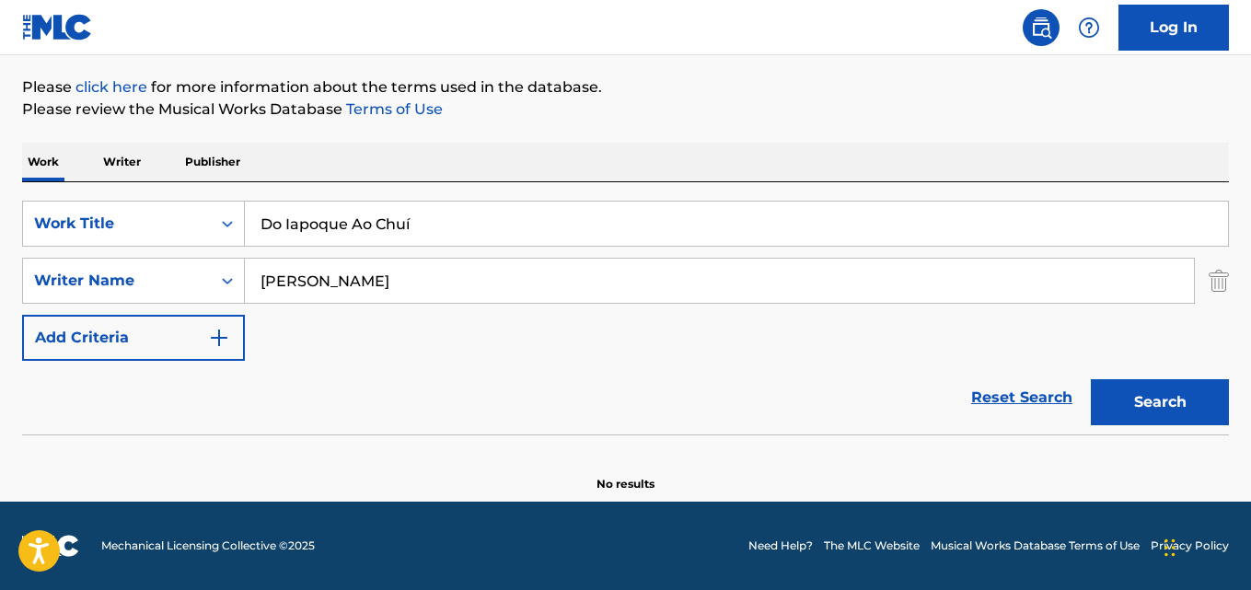
type input "Do Iapoque Ao Chuí"
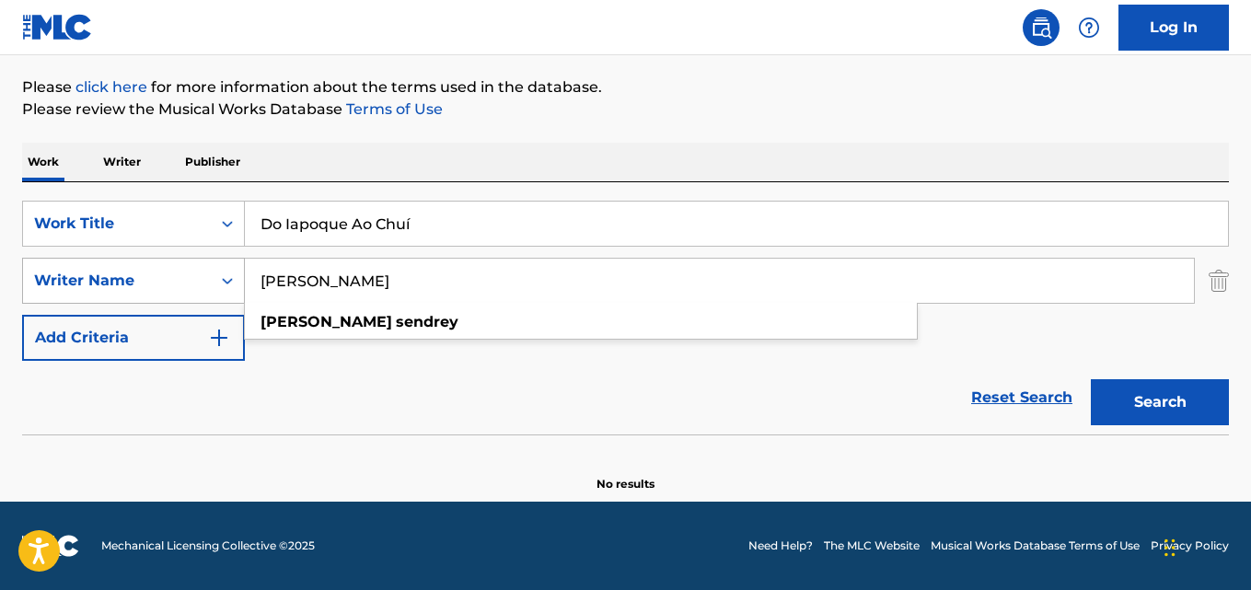
drag, startPoint x: 414, startPoint y: 286, endPoint x: 140, endPoint y: 284, distance: 274.3
click at [139, 286] on div "SearchWithCriteriaa6c0ec93-4613-4e3e-bc14-9cad3a69cb32 Writer Name Albert Sendr…" at bounding box center [625, 281] width 1207 height 46
paste input "cino Alves, Teodoro"
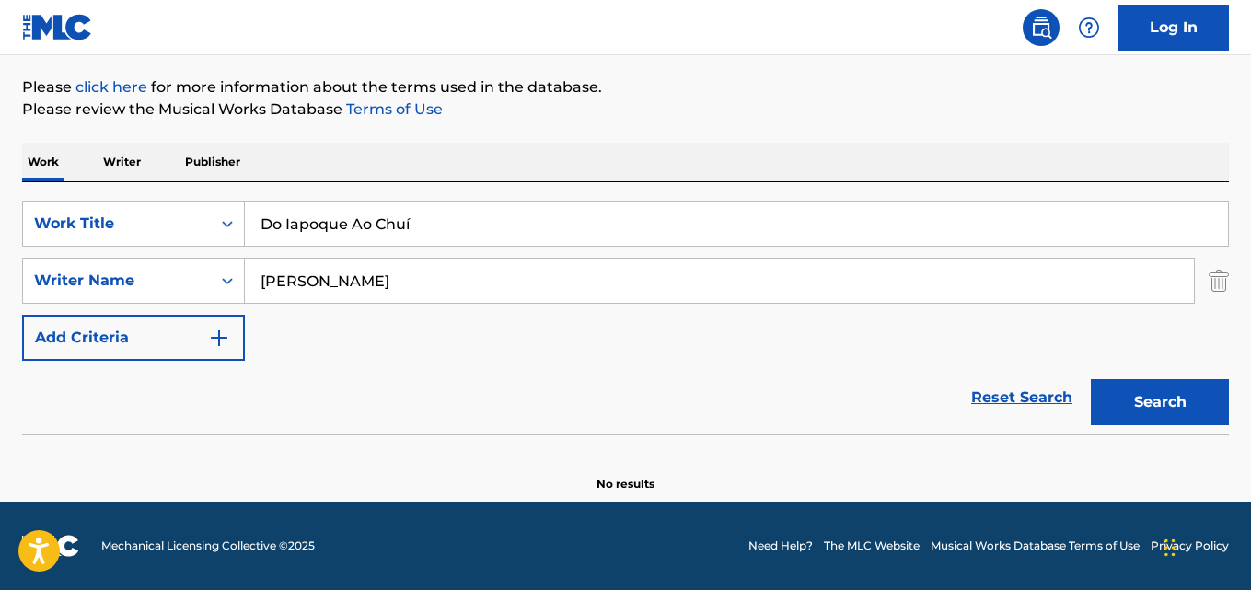
drag, startPoint x: 348, startPoint y: 286, endPoint x: 384, endPoint y: 328, distance: 54.8
click at [349, 287] on input "Alcino Alves, Teodoro" at bounding box center [719, 281] width 949 height 44
type input "Alcino Alves"
click at [1091, 379] on button "Search" at bounding box center [1160, 402] width 138 height 46
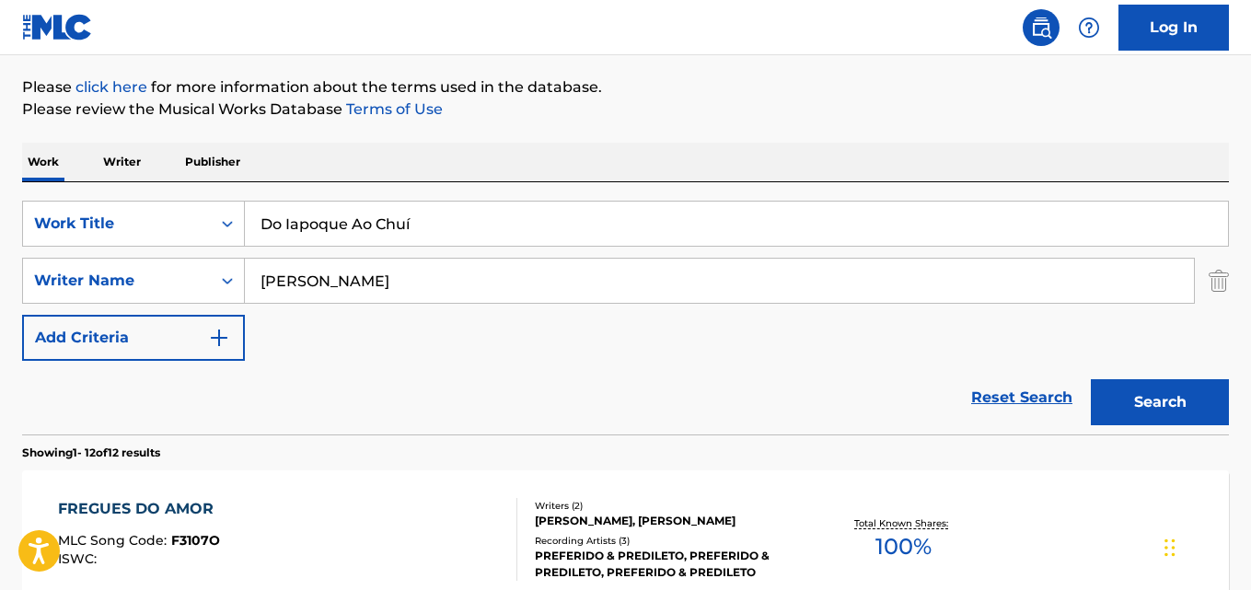
click at [1091, 379] on button "Search" at bounding box center [1160, 402] width 138 height 46
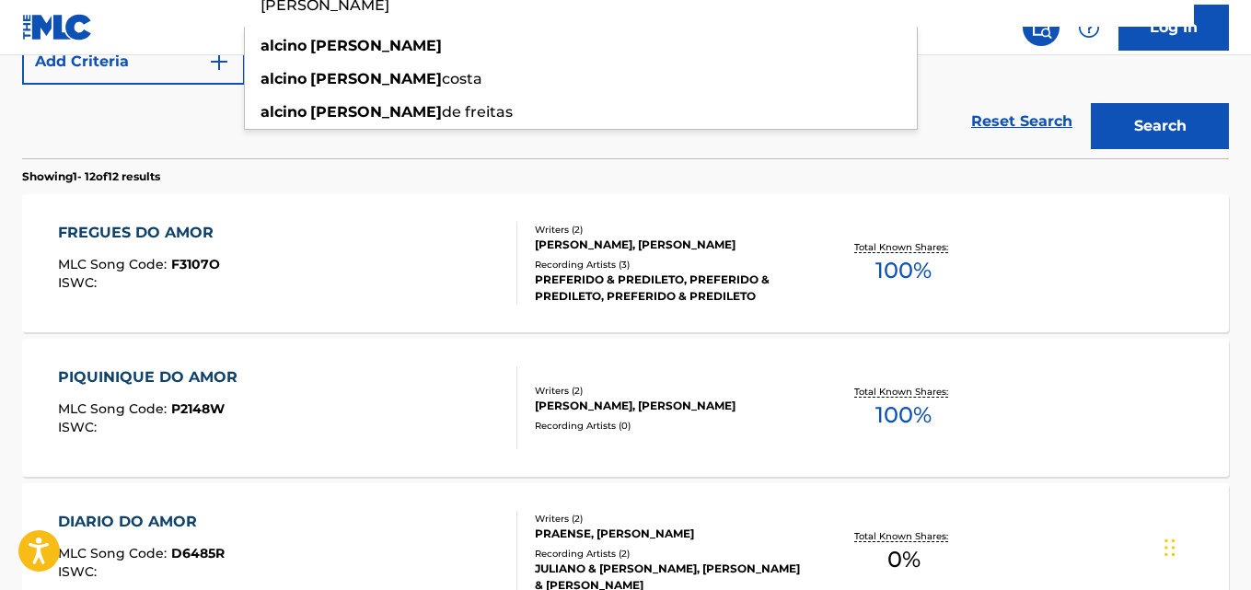
scroll to position [117, 0]
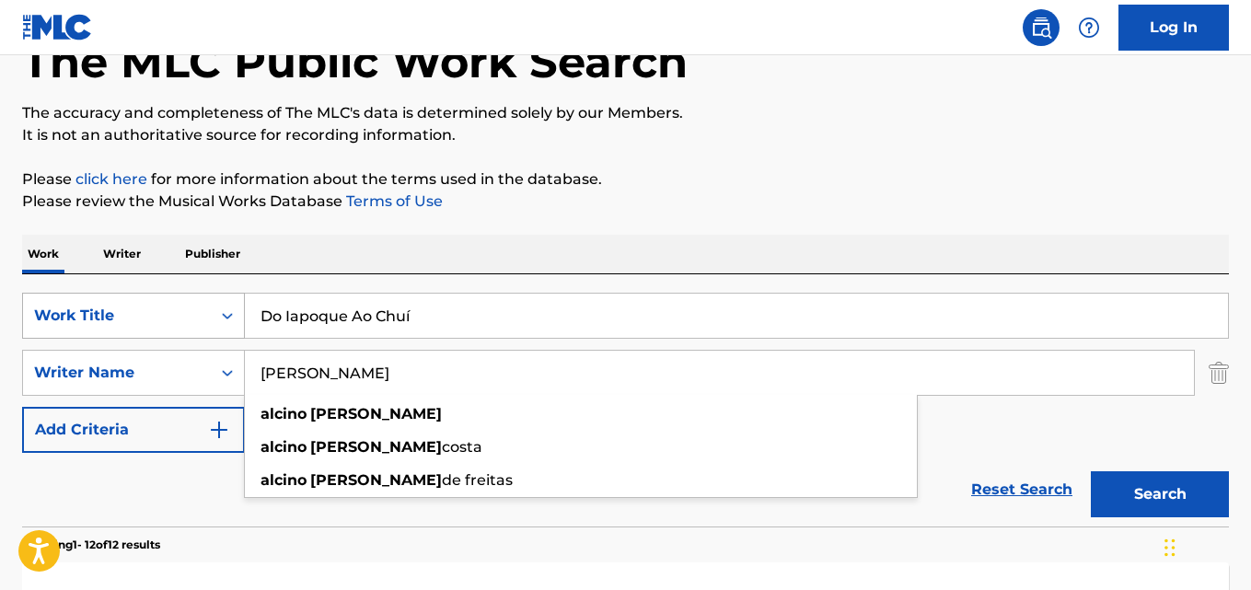
drag, startPoint x: 440, startPoint y: 323, endPoint x: 52, endPoint y: 324, distance: 387.5
click at [52, 324] on div "SearchWithCriteriaaf59c858-9840-4ddc-a77e-7ab5fbca8d47 Work Title Do Iapoque Ao…" at bounding box center [625, 316] width 1207 height 46
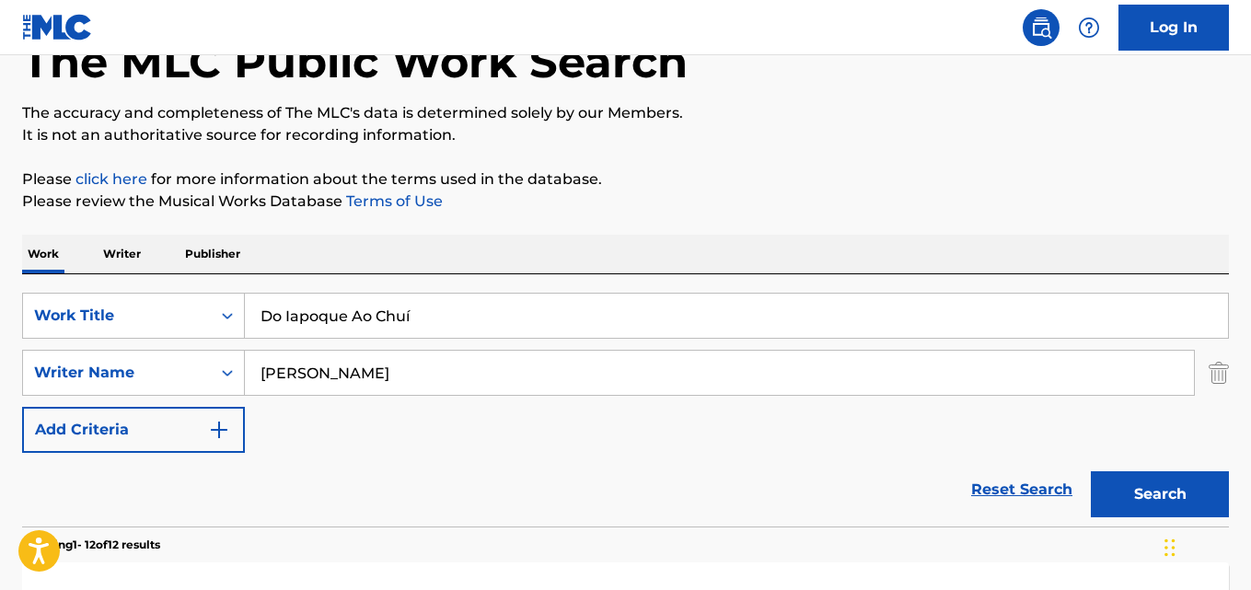
paste input "Água No Leite"
type input "Agua No Leite"
drag, startPoint x: 371, startPoint y: 375, endPoint x: 155, endPoint y: 373, distance: 216.3
click at [129, 373] on div "SearchWithCriteriaa6c0ec93-4613-4e3e-bc14-9cad3a69cb32 Writer Name Alcino Alves" at bounding box center [625, 373] width 1207 height 46
paste input "Paraíso"
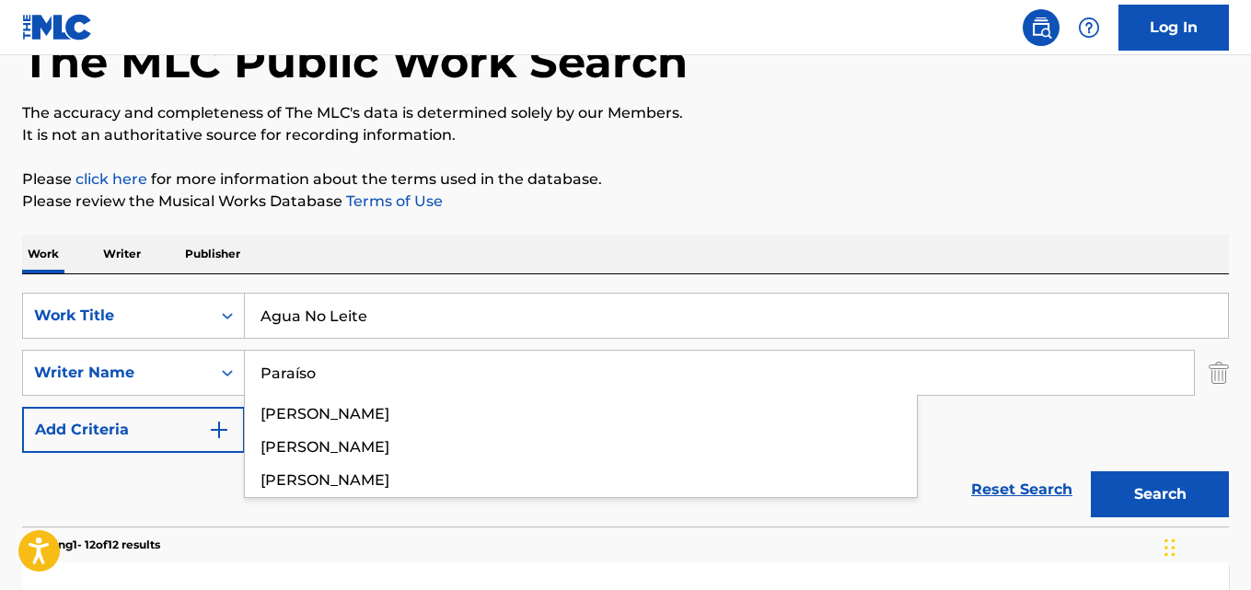
type input "Paraíso"
click at [1091, 471] on button "Search" at bounding box center [1160, 494] width 138 height 46
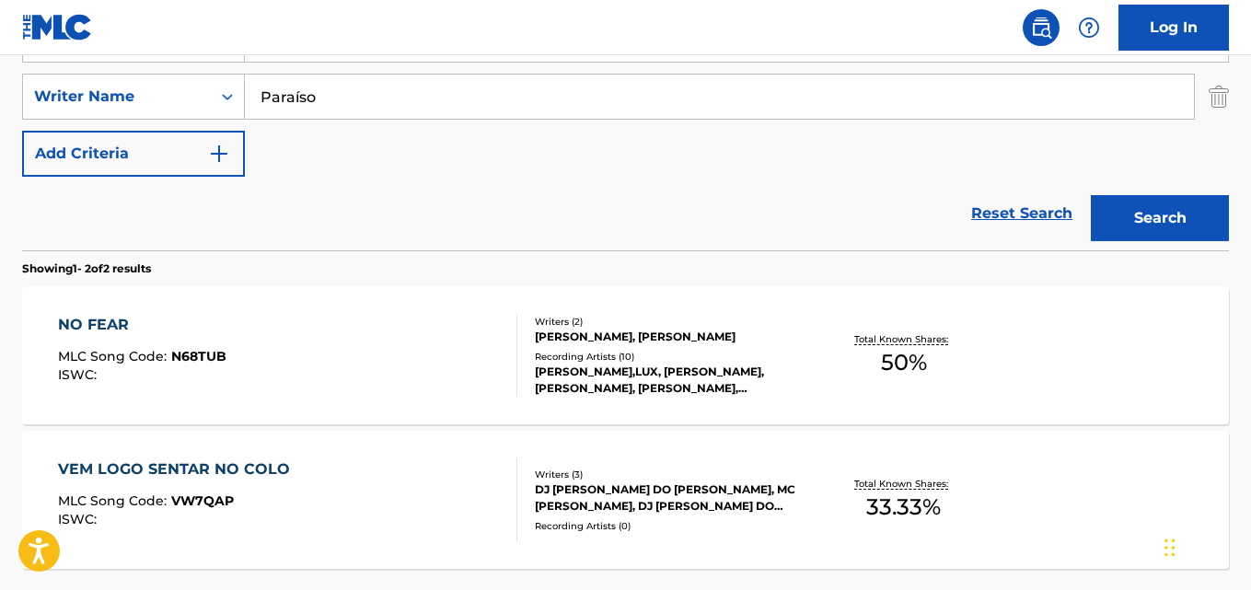
scroll to position [209, 0]
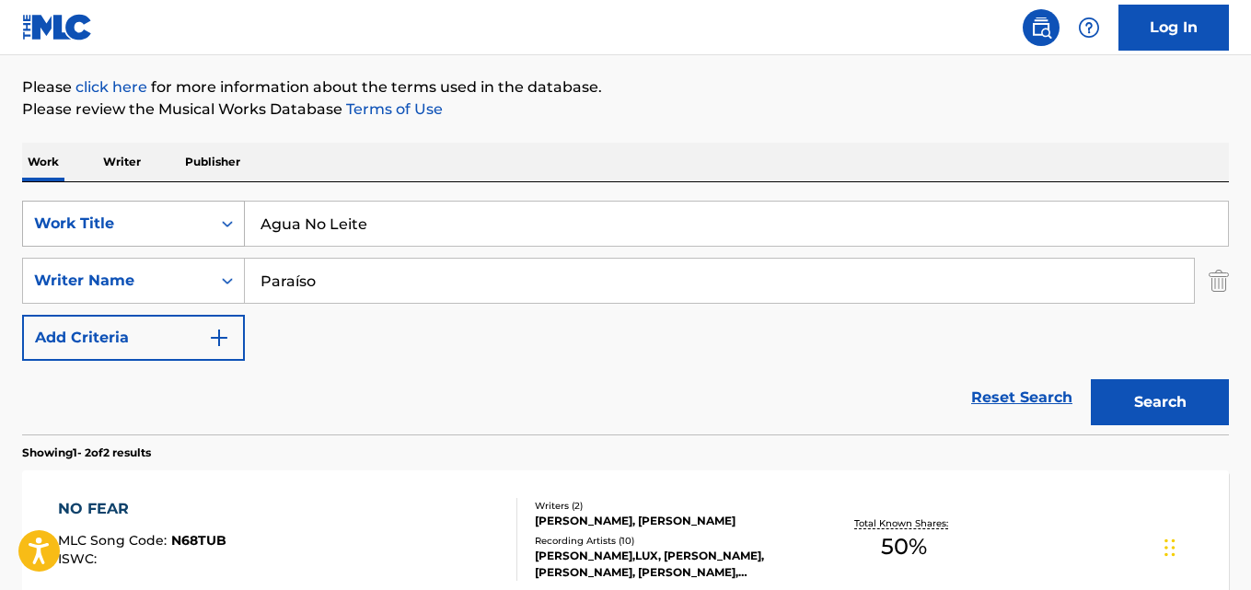
click at [116, 214] on div "SearchWithCriteriaaf59c858-9840-4ddc-a77e-7ab5fbca8d47 Work Title Agua No Leite" at bounding box center [625, 224] width 1207 height 46
paste input "Nossa Festa De Rodeio"
type input "Nossa Festa De Rodeio"
drag, startPoint x: 238, startPoint y: 284, endPoint x: 139, endPoint y: 284, distance: 99.4
click at [139, 284] on div "SearchWithCriteriaa6c0ec93-4613-4e3e-bc14-9cad3a69cb32 Writer Name Paraíso" at bounding box center [625, 281] width 1207 height 46
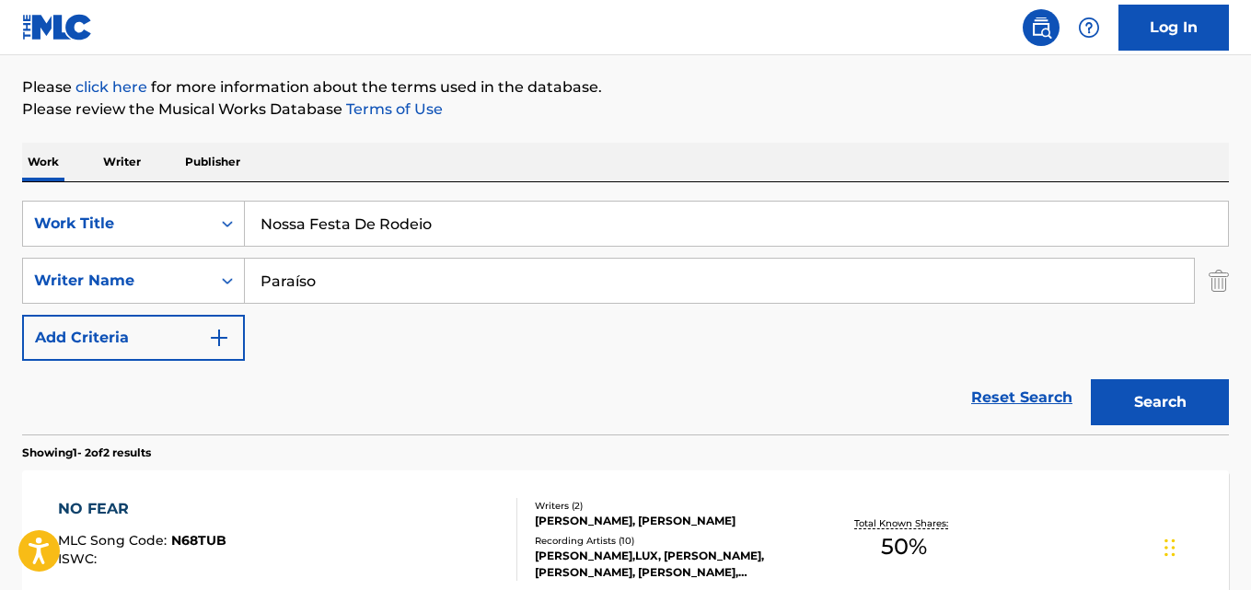
paste input "Alcino Alves, Teodor"
drag, startPoint x: 352, startPoint y: 277, endPoint x: 350, endPoint y: 311, distance: 34.2
click at [352, 276] on input "Alcino Alves, Teodoro" at bounding box center [719, 281] width 949 height 44
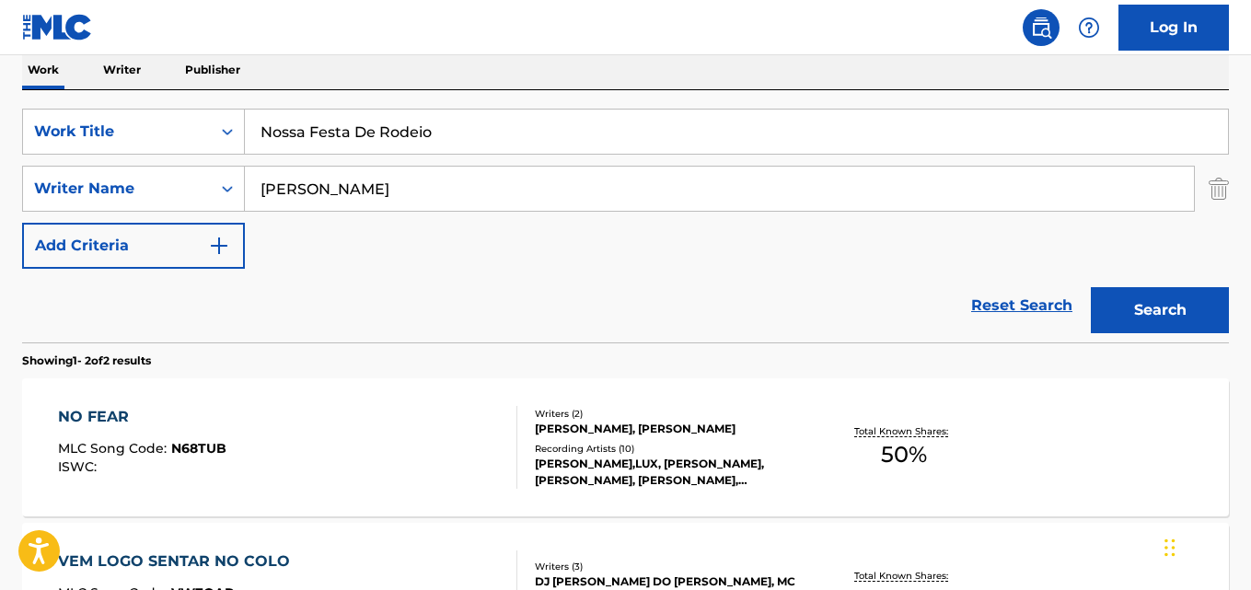
type input "alcino alves"
click at [1091, 287] on button "Search" at bounding box center [1160, 310] width 138 height 46
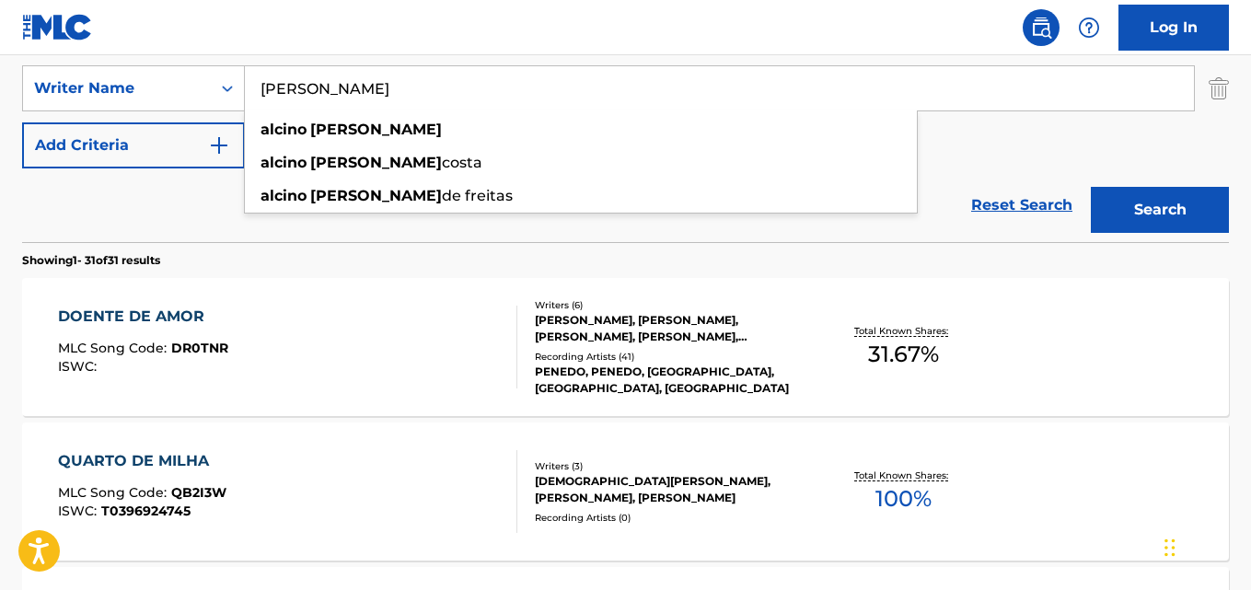
scroll to position [301, 0]
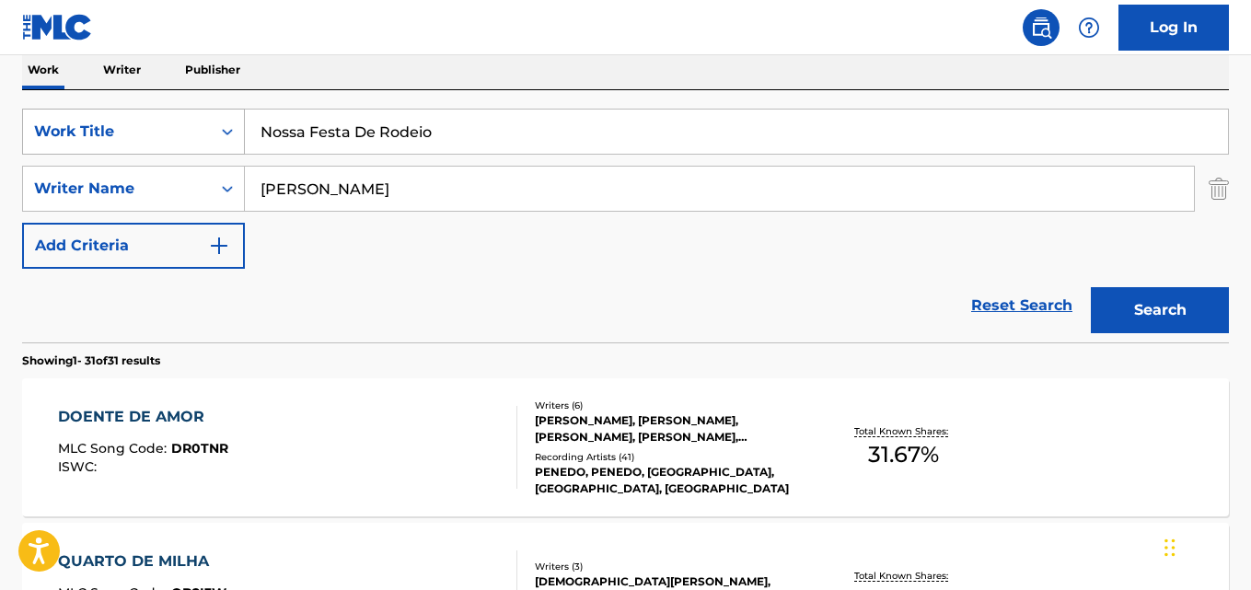
paste input "Viola Em Noite De Lua"
type input "Viola Em Noite De Lua"
drag, startPoint x: 348, startPoint y: 191, endPoint x: 75, endPoint y: 202, distance: 272.6
click at [68, 202] on div "SearchWithCriteriaa6c0ec93-4613-4e3e-bc14-9cad3a69cb32 Writer Name alcino alves" at bounding box center [625, 189] width 1207 height 46
paste input "Teodoro, Alcino A"
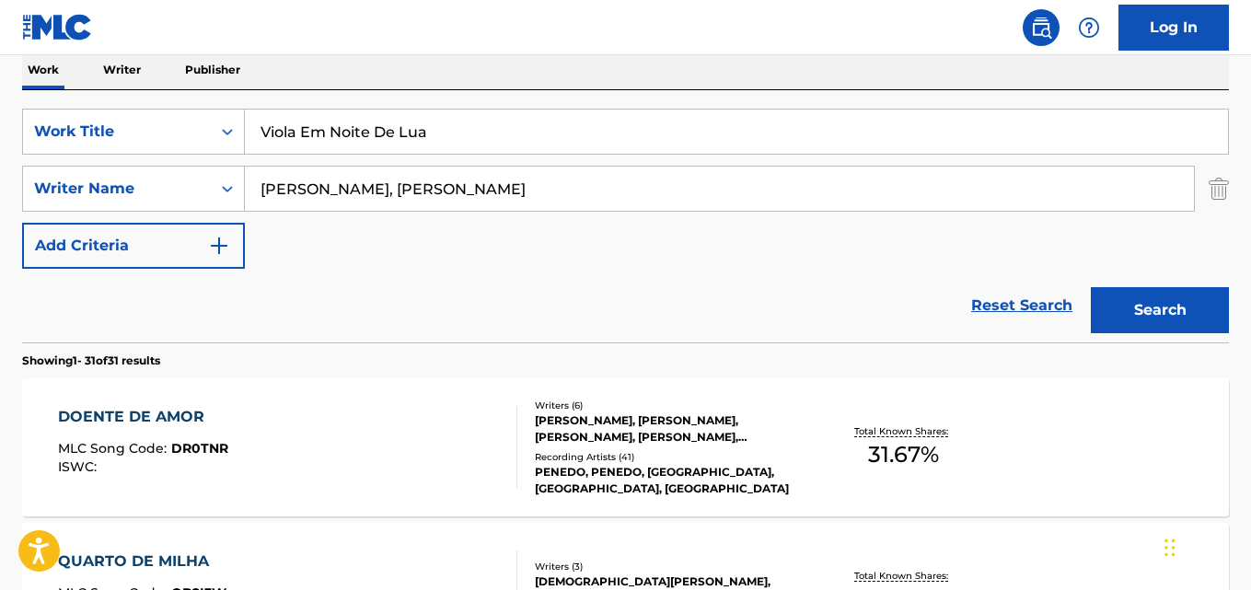
click at [331, 184] on input "Teodoro, Alcino Alves" at bounding box center [719, 189] width 949 height 44
type input "Alcino Alves"
click at [1091, 287] on button "Search" at bounding box center [1160, 310] width 138 height 46
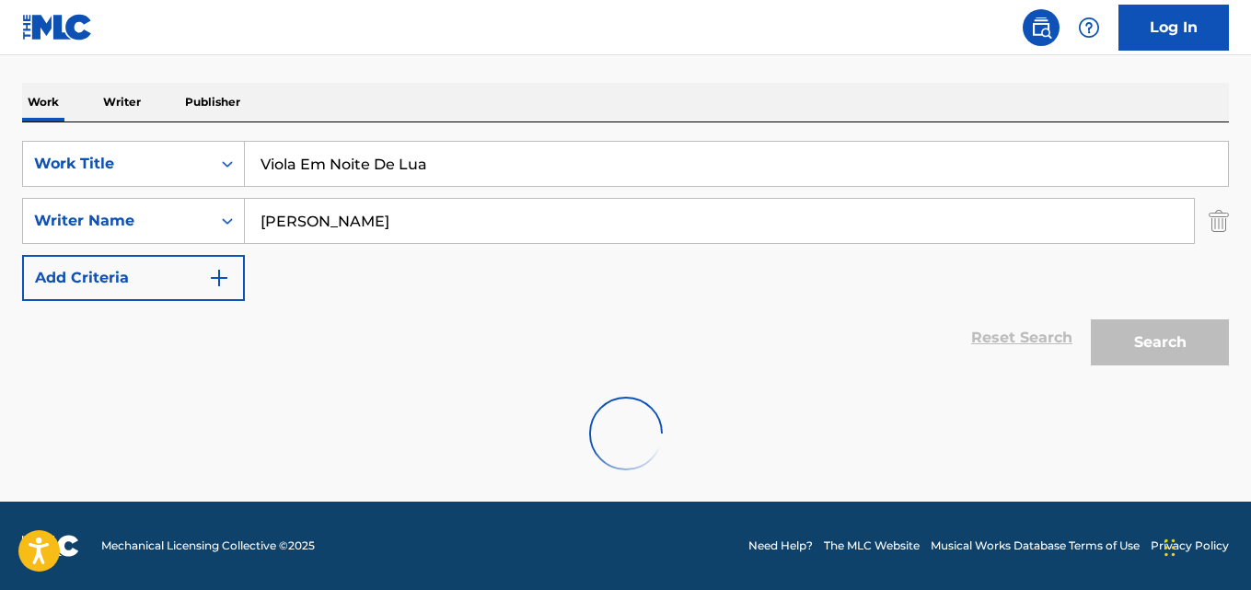
scroll to position [269, 0]
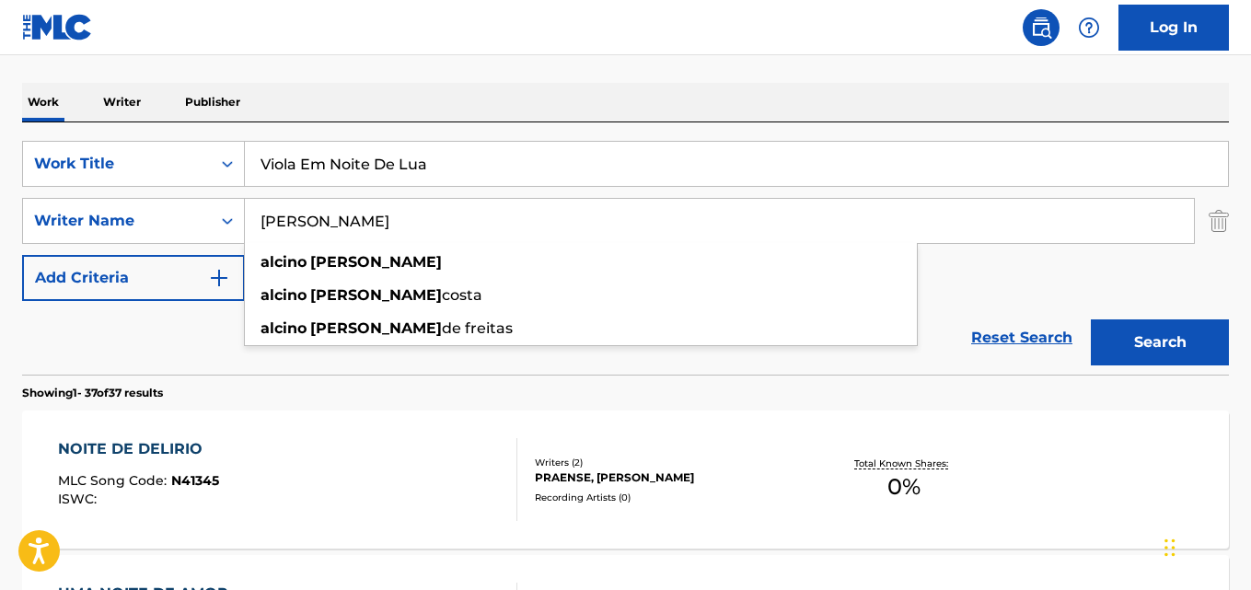
click at [402, 436] on div "NOITE DE DELIRIO MLC Song Code : N41345 ISWC : Writers ( 2 ) PRAENSE, ALCINO AL…" at bounding box center [625, 479] width 1207 height 138
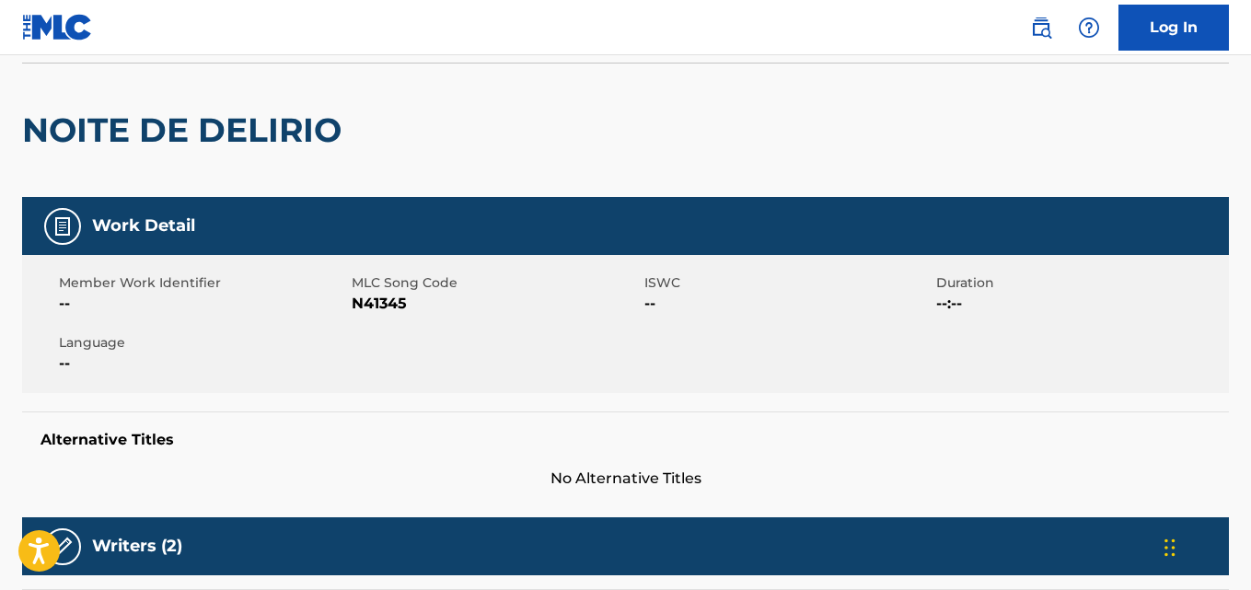
scroll to position [276, 0]
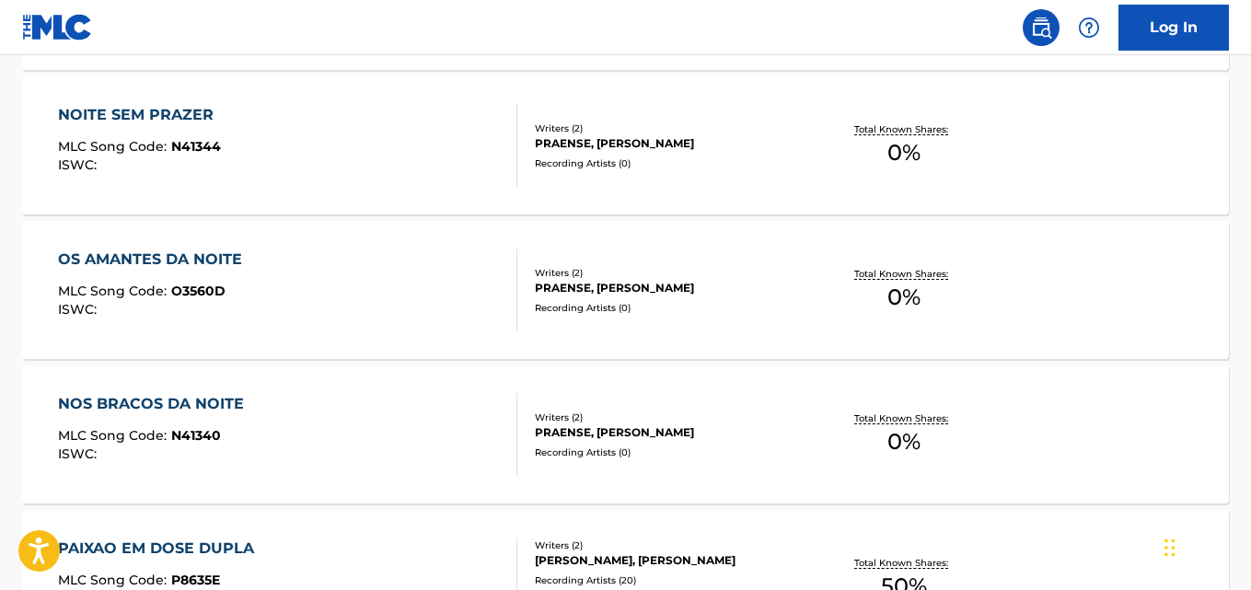
scroll to position [1005, 0]
